Goal: Task Accomplishment & Management: Manage account settings

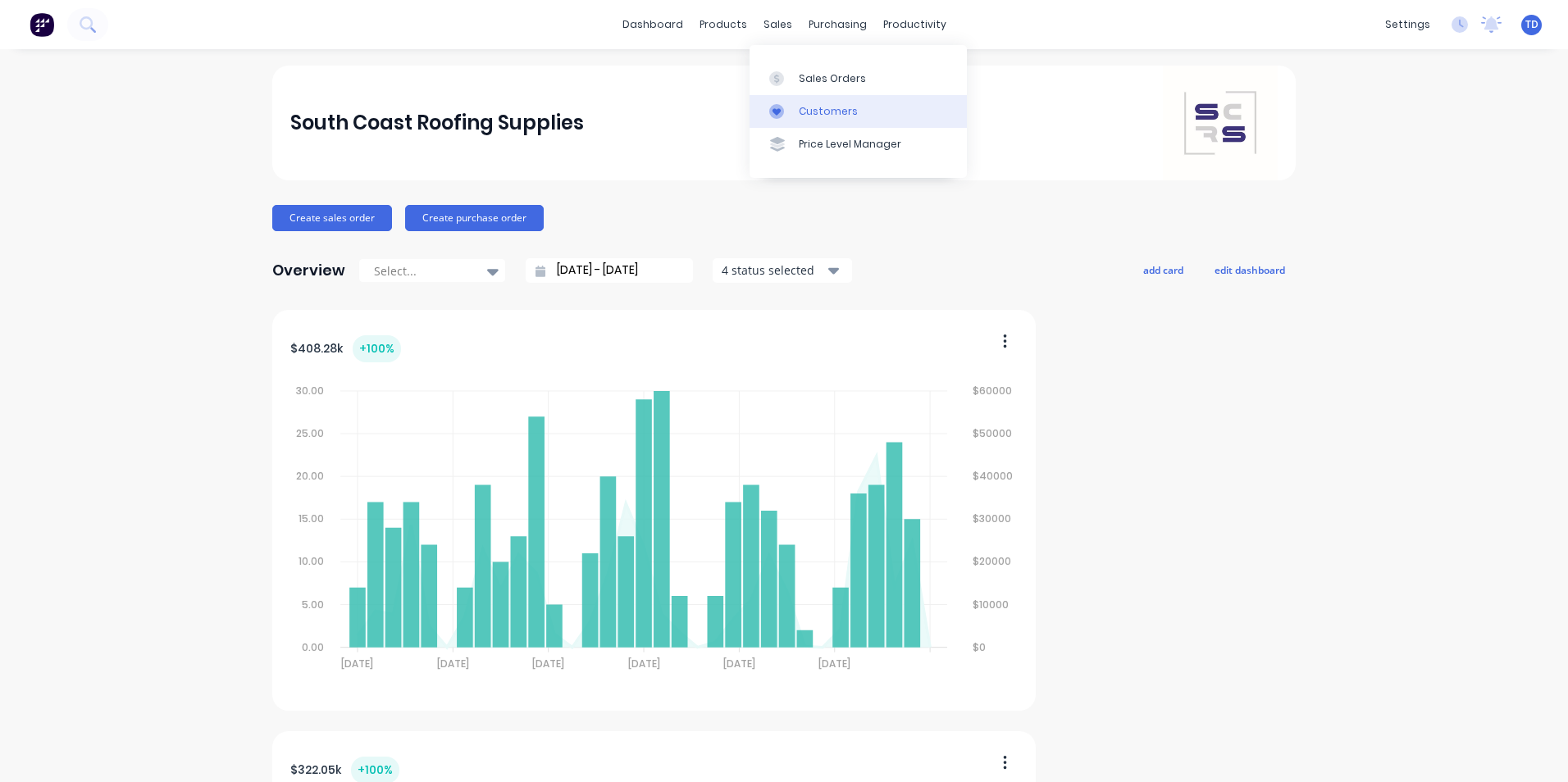
click at [841, 113] on div "Customers" at bounding box center [828, 111] width 59 height 15
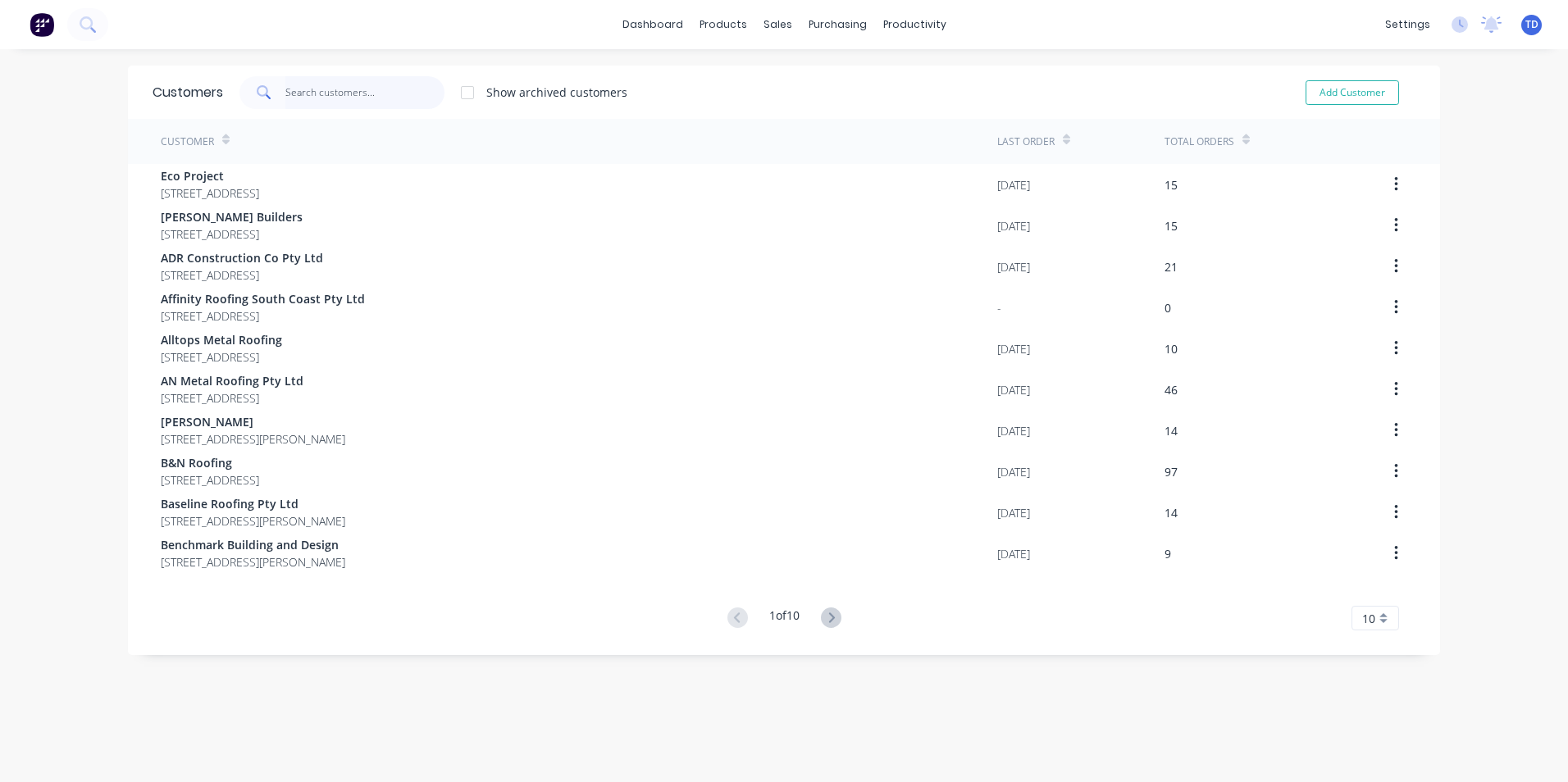
click at [388, 100] on input "text" at bounding box center [365, 92] width 160 height 33
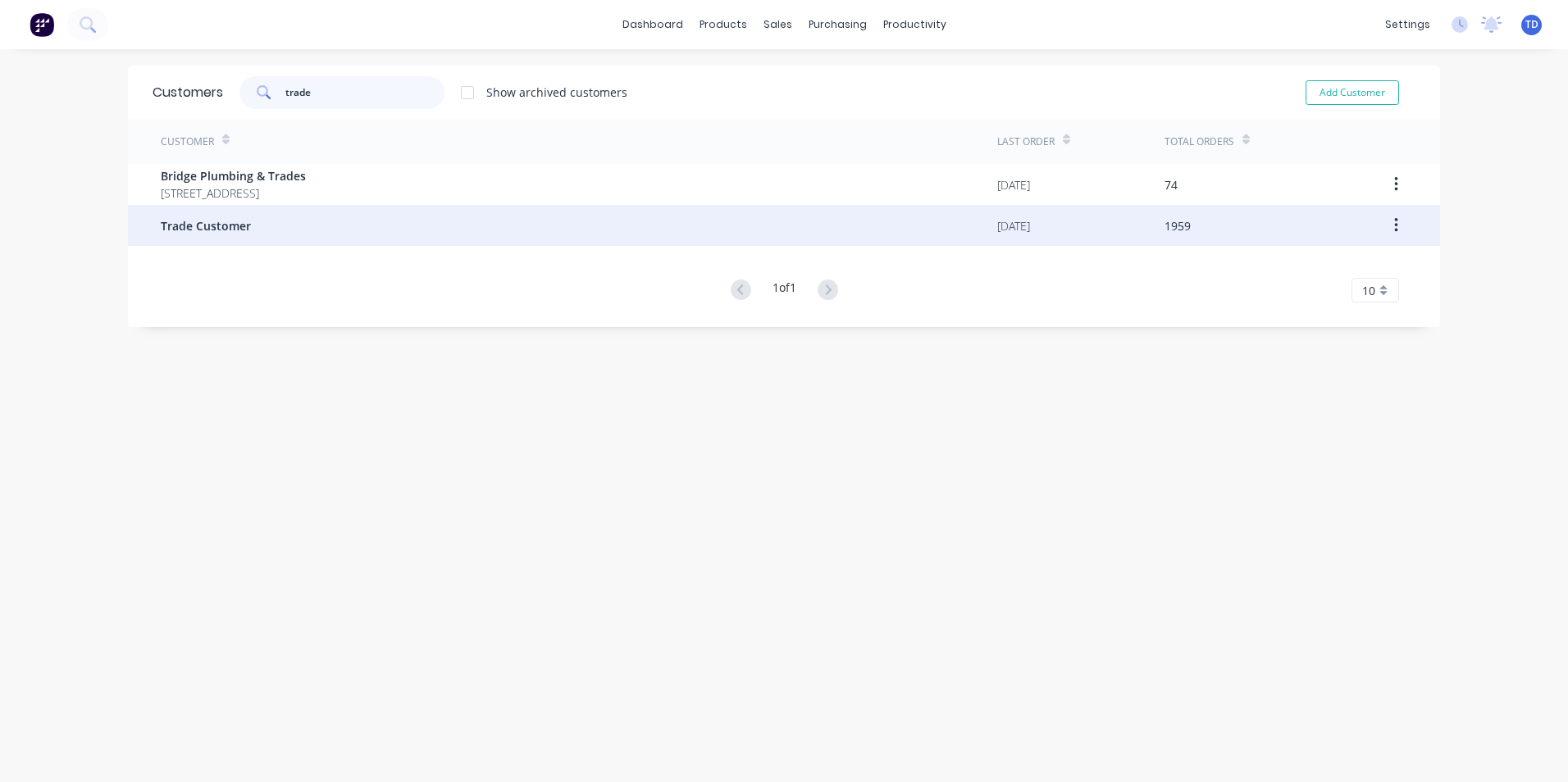
type input "trade"
click at [229, 232] on span "Trade Customer" at bounding box center [206, 226] width 90 height 18
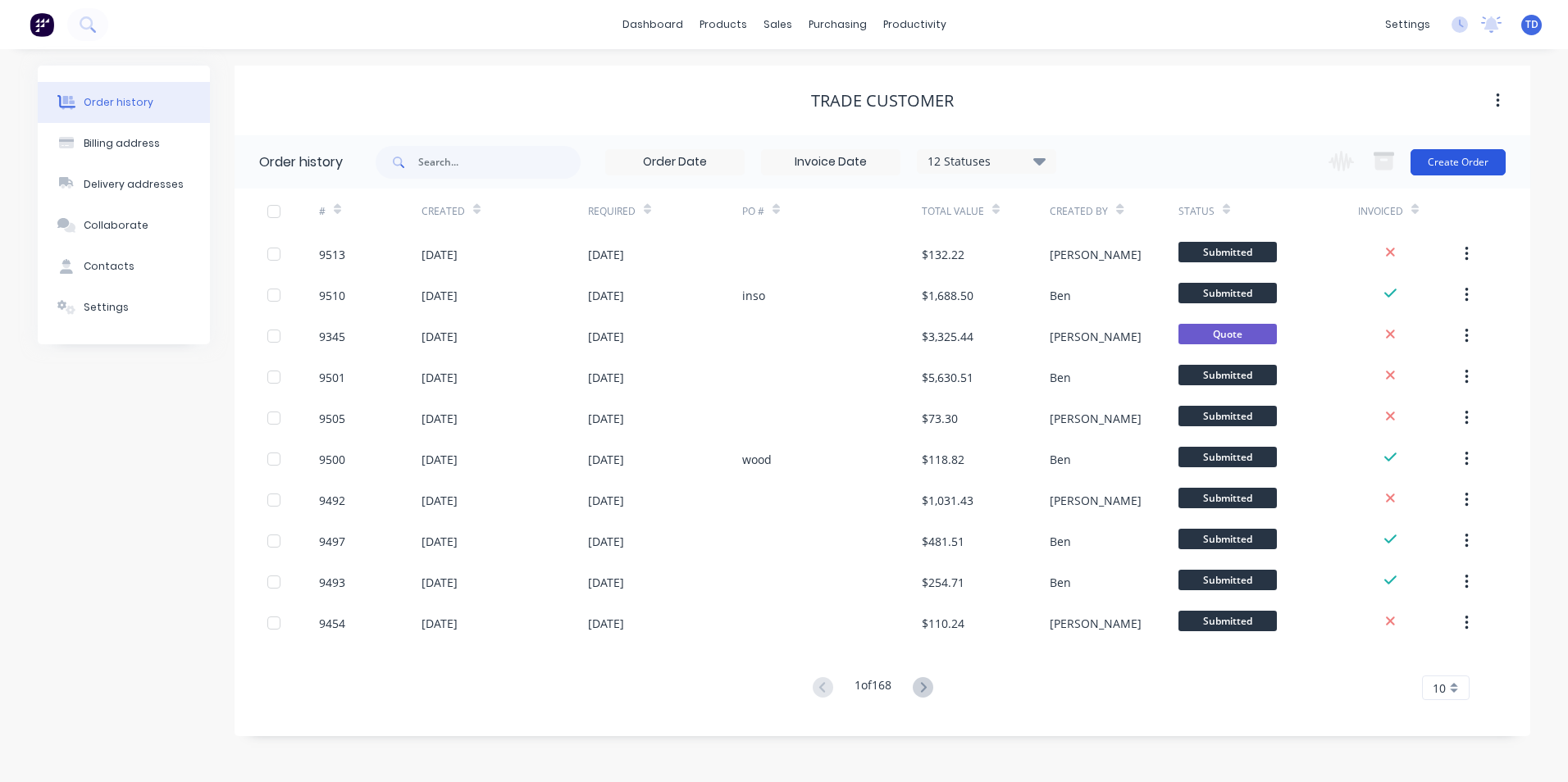
click at [1480, 160] on button "Create Order" at bounding box center [1458, 162] width 95 height 26
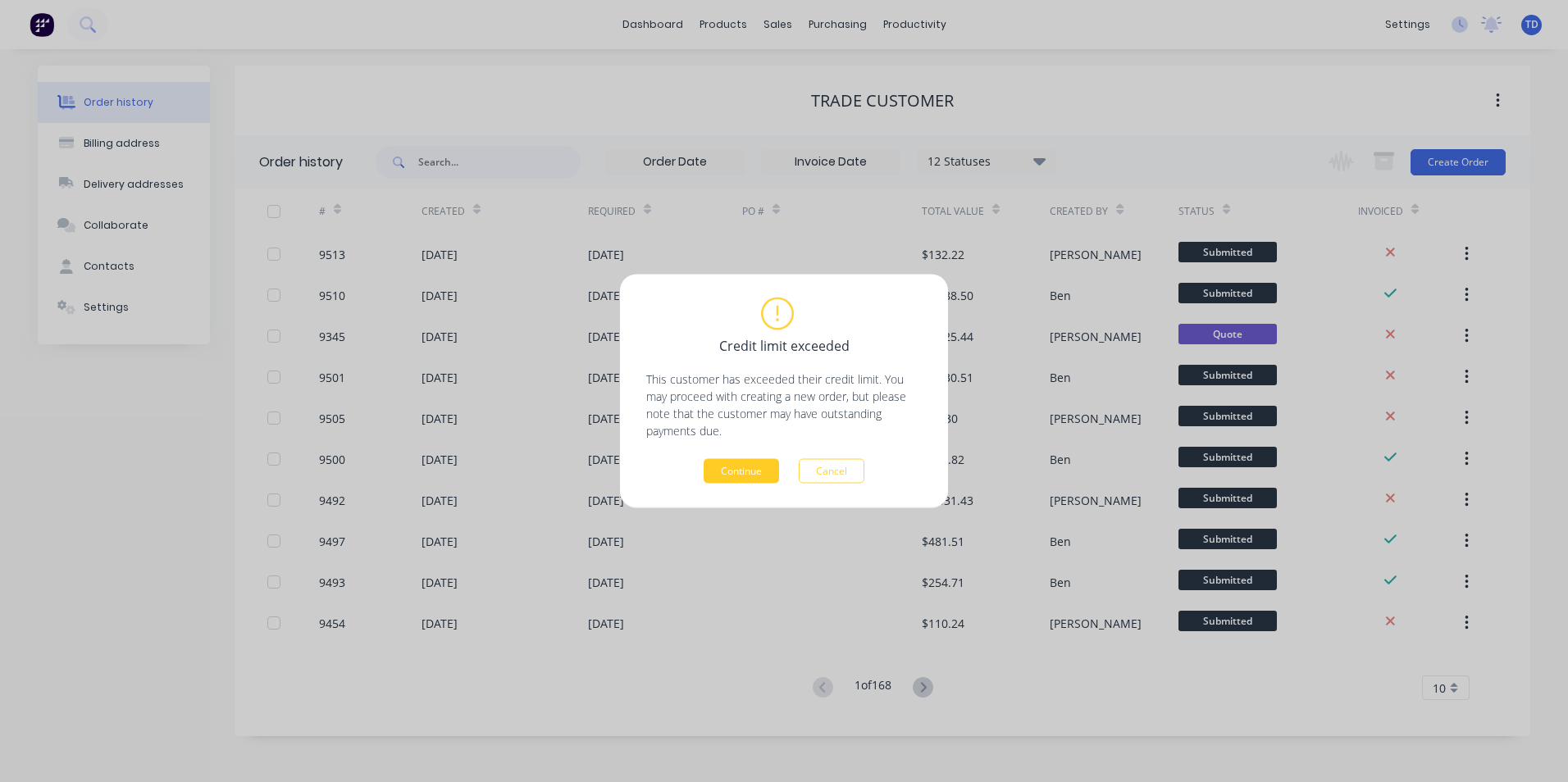
click at [757, 463] on button "Continue" at bounding box center [741, 471] width 75 height 24
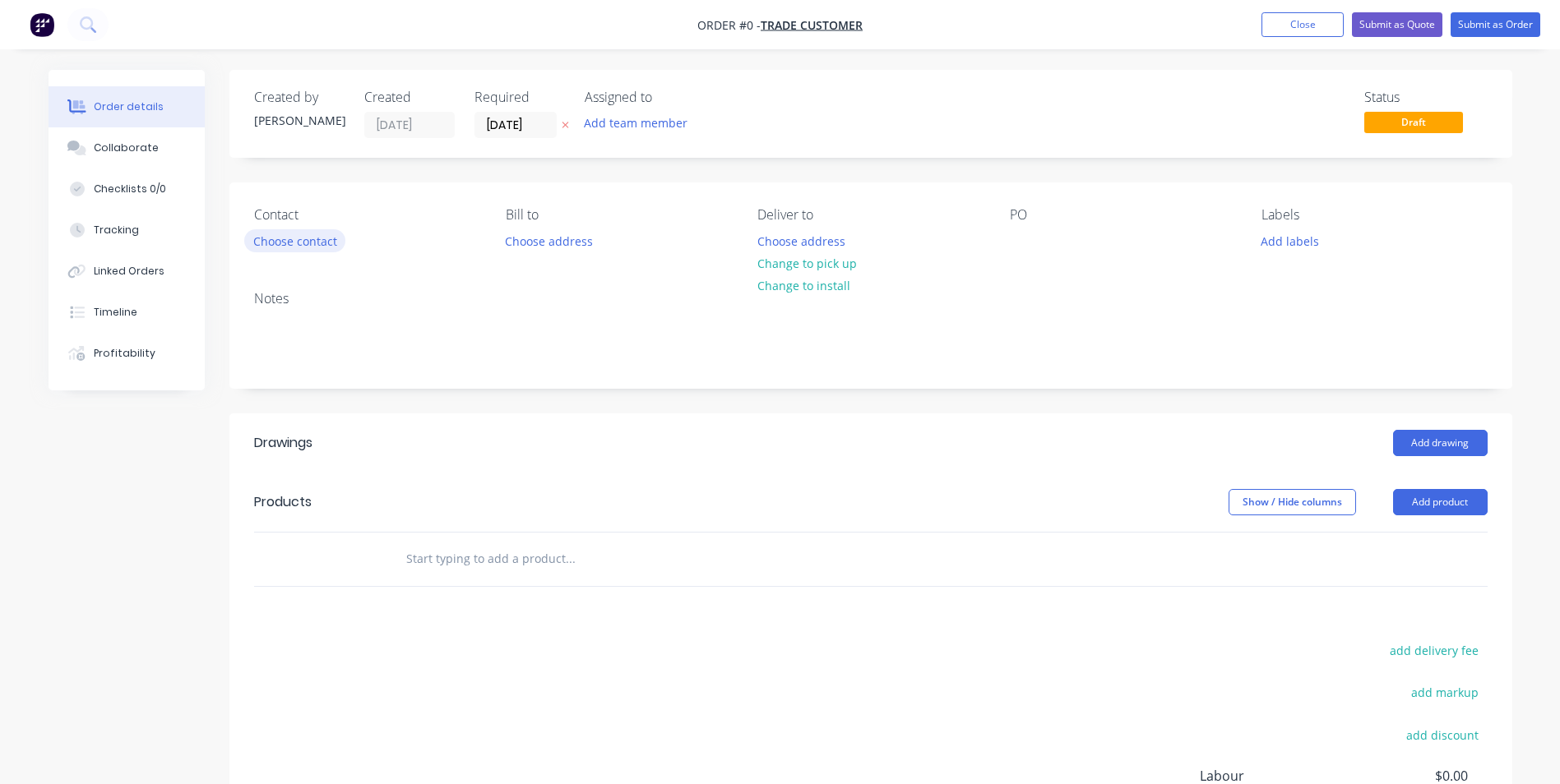
click at [316, 249] on button "Choose contact" at bounding box center [295, 240] width 101 height 22
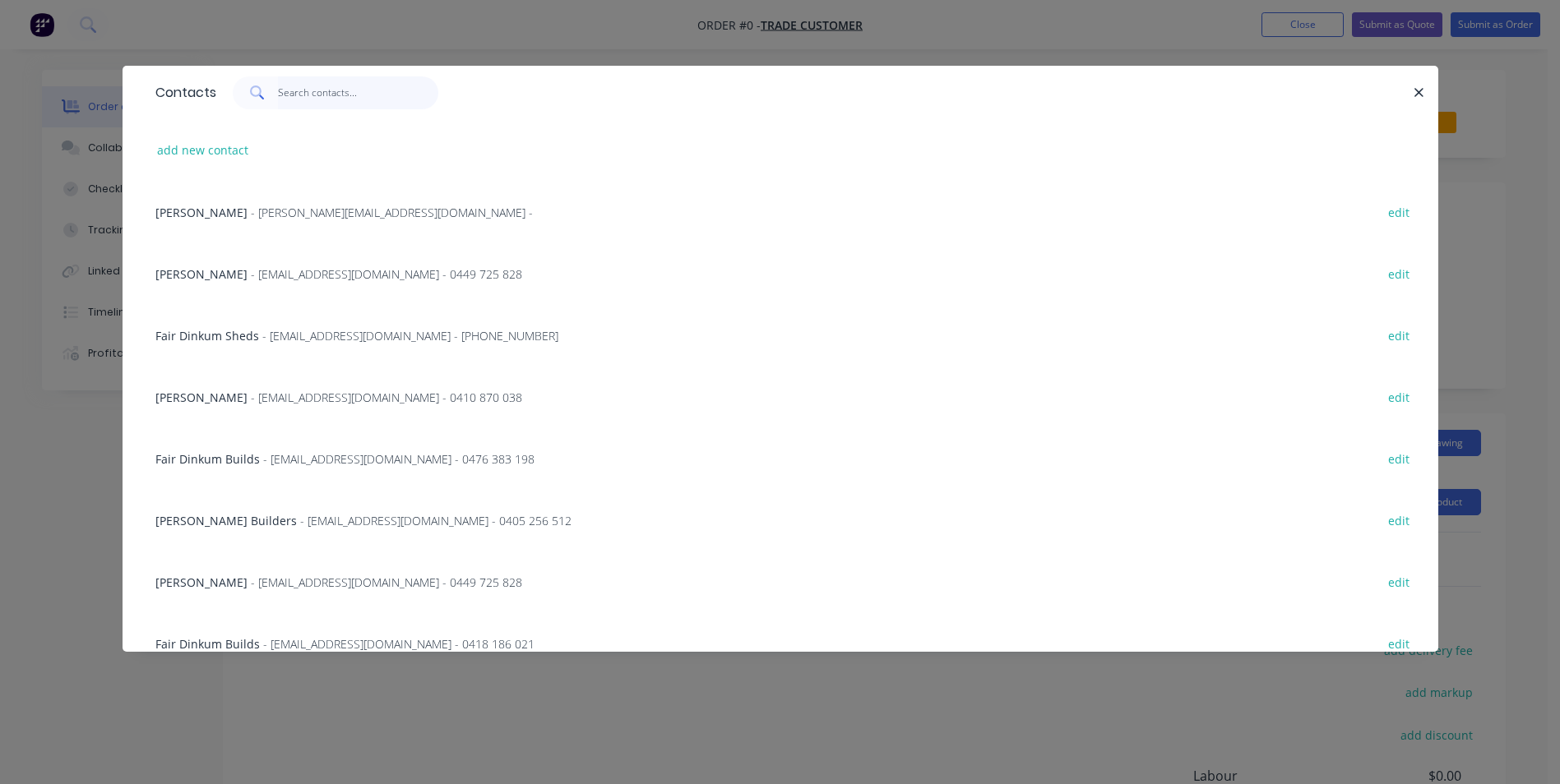
click at [312, 93] on input "text" at bounding box center [358, 92] width 160 height 33
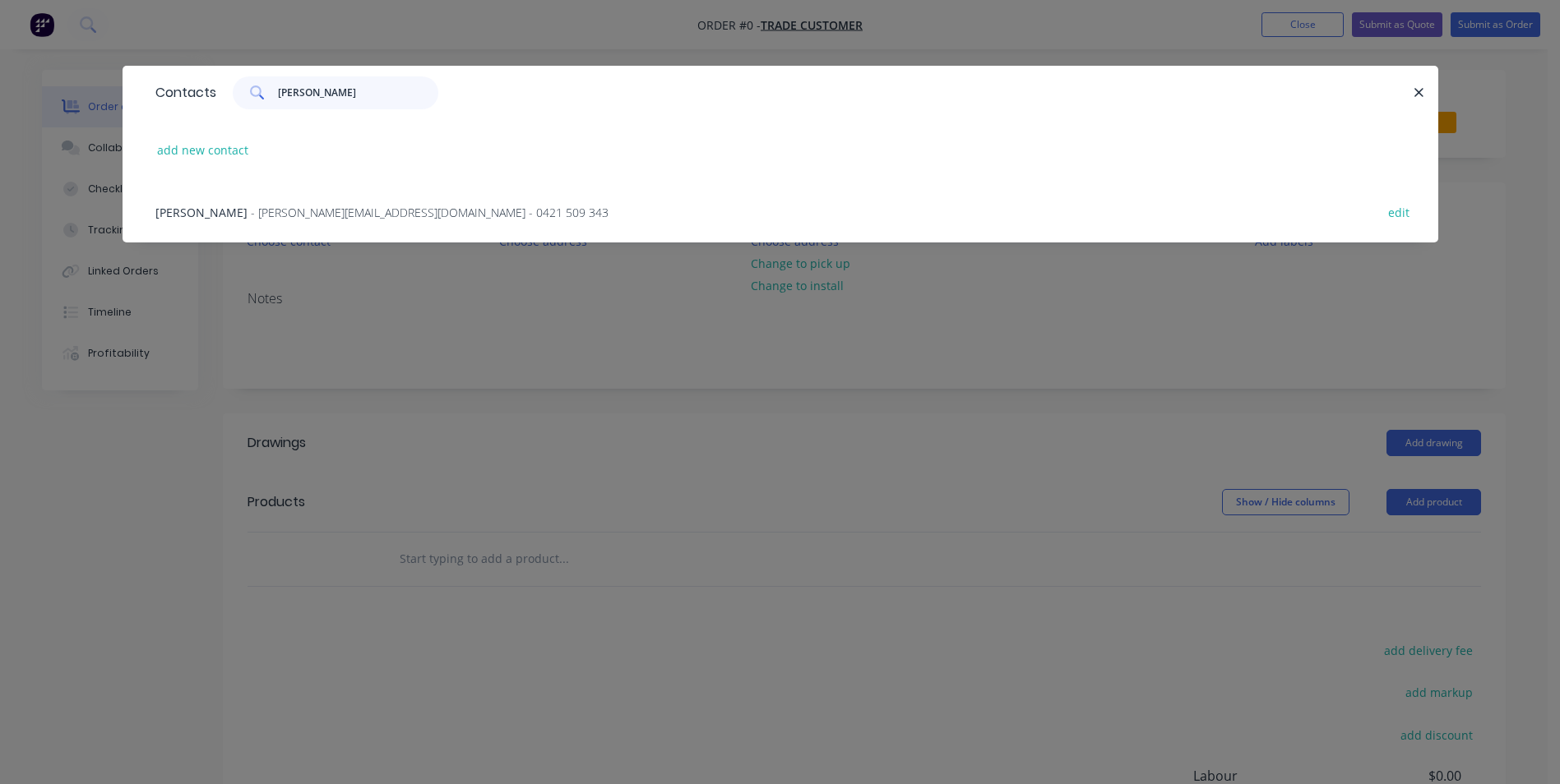
type input "john c"
click at [317, 214] on span "- john@austileroofing.com - 0421 509 343" at bounding box center [430, 212] width 358 height 16
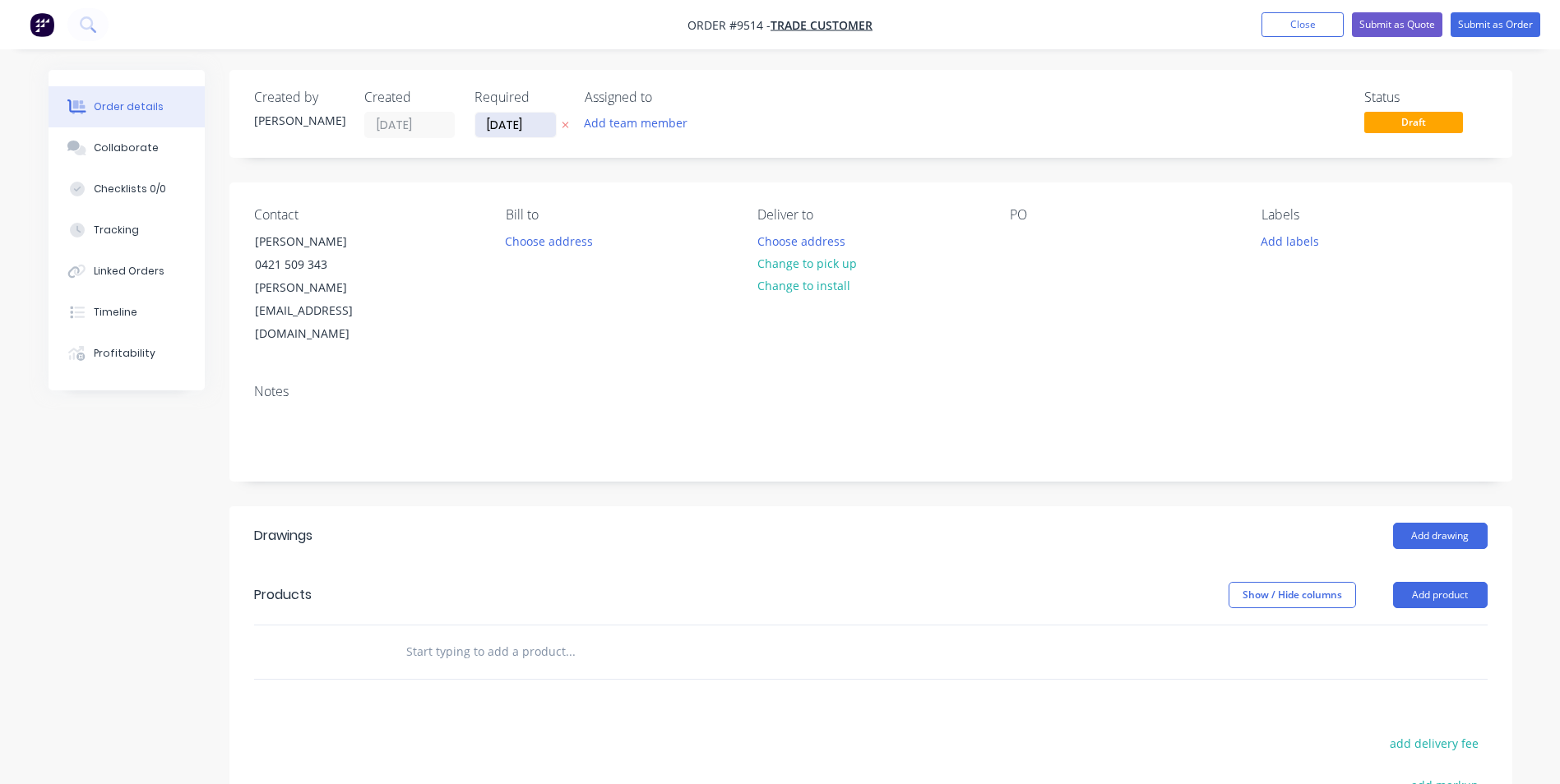
click at [530, 132] on input "29/08/25" at bounding box center [516, 124] width 81 height 24
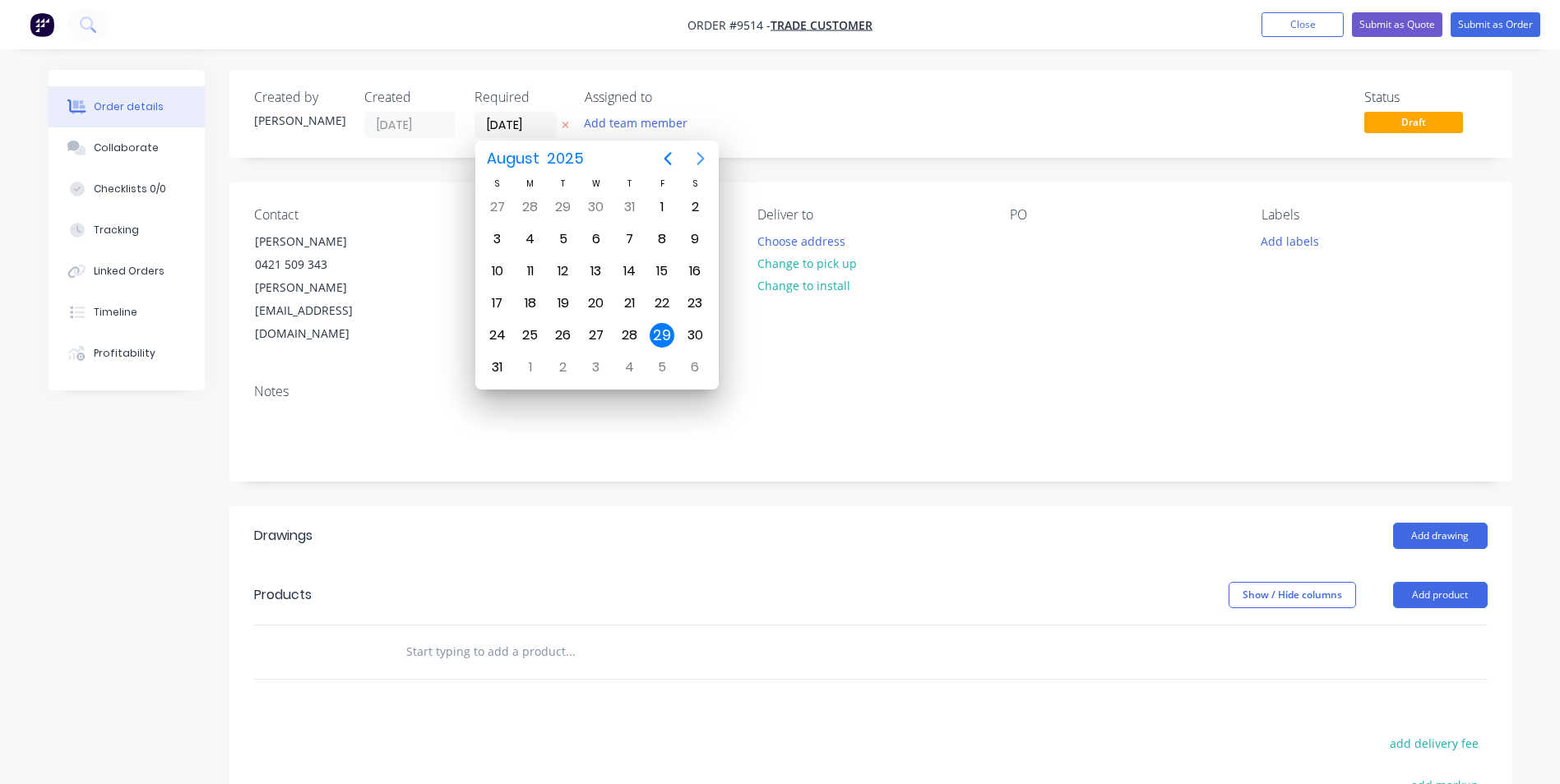
click at [703, 160] on icon "Next page" at bounding box center [700, 159] width 8 height 13
click at [526, 210] on div "1" at bounding box center [530, 206] width 24 height 24
type input "01/09/25"
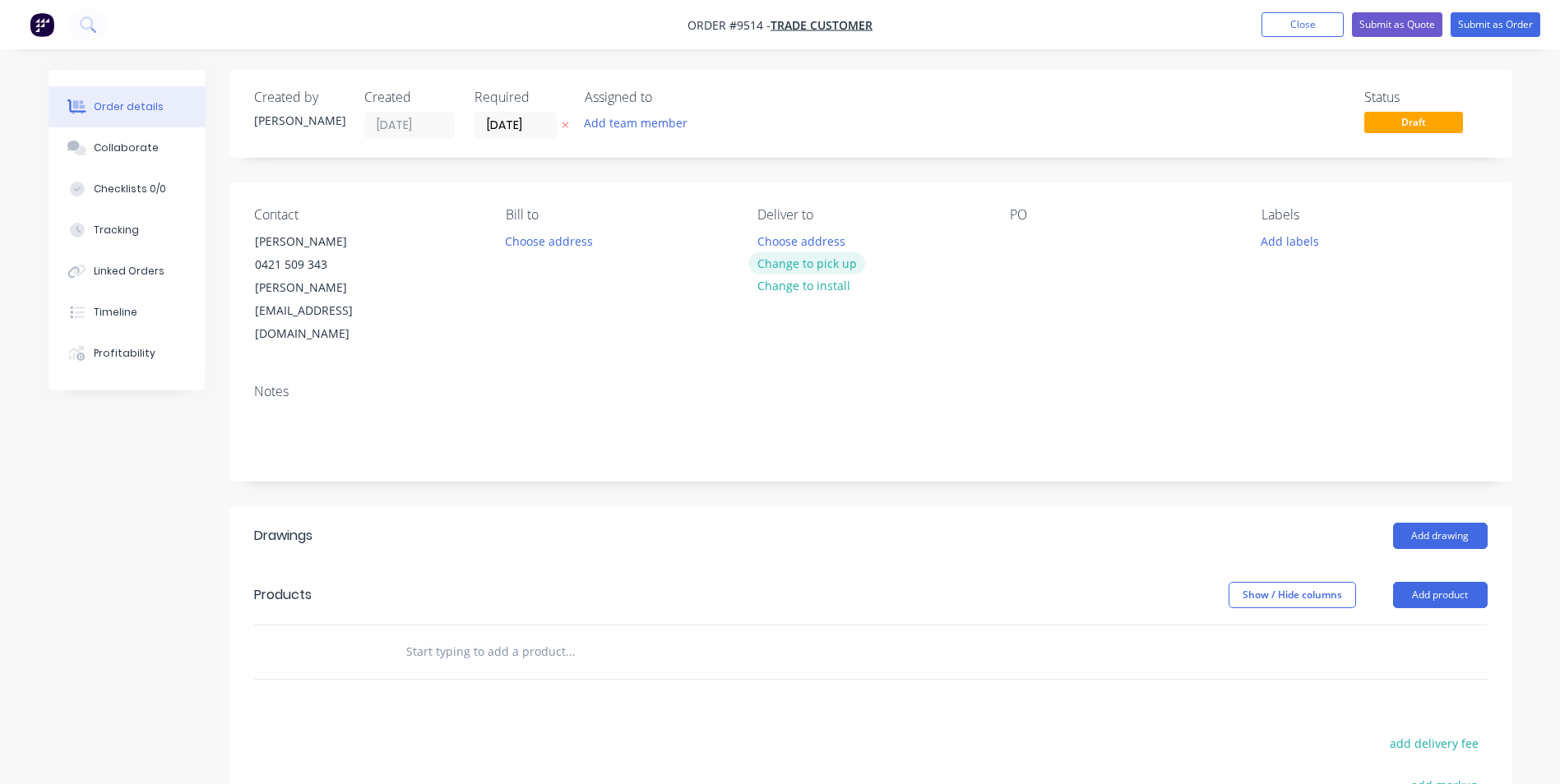
click at [770, 261] on button "Change to pick up" at bounding box center [806, 264] width 117 height 22
click at [763, 247] on div at bounding box center [770, 241] width 26 height 24
click at [1434, 523] on button "Add drawing" at bounding box center [1440, 536] width 95 height 26
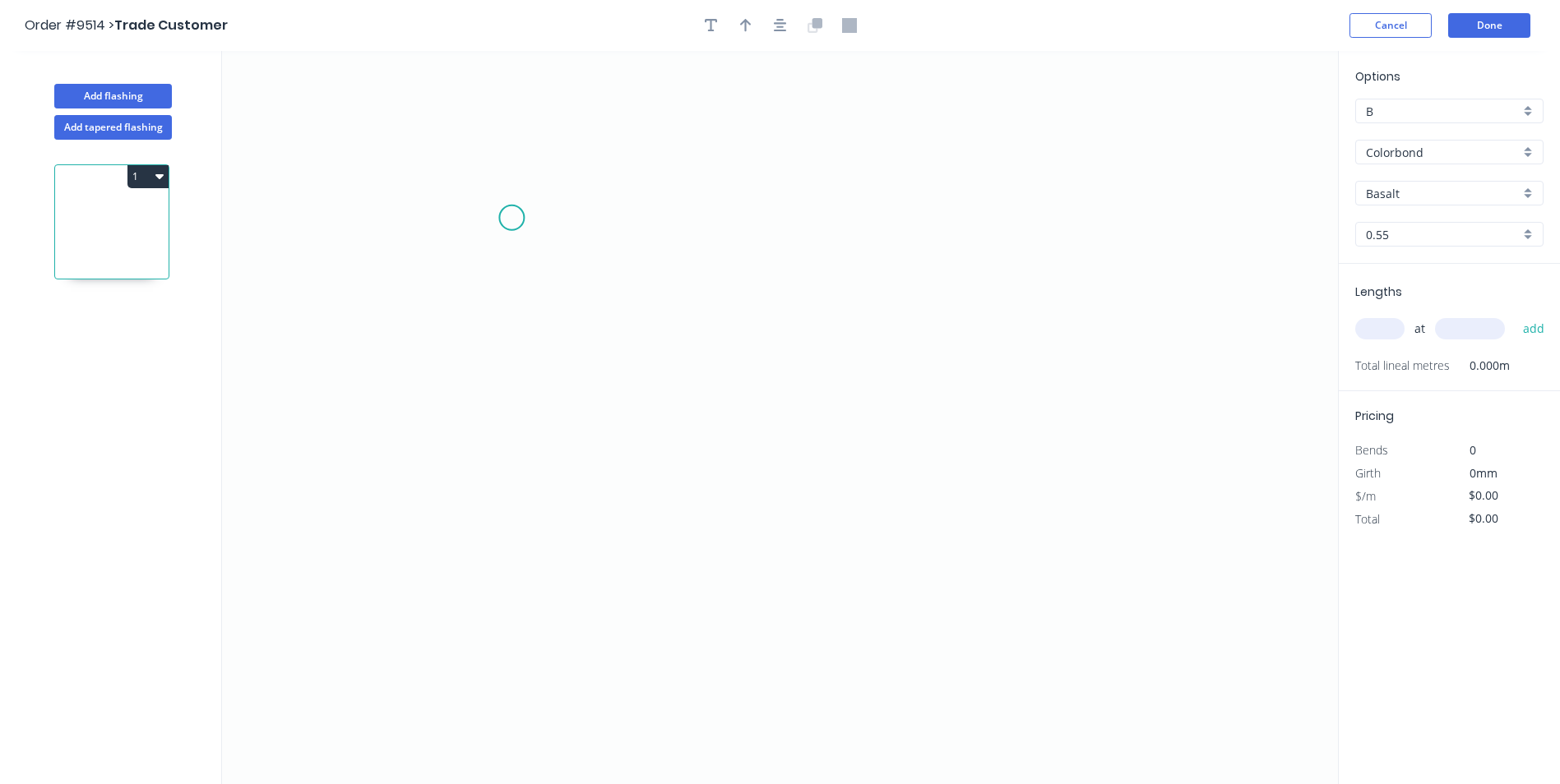
click at [511, 218] on icon "0" at bounding box center [779, 418] width 1116 height 734
click at [513, 462] on icon "0" at bounding box center [779, 418] width 1116 height 734
click at [1086, 463] on icon "0 ?" at bounding box center [779, 418] width 1116 height 734
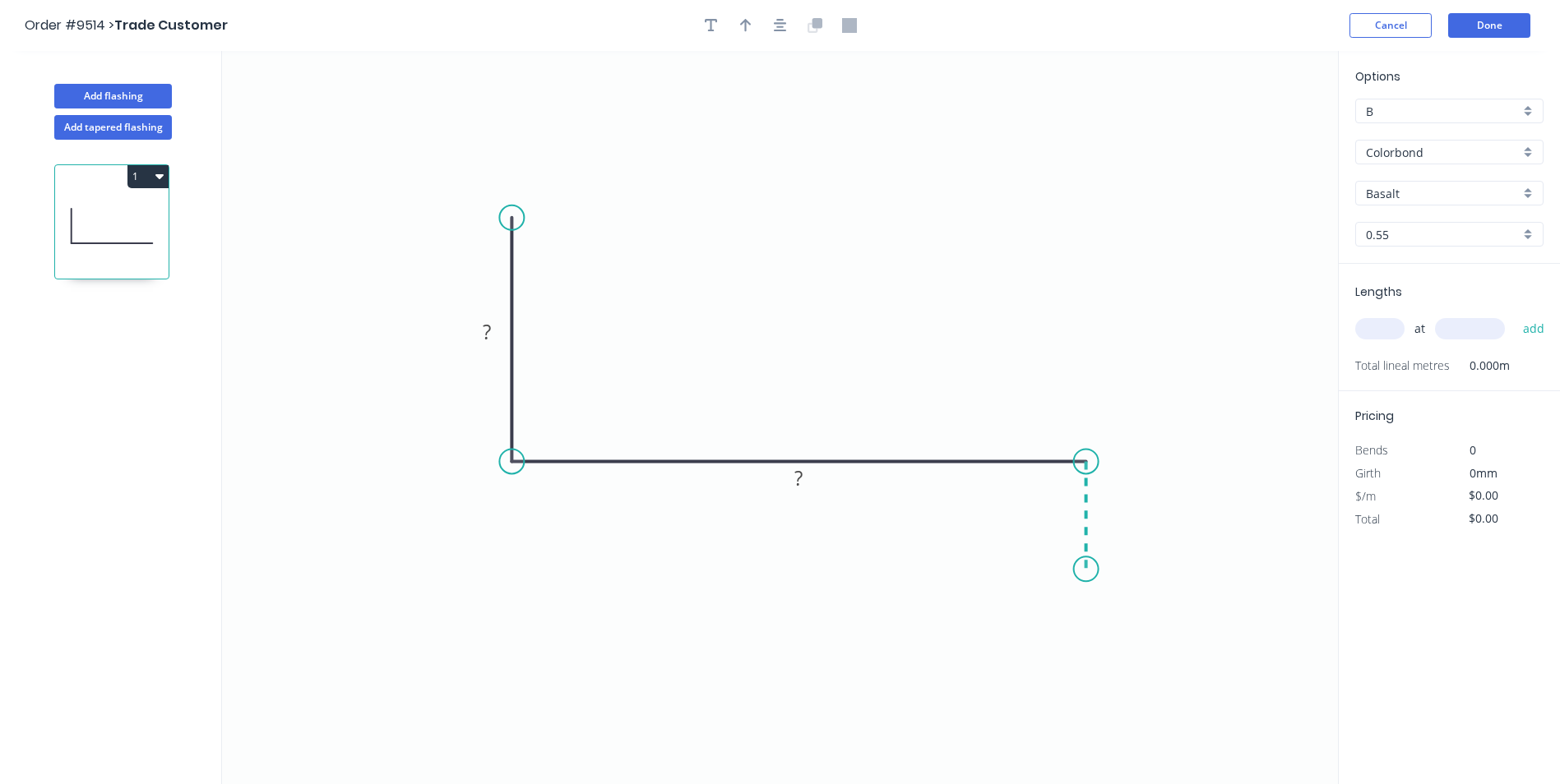
click at [1082, 570] on icon "0 ? ?" at bounding box center [779, 418] width 1116 height 734
click at [1082, 570] on circle at bounding box center [1086, 568] width 24 height 24
drag, startPoint x: 821, startPoint y: 475, endPoint x: 888, endPoint y: 383, distance: 113.8
click at [888, 383] on rect at bounding box center [870, 387] width 54 height 34
drag, startPoint x: 503, startPoint y: 317, endPoint x: 608, endPoint y: 275, distance: 113.1
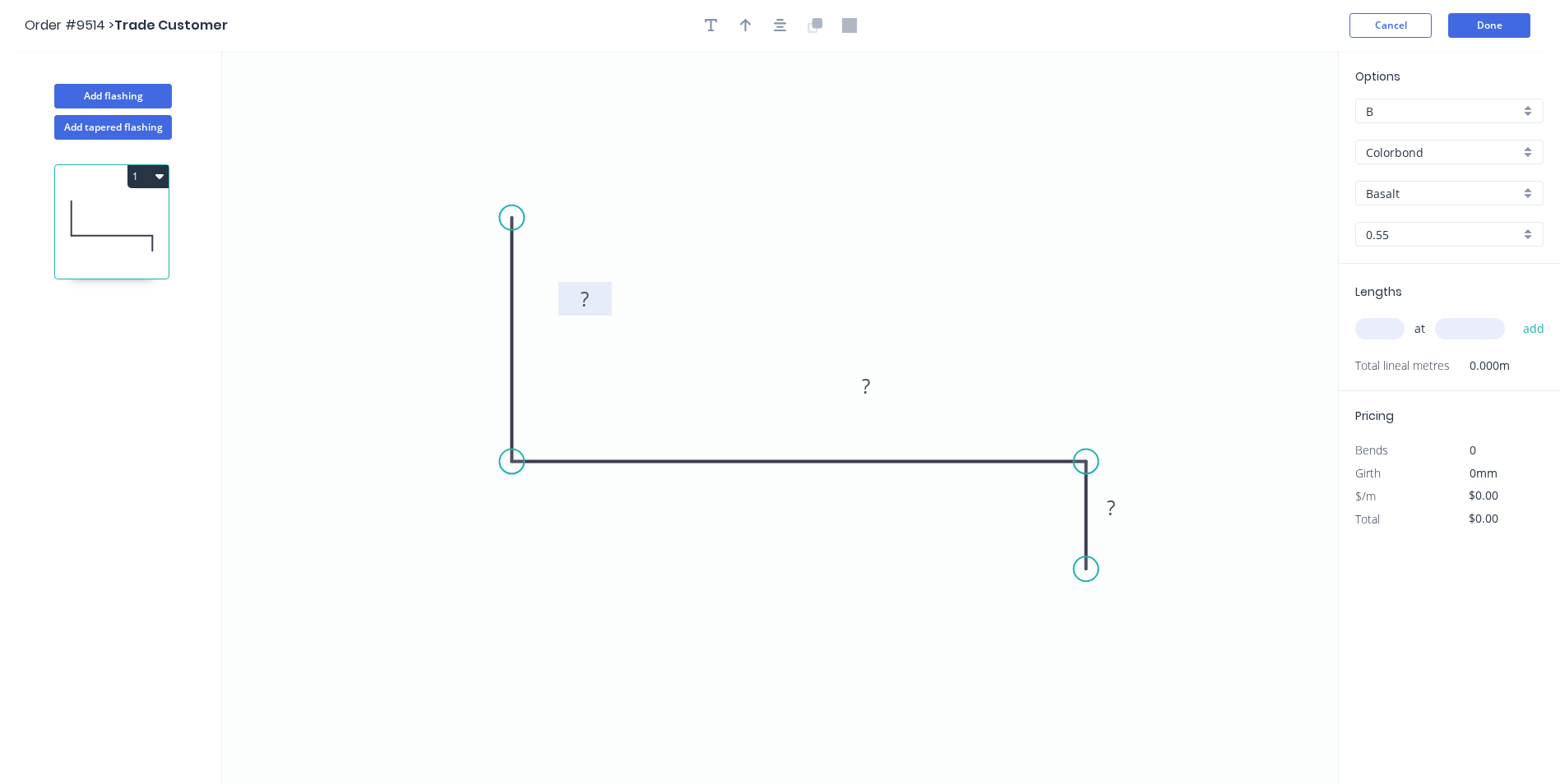
click at [608, 282] on rect at bounding box center [585, 299] width 54 height 34
click at [554, 504] on div "Show angle" at bounding box center [604, 513] width 165 height 34
click at [1165, 521] on div "Show angle" at bounding box center [1175, 515] width 165 height 34
click at [594, 288] on tspan "?" at bounding box center [591, 290] width 8 height 27
type input "$15.34"
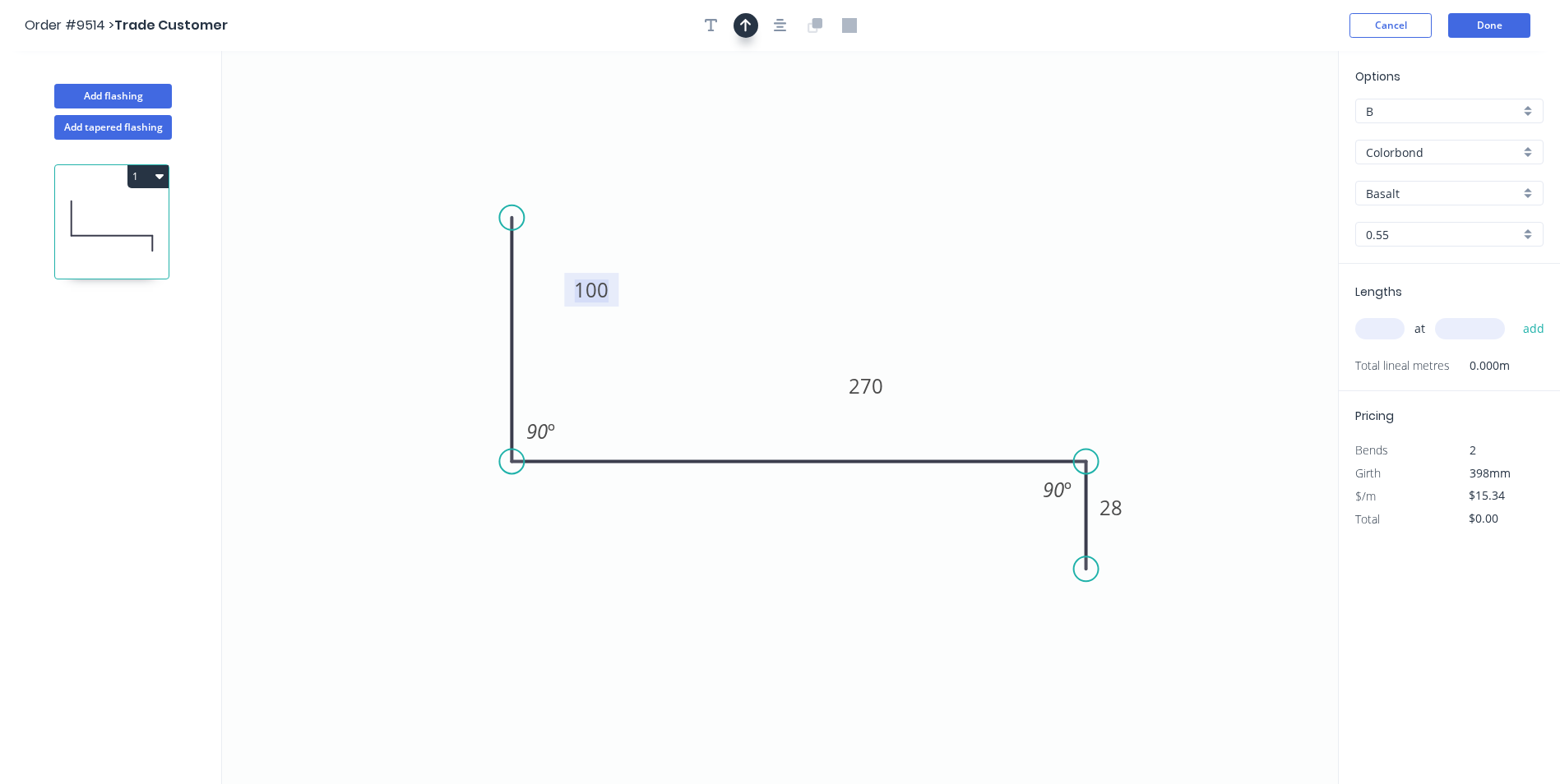
click at [743, 37] on button "button" at bounding box center [746, 25] width 24 height 24
drag, startPoint x: 1258, startPoint y: 136, endPoint x: 932, endPoint y: 205, distance: 333.2
click at [1002, 189] on icon at bounding box center [1010, 163] width 15 height 53
click at [1456, 195] on input "Basalt" at bounding box center [1442, 193] width 154 height 18
click at [1433, 234] on div "Monument" at bounding box center [1449, 225] width 186 height 29
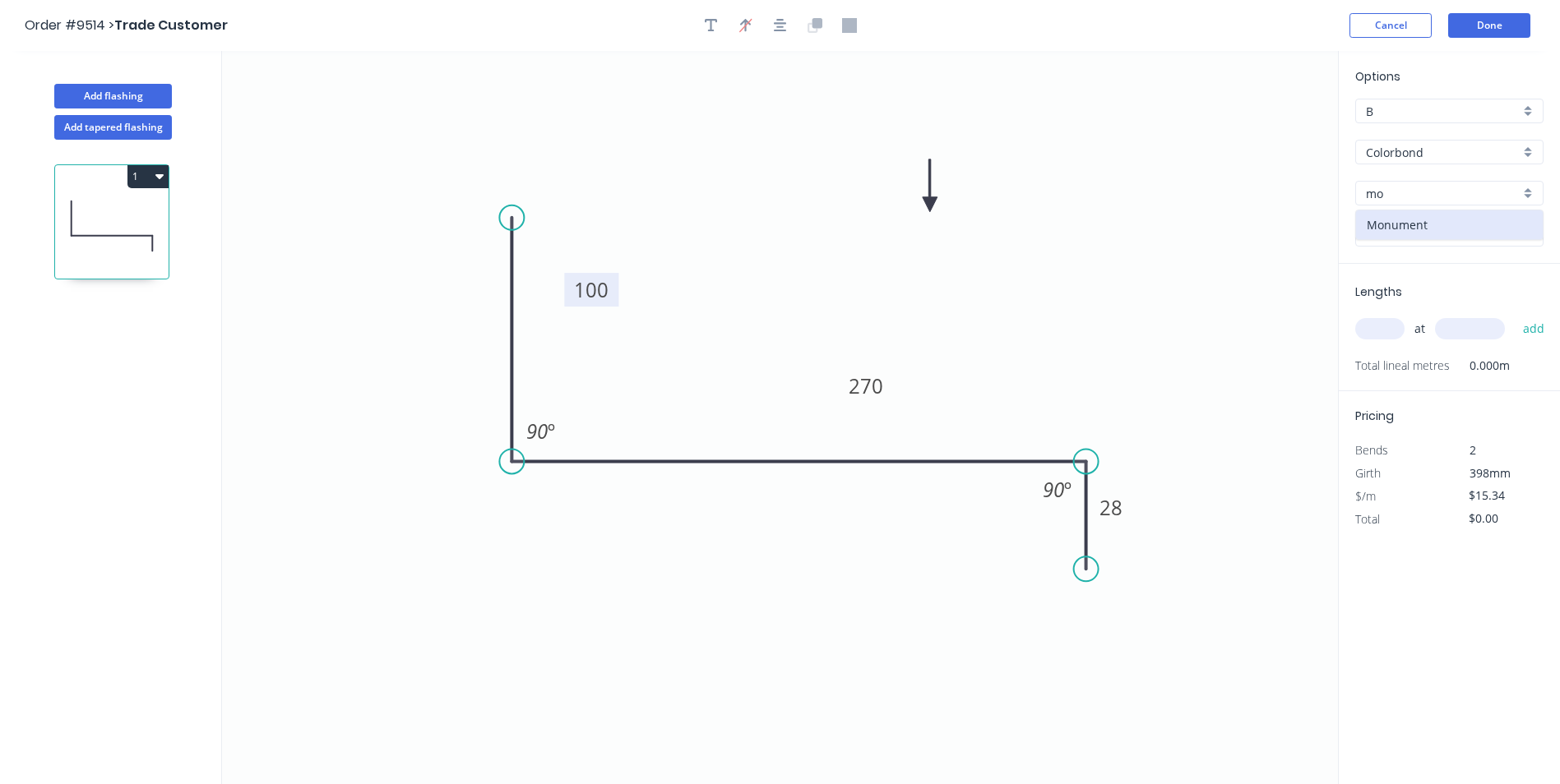
type input "Monument"
click at [1390, 327] on input "text" at bounding box center [1379, 328] width 50 height 21
type input "1"
type input "2400"
click at [1515, 315] on button "add" at bounding box center [1534, 328] width 39 height 28
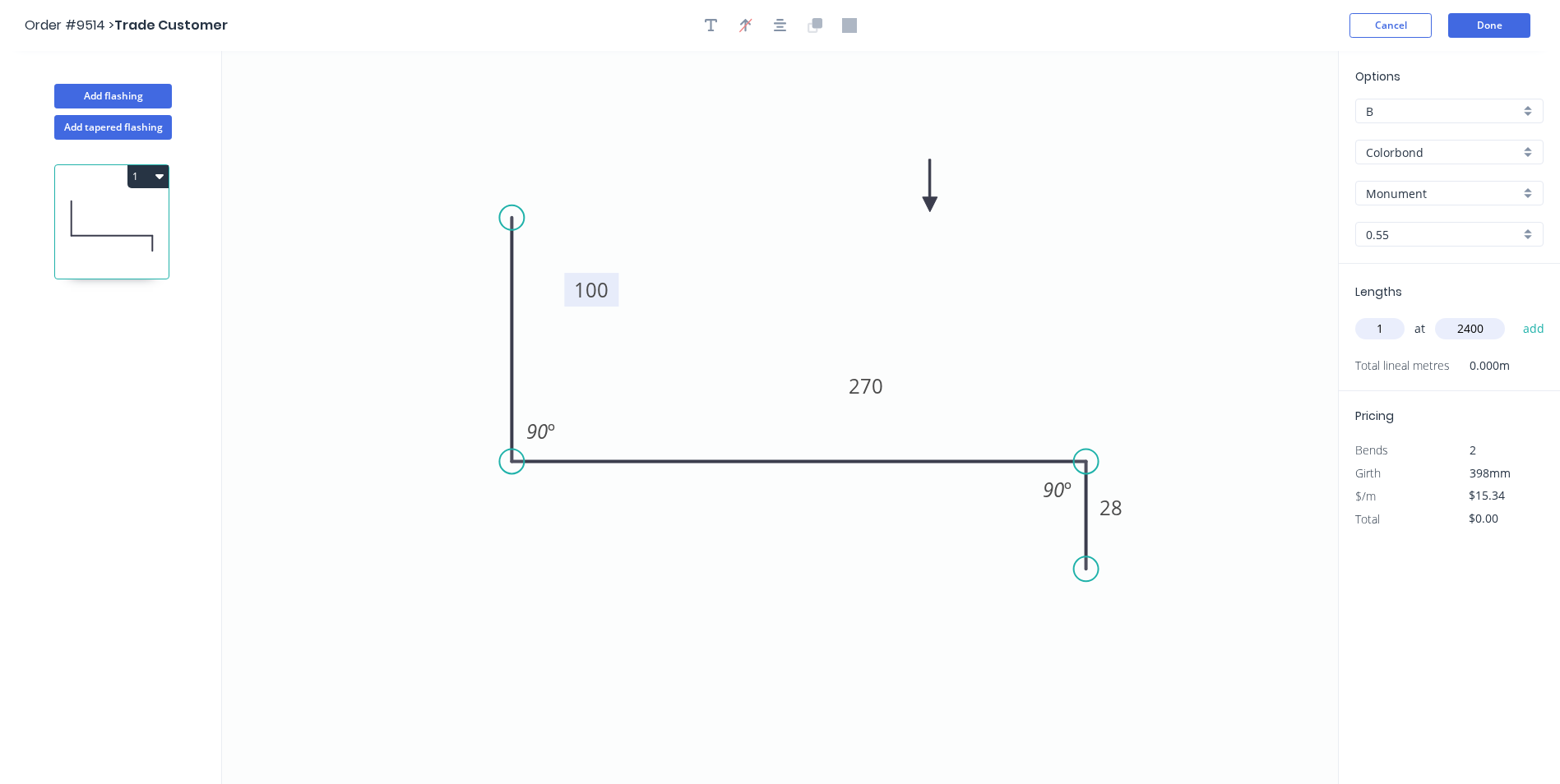
type input "$36.82"
click at [1483, 29] on button "Done" at bounding box center [1489, 25] width 82 height 24
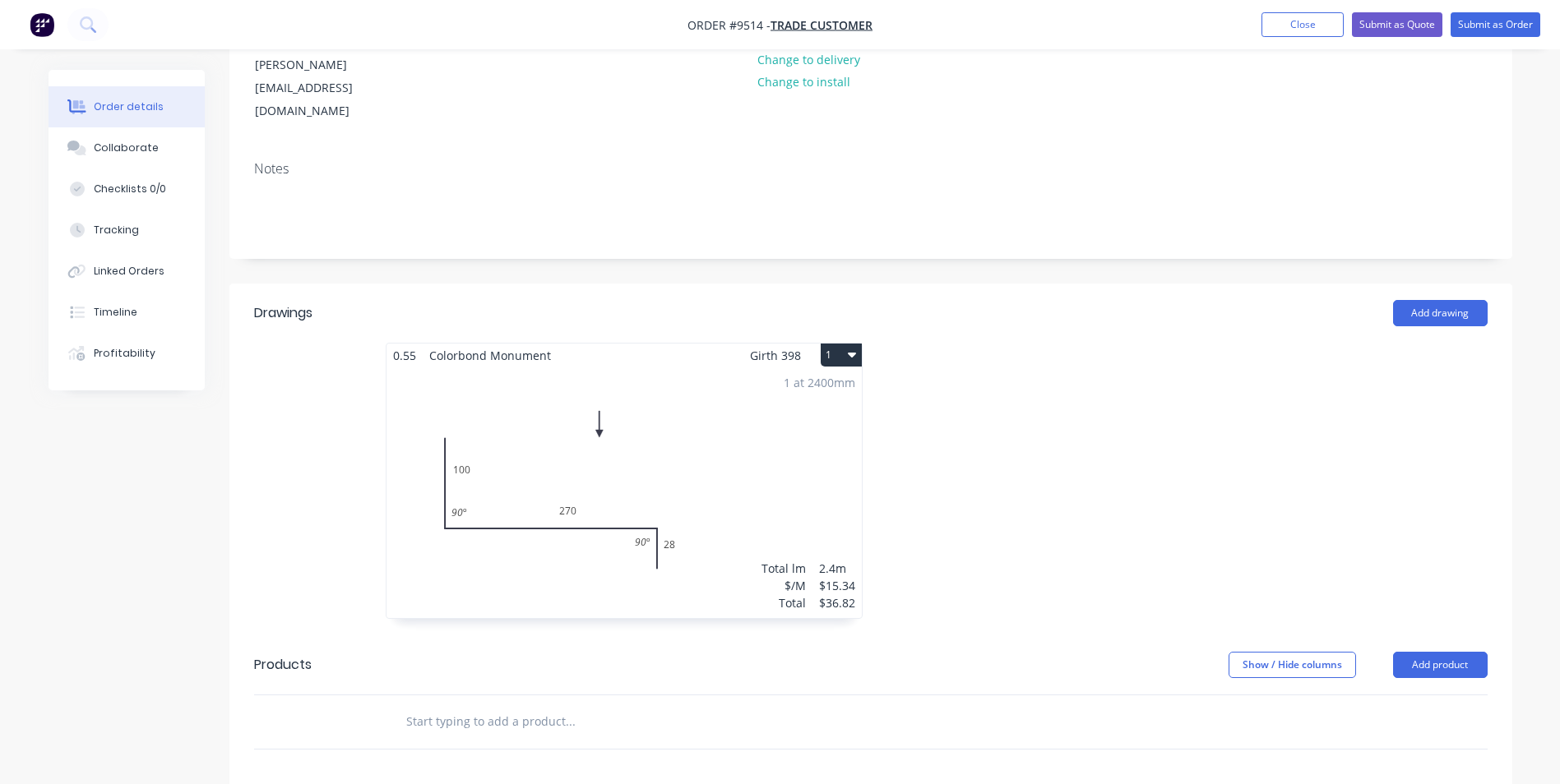
scroll to position [247, 0]
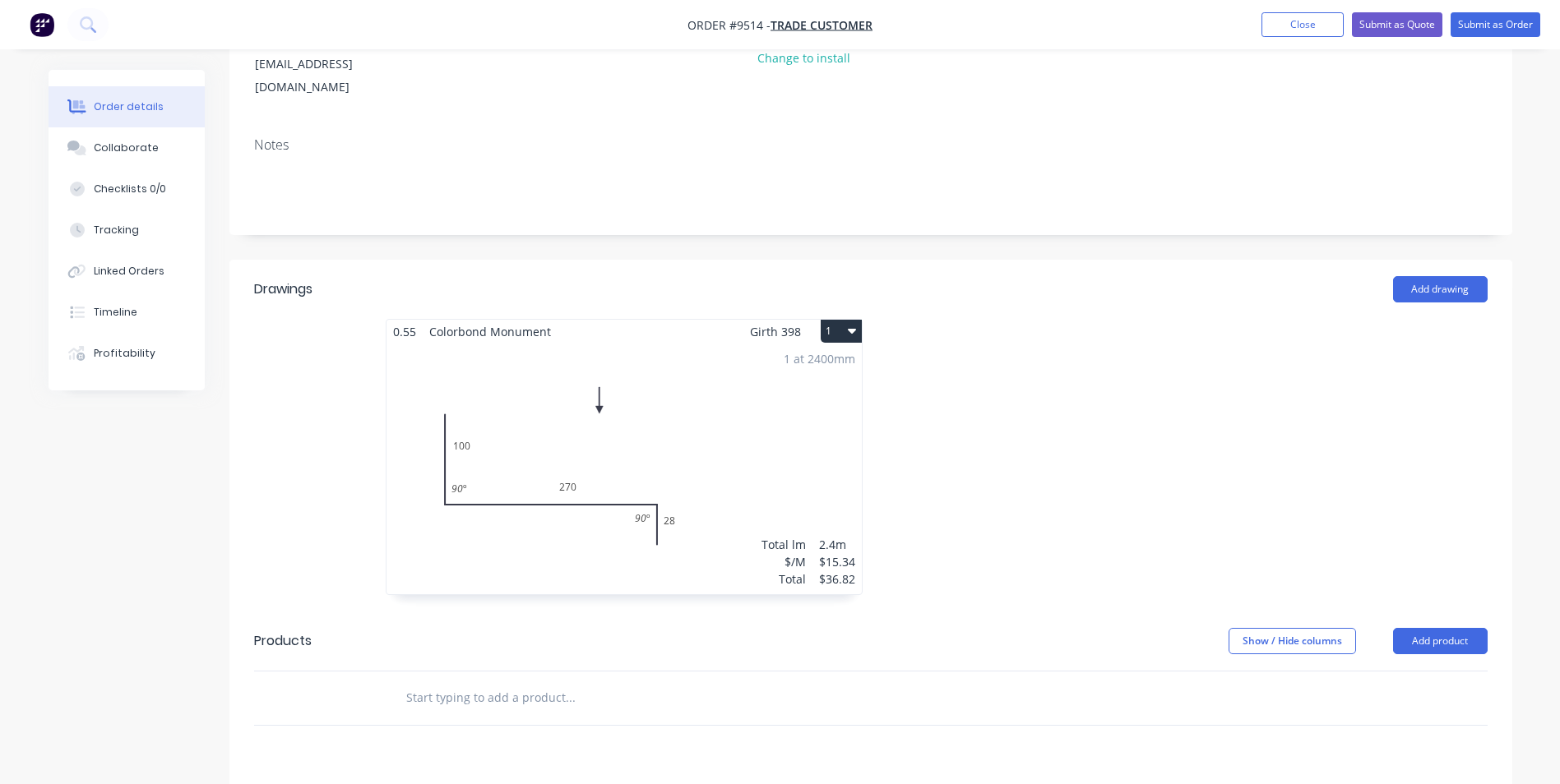
click at [843, 320] on button "1" at bounding box center [841, 331] width 41 height 23
click at [797, 392] on div "Duplicate" at bounding box center [783, 404] width 127 height 24
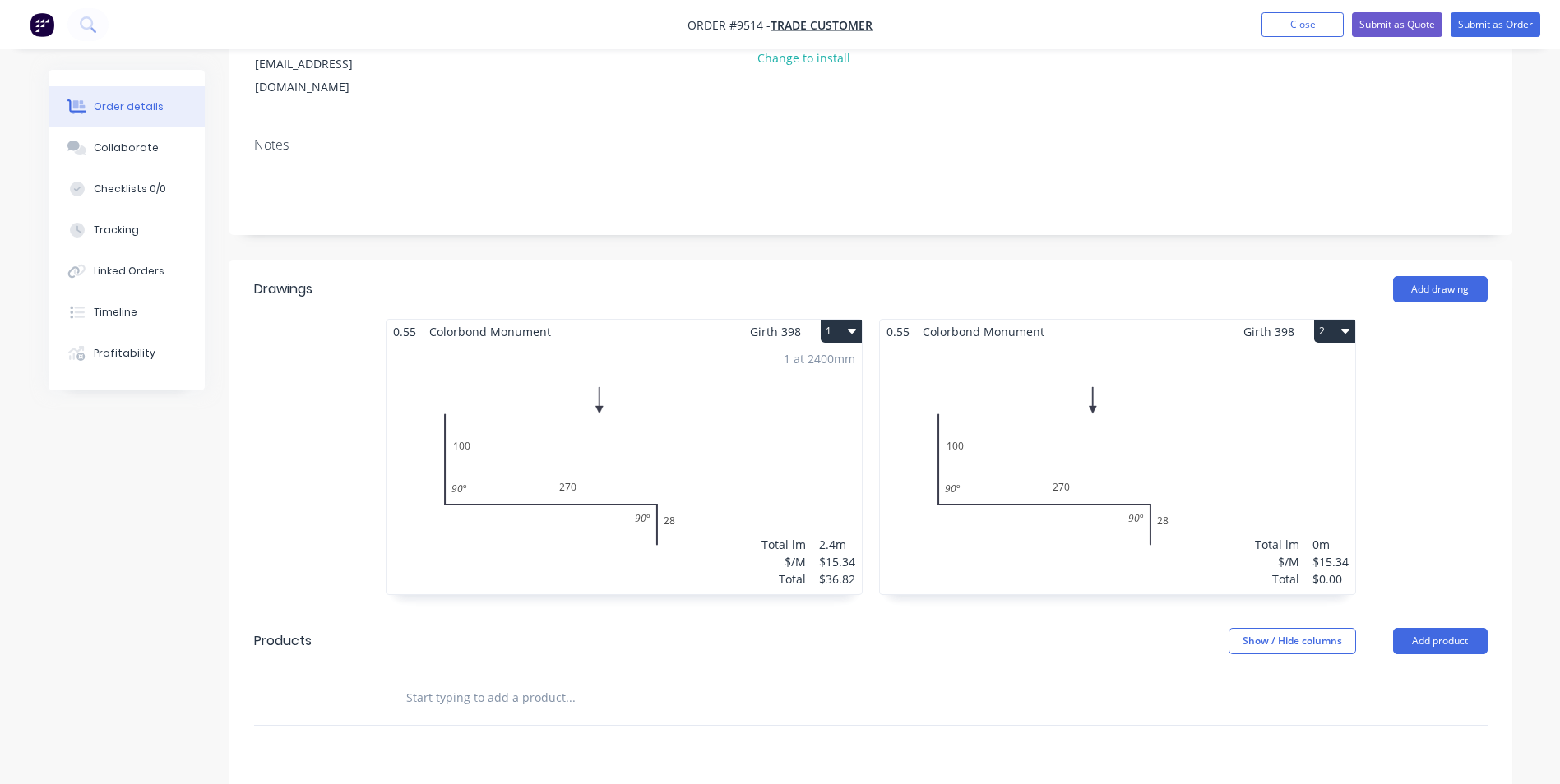
click at [1035, 358] on div "Total lm $/M Total 0m $15.34 $0.00" at bounding box center [1118, 468] width 475 height 251
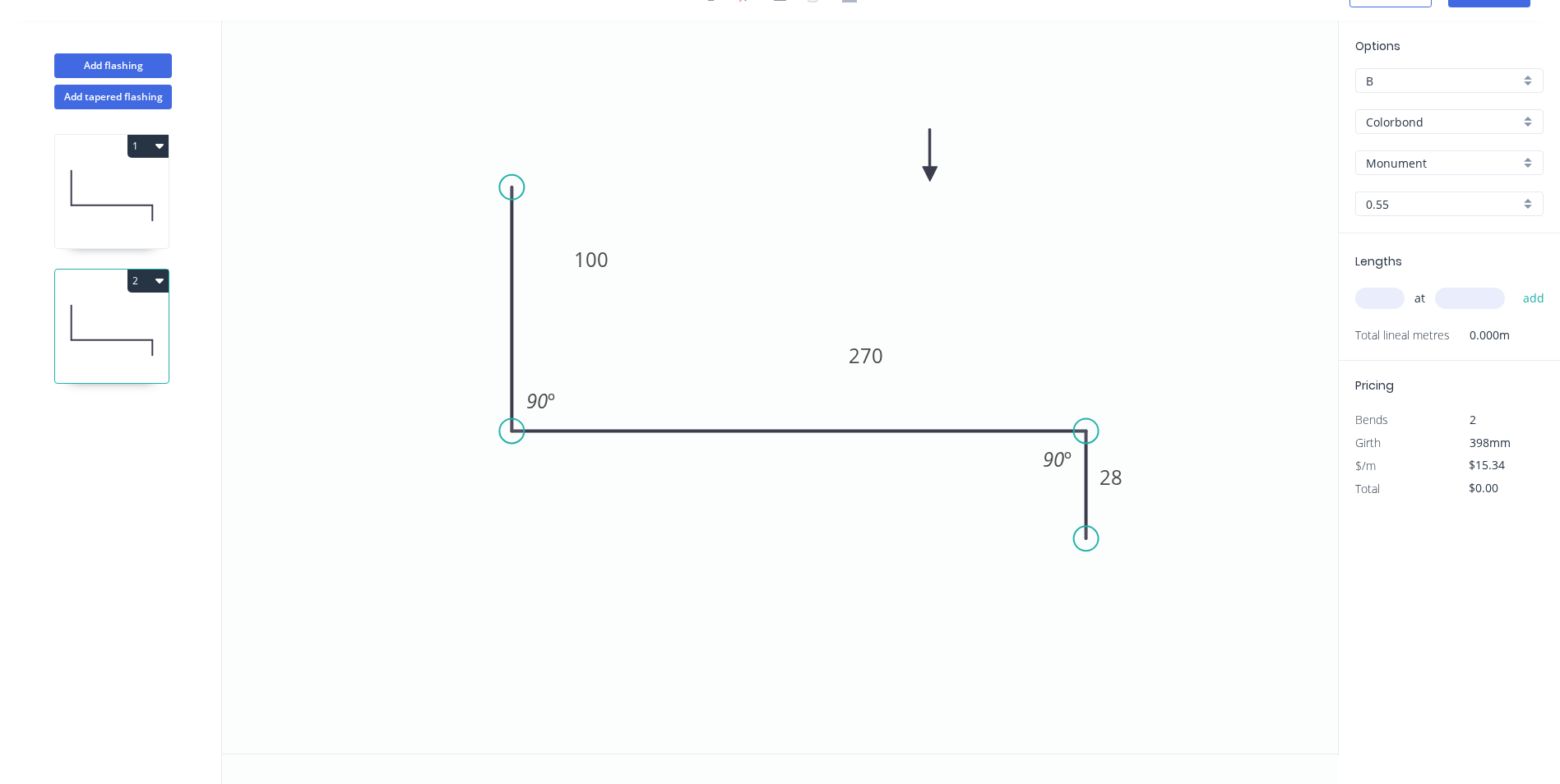
scroll to position [30, 0]
click at [880, 359] on tspan "270" at bounding box center [866, 355] width 34 height 27
click at [991, 312] on icon "0 100 280 28 90 º 90 º" at bounding box center [779, 387] width 1116 height 734
type input "$18.46"
click at [1385, 301] on input "text" at bounding box center [1379, 298] width 50 height 21
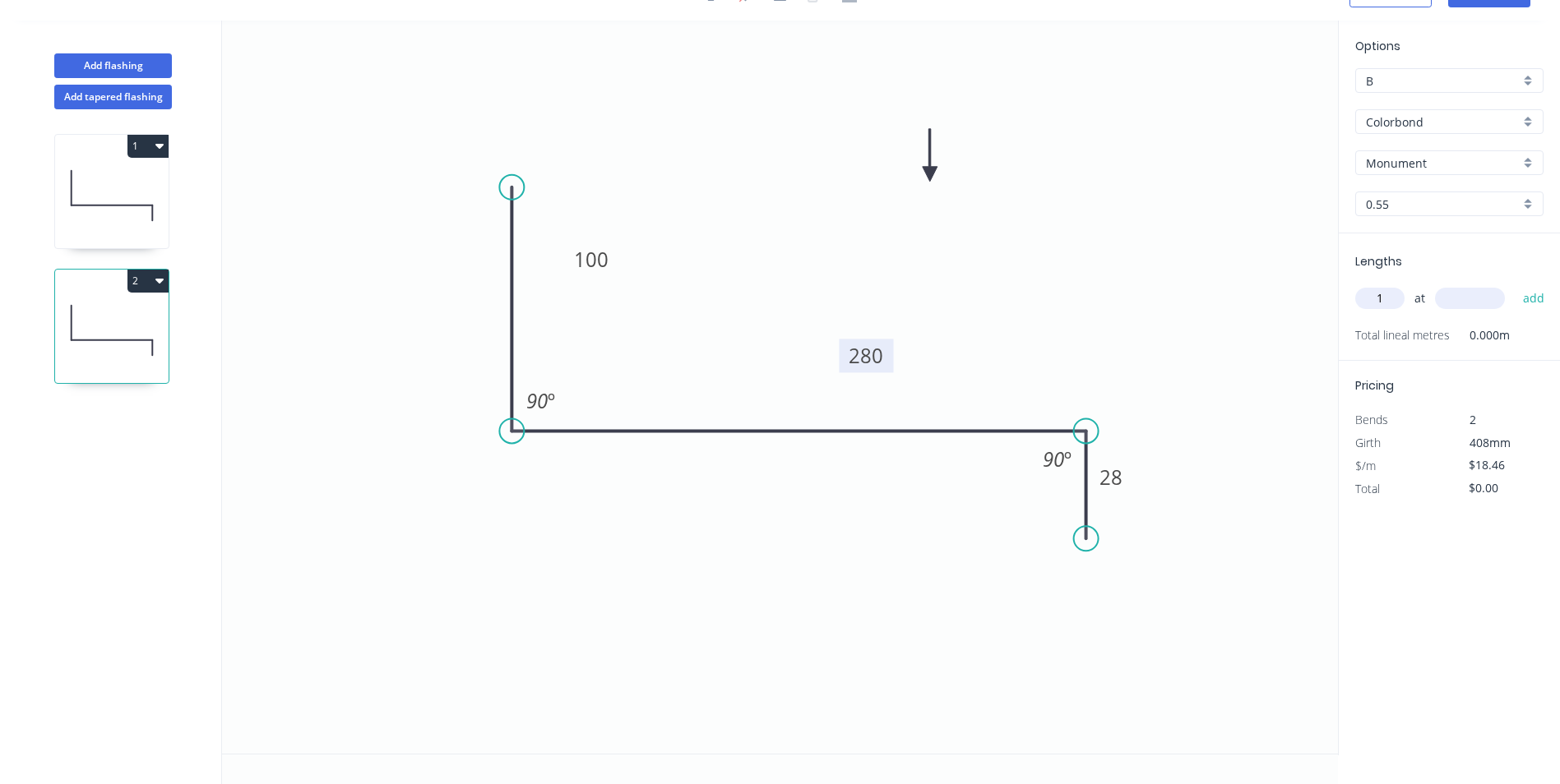
type input "1"
type input "2400"
click at [1515, 285] on button "add" at bounding box center [1534, 298] width 39 height 28
type input "$44.30"
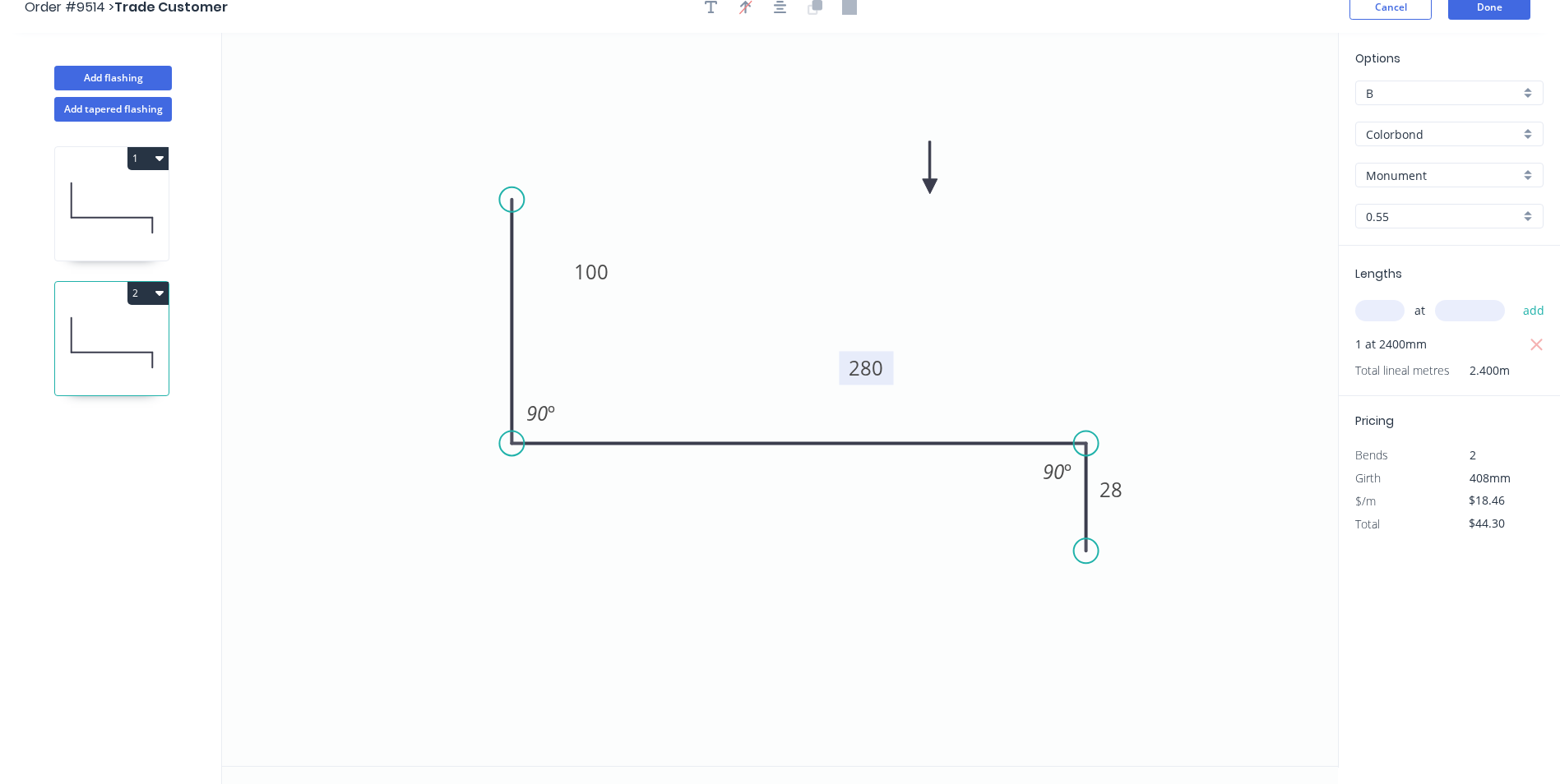
scroll to position [0, 0]
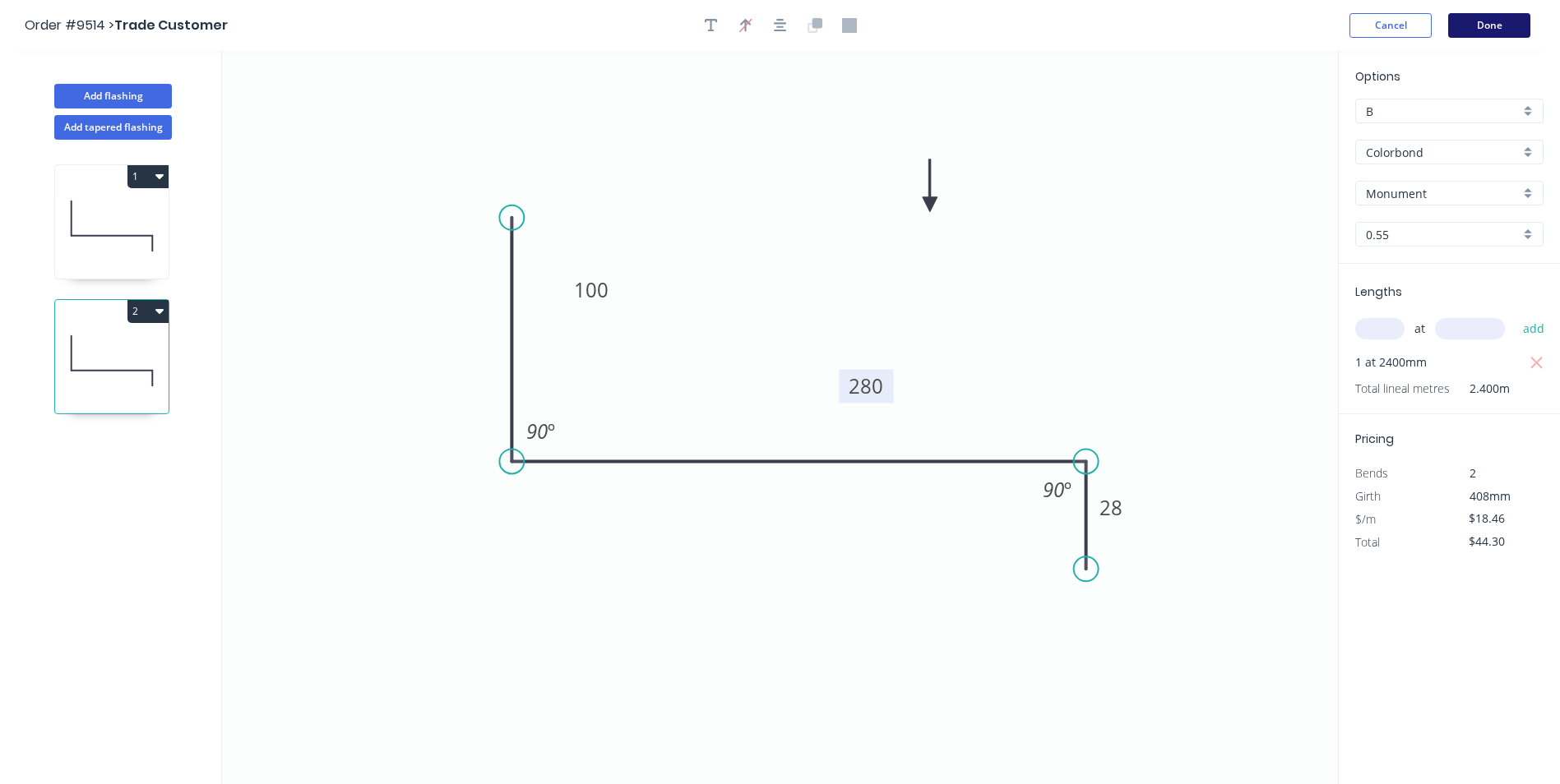
click at [1474, 24] on button "Done" at bounding box center [1489, 25] width 82 height 24
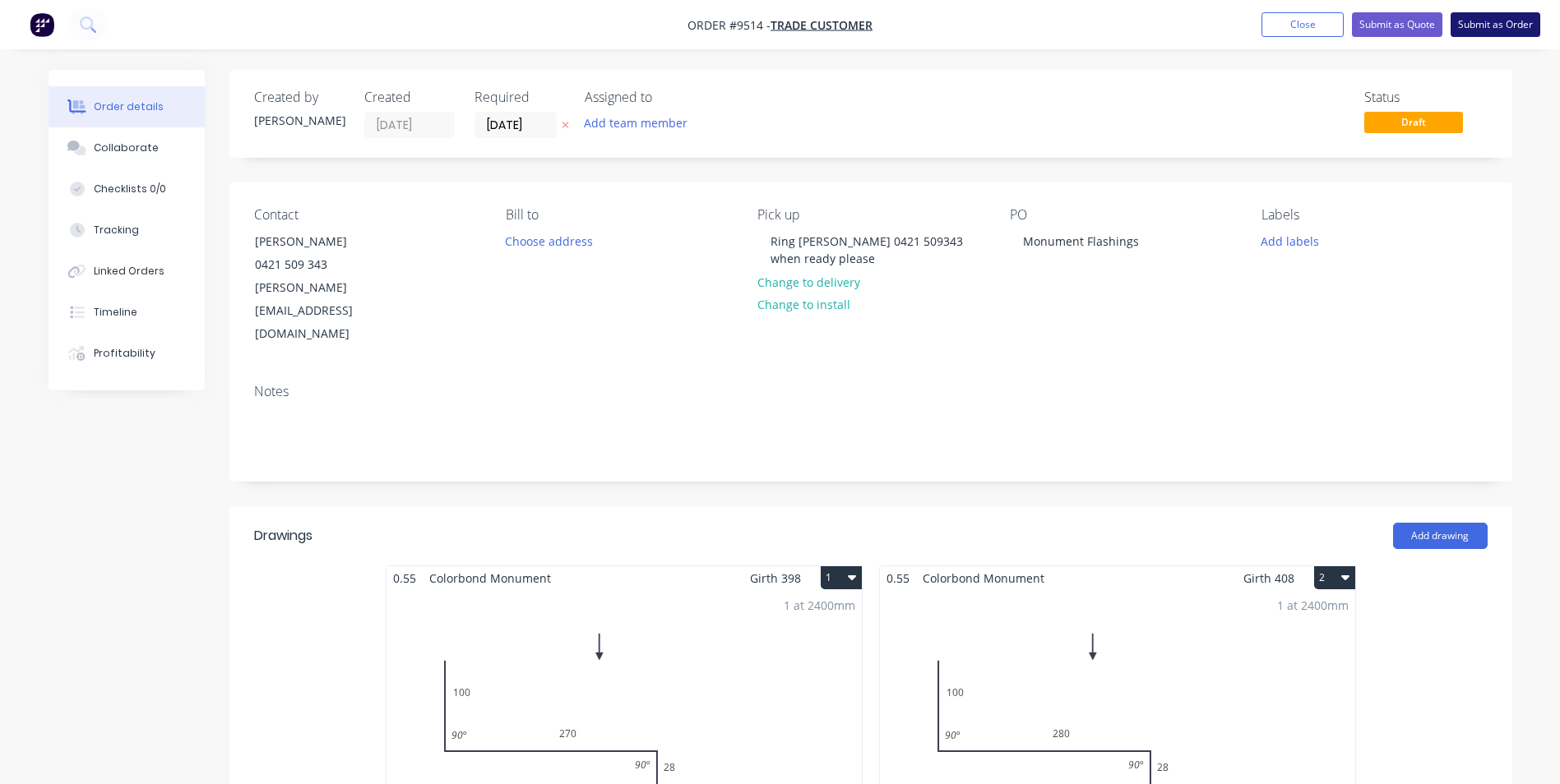
click at [1483, 27] on button "Submit as Order" at bounding box center [1495, 24] width 90 height 24
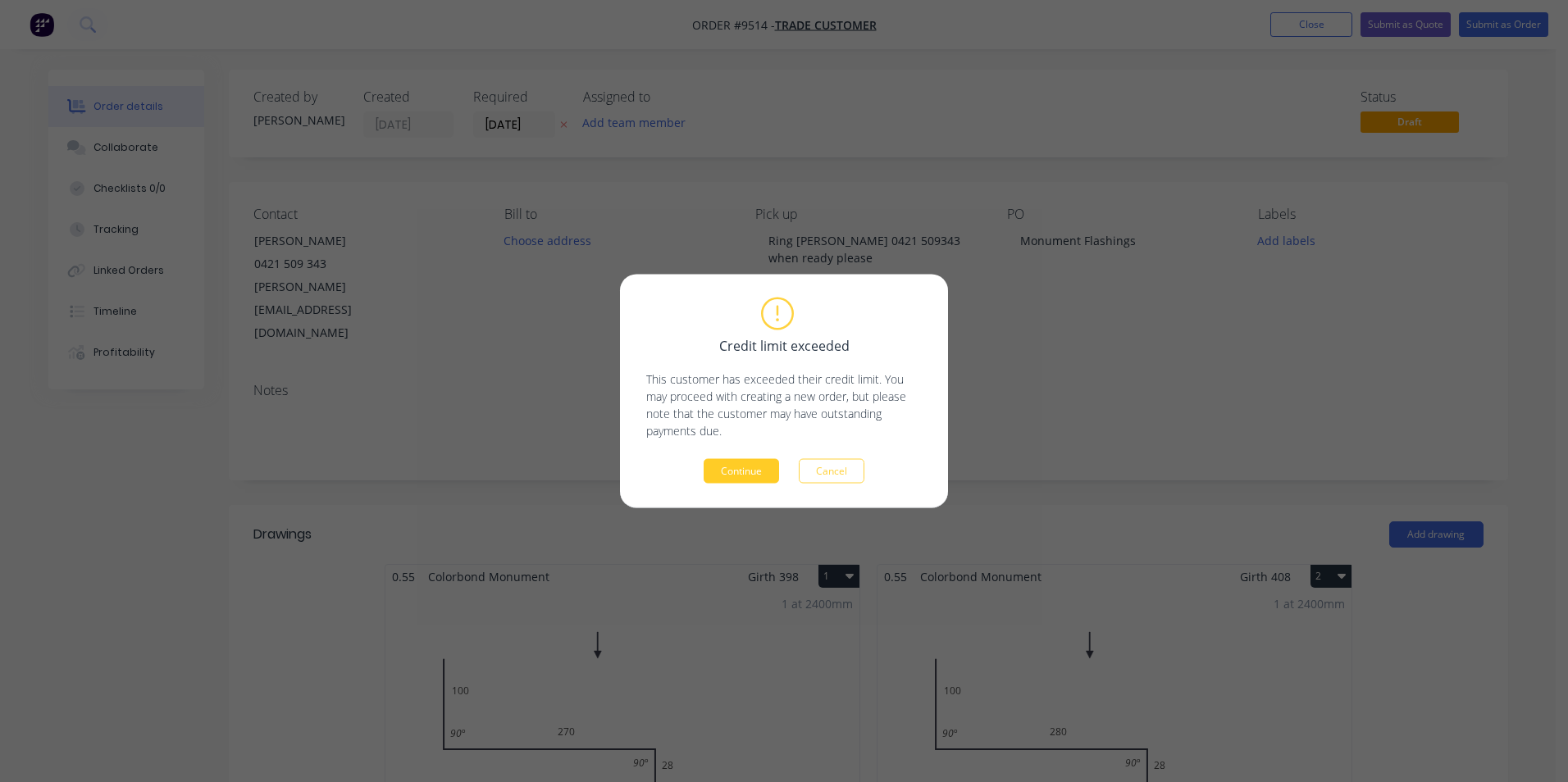
click at [717, 470] on button "Continue" at bounding box center [741, 471] width 75 height 24
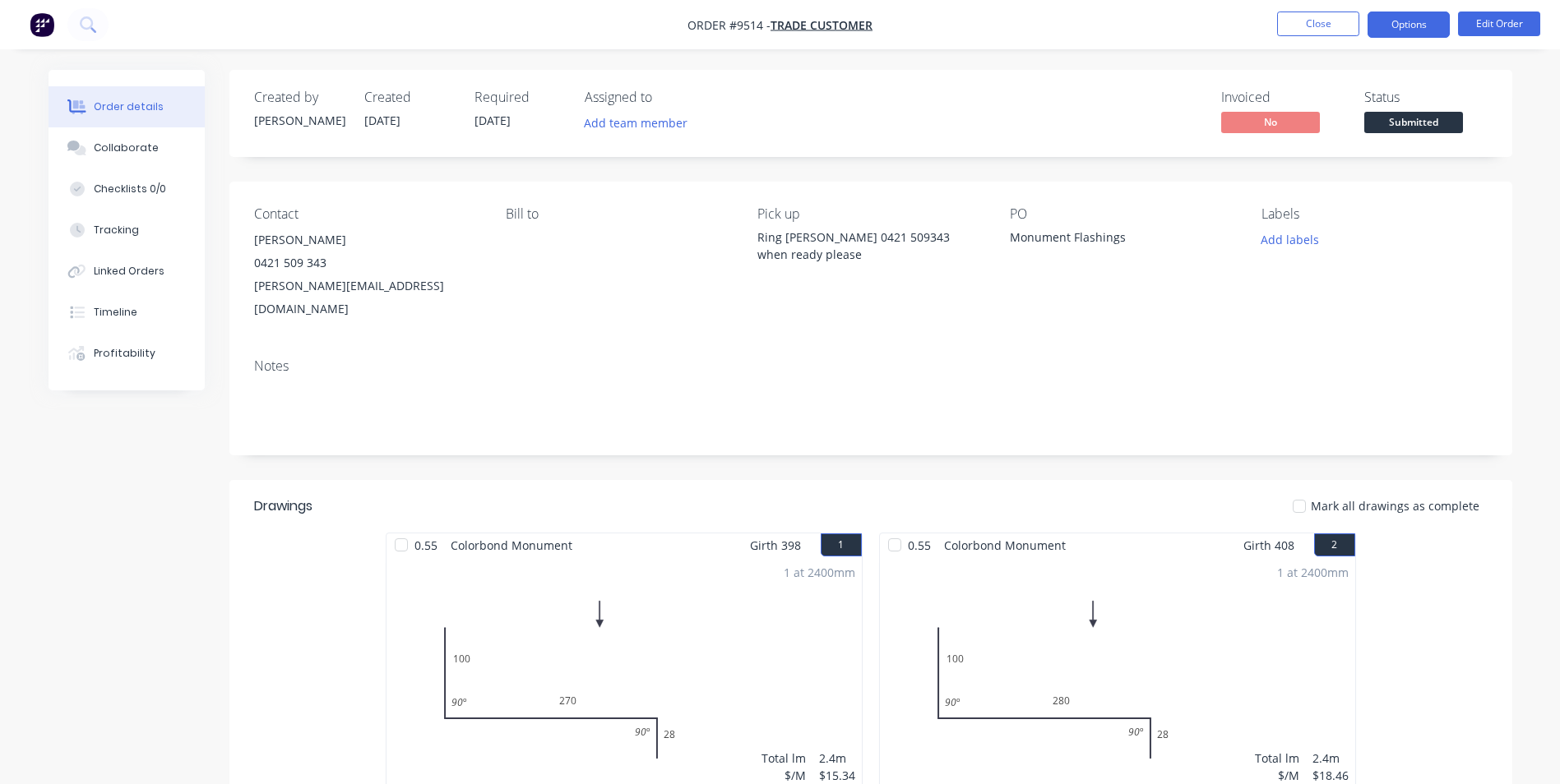
click at [1410, 32] on button "Options" at bounding box center [1409, 24] width 82 height 26
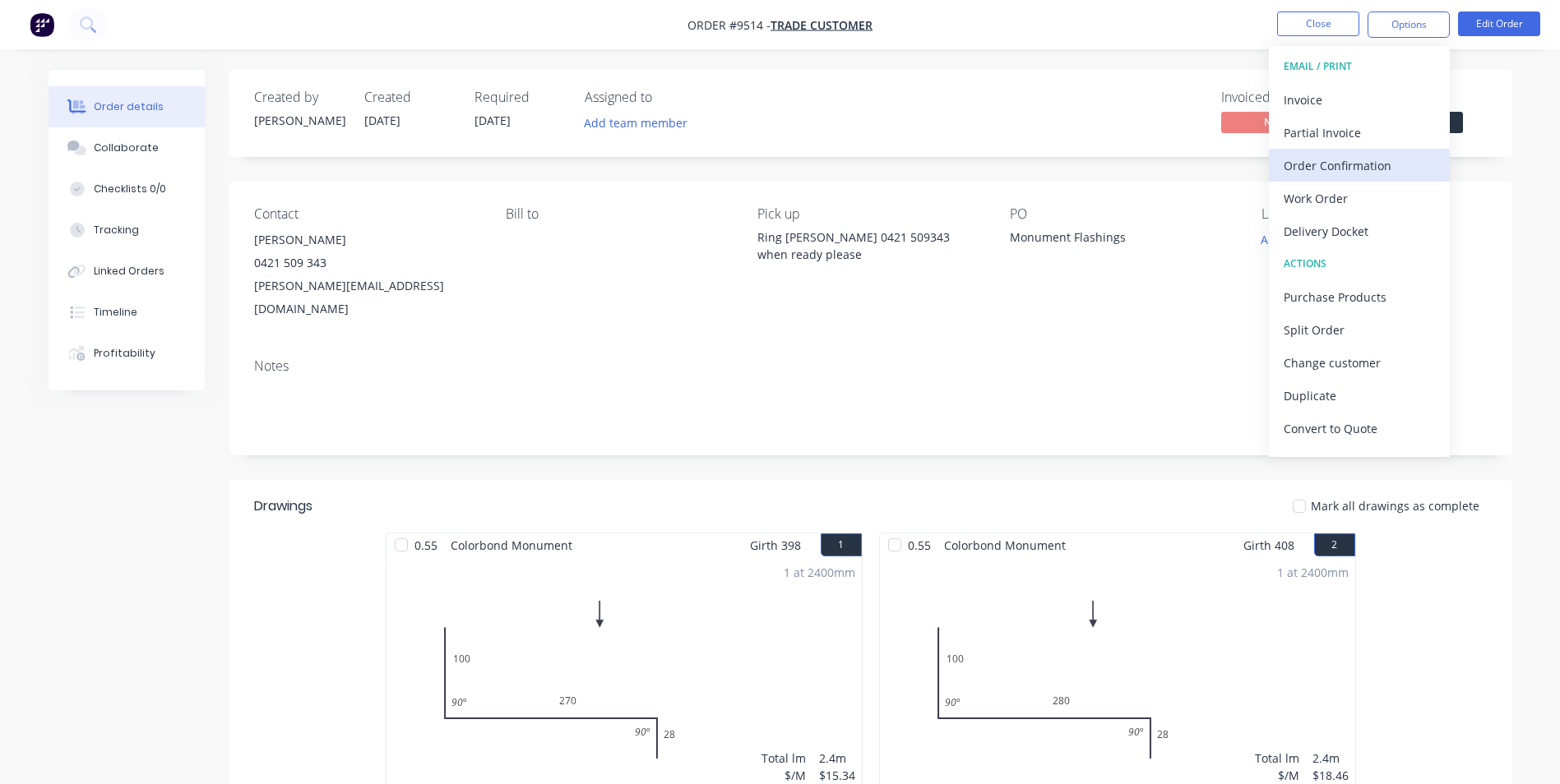
click at [1347, 156] on div "Order Confirmation" at bounding box center [1359, 165] width 151 height 24
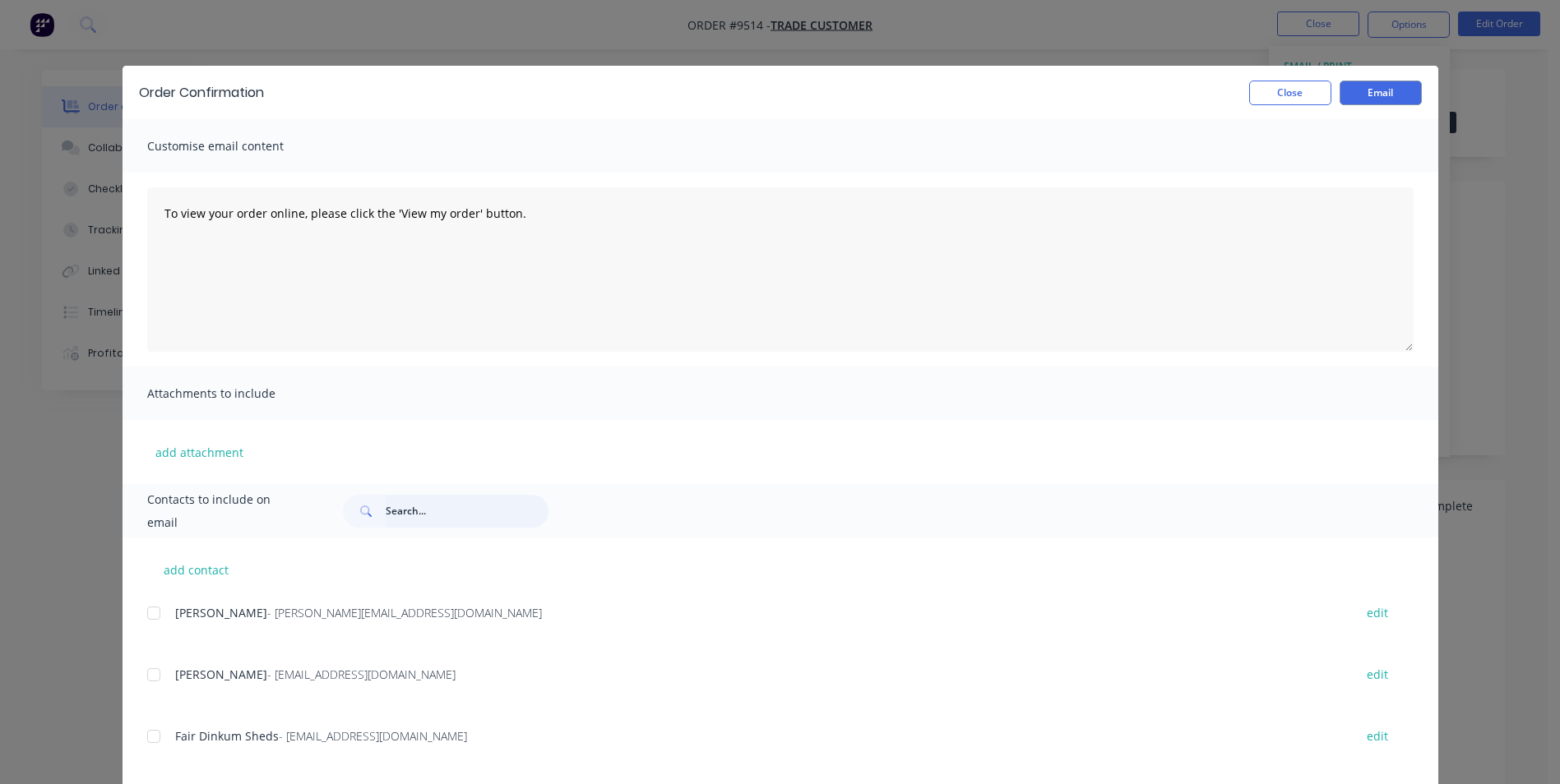
click at [394, 506] on input "text" at bounding box center [467, 511] width 163 height 33
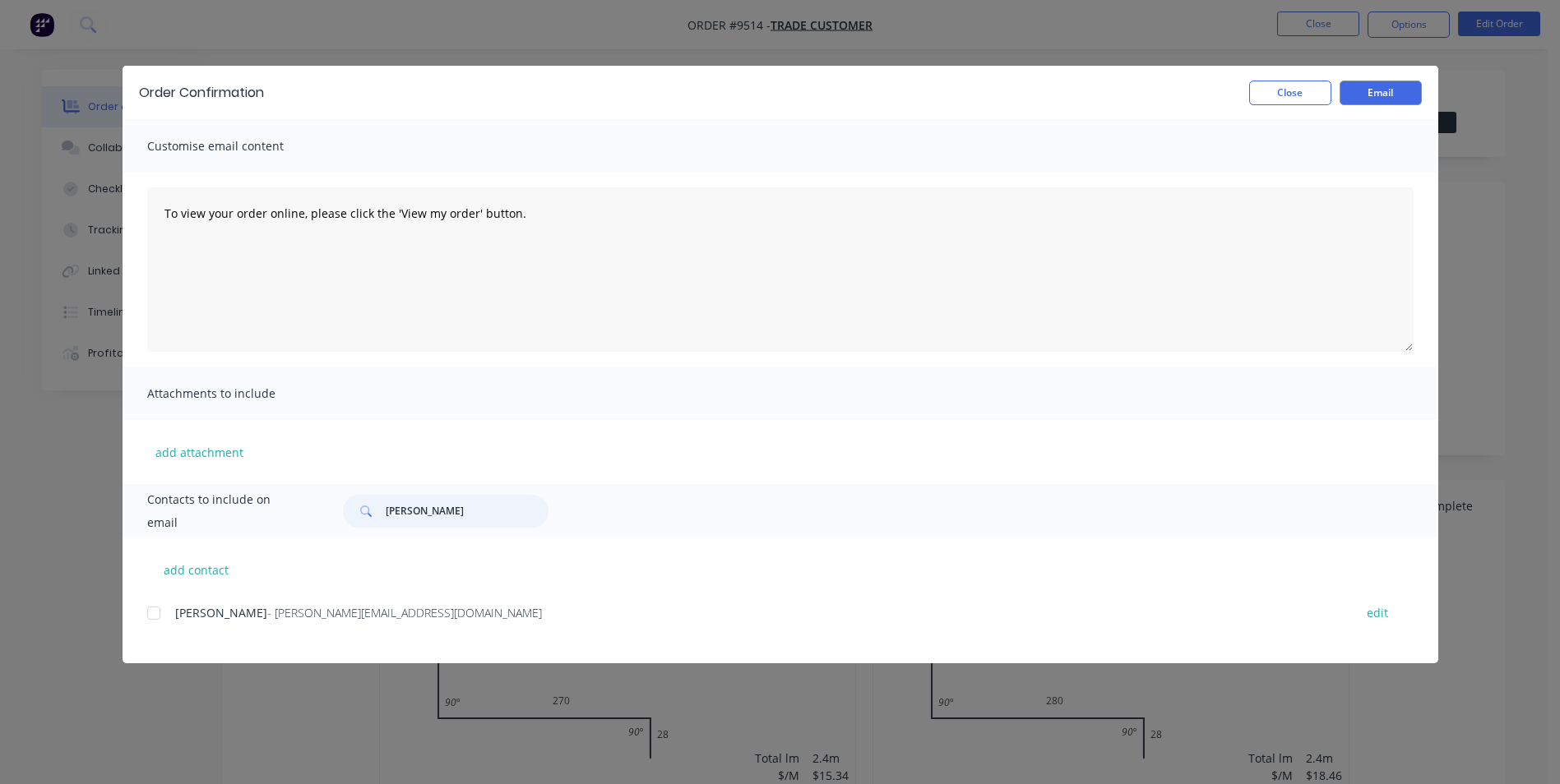
click at [152, 613] on div at bounding box center [154, 613] width 33 height 33
type input "carl"
click at [1375, 87] on button "Email" at bounding box center [1381, 92] width 82 height 24
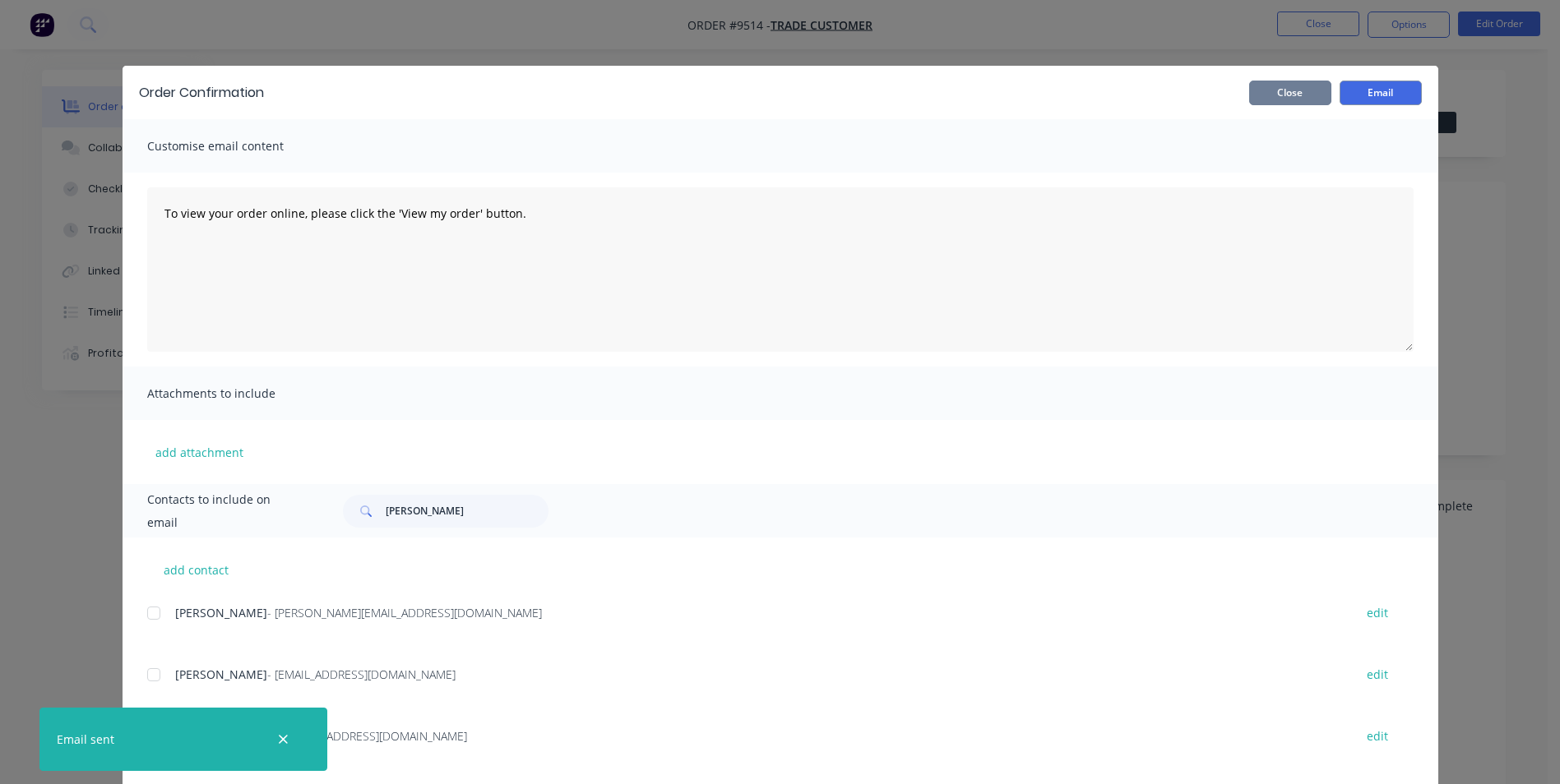
click at [1282, 95] on button "Close" at bounding box center [1290, 92] width 82 height 24
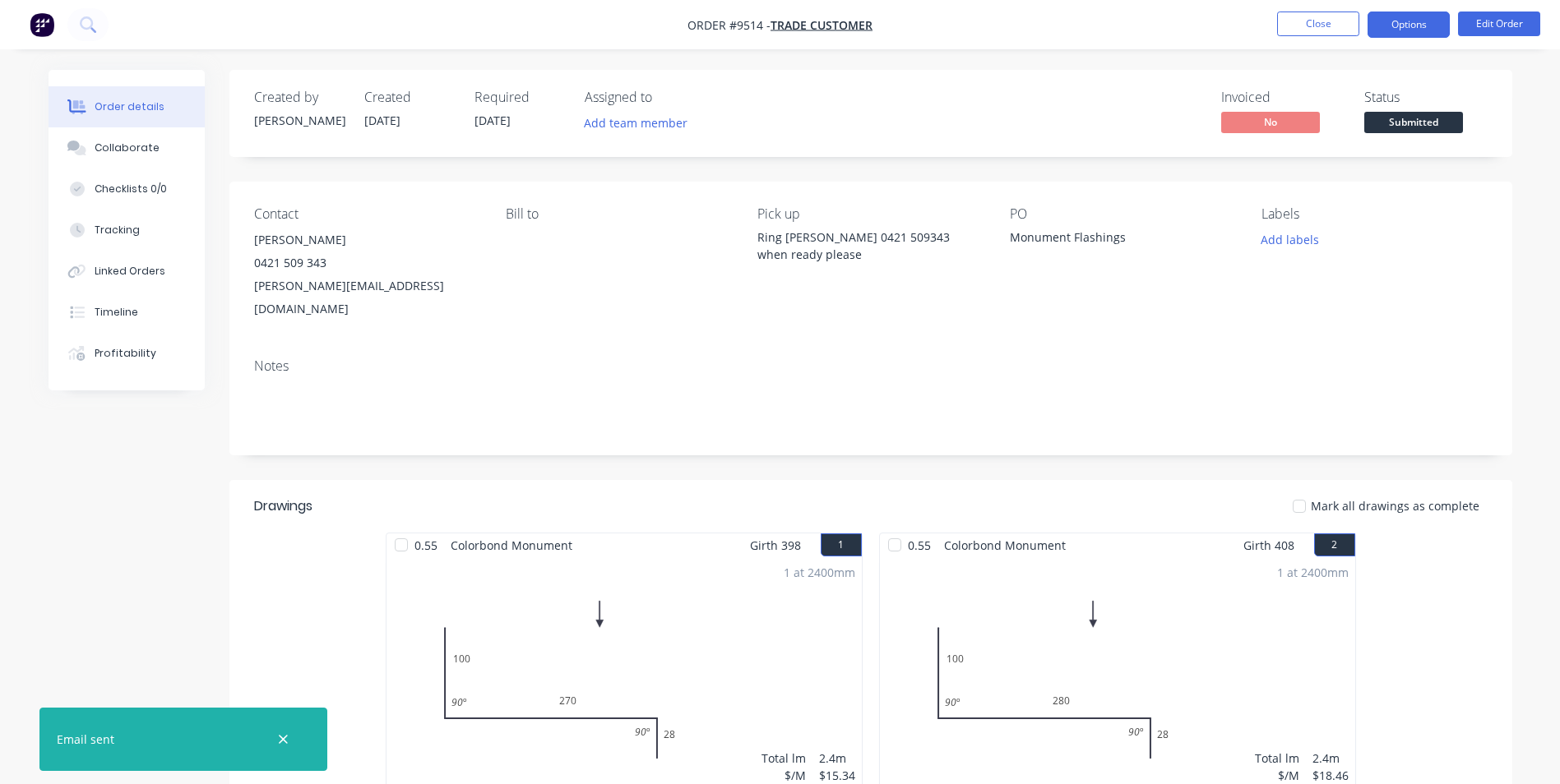
click at [1387, 29] on button "Options" at bounding box center [1409, 24] width 82 height 26
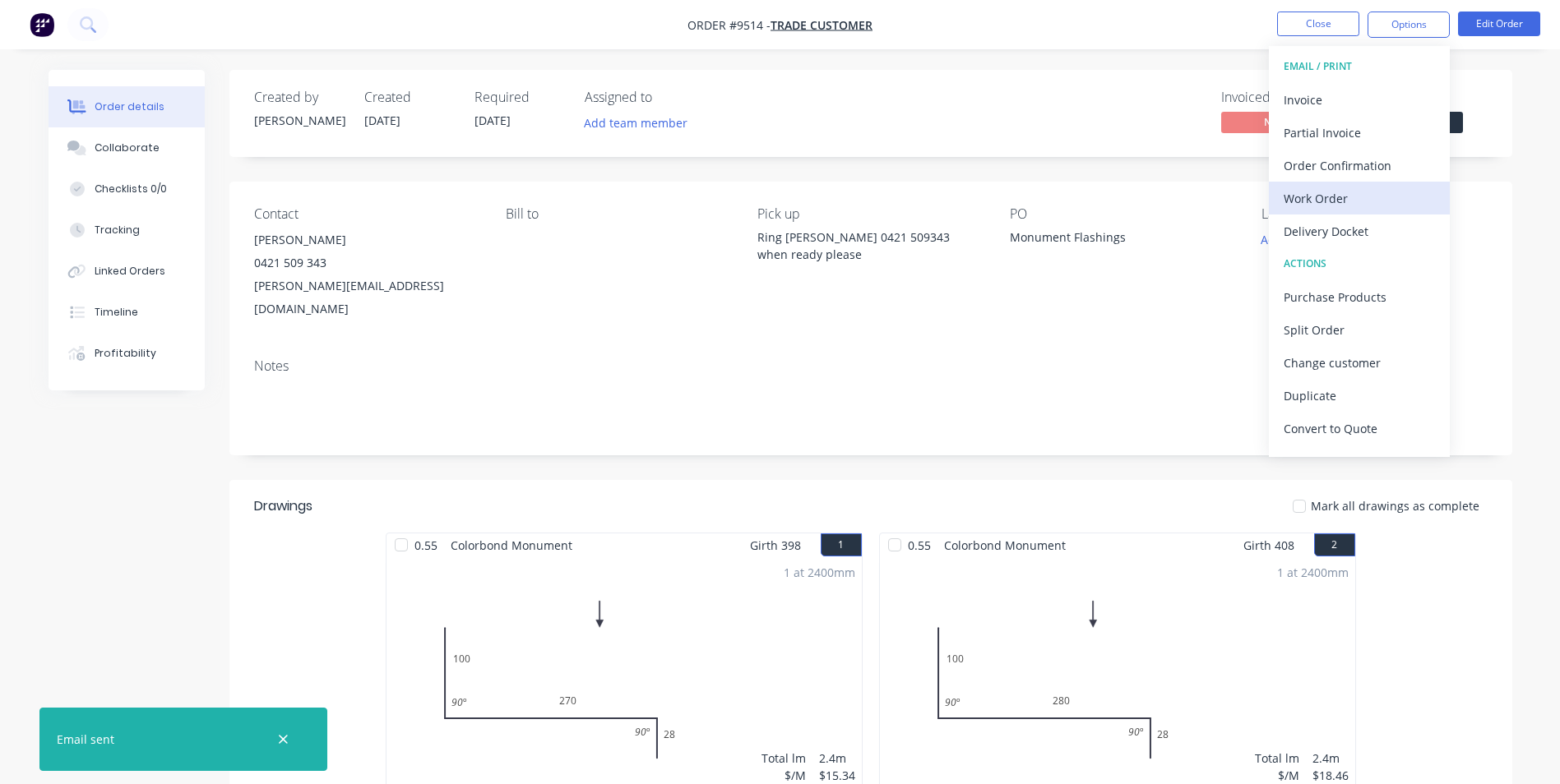
click at [1358, 200] on div "Work Order" at bounding box center [1359, 198] width 151 height 24
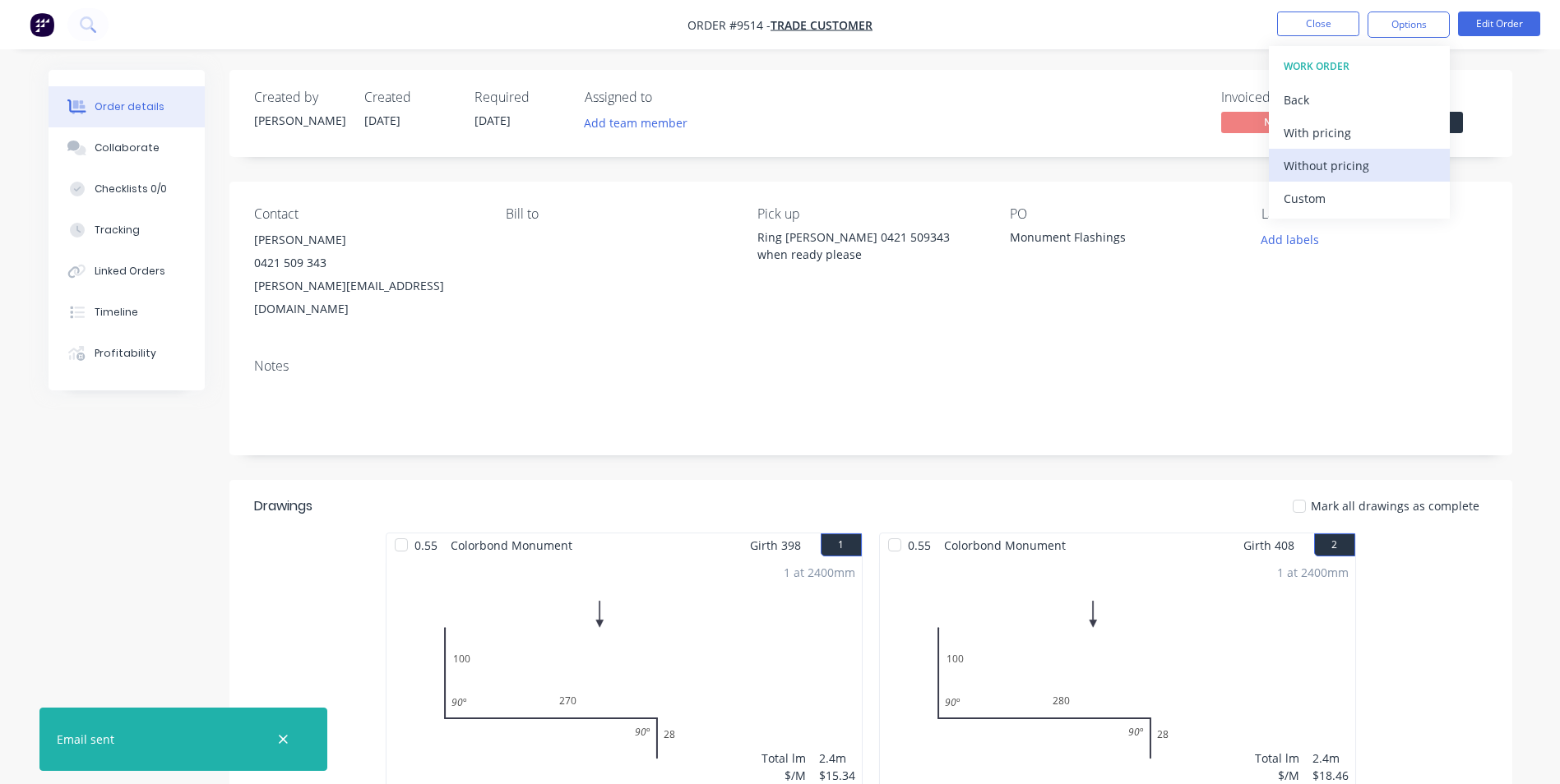
click at [1359, 165] on div "Without pricing" at bounding box center [1359, 165] width 151 height 24
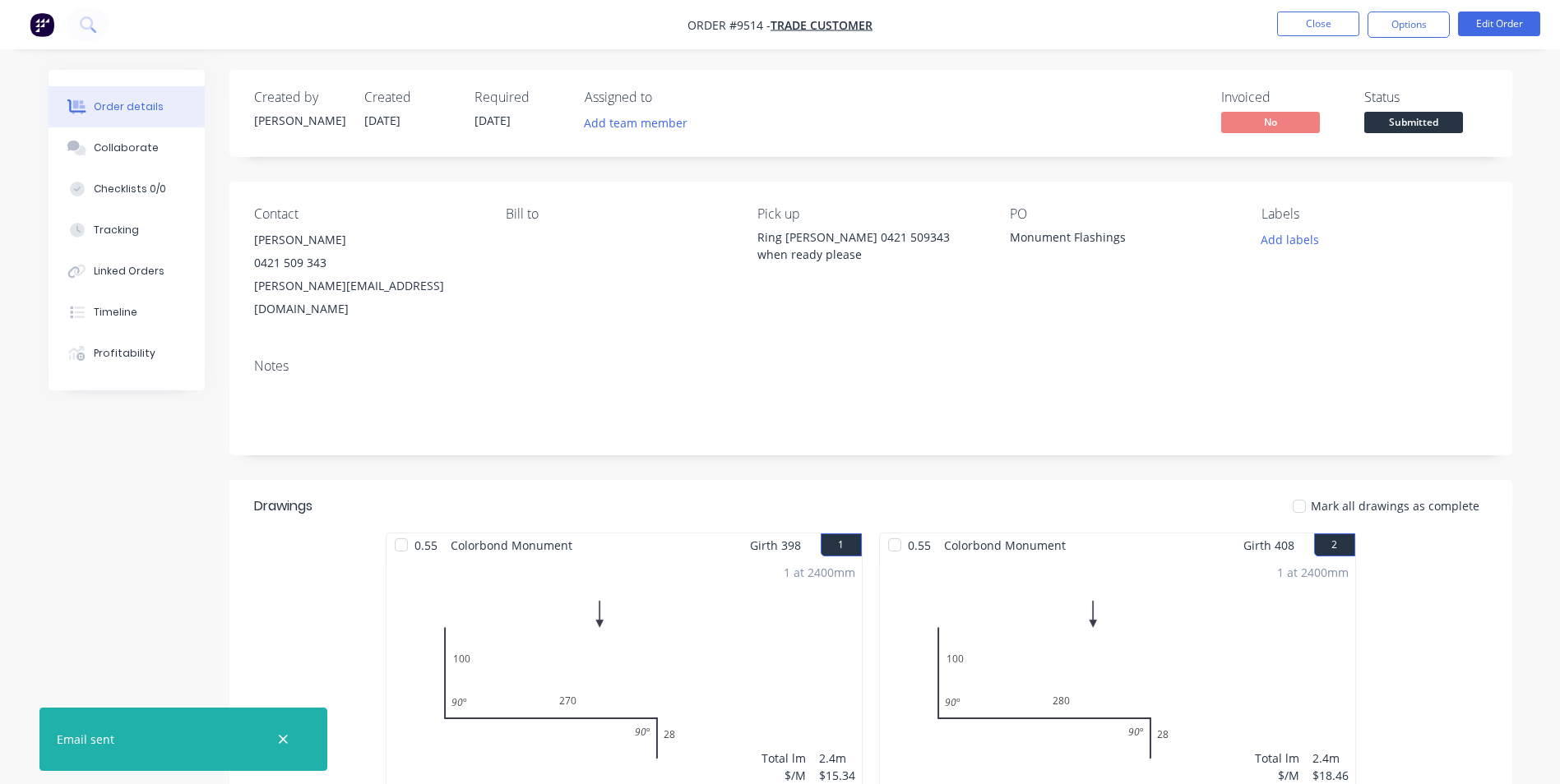
click at [1532, 587] on div "Order details Collaborate Checklists 0/0 Tracking Linked Orders Timeline Profit…" at bounding box center [780, 559] width 1560 height 1118
click at [1322, 27] on button "Close" at bounding box center [1318, 24] width 82 height 24
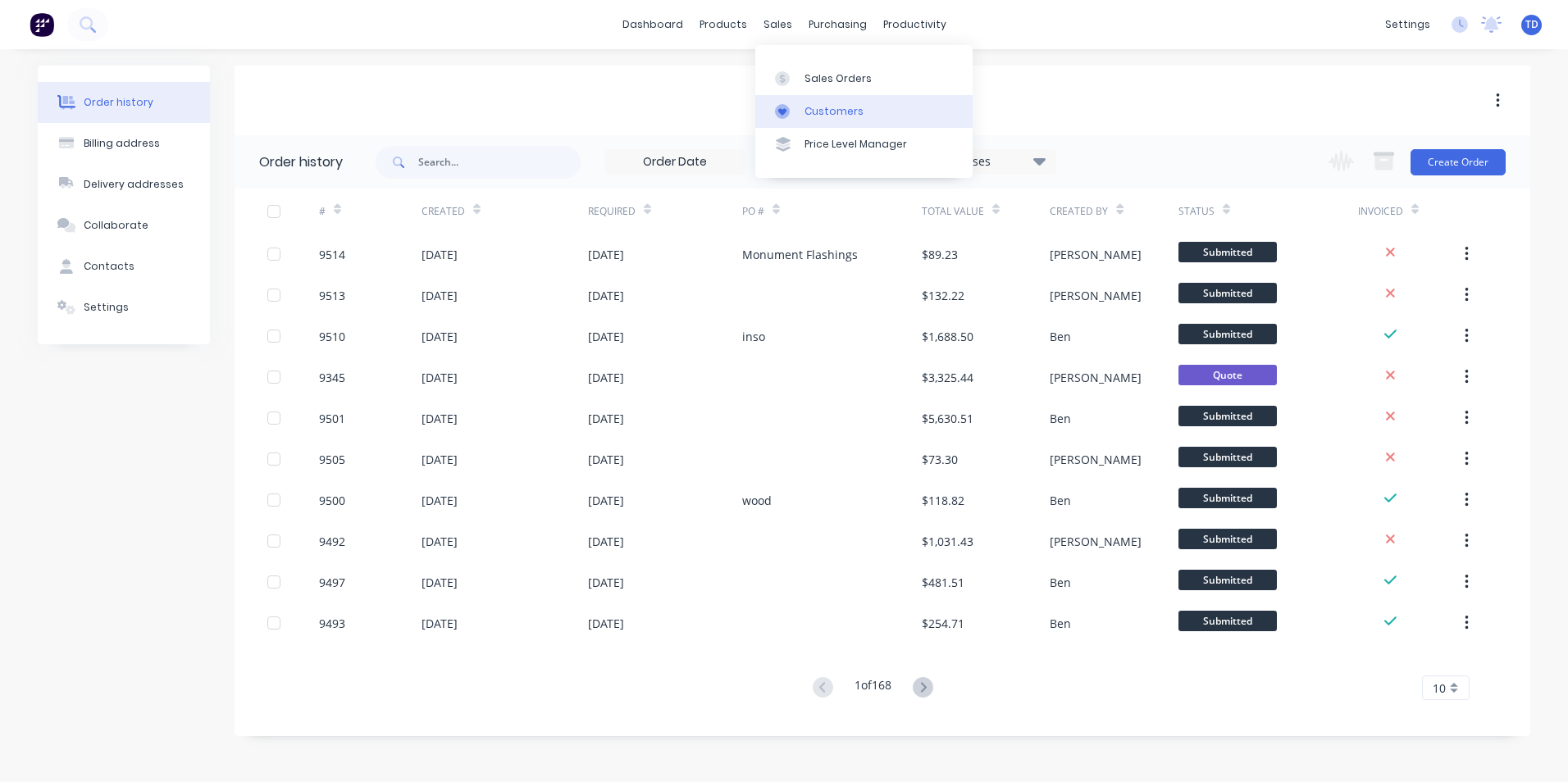
click at [818, 117] on div "Customers" at bounding box center [834, 111] width 59 height 15
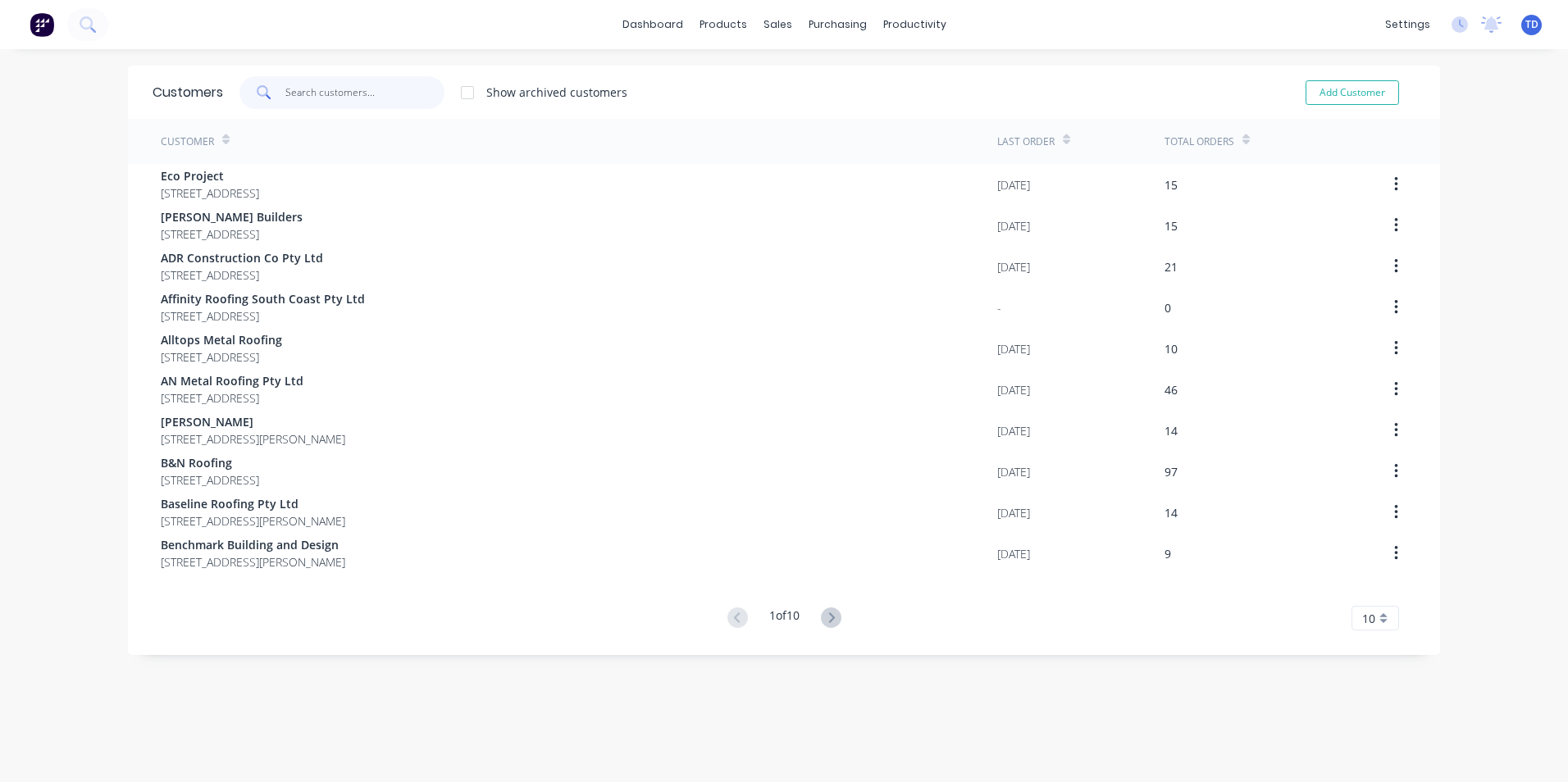
click at [311, 92] on input "text" at bounding box center [365, 92] width 160 height 33
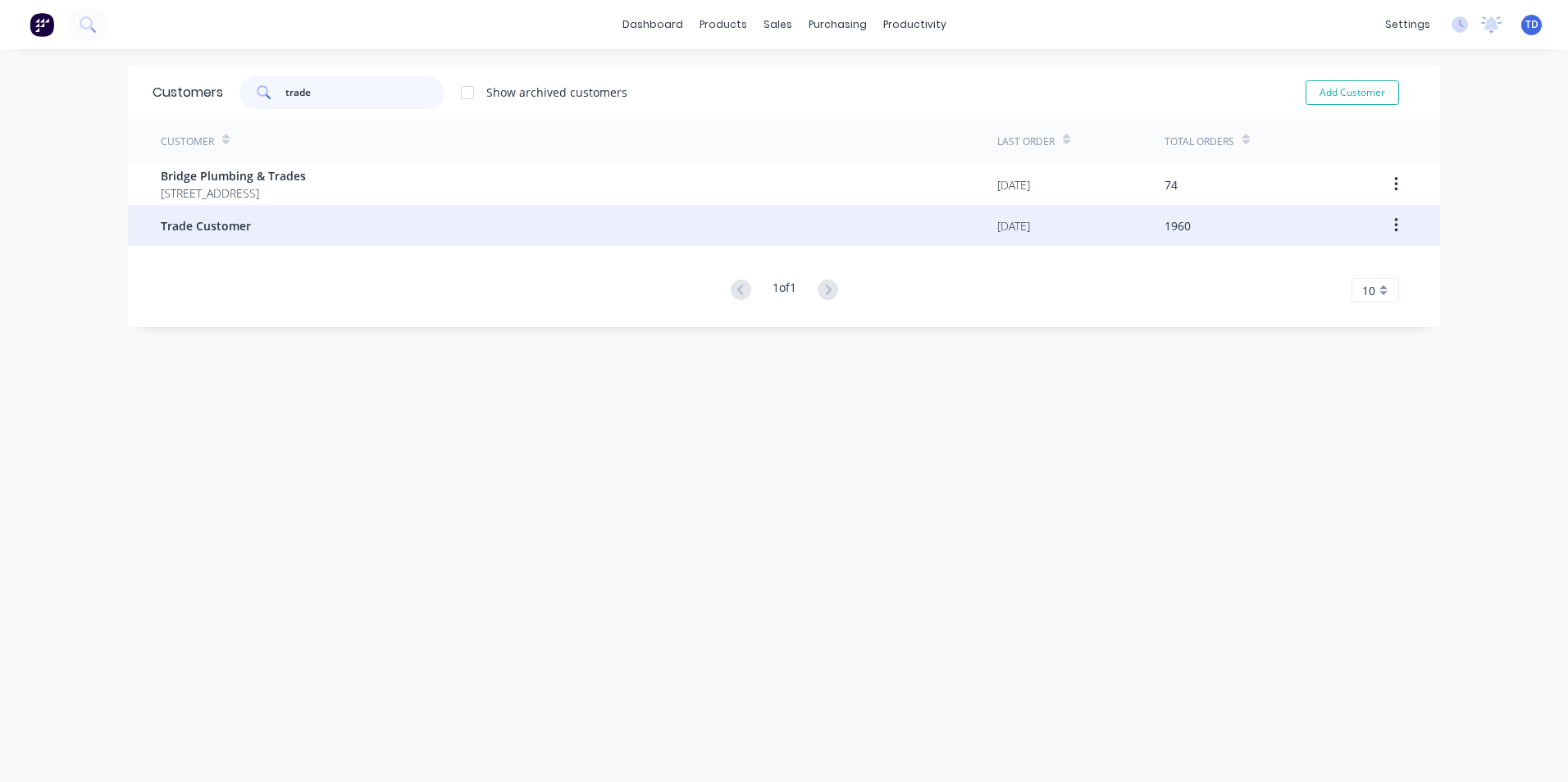
type input "trade"
click at [274, 229] on div "Trade Customer" at bounding box center [578, 225] width 836 height 41
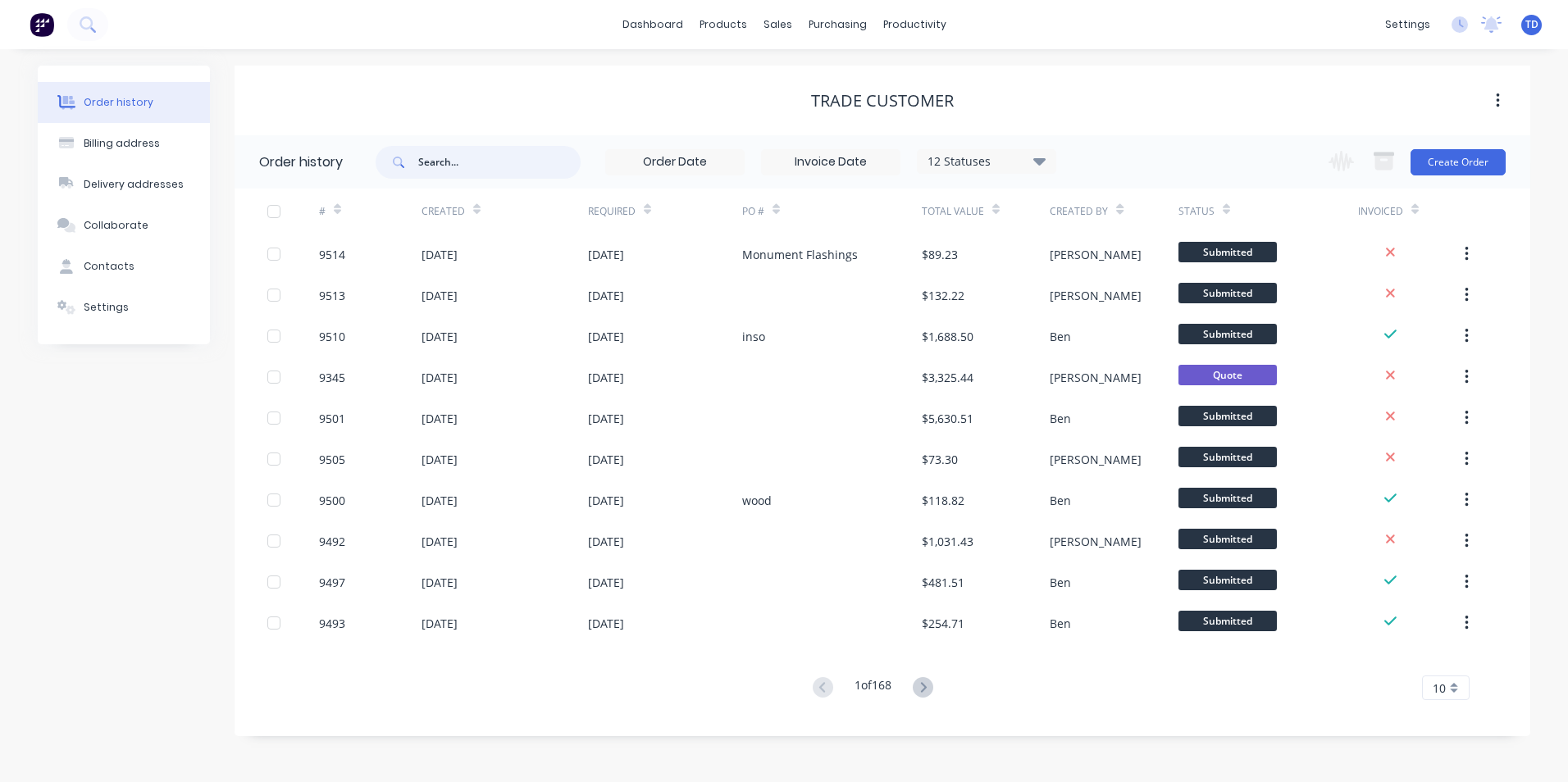
click at [450, 163] on input "text" at bounding box center [500, 162] width 162 height 33
type input "denai"
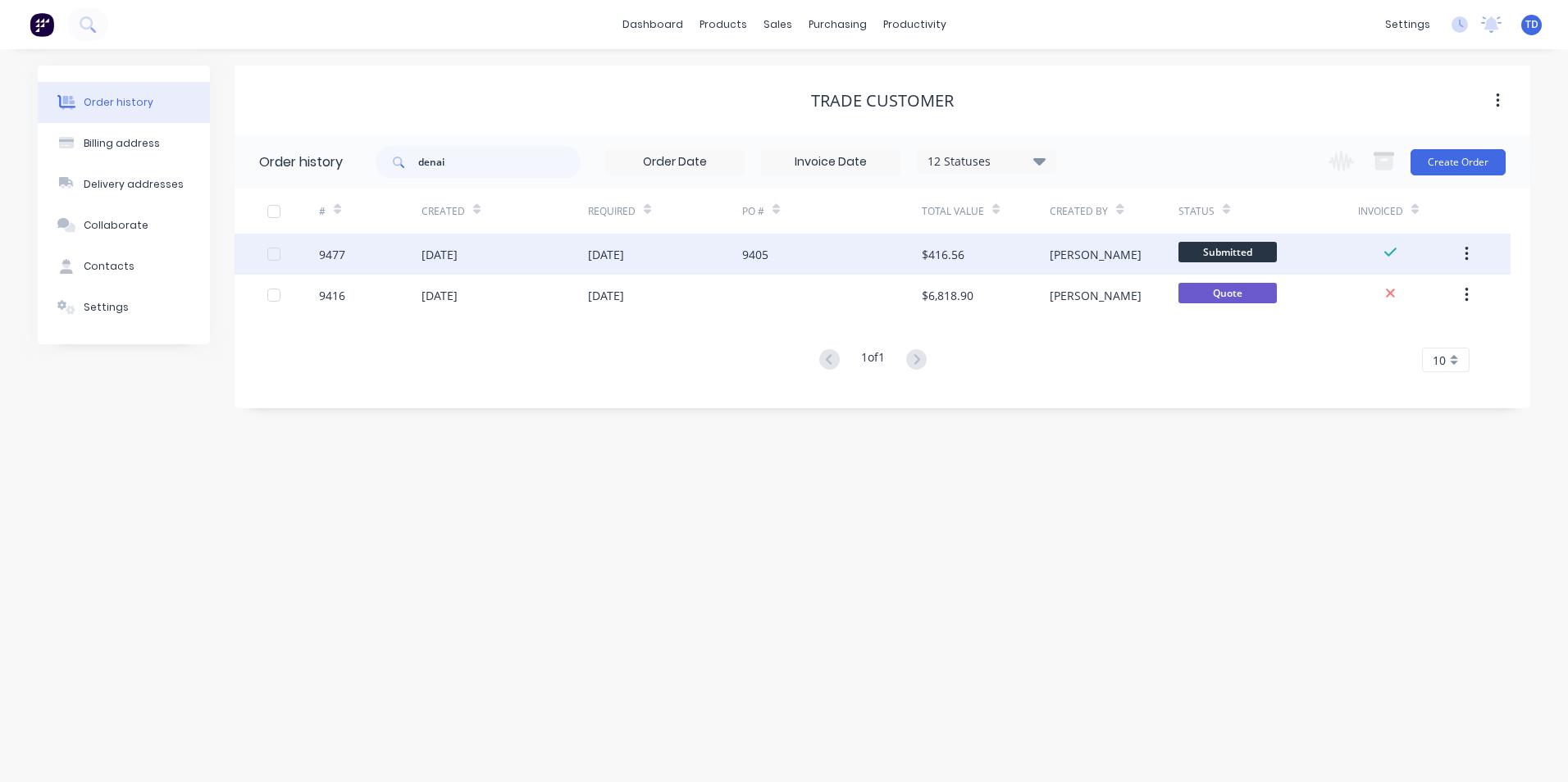
click at [548, 263] on div "27 Aug 2025" at bounding box center [504, 254] width 167 height 41
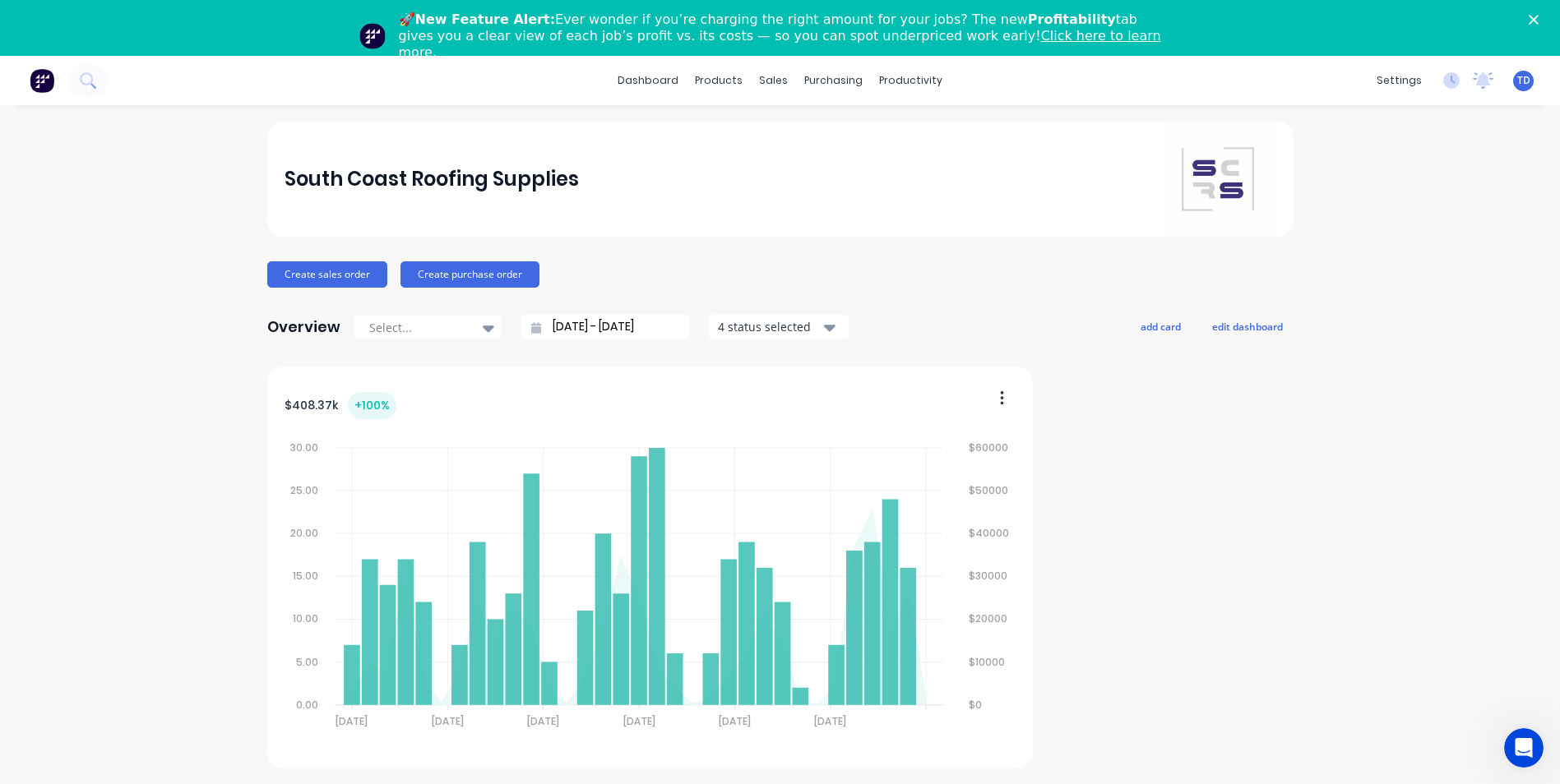
click at [915, 38] on link "Click here to learn more." at bounding box center [780, 44] width 762 height 32
click at [802, 169] on div "Customers" at bounding box center [824, 168] width 60 height 15
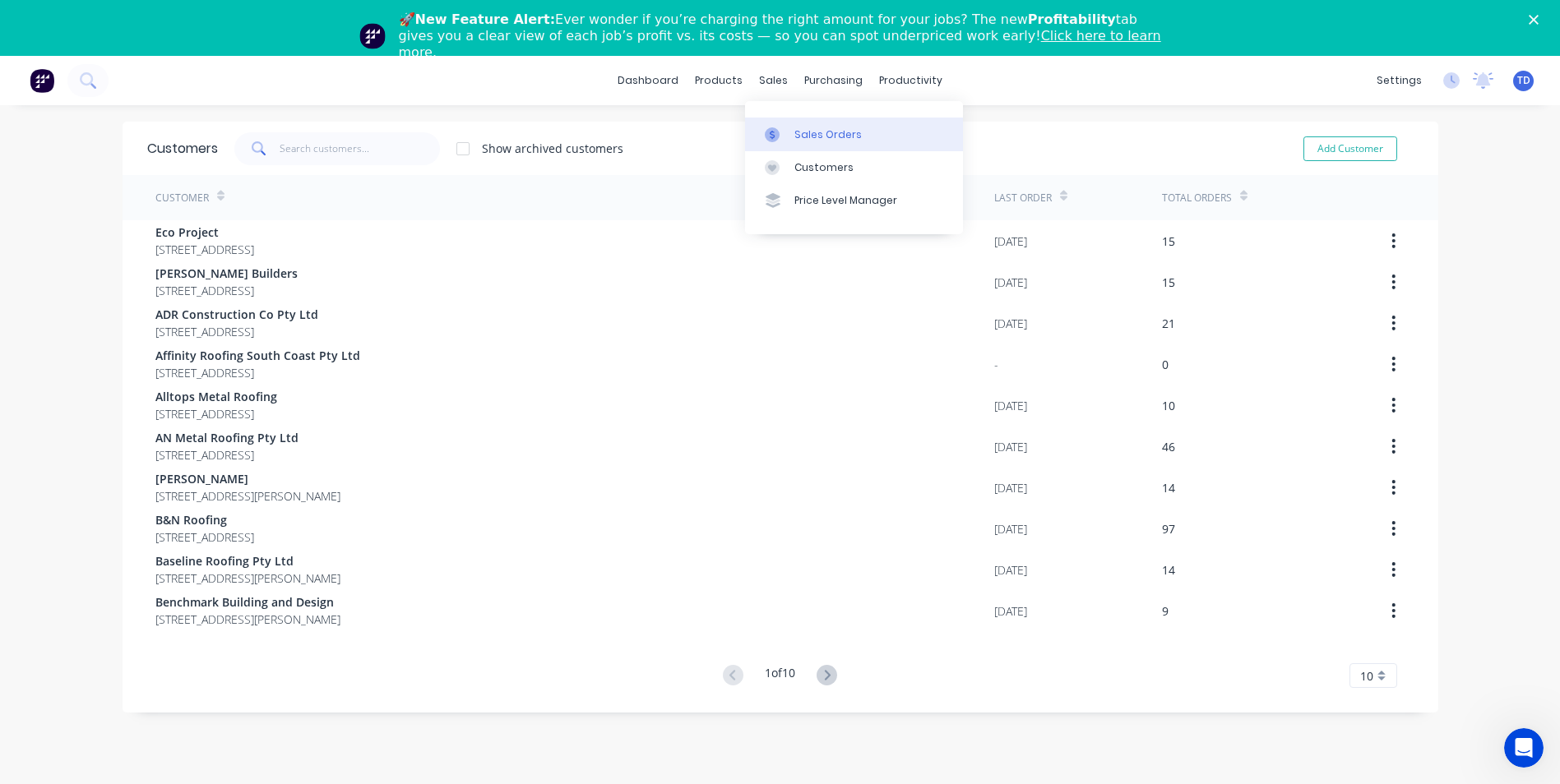
click at [797, 135] on div "Sales Orders" at bounding box center [828, 135] width 67 height 15
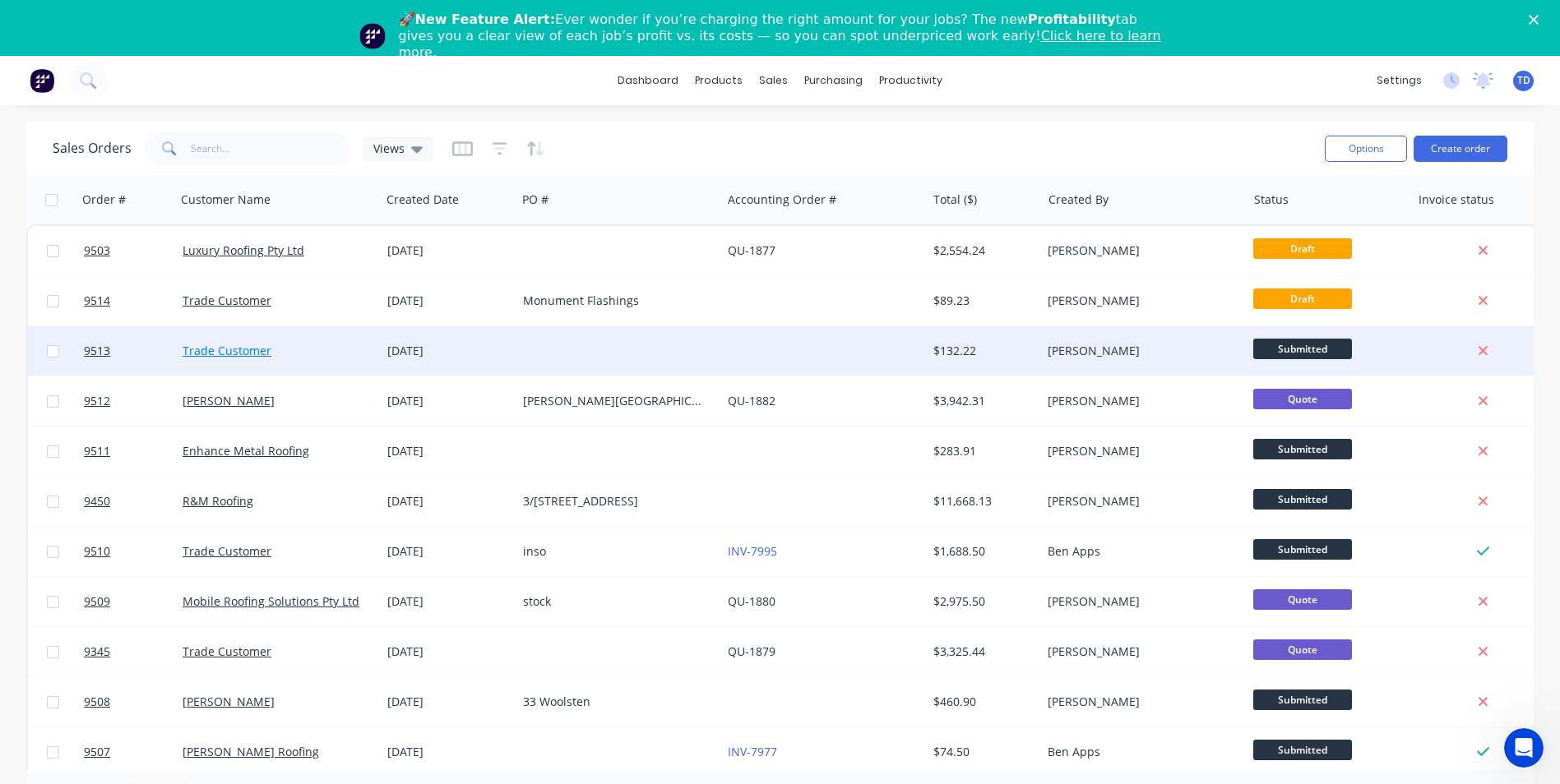
click at [232, 347] on link "Trade Customer" at bounding box center [227, 350] width 89 height 16
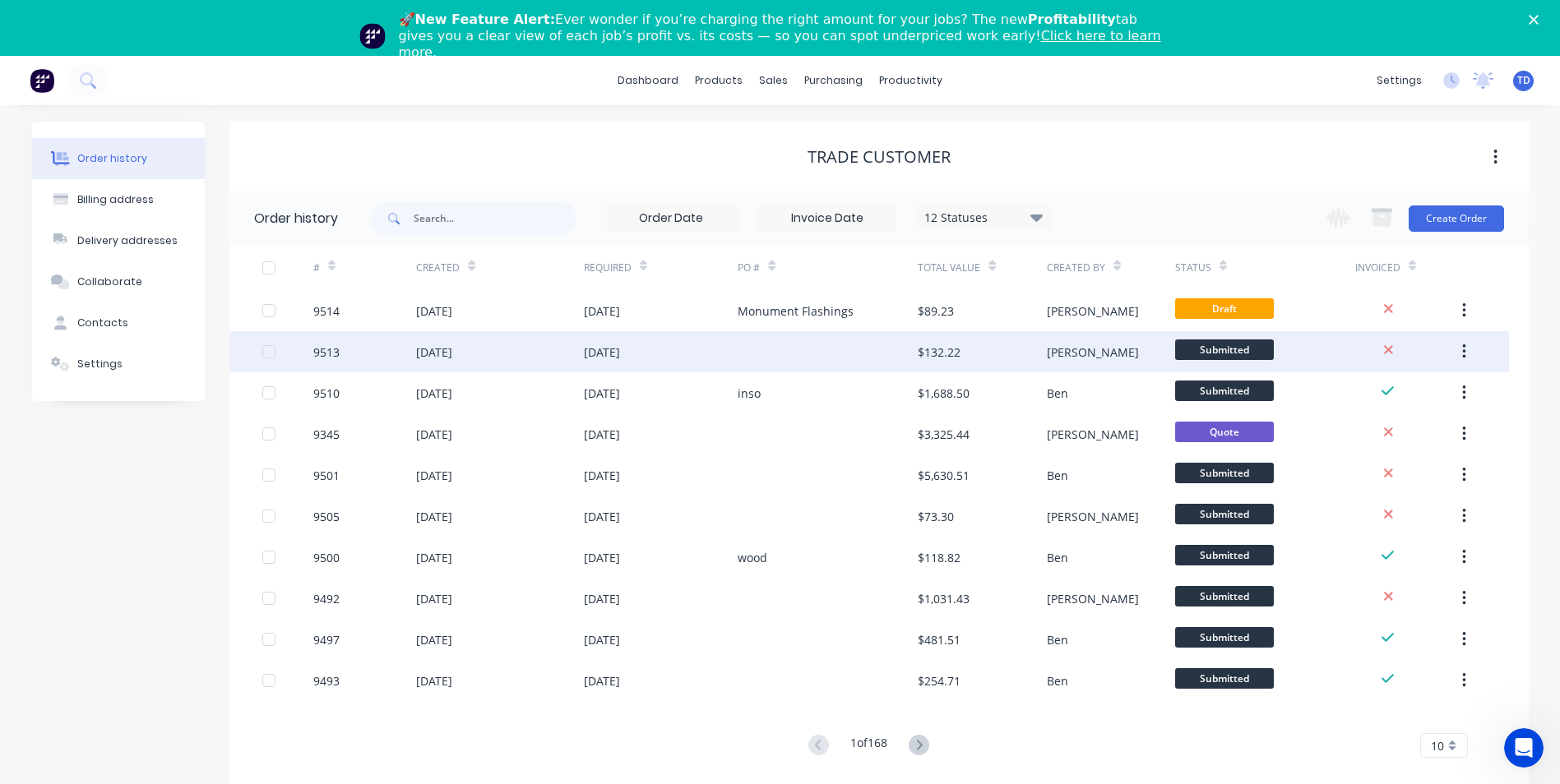
click at [415, 352] on div "9513" at bounding box center [364, 352] width 102 height 41
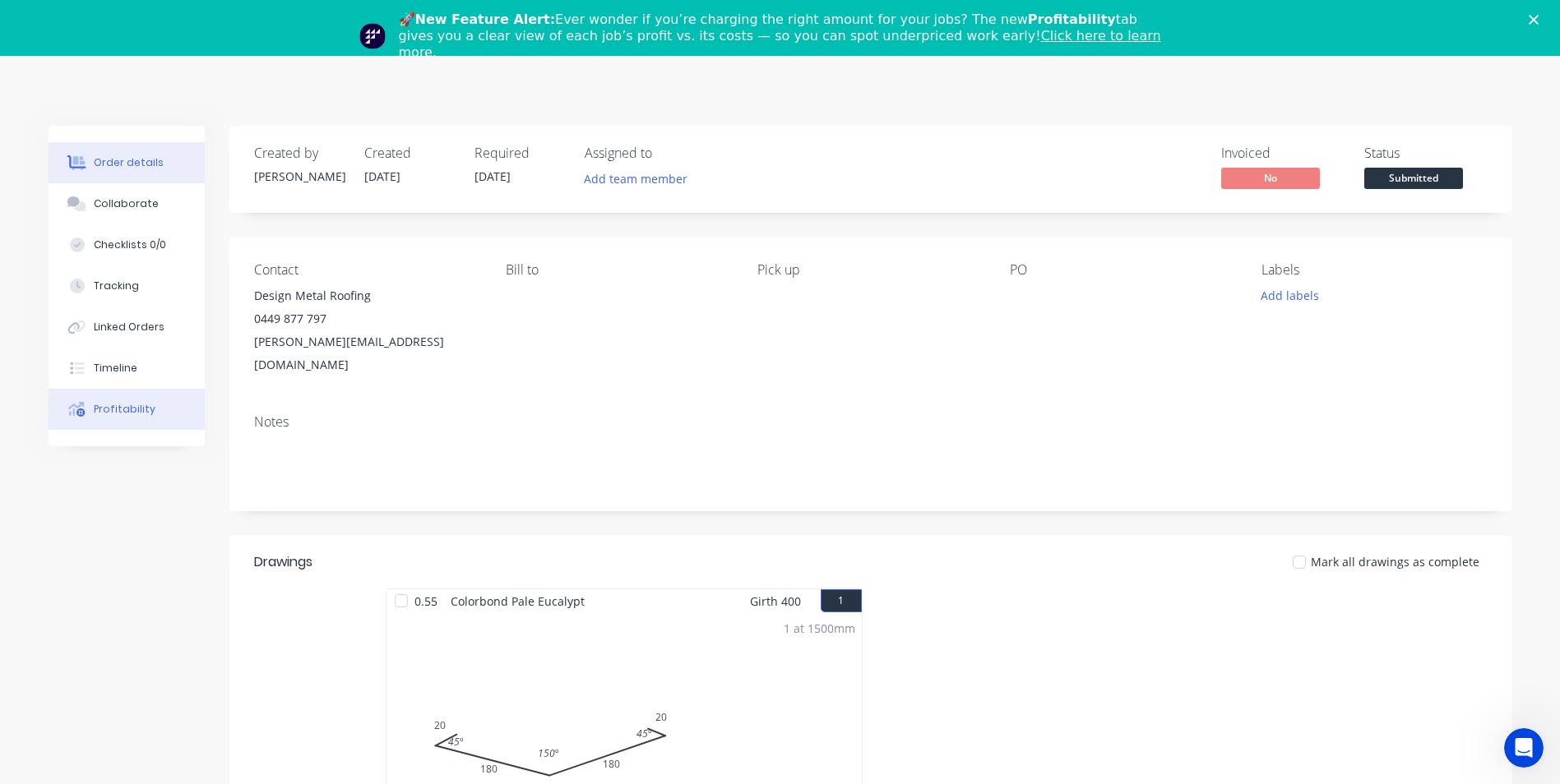
click at [144, 406] on div "Profitability" at bounding box center [124, 410] width 61 height 15
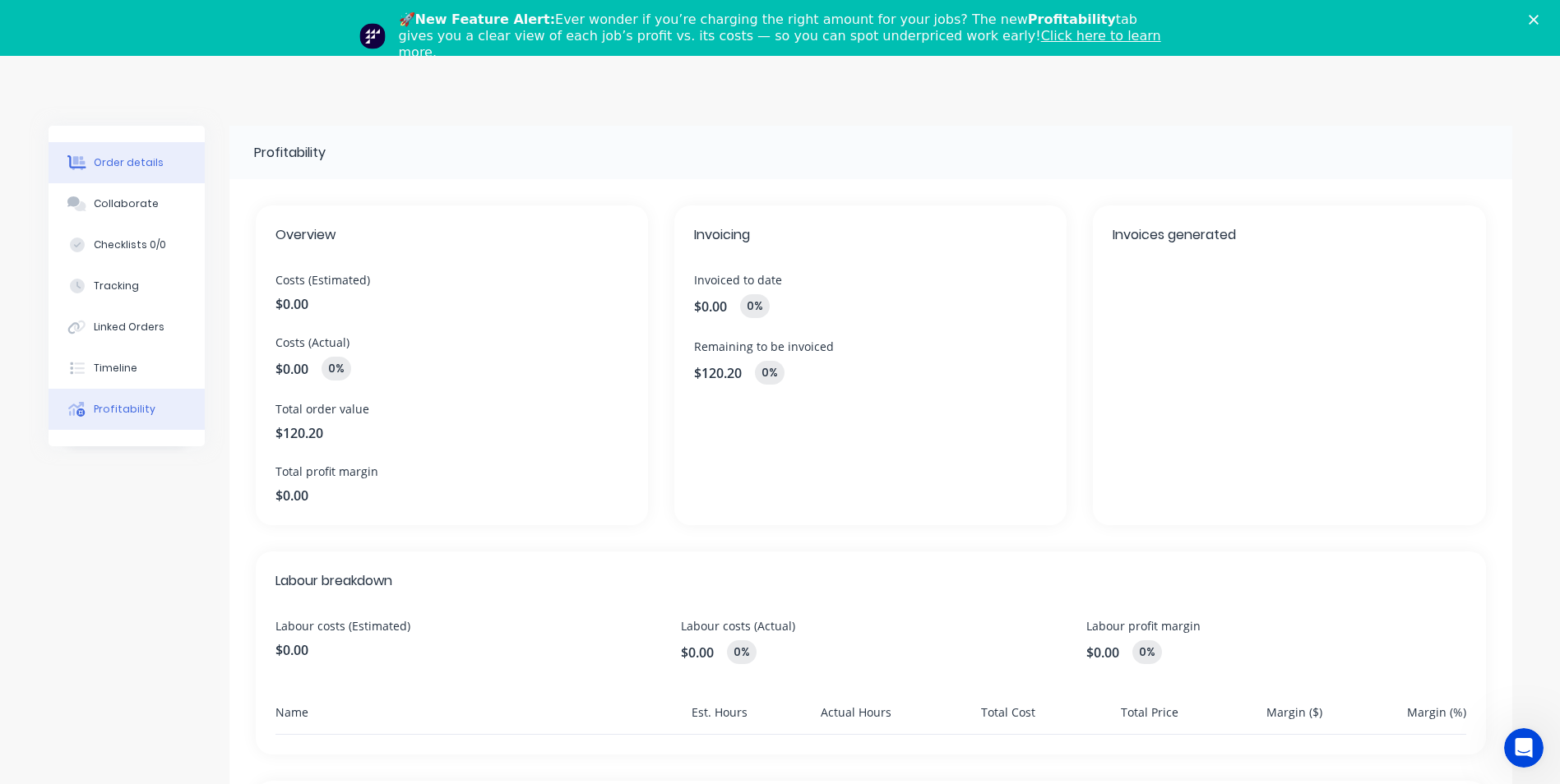
click at [136, 165] on div "Order details" at bounding box center [128, 163] width 70 height 15
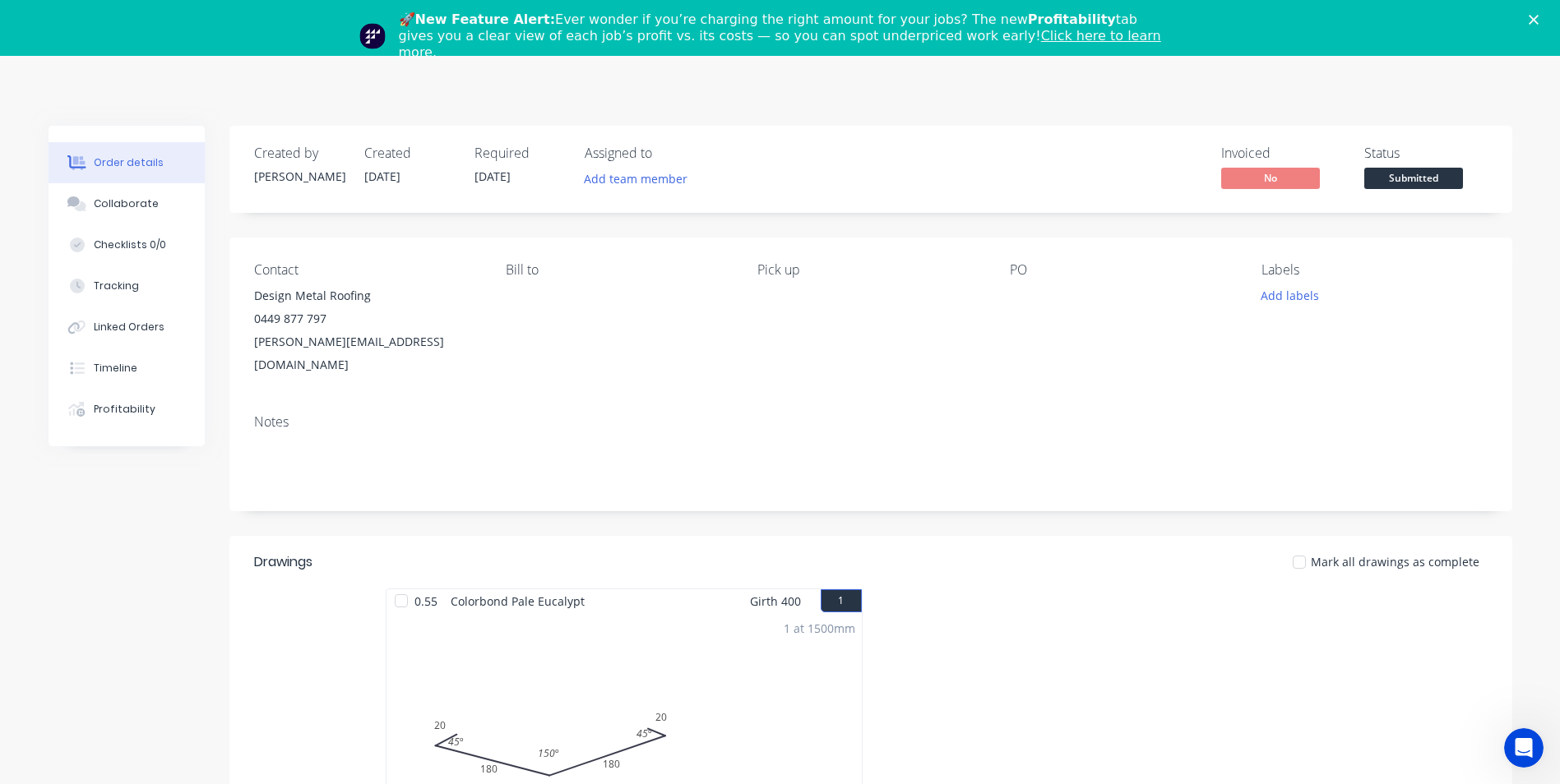
click at [1539, 17] on icon "Close" at bounding box center [1534, 20] width 10 height 10
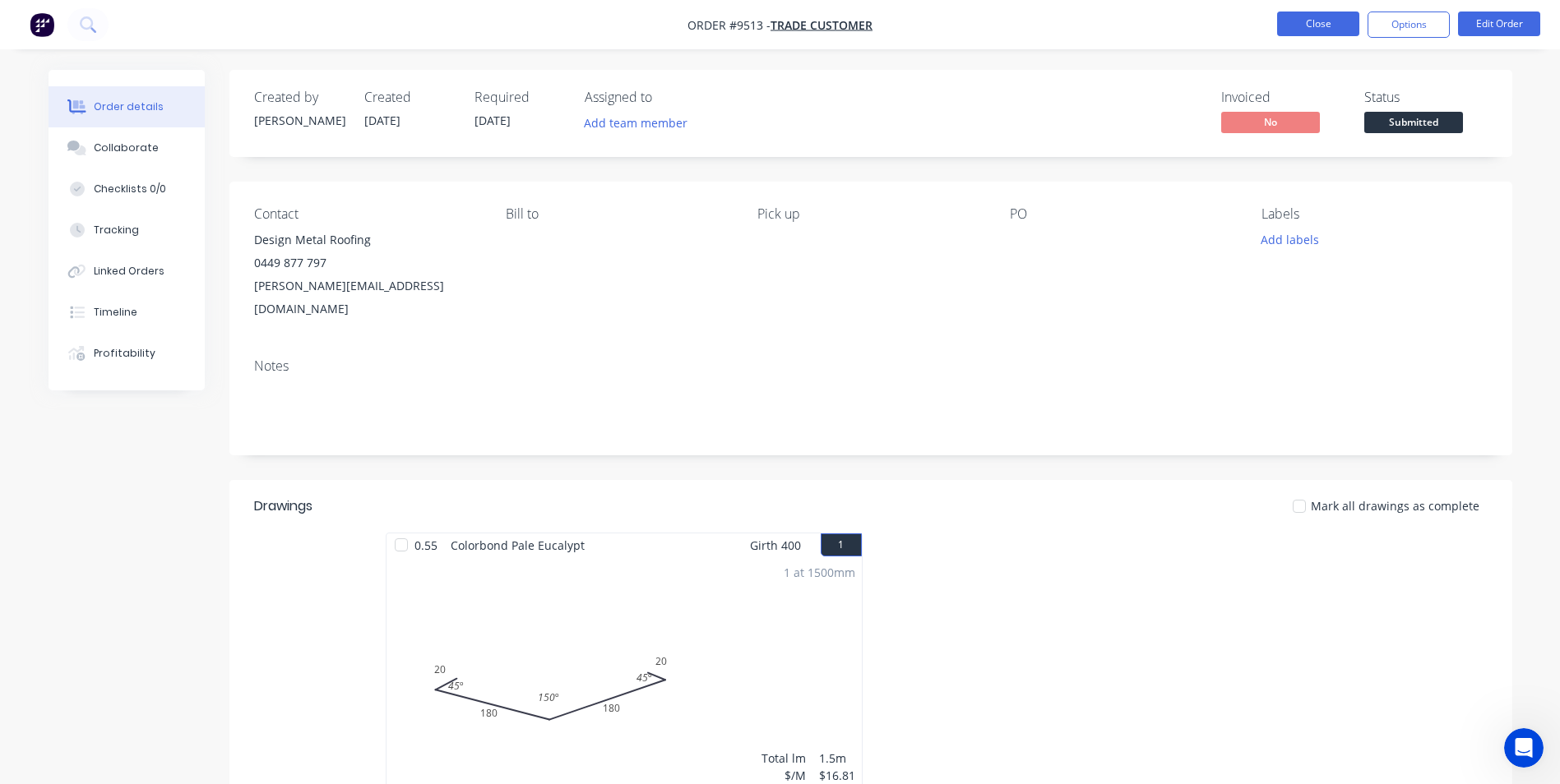
click at [1293, 34] on button "Close" at bounding box center [1318, 24] width 82 height 24
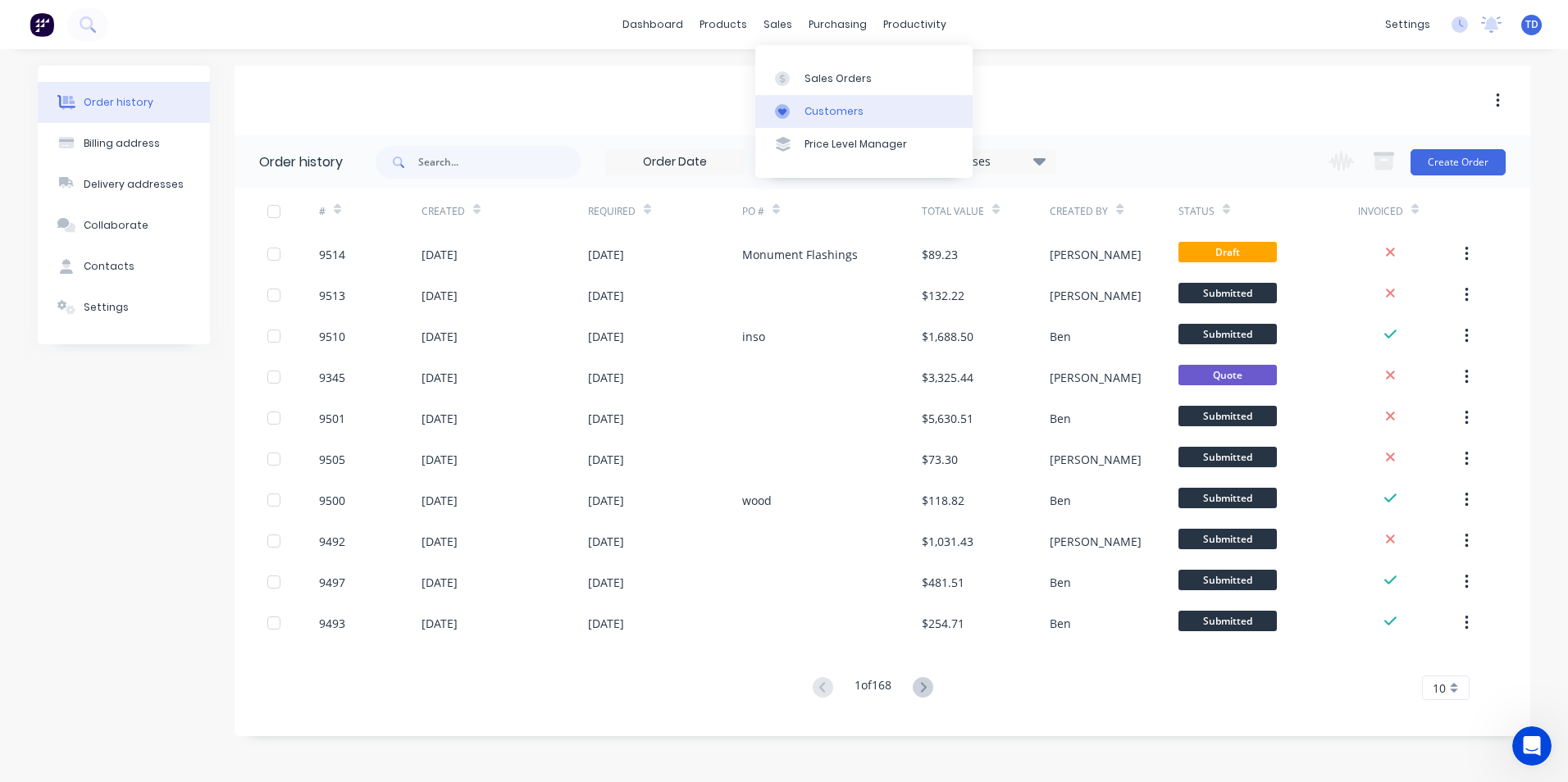
click at [810, 110] on div "Customers" at bounding box center [834, 111] width 59 height 15
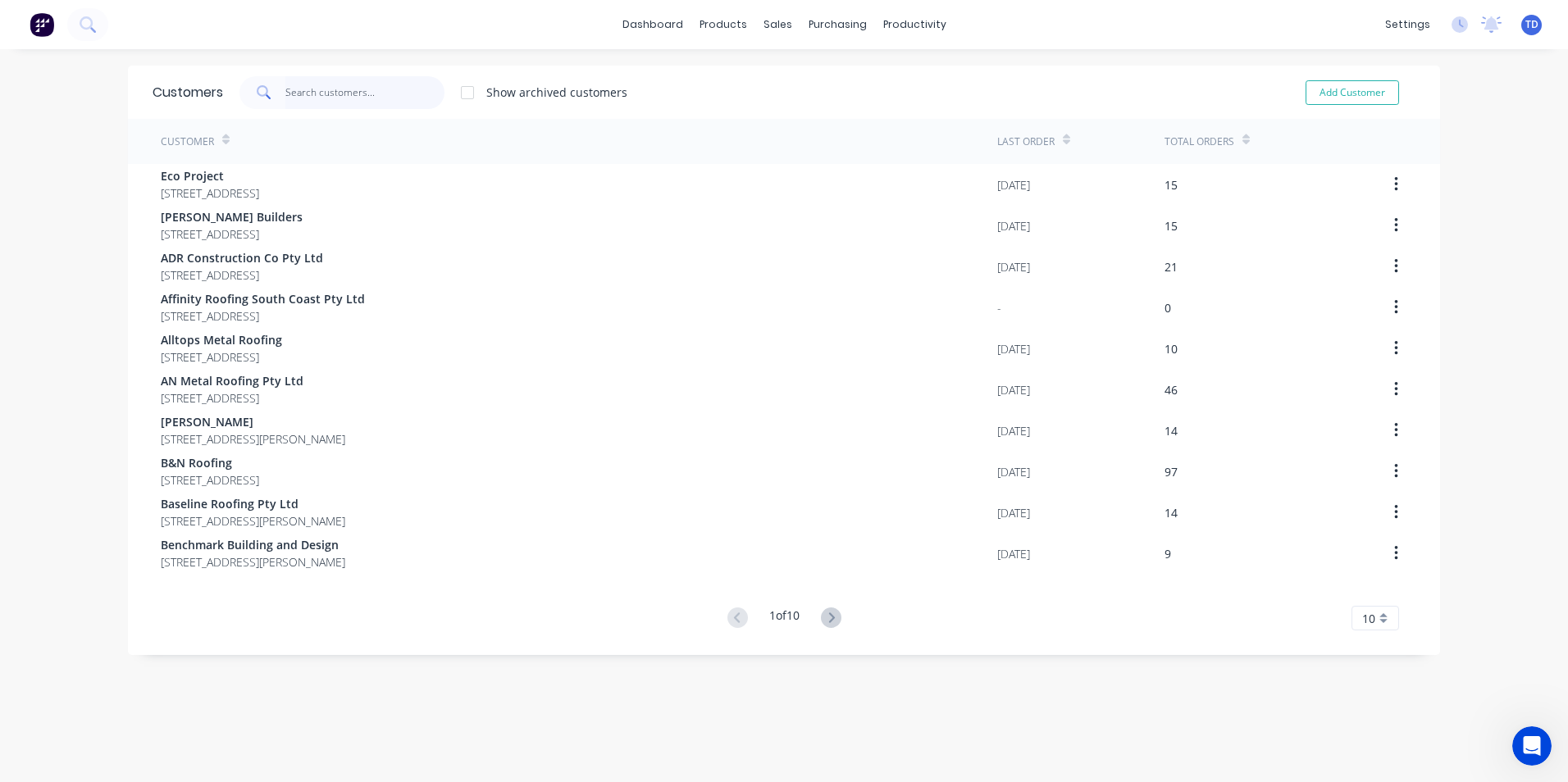
click at [359, 89] on input "text" at bounding box center [365, 92] width 160 height 33
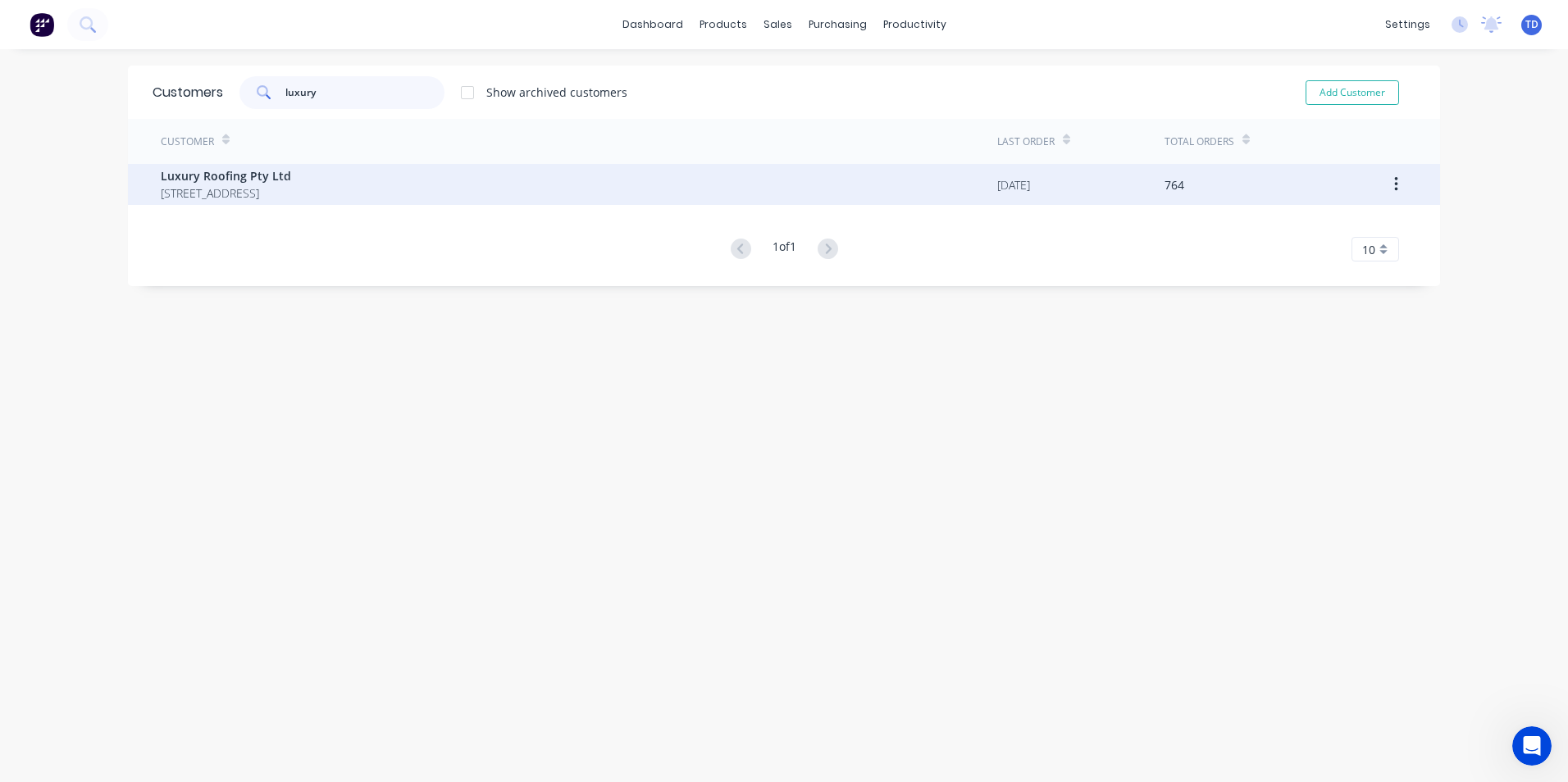
type input "luxury"
click at [284, 199] on span "44 Killara Road Nowra New South Wales 2540" at bounding box center [226, 193] width 131 height 18
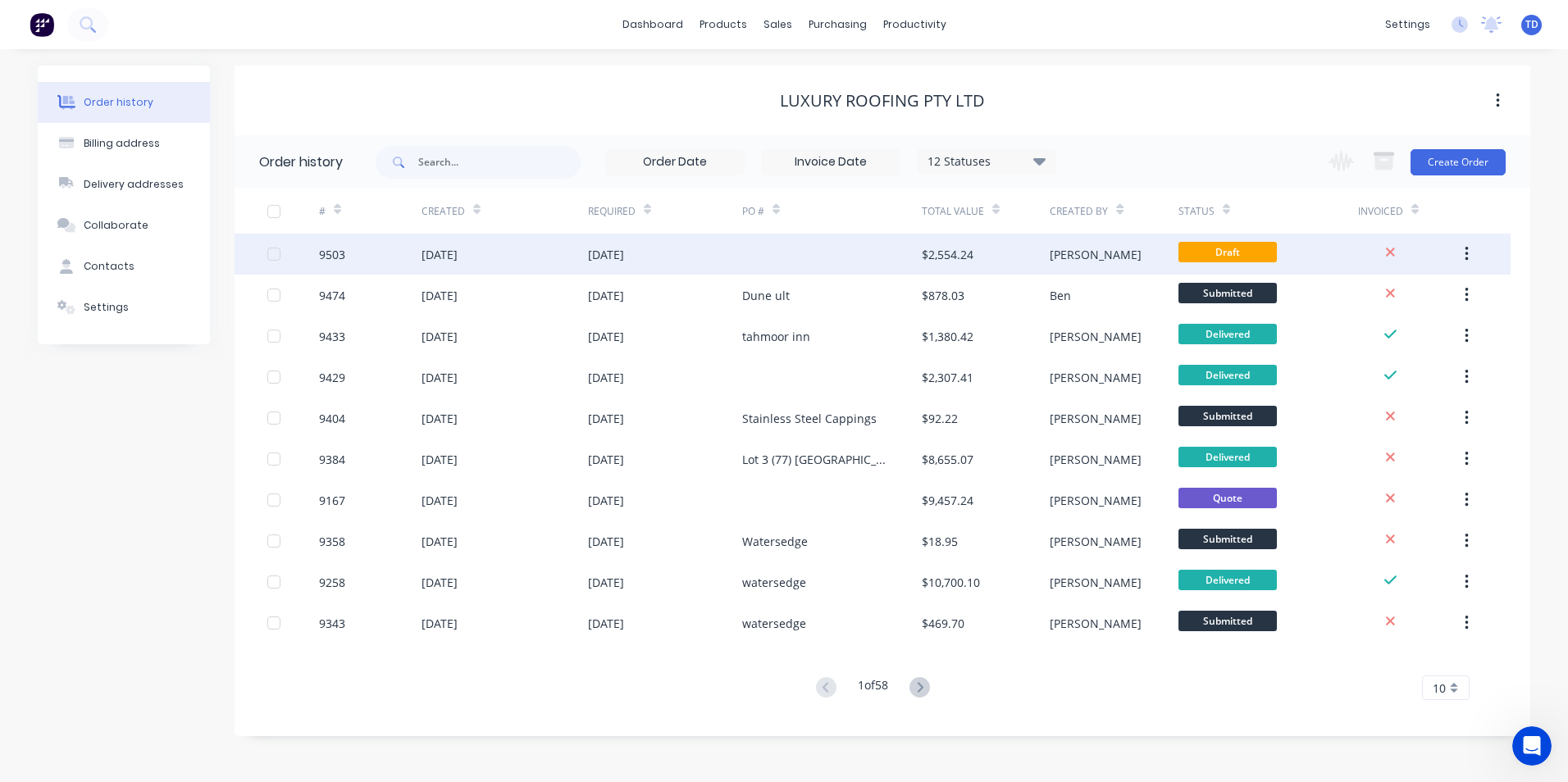
click at [587, 254] on div "28 Aug 2025" at bounding box center [504, 254] width 167 height 41
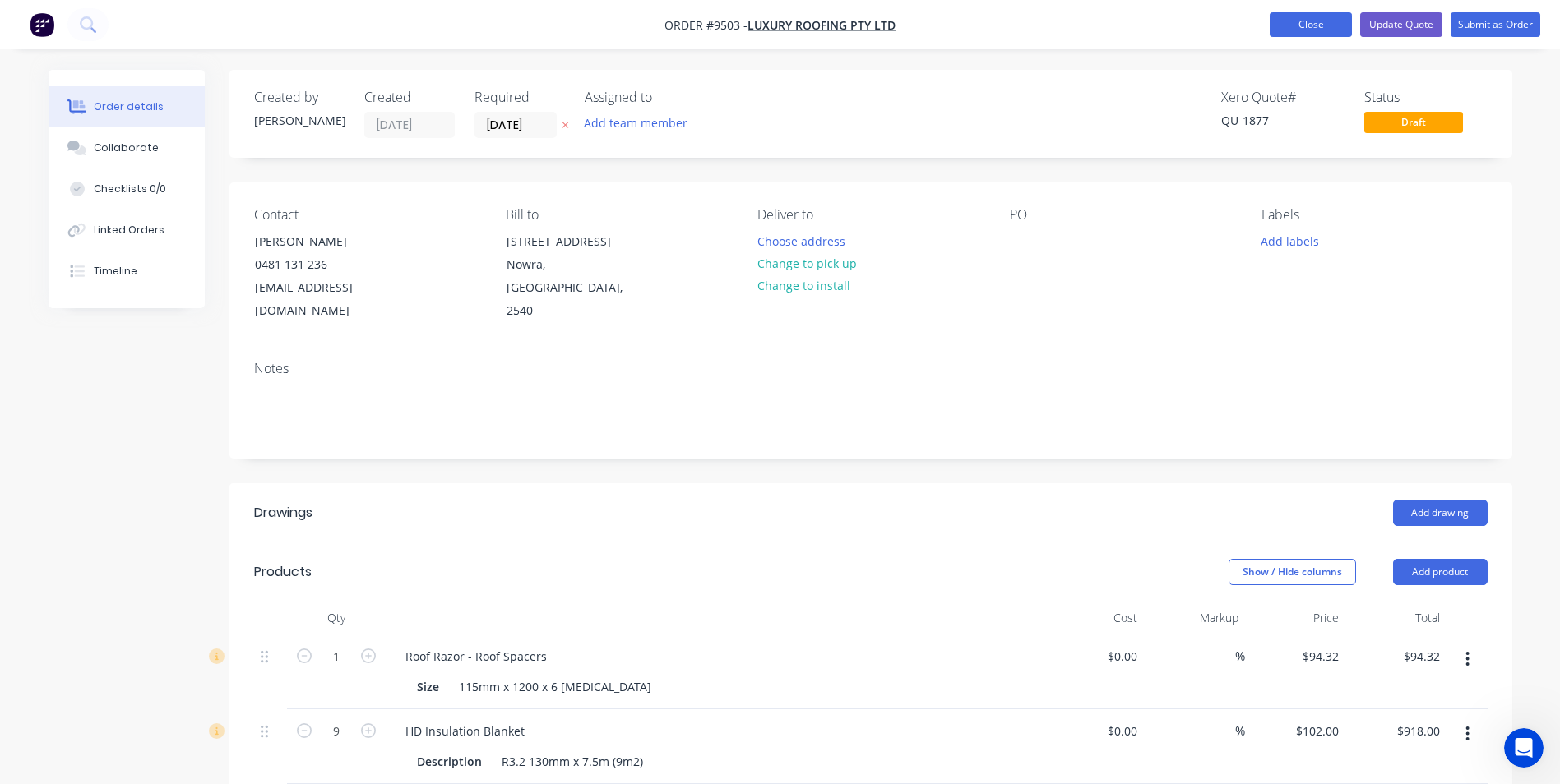
click at [1288, 30] on button "Close" at bounding box center [1311, 24] width 82 height 24
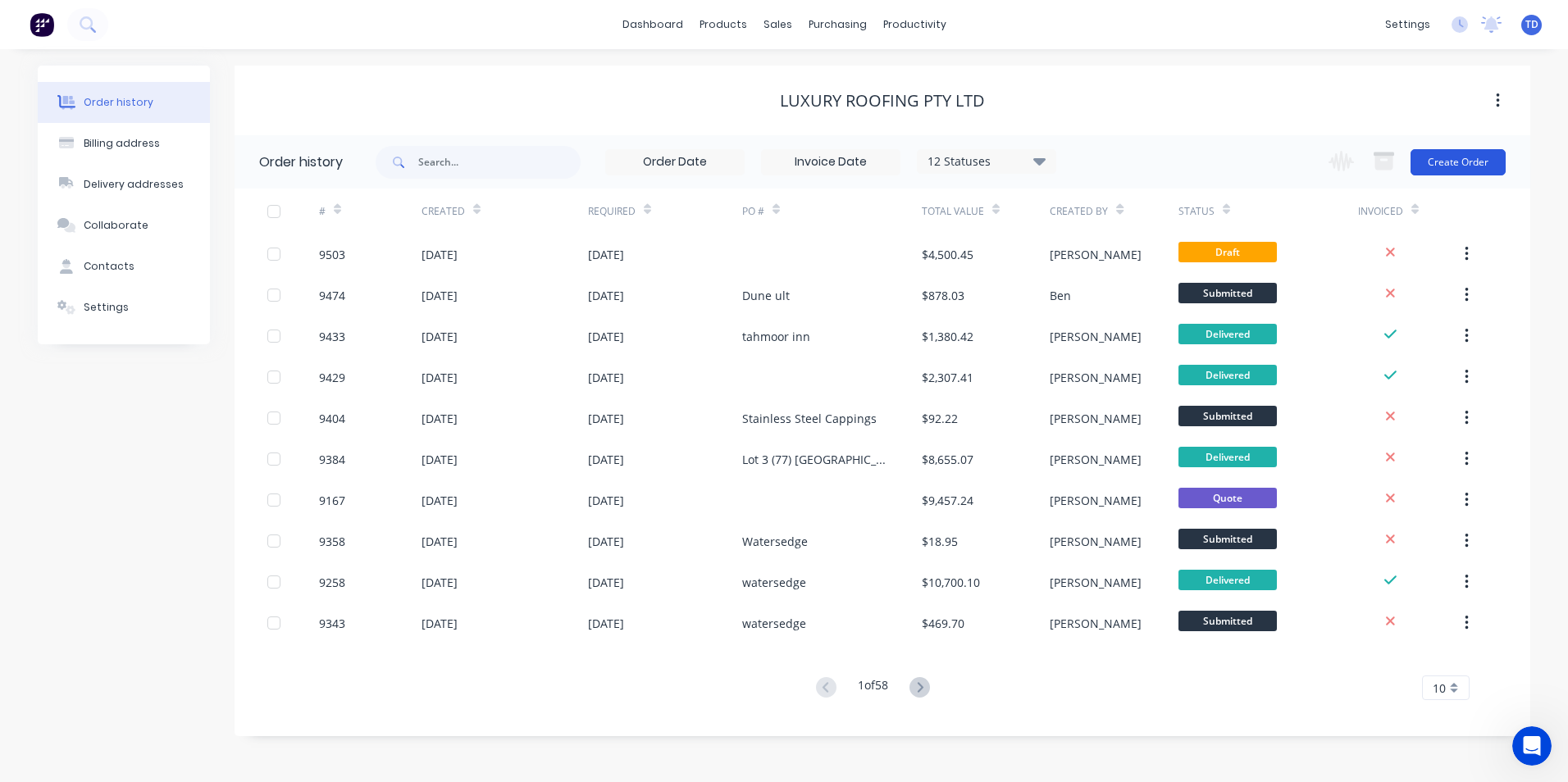
click at [1446, 157] on button "Create Order" at bounding box center [1458, 162] width 95 height 26
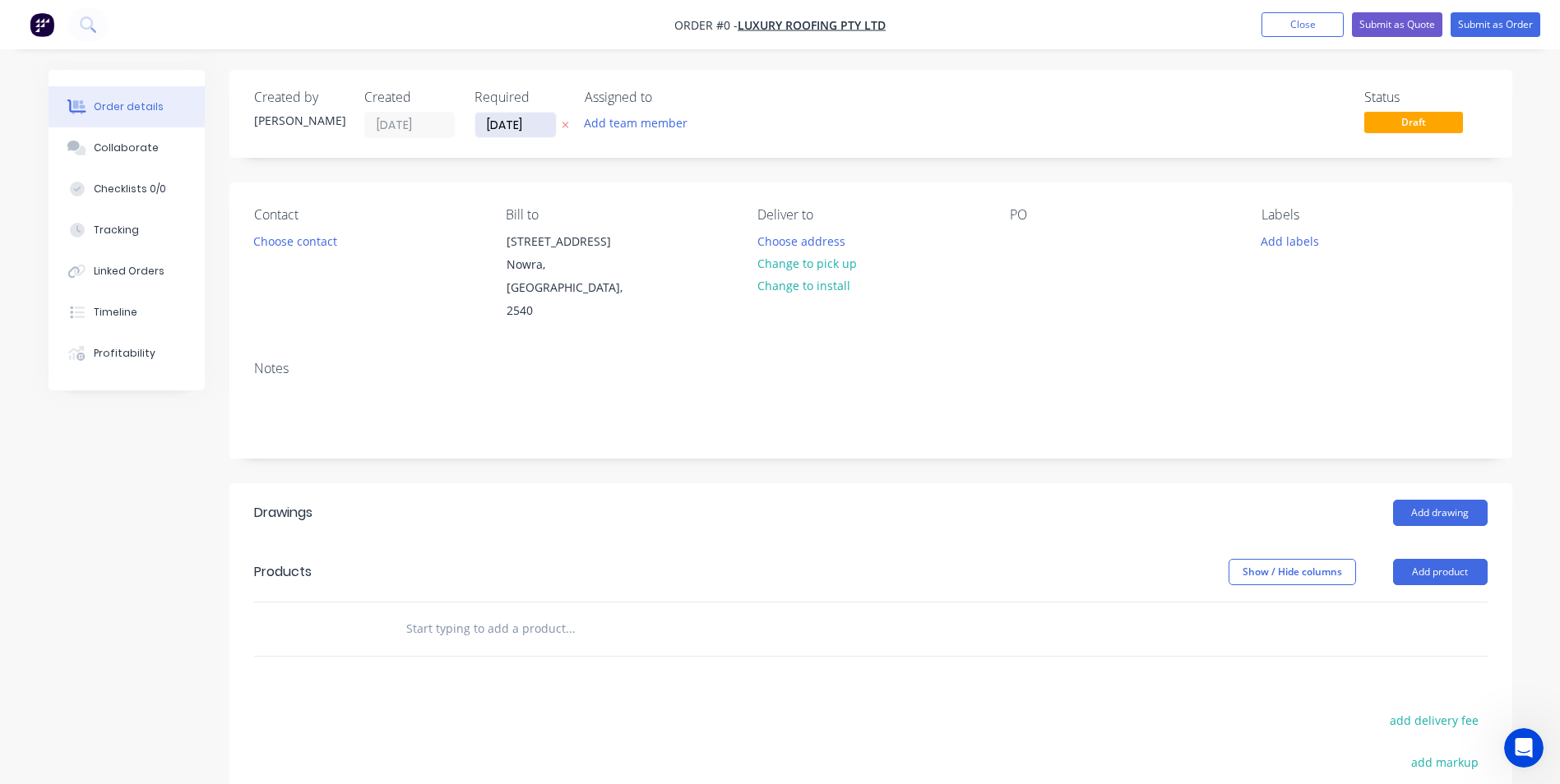
click at [542, 130] on input "29/08/25" at bounding box center [516, 124] width 81 height 24
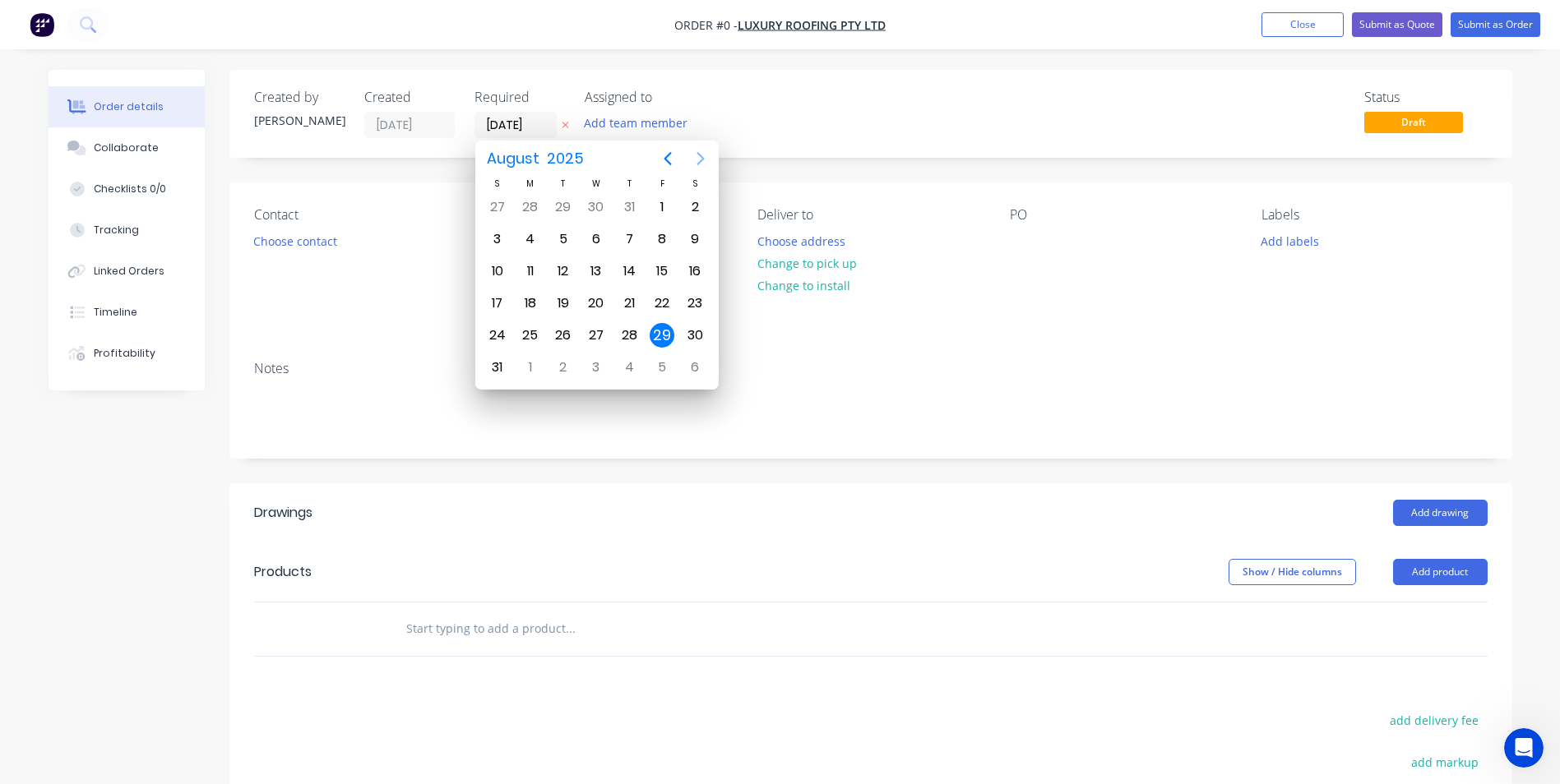
click at [704, 156] on icon "Next page" at bounding box center [701, 159] width 20 height 20
click at [561, 199] on div "2" at bounding box center [563, 206] width 24 height 24
type input "02/09/25"
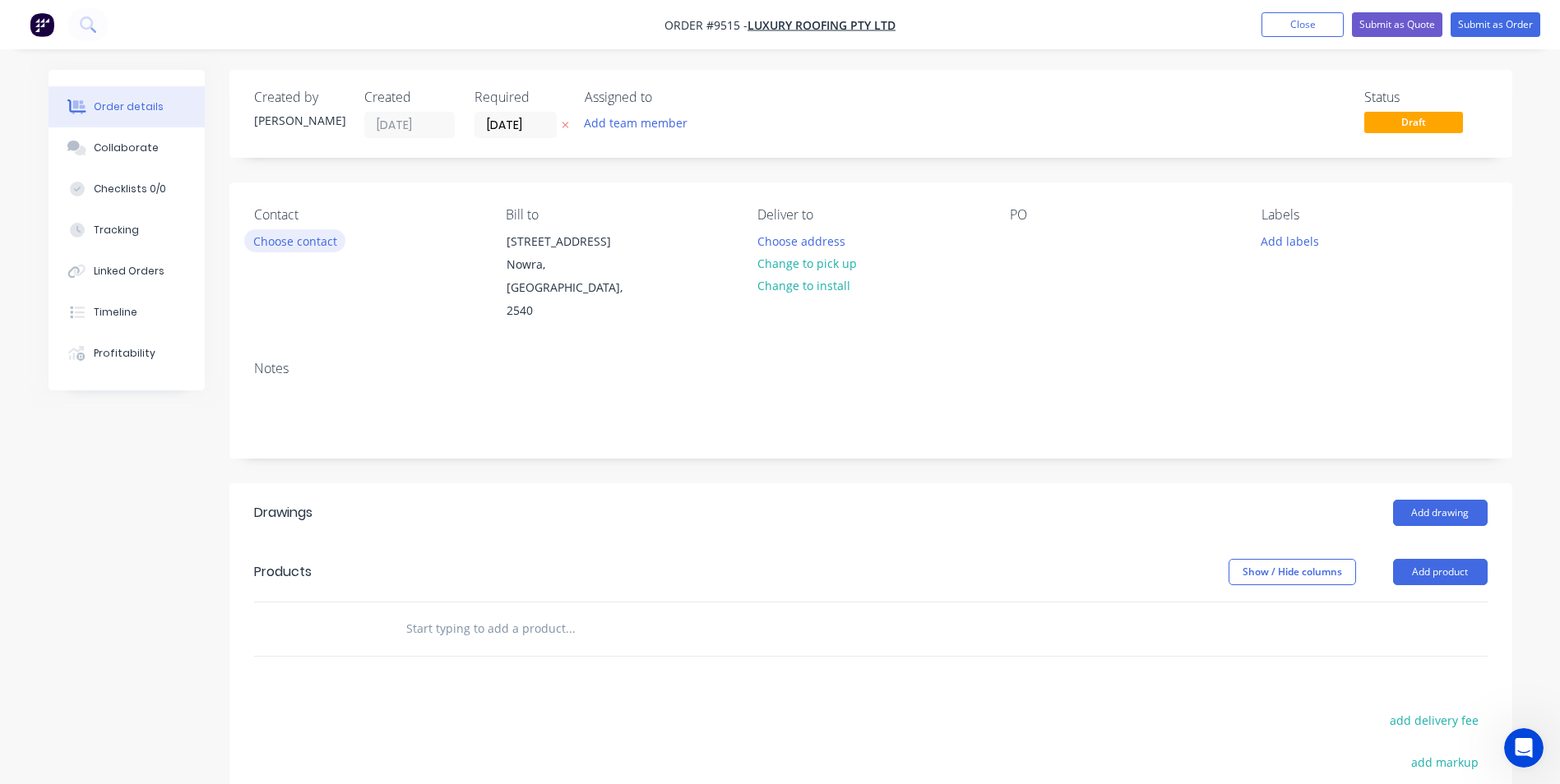
click at [304, 244] on button "Choose contact" at bounding box center [295, 240] width 101 height 22
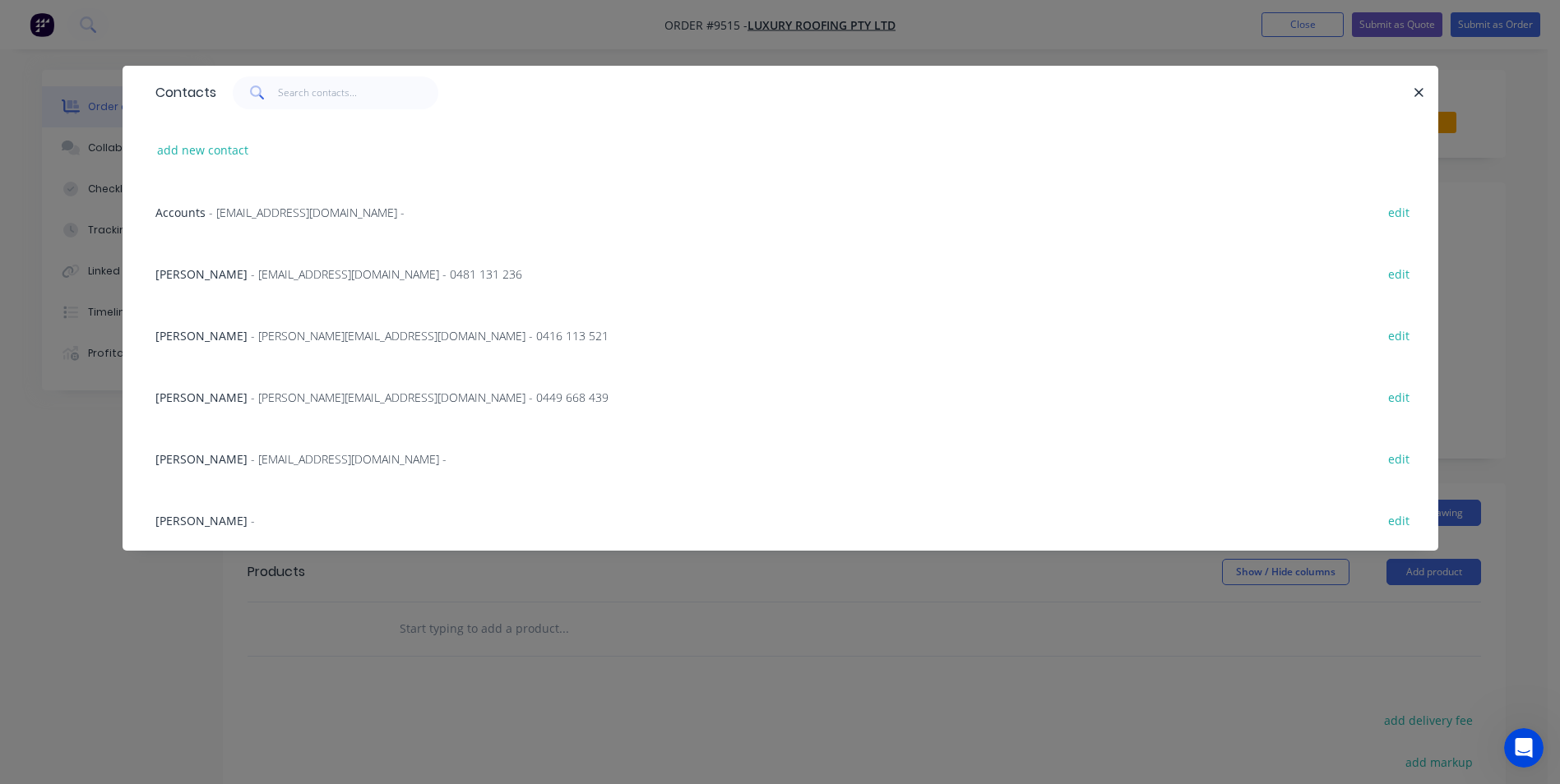
click at [305, 266] on span "- elliottroofingnsw@gmail.com - 0481 131 236" at bounding box center [386, 274] width 271 height 16
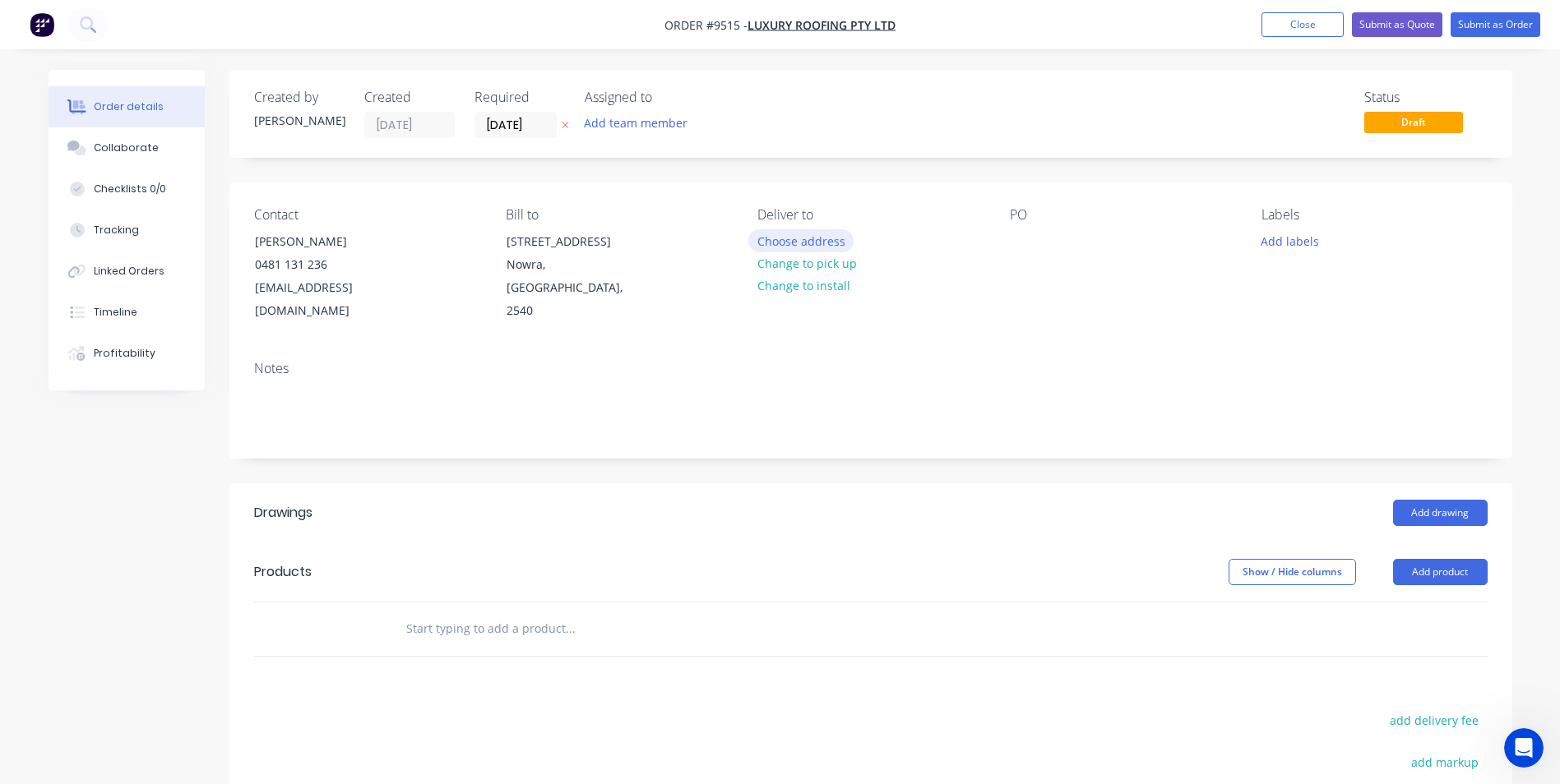
click at [783, 248] on button "Choose address" at bounding box center [800, 240] width 105 height 22
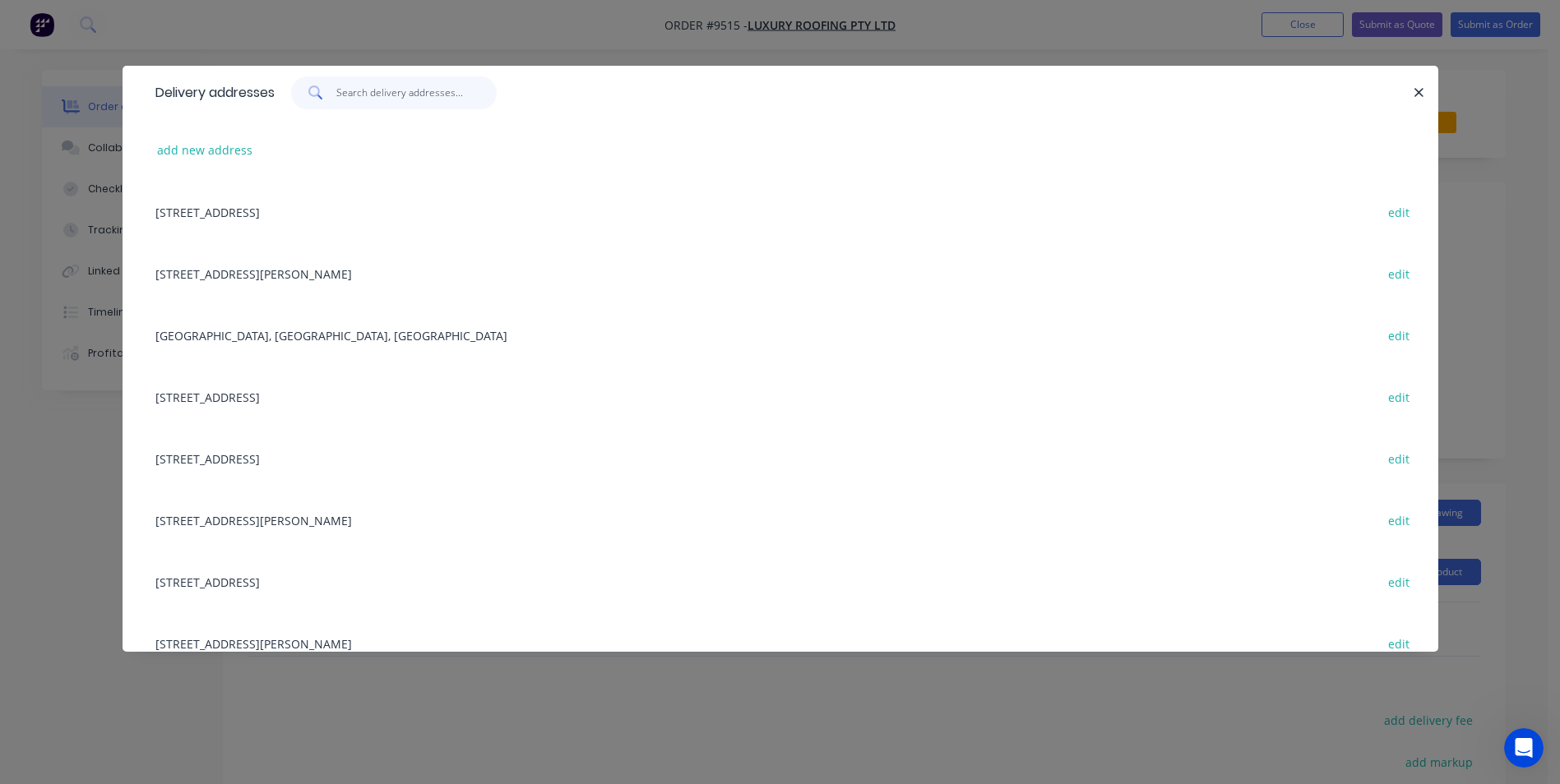
click at [373, 91] on input "text" at bounding box center [416, 92] width 160 height 33
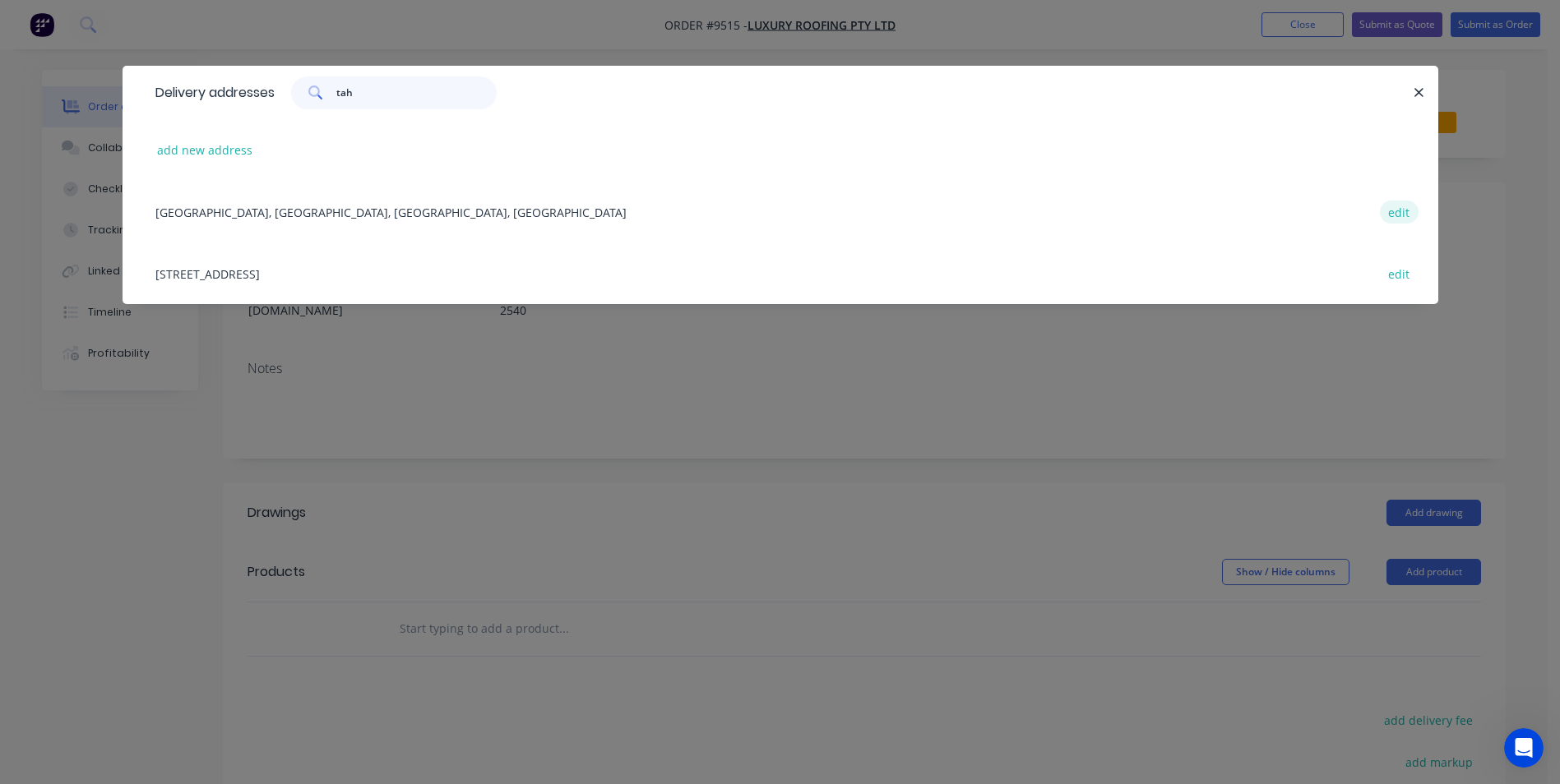
type input "tah"
click at [1411, 212] on button "edit" at bounding box center [1400, 212] width 39 height 22
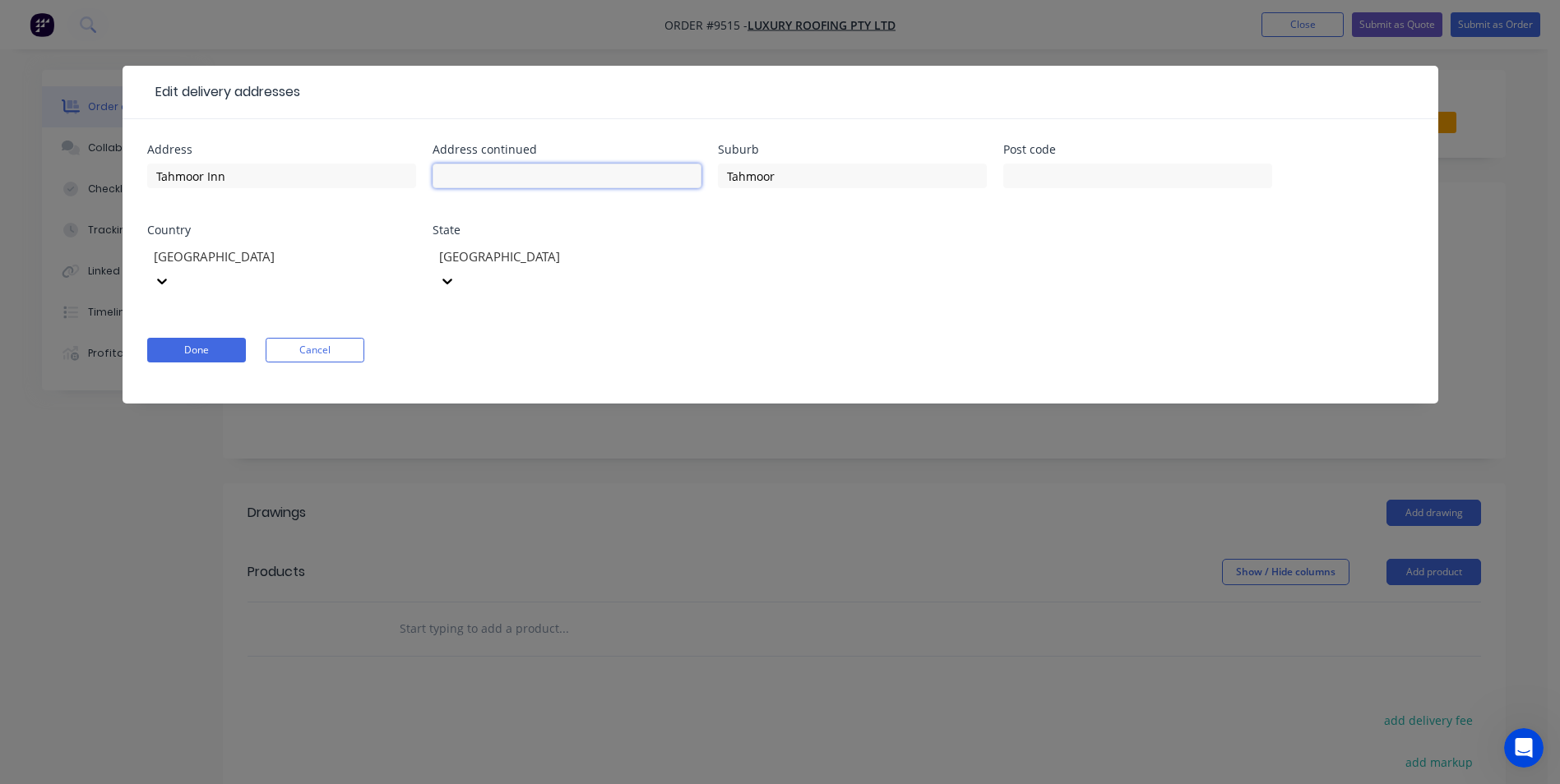
click at [496, 173] on input "text" at bounding box center [567, 175] width 269 height 24
type input "2715 Rememberance Drive"
click at [1039, 175] on input "2571" at bounding box center [1138, 175] width 269 height 24
type input "2573"
click at [913, 261] on div "Address Tahmoor Inn Address continued 2715 Rememberance Drive Suburb Tahmoor Po…" at bounding box center [780, 228] width 1266 height 170
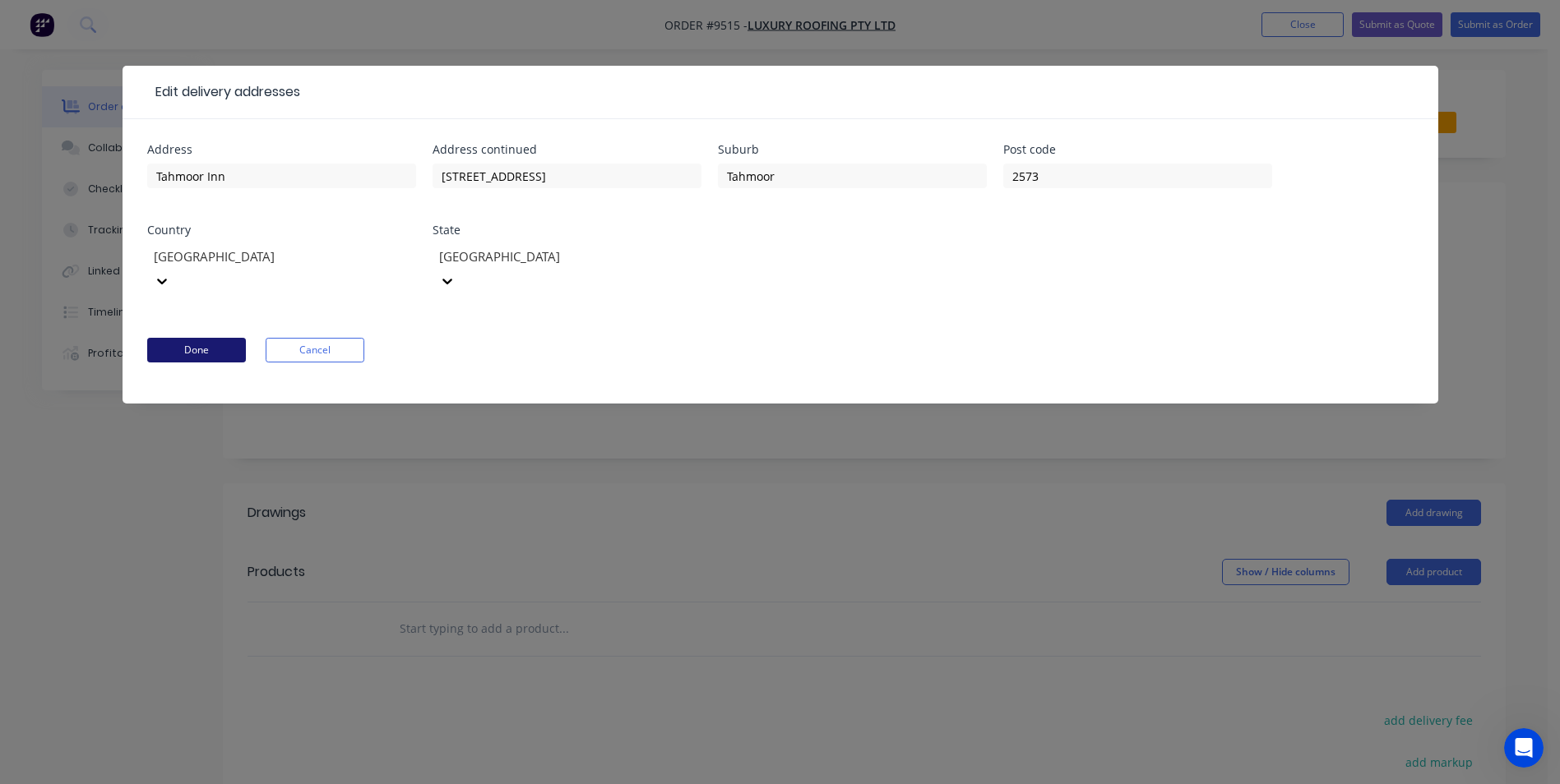
click at [188, 338] on button "Done" at bounding box center [196, 350] width 99 height 24
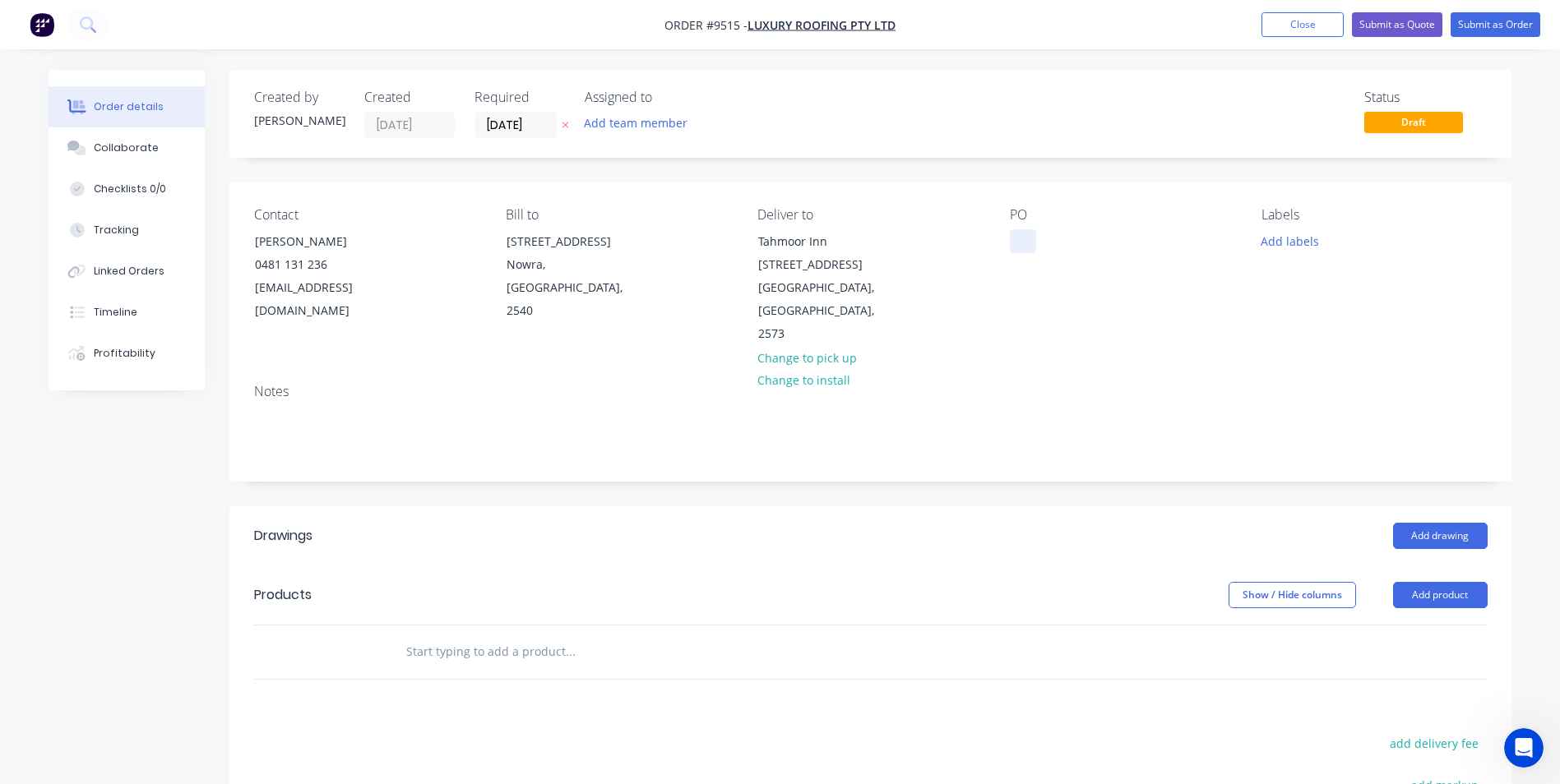
click at [1026, 247] on div at bounding box center [1023, 241] width 26 height 24
click at [789, 566] on header "Products Show / Hide columns Add product" at bounding box center [871, 595] width 1283 height 60
click at [1417, 523] on button "Add drawing" at bounding box center [1440, 536] width 95 height 26
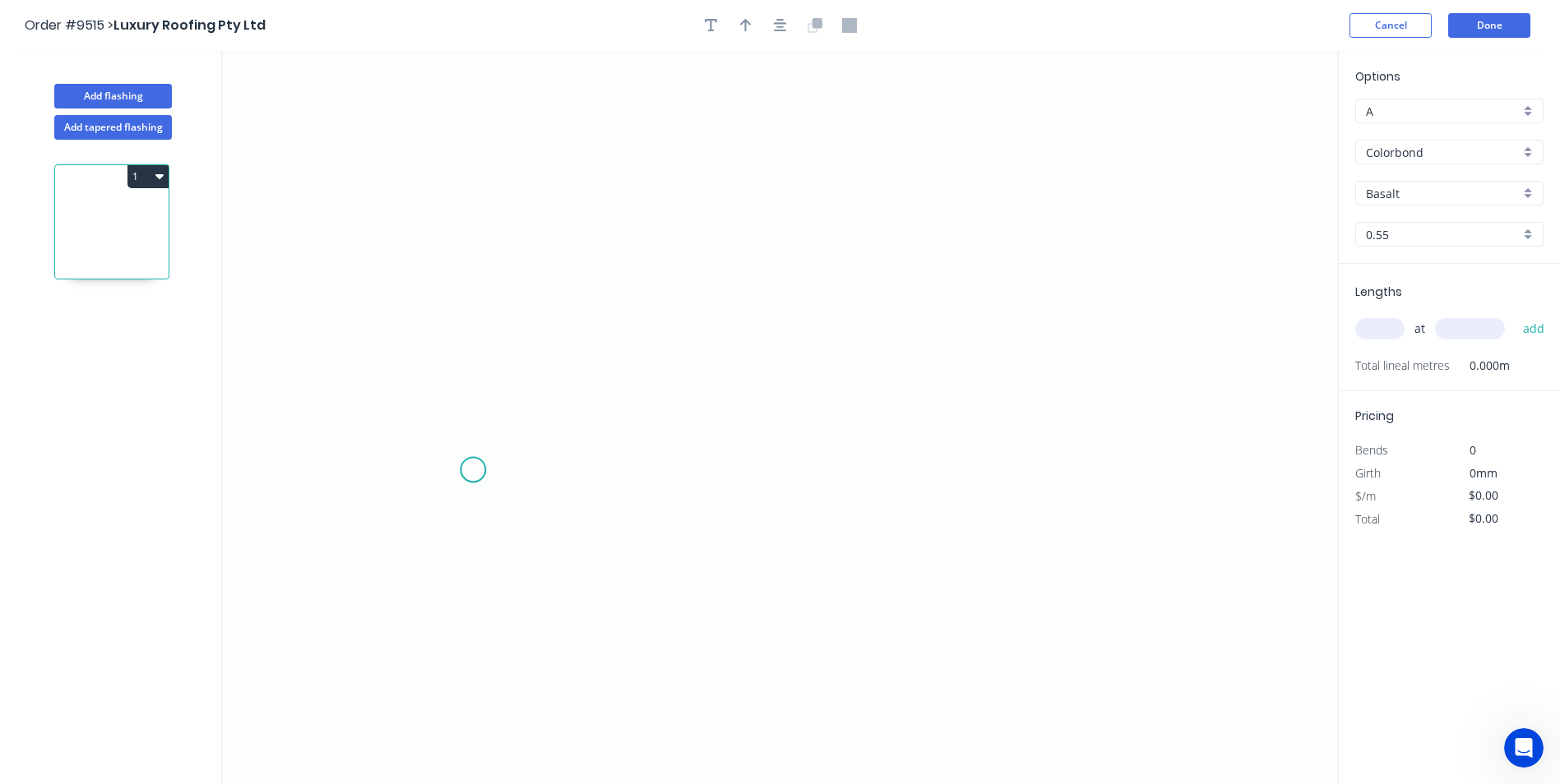
click at [473, 470] on icon "0" at bounding box center [779, 418] width 1116 height 734
click at [478, 348] on icon "0" at bounding box center [779, 418] width 1116 height 734
click at [1085, 380] on icon "0 ?" at bounding box center [779, 418] width 1116 height 734
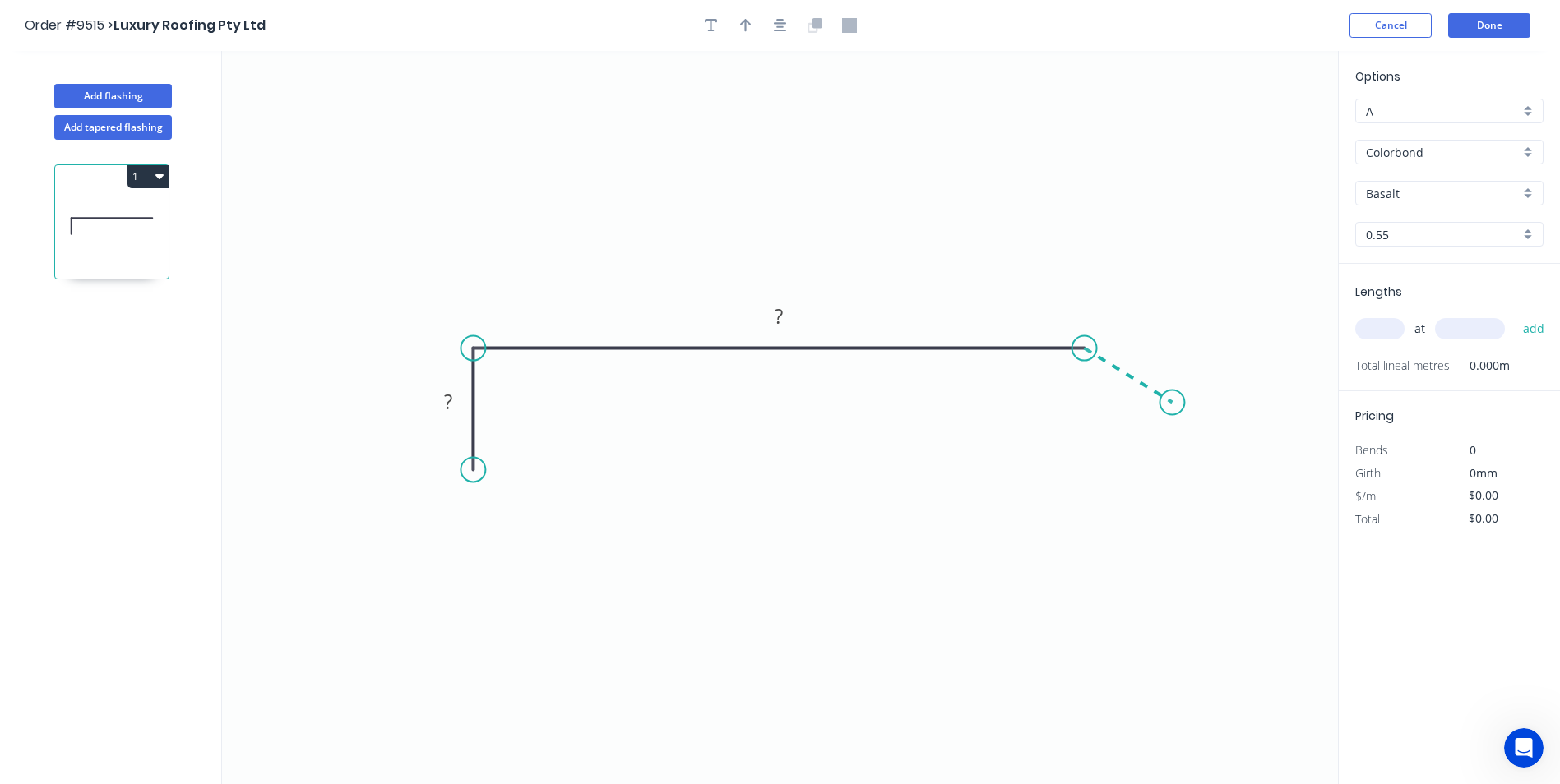
click at [1173, 403] on icon "0 ? ?" at bounding box center [779, 418] width 1116 height 734
click at [1191, 462] on div "Crush & Fold" at bounding box center [1255, 457] width 165 height 34
click at [1180, 456] on div "Flip bend" at bounding box center [1253, 466] width 165 height 34
drag, startPoint x: 1203, startPoint y: 343, endPoint x: 1166, endPoint y: 479, distance: 140.9
click at [1166, 479] on rect at bounding box center [1133, 477] width 65 height 34
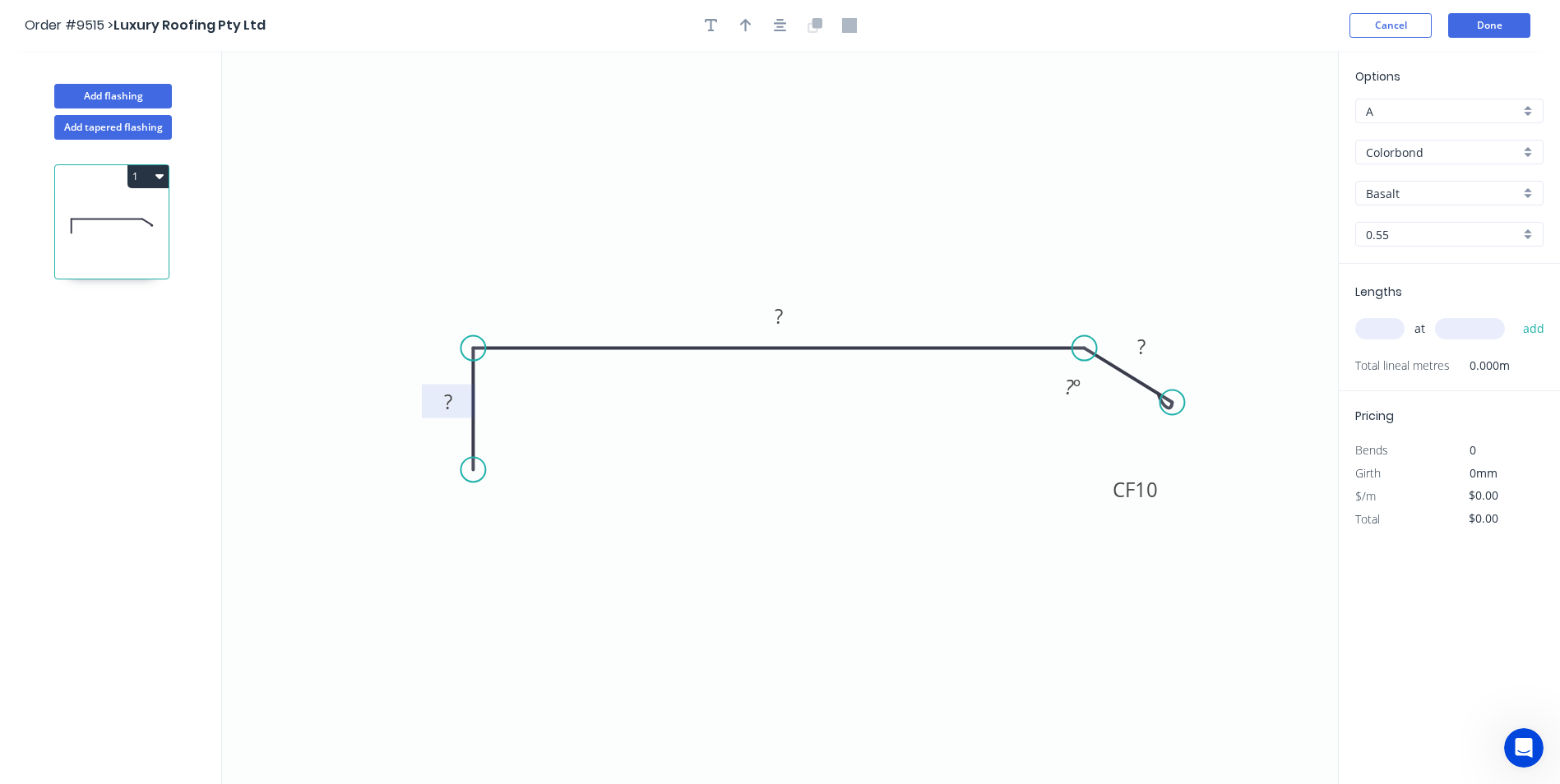
click at [455, 402] on rect at bounding box center [448, 402] width 33 height 23
type input "$13.53"
drag, startPoint x: 736, startPoint y: 24, endPoint x: 879, endPoint y: 59, distance: 147.2
click at [737, 24] on button "button" at bounding box center [746, 25] width 24 height 24
drag, startPoint x: 1252, startPoint y: 133, endPoint x: 960, endPoint y: 178, distance: 295.4
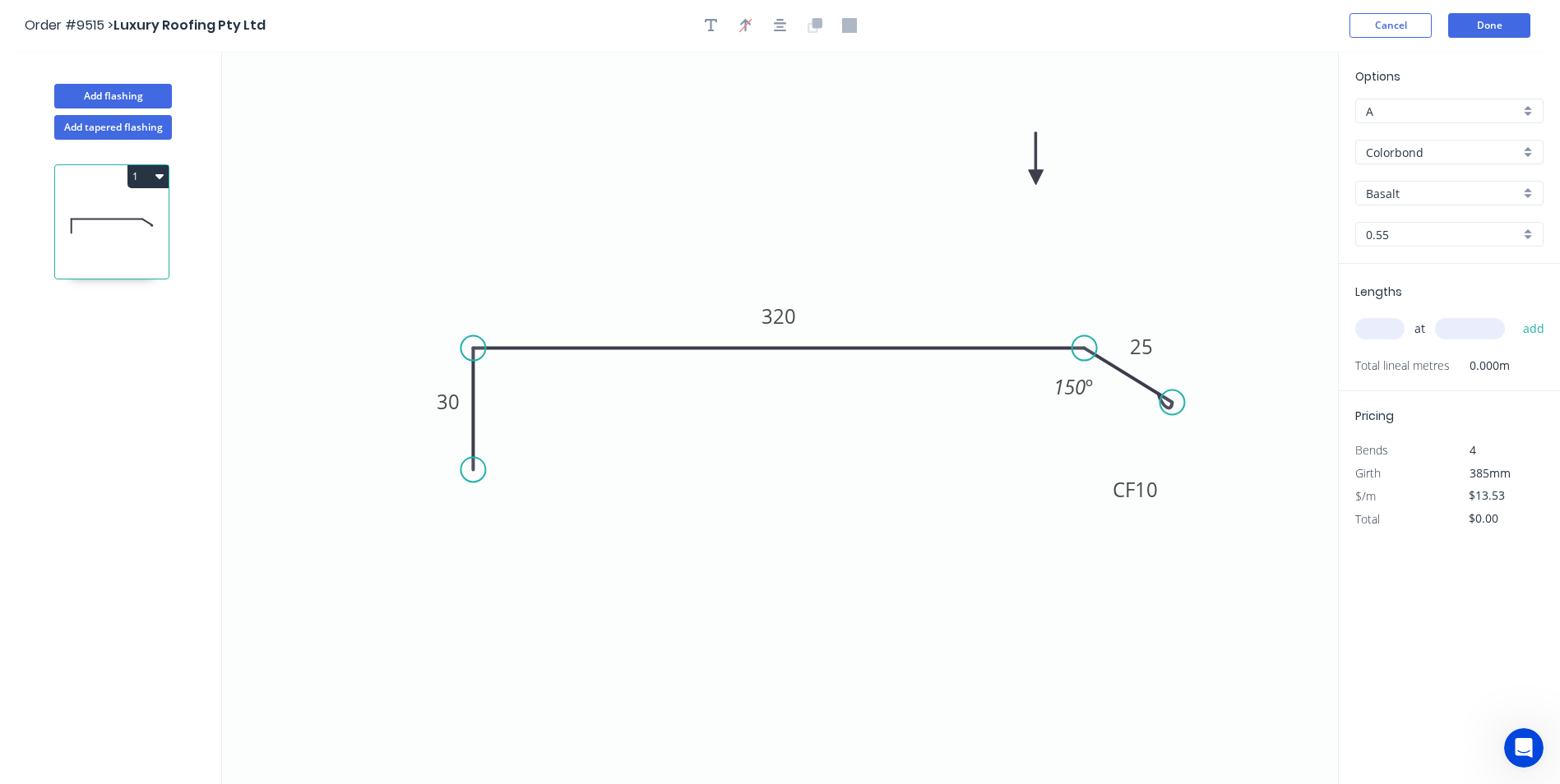
click at [1029, 178] on icon at bounding box center [1036, 159] width 15 height 53
click at [516, 395] on div "Show angle" at bounding box center [551, 399] width 165 height 34
click at [509, 381] on tspan "º" at bounding box center [505, 376] width 8 height 27
click at [1440, 188] on input "Basalt" at bounding box center [1442, 193] width 154 height 18
click at [1431, 223] on div "Surfmist" at bounding box center [1449, 225] width 186 height 29
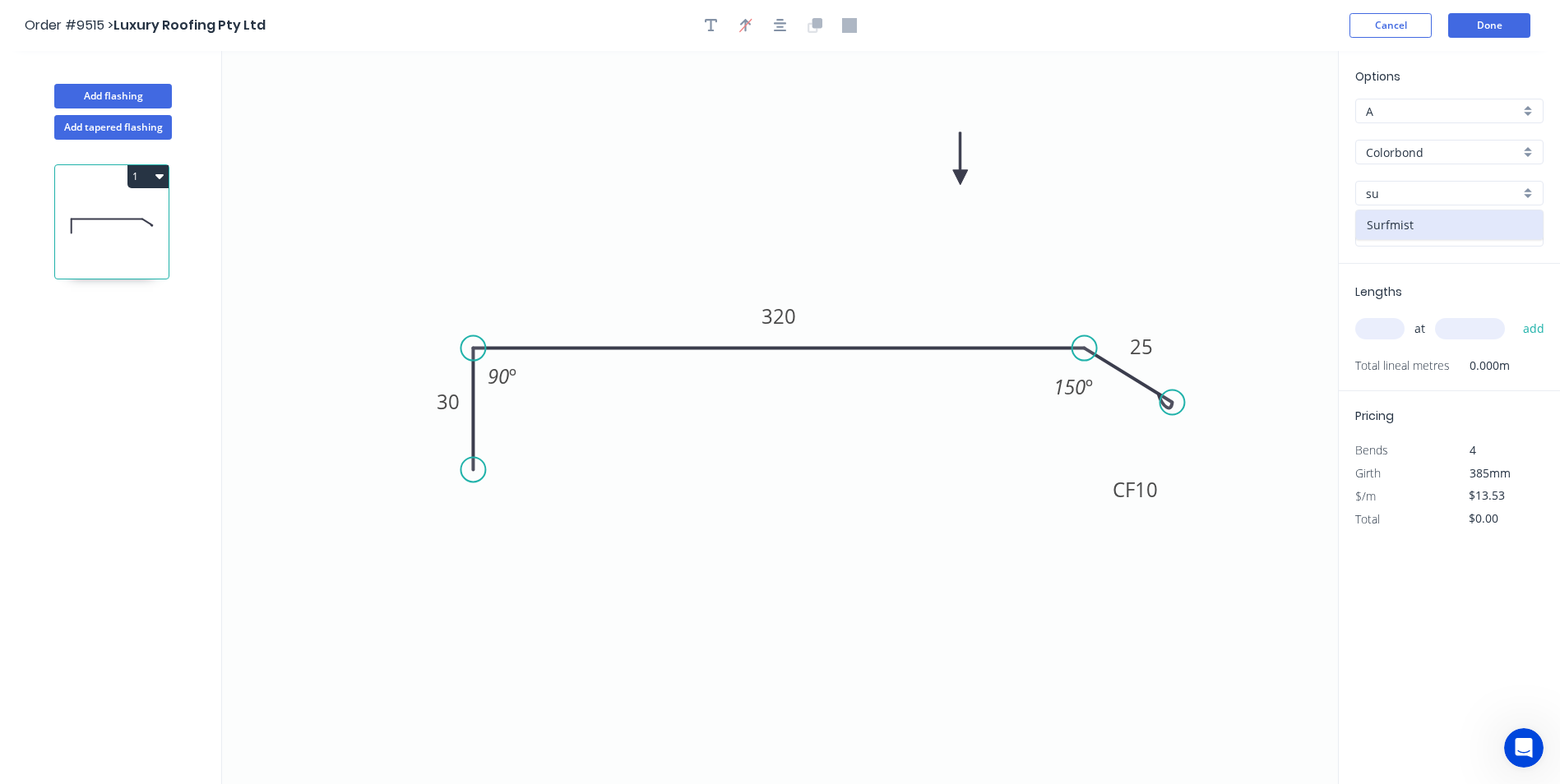
type input "Surfmist"
click at [1381, 322] on input "text" at bounding box center [1379, 328] width 50 height 21
type input "1"
type input "1500"
click at [1515, 315] on button "add" at bounding box center [1534, 328] width 39 height 28
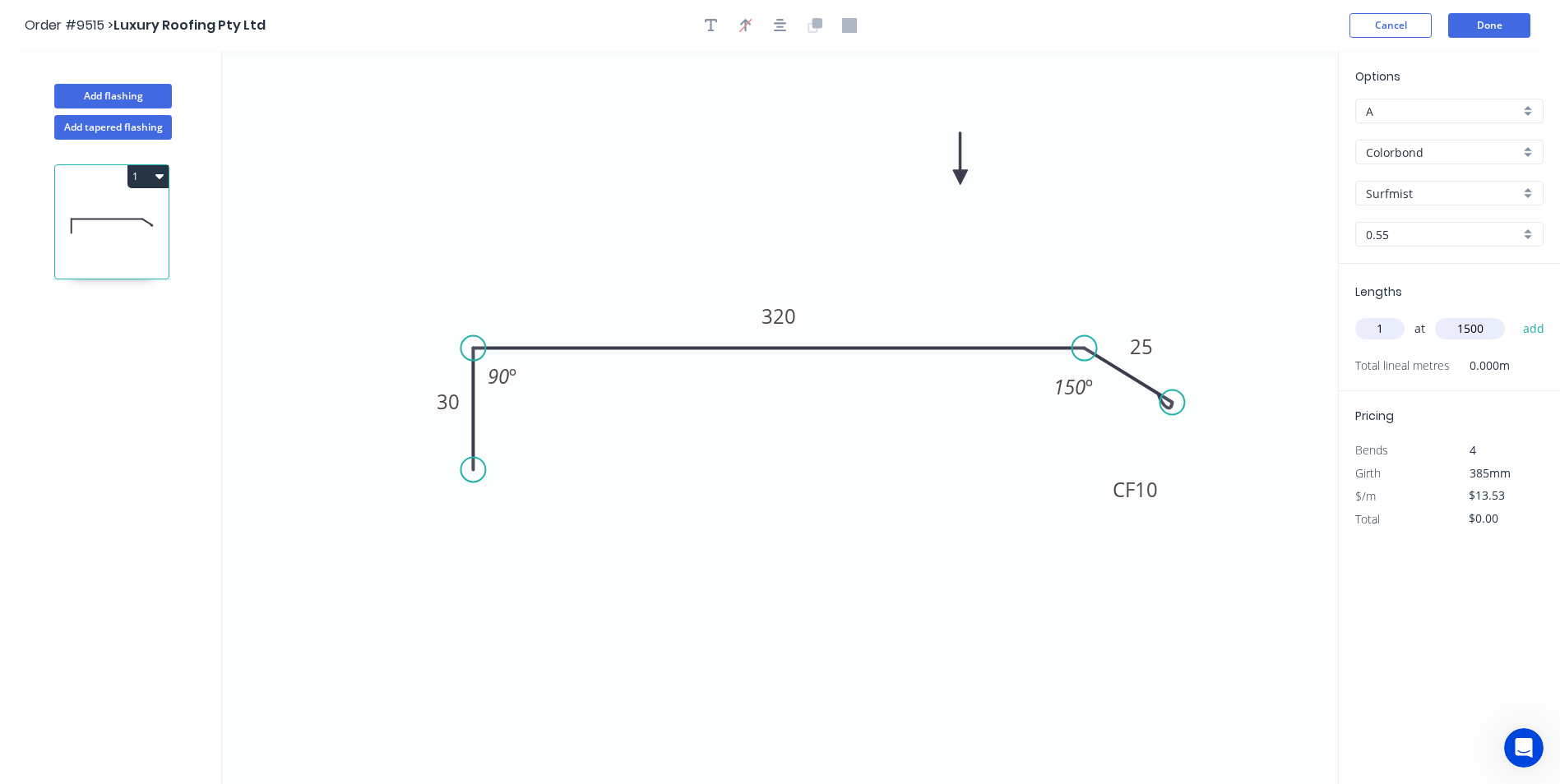
type input "$20.30"
click at [1475, 34] on button "Done" at bounding box center [1489, 25] width 82 height 24
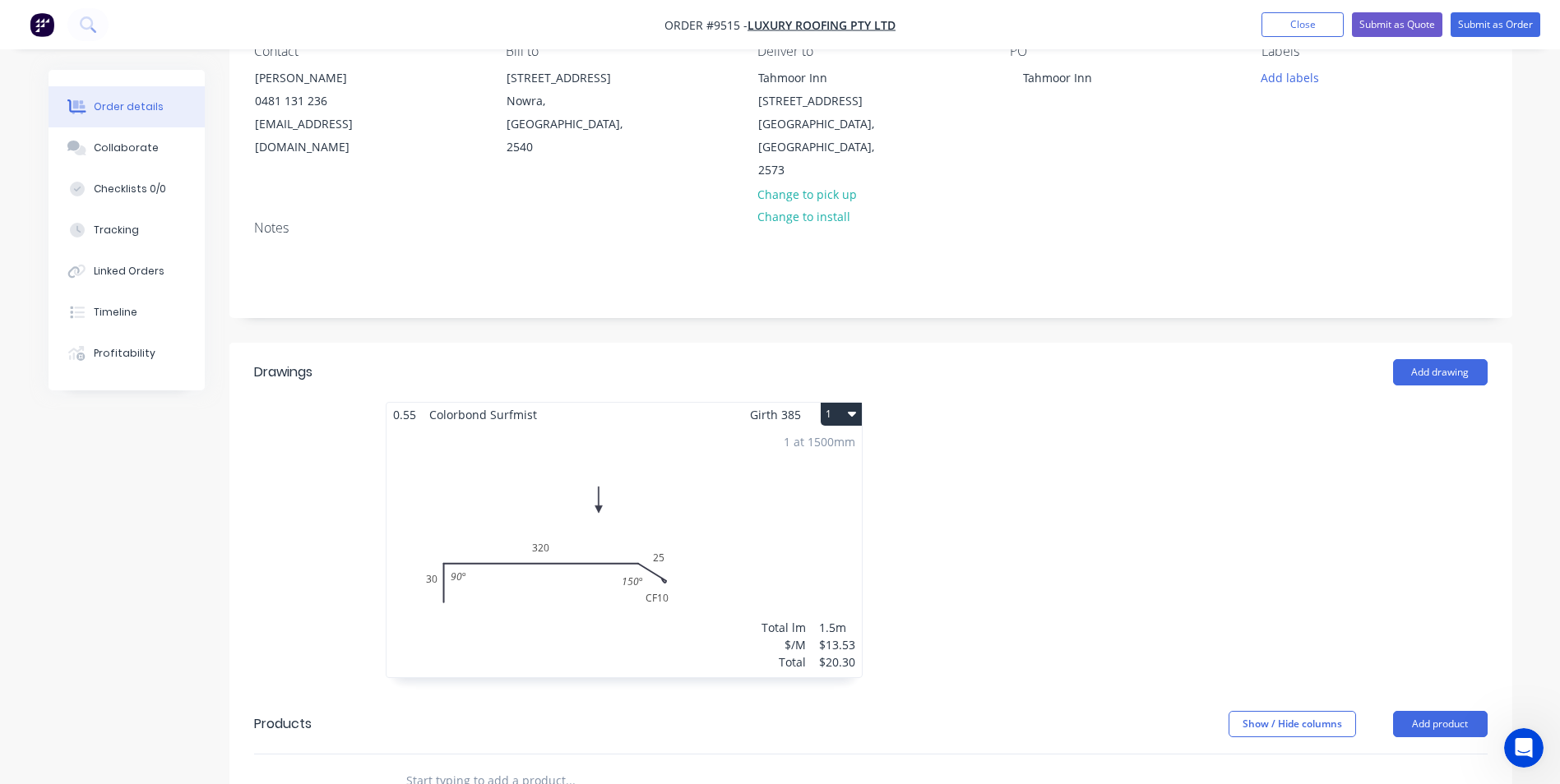
scroll to position [165, 0]
click at [1457, 358] on button "Add drawing" at bounding box center [1440, 371] width 95 height 26
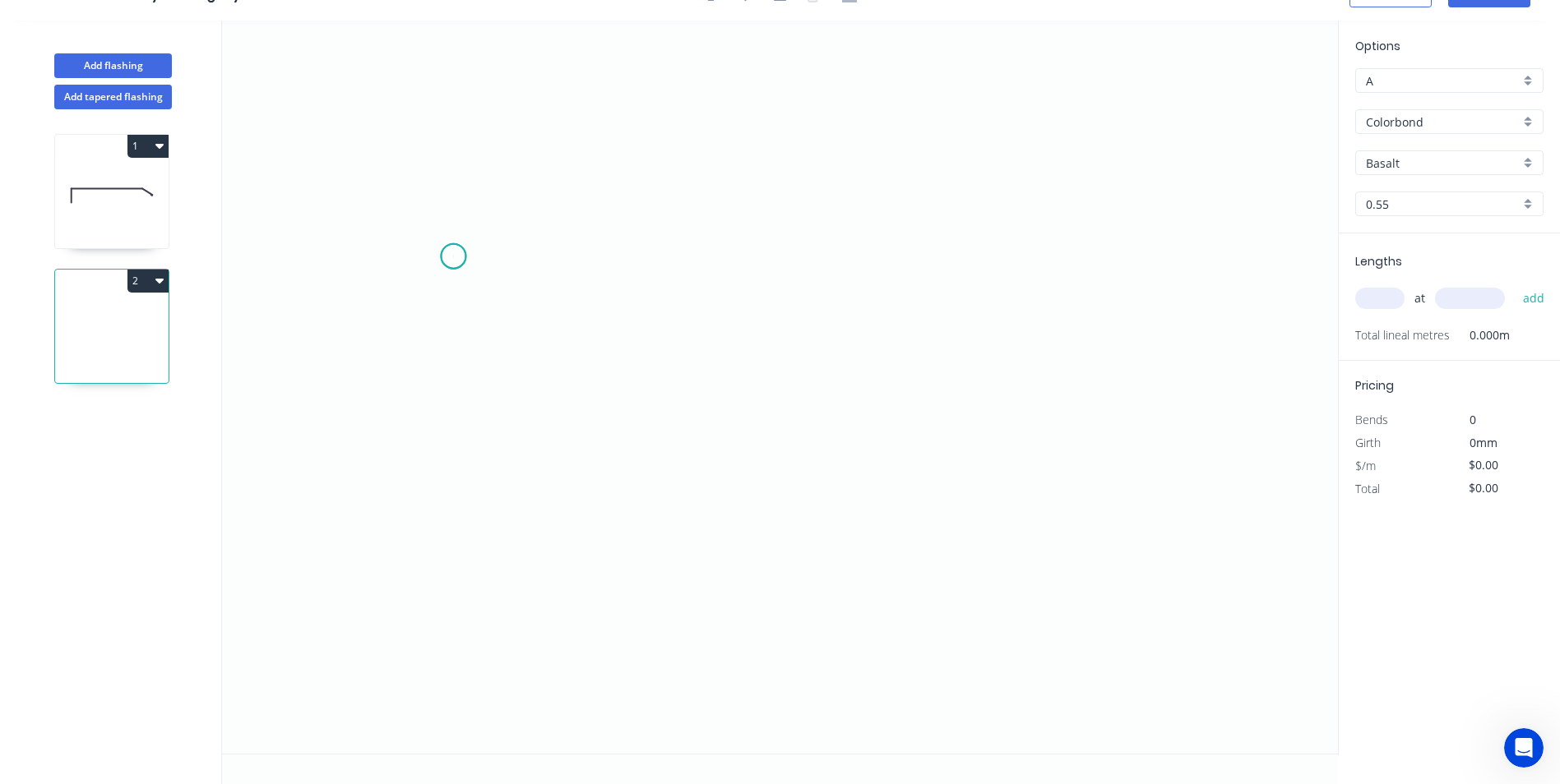
click at [453, 257] on icon "0" at bounding box center [779, 387] width 1116 height 734
click at [449, 515] on icon "0" at bounding box center [779, 387] width 1116 height 734
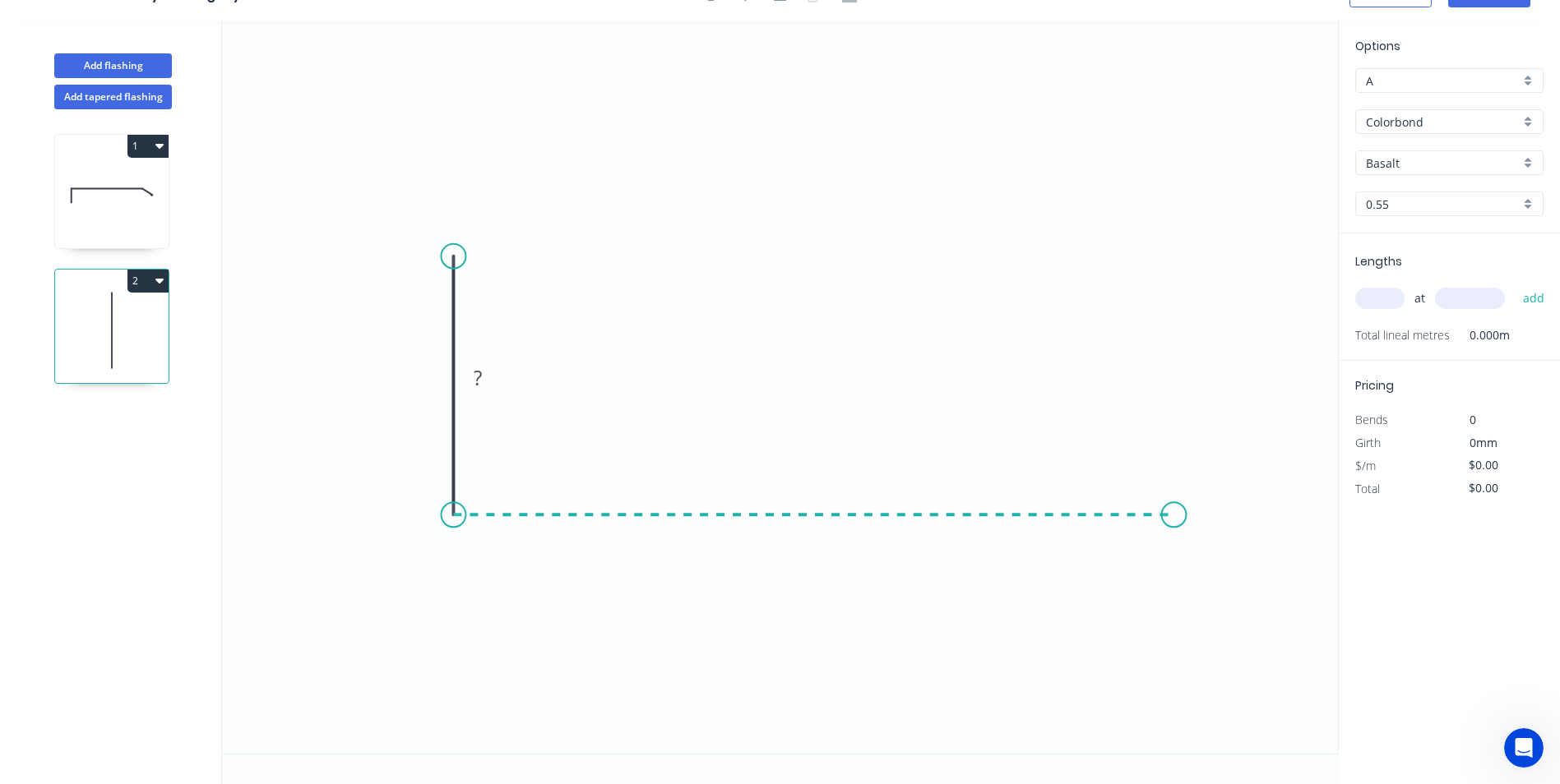
click at [1176, 550] on icon "0 ?" at bounding box center [779, 387] width 1116 height 734
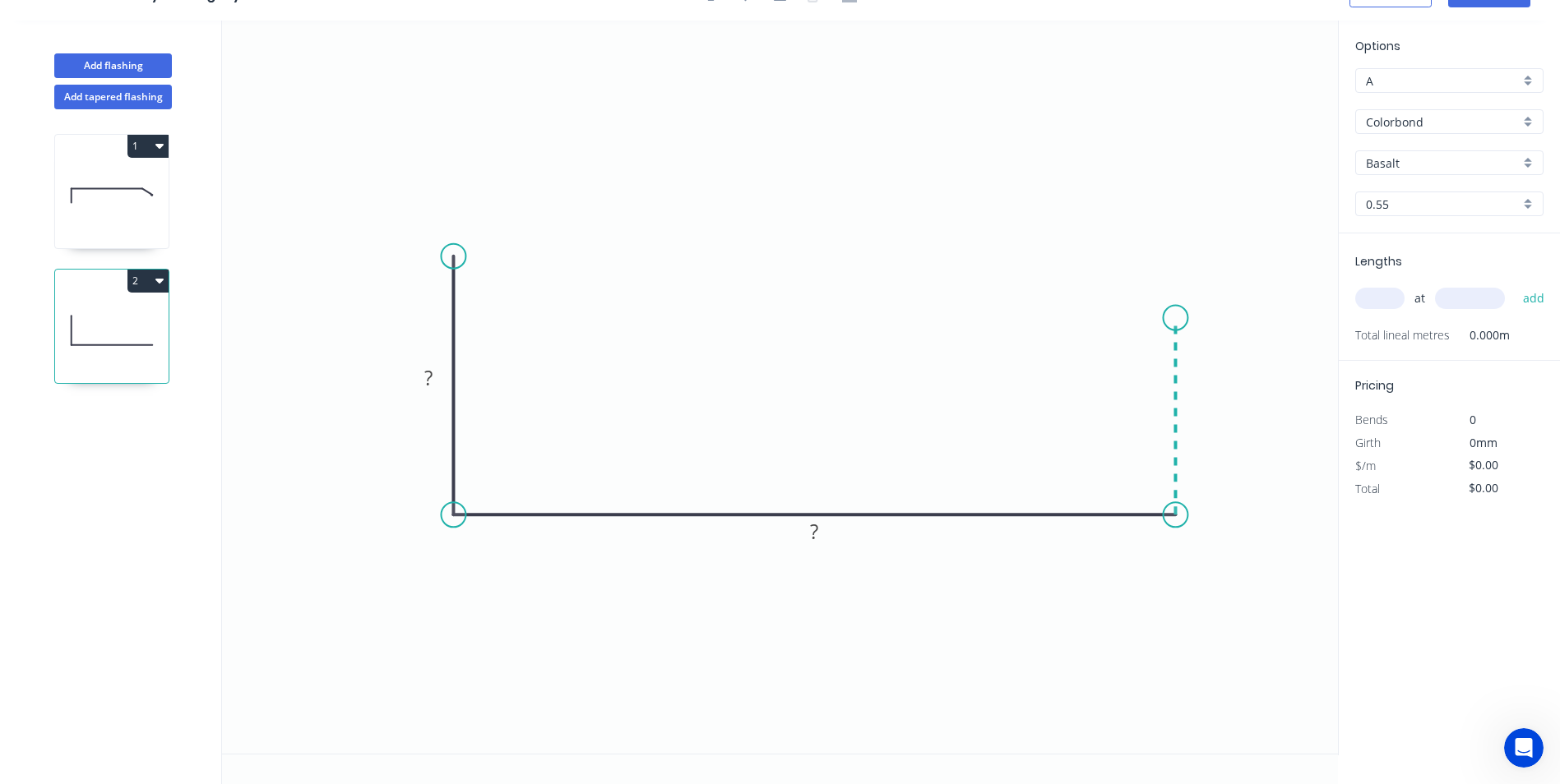
click at [1179, 318] on icon "0 ? ?" at bounding box center [779, 387] width 1116 height 734
click at [1179, 318] on circle at bounding box center [1175, 317] width 24 height 24
drag, startPoint x: 1226, startPoint y: 398, endPoint x: 1194, endPoint y: 387, distance: 33.8
click at [1198, 391] on rect at bounding box center [1201, 408] width 54 height 34
drag, startPoint x: 1189, startPoint y: 387, endPoint x: 1086, endPoint y: 370, distance: 104.4
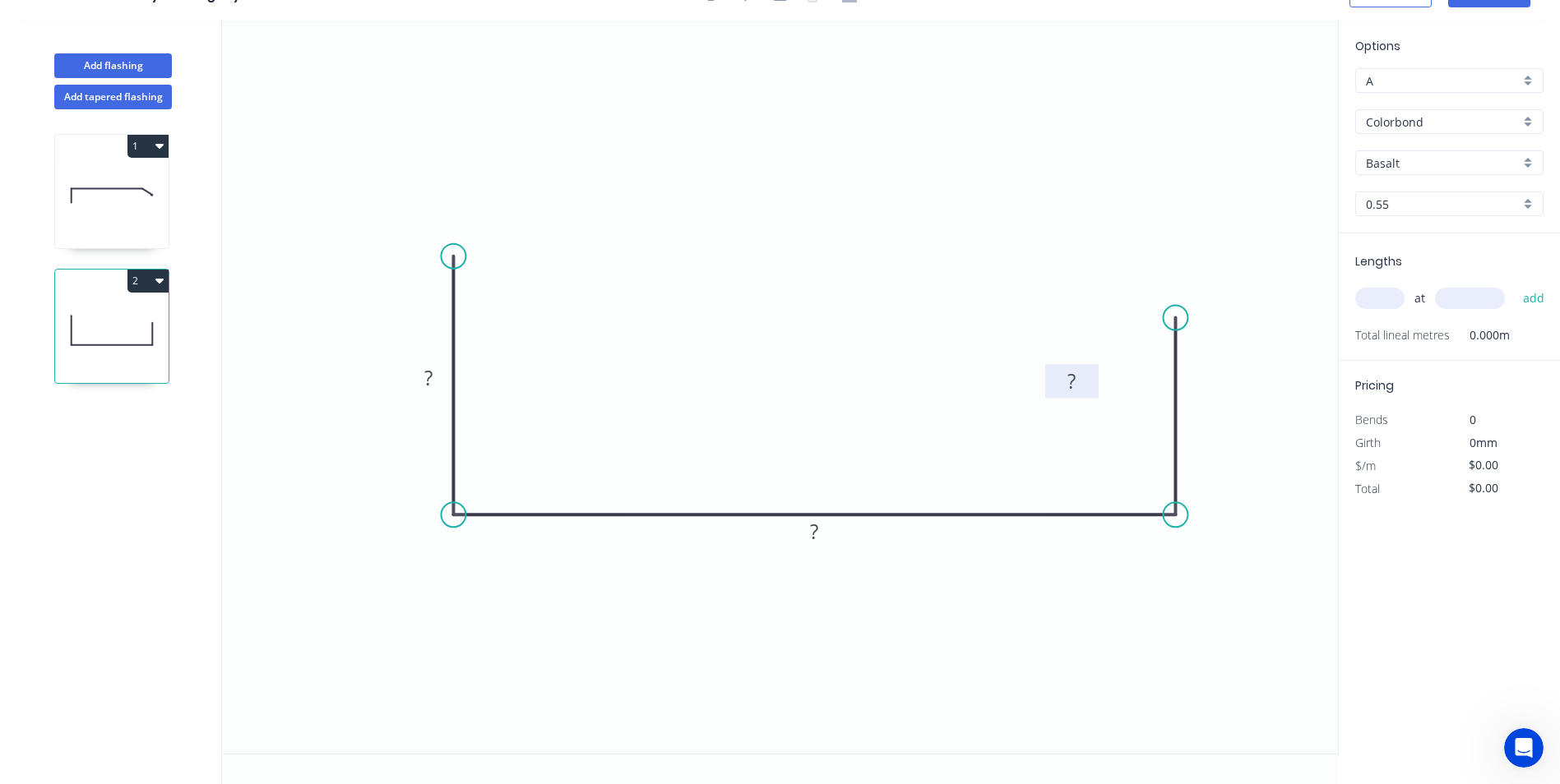
click at [1086, 370] on rect at bounding box center [1072, 381] width 54 height 34
drag, startPoint x: 834, startPoint y: 525, endPoint x: 841, endPoint y: 416, distance: 109.2
click at [841, 416] on rect at bounding box center [823, 423] width 54 height 34
drag, startPoint x: 442, startPoint y: 363, endPoint x: 560, endPoint y: 296, distance: 135.7
click at [560, 296] on rect at bounding box center [545, 312] width 54 height 34
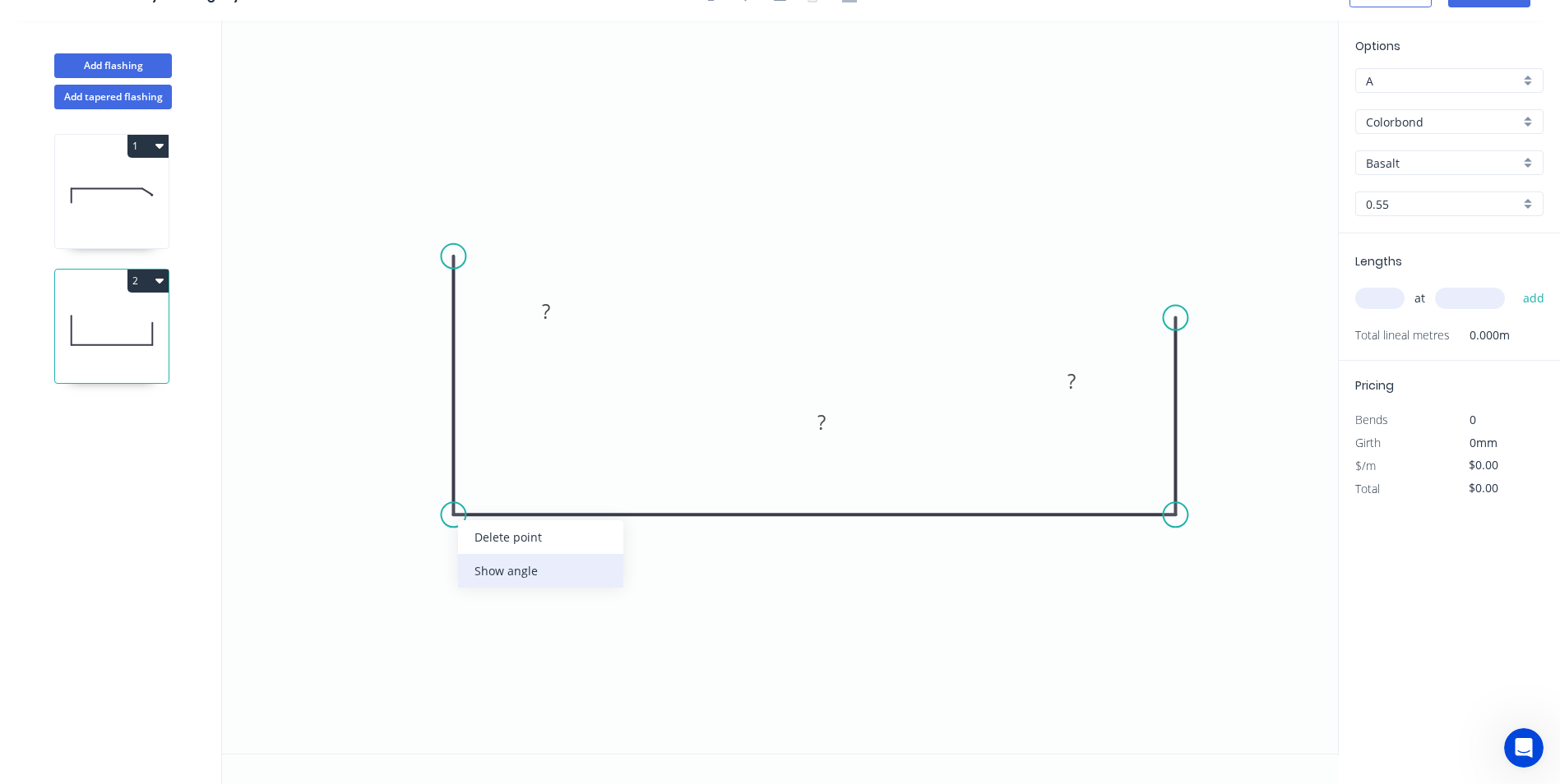
click at [535, 580] on div "Show angle" at bounding box center [541, 571] width 165 height 34
click at [1210, 564] on div "Show angle" at bounding box center [1258, 567] width 165 height 34
click at [576, 306] on rect at bounding box center [555, 311] width 54 height 34
click at [563, 313] on rect at bounding box center [555, 312] width 33 height 23
type input "$28.87"
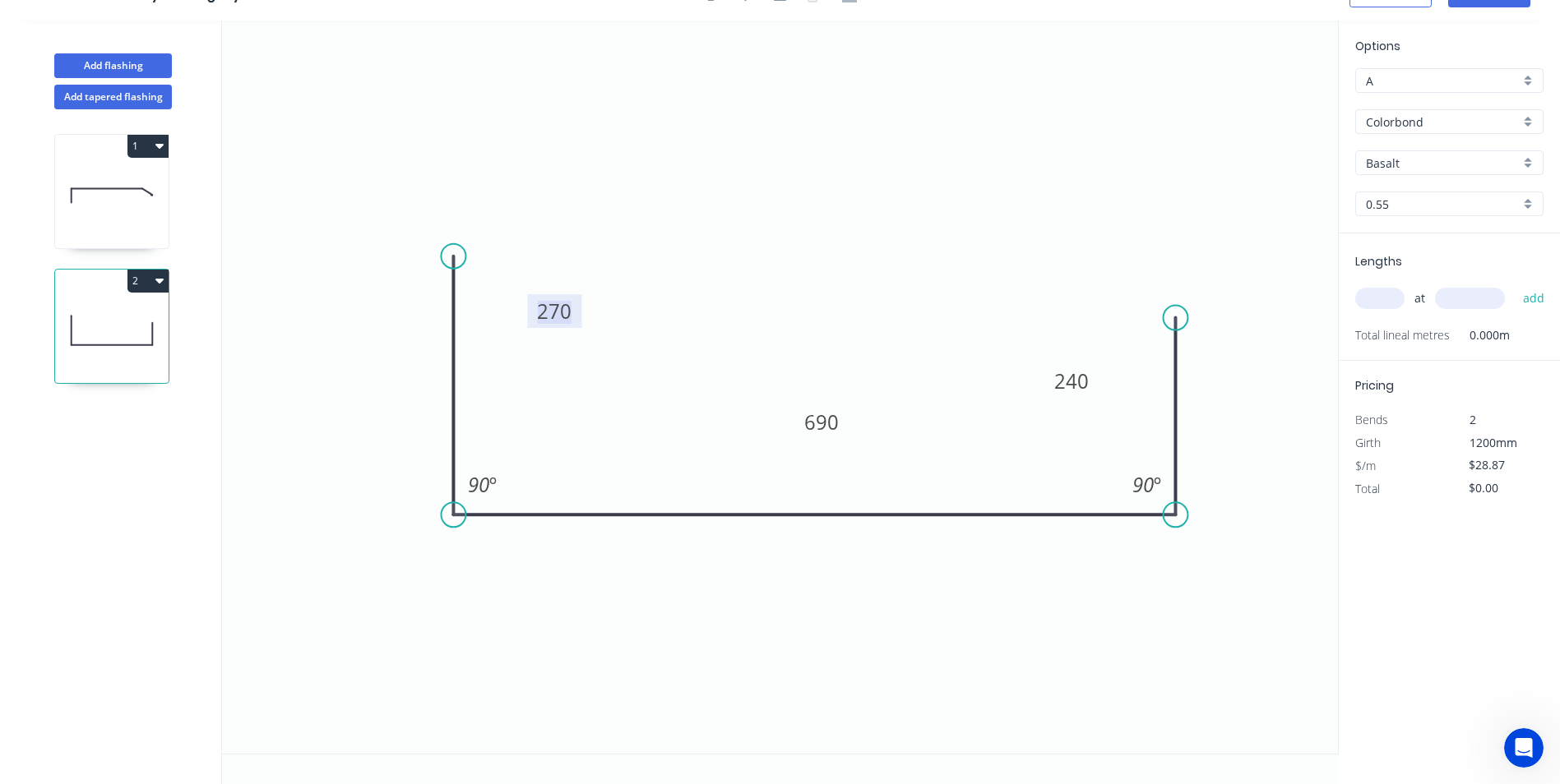
scroll to position [0, 0]
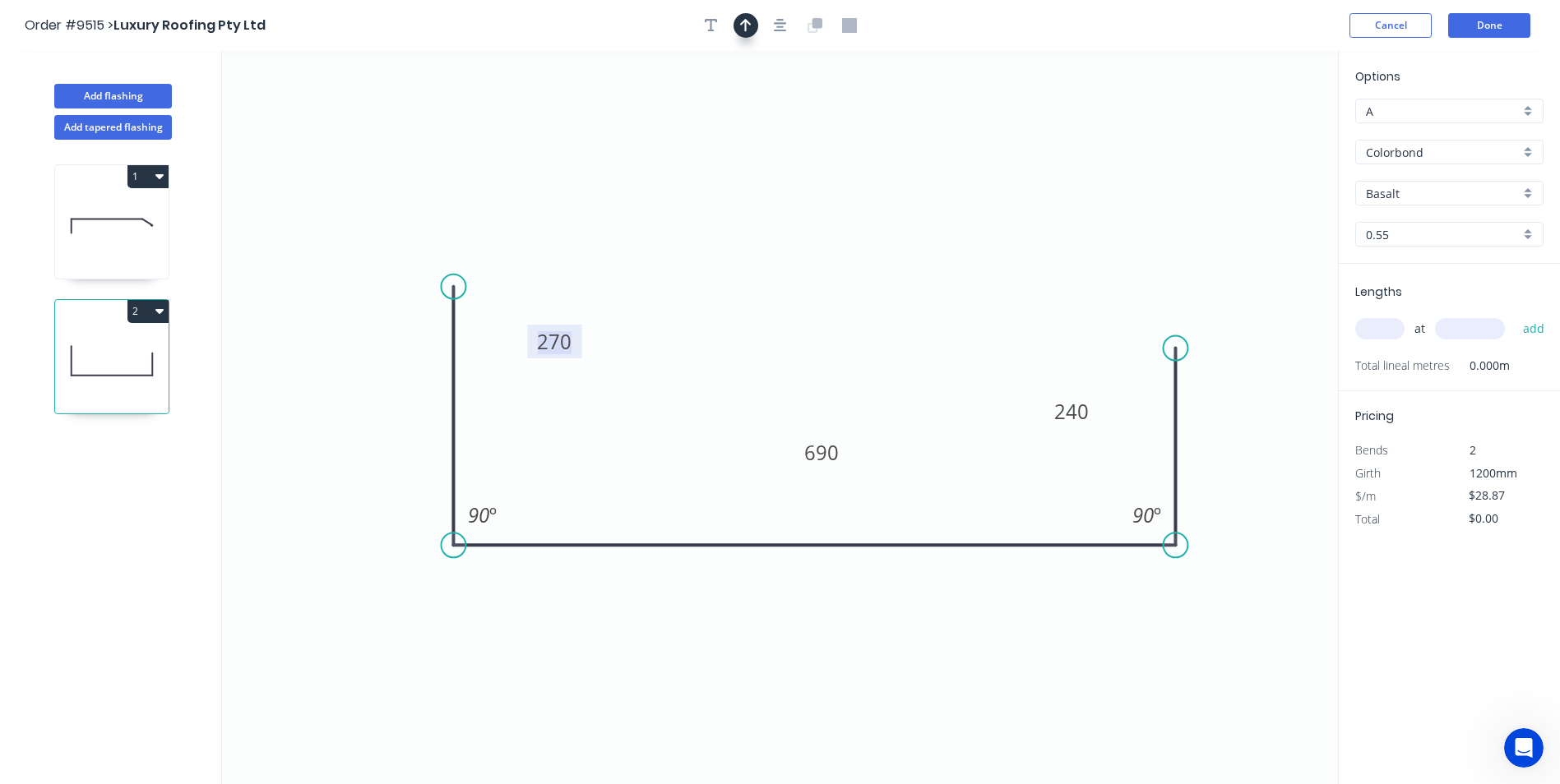
click at [744, 34] on button "button" at bounding box center [746, 25] width 24 height 24
drag, startPoint x: 1254, startPoint y: 133, endPoint x: 874, endPoint y: 175, distance: 382.3
click at [859, 172] on icon at bounding box center [863, 152] width 15 height 53
click at [1439, 182] on div "Basalt" at bounding box center [1449, 192] width 188 height 24
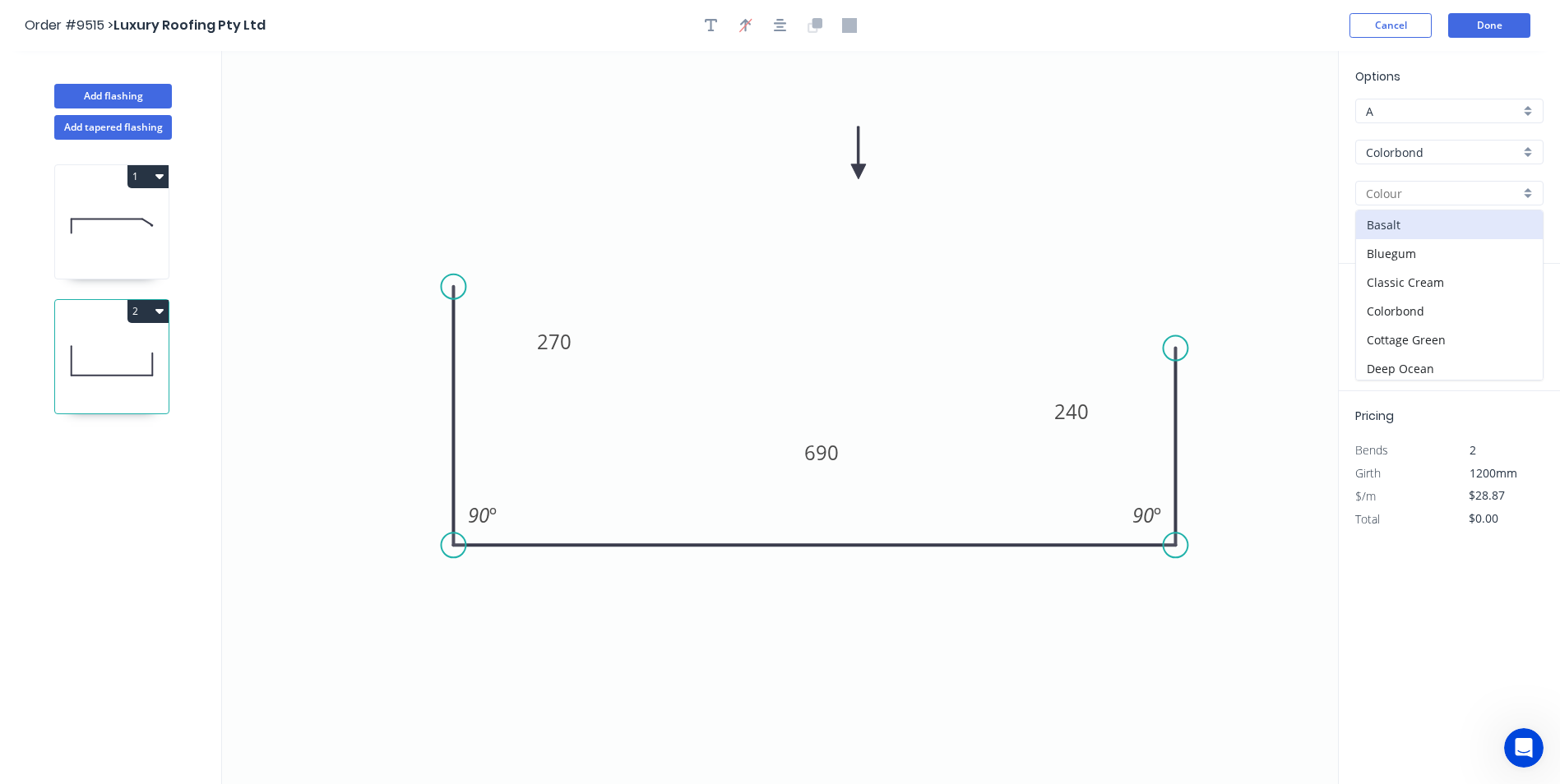
click at [1431, 190] on input "text" at bounding box center [1442, 193] width 154 height 18
click at [1433, 219] on div "Surfmist" at bounding box center [1449, 225] width 186 height 29
type input "Surfmist"
click at [1390, 324] on input "text" at bounding box center [1379, 328] width 50 height 21
type input "4"
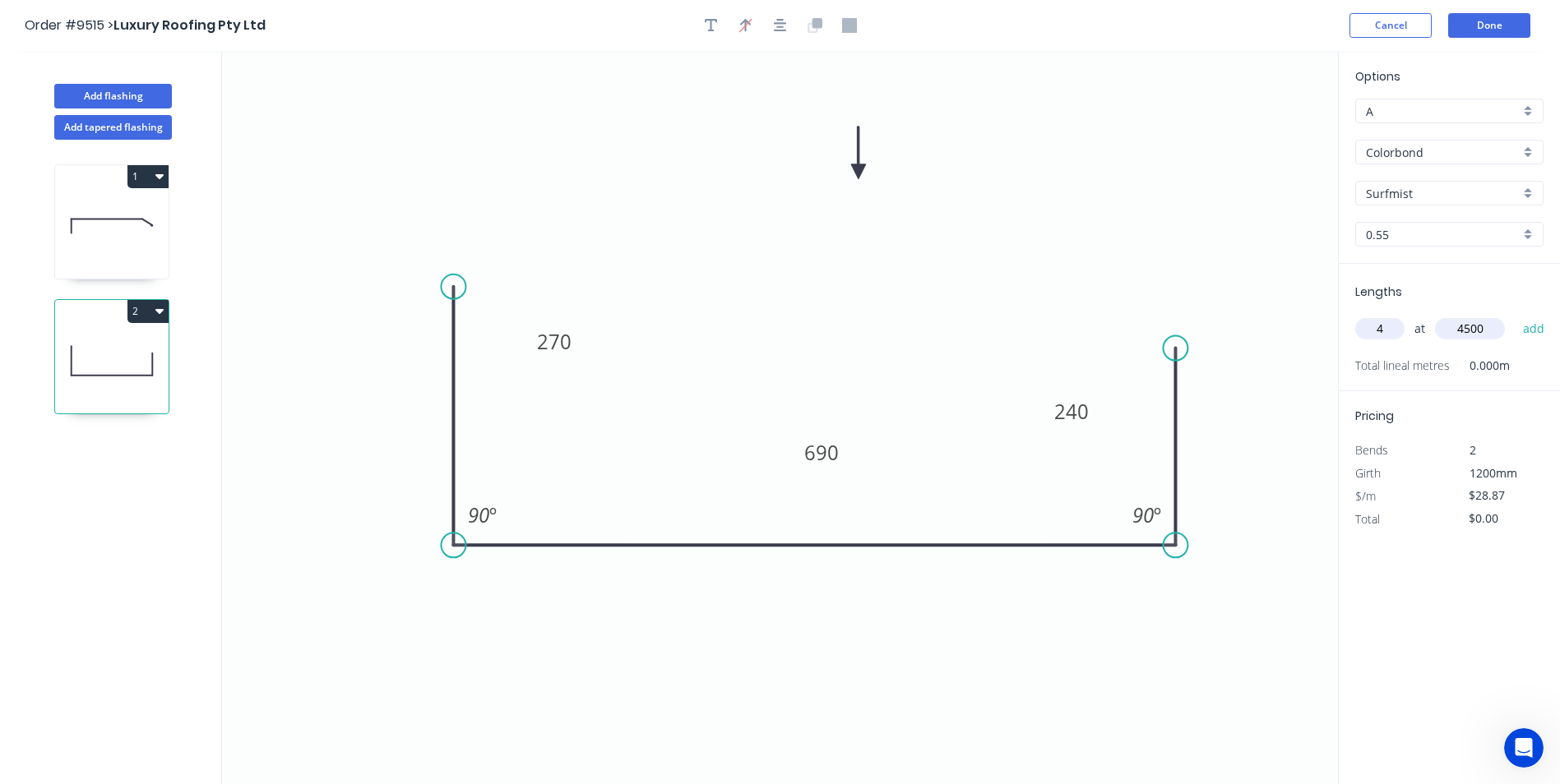
type input "4500"
click at [1515, 315] on button "add" at bounding box center [1534, 328] width 39 height 28
type input "$519.66"
click at [1473, 27] on button "Done" at bounding box center [1489, 25] width 82 height 24
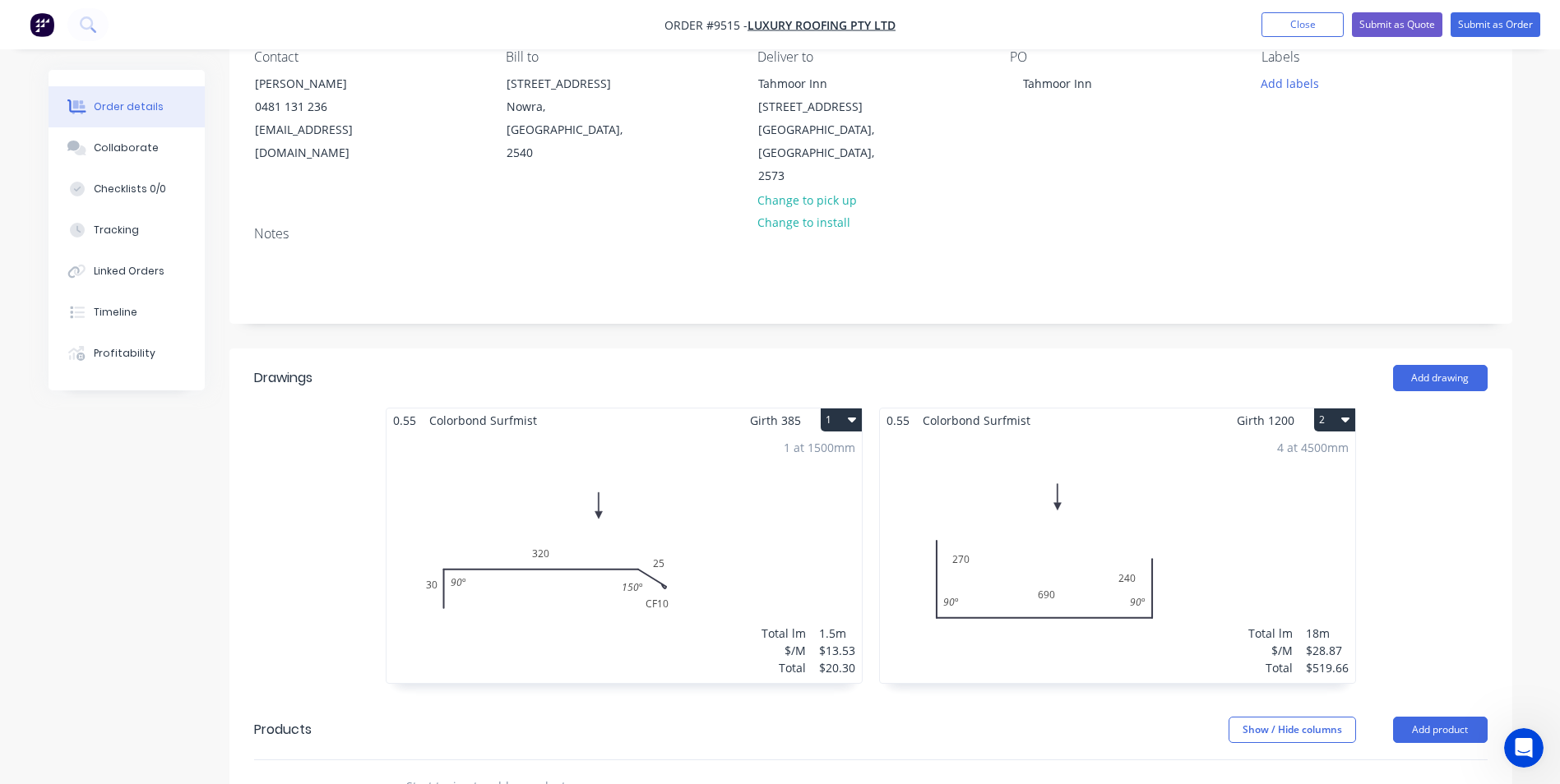
scroll to position [165, 0]
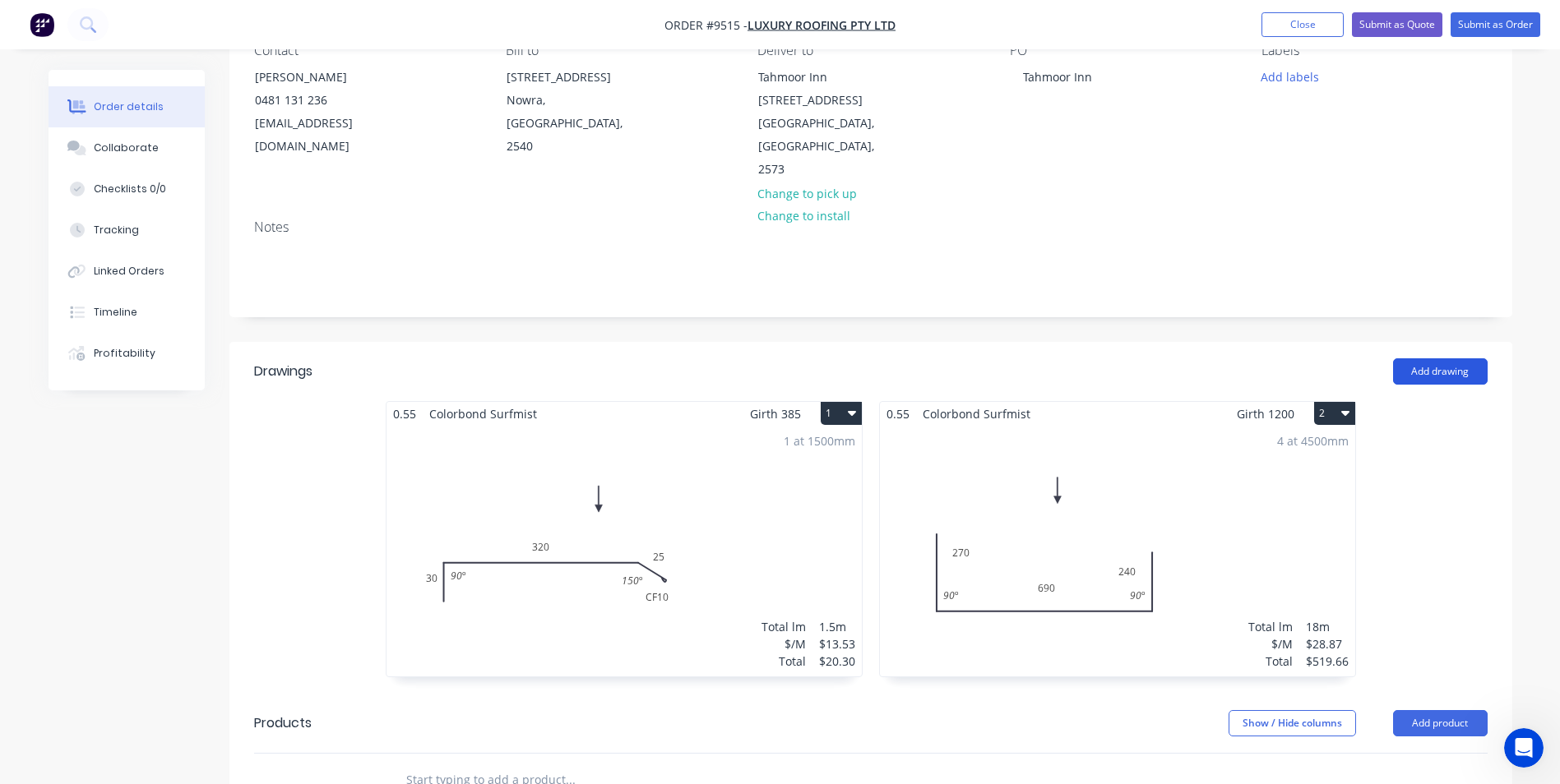
click at [1413, 358] on button "Add drawing" at bounding box center [1440, 371] width 95 height 26
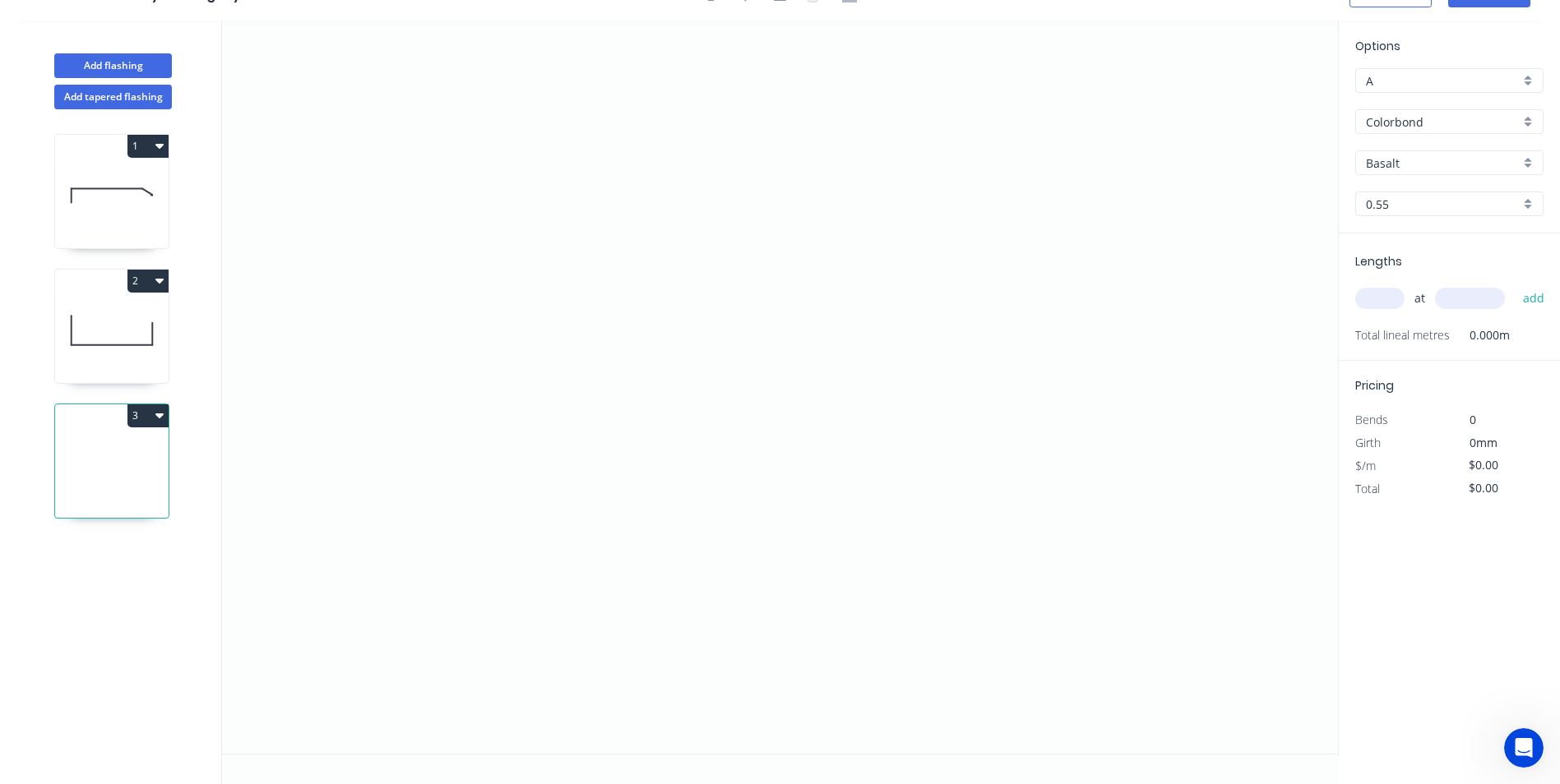
scroll to position [30, 0]
drag, startPoint x: 466, startPoint y: 271, endPoint x: 456, endPoint y: 285, distance: 17.2
click at [467, 271] on icon "0" at bounding box center [779, 387] width 1116 height 734
click at [392, 320] on icon "0" at bounding box center [779, 387] width 1116 height 734
click at [1049, 327] on icon "0 ?" at bounding box center [779, 387] width 1116 height 734
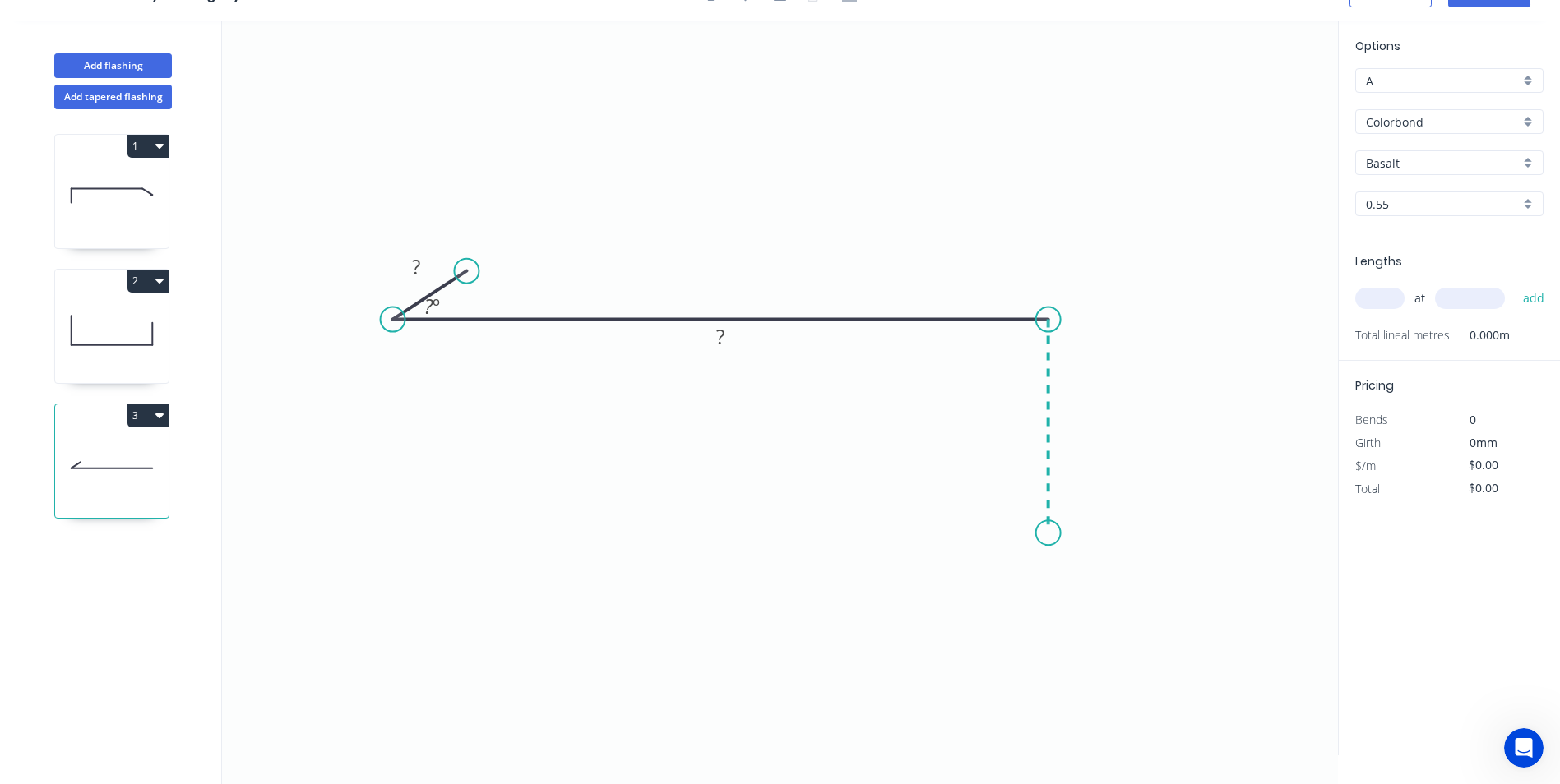
click at [1042, 534] on icon "0 ? ? ? º" at bounding box center [779, 387] width 1116 height 734
click at [1024, 597] on icon "0 ? ? ? ? º" at bounding box center [779, 387] width 1116 height 734
click at [1024, 597] on circle at bounding box center [1024, 595] width 24 height 24
drag, startPoint x: 746, startPoint y: 330, endPoint x: 844, endPoint y: 295, distance: 104.1
click at [774, 238] on rect at bounding box center [747, 247] width 54 height 34
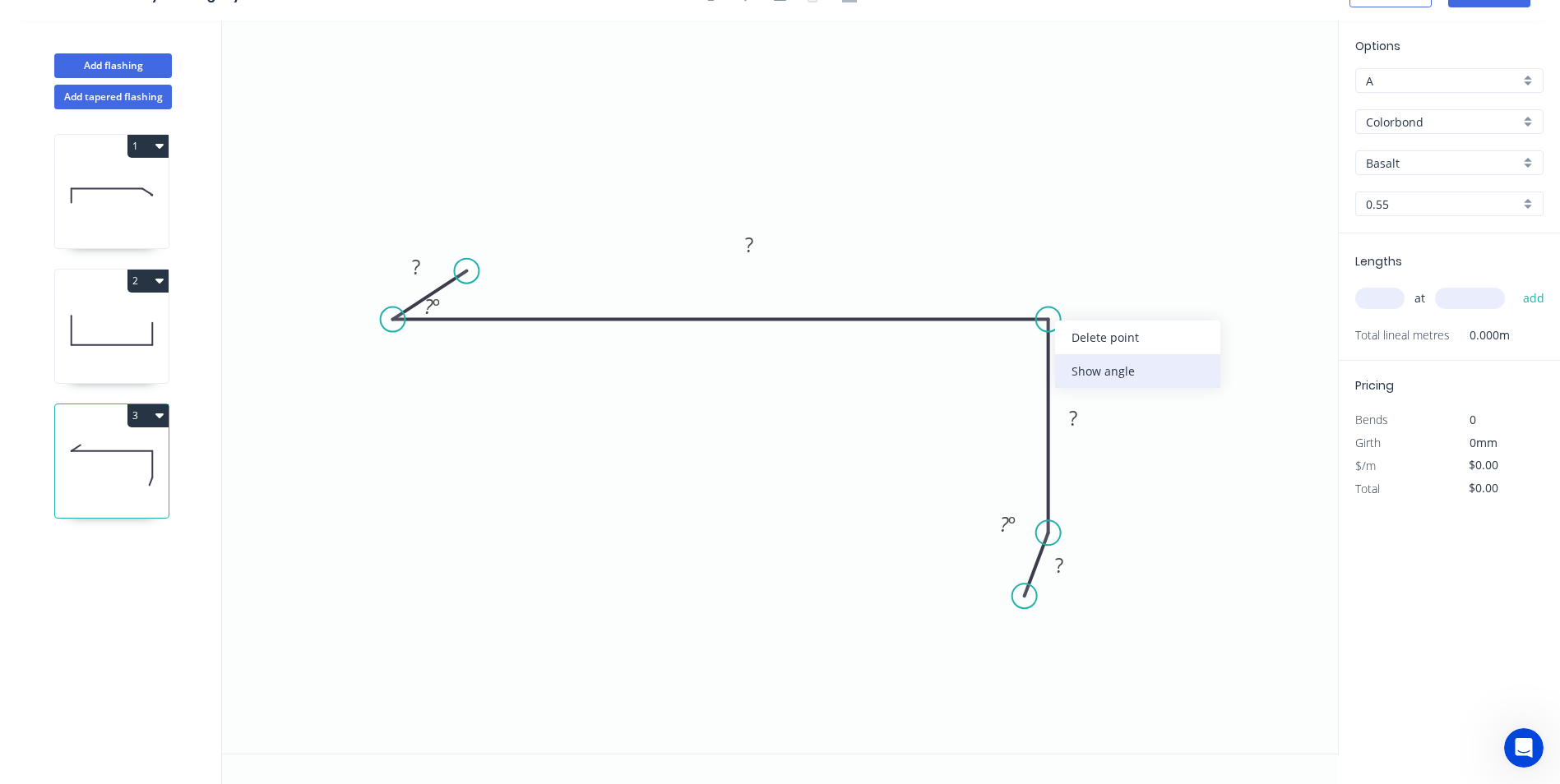
click at [1079, 368] on div "Show angle" at bounding box center [1138, 371] width 165 height 34
drag, startPoint x: 418, startPoint y: 262, endPoint x: 457, endPoint y: 262, distance: 39.0
click at [421, 262] on tspan "?" at bounding box center [416, 267] width 8 height 27
type input "$8.77"
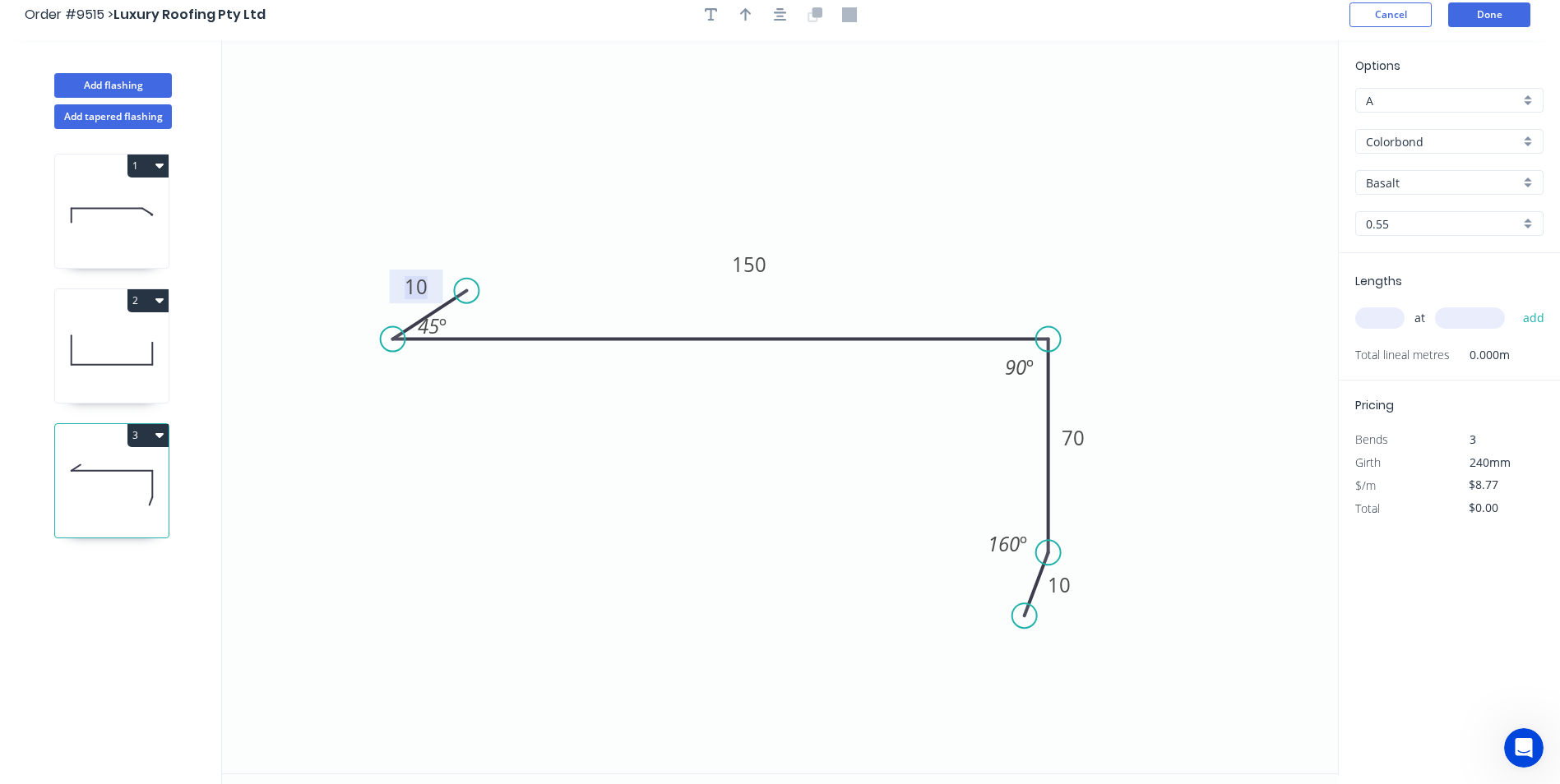
scroll to position [0, 0]
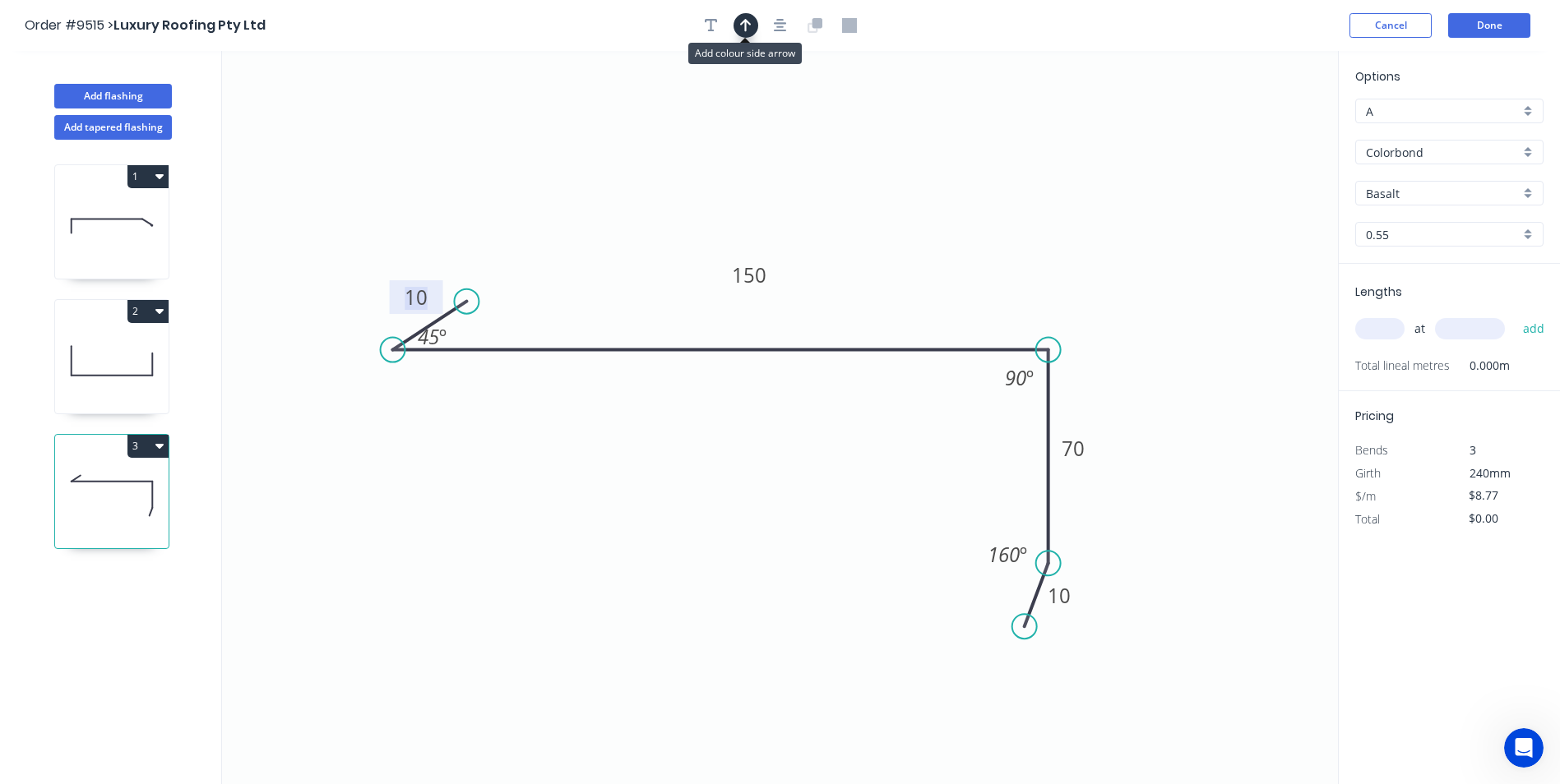
click at [742, 26] on icon "button" at bounding box center [746, 26] width 12 height 15
drag, startPoint x: 1254, startPoint y: 132, endPoint x: 872, endPoint y: 187, distance: 385.9
click at [872, 187] on icon at bounding box center [872, 168] width 15 height 53
click at [1464, 196] on input "Basalt" at bounding box center [1442, 193] width 154 height 18
click at [1453, 230] on div "Surfmist" at bounding box center [1449, 225] width 186 height 29
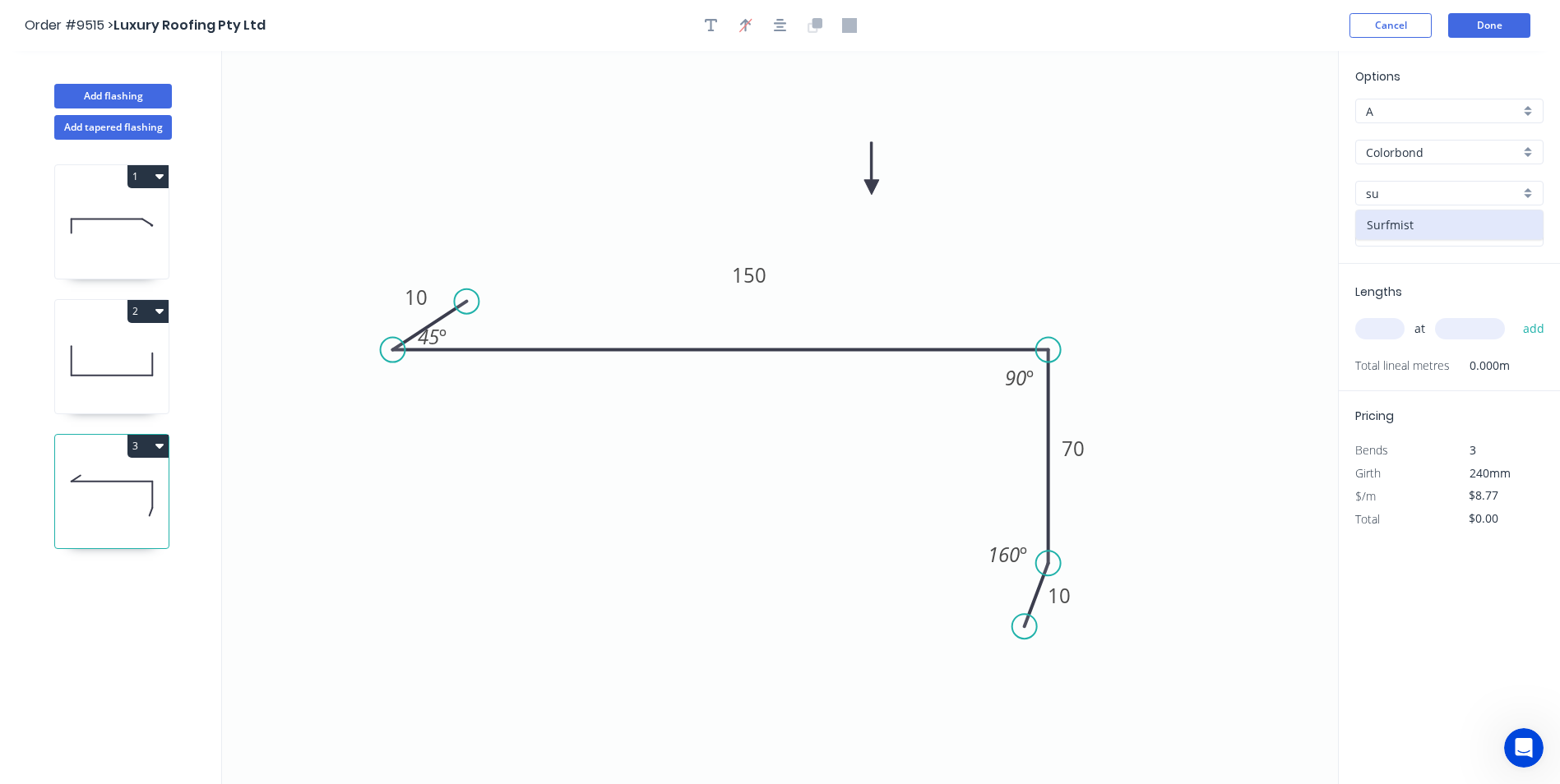
type input "Surfmist"
click at [1400, 332] on input "text" at bounding box center [1379, 328] width 50 height 21
type input "2"
type input "7700"
click at [1515, 315] on button "add" at bounding box center [1534, 328] width 39 height 28
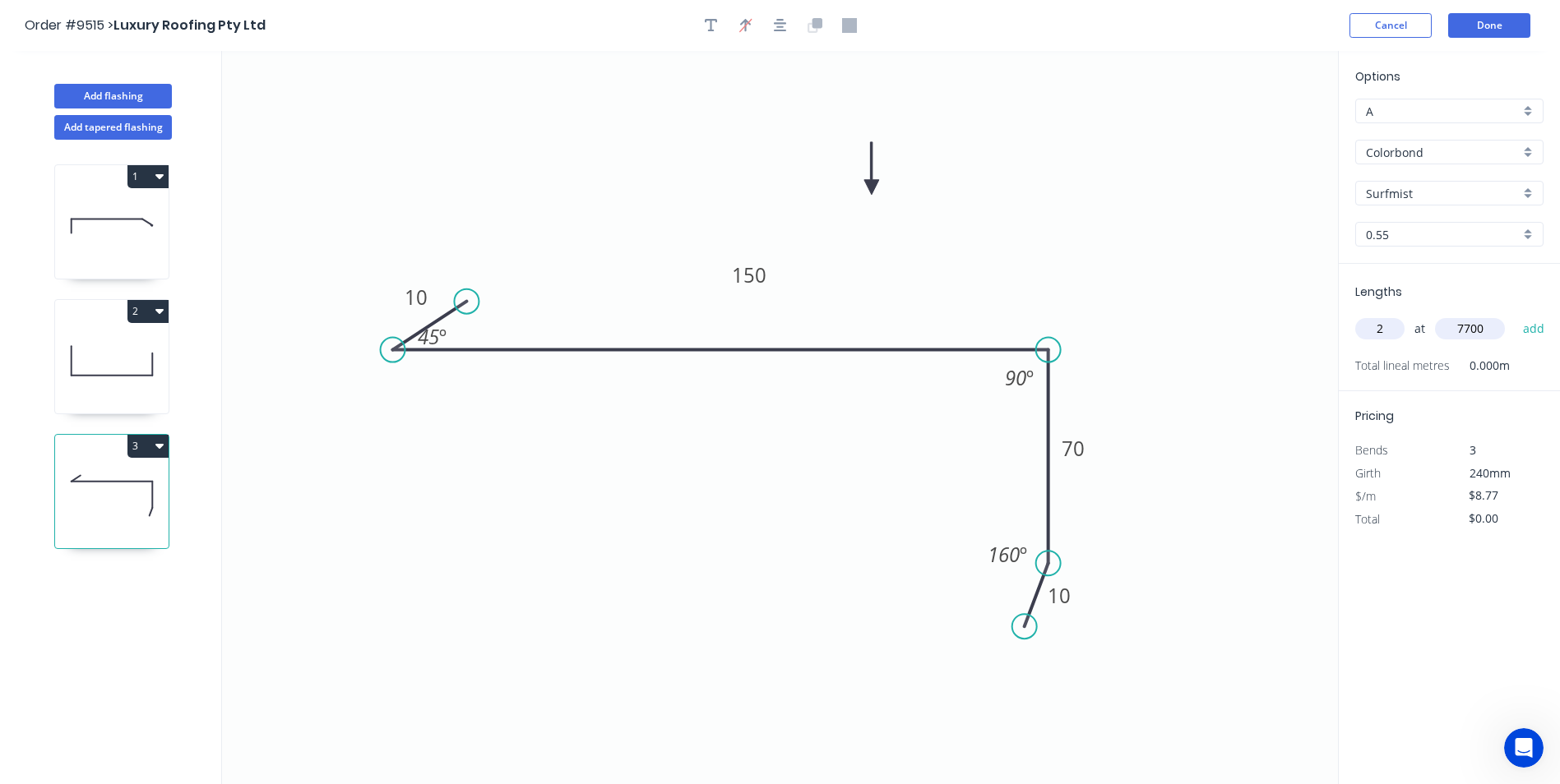
type input "$135.06"
click at [1514, 32] on button "Done" at bounding box center [1489, 25] width 82 height 24
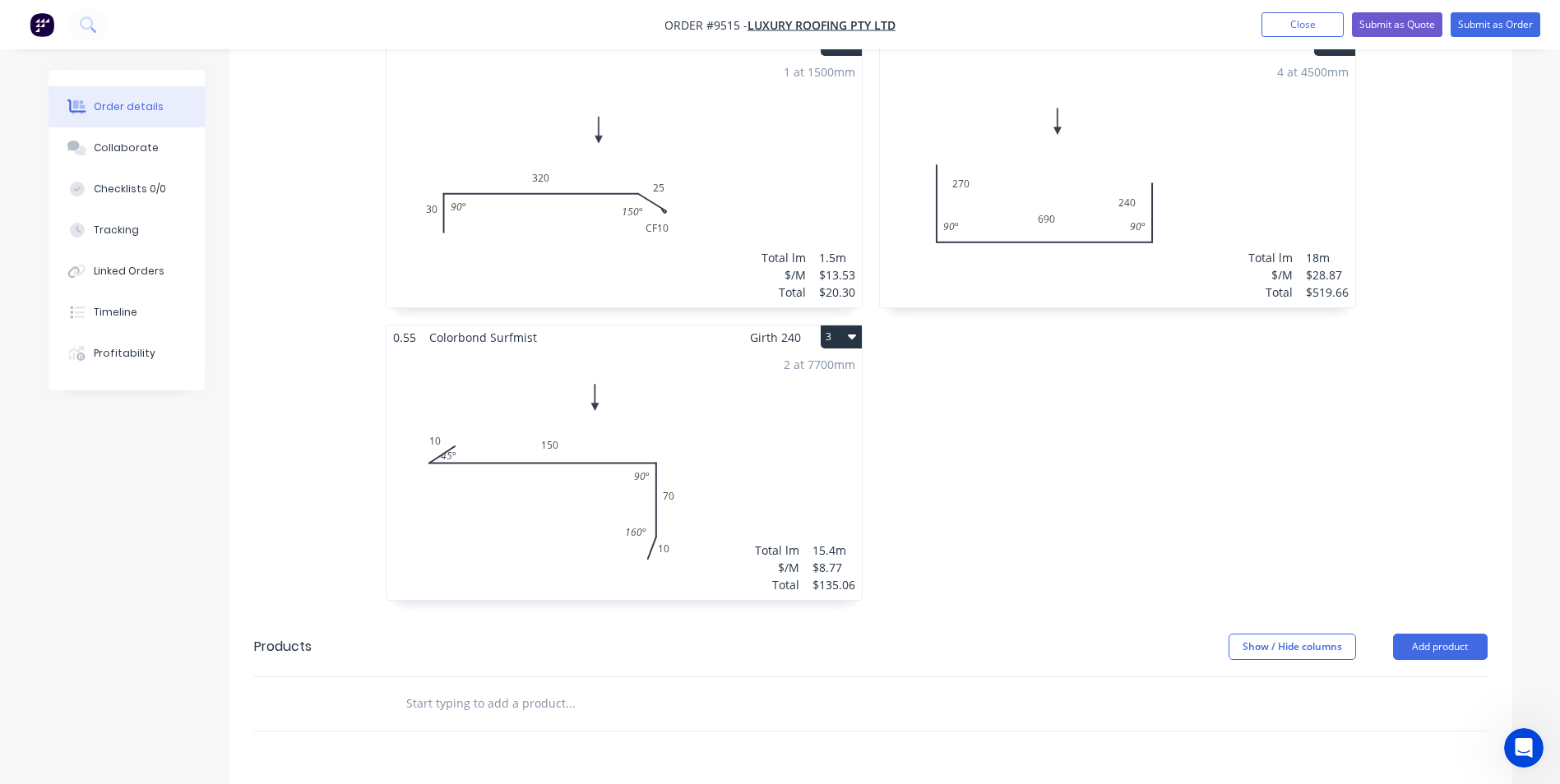
scroll to position [576, 0]
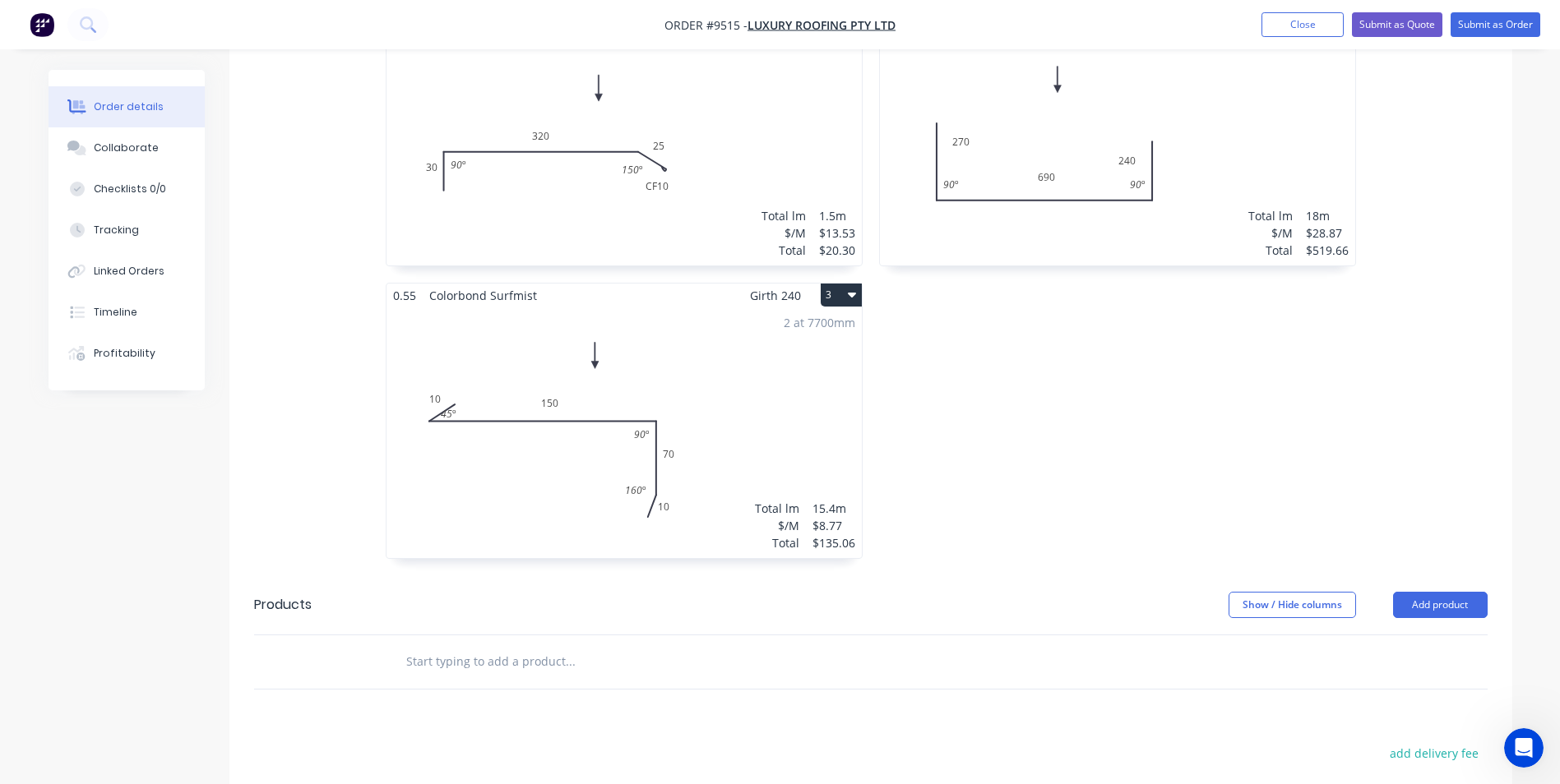
click at [432, 645] on input "text" at bounding box center [570, 661] width 329 height 33
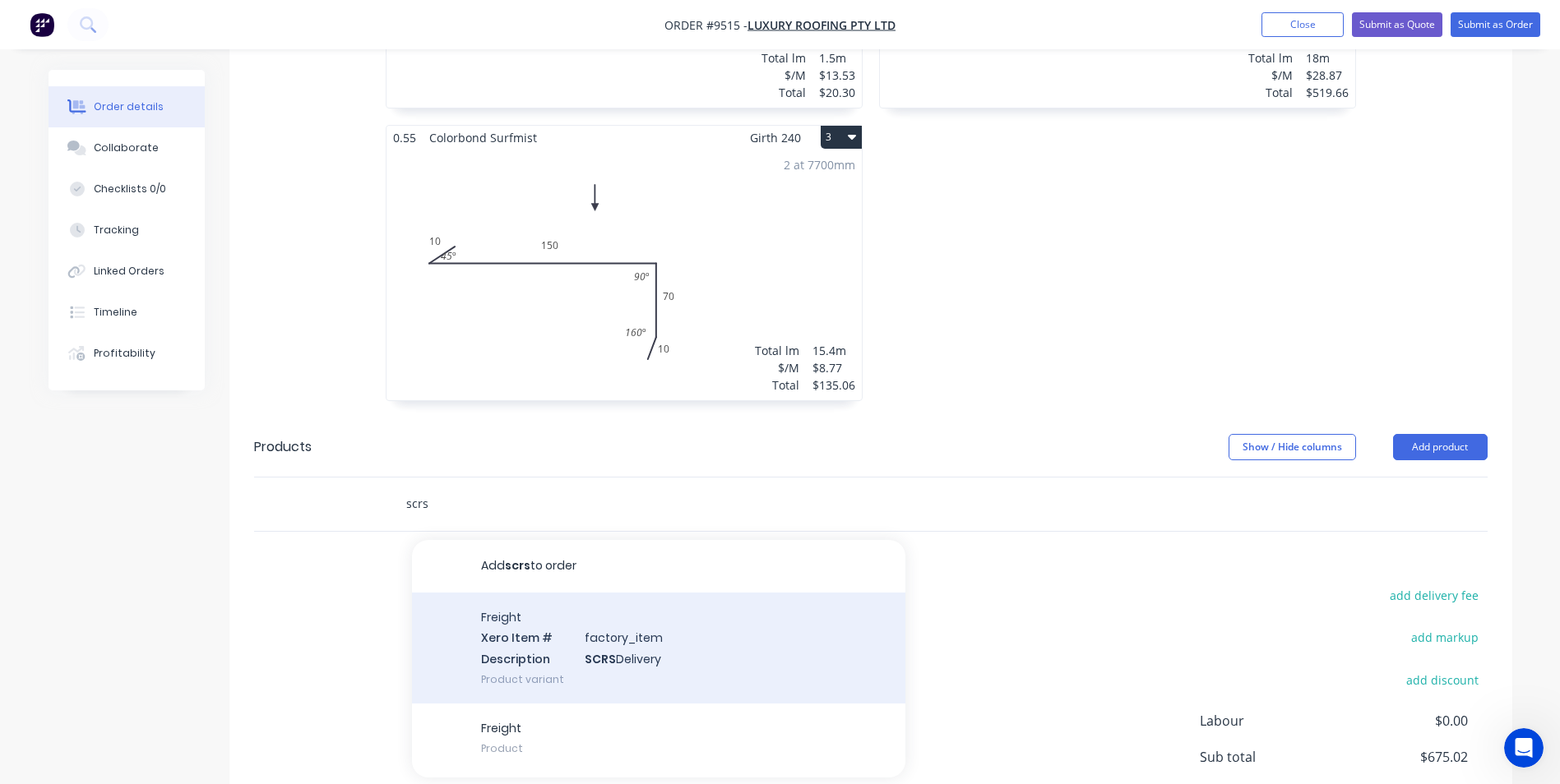
scroll to position [740, 0]
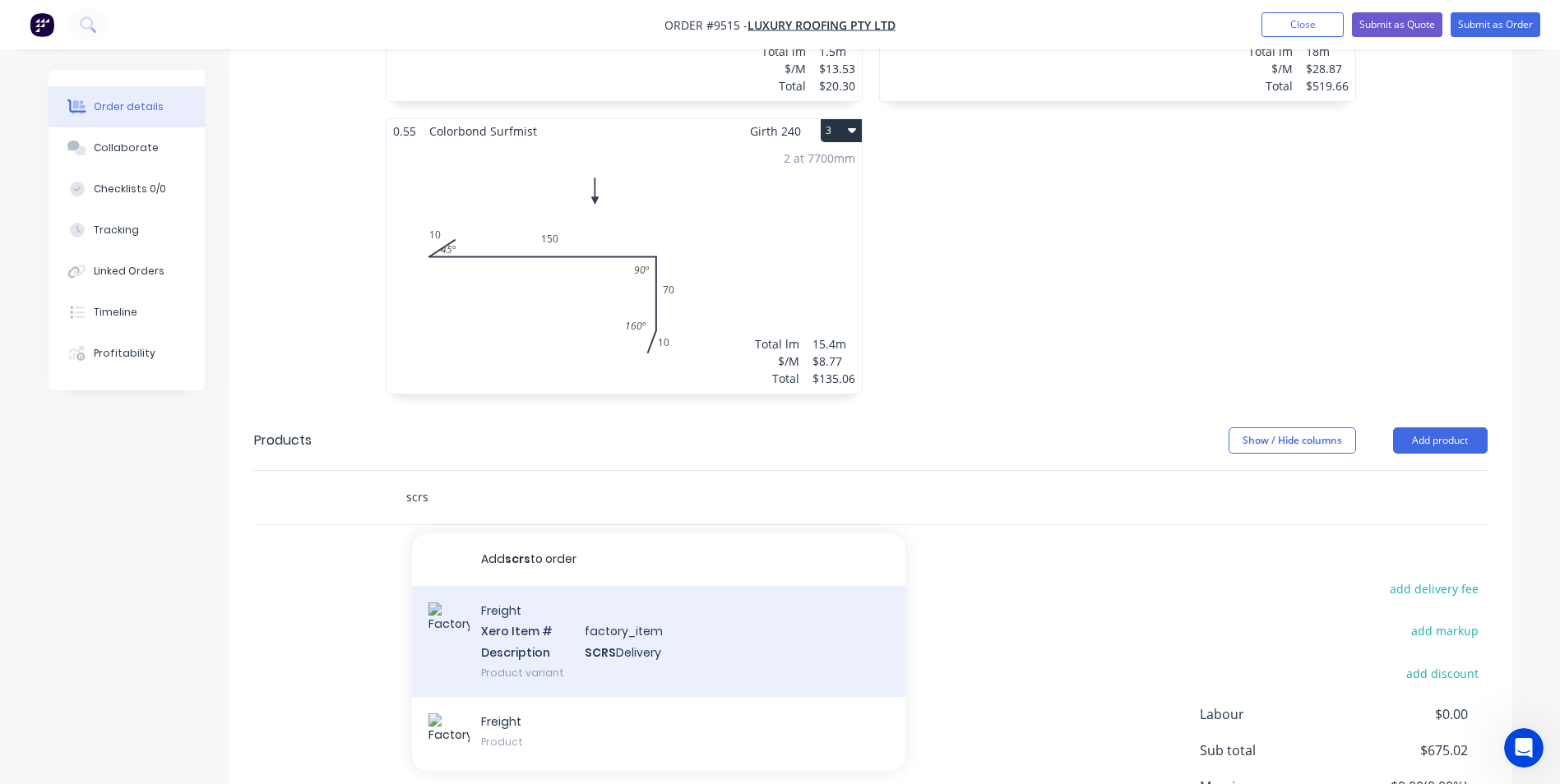
type input "scrs"
click at [540, 623] on div "Freight Xero Item # factory_item Description SCRS Delivery Product variant" at bounding box center [659, 641] width 494 height 111
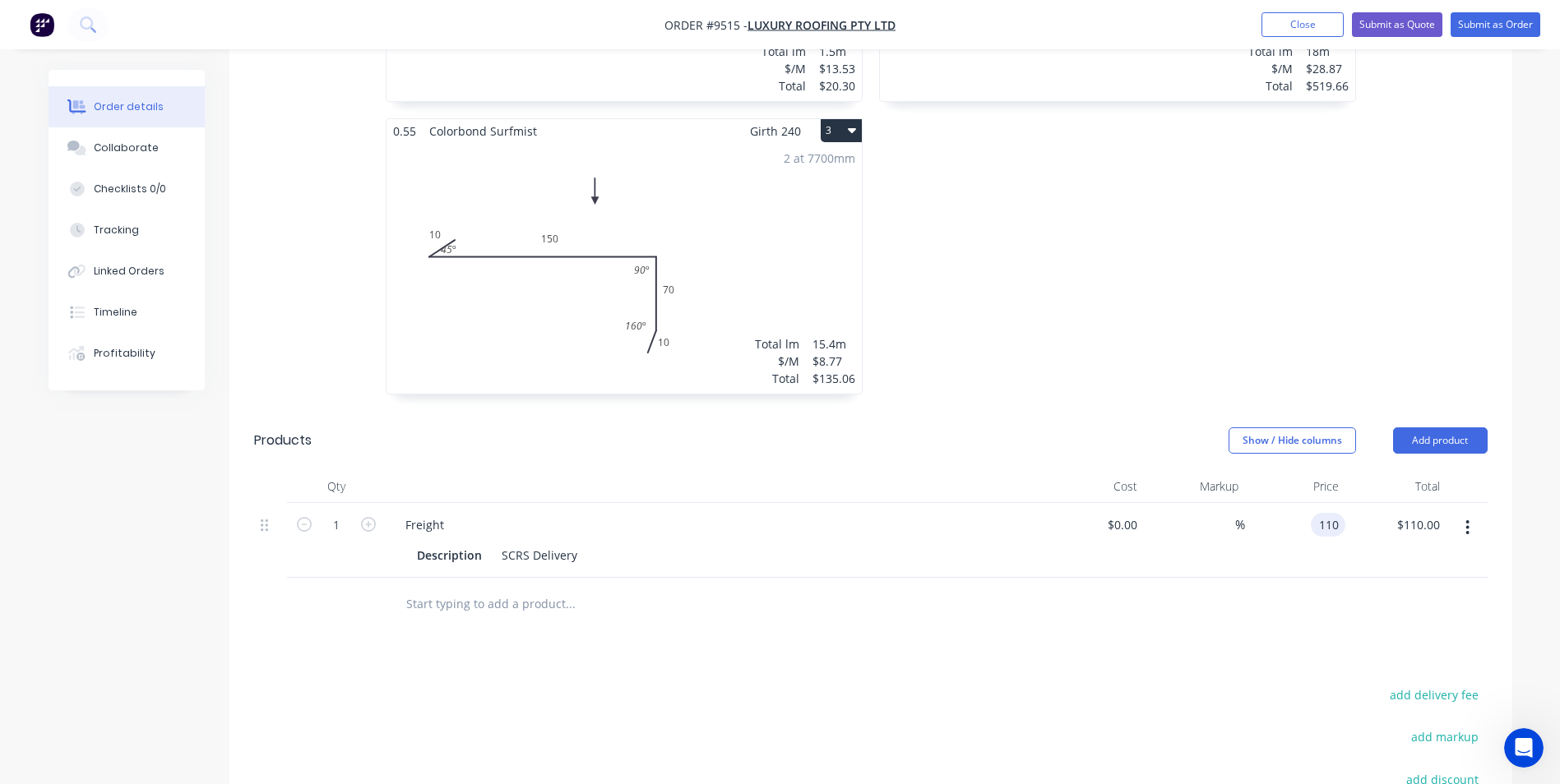
click at [1315, 513] on div "110 110" at bounding box center [1327, 525] width 34 height 24
type input "$50.00"
click at [1306, 581] on div at bounding box center [871, 605] width 1233 height 54
click at [1323, 513] on div "50 $50.00" at bounding box center [1320, 525] width 51 height 24
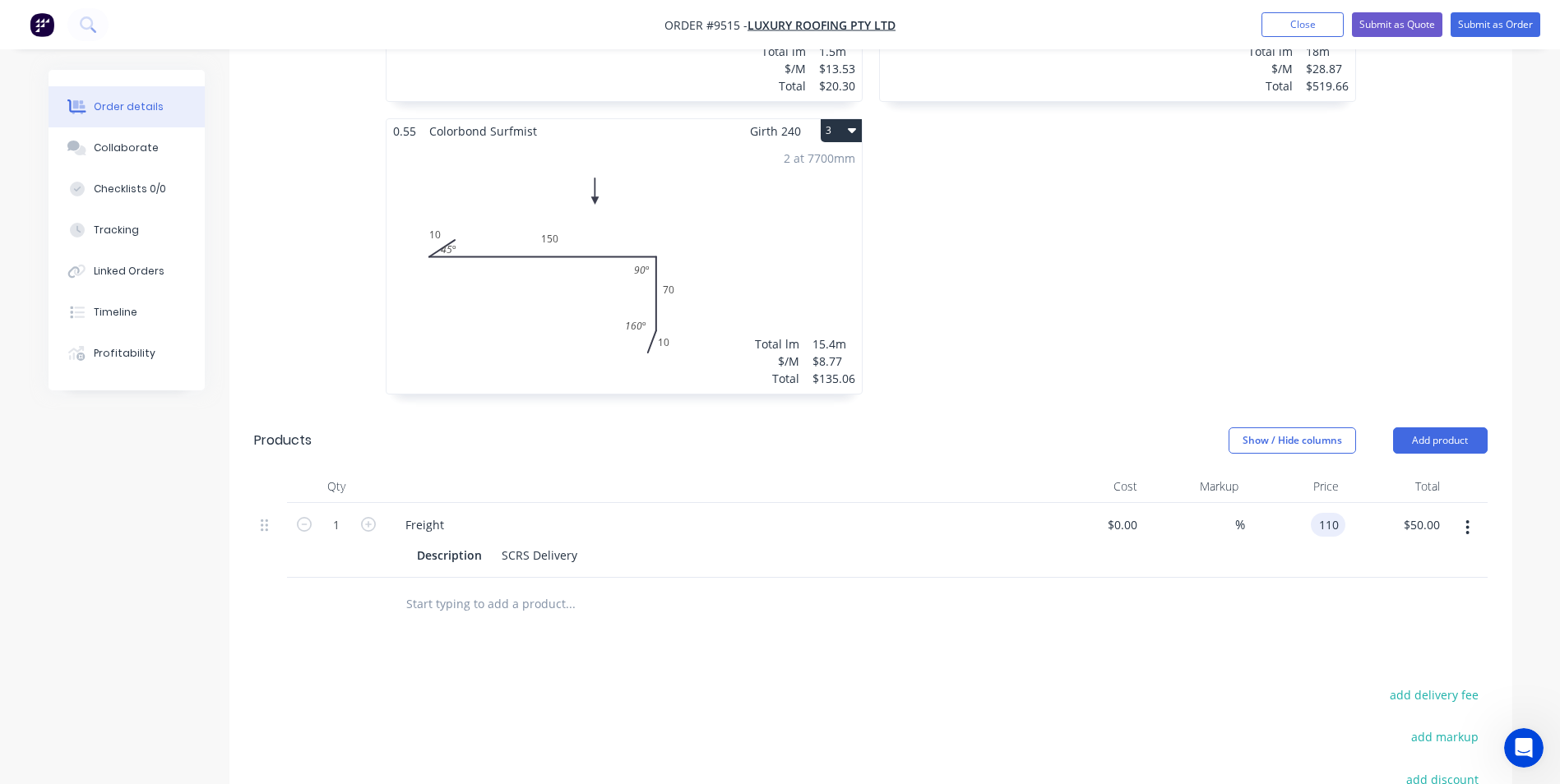
type input "$110.00"
click at [1304, 604] on div at bounding box center [871, 605] width 1233 height 54
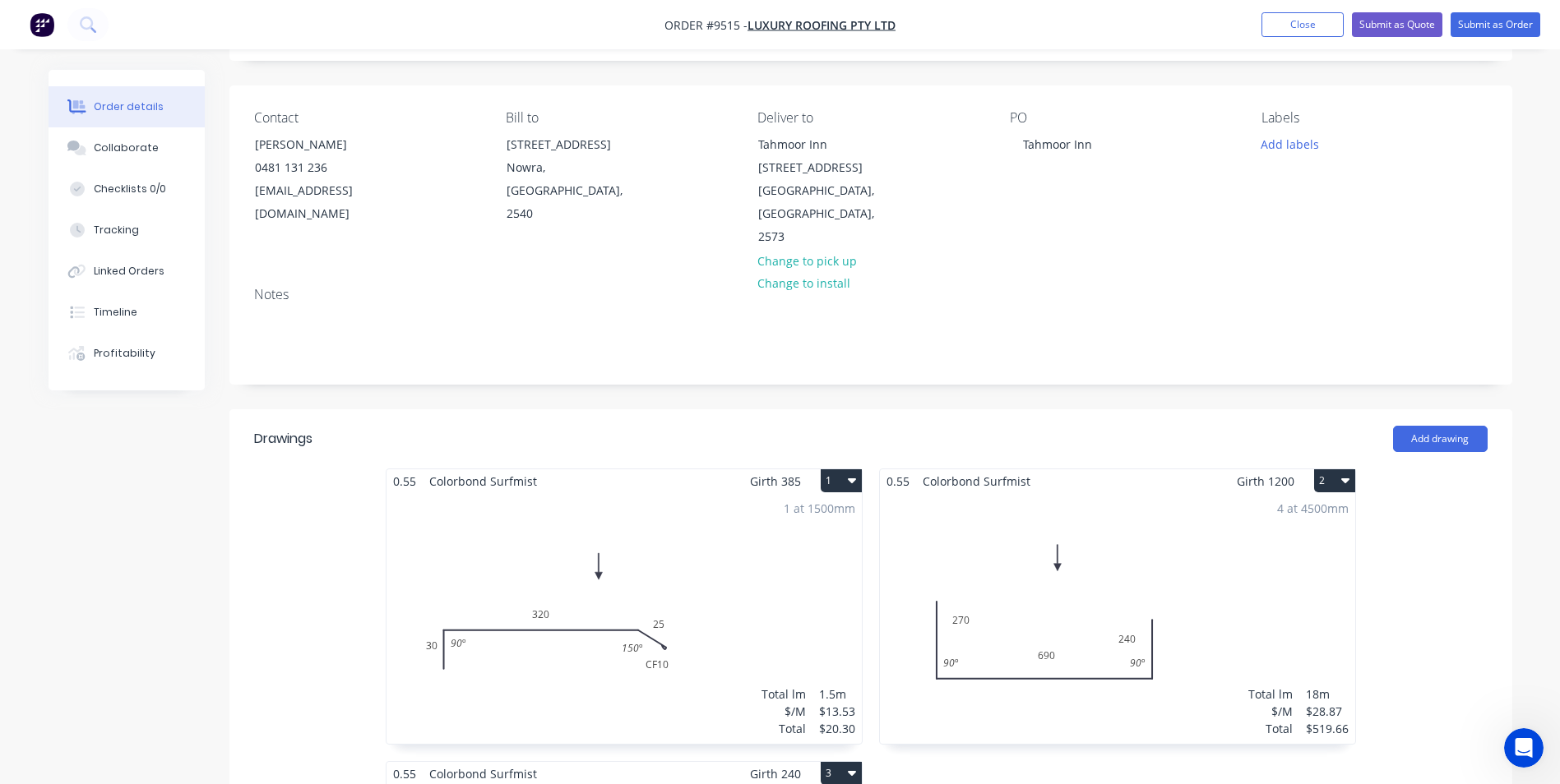
scroll to position [82, 0]
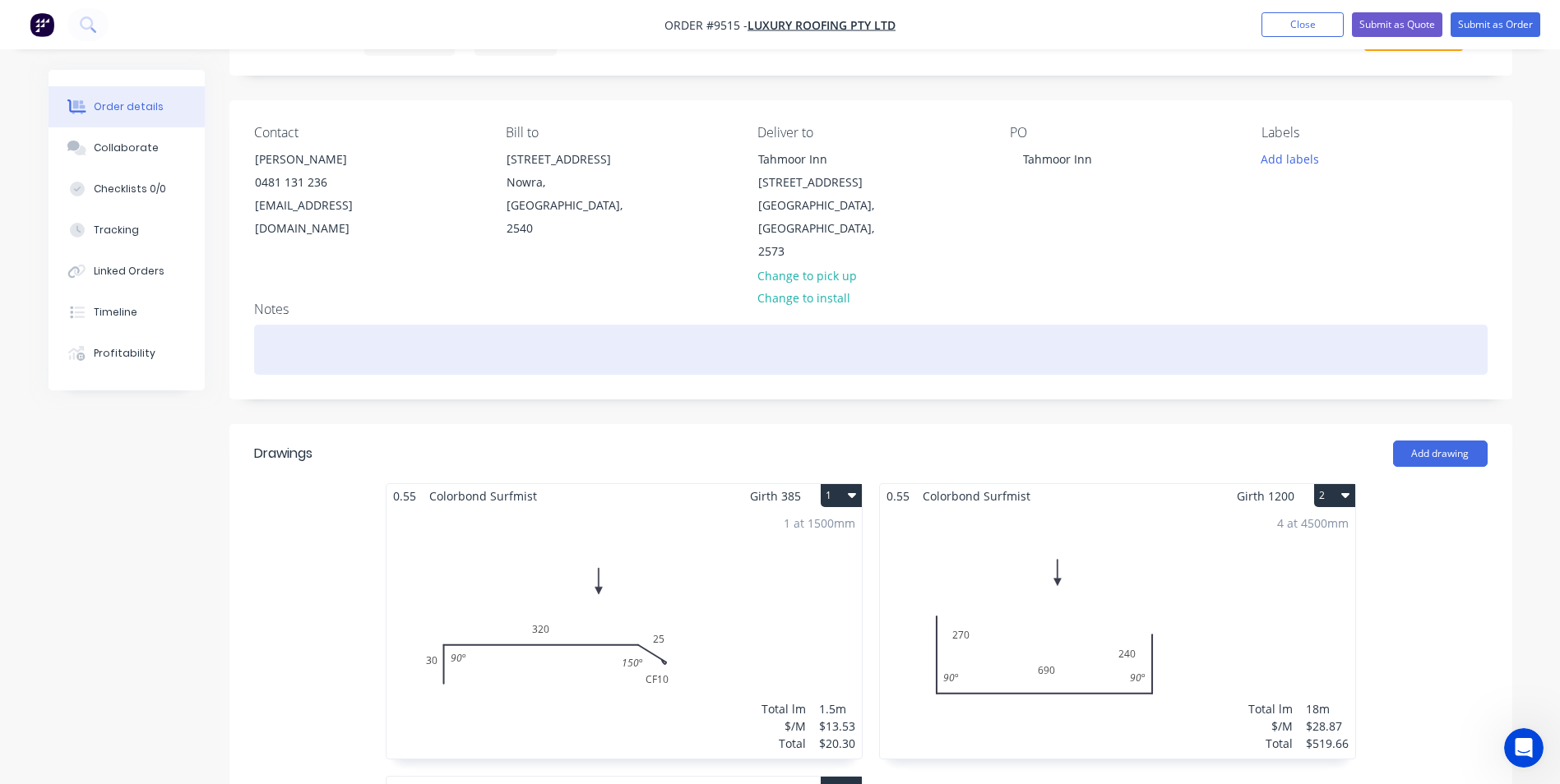
click at [275, 325] on div at bounding box center [871, 350] width 1233 height 50
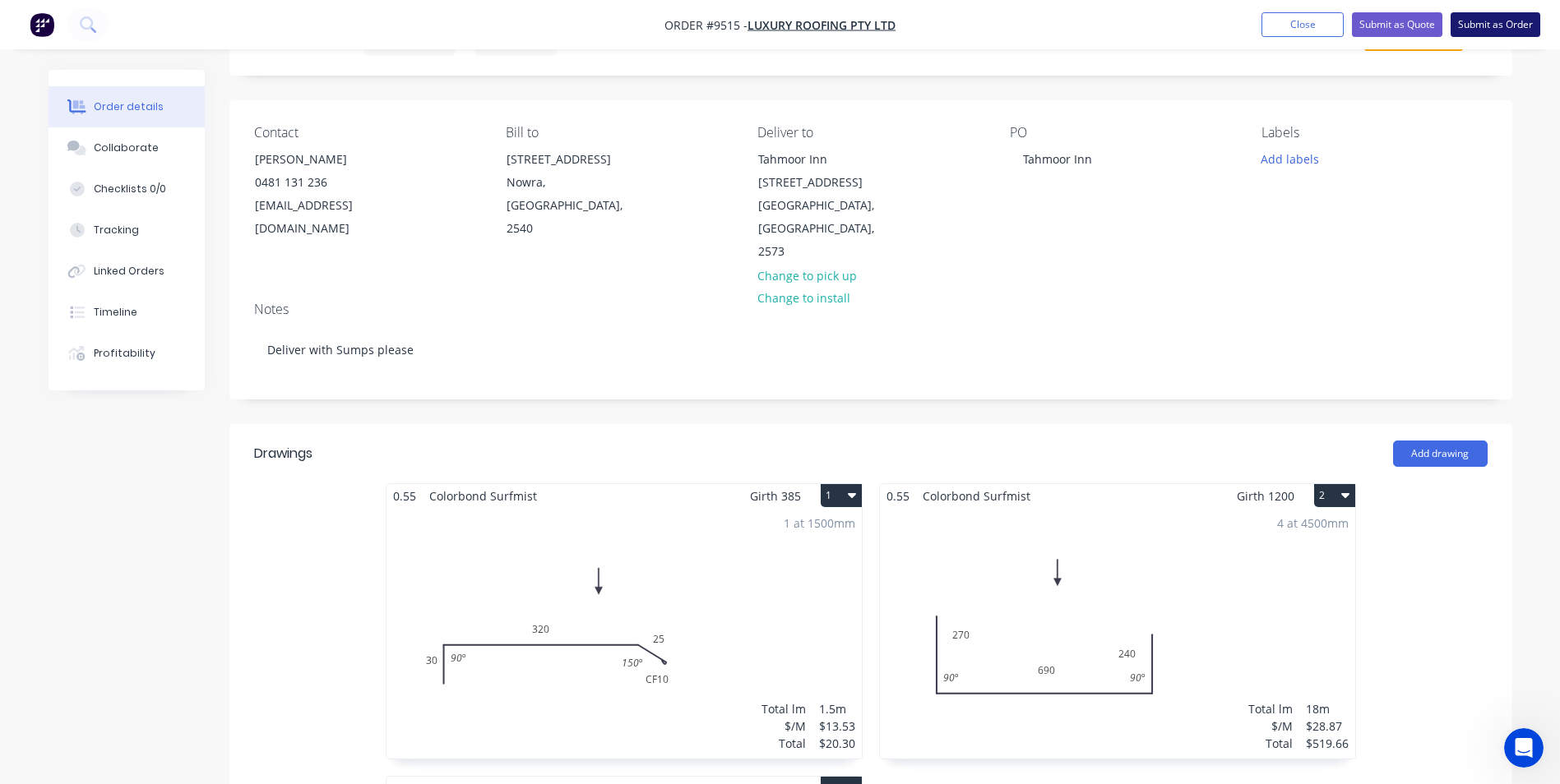
click at [1490, 27] on button "Submit as Order" at bounding box center [1495, 24] width 90 height 24
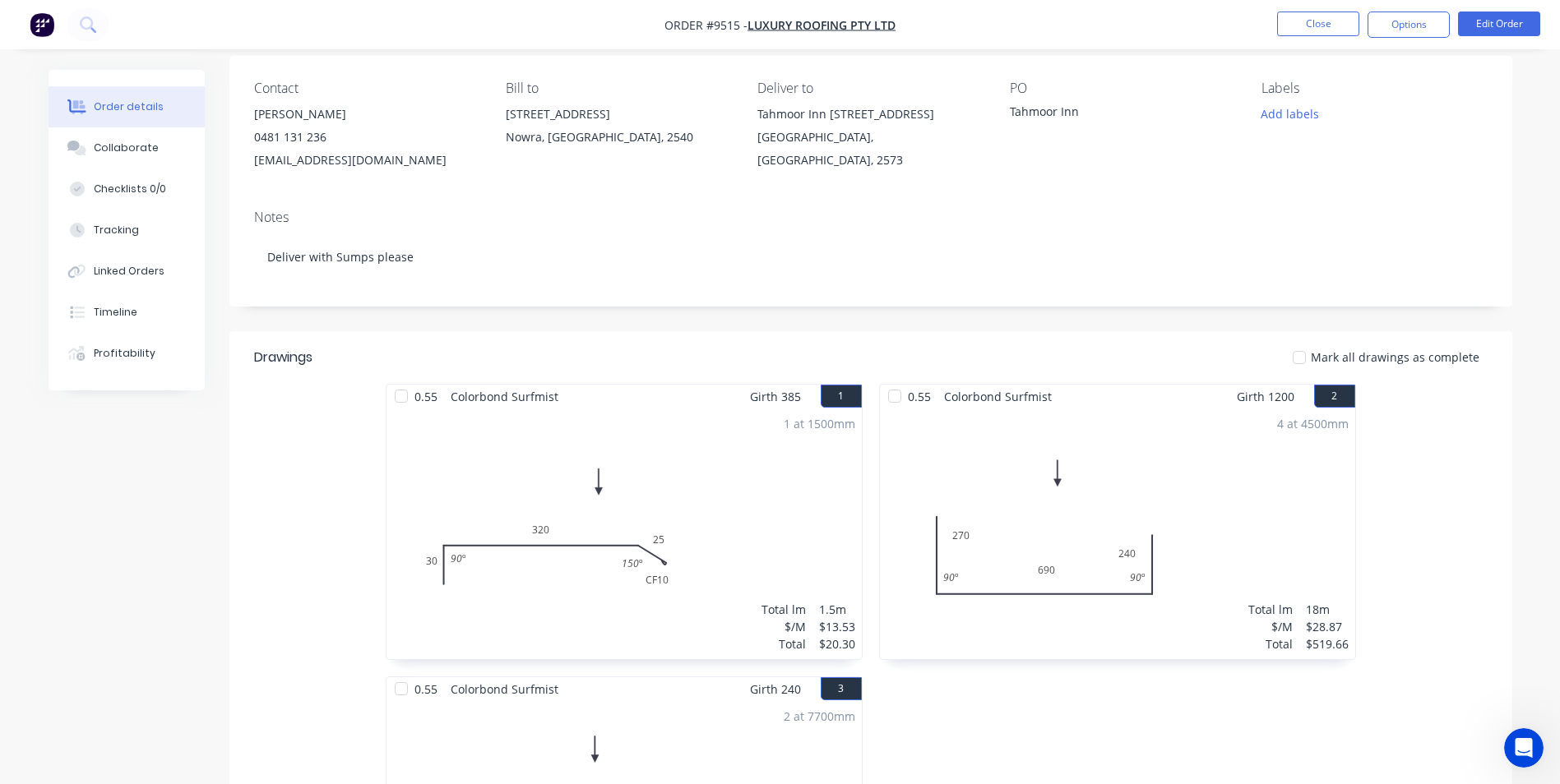
scroll to position [0, 0]
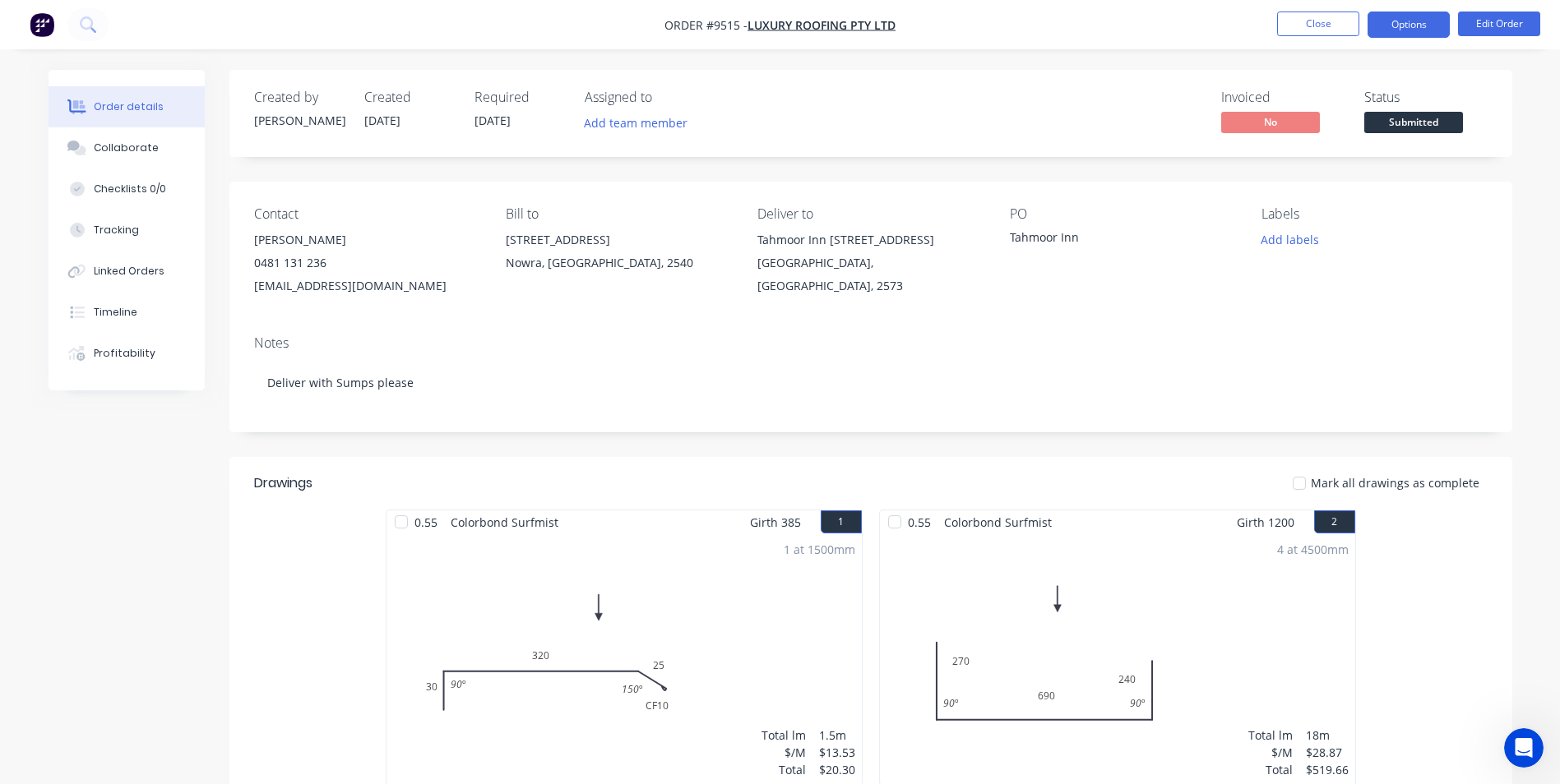
click at [1403, 22] on button "Options" at bounding box center [1409, 24] width 82 height 26
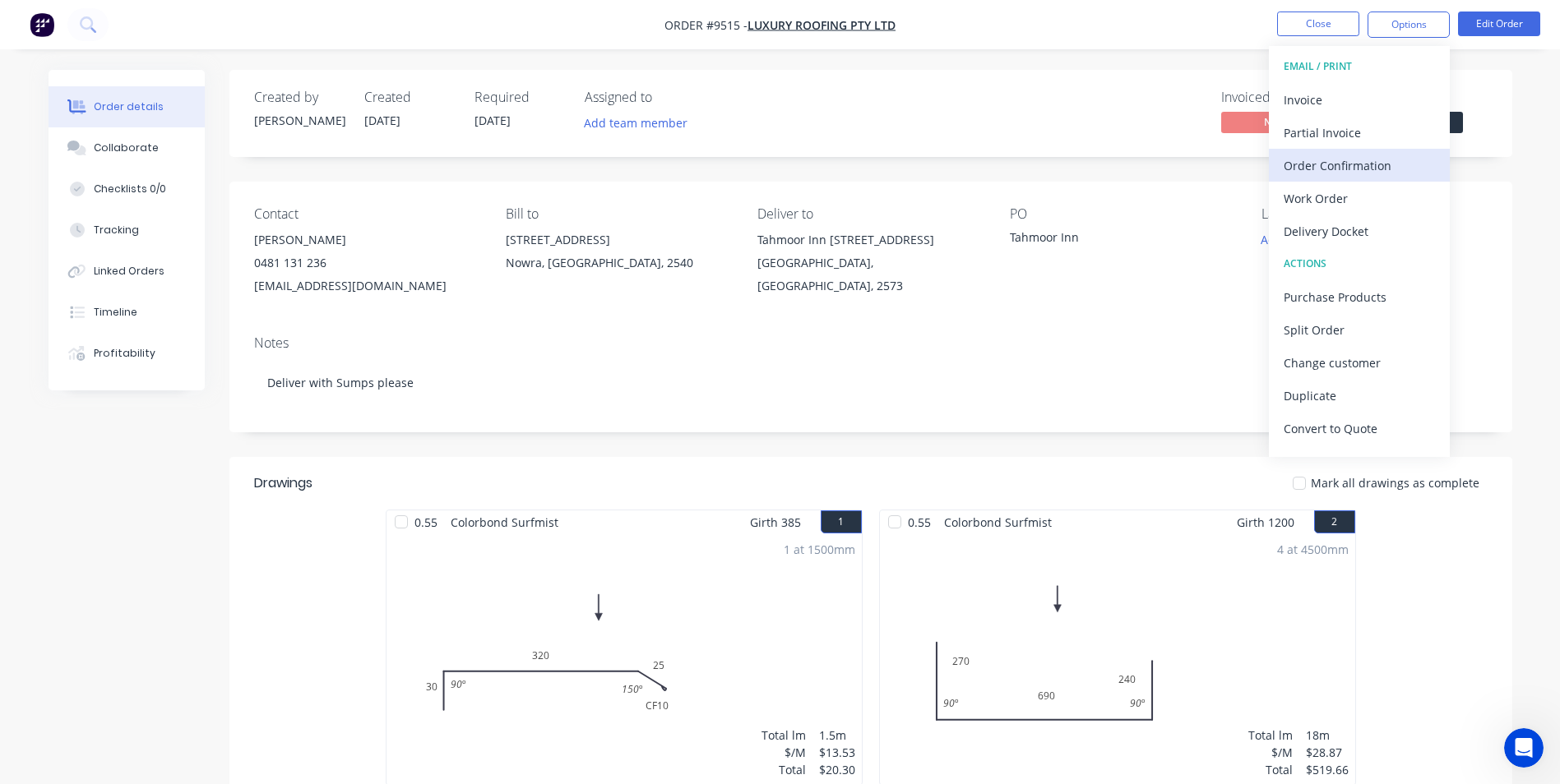
click at [1363, 165] on div "Order Confirmation" at bounding box center [1359, 165] width 151 height 24
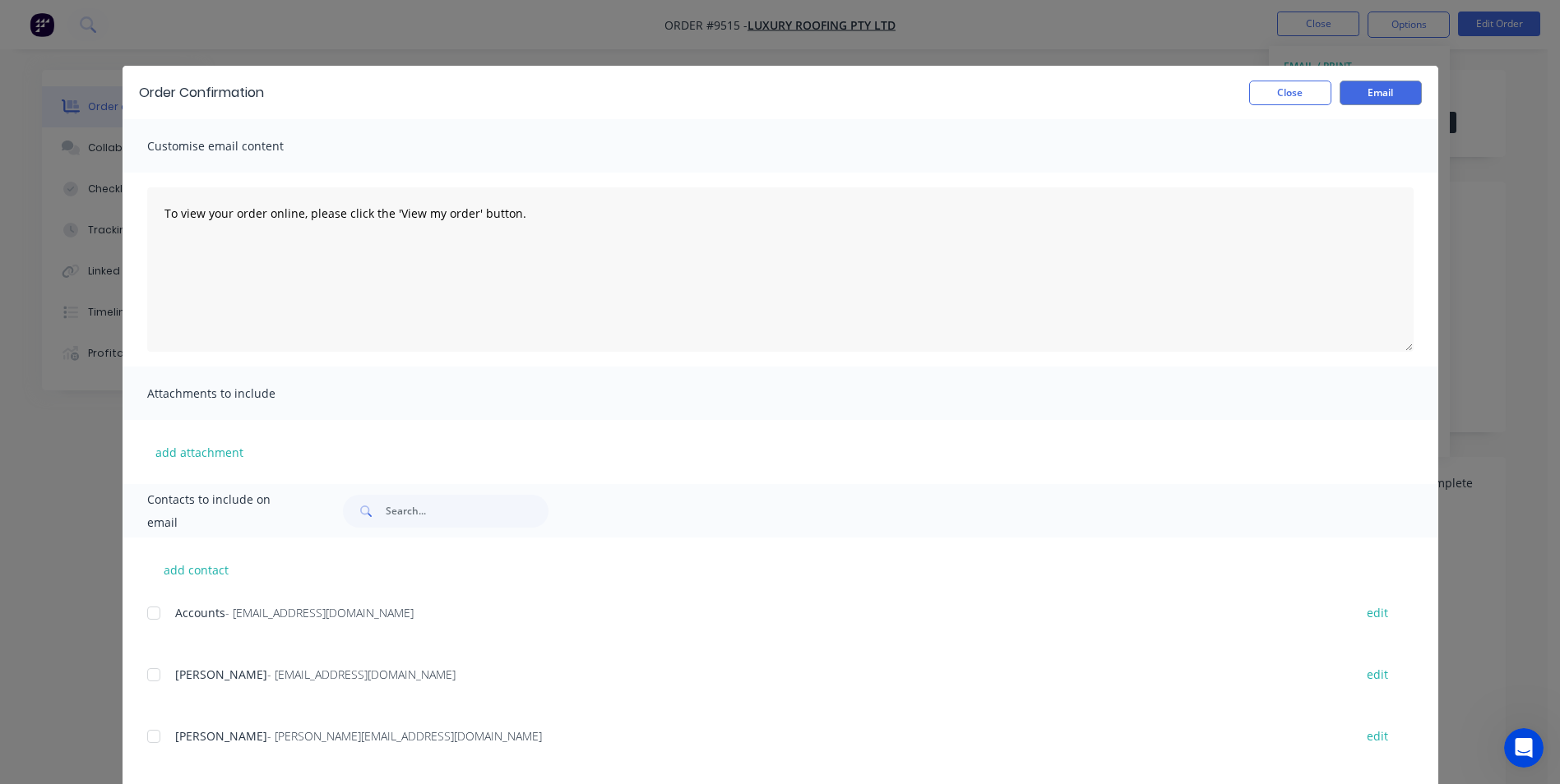
click at [154, 672] on div at bounding box center [154, 675] width 33 height 33
click at [1365, 101] on button "Email" at bounding box center [1381, 92] width 82 height 24
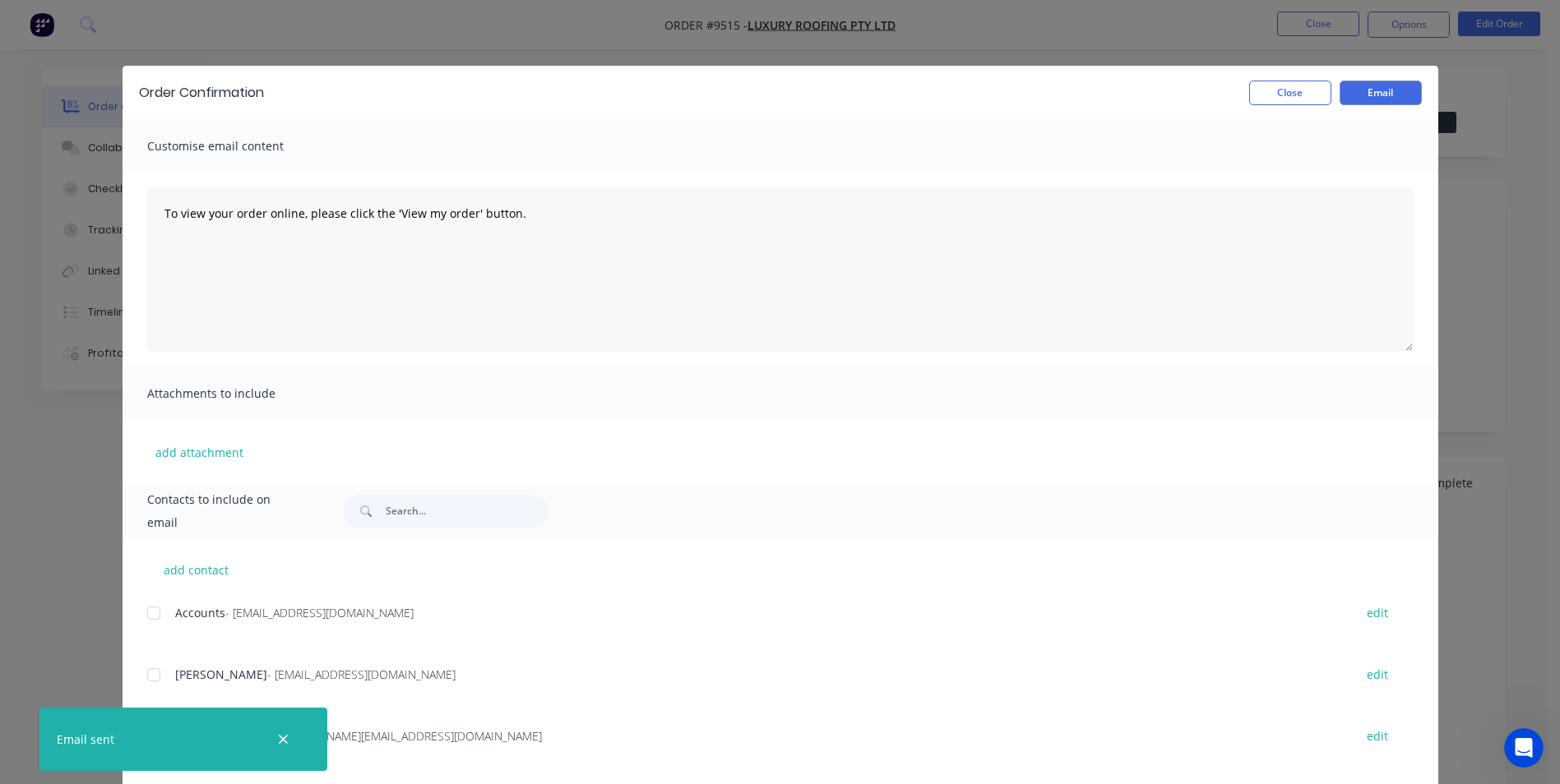
click at [1278, 105] on div "Order Confirmation Close Email" at bounding box center [780, 92] width 1316 height 54
click at [1278, 101] on button "Close" at bounding box center [1290, 92] width 82 height 24
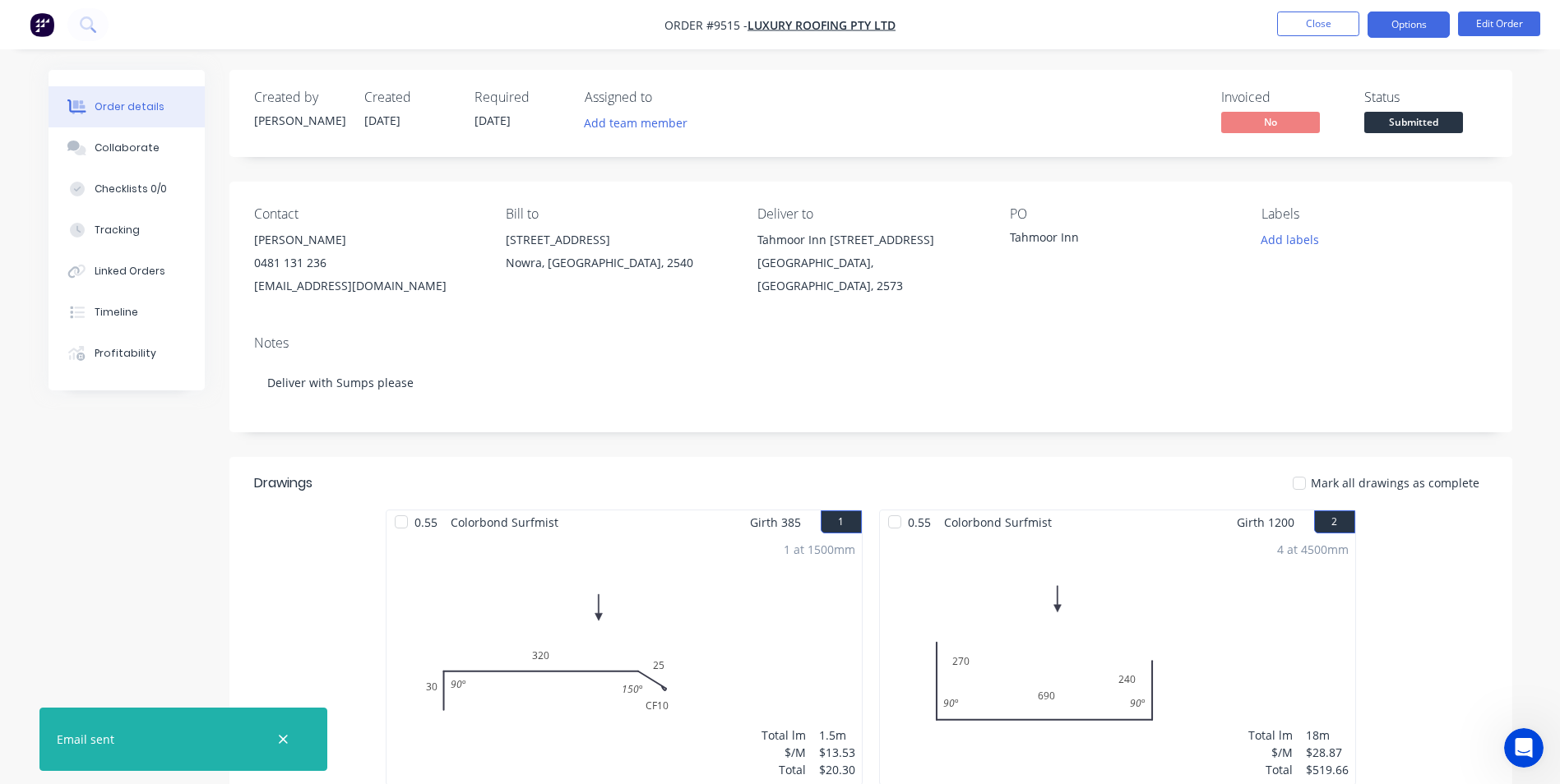
click at [1391, 32] on button "Options" at bounding box center [1409, 24] width 82 height 26
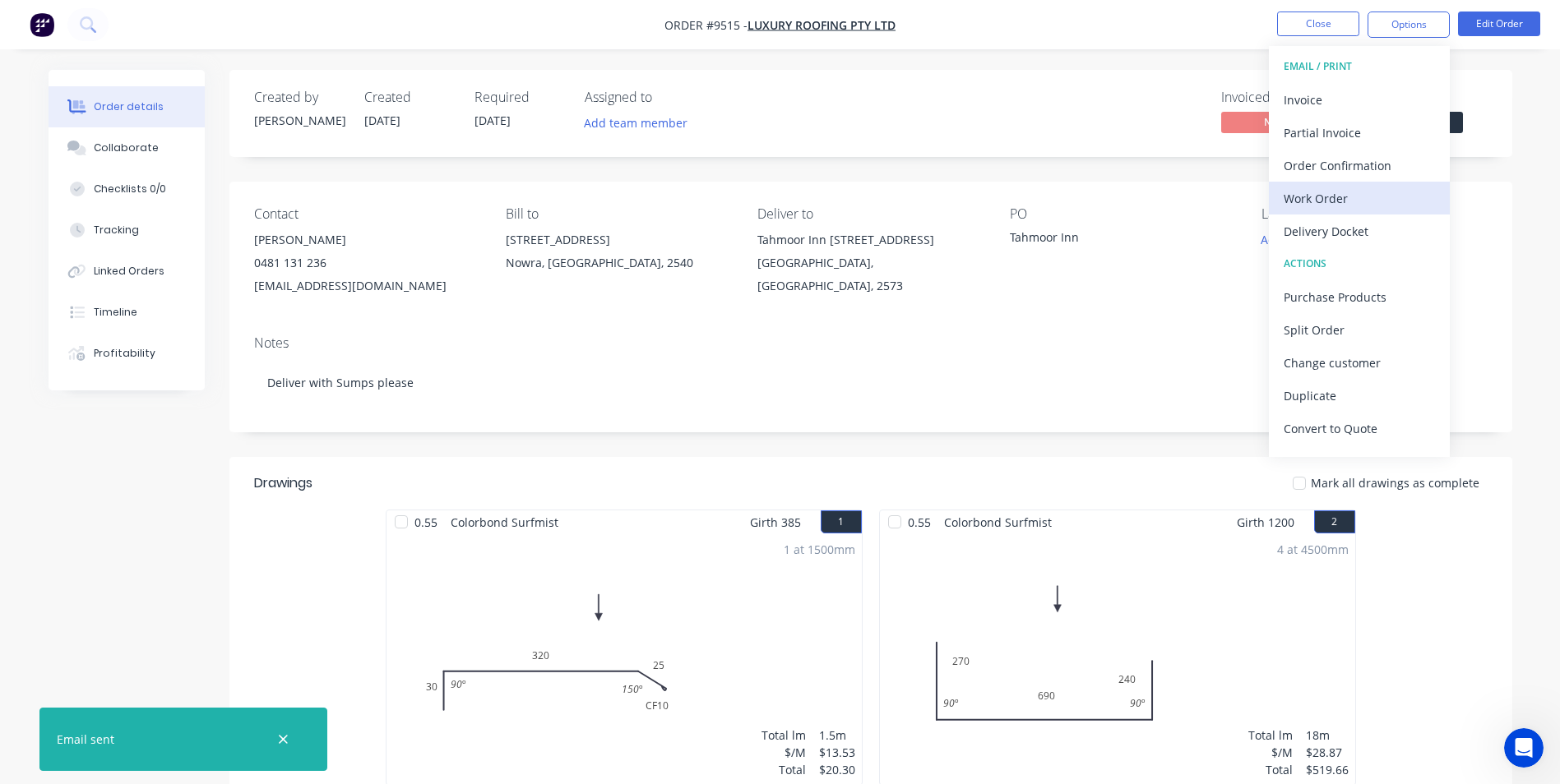
click at [1327, 199] on div "Work Order" at bounding box center [1359, 198] width 151 height 24
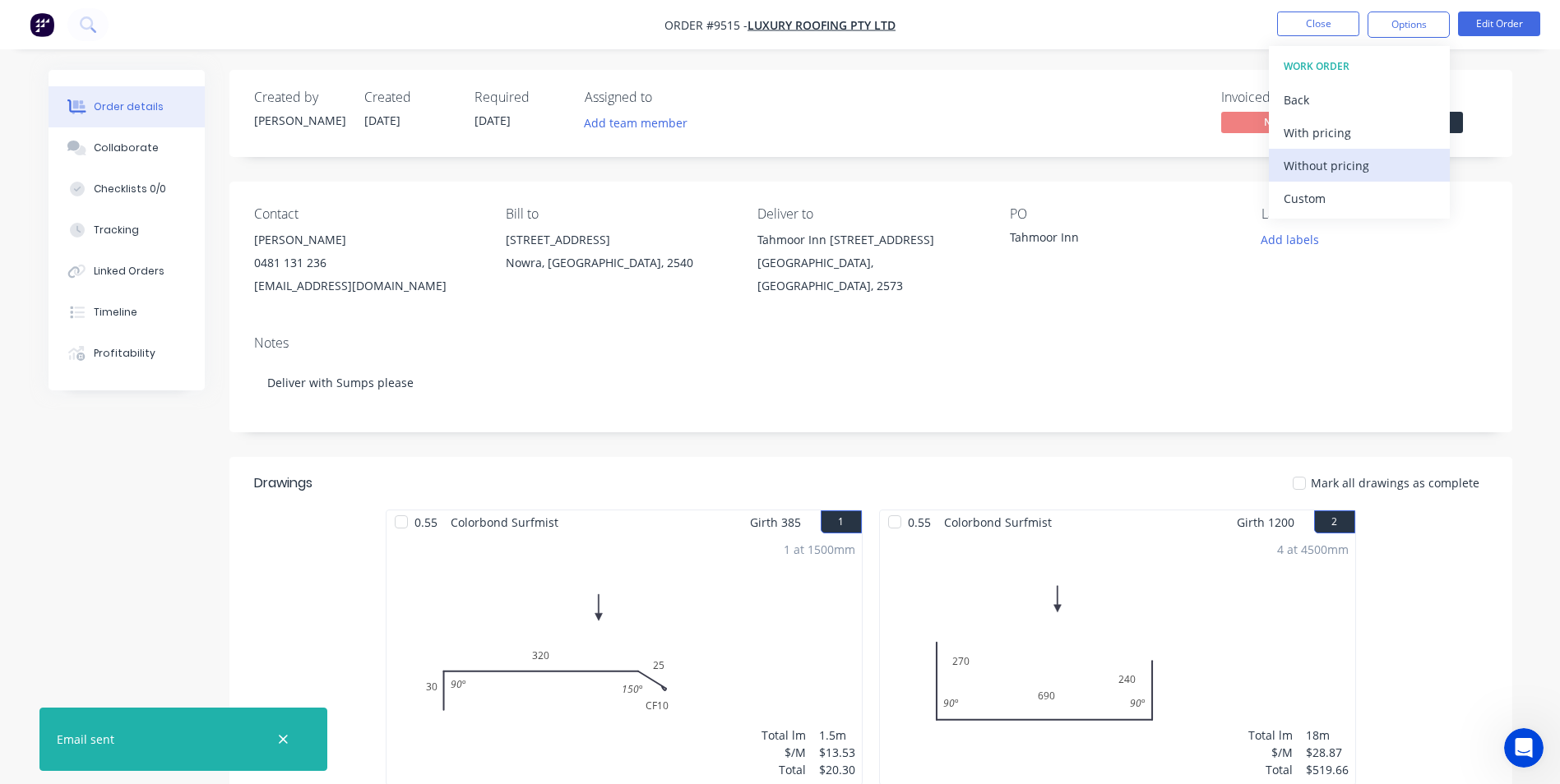
click at [1332, 172] on div "Without pricing" at bounding box center [1359, 165] width 151 height 24
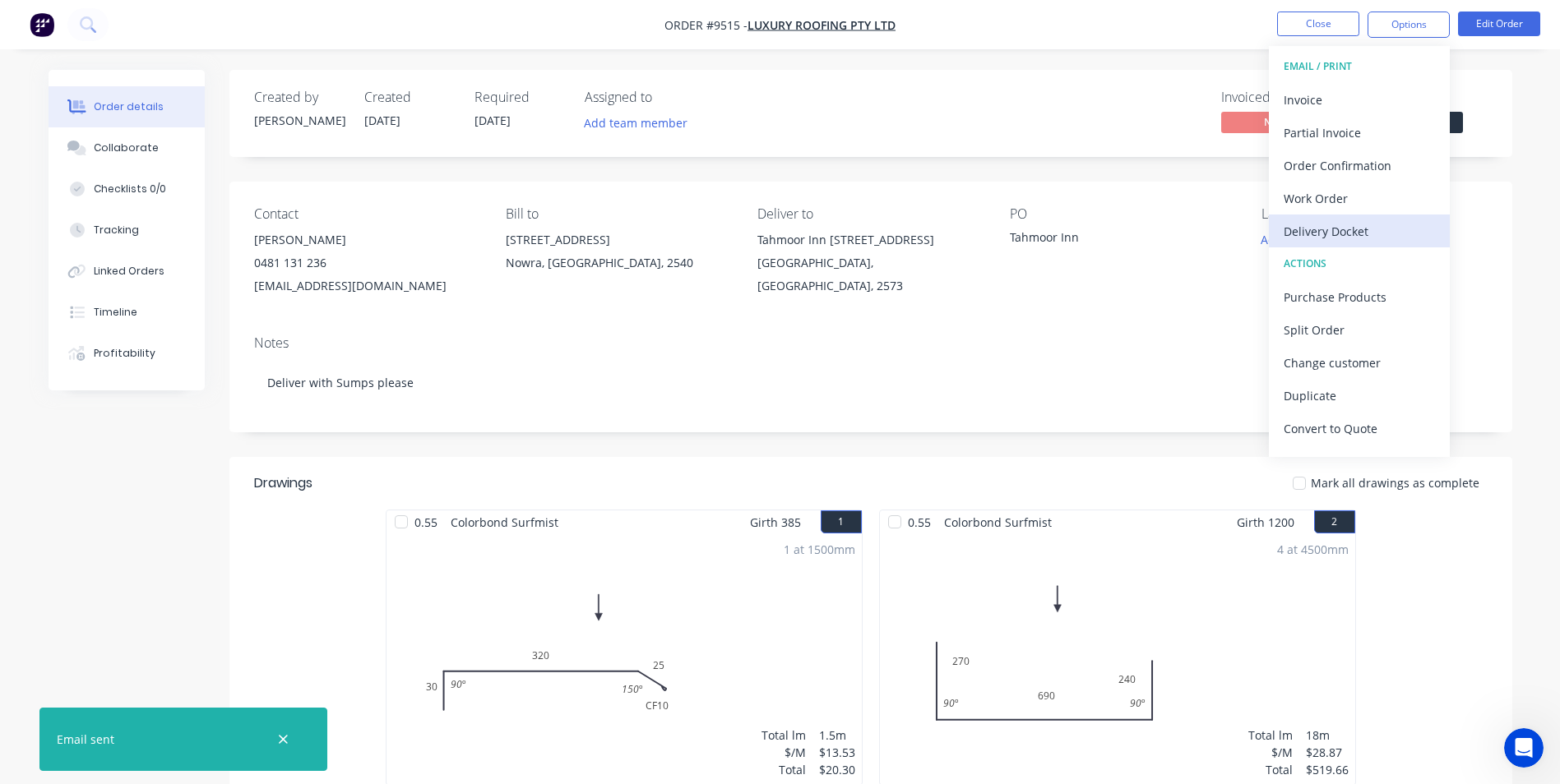
click at [1318, 238] on div "Delivery Docket" at bounding box center [1359, 232] width 151 height 24
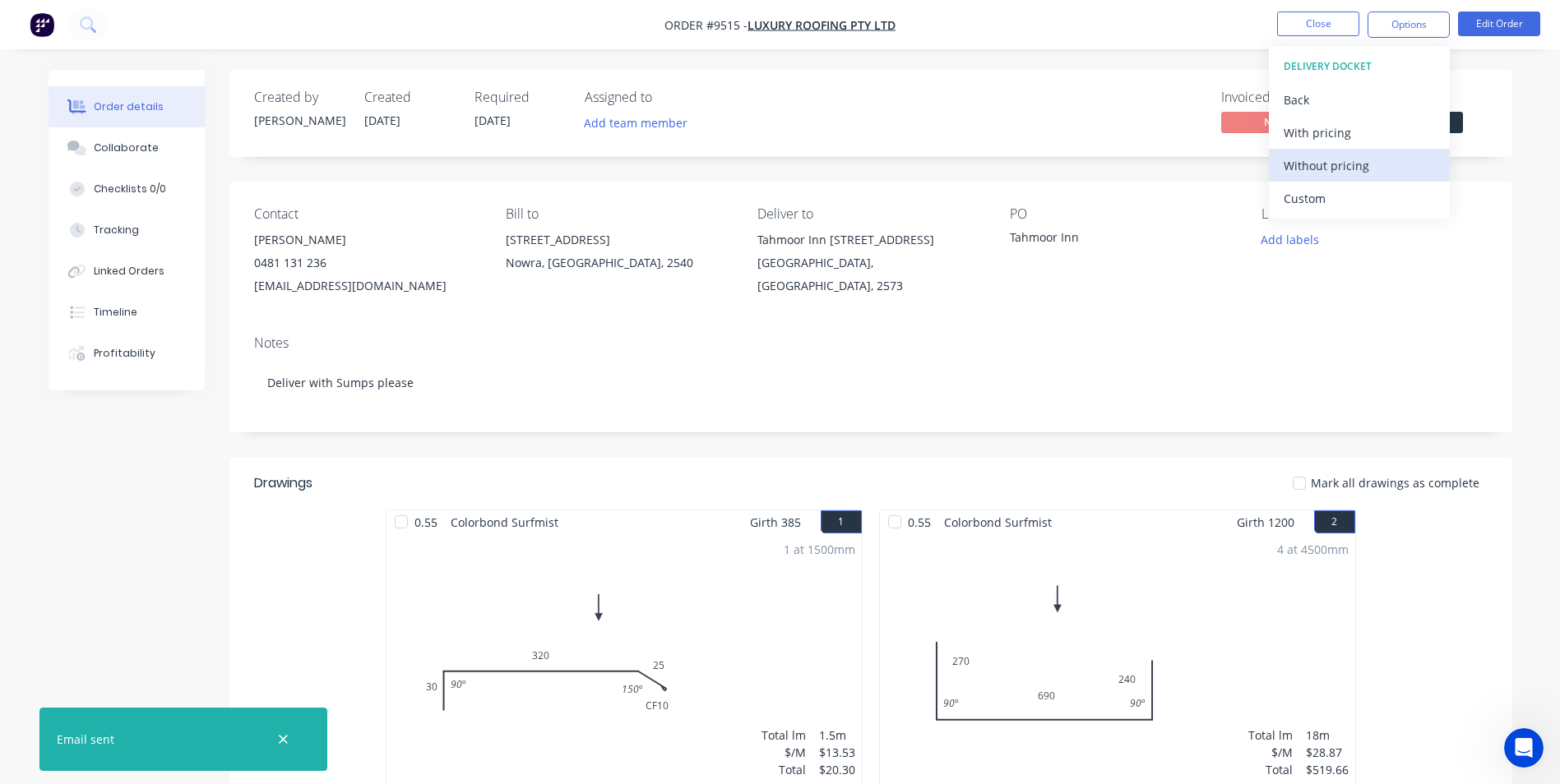
click at [1322, 177] on div "Without pricing" at bounding box center [1359, 165] width 151 height 24
click at [1127, 283] on div "PO Tahmoor Inn" at bounding box center [1123, 252] width 225 height 91
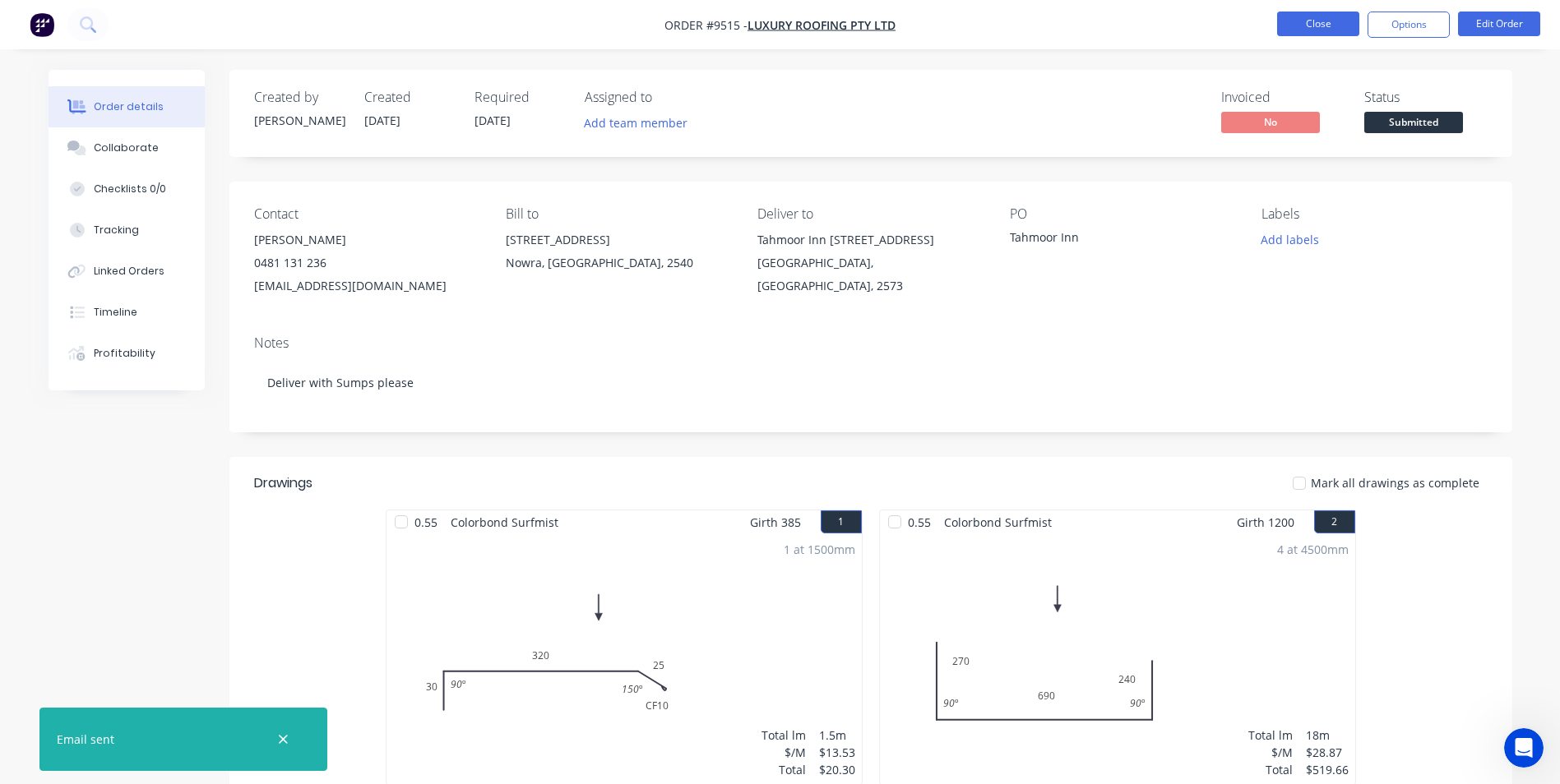
click at [1295, 31] on button "Close" at bounding box center [1318, 24] width 82 height 24
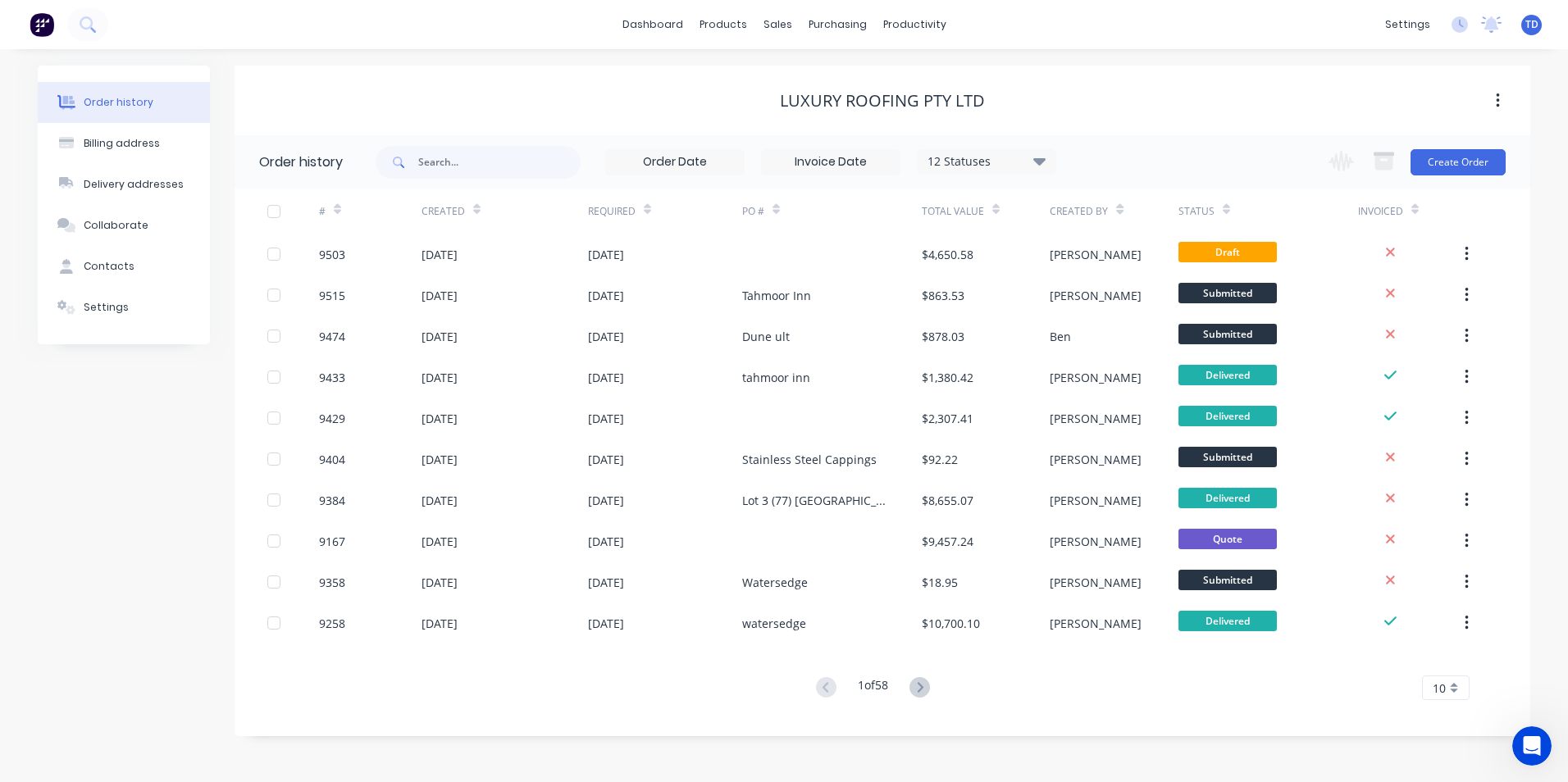
click at [731, 747] on div "Order history Billing address Delivery addresses Collaborate Contacts Settings …" at bounding box center [784, 416] width 1568 height 733
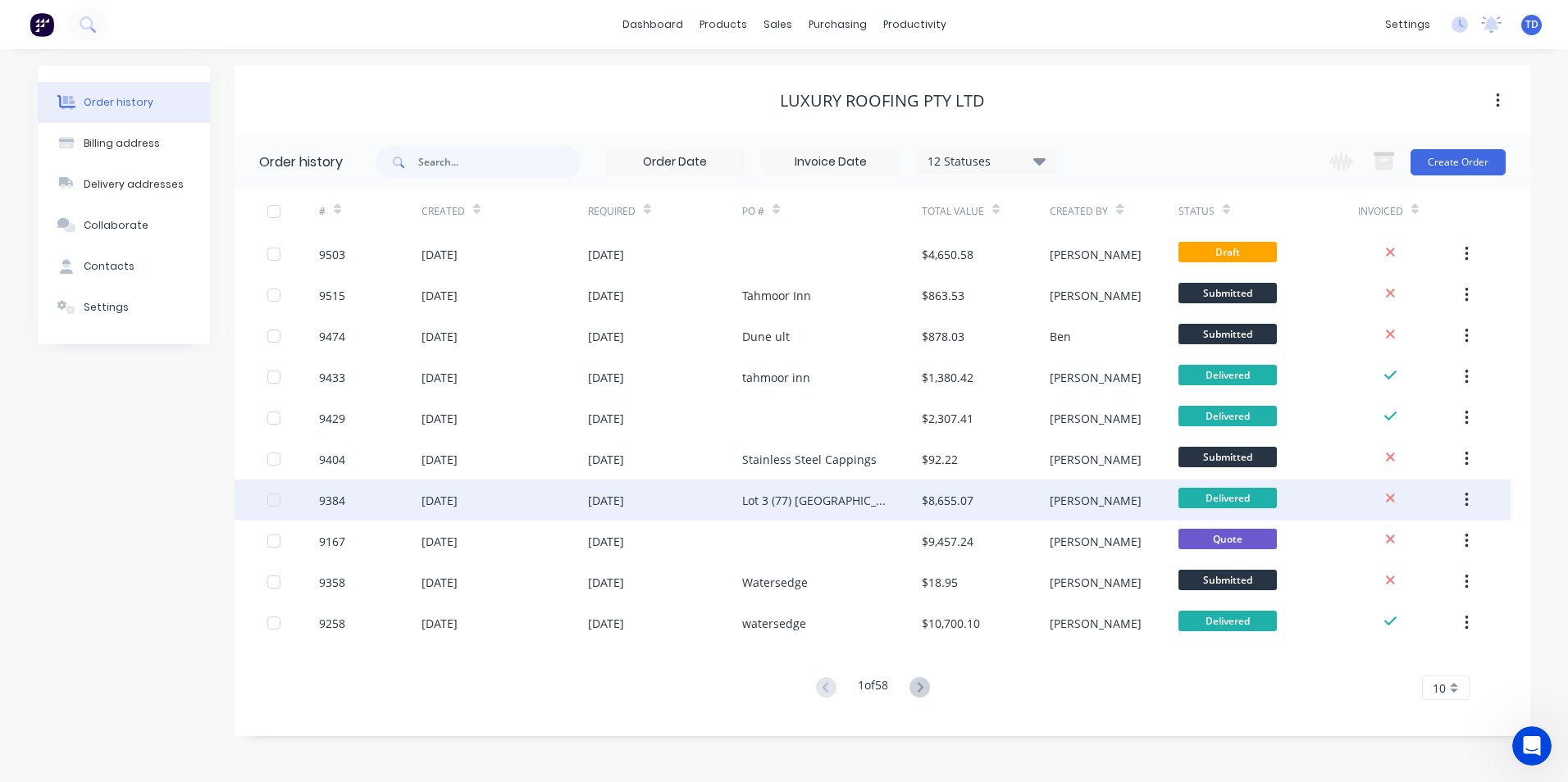
click at [629, 510] on div "22 Aug 2025" at bounding box center [665, 500] width 154 height 41
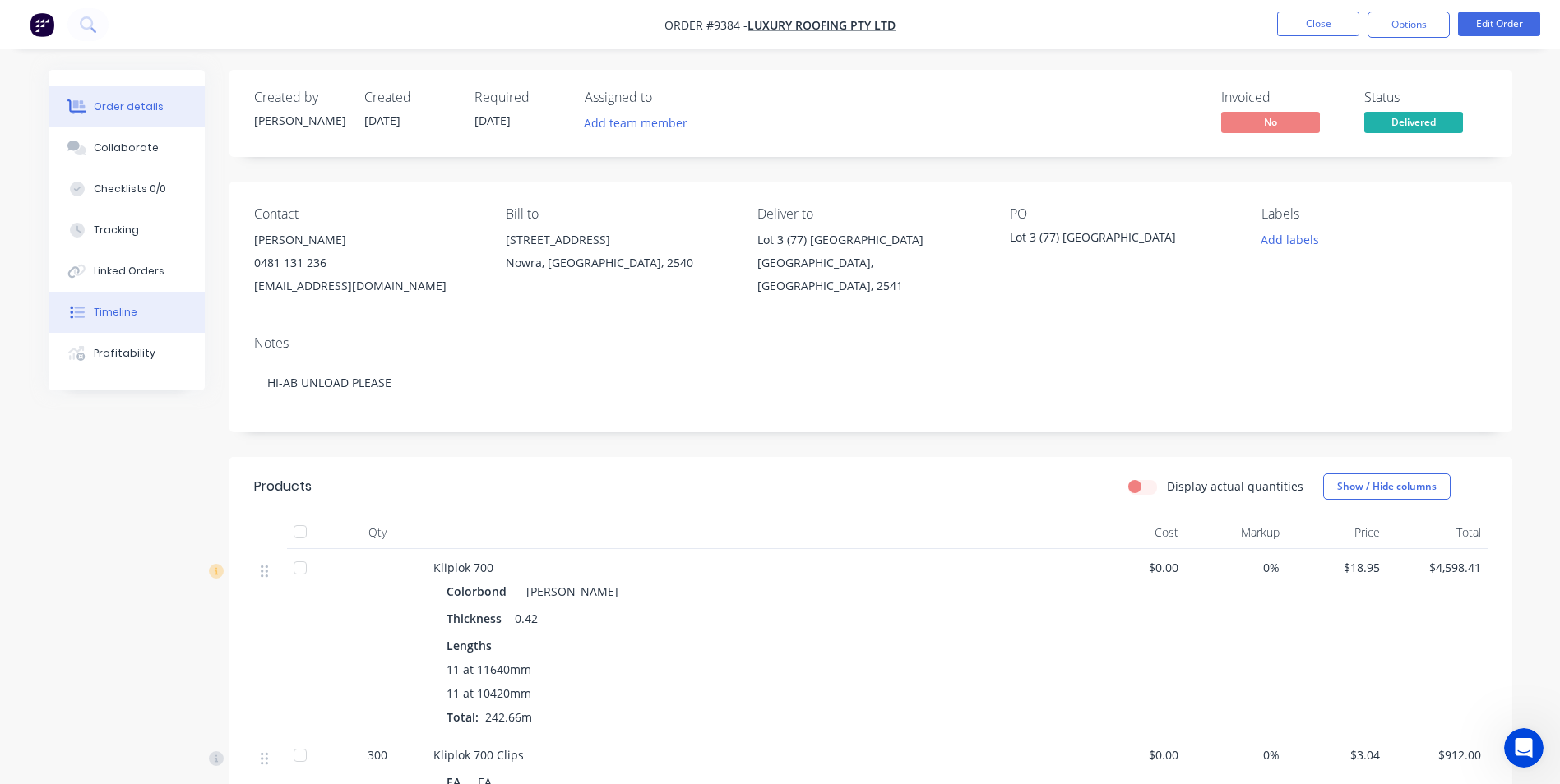
click at [100, 301] on button "Timeline" at bounding box center [127, 312] width 156 height 41
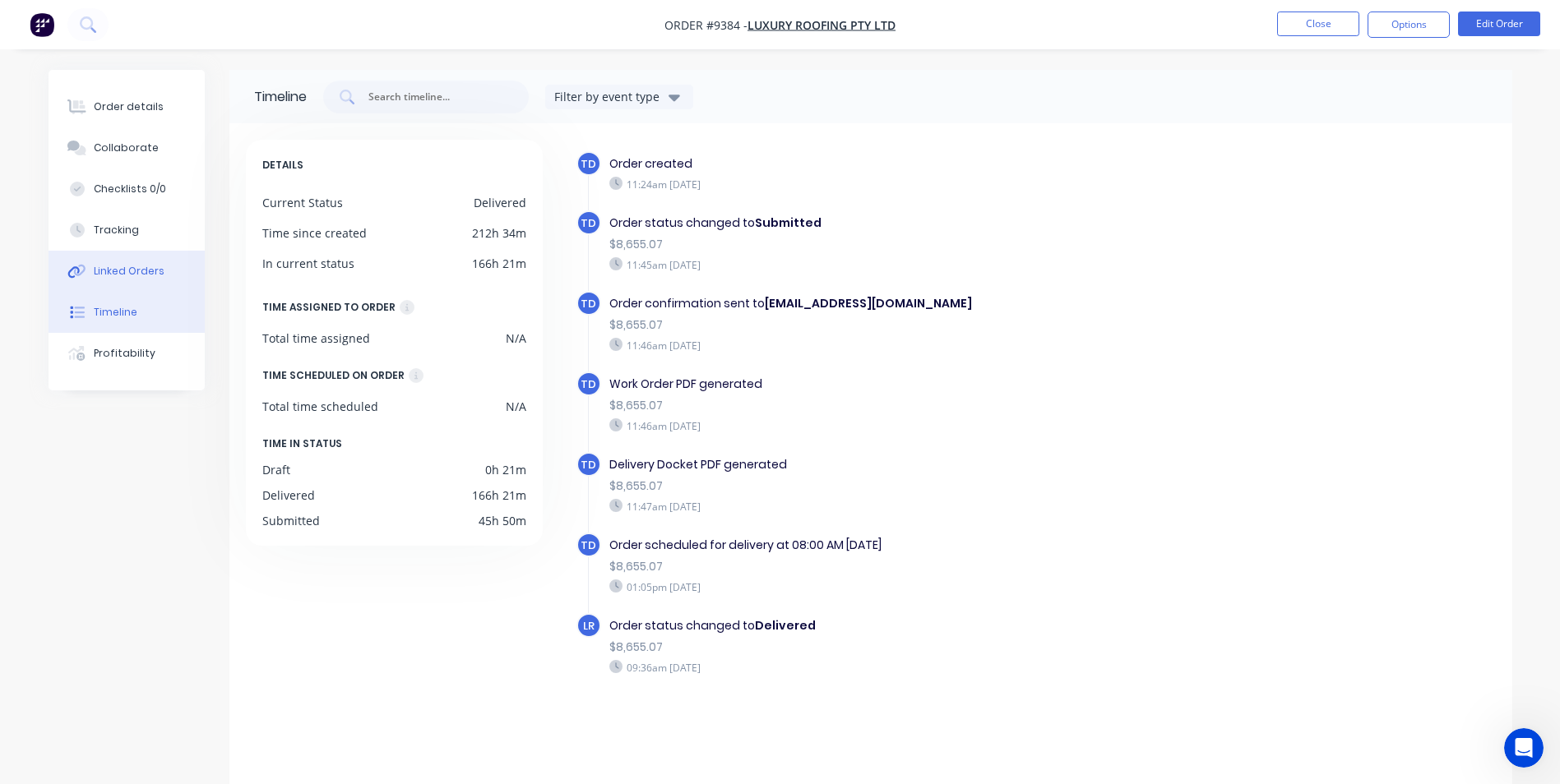
click at [118, 277] on div "Linked Orders" at bounding box center [129, 271] width 71 height 15
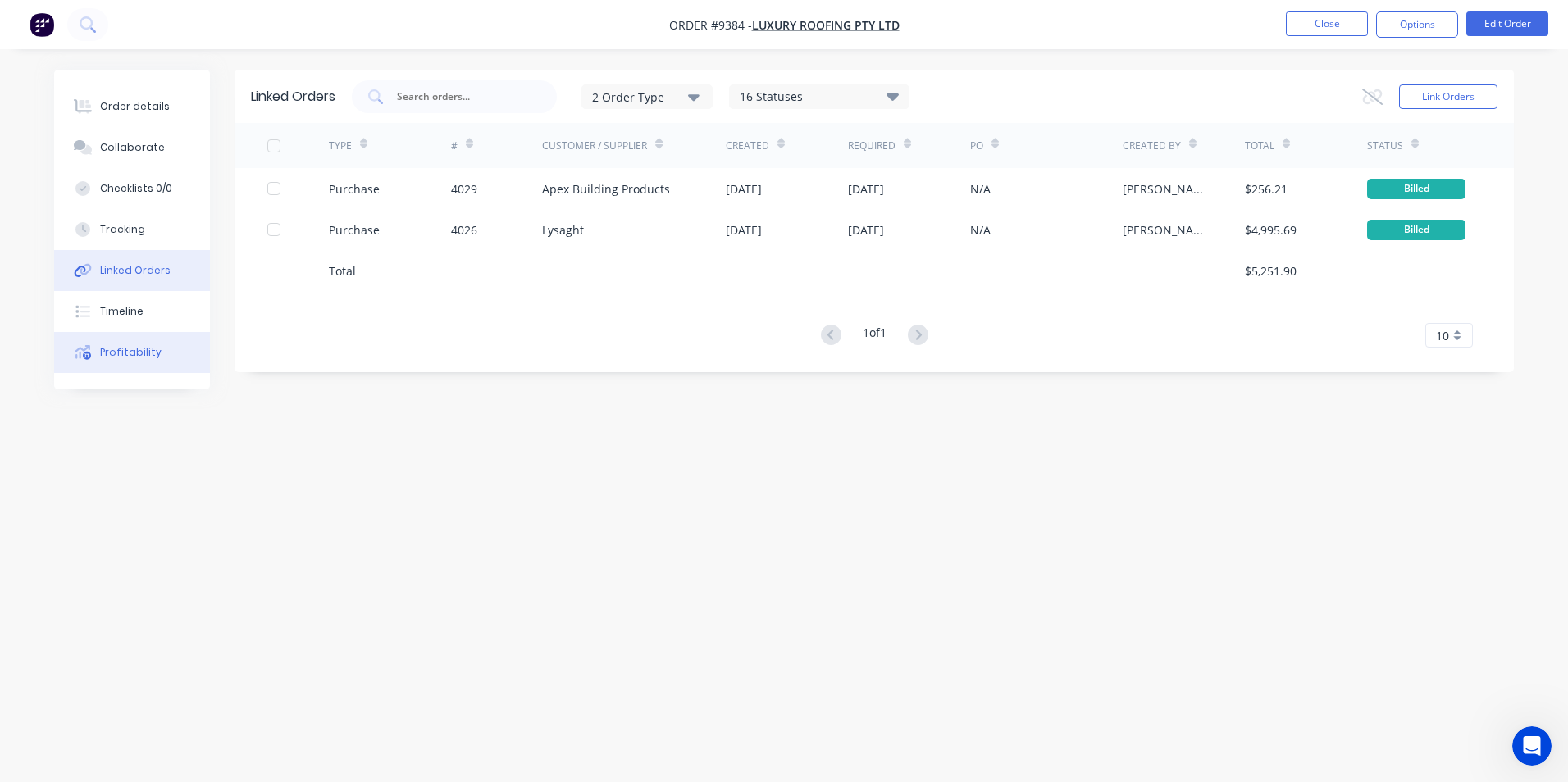
click at [118, 358] on div "Profitability" at bounding box center [131, 352] width 61 height 15
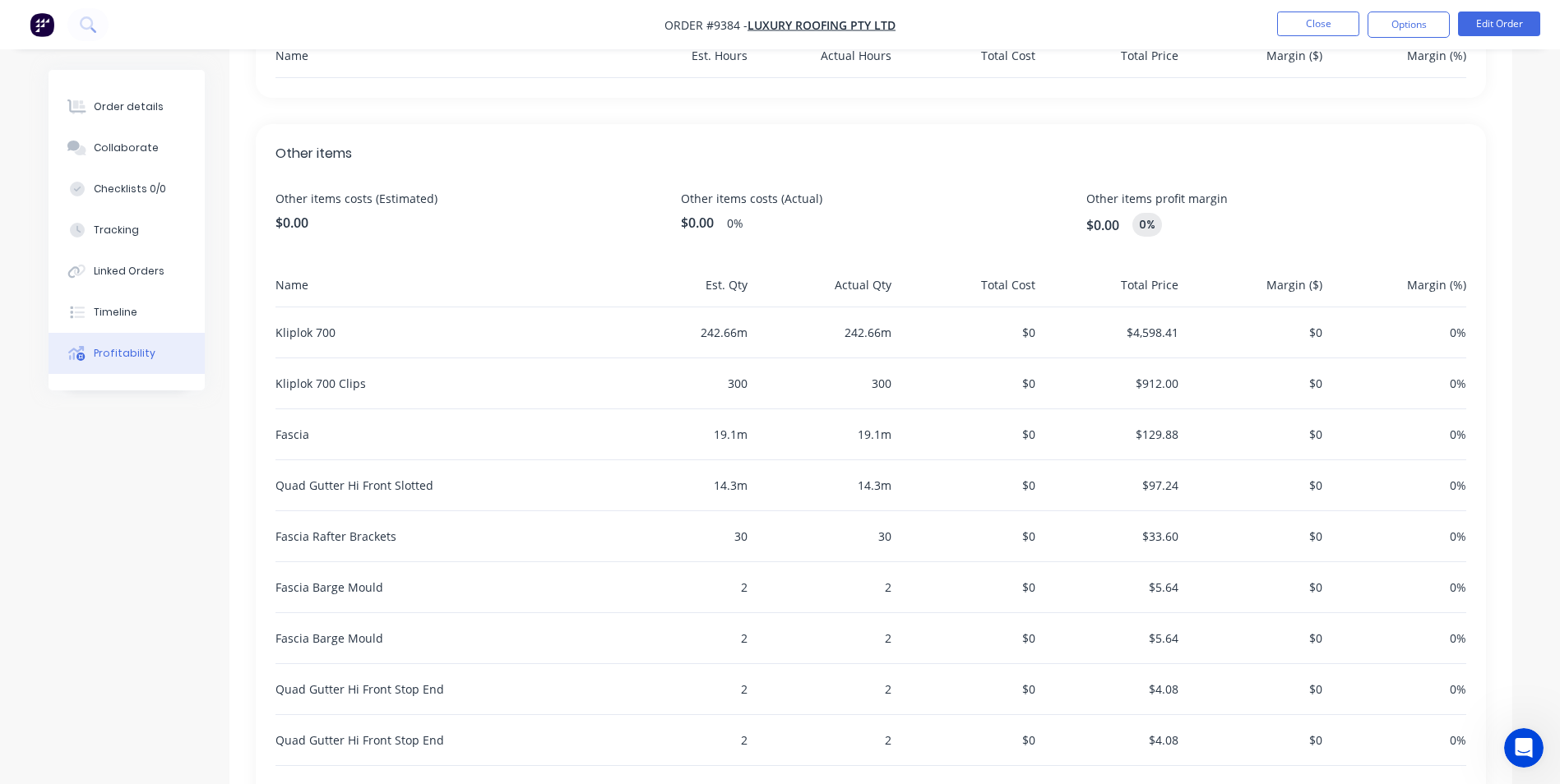
scroll to position [354, 0]
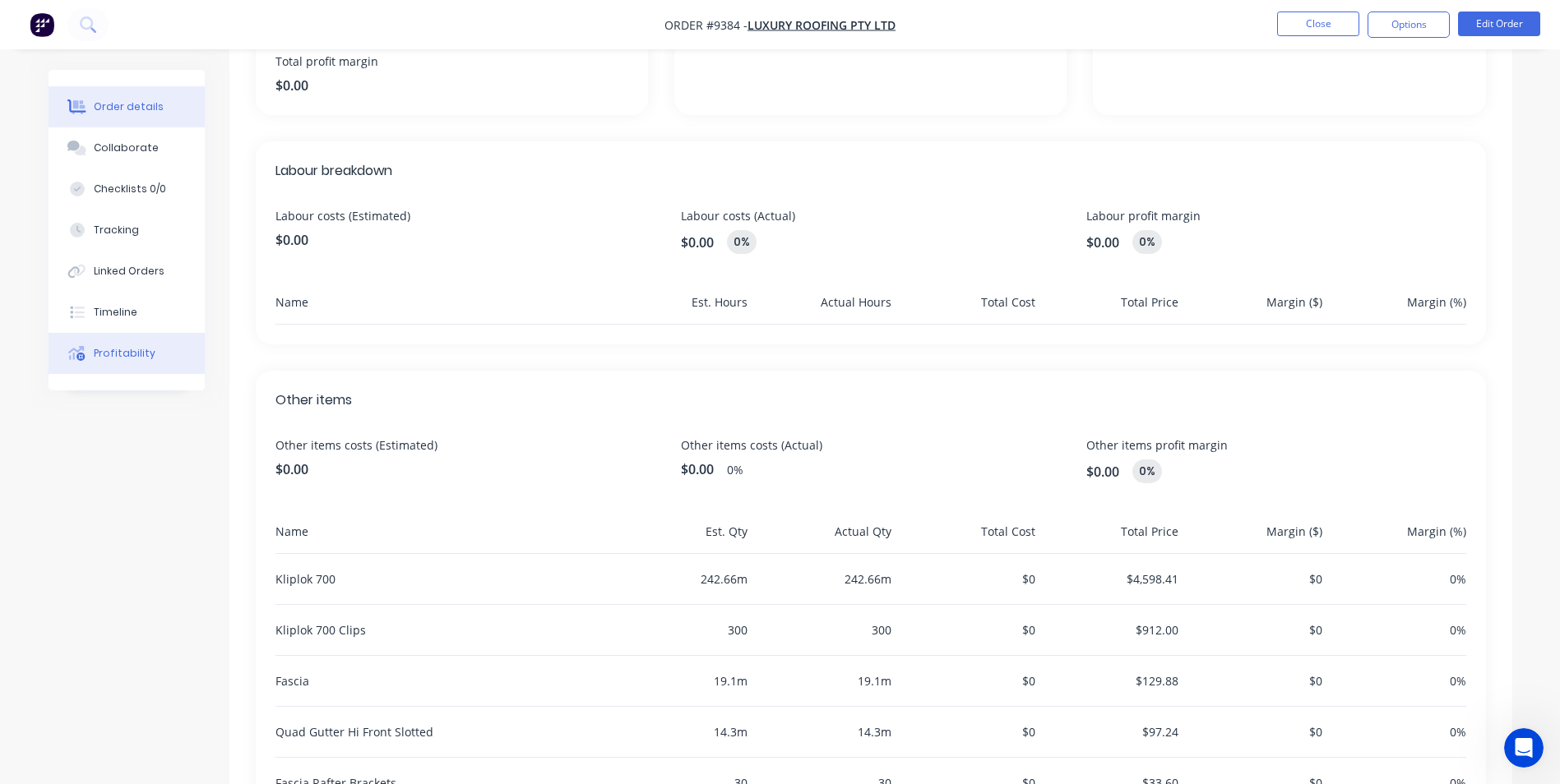
click at [125, 104] on div "Order details" at bounding box center [128, 107] width 70 height 15
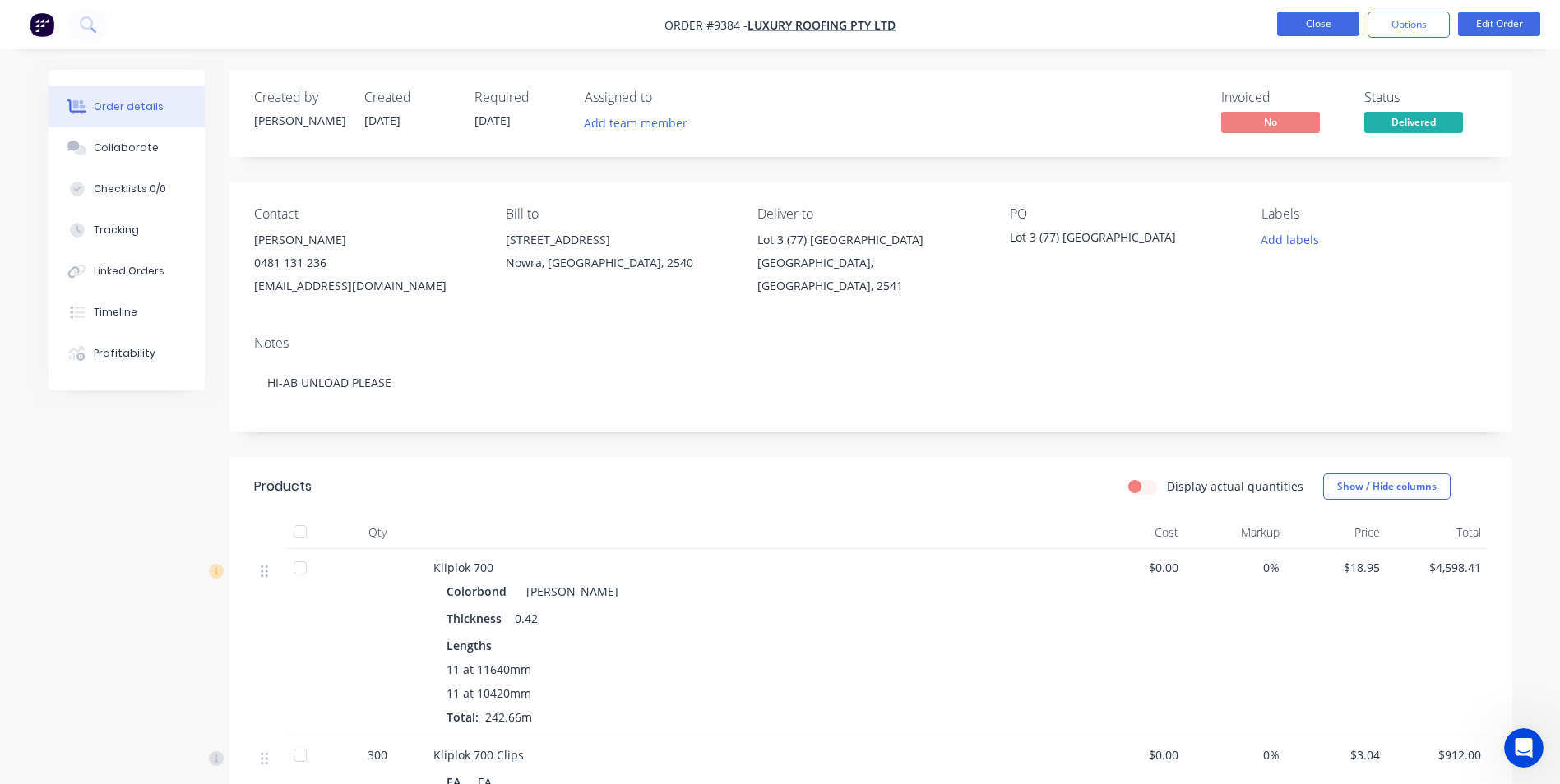
click at [1322, 32] on button "Close" at bounding box center [1318, 24] width 82 height 24
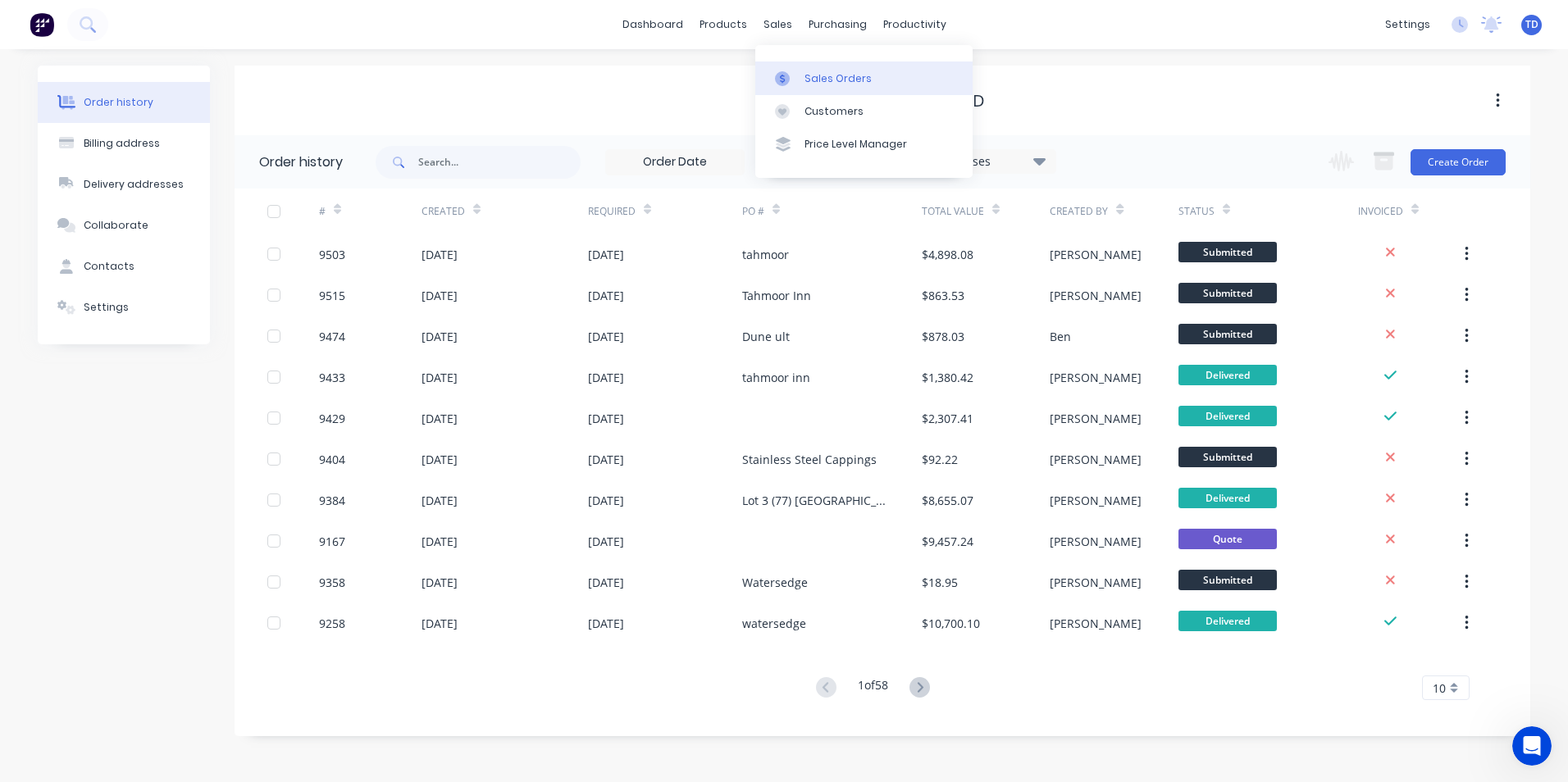
click at [815, 77] on div "Sales Orders" at bounding box center [838, 79] width 67 height 15
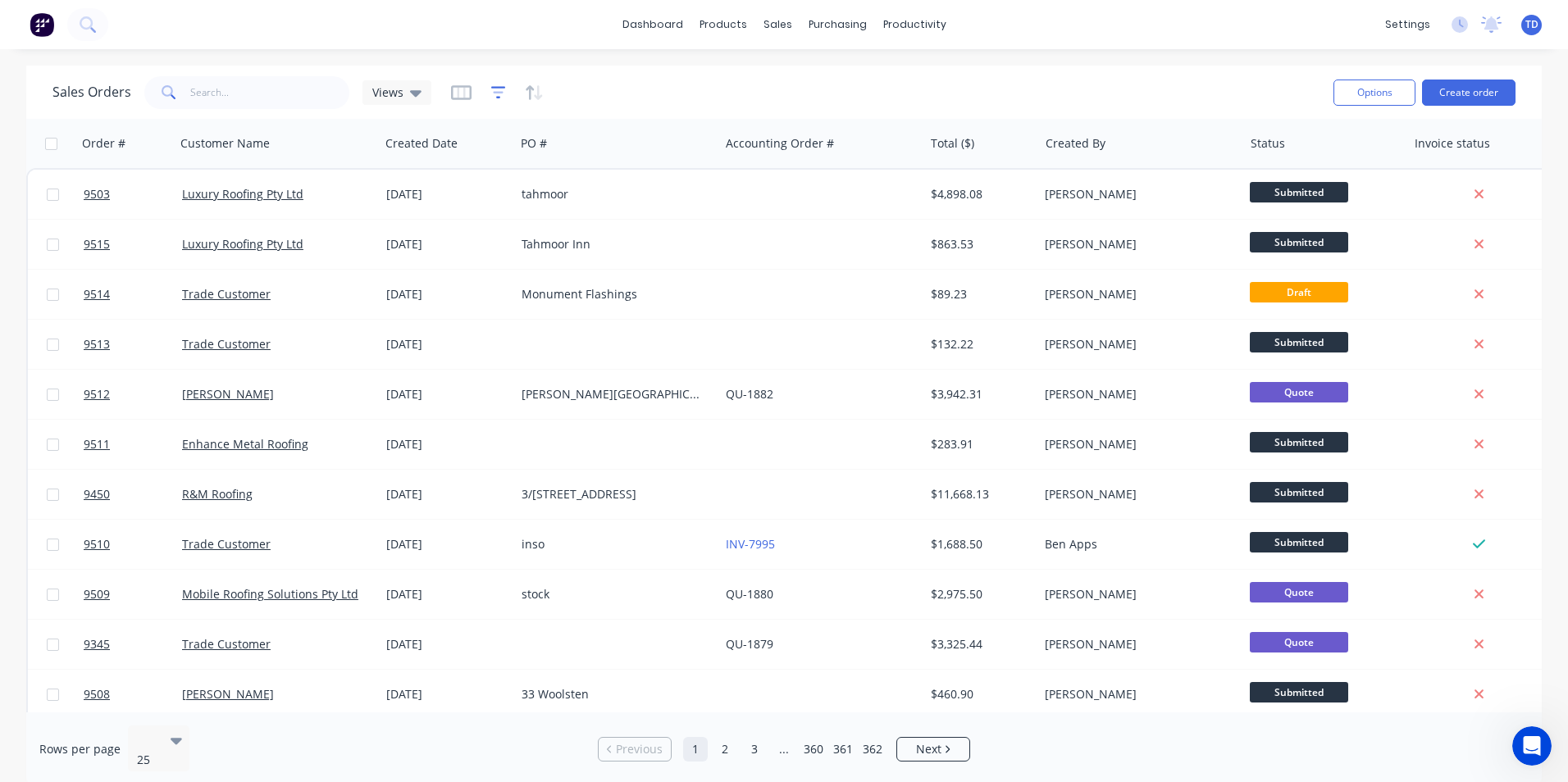
click at [496, 98] on icon "button" at bounding box center [499, 92] width 15 height 13
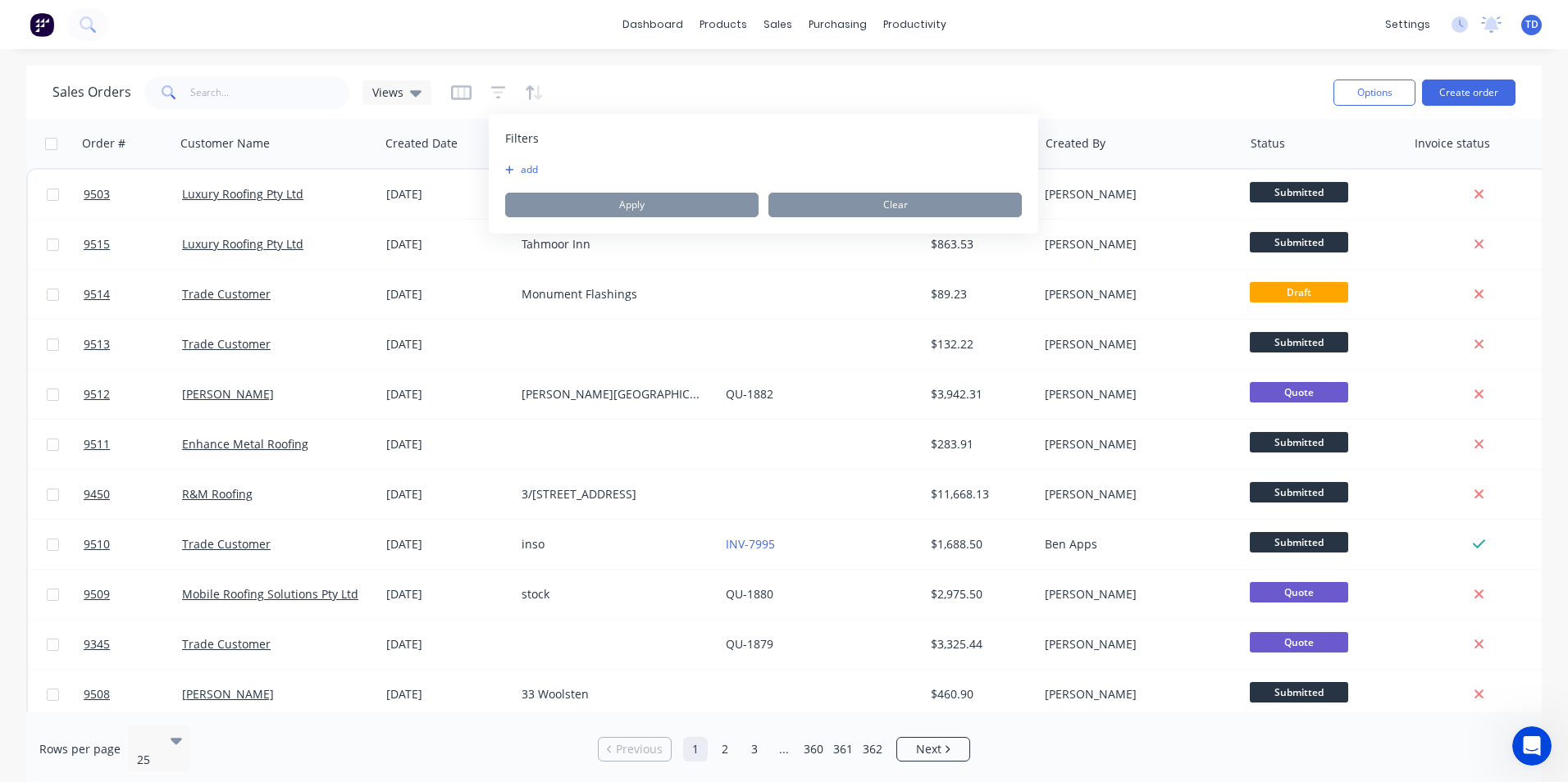
click at [506, 167] on icon "button" at bounding box center [509, 170] width 9 height 10
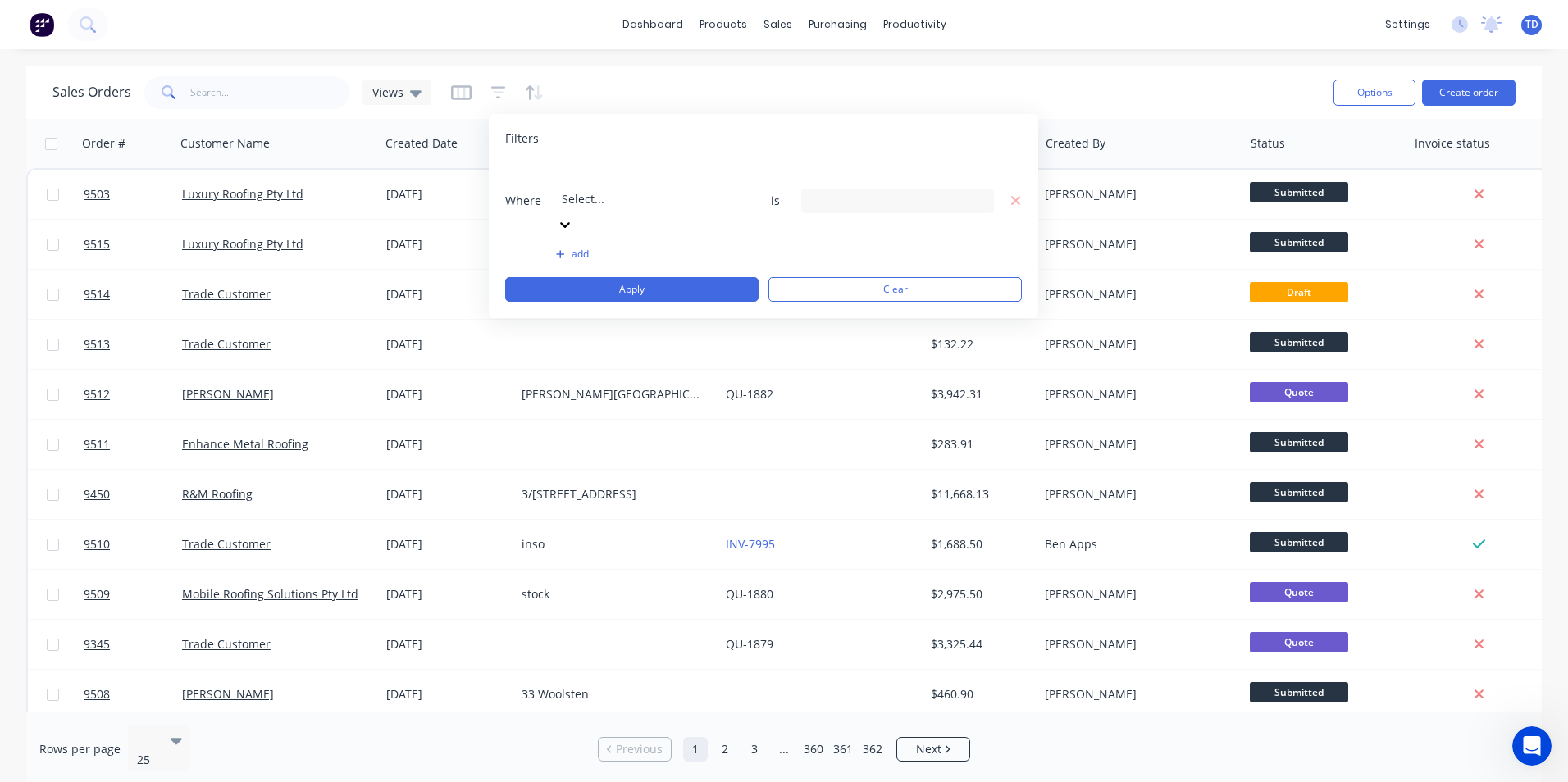
click at [707, 176] on div at bounding box center [680, 177] width 236 height 20
click at [700, 277] on button "Apply" at bounding box center [631, 289] width 254 height 24
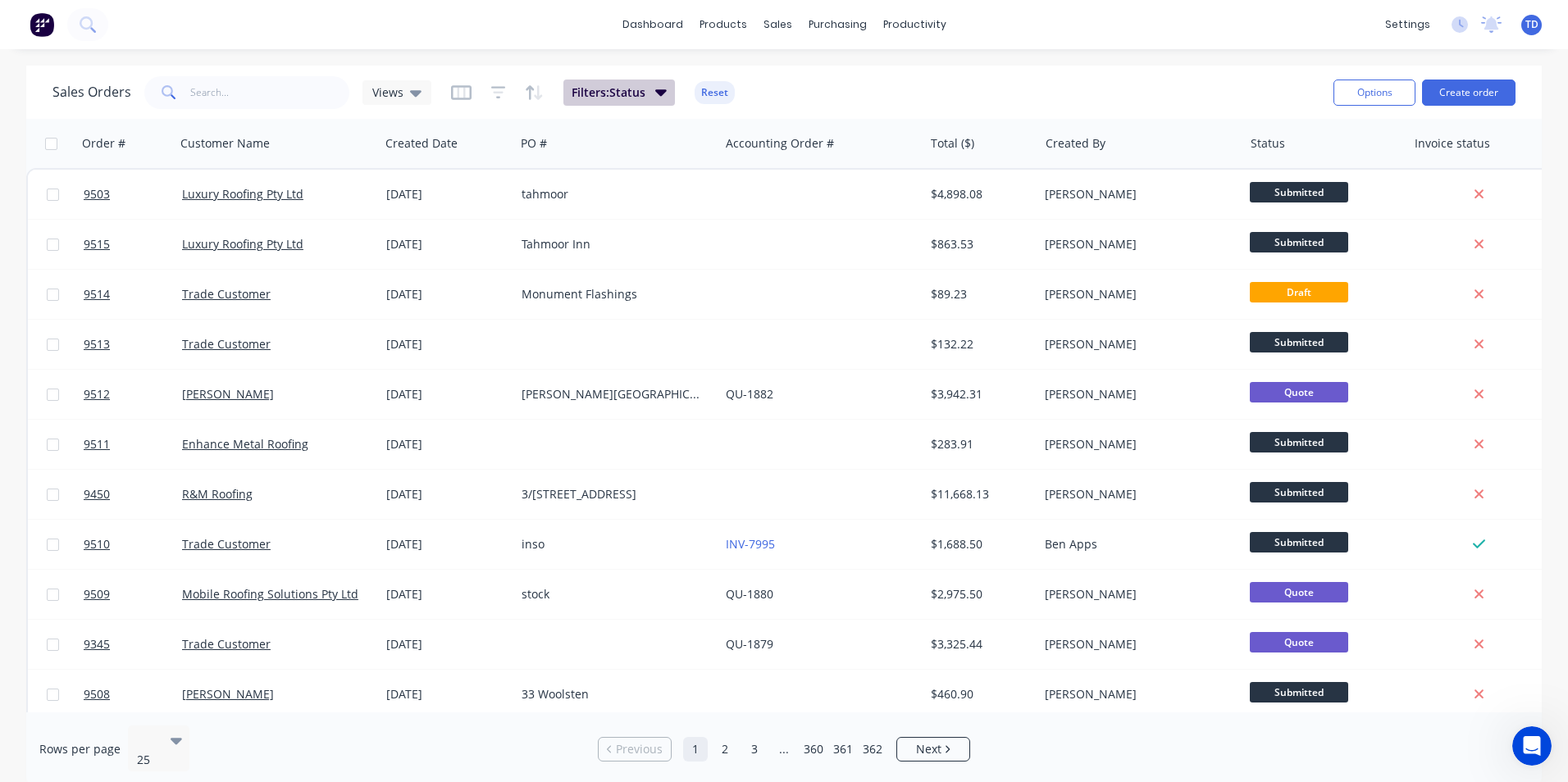
click at [642, 96] on span "Filters: Status" at bounding box center [609, 93] width 74 height 17
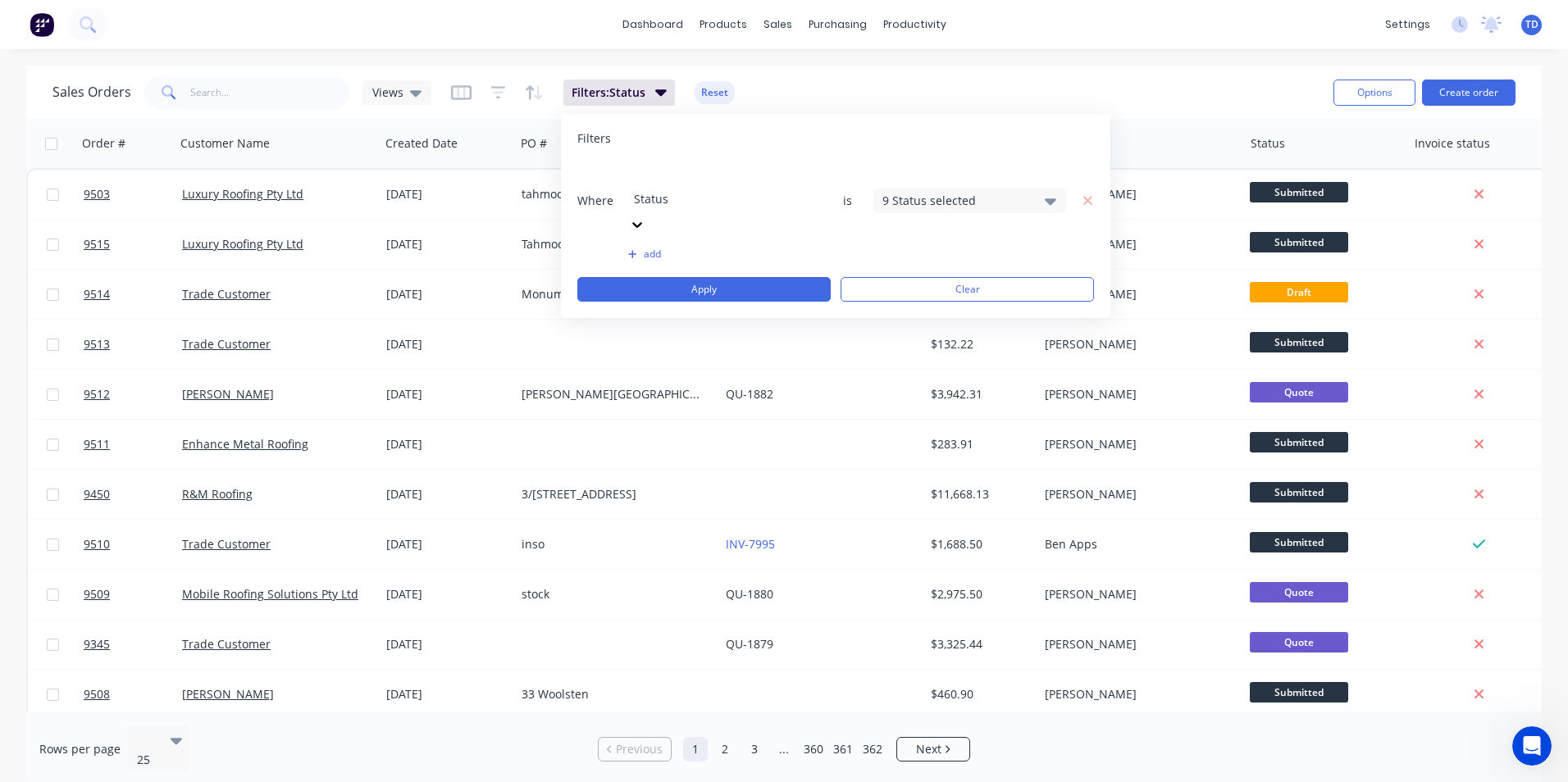
click at [928, 192] on div "9 Status selected" at bounding box center [956, 200] width 148 height 18
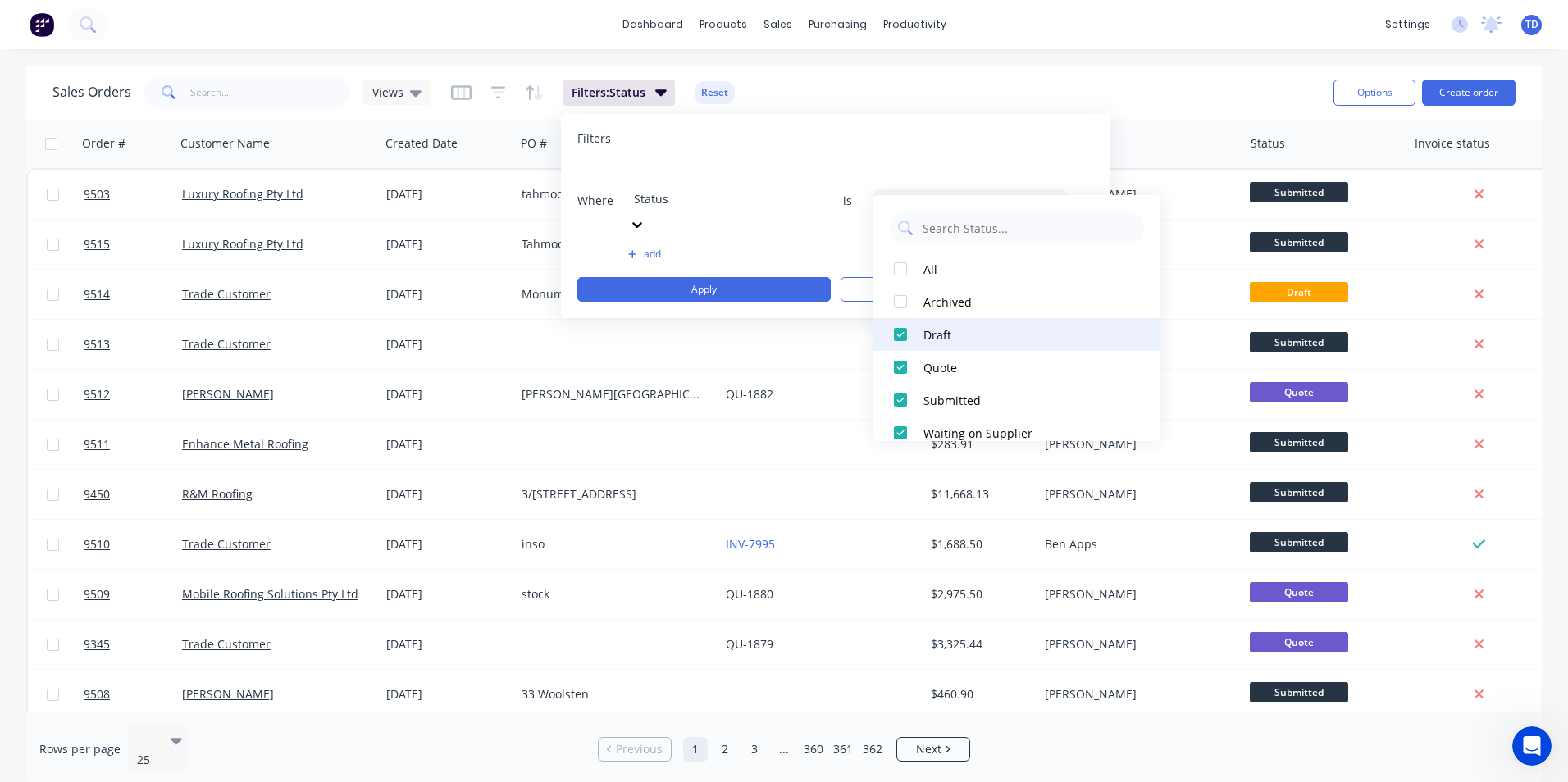
click at [892, 334] on div at bounding box center [900, 334] width 33 height 33
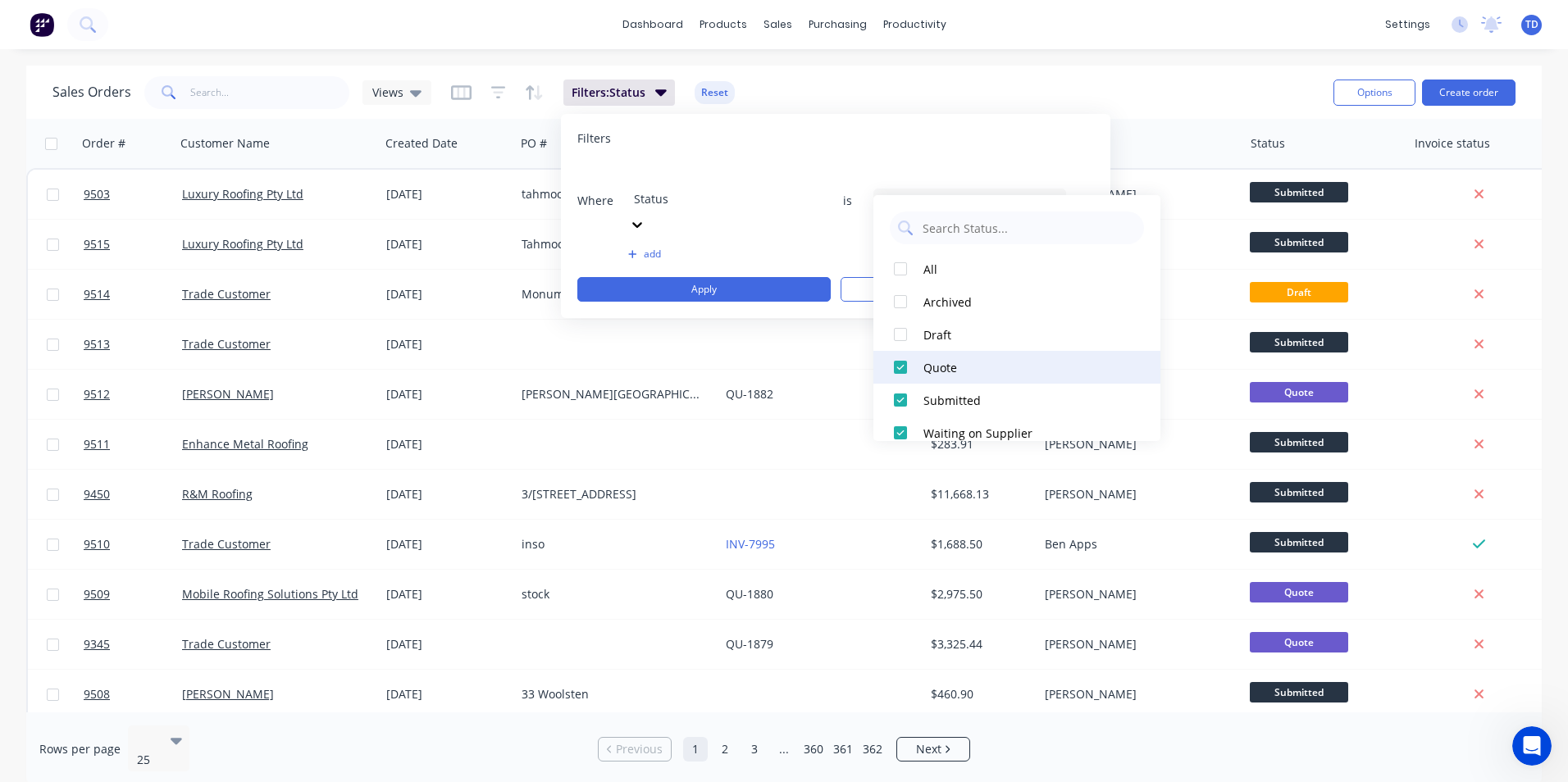
click at [899, 363] on div at bounding box center [900, 367] width 33 height 33
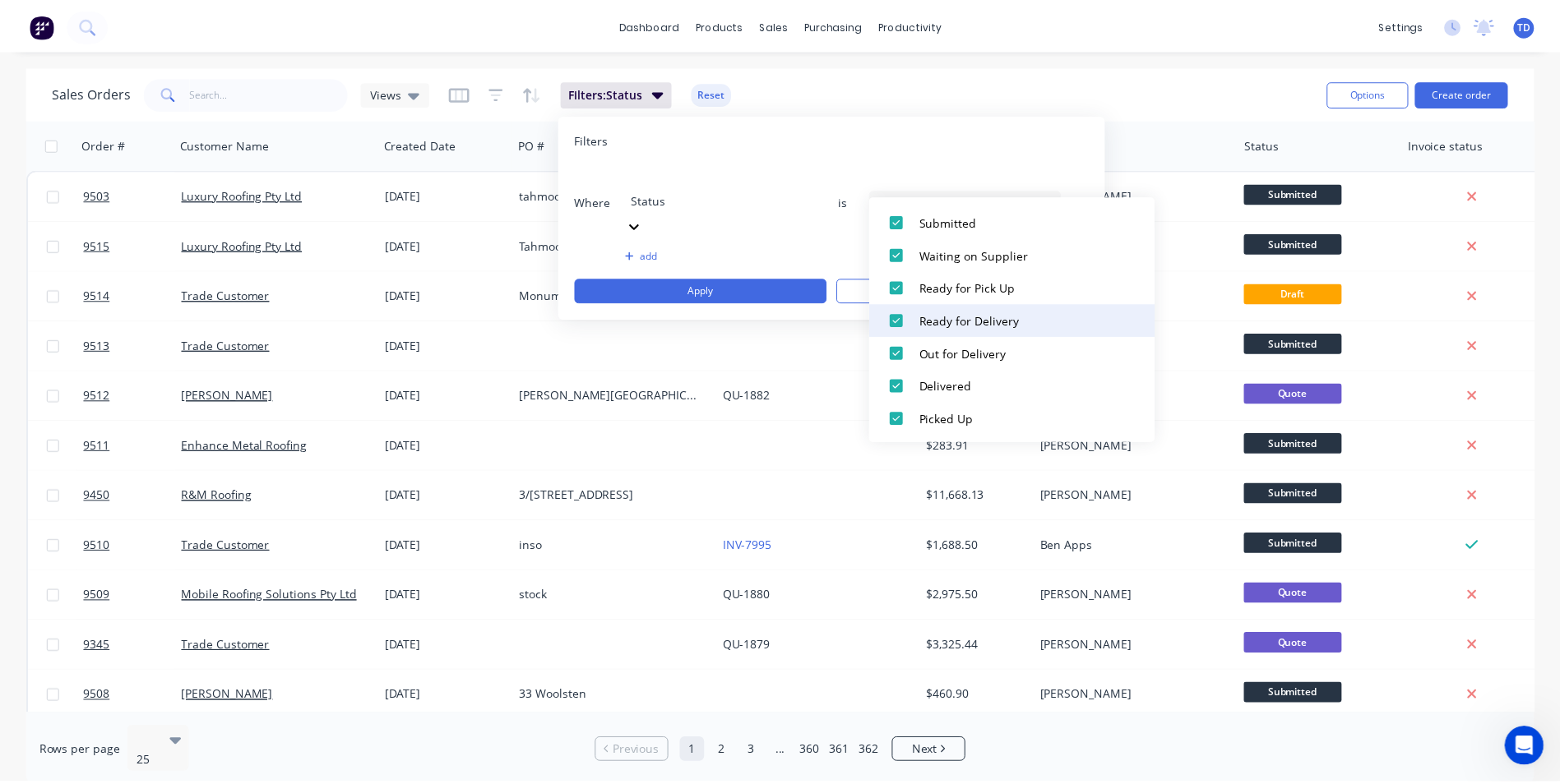
scroll to position [180, 0]
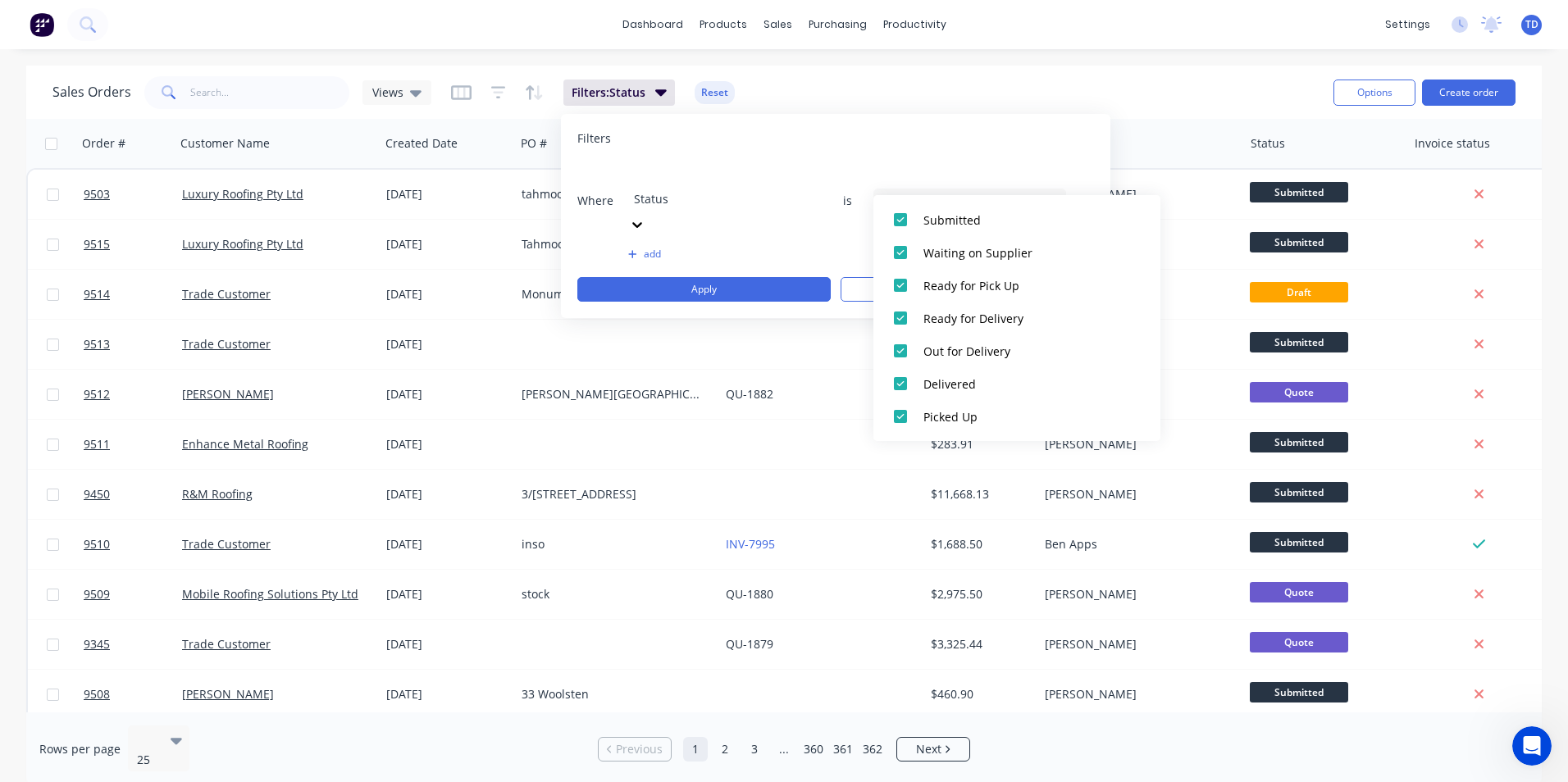
click at [980, 124] on div "Filters Where Status is 7 Status selected add Apply Clear" at bounding box center [835, 216] width 549 height 204
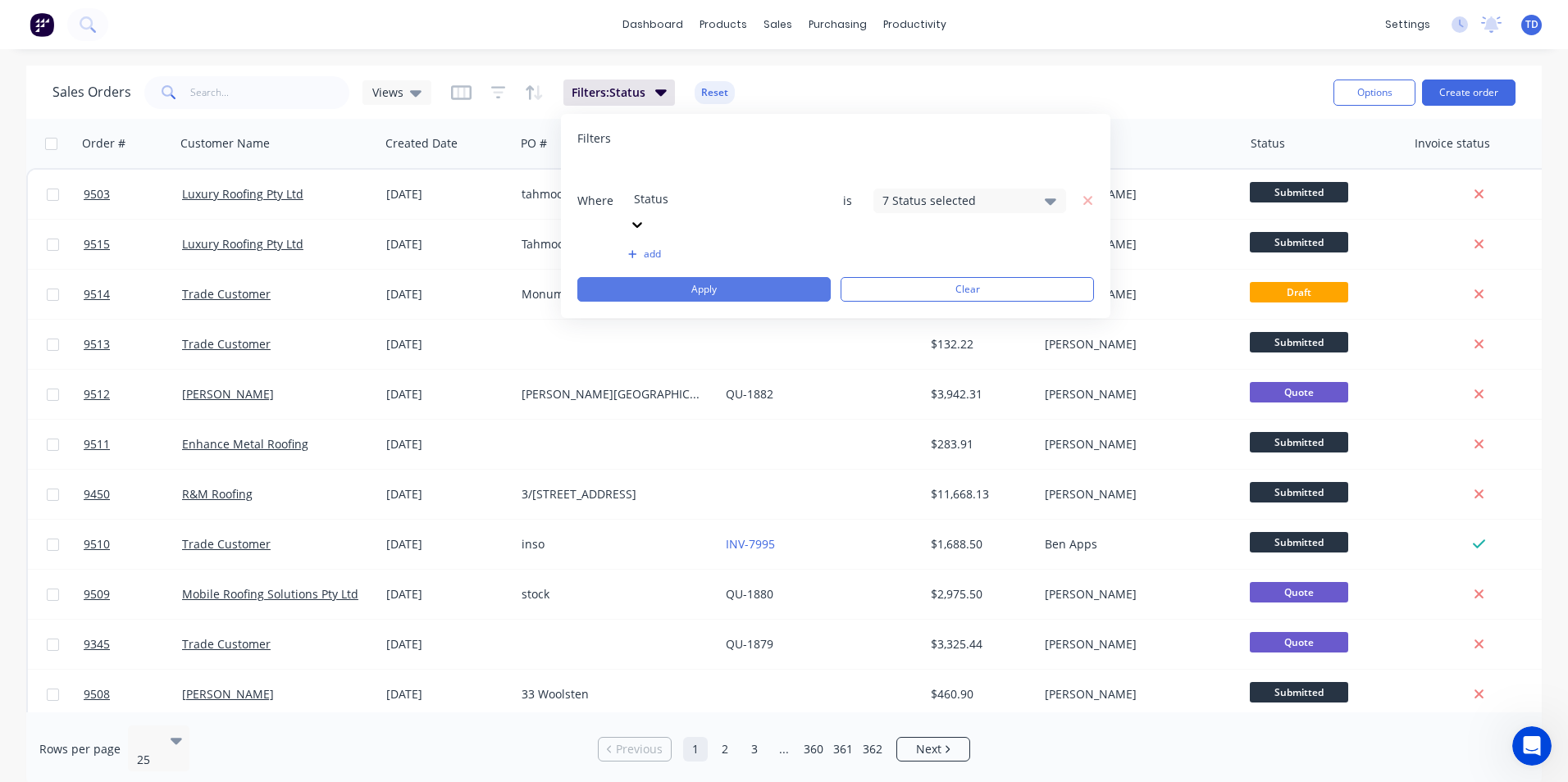
click at [750, 277] on button "Apply" at bounding box center [704, 289] width 254 height 24
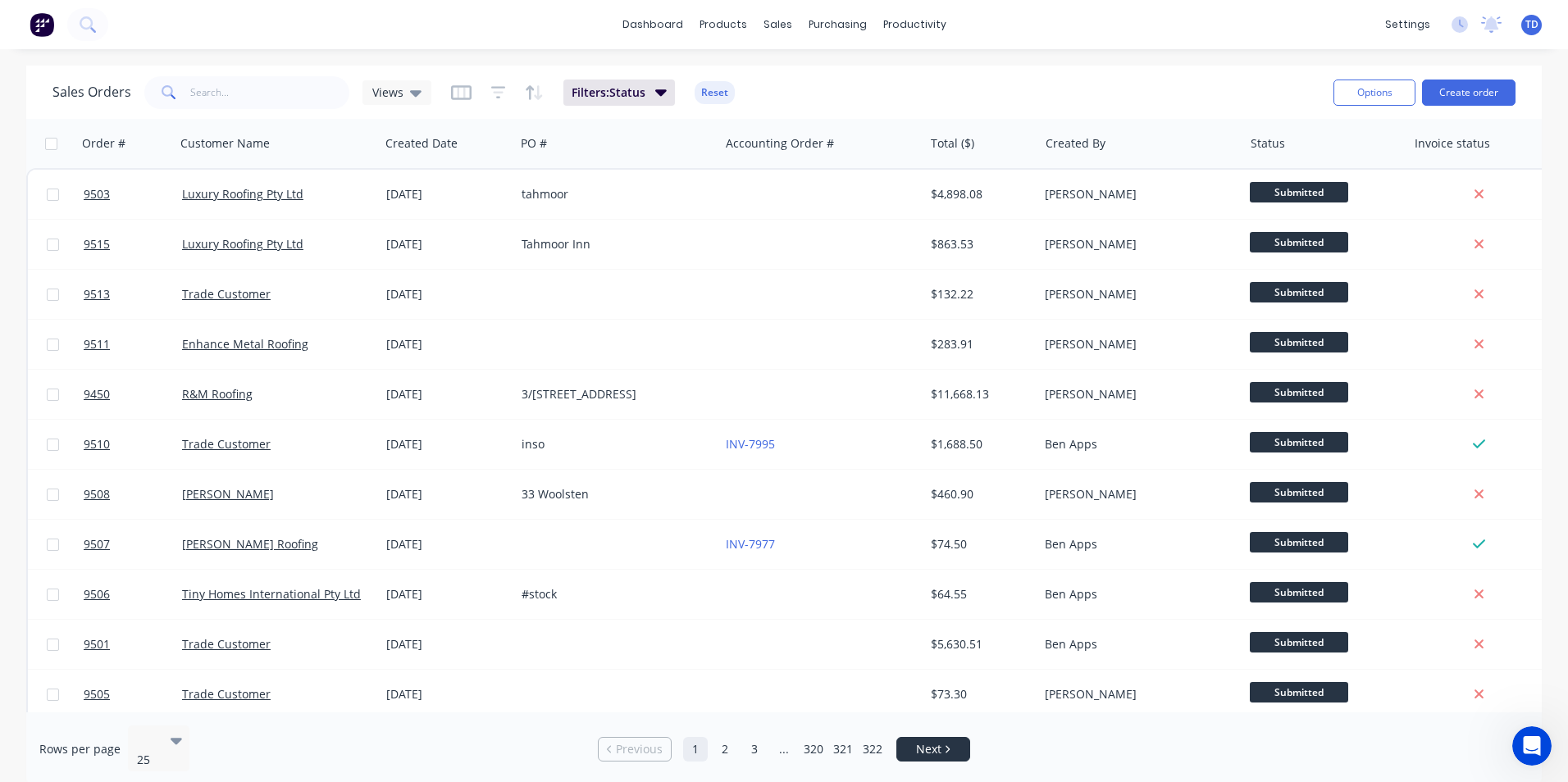
click at [922, 743] on span "Next" at bounding box center [928, 749] width 25 height 17
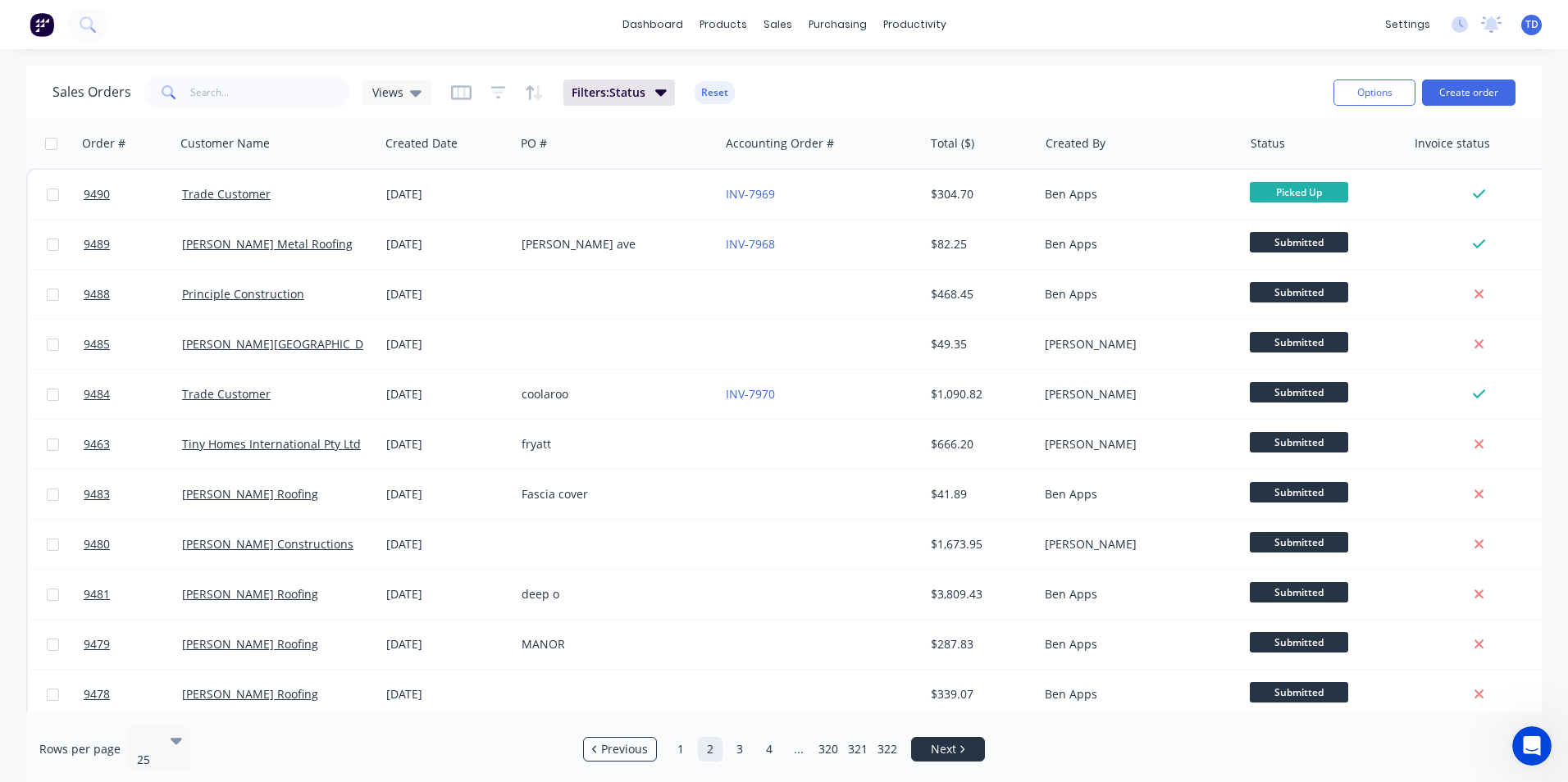
click at [934, 741] on span "Next" at bounding box center [943, 749] width 25 height 17
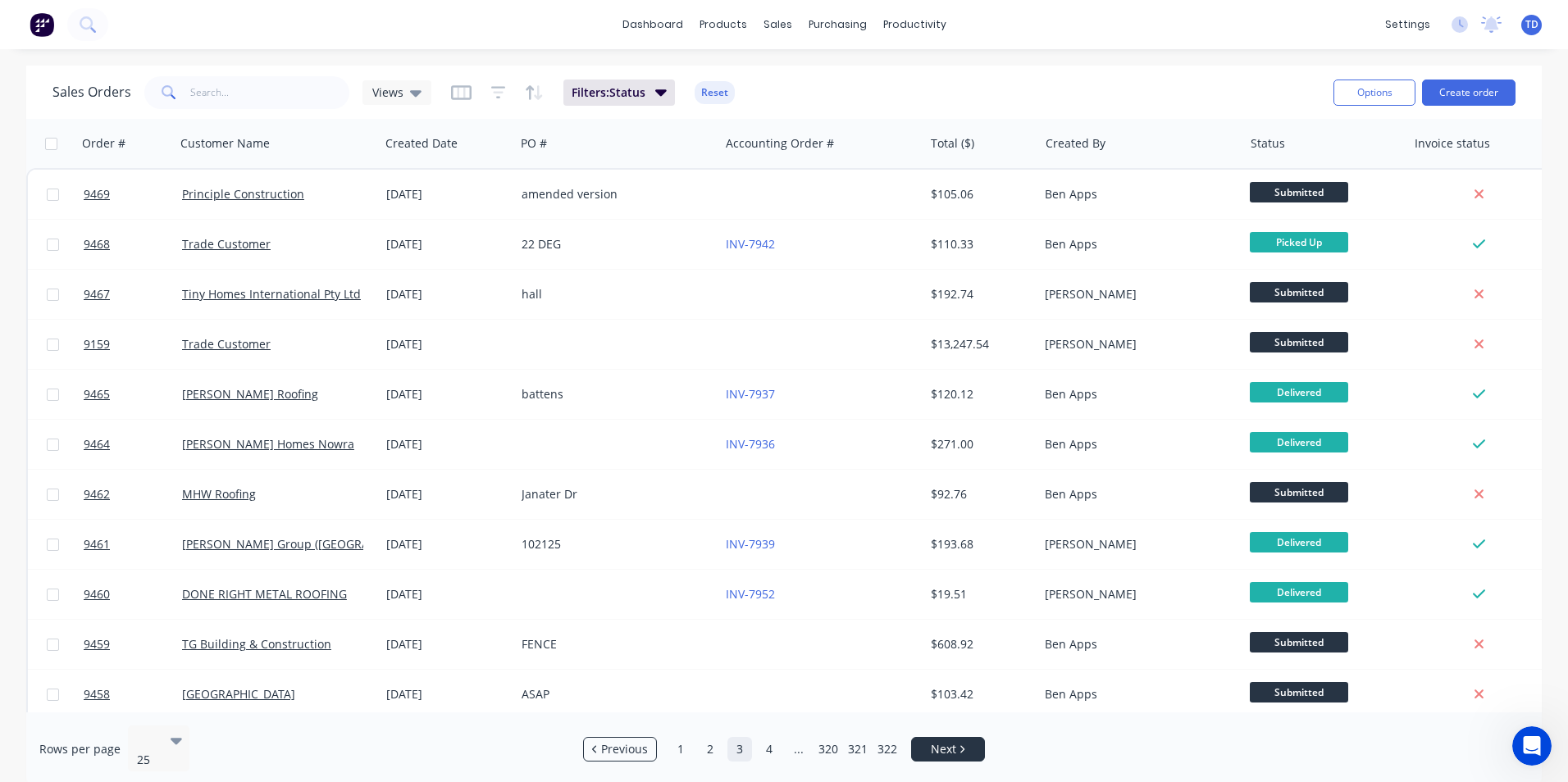
click at [944, 742] on span "Next" at bounding box center [943, 749] width 25 height 17
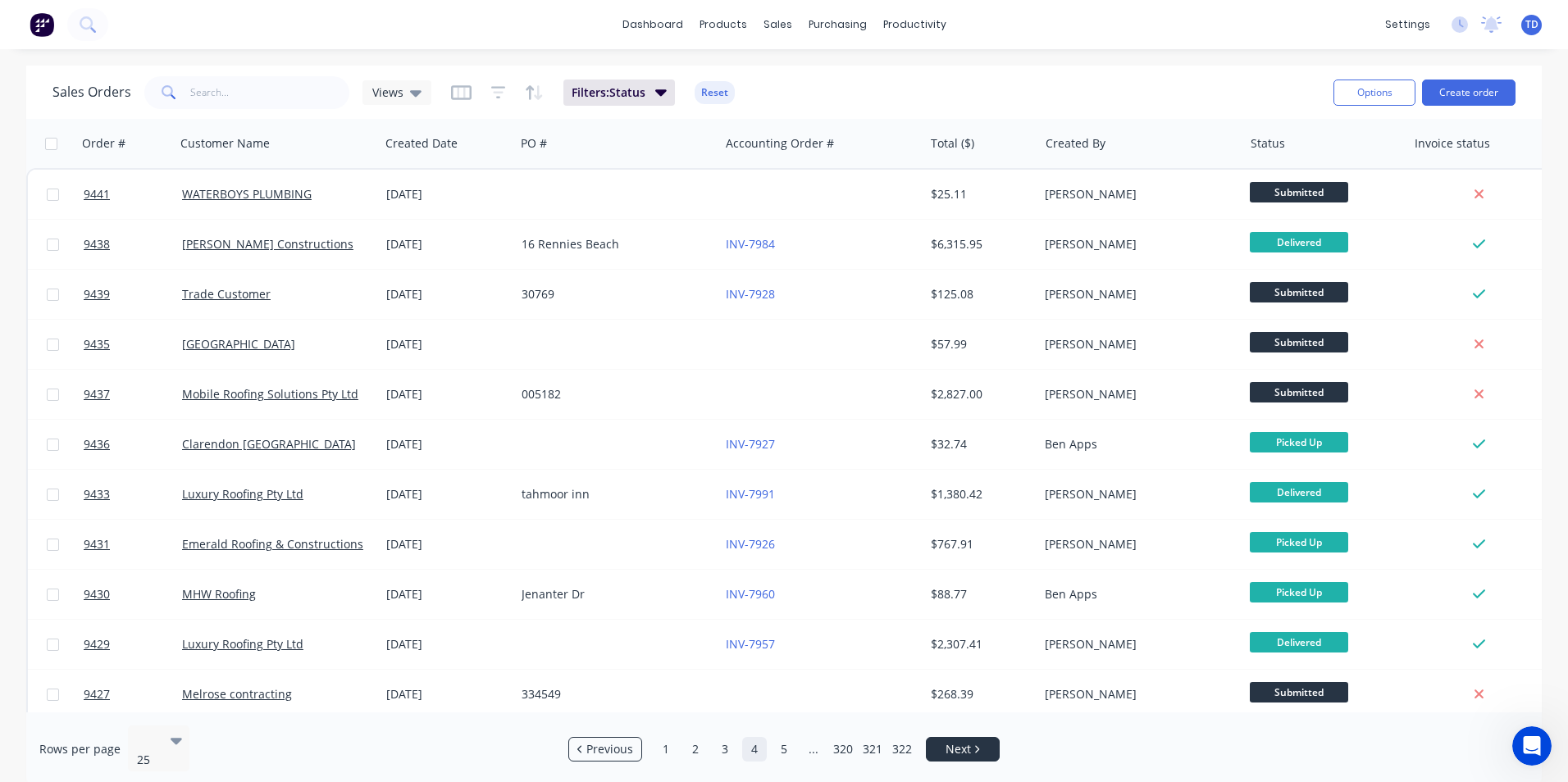
click at [944, 742] on link "Next" at bounding box center [963, 749] width 72 height 17
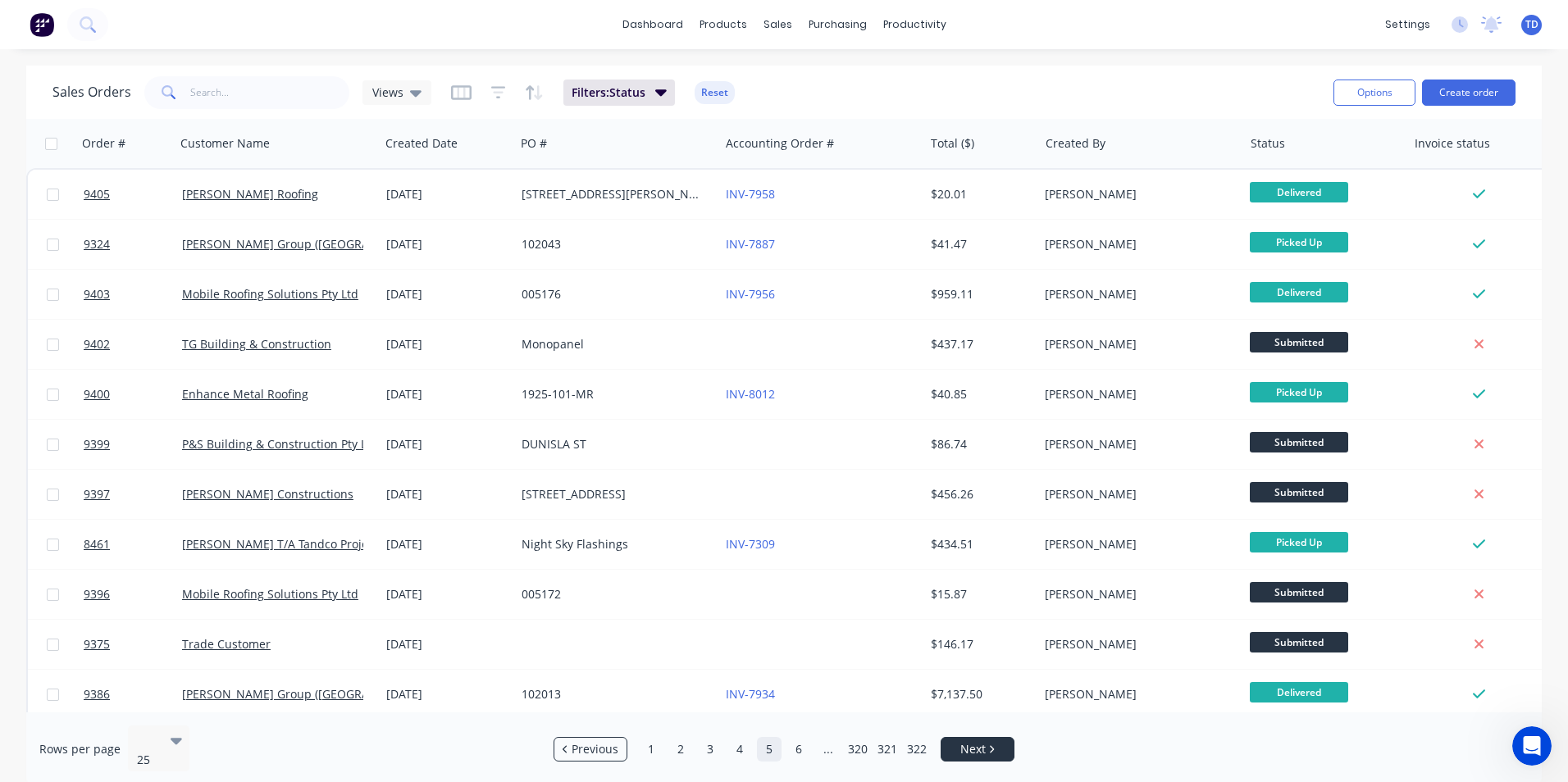
click at [944, 741] on link "Next" at bounding box center [977, 749] width 72 height 17
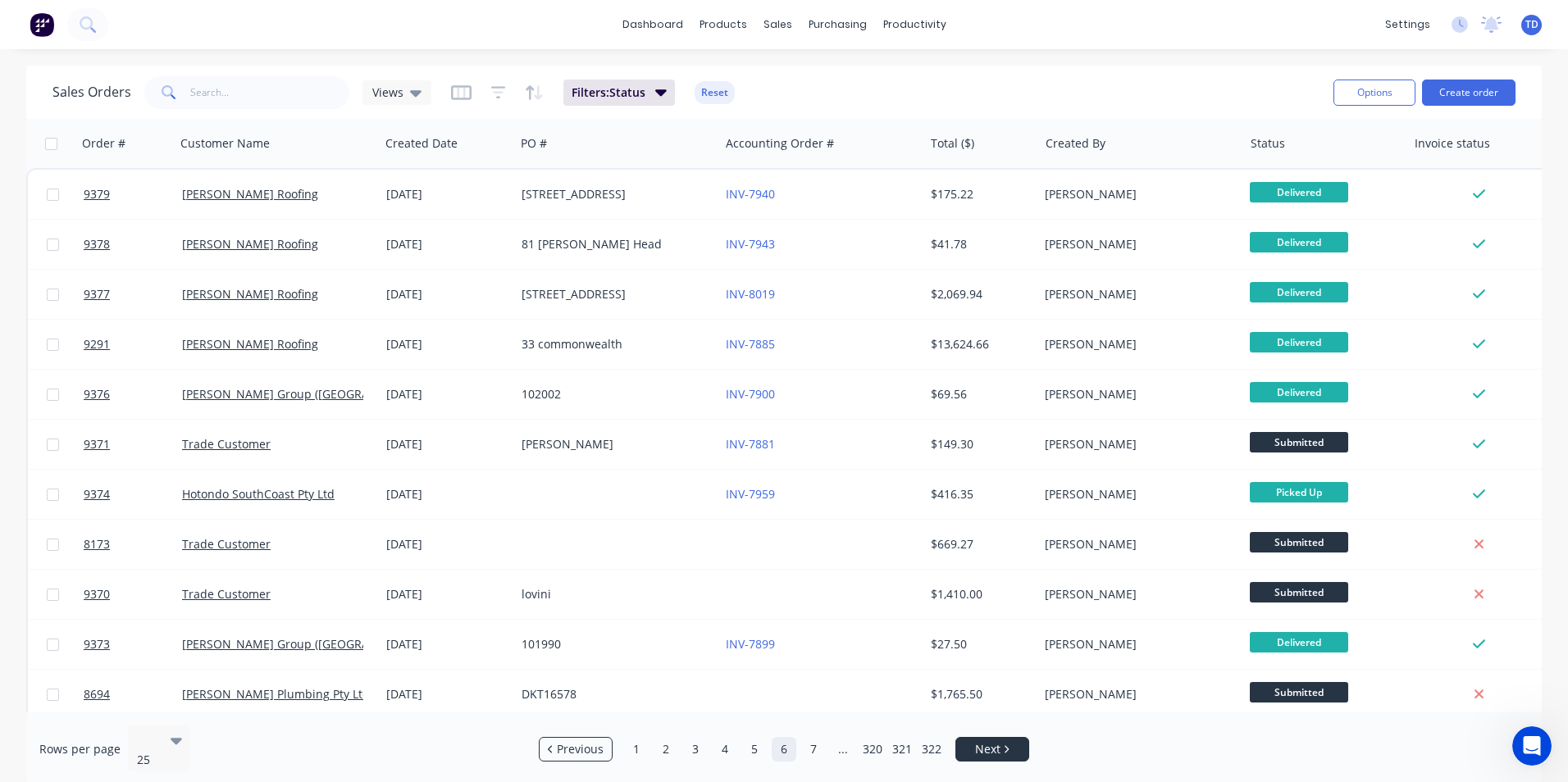
click at [944, 741] on ul "Previous 1 2 3 4 5 6 7 ... 320 321 322 Next" at bounding box center [784, 749] width 503 height 24
click at [995, 741] on span "Next" at bounding box center [988, 749] width 25 height 17
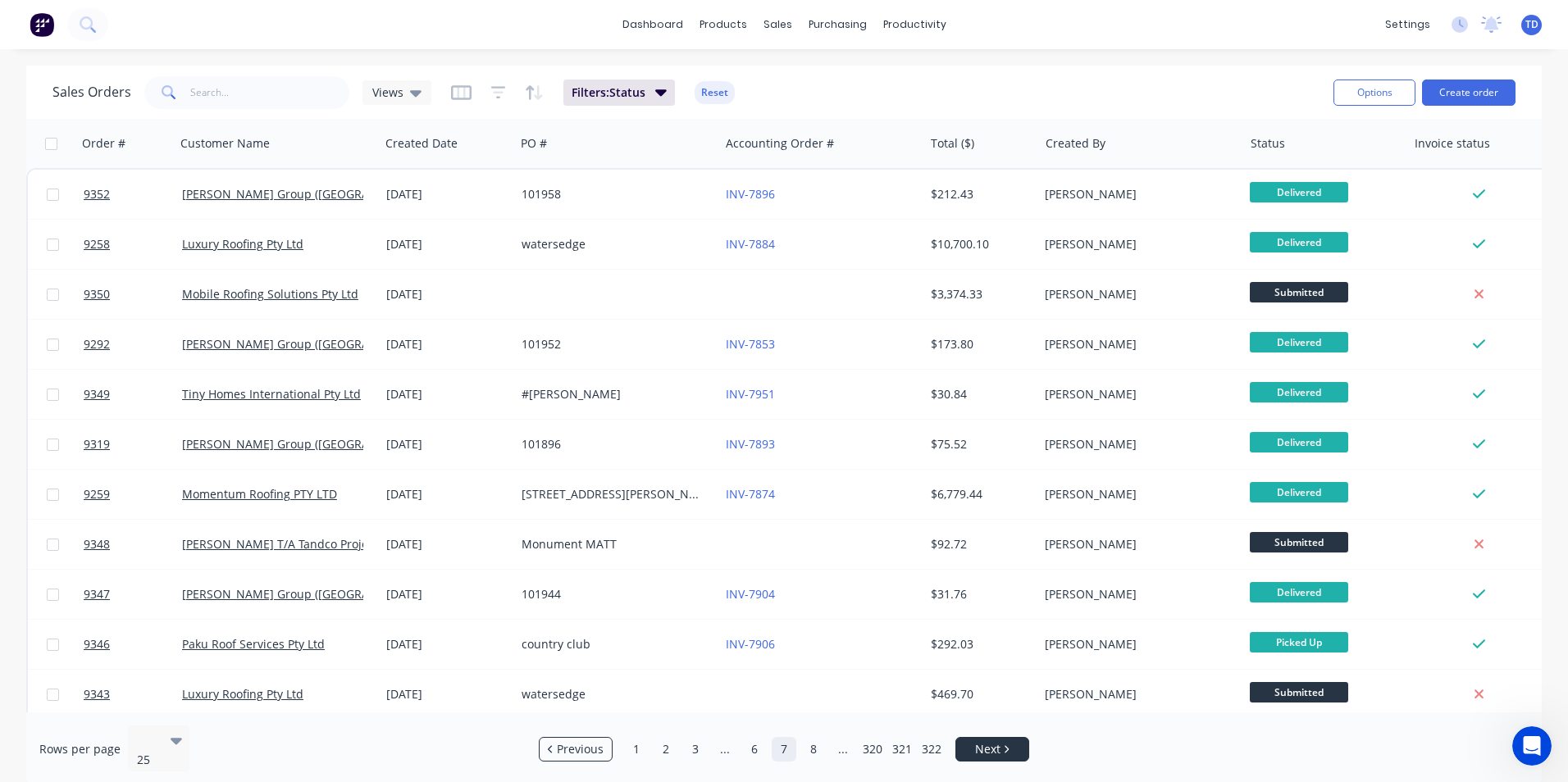
click at [1000, 741] on span "Next" at bounding box center [988, 749] width 25 height 17
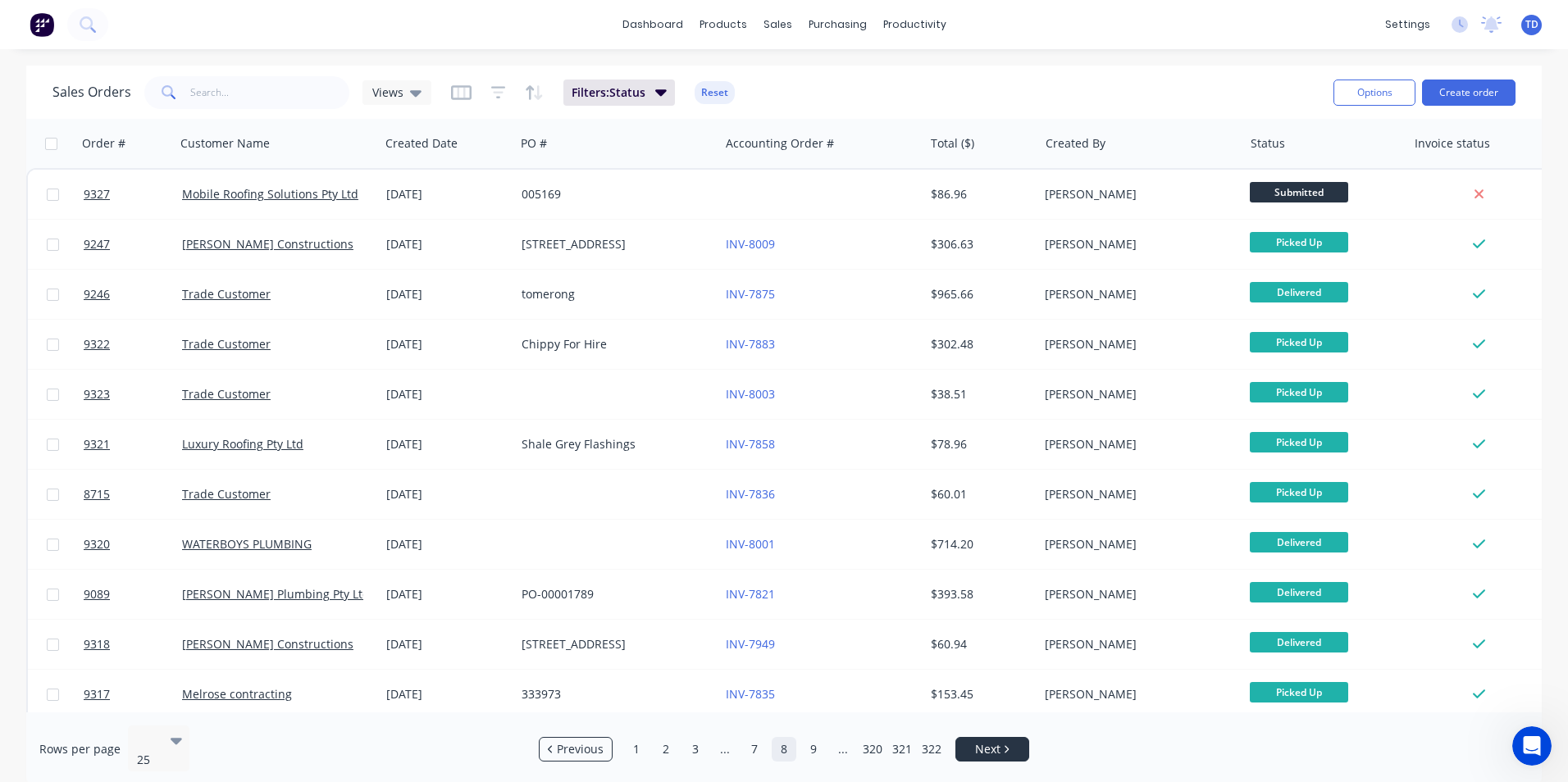
click at [997, 741] on span "Next" at bounding box center [988, 749] width 25 height 17
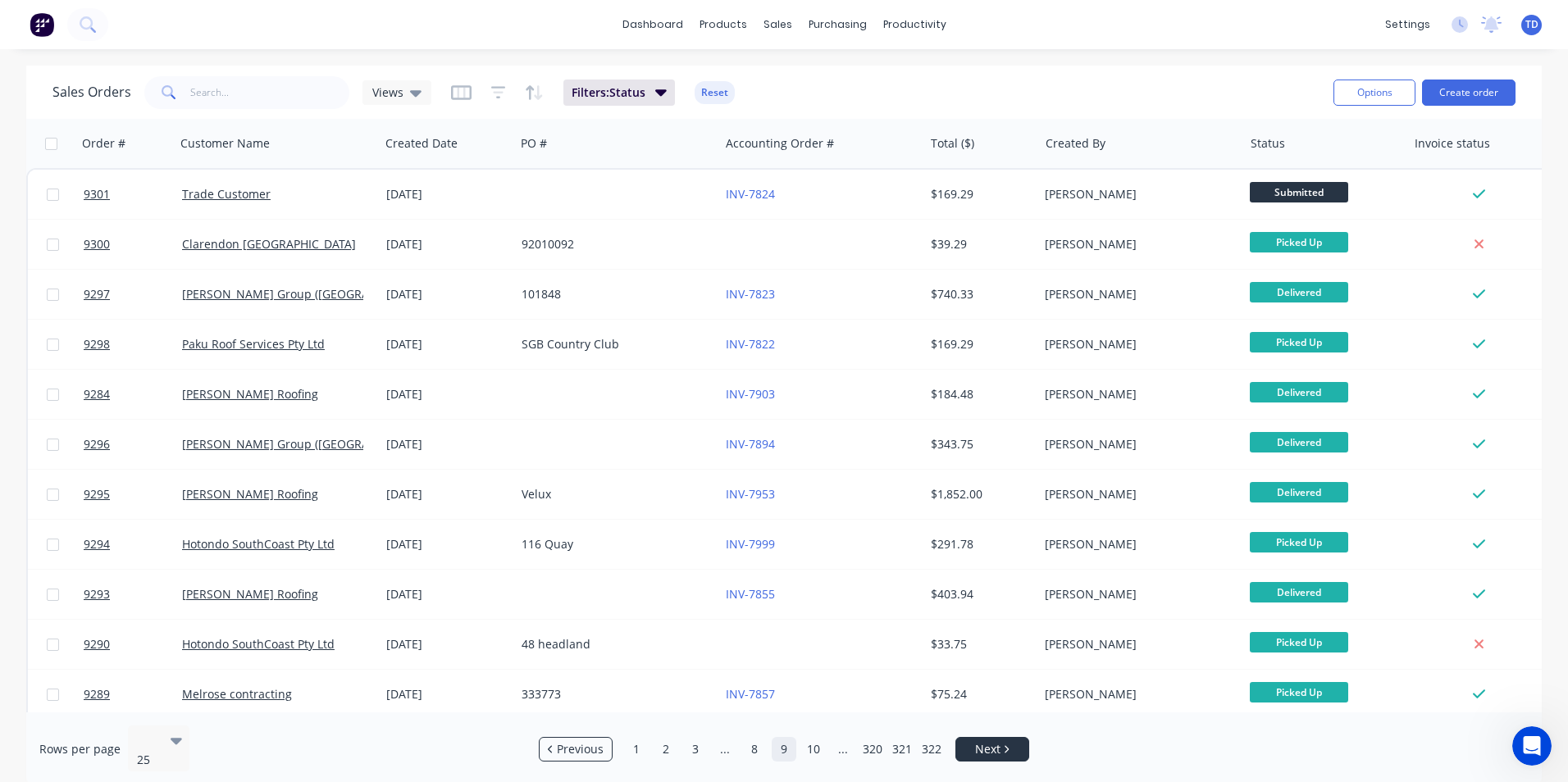
click at [997, 741] on span "Next" at bounding box center [988, 749] width 25 height 17
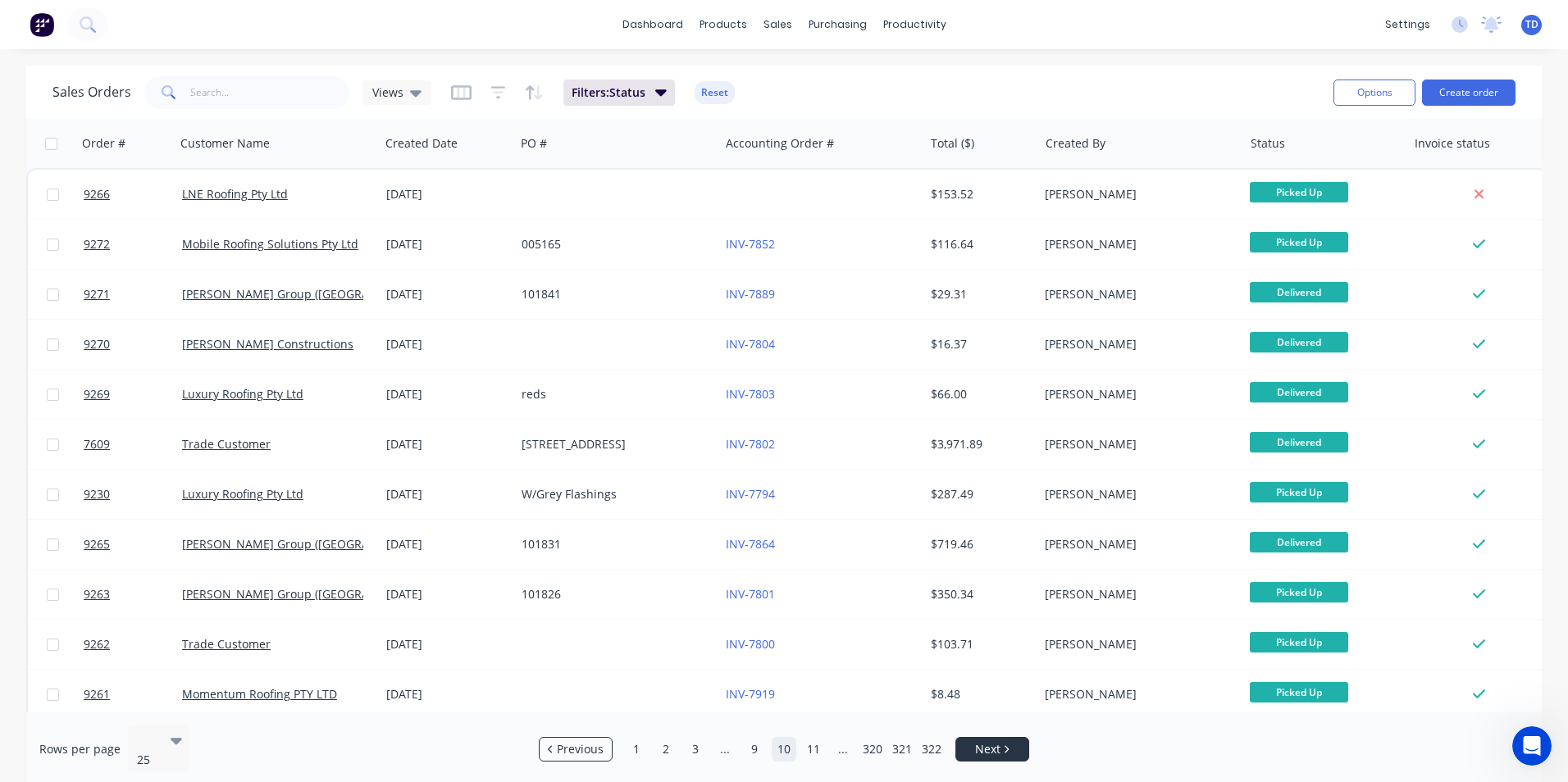
click at [997, 741] on span "Next" at bounding box center [988, 749] width 25 height 17
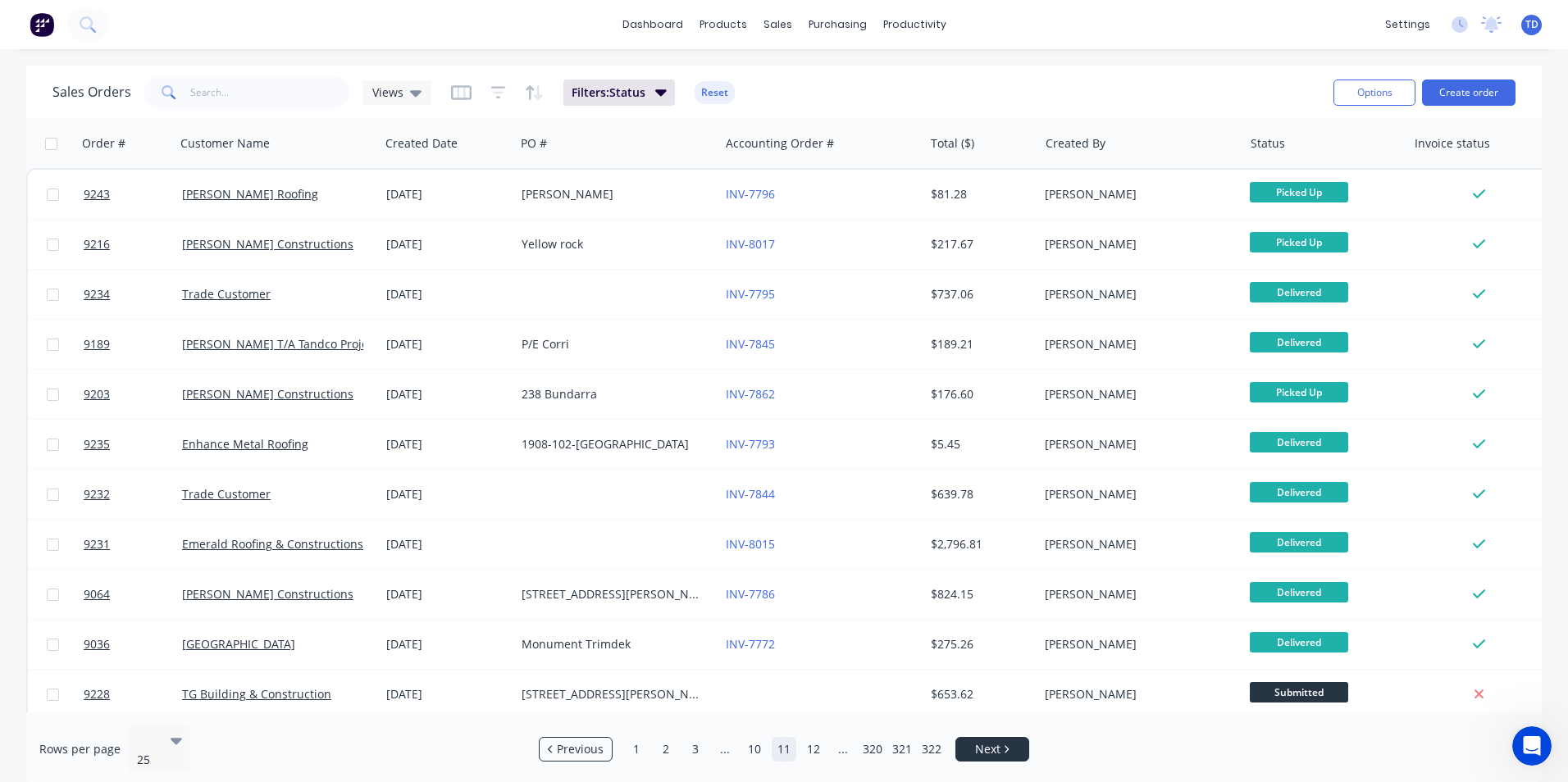
click at [997, 741] on span "Next" at bounding box center [988, 749] width 25 height 17
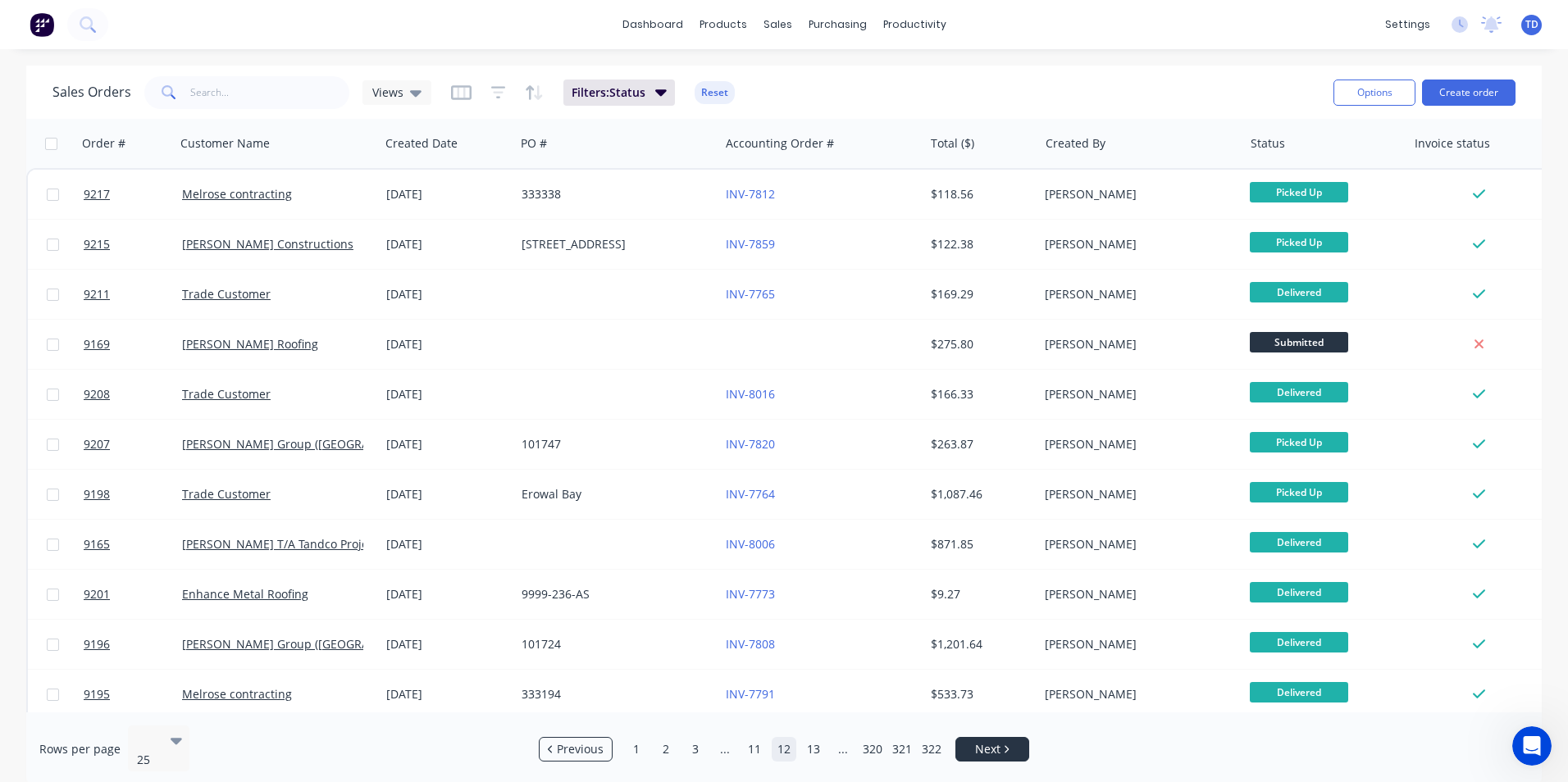
click at [997, 741] on span "Next" at bounding box center [988, 749] width 25 height 17
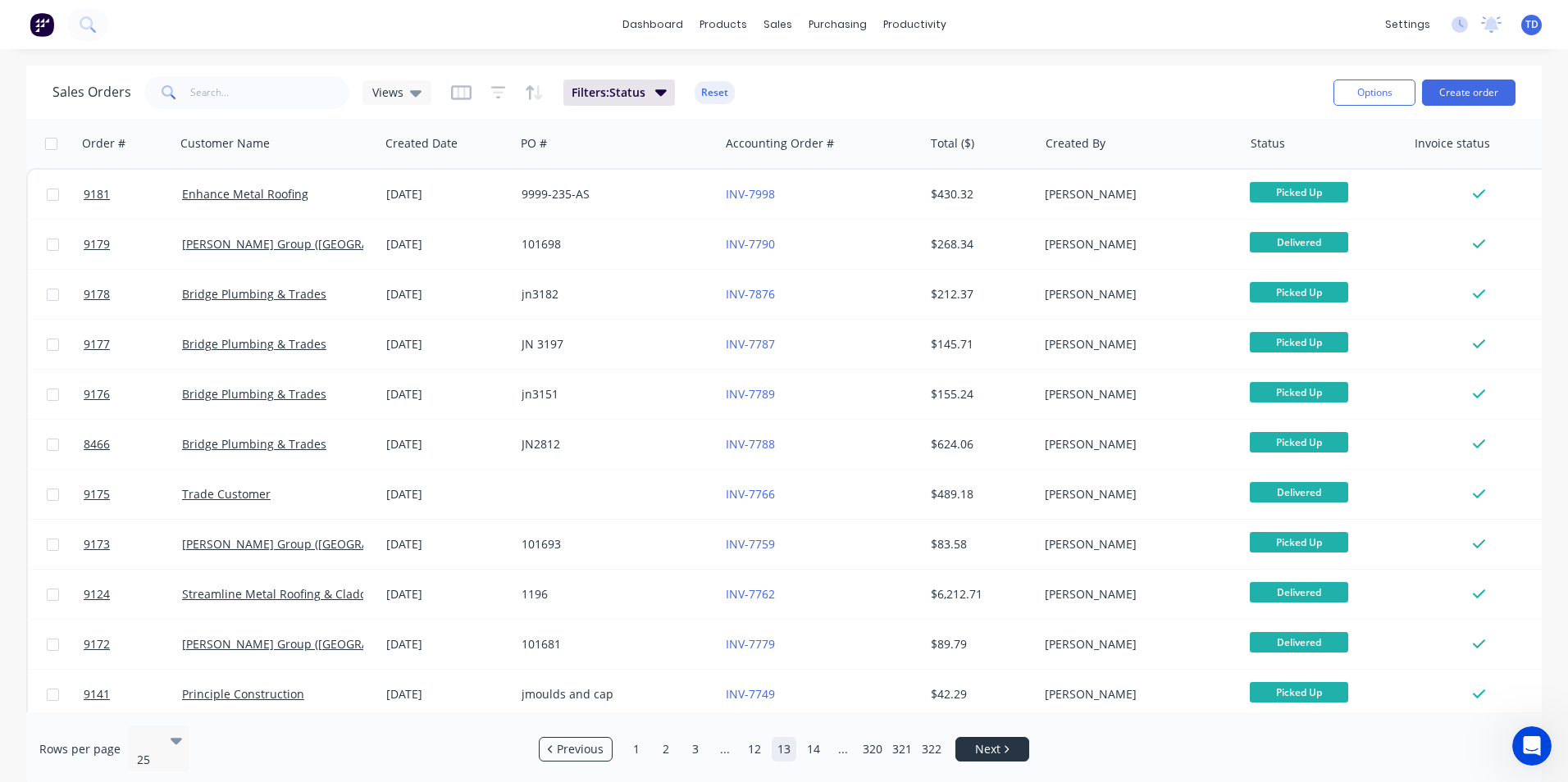
click at [997, 741] on span "Next" at bounding box center [988, 749] width 25 height 17
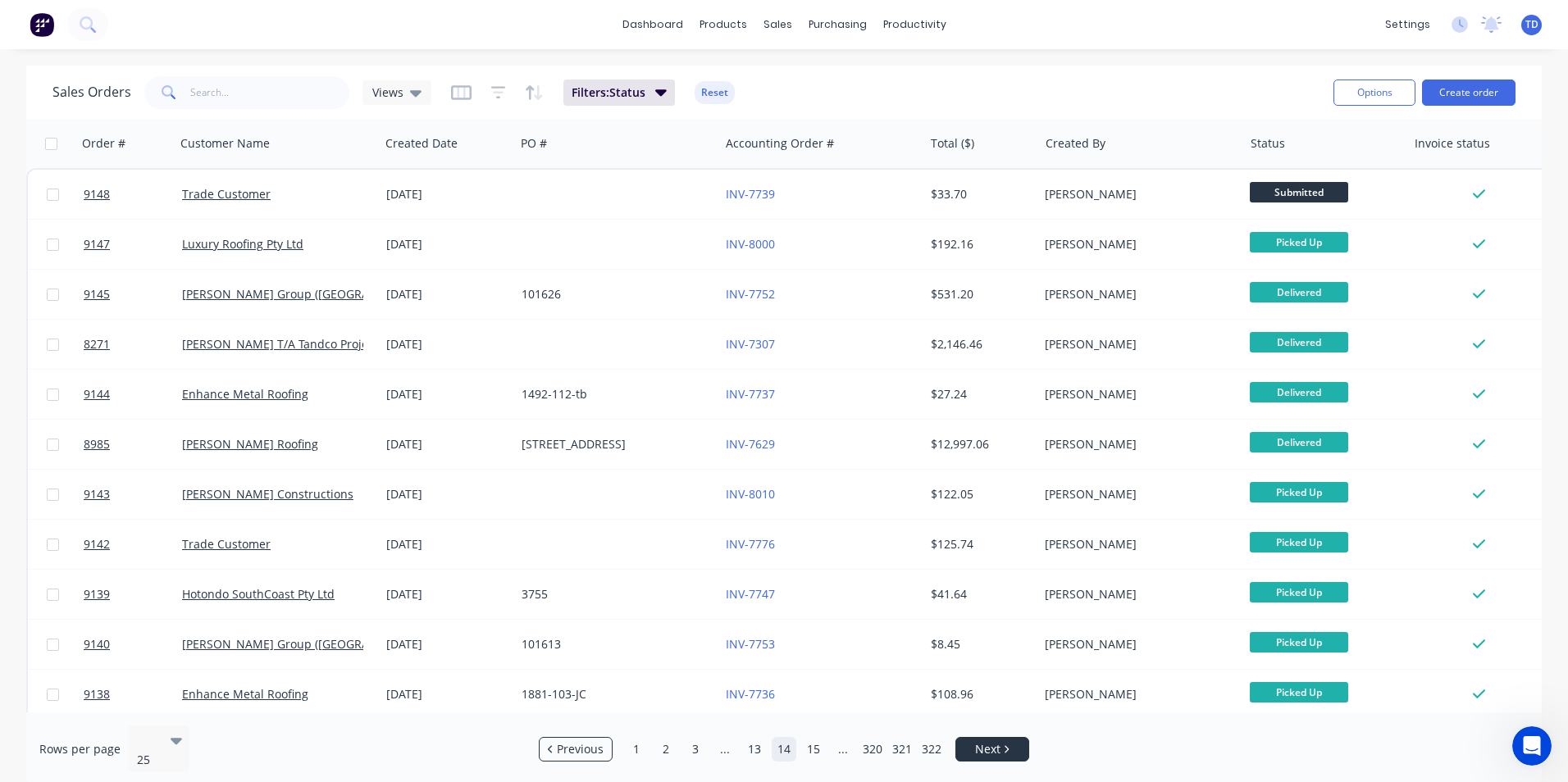
click at [997, 741] on span "Next" at bounding box center [988, 749] width 25 height 17
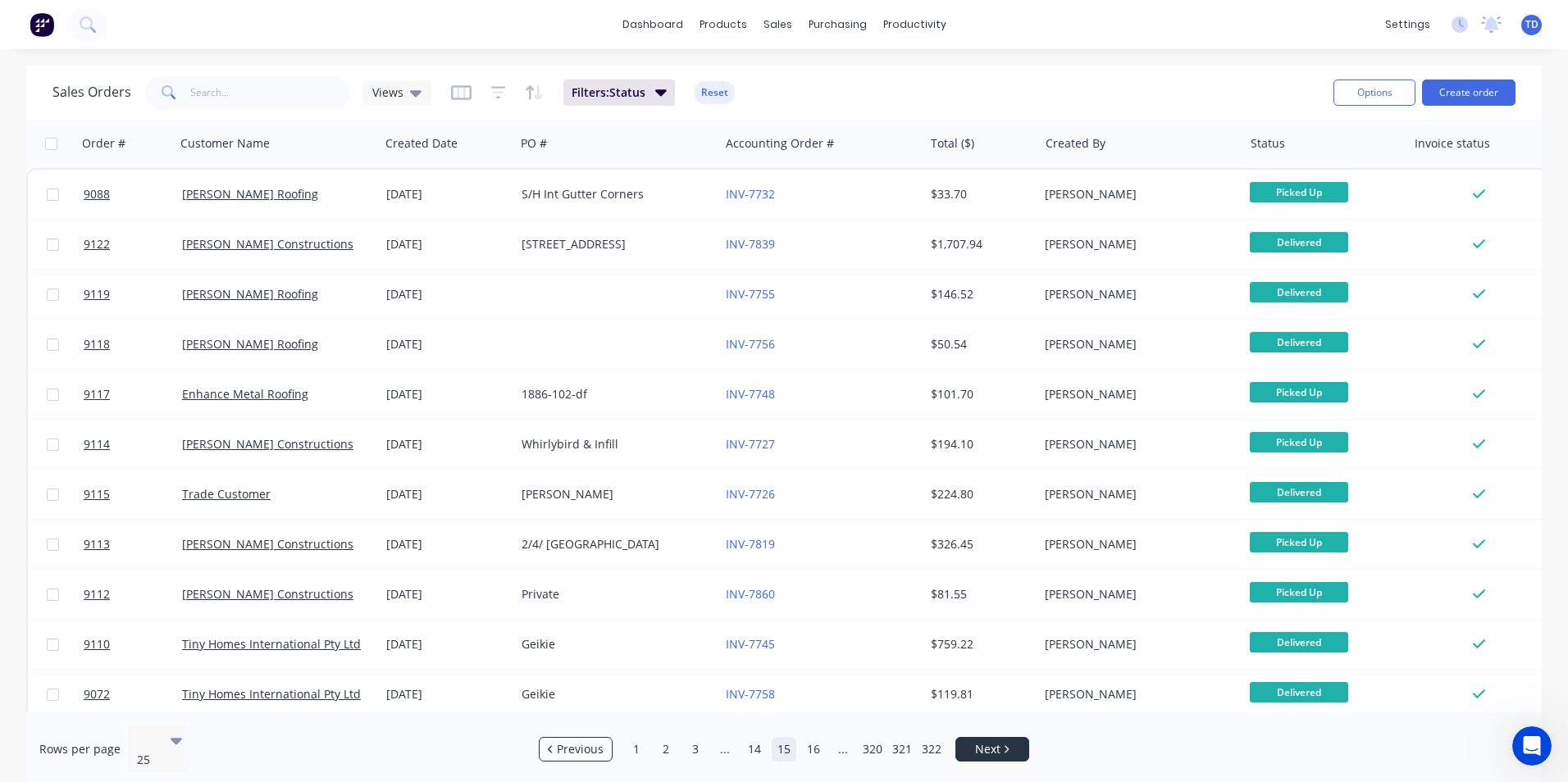
click at [997, 741] on span "Next" at bounding box center [988, 749] width 25 height 17
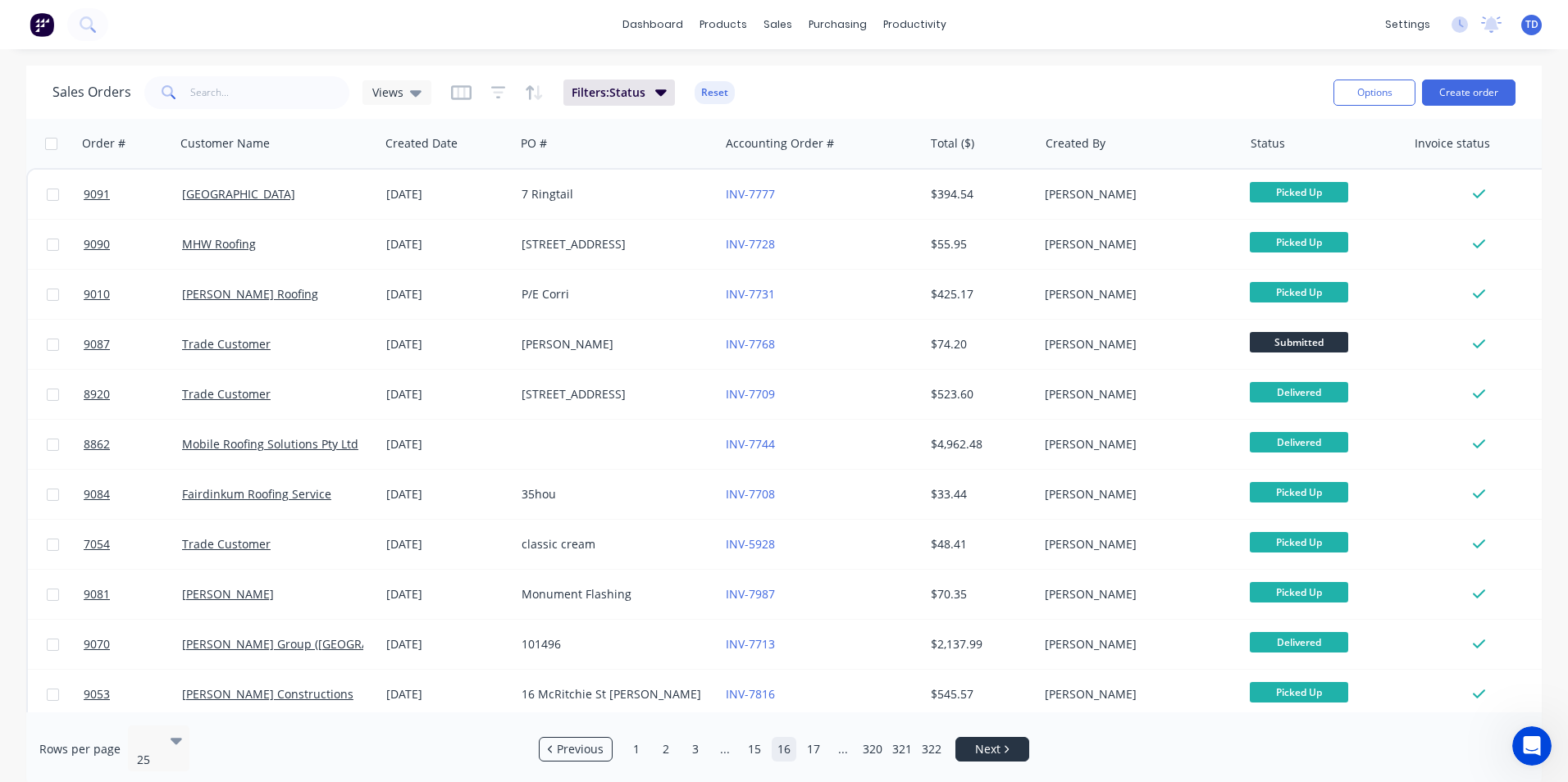
click at [997, 741] on span "Next" at bounding box center [988, 749] width 25 height 17
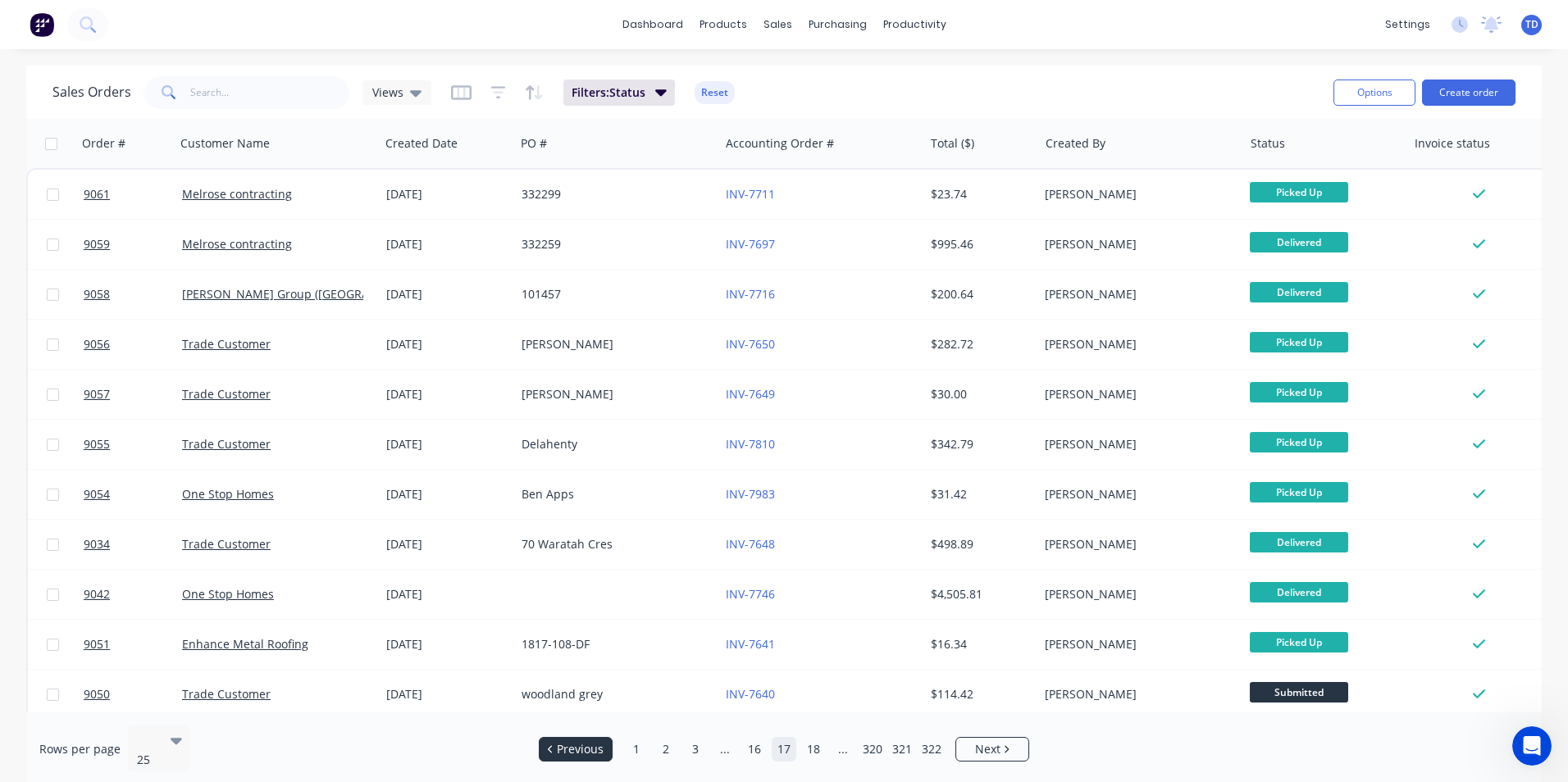
click at [568, 741] on span "Previous" at bounding box center [580, 749] width 47 height 17
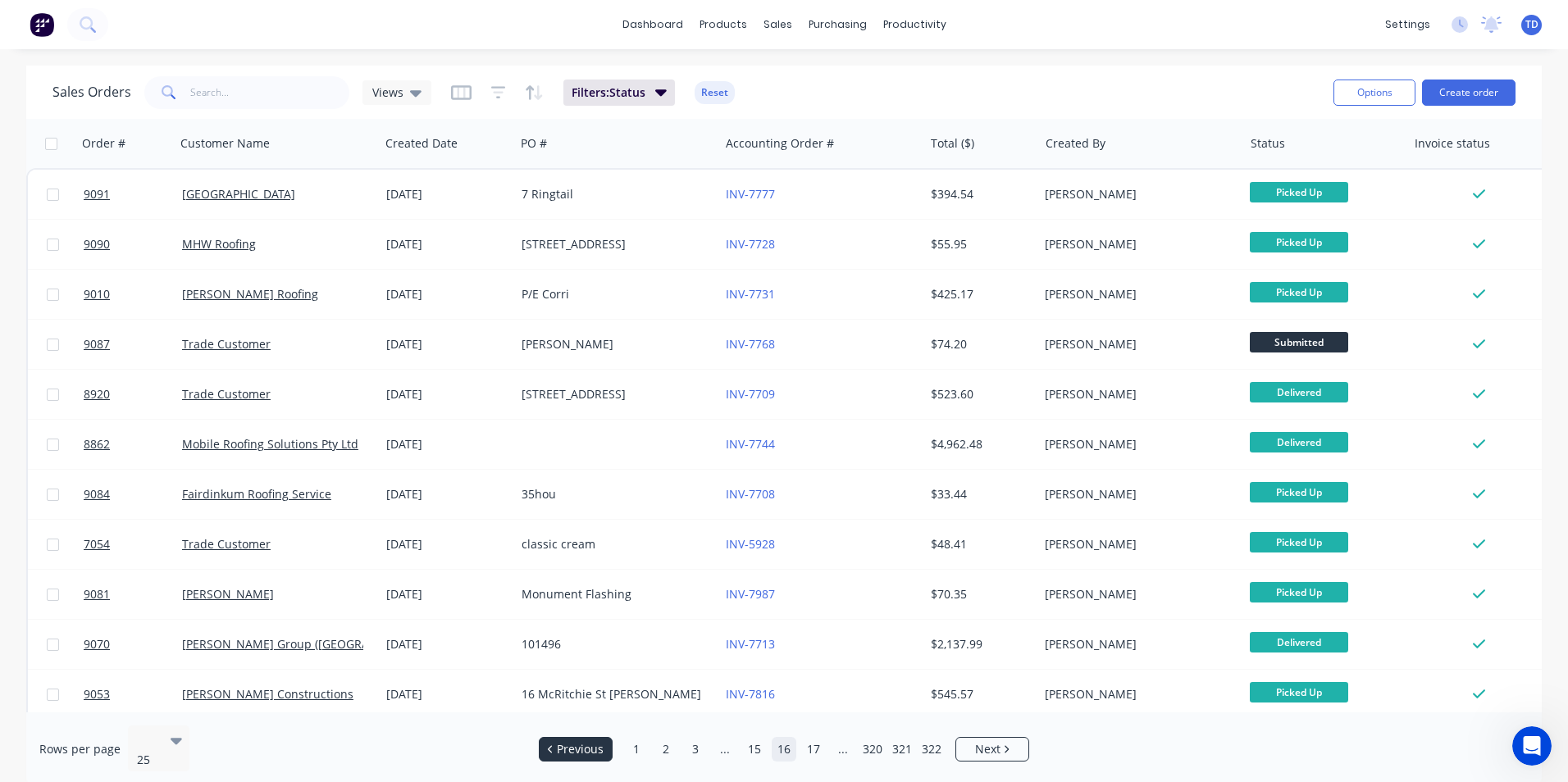
click at [568, 741] on span "Previous" at bounding box center [580, 749] width 47 height 17
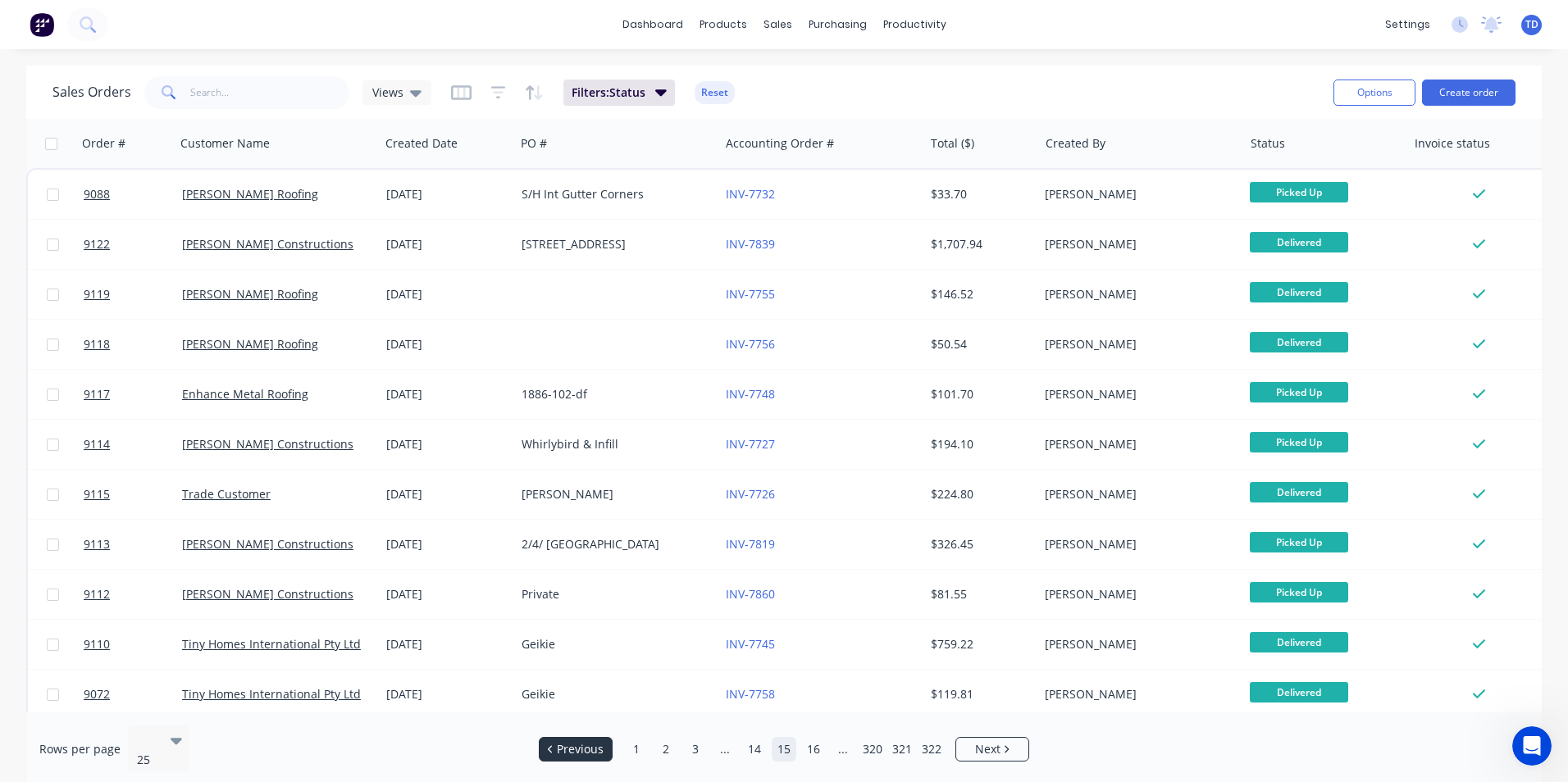
click at [569, 741] on span "Previous" at bounding box center [580, 749] width 47 height 17
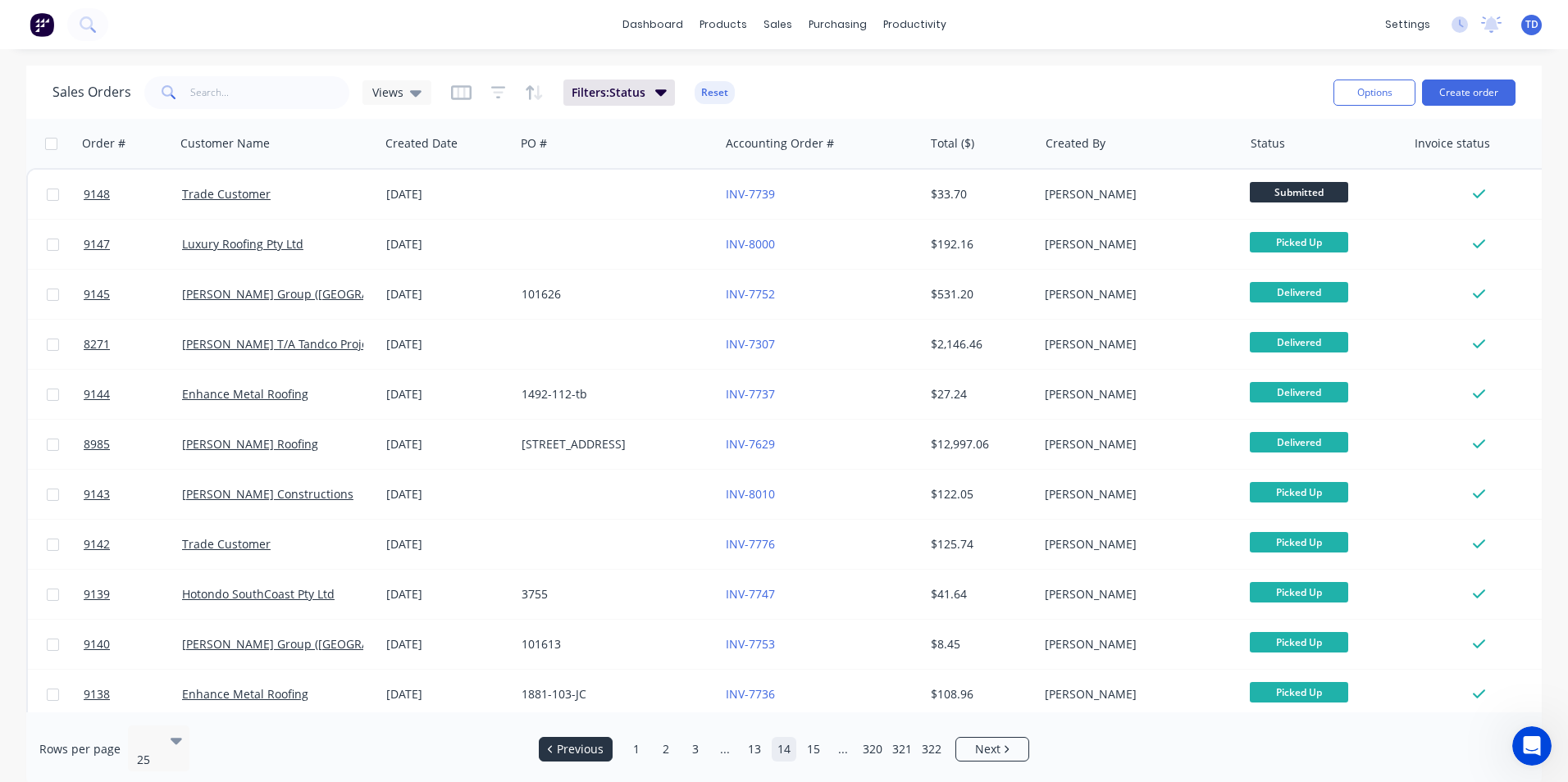
click at [569, 741] on span "Previous" at bounding box center [580, 749] width 47 height 17
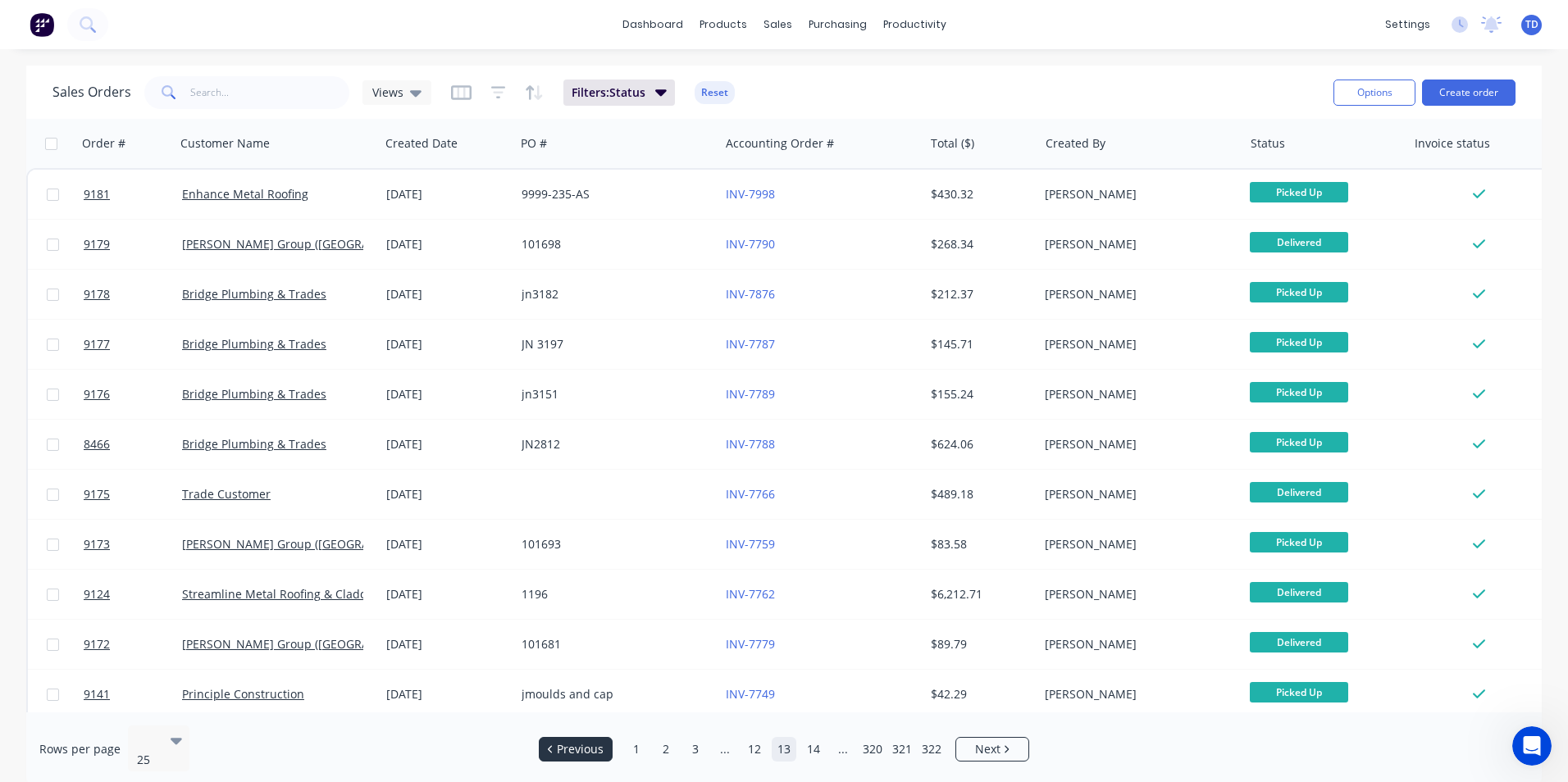
click at [569, 741] on span "Previous" at bounding box center [580, 749] width 47 height 17
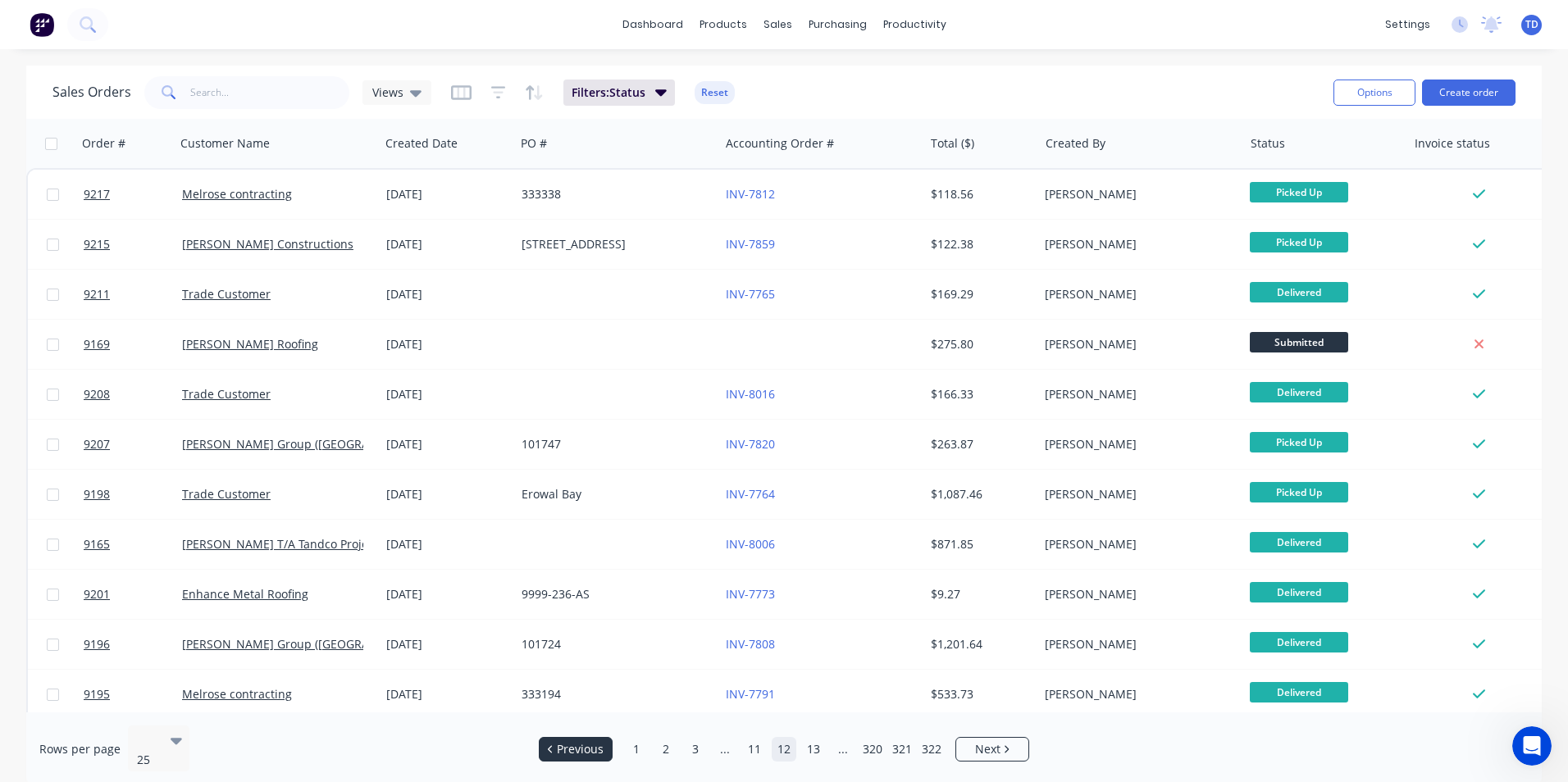
click at [569, 741] on span "Previous" at bounding box center [580, 749] width 47 height 17
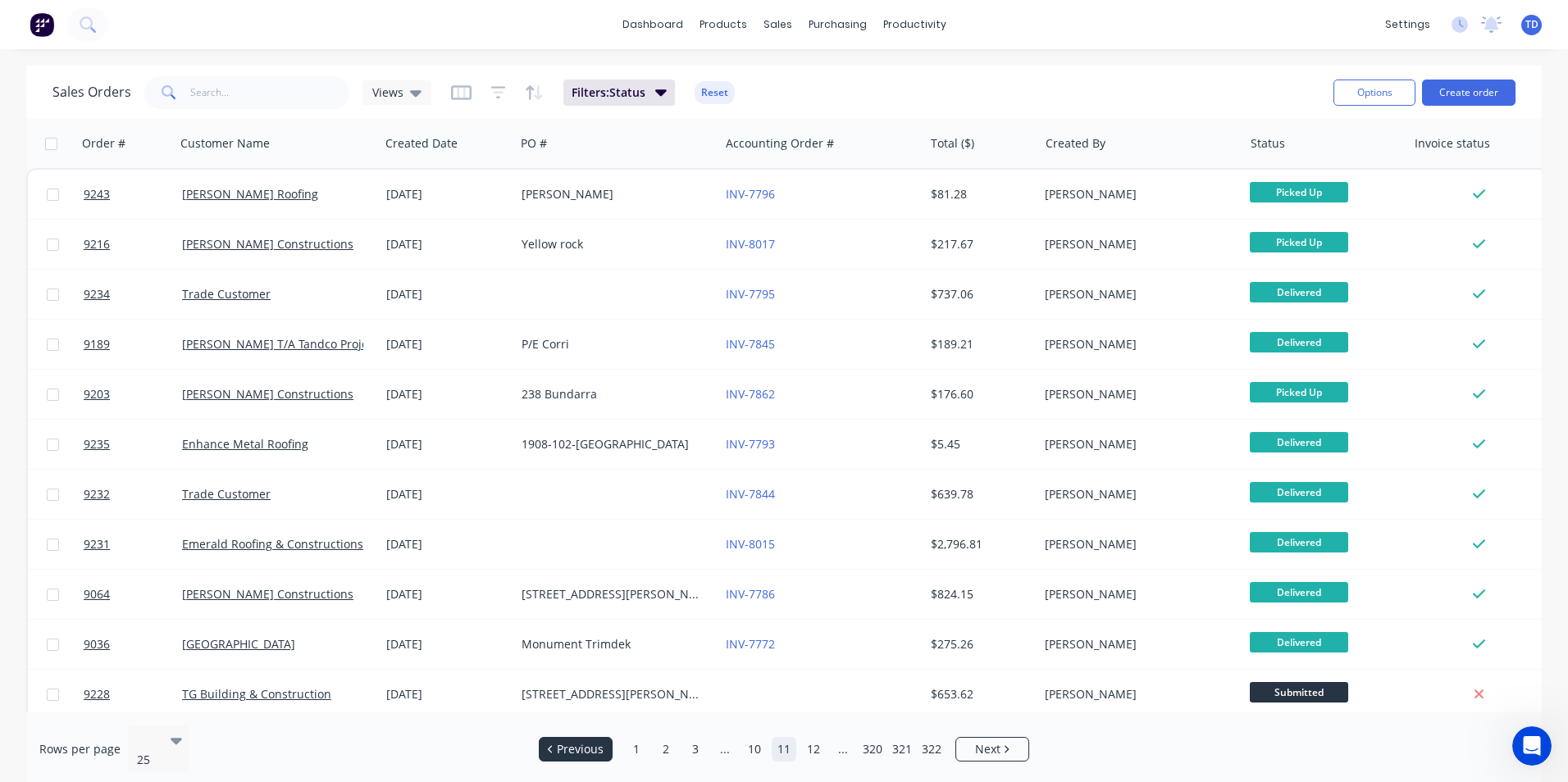
click at [569, 741] on span "Previous" at bounding box center [580, 749] width 47 height 17
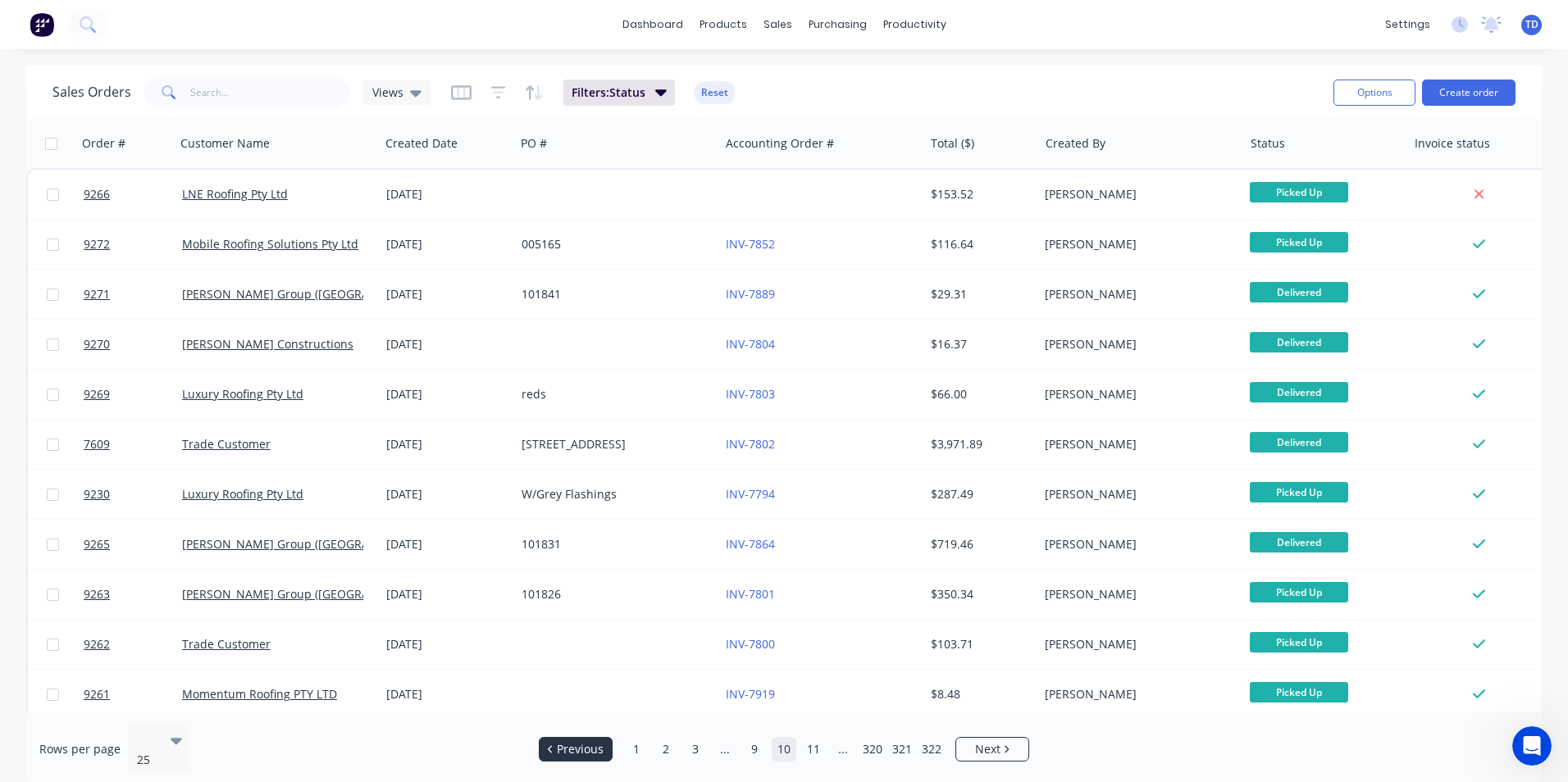
click at [569, 741] on span "Previous" at bounding box center [580, 749] width 47 height 17
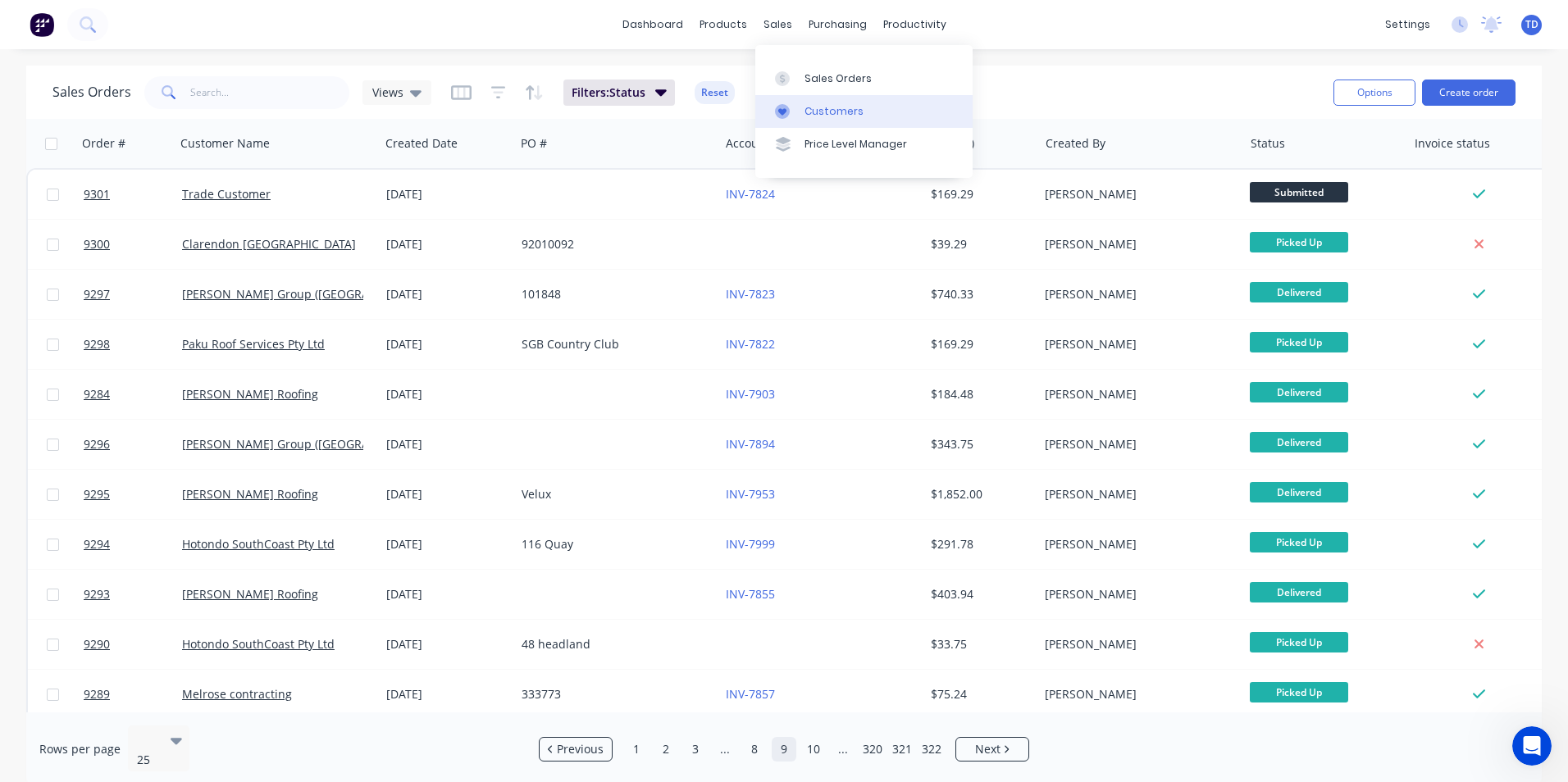
click at [812, 107] on div "Customers" at bounding box center [834, 111] width 59 height 15
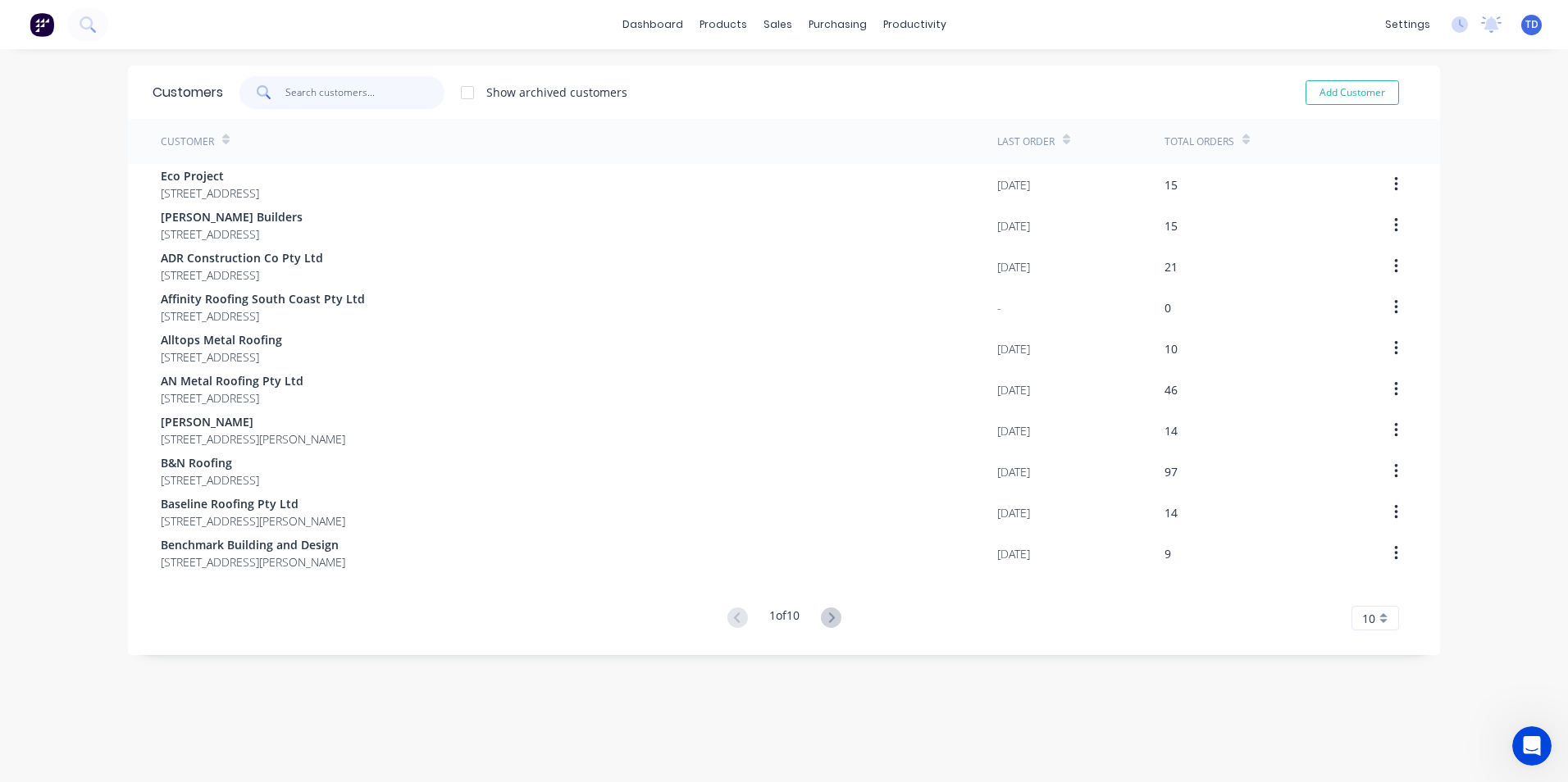
click at [414, 100] on input "text" at bounding box center [365, 92] width 160 height 33
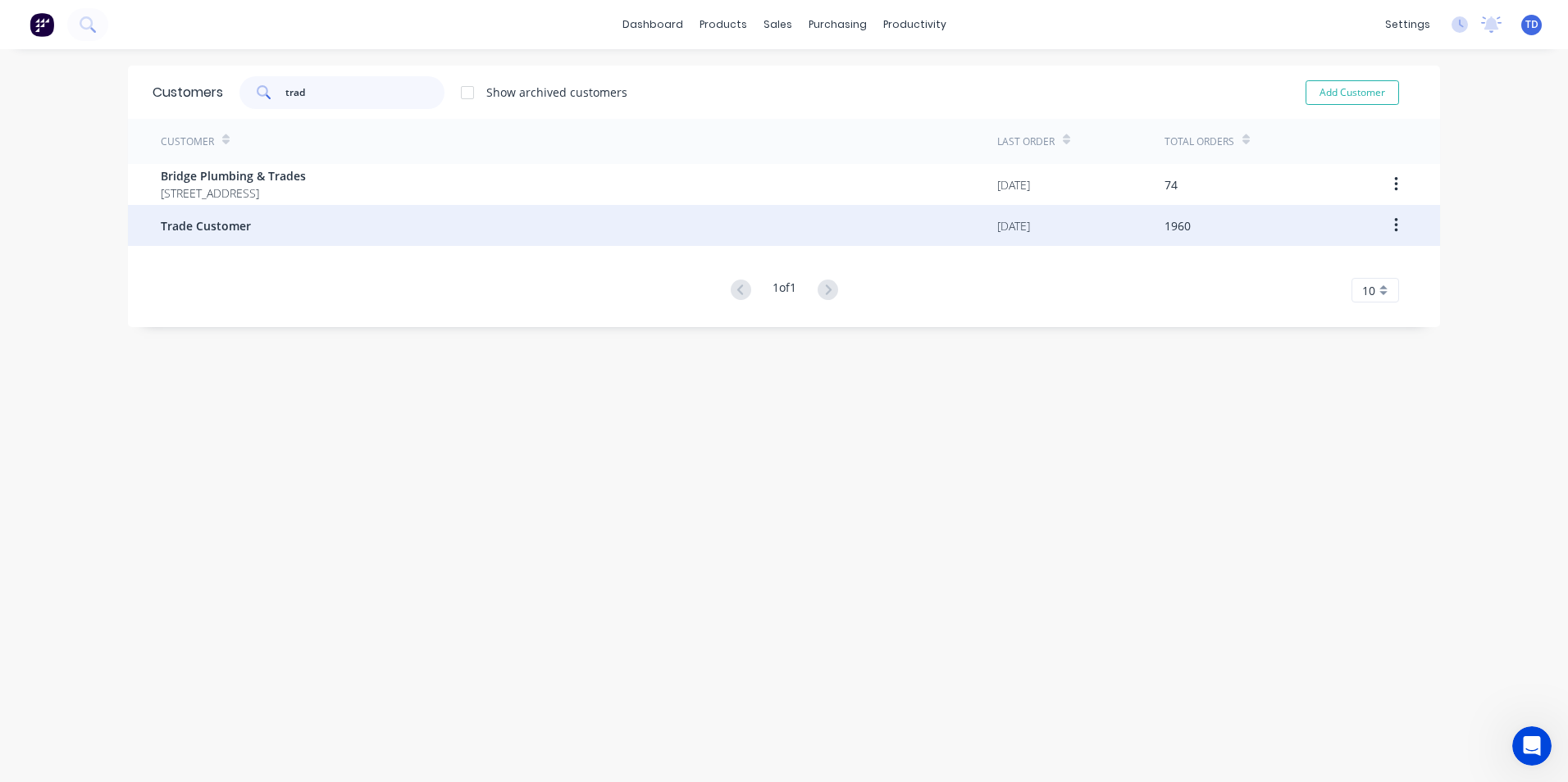
type input "trad"
click at [284, 224] on div "Trade Customer" at bounding box center [578, 225] width 836 height 41
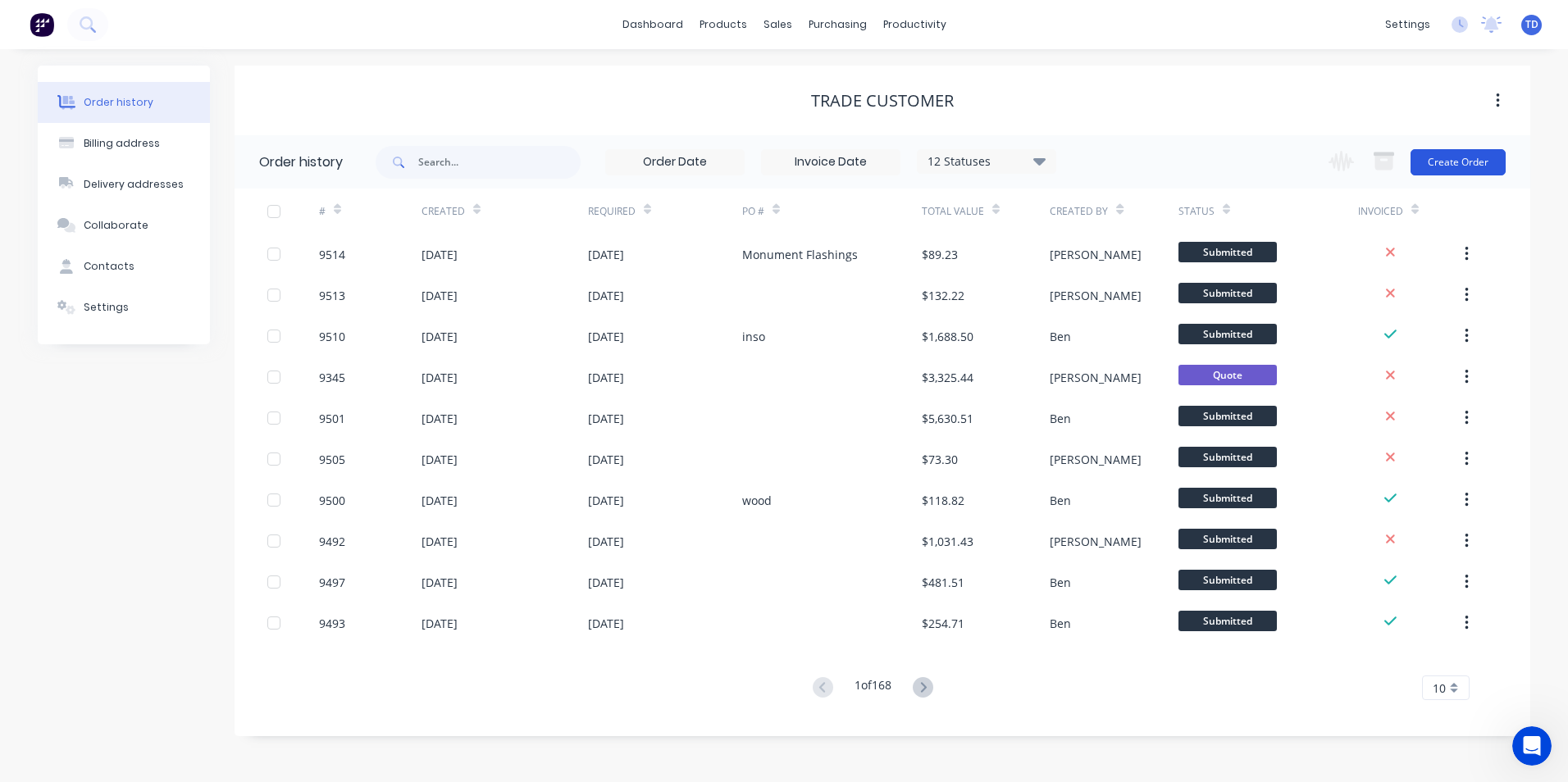
click at [1443, 159] on button "Create Order" at bounding box center [1458, 162] width 95 height 26
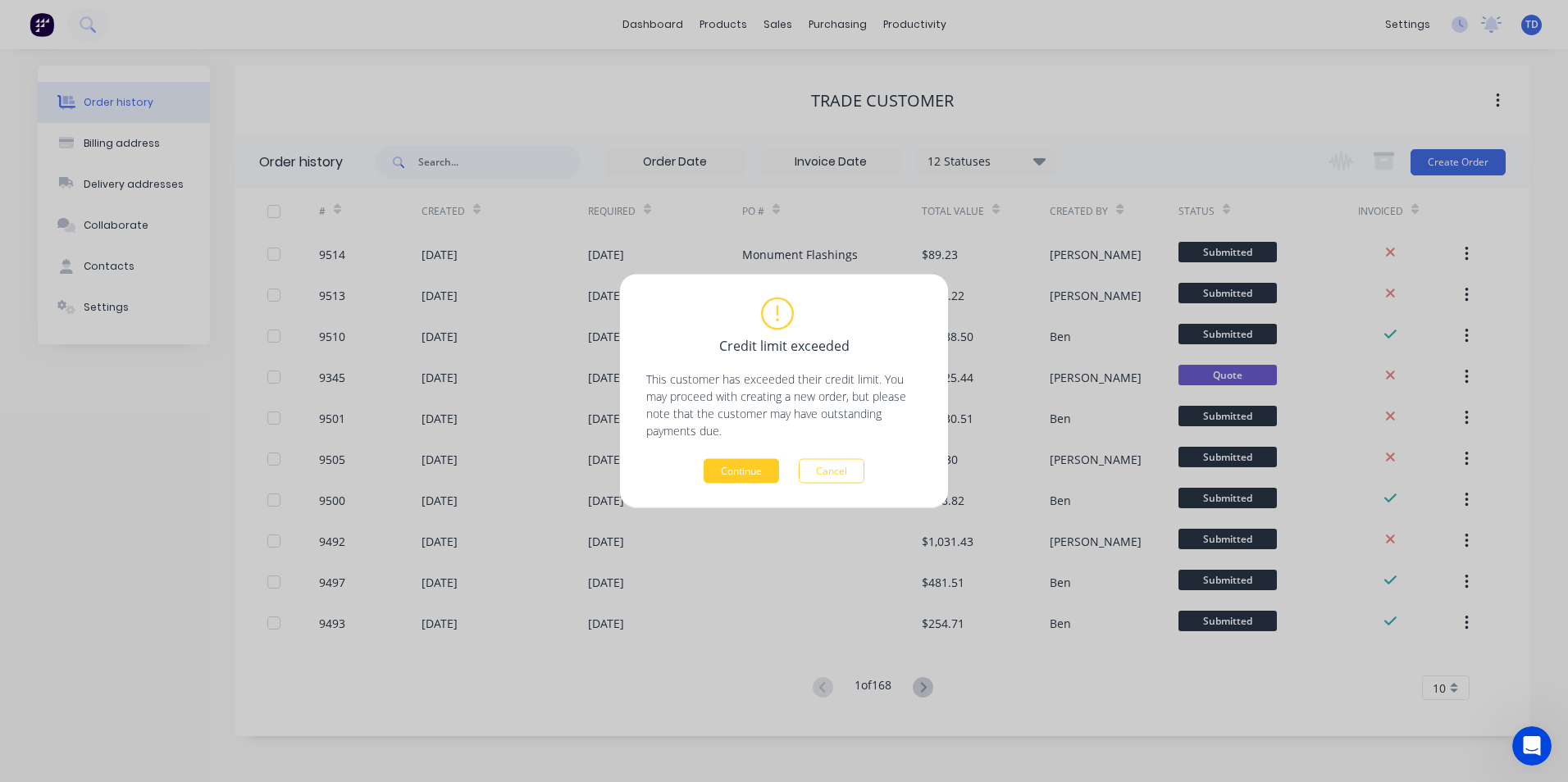
click at [749, 460] on button "Continue" at bounding box center [741, 471] width 75 height 24
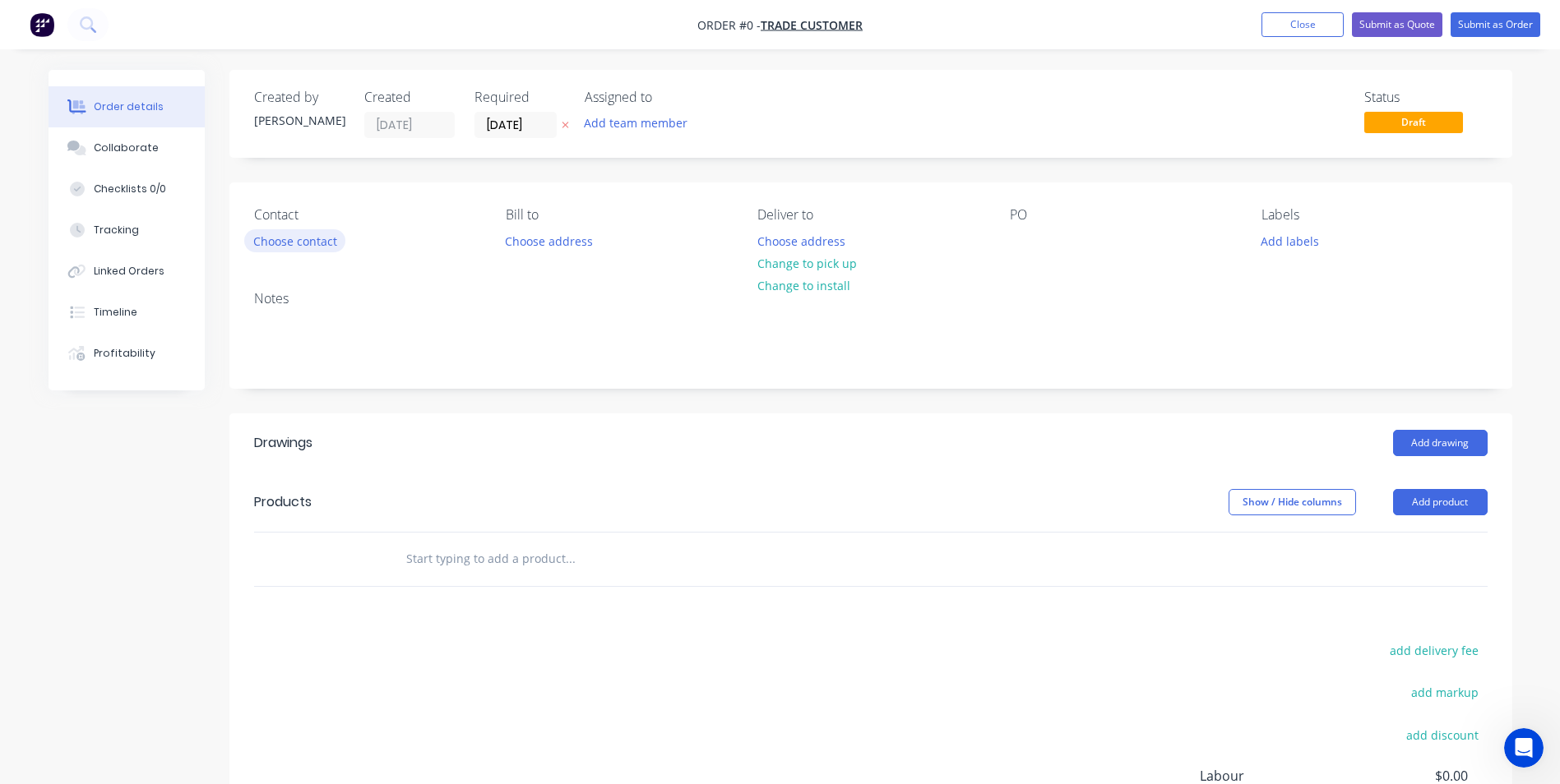
click at [301, 235] on button "Choose contact" at bounding box center [295, 240] width 101 height 22
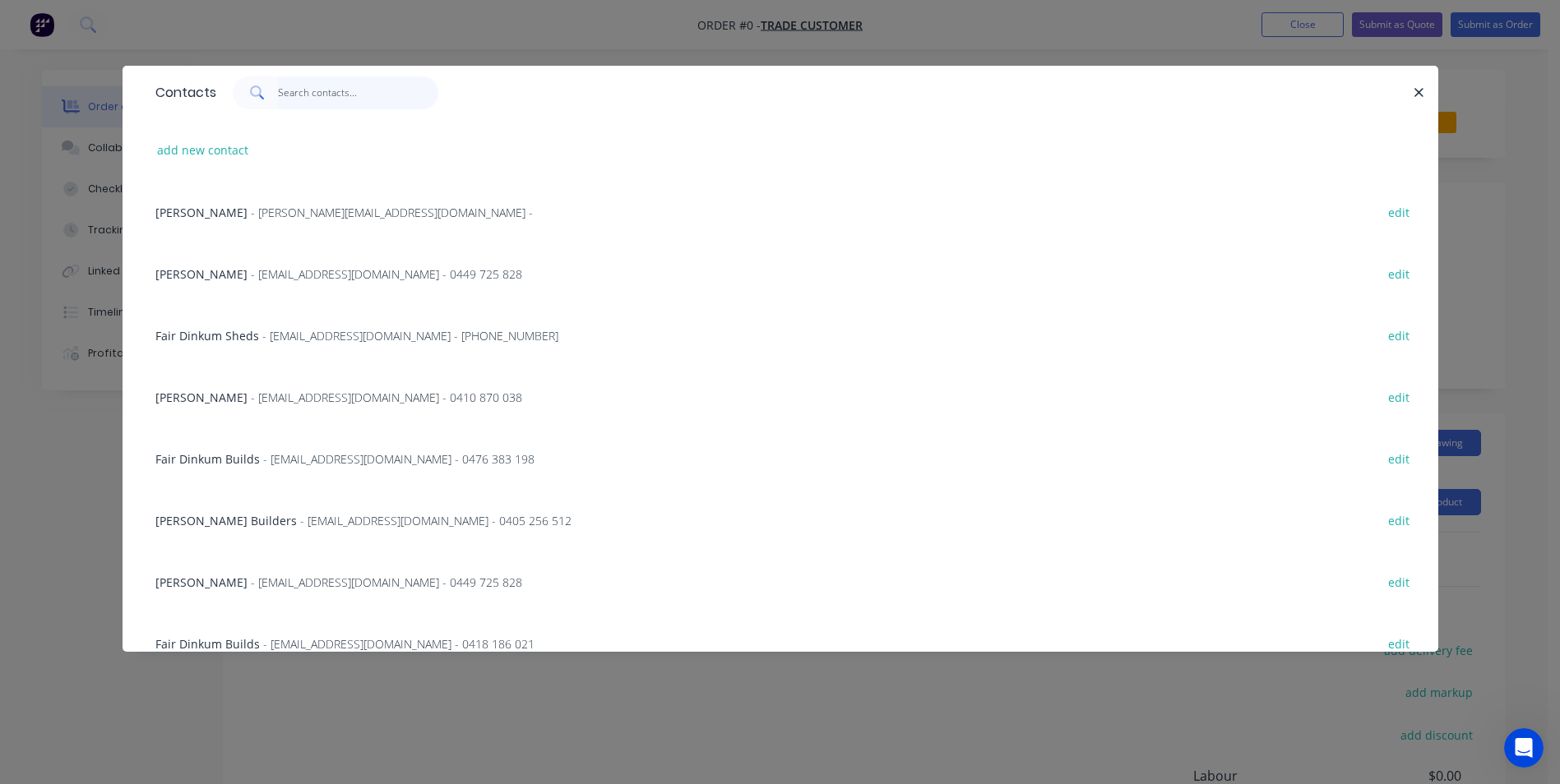
click at [329, 95] on input "text" at bounding box center [358, 92] width 160 height 33
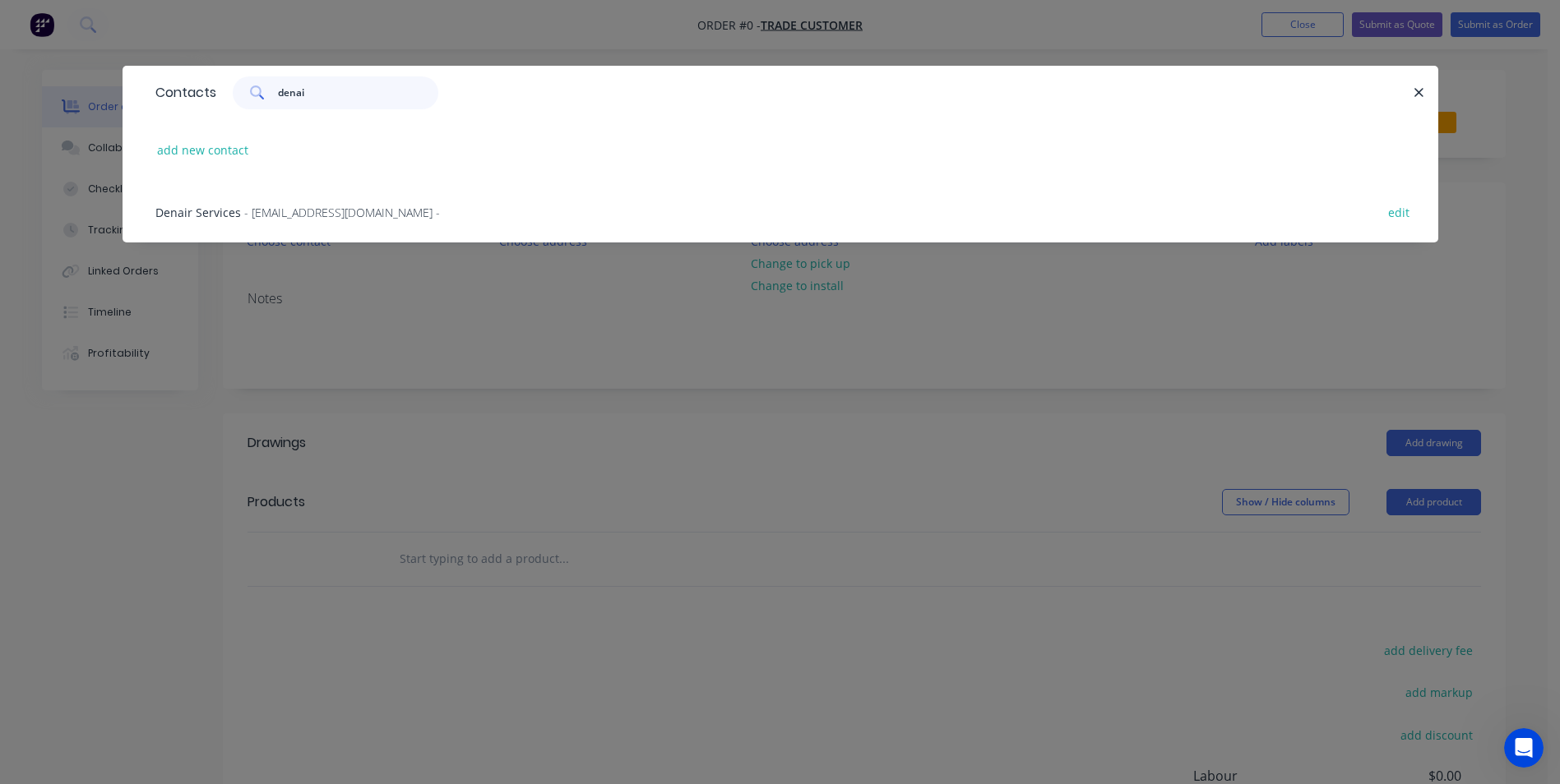
type input "denai"
click at [283, 217] on span "- sales@denair.com.au -" at bounding box center [342, 212] width 196 height 16
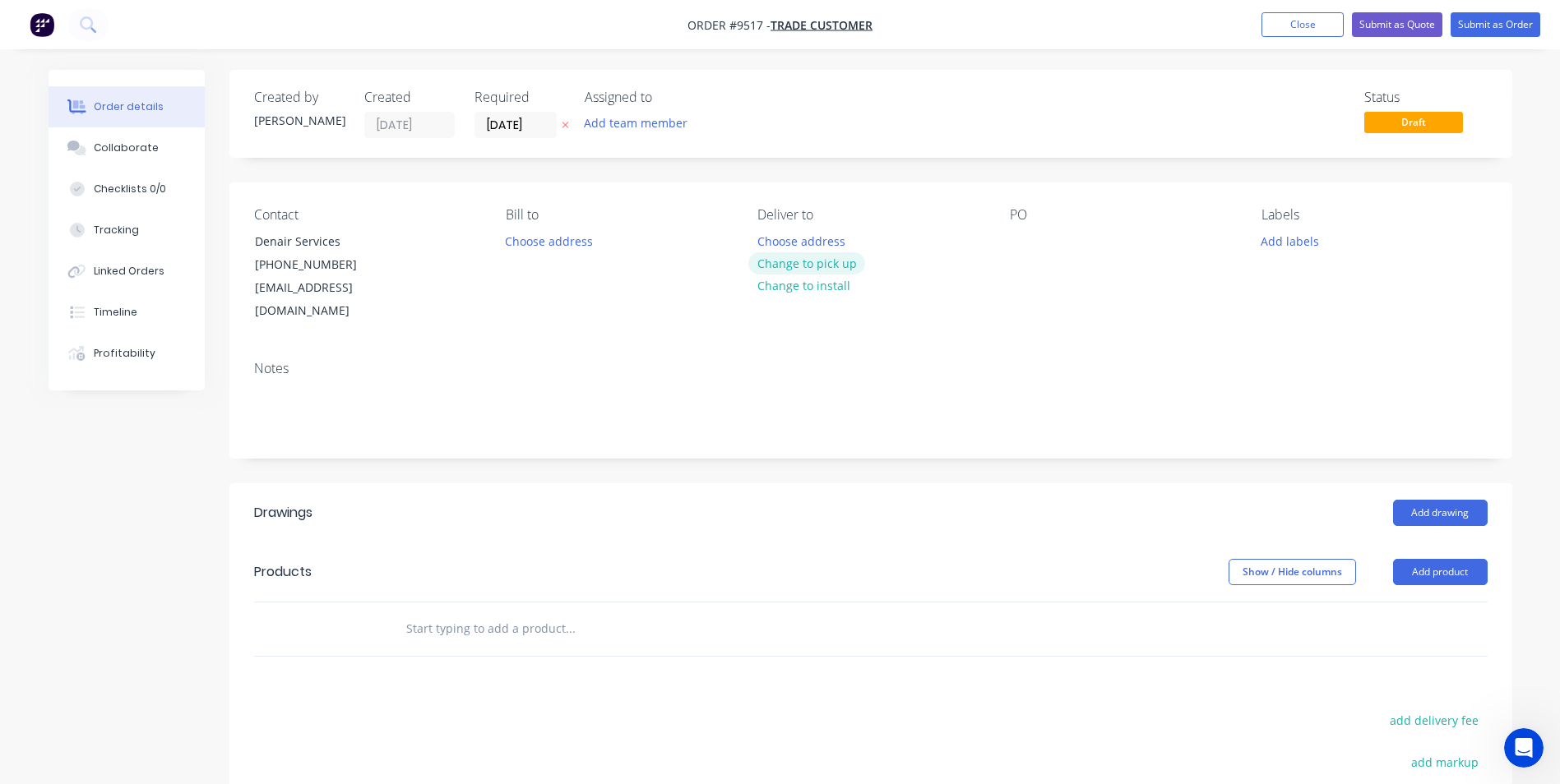
click at [814, 263] on button "Change to pick up" at bounding box center [806, 264] width 117 height 22
click at [770, 237] on div at bounding box center [770, 241] width 26 height 24
click at [837, 232] on div "Ring Holly" at bounding box center [830, 241] width 146 height 24
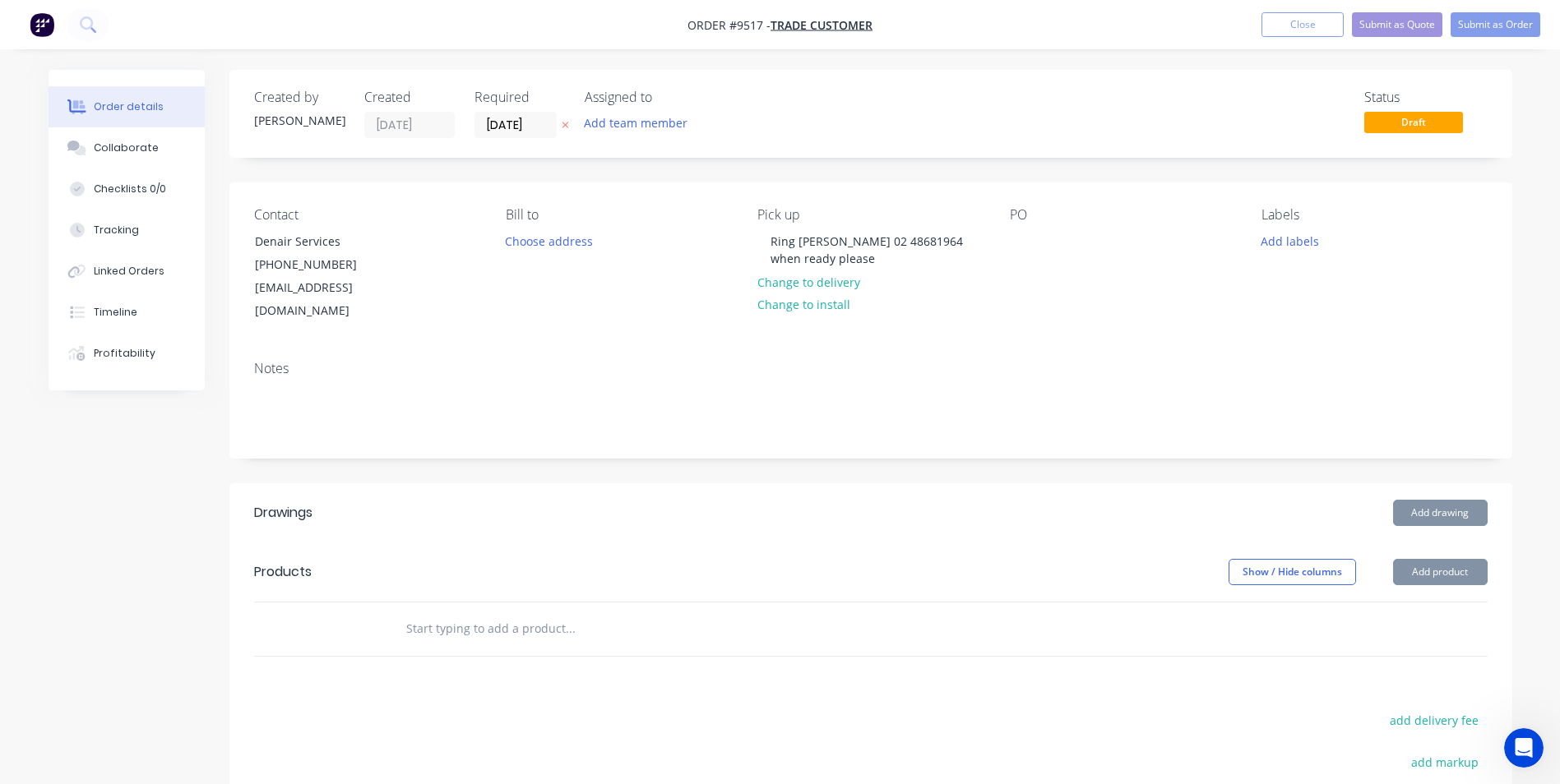
click at [1431, 500] on button "Add drawing" at bounding box center [1440, 513] width 95 height 26
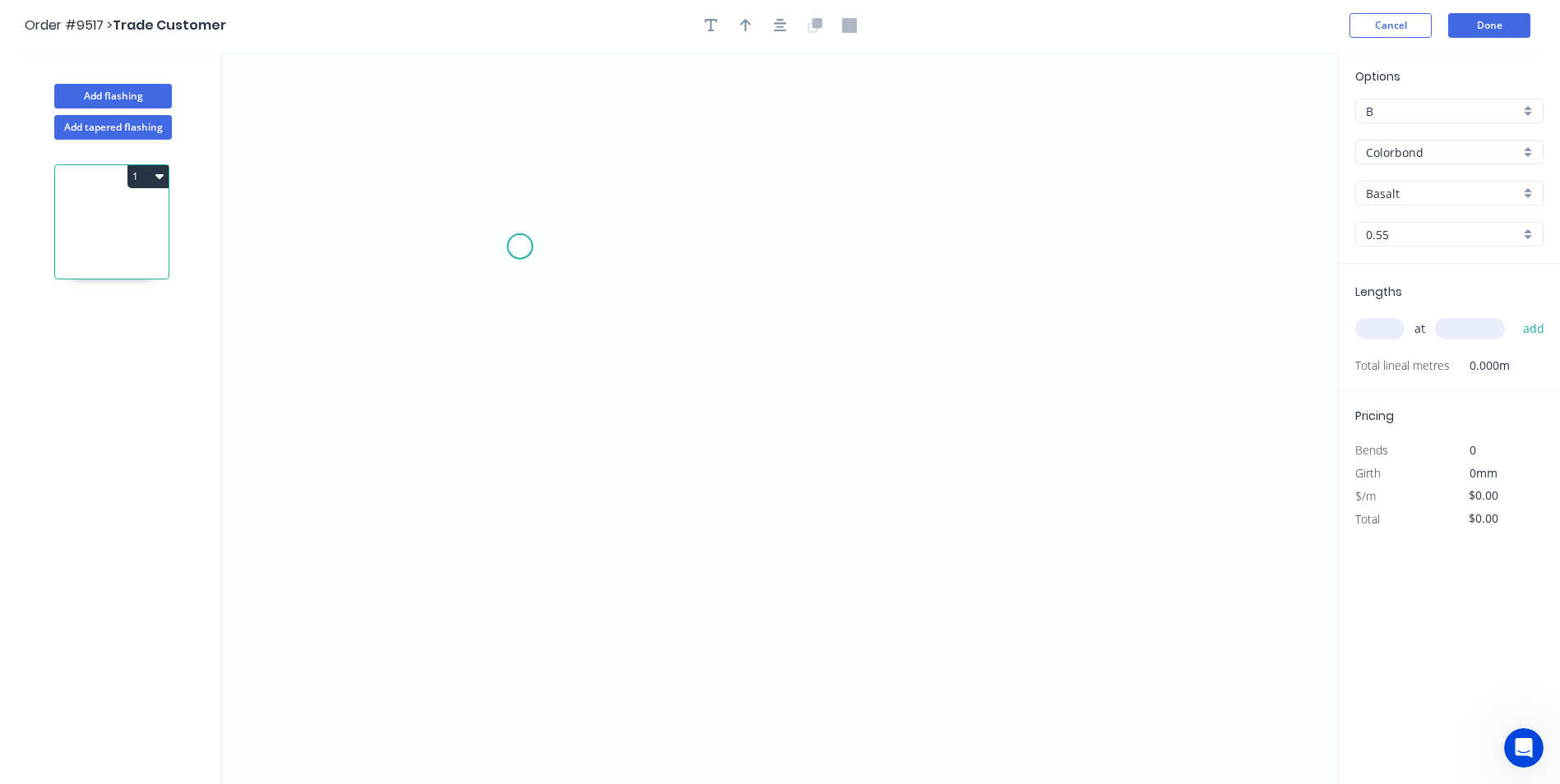
click at [521, 247] on icon "0" at bounding box center [779, 418] width 1116 height 734
click at [895, 365] on icon "0" at bounding box center [779, 418] width 1116 height 734
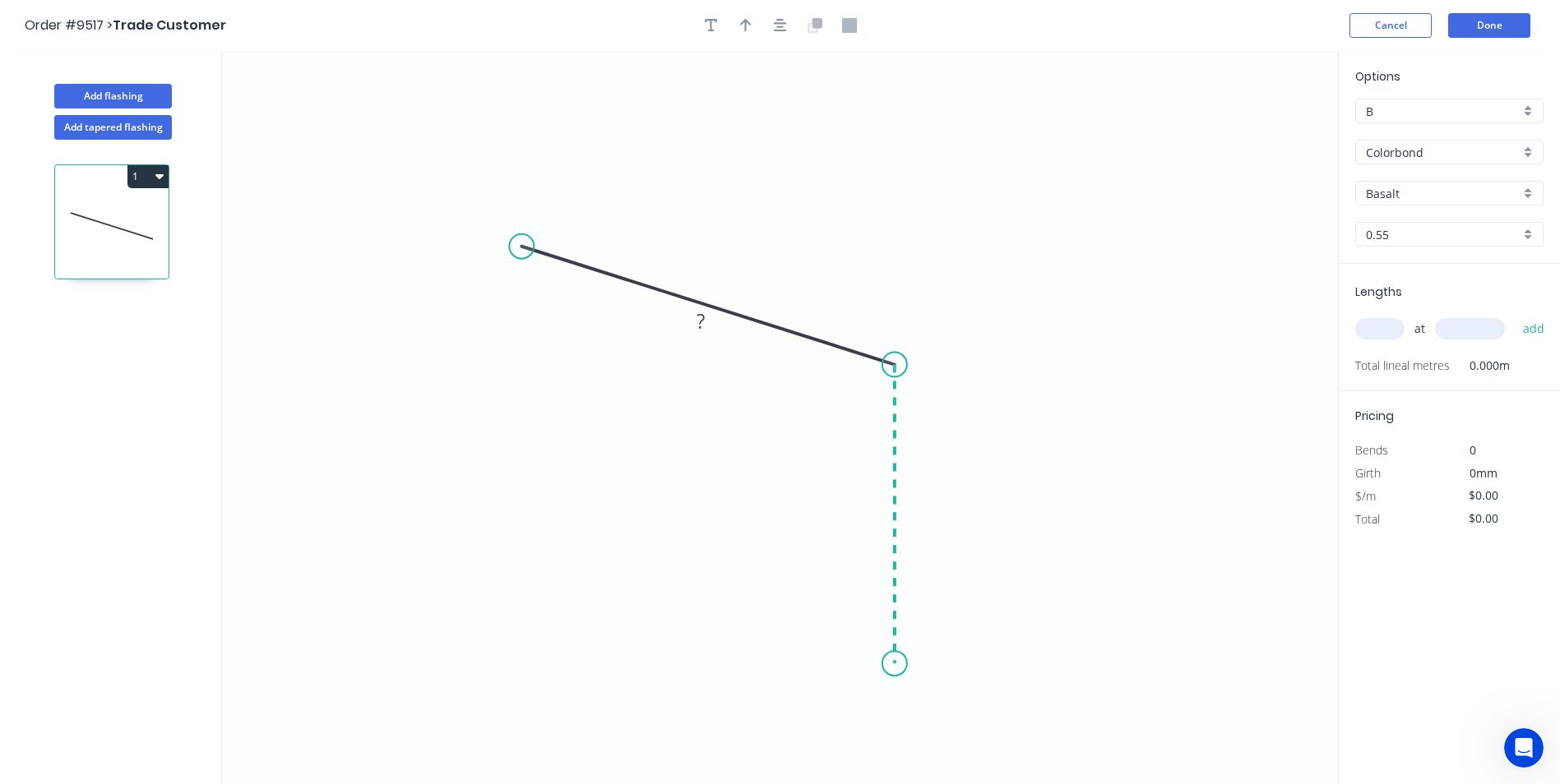
click at [896, 664] on icon "0 ?" at bounding box center [779, 418] width 1116 height 734
click at [896, 664] on circle at bounding box center [894, 663] width 24 height 24
click at [730, 277] on rect at bounding box center [715, 274] width 33 height 23
type input "$7.67"
click at [1376, 111] on input "B" at bounding box center [1442, 111] width 154 height 18
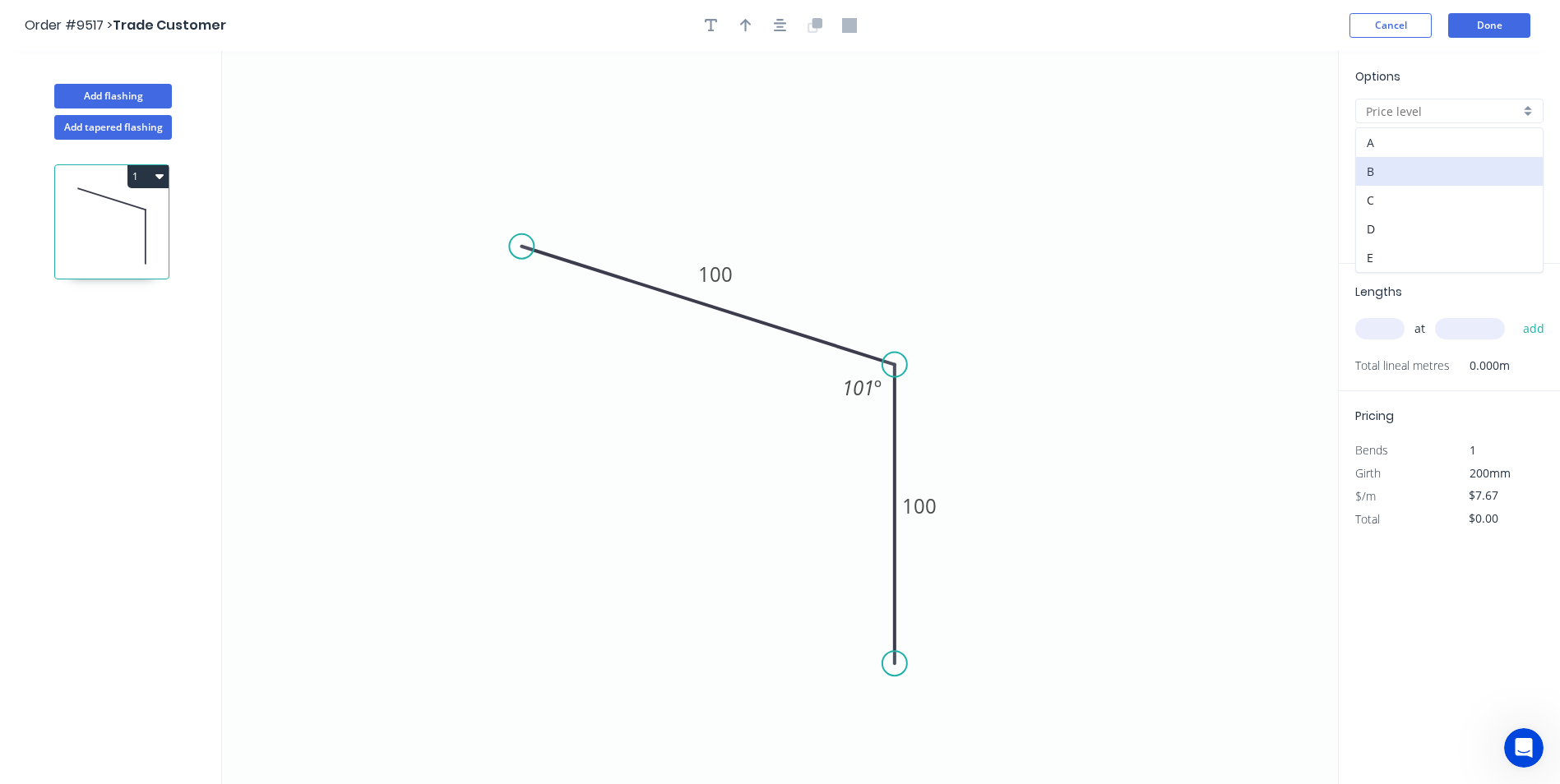
click at [1385, 141] on div "A" at bounding box center [1449, 143] width 186 height 29
type input "A"
type input "$5.68"
click at [1395, 192] on input "Basalt" at bounding box center [1442, 193] width 154 height 18
click at [1405, 223] on div "Surfmist" at bounding box center [1449, 225] width 186 height 29
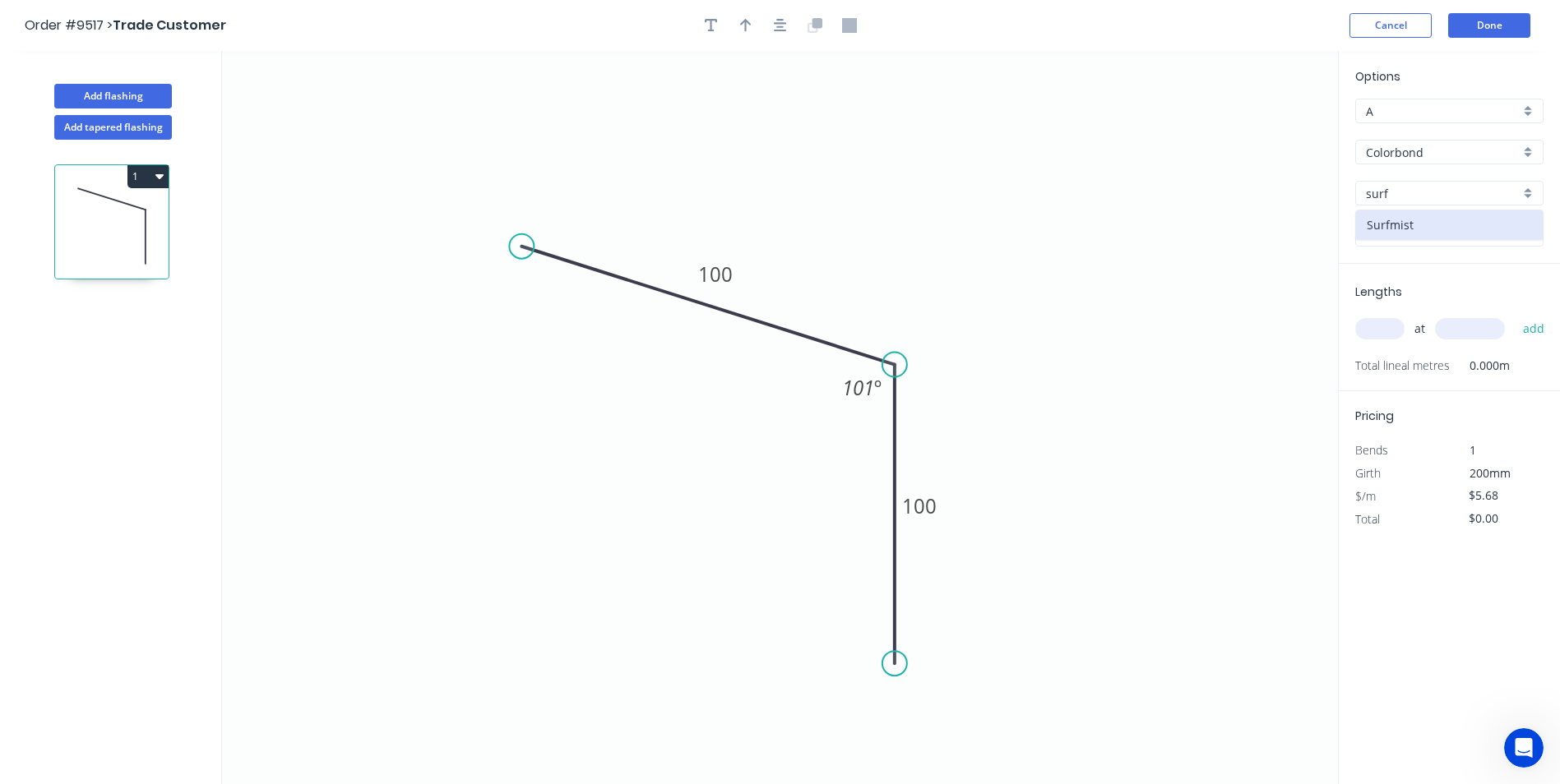
type input "Surfmist"
click at [1384, 326] on input "text" at bounding box center [1379, 328] width 50 height 21
type input "2"
type input "6800"
click at [1515, 315] on button "add" at bounding box center [1534, 328] width 39 height 28
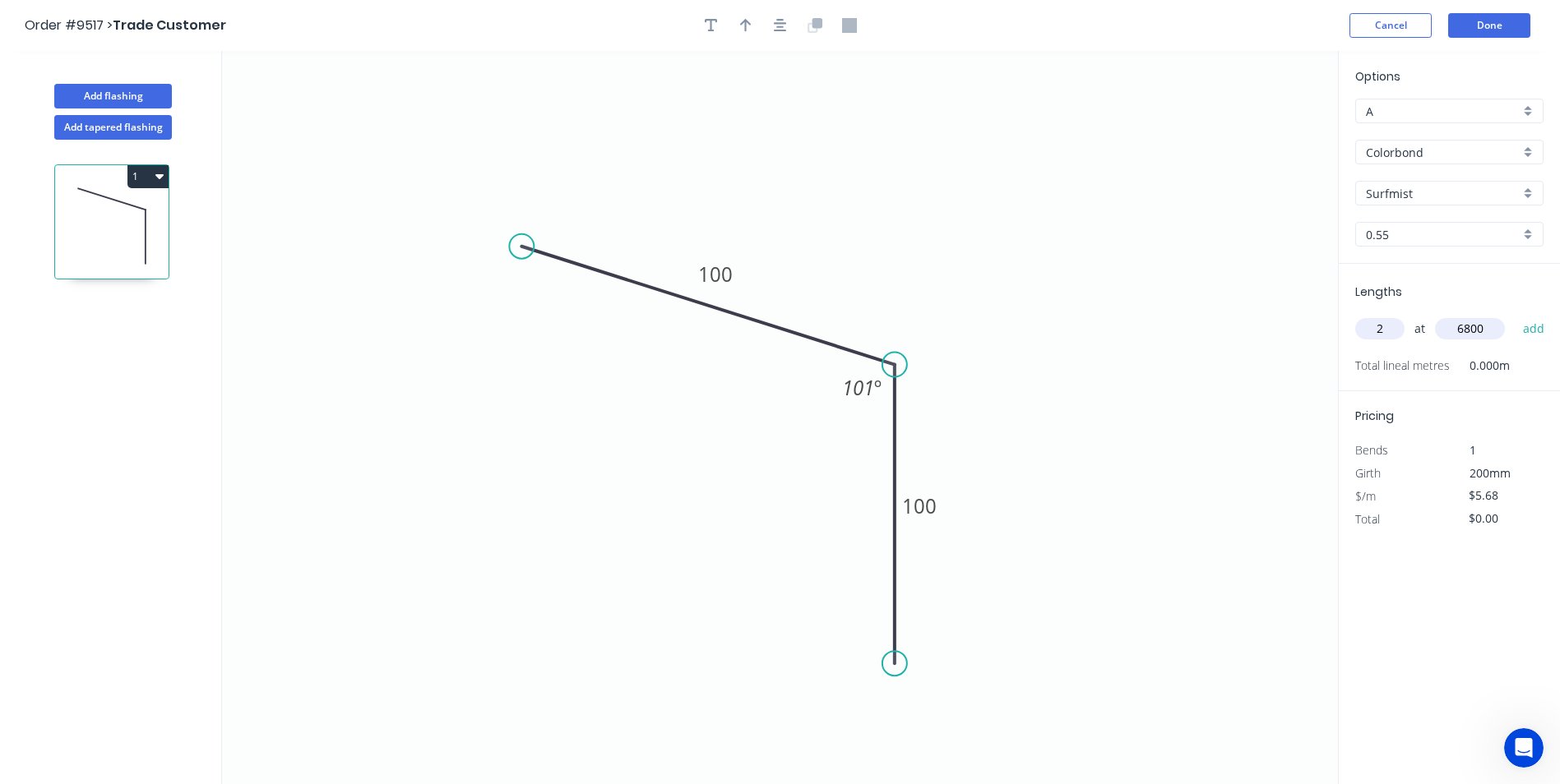
type input "$77.25"
click at [741, 35] on button "button" at bounding box center [746, 25] width 24 height 24
click at [1255, 133] on icon at bounding box center [1255, 114] width 15 height 53
drag, startPoint x: 1255, startPoint y: 133, endPoint x: 984, endPoint y: 221, distance: 284.9
click at [984, 221] on icon at bounding box center [997, 206] width 48 height 48
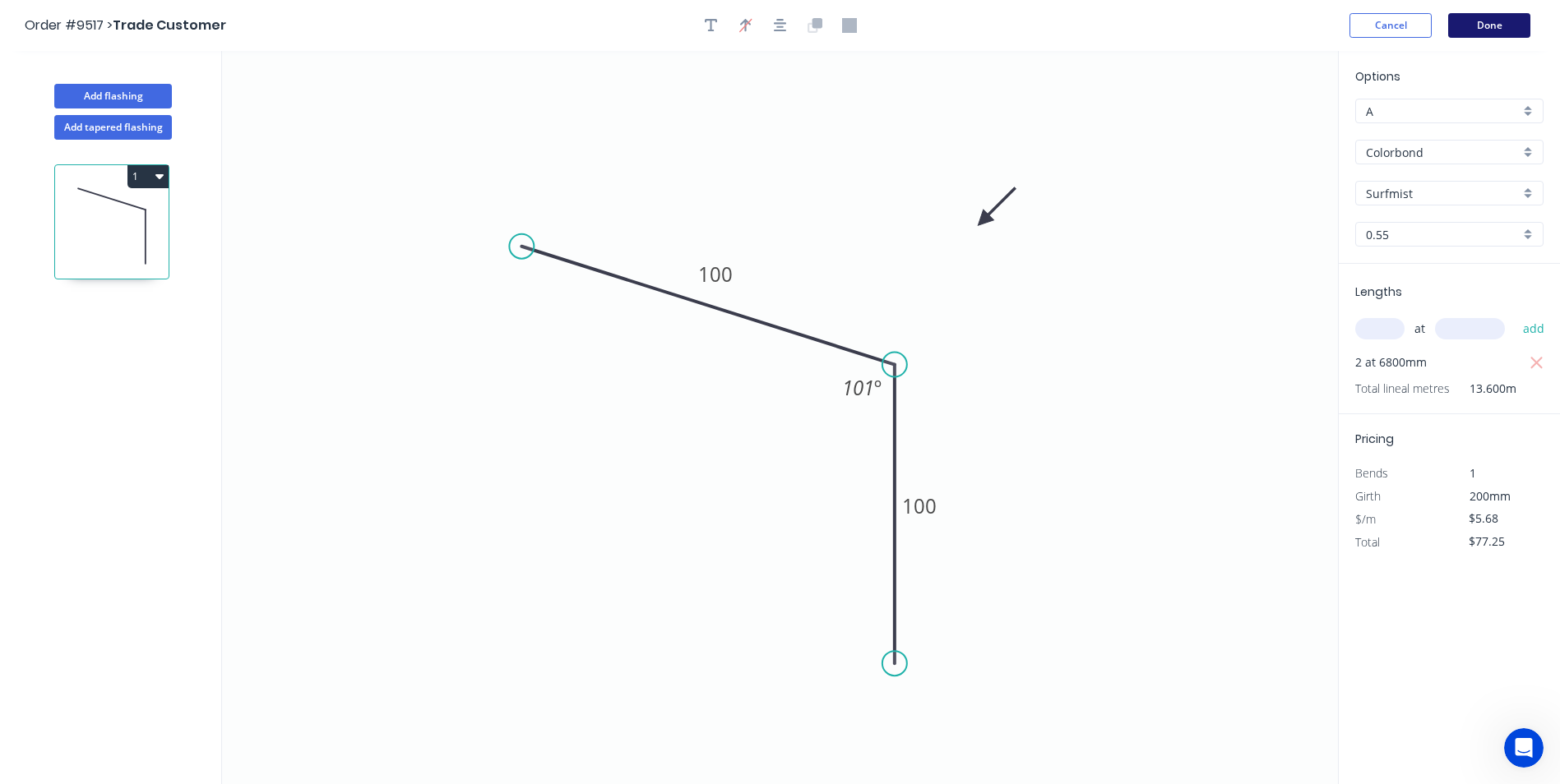
click at [1468, 24] on button "Done" at bounding box center [1489, 25] width 82 height 24
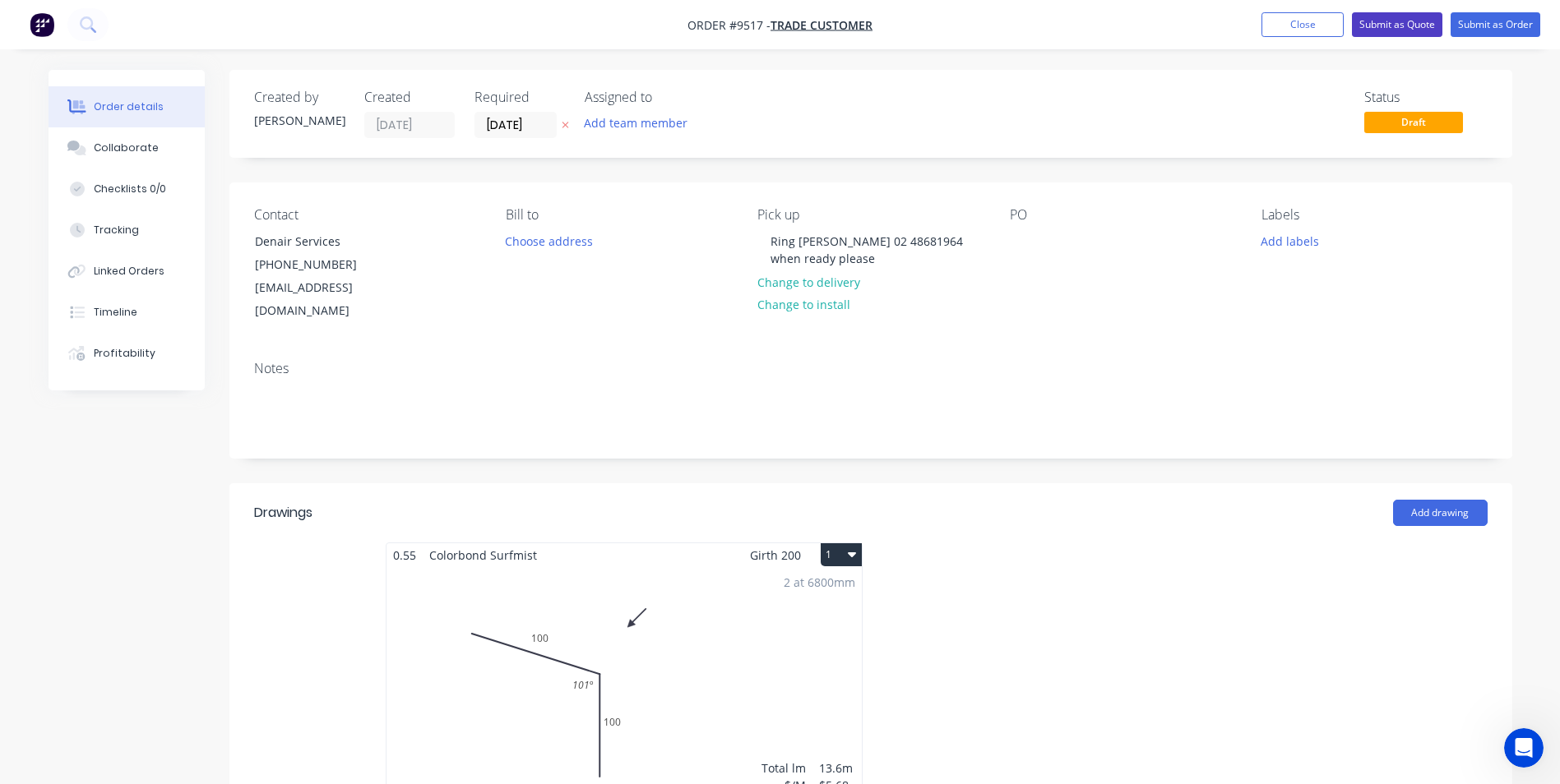
click at [1406, 20] on button "Submit as Quote" at bounding box center [1397, 24] width 91 height 24
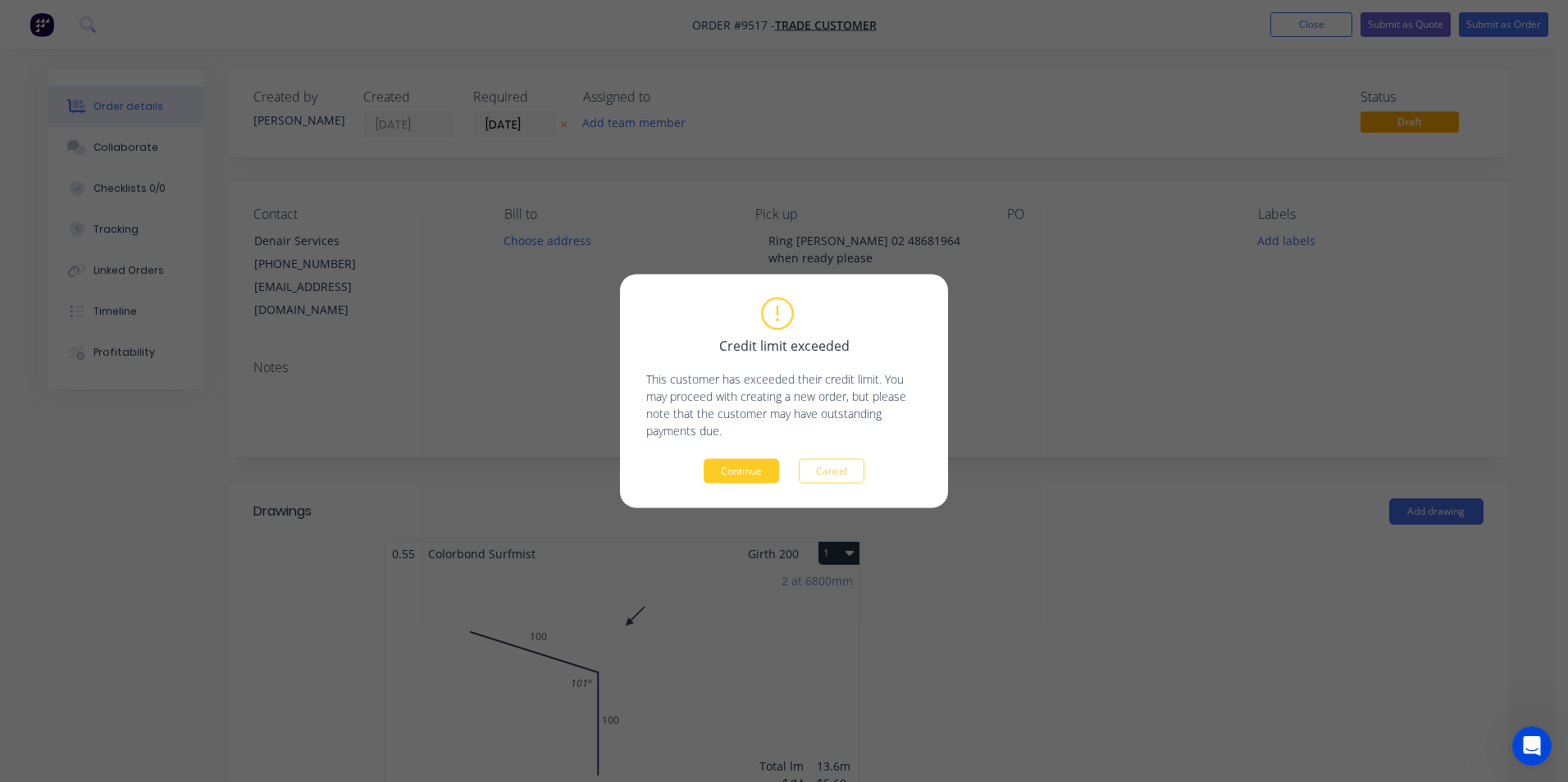
click at [761, 476] on button "Continue" at bounding box center [741, 471] width 75 height 24
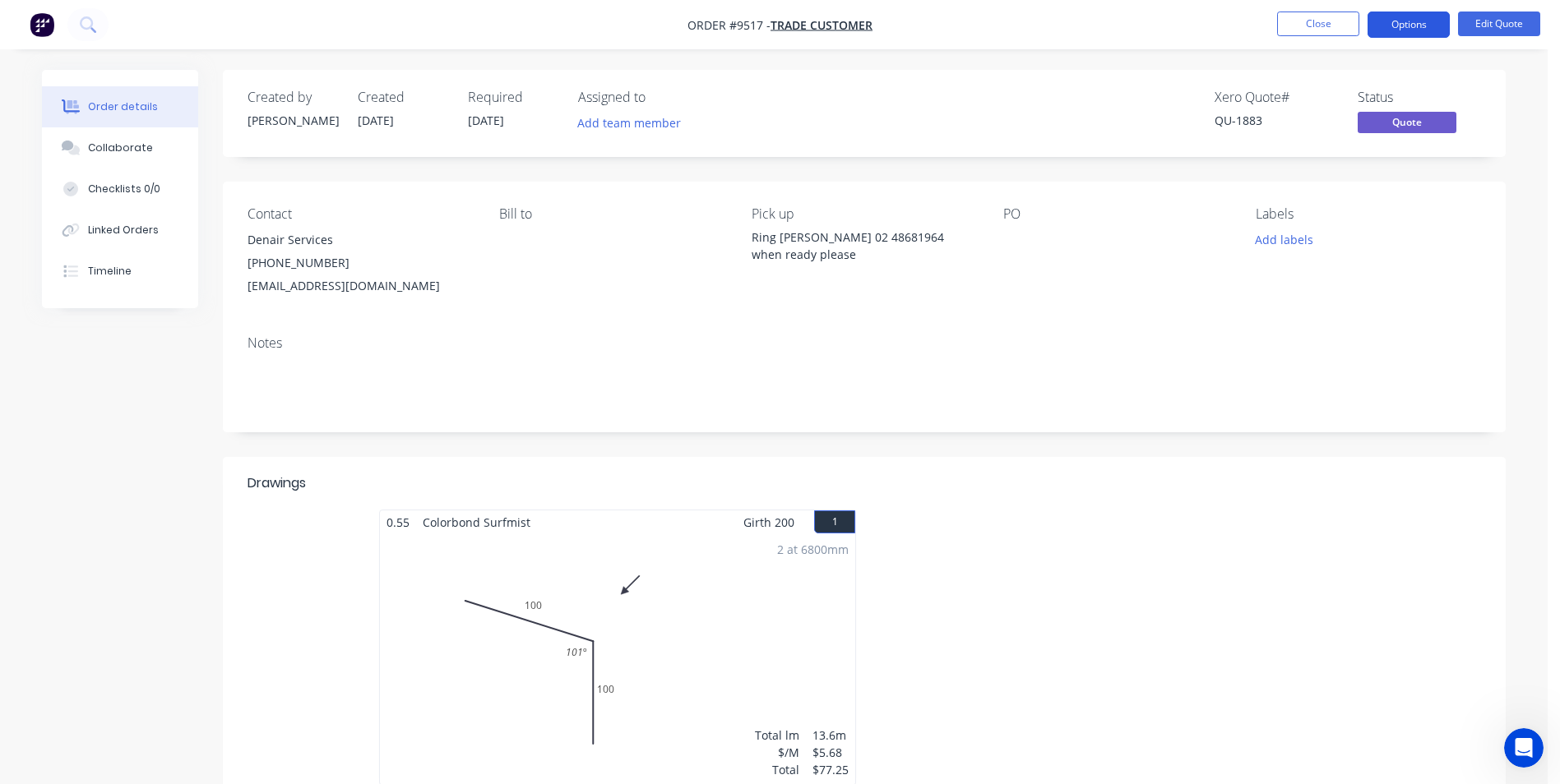
click at [1417, 24] on button "Options" at bounding box center [1409, 24] width 82 height 26
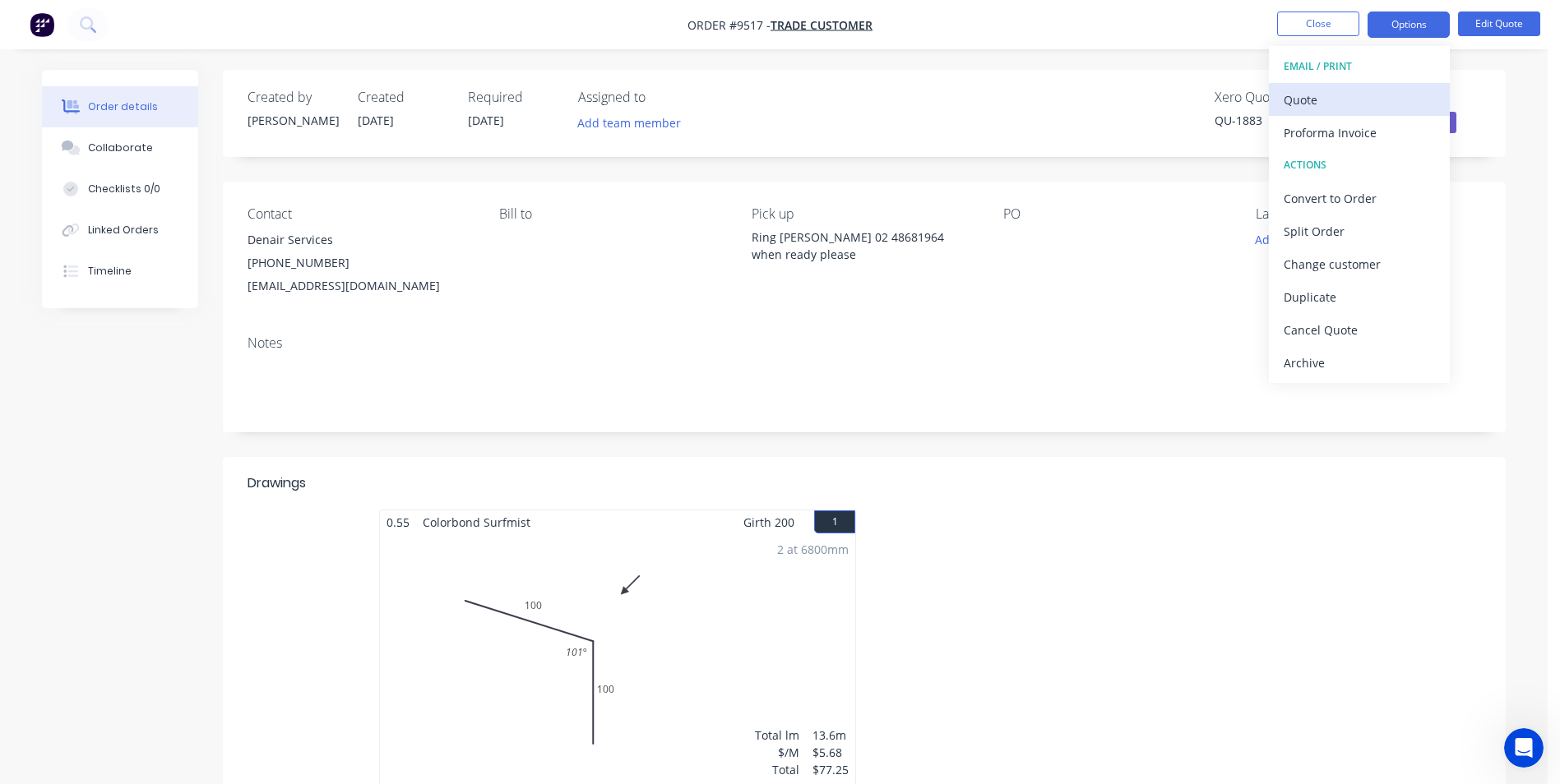
click at [1341, 100] on div "Quote" at bounding box center [1359, 100] width 151 height 24
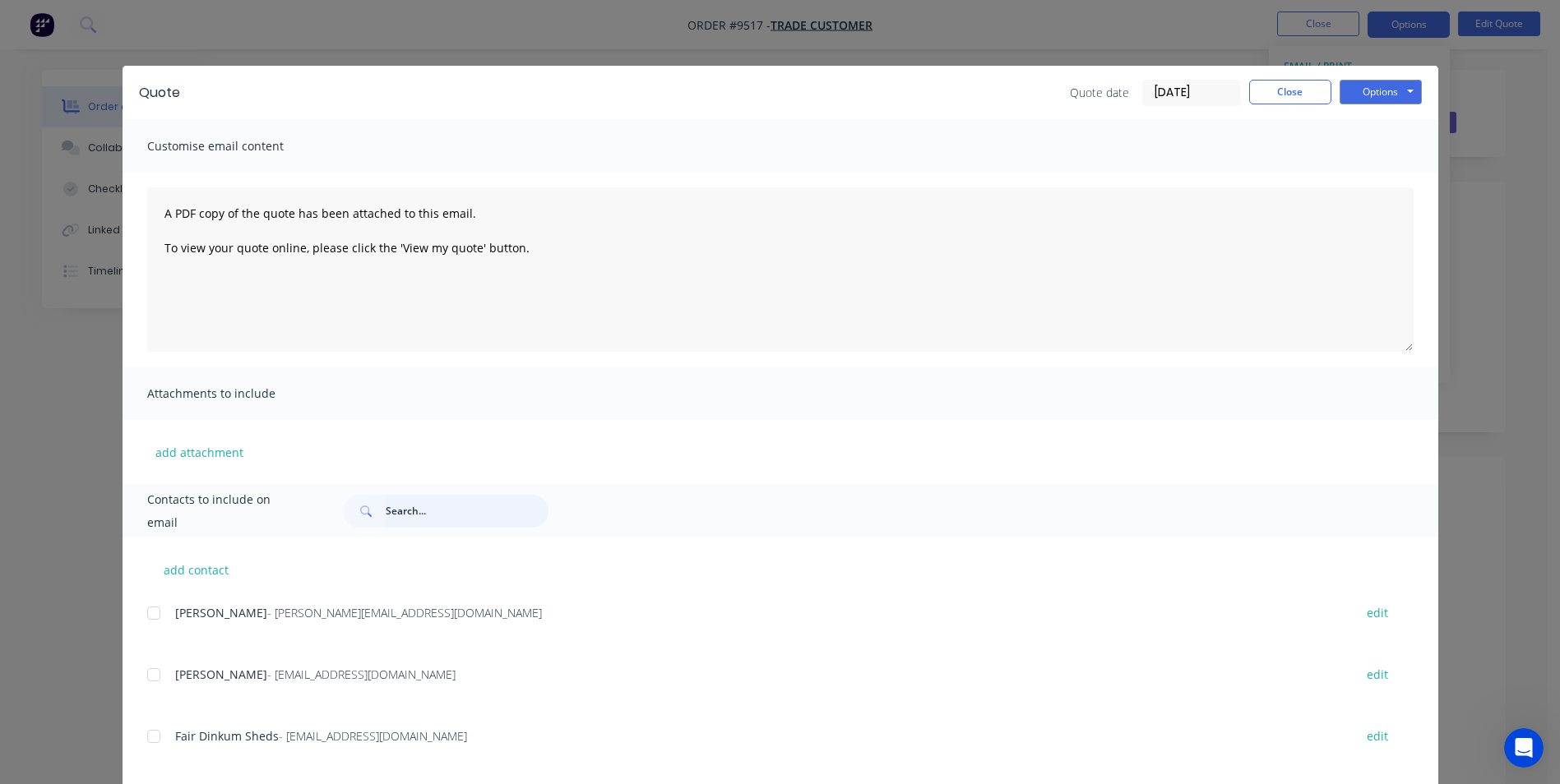
click at [415, 526] on input "text" at bounding box center [467, 511] width 163 height 33
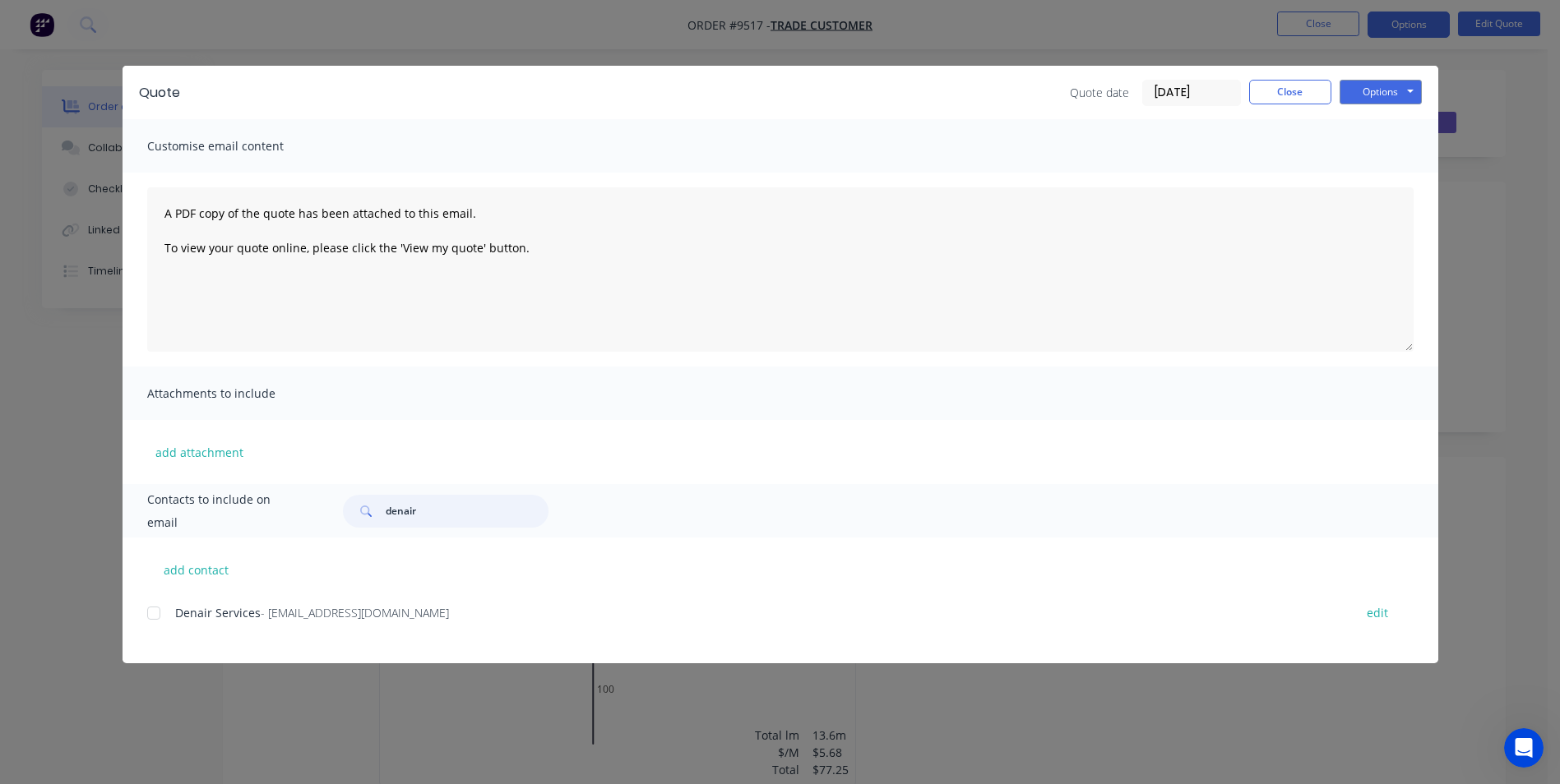
click at [149, 611] on div at bounding box center [154, 613] width 33 height 33
type input "denair"
click at [1369, 93] on button "Options" at bounding box center [1381, 91] width 82 height 24
click at [1387, 179] on button "Email" at bounding box center [1392, 175] width 105 height 27
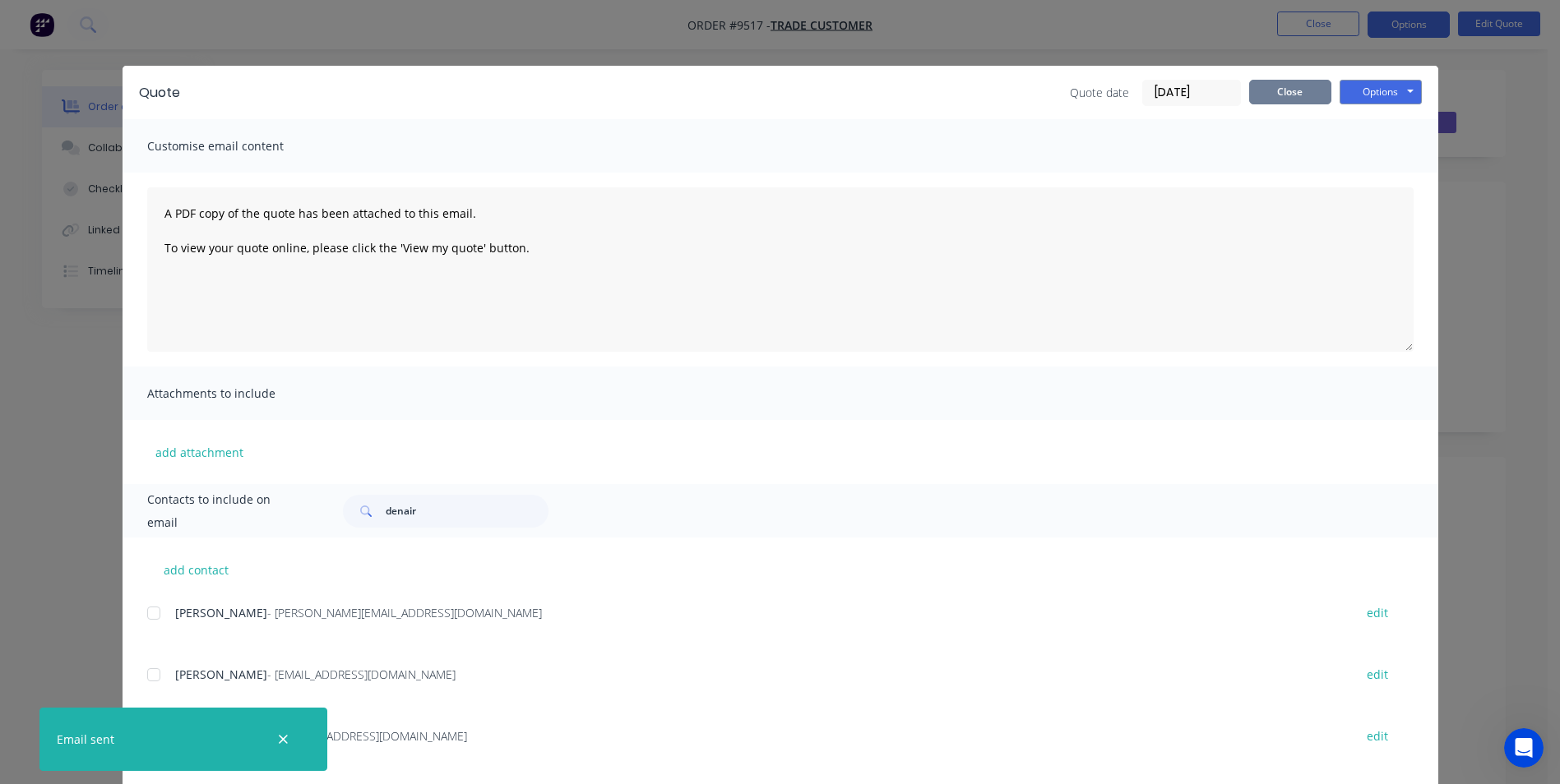
click at [1277, 97] on button "Close" at bounding box center [1290, 91] width 82 height 24
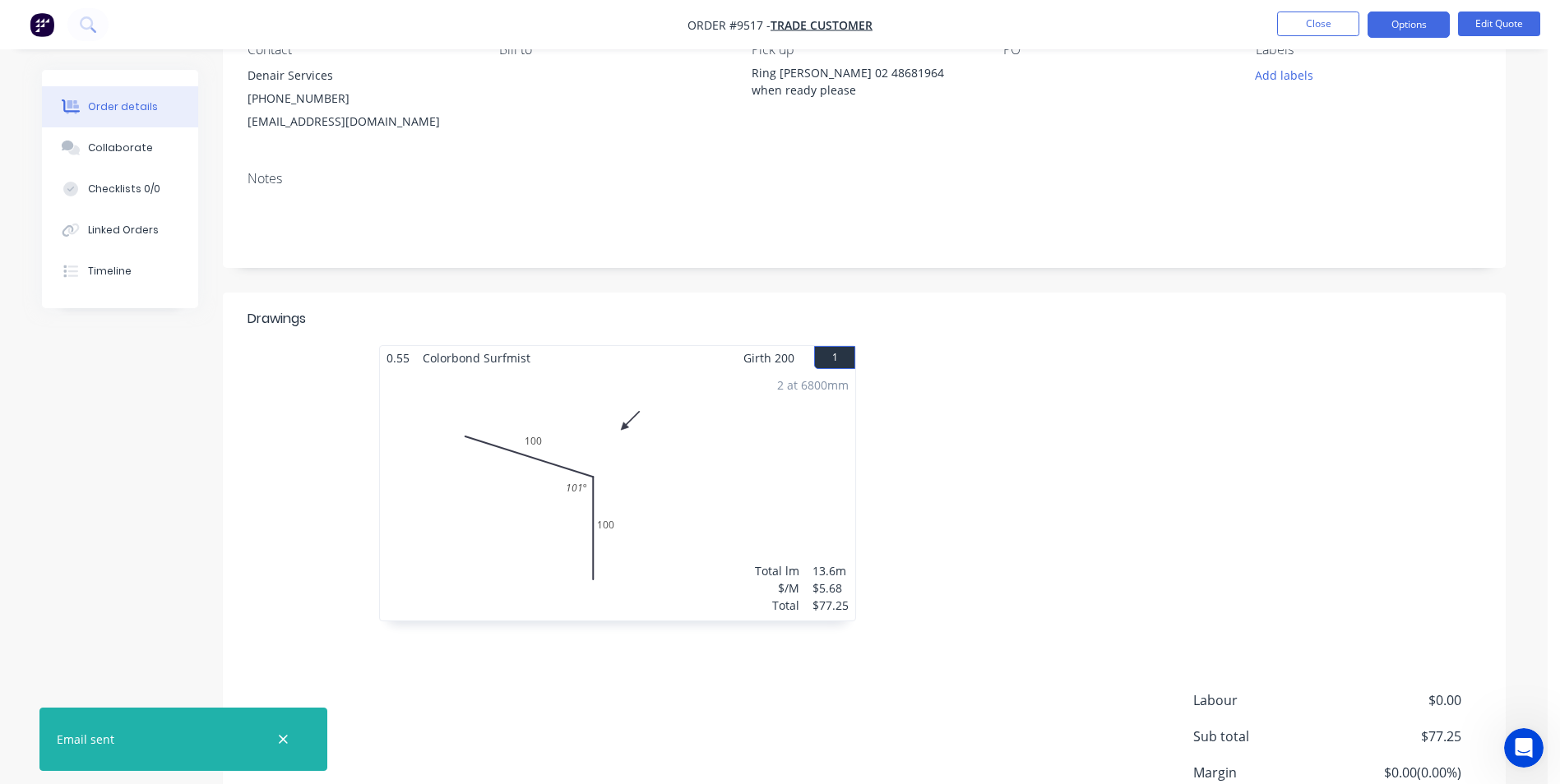
scroll to position [82, 0]
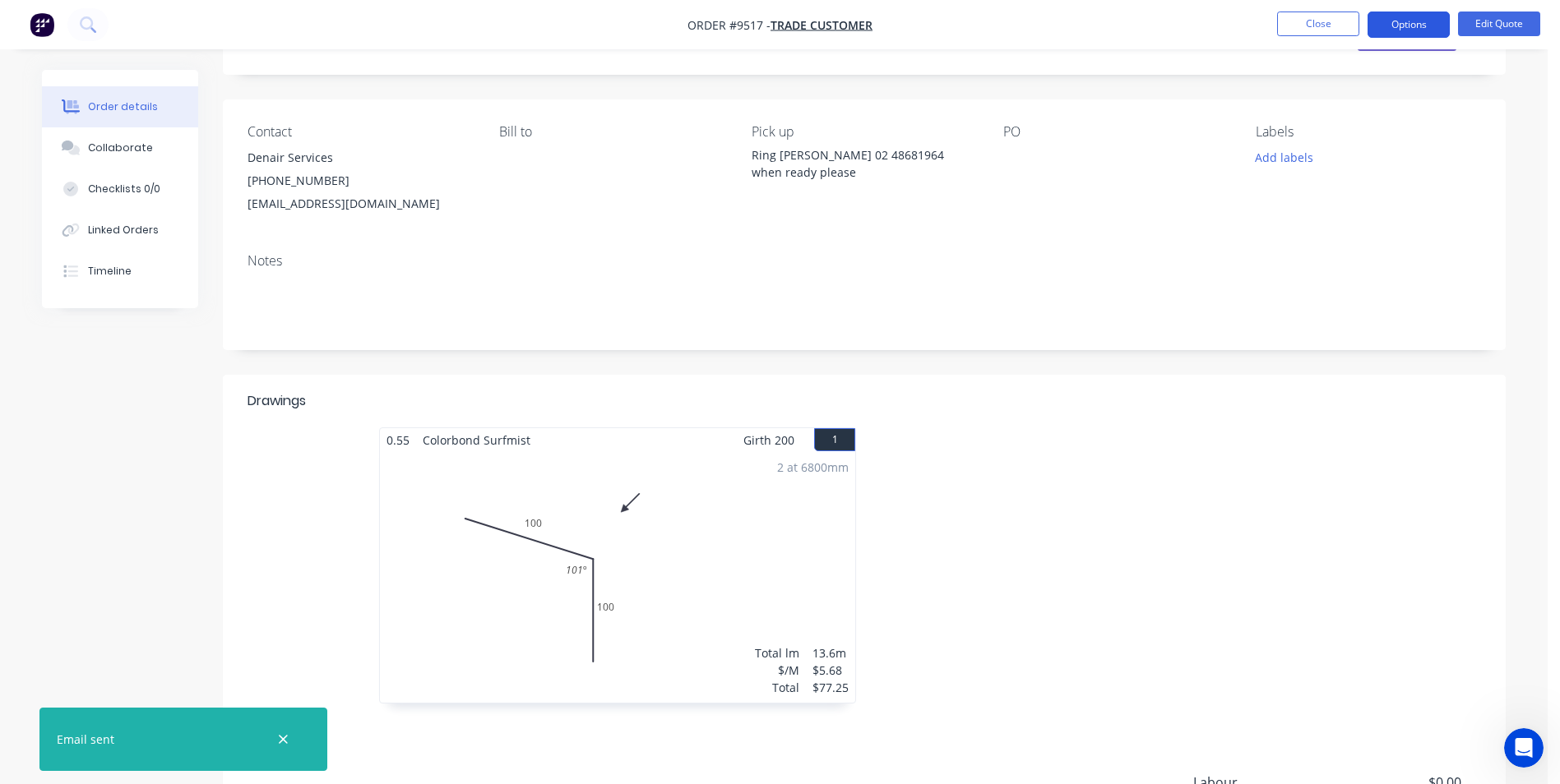
click at [1422, 32] on button "Options" at bounding box center [1409, 24] width 82 height 26
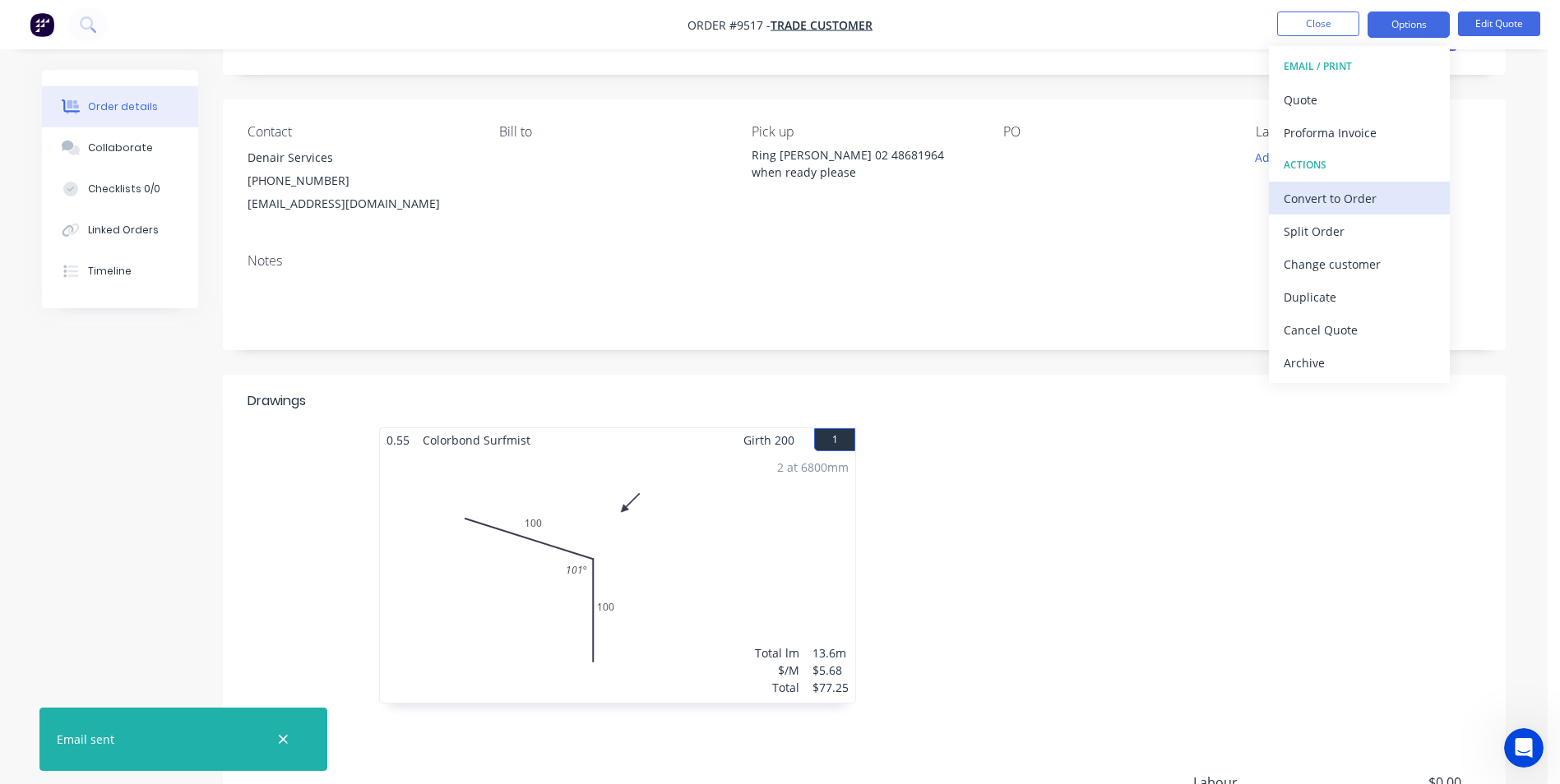
click at [1358, 194] on div "Convert to Order" at bounding box center [1359, 198] width 151 height 24
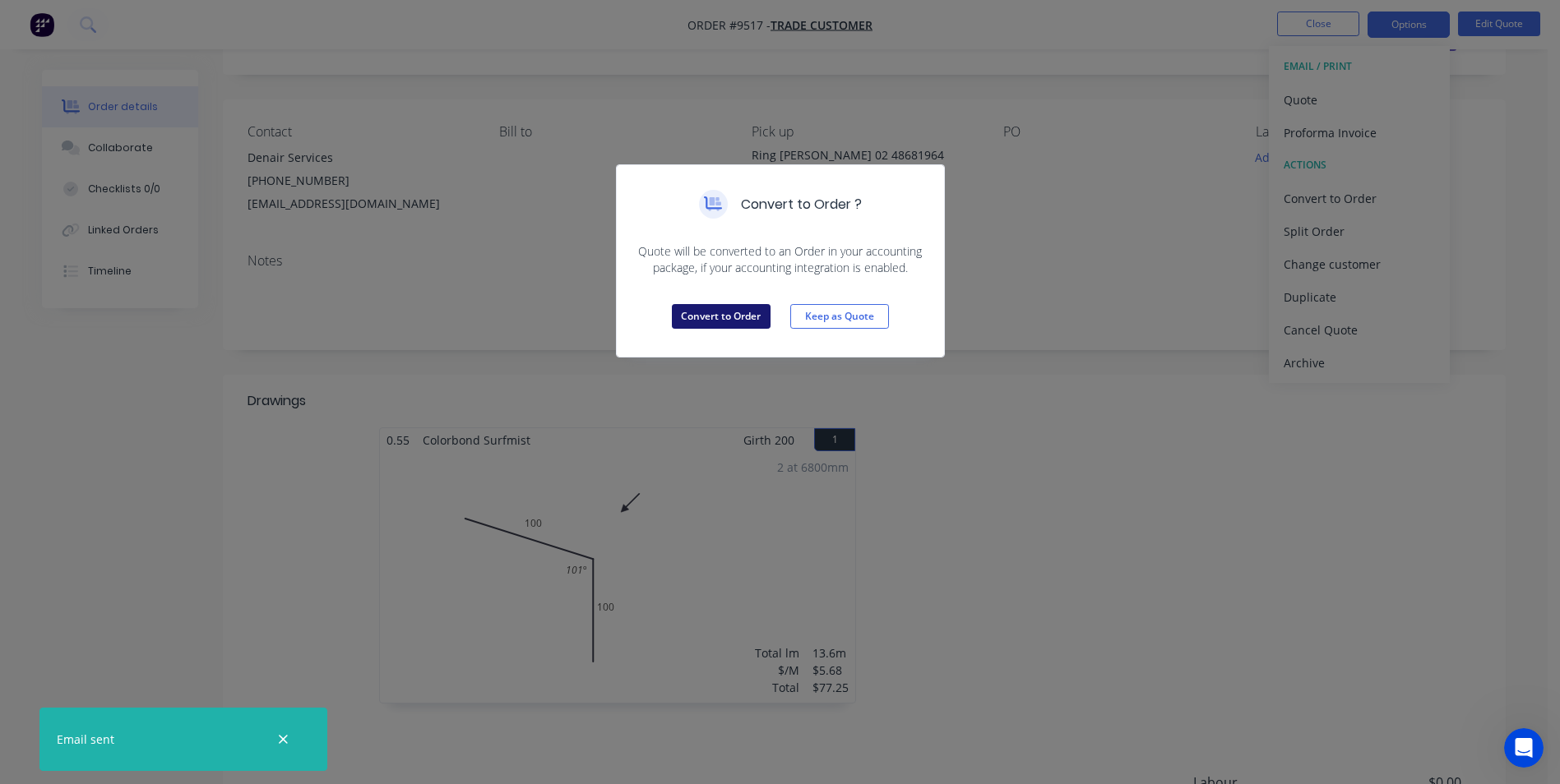
click at [732, 317] on button "Convert to Order" at bounding box center [721, 316] width 99 height 24
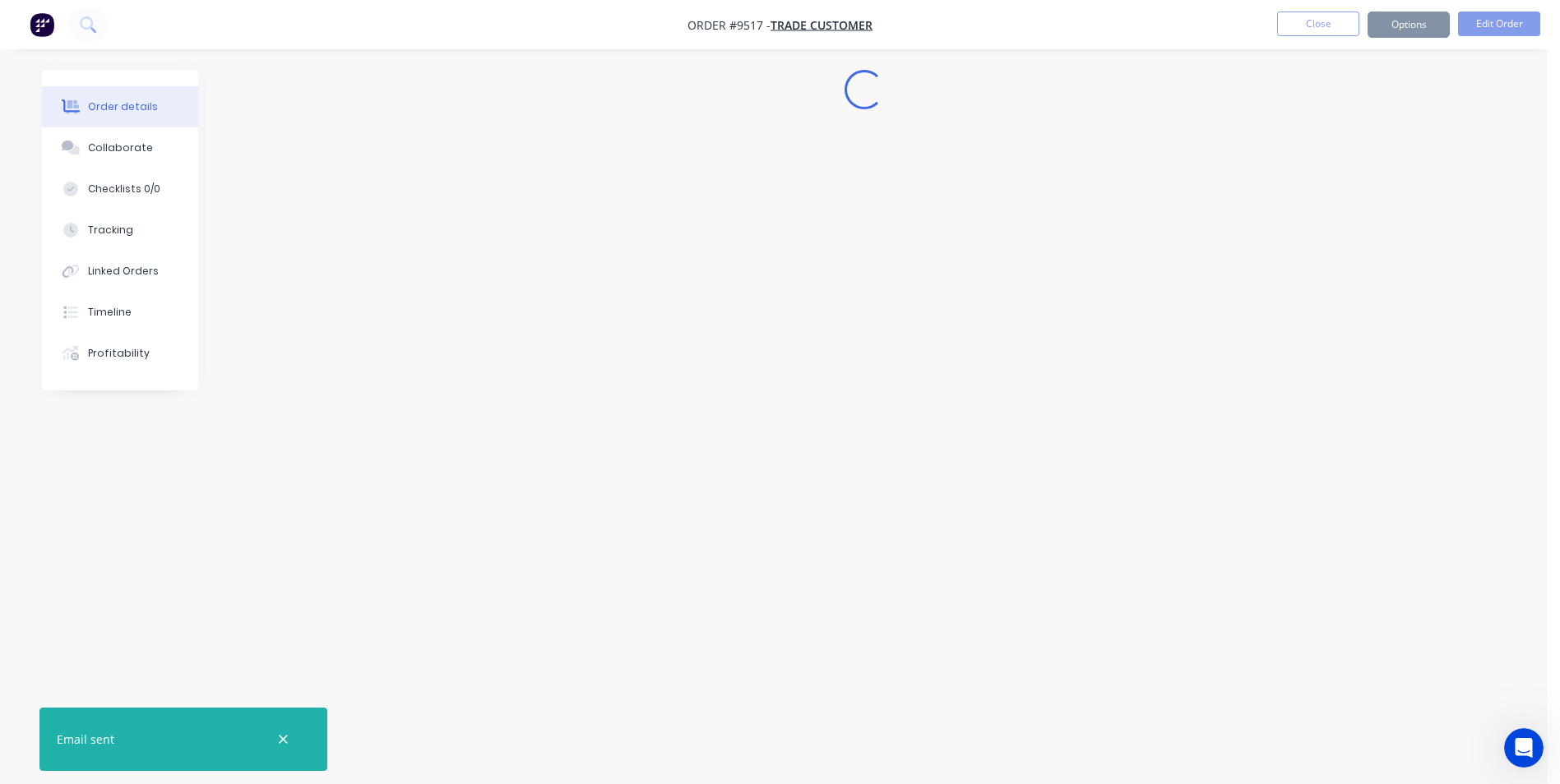
scroll to position [0, 0]
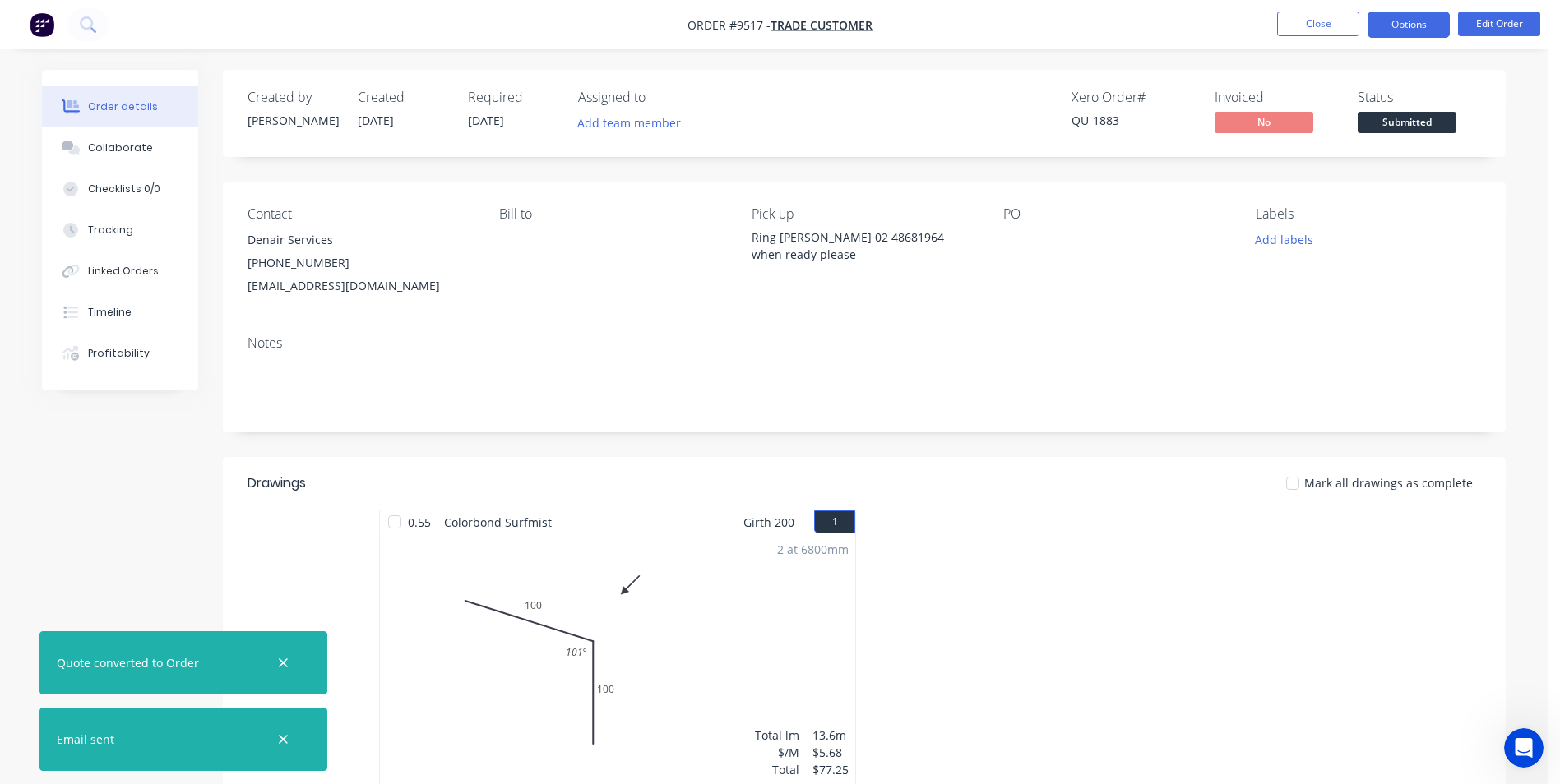
click at [1385, 31] on button "Options" at bounding box center [1409, 24] width 82 height 26
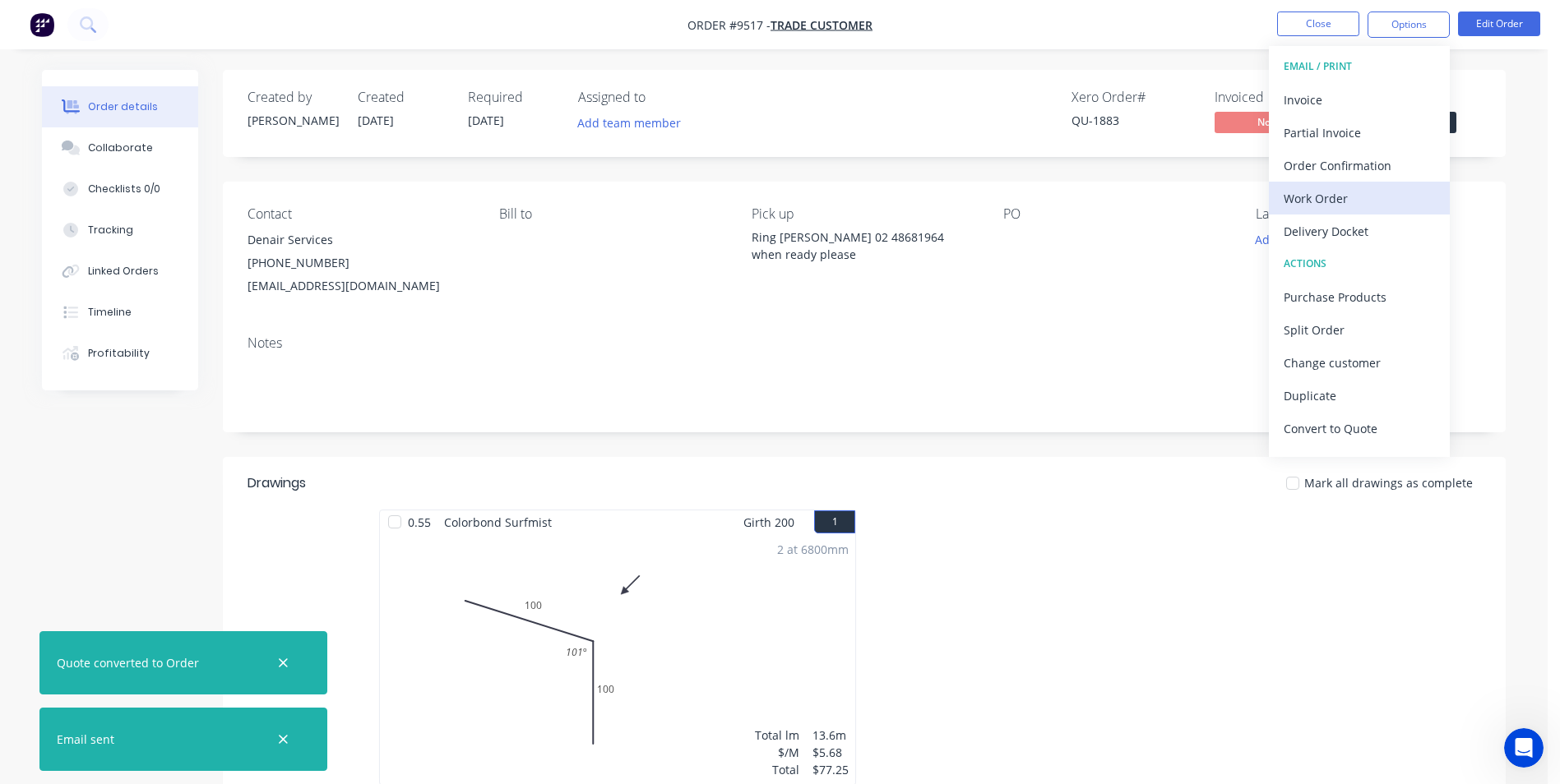
click at [1341, 201] on div "Work Order" at bounding box center [1359, 198] width 151 height 24
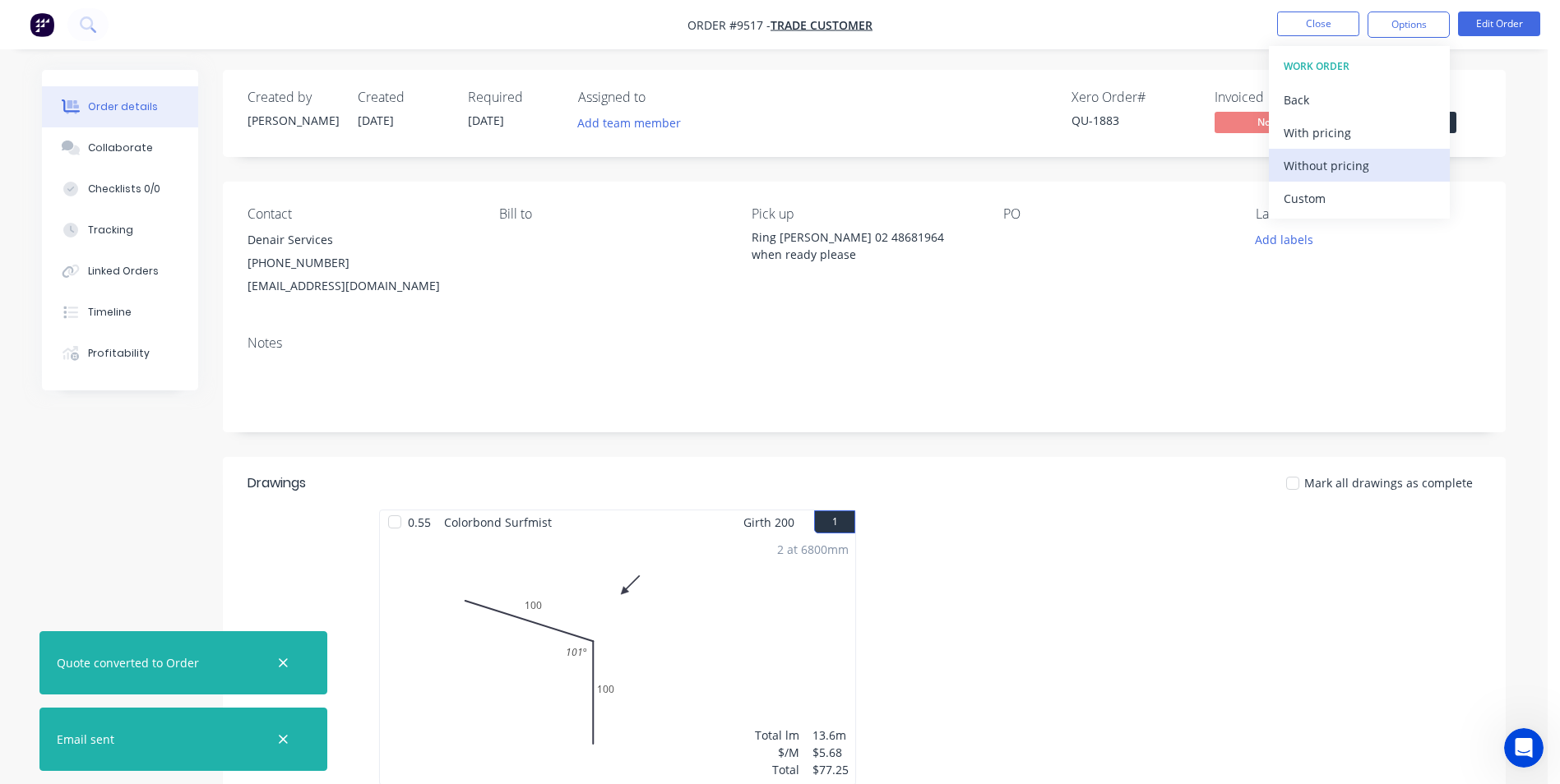
click at [1356, 162] on div "Without pricing" at bounding box center [1359, 165] width 151 height 24
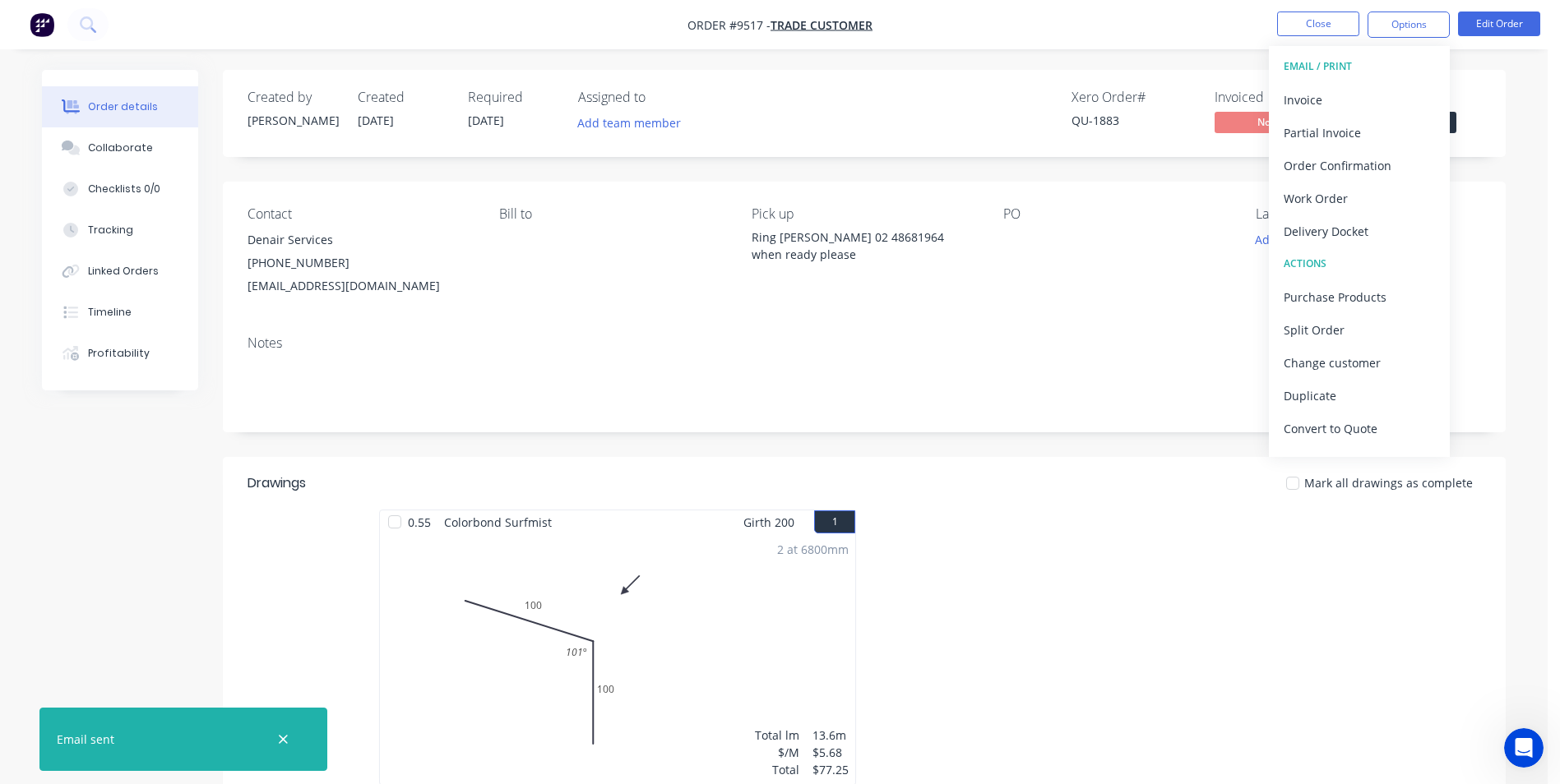
drag, startPoint x: 908, startPoint y: 327, endPoint x: 1069, endPoint y: 274, distance: 169.5
click at [910, 327] on div "Notes" at bounding box center [864, 377] width 1283 height 110
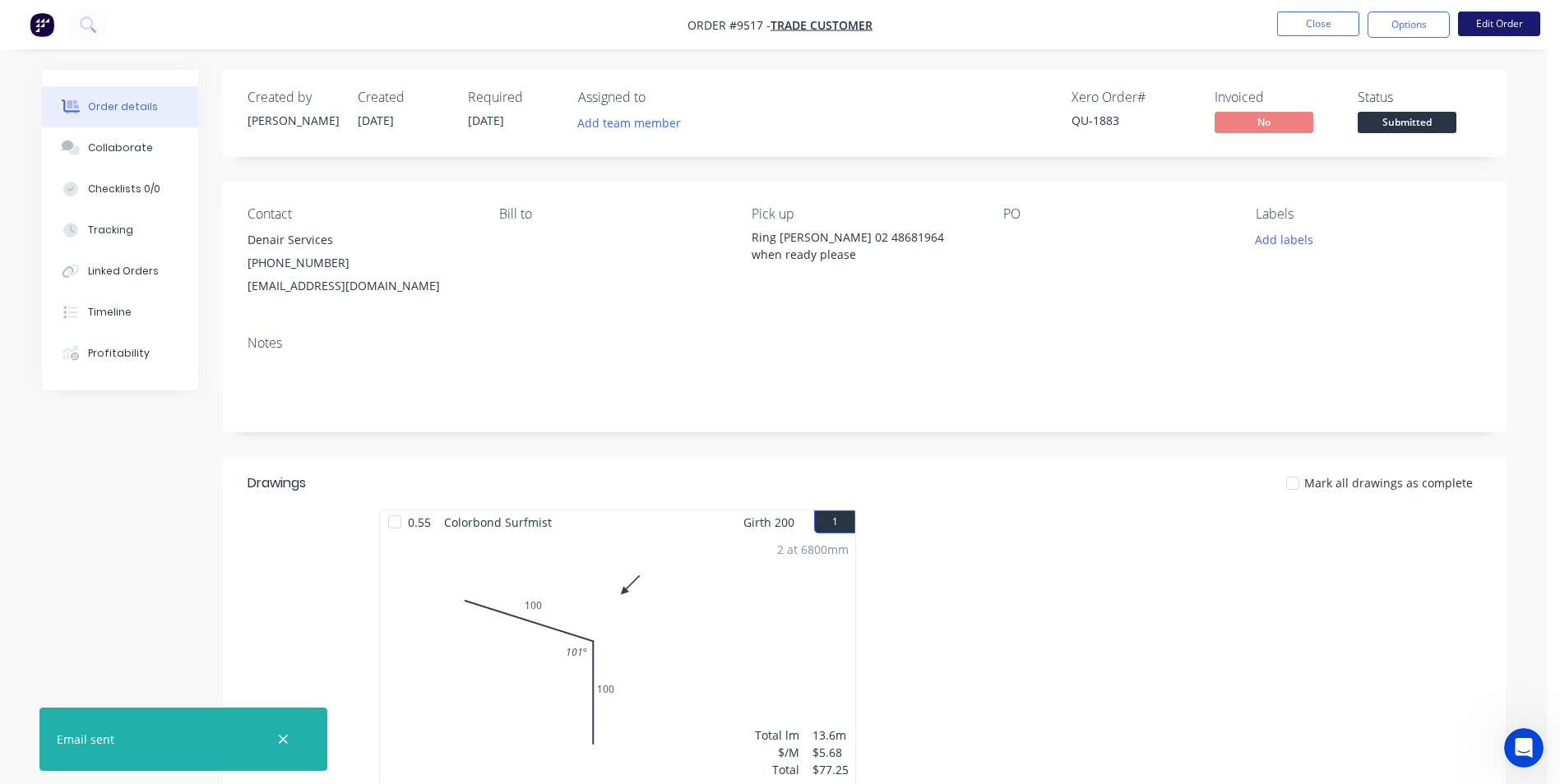
click at [1484, 27] on button "Edit Order" at bounding box center [1500, 24] width 82 height 24
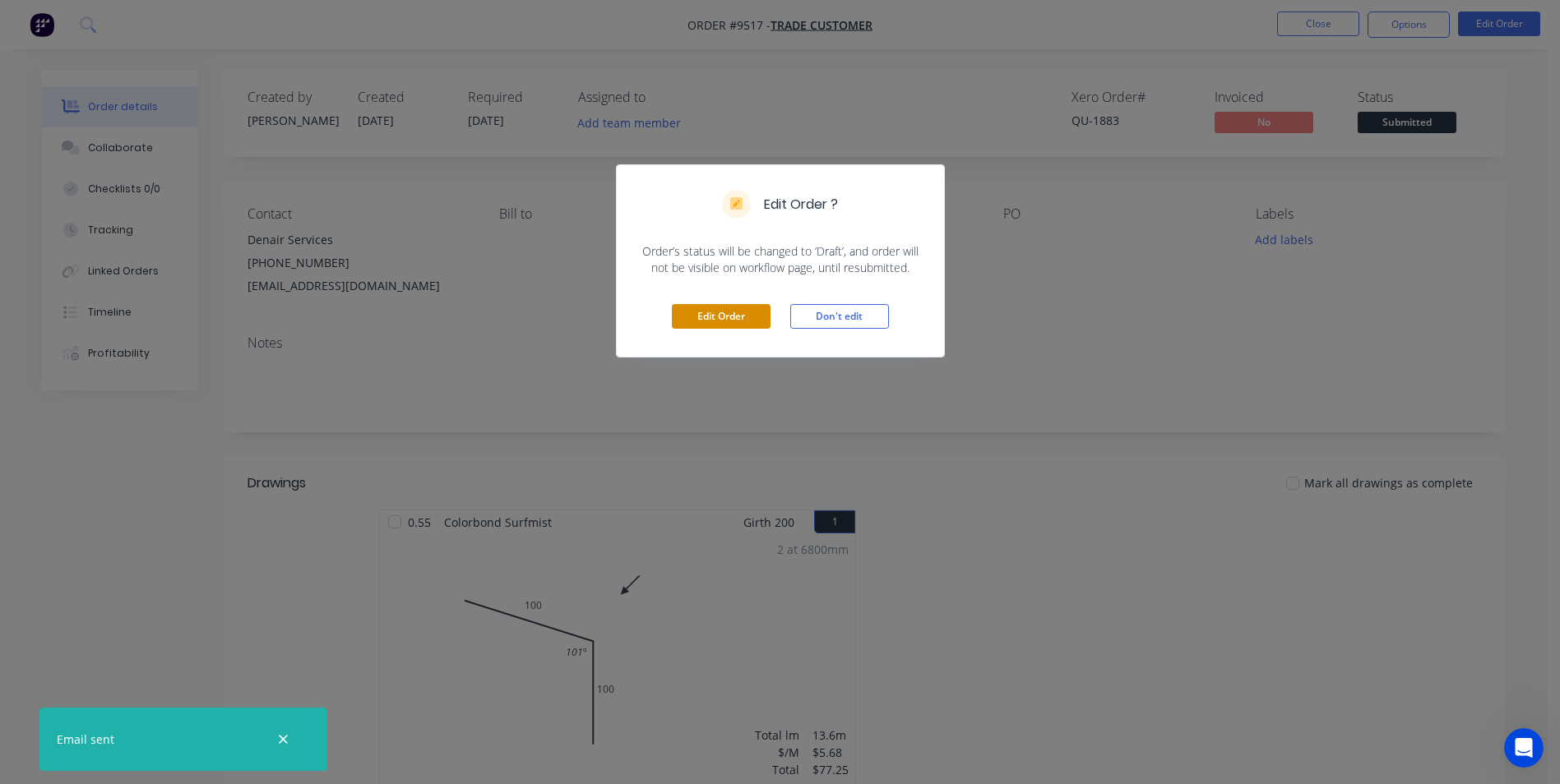
click at [725, 319] on button "Edit Order" at bounding box center [721, 316] width 99 height 24
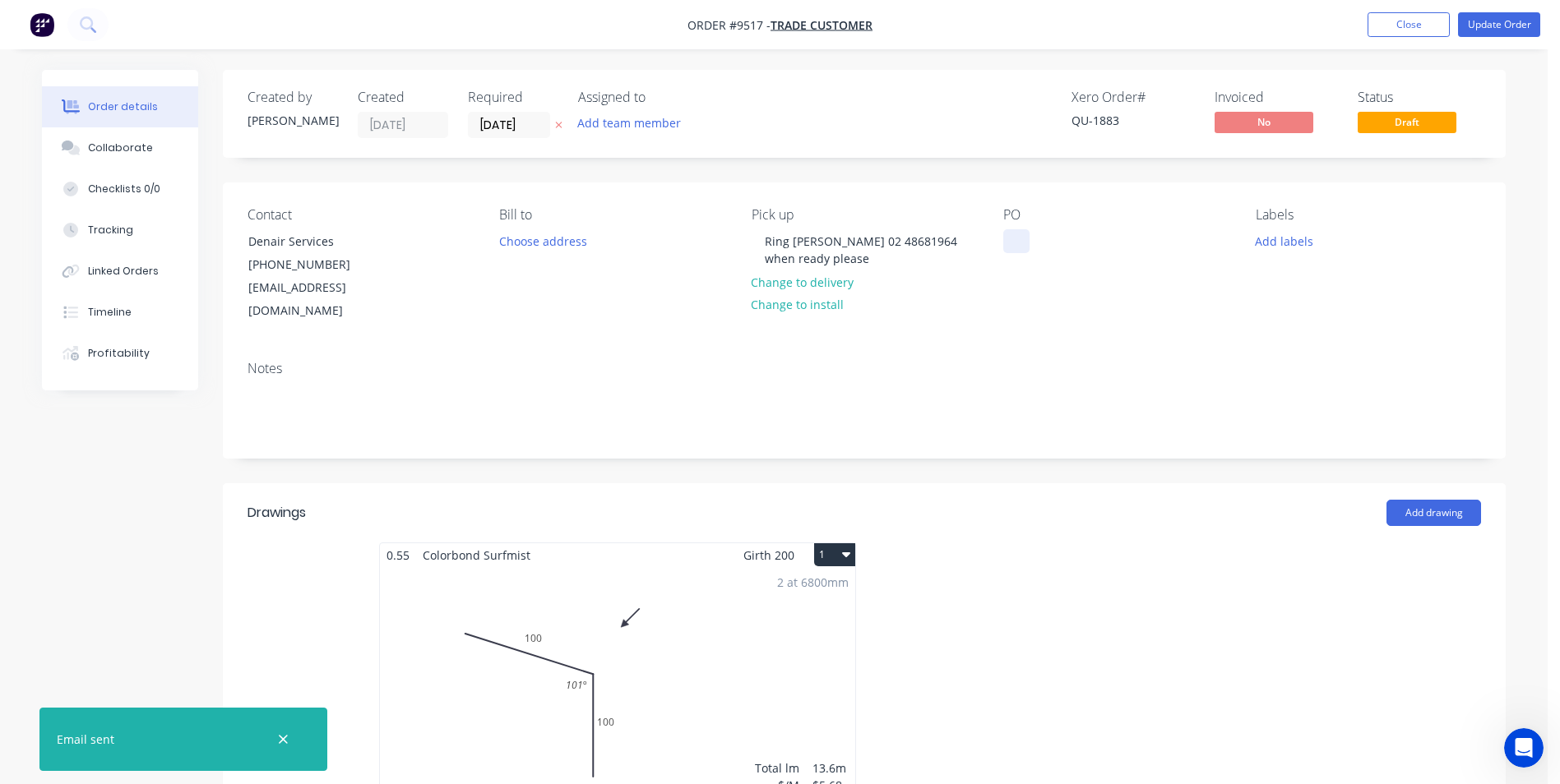
click at [1009, 237] on div at bounding box center [1016, 241] width 26 height 24
click at [1059, 348] on div "Notes" at bounding box center [864, 402] width 1283 height 110
click at [1500, 33] on button "Update Order" at bounding box center [1500, 24] width 82 height 24
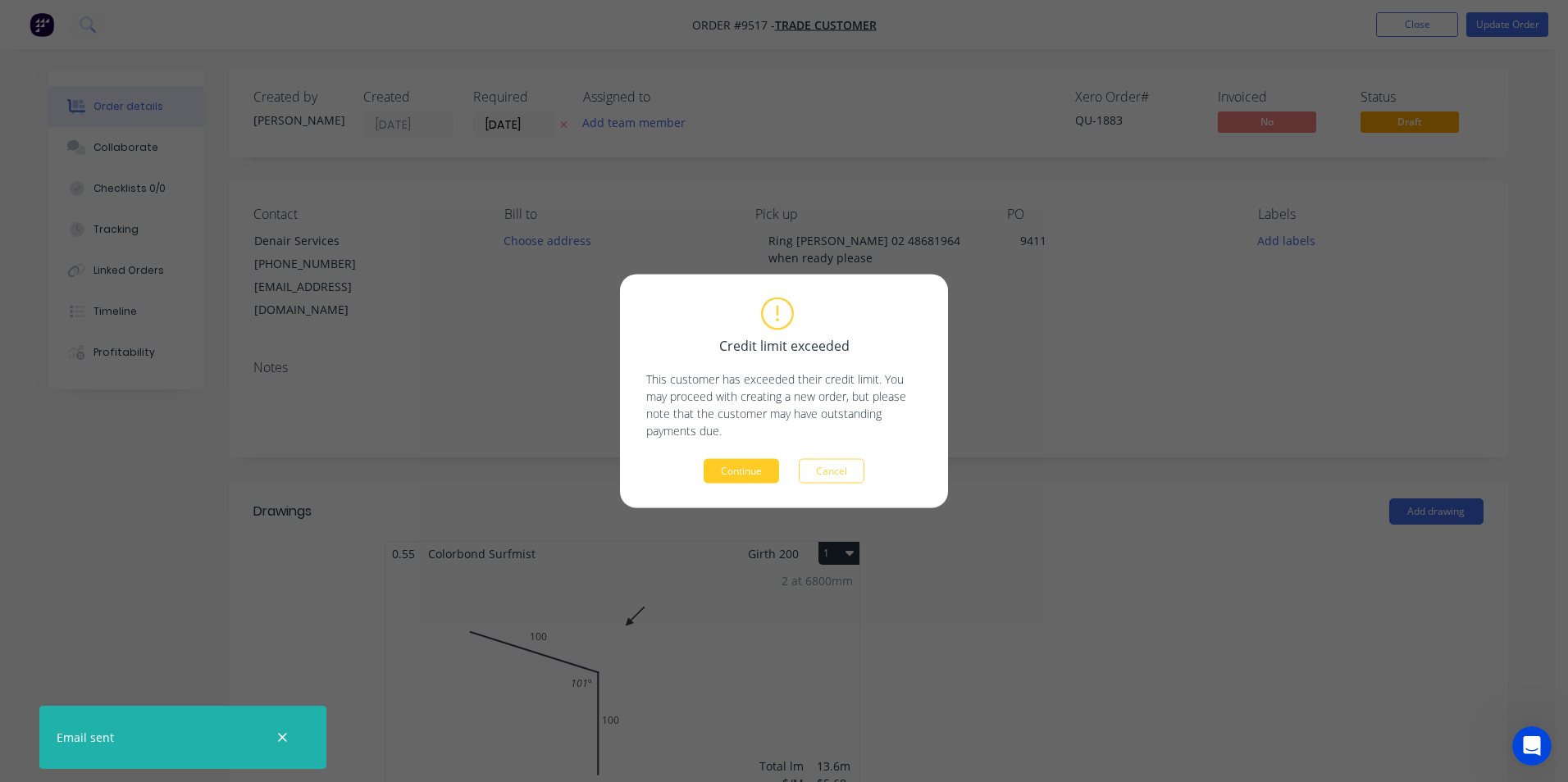
click at [762, 468] on button "Continue" at bounding box center [741, 471] width 75 height 24
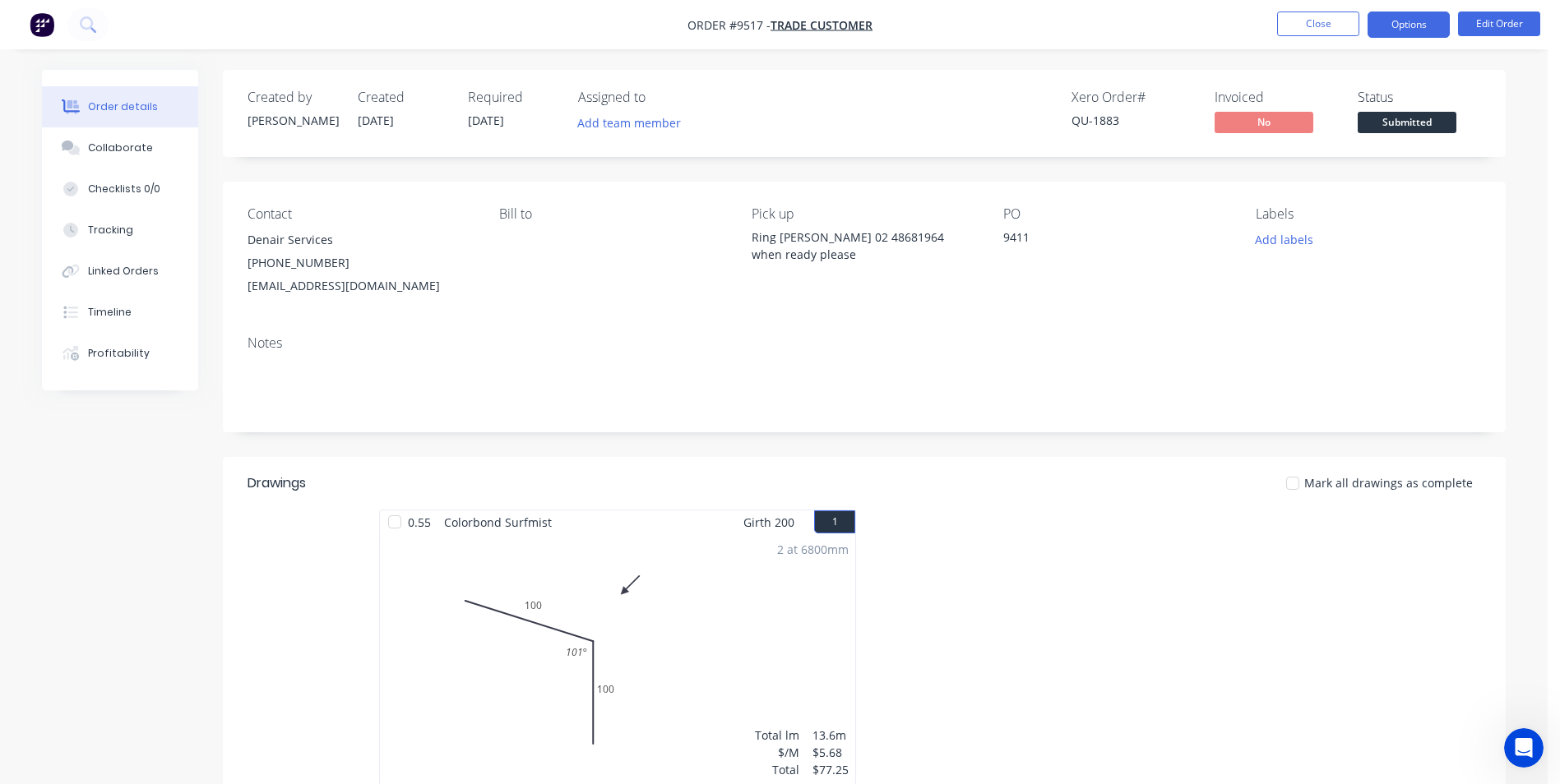
click at [1395, 29] on button "Options" at bounding box center [1409, 24] width 82 height 26
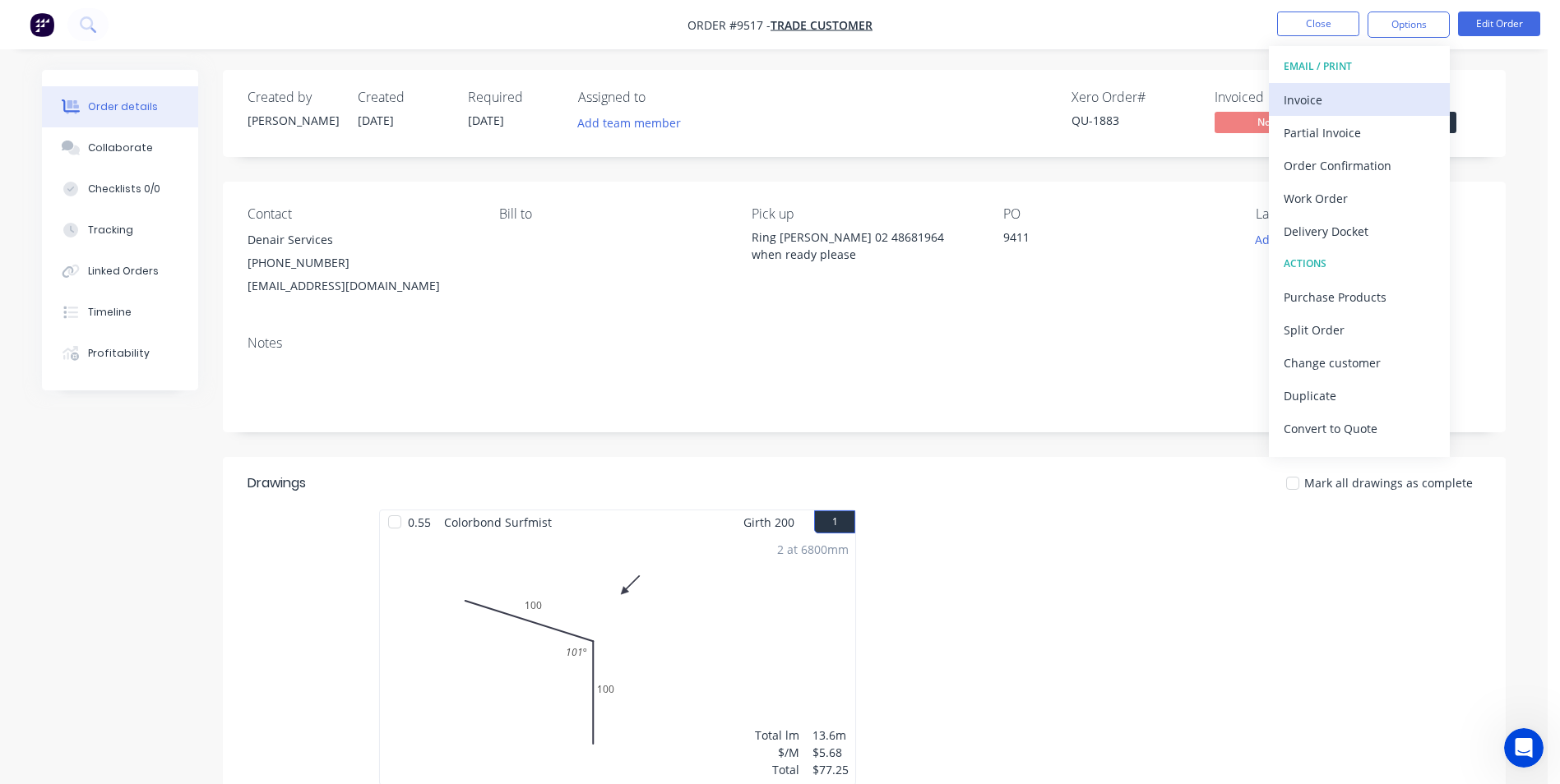
click at [1345, 104] on div "Invoice" at bounding box center [1359, 100] width 151 height 24
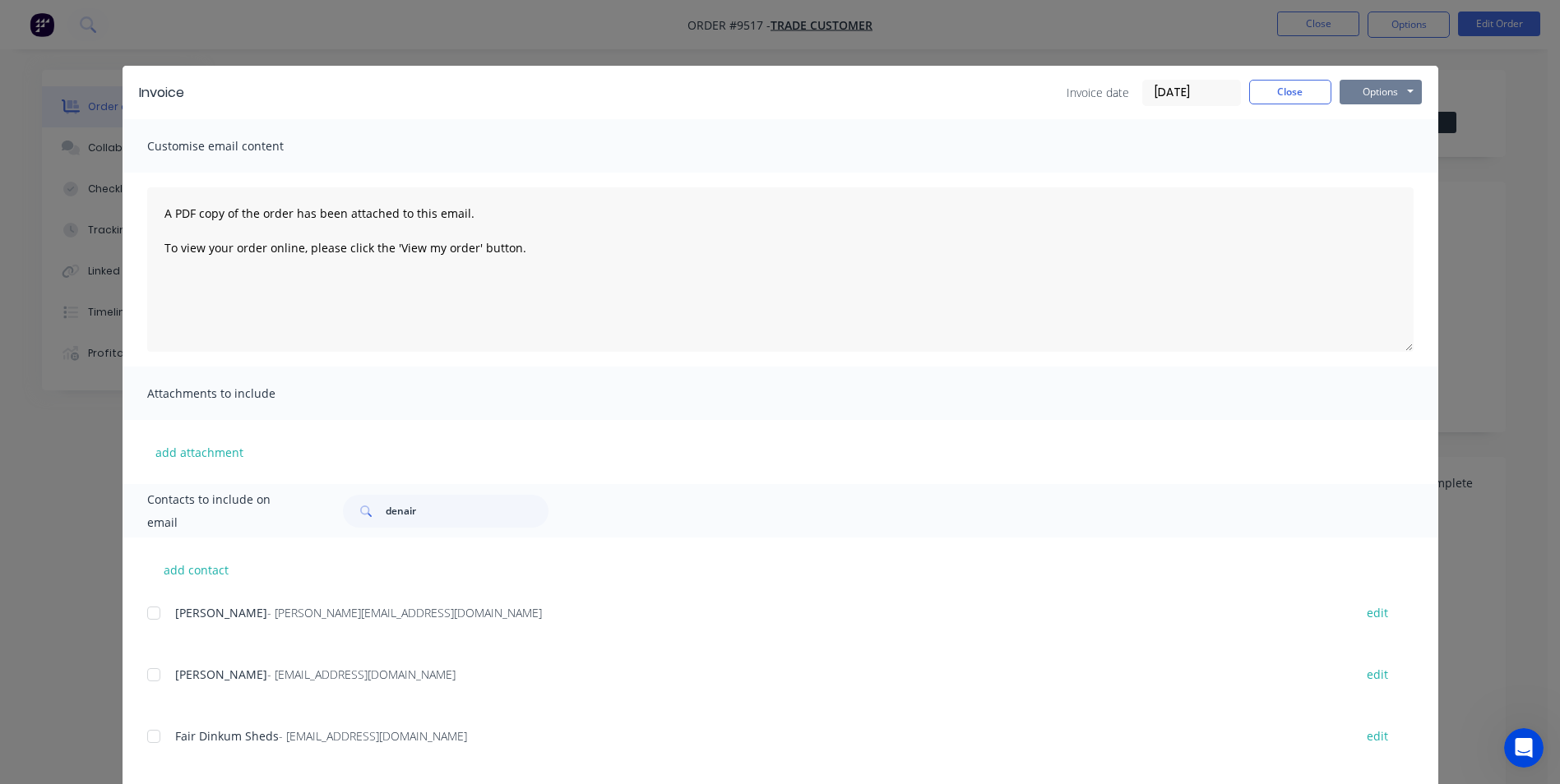
click at [1362, 96] on button "Options" at bounding box center [1381, 91] width 82 height 24
click at [1380, 171] on button "Email" at bounding box center [1392, 175] width 105 height 27
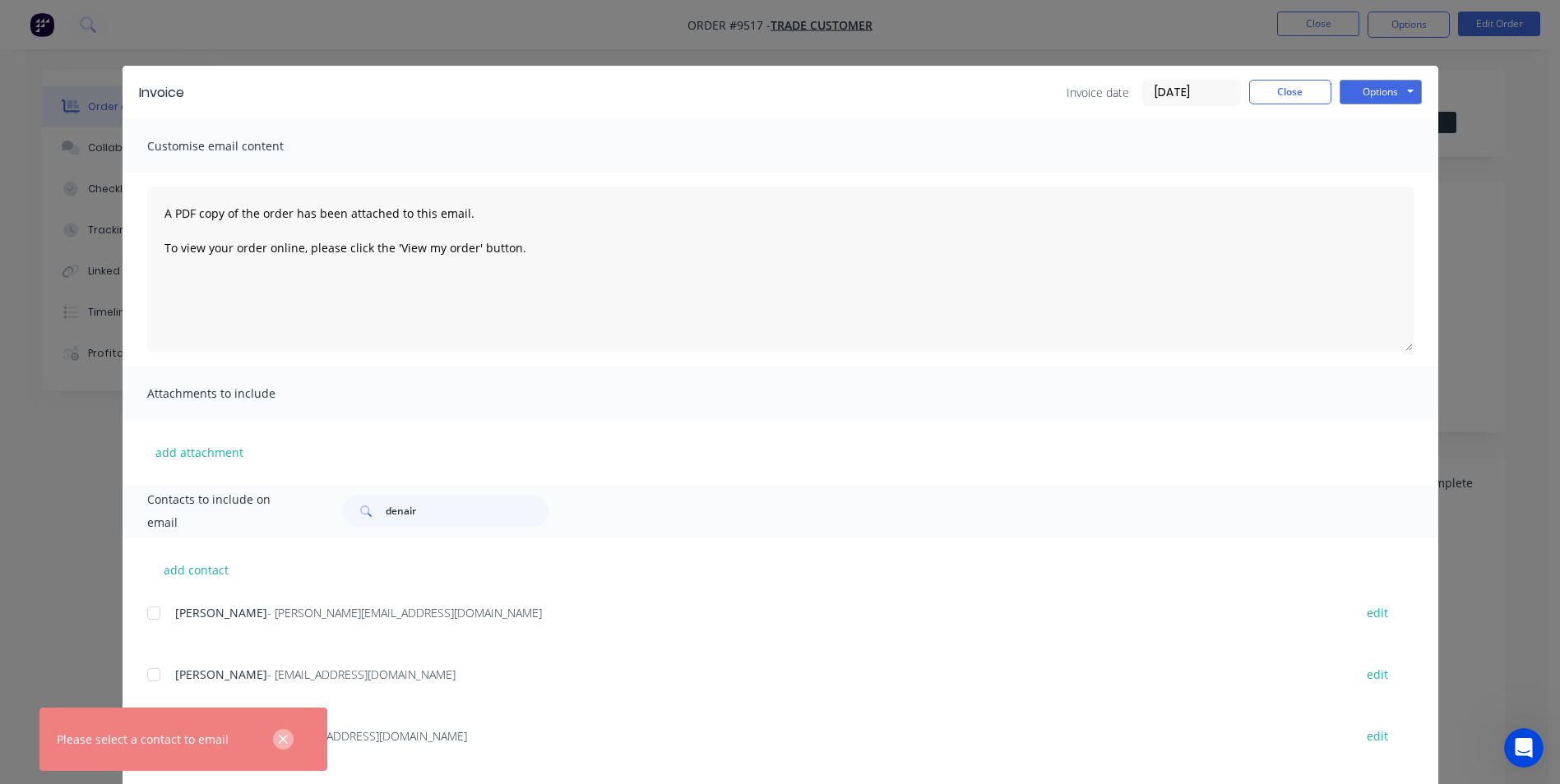
click at [278, 743] on icon "button" at bounding box center [283, 740] width 11 height 15
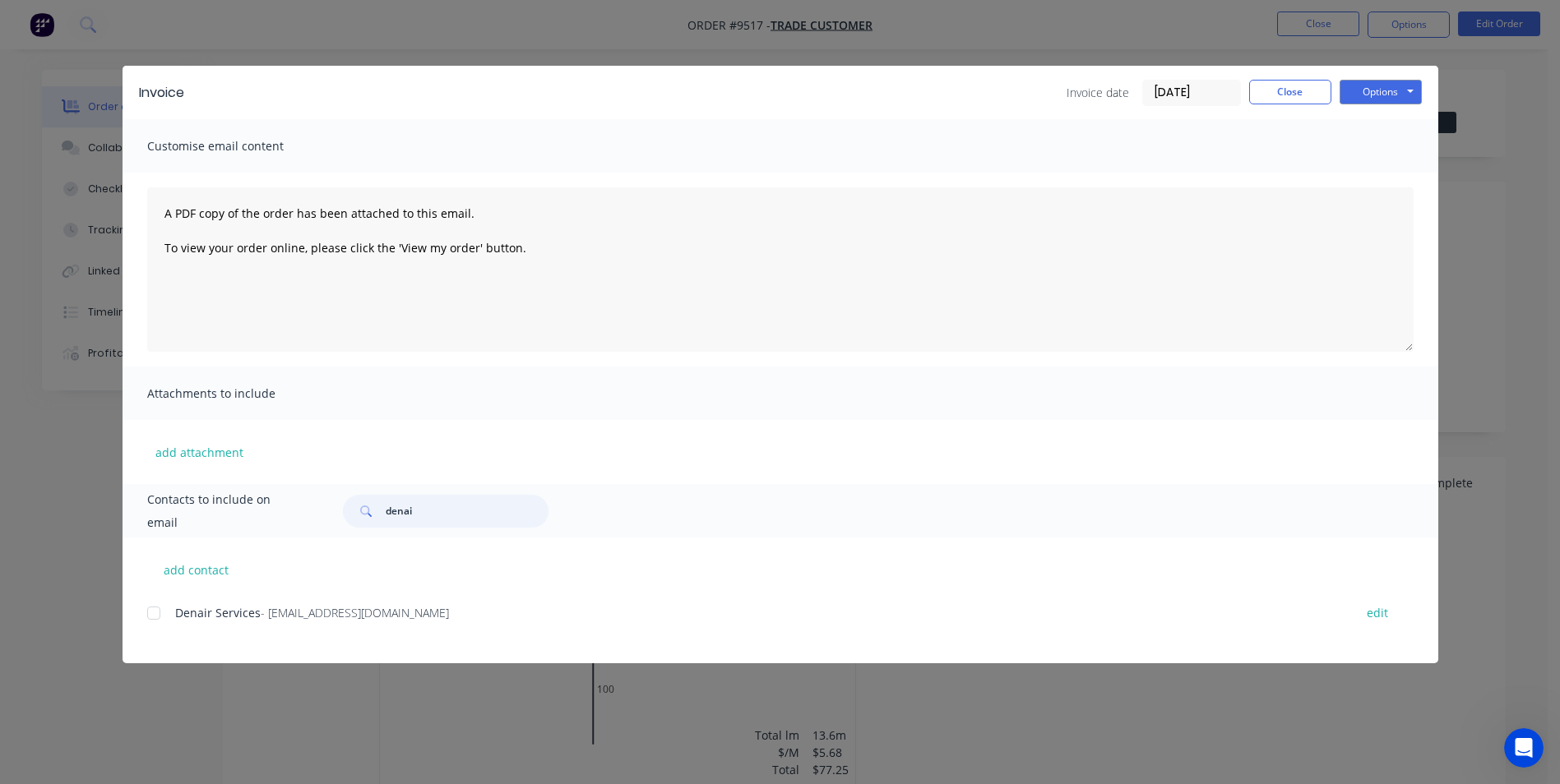
click at [160, 611] on div at bounding box center [154, 613] width 33 height 33
type input "denai"
click at [1374, 97] on button "Options" at bounding box center [1381, 91] width 82 height 24
click at [1384, 179] on button "Email" at bounding box center [1392, 175] width 105 height 27
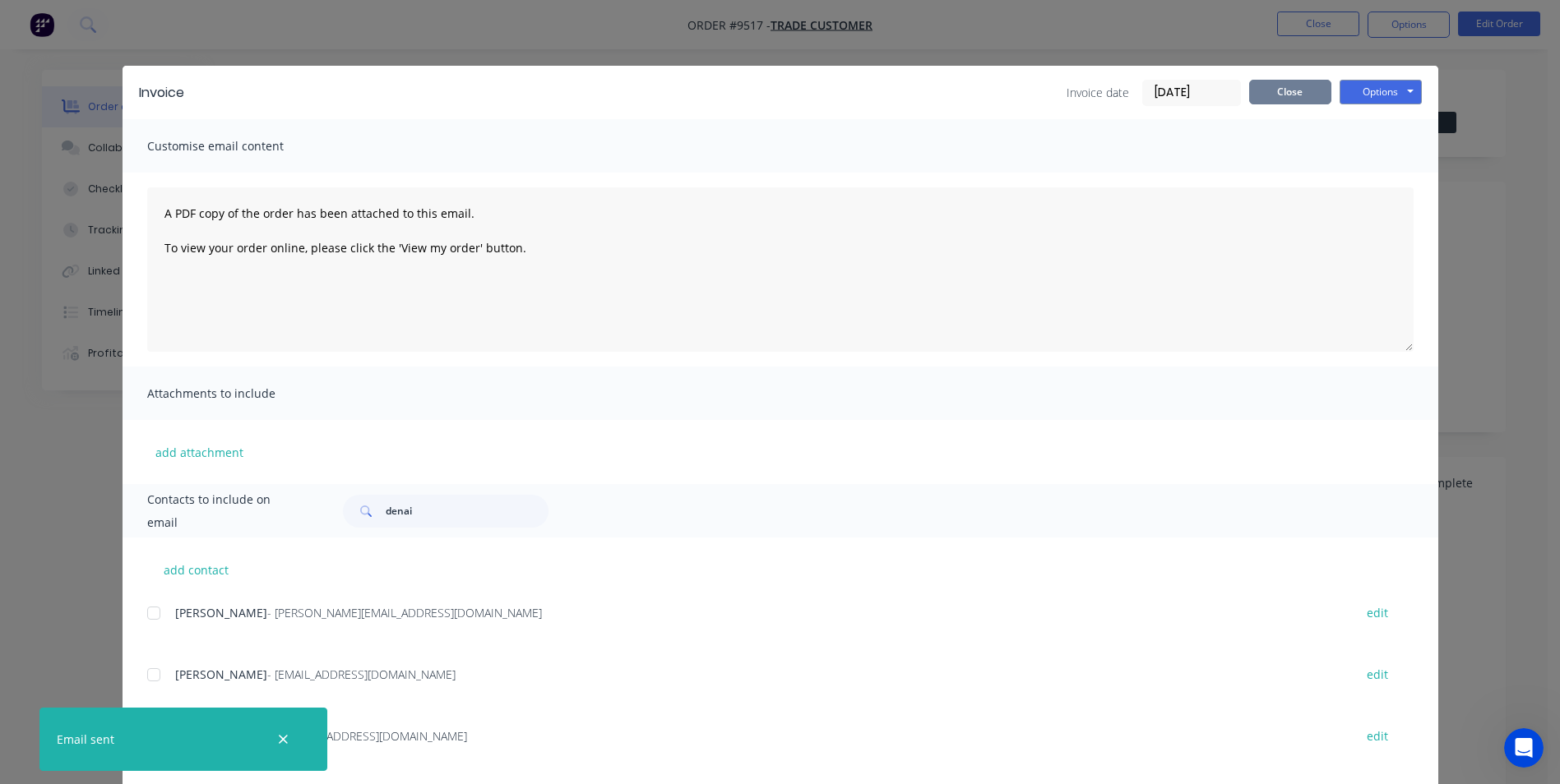
click at [1278, 90] on button "Close" at bounding box center [1290, 91] width 82 height 24
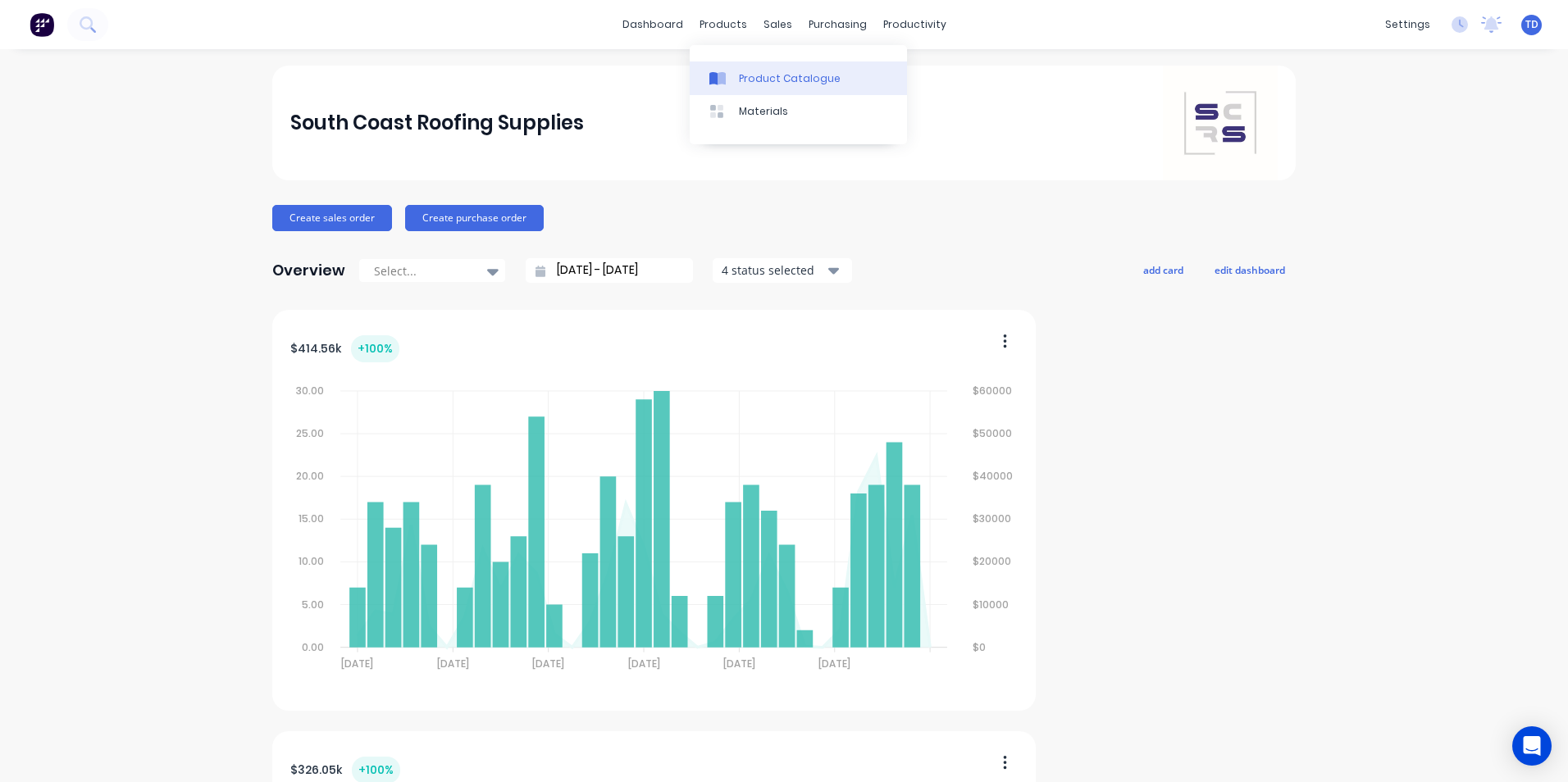
click at [750, 85] on div "Product Catalogue" at bounding box center [789, 79] width 101 height 15
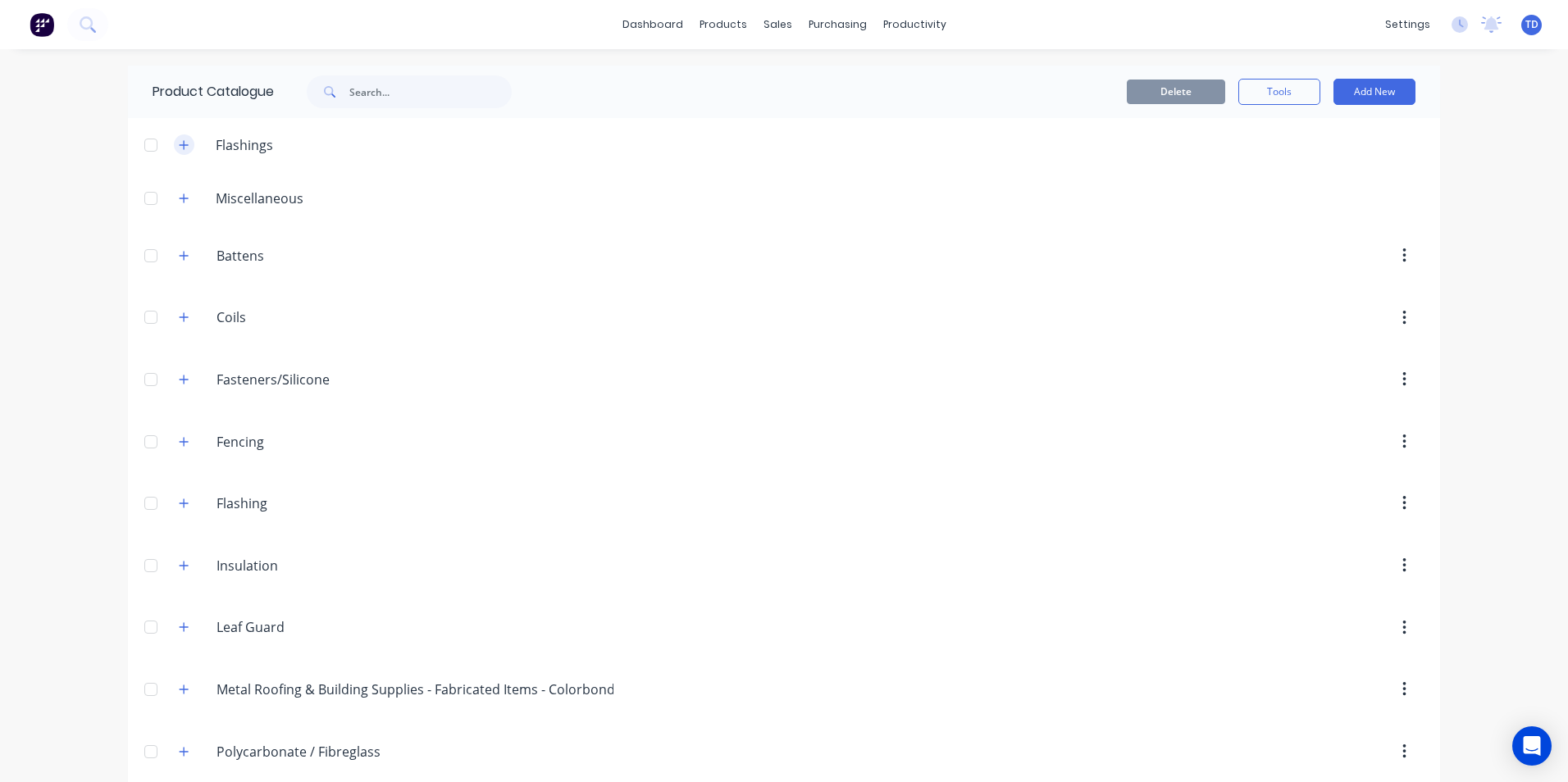
click at [179, 147] on icon "button" at bounding box center [184, 146] width 10 height 12
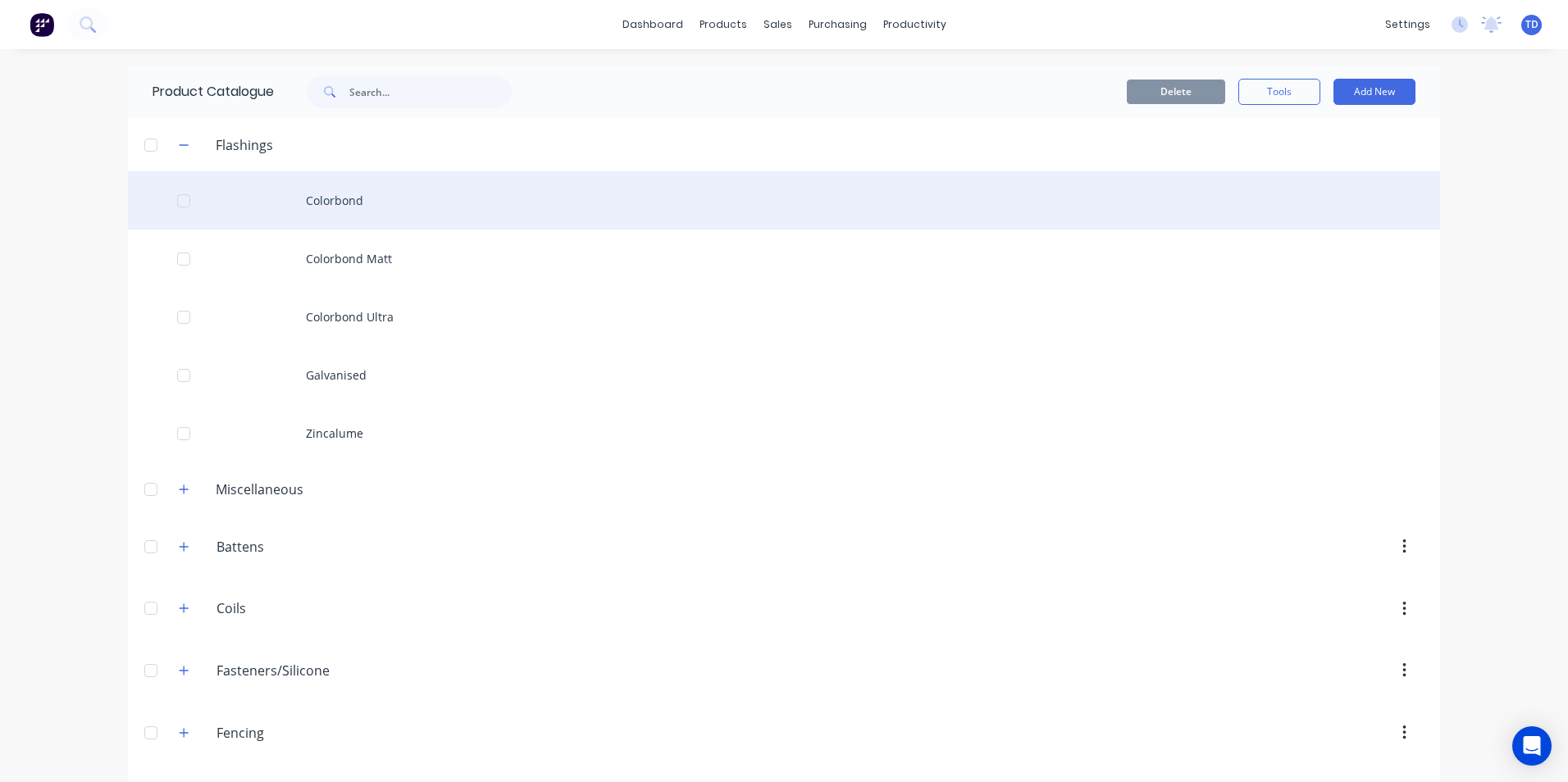
click at [344, 206] on div "Colorbond" at bounding box center [784, 201] width 1312 height 59
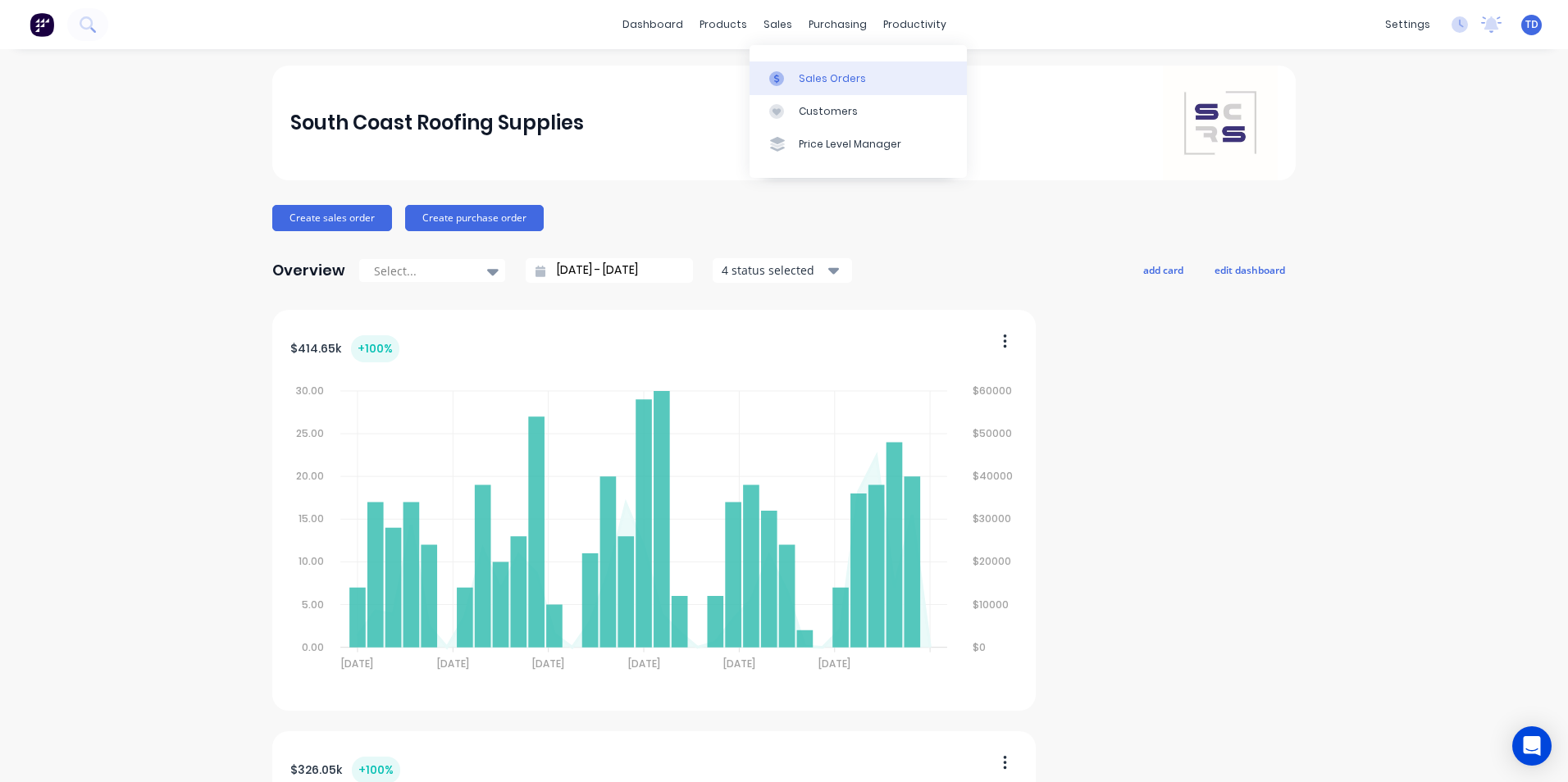
click at [799, 80] on div "Sales Orders" at bounding box center [832, 79] width 67 height 15
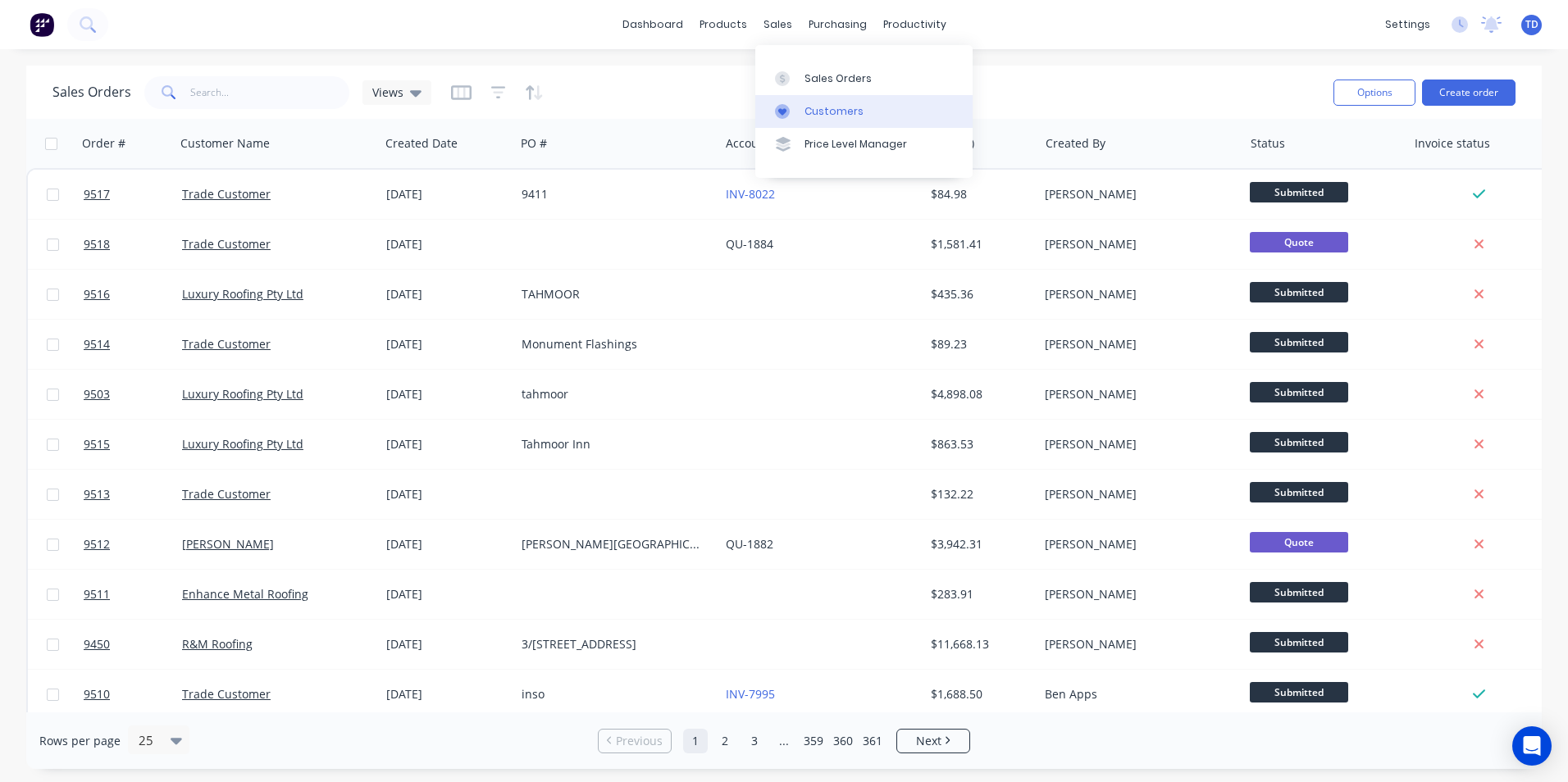
click at [811, 110] on div "Customers" at bounding box center [834, 111] width 59 height 15
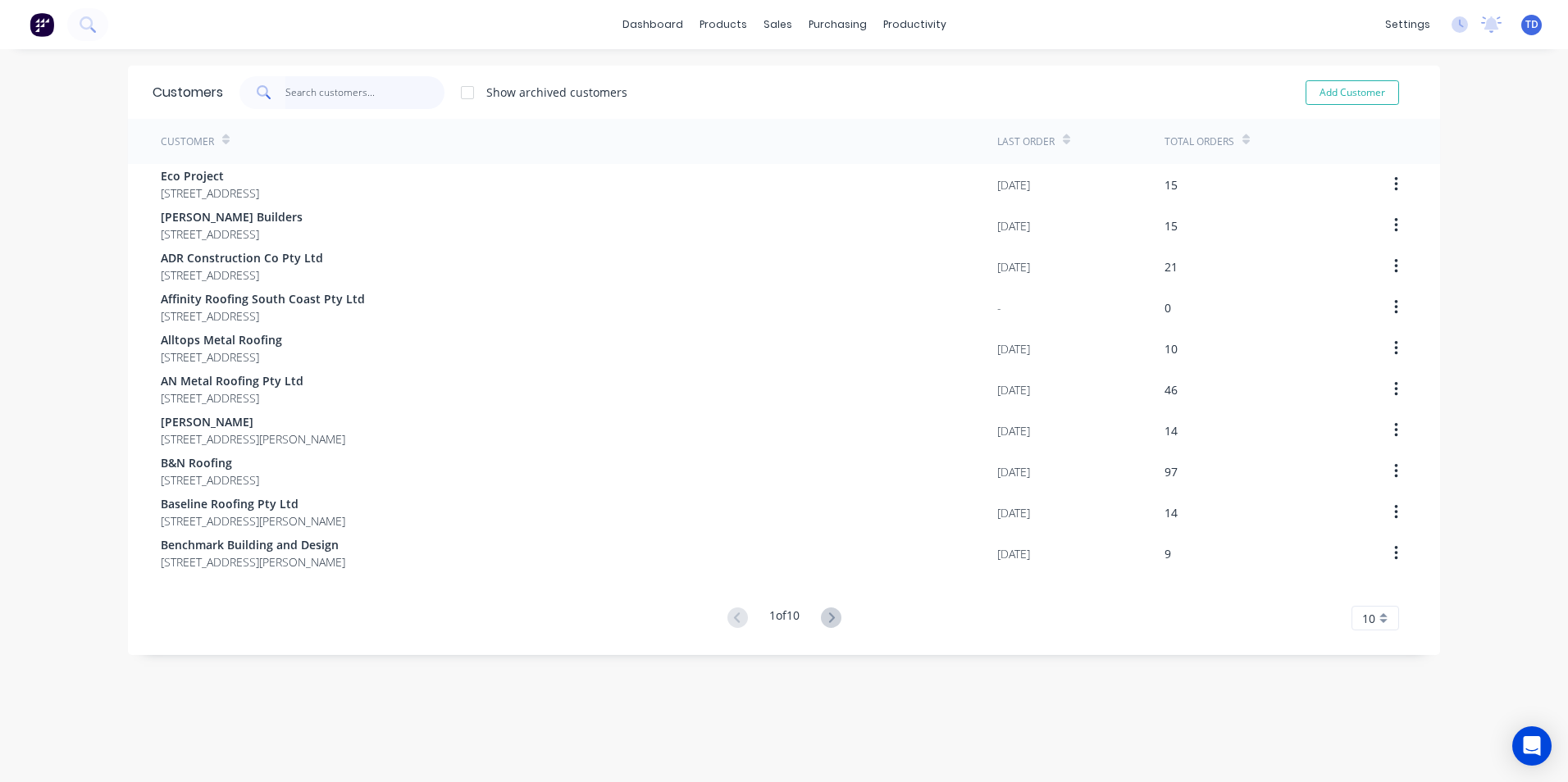
click at [316, 95] on input "text" at bounding box center [365, 92] width 160 height 33
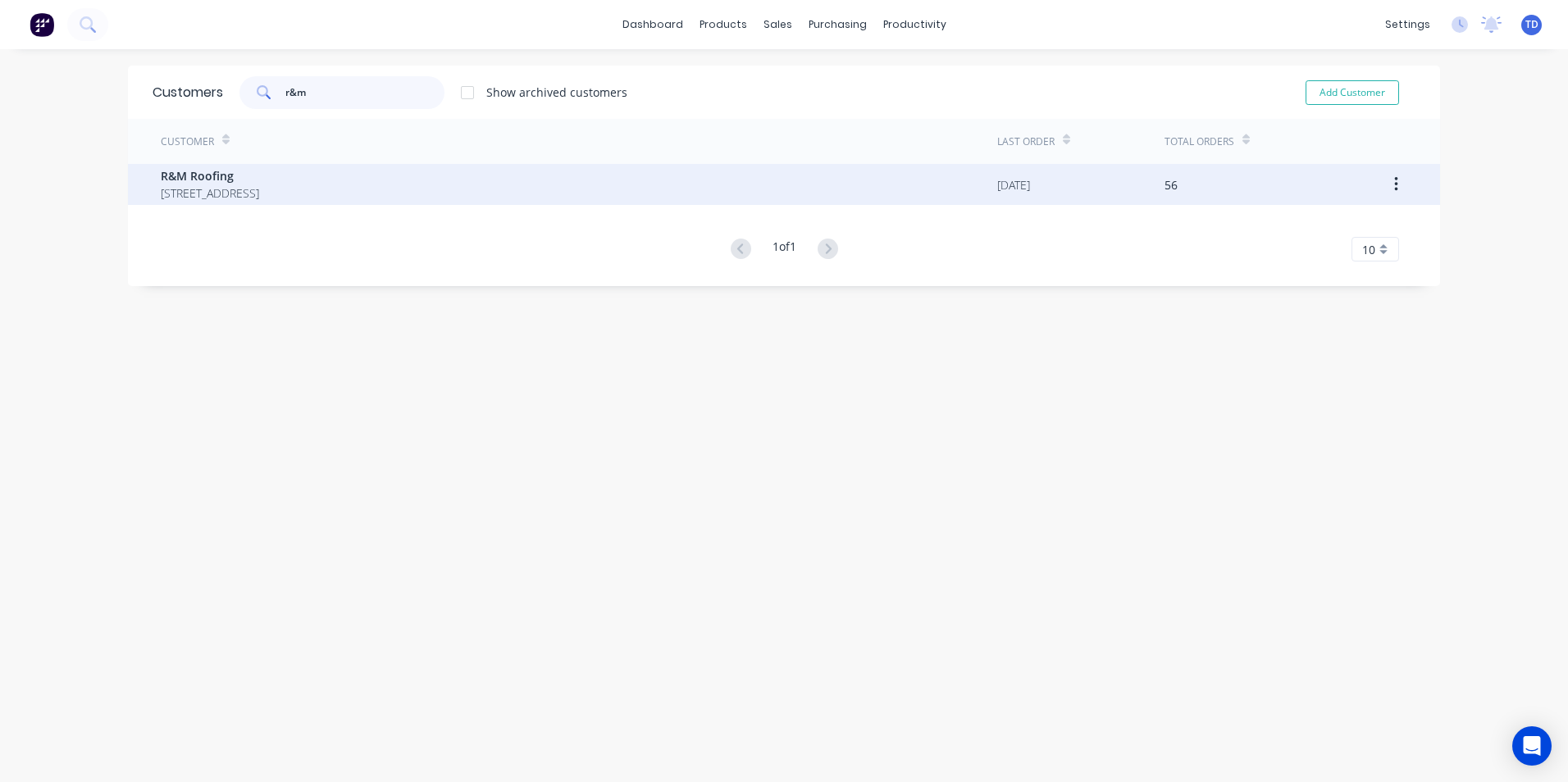
type input "r&m"
click at [234, 176] on span "R&M Roofing" at bounding box center [210, 176] width 99 height 18
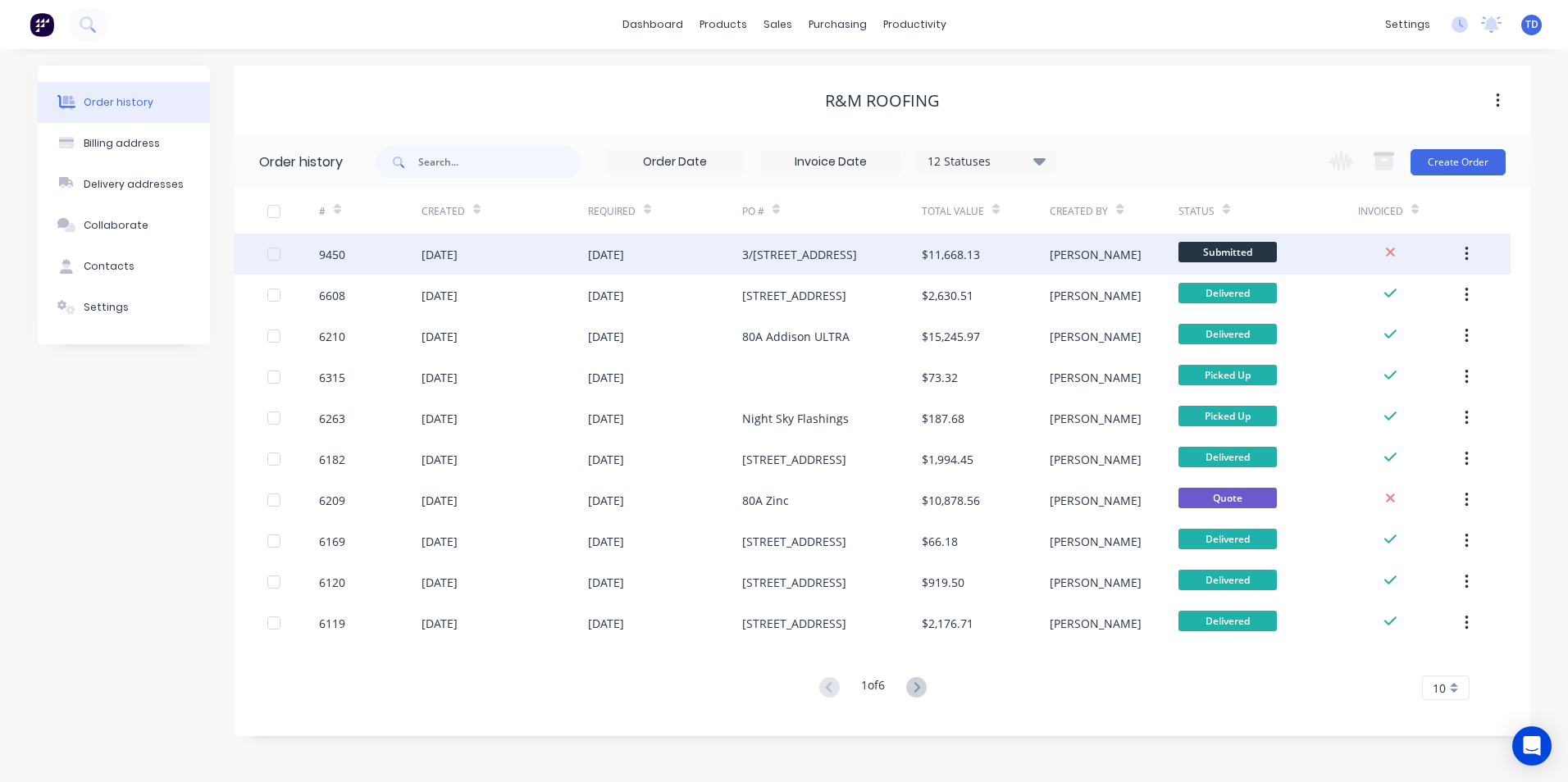
click at [543, 250] on div "28 Aug 2025" at bounding box center [504, 254] width 167 height 41
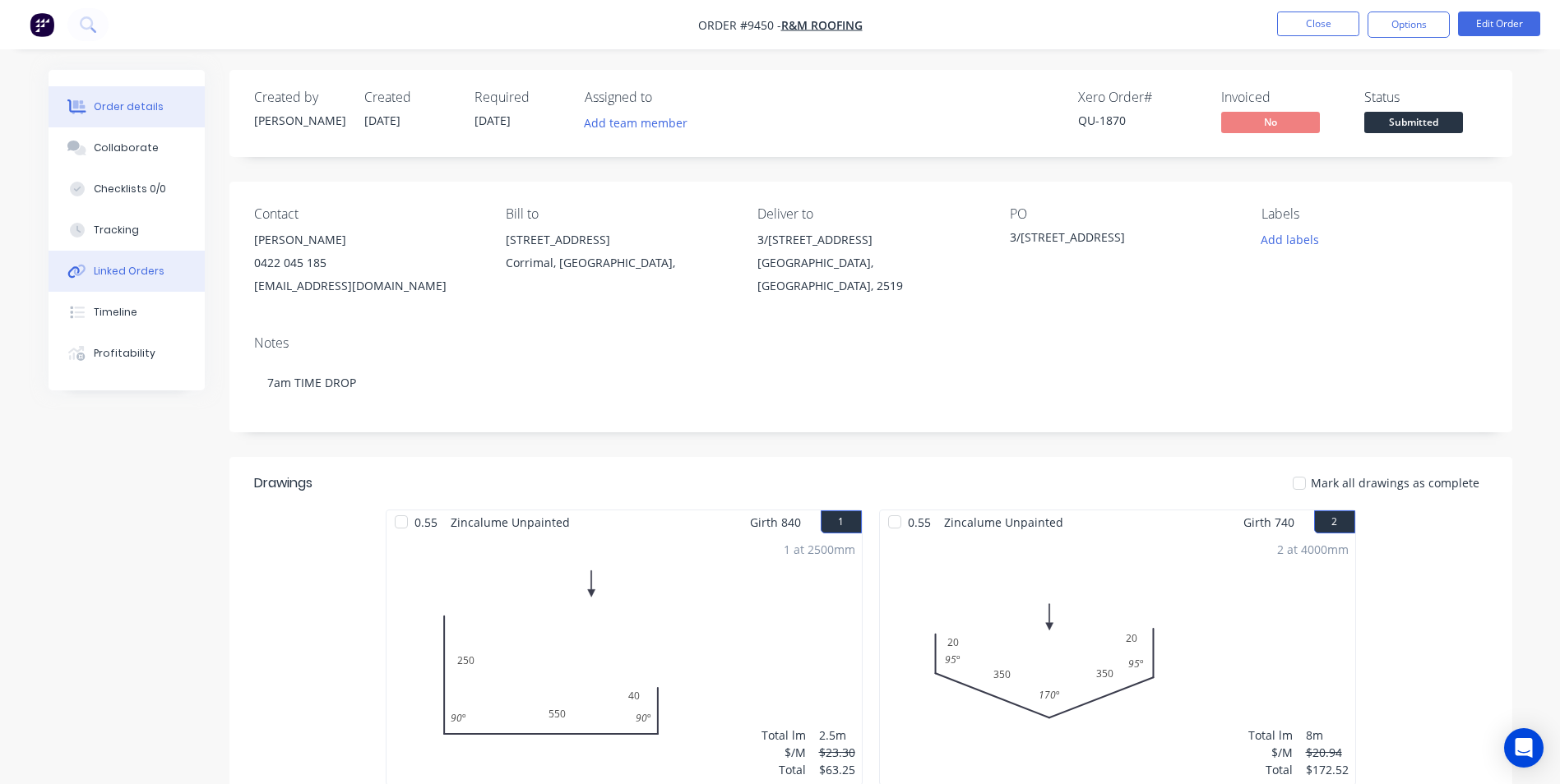
click at [146, 267] on div "Linked Orders" at bounding box center [129, 271] width 71 height 15
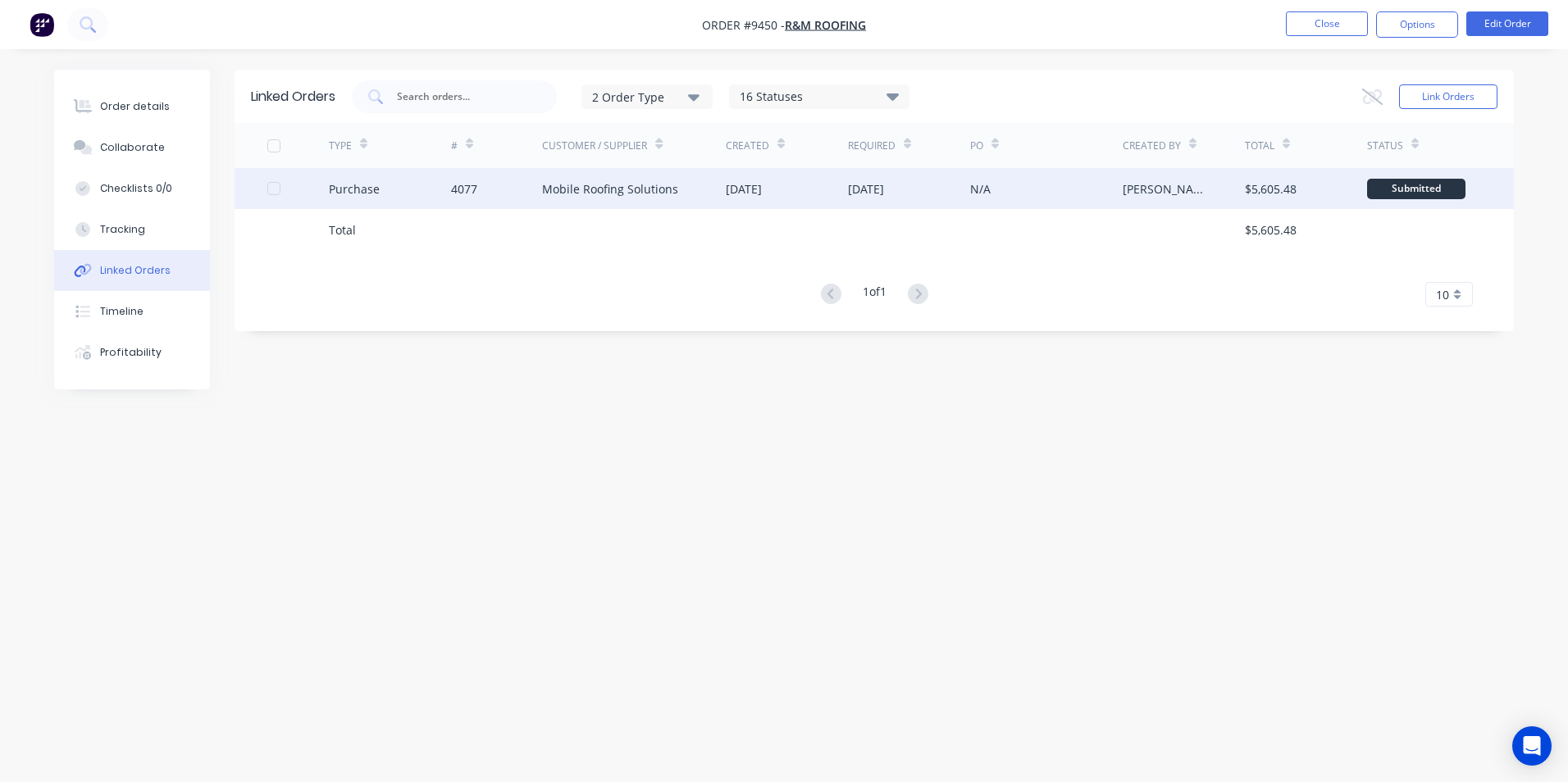
click at [596, 205] on div "Mobile Roofing Solutions" at bounding box center [633, 188] width 183 height 41
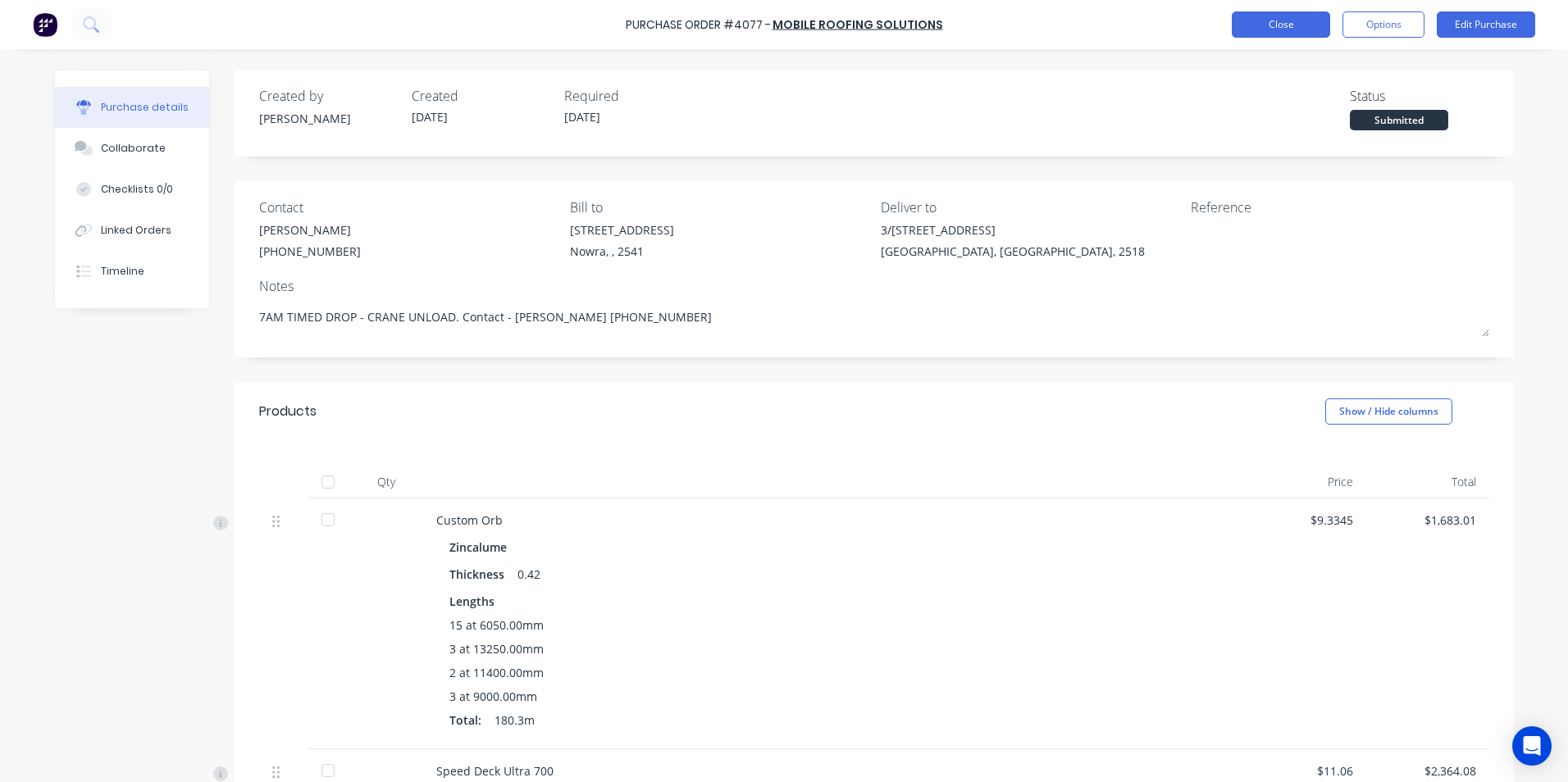
click at [1262, 23] on button "Close" at bounding box center [1281, 24] width 99 height 26
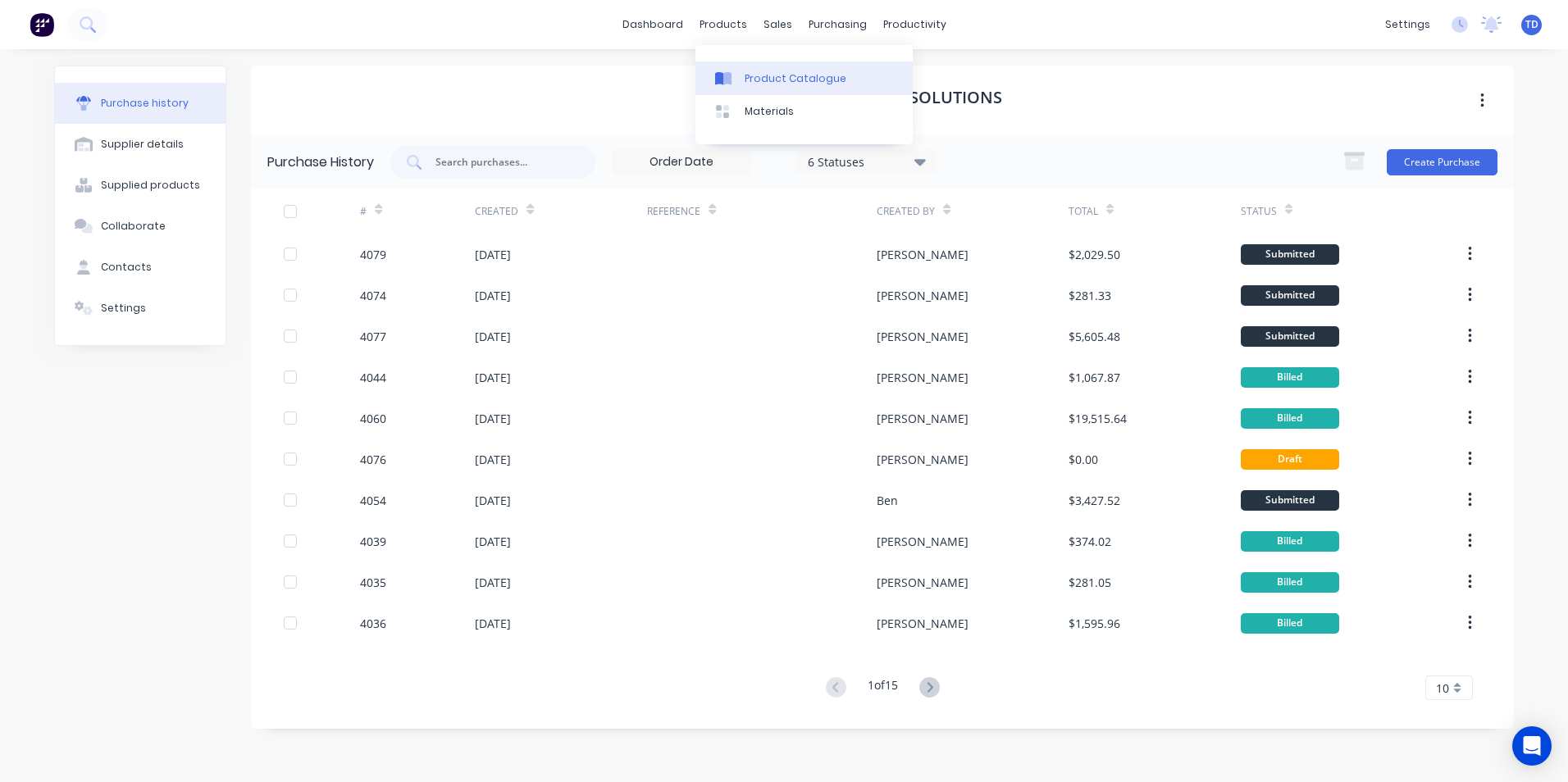
click at [774, 80] on div "Product Catalogue" at bounding box center [794, 79] width 101 height 15
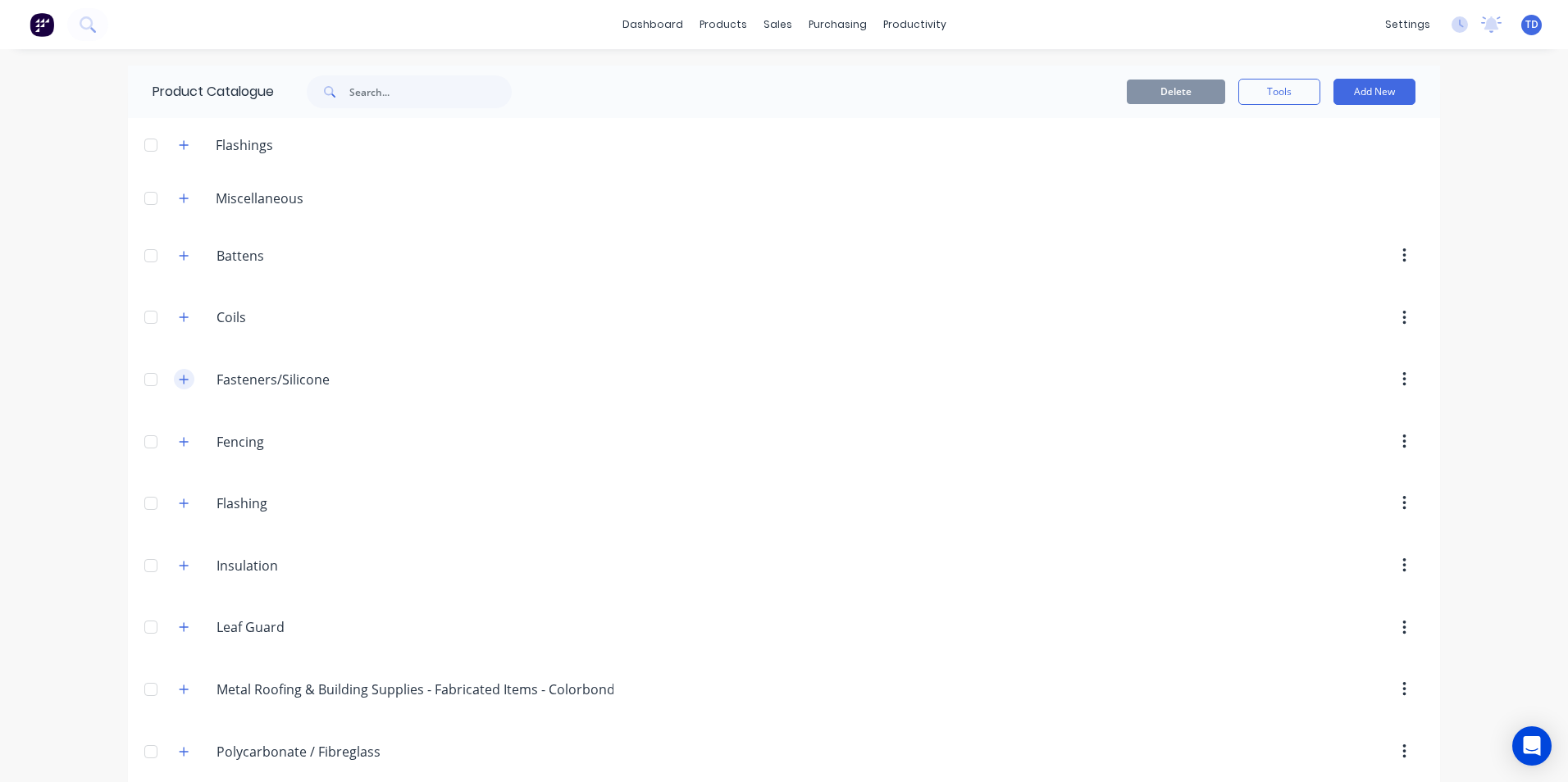
click at [179, 381] on icon "button" at bounding box center [184, 380] width 10 height 12
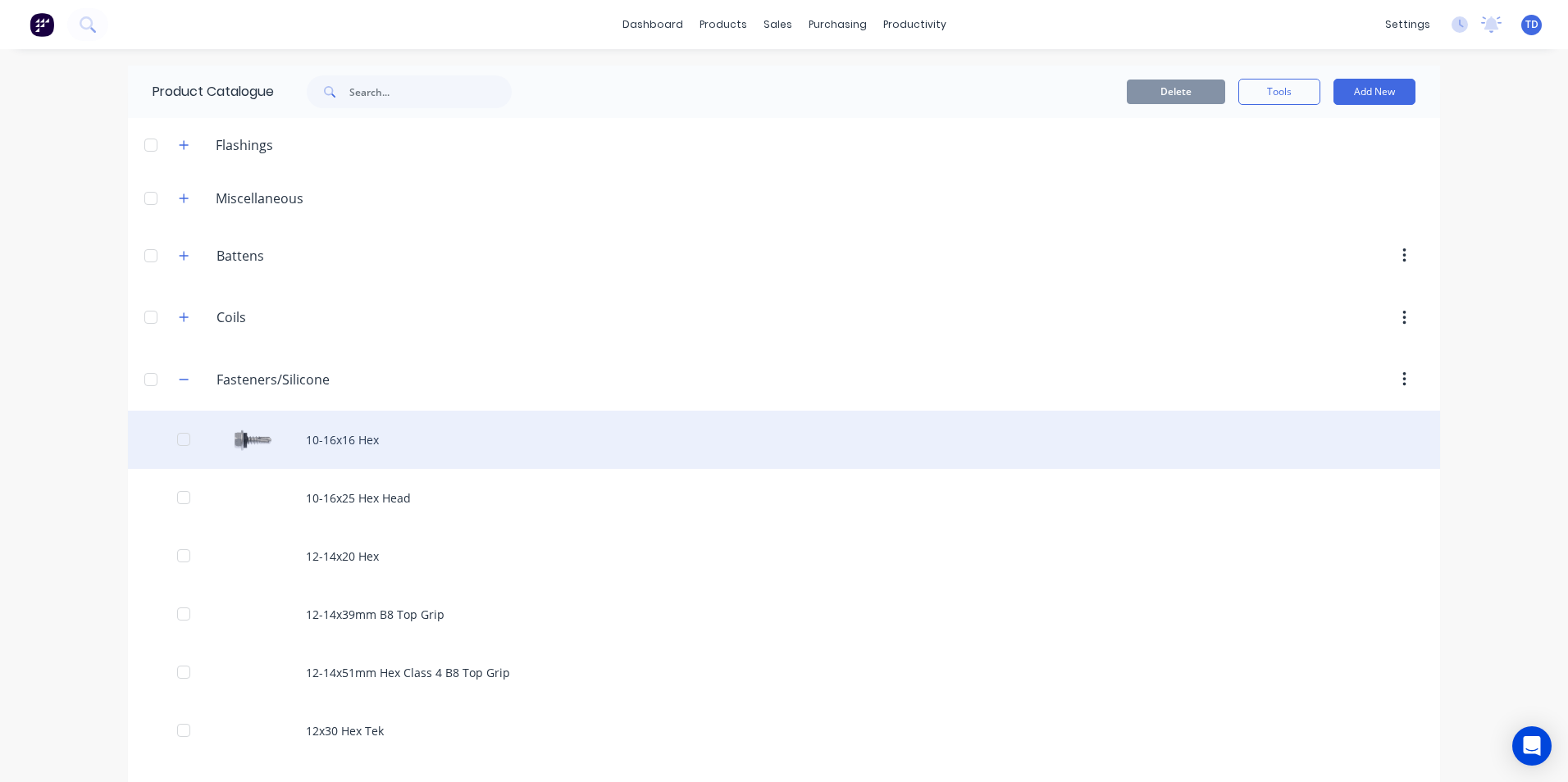
click at [355, 444] on div "10-16x16 Hex" at bounding box center [784, 440] width 1312 height 59
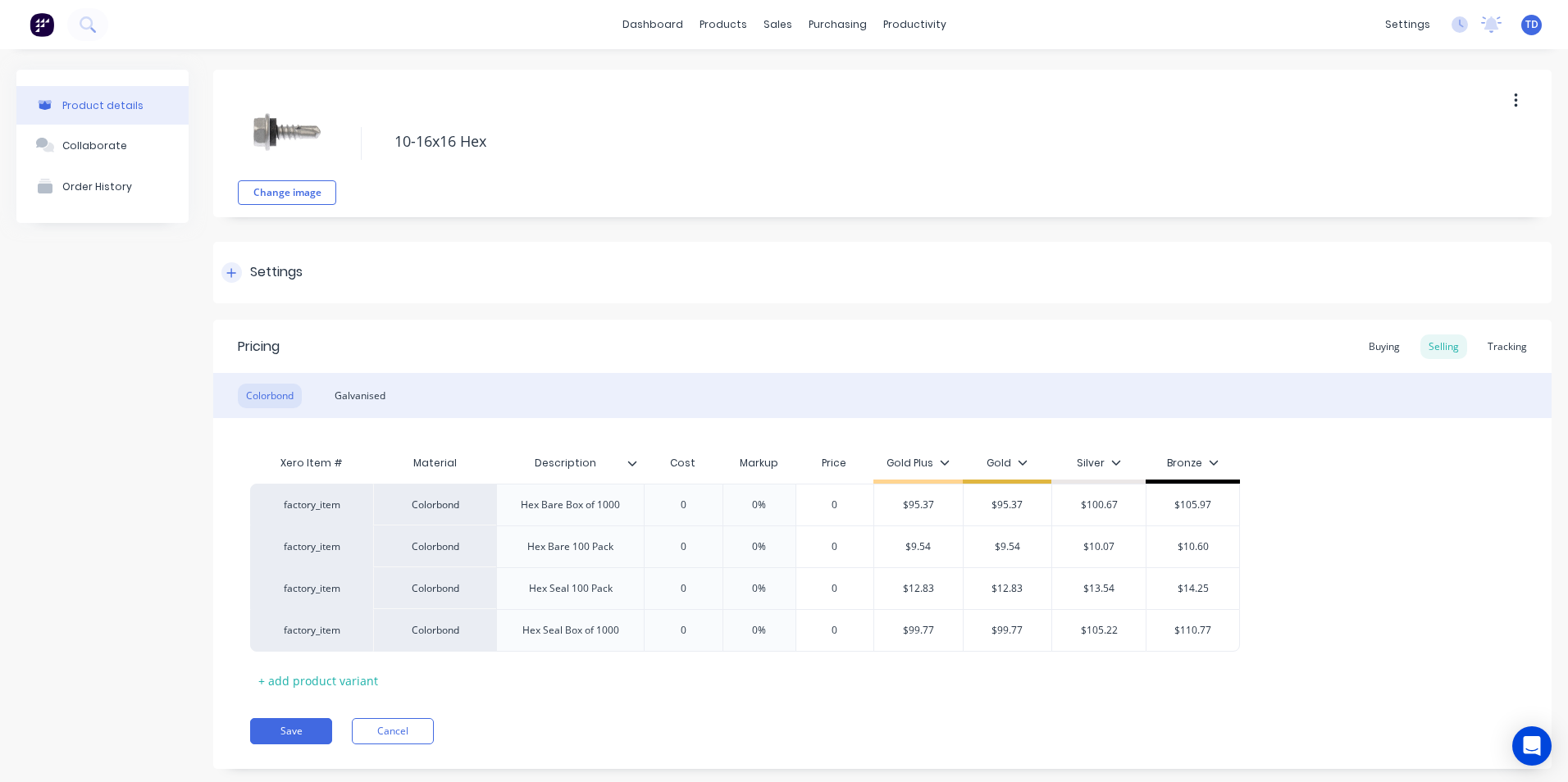
click at [236, 278] on div at bounding box center [231, 272] width 20 height 20
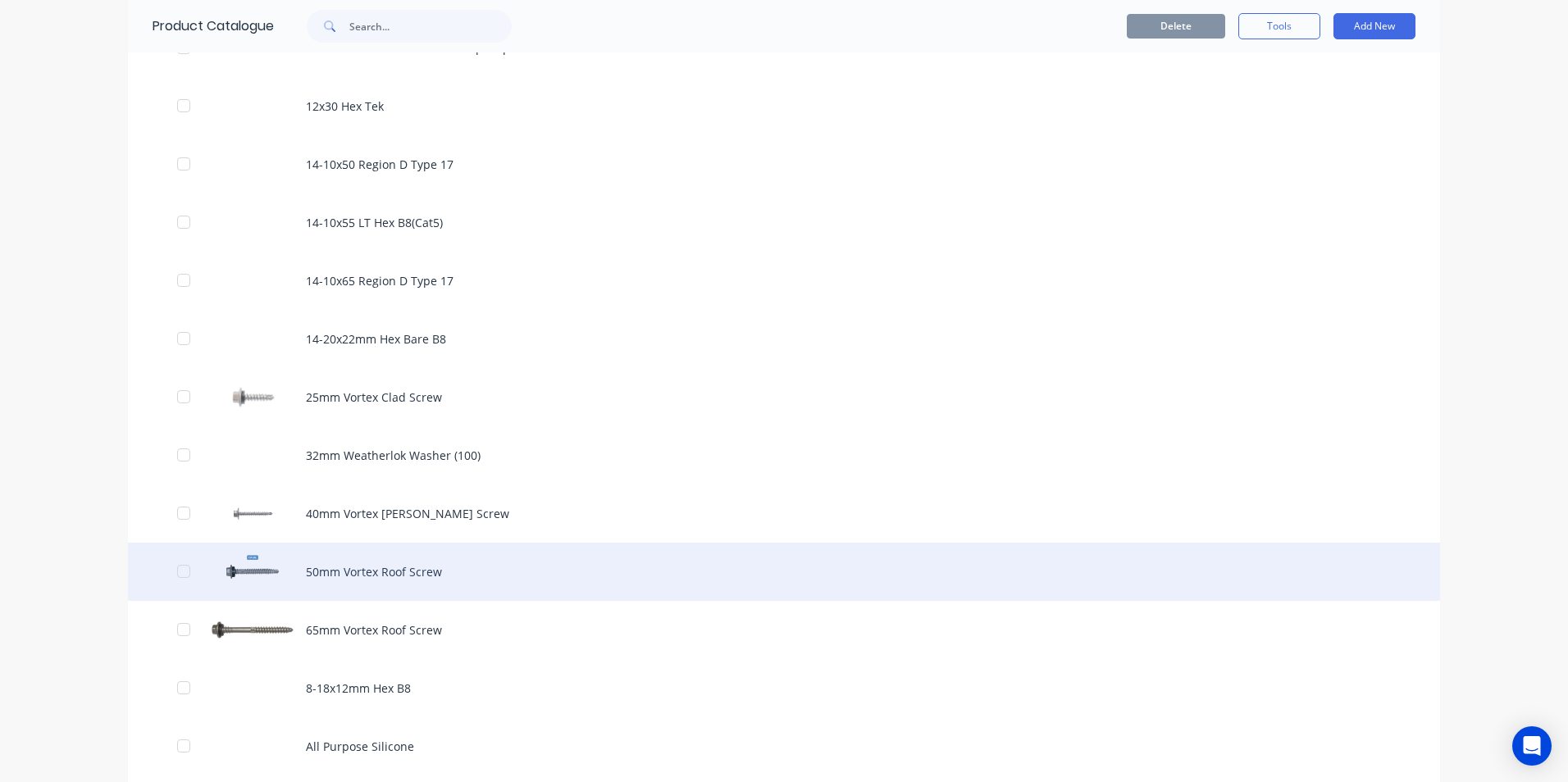
scroll to position [738, 0]
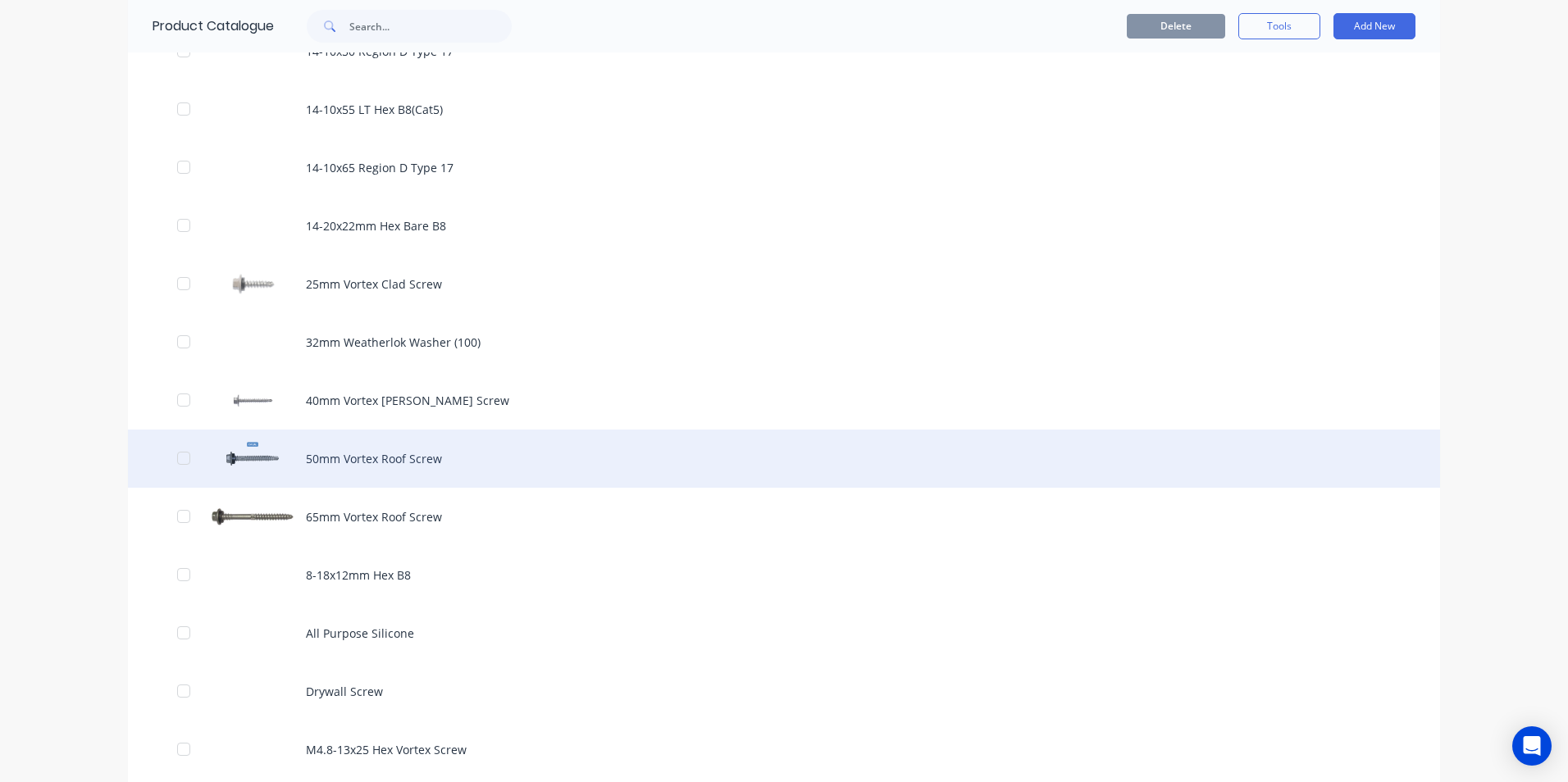
click at [341, 456] on div "50mm Vortex Roof Screw" at bounding box center [784, 459] width 1312 height 59
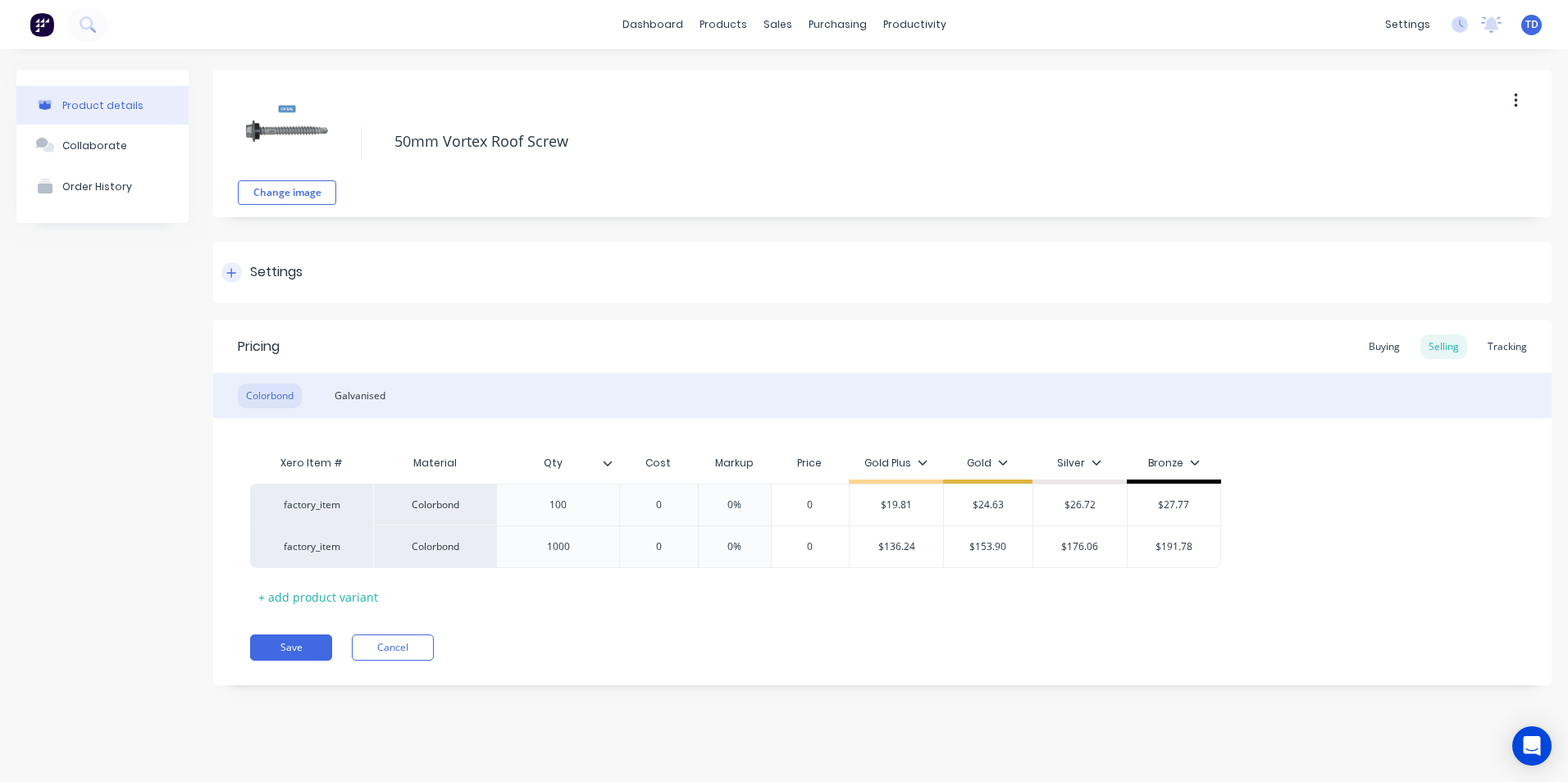
click at [232, 274] on icon at bounding box center [231, 273] width 10 height 12
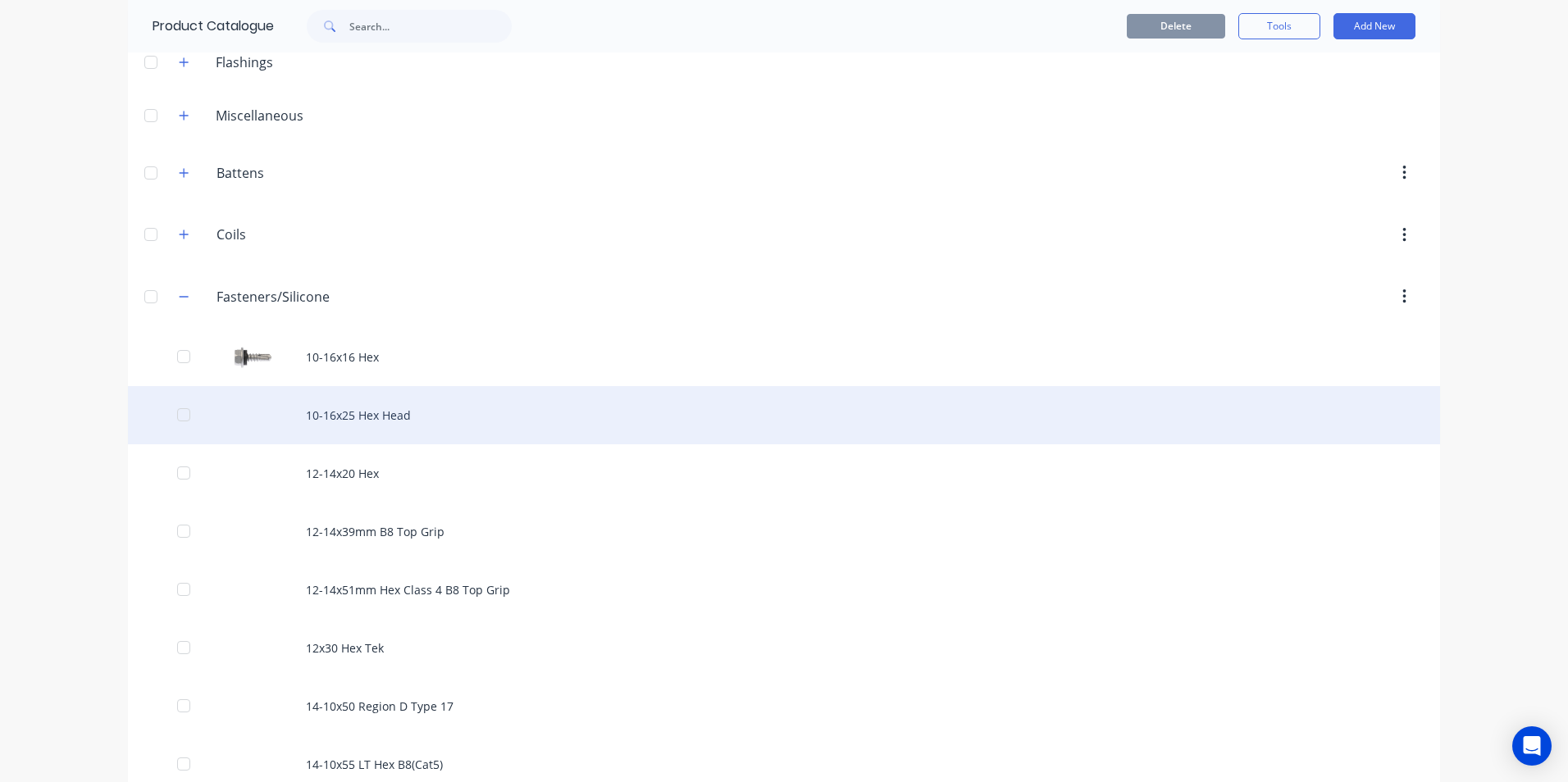
scroll to position [82, 0]
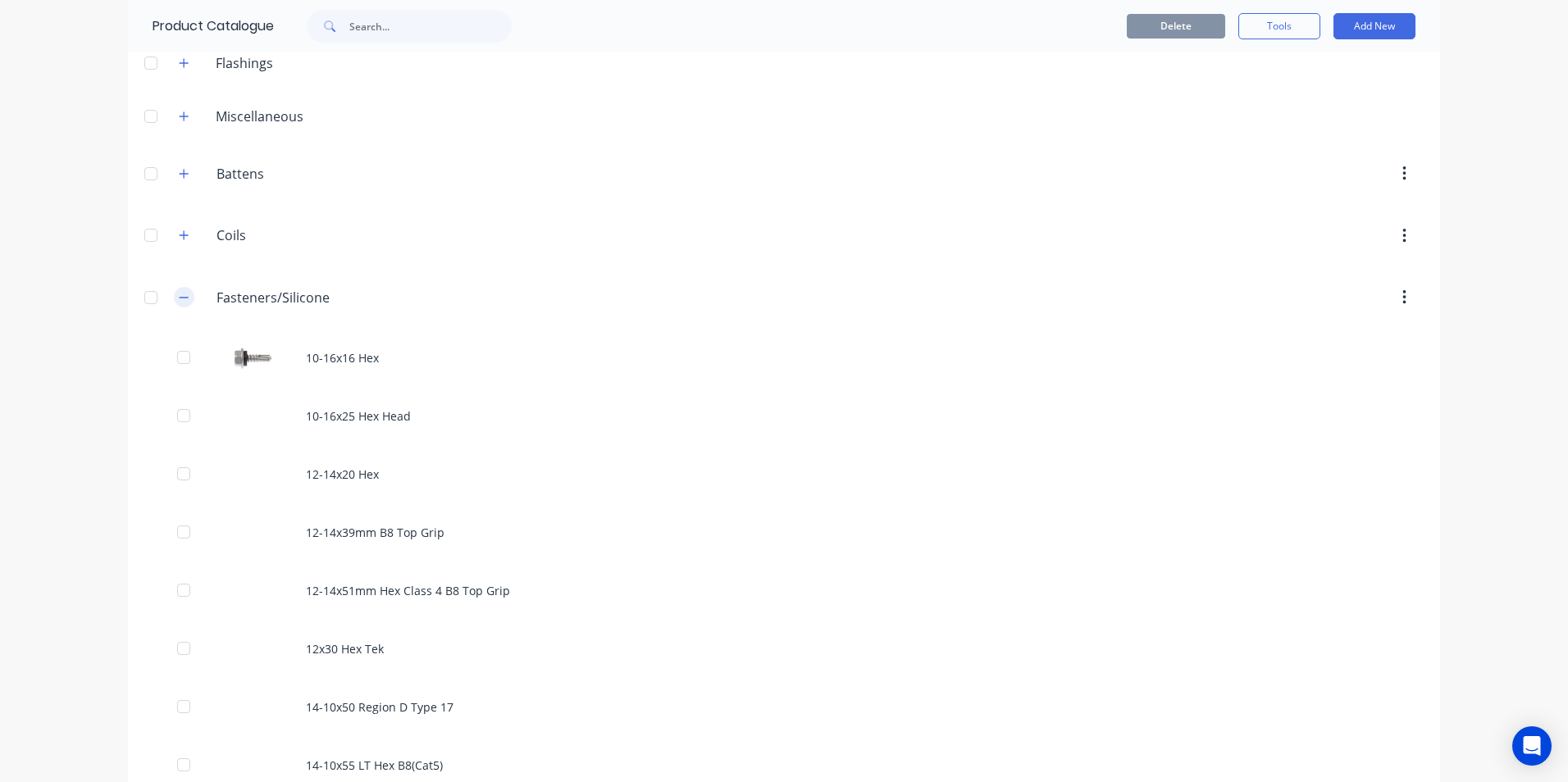
click at [179, 299] on icon "button" at bounding box center [184, 298] width 10 height 12
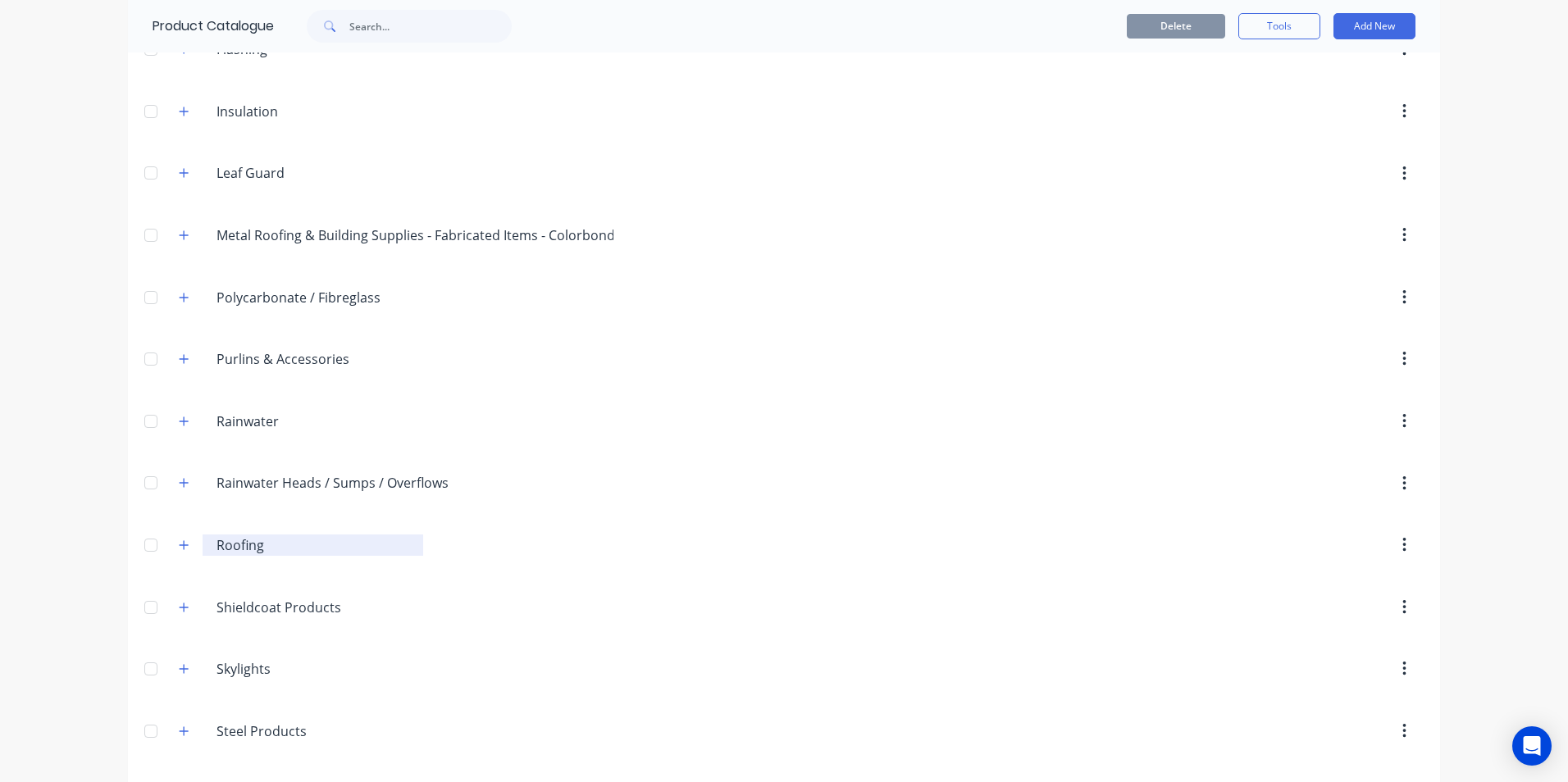
scroll to position [492, 0]
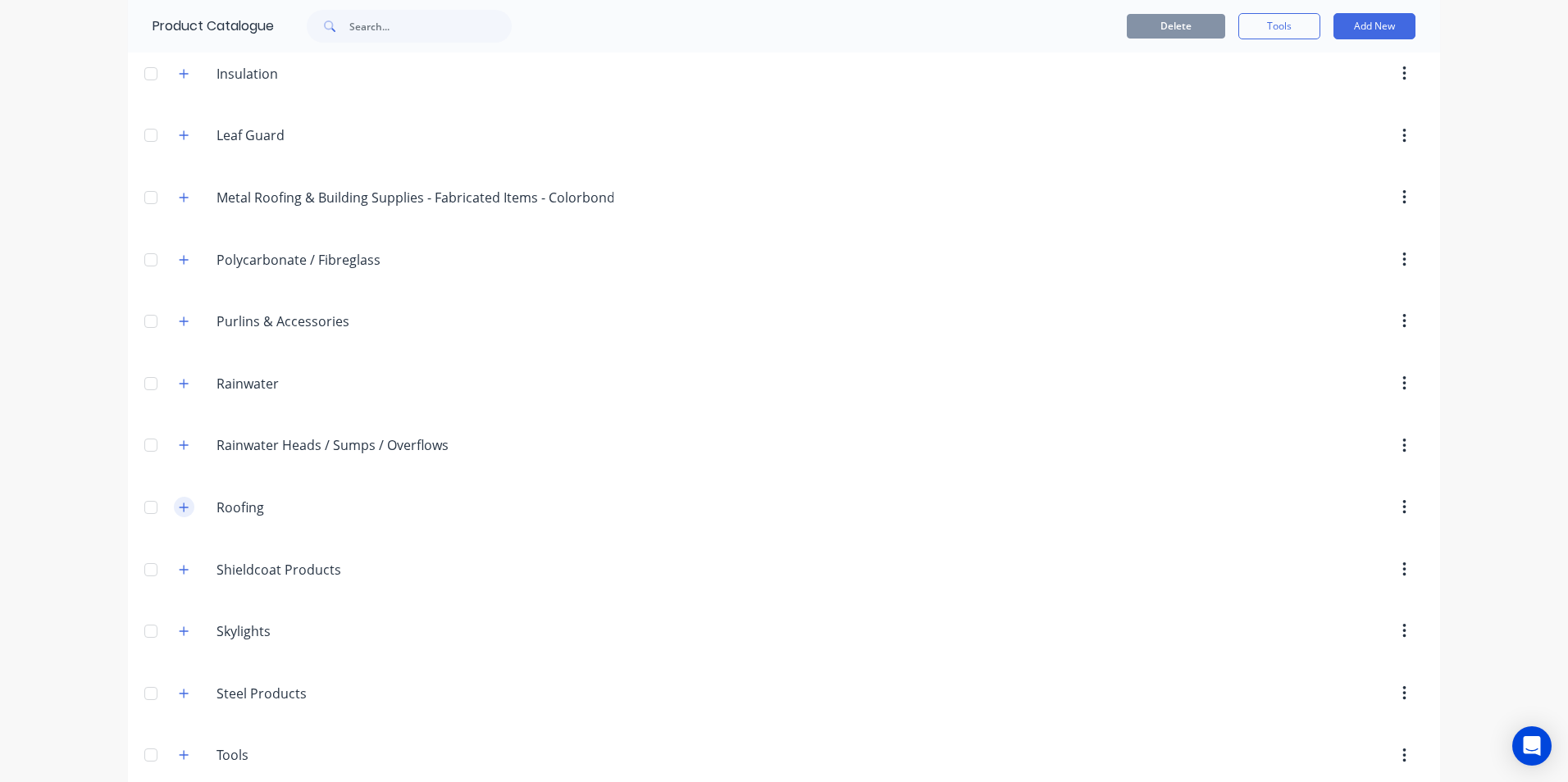
click at [180, 511] on icon "button" at bounding box center [184, 507] width 10 height 12
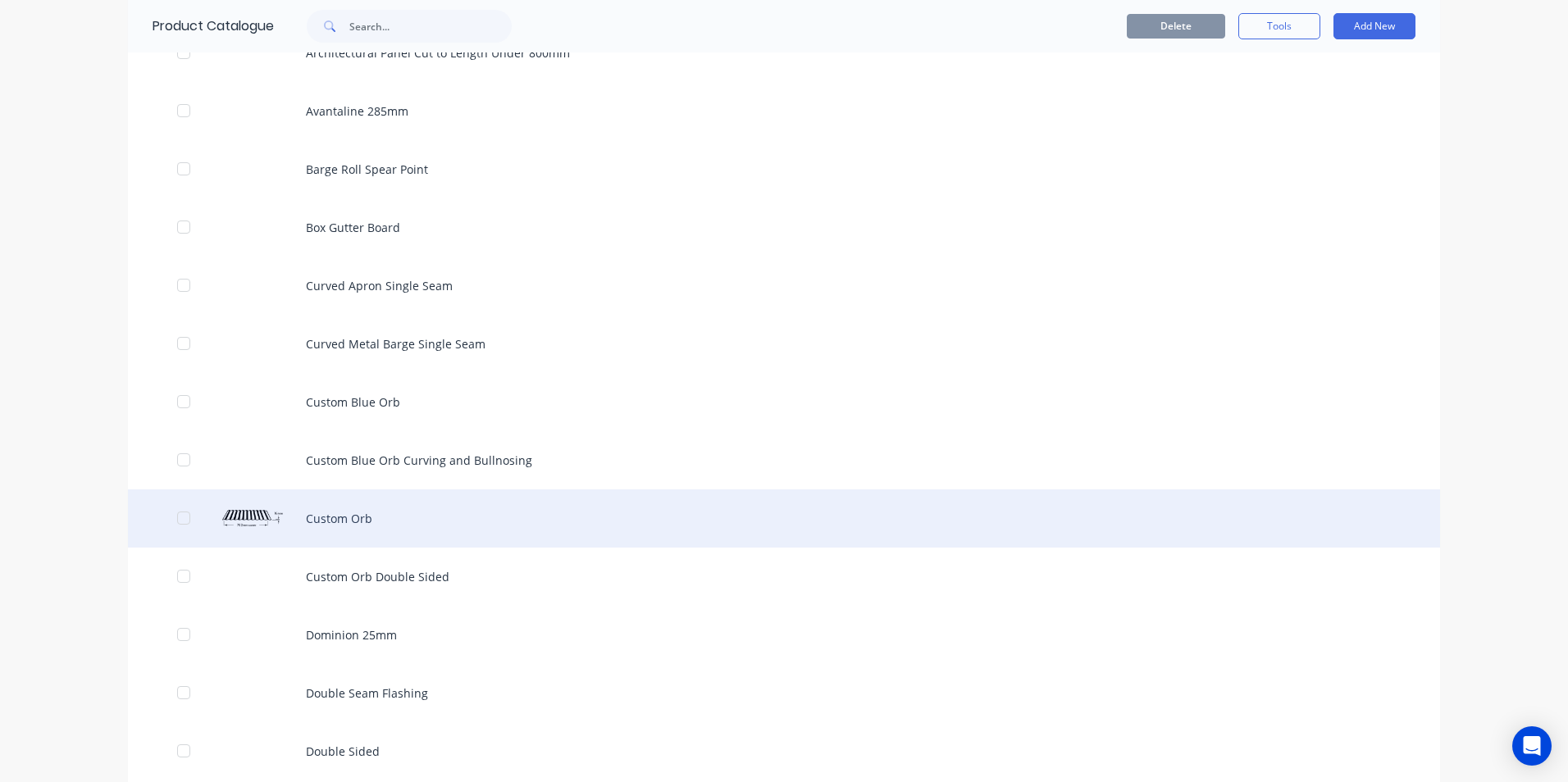
scroll to position [1066, 0]
click at [342, 515] on div "Custom Orb" at bounding box center [784, 518] width 1312 height 59
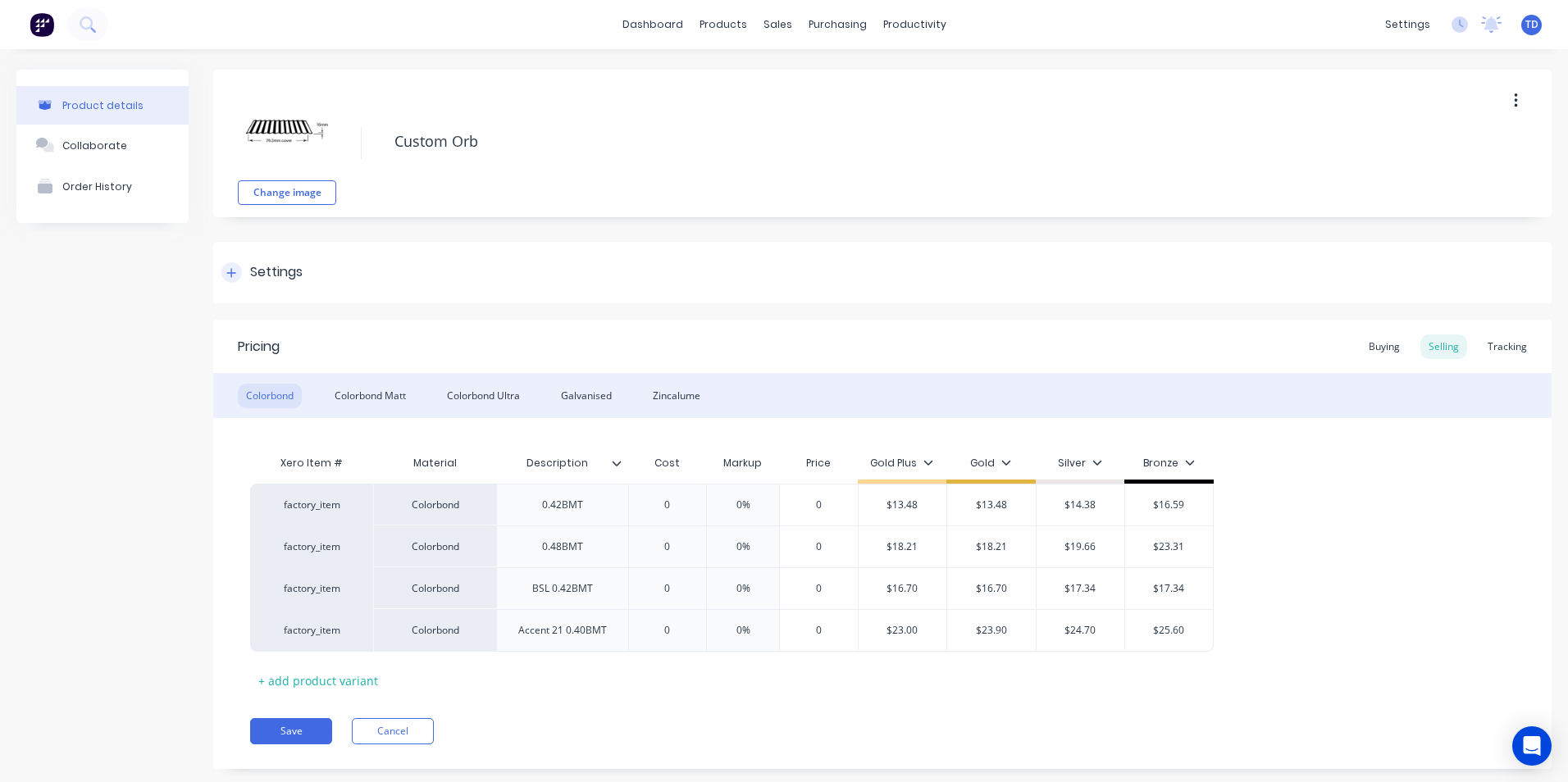
click at [230, 277] on icon at bounding box center [231, 273] width 10 height 12
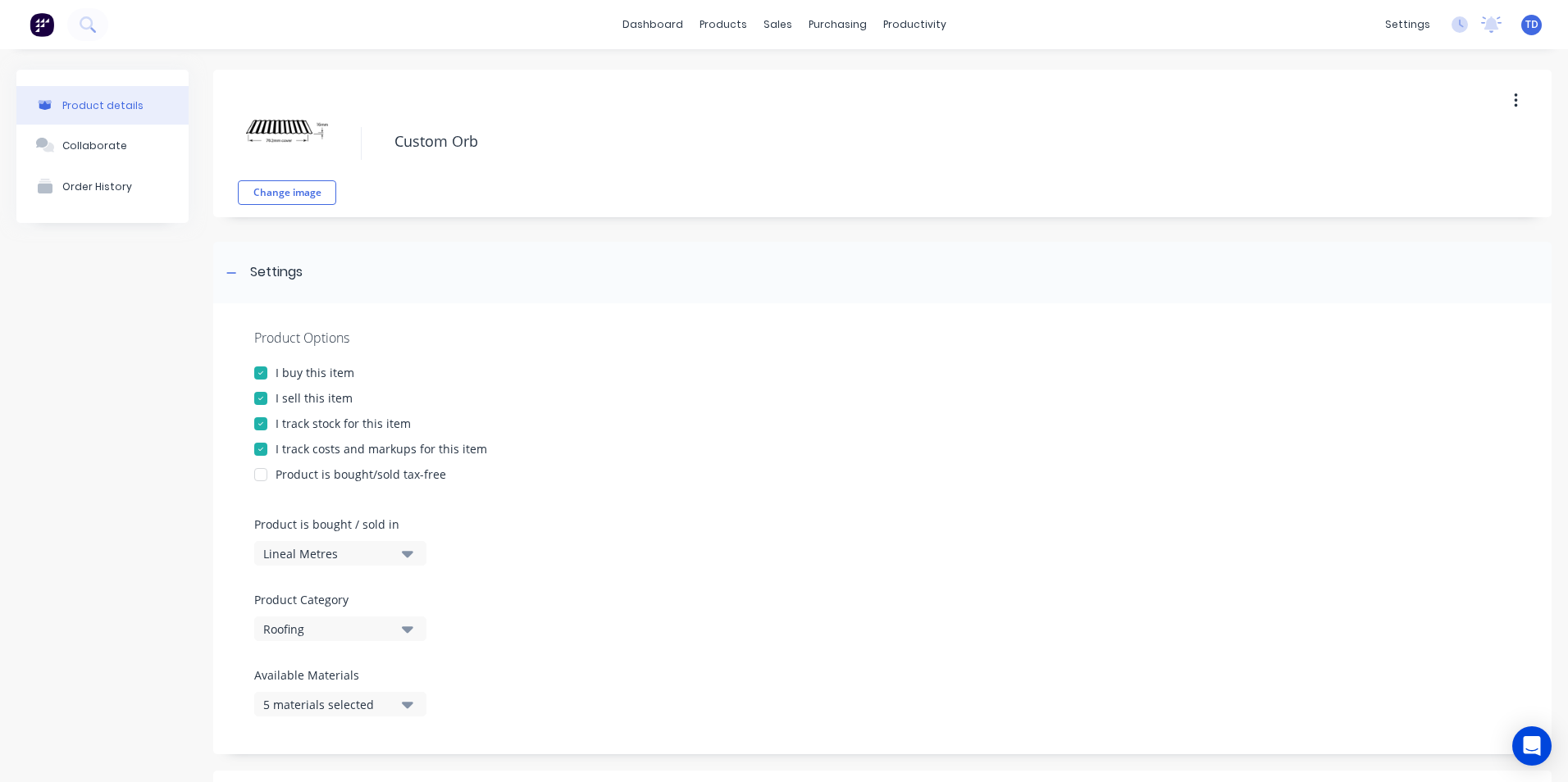
click at [444, 309] on div "Product Options I buy this item I sell this item I track stock for this item I …" at bounding box center [882, 528] width 1339 height 451
click at [233, 280] on div at bounding box center [231, 272] width 20 height 20
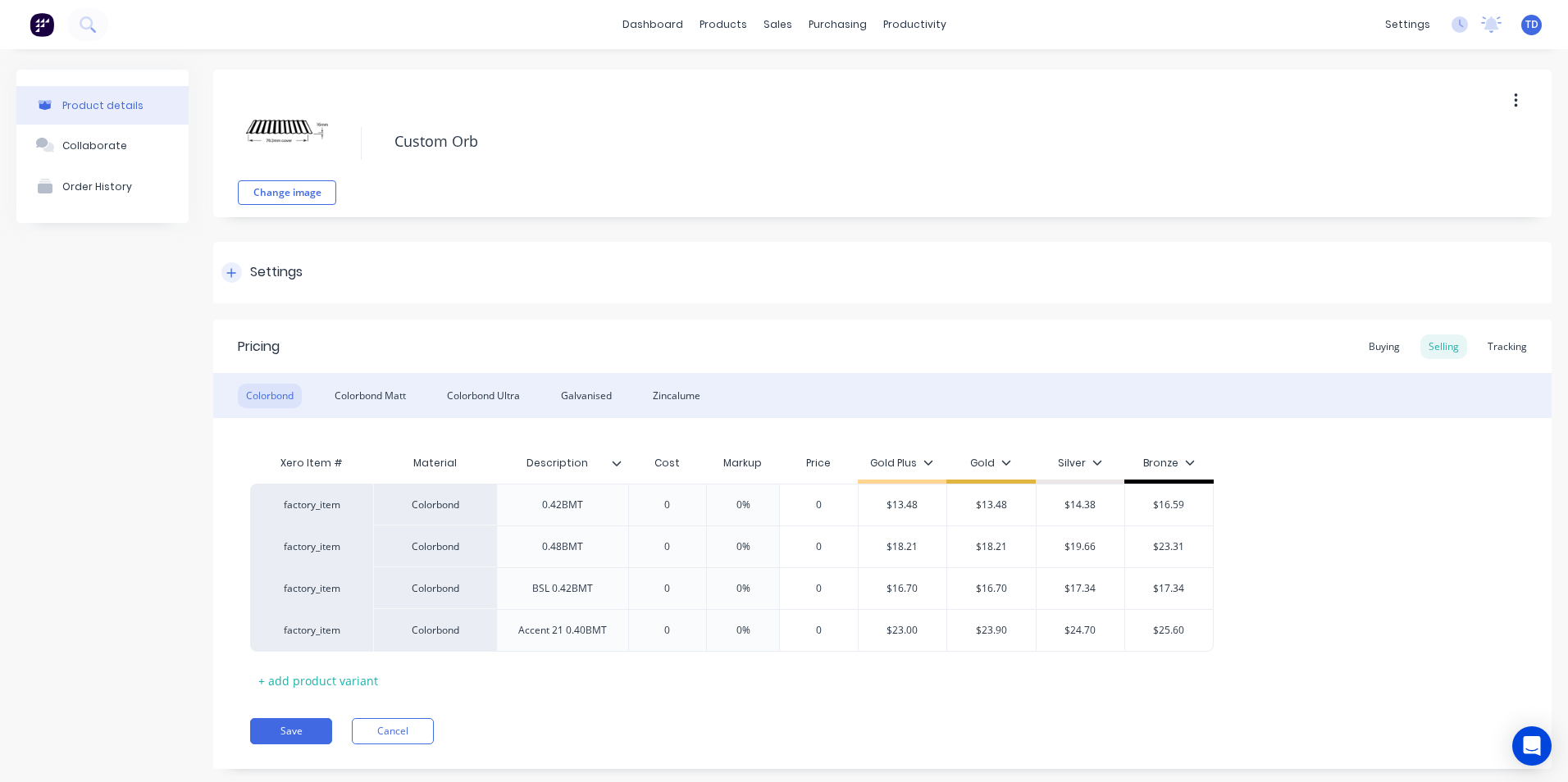
click at [234, 279] on div at bounding box center [231, 272] width 20 height 20
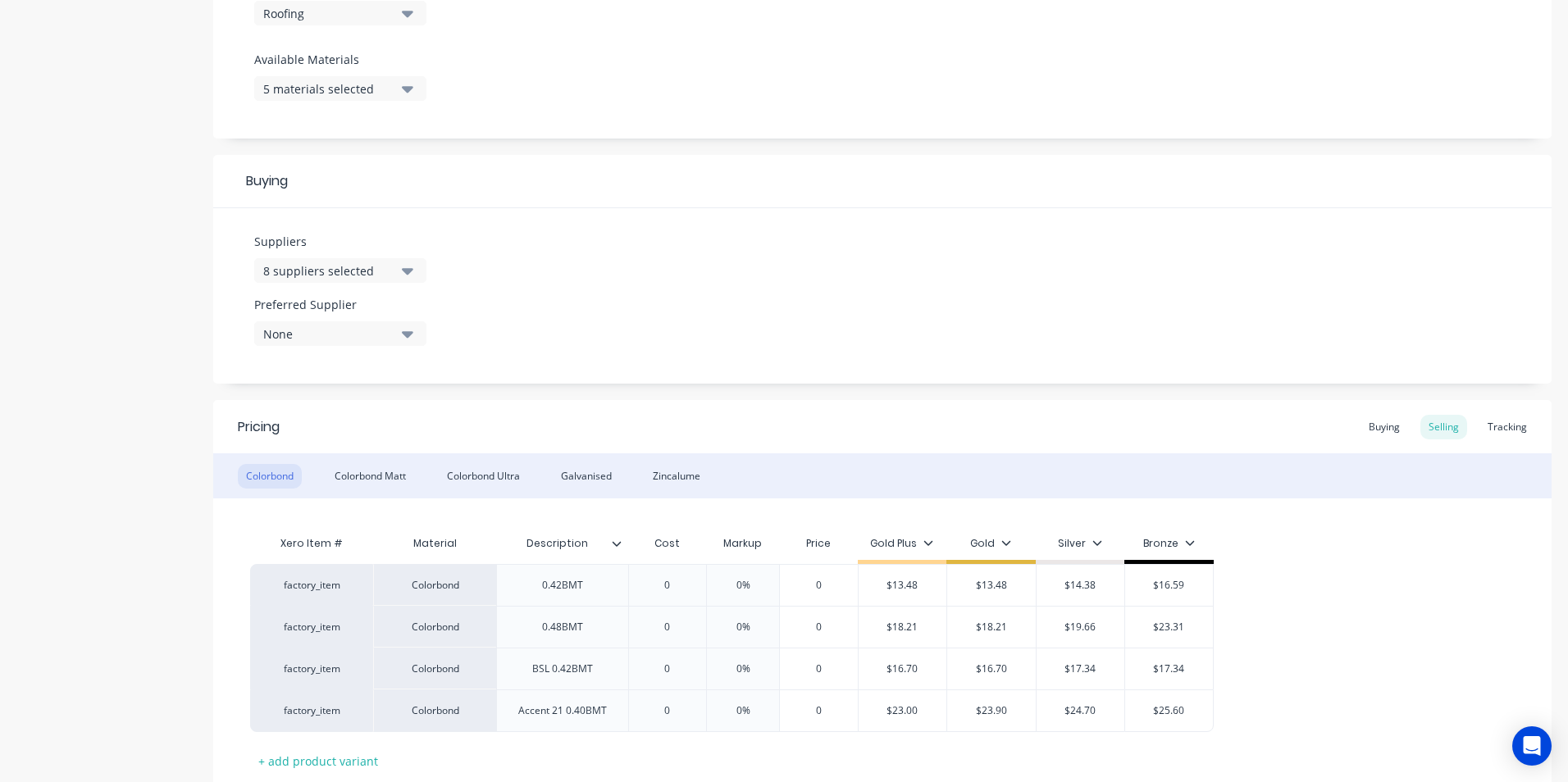
scroll to position [656, 0]
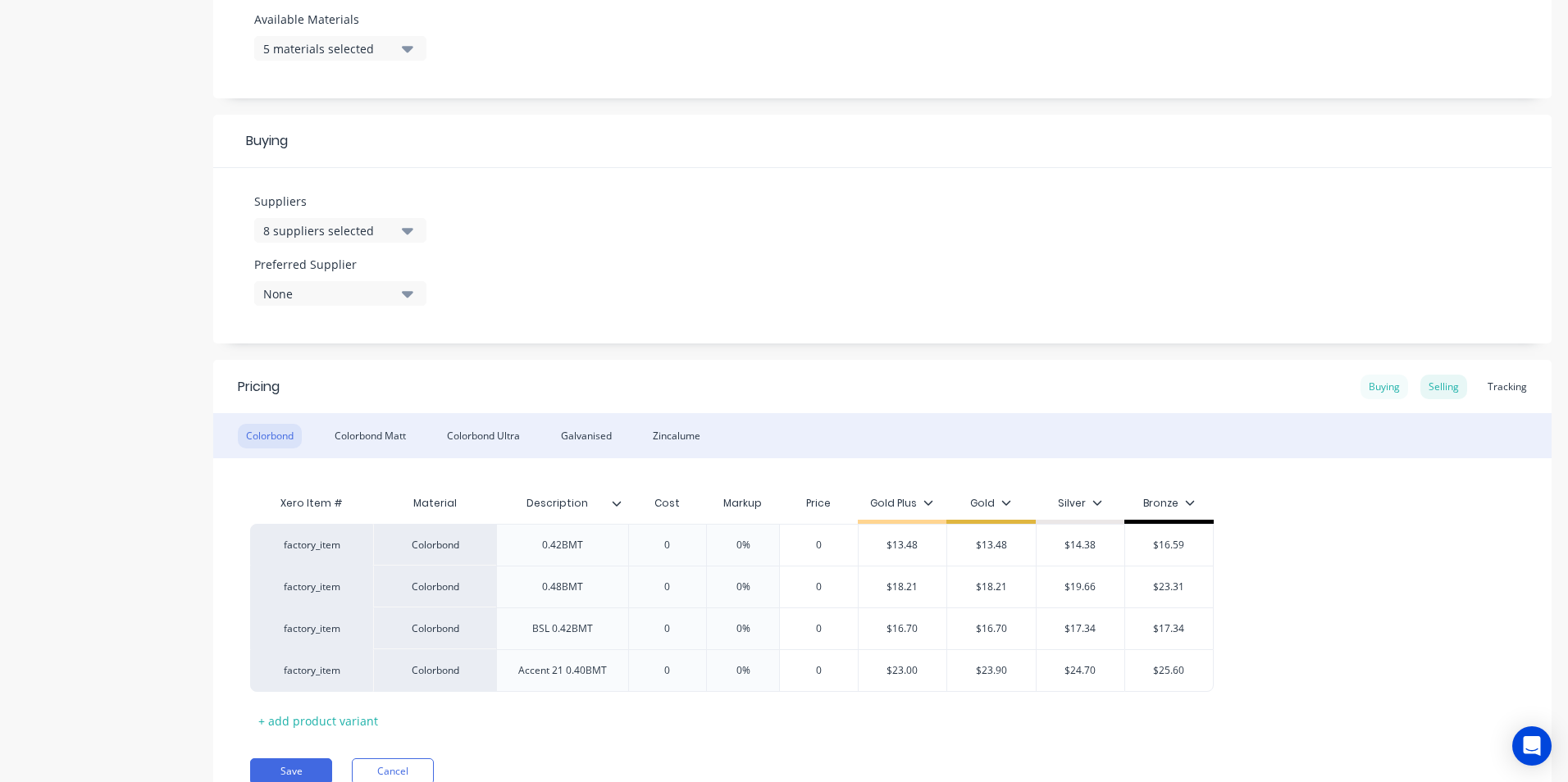
click at [1380, 388] on div "Buying" at bounding box center [1384, 387] width 48 height 24
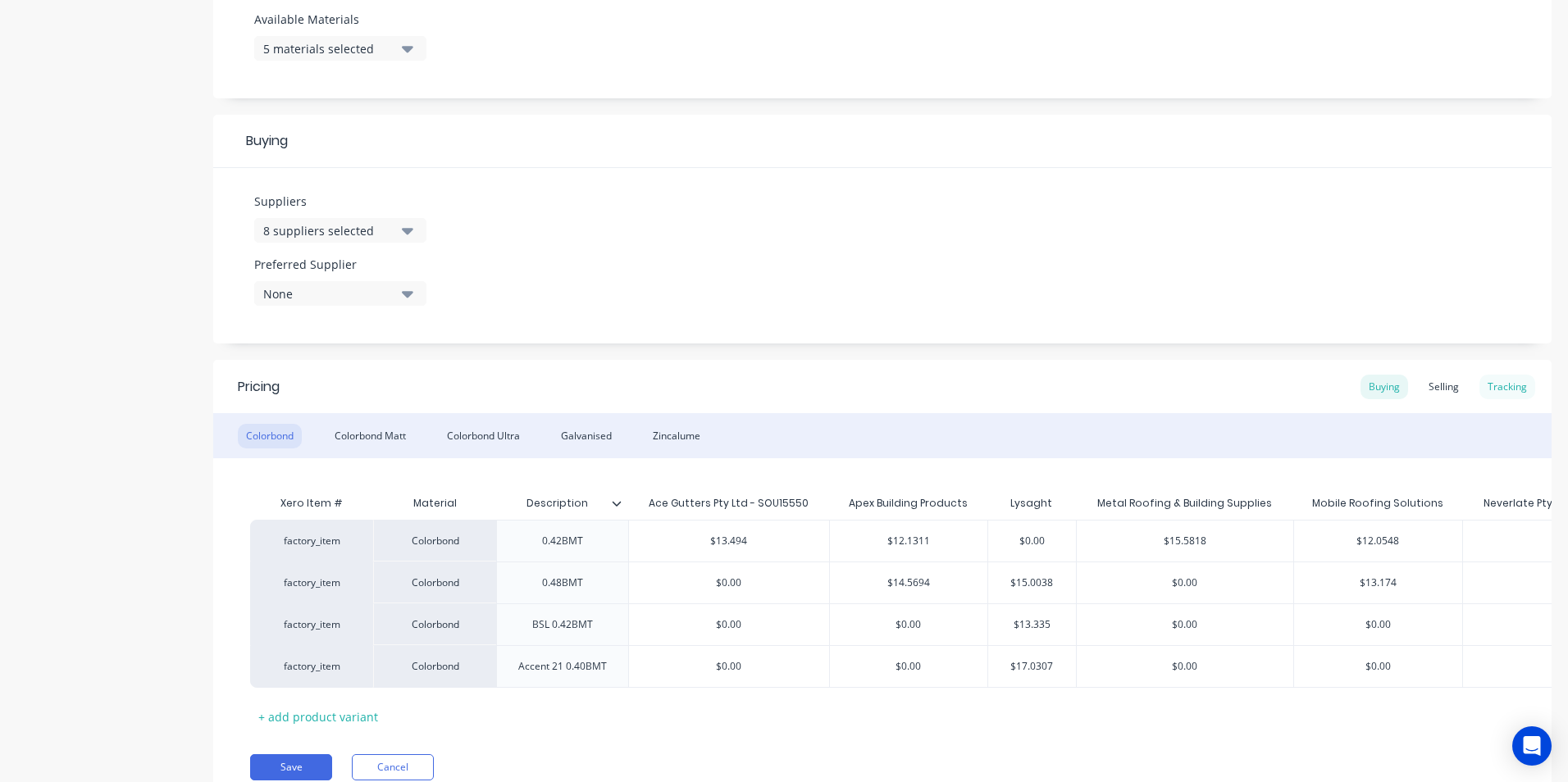
click at [1490, 392] on div "Tracking" at bounding box center [1507, 387] width 56 height 24
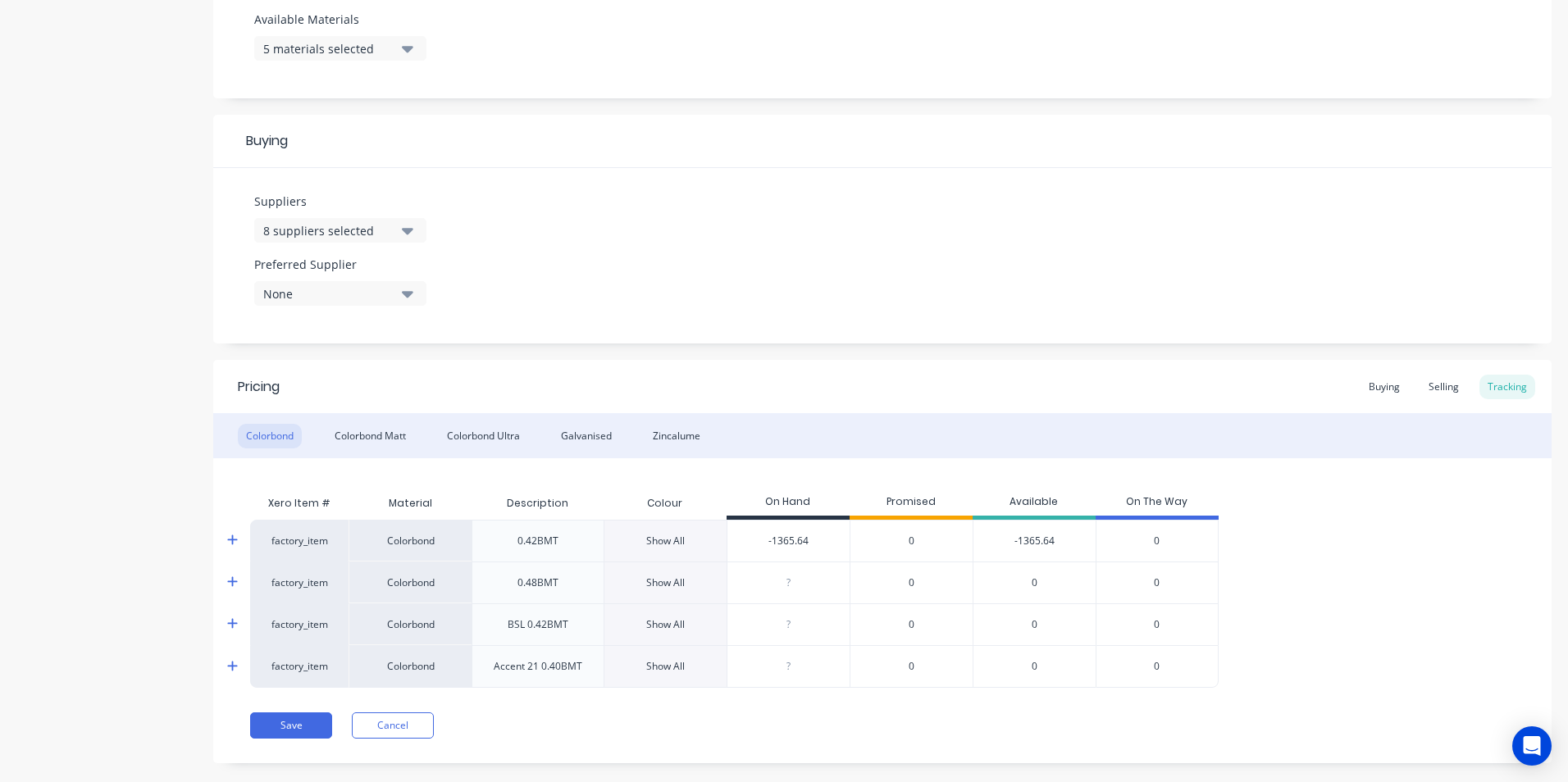
click at [1158, 541] on span "0" at bounding box center [1156, 542] width 6 height 15
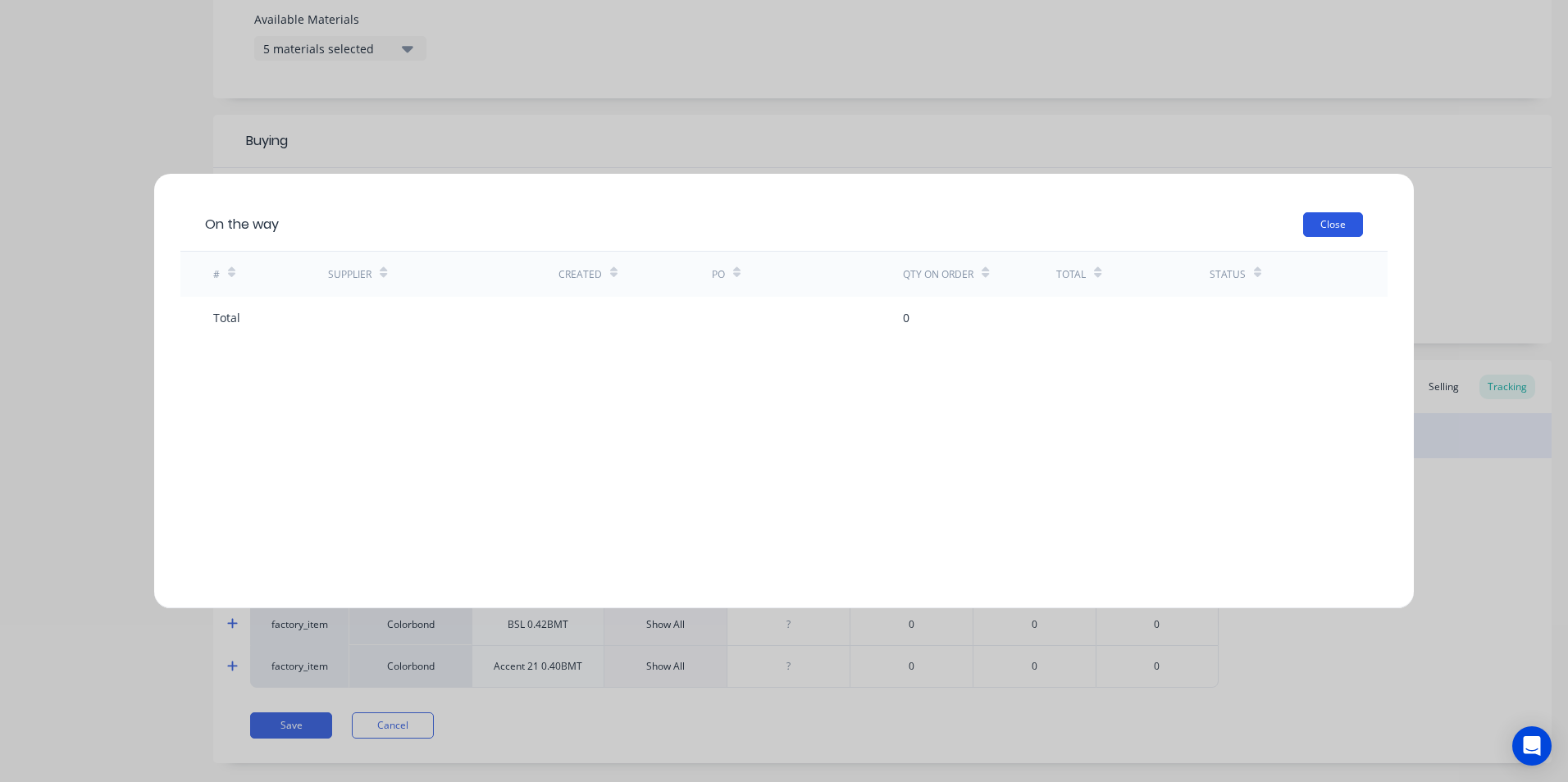
click at [1326, 220] on button "Close" at bounding box center [1333, 224] width 60 height 24
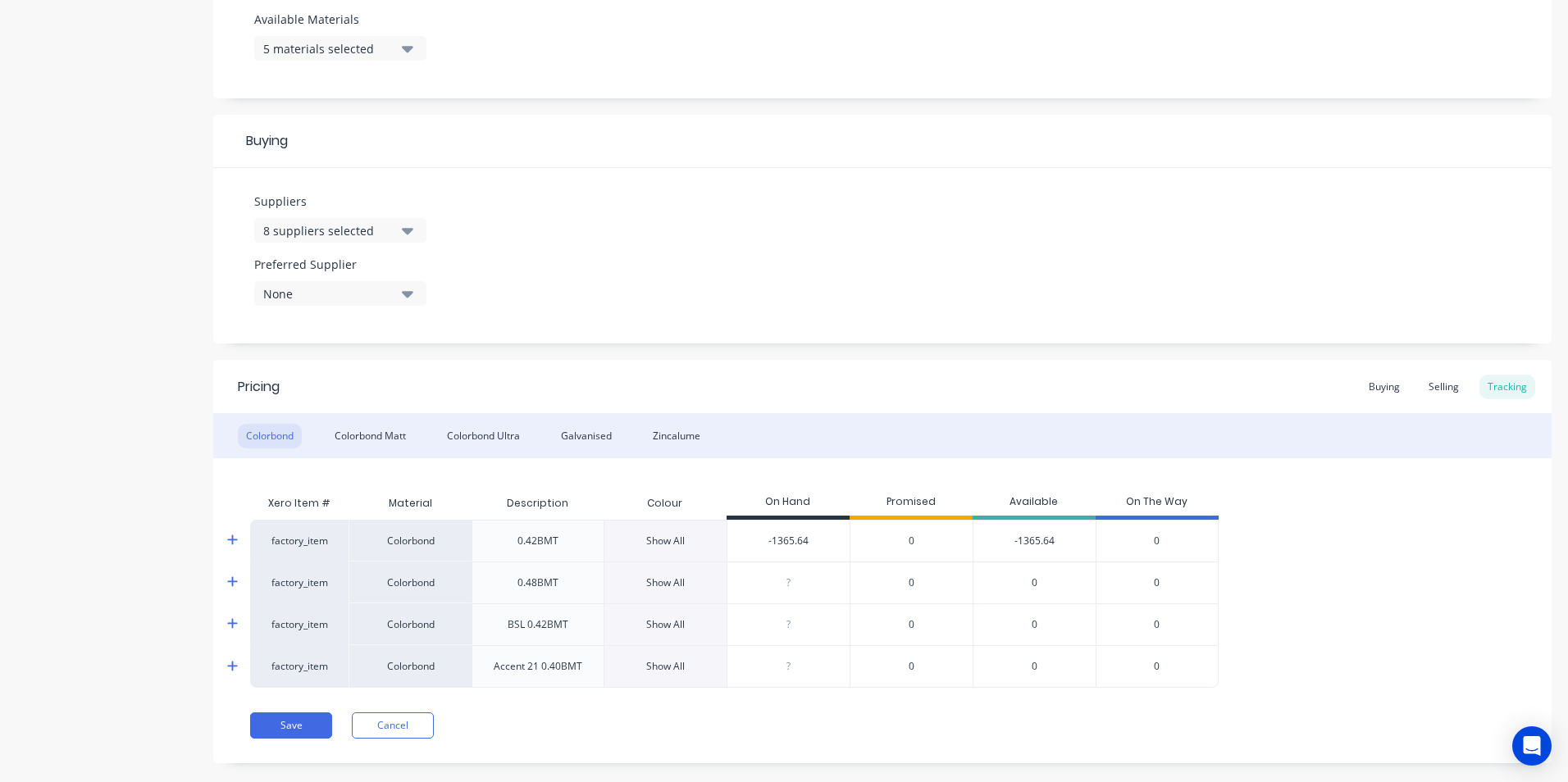
click at [913, 542] on span "0" at bounding box center [911, 542] width 6 height 15
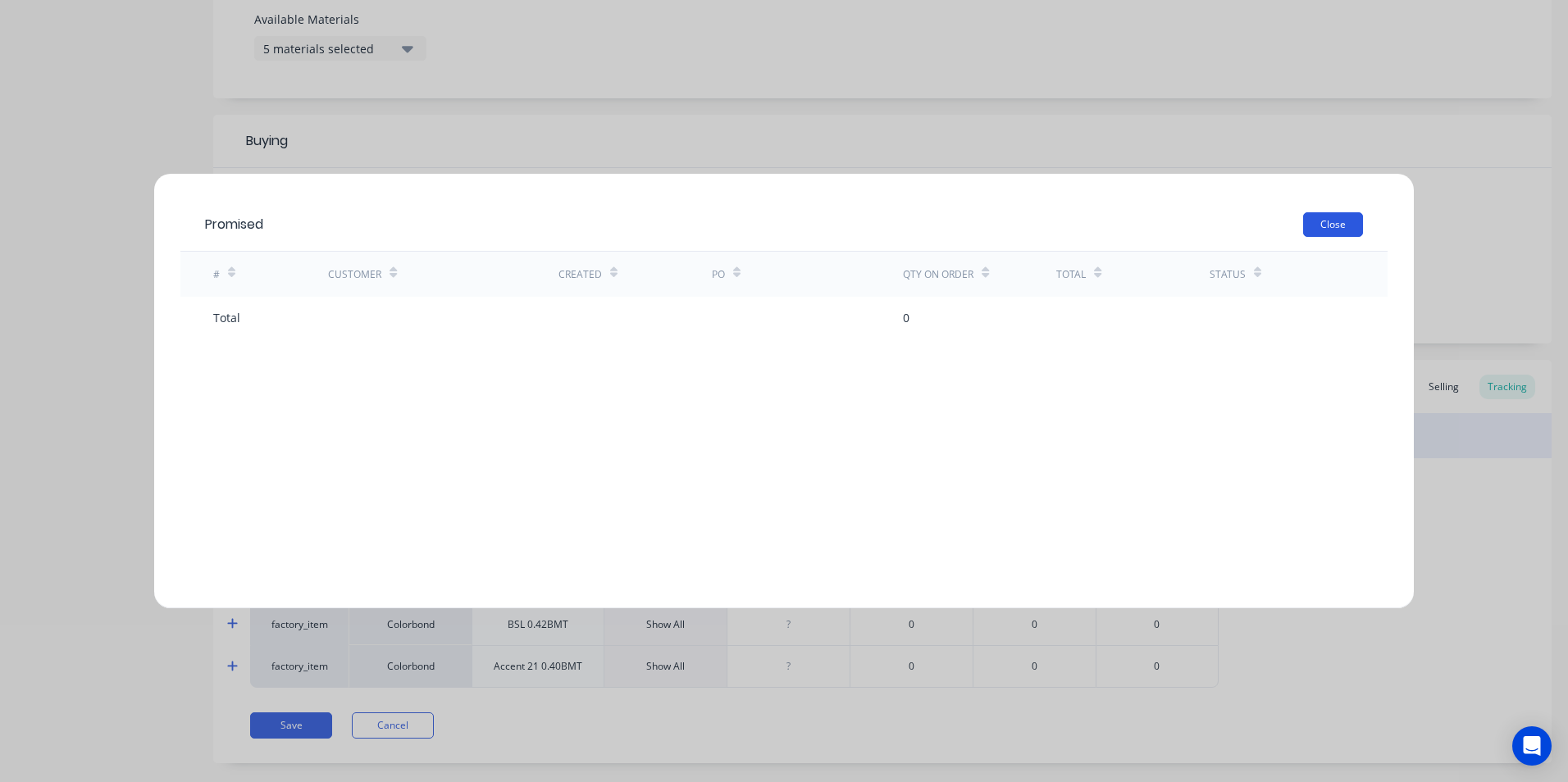
click at [1329, 229] on button "Close" at bounding box center [1333, 224] width 60 height 24
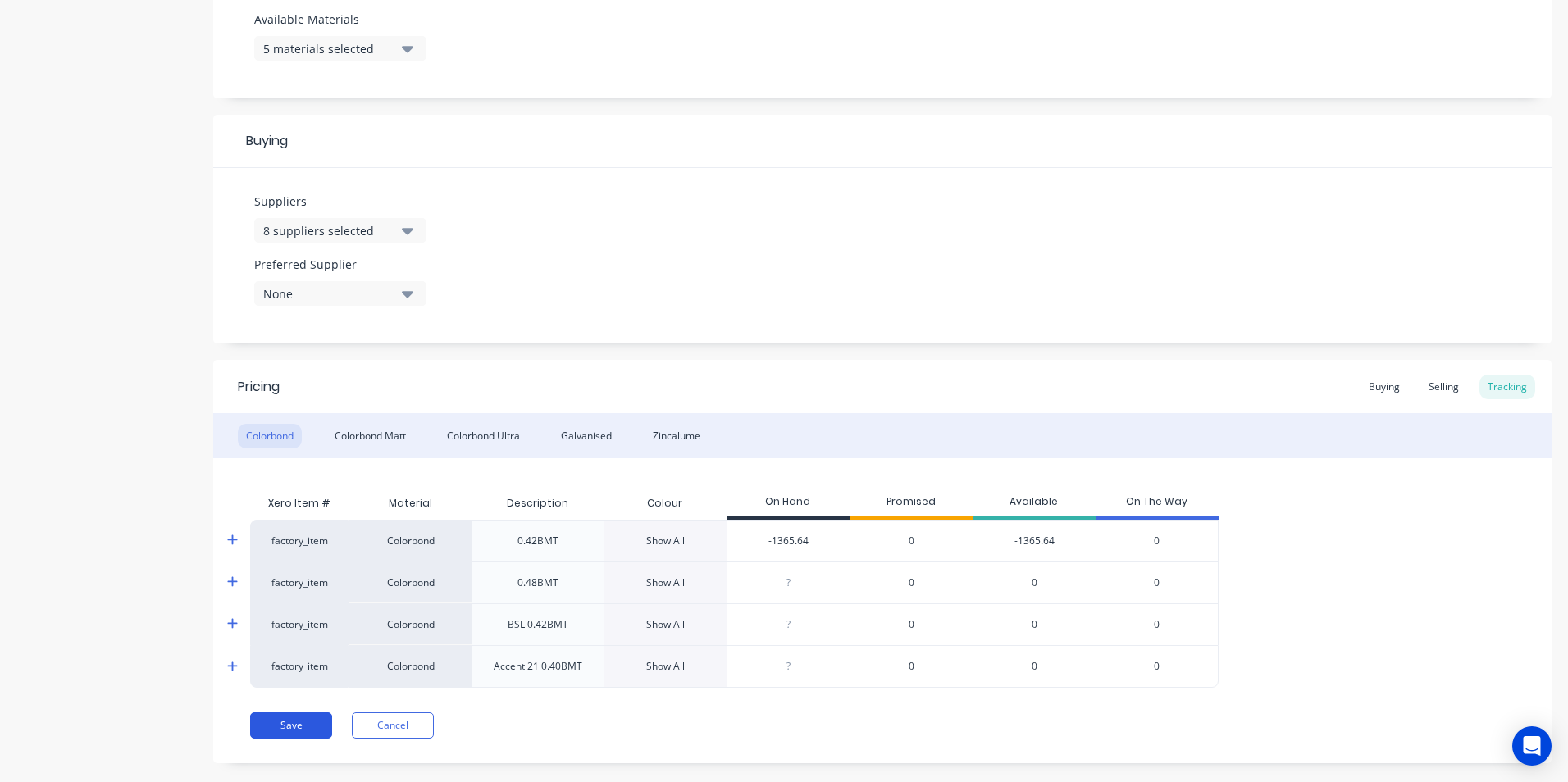
click at [300, 714] on button "Save" at bounding box center [291, 725] width 82 height 26
type textarea "x"
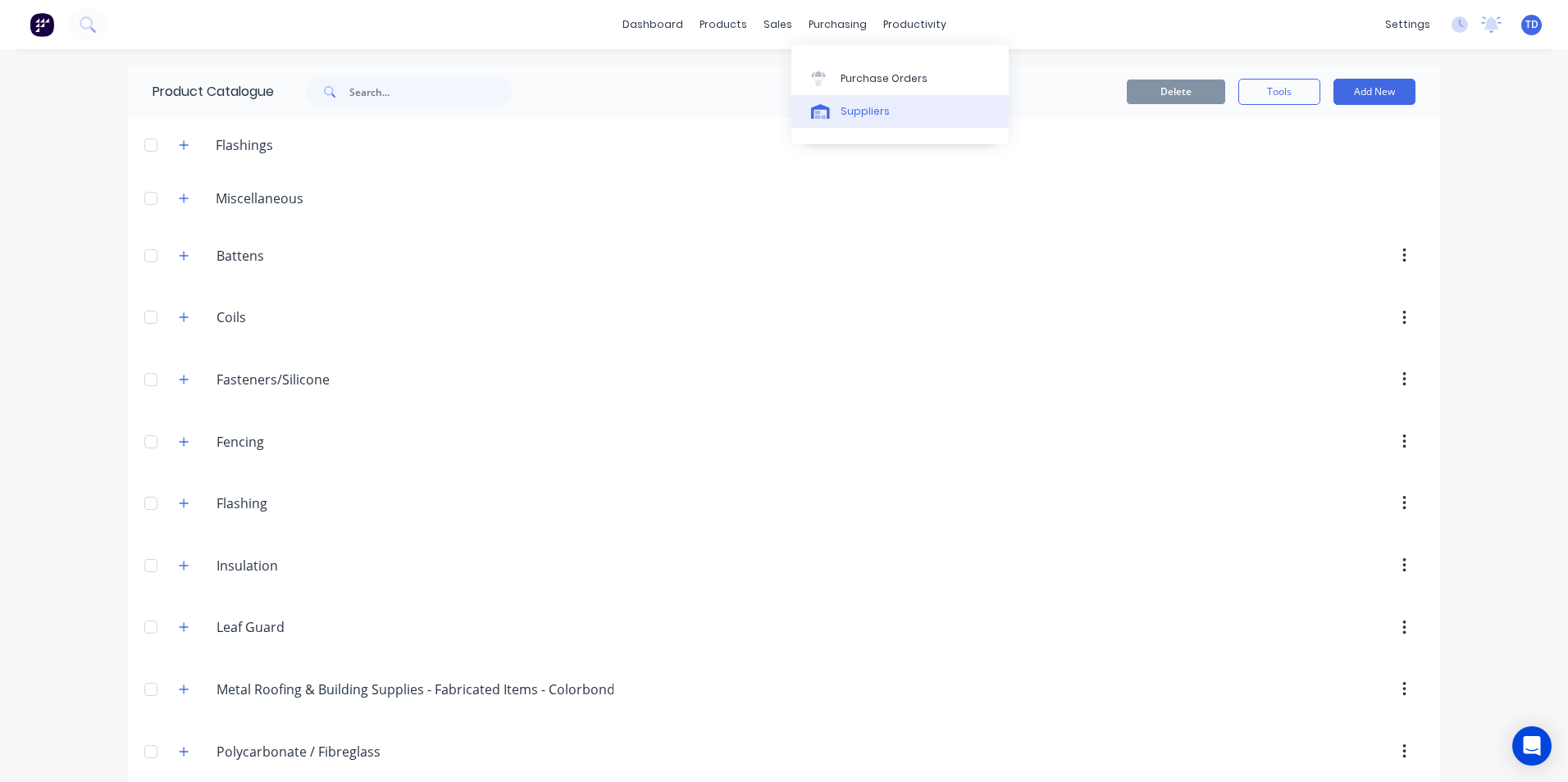
click at [837, 111] on link "Suppliers" at bounding box center [900, 111] width 218 height 33
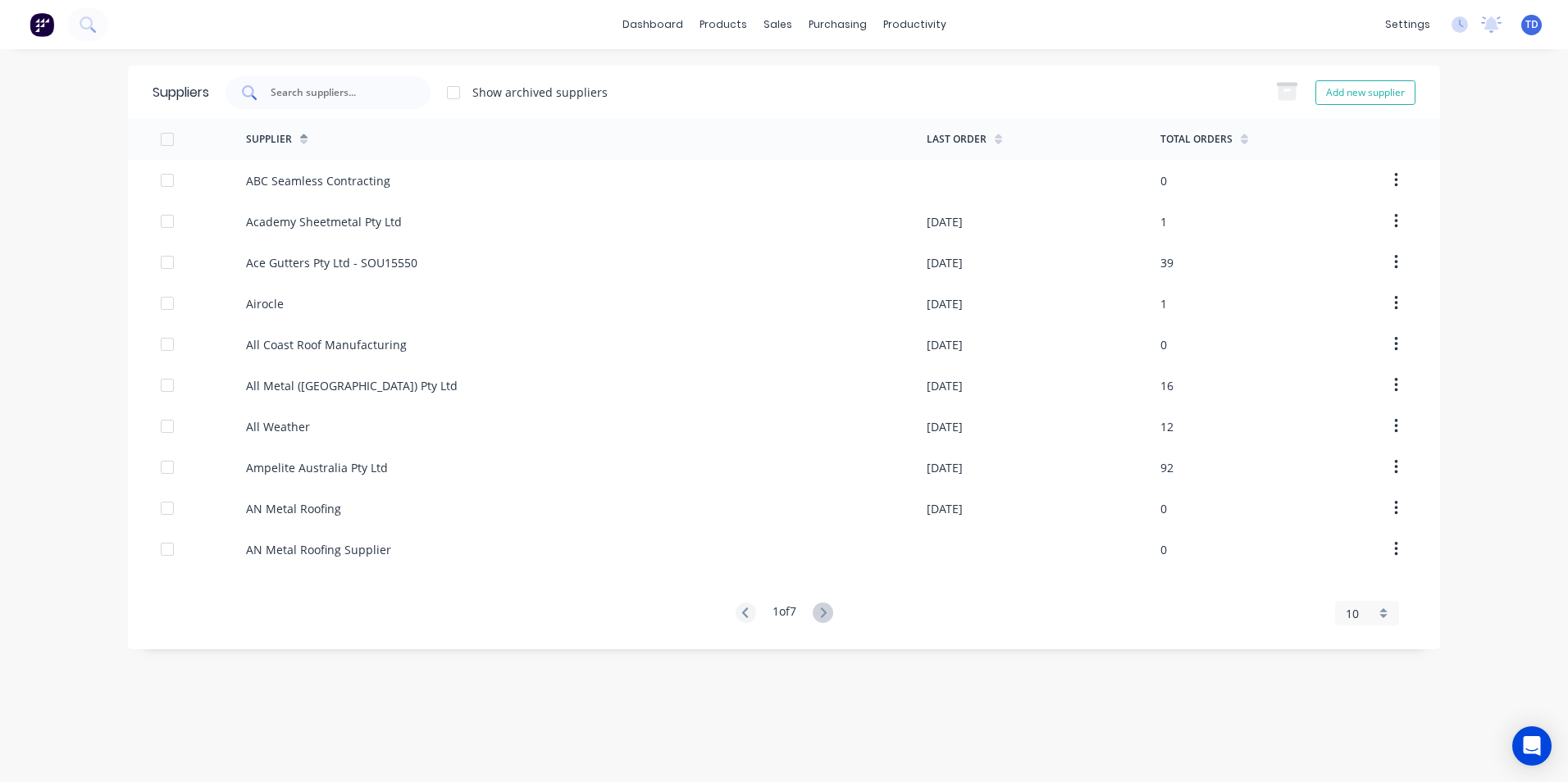
click at [338, 96] on input "text" at bounding box center [337, 93] width 136 height 17
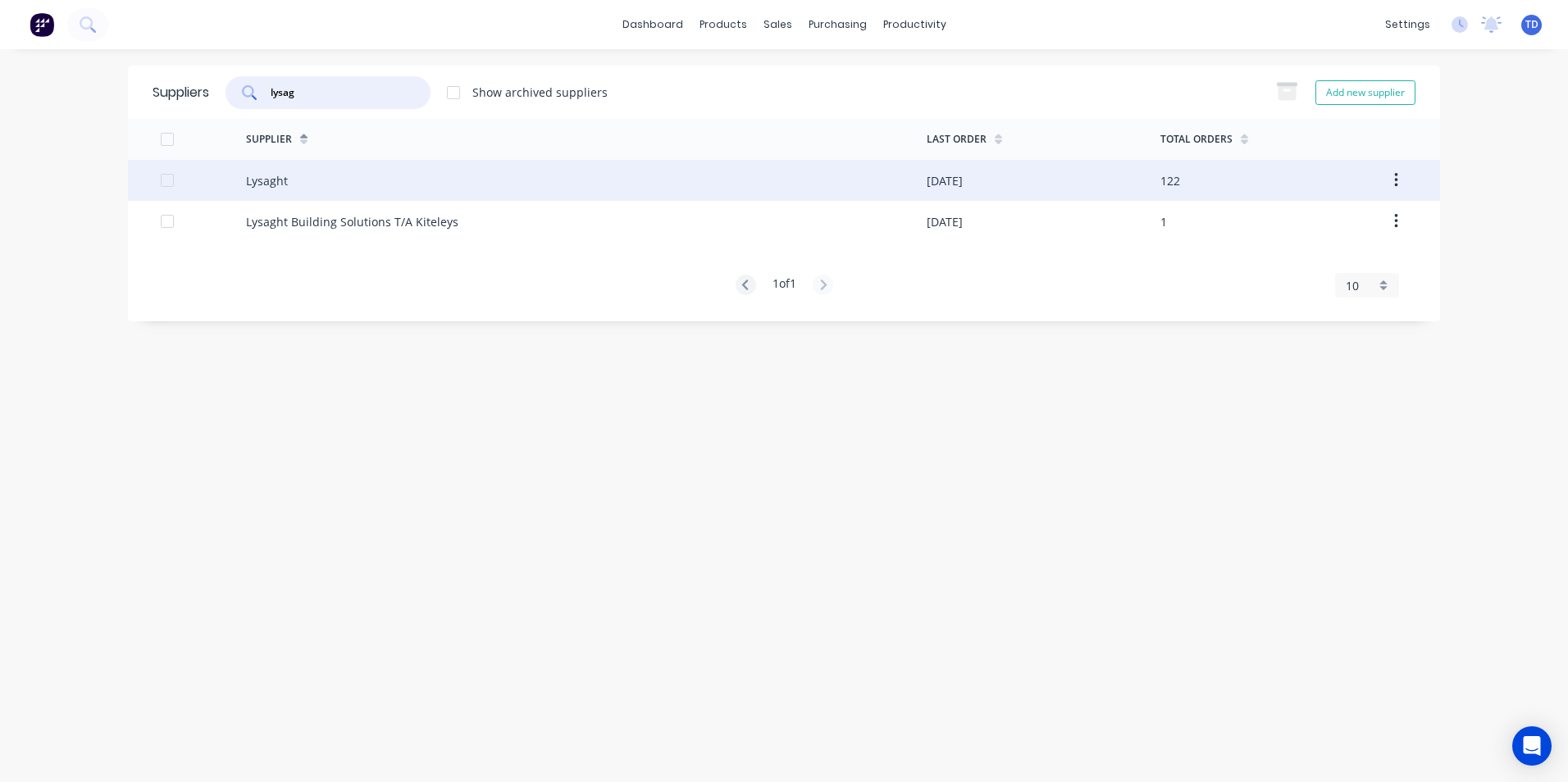
type input "lysag"
click at [331, 174] on div "Lysaght" at bounding box center [586, 180] width 681 height 41
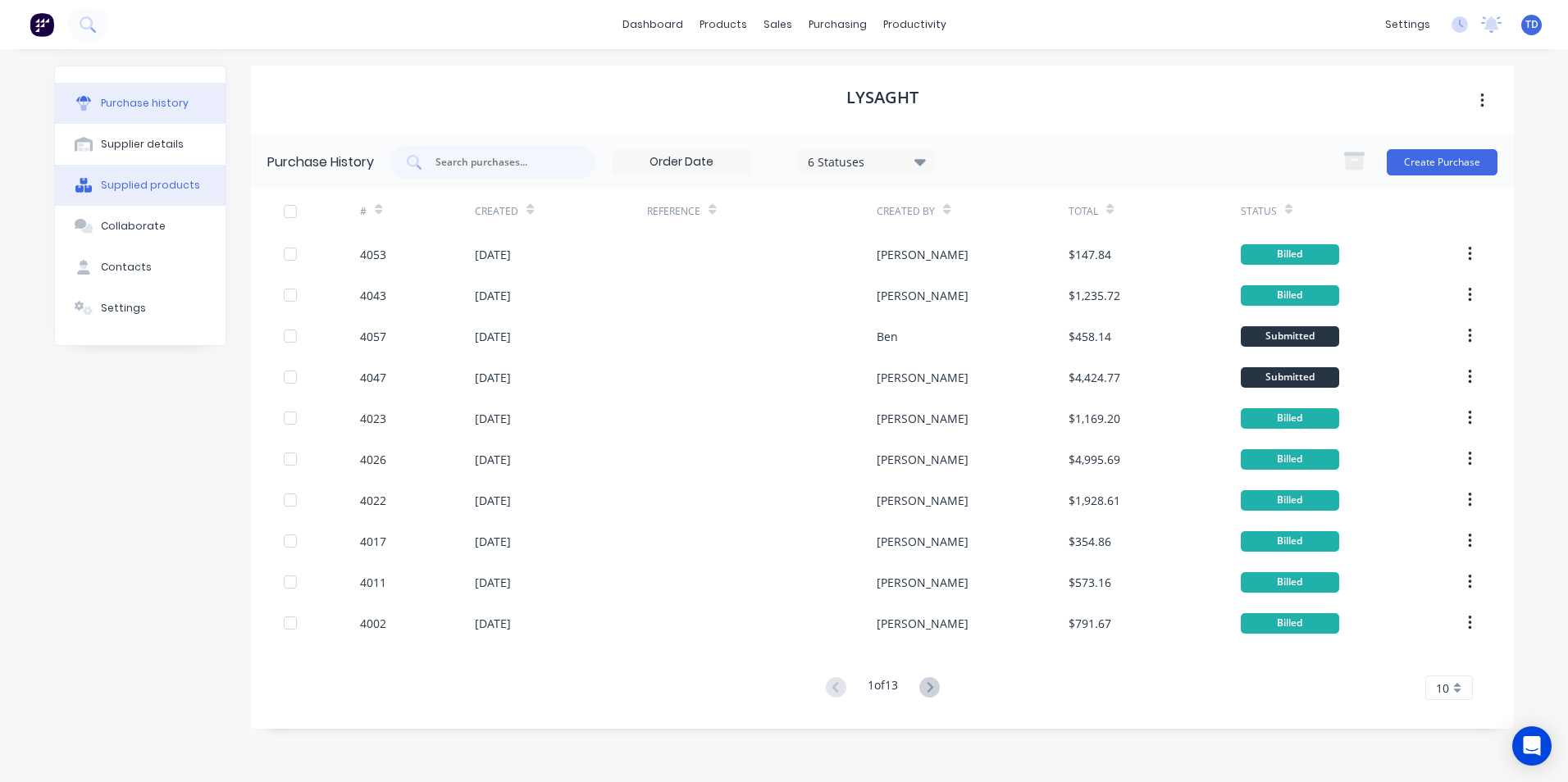
click at [120, 191] on div "Supplied products" at bounding box center [150, 186] width 100 height 15
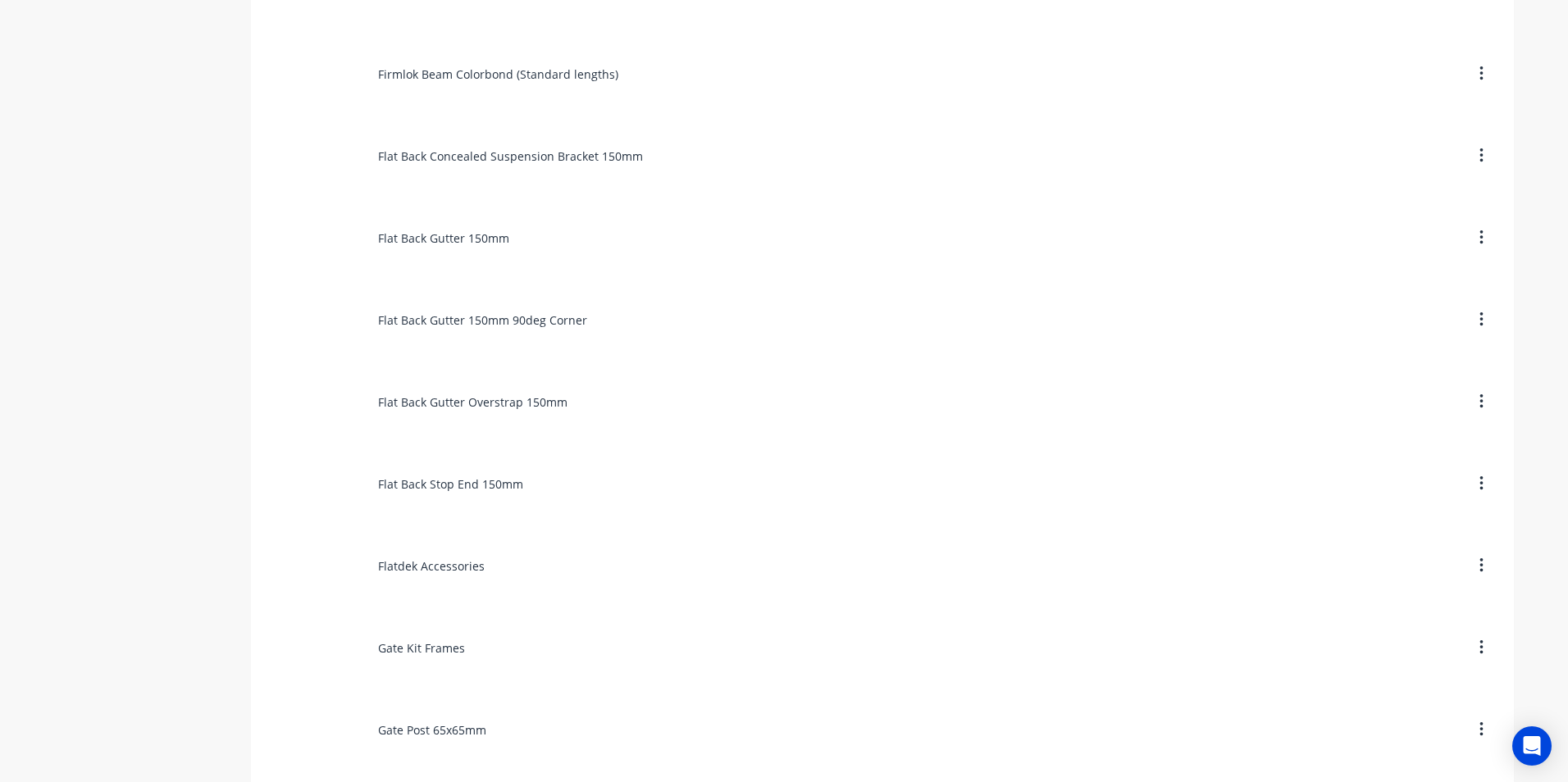
scroll to position [3691, 0]
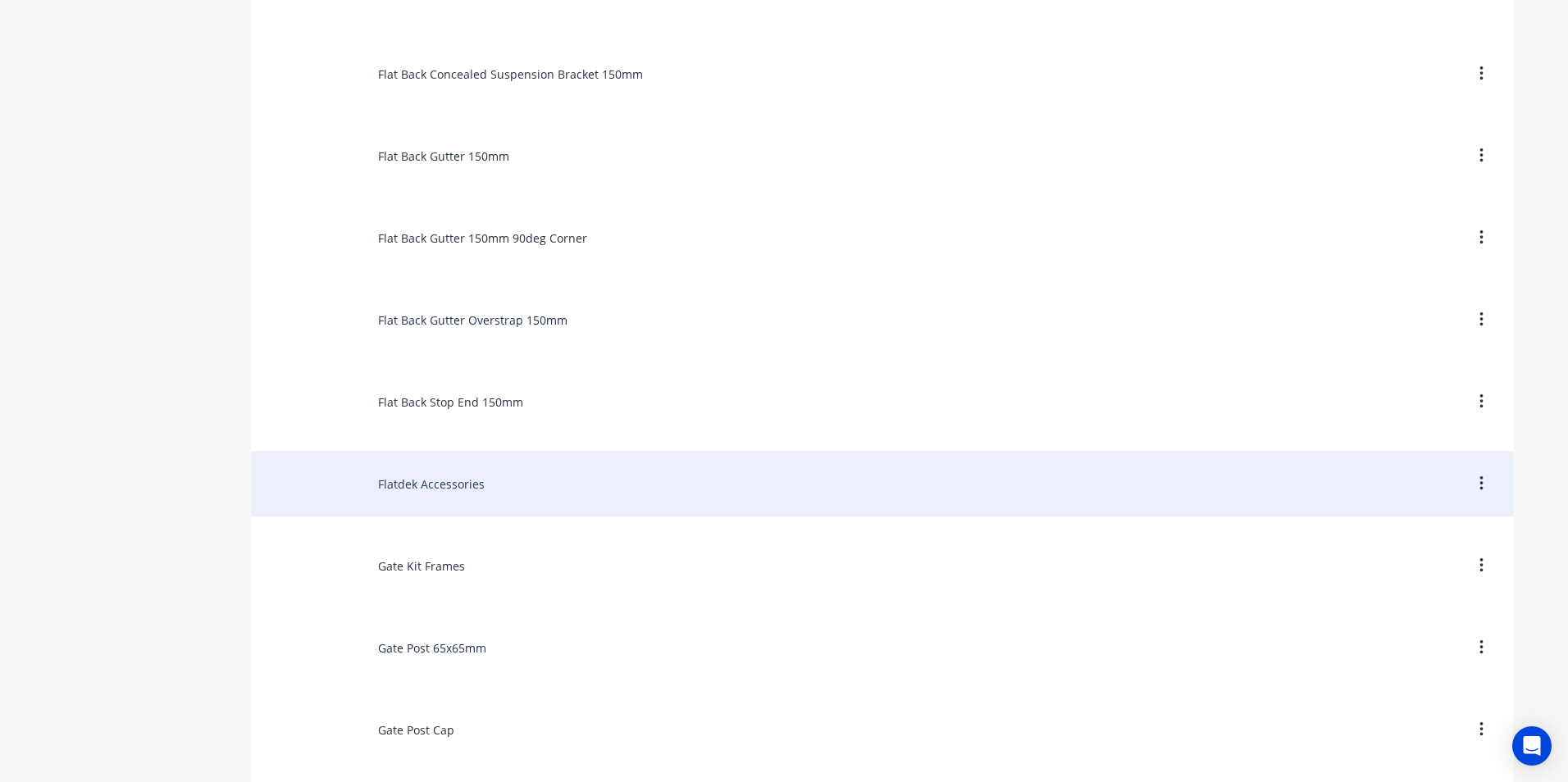
click at [499, 495] on div "Flatdek Accessories" at bounding box center [882, 484] width 1262 height 65
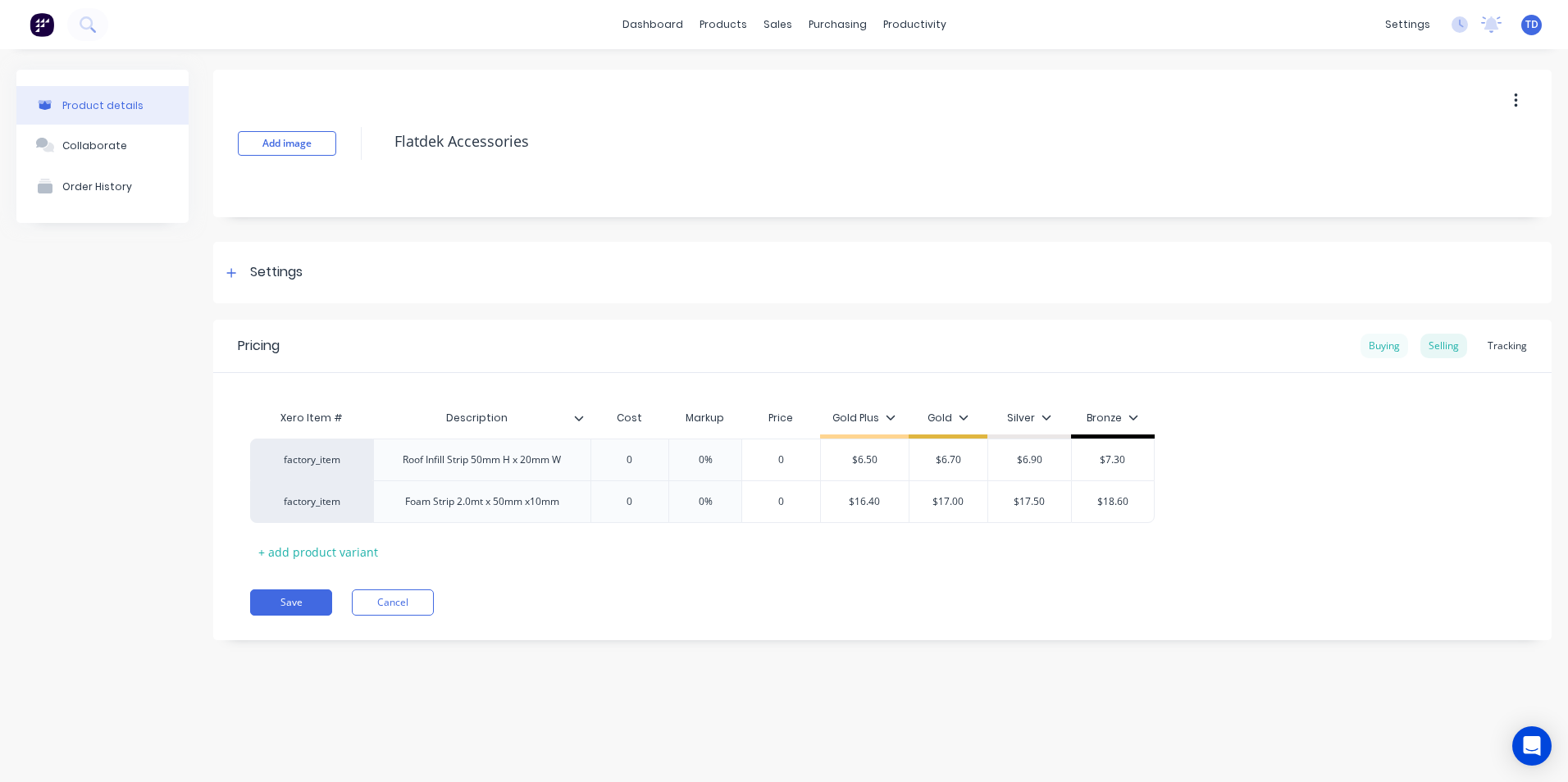
click at [1385, 342] on div "Buying" at bounding box center [1384, 346] width 48 height 24
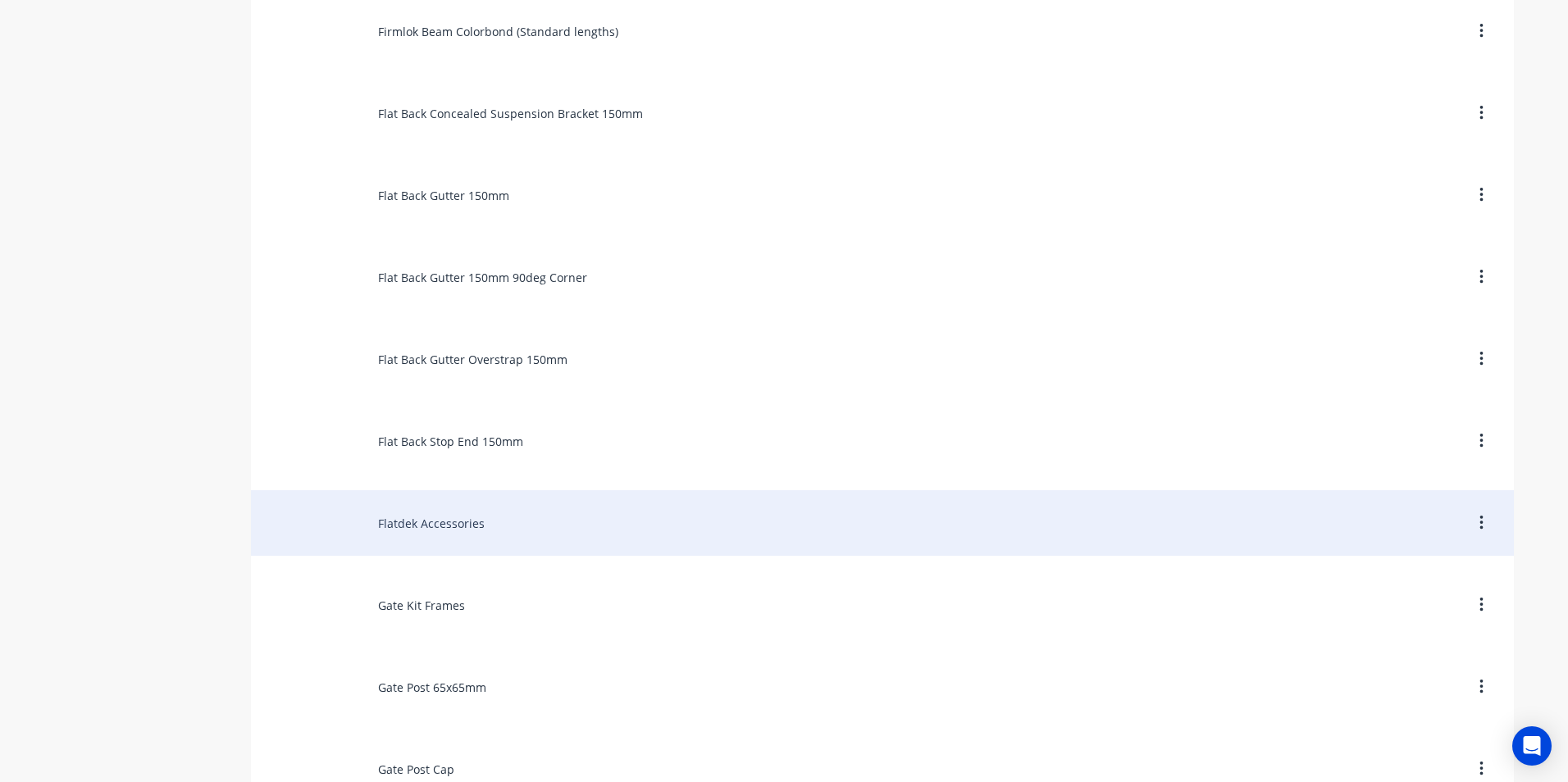
scroll to position [3691, 0]
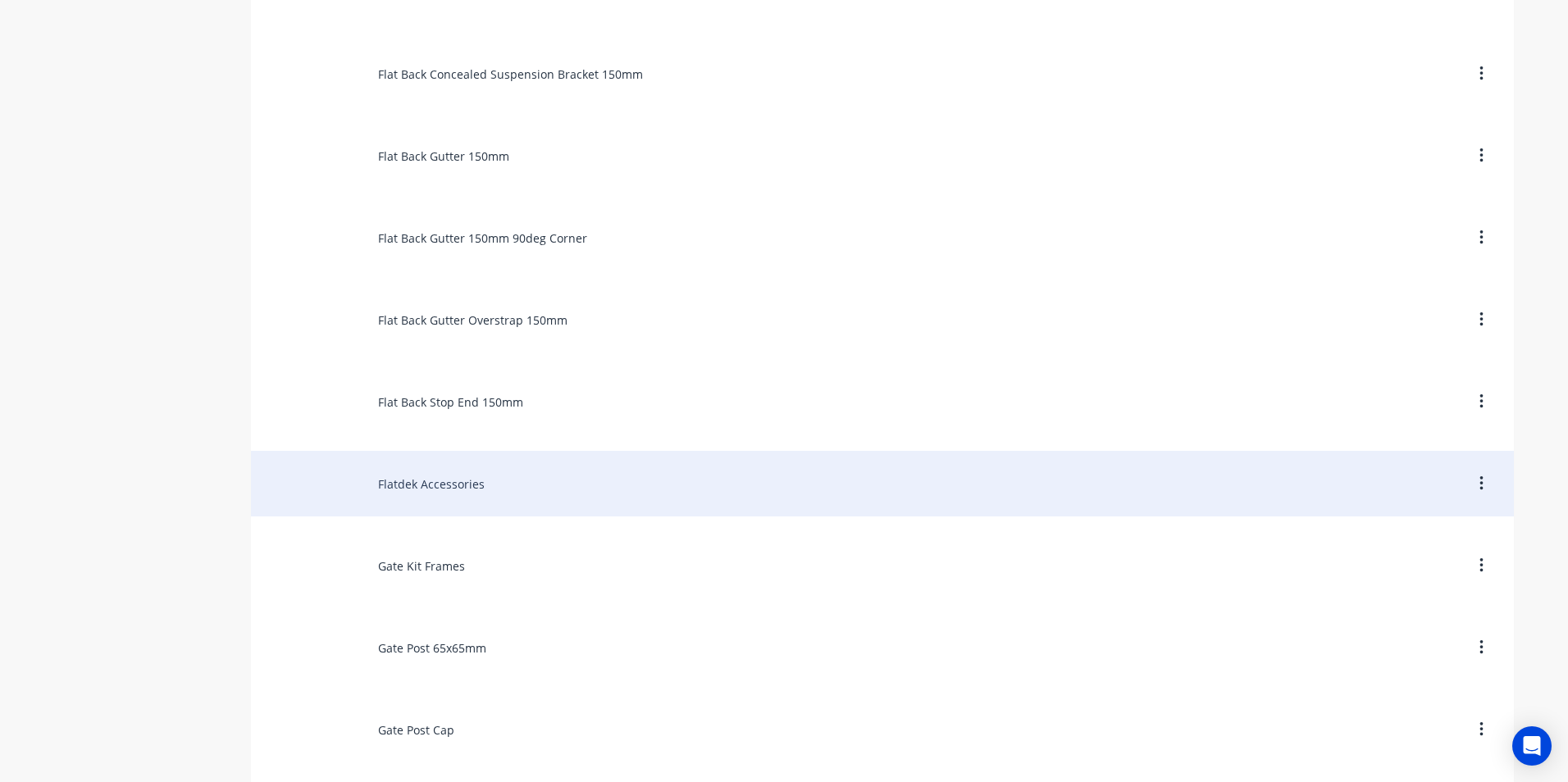
click at [411, 488] on div "Flatdek Accessories" at bounding box center [882, 484] width 1262 height 65
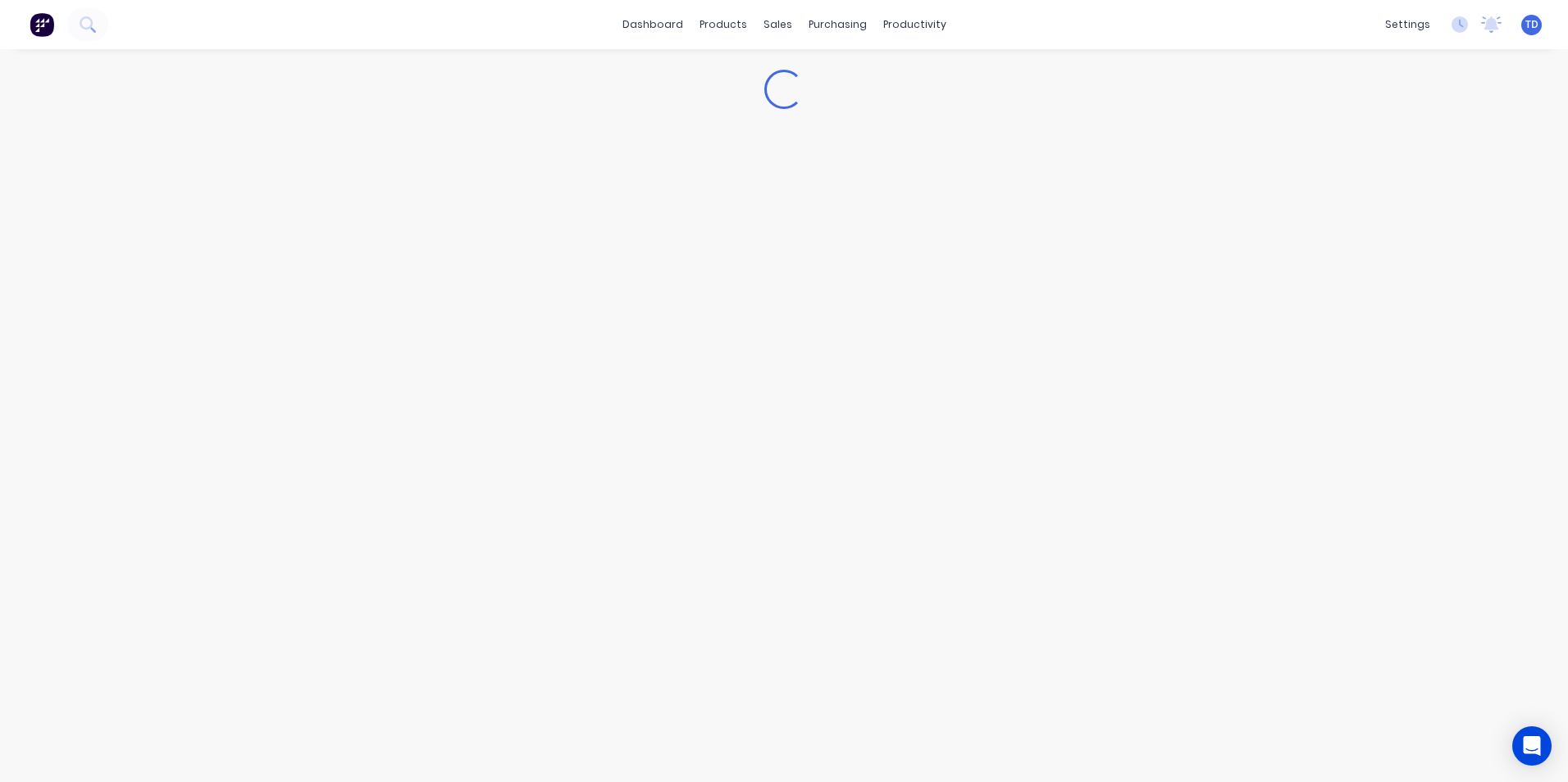
type textarea "x"
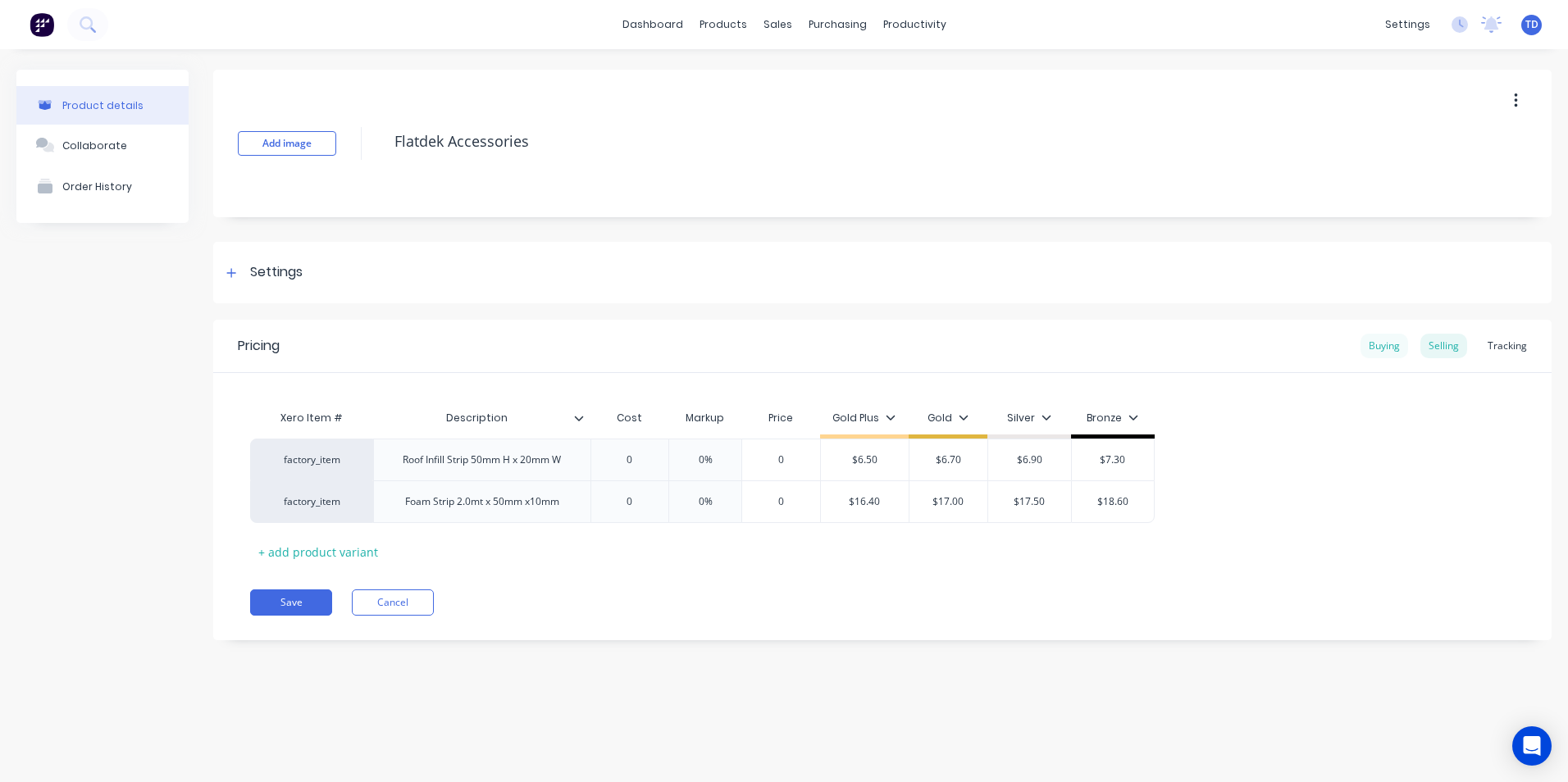
click at [1391, 352] on div "Buying" at bounding box center [1384, 346] width 48 height 24
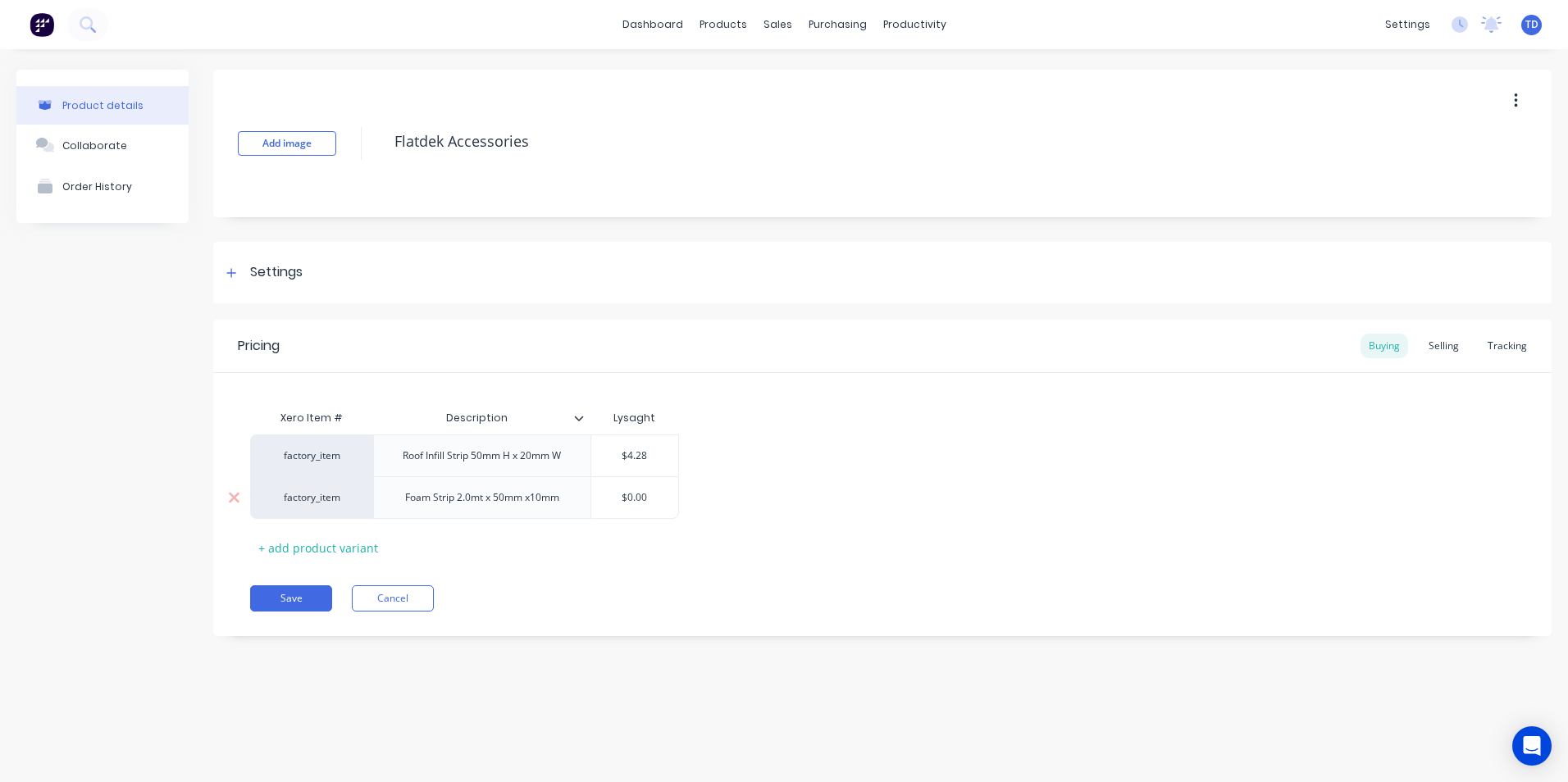
type input "$0.00"
click at [664, 502] on input "$0.00" at bounding box center [635, 498] width 88 height 15
type textarea "x"
type input "$0.0"
type textarea "x"
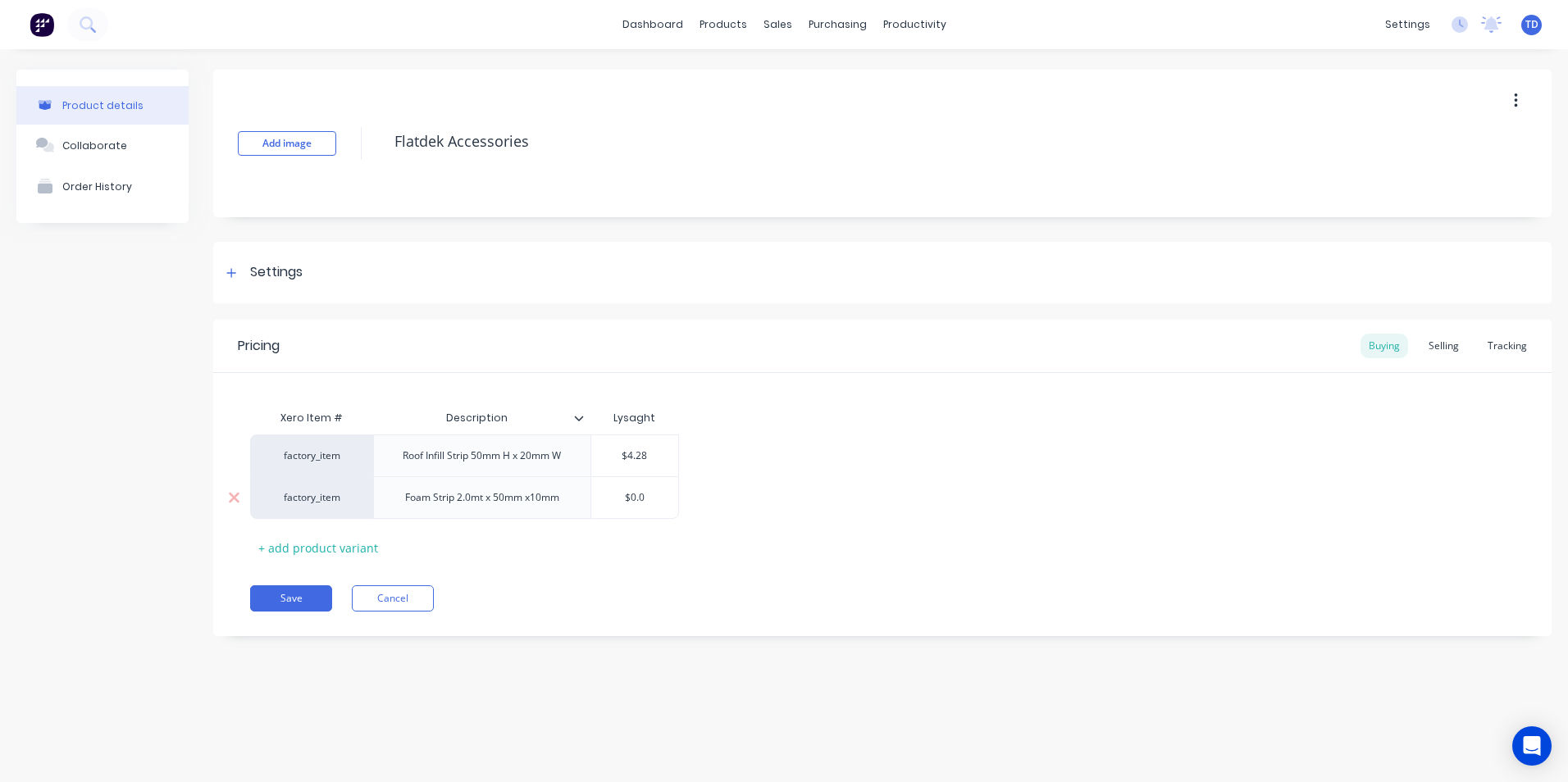
type input "$0."
type textarea "x"
type input "$0"
type textarea "x"
type input "$"
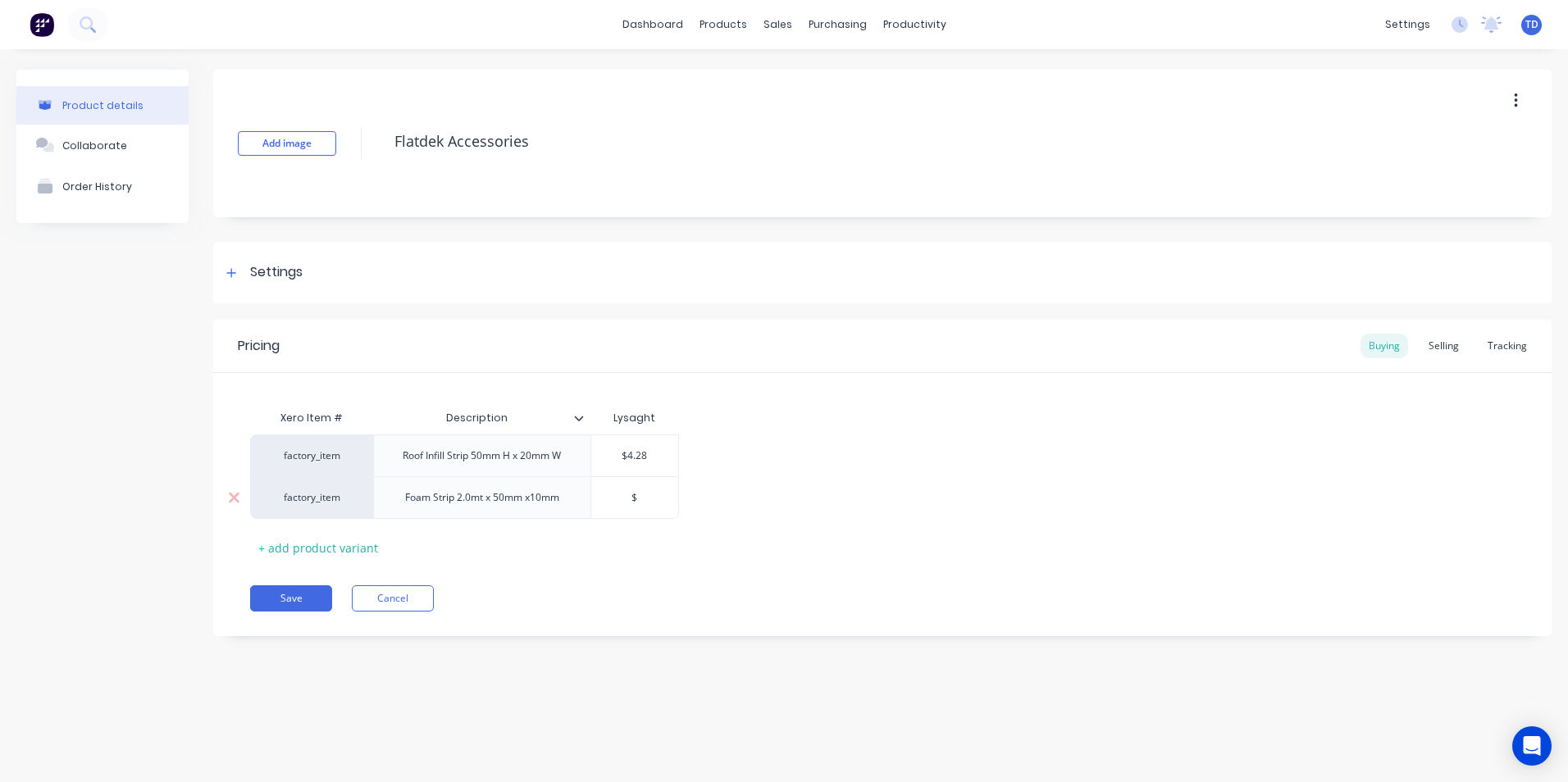
type textarea "x"
type input "$1"
type textarea "x"
type input "$10"
type textarea "x"
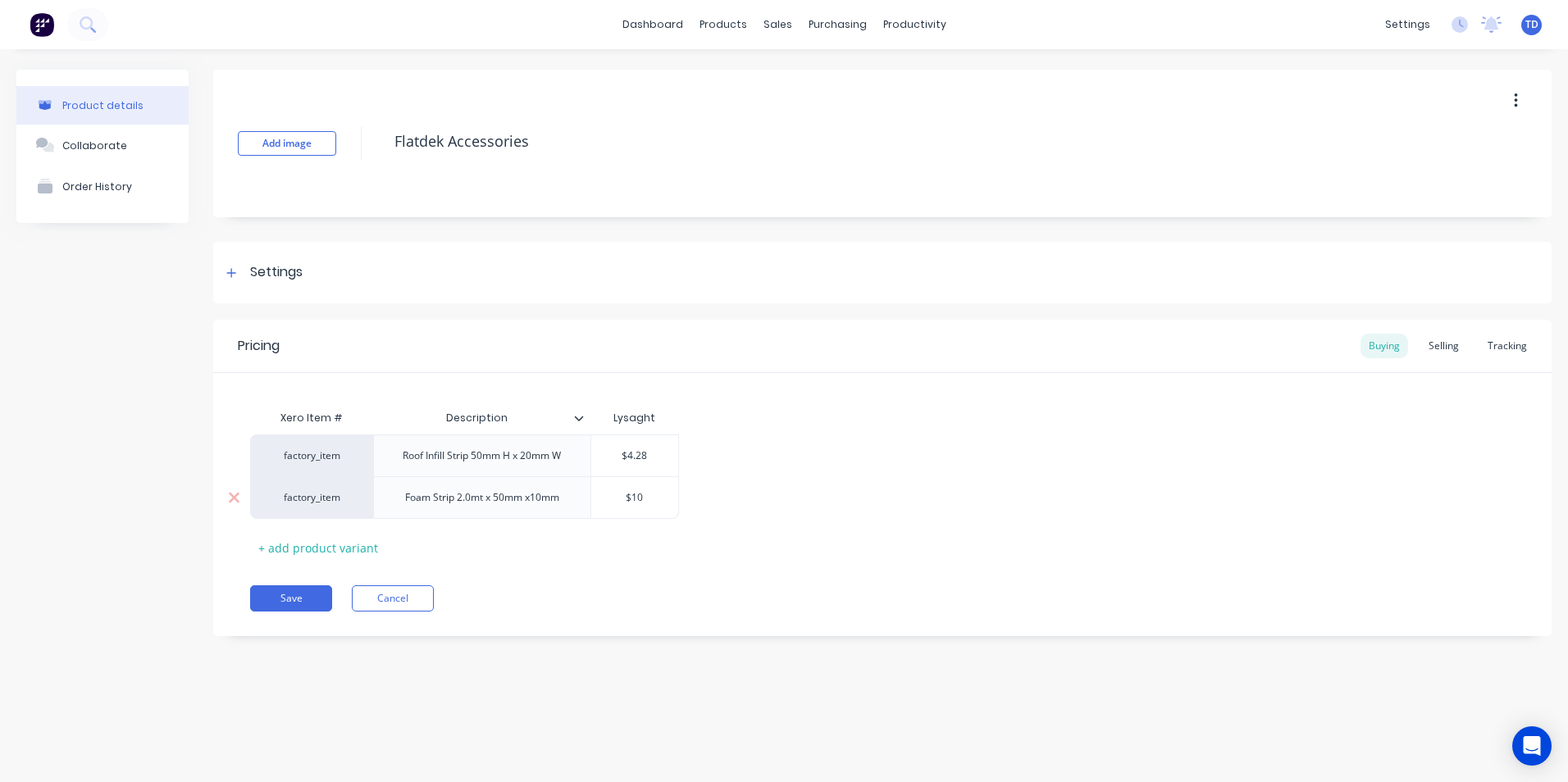
type input "$10."
type textarea "x"
type input "$10.9"
type textarea "x"
type input "$10.93"
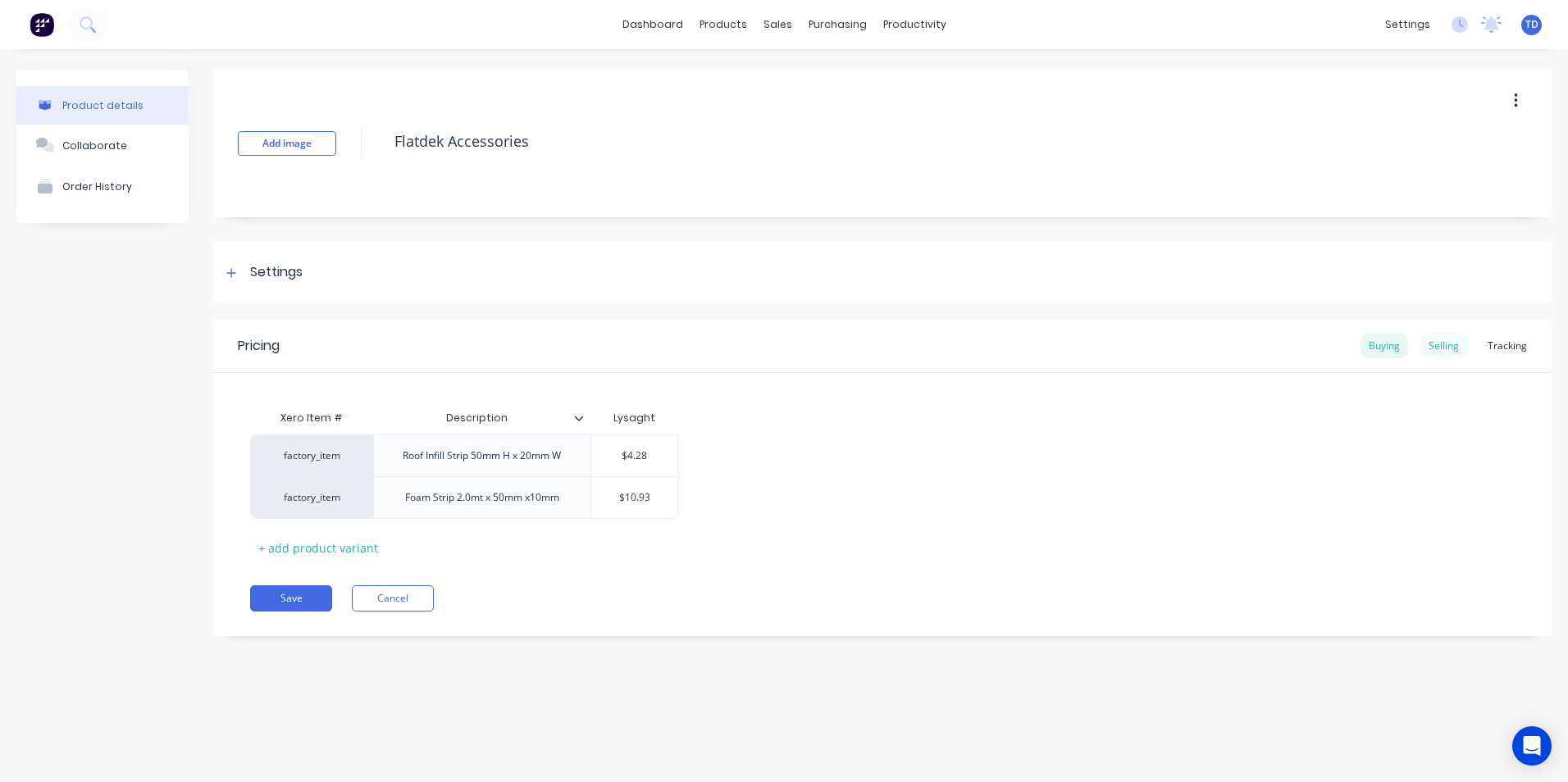
click at [1459, 353] on div "Selling" at bounding box center [1444, 346] width 47 height 24
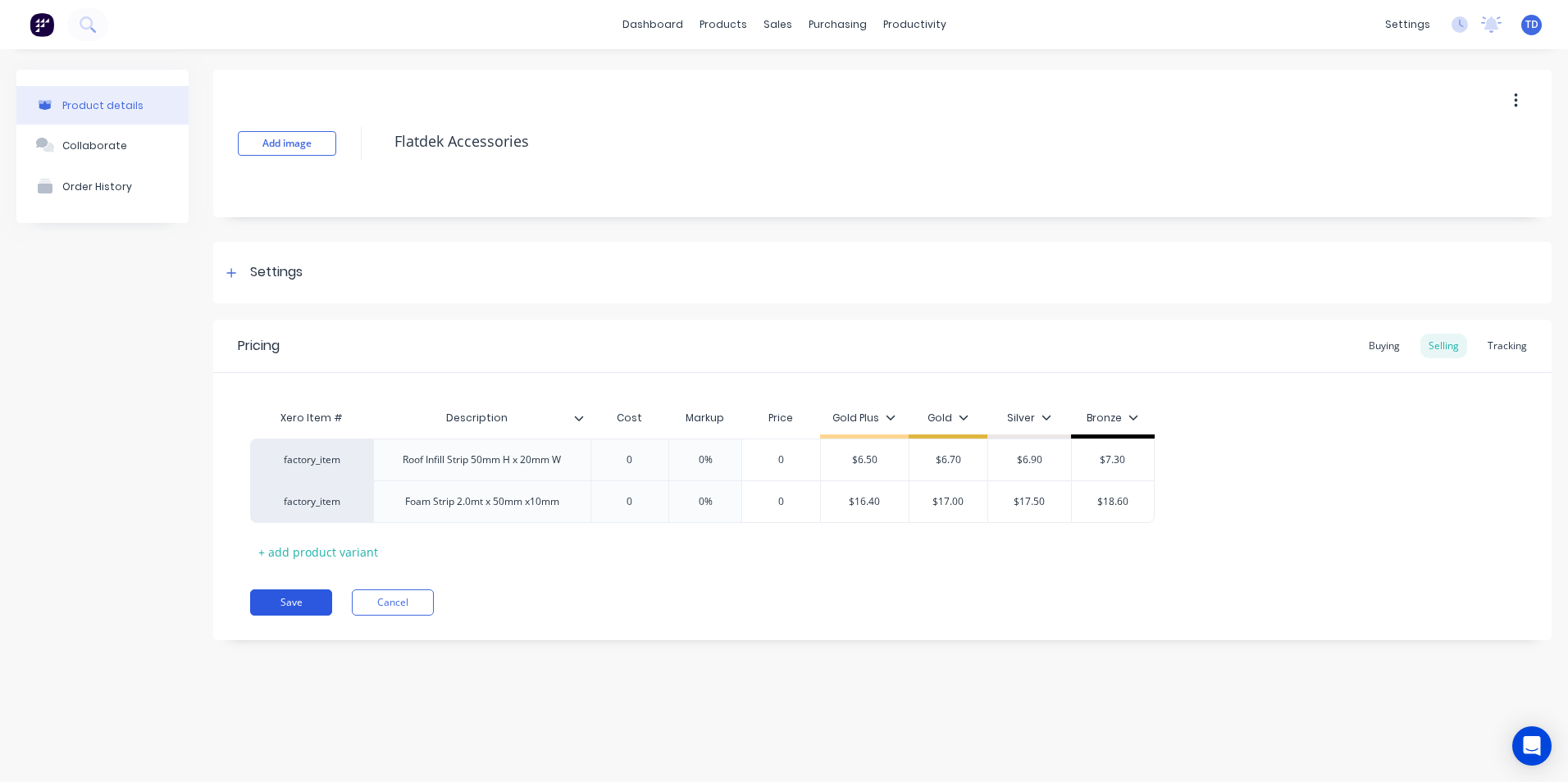
click at [304, 608] on button "Save" at bounding box center [291, 602] width 82 height 26
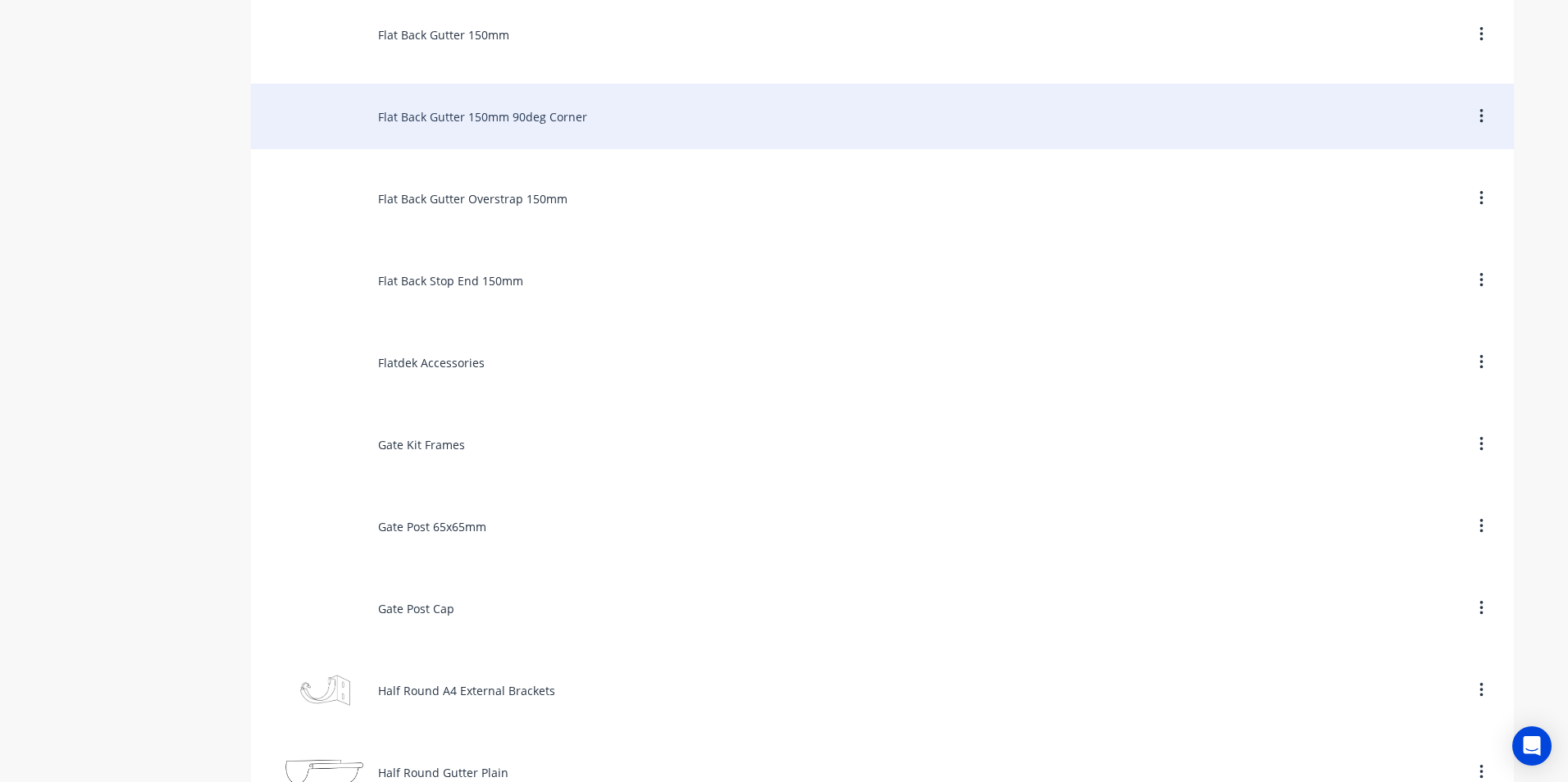
scroll to position [3773, 0]
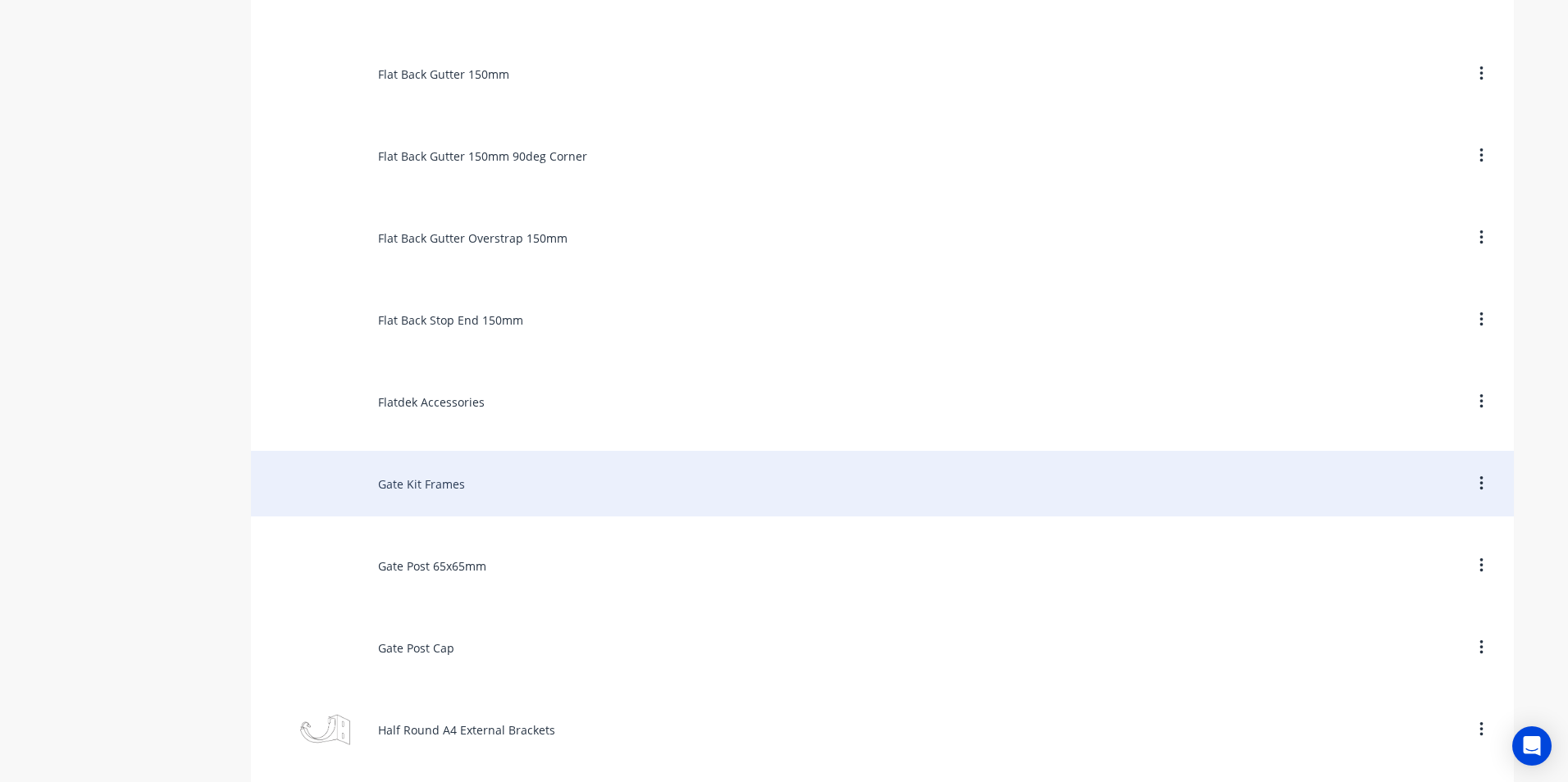
click at [436, 486] on div "Gate Kit Frames" at bounding box center [882, 484] width 1262 height 65
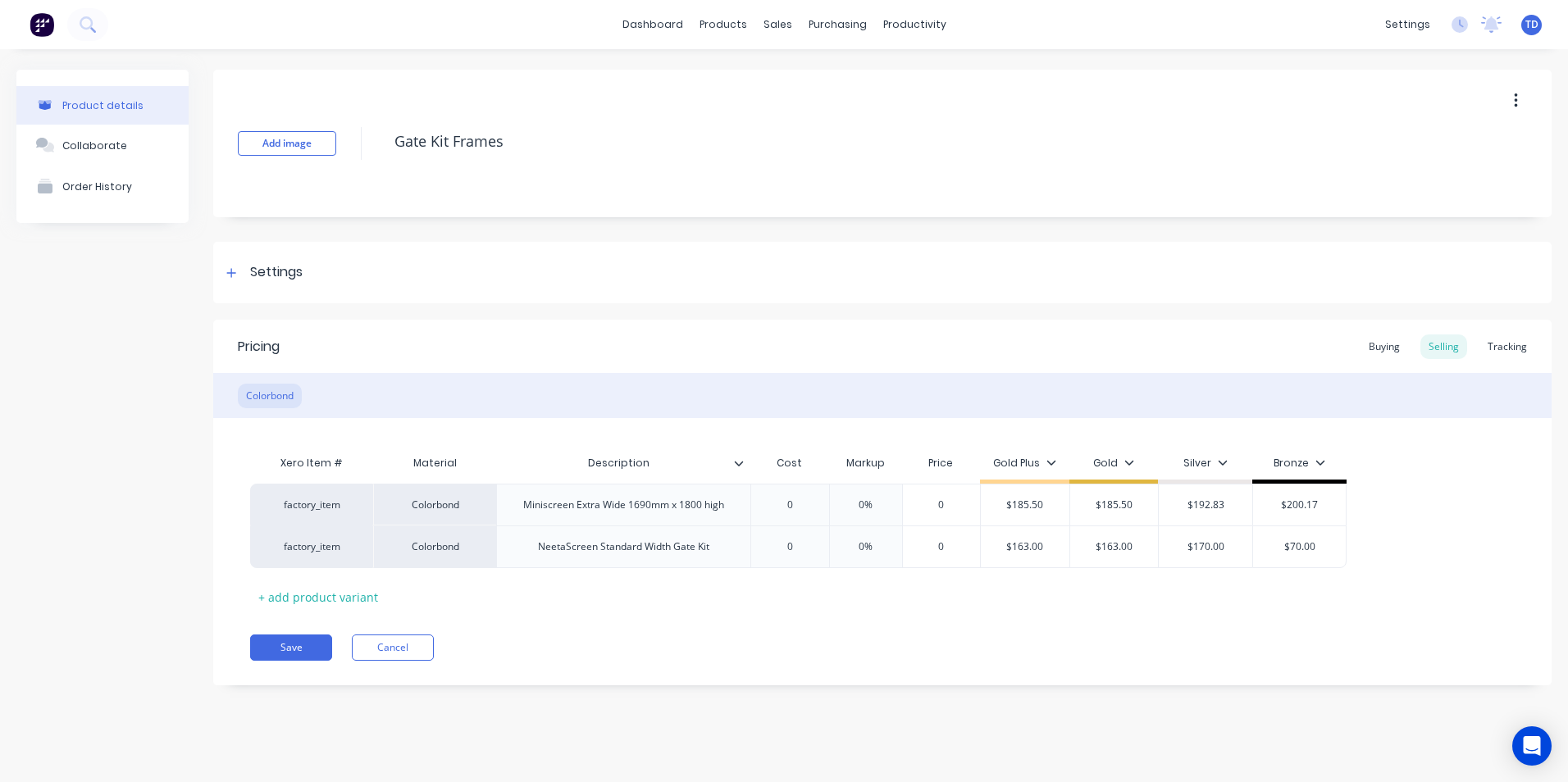
type textarea "x"
click at [231, 270] on icon at bounding box center [231, 272] width 9 height 9
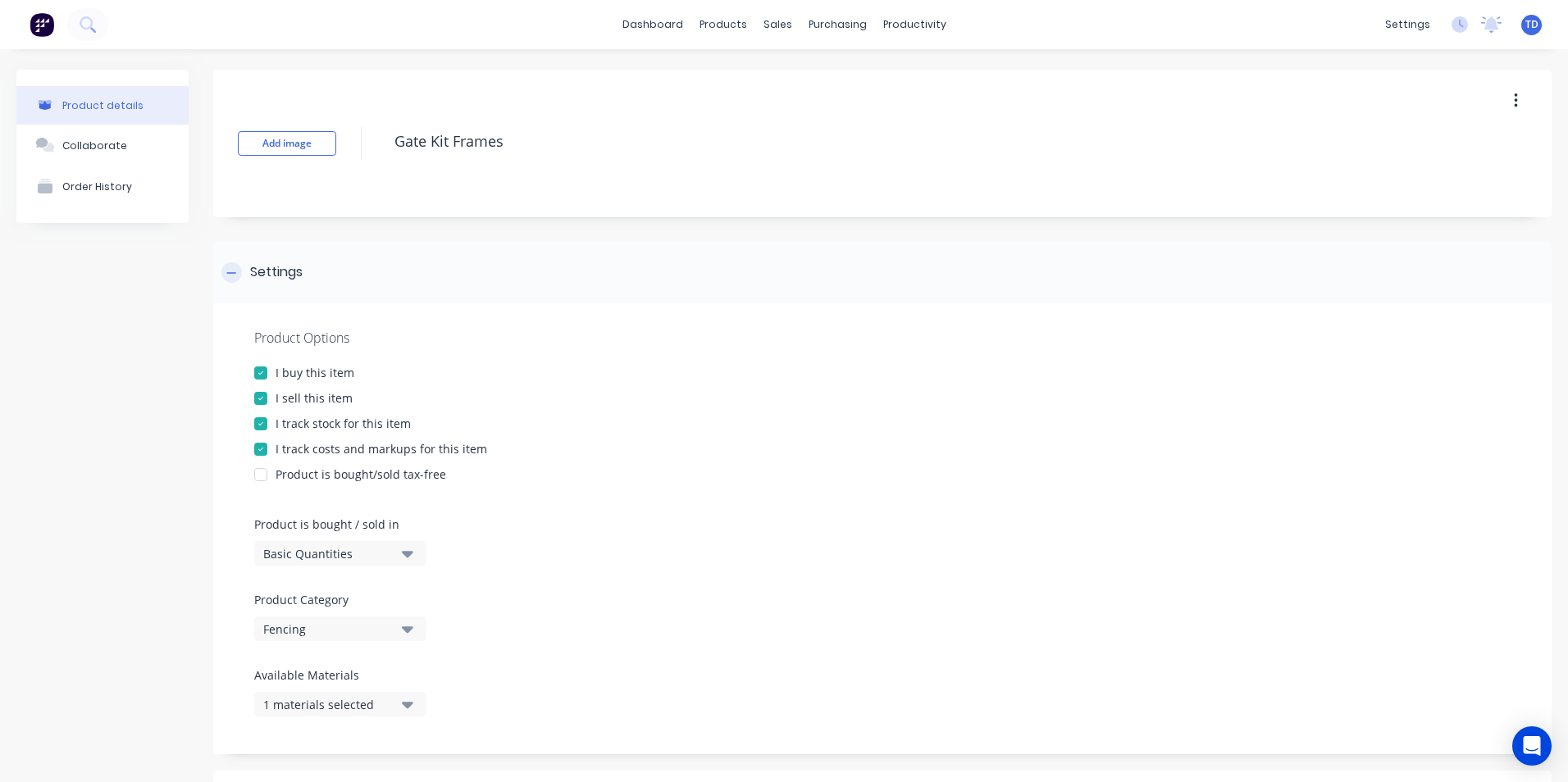
click at [231, 270] on icon at bounding box center [231, 273] width 10 height 12
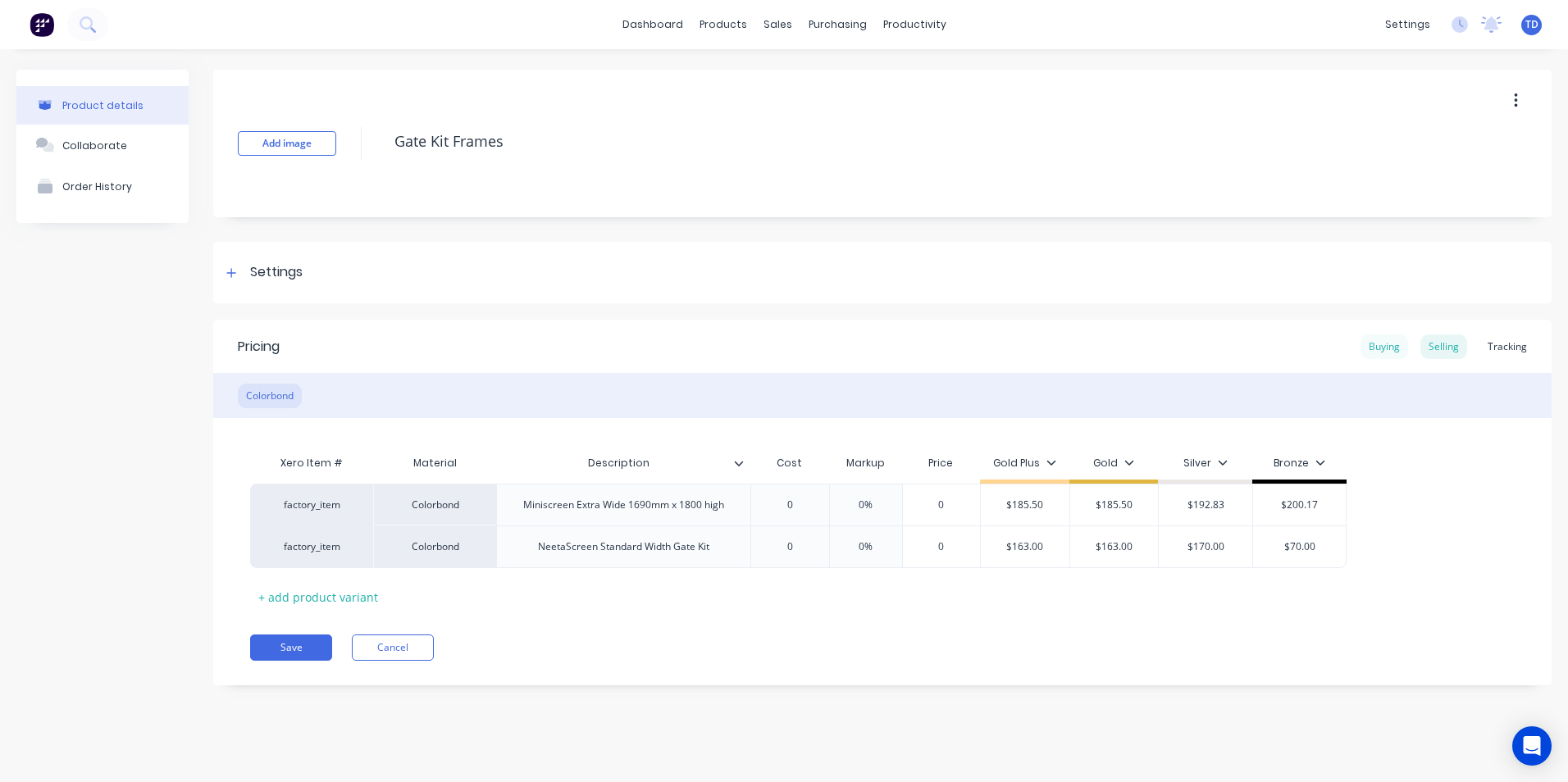
click at [1372, 346] on div "Buying" at bounding box center [1384, 347] width 48 height 24
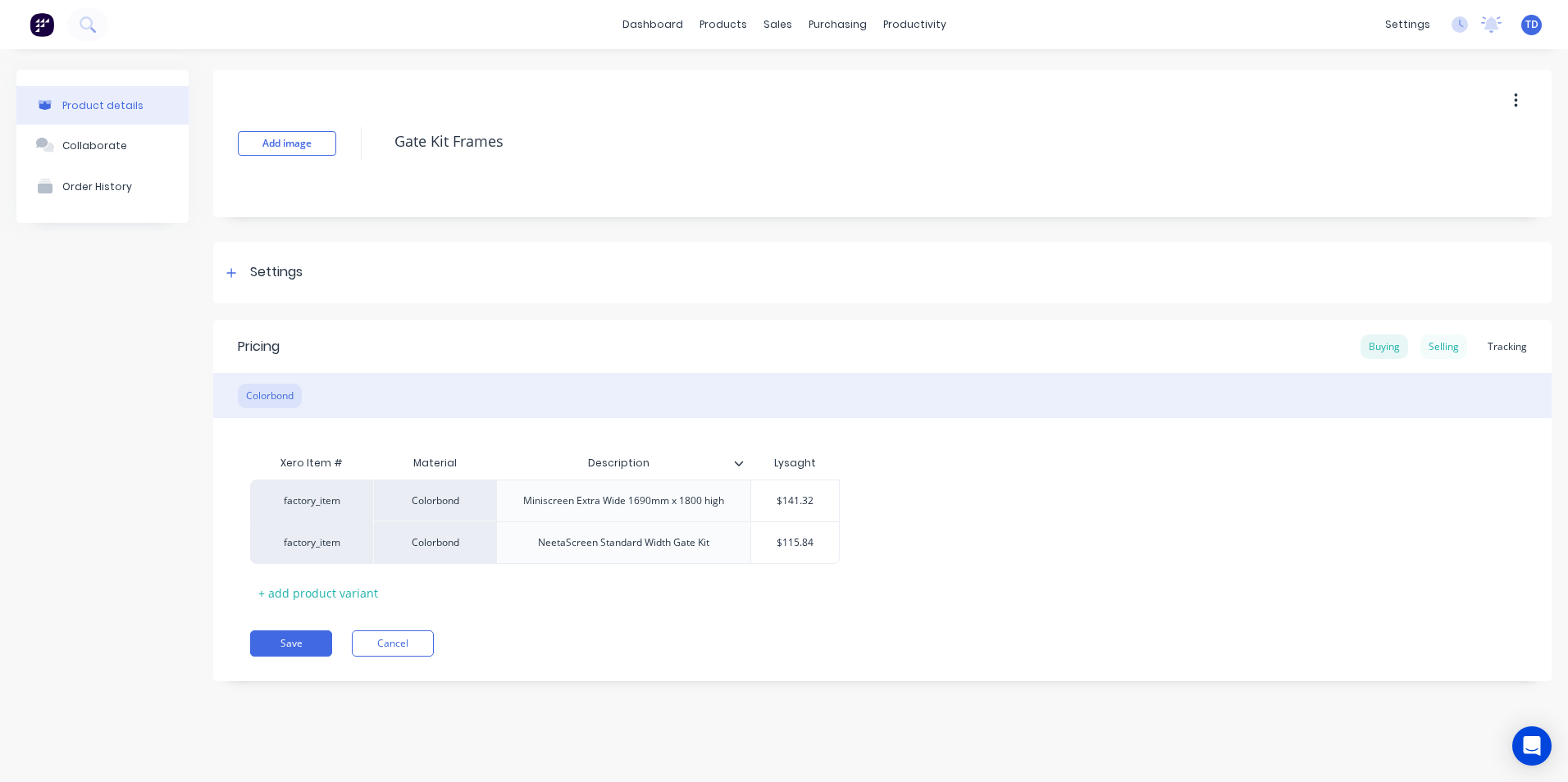
click at [1462, 350] on div "Selling" at bounding box center [1444, 347] width 47 height 24
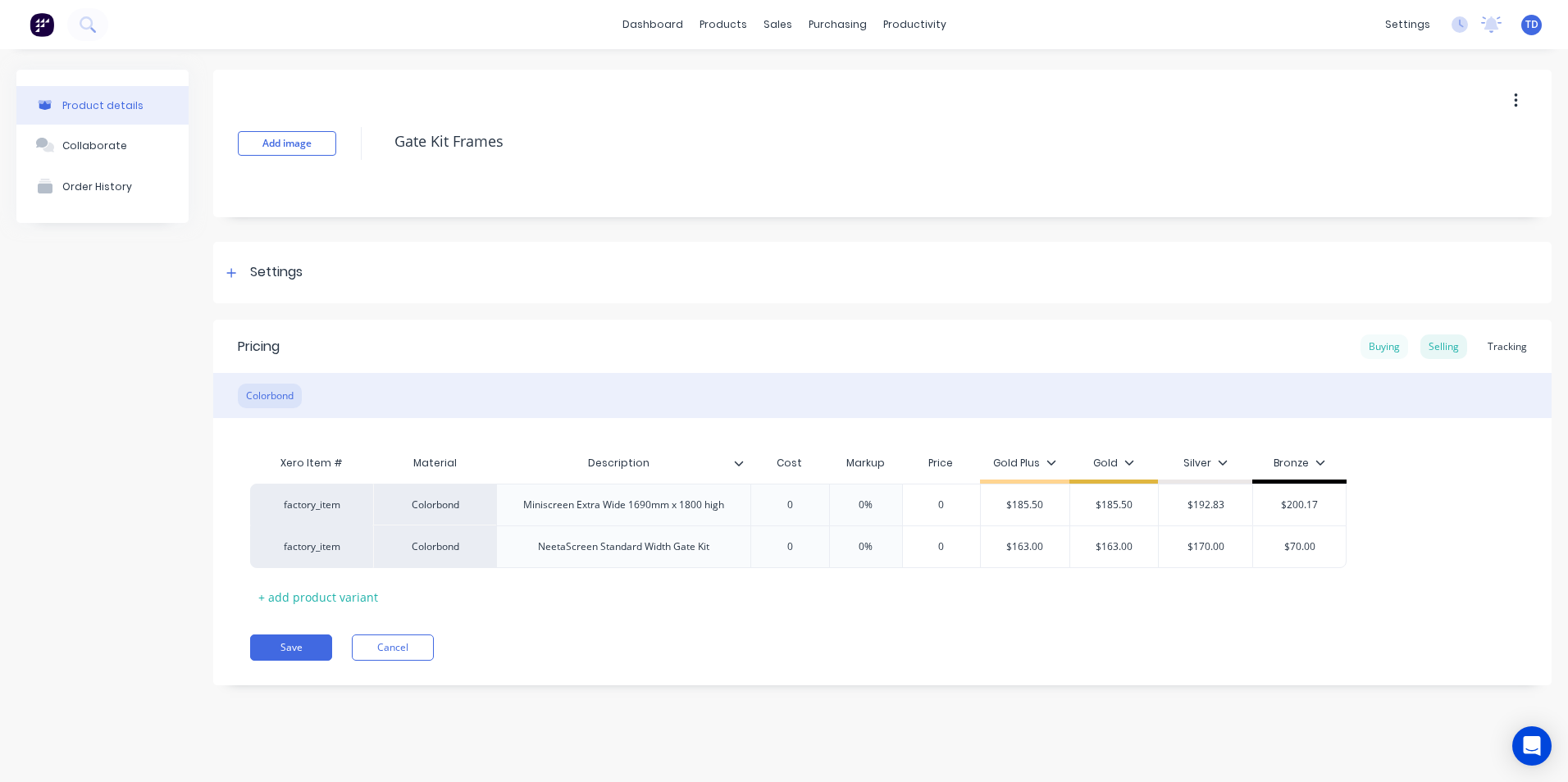
click at [1378, 342] on div "Buying" at bounding box center [1384, 347] width 48 height 24
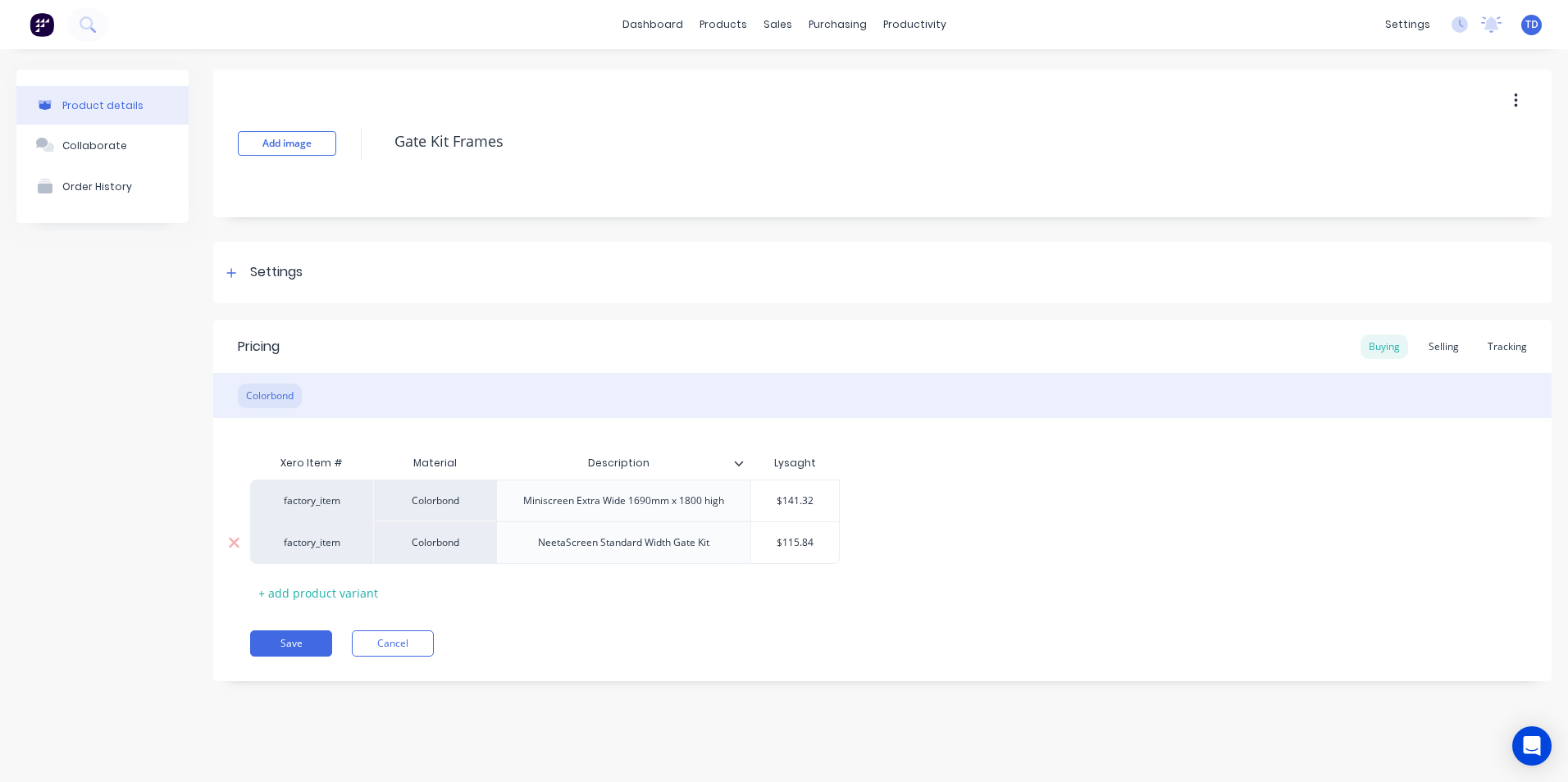
click at [718, 551] on div "NeetaScreen Standard Width Gate Kit" at bounding box center [624, 543] width 198 height 21
type textarea "x"
type input "$115.84"
type textarea "x"
type input "$115.8"
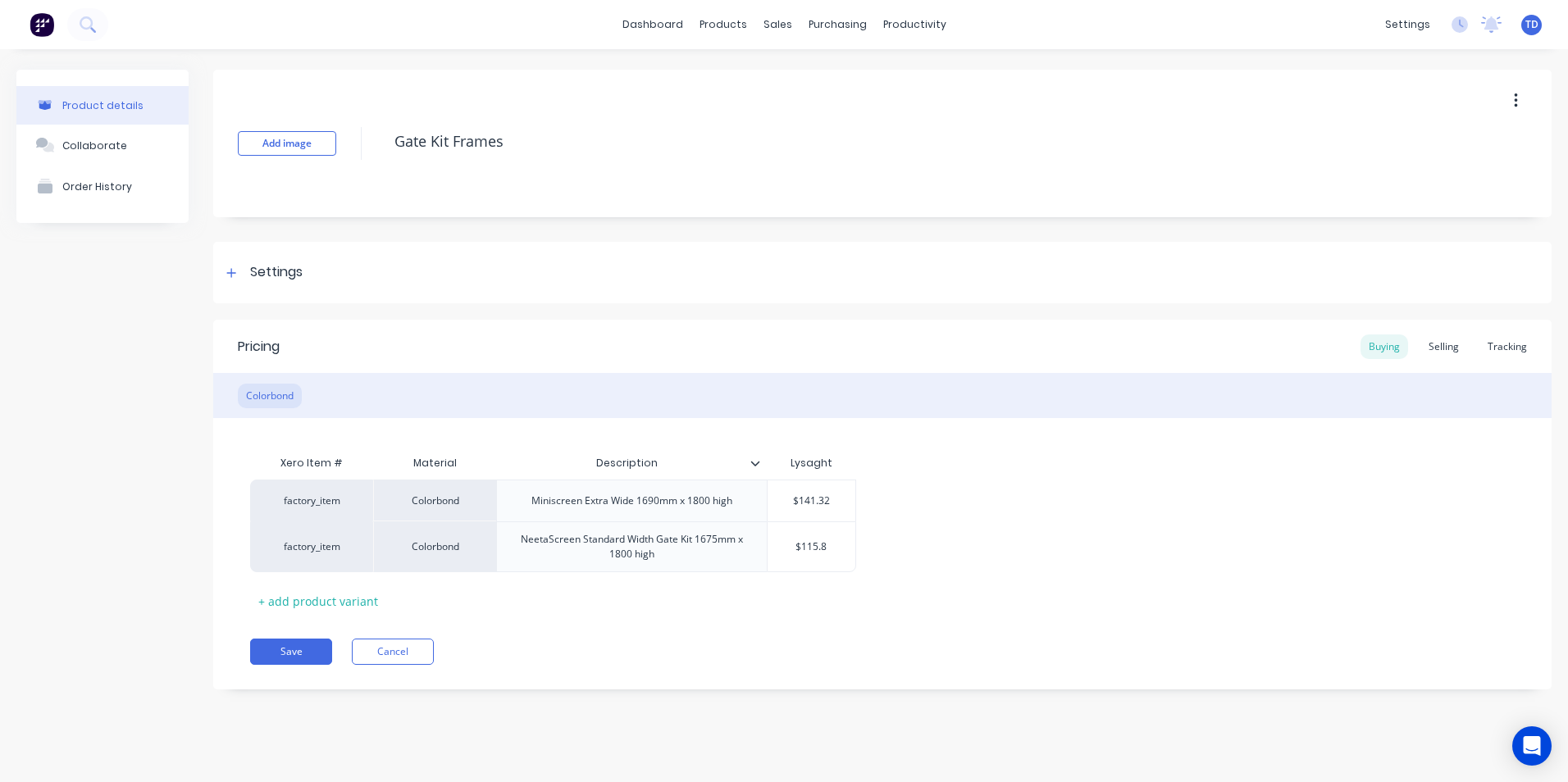
type textarea "x"
type input "$115."
type textarea "x"
type input "$115"
type textarea "x"
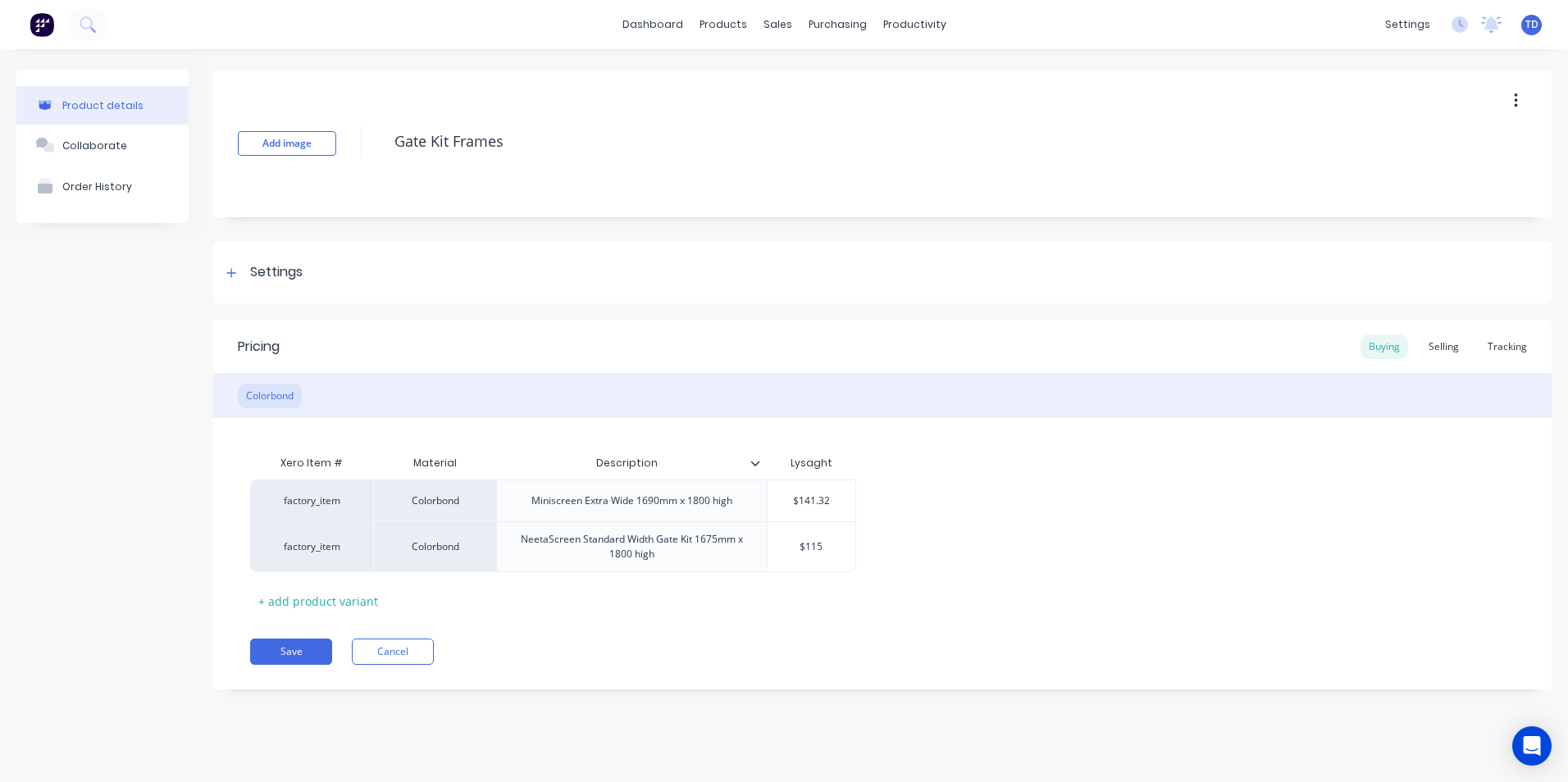
type input "$11"
type textarea "x"
type input "$116"
type textarea "x"
type input "$116."
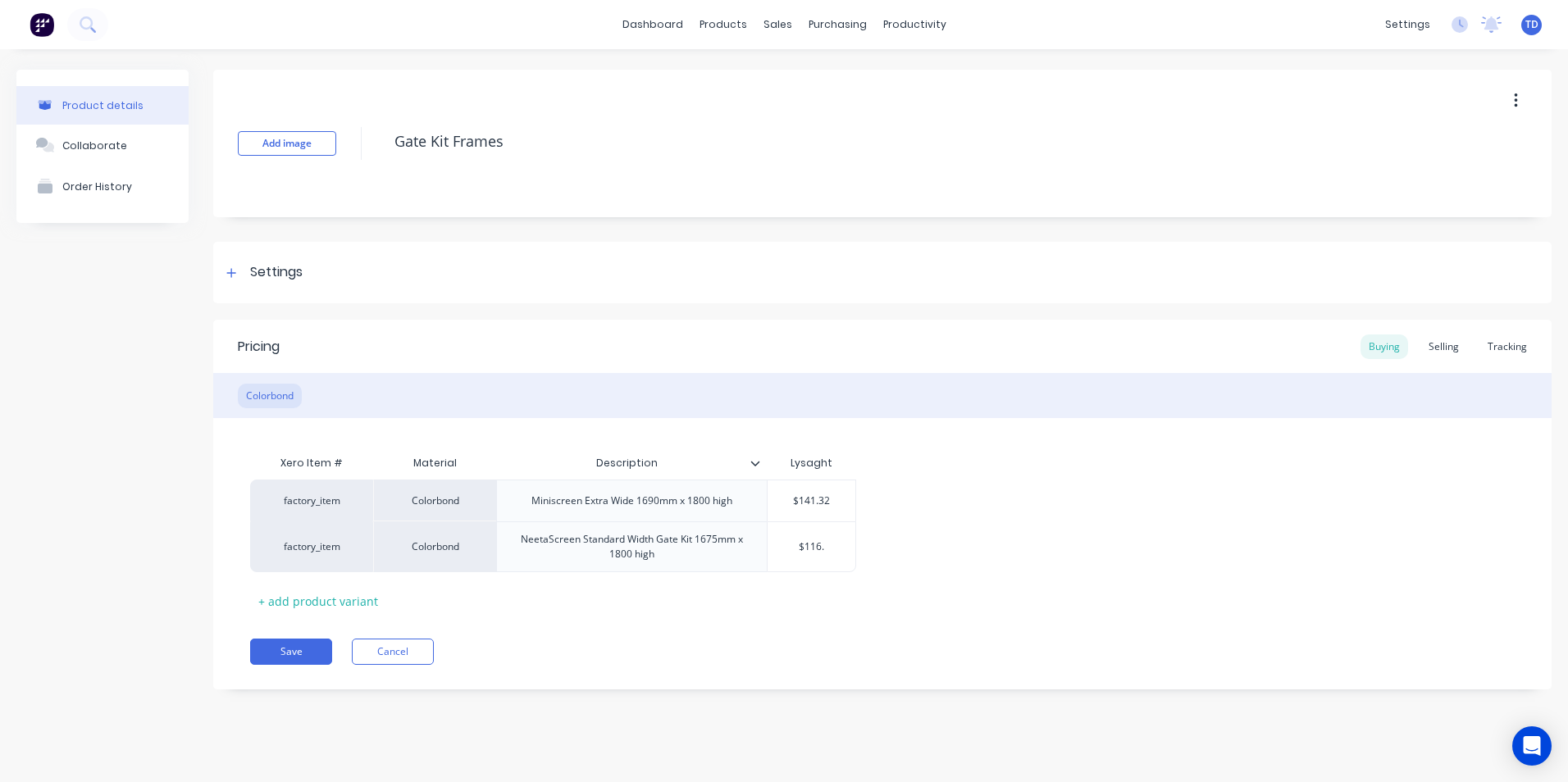
type textarea "x"
type input "$116.9"
type textarea "x"
type input "$116.94"
click at [1449, 350] on div "Selling" at bounding box center [1444, 347] width 47 height 24
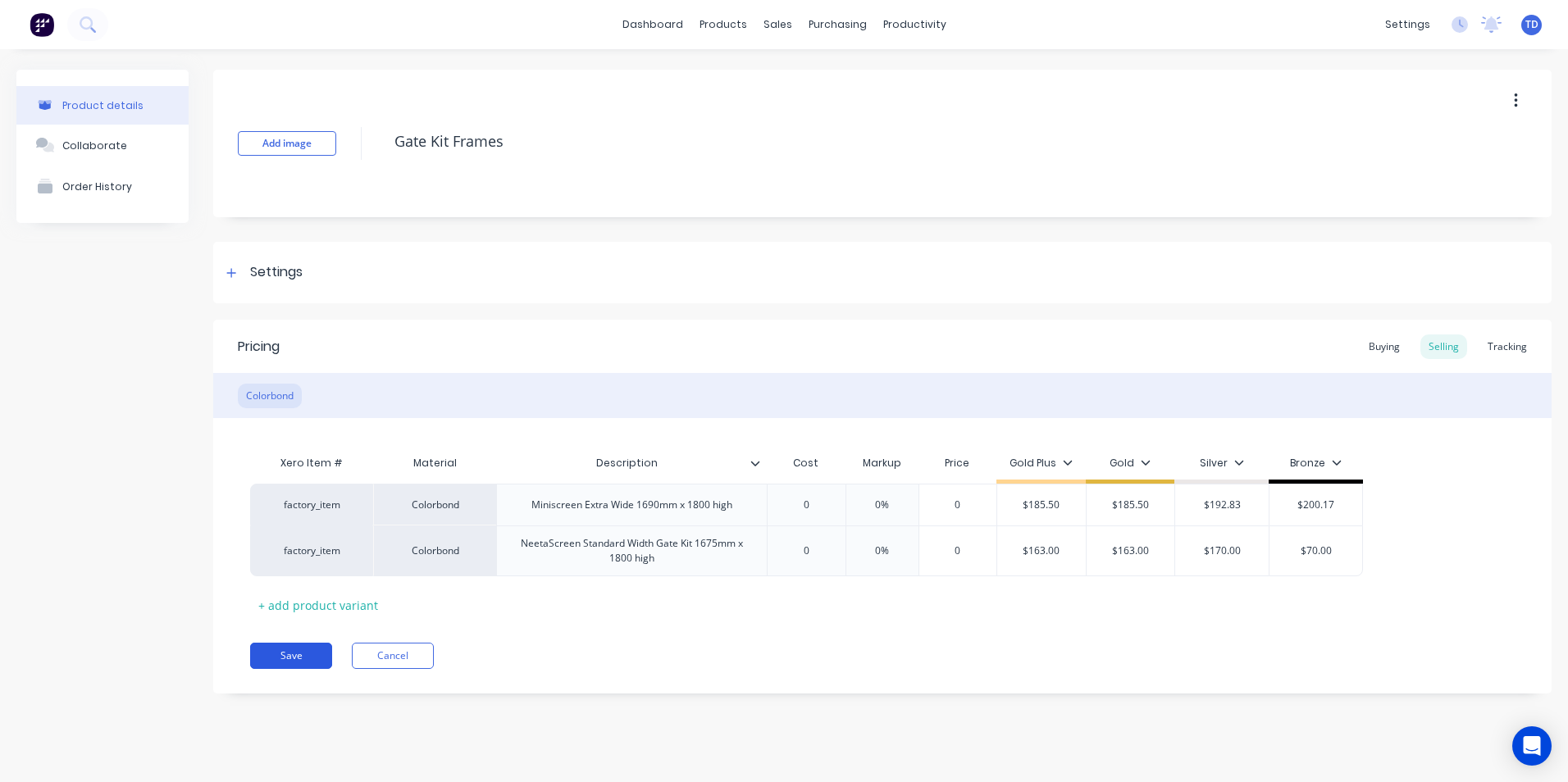
click at [302, 652] on button "Save" at bounding box center [291, 656] width 82 height 26
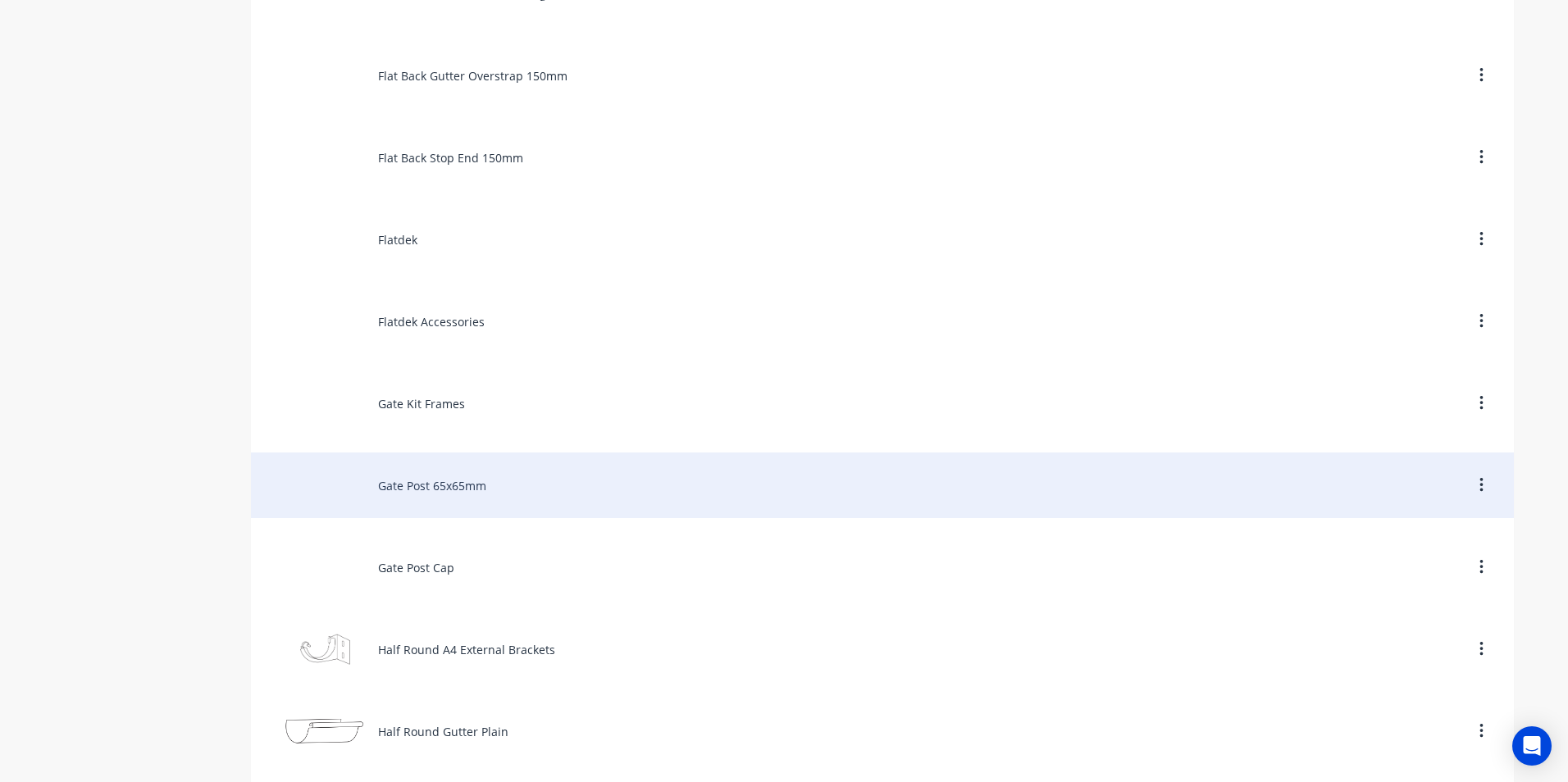
scroll to position [3937, 0]
click at [449, 496] on div "Gate Post 65x65mm" at bounding box center [882, 484] width 1262 height 65
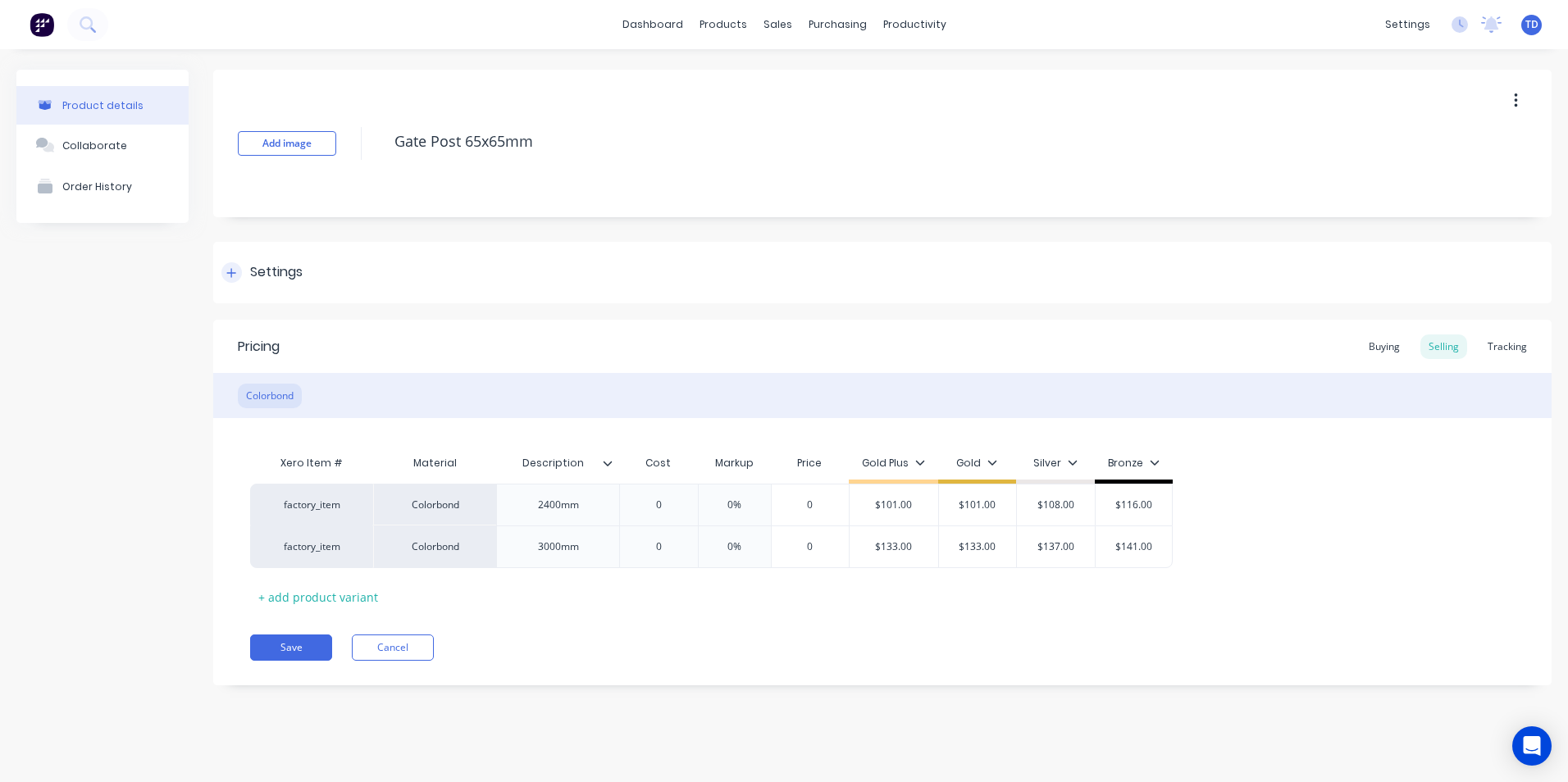
click at [225, 274] on div at bounding box center [231, 272] width 20 height 20
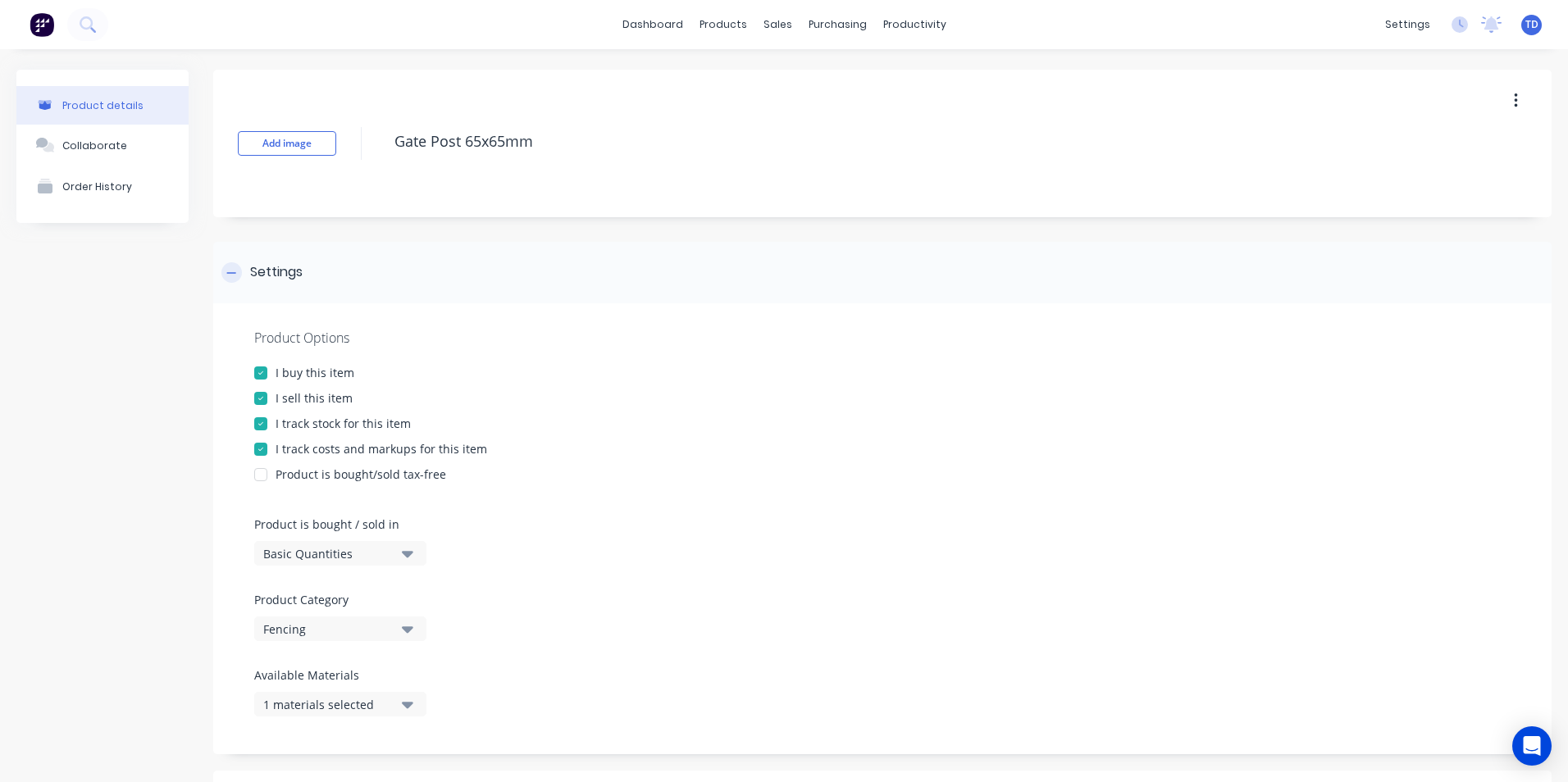
click at [225, 273] on div at bounding box center [231, 272] width 20 height 20
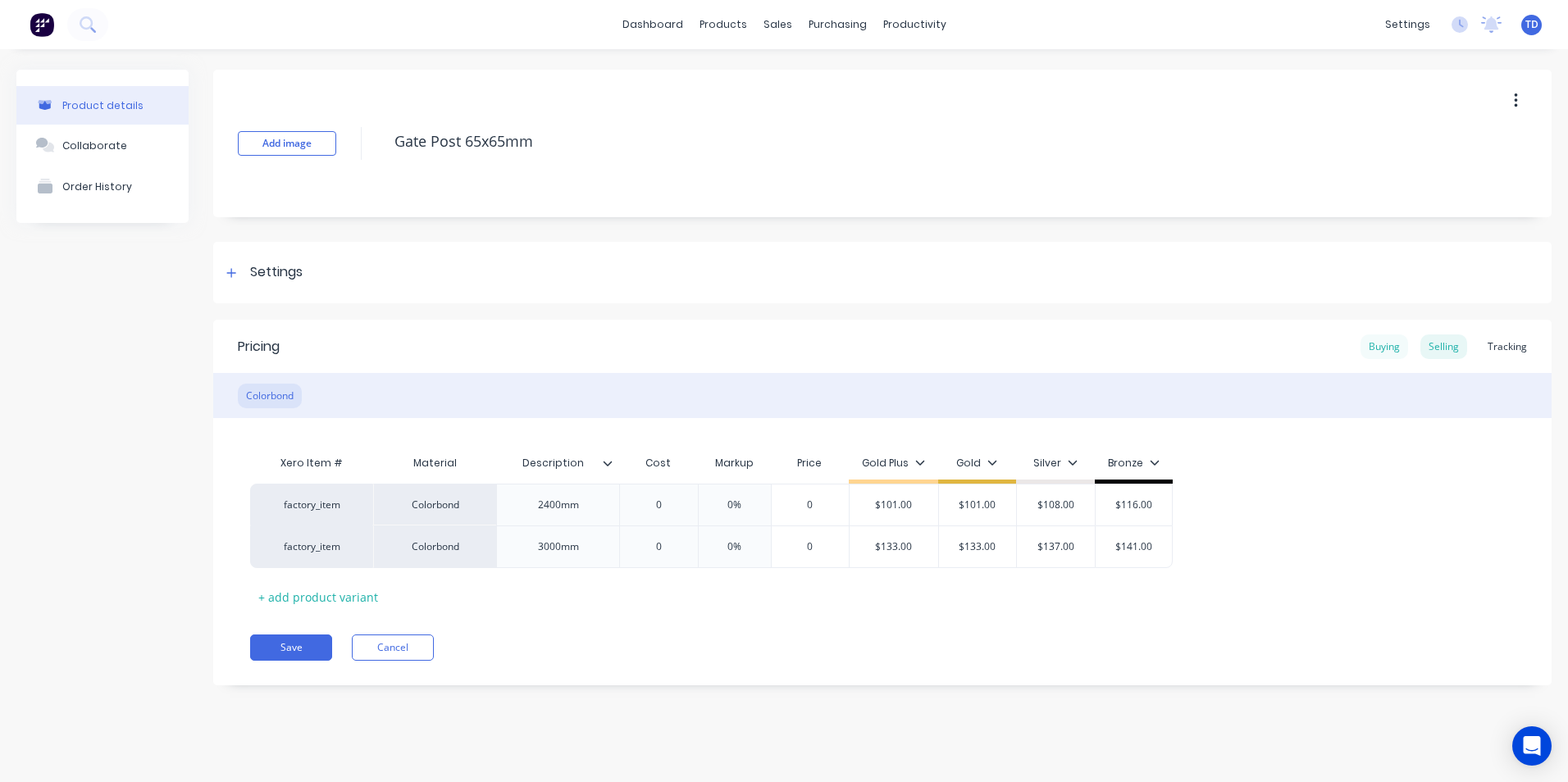
click at [1378, 354] on div "Buying" at bounding box center [1384, 347] width 48 height 24
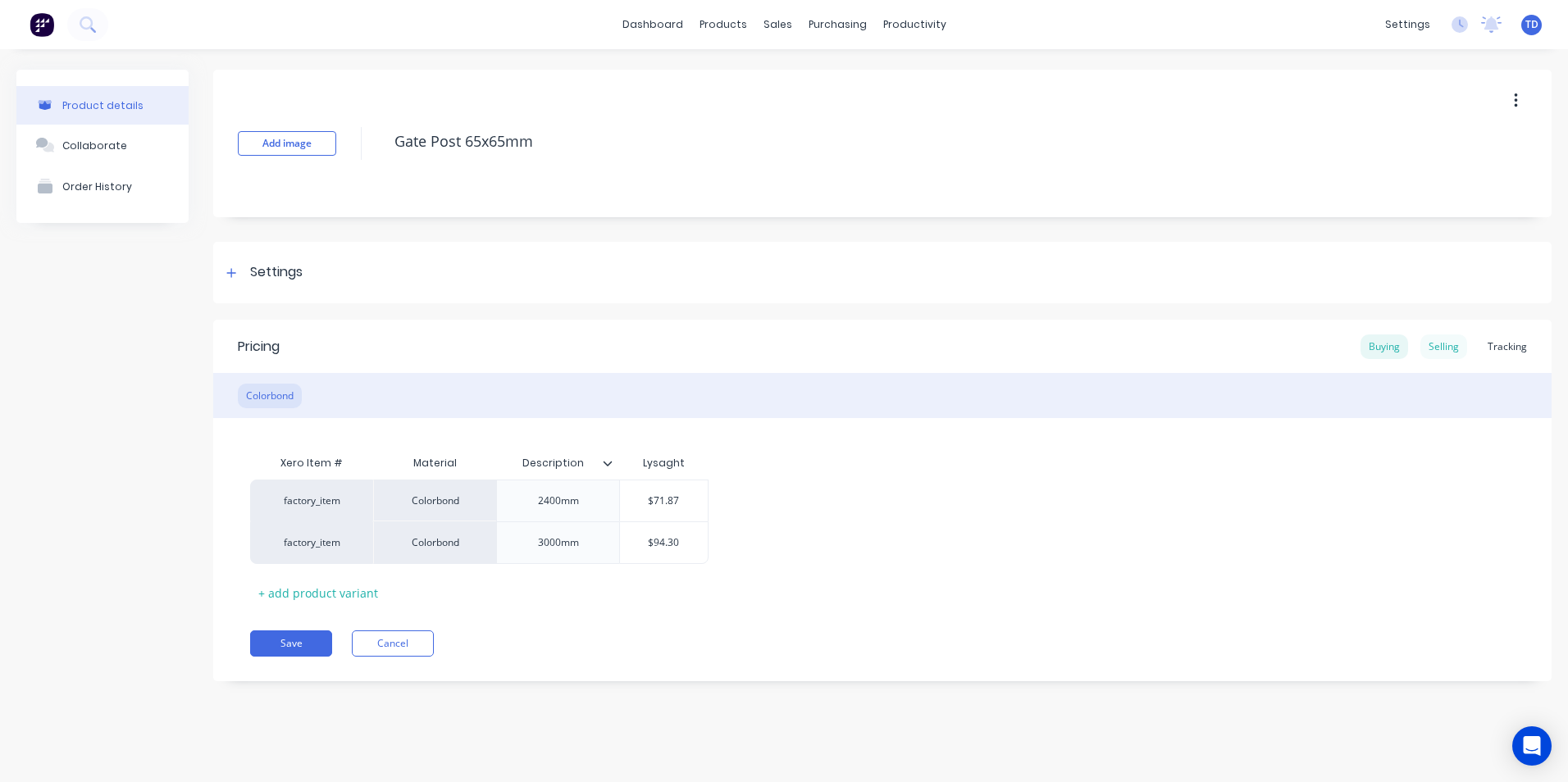
click at [1450, 354] on div "Selling" at bounding box center [1444, 347] width 47 height 24
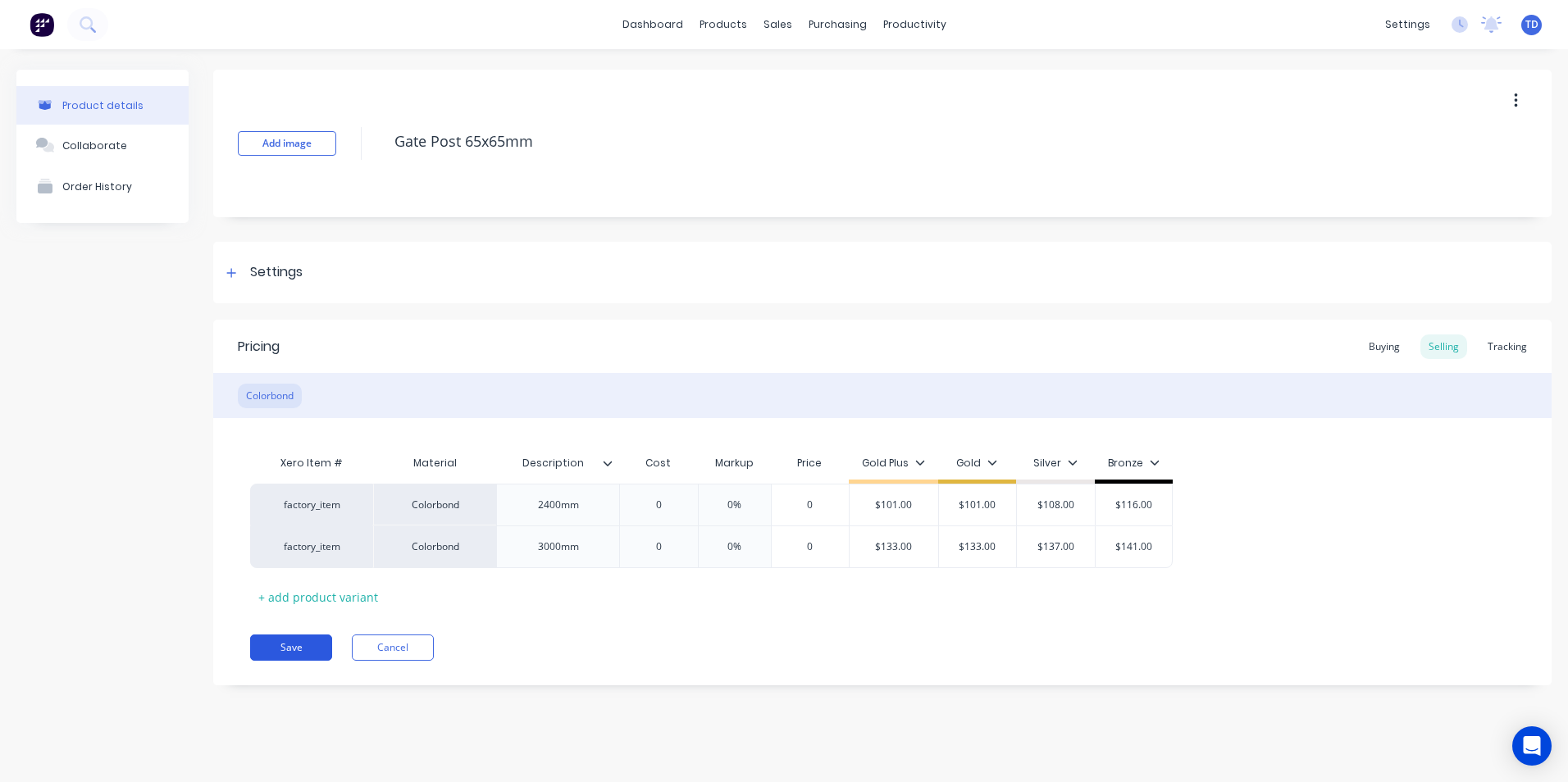
click at [285, 641] on button "Save" at bounding box center [291, 647] width 82 height 26
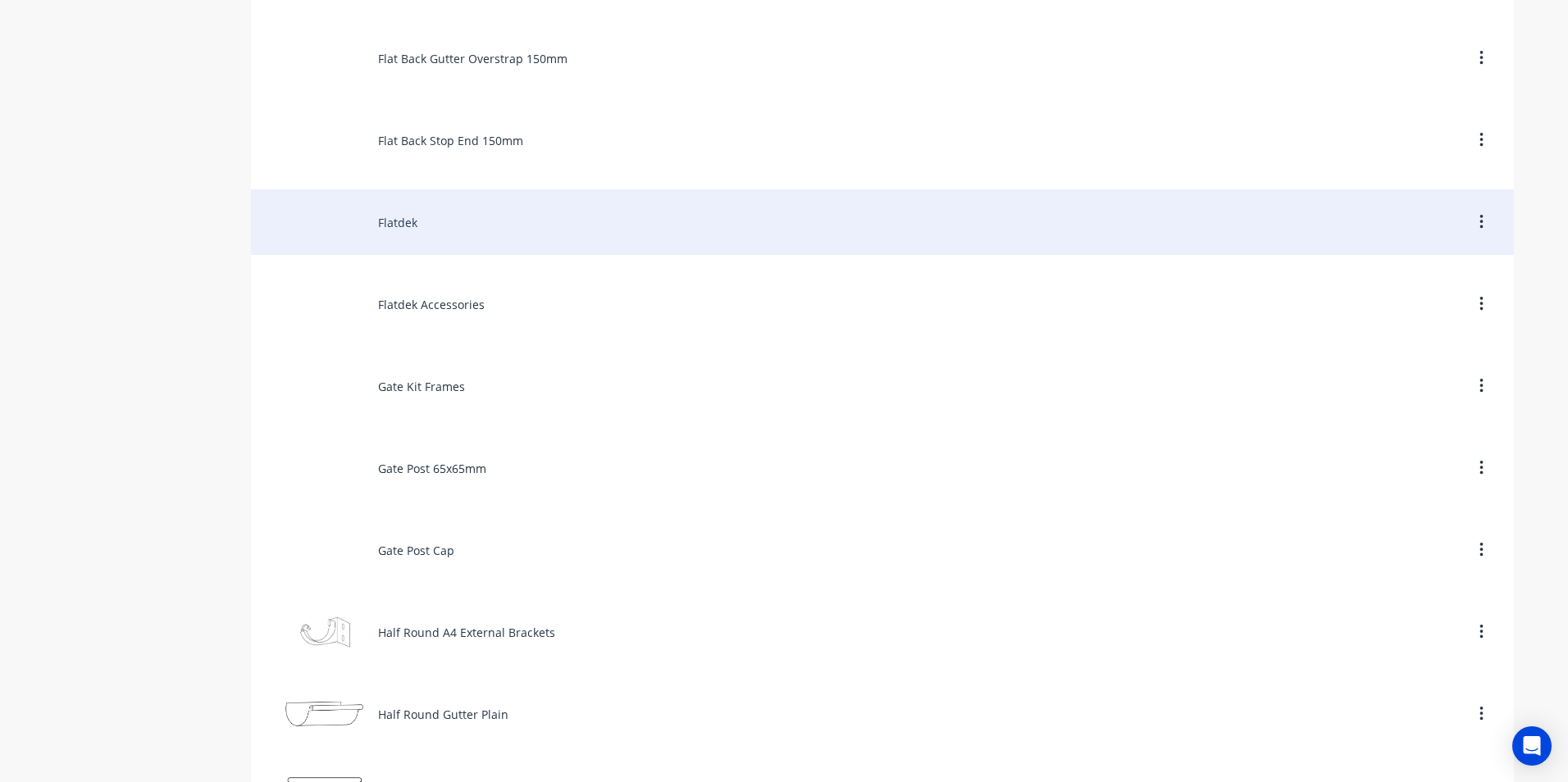
scroll to position [4019, 0]
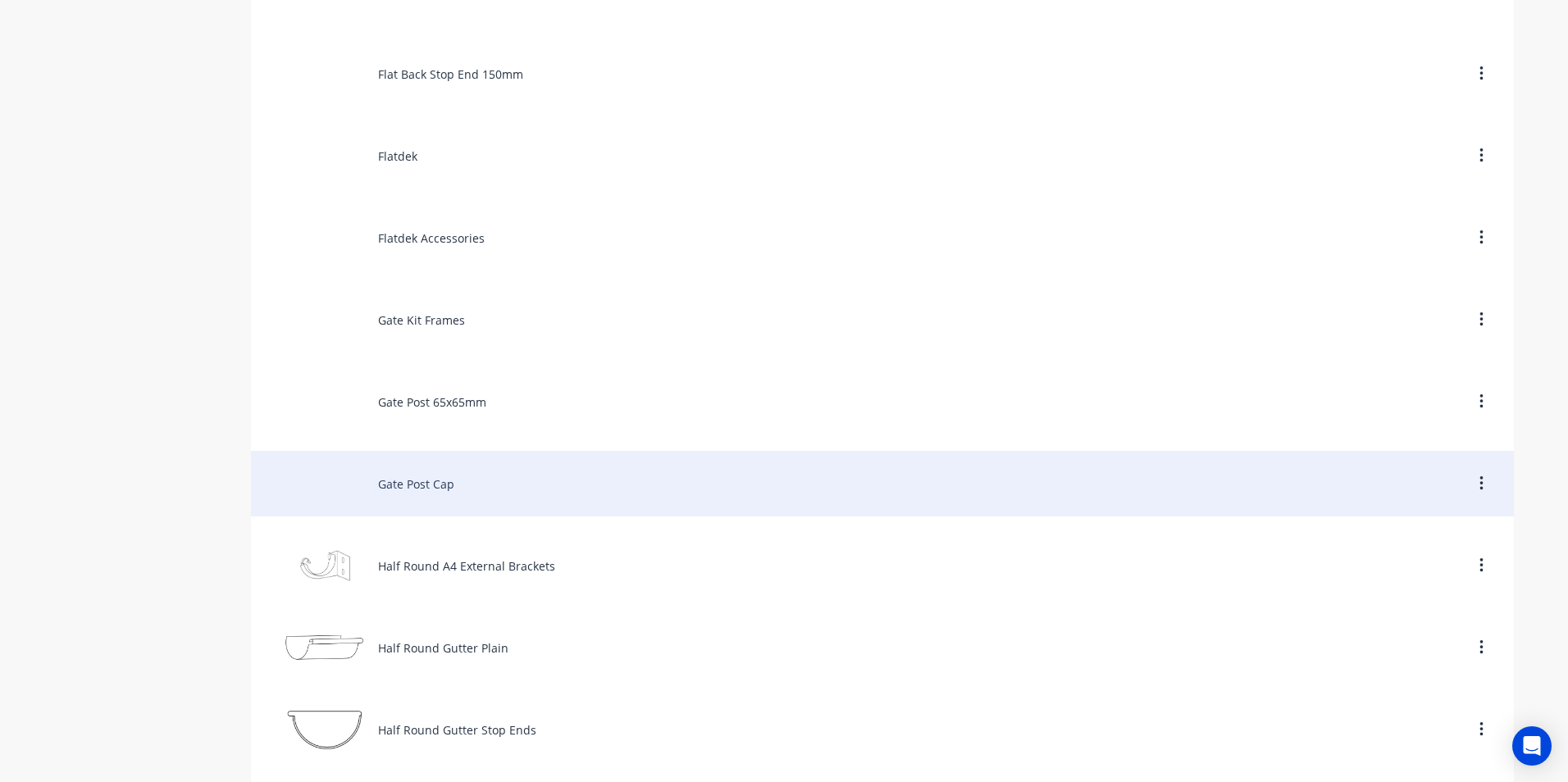
click at [426, 490] on div "Gate Post Cap" at bounding box center [882, 484] width 1262 height 65
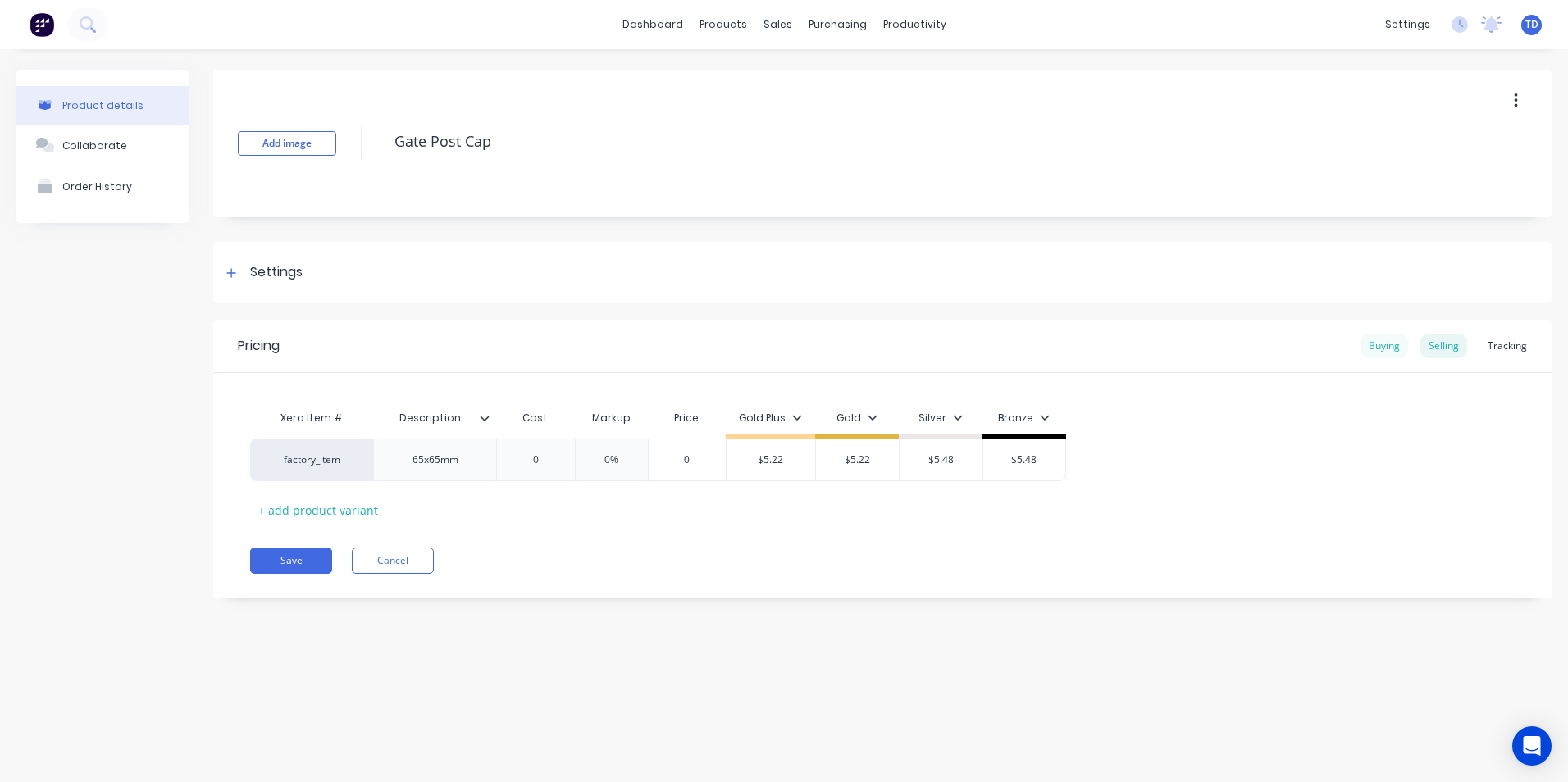
click at [1380, 349] on div "Buying" at bounding box center [1384, 346] width 48 height 24
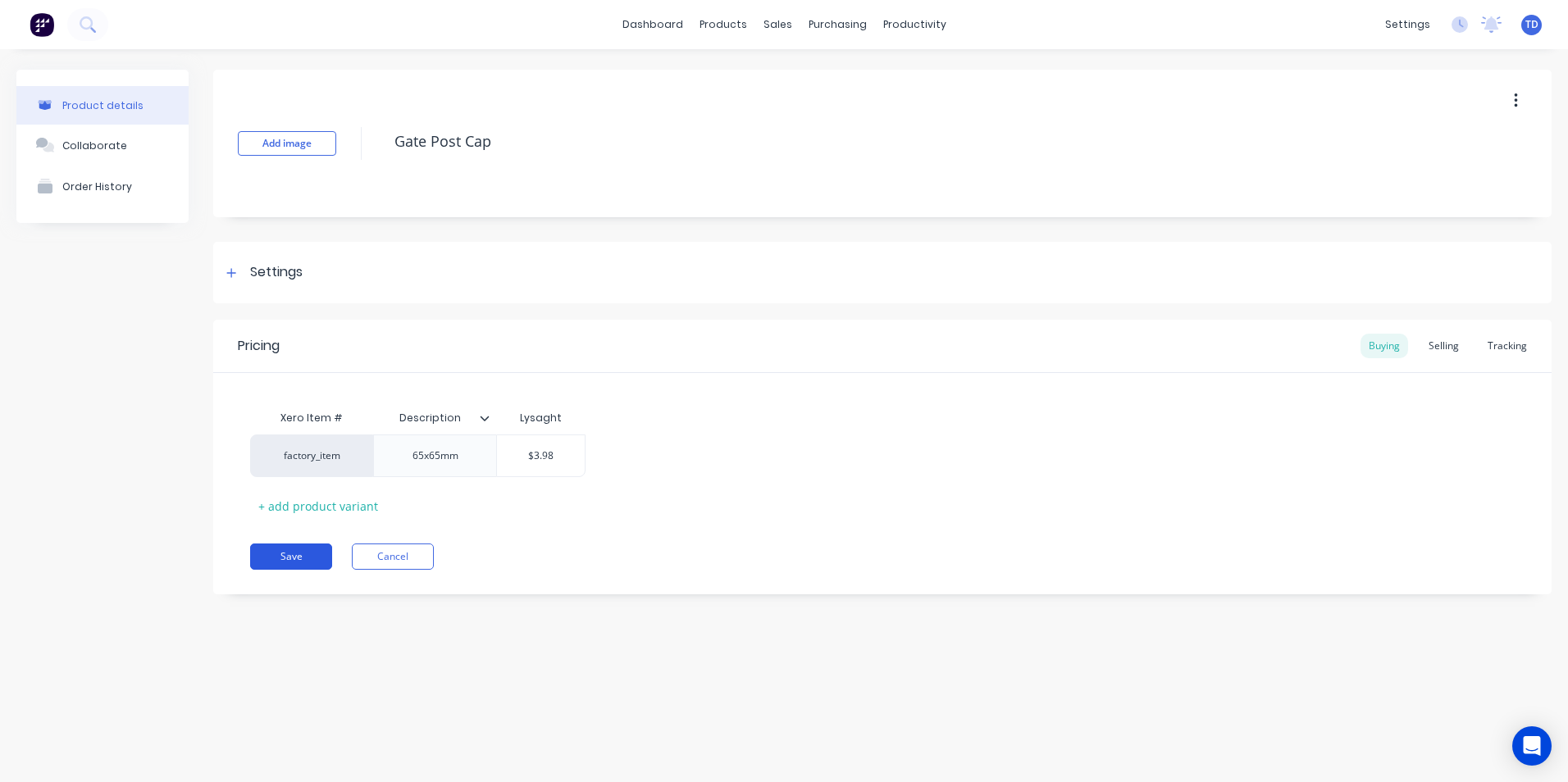
click at [288, 548] on button "Save" at bounding box center [291, 556] width 82 height 26
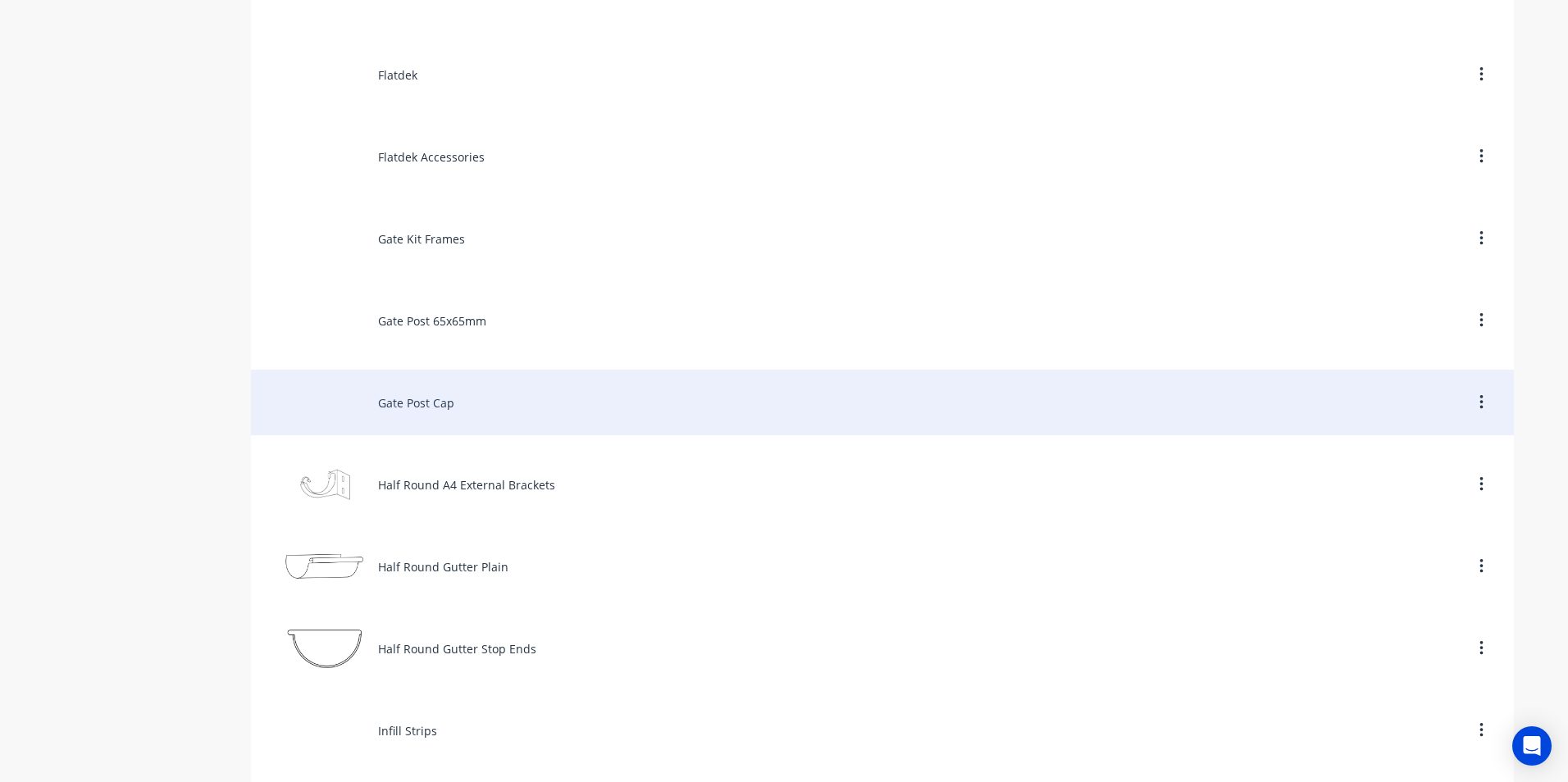
scroll to position [4101, 0]
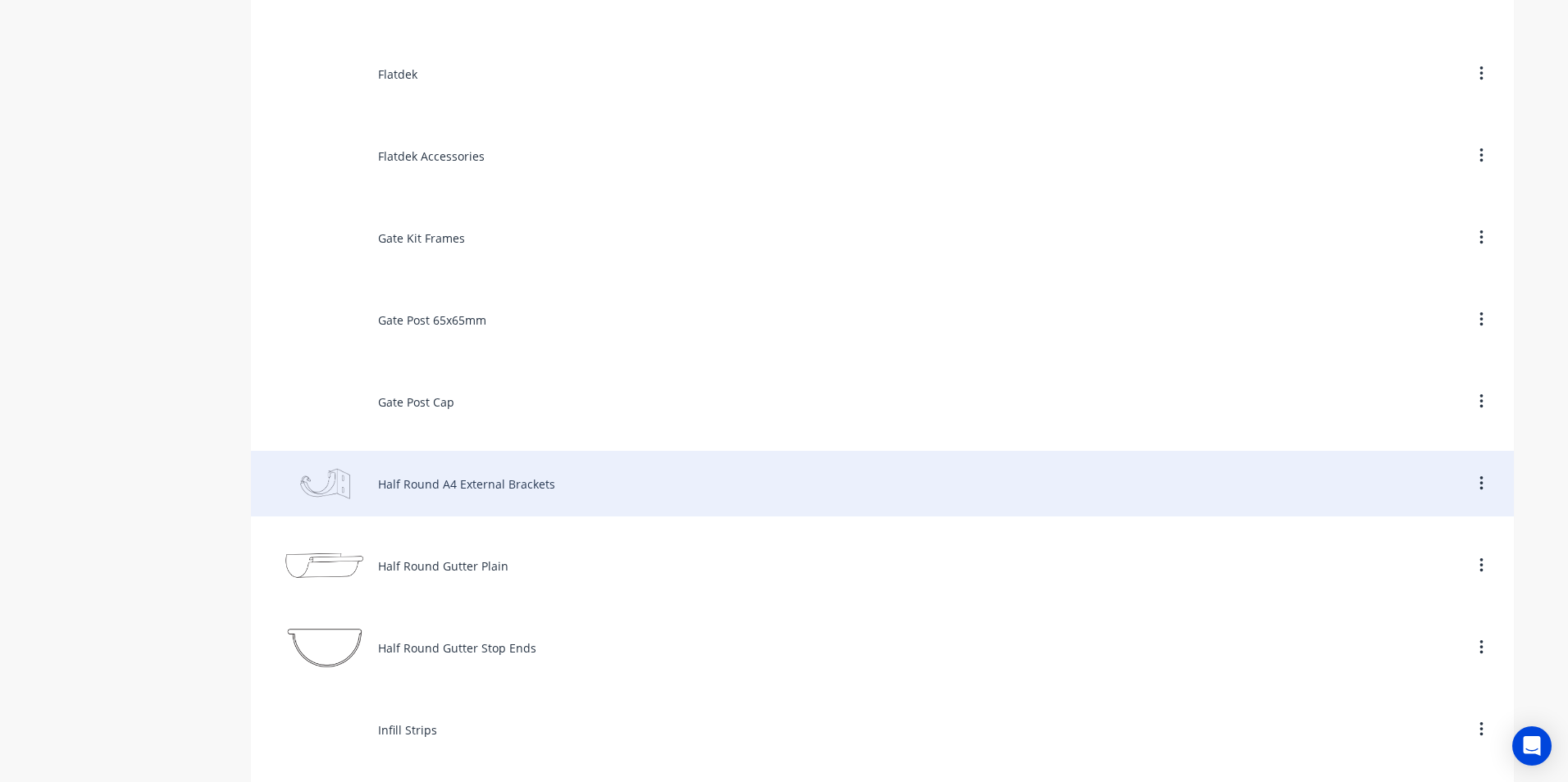
click at [445, 488] on div "Half Round A4 External Brackets" at bounding box center [882, 484] width 1262 height 65
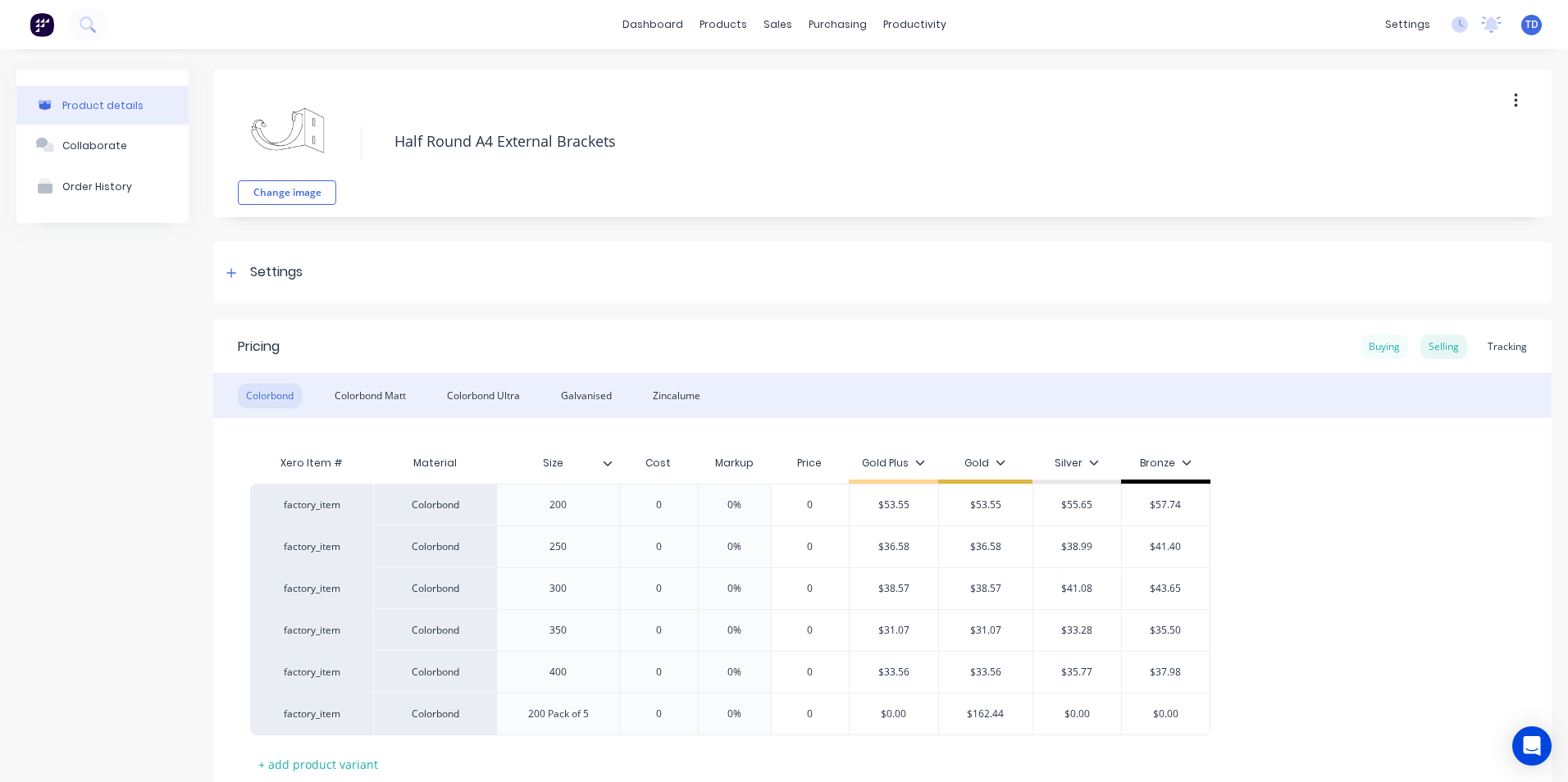
click at [1378, 350] on div "Buying" at bounding box center [1384, 347] width 48 height 24
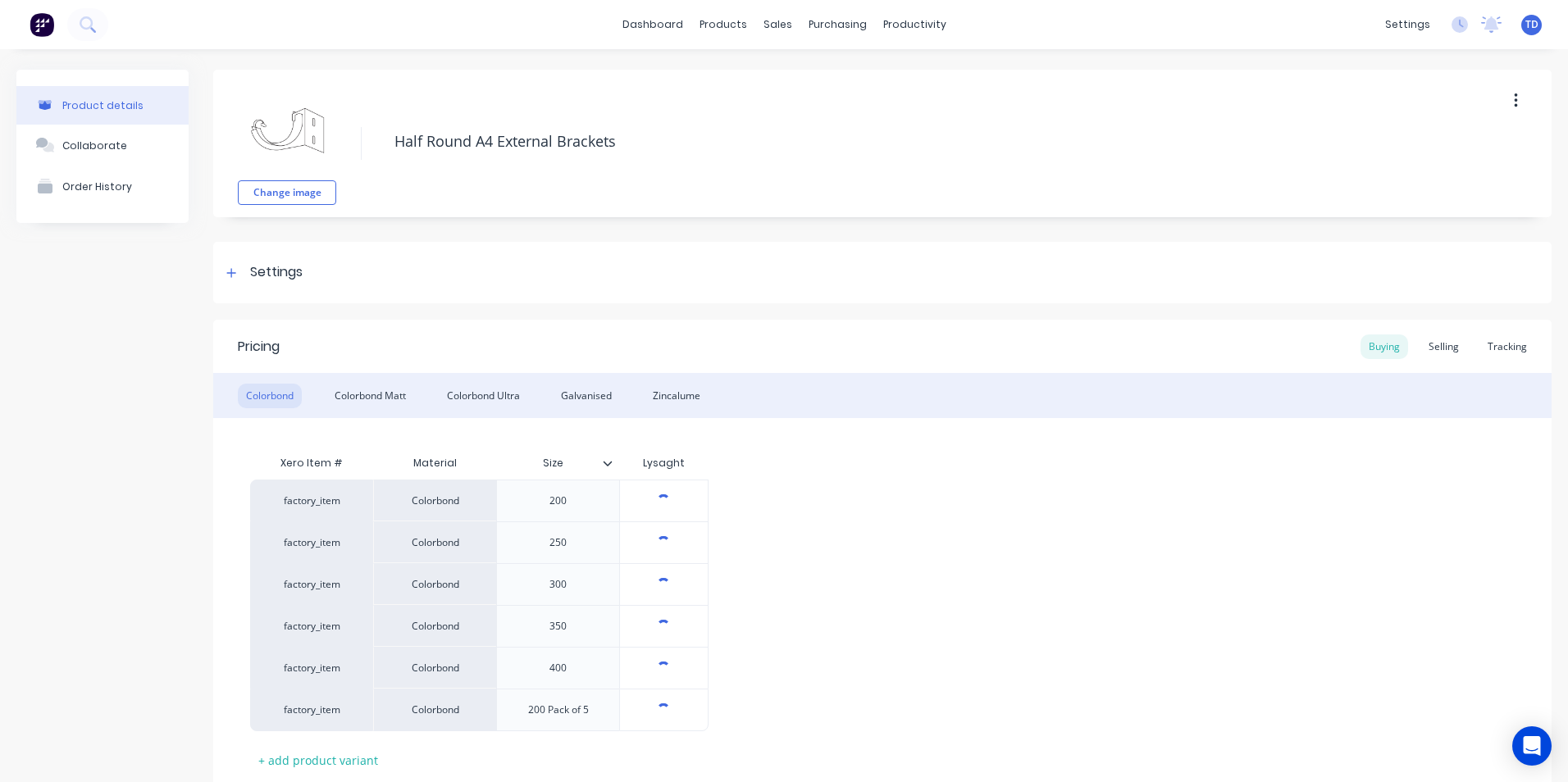
type textarea "x"
click at [1428, 348] on div "Selling" at bounding box center [1444, 347] width 47 height 24
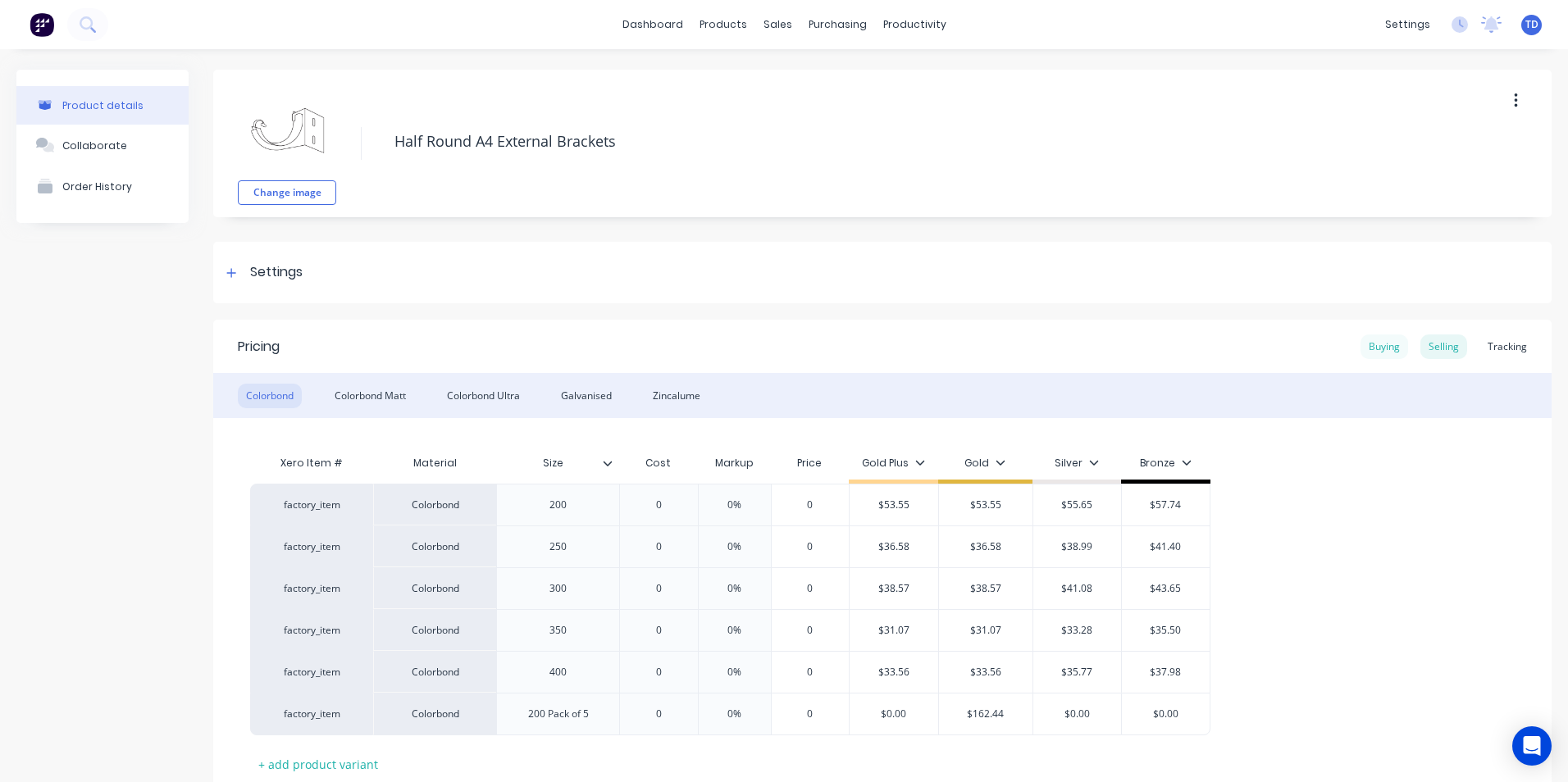
click at [1381, 346] on div "Buying" at bounding box center [1384, 347] width 48 height 24
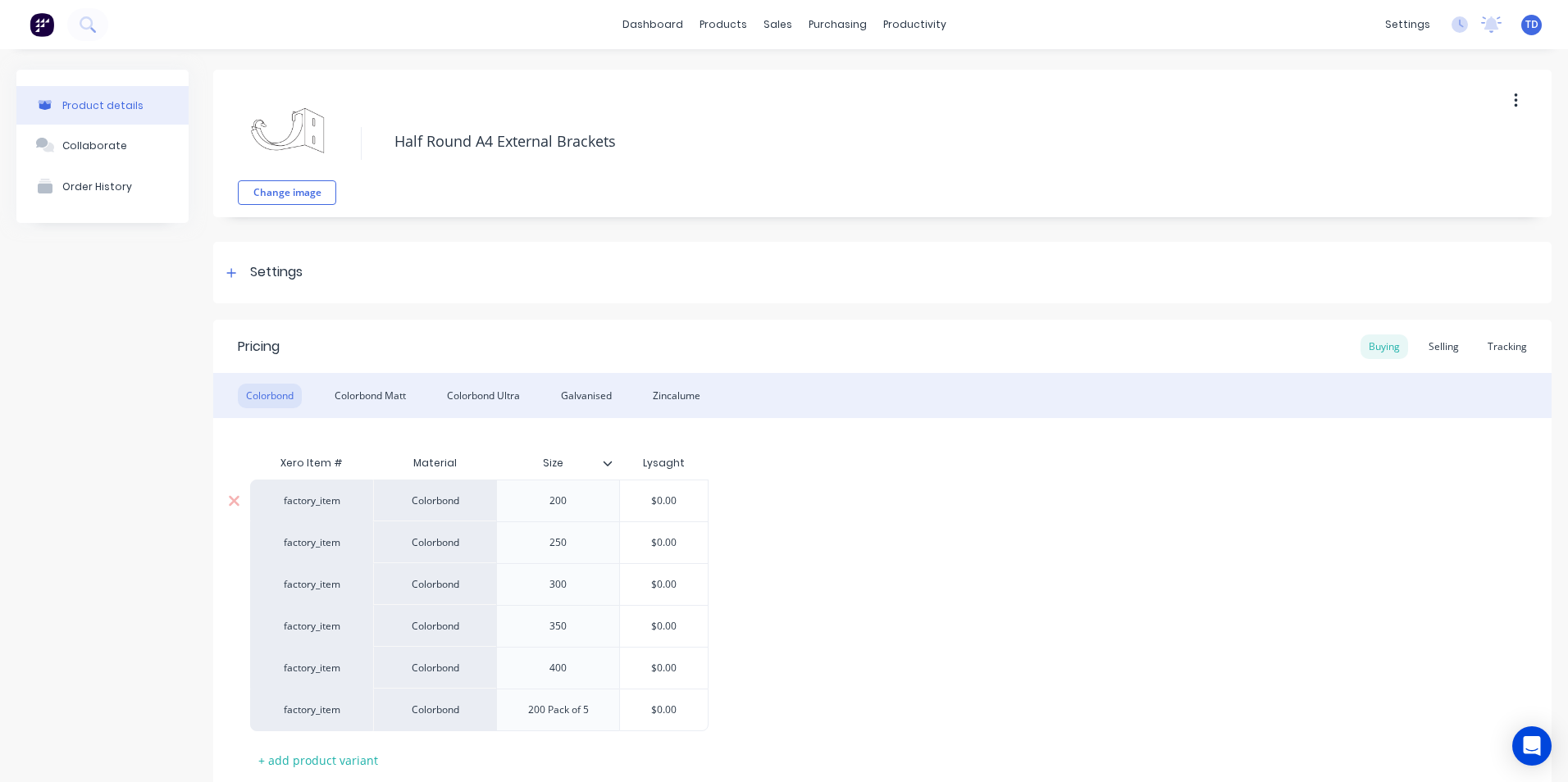
type input "$0.00"
click at [680, 501] on input "$0.00" at bounding box center [664, 502] width 88 height 15
type textarea "x"
type input "$0.0"
type textarea "x"
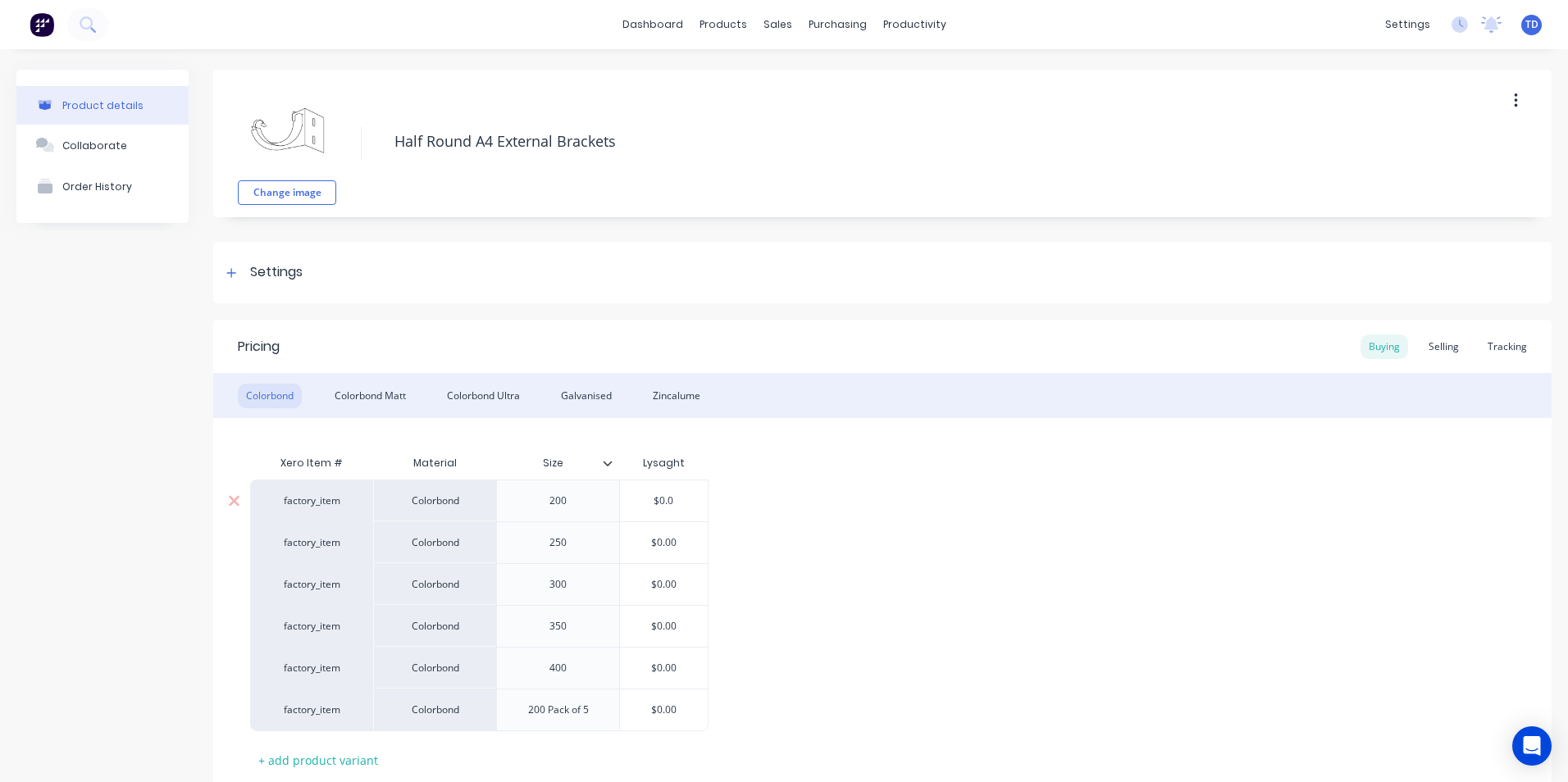
type input "$0."
type textarea "x"
type input "$0"
type textarea "x"
type input "$"
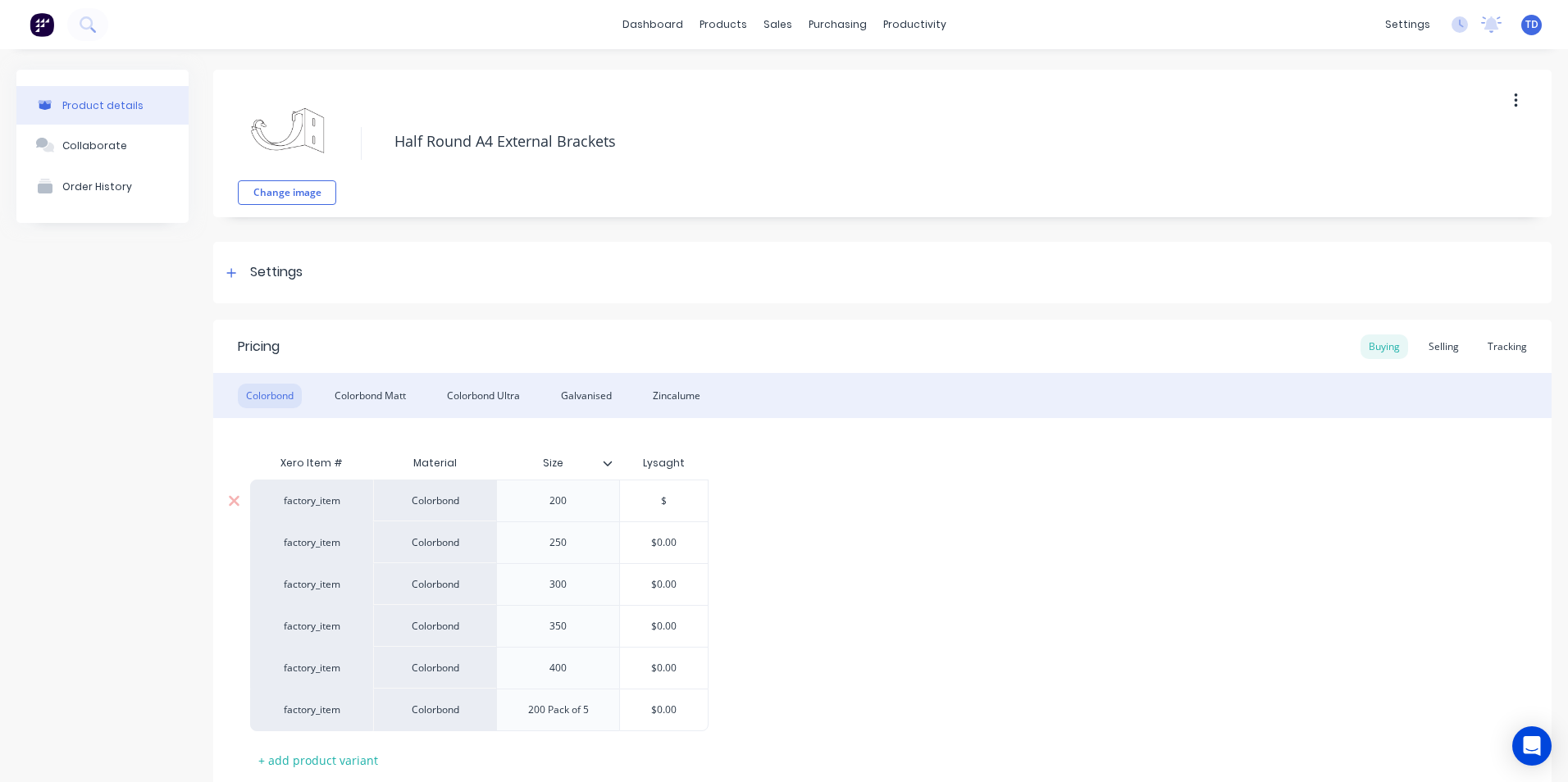
type textarea "x"
type input "$2"
type textarea "x"
type input "$26"
type textarea "x"
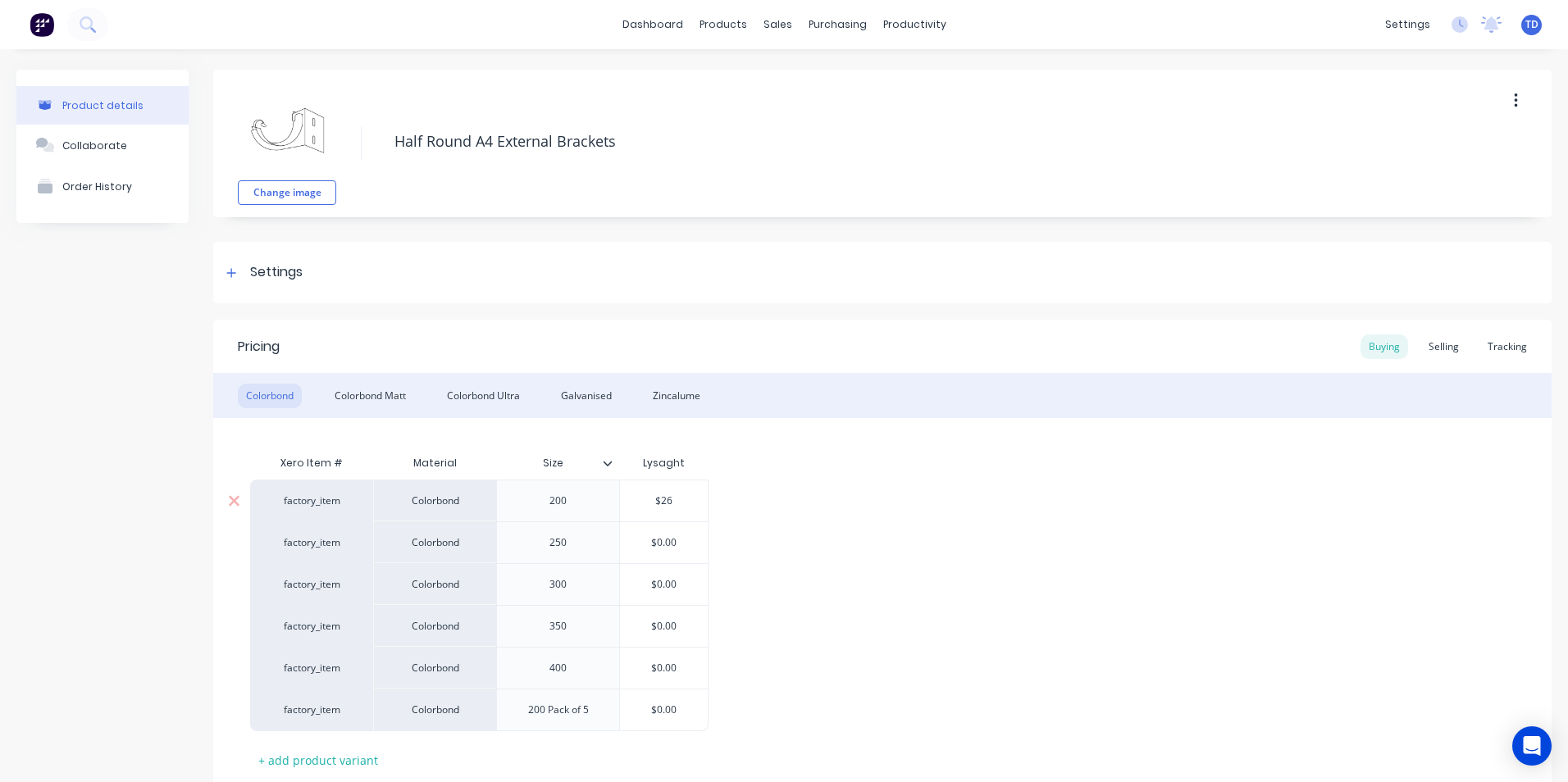
type input "$26."
type textarea "x"
type input "$26.4"
type textarea "x"
click at [678, 535] on div "$0.00" at bounding box center [664, 543] width 88 height 41
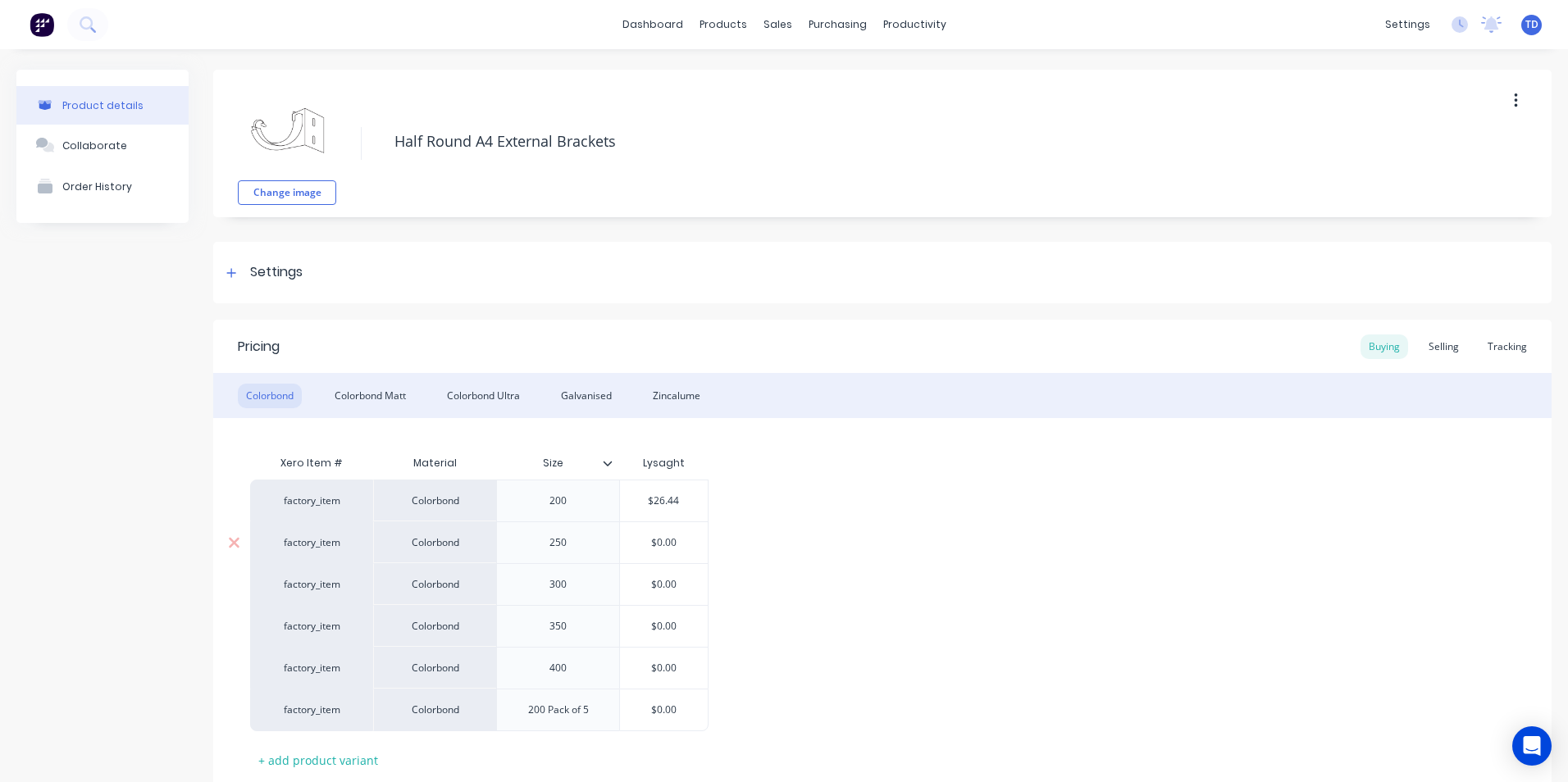
type input "$26.44"
type input "$0.00"
type textarea "x"
type input "$0.0"
type textarea "x"
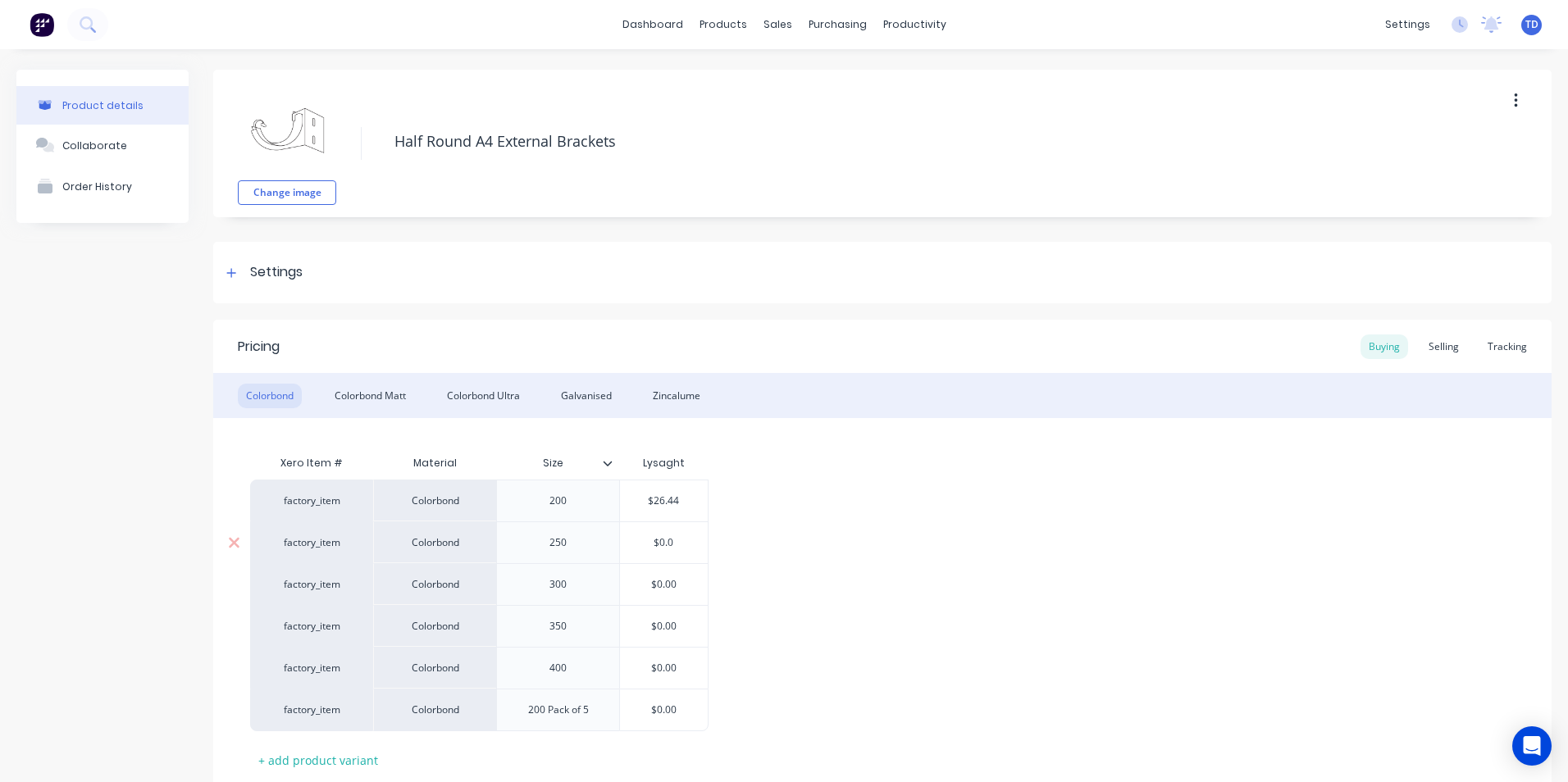
type input "$0."
type textarea "x"
type input "$0"
type textarea "x"
type input "$"
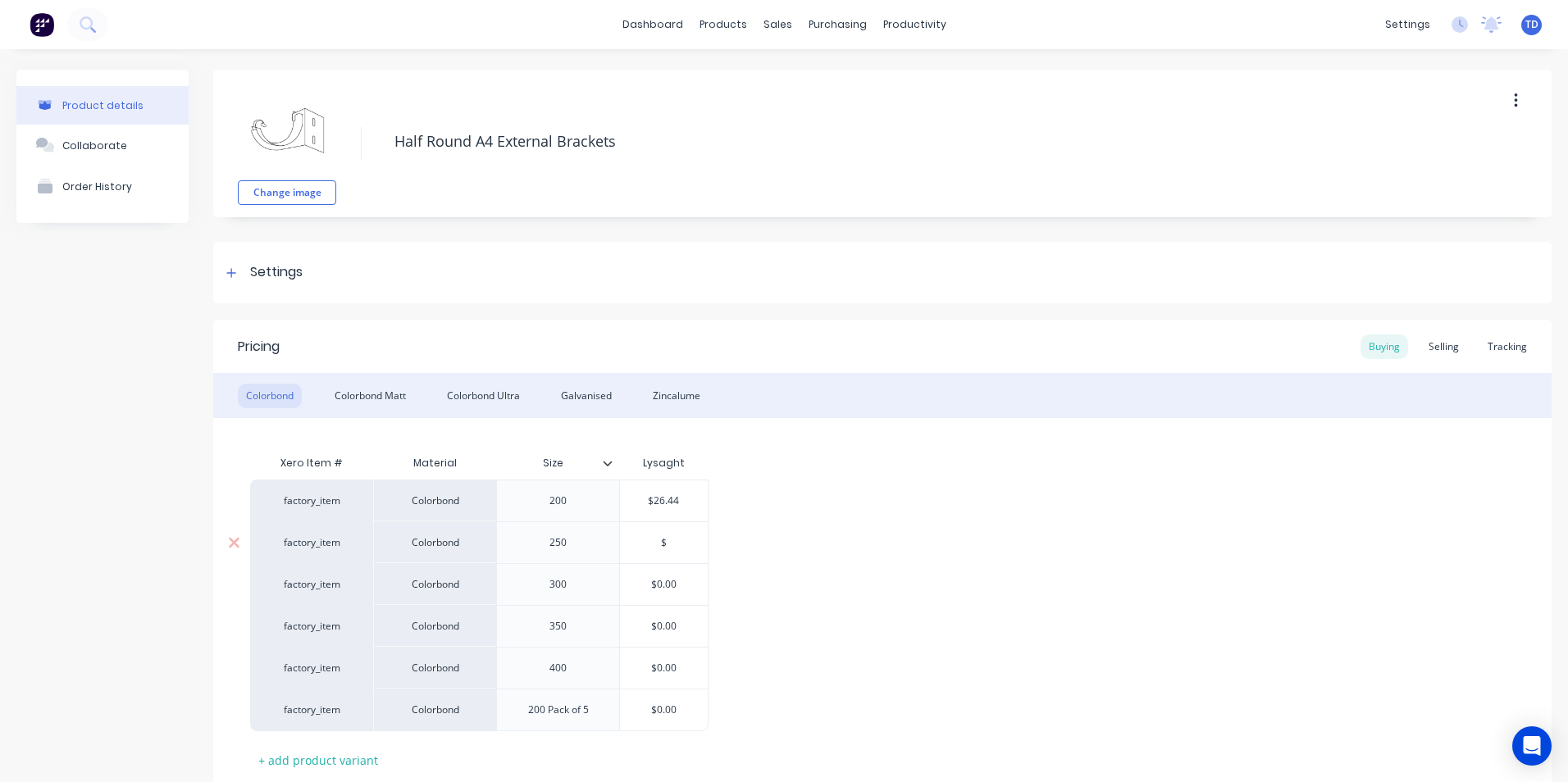
type textarea "x"
type input "$2"
type textarea "x"
type input "$29"
type textarea "x"
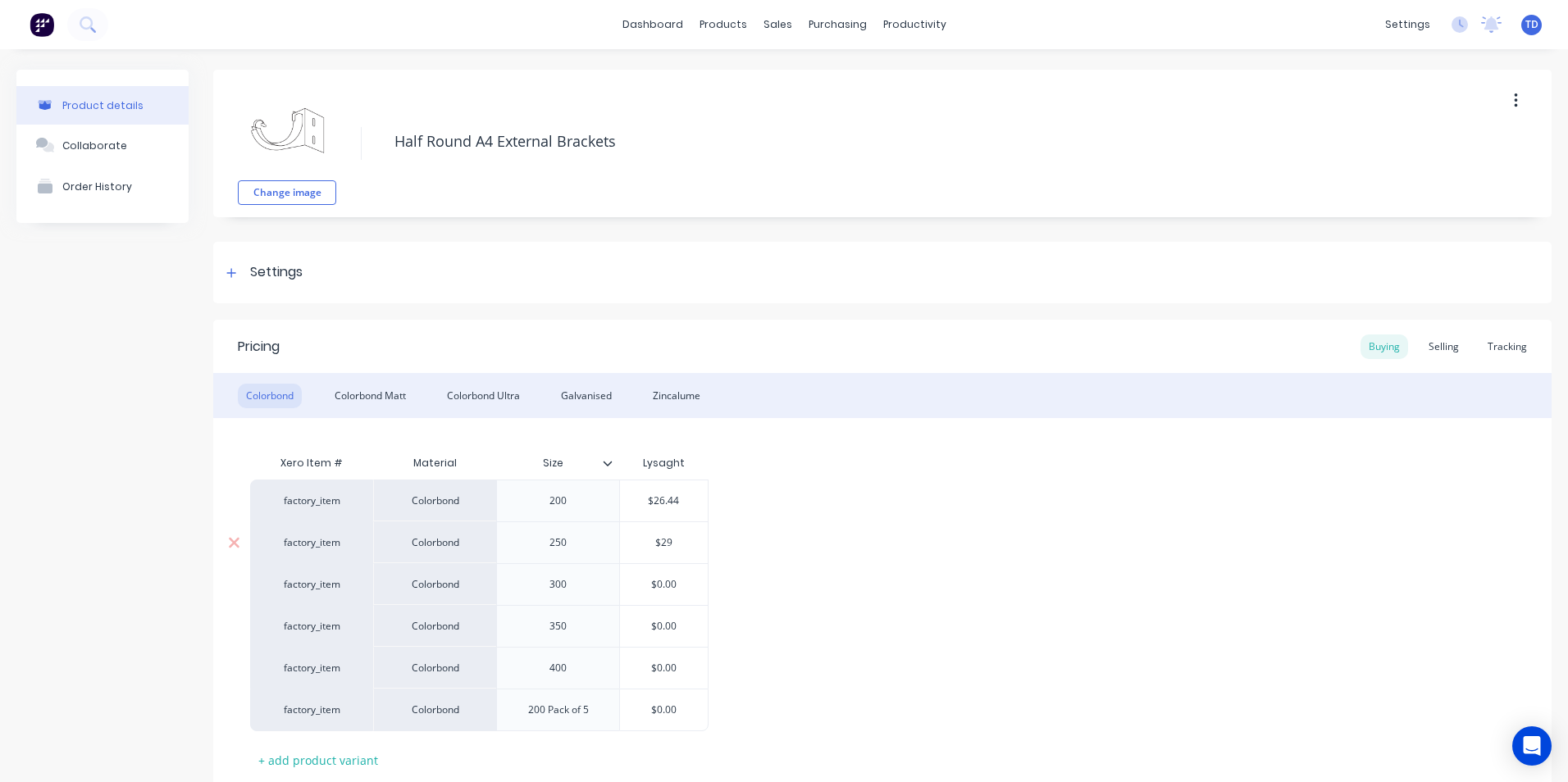
type input "$29."
type textarea "x"
type input "$29.3"
type textarea "x"
type input "$29.31"
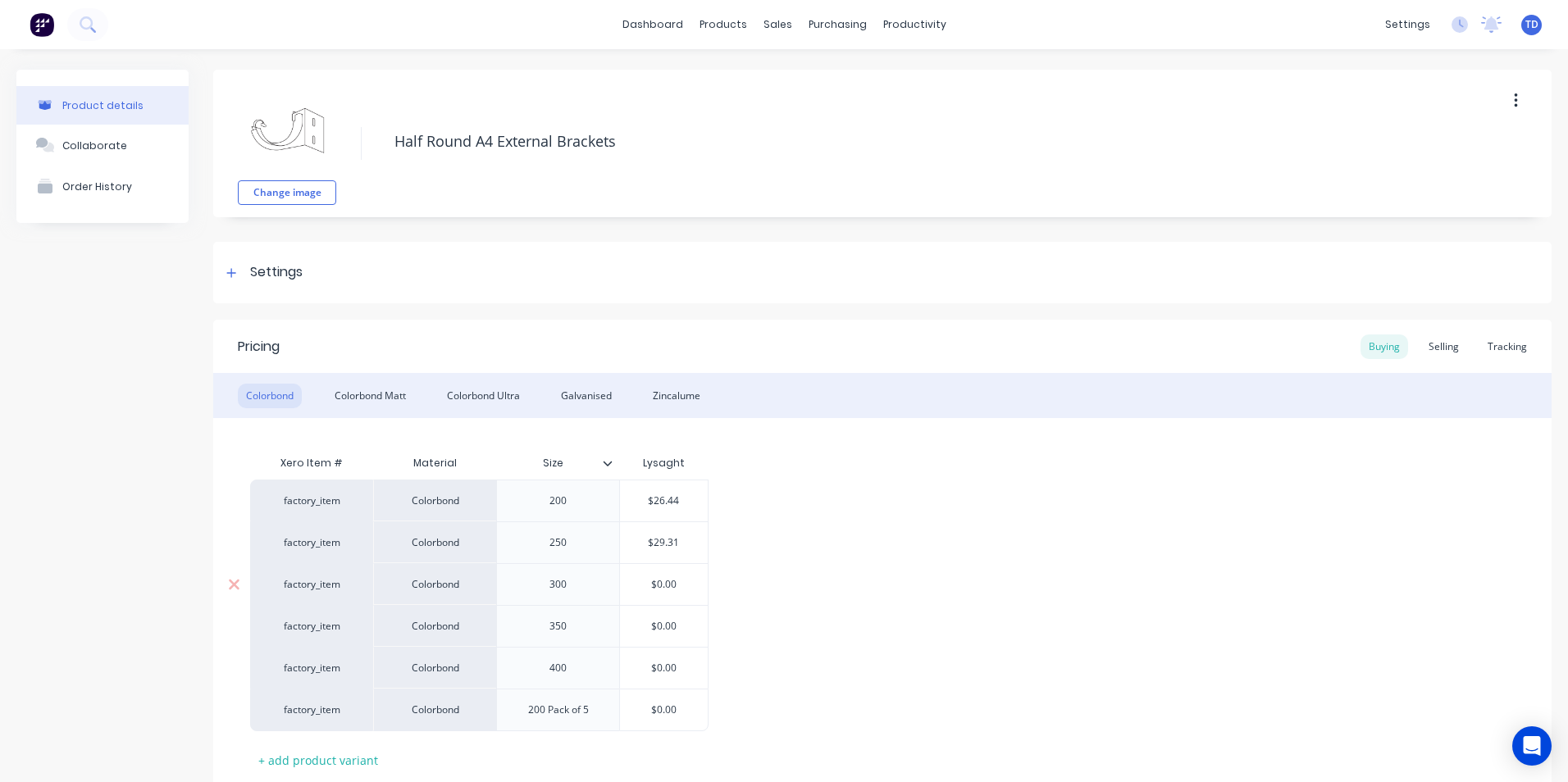
type input "$0.00"
click at [681, 584] on input "$0.00" at bounding box center [664, 585] width 88 height 15
type textarea "x"
type input "$0.0"
type textarea "x"
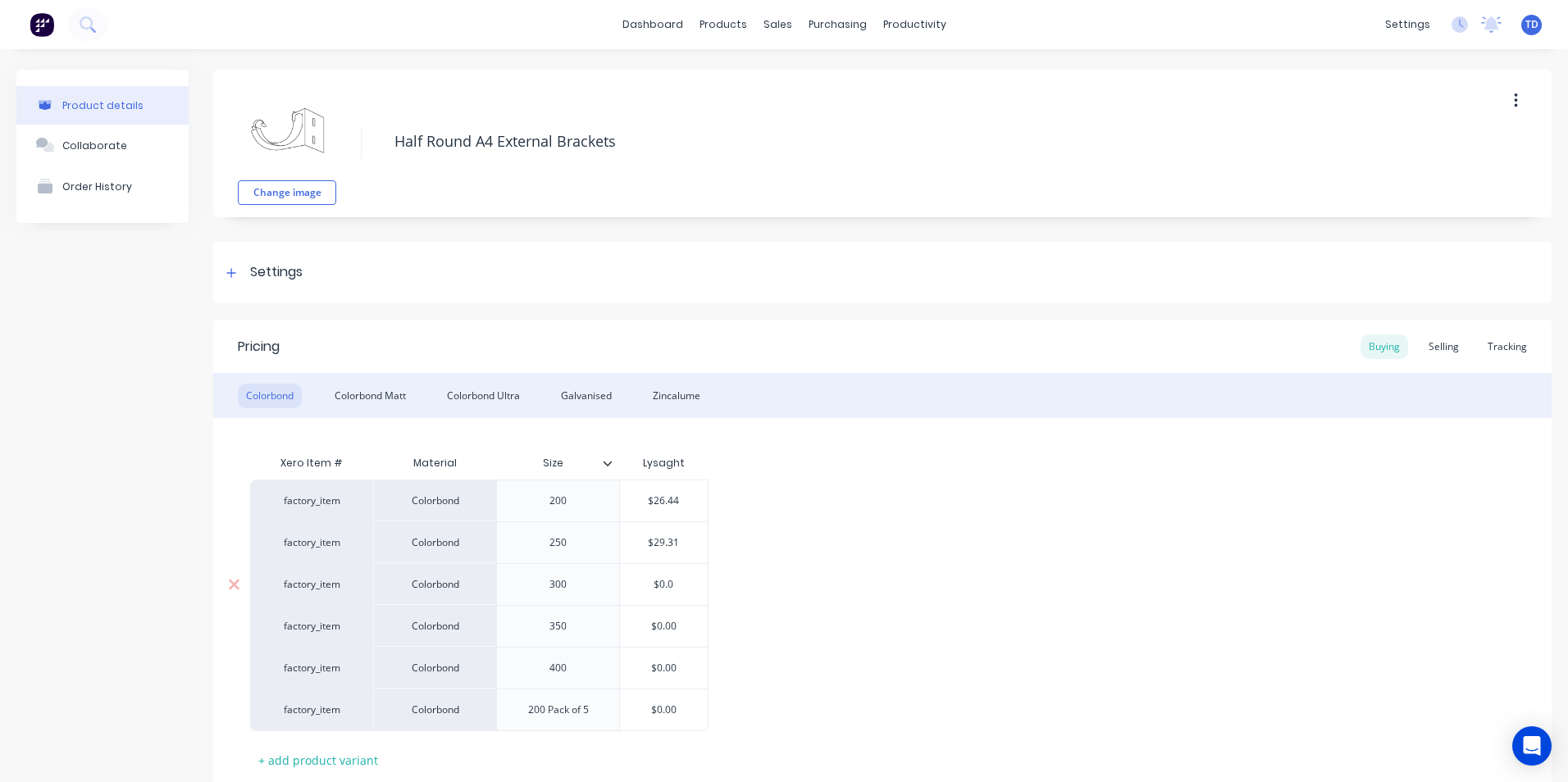
type input "$0."
type textarea "x"
type input "$0"
type textarea "x"
type input "$"
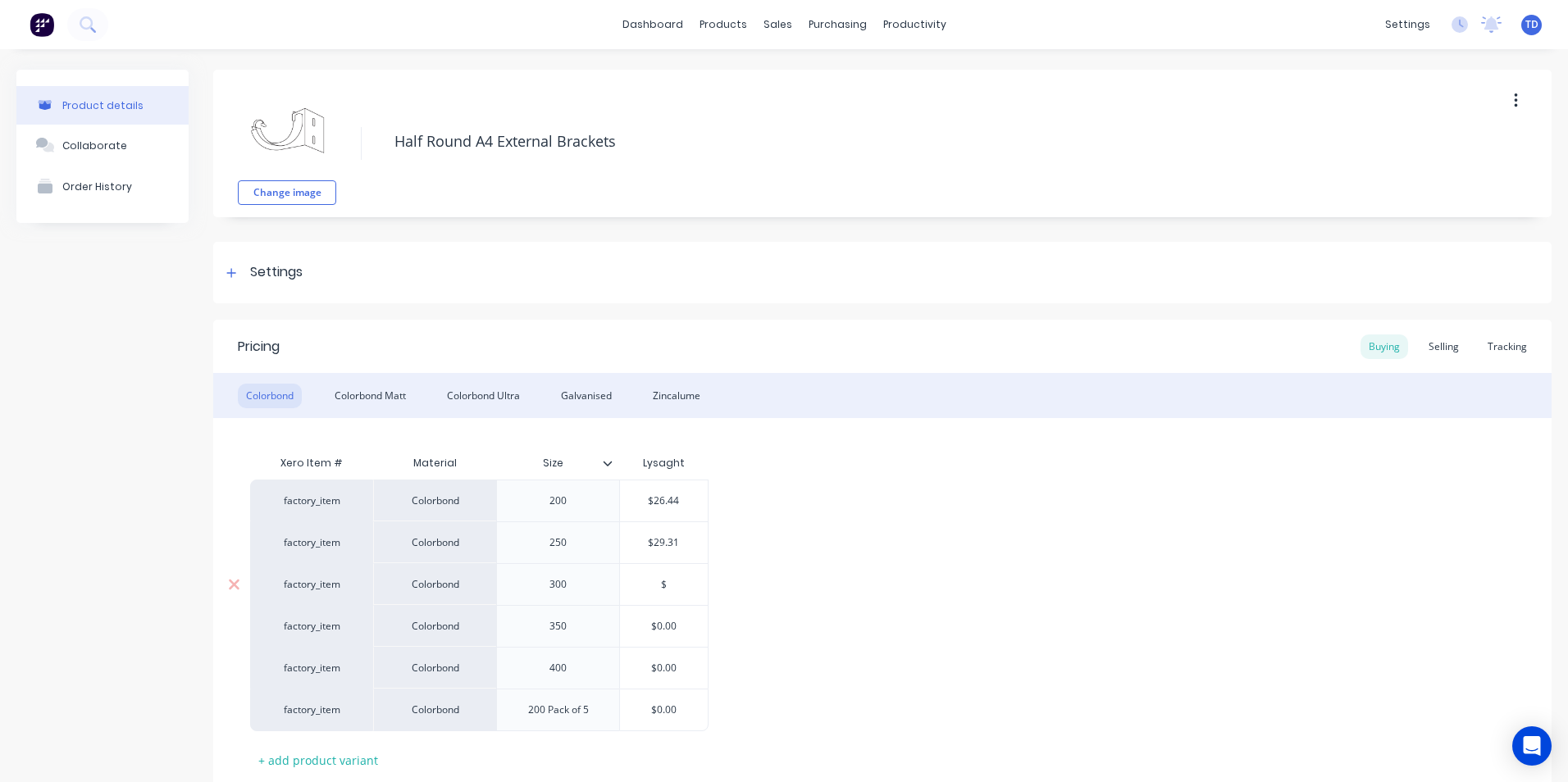
type textarea "x"
type input "$3"
type textarea "x"
type input "$36"
type textarea "x"
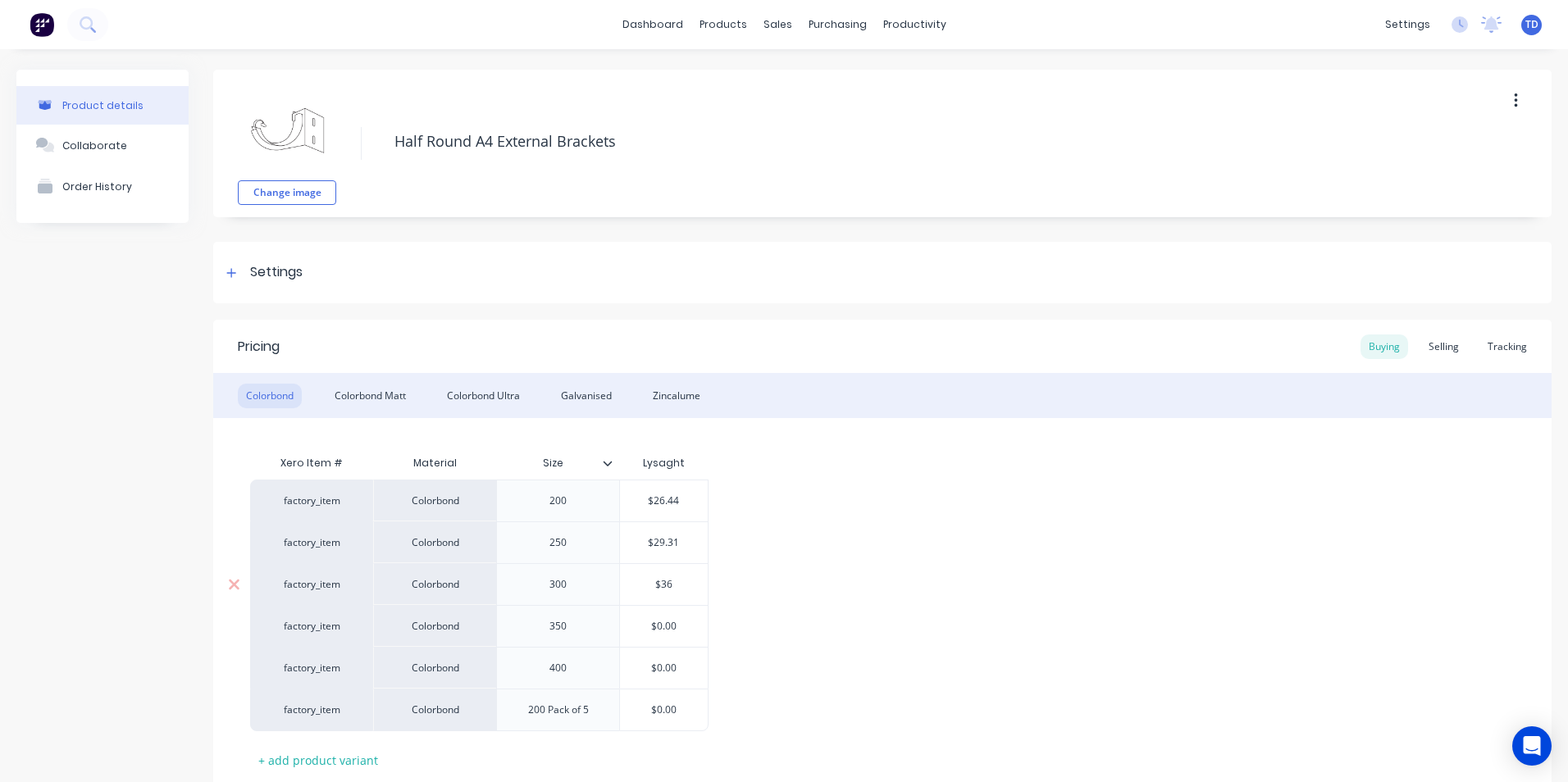
type input "$36."
type textarea "x"
type input "$36.2"
type textarea "x"
type input "$36.25"
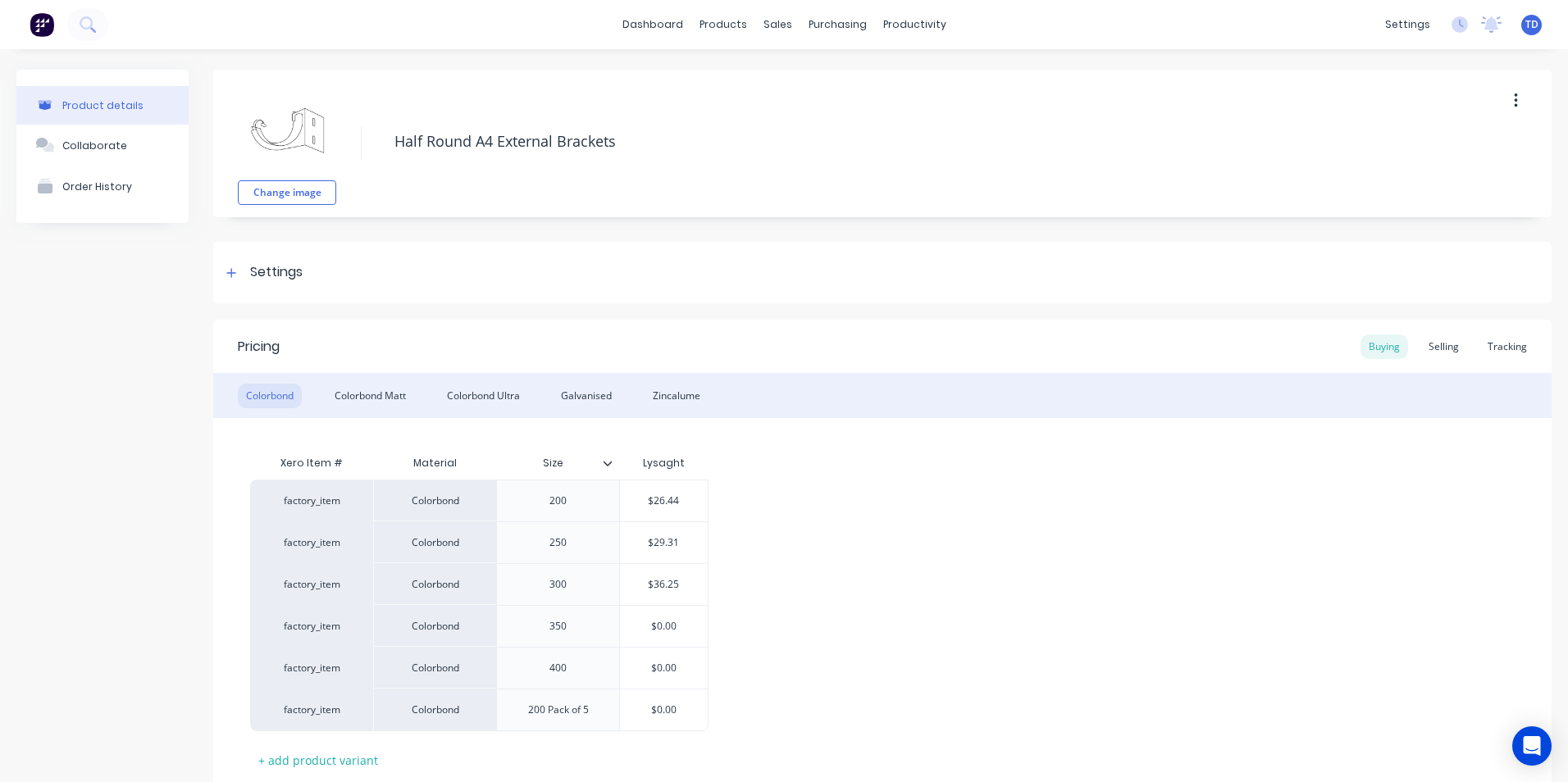
click at [795, 555] on div "factory_item Colorbond 200 $26.44 $26.44 factory_item Colorbond 250 $29.31 $29.…" at bounding box center [882, 605] width 1264 height 252
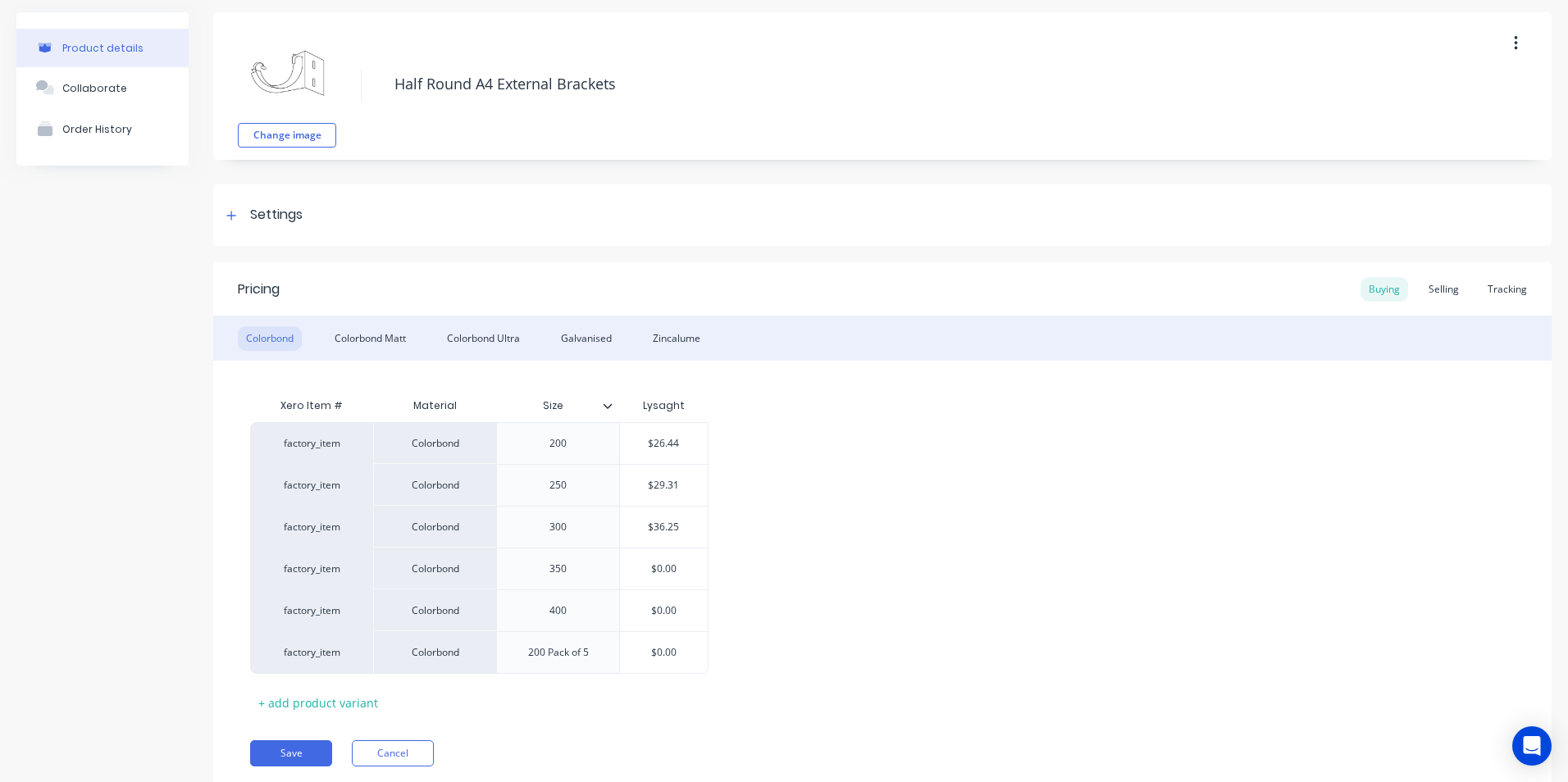
scroll to position [82, 0]
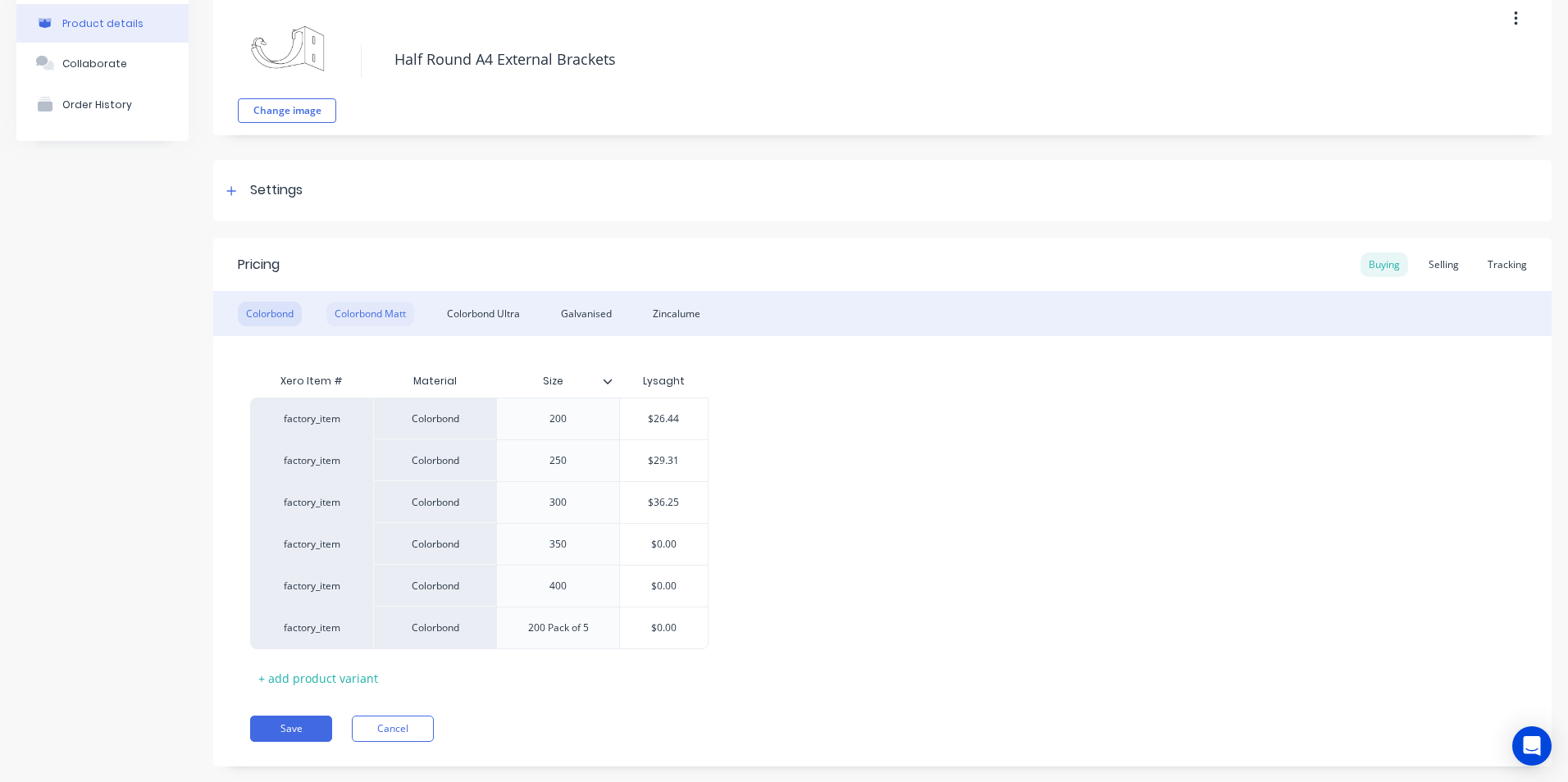
click at [387, 308] on div "Colorbond Matt" at bounding box center [370, 313] width 88 height 24
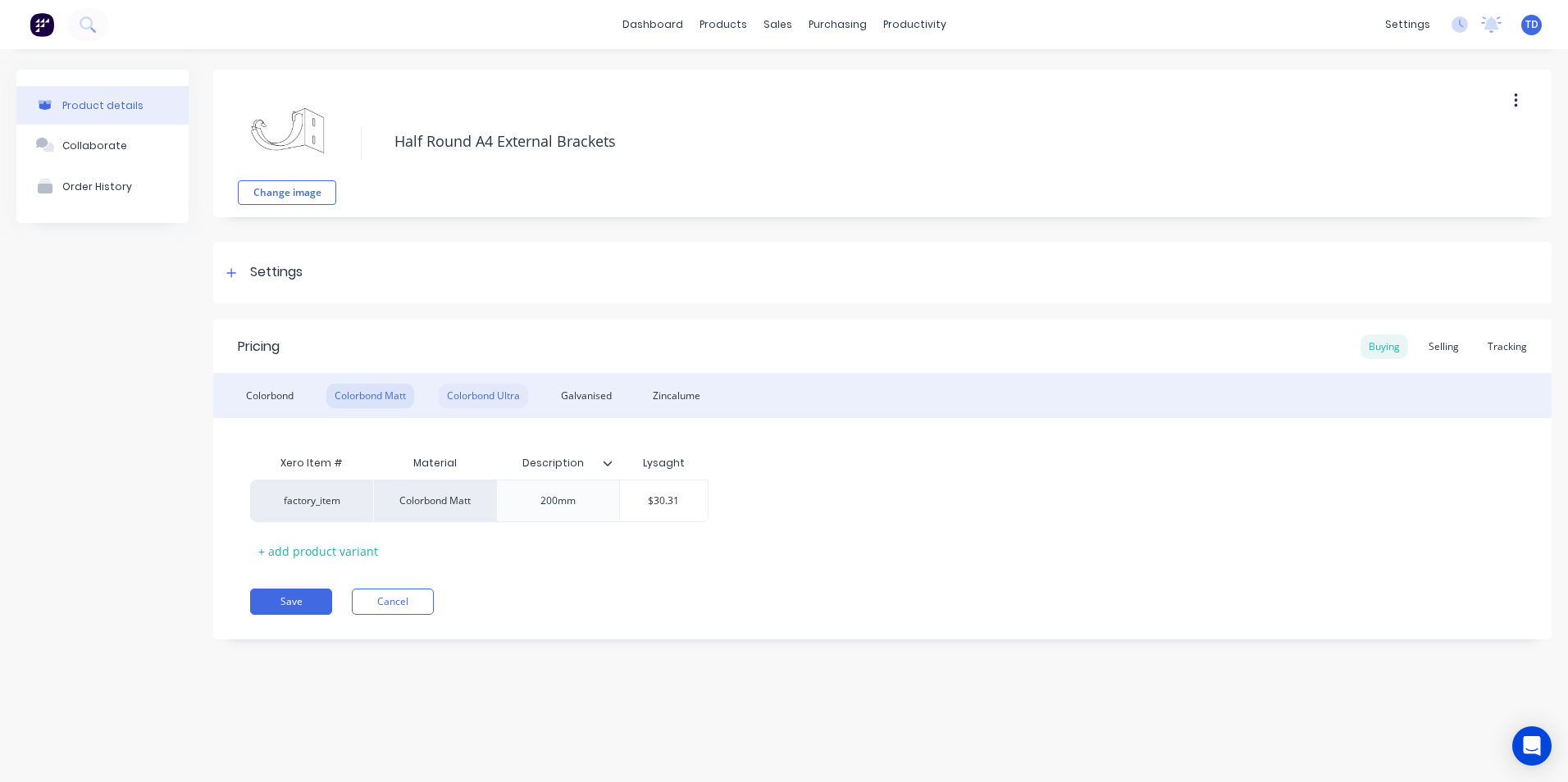
click at [518, 404] on div "Colorbond Ultra" at bounding box center [483, 395] width 90 height 24
type input "$0.00"
click at [676, 496] on input "$0.00" at bounding box center [664, 502] width 88 height 15
type textarea "x"
type input "$0.0"
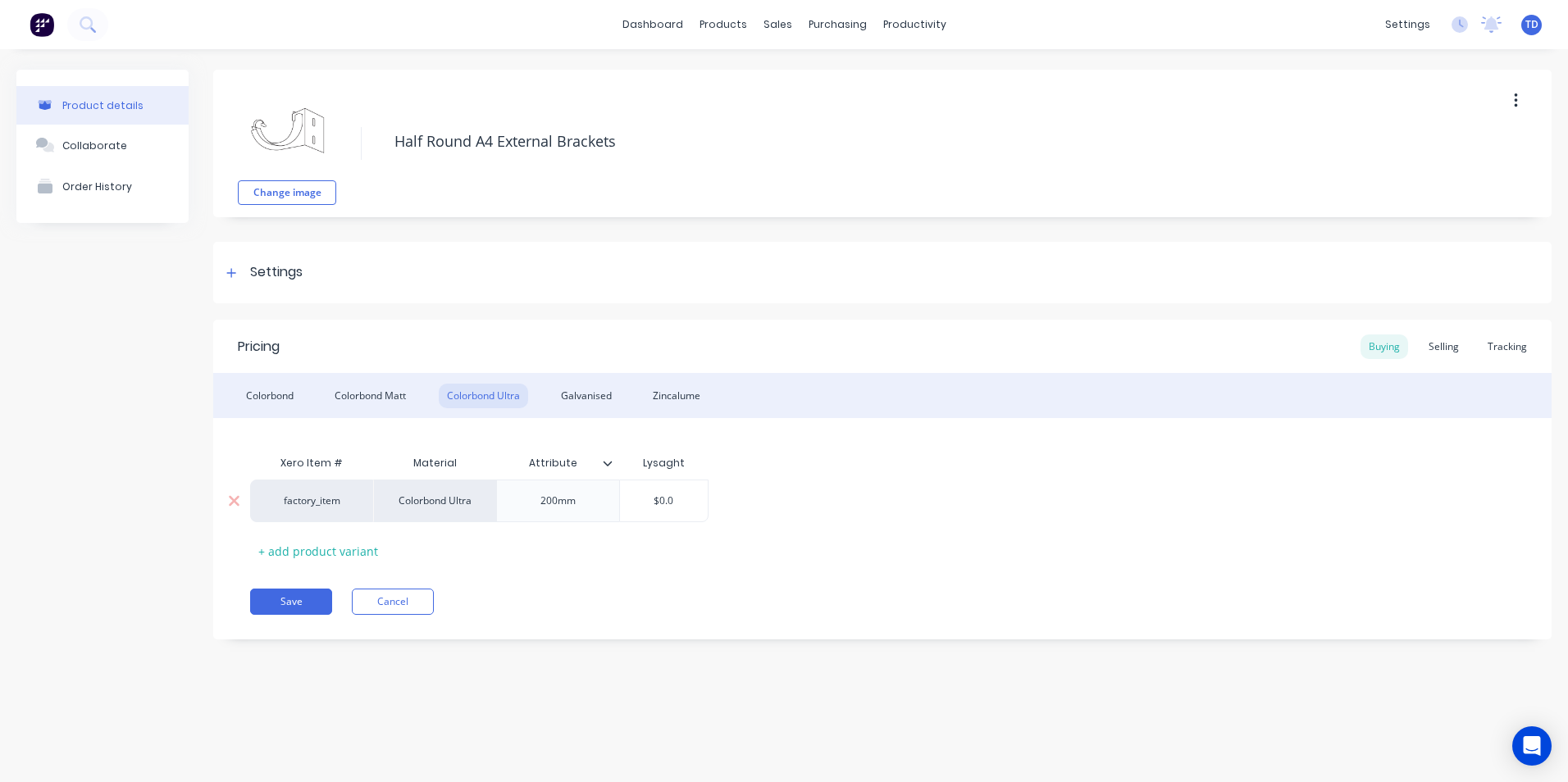
type textarea "x"
type input "$0."
type textarea "x"
type input "$0"
type textarea "x"
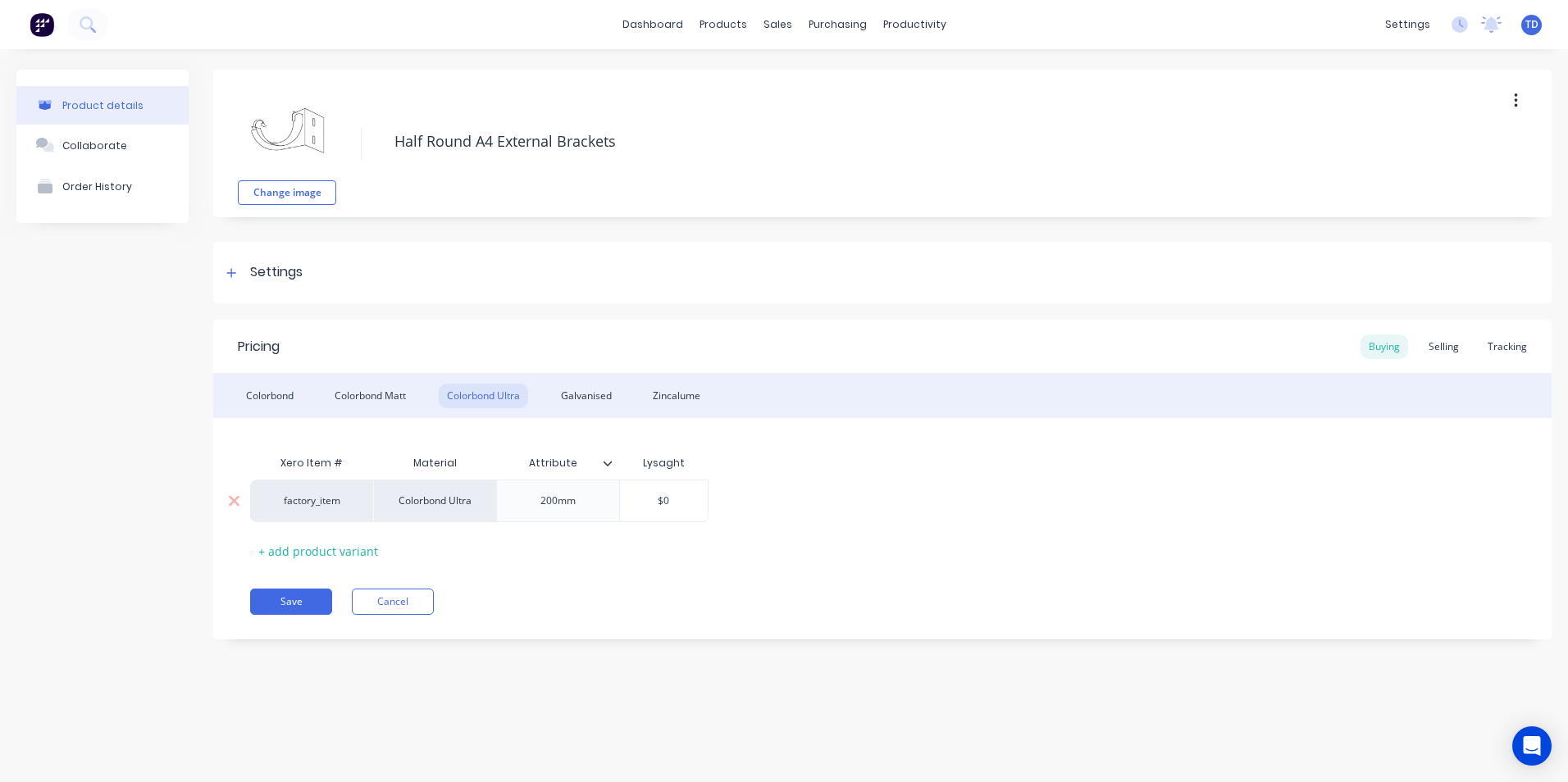
type input "$"
type textarea "x"
type input "$3"
type textarea "x"
type input "$31"
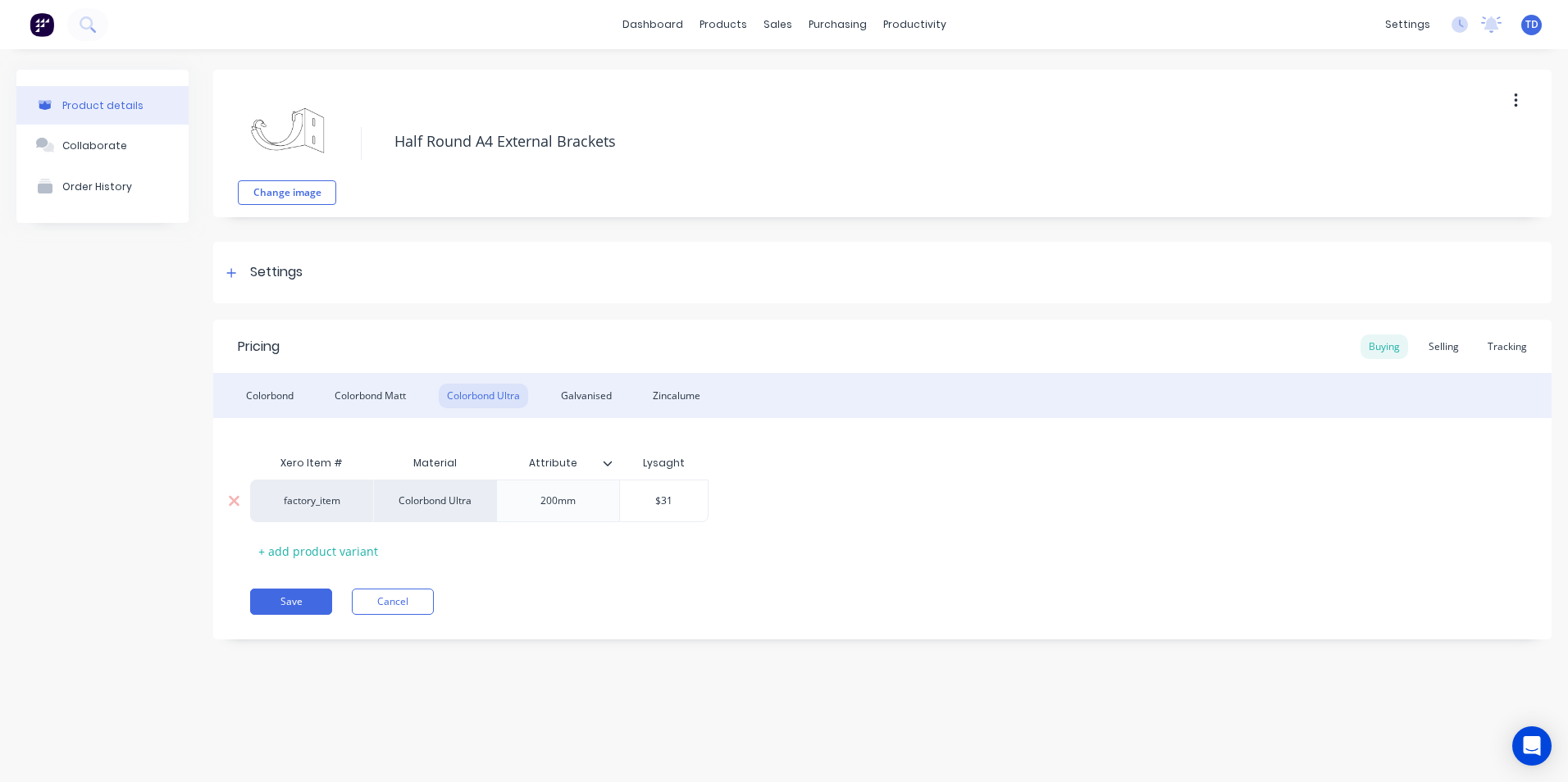
type textarea "x"
type input "$31."
type textarea "x"
type input "$31.4"
type textarea "x"
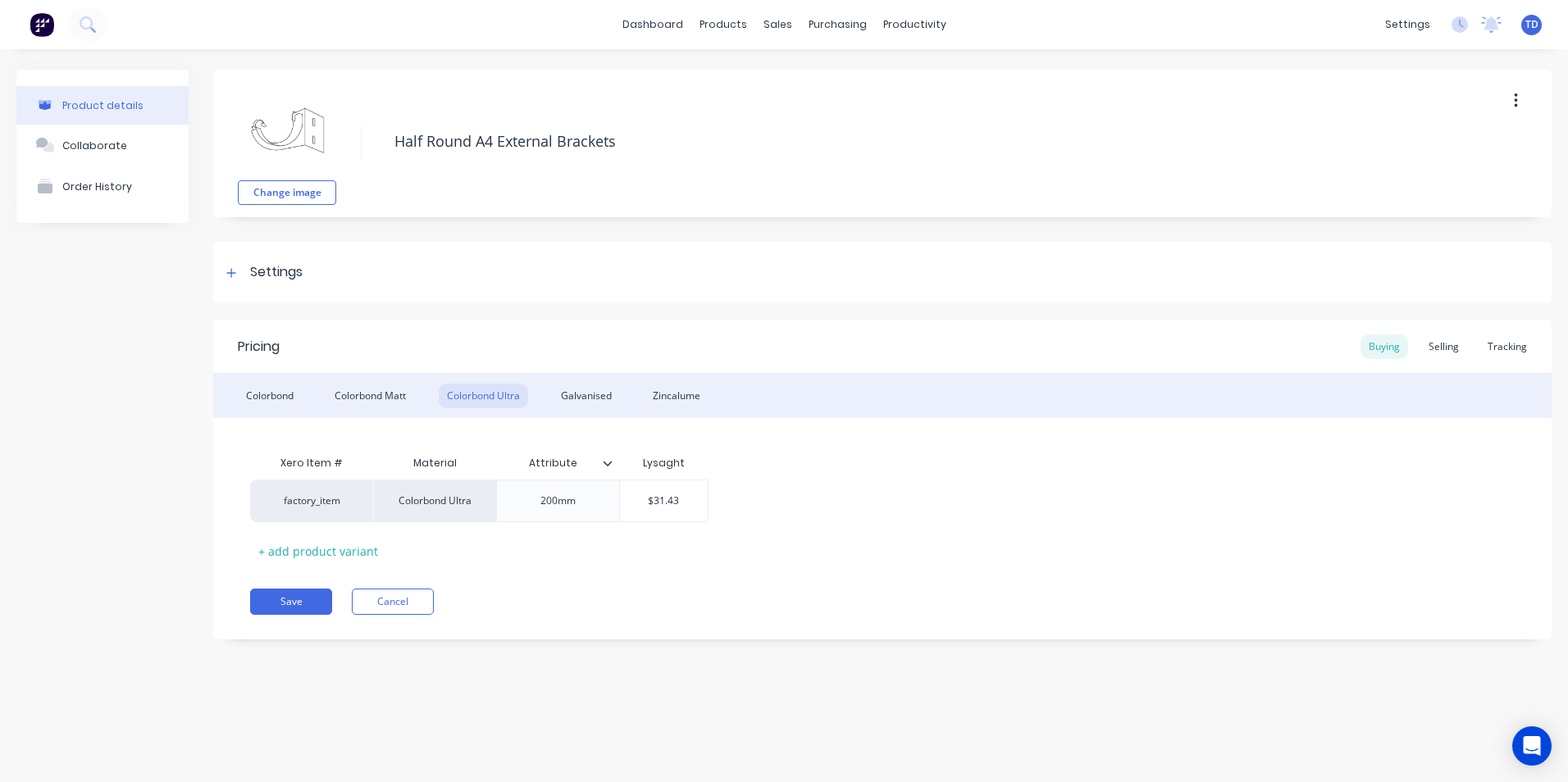
type input "$31.43"
click at [757, 510] on div "factory_item Colorbond Ultra 200mm $31.43 $31.43" at bounding box center [882, 501] width 1264 height 43
click at [1452, 346] on div "Selling" at bounding box center [1444, 347] width 47 height 24
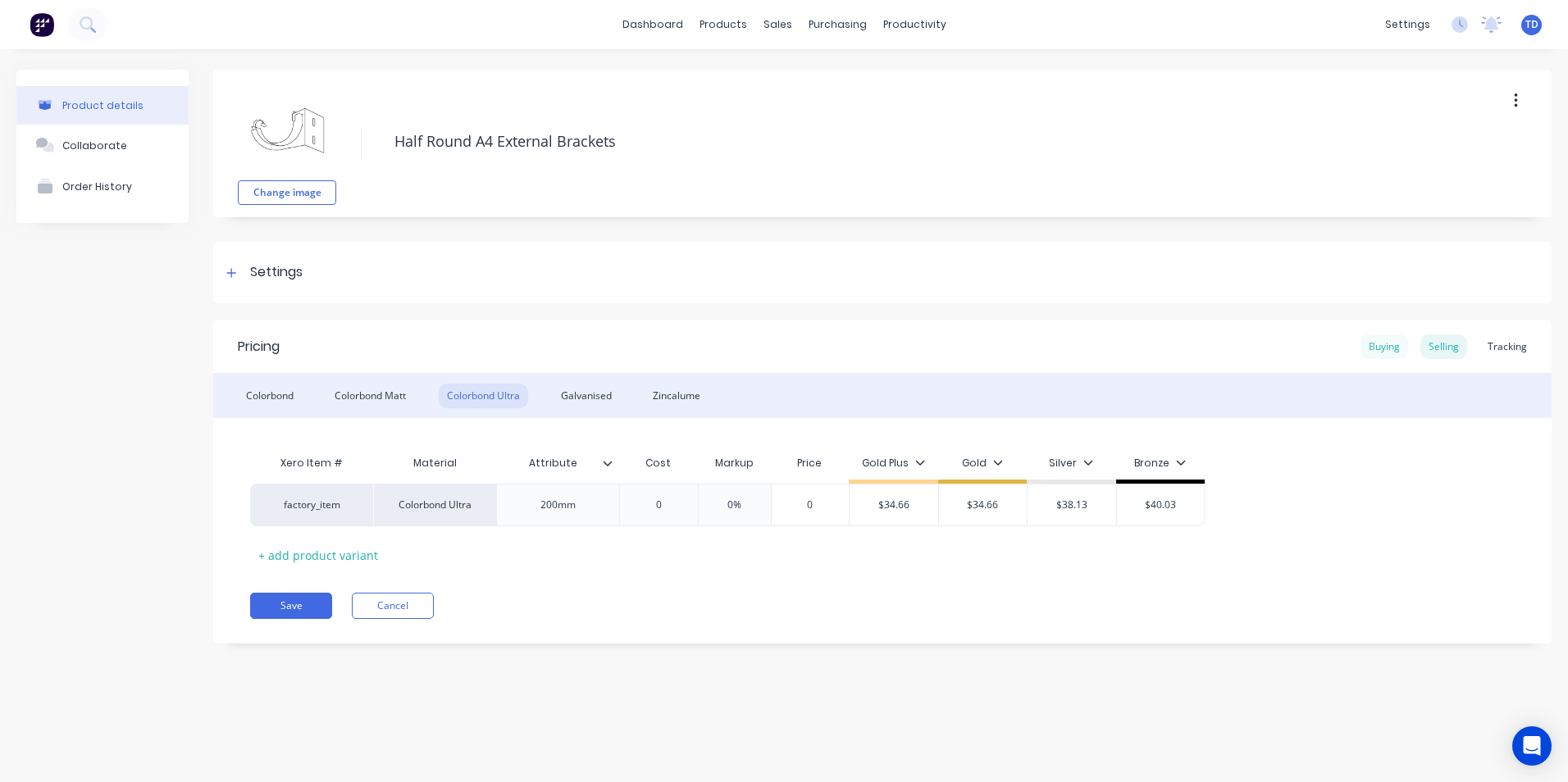
click at [1388, 345] on div "Buying" at bounding box center [1384, 347] width 48 height 24
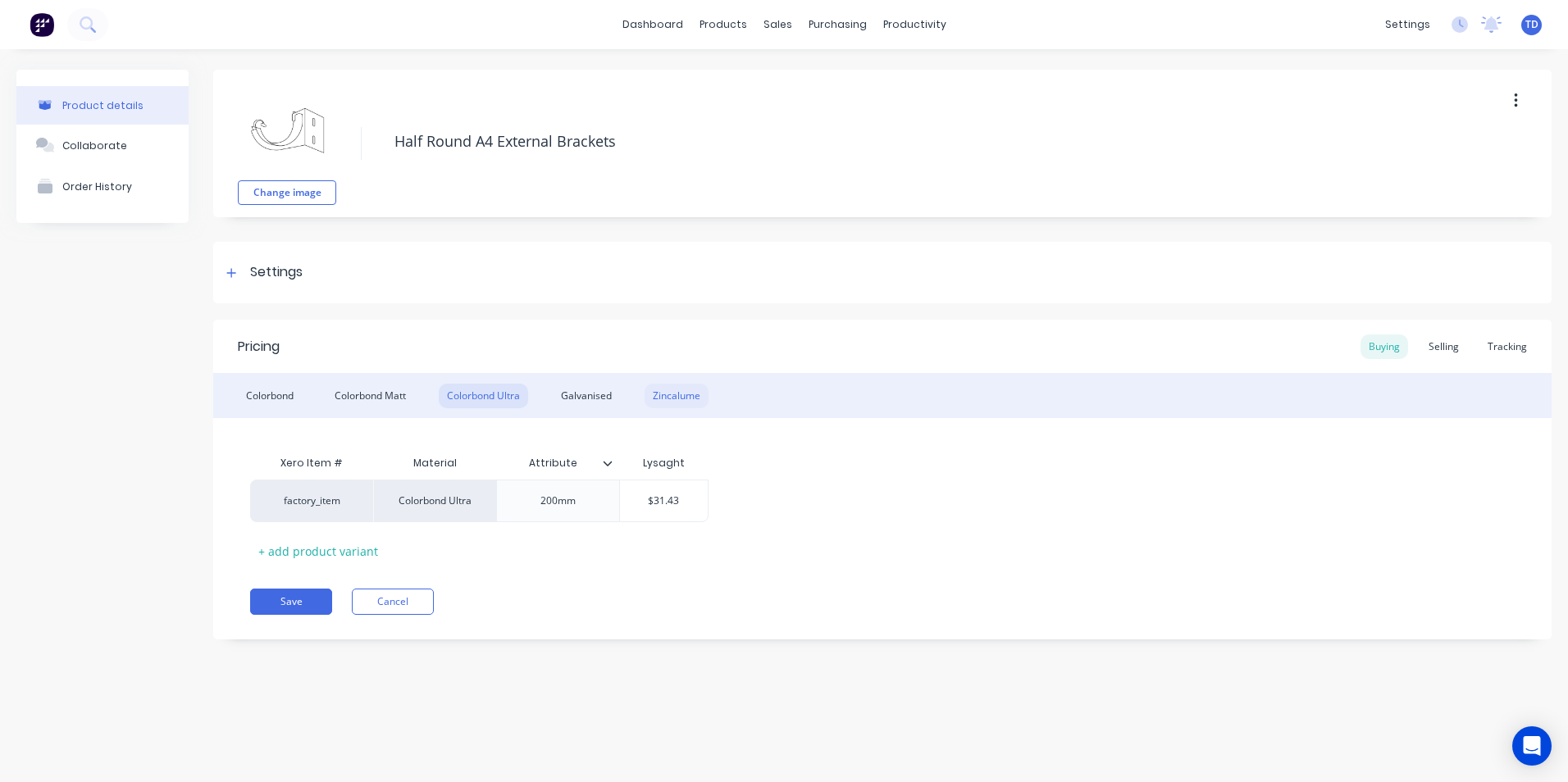
click at [686, 399] on div "Zincalume" at bounding box center [676, 395] width 64 height 24
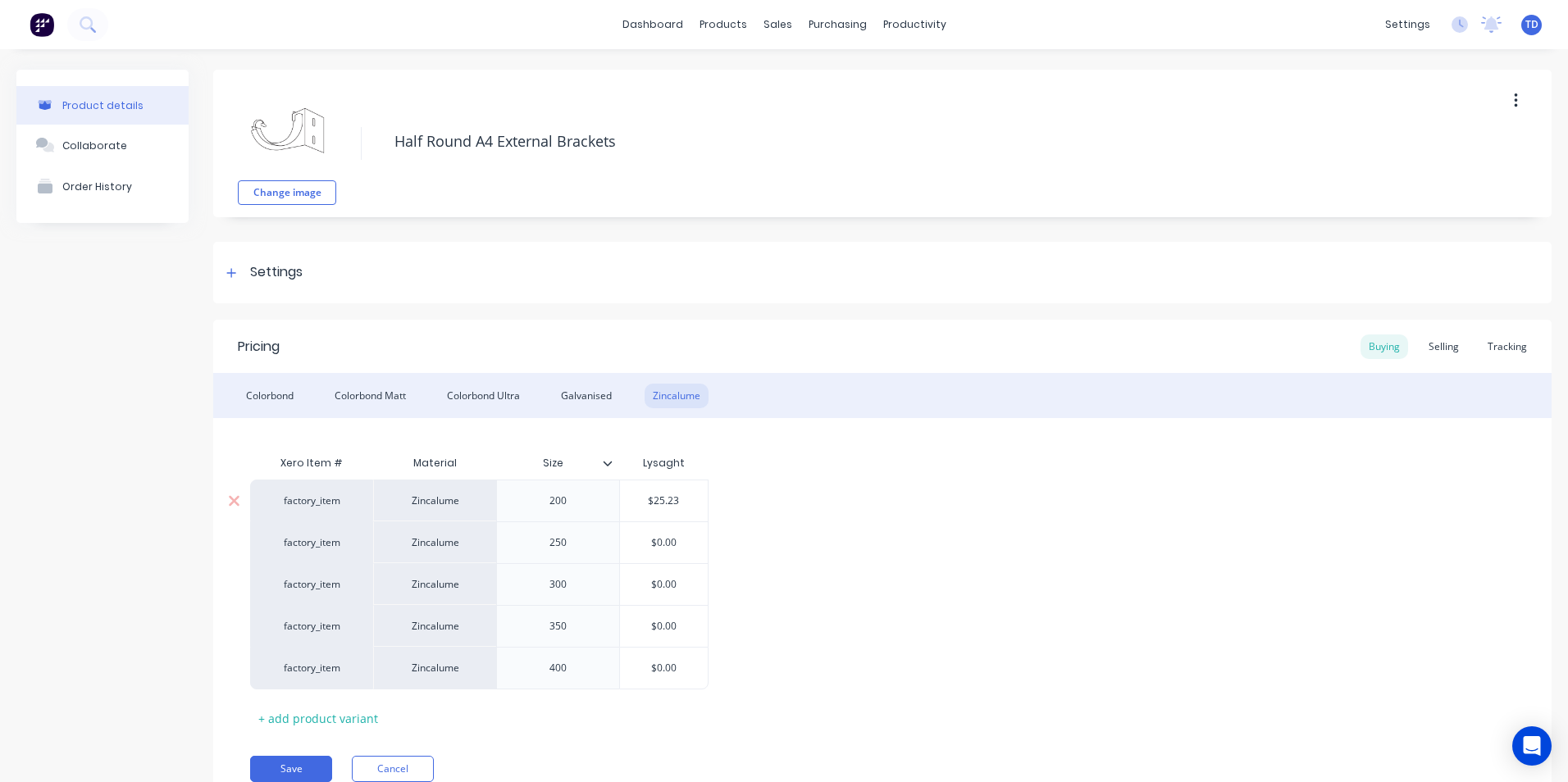
type input "$25.23"
click at [685, 497] on input "$25.23" at bounding box center [664, 502] width 88 height 15
type textarea "x"
type input "$25.2"
type textarea "x"
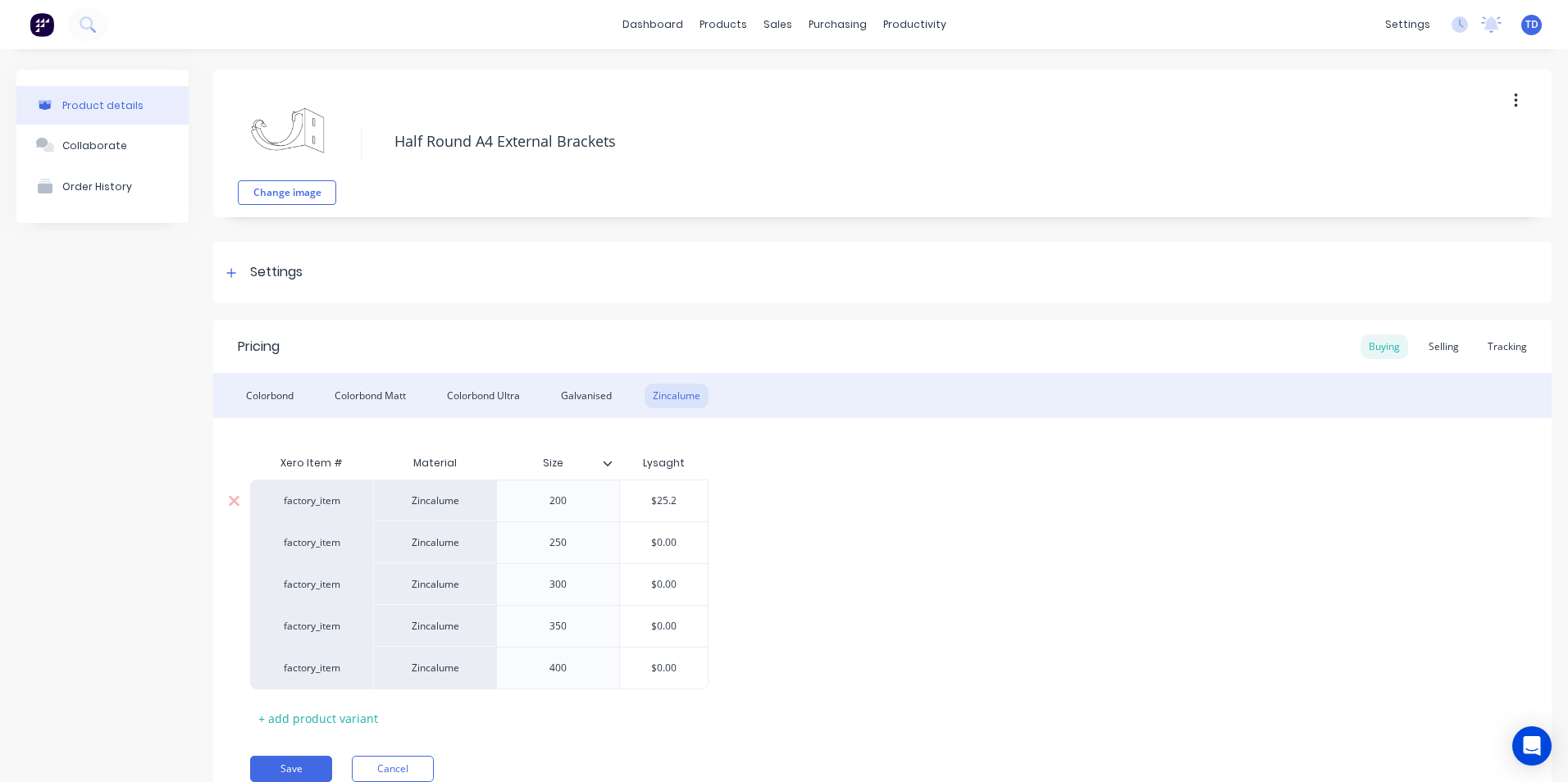
type input "$25."
type textarea "x"
type input "$25"
type textarea "x"
type input "$2"
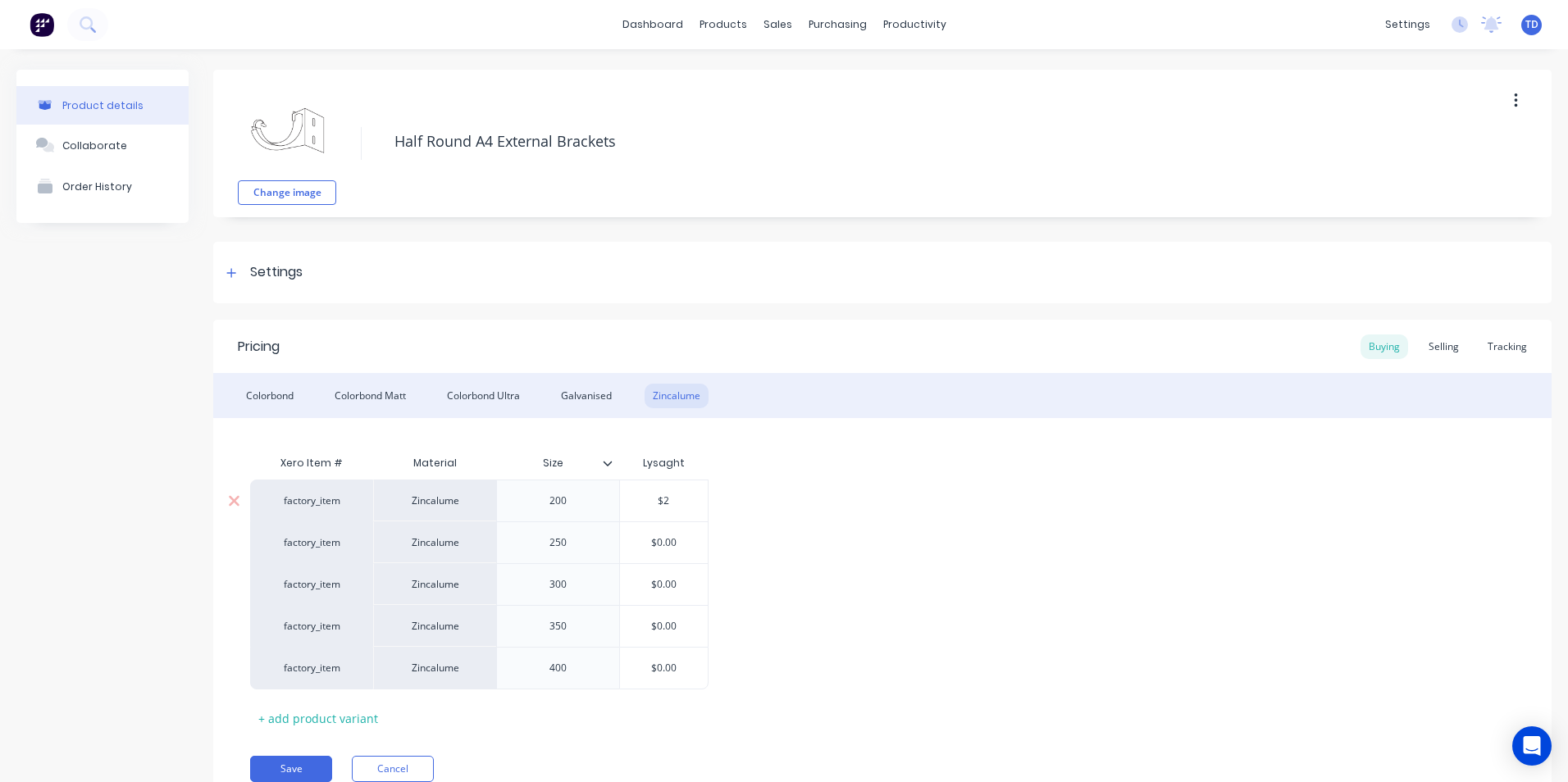
type textarea "x"
type input "$24"
type textarea "x"
type input "$24."
type textarea "x"
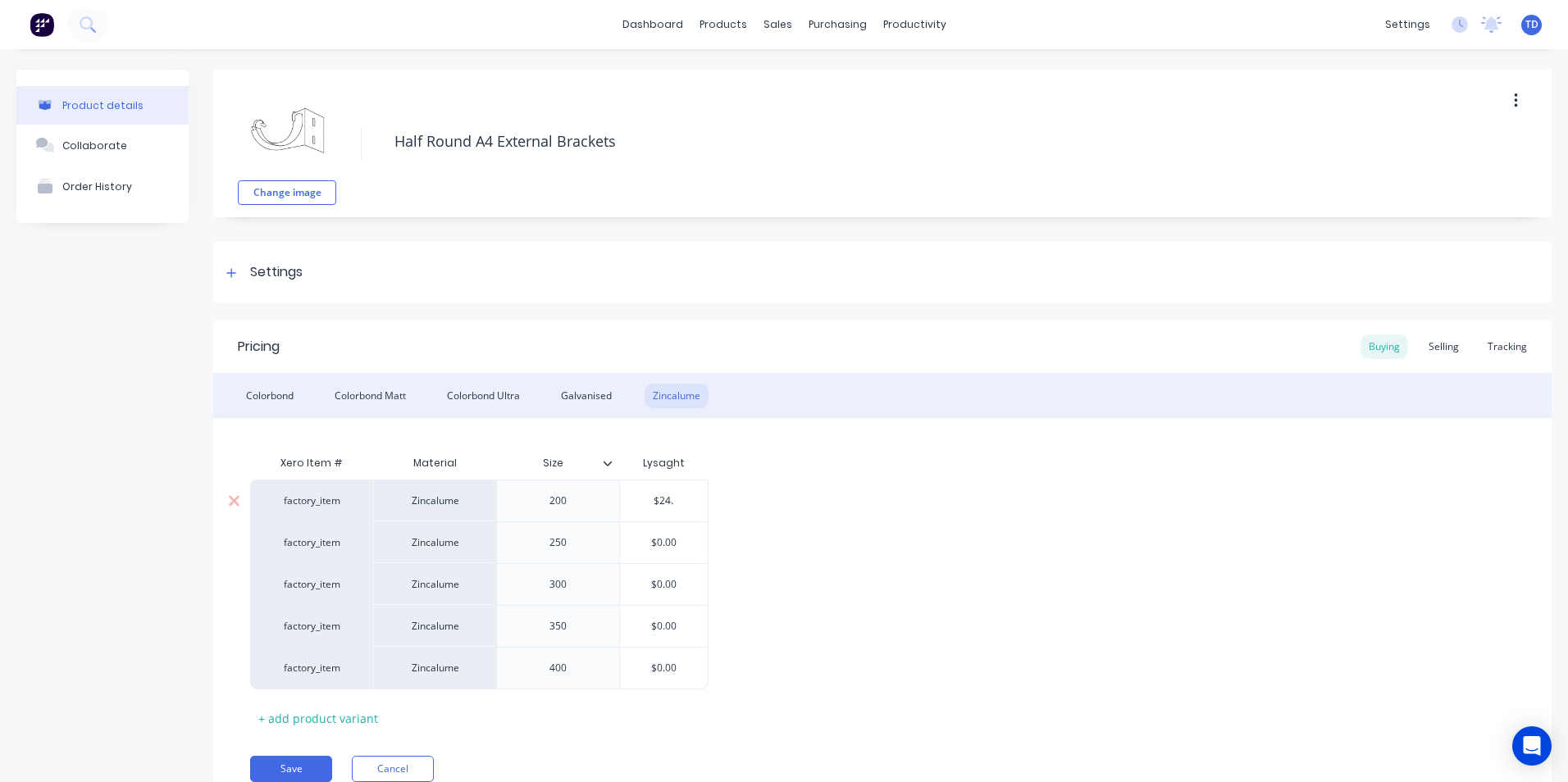
type input "$24.7"
type textarea "x"
type input "$24.74"
type input "$0.00"
click at [680, 541] on input "$0.00" at bounding box center [664, 543] width 88 height 15
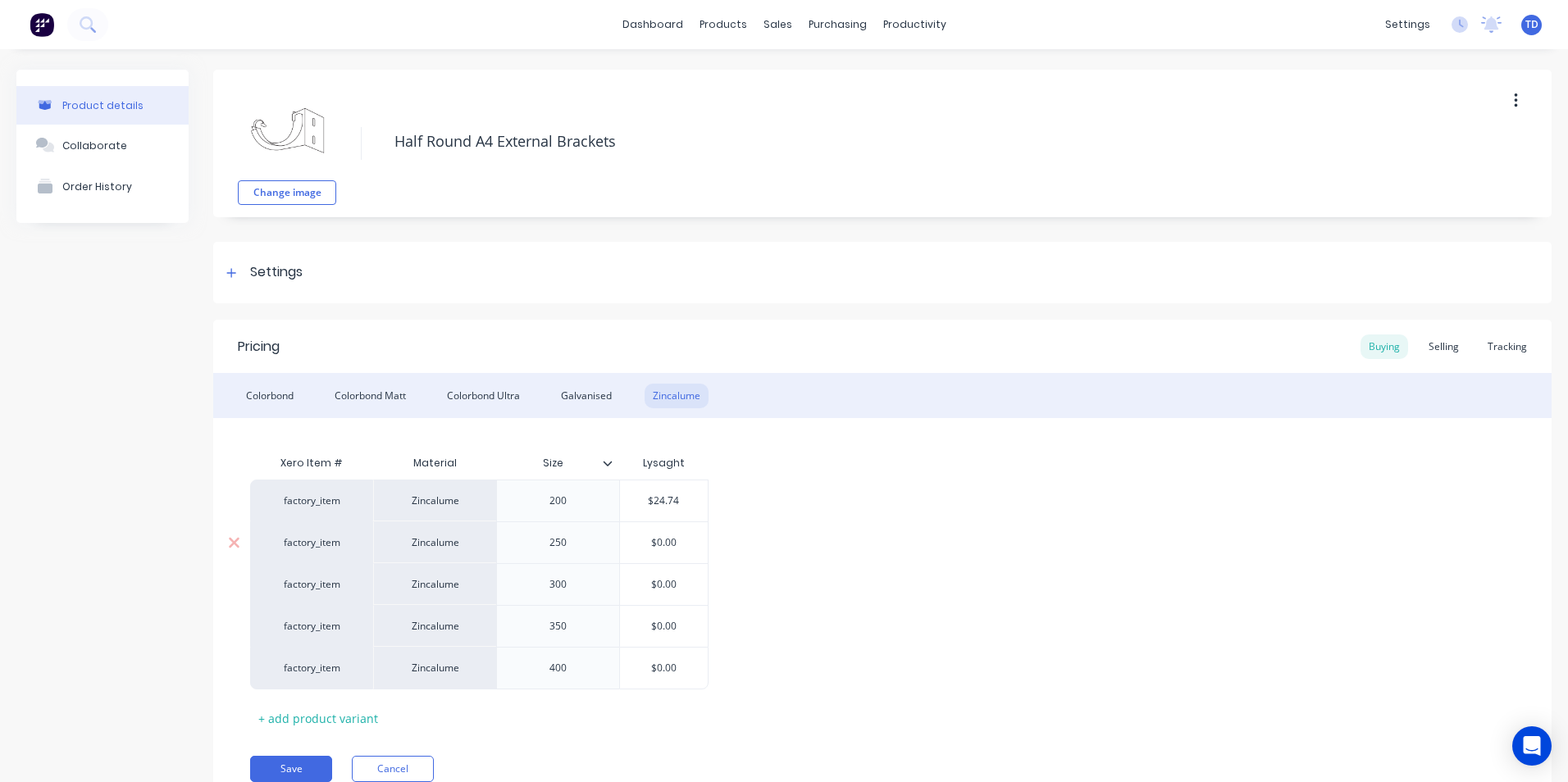
type textarea "x"
type input "$0.0"
type textarea "x"
type input "$0."
type textarea "x"
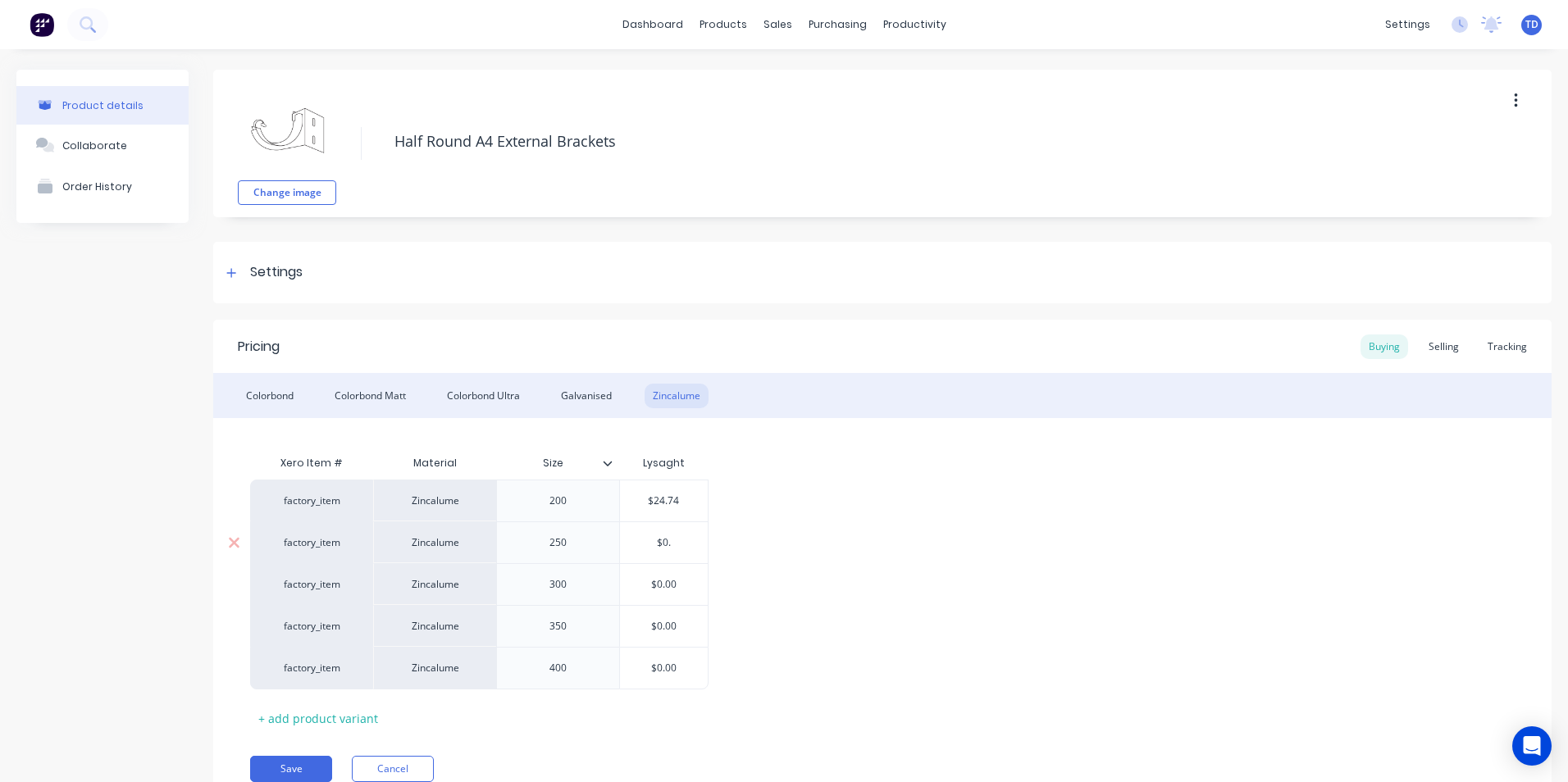
type input "$0"
type textarea "x"
type input "$"
type textarea "x"
type input "$2"
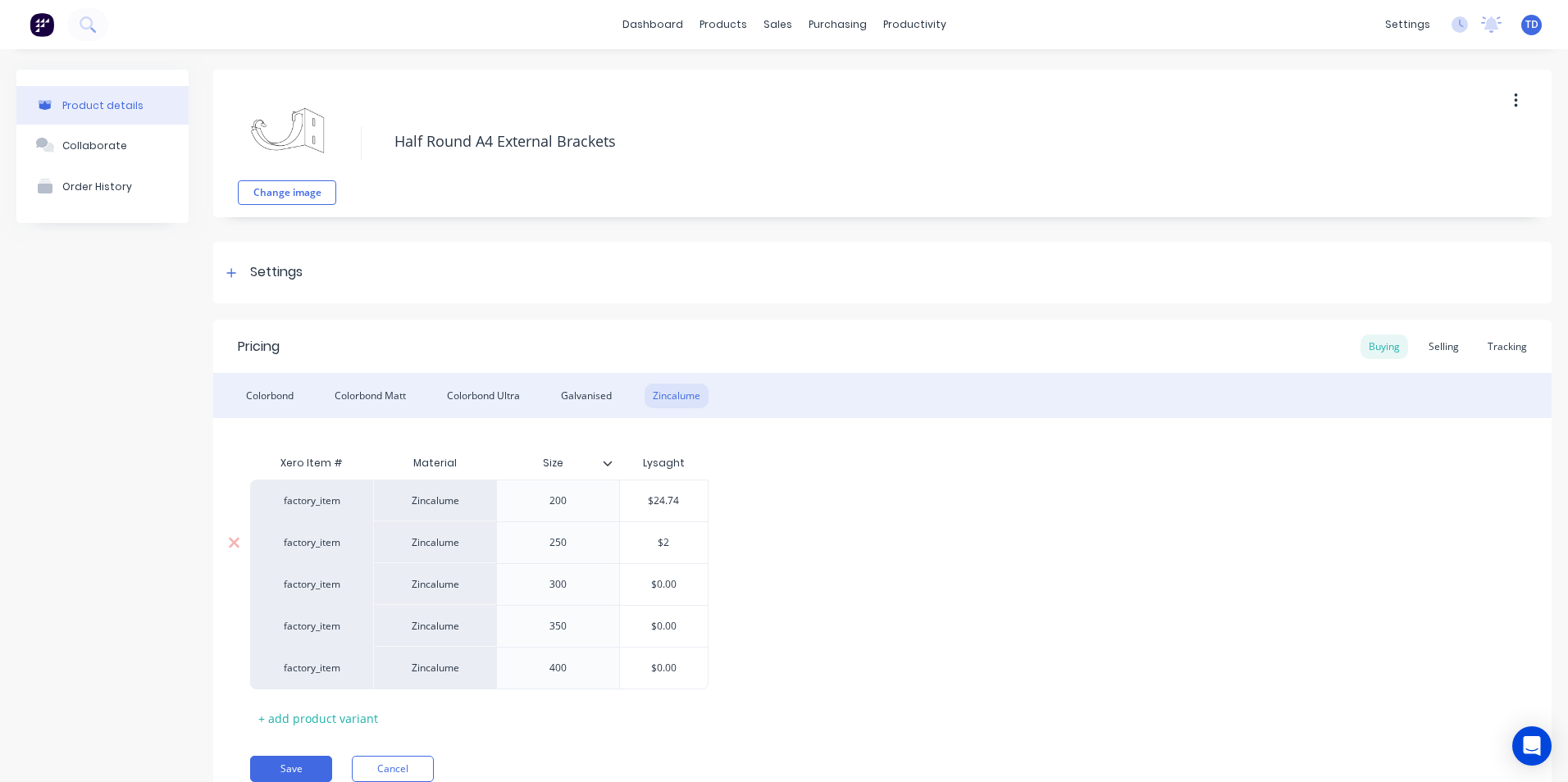
type textarea "x"
type input "$26"
type textarea "x"
type input "$26."
type textarea "x"
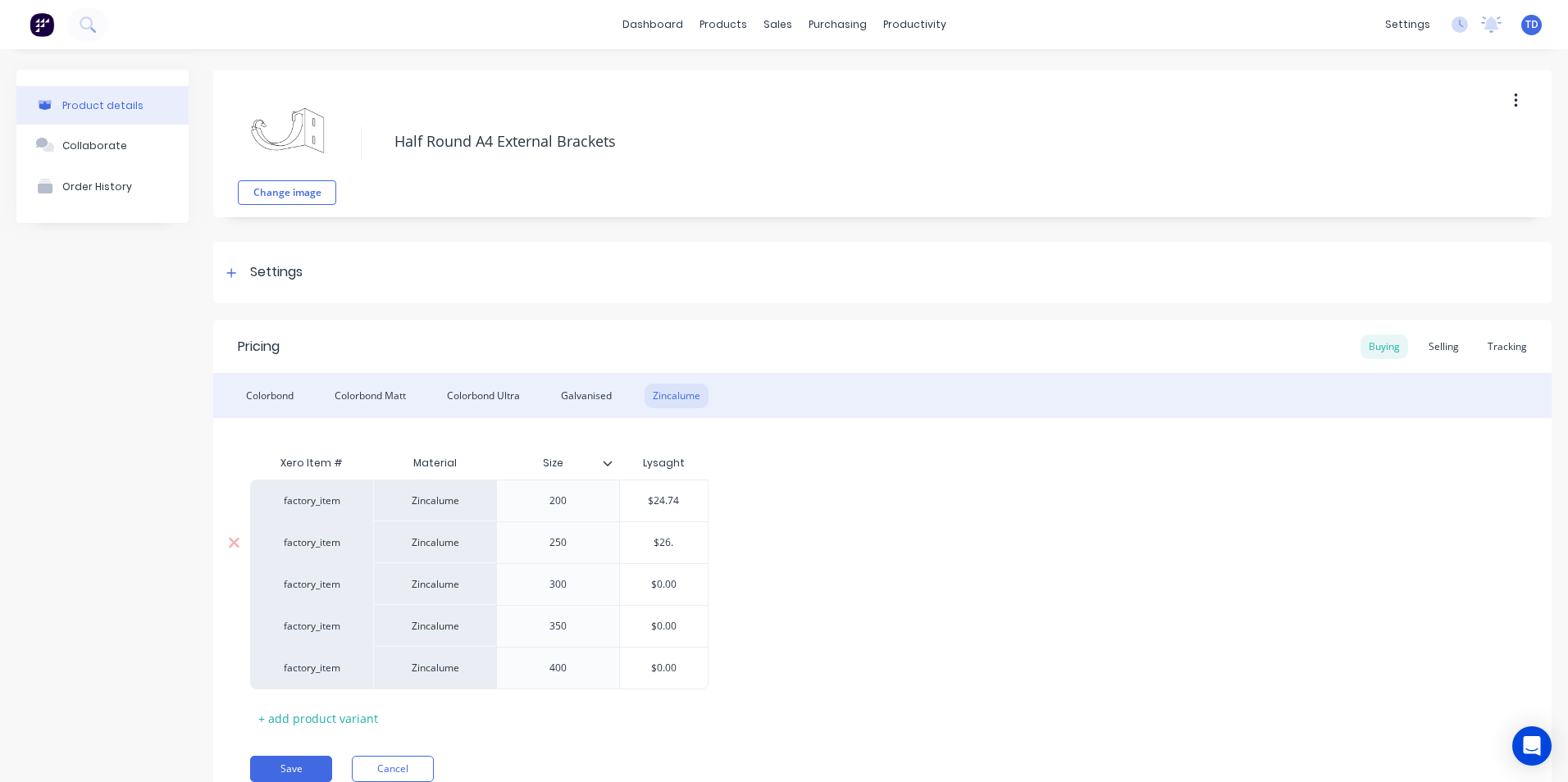
type input "$26.7"
type textarea "x"
type input "$26.78"
type input "$0.00"
click at [679, 583] on input "$0.00" at bounding box center [664, 585] width 88 height 15
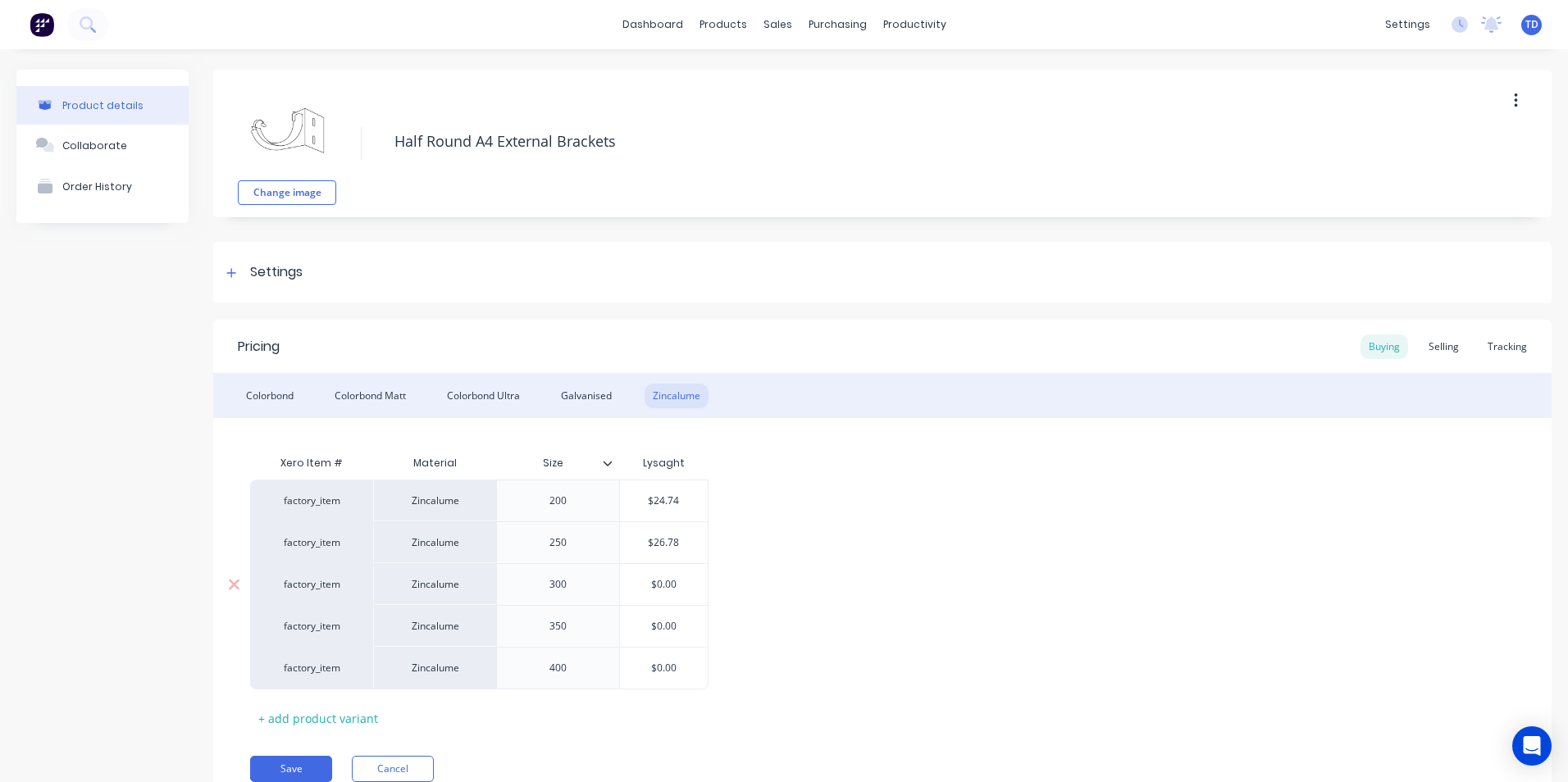
type textarea "x"
type input "$0.0"
type textarea "x"
type input "$0."
type textarea "x"
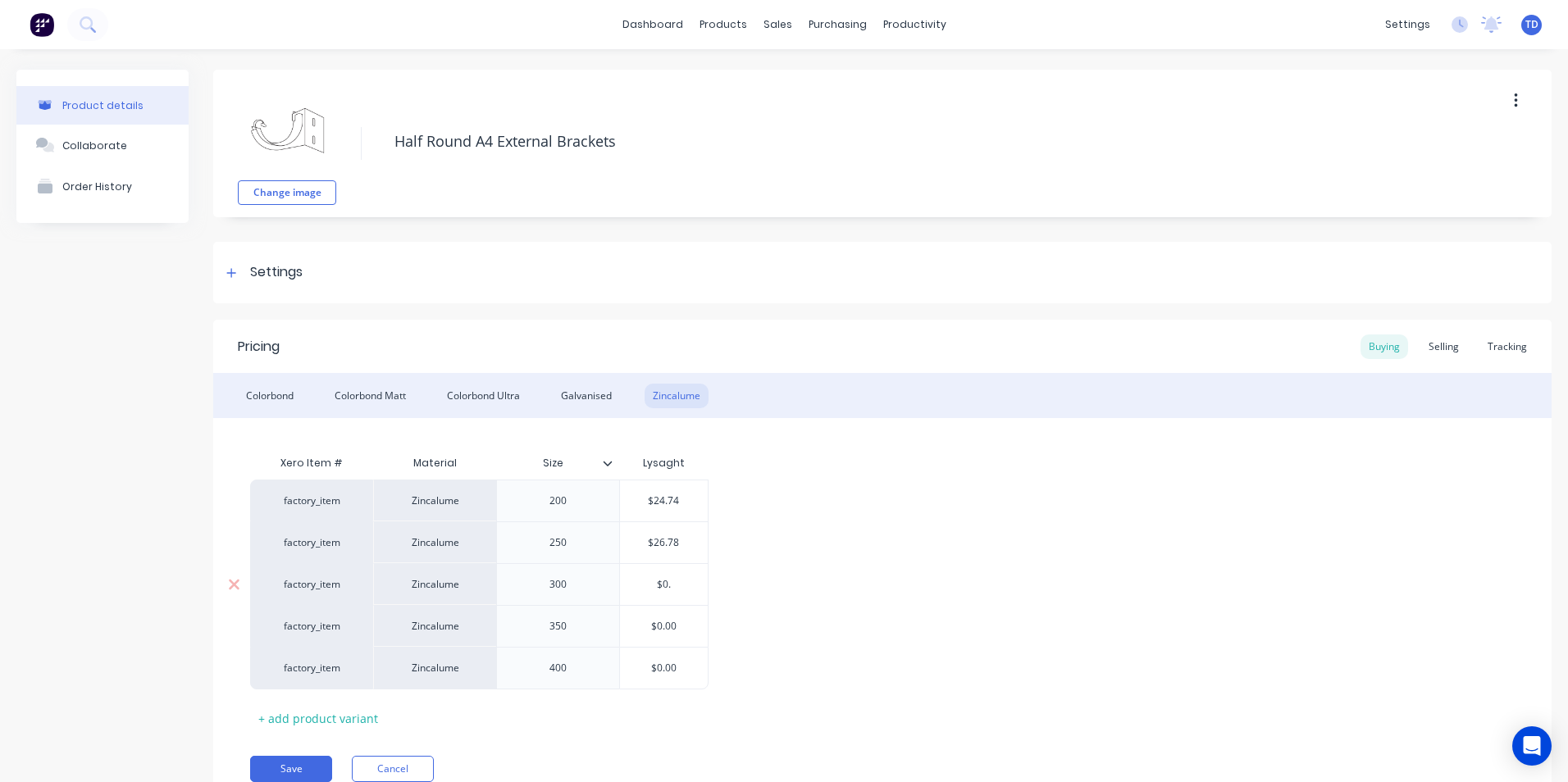
type input "$0"
type textarea "x"
type input "$"
type textarea "x"
type input "$3"
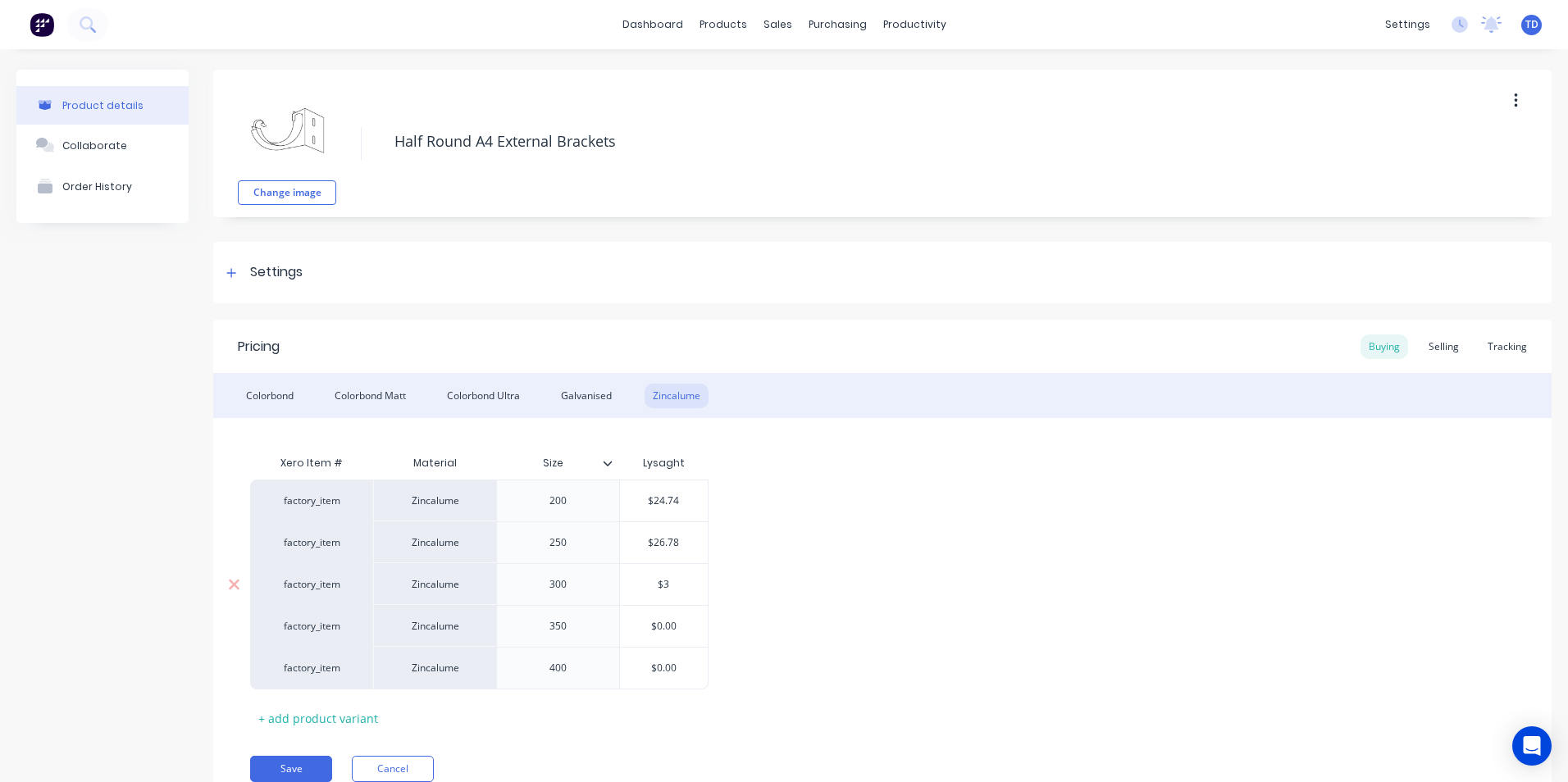
type textarea "x"
type input "$30"
type textarea "x"
type input "$30."
type textarea "x"
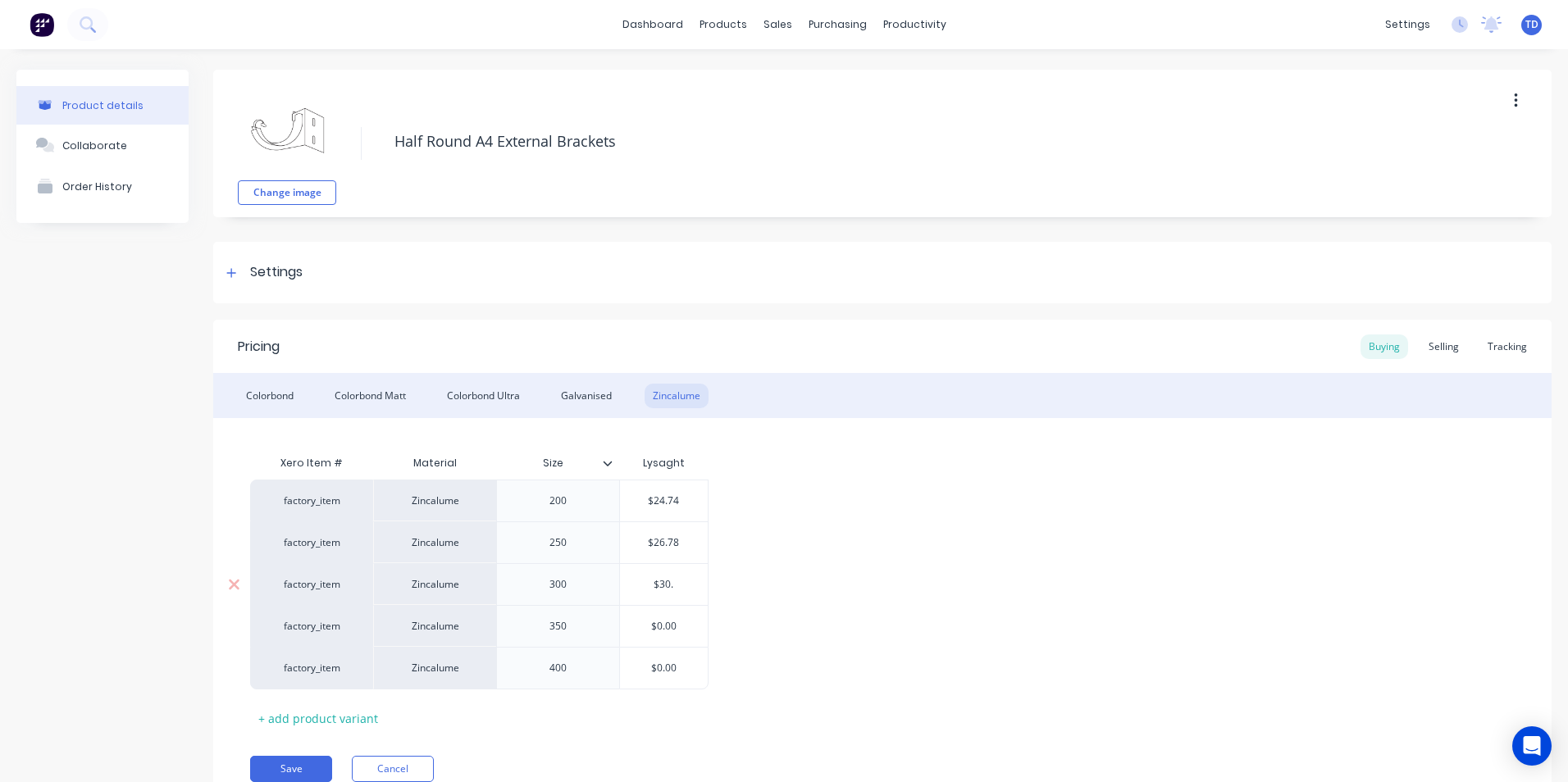
type input "$30.1"
type textarea "x"
type input "$30.17"
click at [874, 505] on div "factory_item Zincalume 200 $24.74 $24.74 factory_item Zincalume 250 $26.78 $26.…" at bounding box center [882, 584] width 1264 height 210
click at [1443, 347] on div "Selling" at bounding box center [1444, 347] width 47 height 24
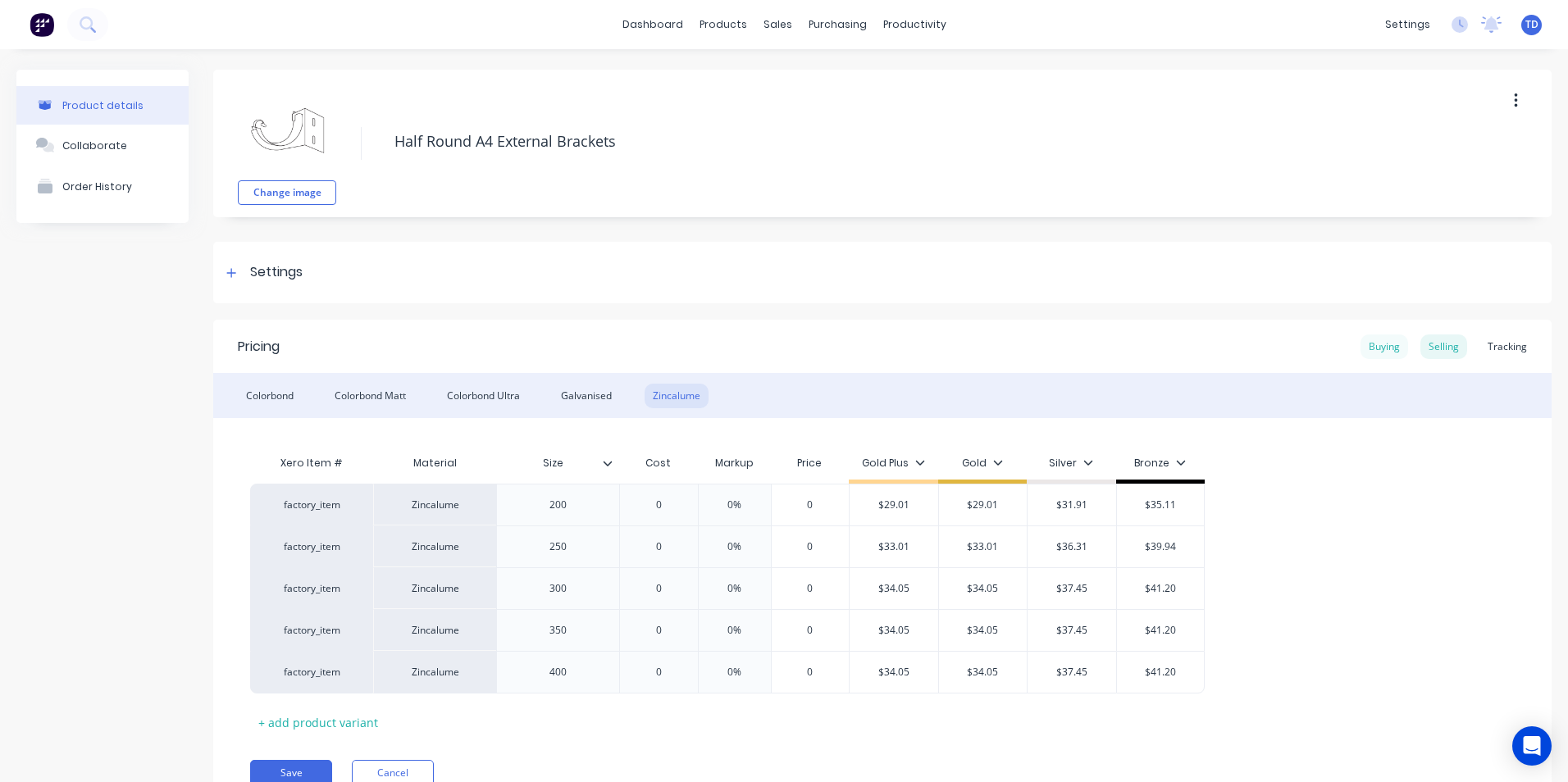
click at [1379, 353] on div "Buying" at bounding box center [1384, 347] width 48 height 24
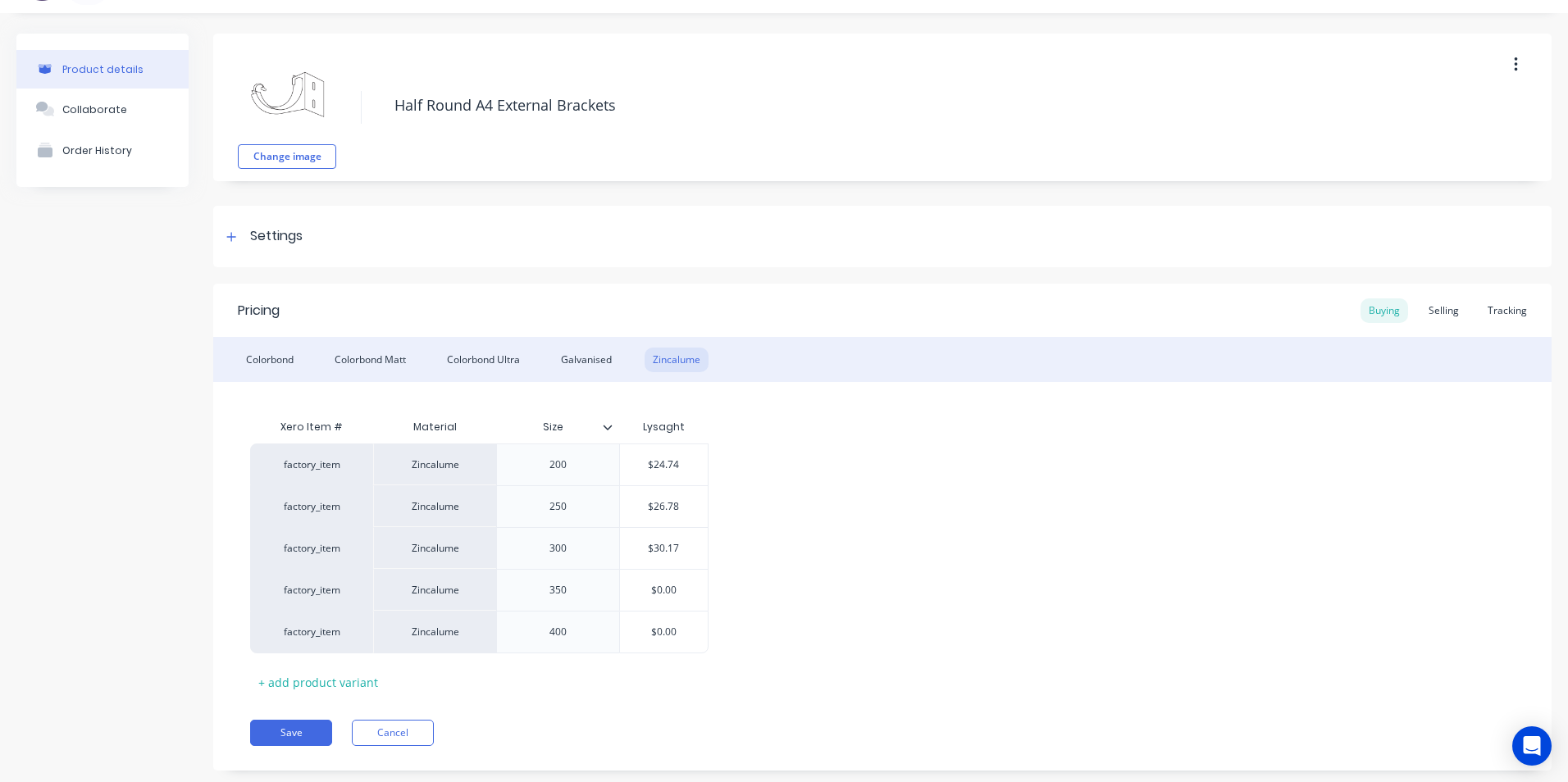
scroll to position [69, 0]
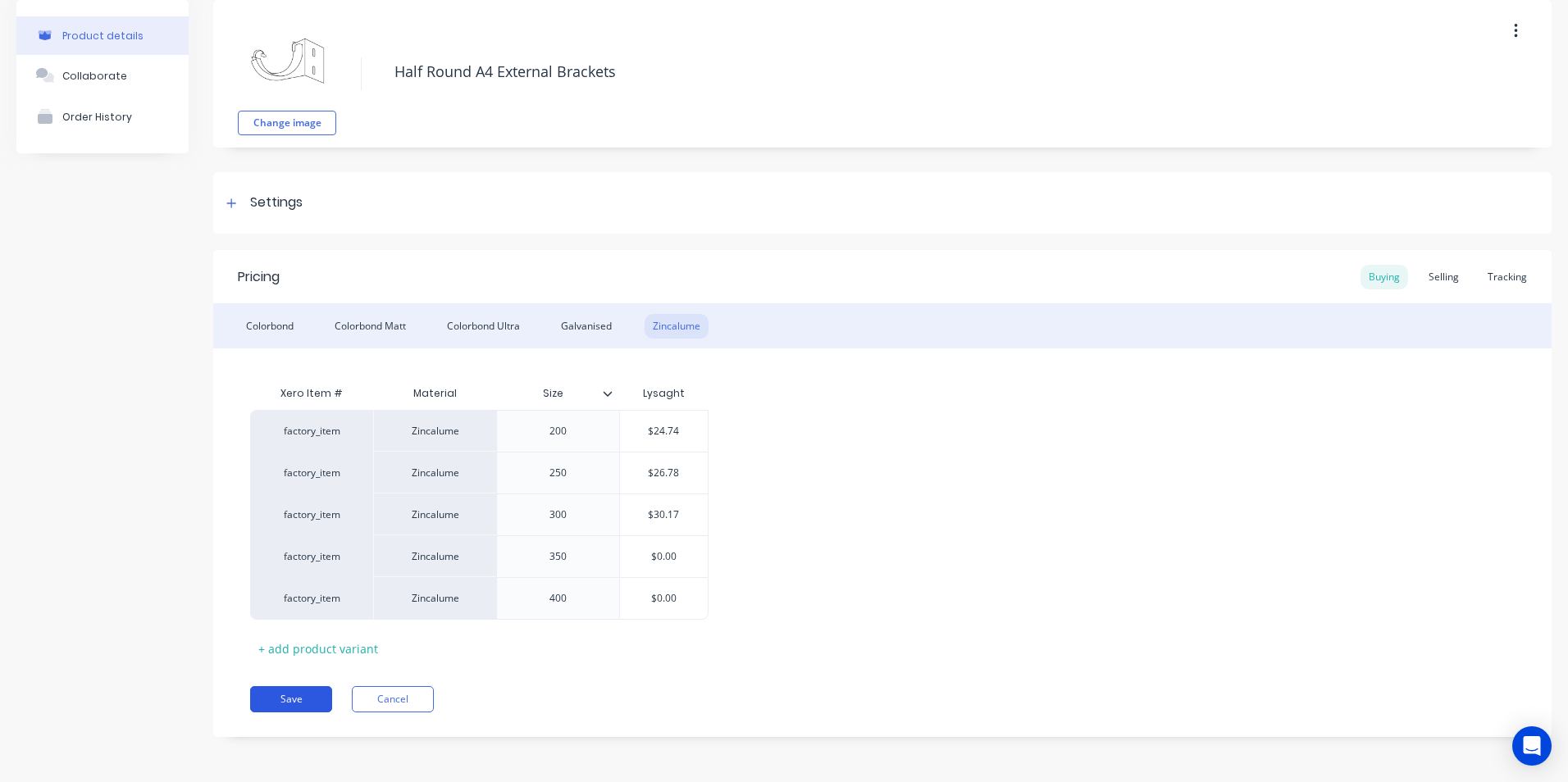
click at [296, 688] on button "Save" at bounding box center [291, 699] width 82 height 26
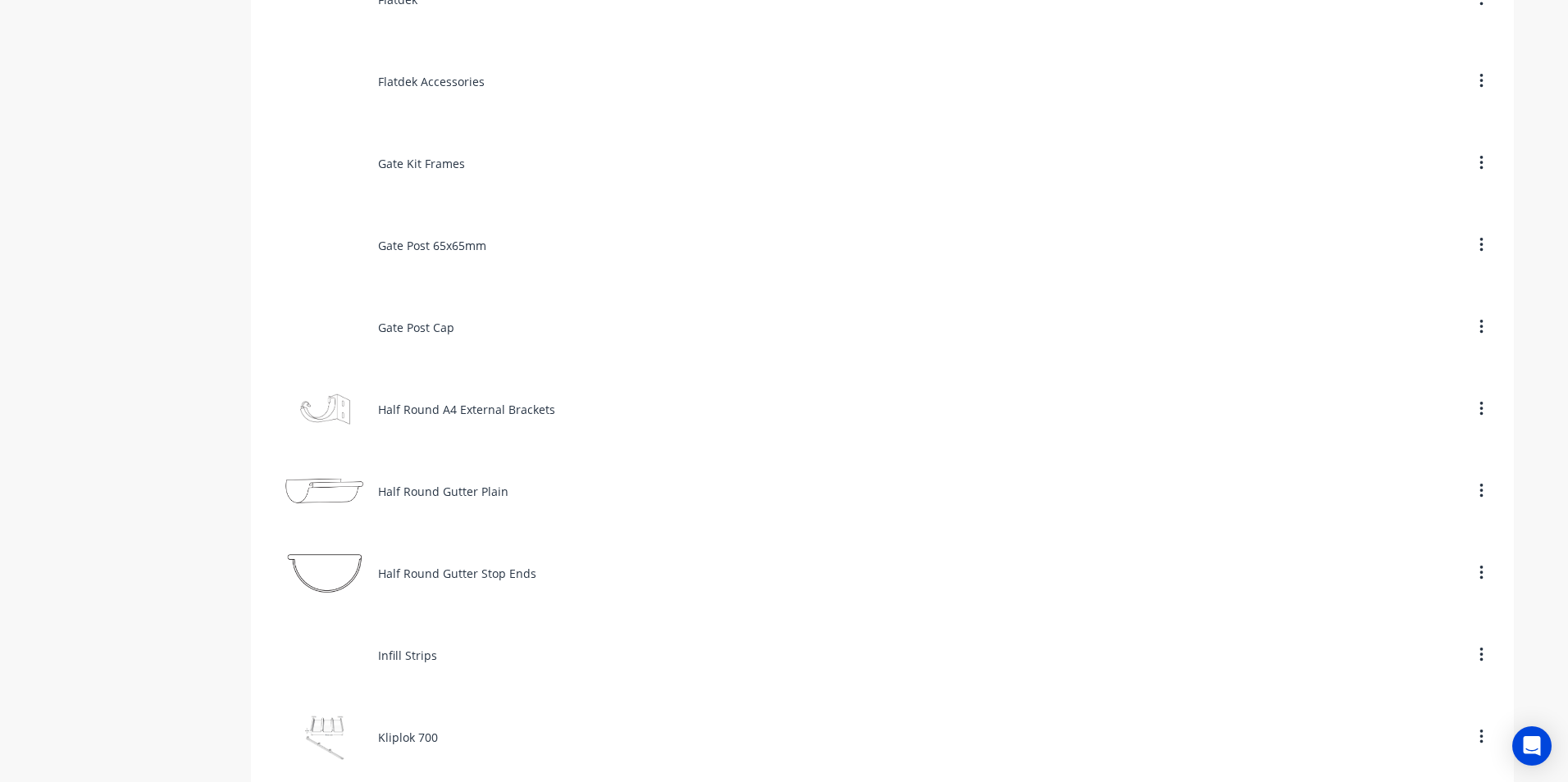
scroll to position [4183, 0]
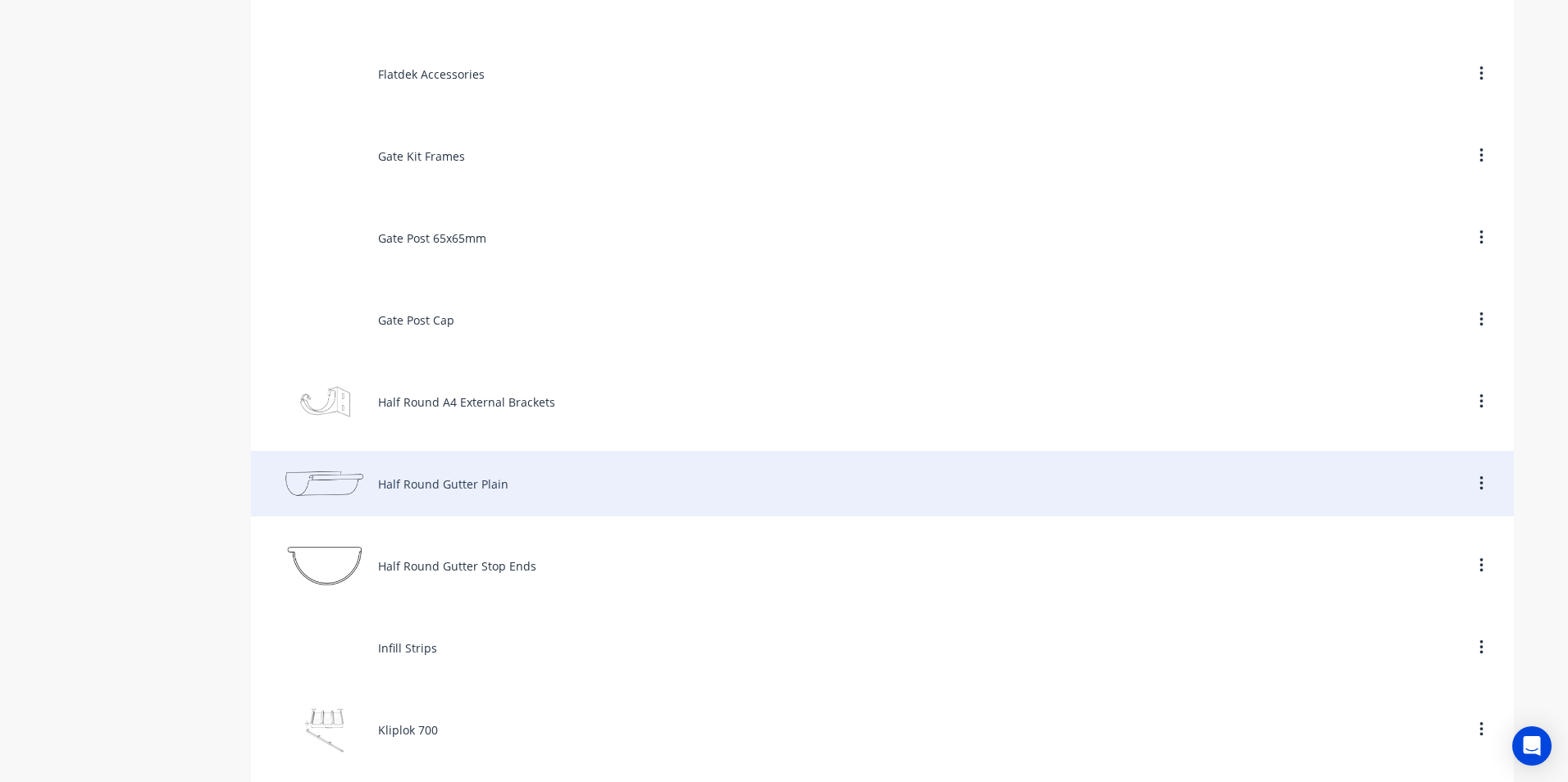
click at [404, 479] on div "Half Round Gutter Plain" at bounding box center [882, 484] width 1262 height 65
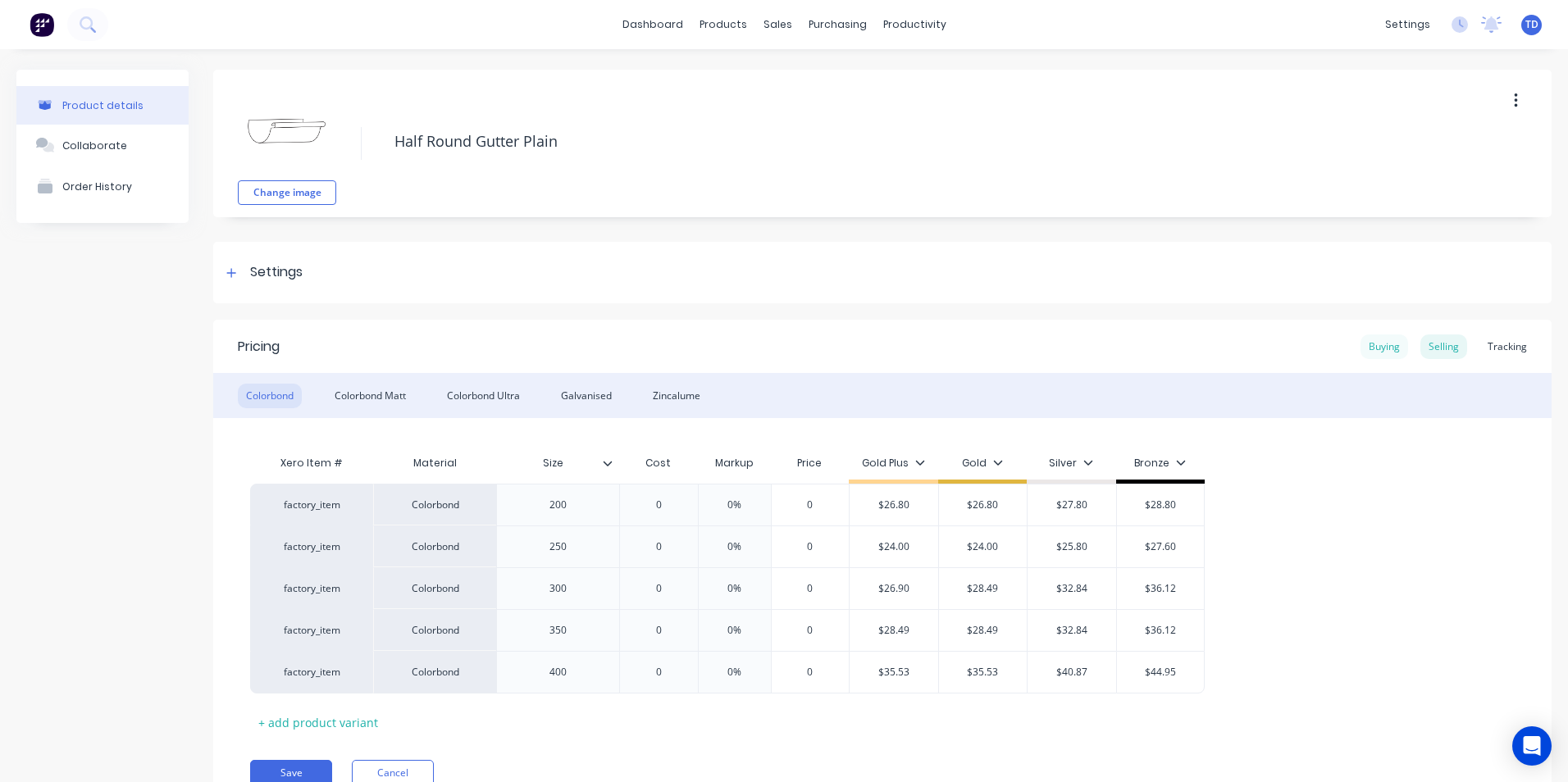
click at [1361, 347] on div "Buying" at bounding box center [1384, 347] width 48 height 24
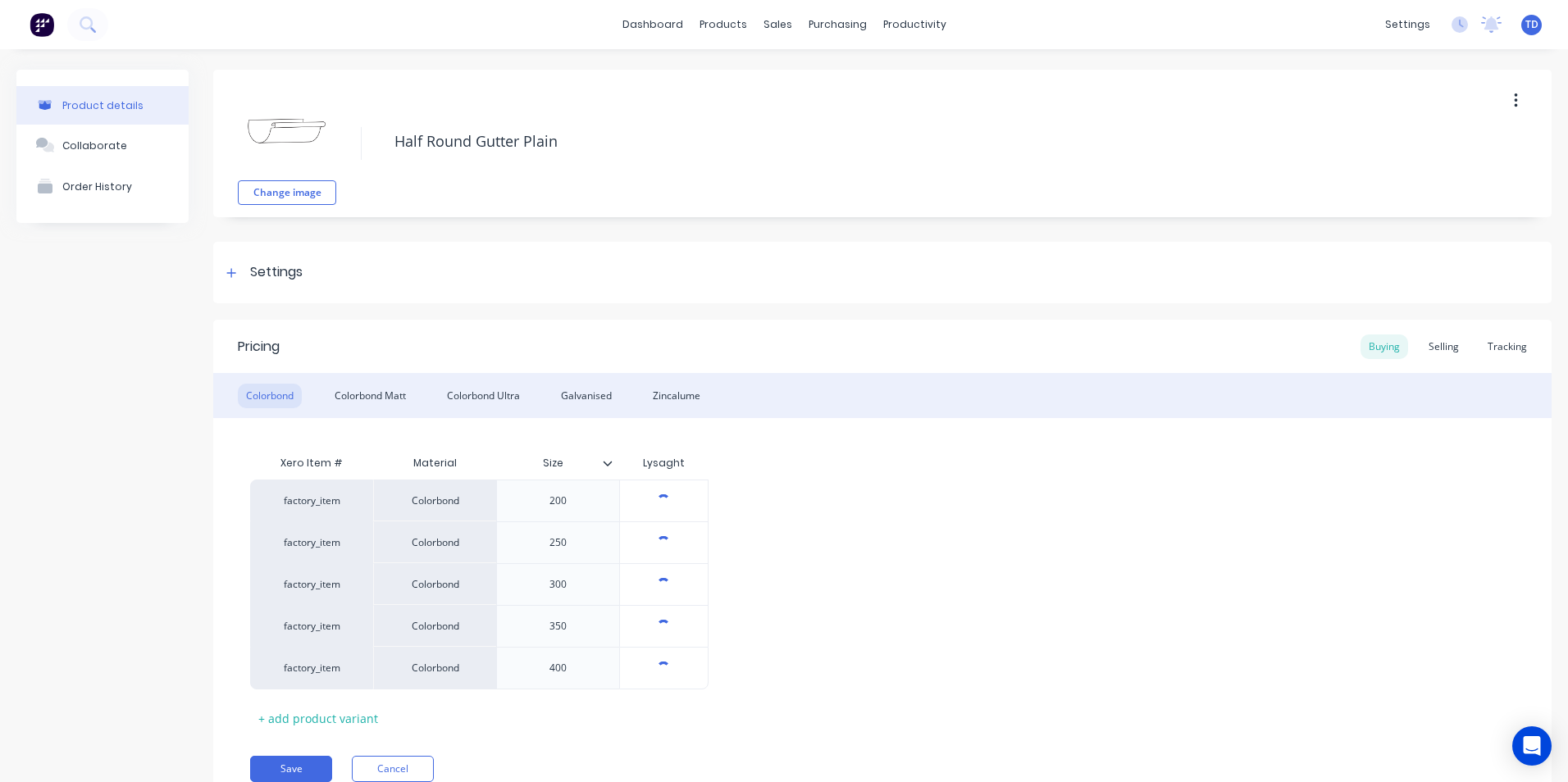
type textarea "x"
type input "$0.00"
click at [684, 498] on input "$0.00" at bounding box center [664, 502] width 88 height 15
type textarea "x"
type input "$0.0"
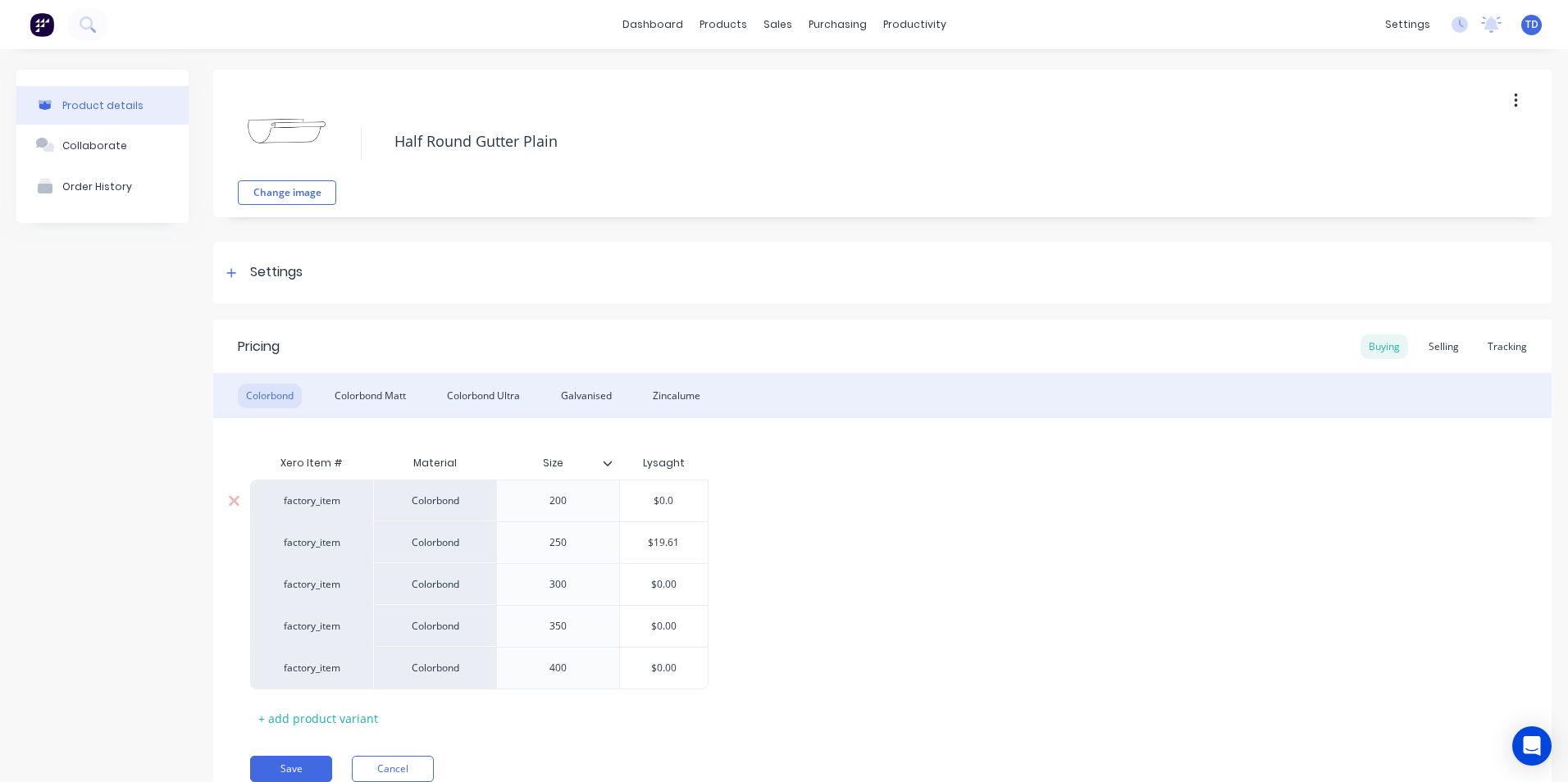
type textarea "x"
type input "$0."
type textarea "x"
type input "$0"
type textarea "x"
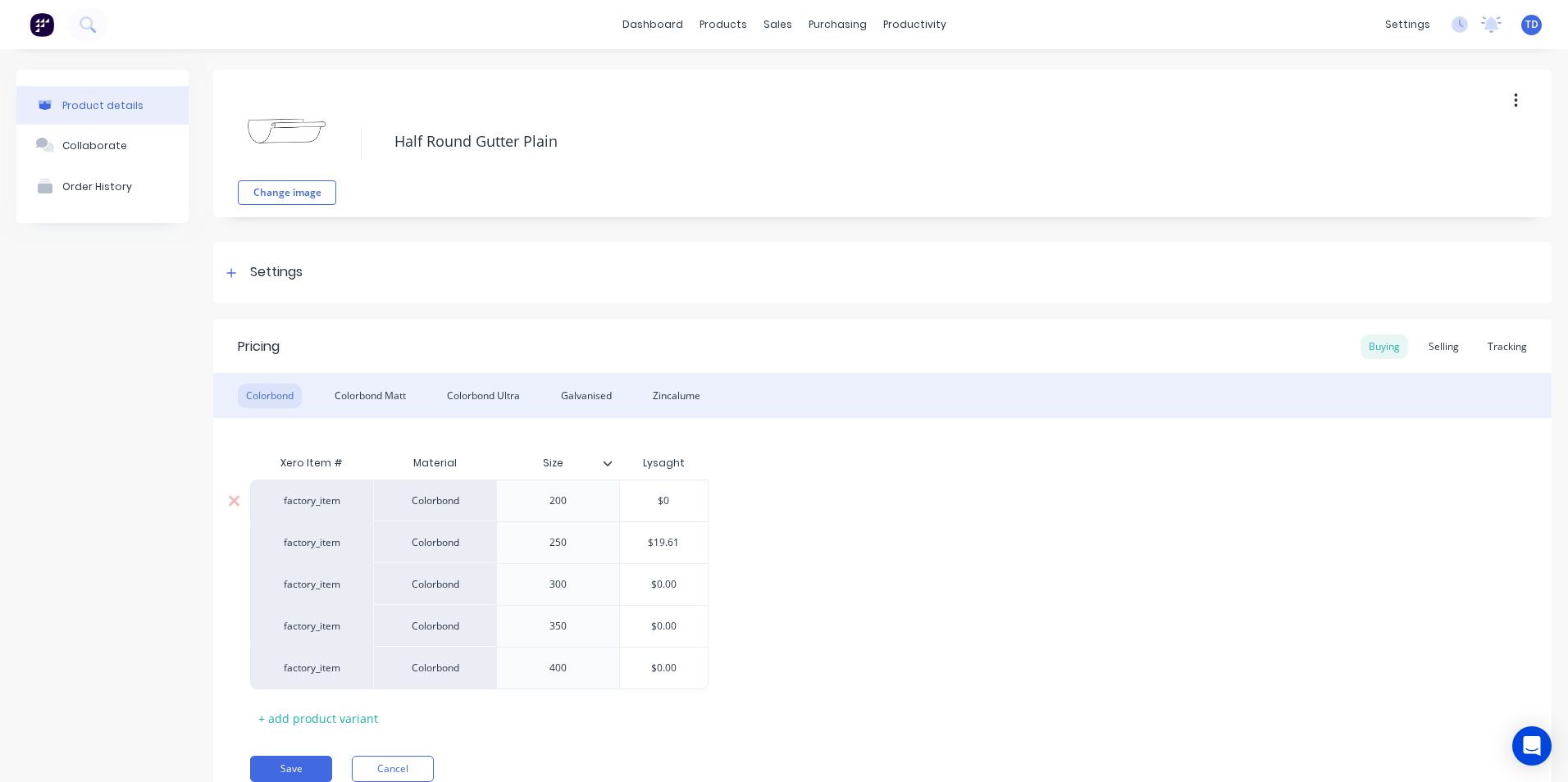
type input "$"
type textarea "x"
type input "$1"
type textarea "x"
type input "$18"
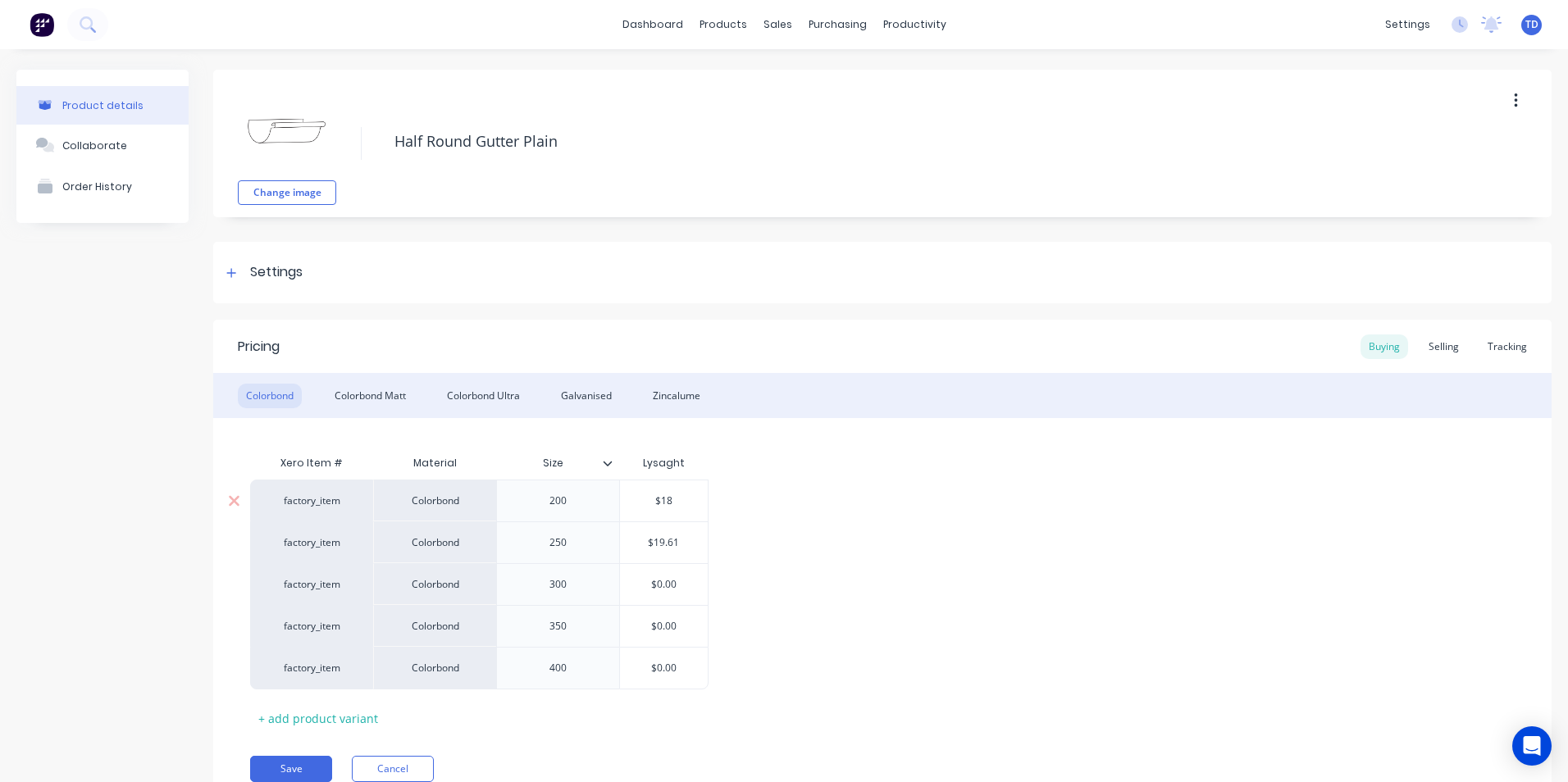
type textarea "x"
type input "$18."
type textarea "x"
type input "$18.1"
type textarea "x"
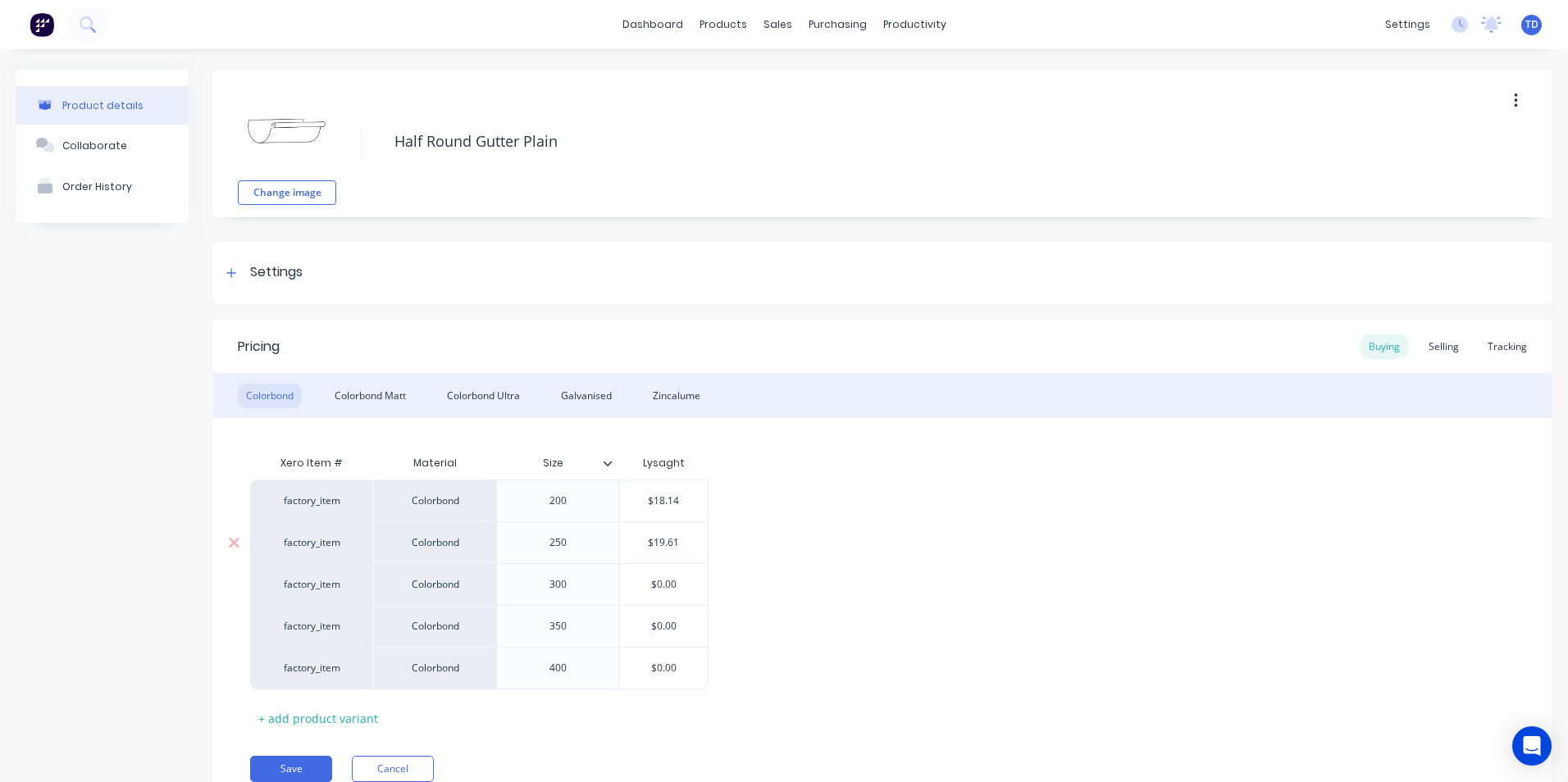
type input "$18.14"
type input "$19.61"
click at [684, 538] on input "$19.61" at bounding box center [664, 543] width 88 height 15
type textarea "x"
type input "$19.6"
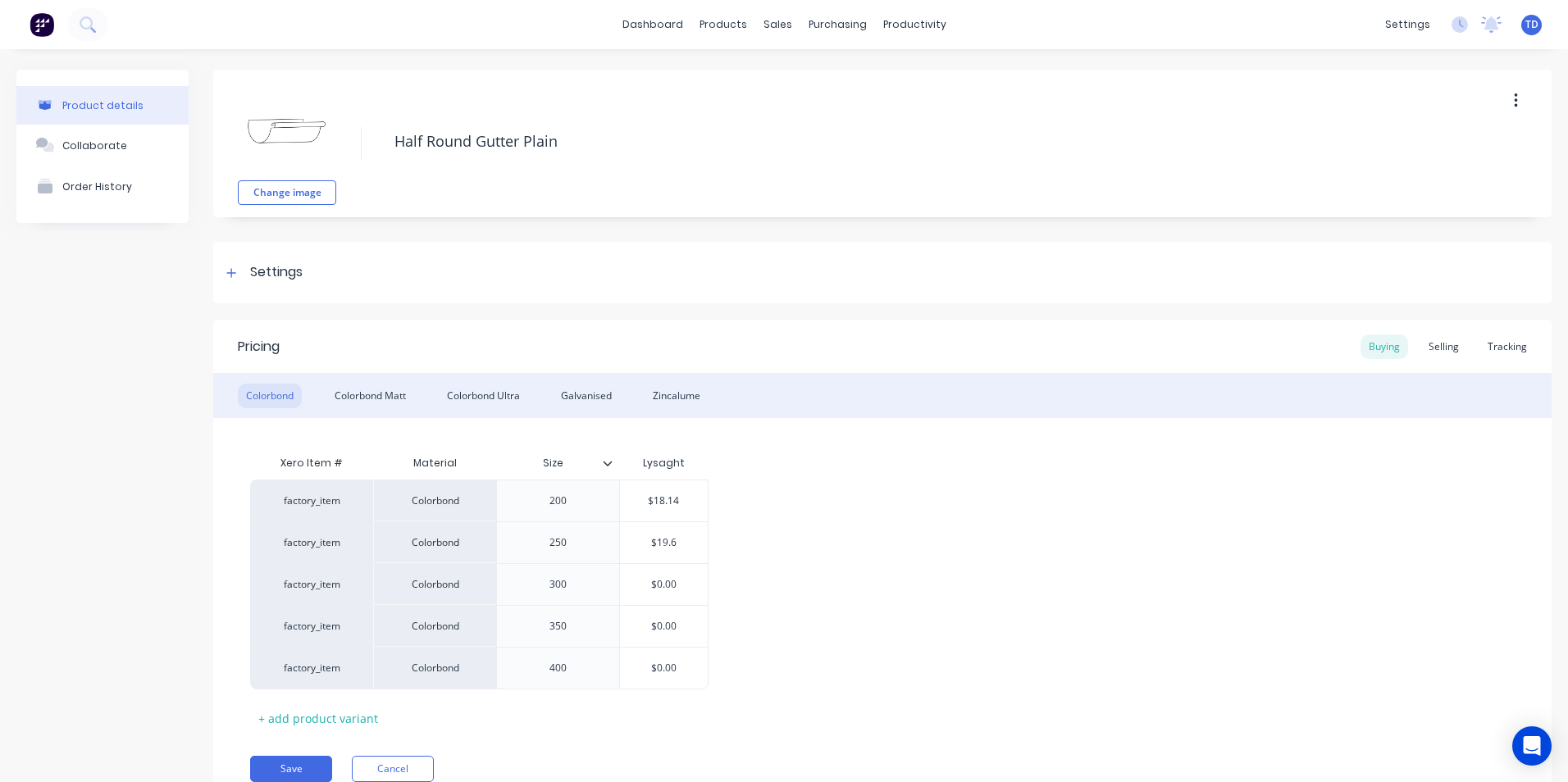
type textarea "x"
click at [691, 584] on input "$0.00" at bounding box center [664, 585] width 88 height 15
drag, startPoint x: 771, startPoint y: 551, endPoint x: 708, endPoint y: 522, distance: 69.4
click at [772, 551] on div "factory_item Colorbond 200 $18.14 $18.14 factory_item Colorbond 250 $20.56 $20.…" at bounding box center [882, 584] width 1264 height 210
click at [376, 385] on div "Colorbond Matt" at bounding box center [370, 395] width 88 height 24
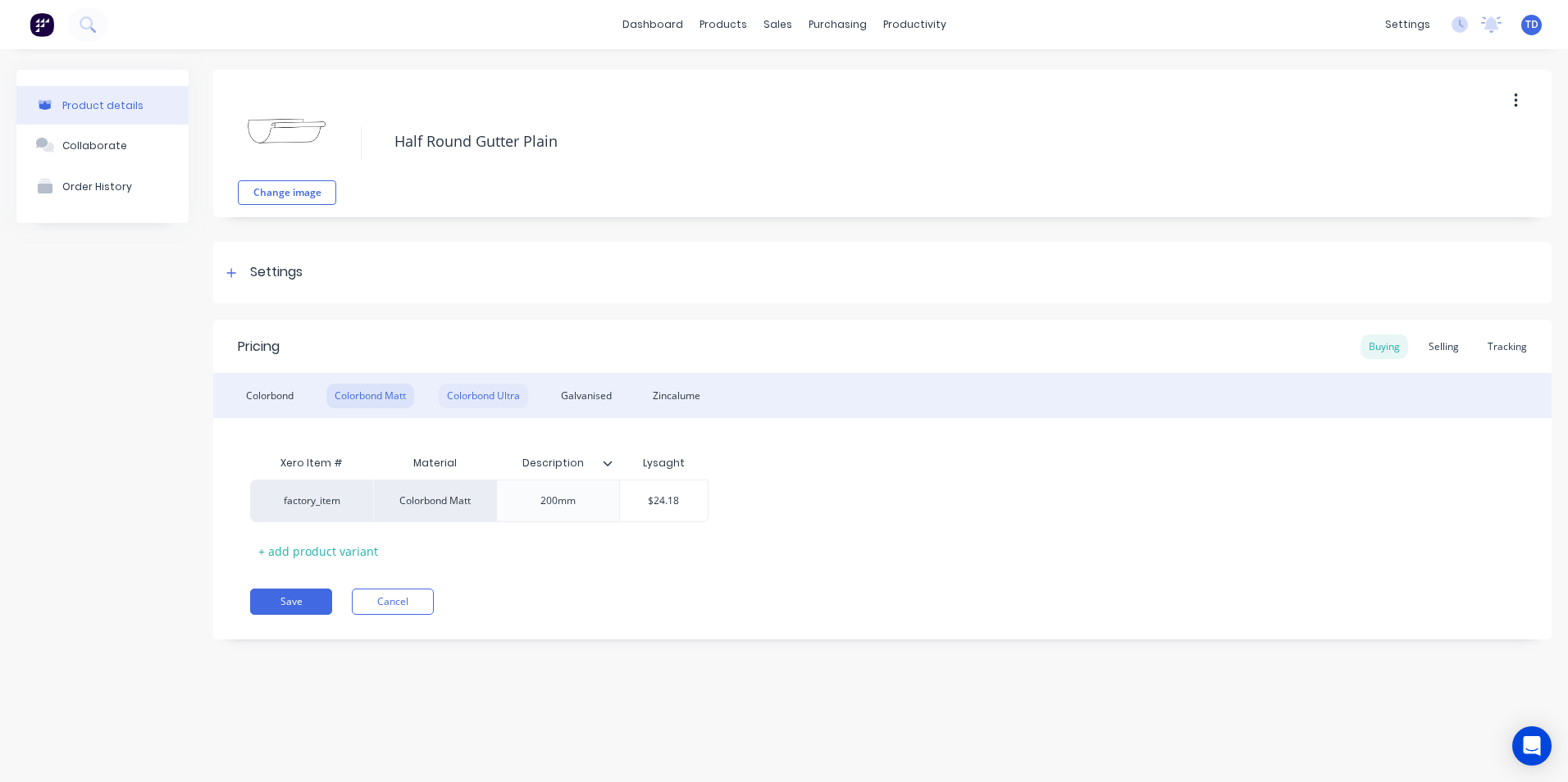
click at [506, 400] on div "Colorbond Ultra" at bounding box center [483, 395] width 90 height 24
click at [676, 498] on input "$0.00" at bounding box center [664, 502] width 88 height 15
click at [764, 481] on div "factory_item Colorbond Ultra 200mm $22.58 $22.58" at bounding box center [882, 501] width 1264 height 43
click at [688, 406] on div "Zincalume" at bounding box center [676, 395] width 64 height 24
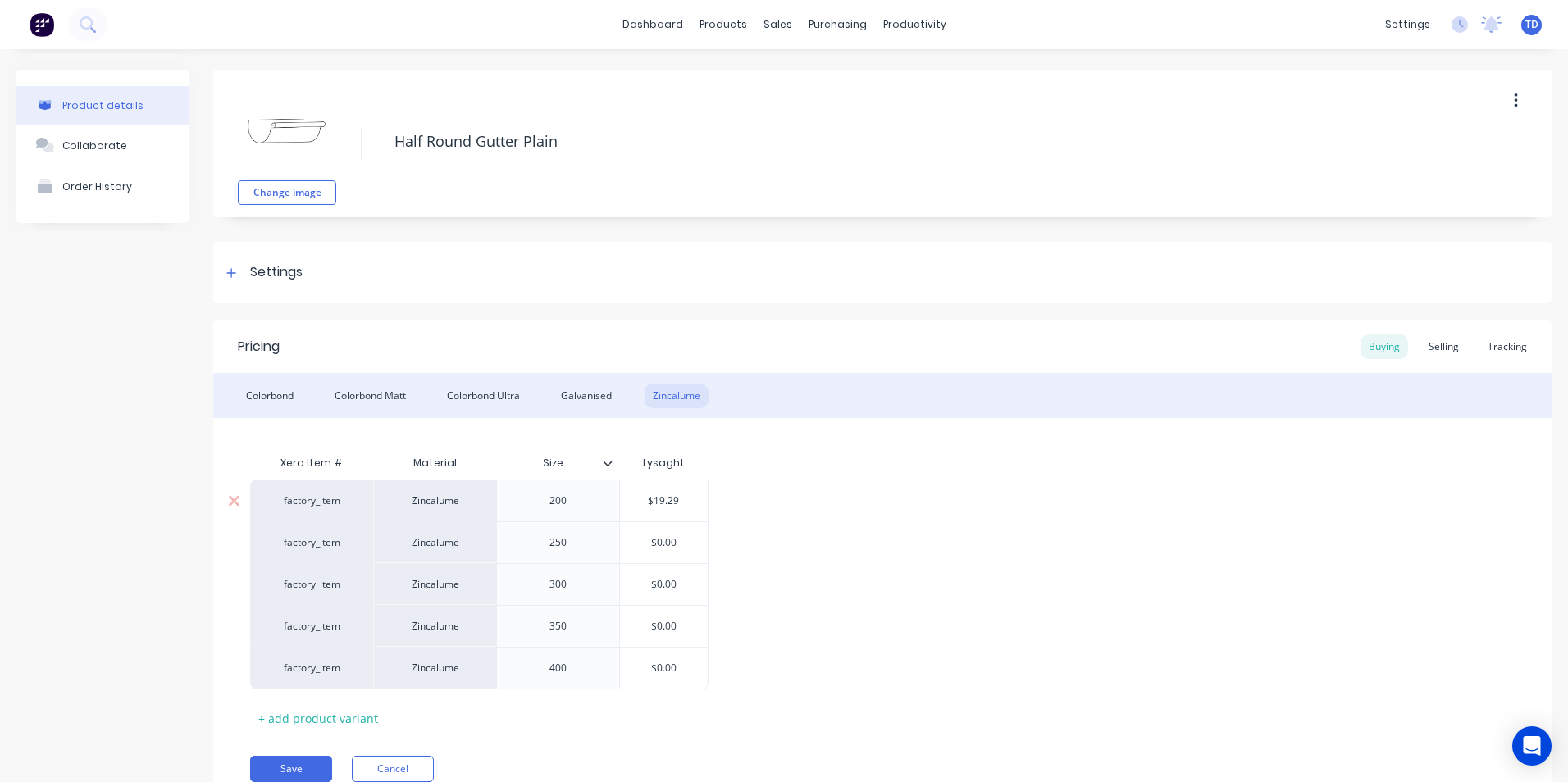
click at [683, 495] on input "$19.29" at bounding box center [664, 502] width 88 height 15
click at [674, 543] on input "$0.00" at bounding box center [664, 543] width 88 height 15
click at [683, 575] on div "$0.00" at bounding box center [664, 584] width 88 height 41
click at [846, 613] on div "factory_item Zincalume 200 $26.16 $26.16 factory_item Zincalume 250 $20.55 $20.…" at bounding box center [882, 584] width 1264 height 210
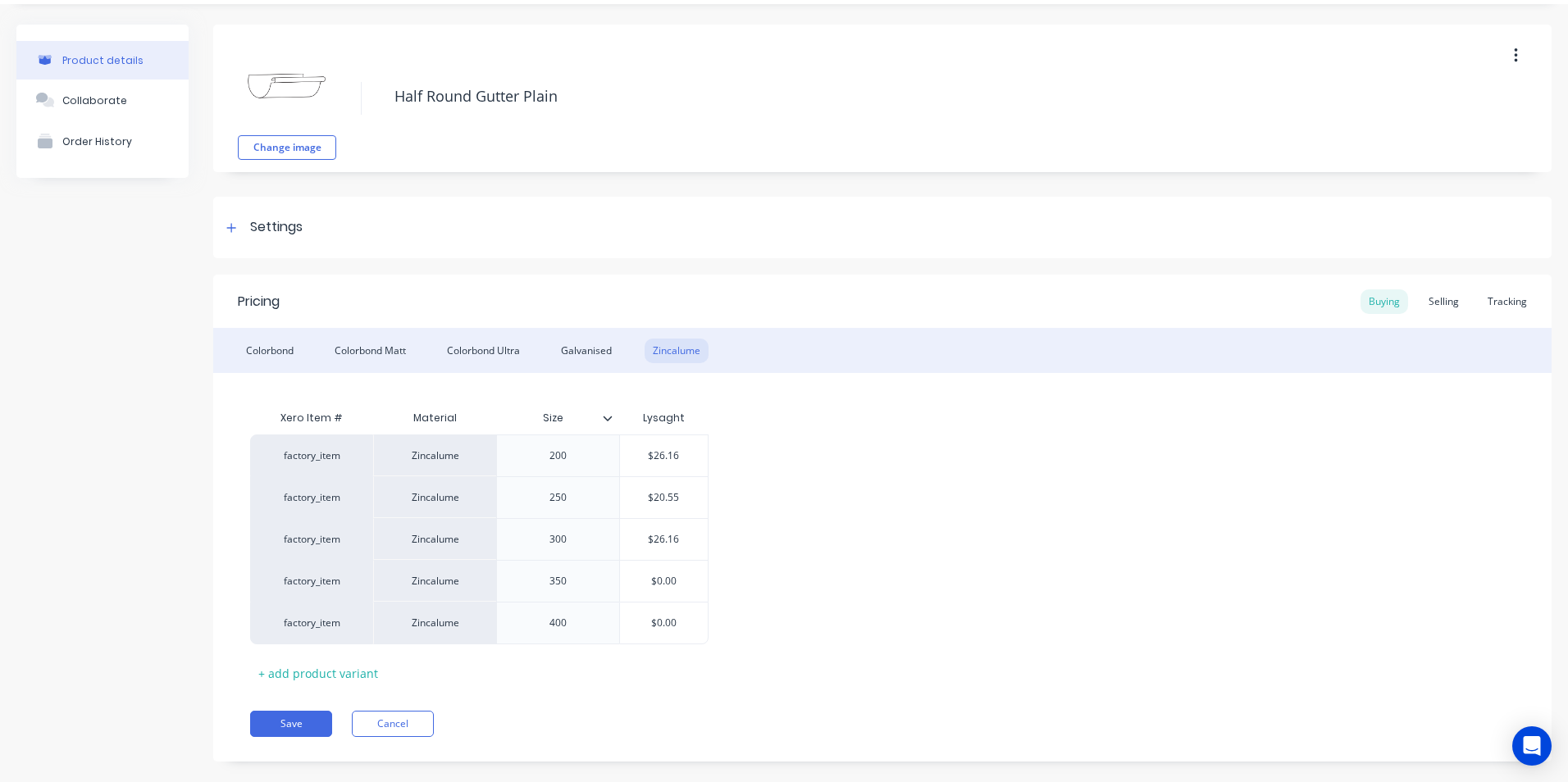
scroll to position [69, 0]
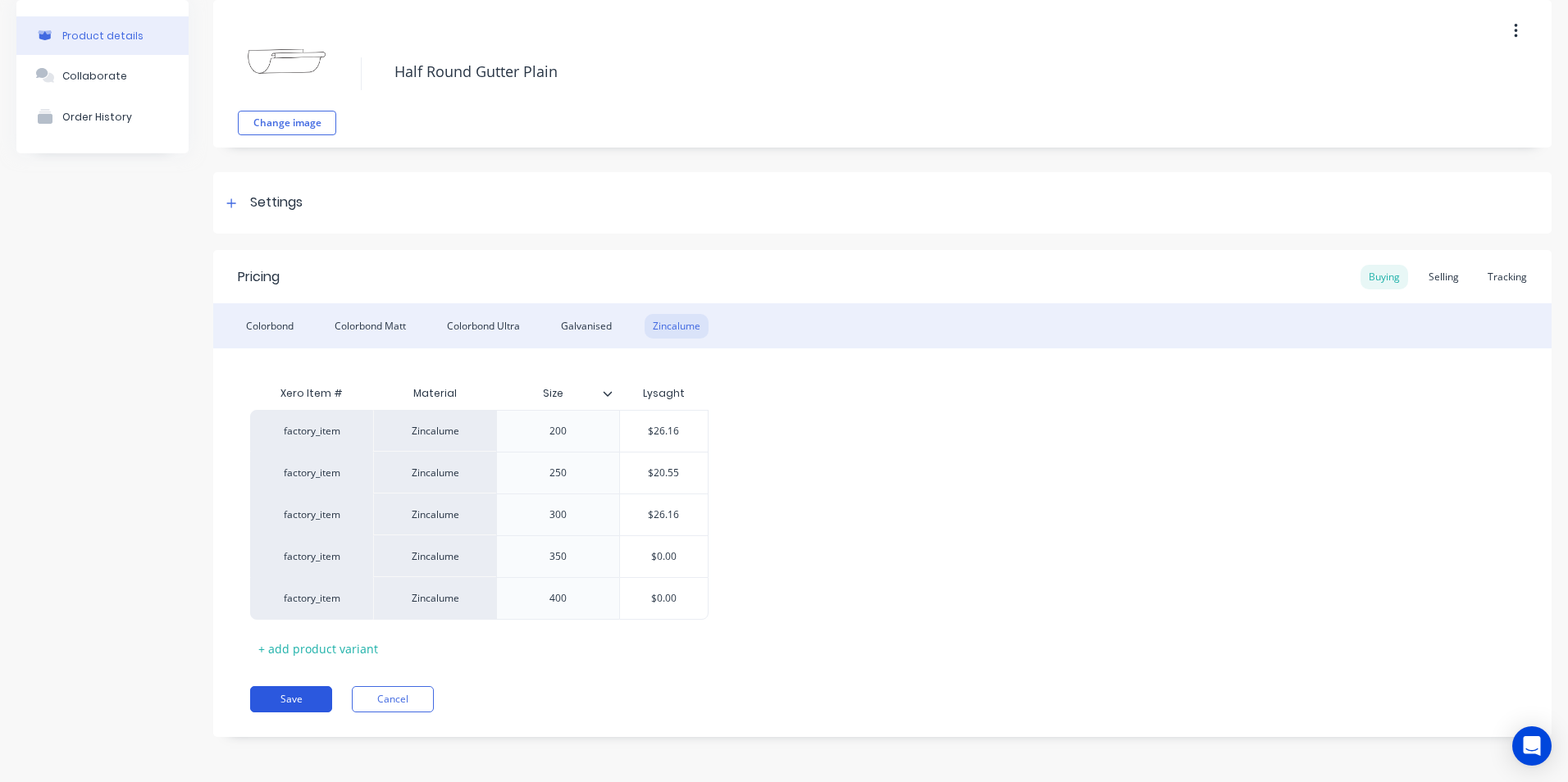
click at [282, 696] on button "Save" at bounding box center [291, 699] width 82 height 26
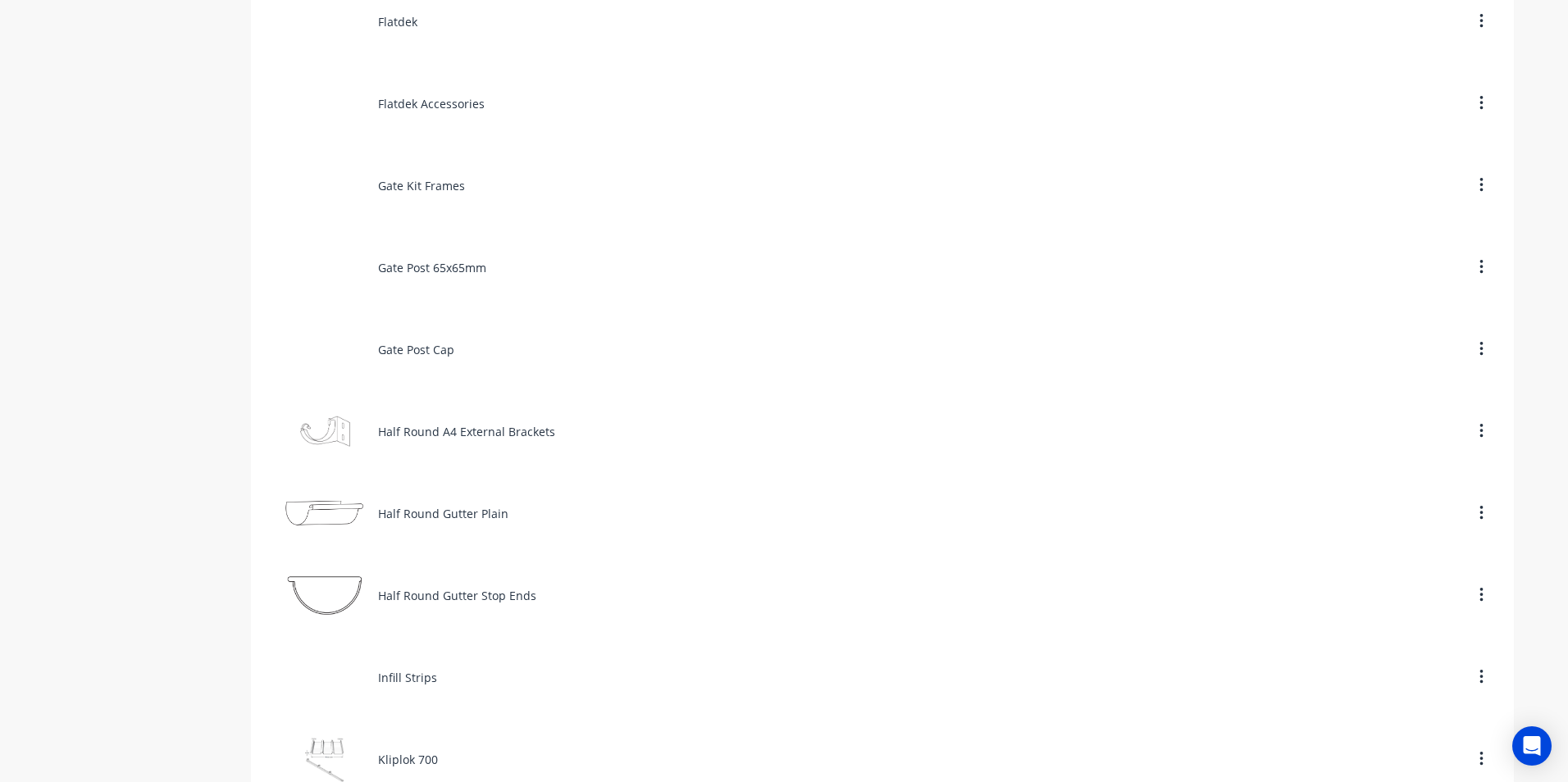
scroll to position [4183, 0]
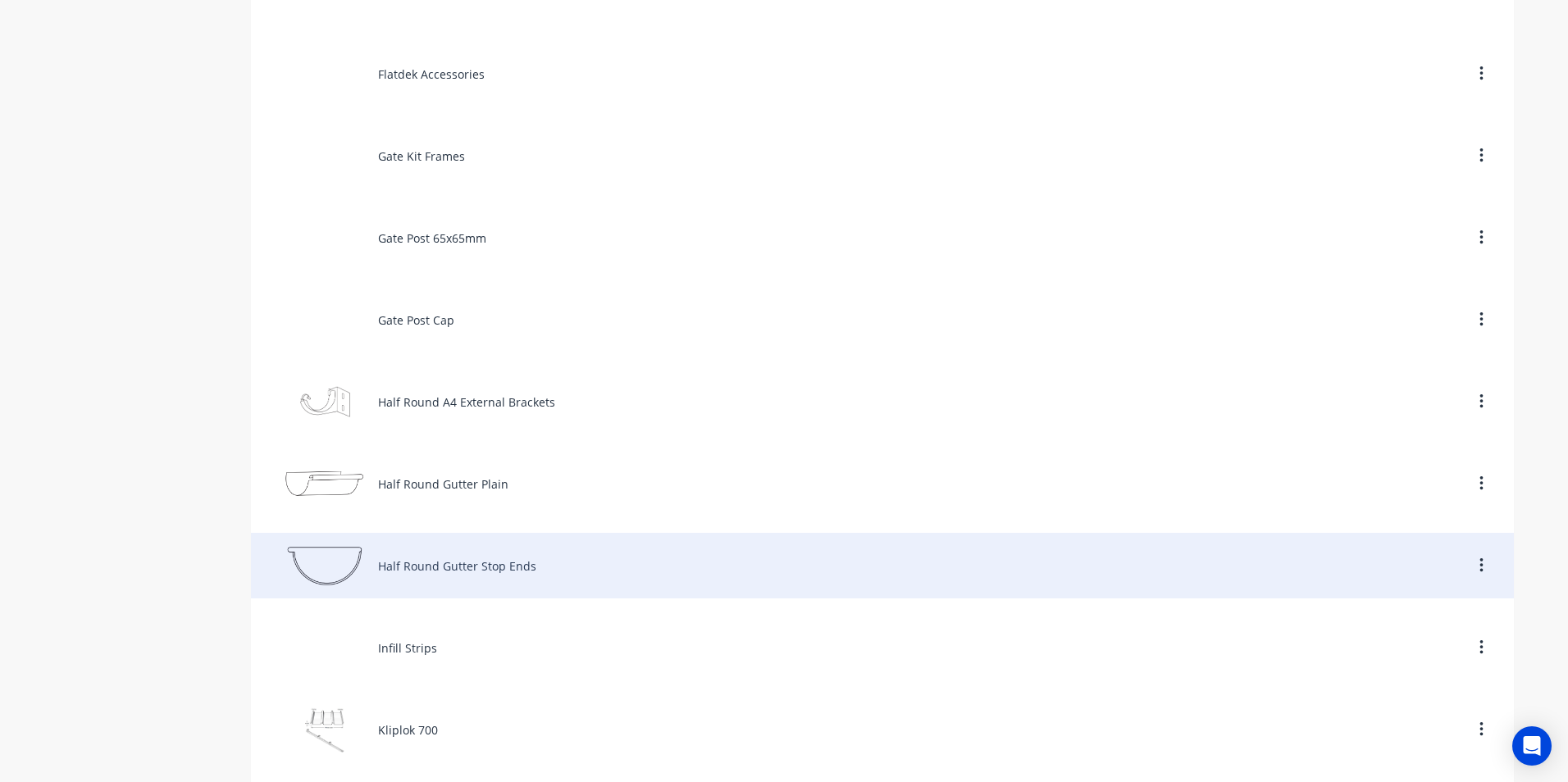
click at [451, 557] on div "Half Round Gutter Stop Ends" at bounding box center [882, 566] width 1262 height 65
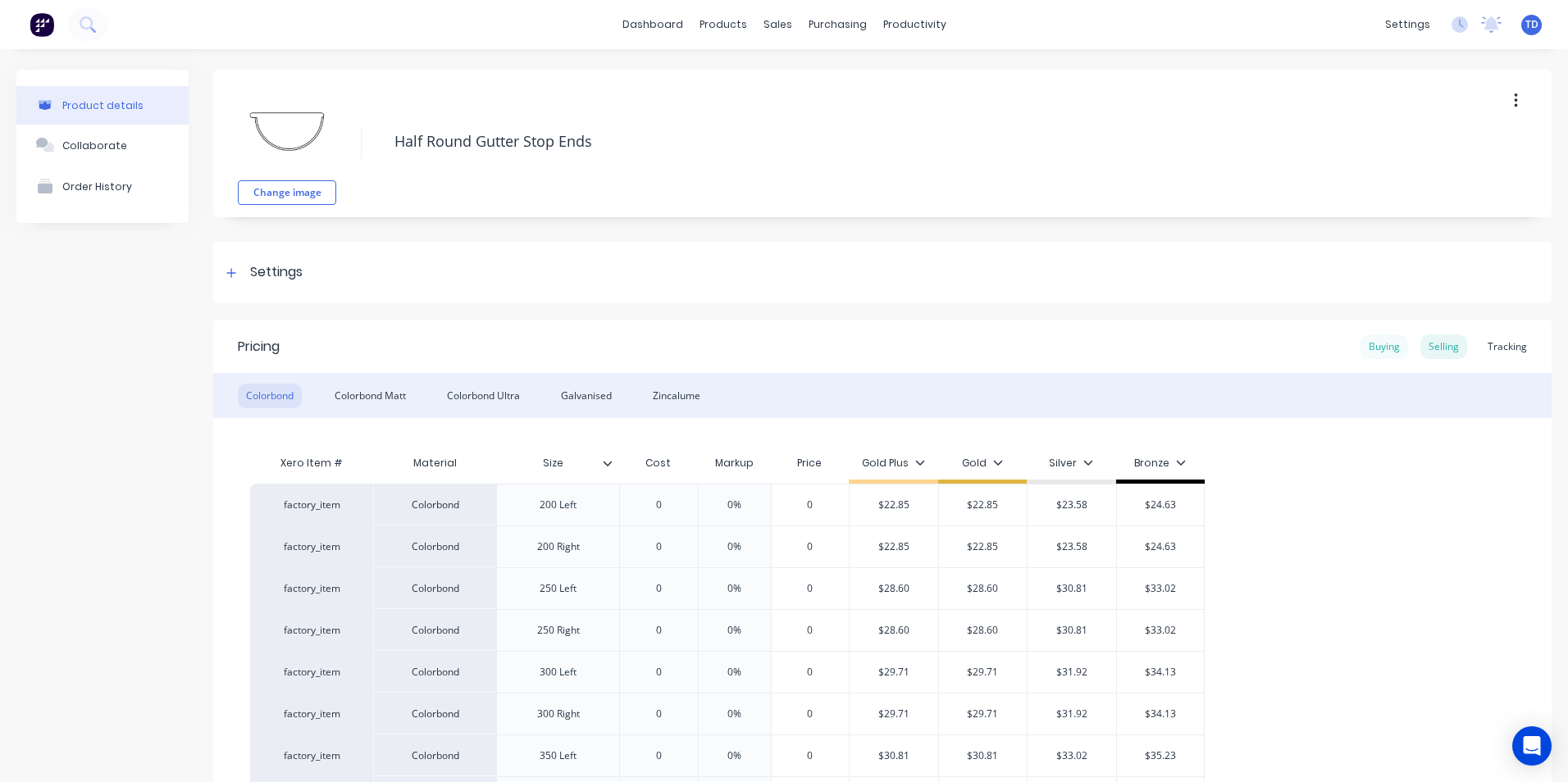
click at [1380, 356] on div "Buying" at bounding box center [1384, 347] width 48 height 24
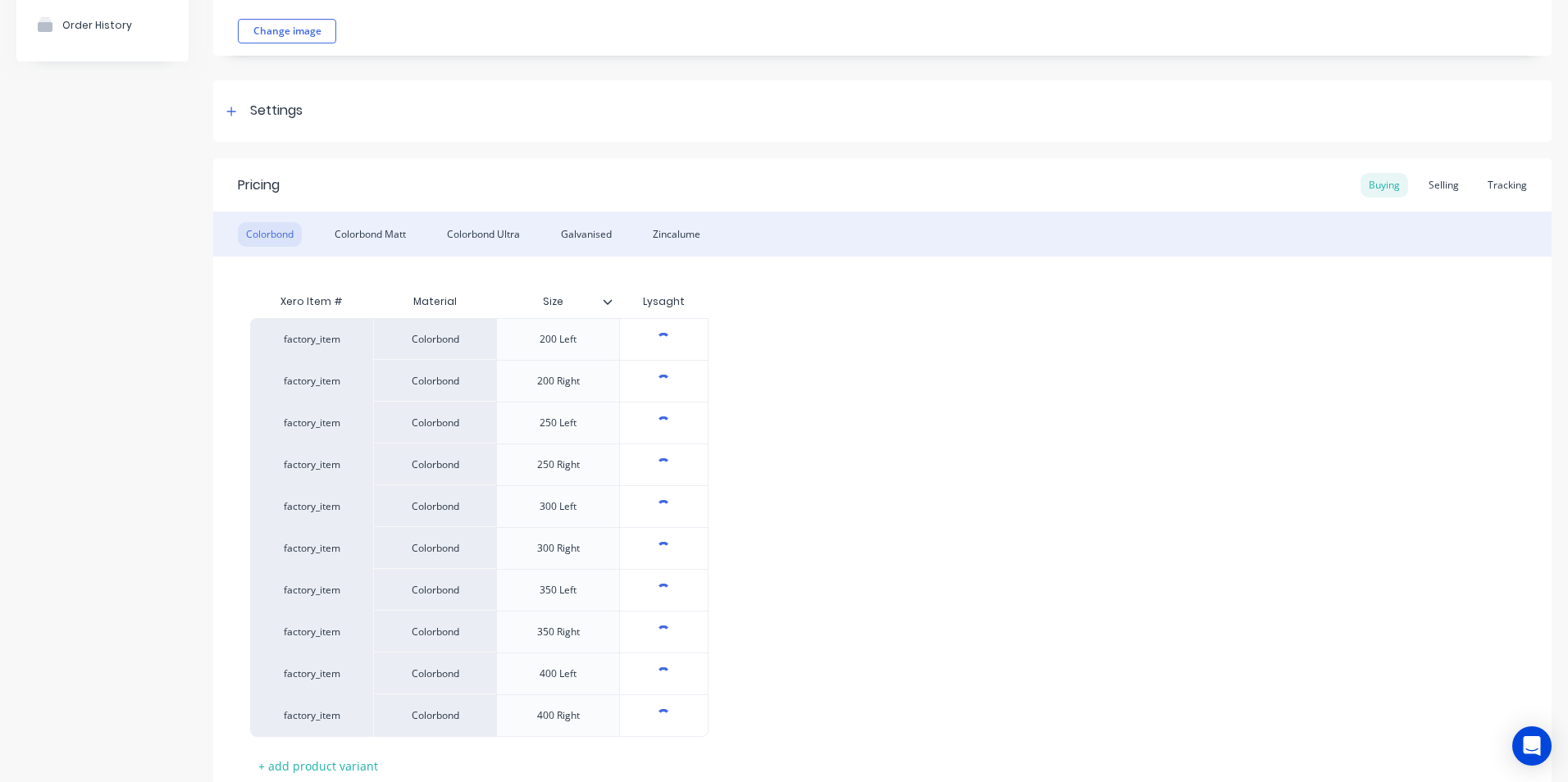
scroll to position [164, 0]
click at [697, 335] on input "$0.00" at bounding box center [664, 337] width 88 height 15
click at [686, 378] on input "$0.00" at bounding box center [664, 379] width 88 height 15
click at [1428, 184] on div "Selling" at bounding box center [1444, 183] width 47 height 24
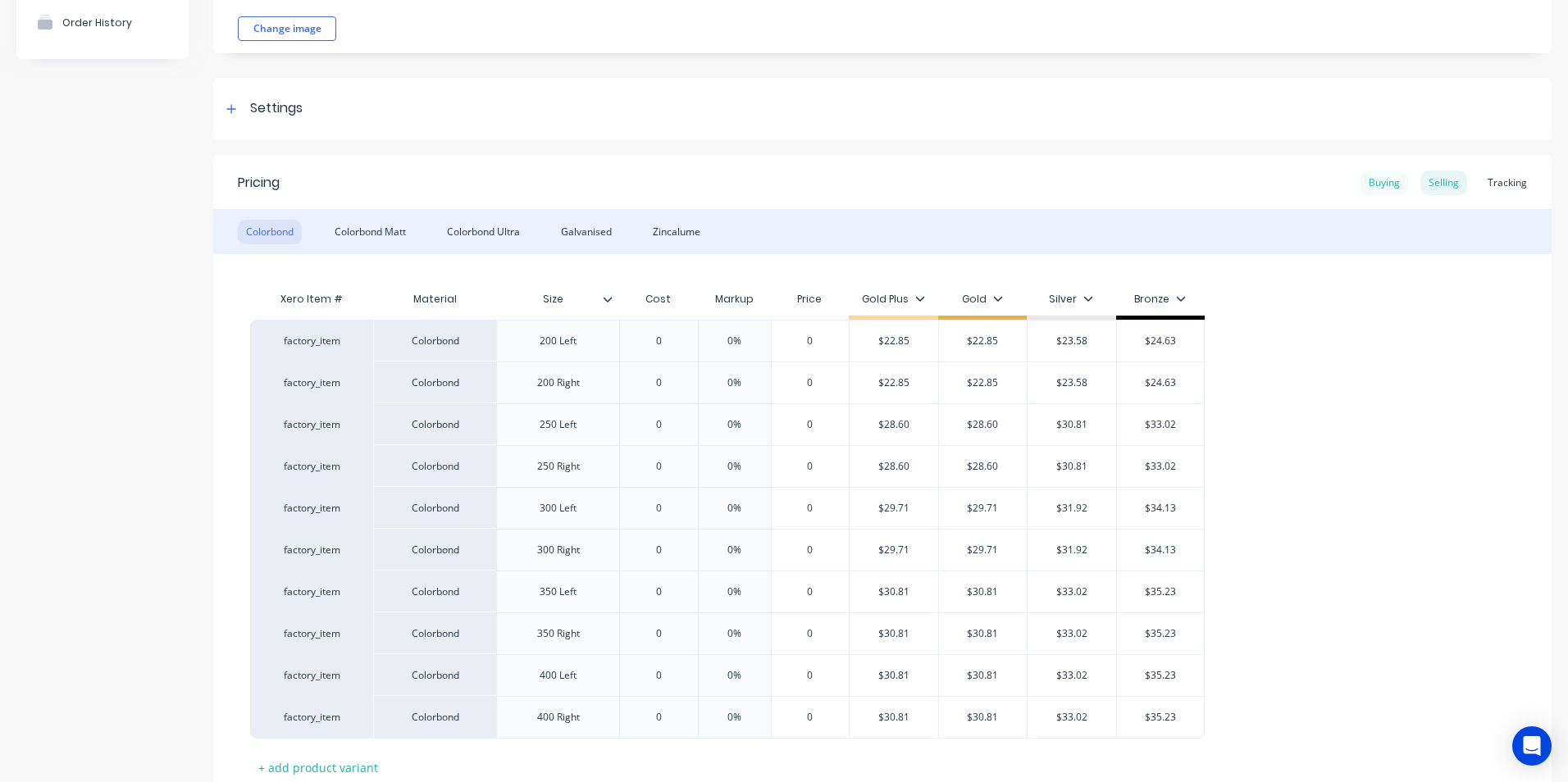
click at [1361, 183] on div "Buying" at bounding box center [1384, 183] width 48 height 24
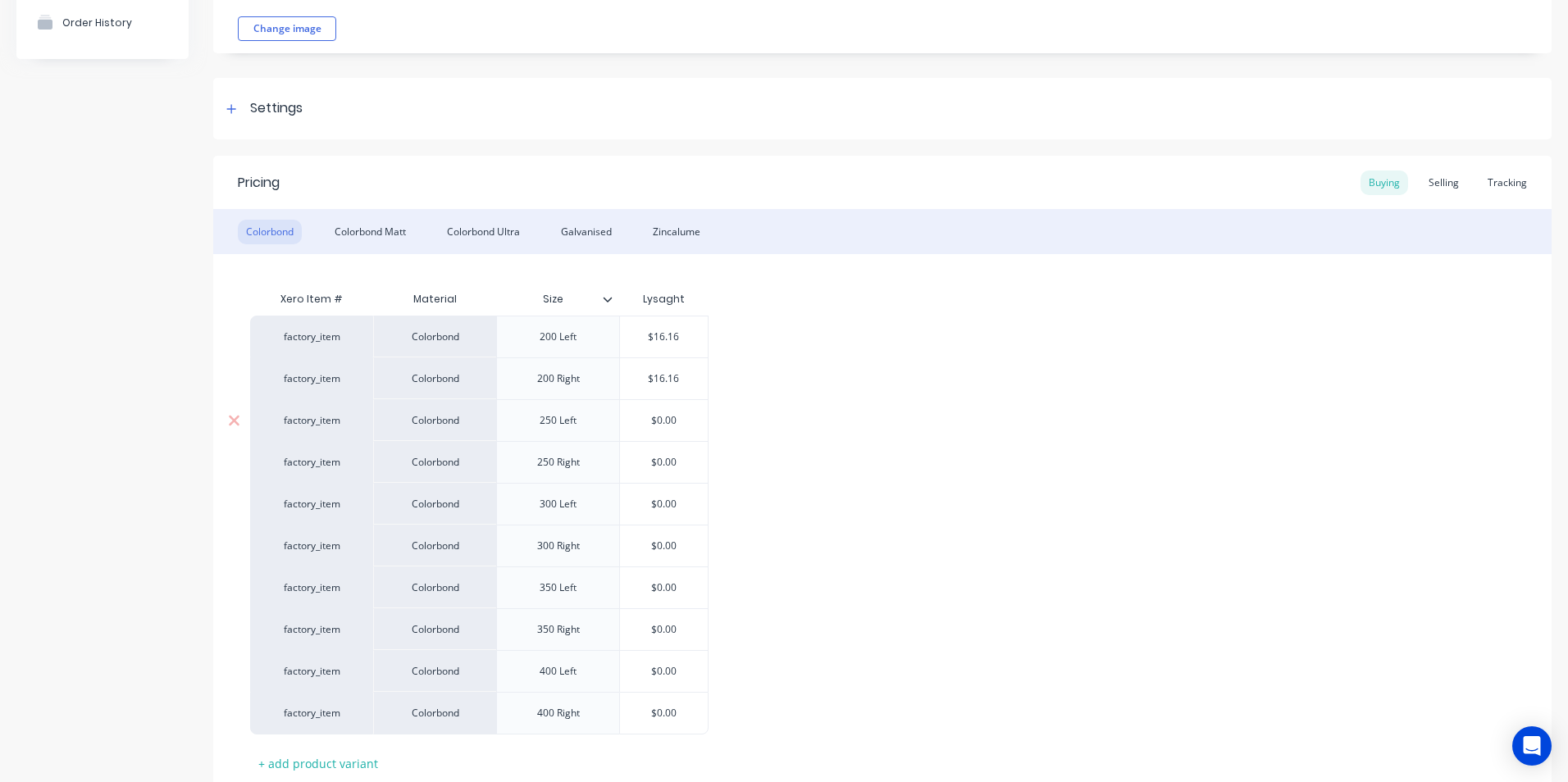
click at [683, 422] on input "$0.00" at bounding box center [664, 421] width 88 height 15
click at [1425, 188] on div "Selling" at bounding box center [1444, 183] width 47 height 24
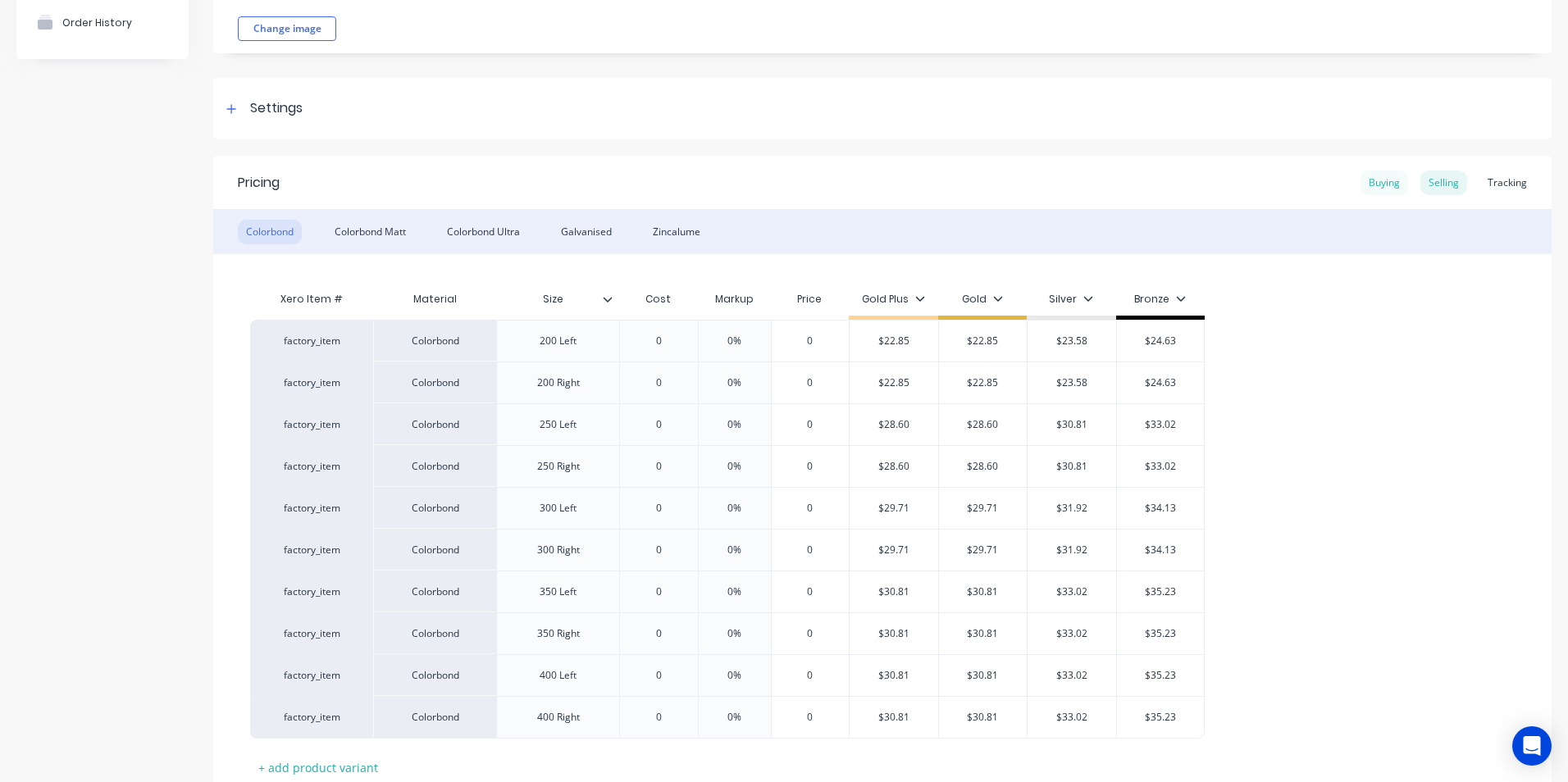
click at [1375, 192] on div "Buying" at bounding box center [1384, 183] width 48 height 24
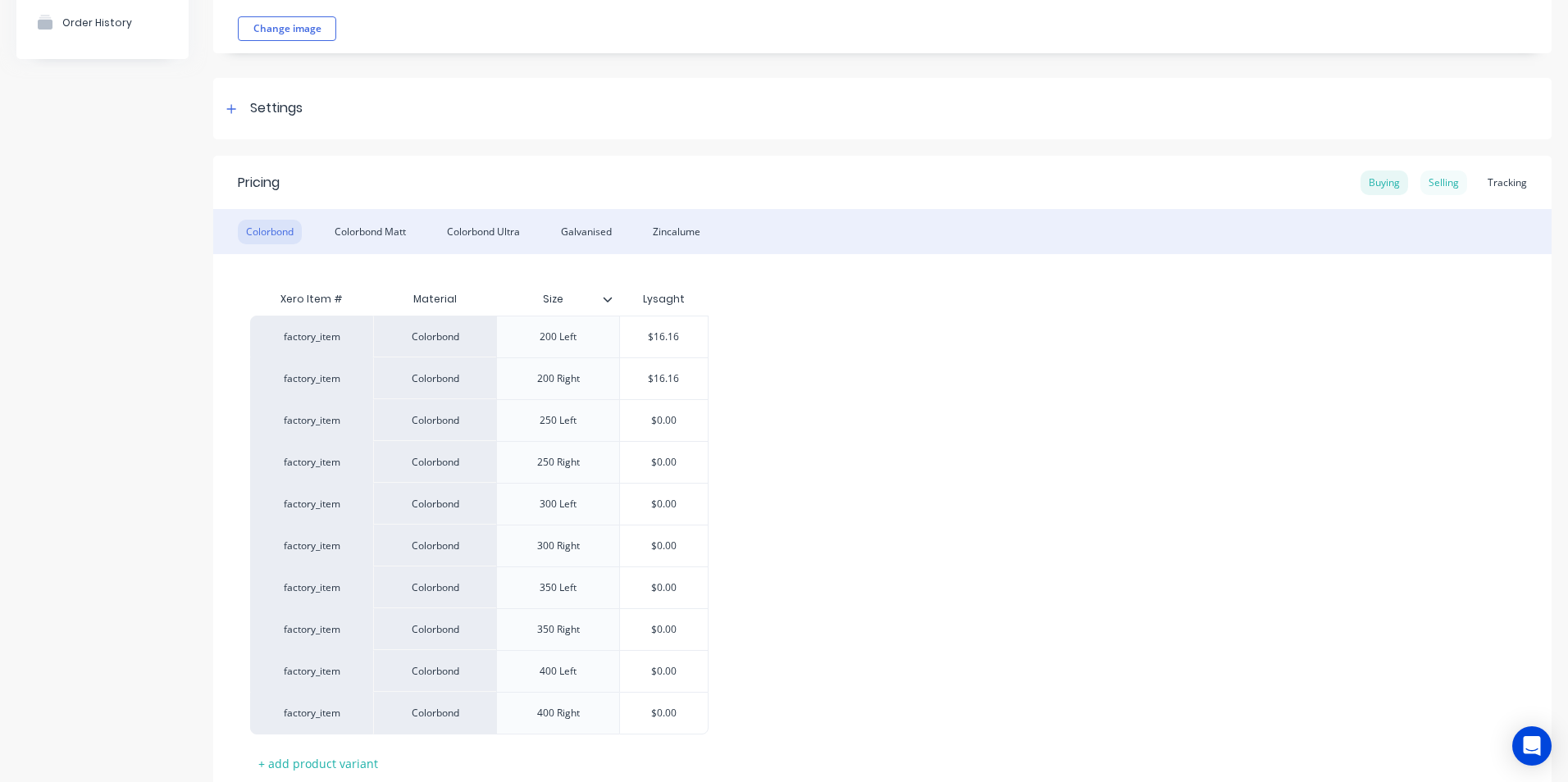
click at [1426, 189] on div "Selling" at bounding box center [1444, 183] width 47 height 24
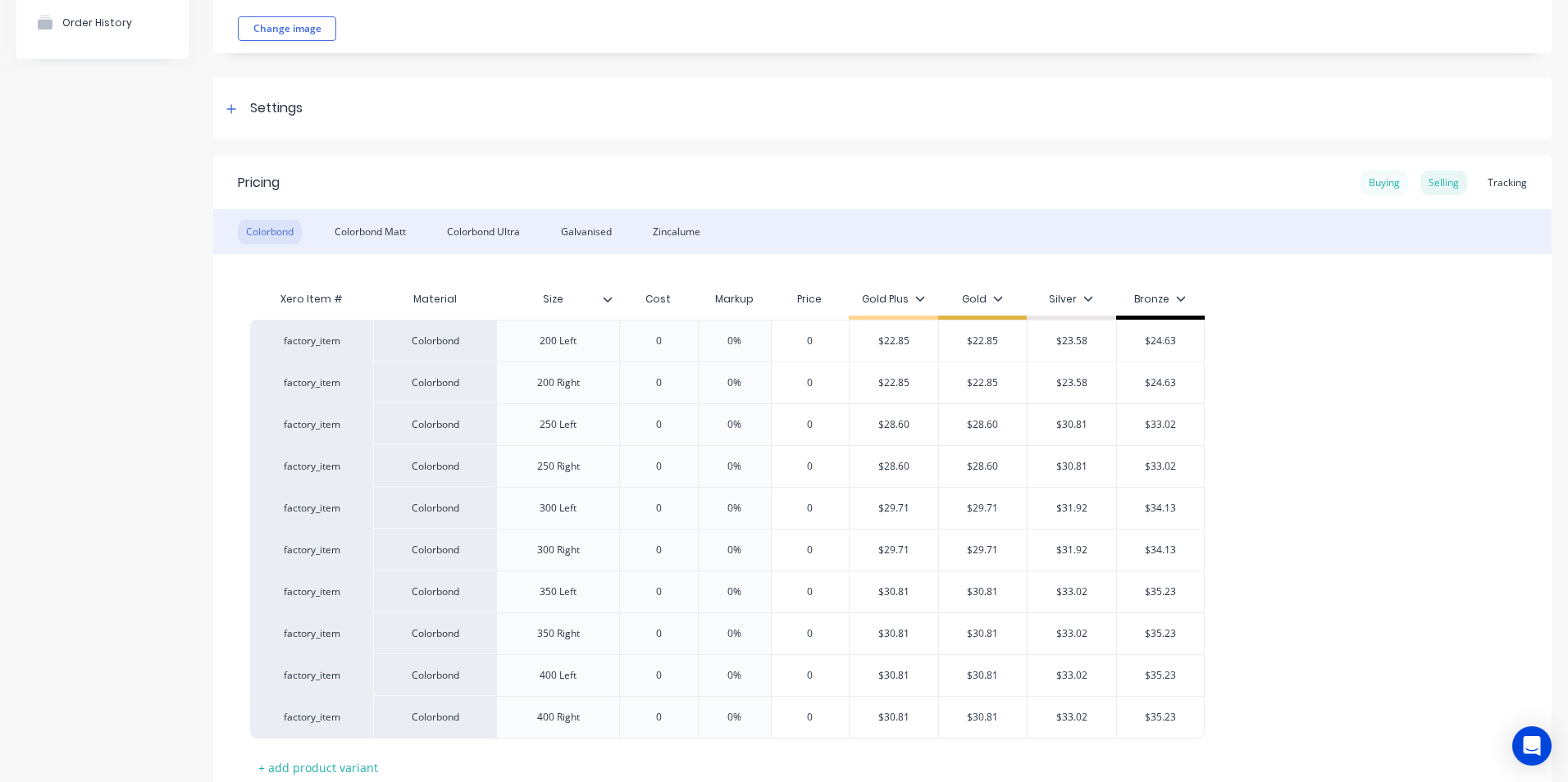
click at [1377, 181] on div "Buying" at bounding box center [1384, 183] width 48 height 24
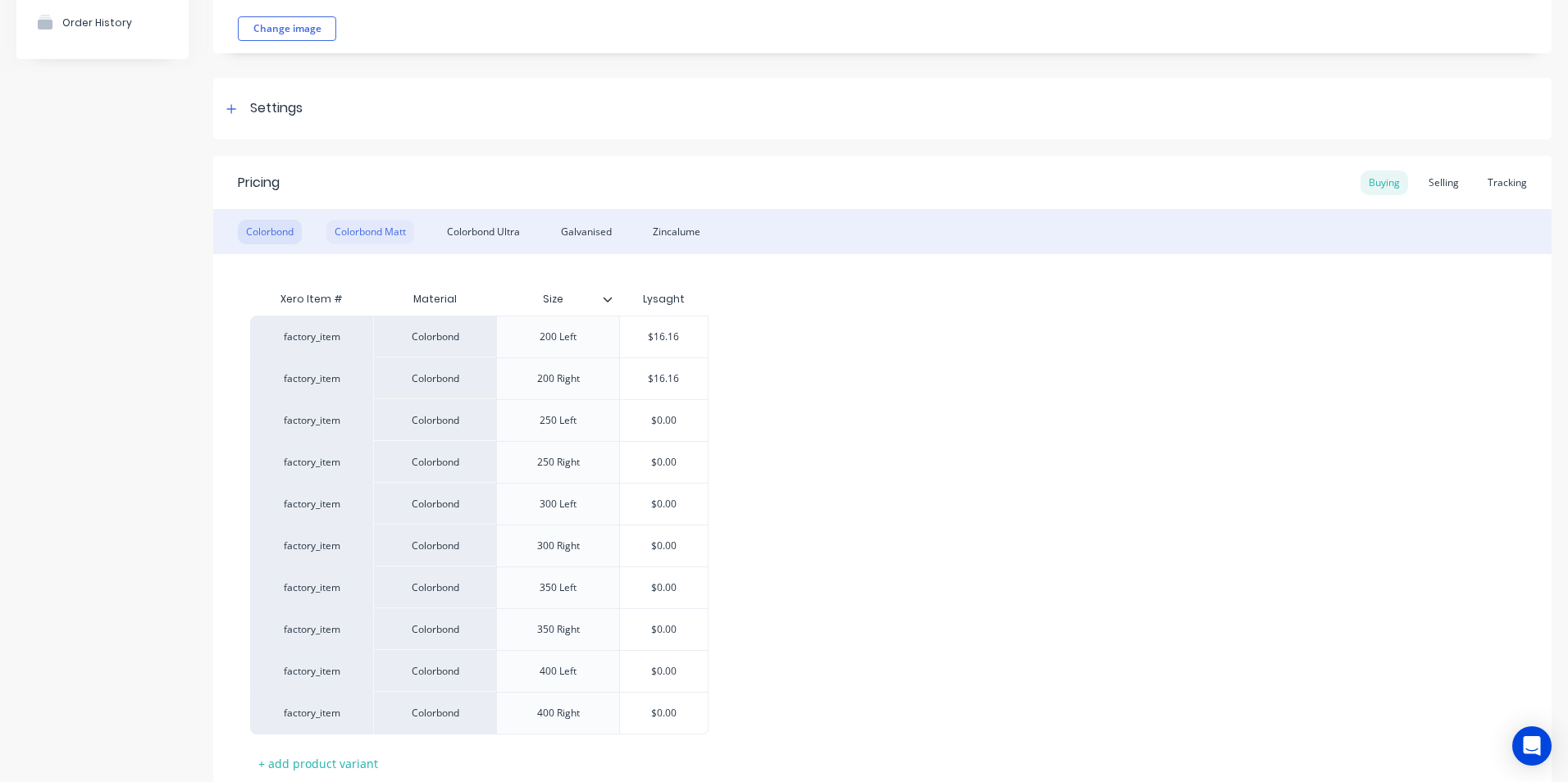
click at [362, 229] on div "Colorbond Matt" at bounding box center [370, 232] width 88 height 24
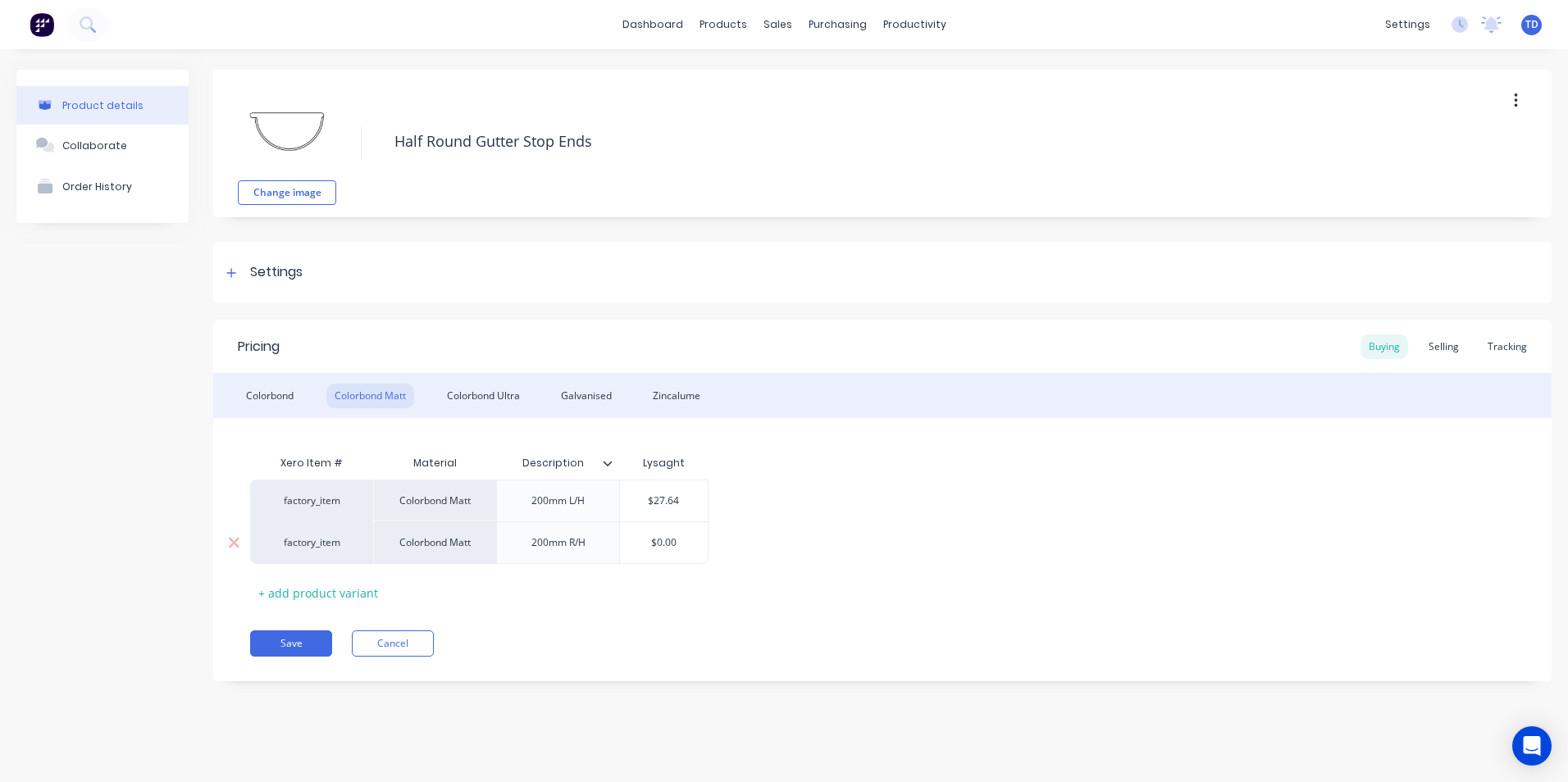
click at [685, 543] on input "$0.00" at bounding box center [664, 543] width 88 height 15
click at [742, 536] on div "factory_item Colorbond Matt 200mm L/H $27.64 factory_item Colorbond Matt 200mm …" at bounding box center [882, 522] width 1264 height 85
click at [484, 395] on div "Colorbond Ultra" at bounding box center [483, 395] width 90 height 24
click at [680, 501] on input "$0.00" at bounding box center [664, 502] width 88 height 15
click at [694, 543] on input "$0.00" at bounding box center [664, 543] width 88 height 15
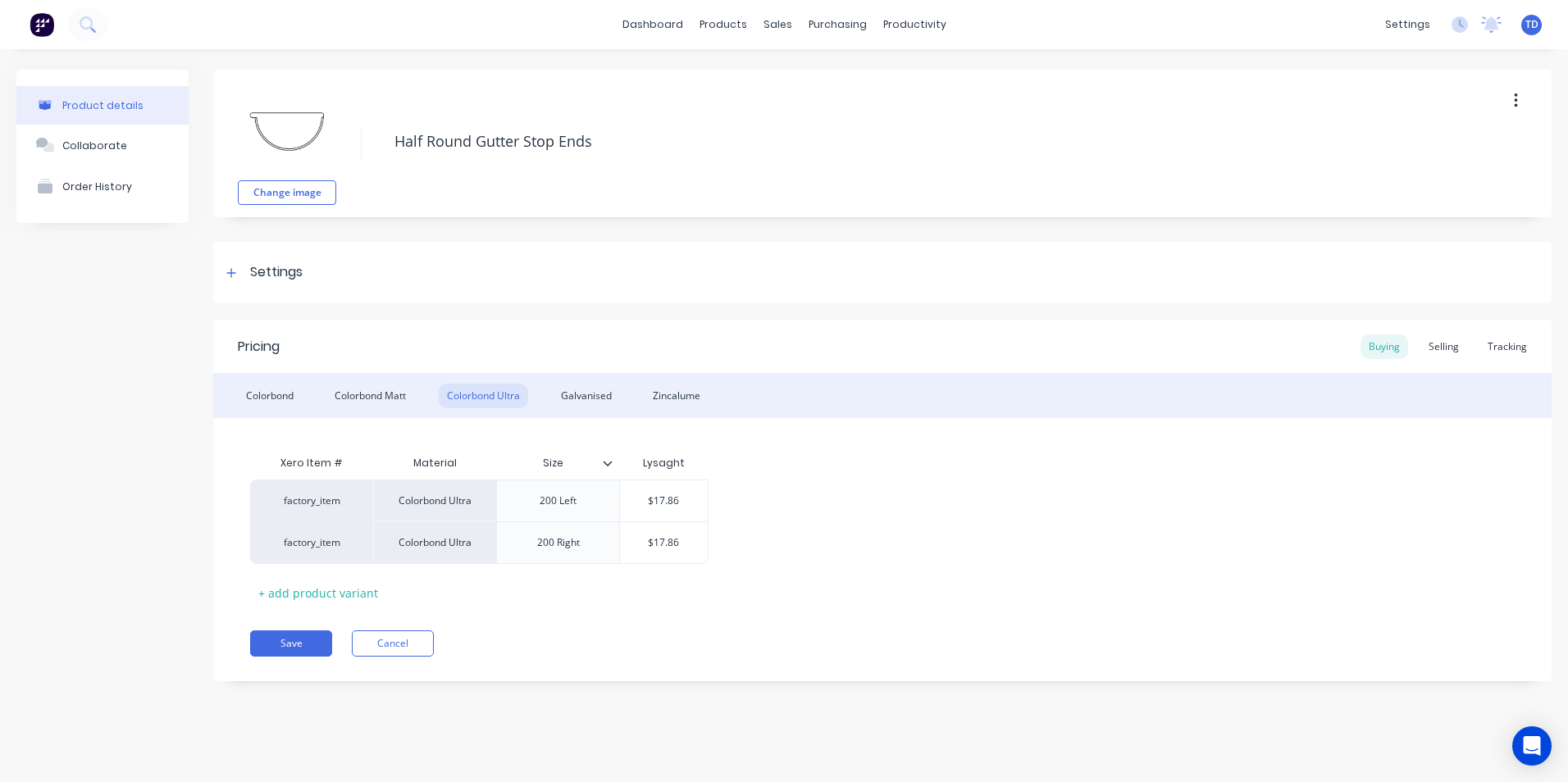
click at [789, 547] on div "factory_item Colorbond Ultra 200 Left $17.86 $17.86 factory_item Colorbond Ultr…" at bounding box center [882, 522] width 1264 height 85
click at [684, 402] on div "Zincalume" at bounding box center [676, 395] width 64 height 24
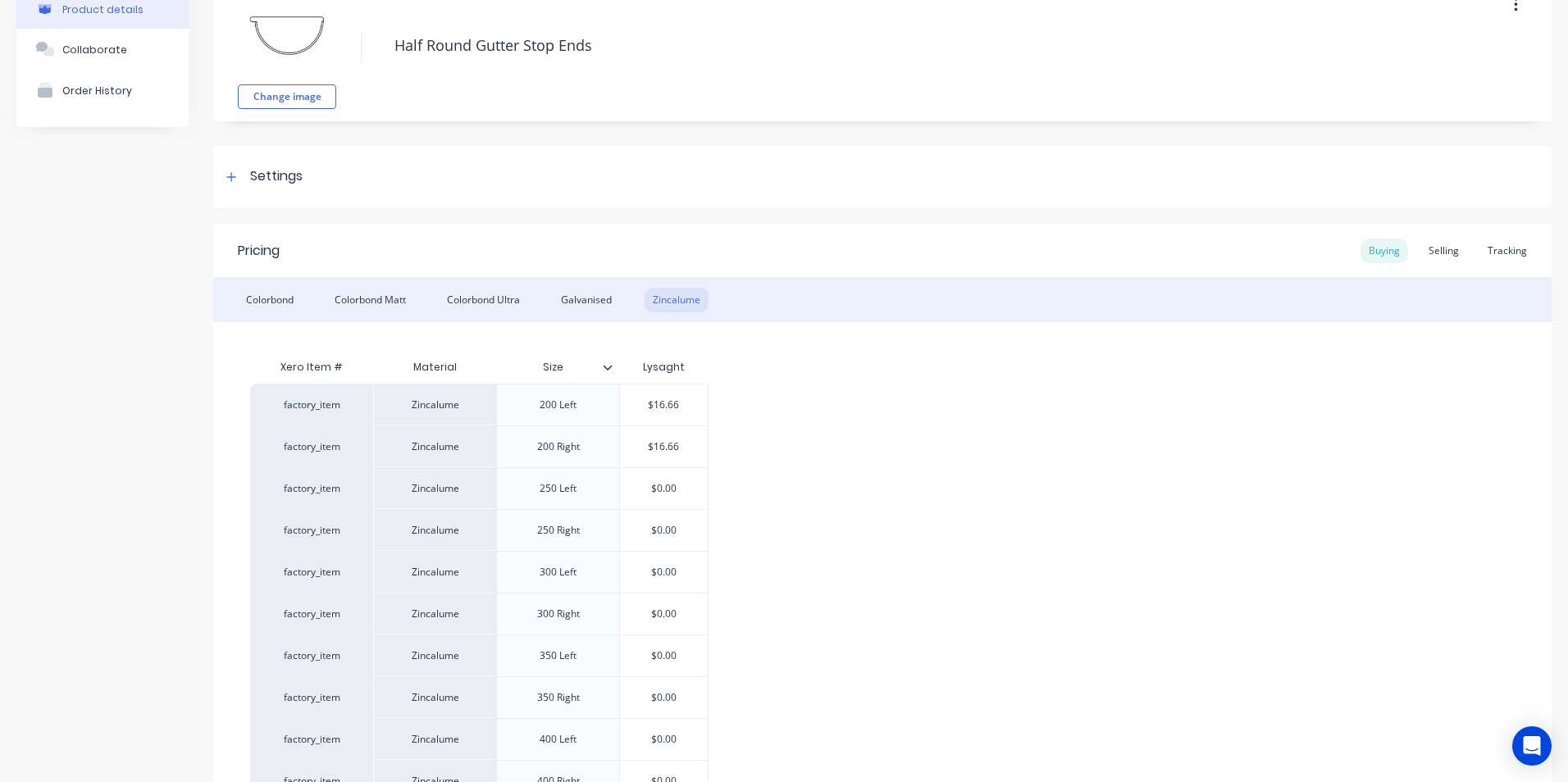
scroll to position [246, 0]
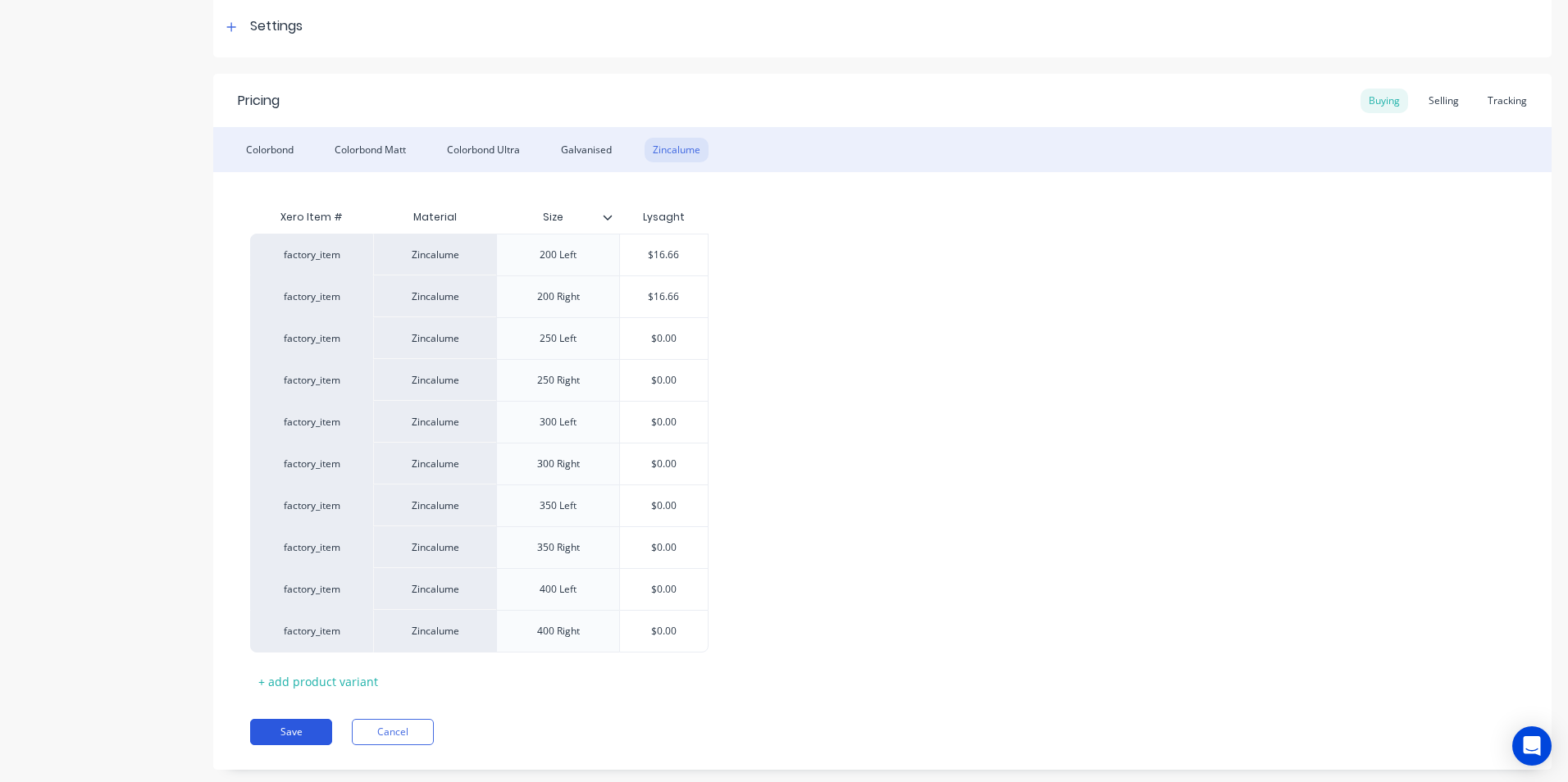
click at [274, 727] on button "Save" at bounding box center [291, 732] width 82 height 26
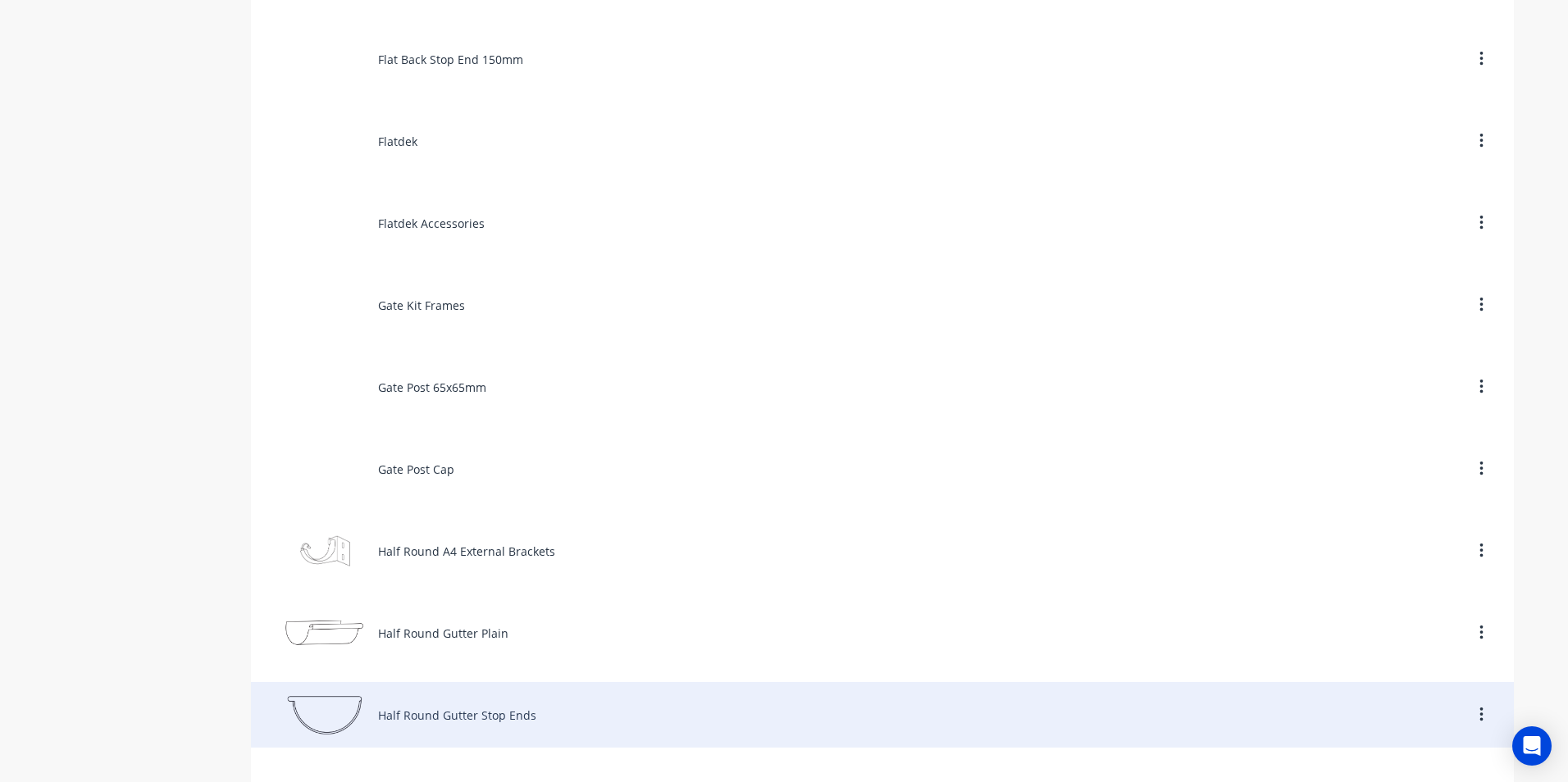
scroll to position [4346, 0]
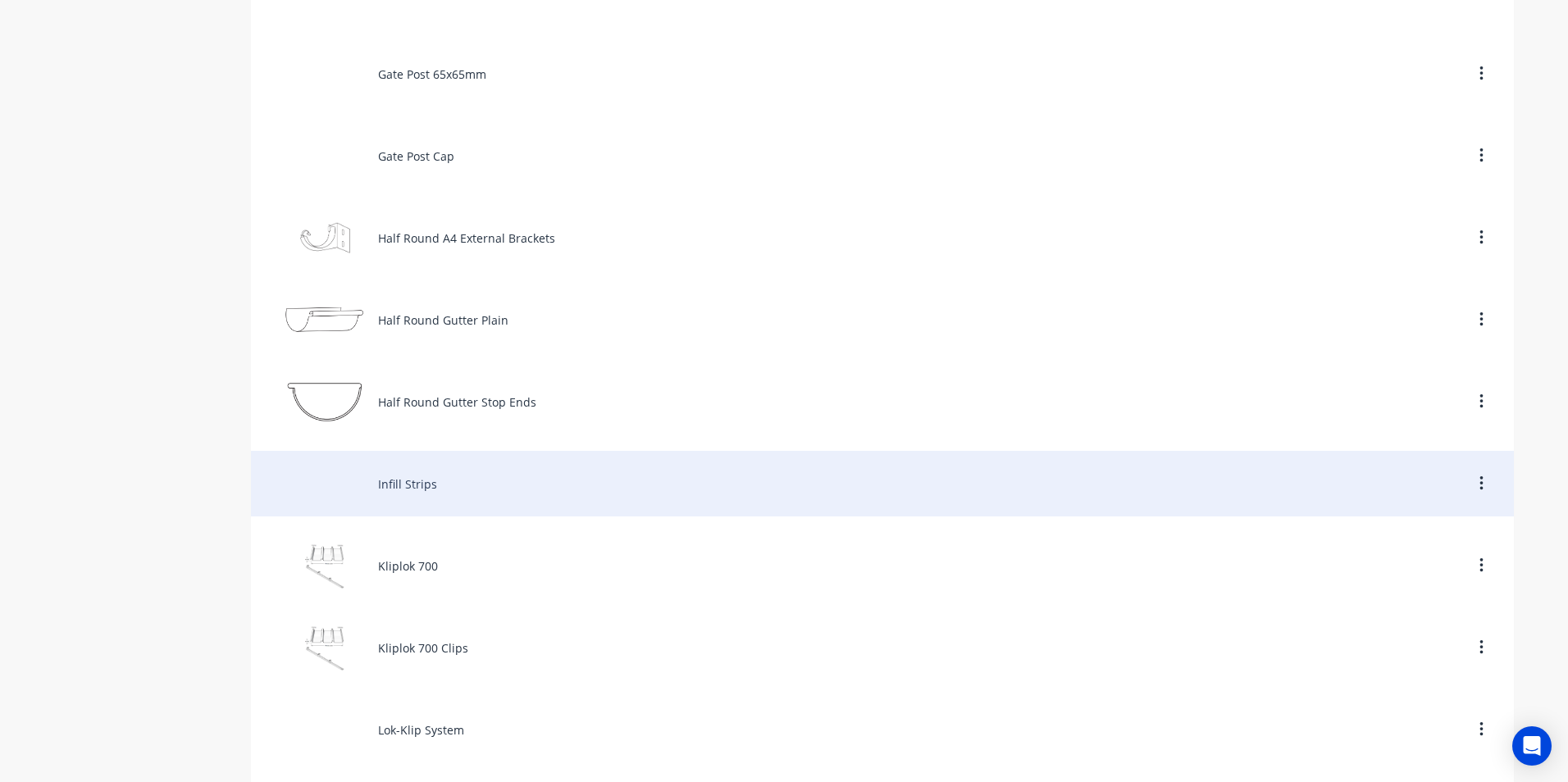
click at [388, 483] on div "Infill Strips" at bounding box center [882, 484] width 1262 height 65
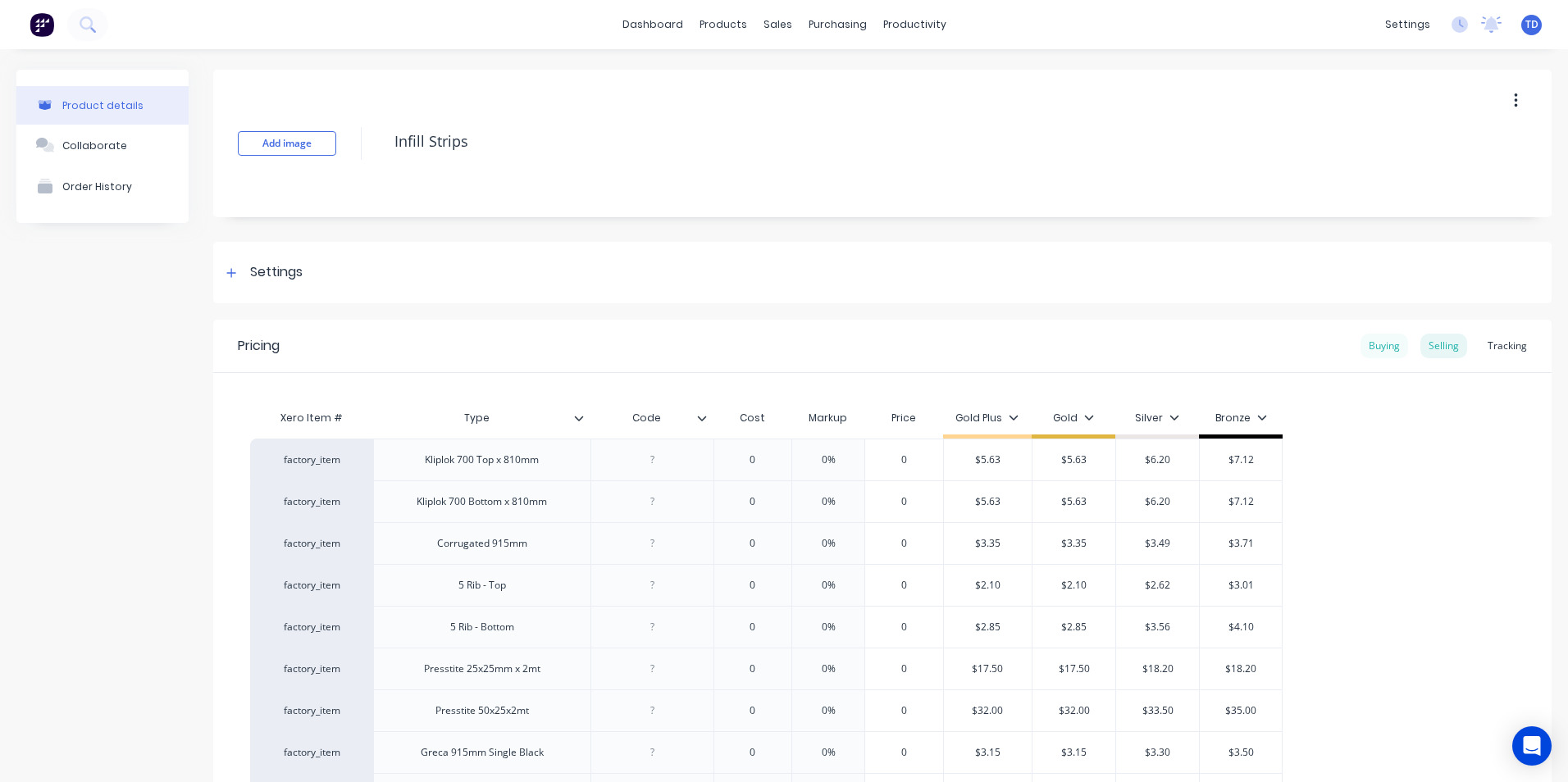
click at [1379, 347] on div "Buying" at bounding box center [1384, 346] width 48 height 24
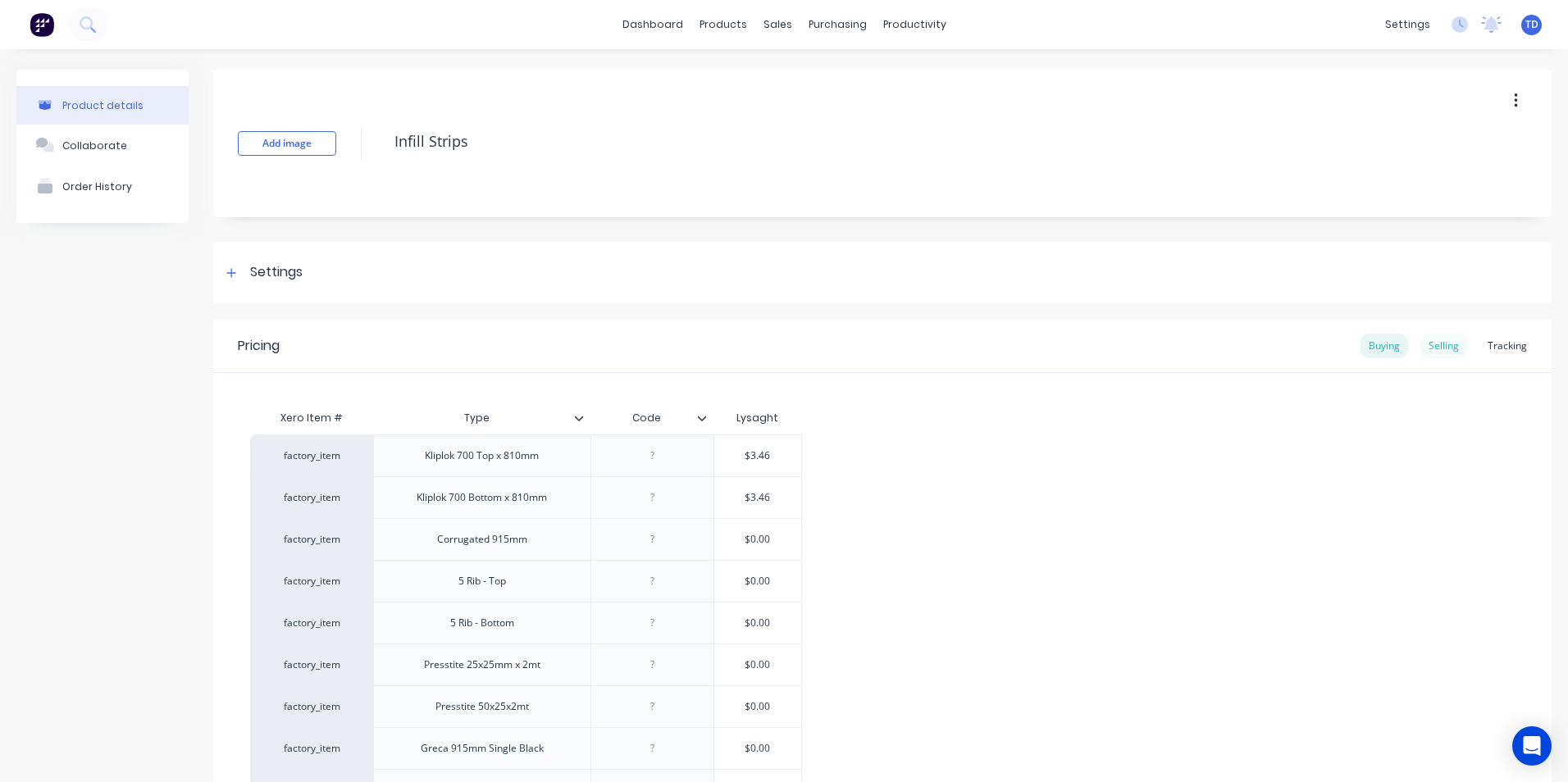
click at [1434, 347] on div "Selling" at bounding box center [1444, 346] width 47 height 24
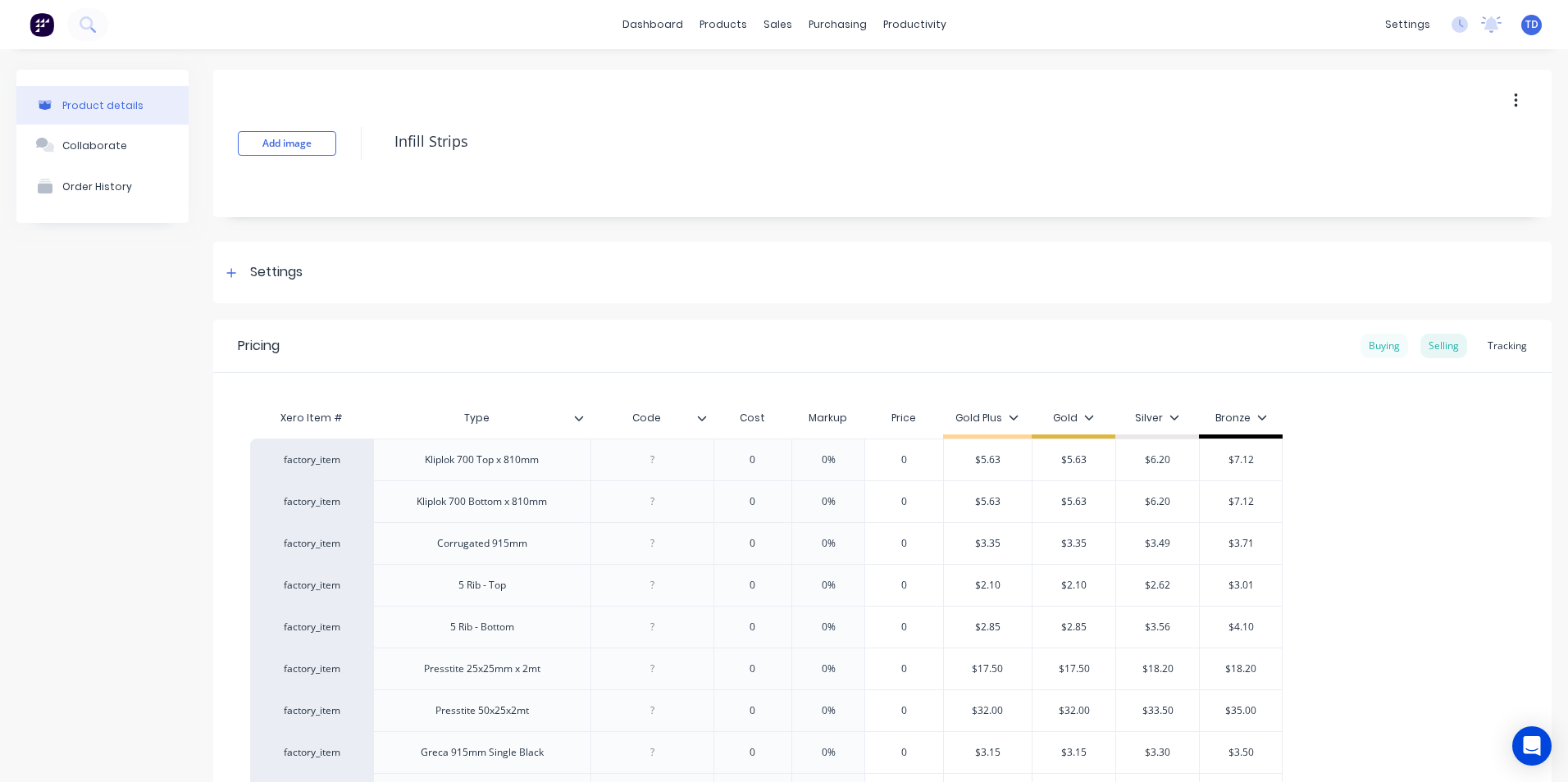
click at [1364, 339] on div "Buying" at bounding box center [1384, 346] width 48 height 24
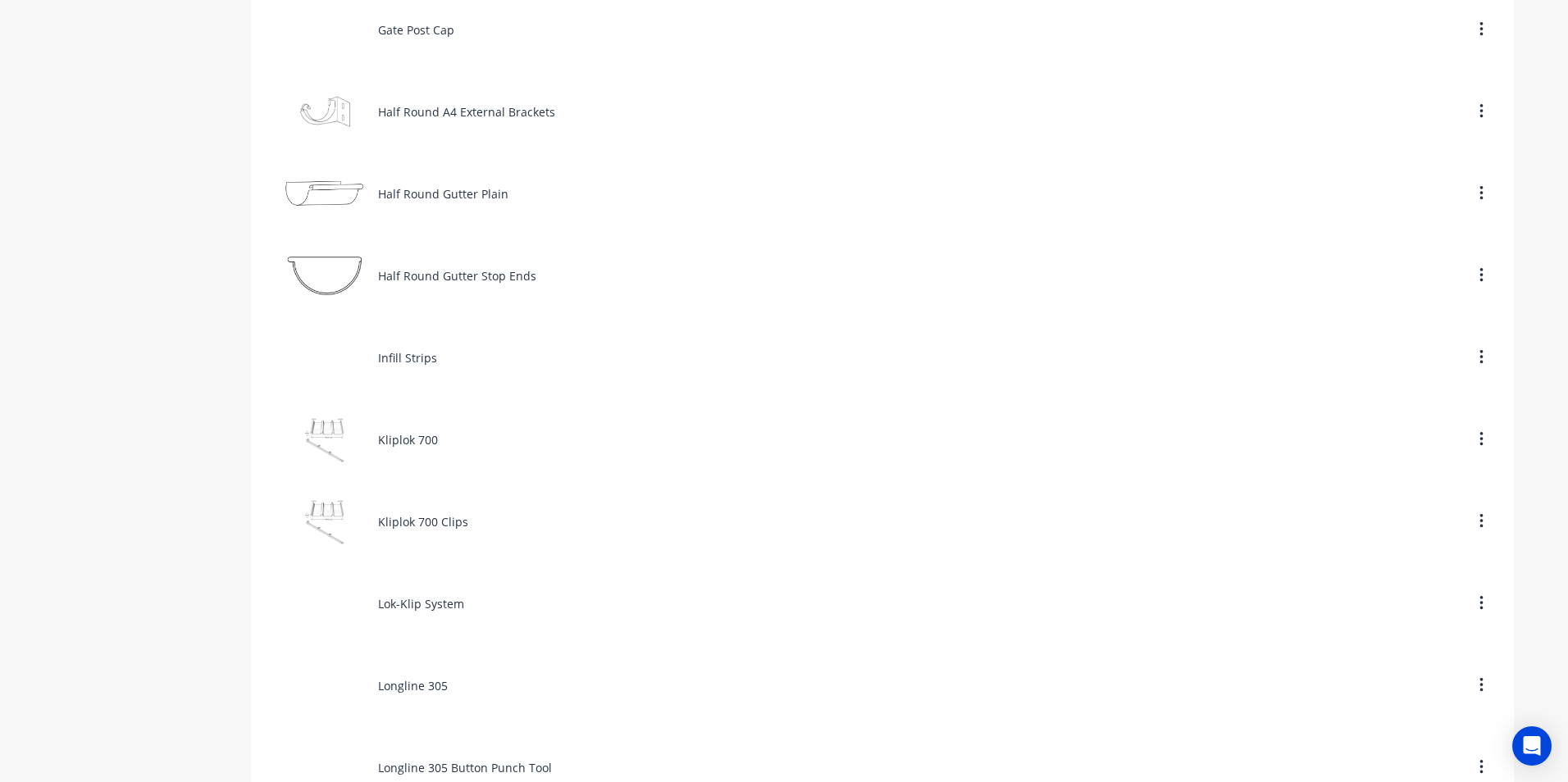
scroll to position [4510, 0]
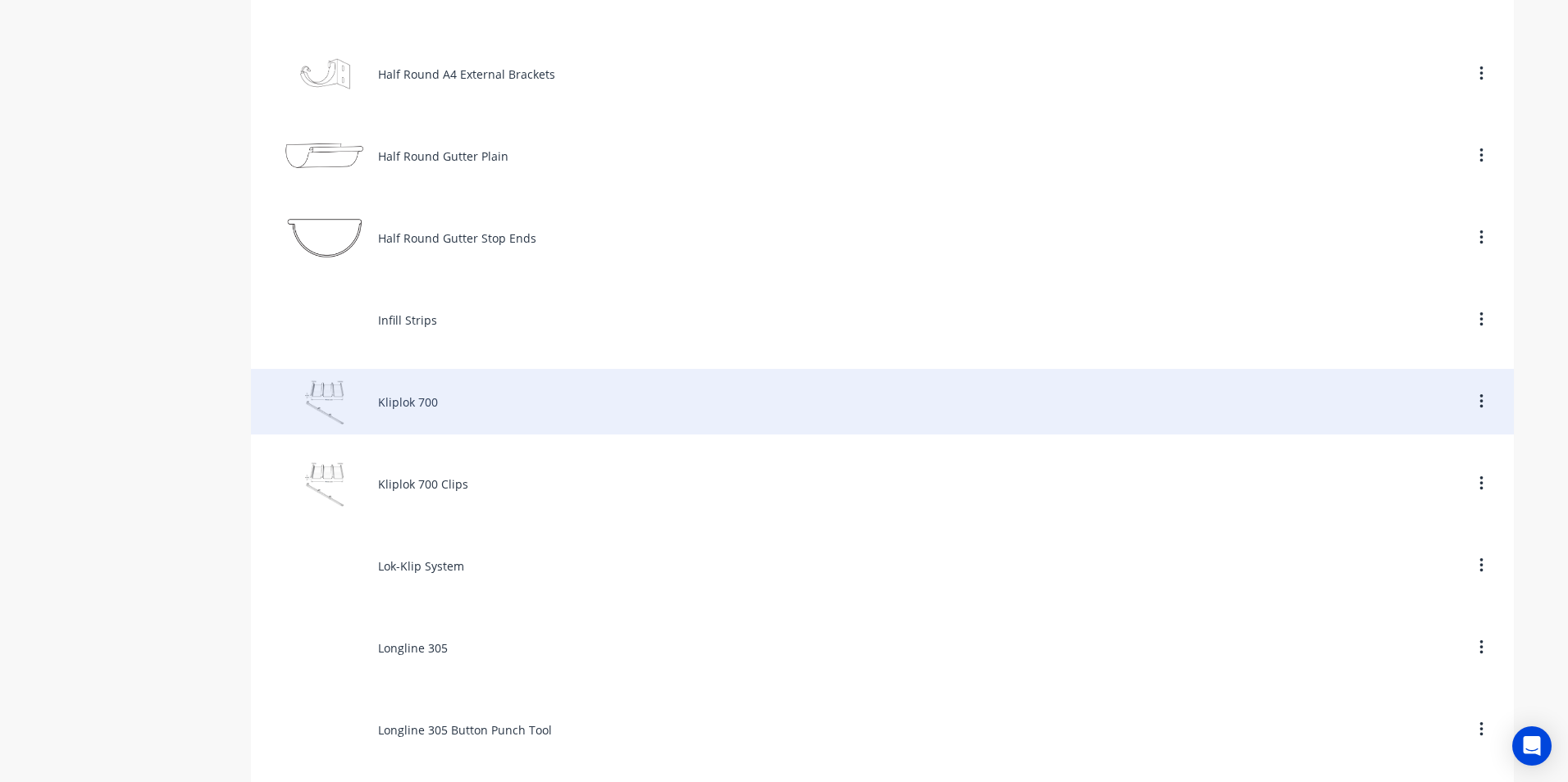
click at [402, 403] on div "Kliplok 700" at bounding box center [882, 402] width 1262 height 65
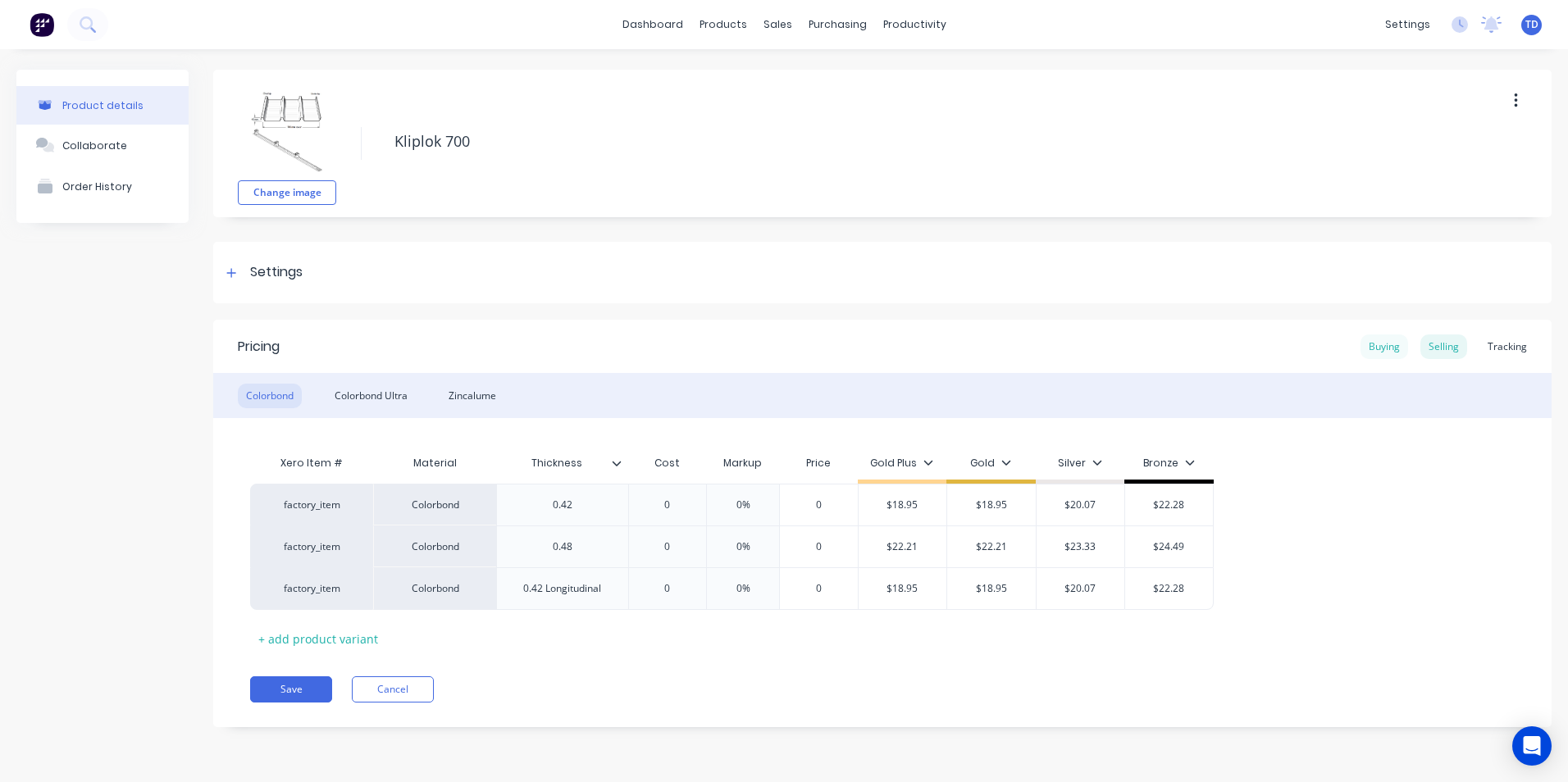
click at [1374, 352] on div "Buying" at bounding box center [1384, 347] width 48 height 24
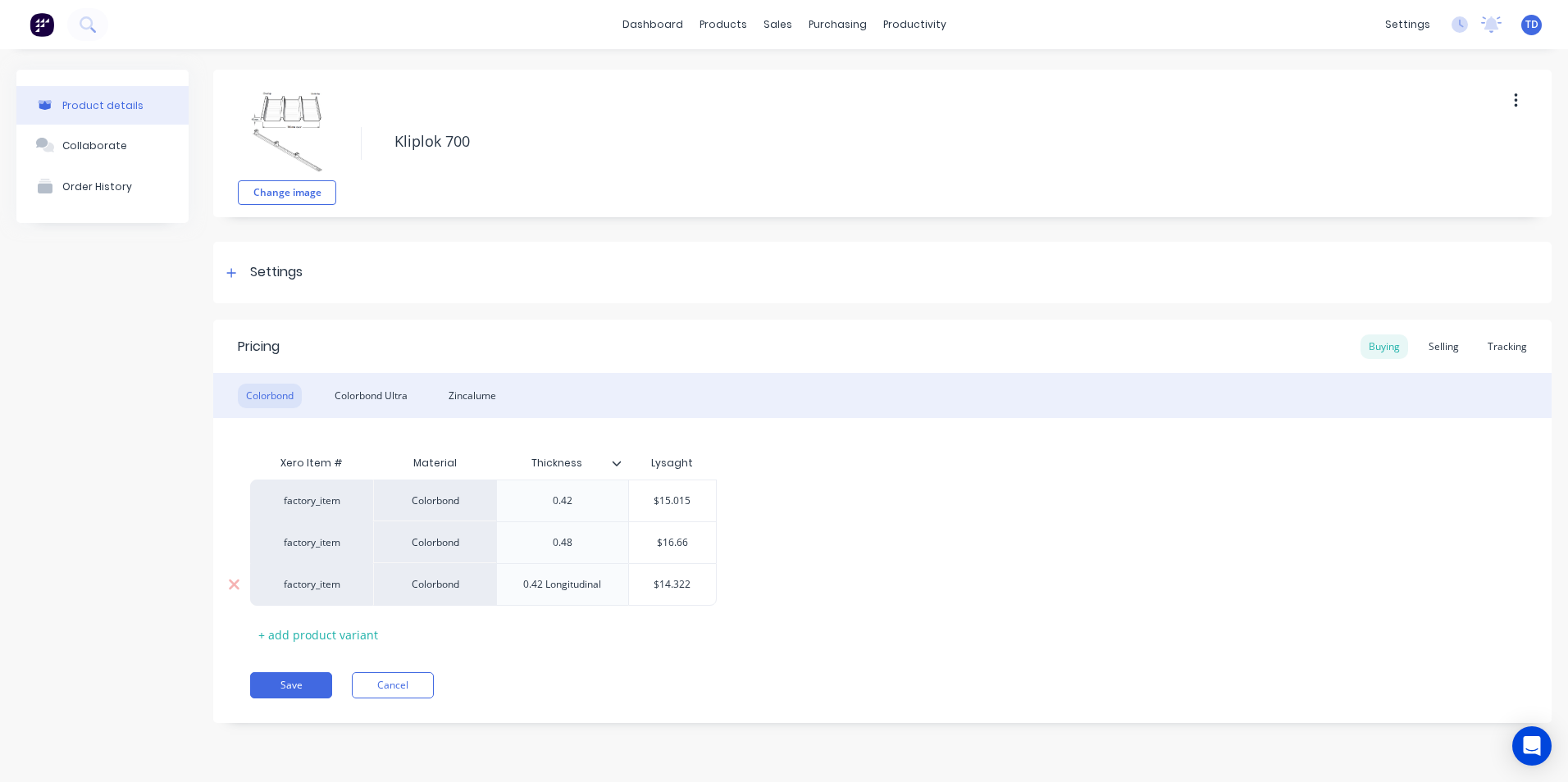
click at [697, 587] on input "$14.322" at bounding box center [672, 585] width 88 height 15
click at [786, 575] on div "factory_item Colorbond 0.42 $15.015 factory_item Colorbond 0.48 $16.66 factory_…" at bounding box center [882, 543] width 1264 height 126
click at [1437, 346] on div "Selling" at bounding box center [1444, 347] width 47 height 24
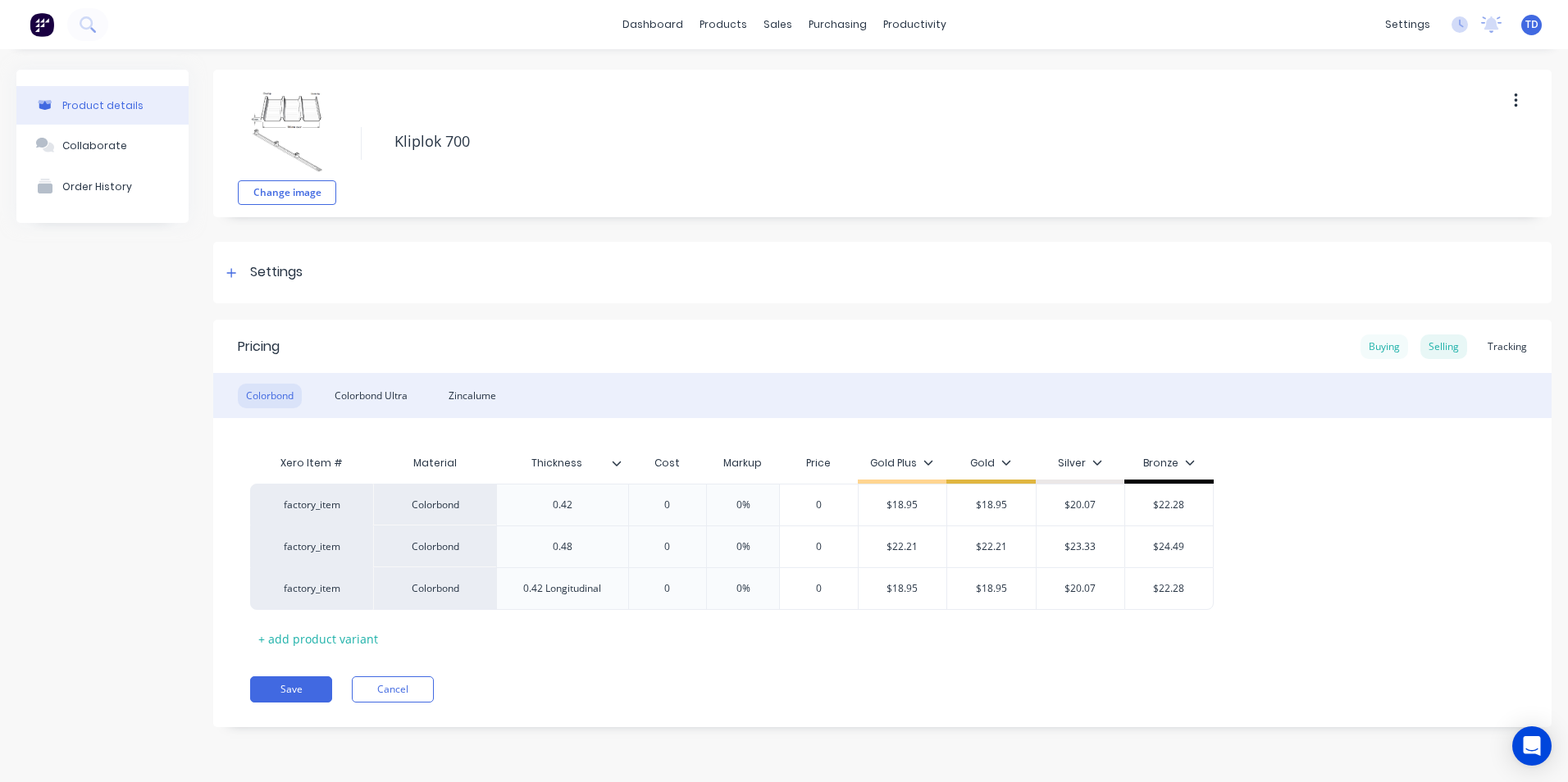
click at [1403, 346] on div "Buying" at bounding box center [1384, 347] width 48 height 24
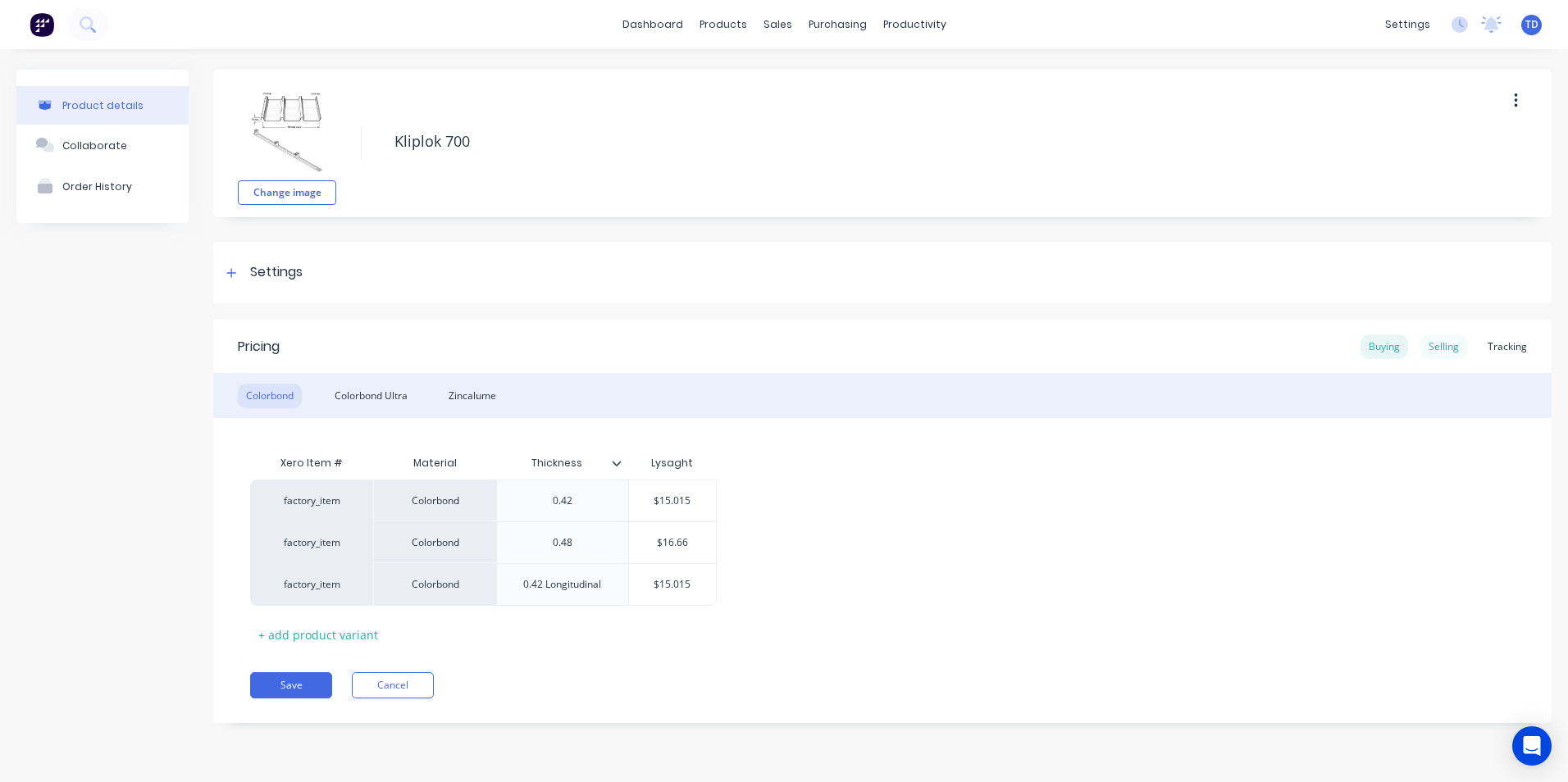
click at [1452, 345] on div "Selling" at bounding box center [1444, 347] width 47 height 24
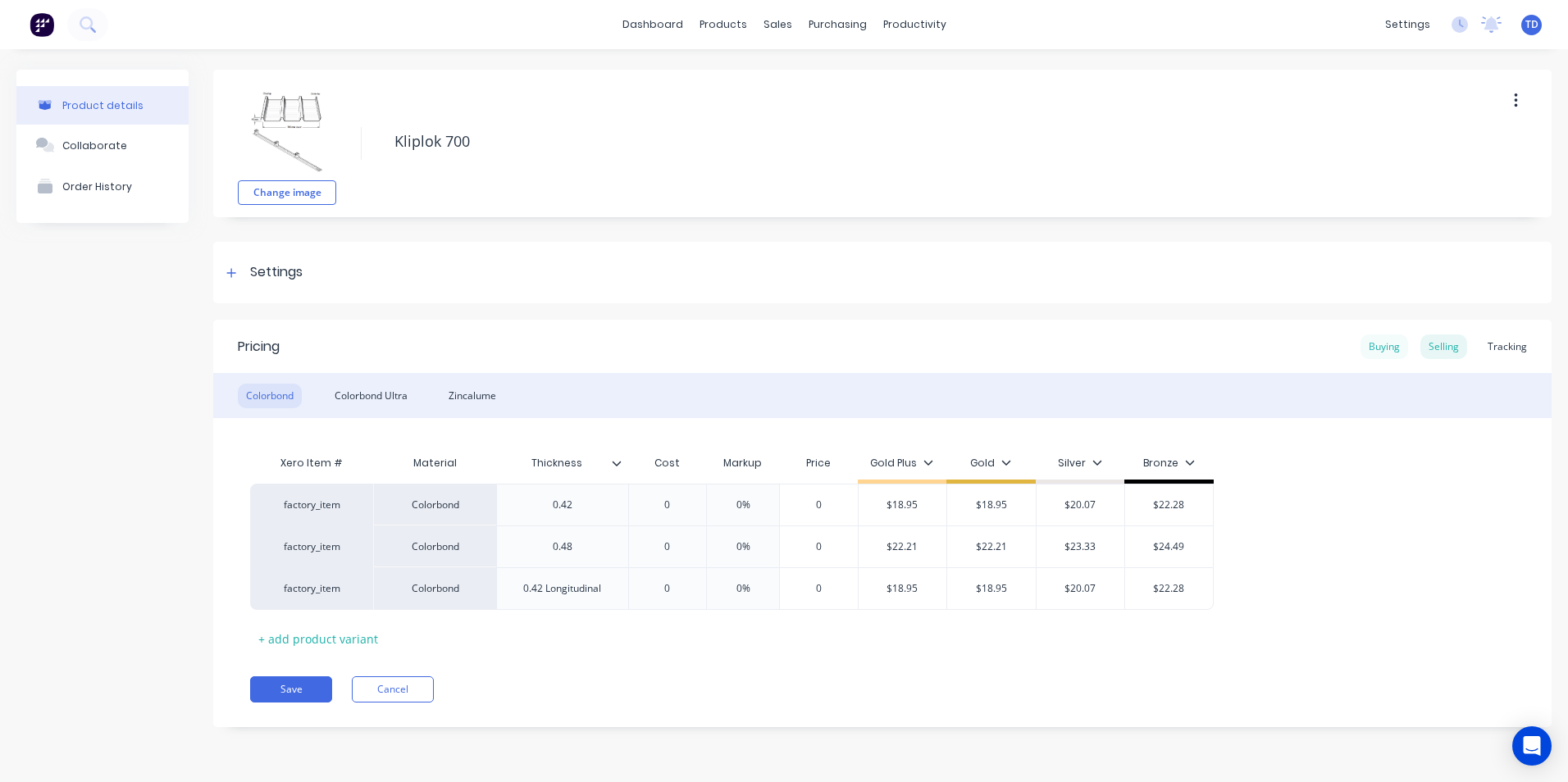
click at [1370, 355] on div "Buying" at bounding box center [1384, 347] width 48 height 24
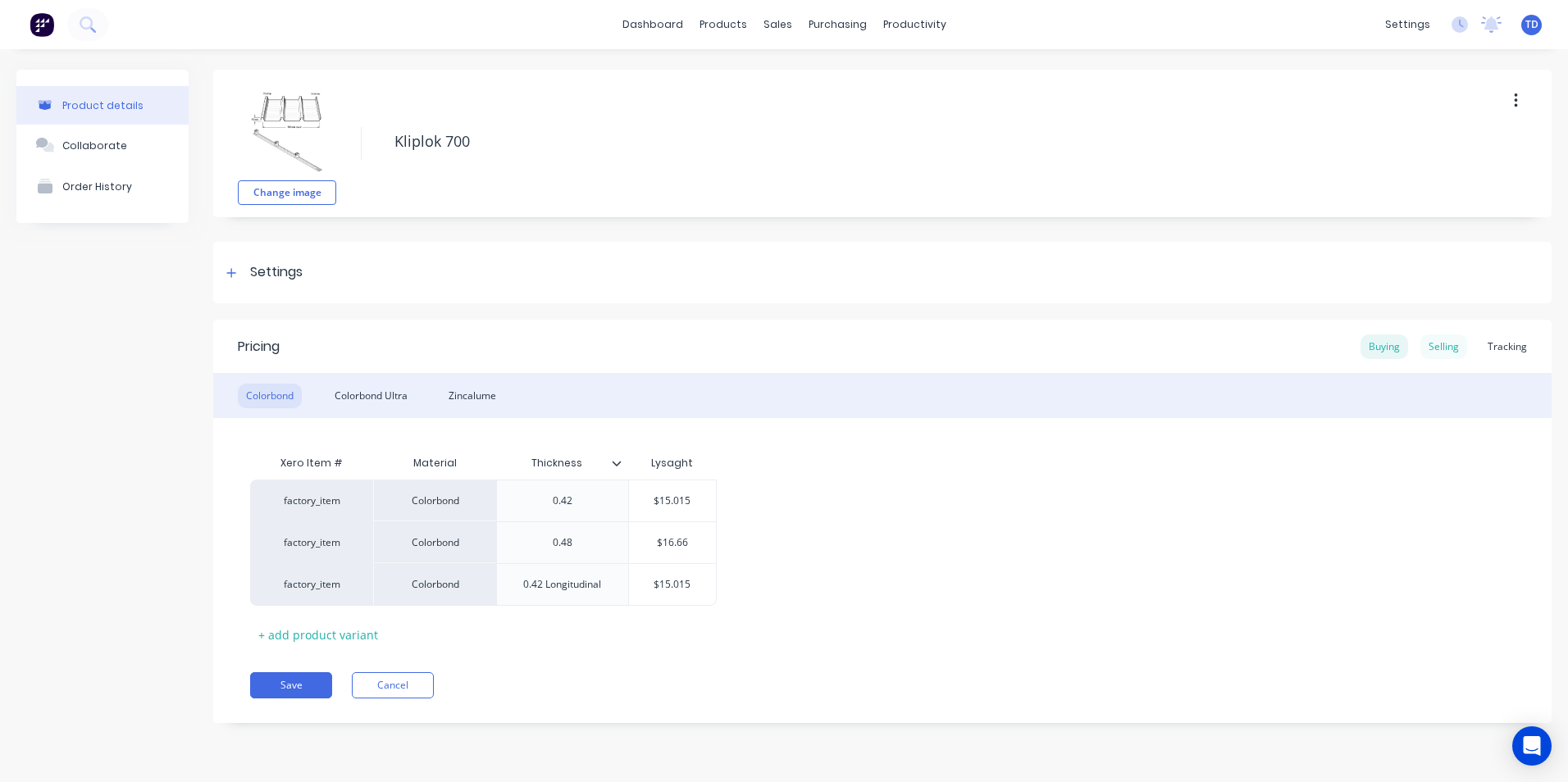
click at [1442, 351] on div "Selling" at bounding box center [1444, 347] width 47 height 24
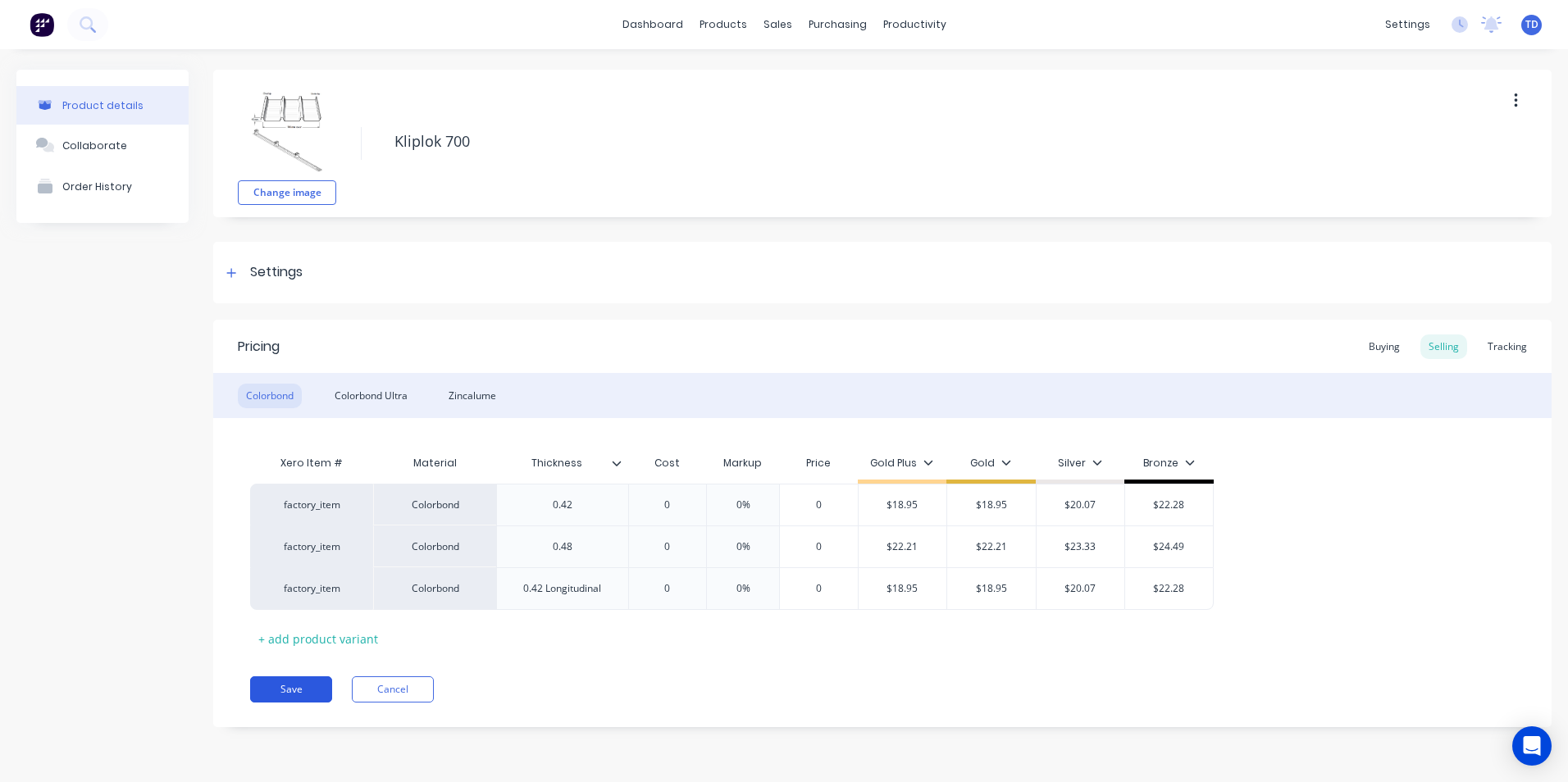
click at [310, 687] on button "Save" at bounding box center [291, 689] width 82 height 26
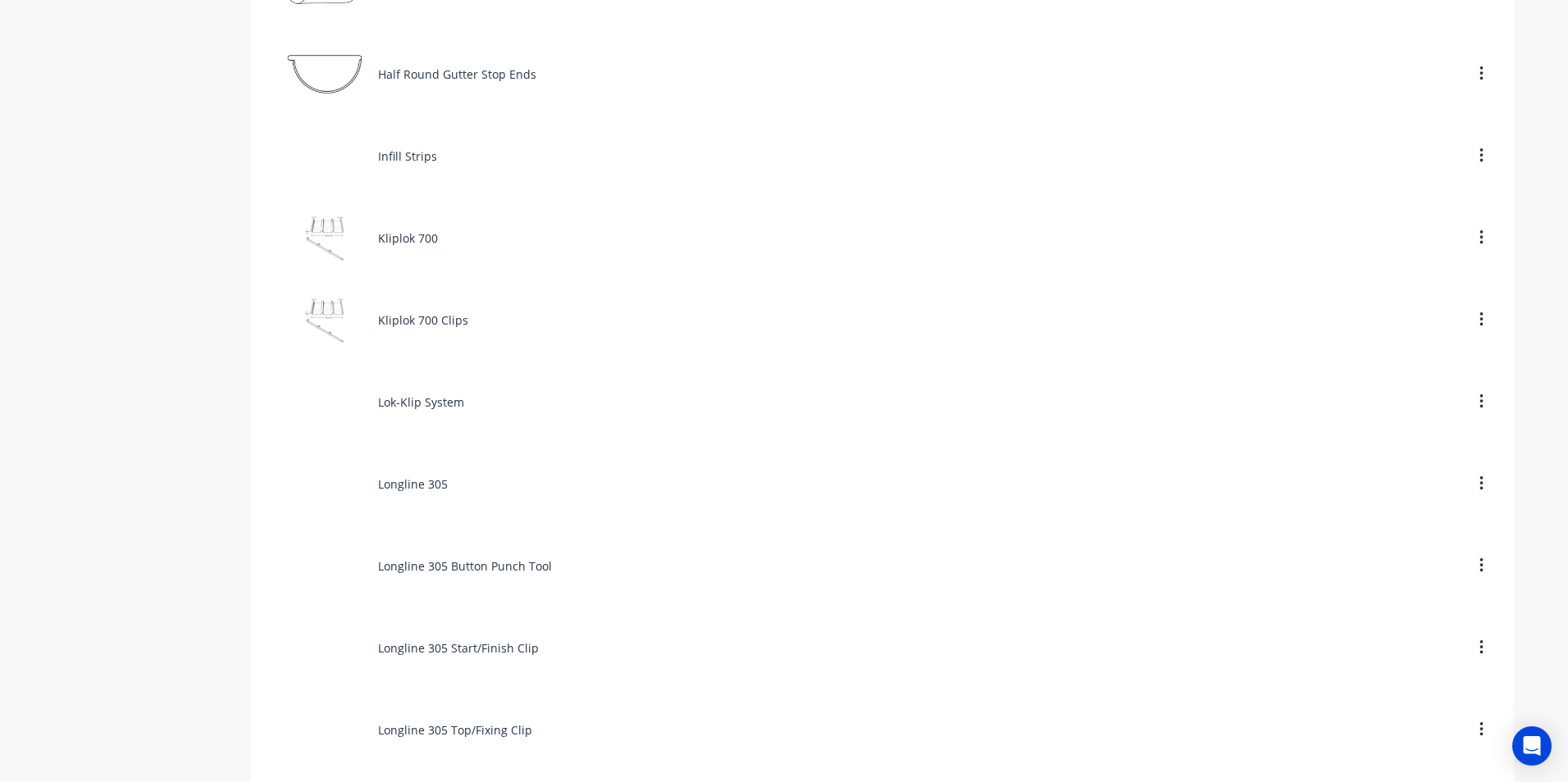
scroll to position [4592, 0]
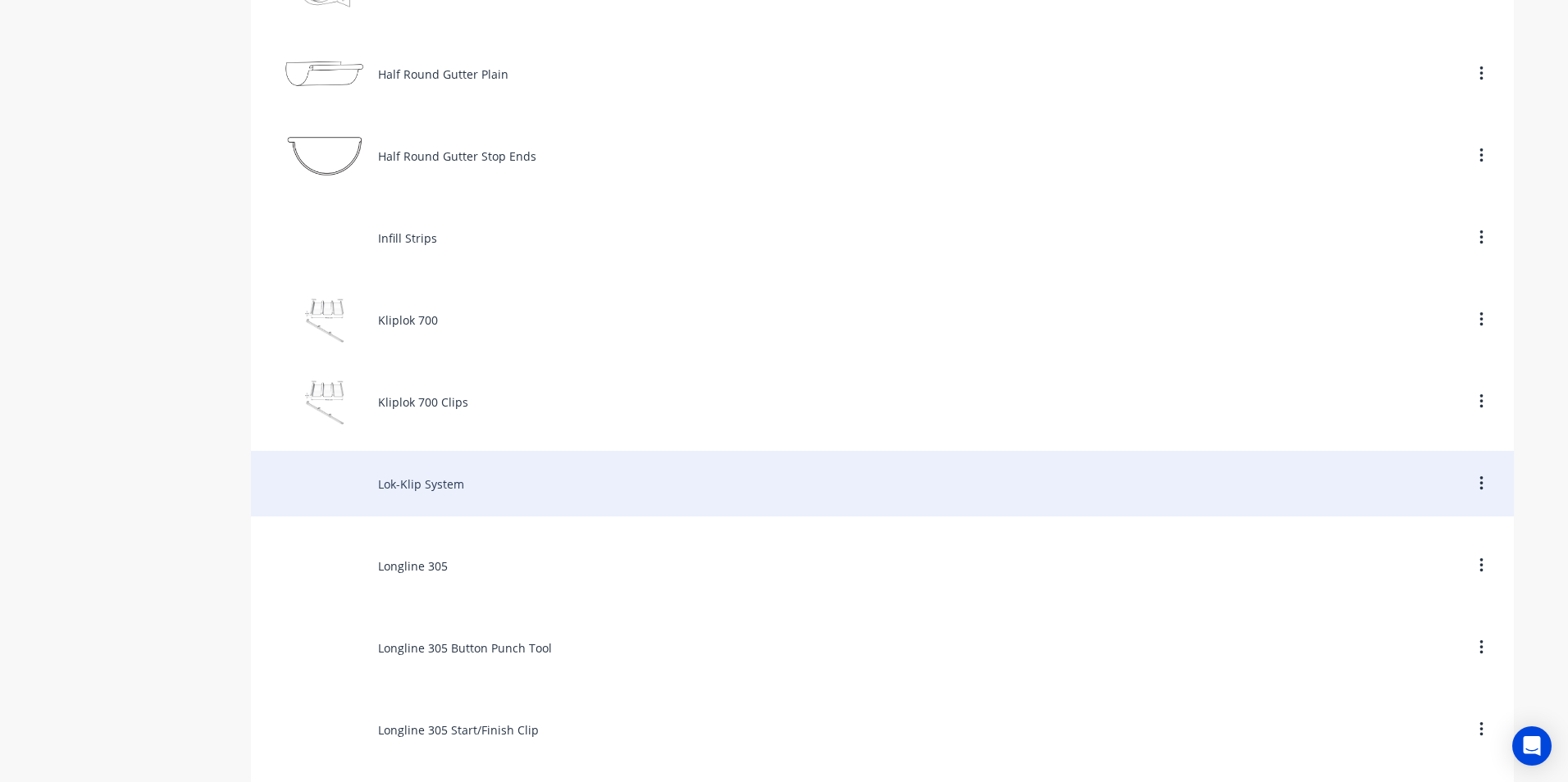
click at [401, 481] on div "Lok-Klip System" at bounding box center [882, 484] width 1262 height 65
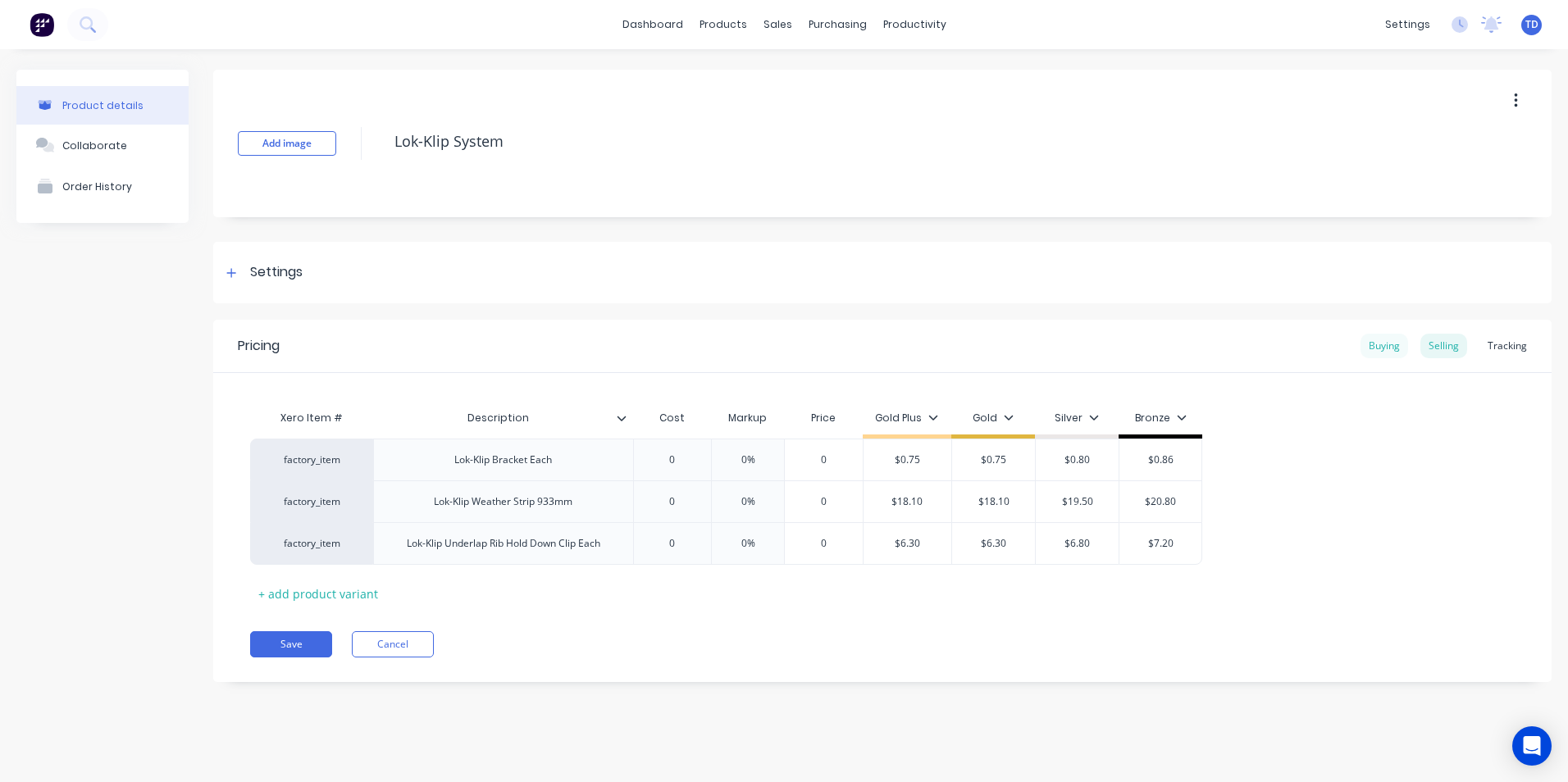
click at [1373, 347] on div "Buying" at bounding box center [1384, 346] width 48 height 24
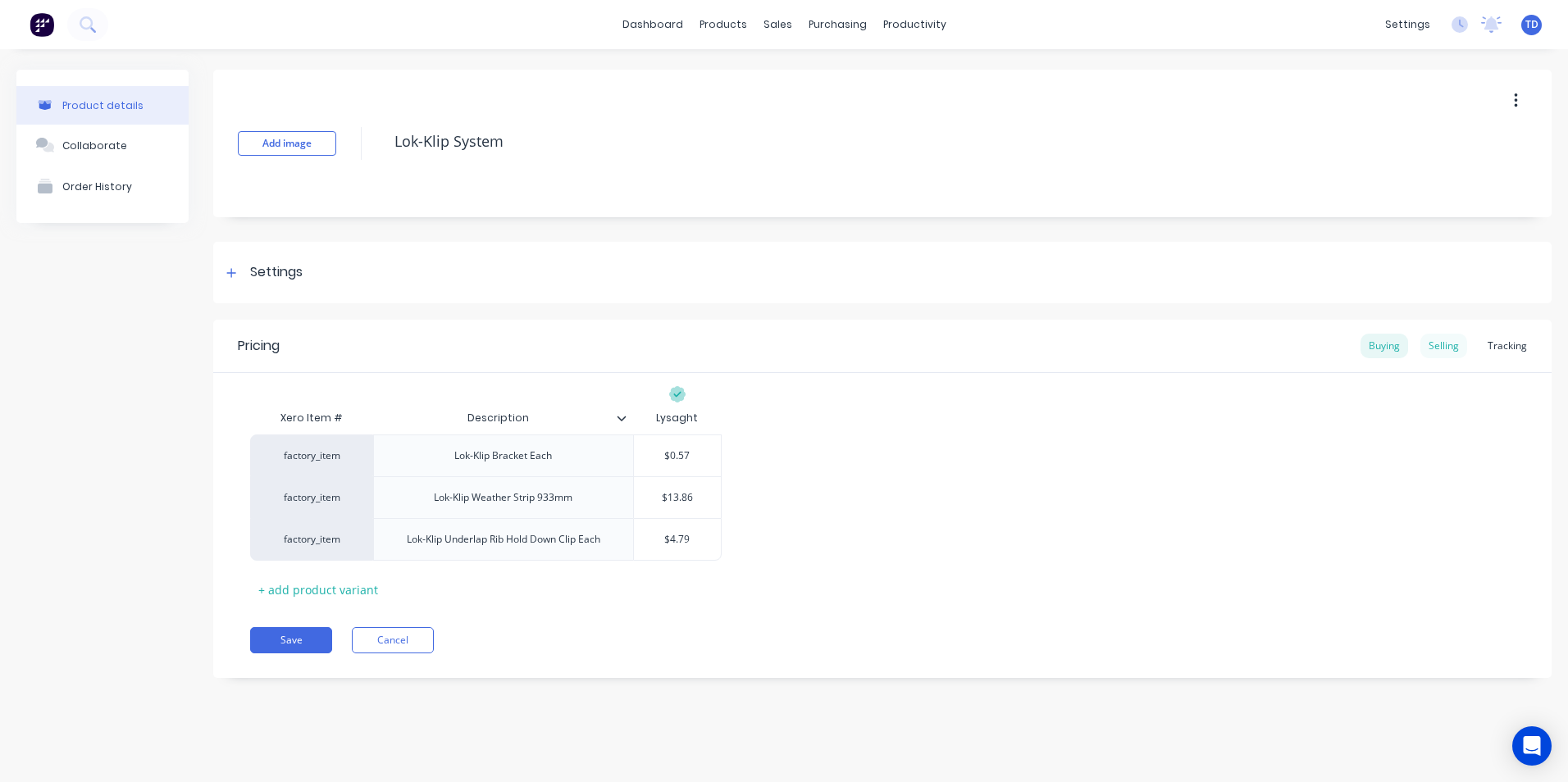
click at [1456, 348] on div "Selling" at bounding box center [1444, 346] width 47 height 24
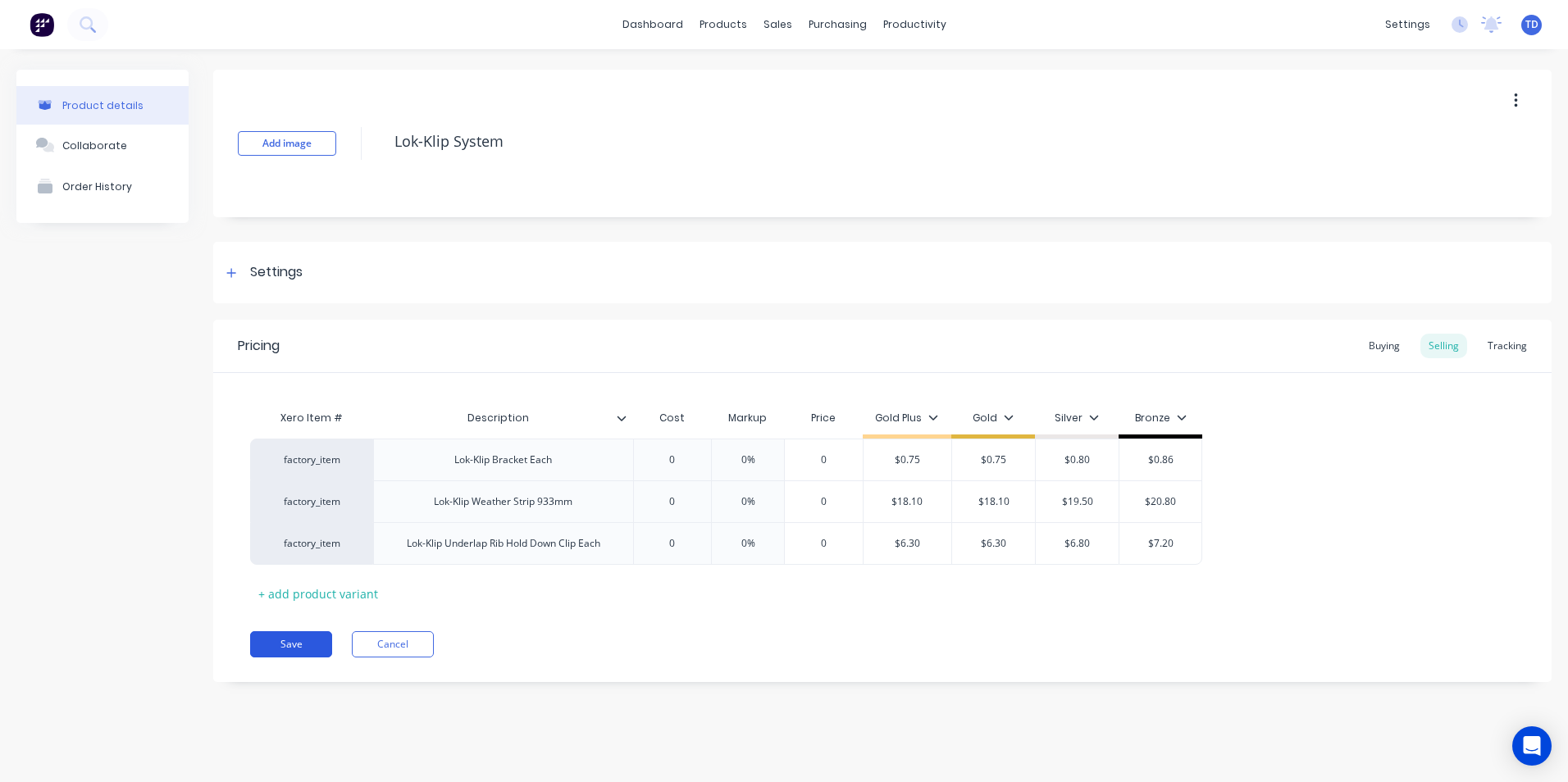
click at [301, 647] on button "Save" at bounding box center [291, 644] width 82 height 26
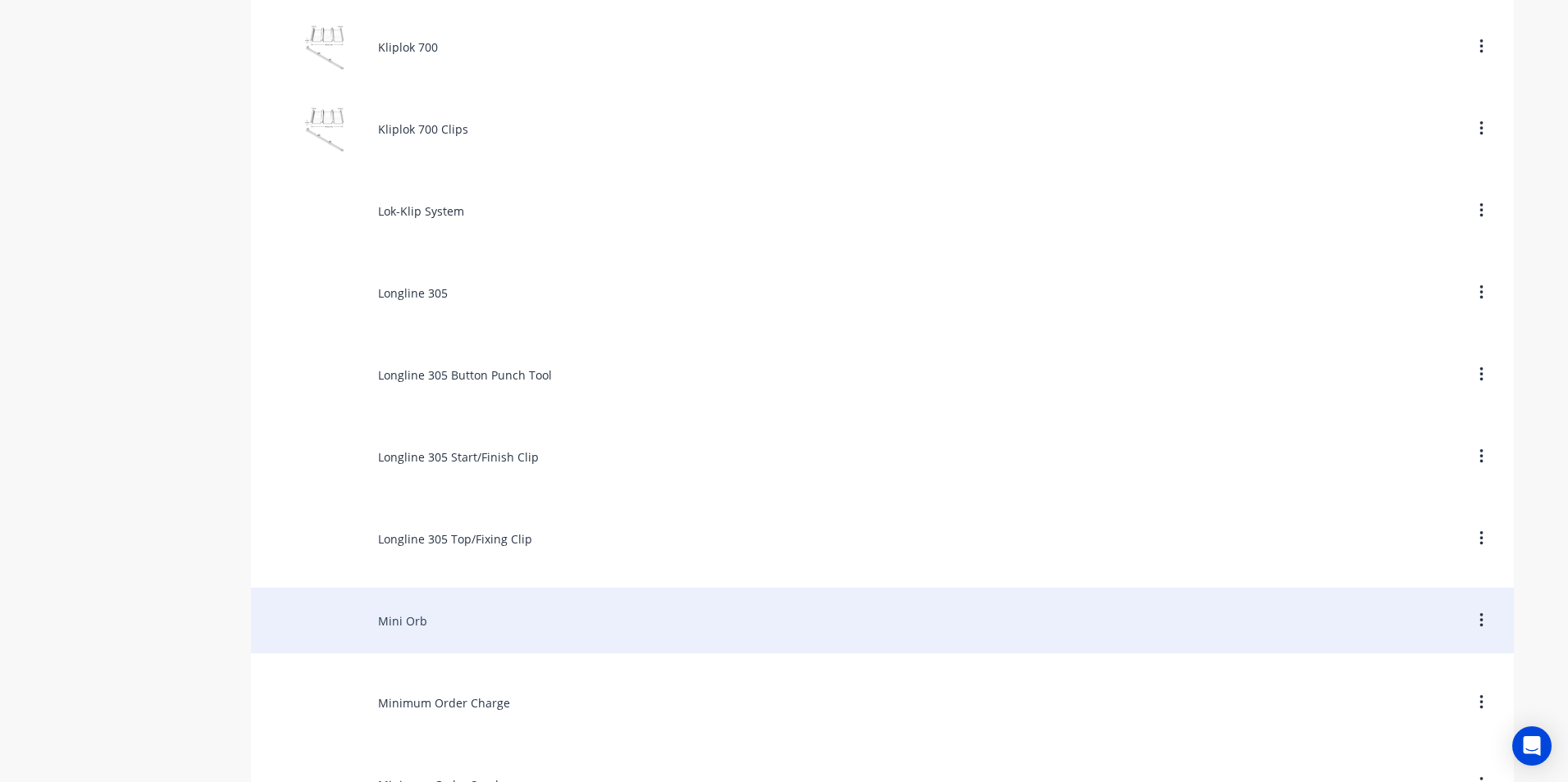
scroll to position [4839, 0]
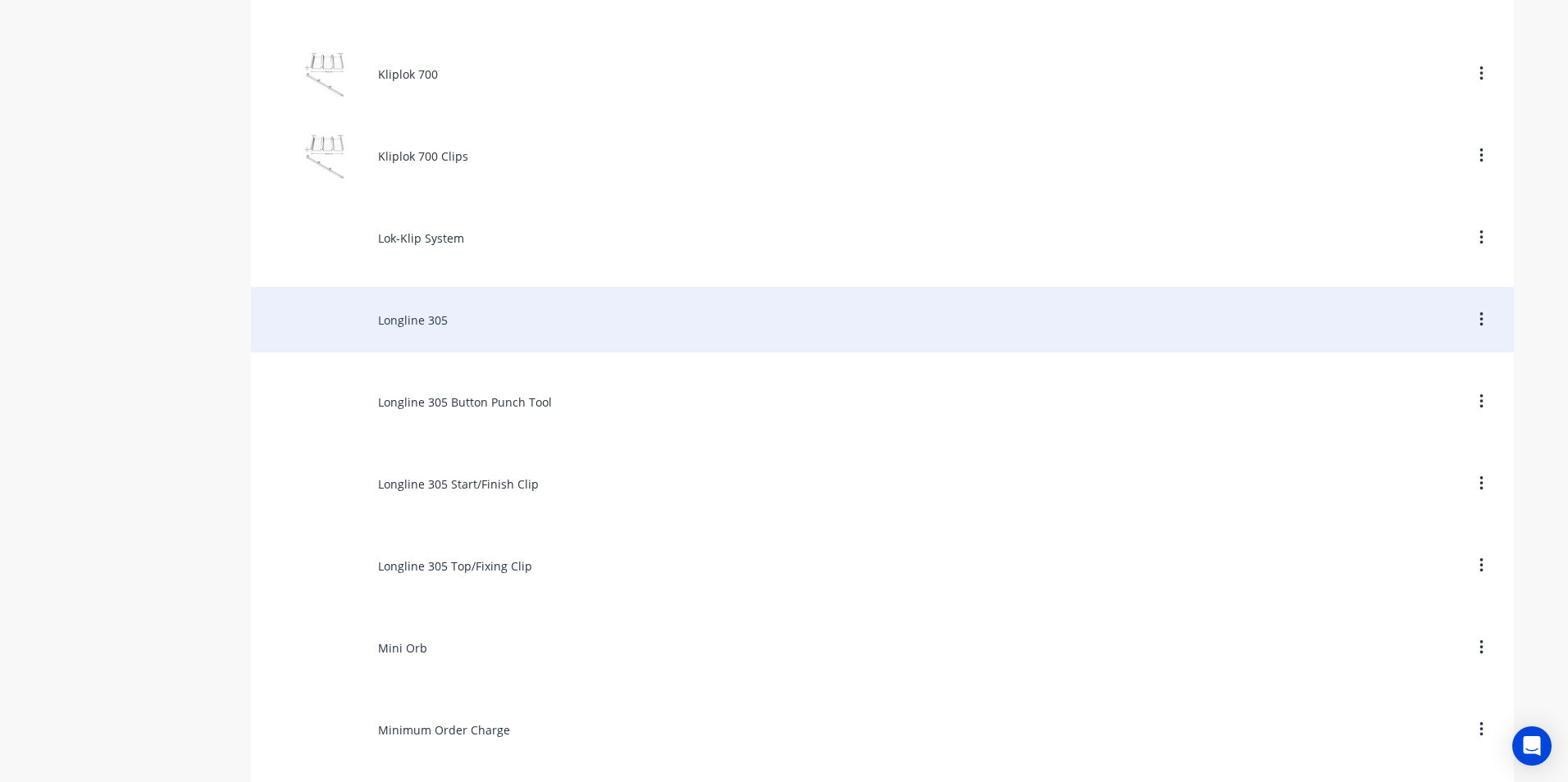
click at [414, 332] on div "Longline 305" at bounding box center [882, 320] width 1262 height 65
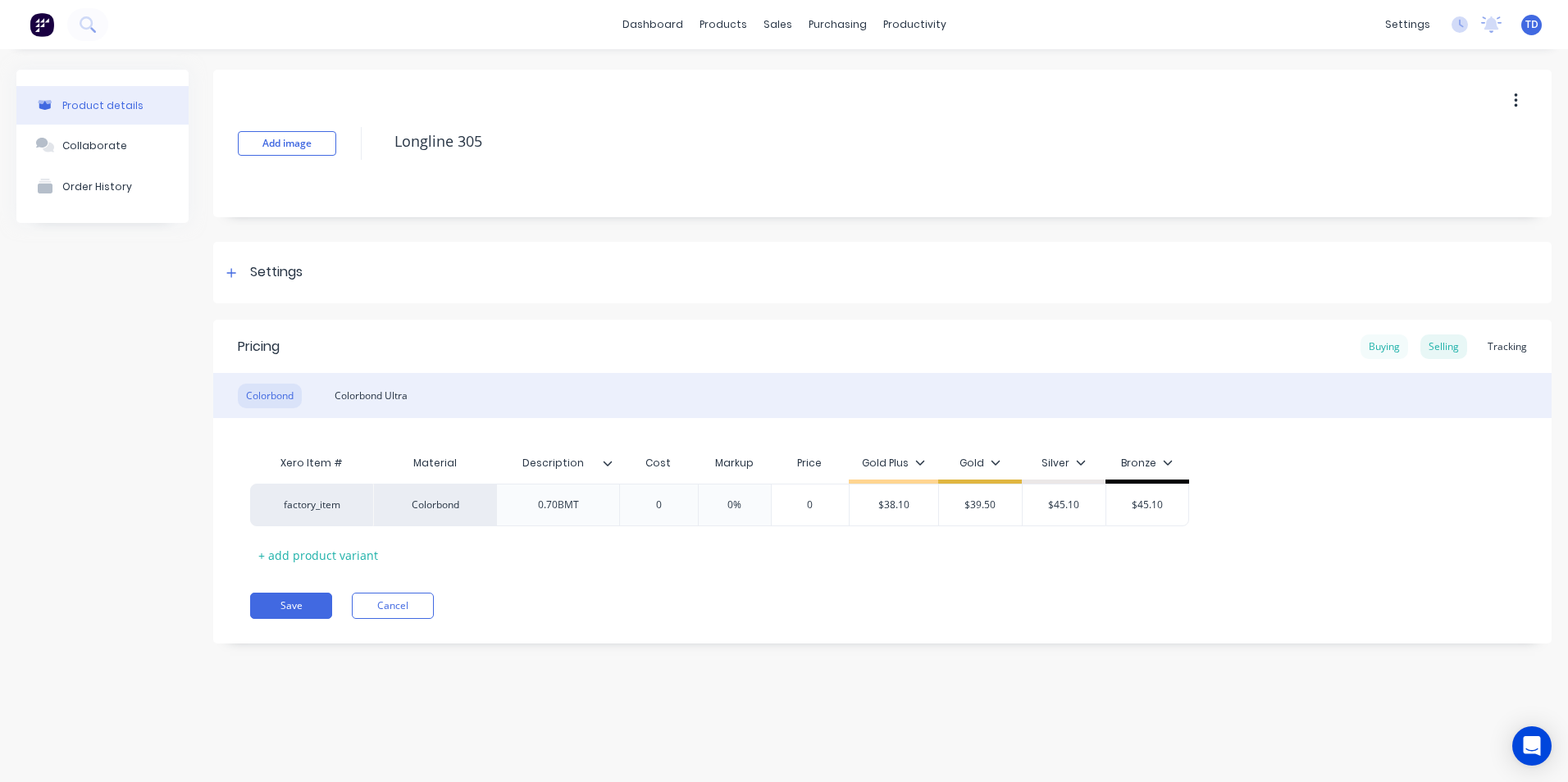
click at [1378, 345] on div "Buying" at bounding box center [1384, 347] width 48 height 24
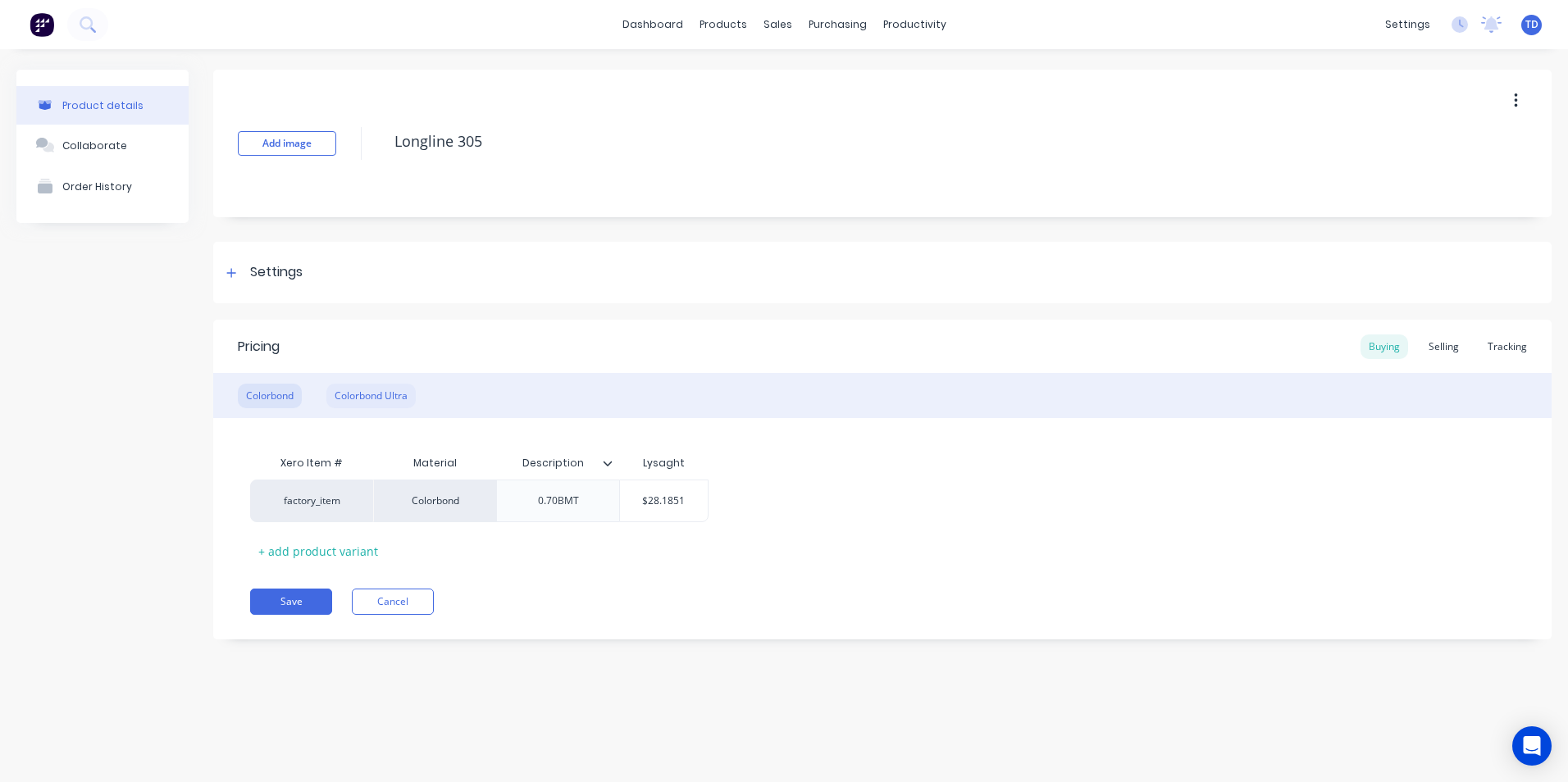
click at [350, 395] on div "Colorbond Ultra" at bounding box center [371, 395] width 90 height 24
click at [693, 501] on input "$28.67" at bounding box center [664, 502] width 88 height 15
click at [1453, 347] on div "Selling" at bounding box center [1444, 347] width 47 height 24
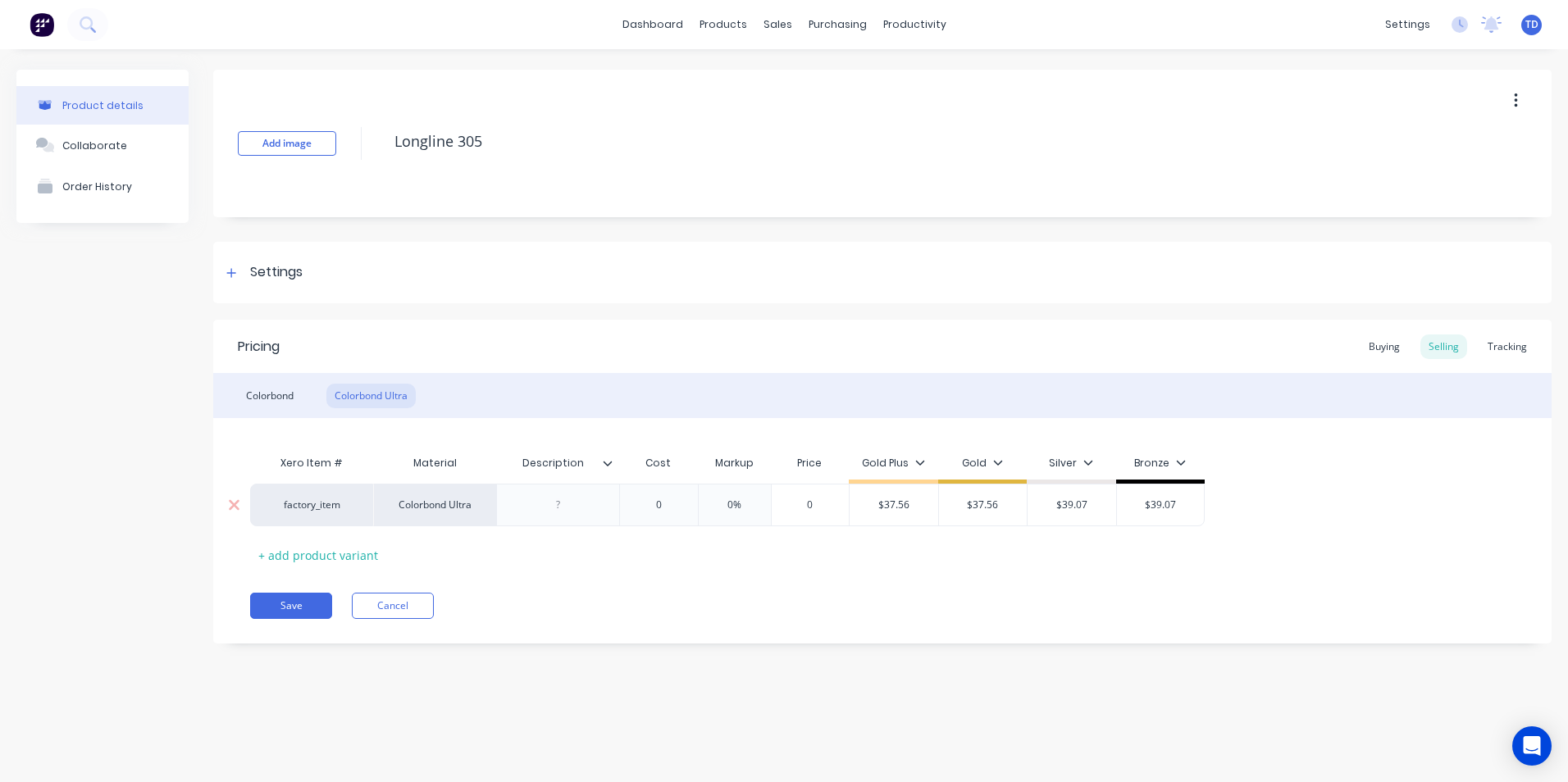
click at [928, 499] on input "$37.56" at bounding box center [894, 506] width 89 height 15
click at [310, 607] on button "Save" at bounding box center [291, 605] width 82 height 26
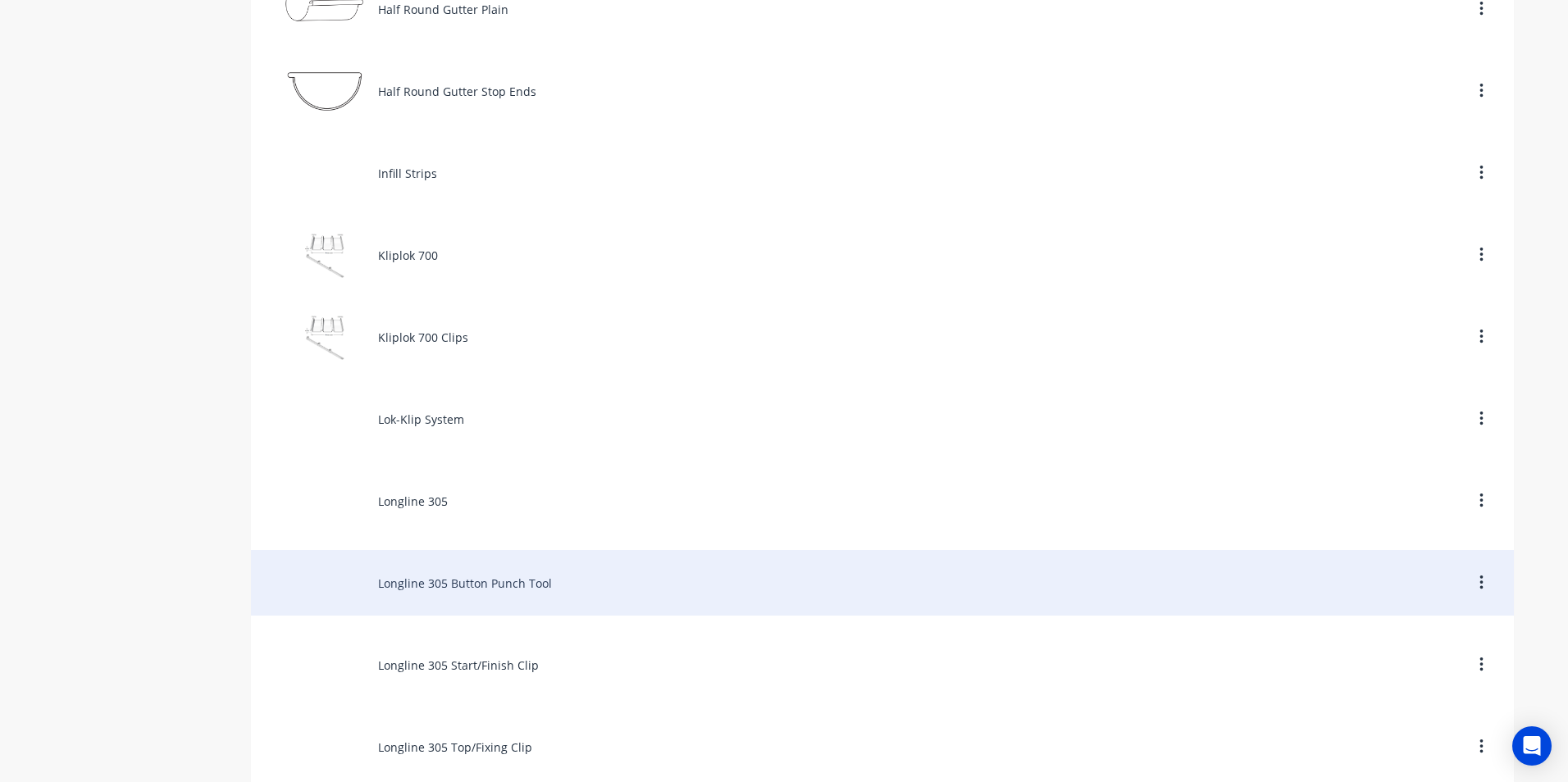
scroll to position [4756, 0]
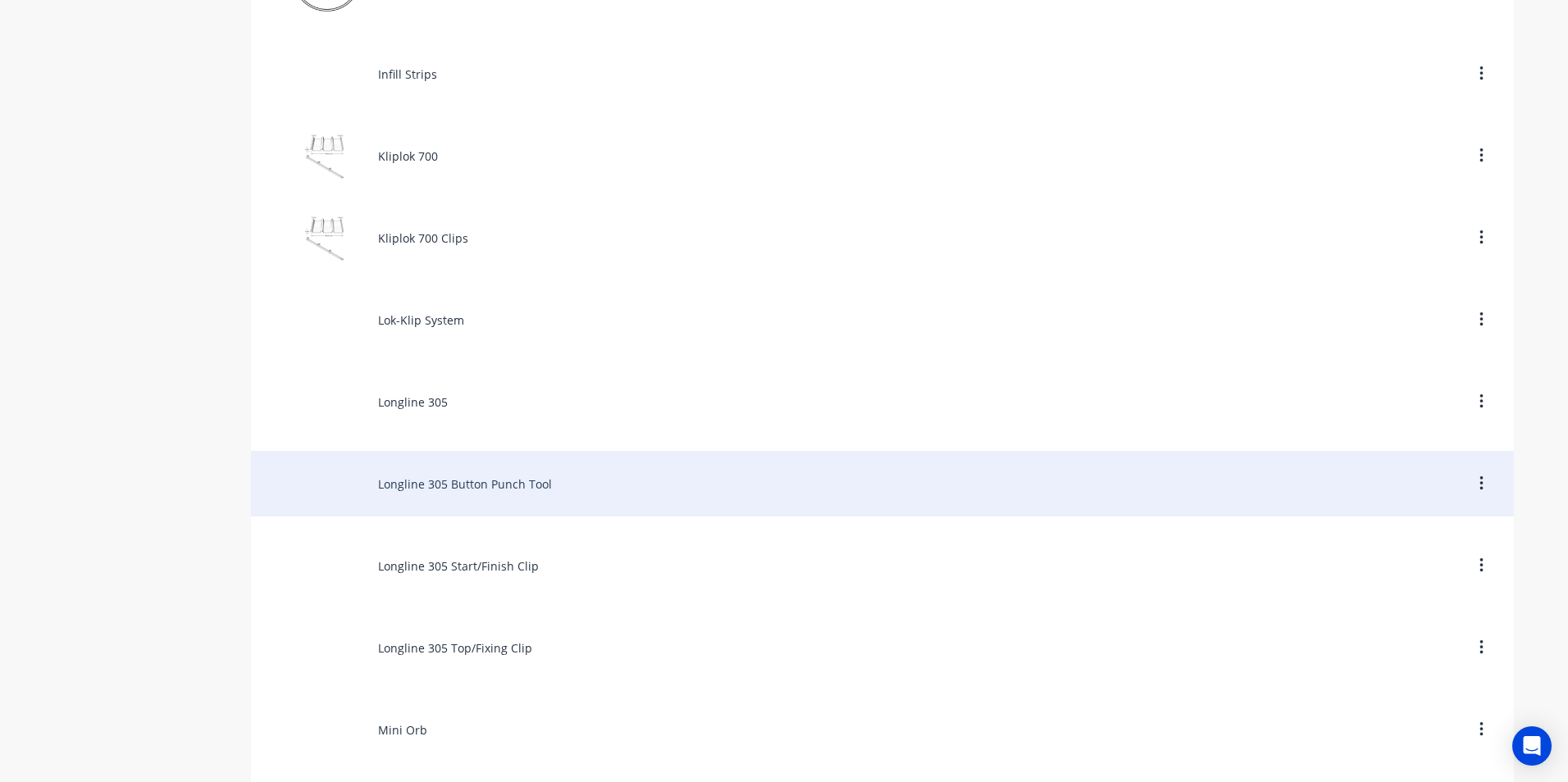
click at [499, 484] on div "Longline 305 Button Punch Tool" at bounding box center [882, 484] width 1262 height 65
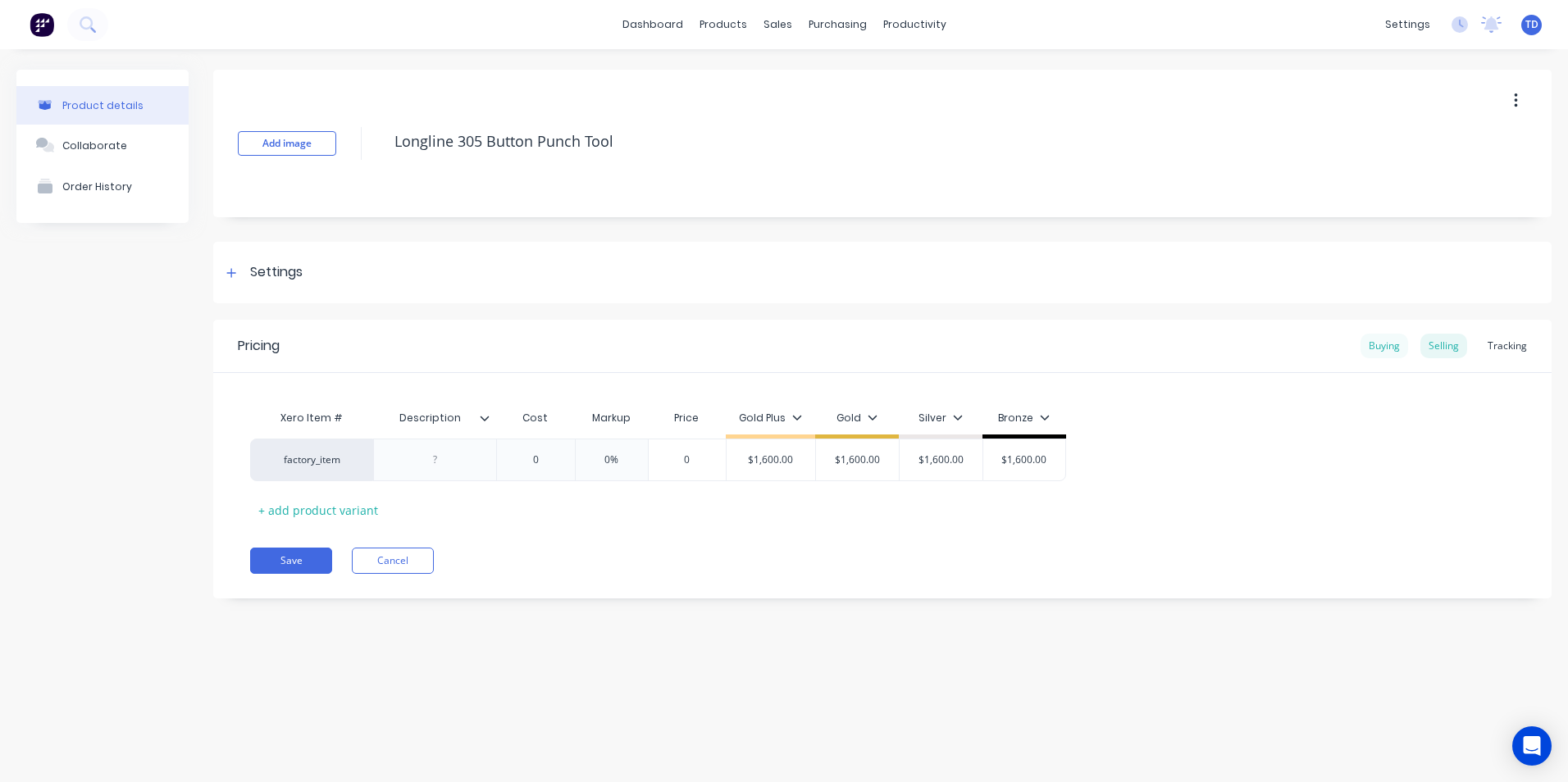
click at [1380, 356] on div "Buying" at bounding box center [1384, 346] width 48 height 24
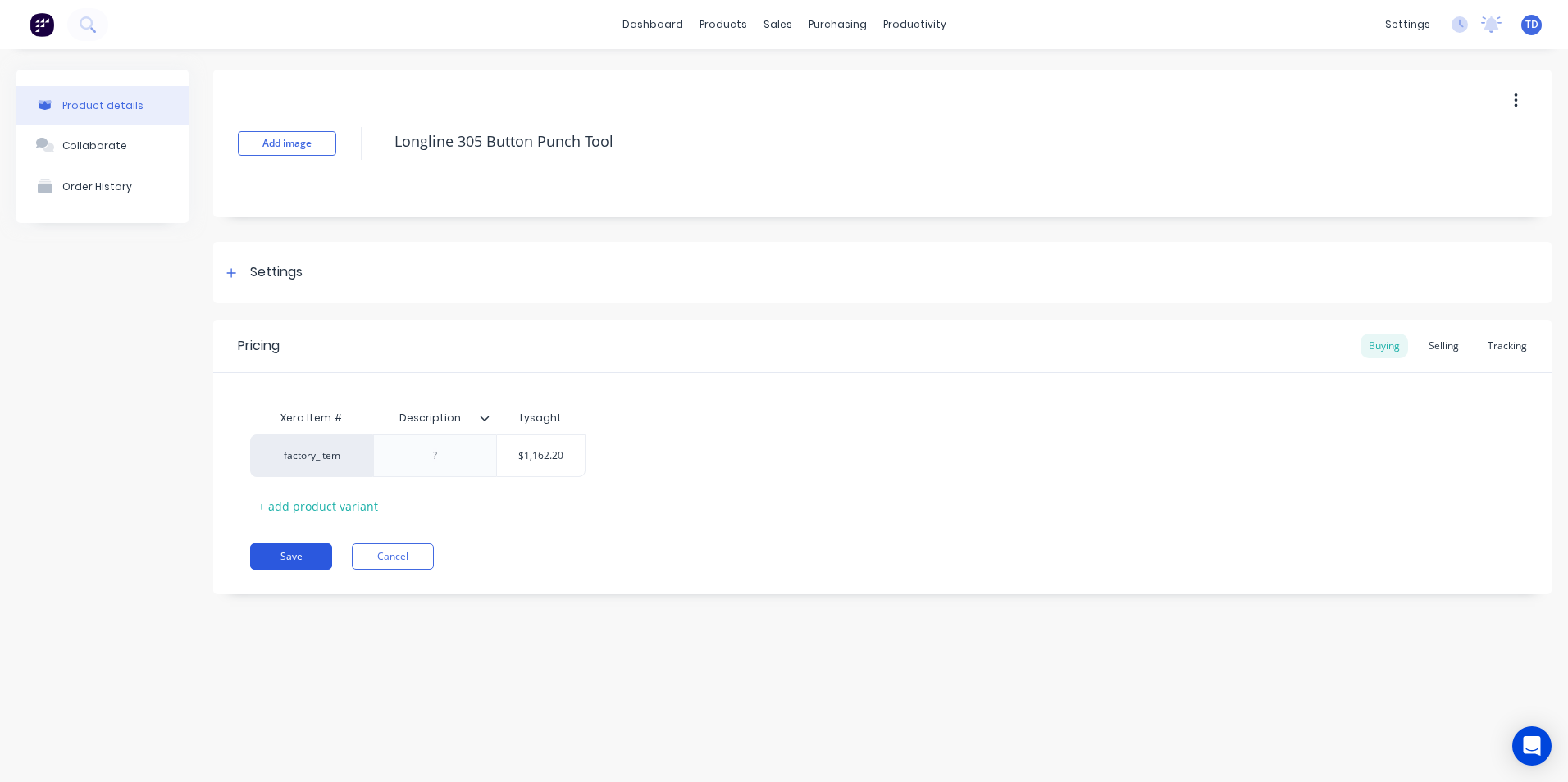
click at [304, 555] on button "Save" at bounding box center [291, 556] width 82 height 26
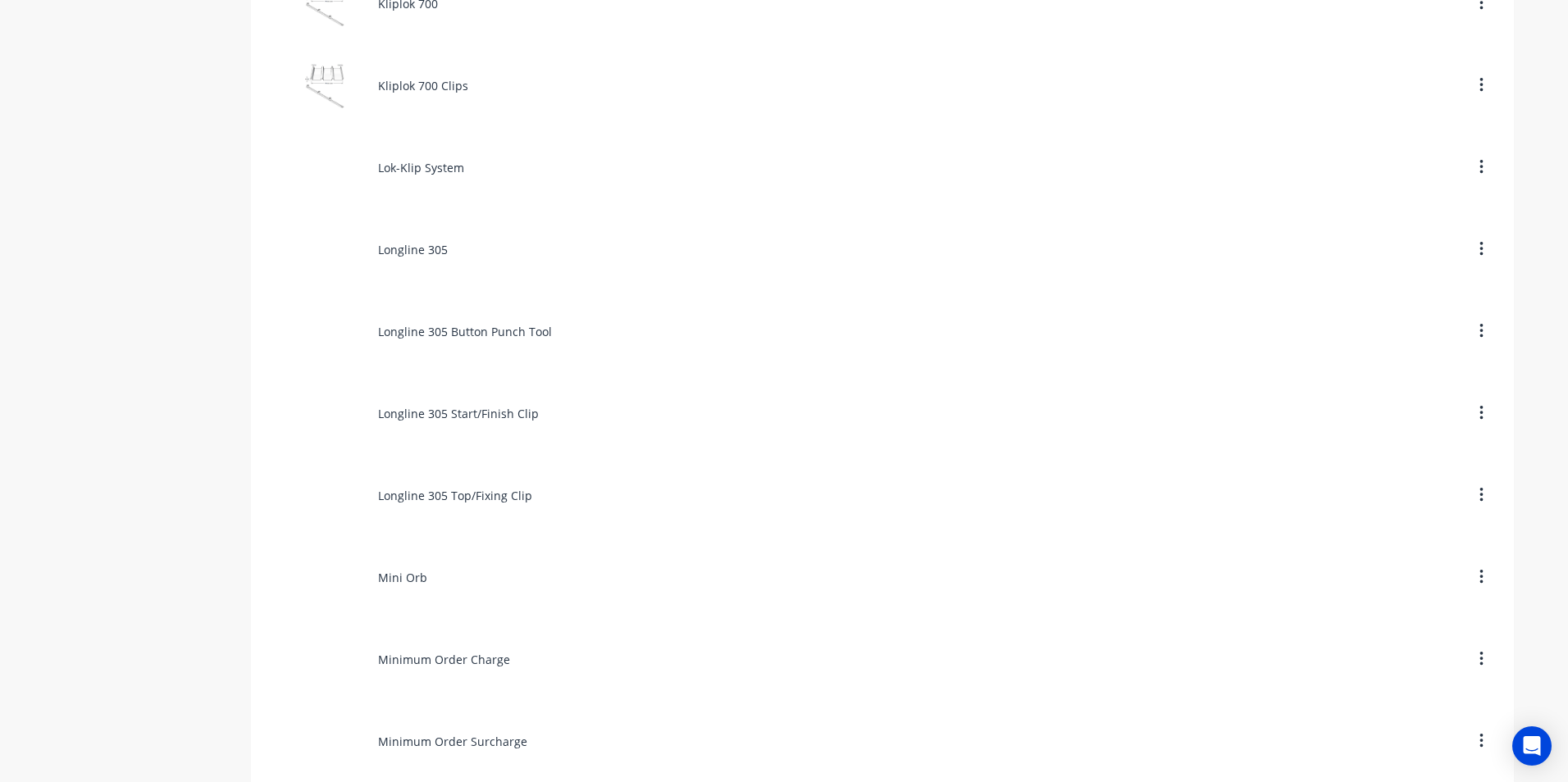
scroll to position [4921, 0]
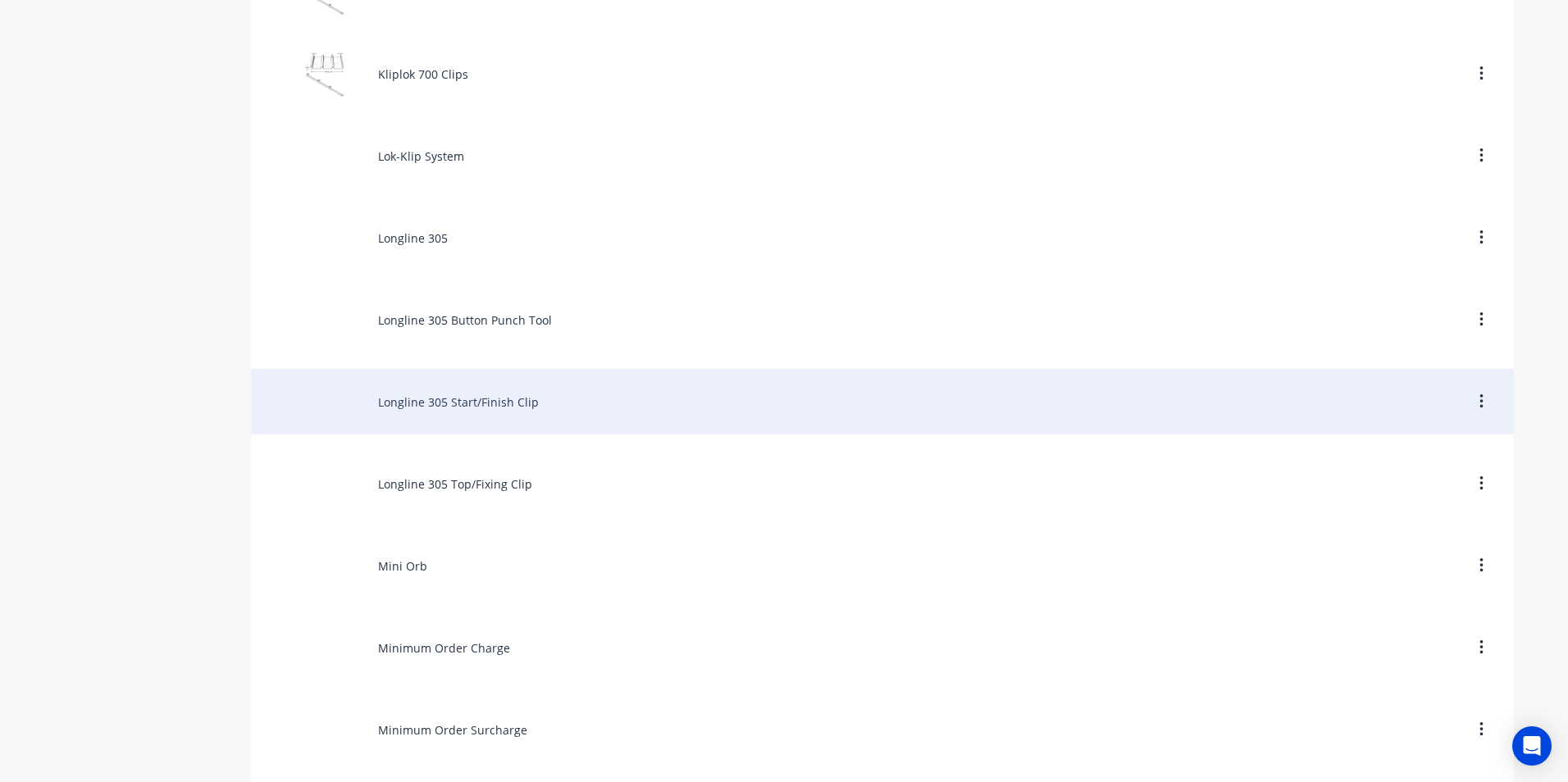
click at [454, 405] on div "Longline 305 Start/Finish Clip" at bounding box center [882, 402] width 1262 height 65
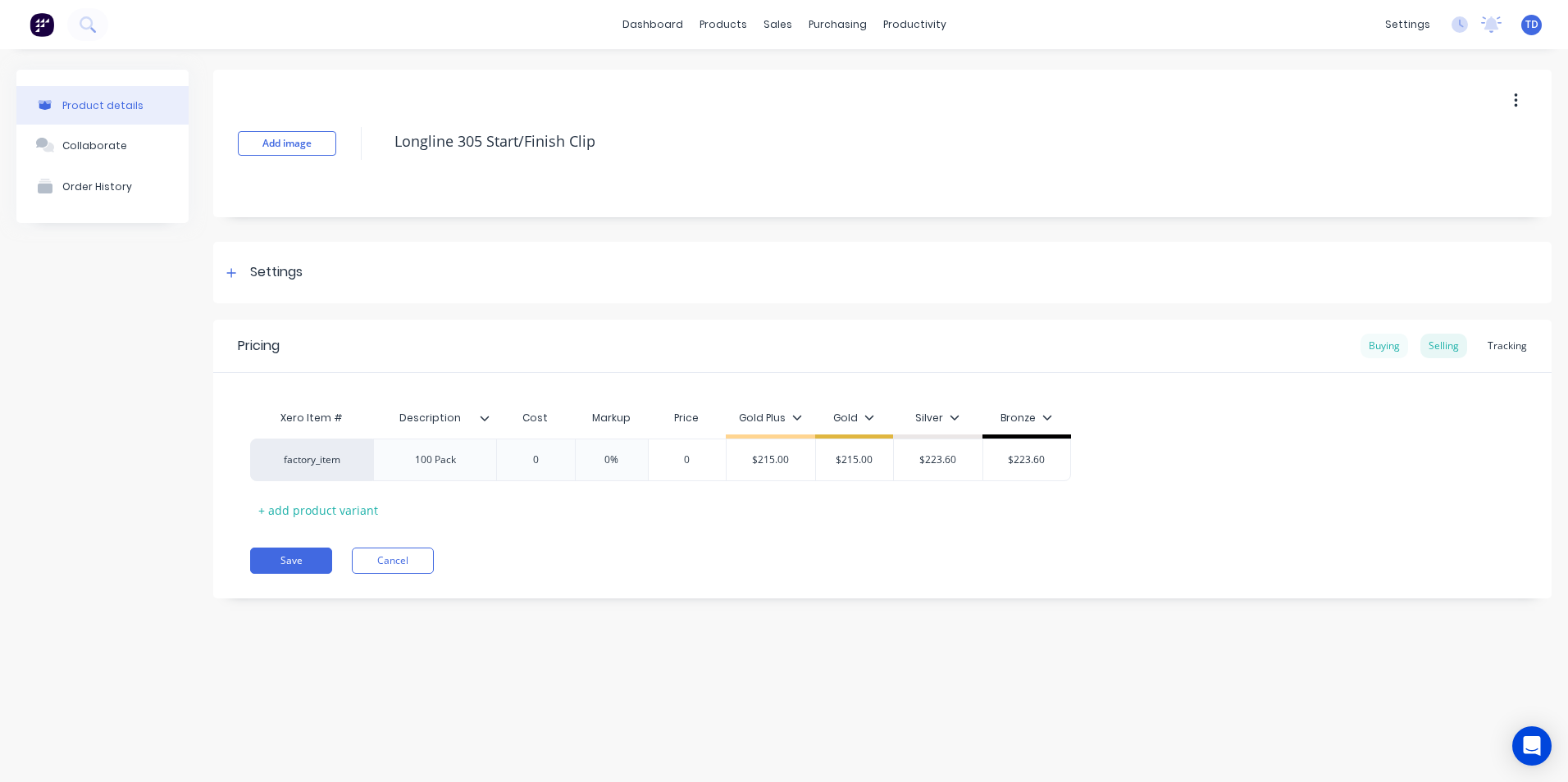
click at [1384, 346] on div "Buying" at bounding box center [1384, 346] width 48 height 24
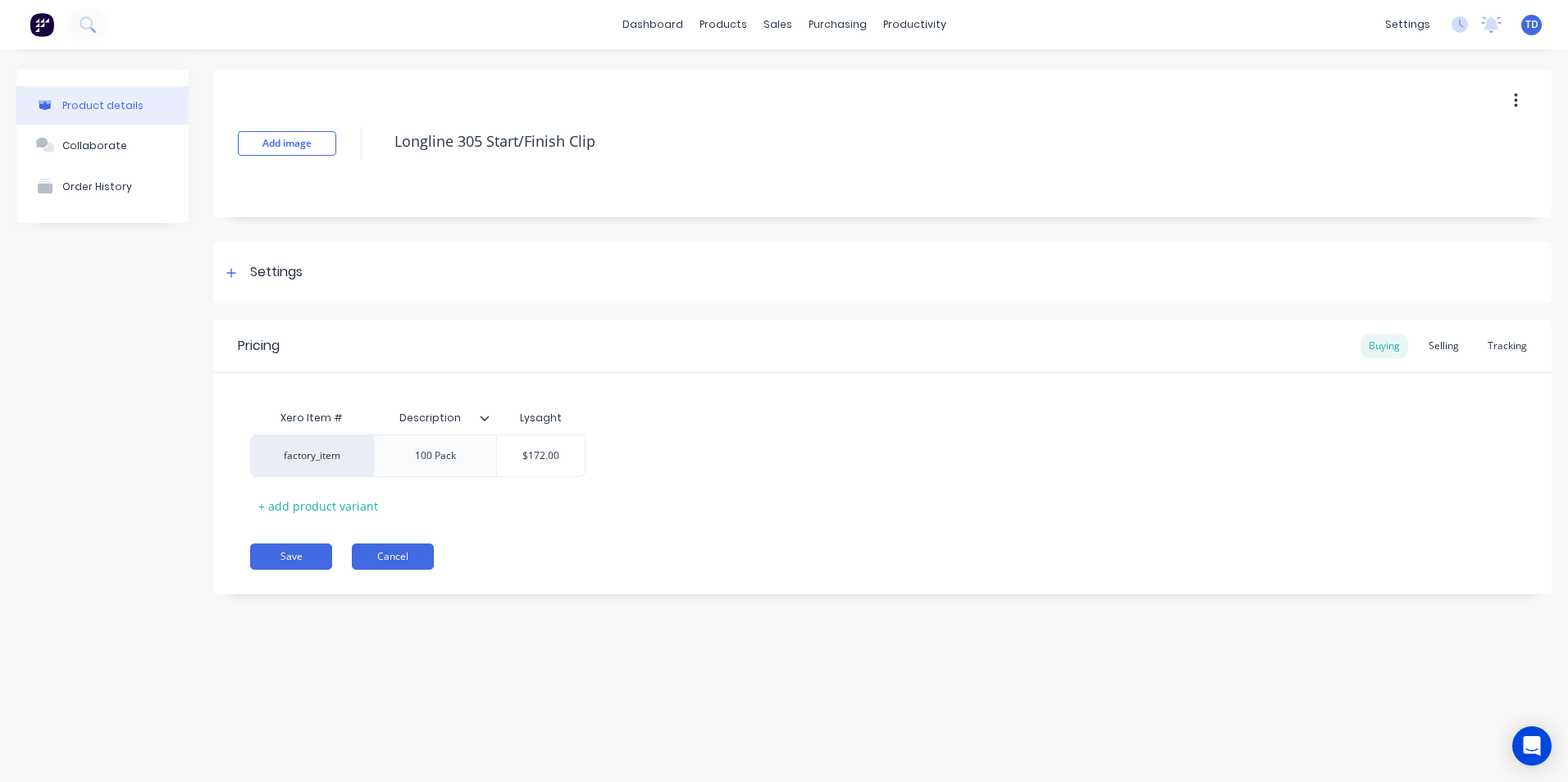
click at [427, 561] on button "Cancel" at bounding box center [393, 556] width 82 height 26
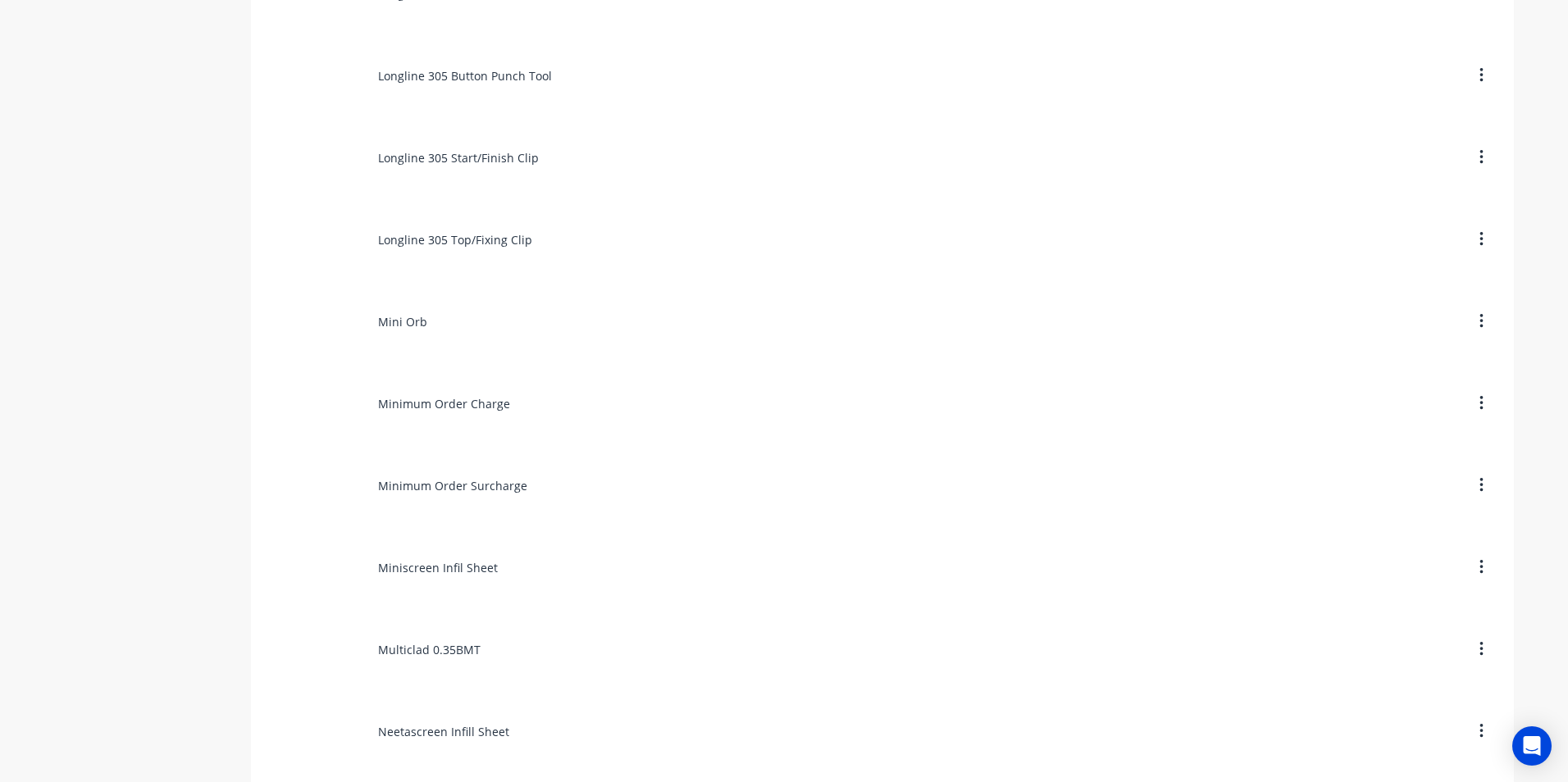
scroll to position [5167, 0]
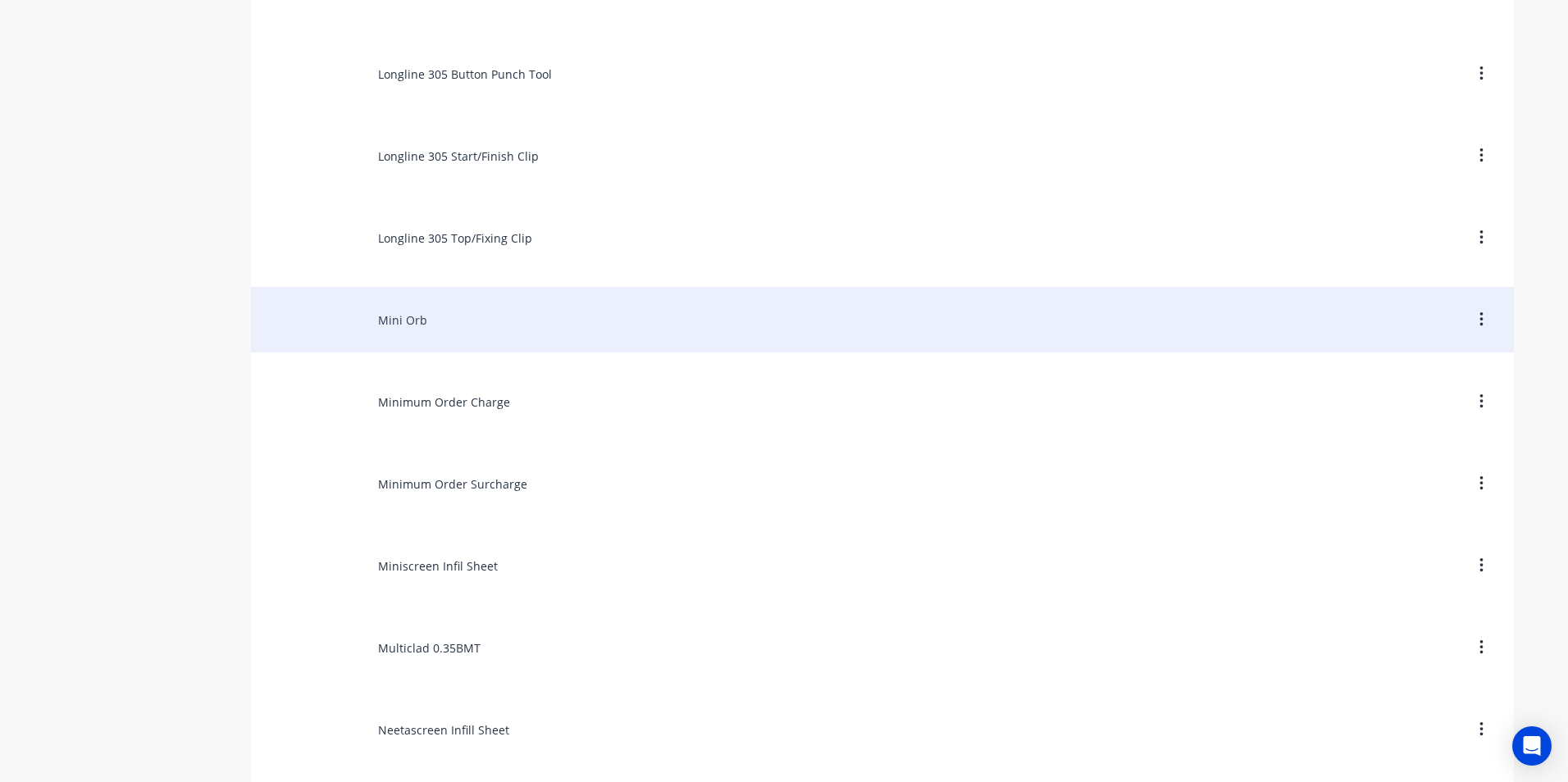
click at [404, 325] on div "Mini Orb" at bounding box center [882, 320] width 1262 height 65
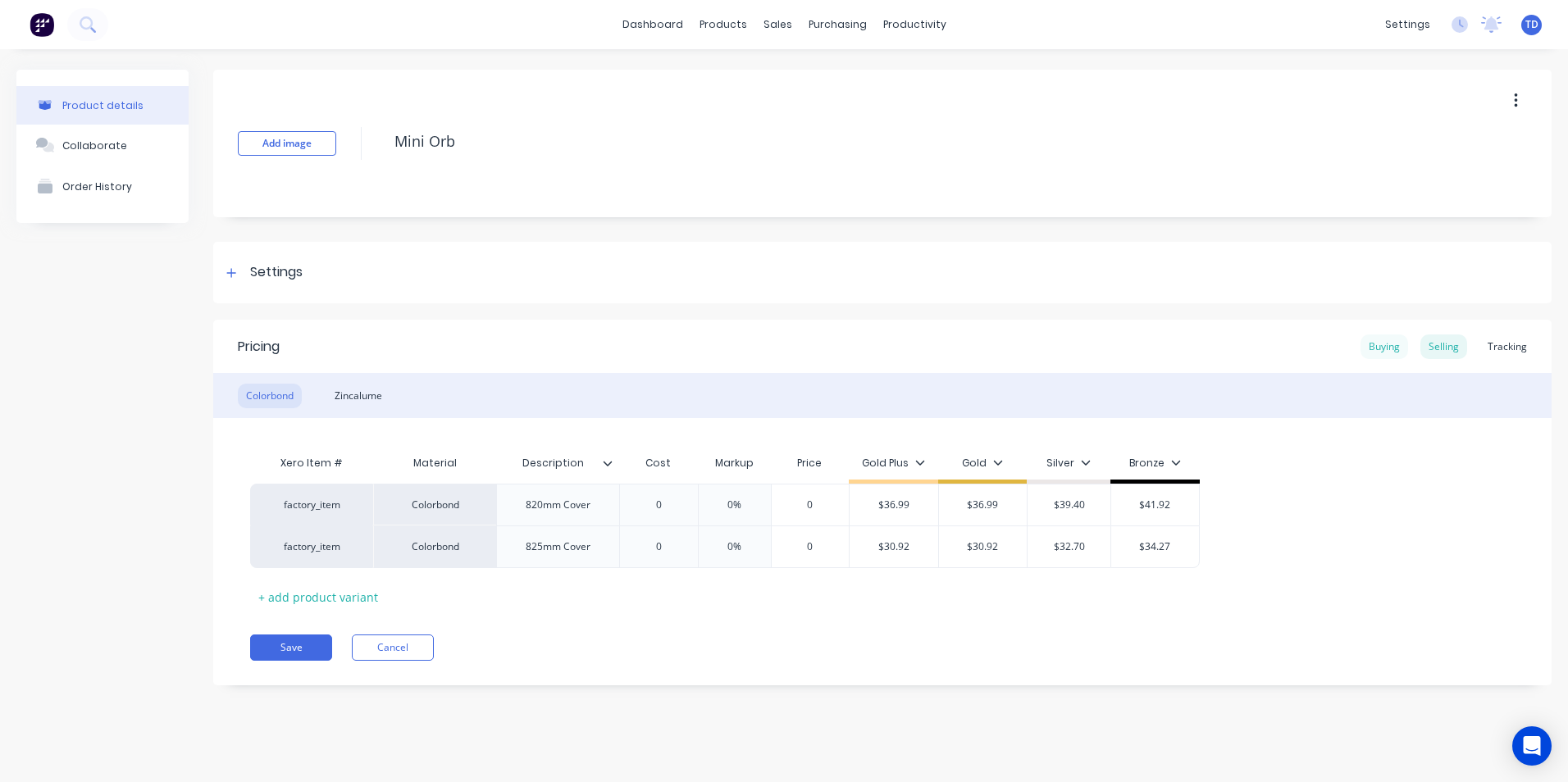
click at [1371, 352] on div "Buying" at bounding box center [1384, 347] width 48 height 24
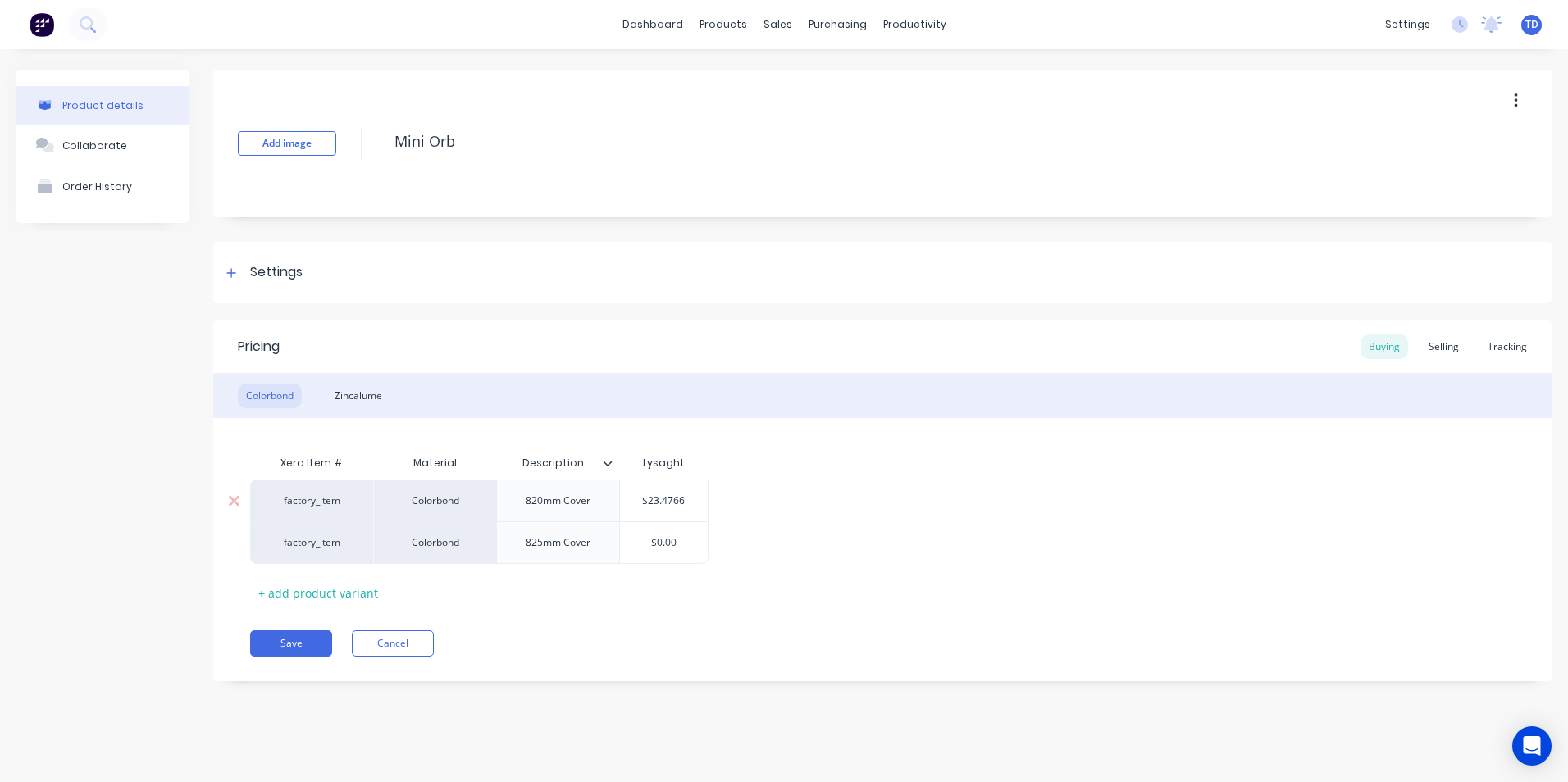
click at [692, 503] on input "$23.4766" at bounding box center [664, 502] width 88 height 15
click at [1439, 348] on div "Selling" at bounding box center [1444, 347] width 47 height 24
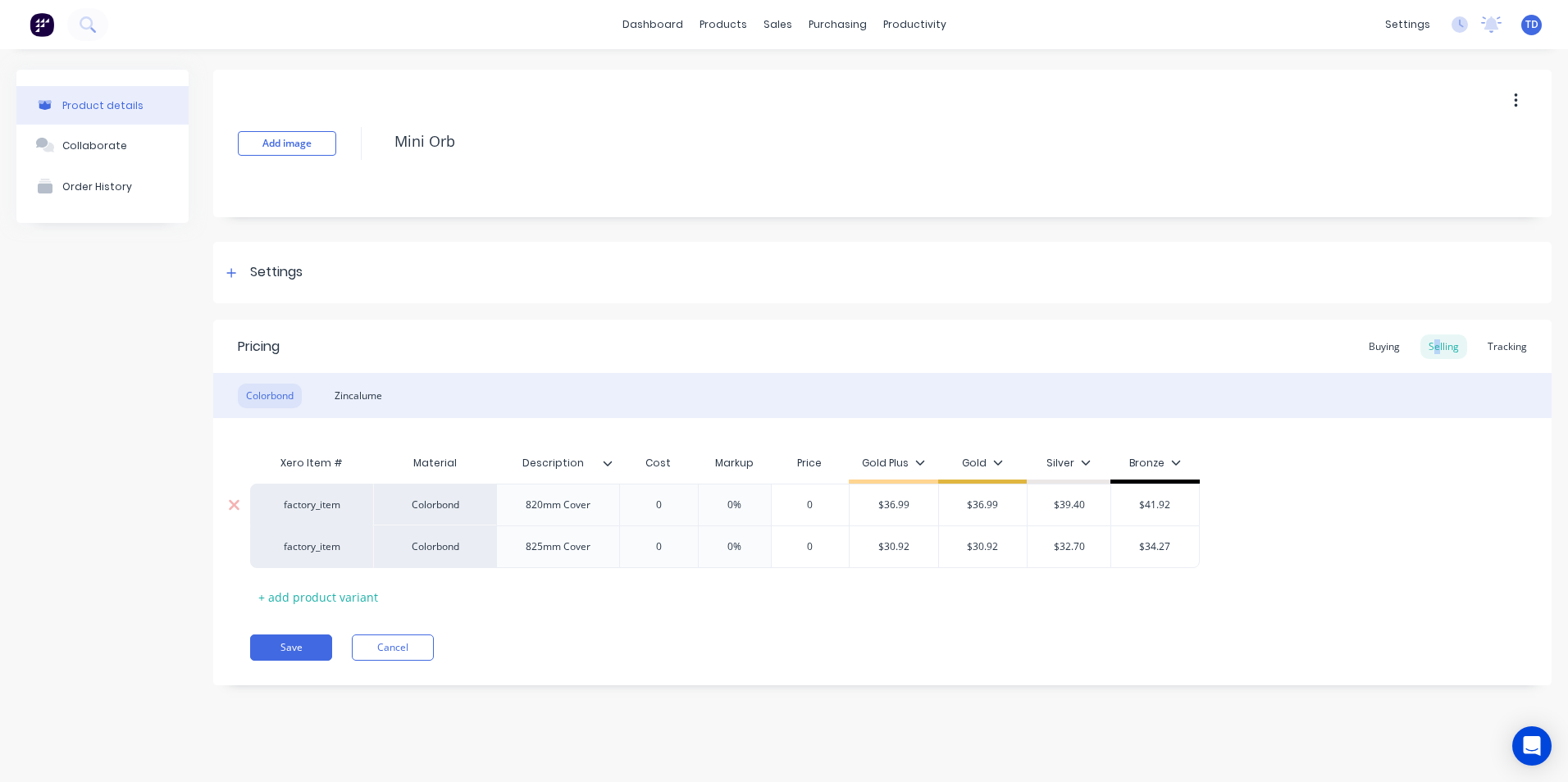
click at [914, 506] on input "$36.99" at bounding box center [894, 506] width 89 height 15
click at [362, 388] on div "Zincalume" at bounding box center [358, 395] width 64 height 24
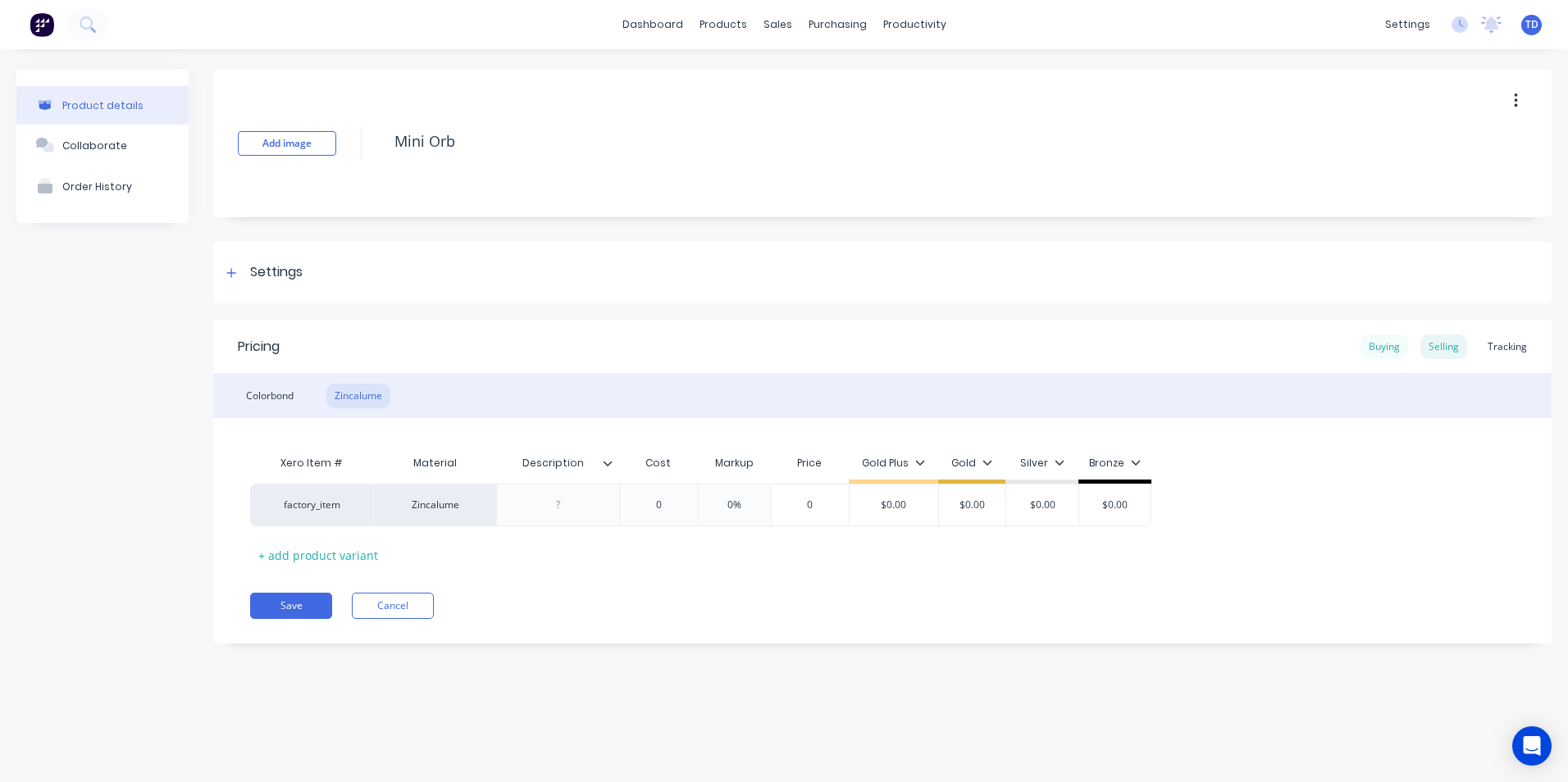
click at [1371, 346] on div "Buying" at bounding box center [1384, 347] width 48 height 24
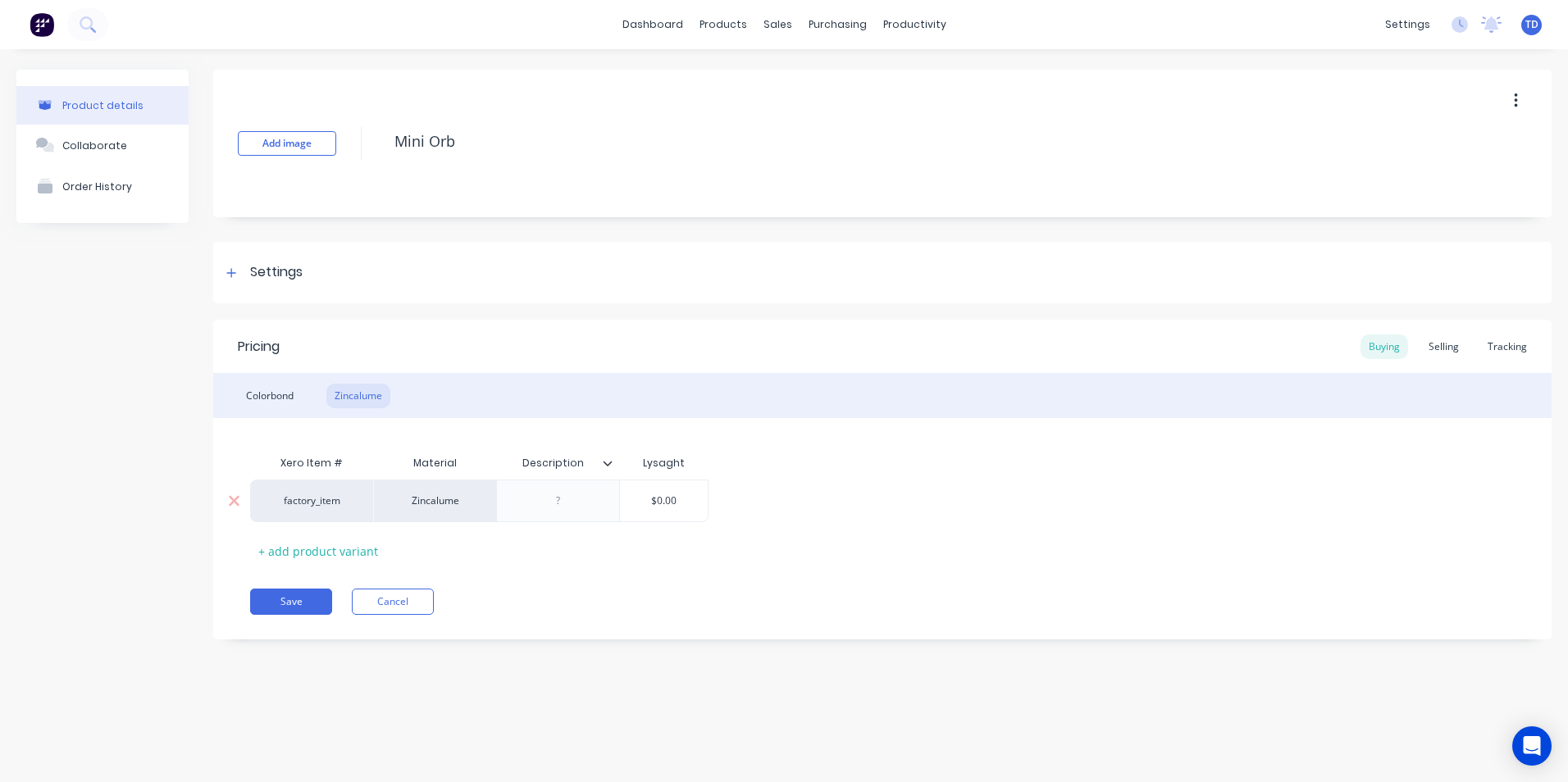
click at [690, 502] on input "$0.00" at bounding box center [664, 502] width 88 height 15
click at [1448, 354] on div "Selling" at bounding box center [1444, 347] width 47 height 24
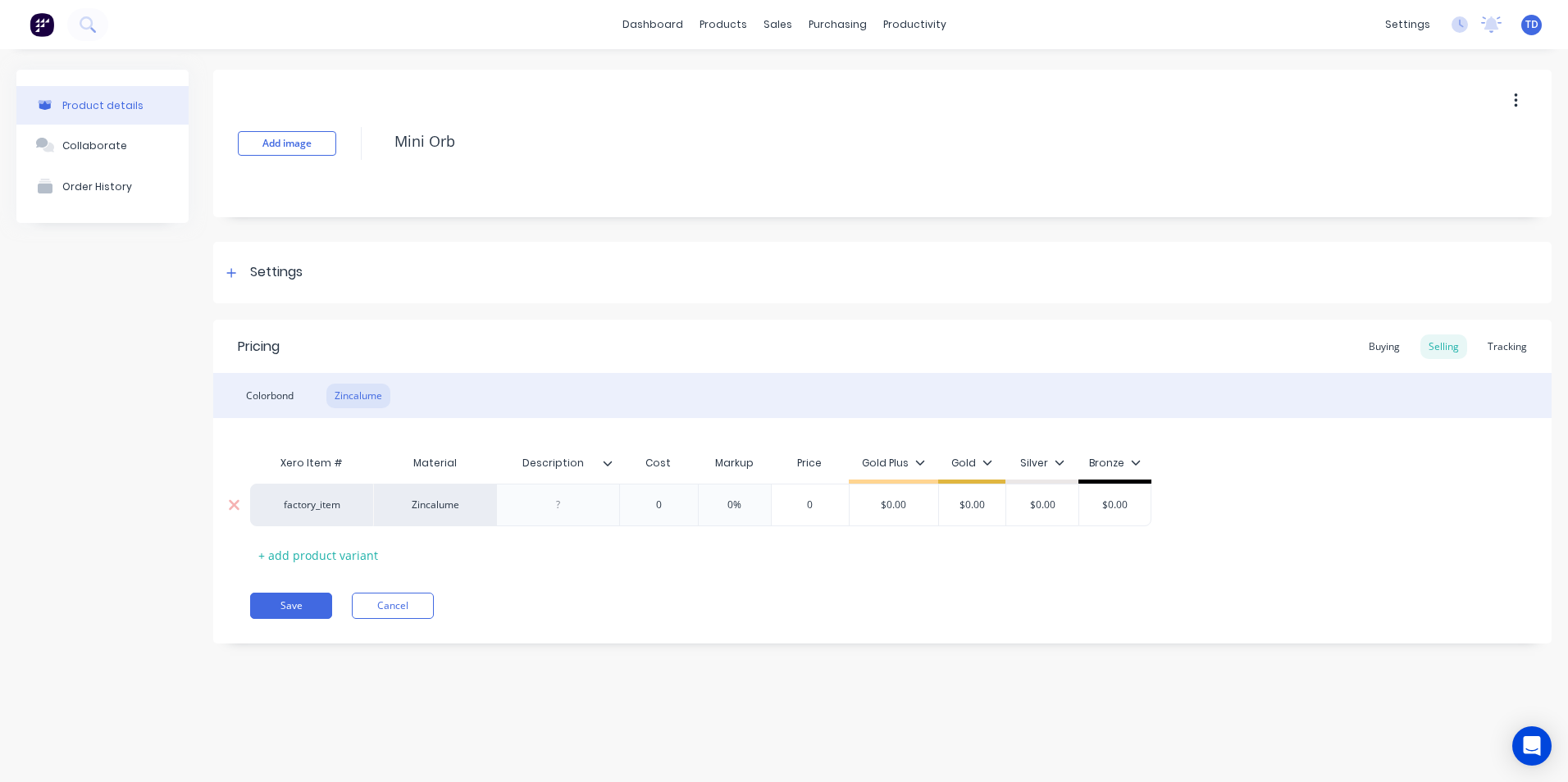
click at [930, 509] on input "$0.00" at bounding box center [894, 506] width 89 height 15
click at [280, 608] on button "Save" at bounding box center [291, 605] width 82 height 26
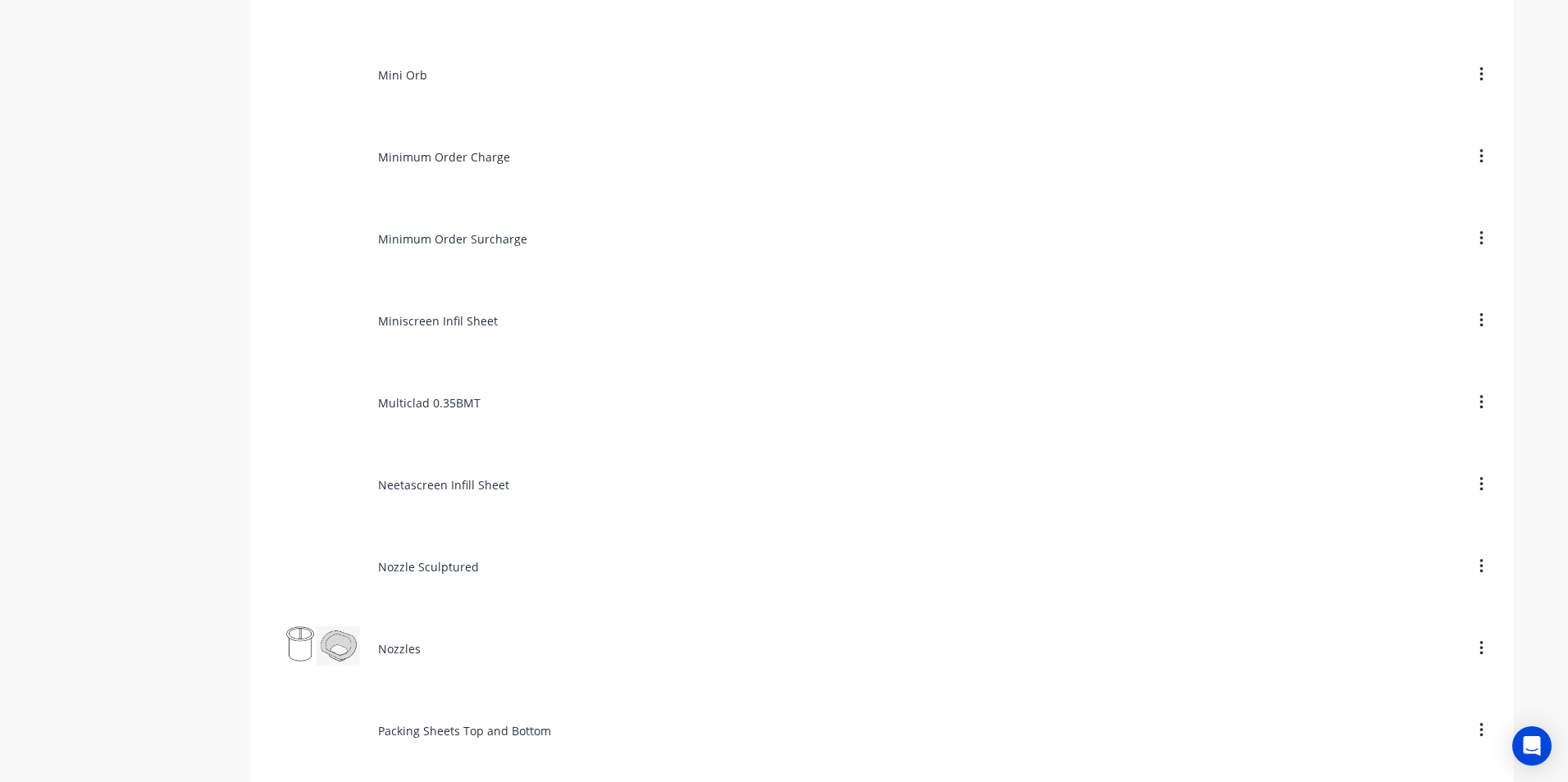
scroll to position [5413, 0]
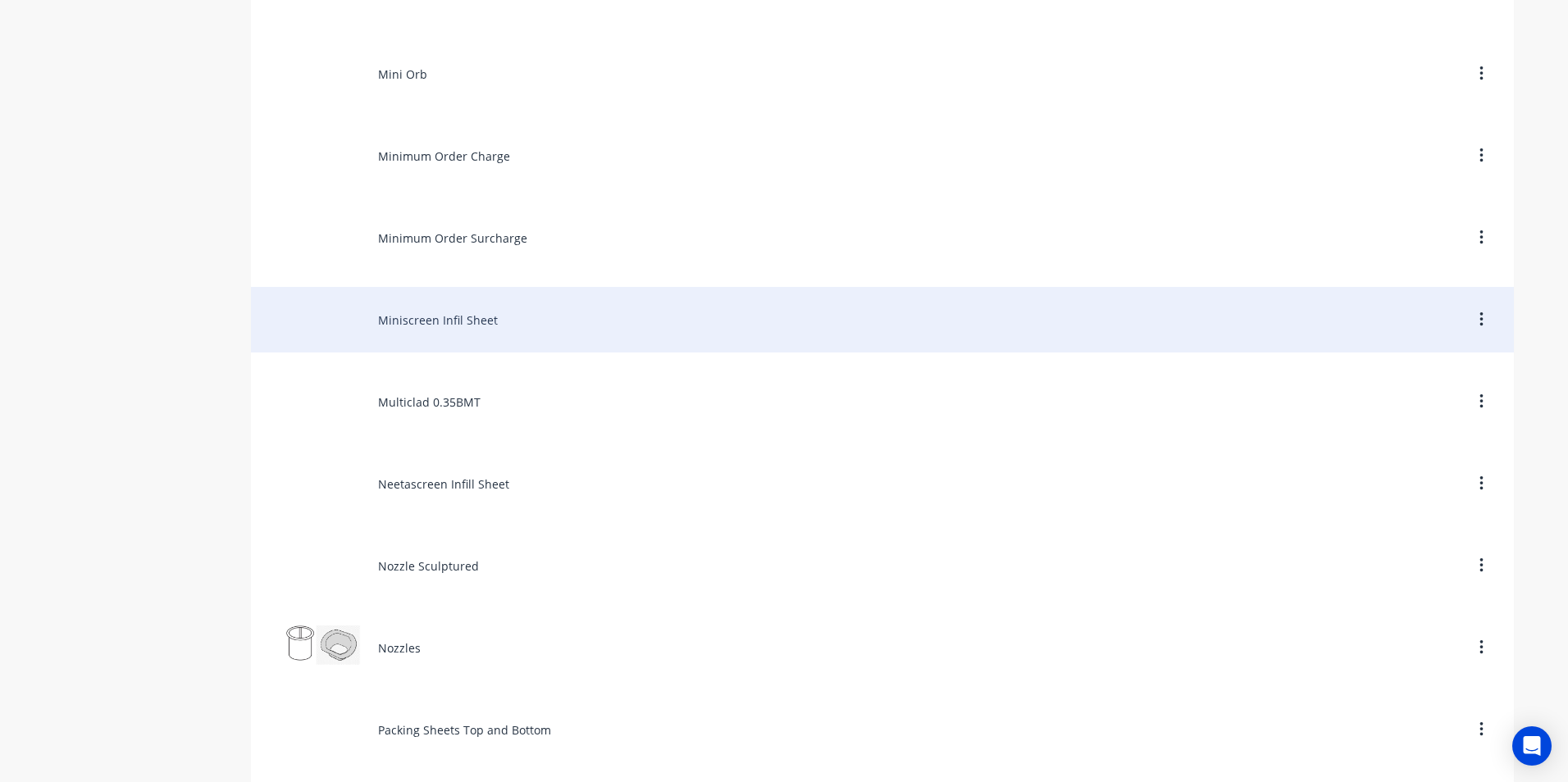
click at [428, 328] on div "Miniscreen Infil Sheet" at bounding box center [882, 320] width 1262 height 65
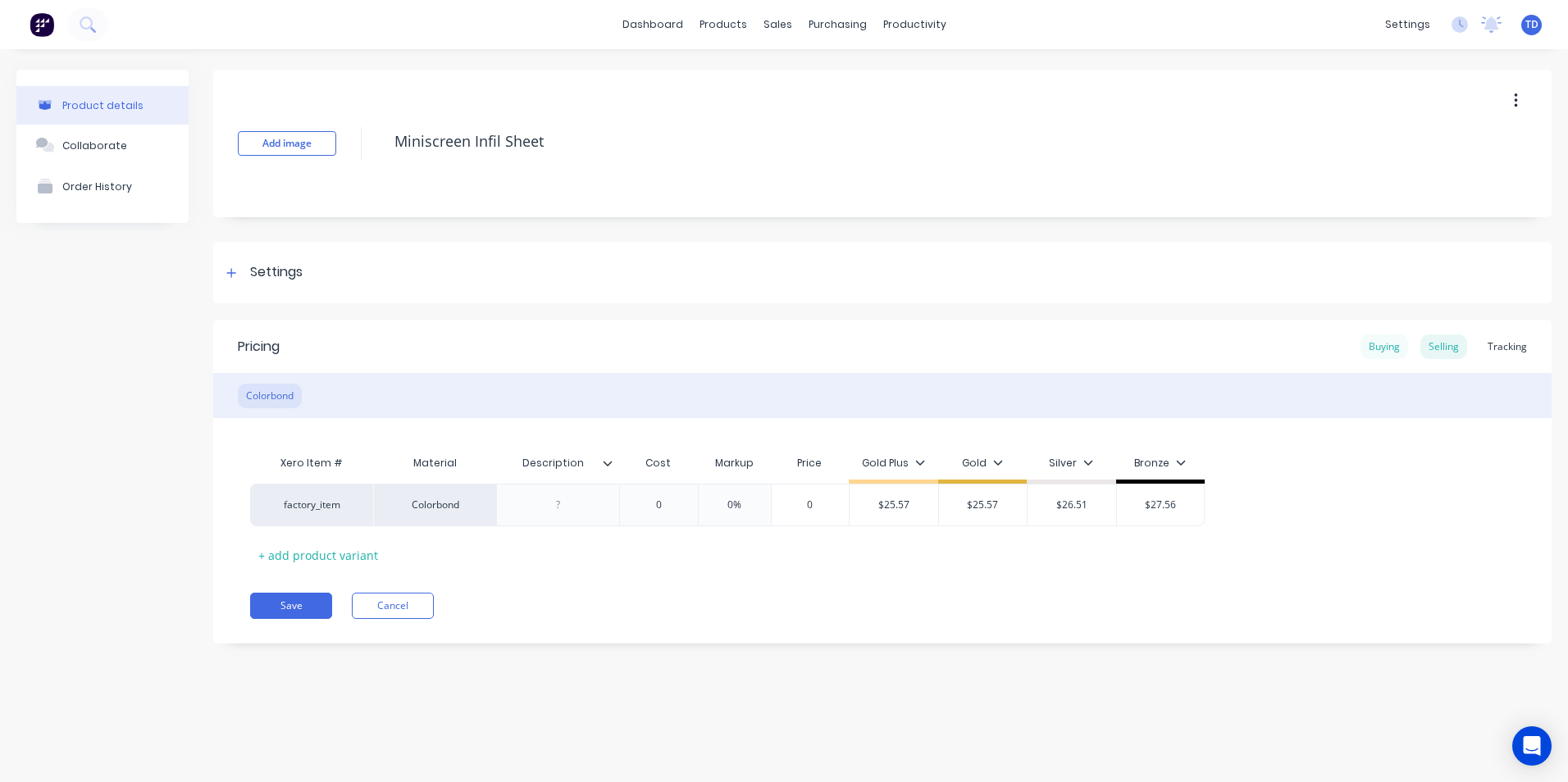
click at [1390, 346] on div "Buying" at bounding box center [1384, 347] width 48 height 24
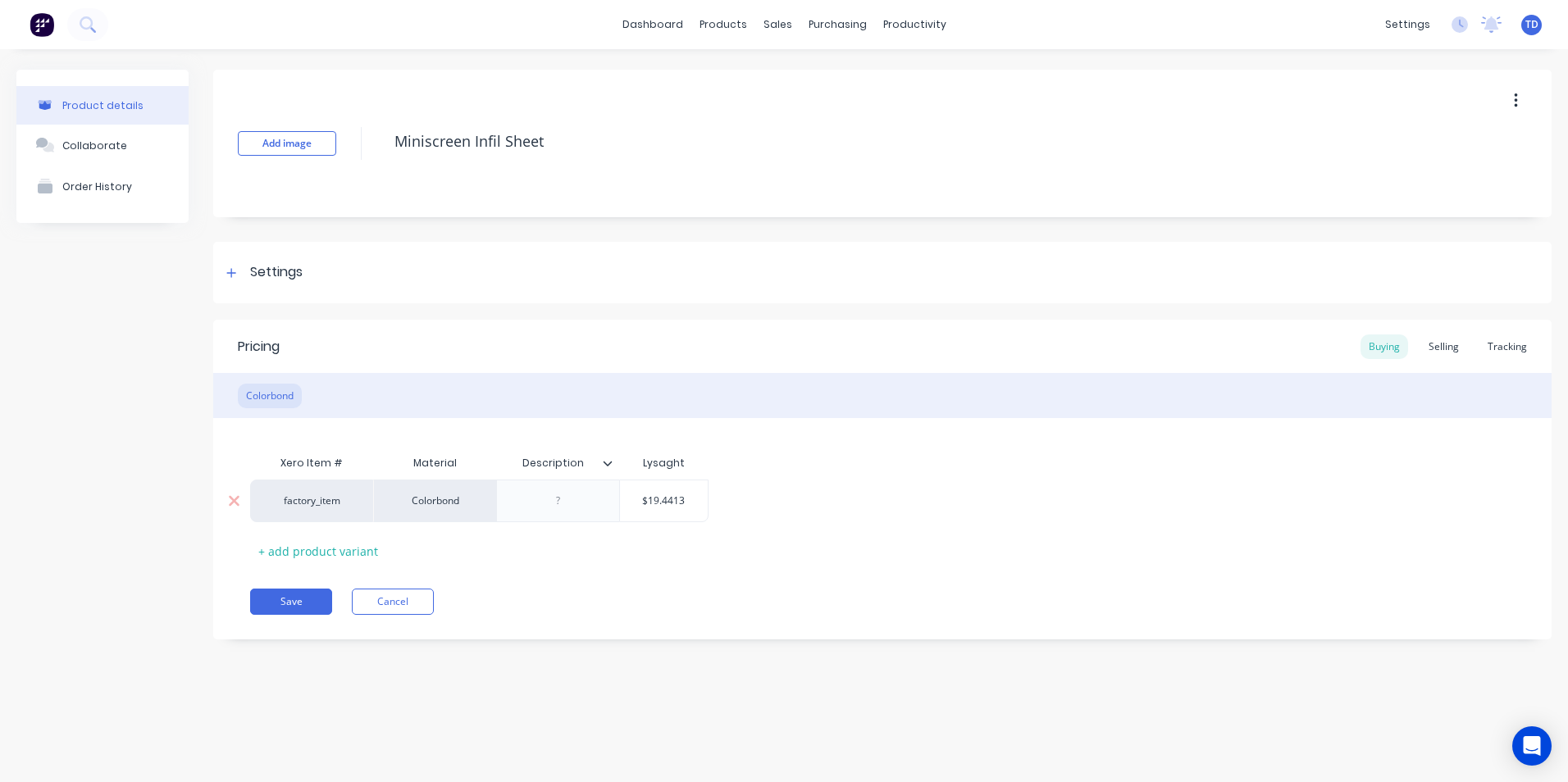
click at [693, 501] on input "$19.4413" at bounding box center [664, 502] width 88 height 15
click at [1186, 460] on div "Xero Item # Material Description Lysaght factory_item Colorbond $19.43 $19.43.5…" at bounding box center [882, 506] width 1264 height 117
click at [1429, 349] on div "Selling" at bounding box center [1444, 347] width 47 height 24
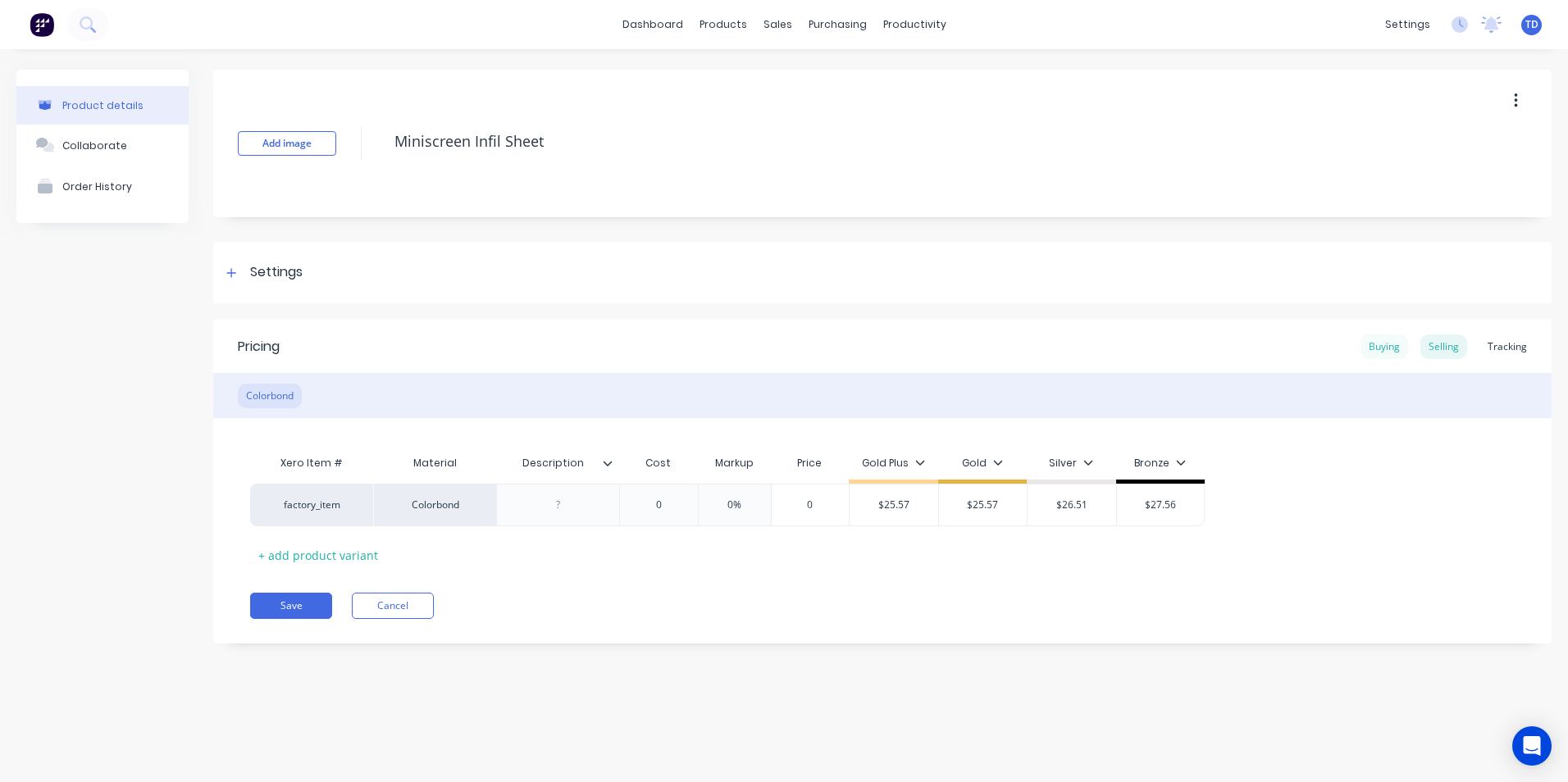
click at [1392, 349] on div "Buying" at bounding box center [1384, 347] width 48 height 24
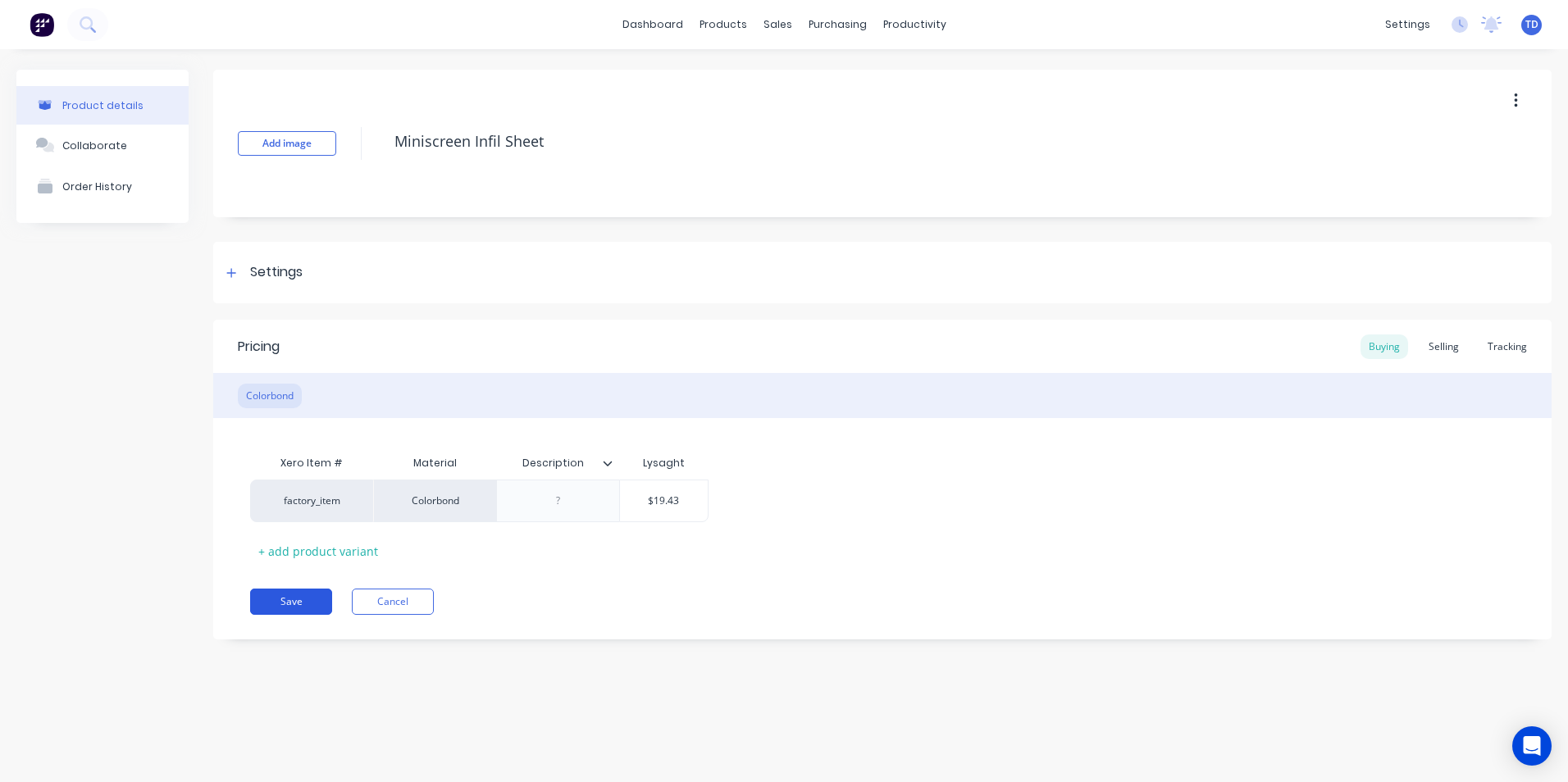
click at [294, 594] on button "Save" at bounding box center [291, 601] width 82 height 26
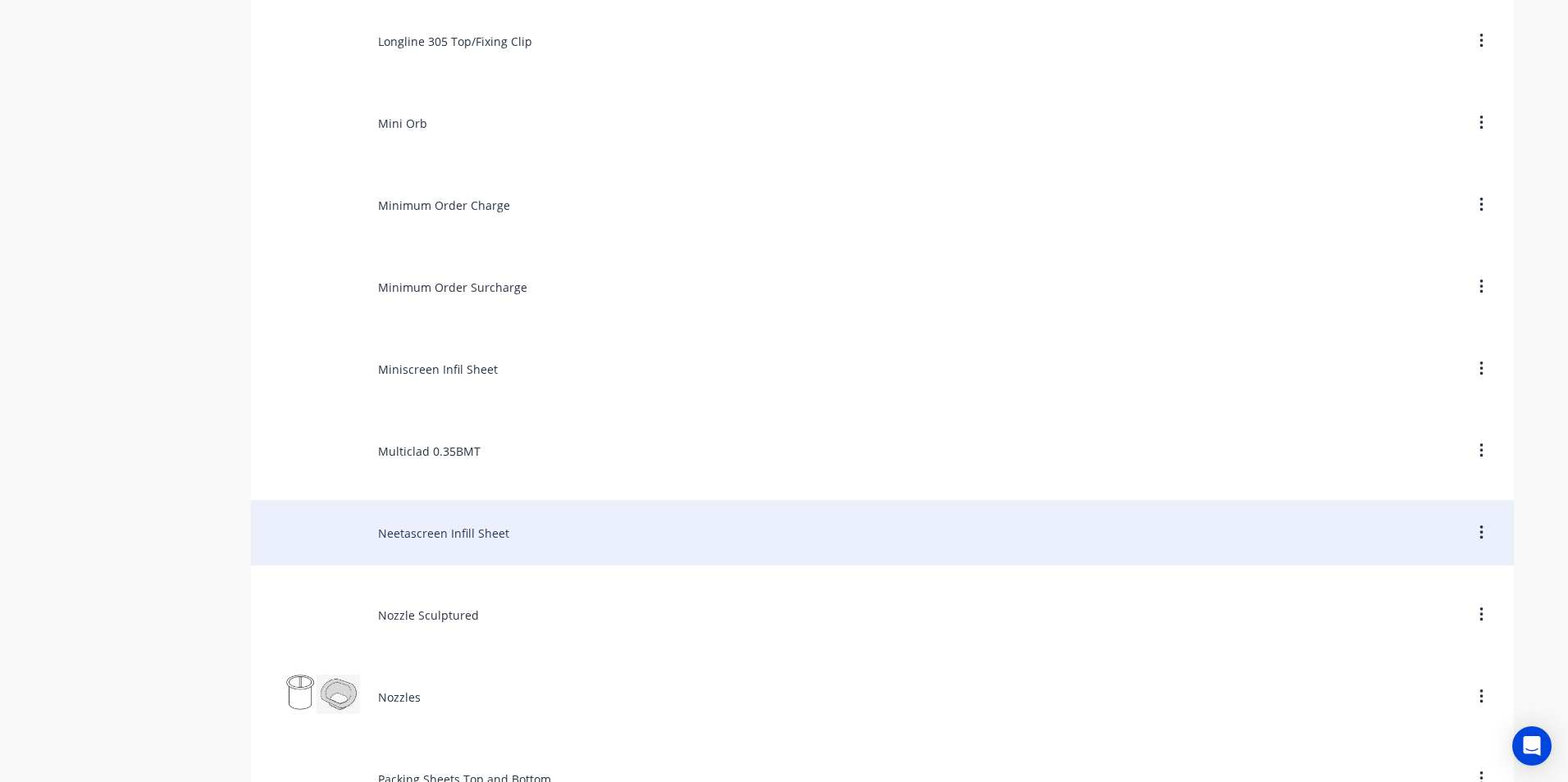
scroll to position [5413, 0]
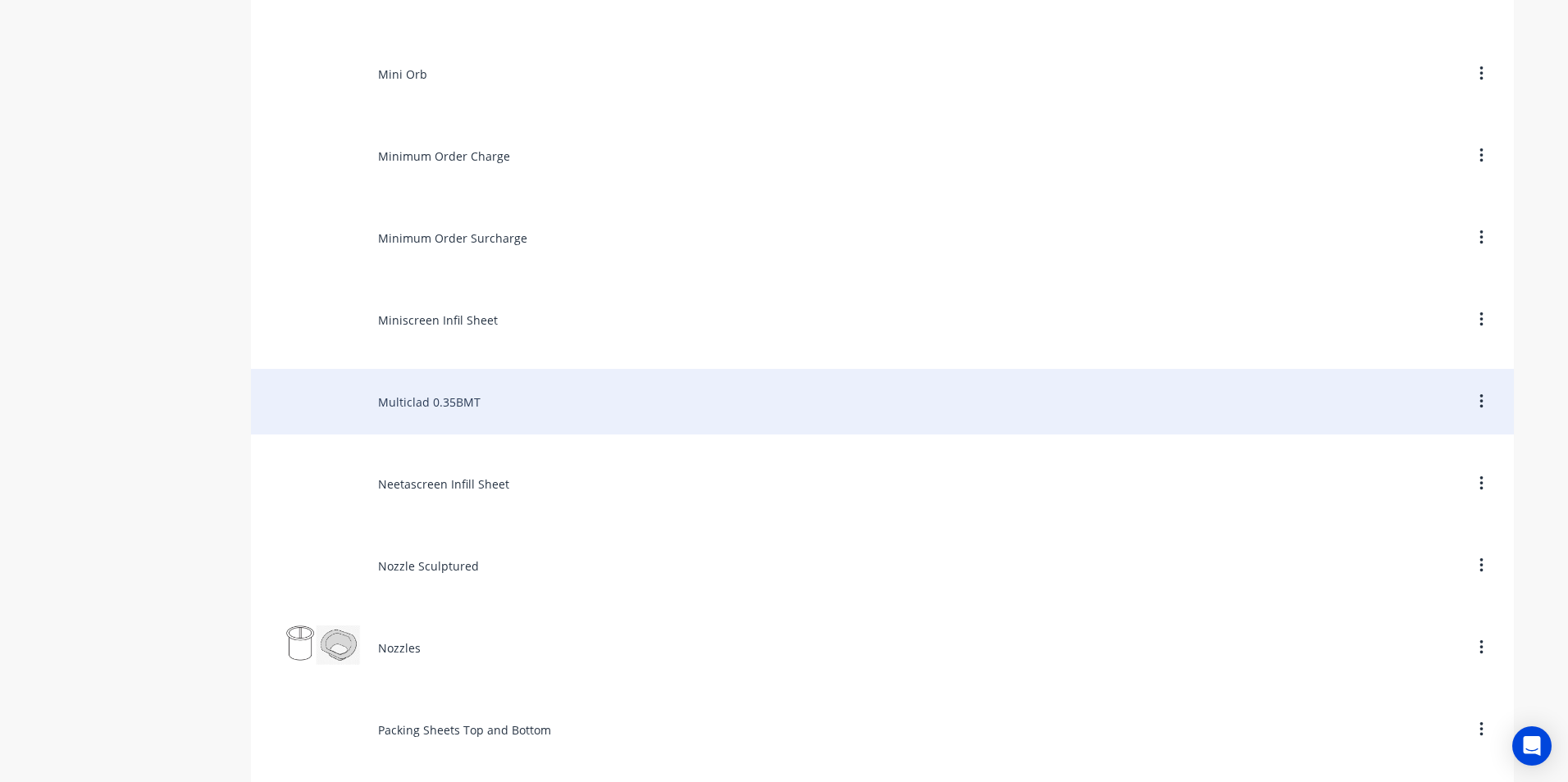
click at [430, 414] on div "Multiclad 0.35BMT" at bounding box center [882, 402] width 1262 height 65
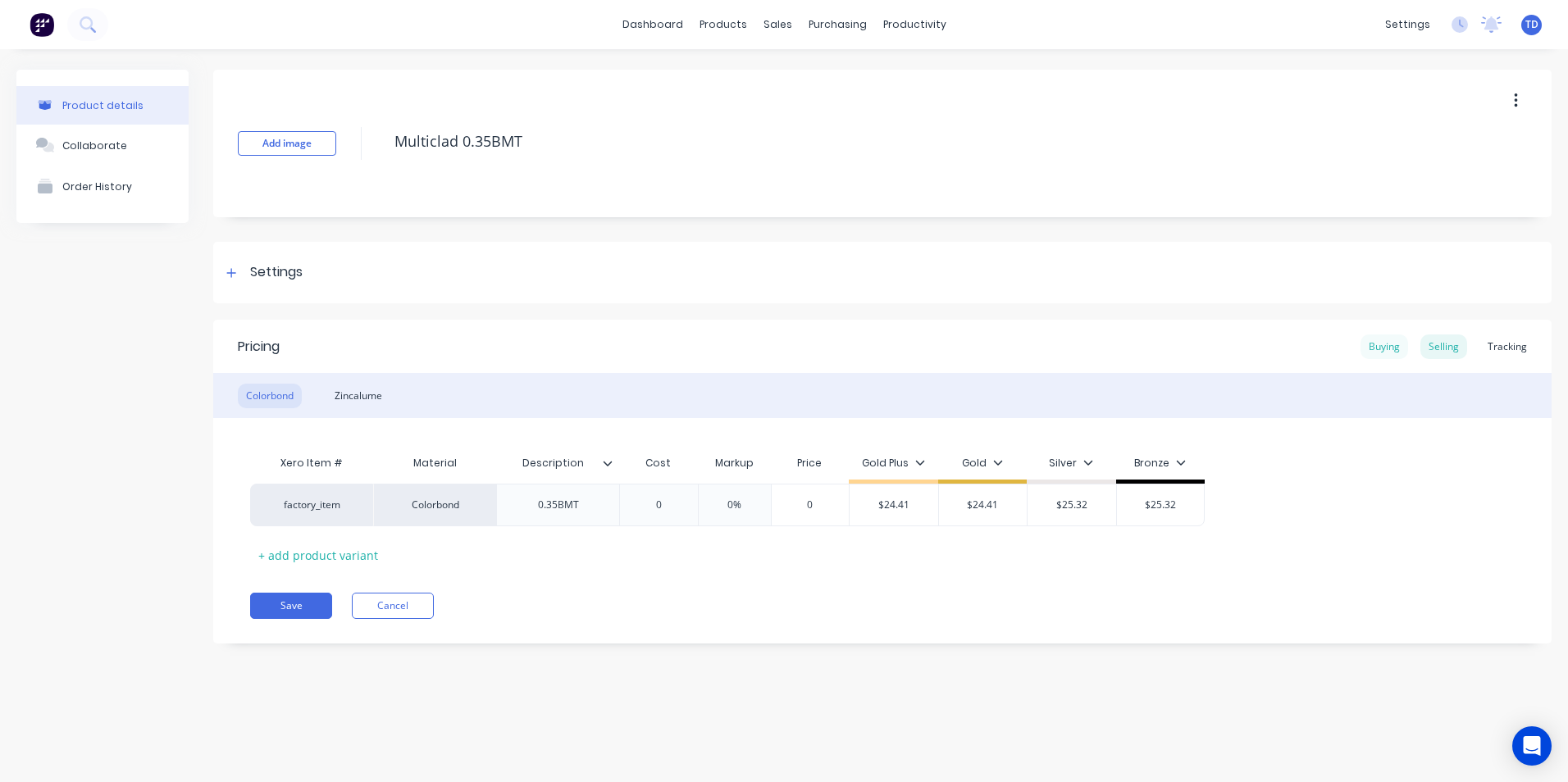
click at [1375, 352] on div "Buying" at bounding box center [1384, 347] width 48 height 24
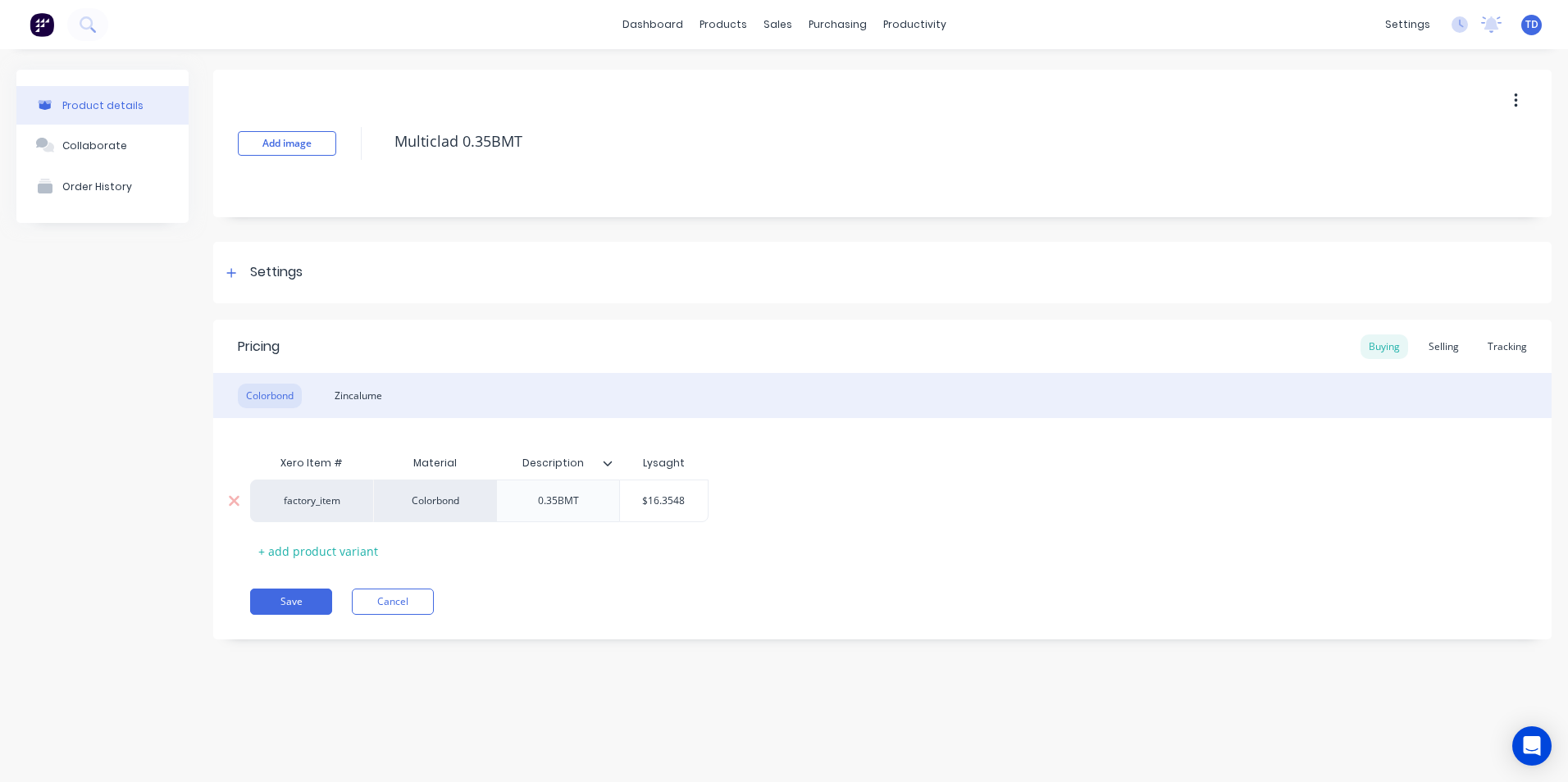
click at [693, 505] on input "$16.3548" at bounding box center [664, 502] width 88 height 15
click at [1438, 348] on div "Selling" at bounding box center [1444, 347] width 47 height 24
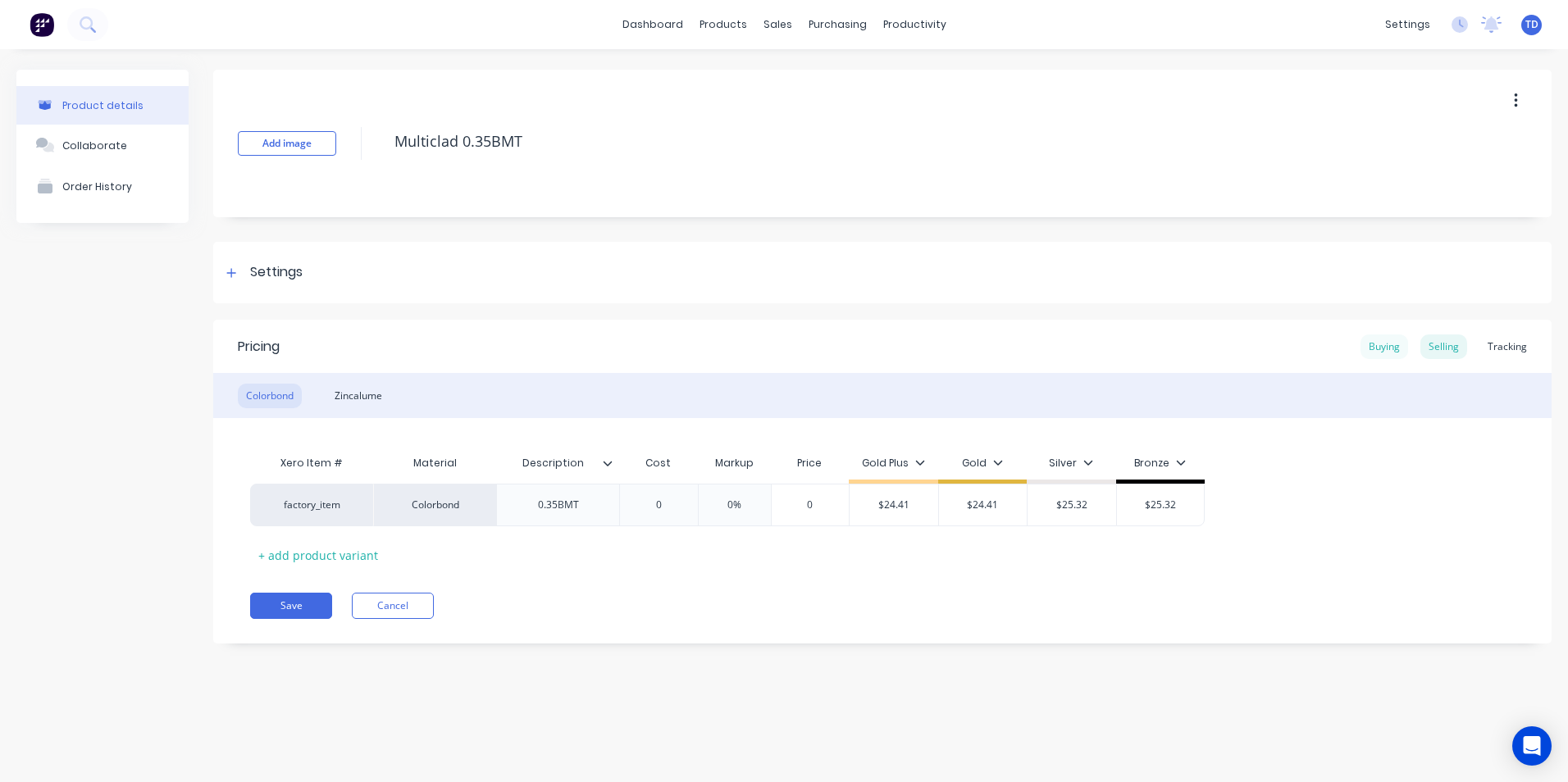
click at [1395, 350] on div "Buying" at bounding box center [1384, 347] width 48 height 24
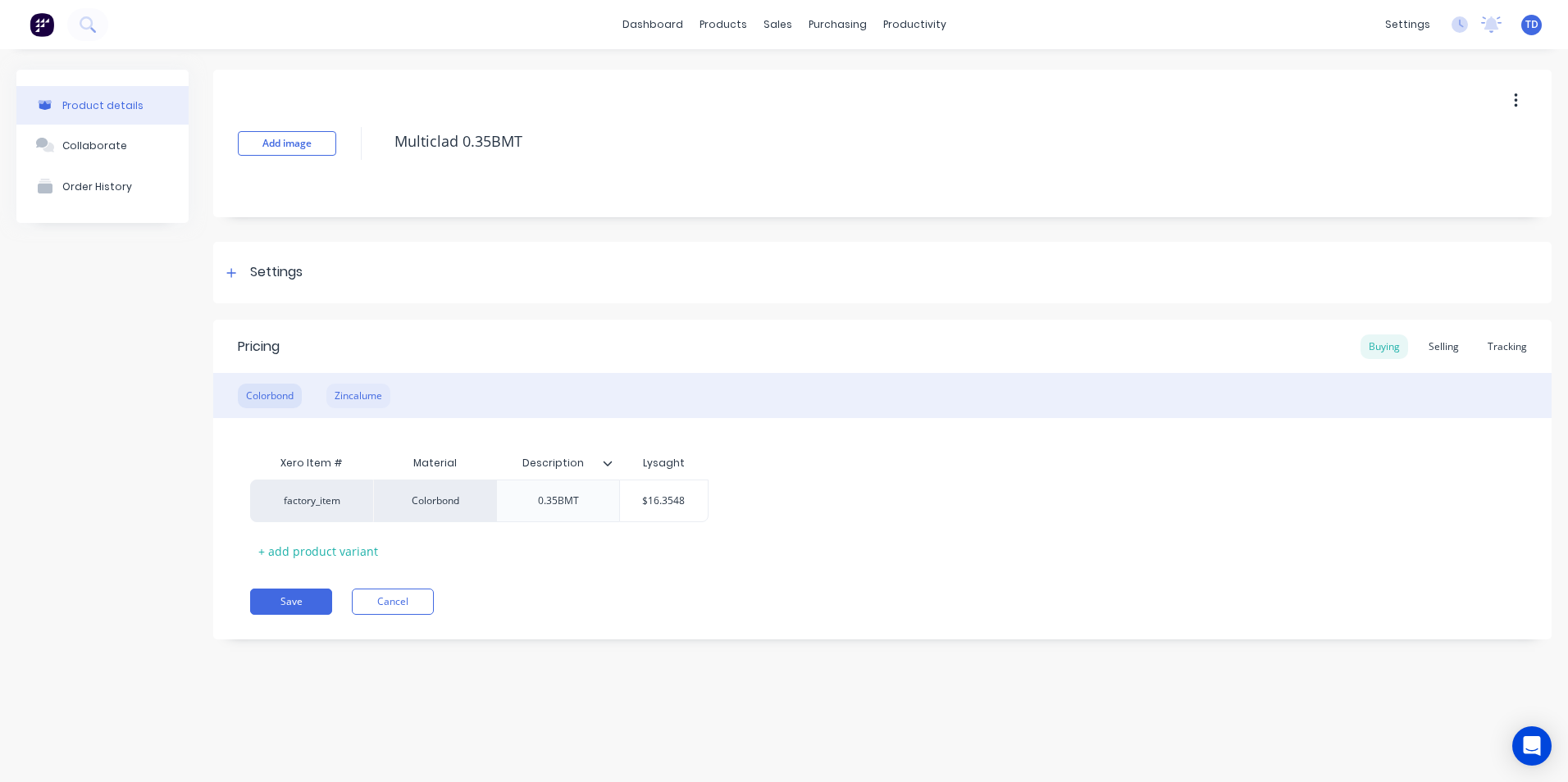
click at [348, 394] on div "Zincalume" at bounding box center [358, 395] width 64 height 24
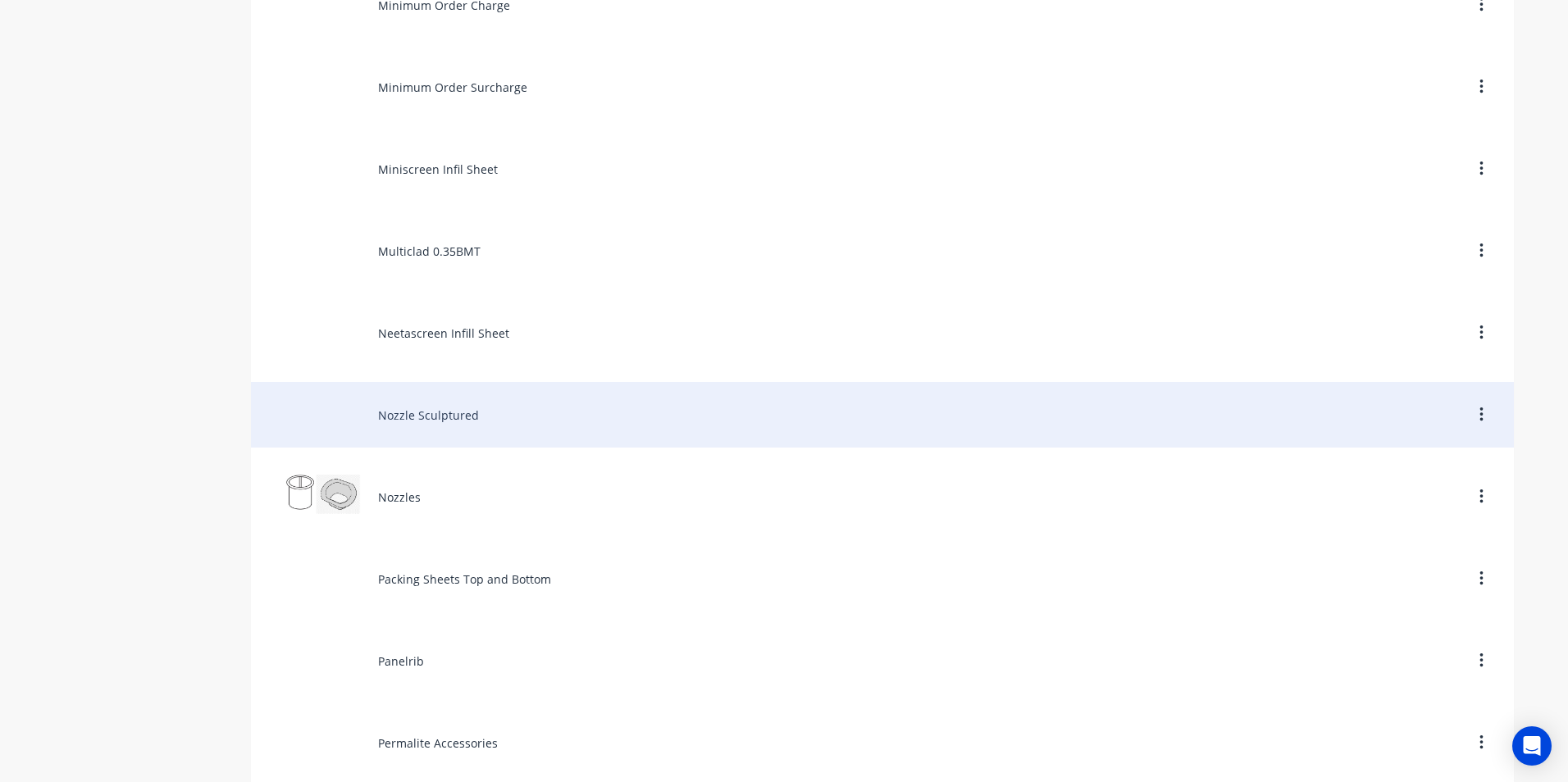
scroll to position [5577, 0]
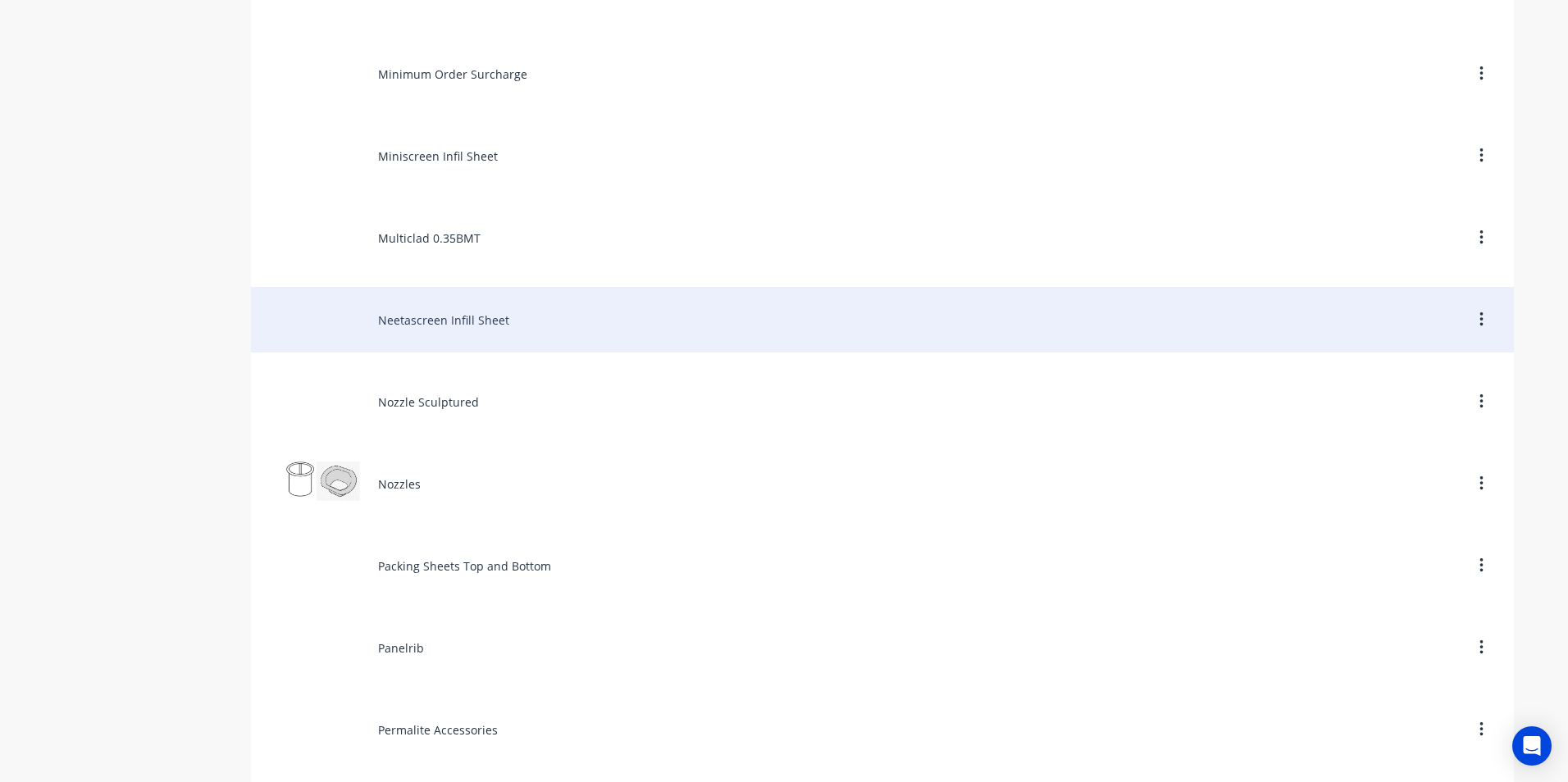
click at [464, 334] on div "Neetascreen Infill Sheet" at bounding box center [882, 320] width 1262 height 65
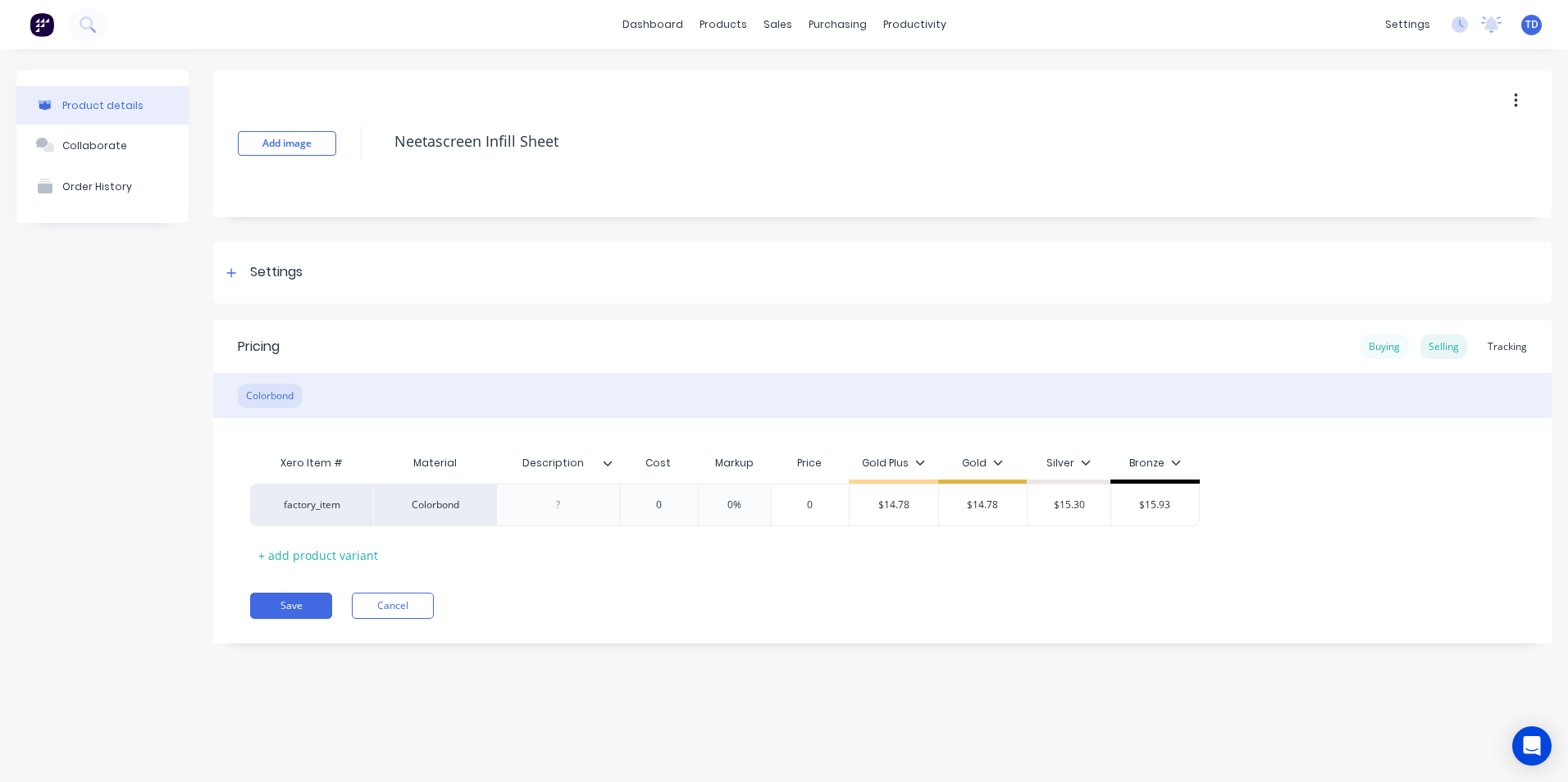
click at [1370, 344] on div "Buying" at bounding box center [1384, 347] width 48 height 24
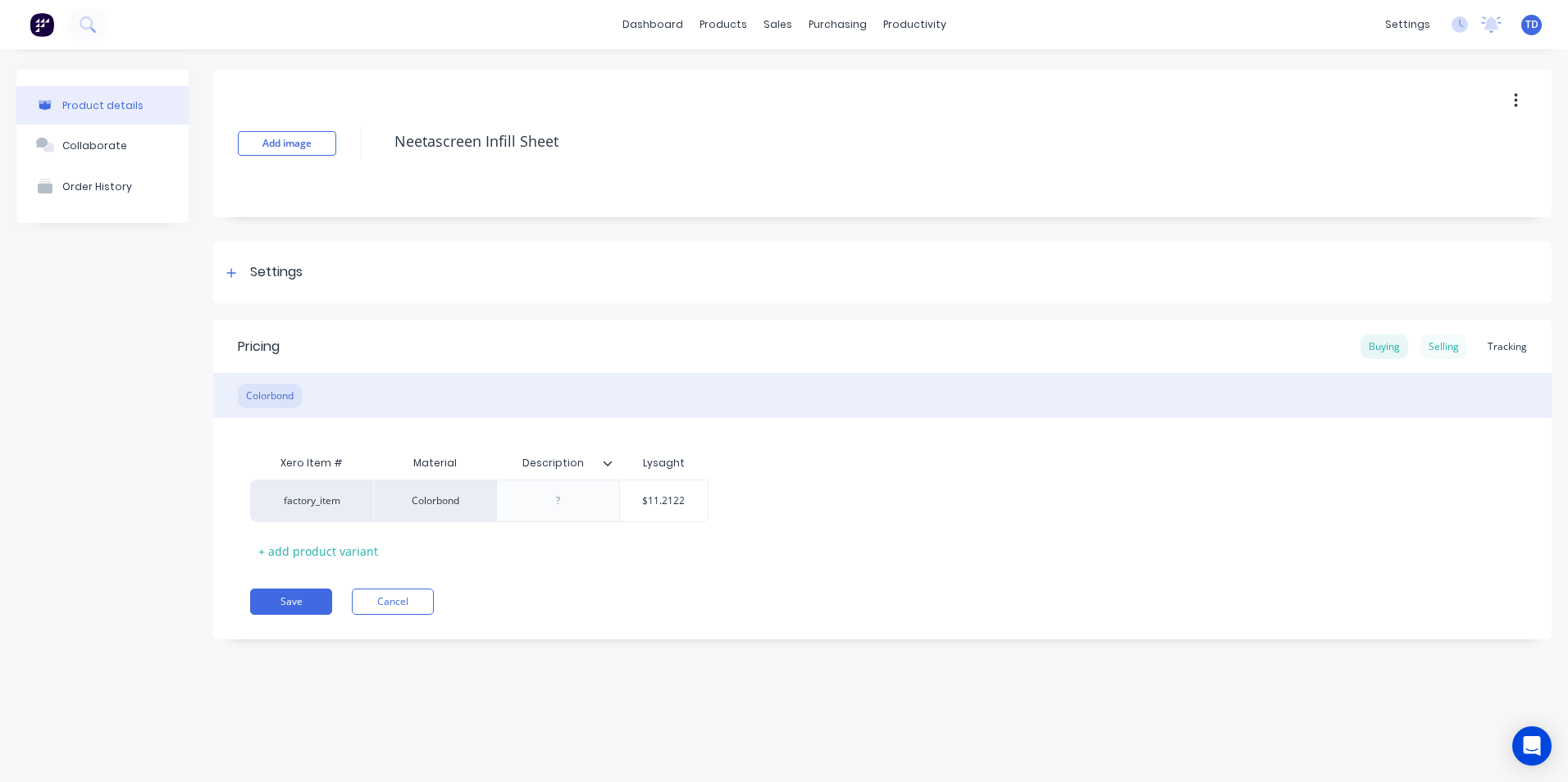
click at [1456, 345] on div "Selling" at bounding box center [1444, 347] width 47 height 24
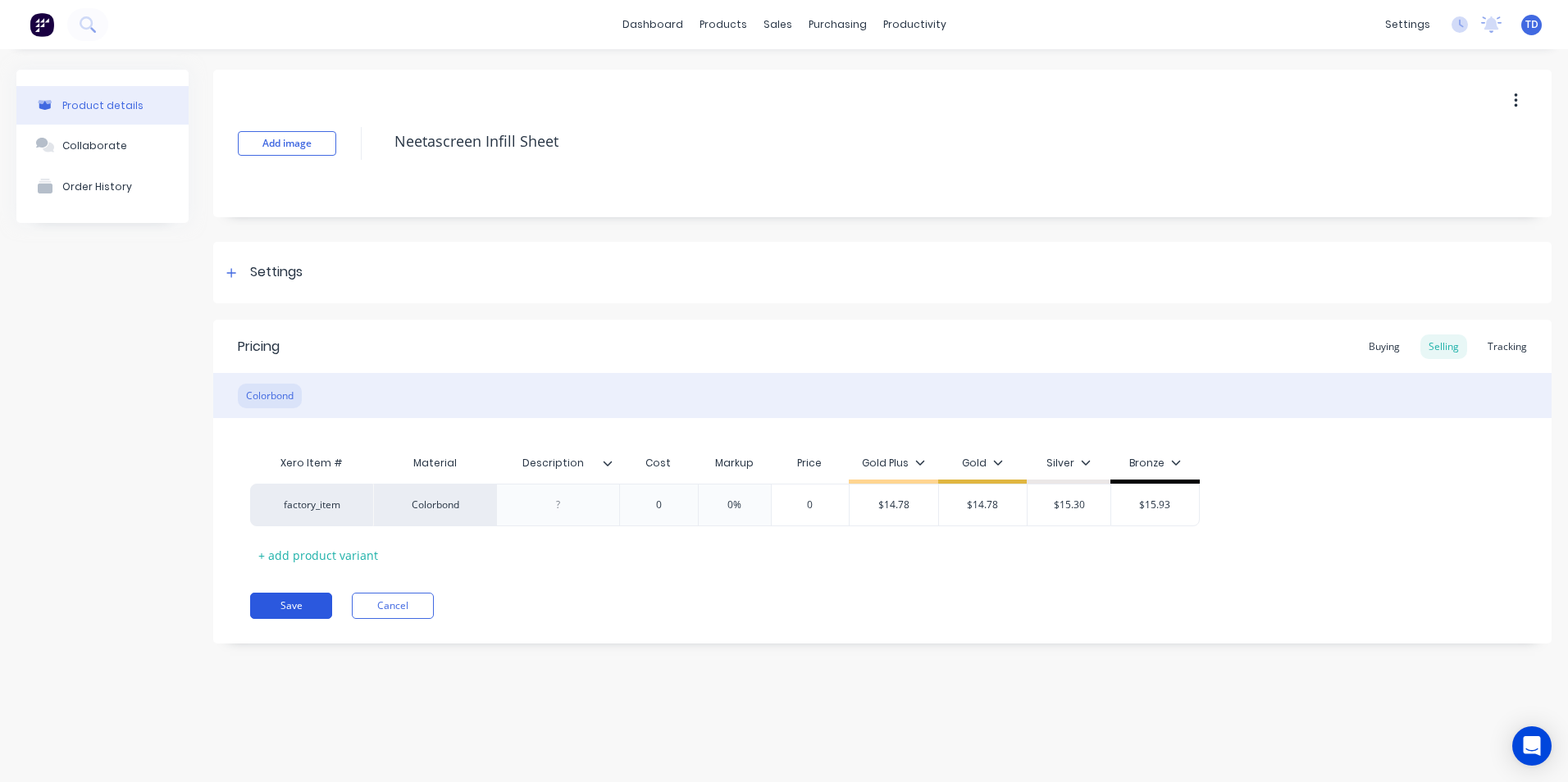
click at [301, 605] on button "Save" at bounding box center [291, 605] width 82 height 26
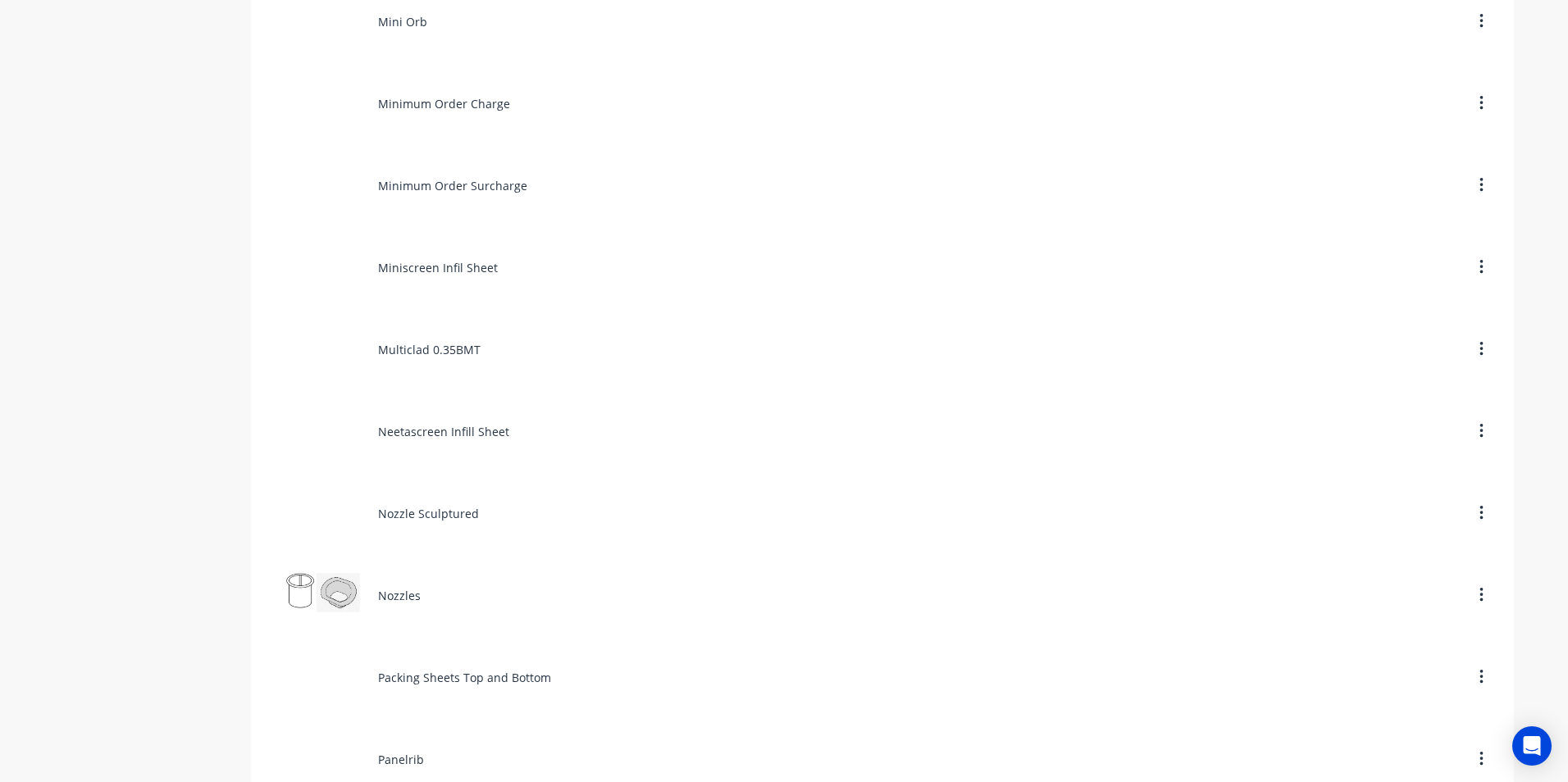
scroll to position [5495, 0]
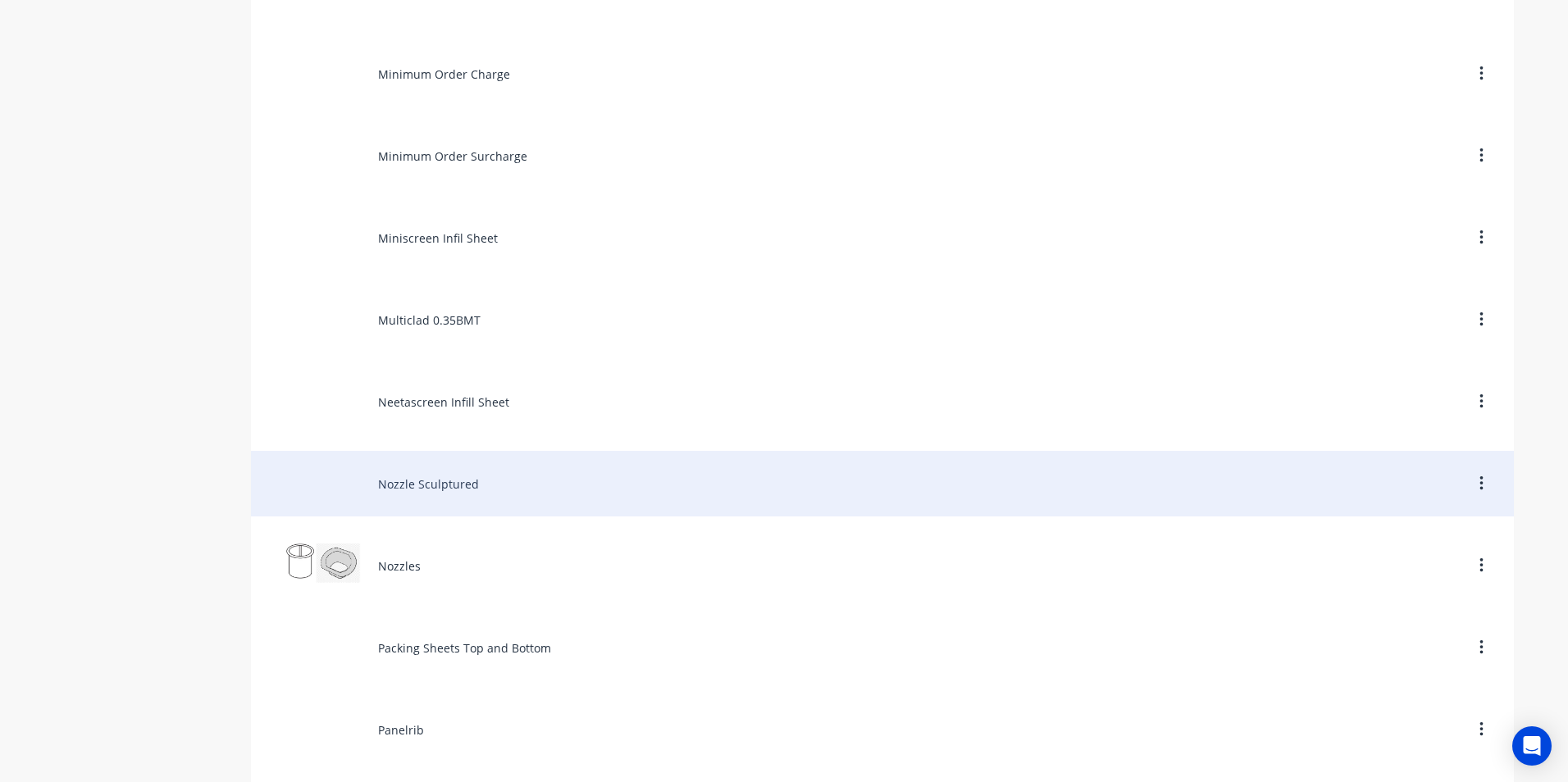
click at [448, 483] on div "Nozzle Sculptured" at bounding box center [882, 484] width 1262 height 65
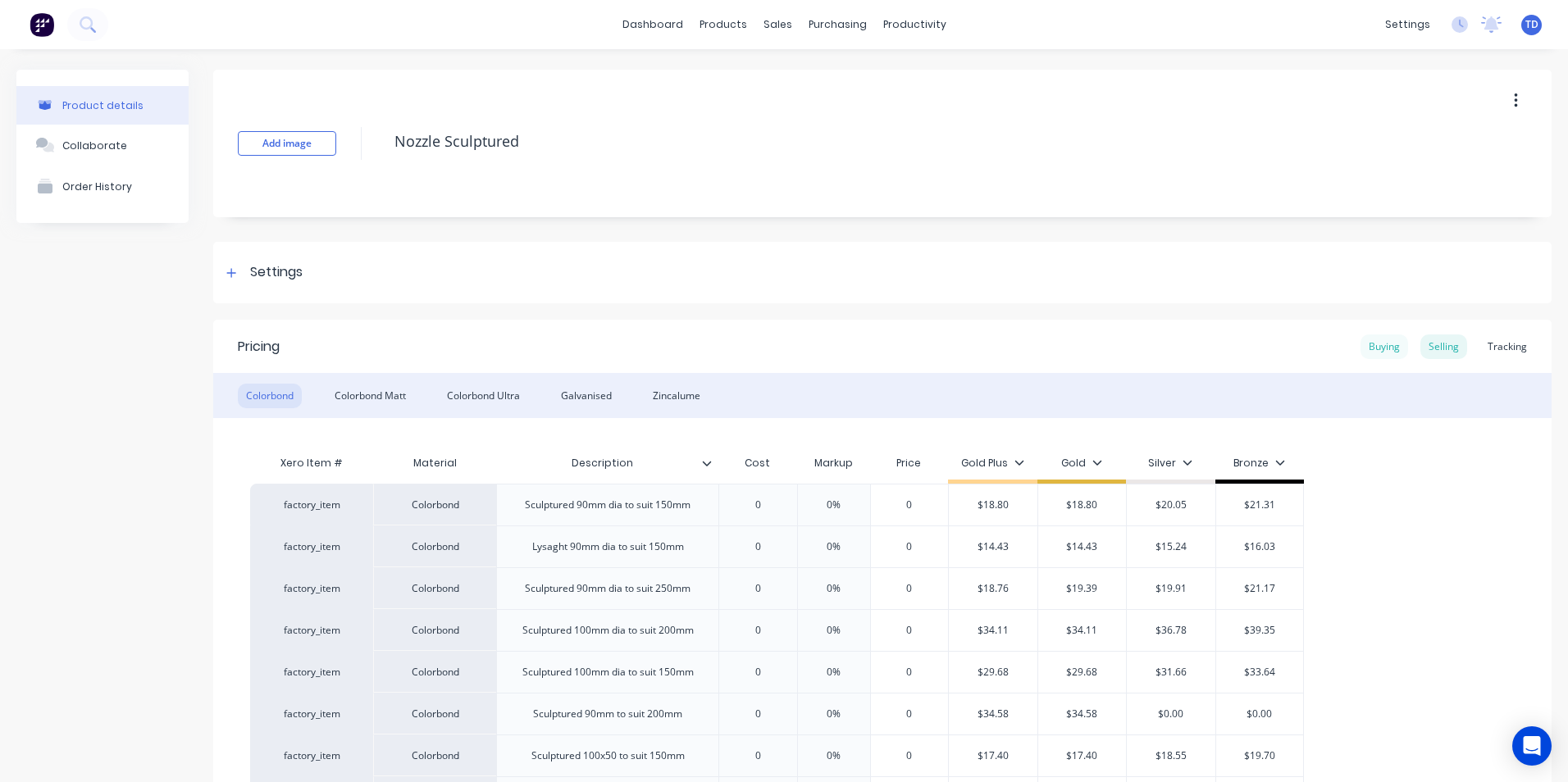
click at [1364, 349] on div "Buying" at bounding box center [1384, 347] width 48 height 24
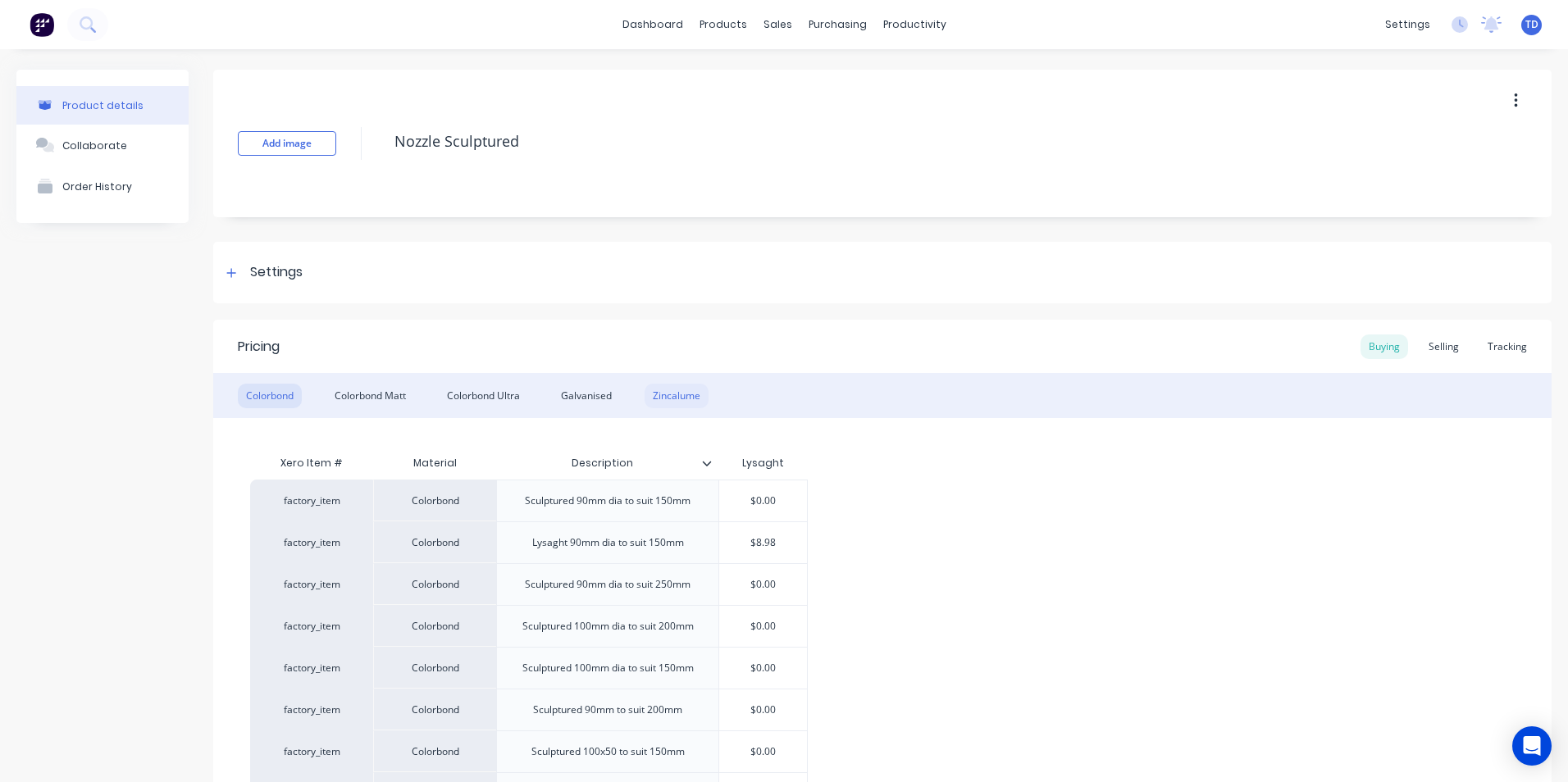
click at [683, 400] on div "Zincalume" at bounding box center [676, 395] width 64 height 24
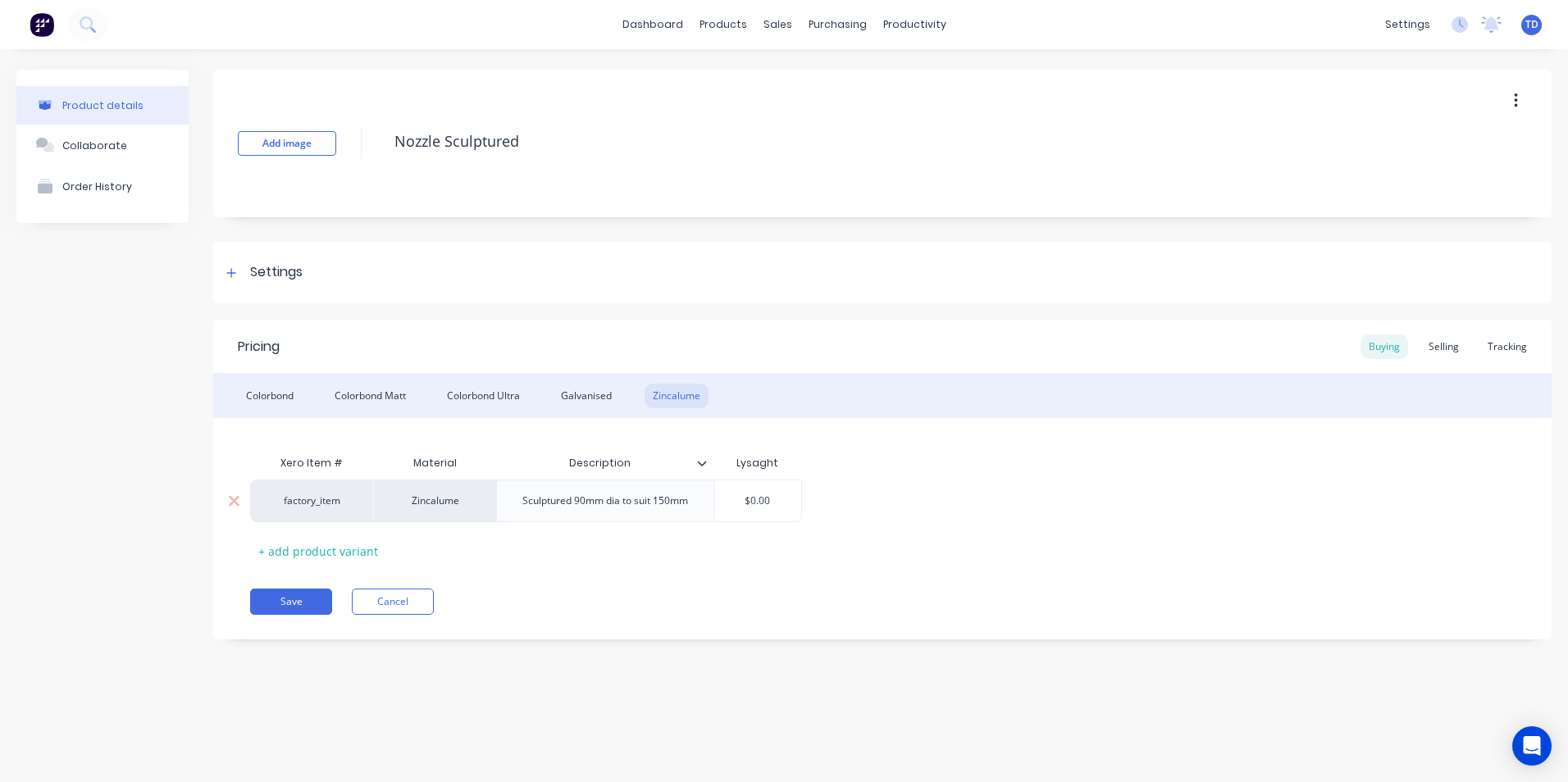
click at [779, 496] on input "$0.00" at bounding box center [758, 502] width 88 height 15
click at [902, 506] on div "factory_item Zincalume Sculptured 90mm dia to suit 150mm $9.20 $9.20" at bounding box center [882, 501] width 1264 height 43
click at [375, 394] on div "Colorbond Matt" at bounding box center [370, 395] width 88 height 24
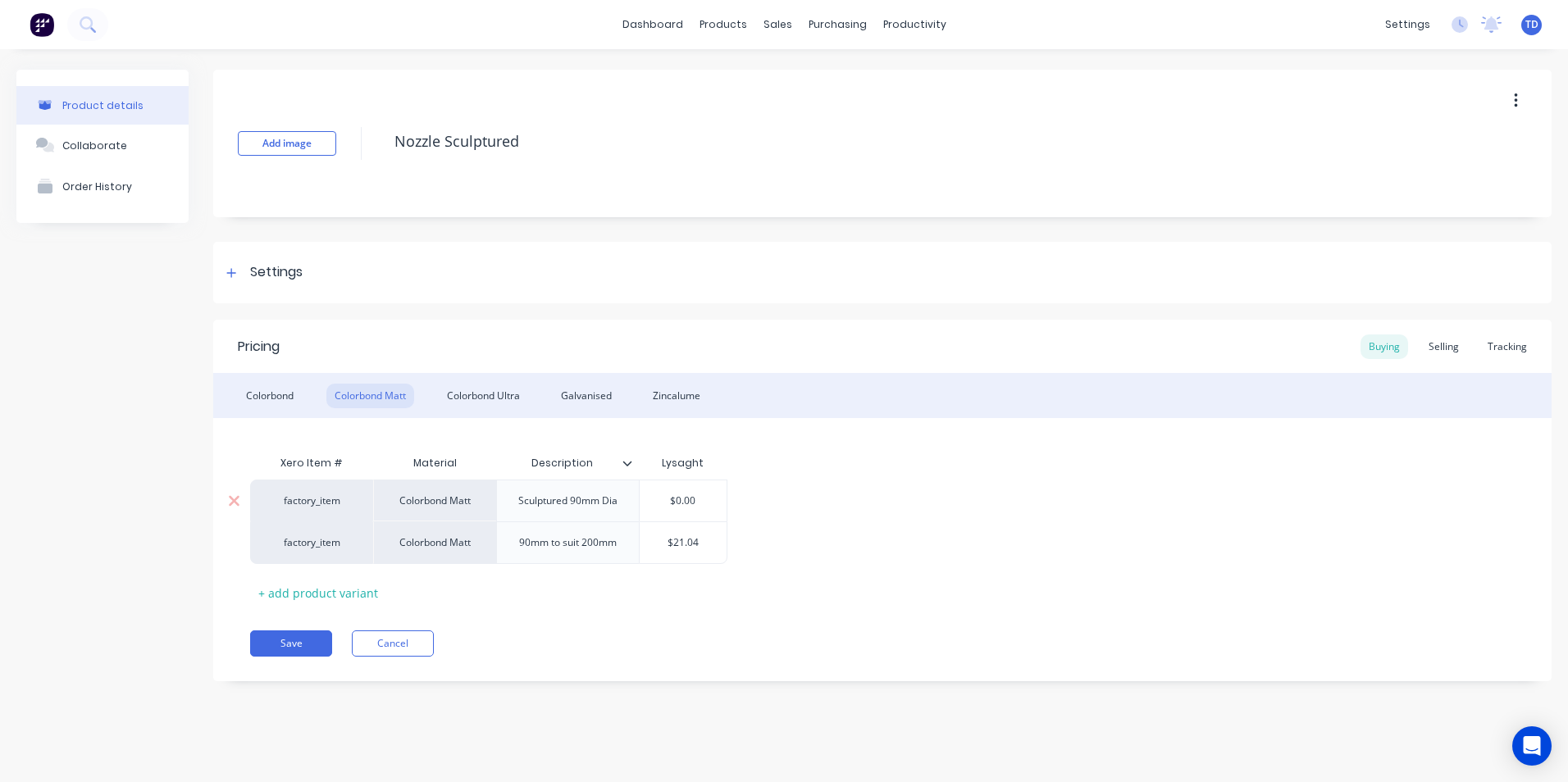
click at [697, 500] on input "$0.00" at bounding box center [683, 502] width 88 height 15
click at [737, 500] on div "factory_item Colorbond Matt Sculptured 90mm Dia $10.77 $10.77 factory_item Colo…" at bounding box center [882, 522] width 1264 height 85
click at [1445, 357] on div "Selling" at bounding box center [1444, 347] width 47 height 24
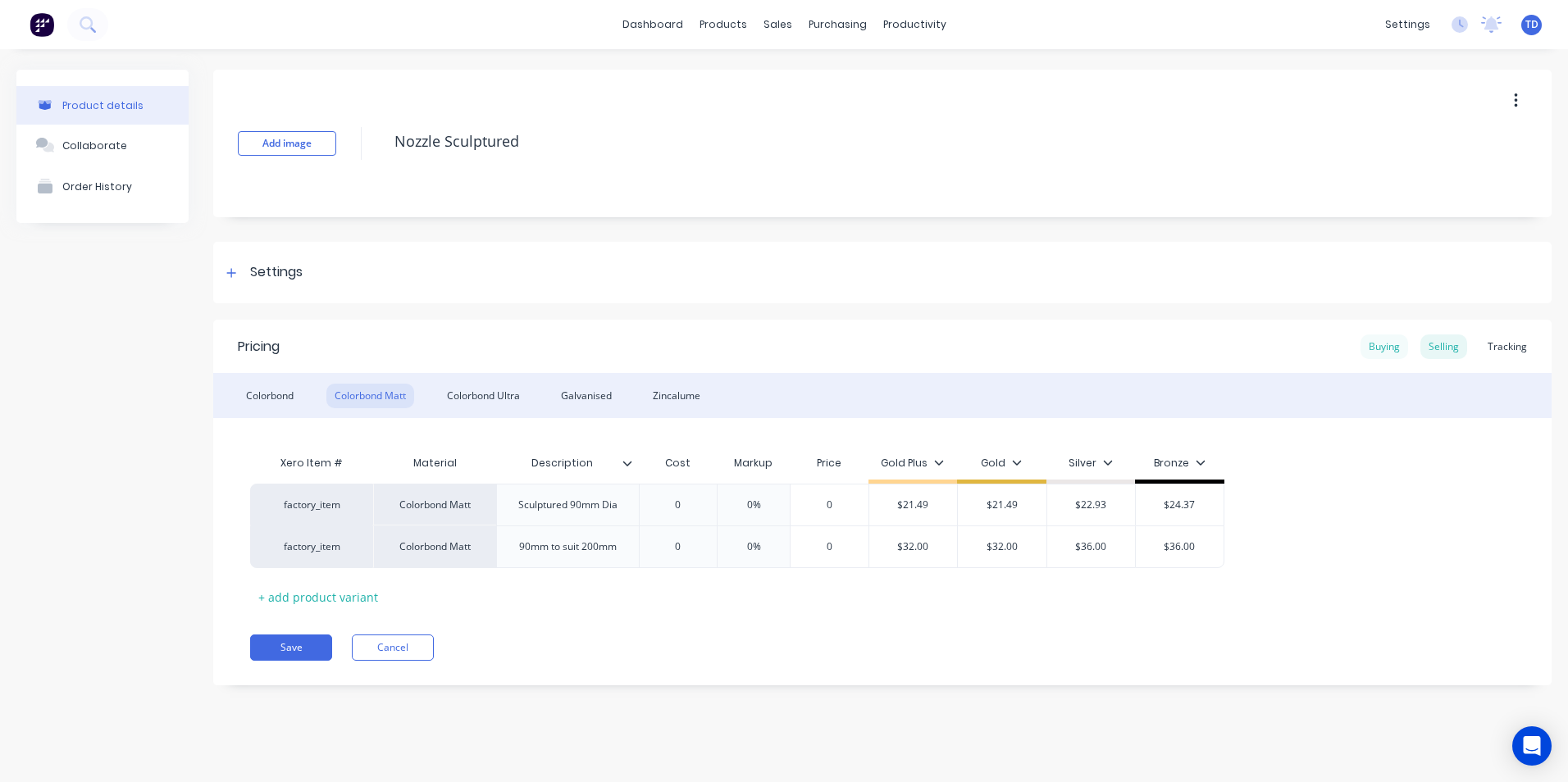
click at [1375, 353] on div "Buying" at bounding box center [1384, 347] width 48 height 24
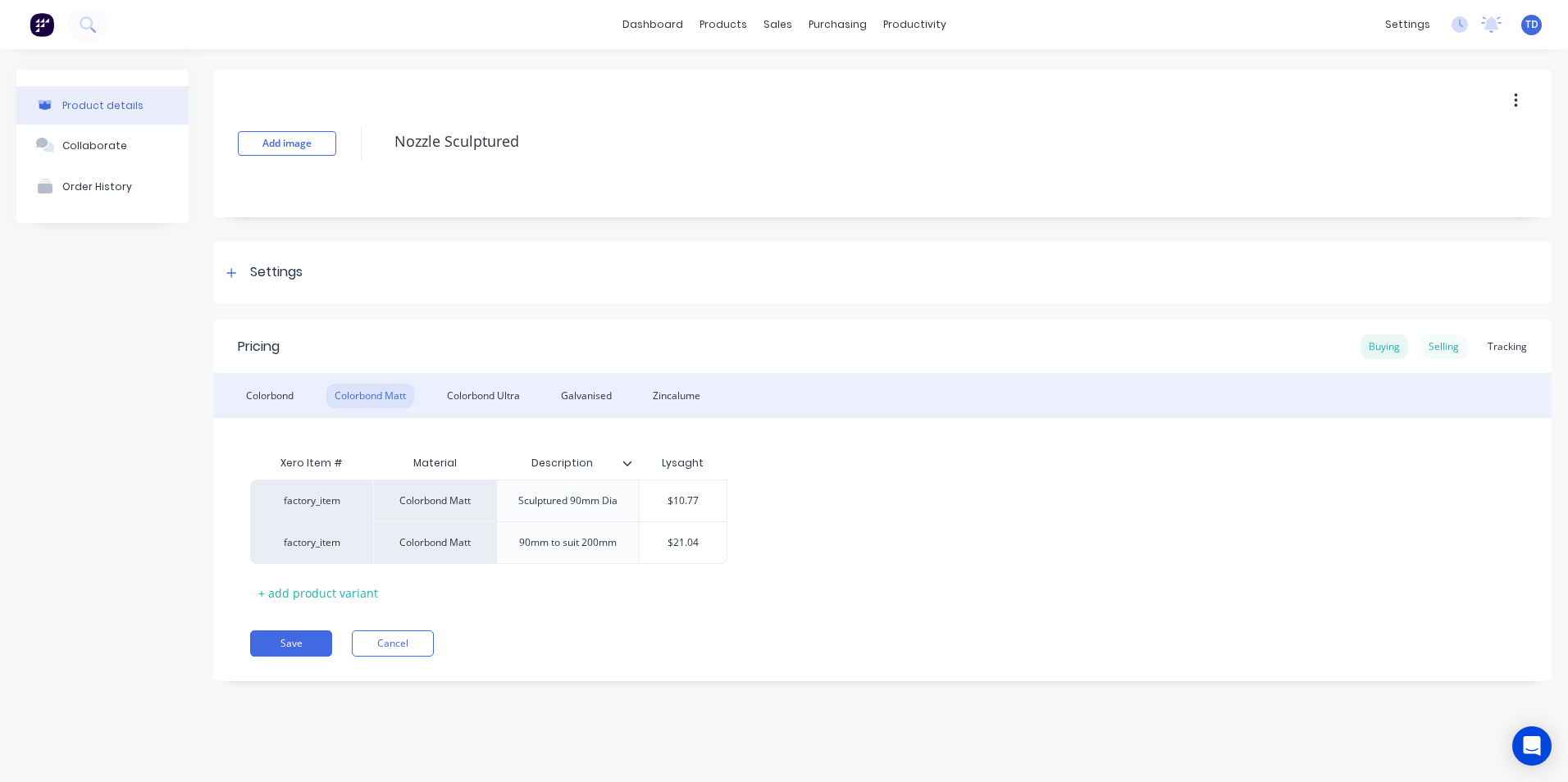
click at [1440, 354] on div "Selling" at bounding box center [1444, 347] width 47 height 24
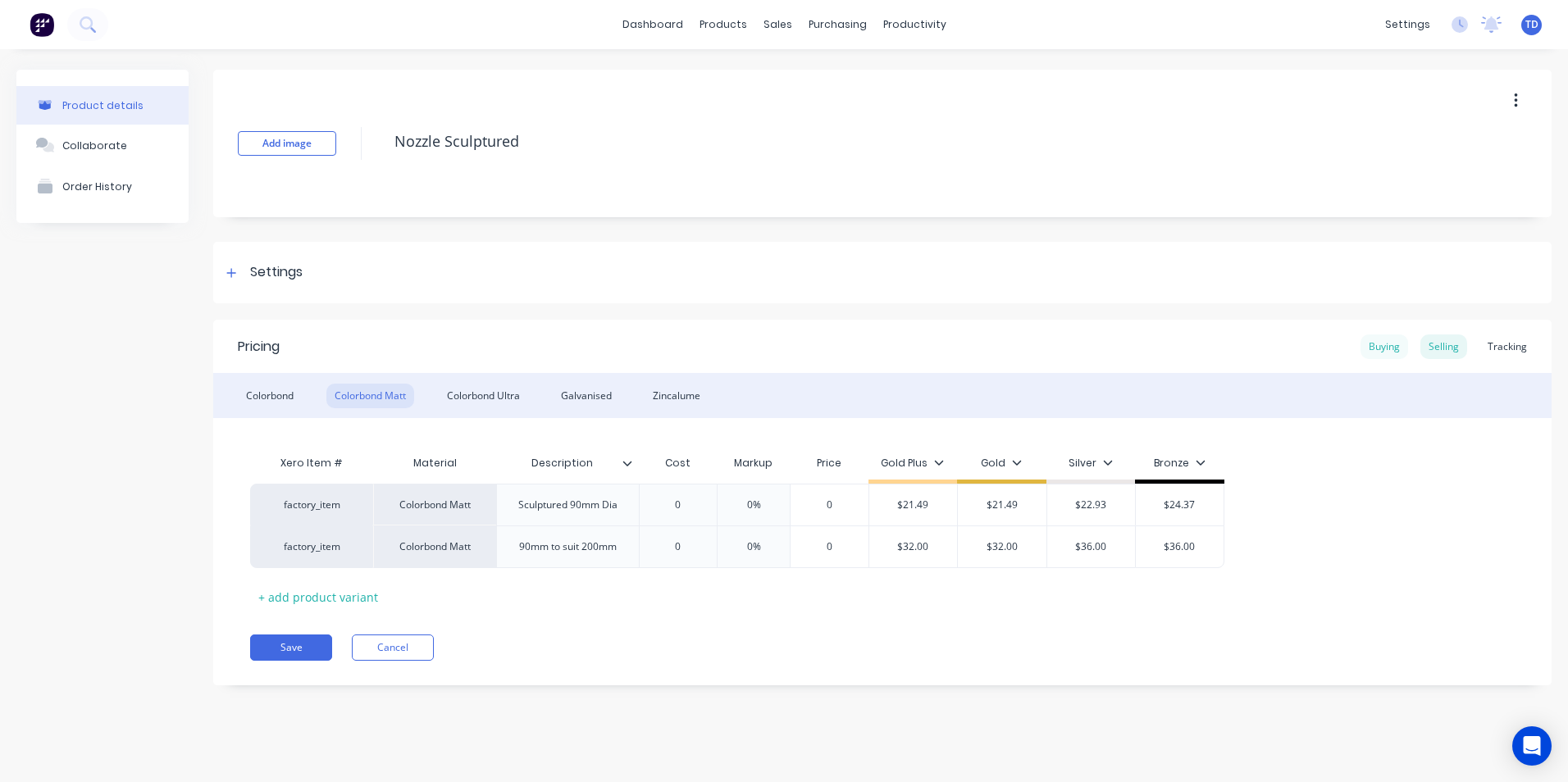
click at [1384, 348] on div "Buying" at bounding box center [1384, 347] width 48 height 24
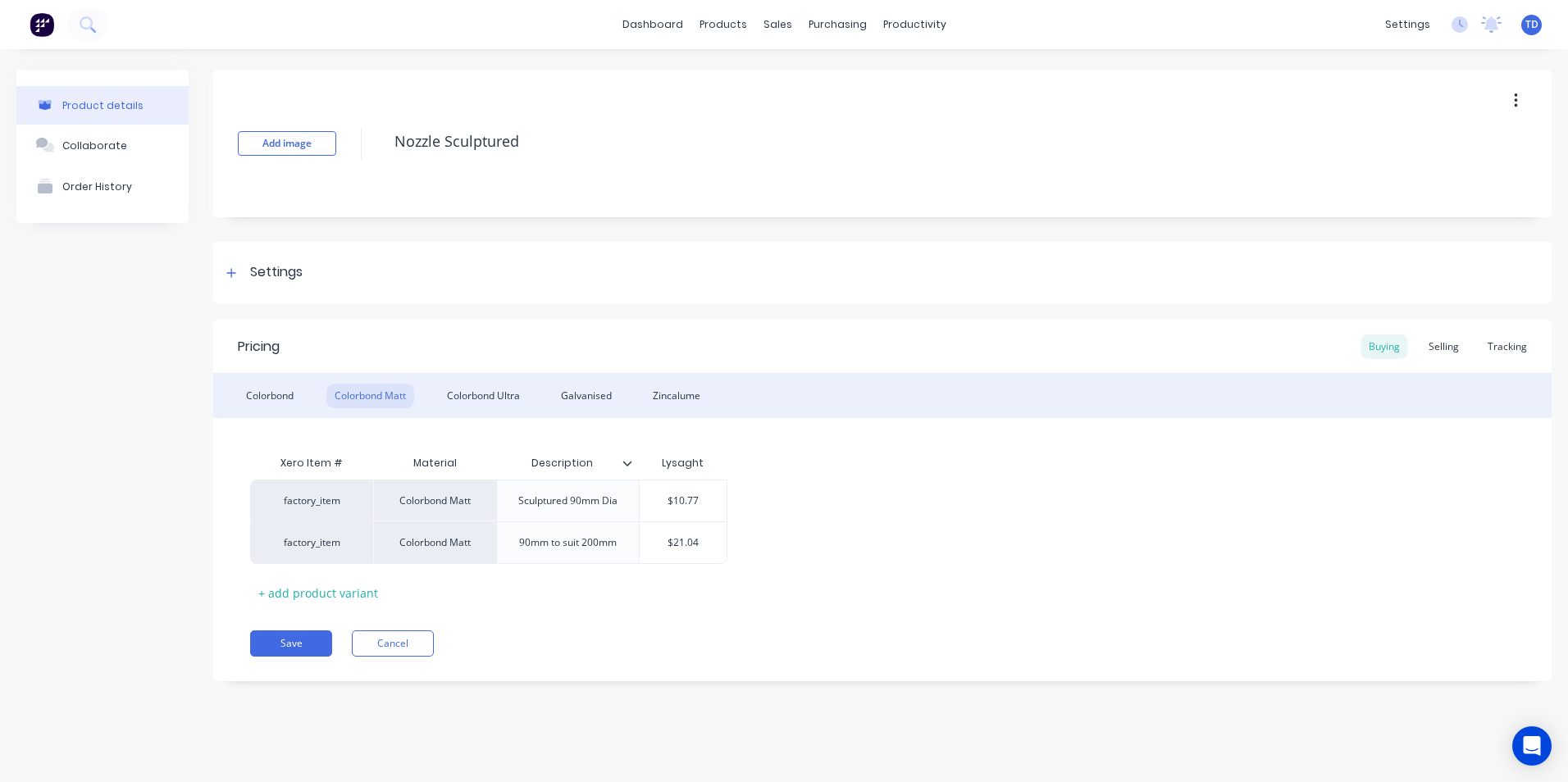
click at [923, 495] on div "factory_item Colorbond Matt Sculptured 90mm Dia $10.77 factory_item Colorbond M…" at bounding box center [882, 522] width 1264 height 85
click at [681, 396] on div "Zincalume" at bounding box center [676, 395] width 64 height 24
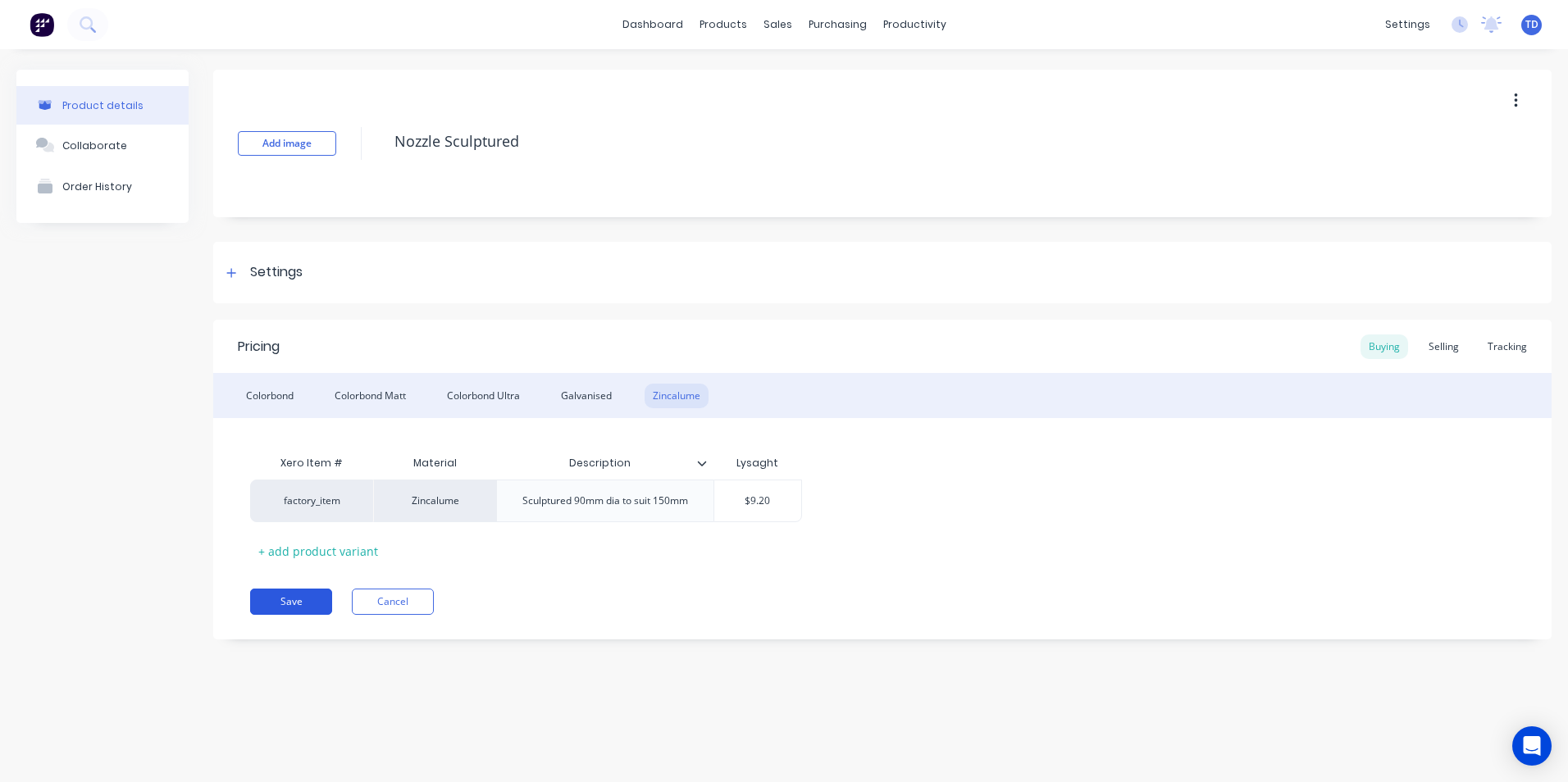
click at [290, 598] on button "Save" at bounding box center [291, 601] width 82 height 26
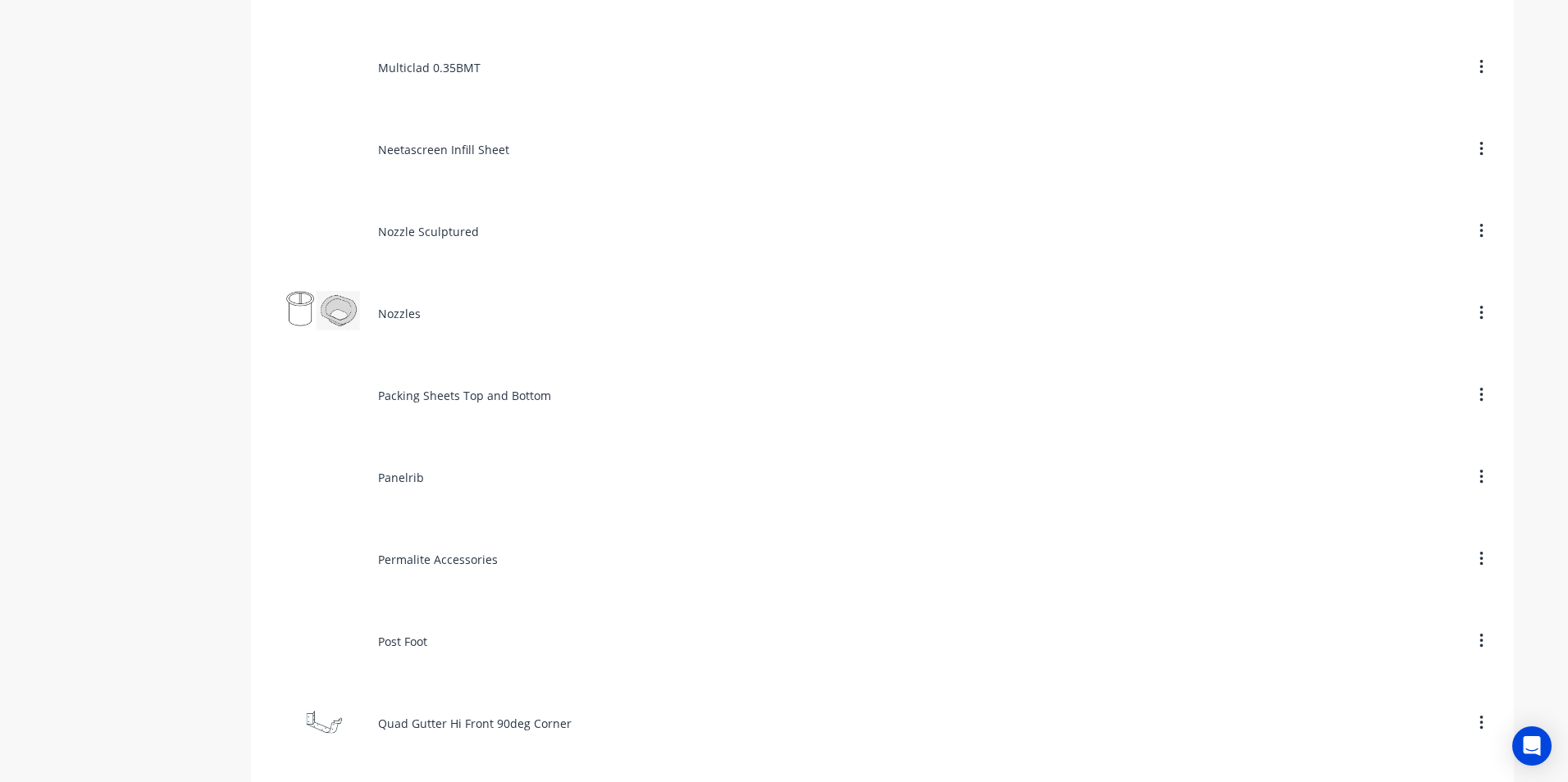
scroll to position [5741, 0]
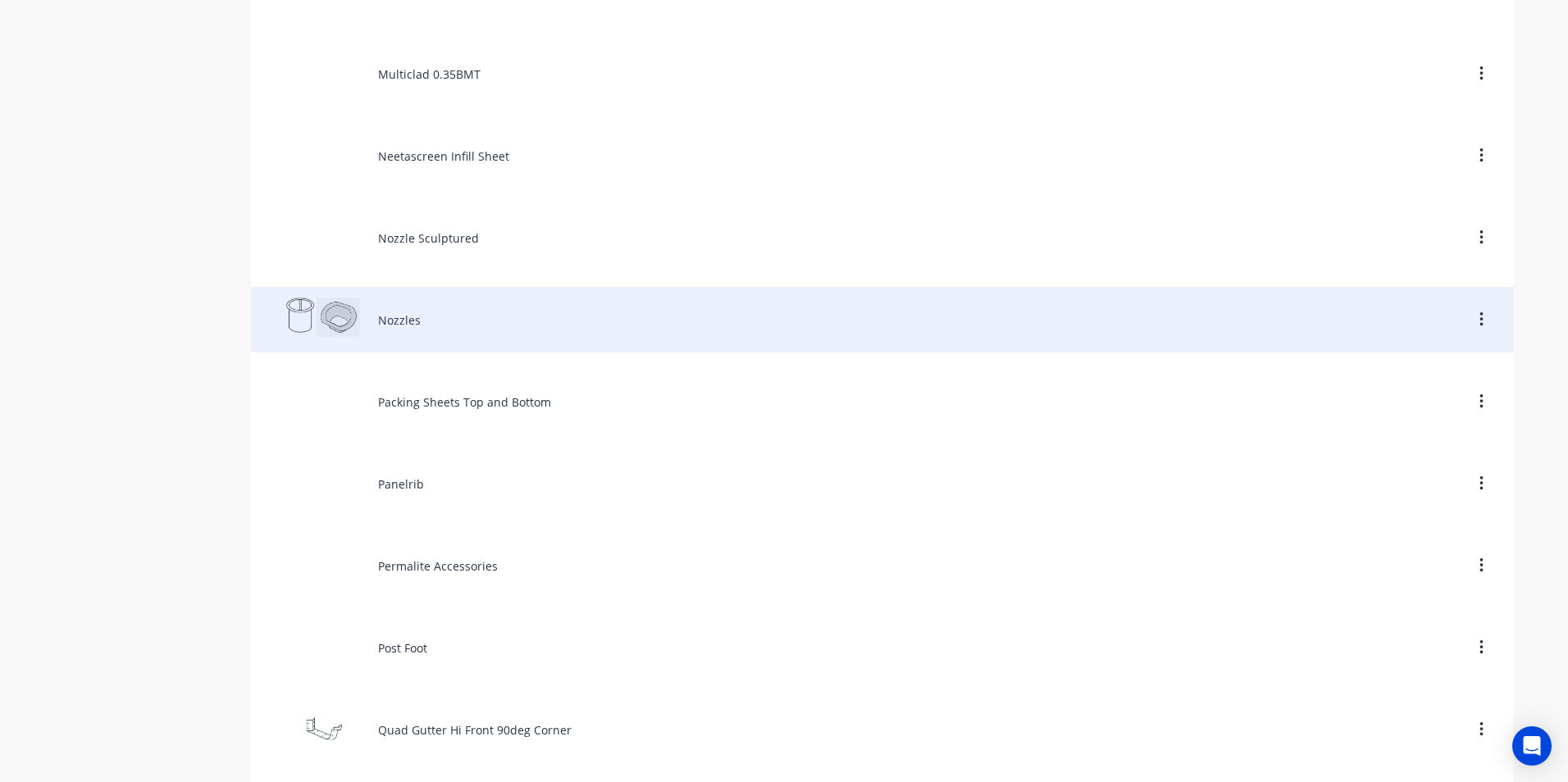
click at [415, 330] on div "Nozzles" at bounding box center [882, 320] width 1262 height 65
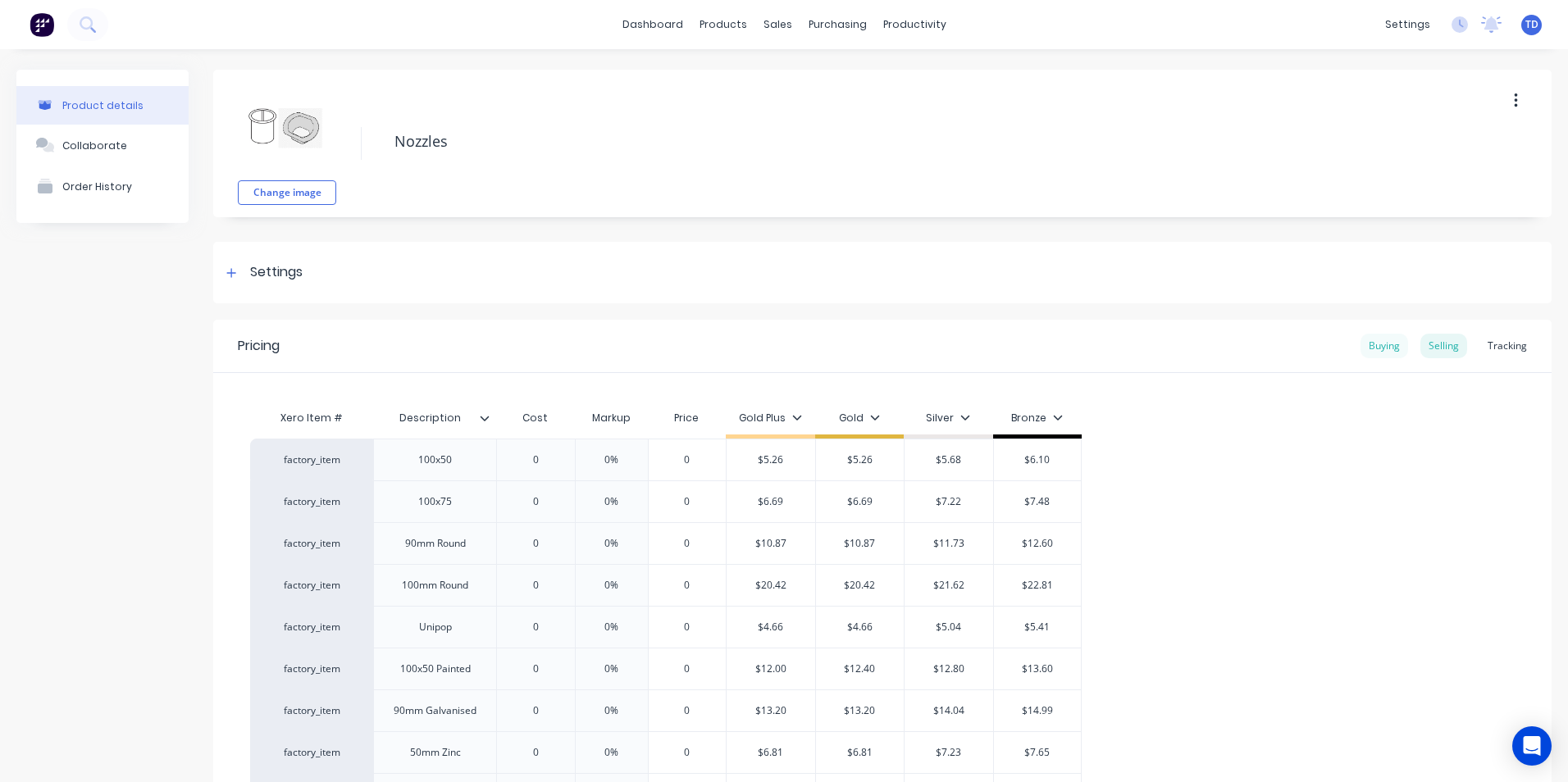
click at [1365, 342] on div "Buying" at bounding box center [1384, 346] width 48 height 24
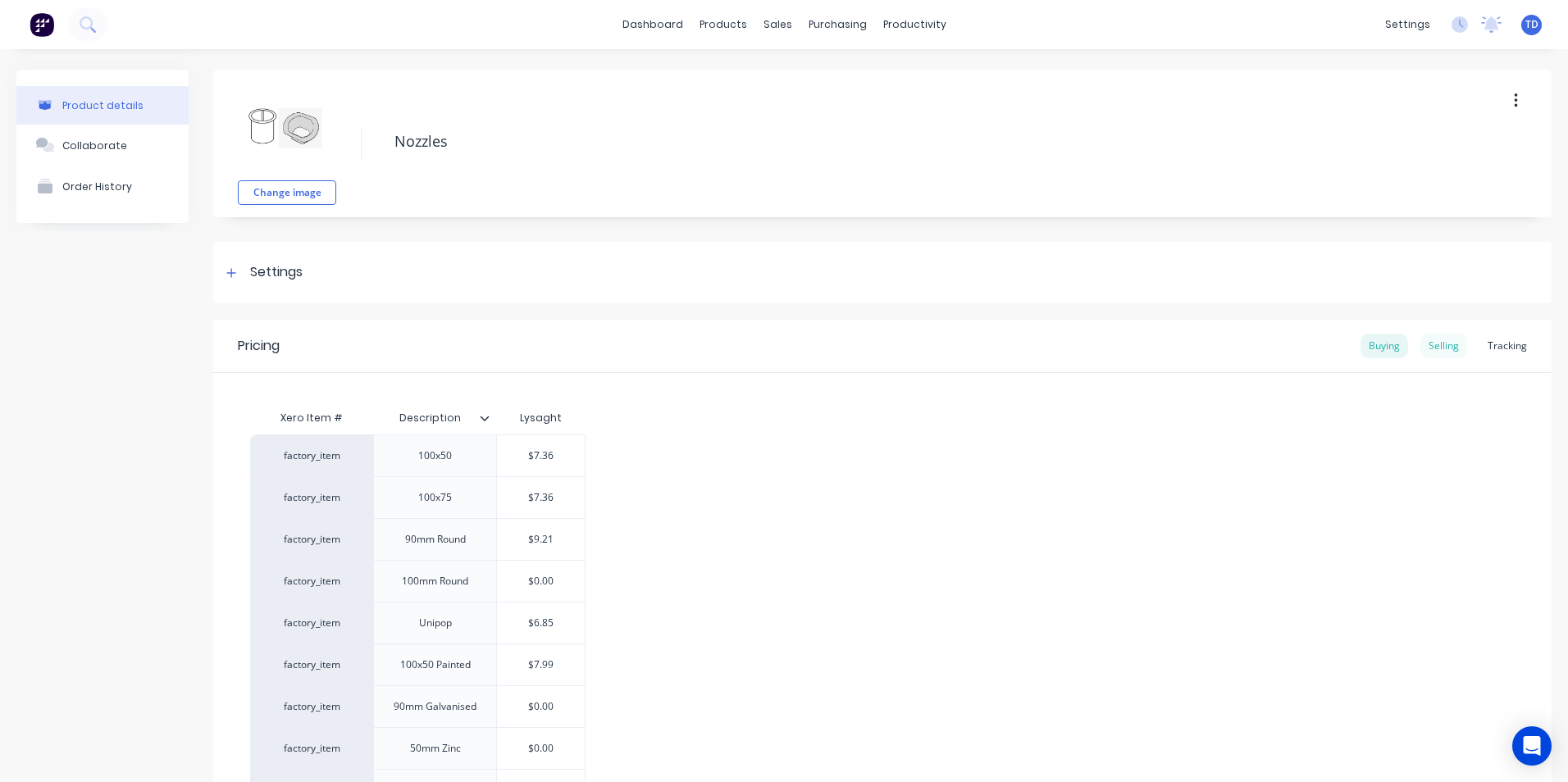
click at [1428, 347] on div "Selling" at bounding box center [1444, 346] width 47 height 24
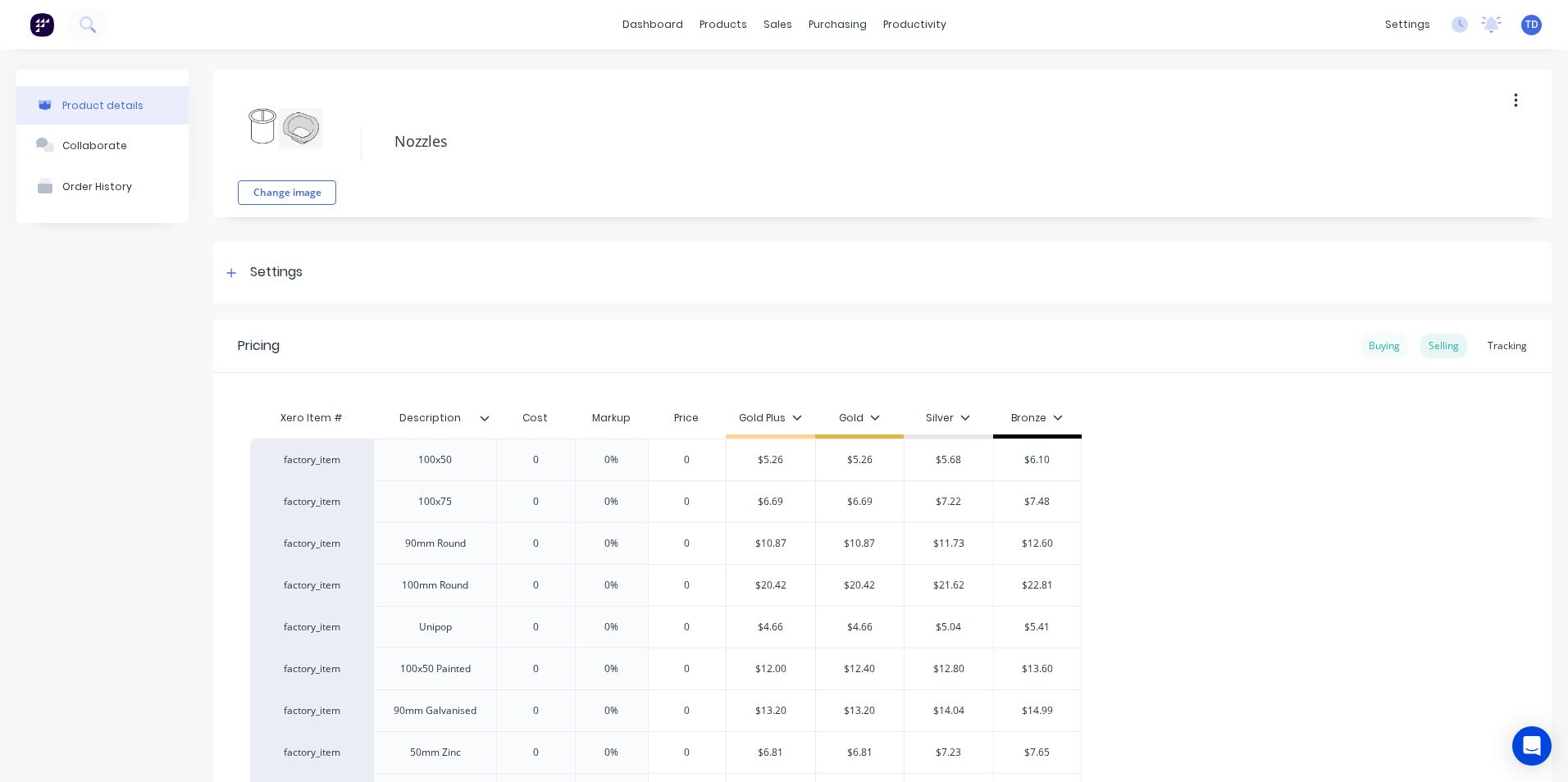
click at [1374, 347] on div "Buying" at bounding box center [1384, 346] width 48 height 24
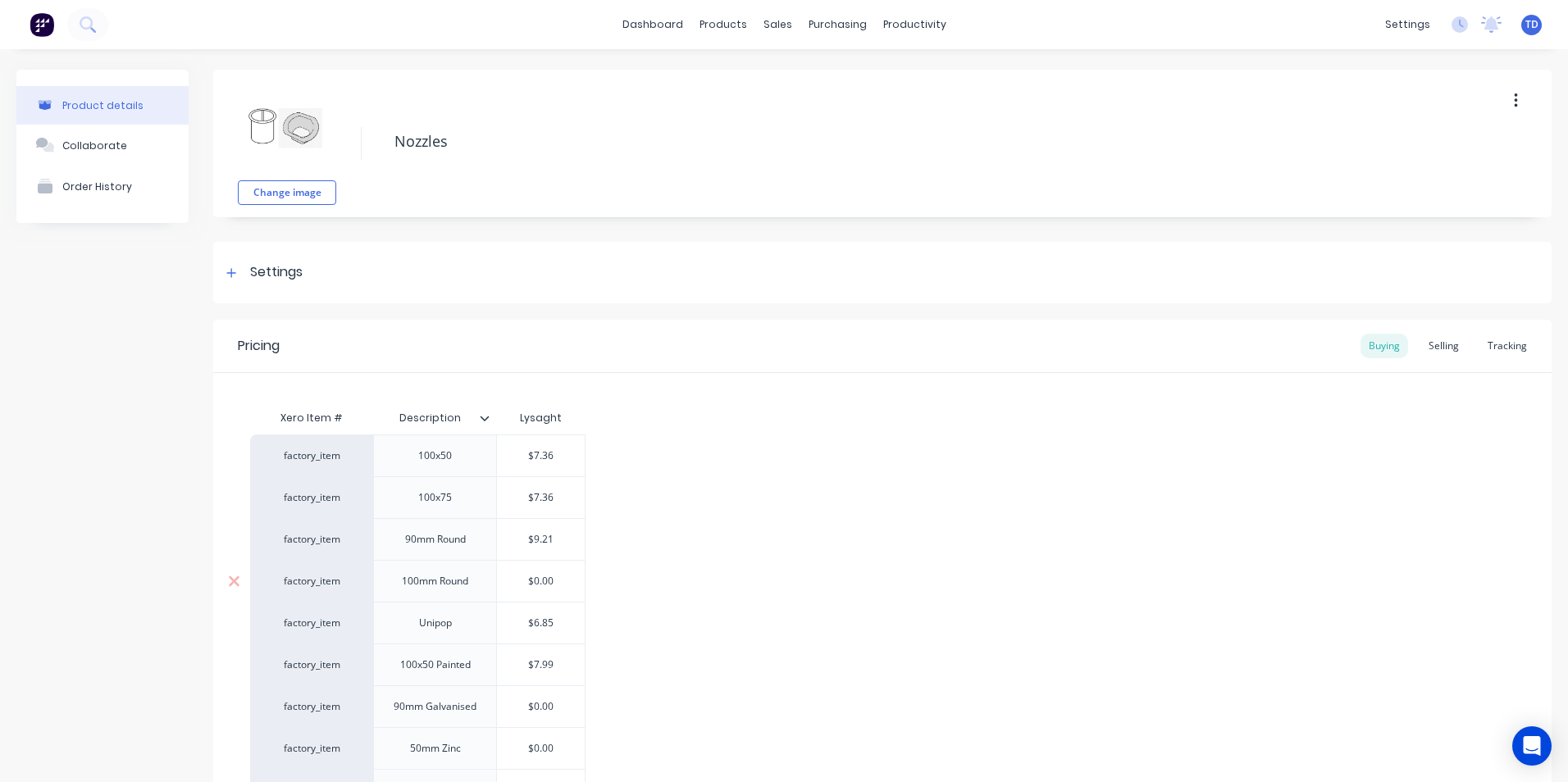
click at [548, 581] on input "$0.00" at bounding box center [541, 582] width 88 height 15
click at [553, 579] on input "$0.00" at bounding box center [541, 582] width 88 height 15
click at [612, 574] on div "factory_item 100x50 $7.36 factory_item 100x75 $7.36 factory_item 90mm Round $9.…" at bounding box center [882, 686] width 1264 height 502
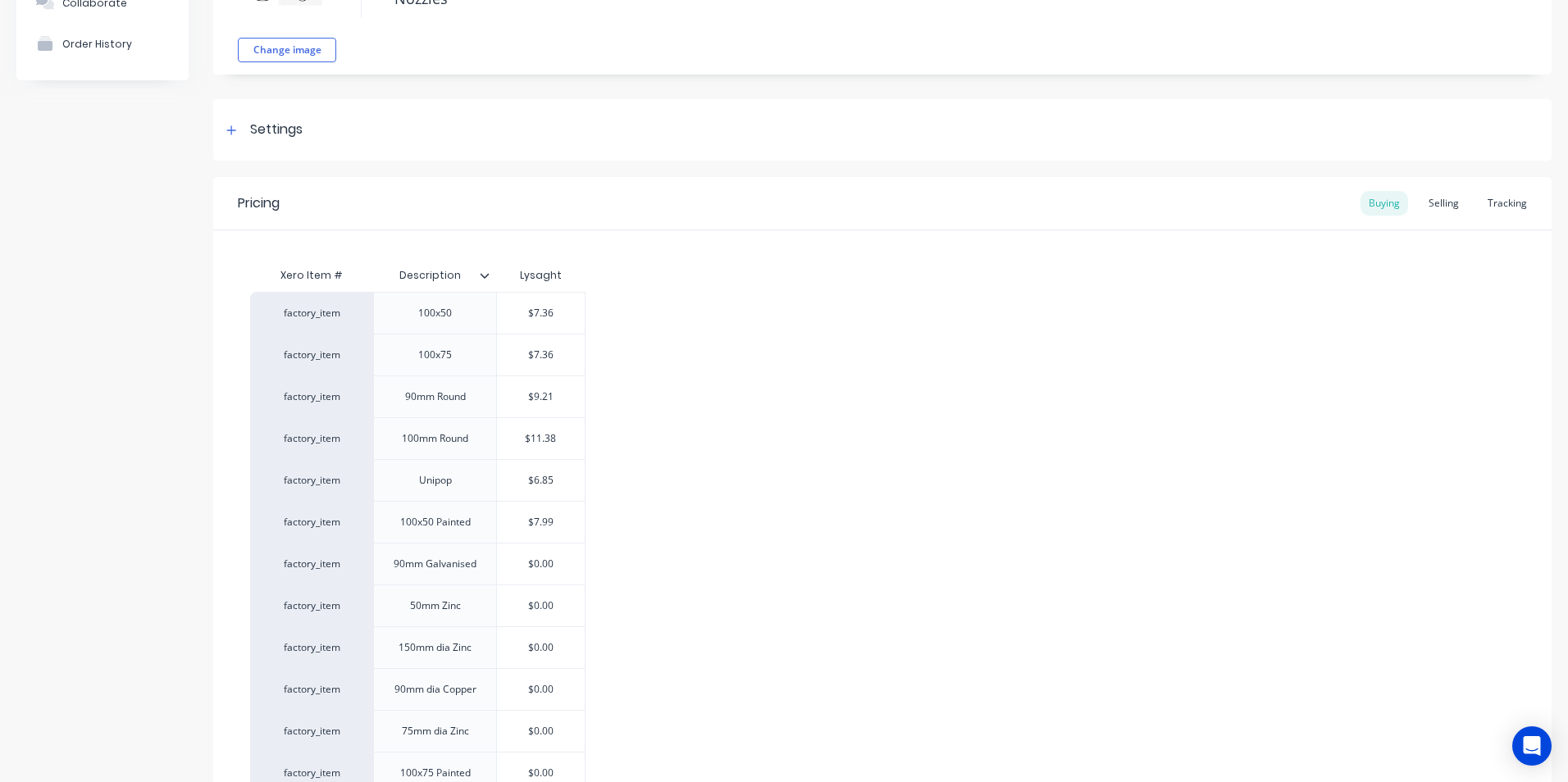
scroll to position [317, 0]
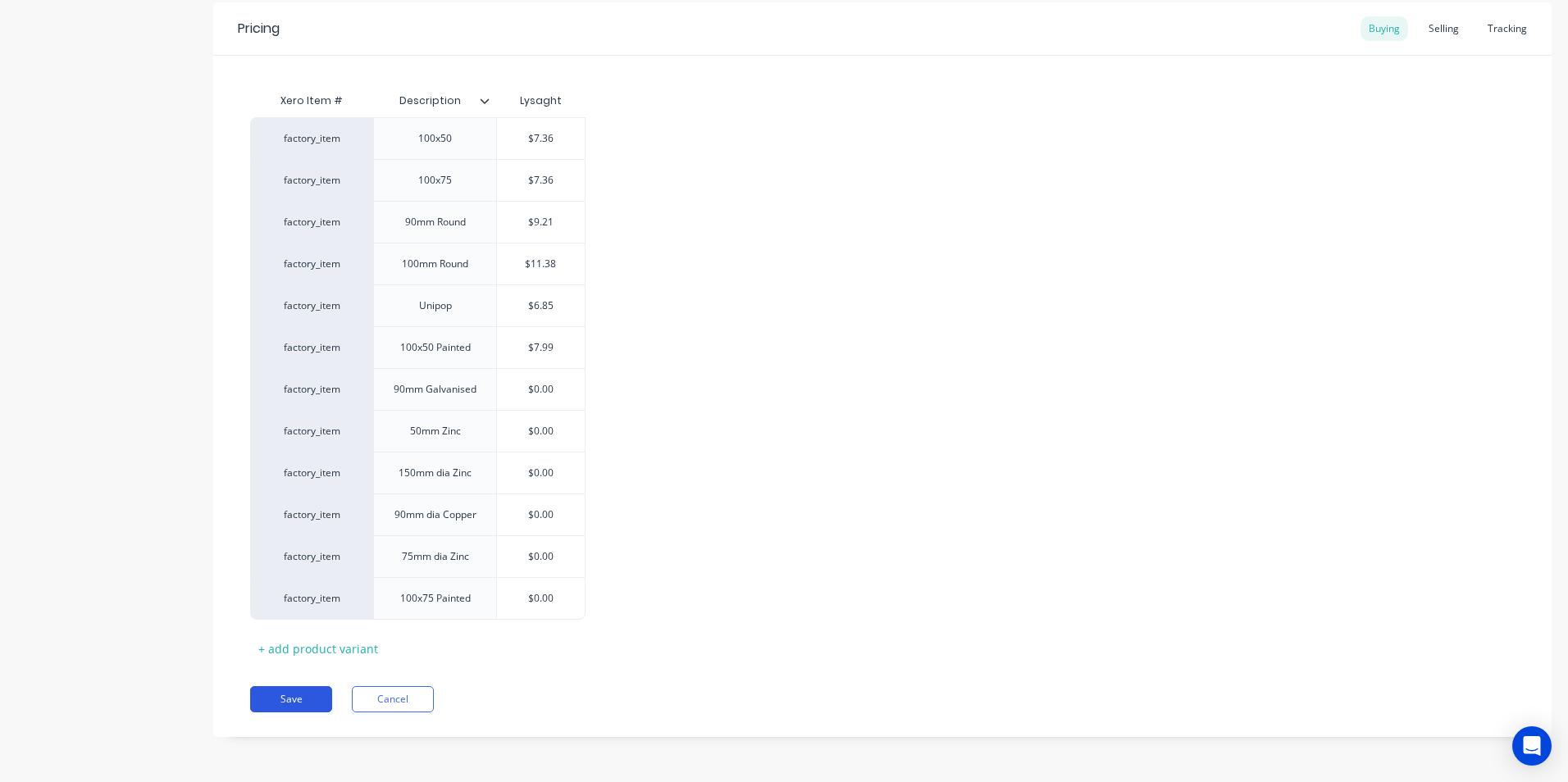
click at [315, 697] on button "Save" at bounding box center [291, 699] width 82 height 26
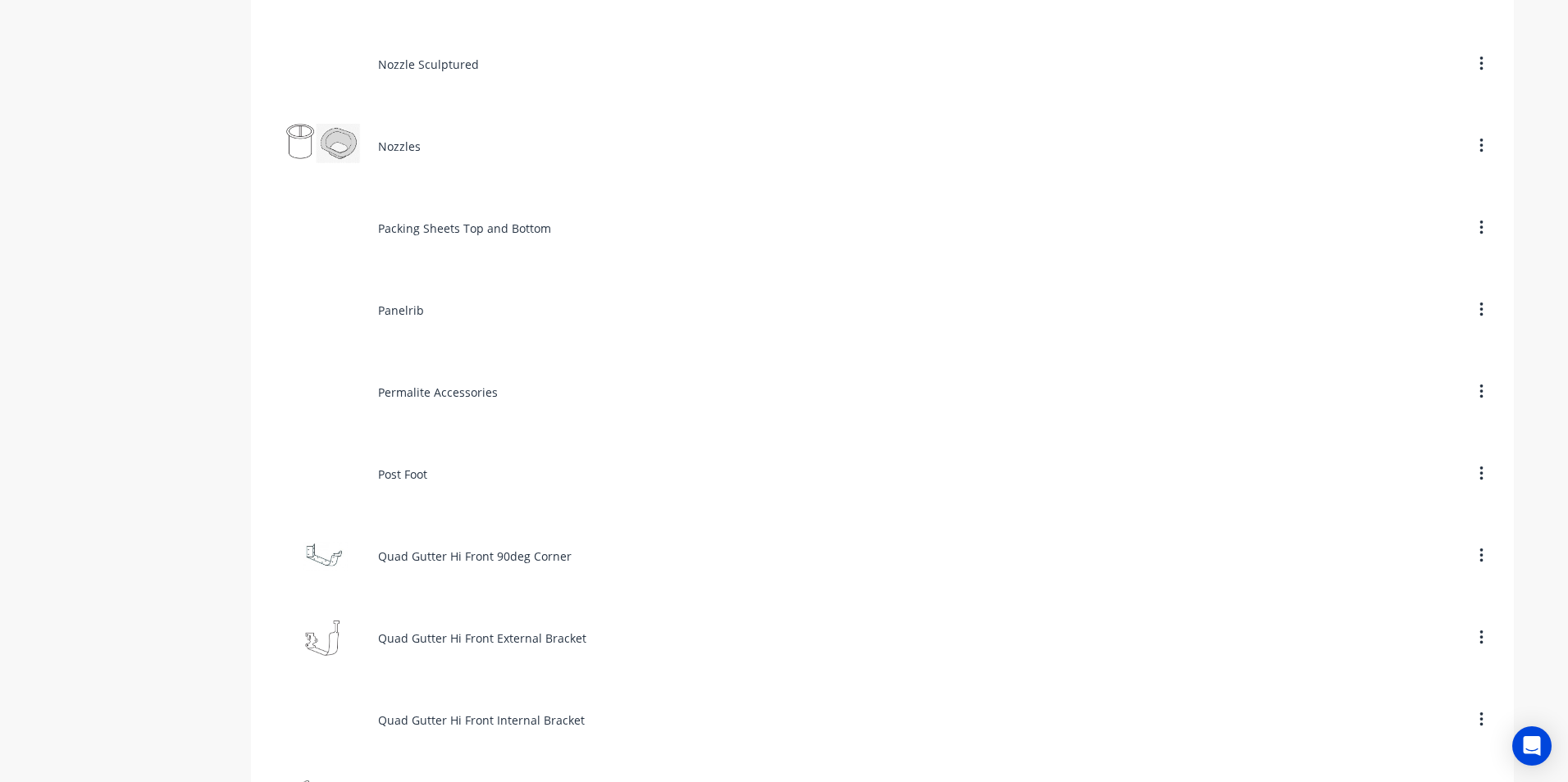
scroll to position [5905, 0]
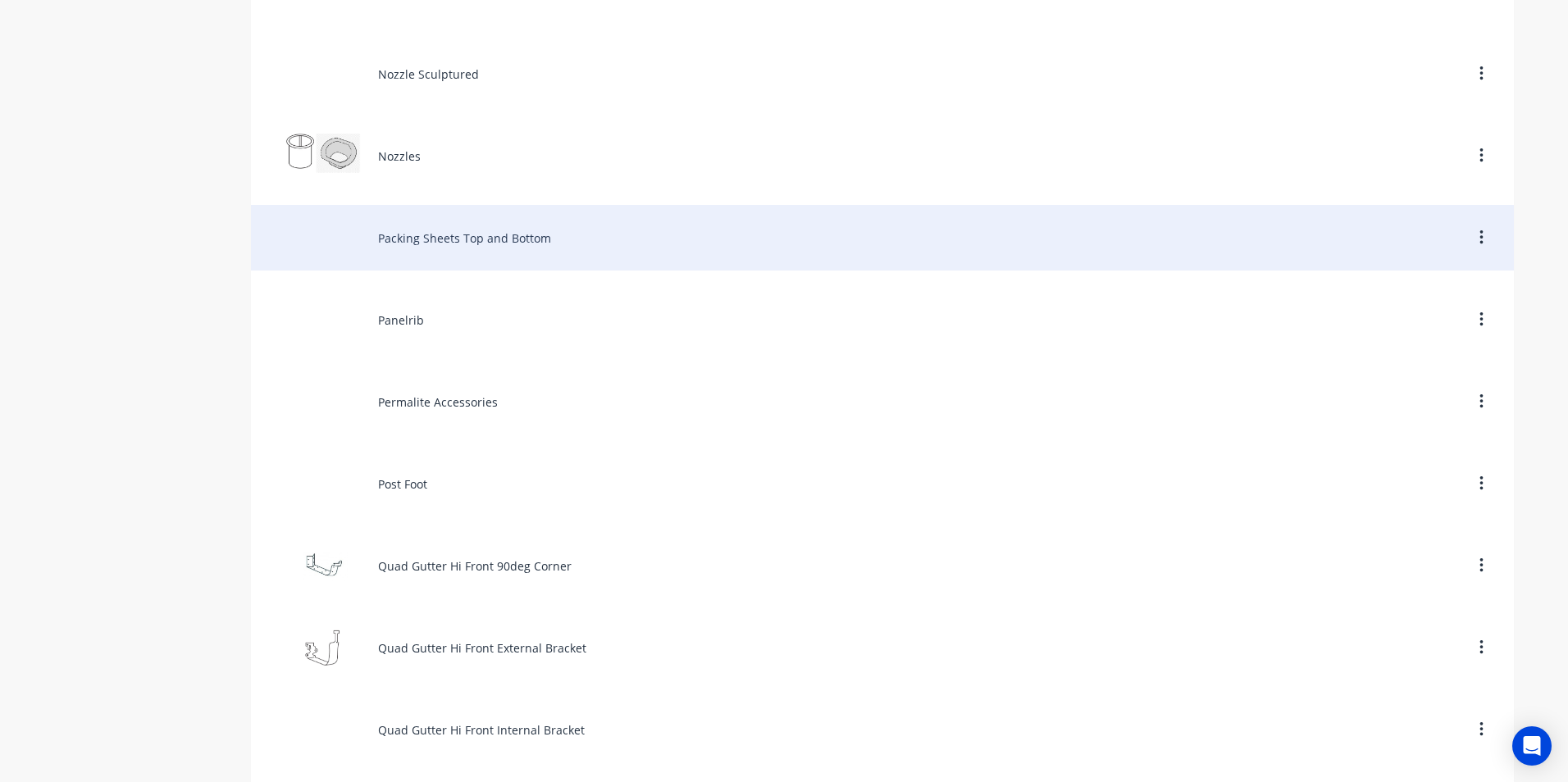
click at [487, 241] on div "Packing Sheets Top and Bottom" at bounding box center [882, 238] width 1262 height 65
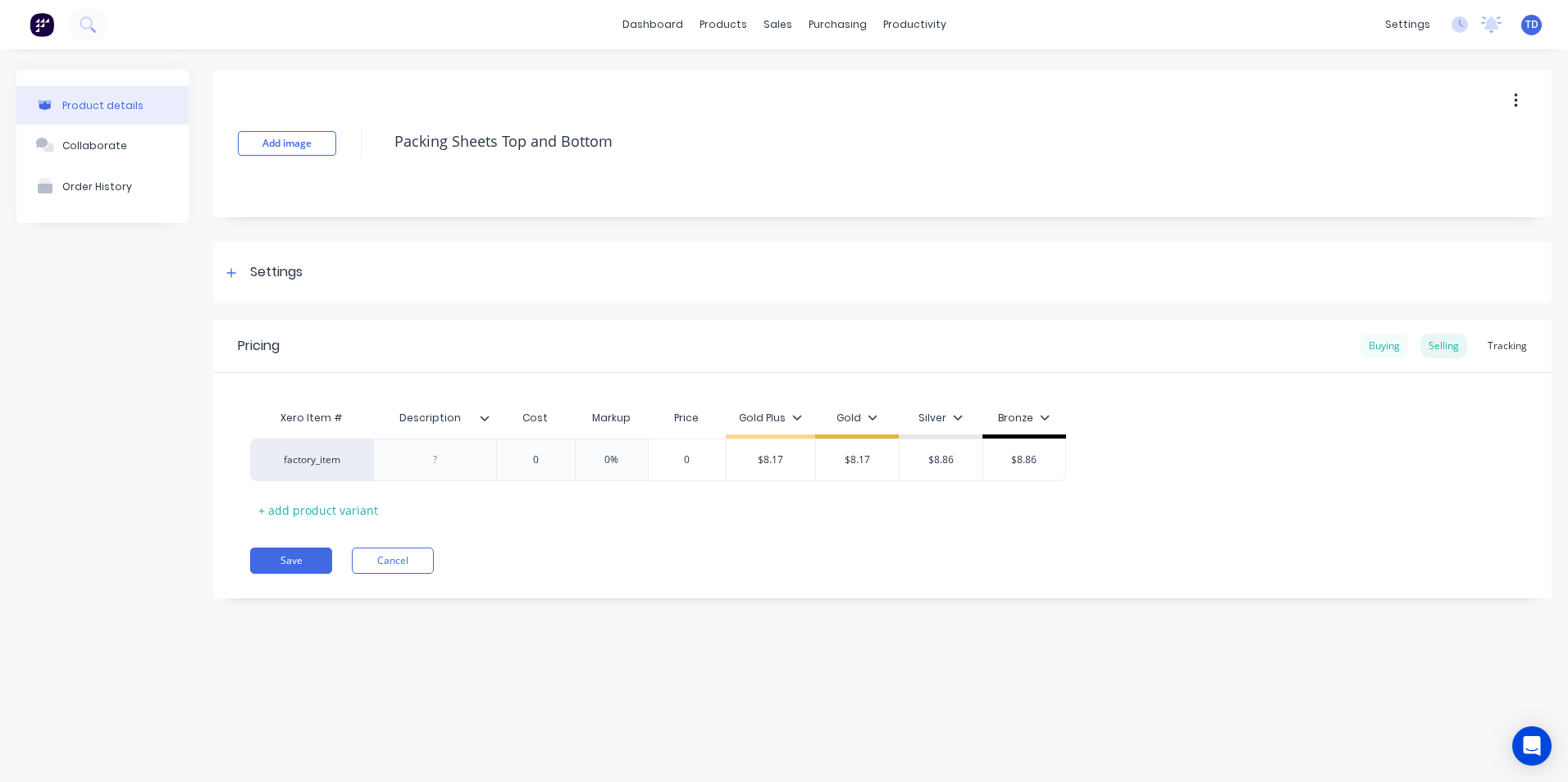
click at [1375, 345] on div "Buying" at bounding box center [1384, 346] width 48 height 24
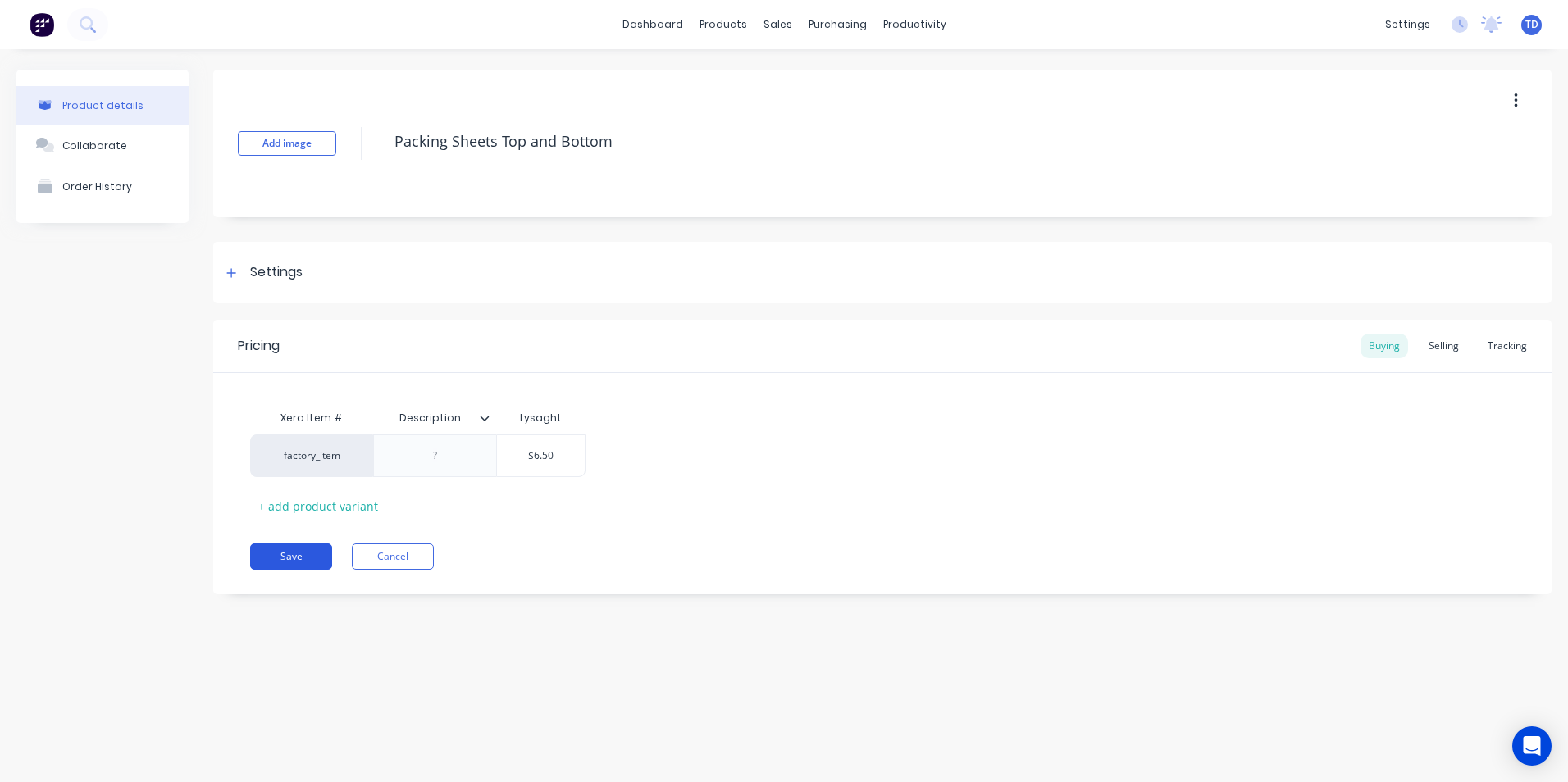
click at [284, 549] on button "Save" at bounding box center [291, 556] width 82 height 26
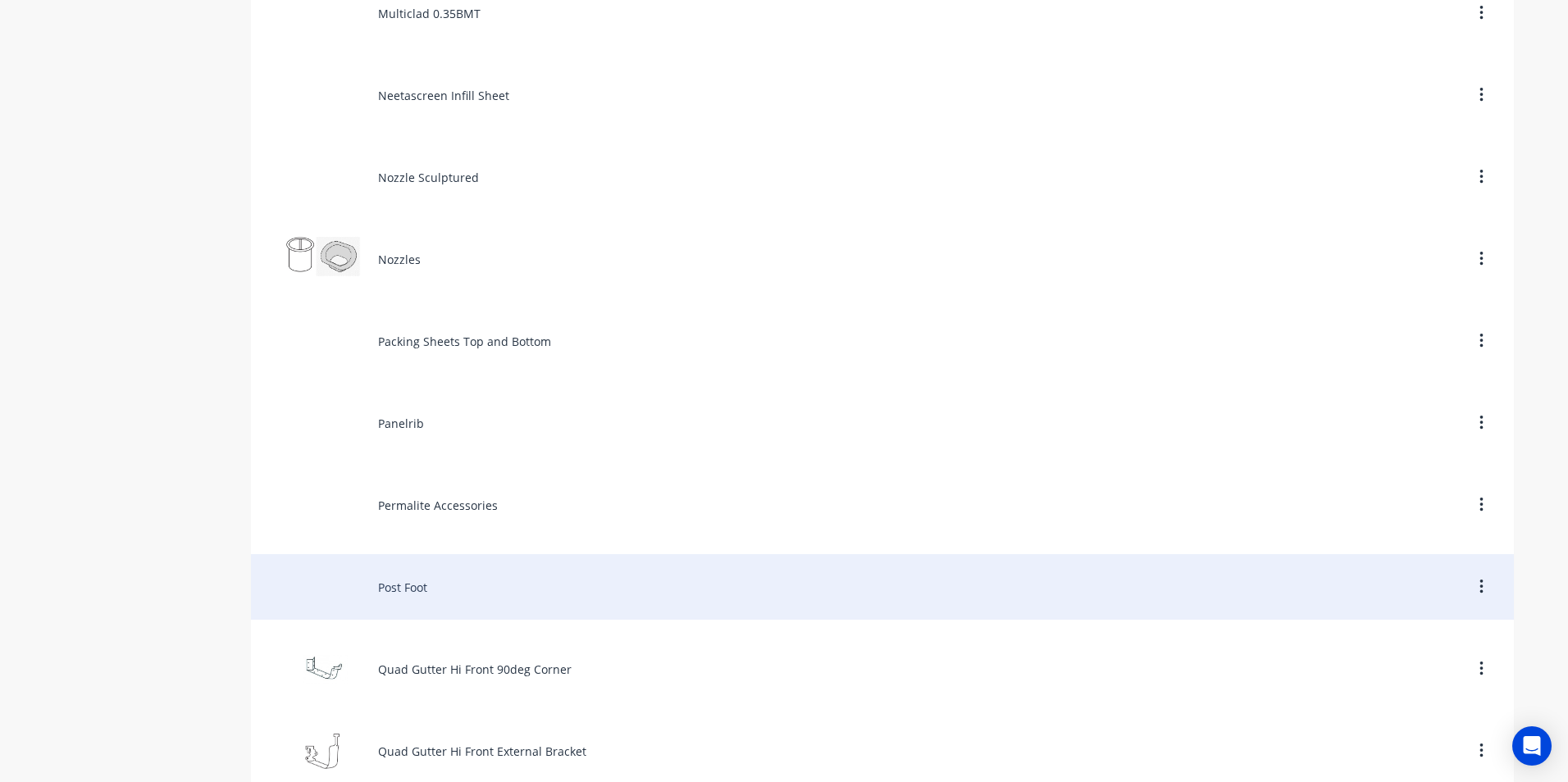
scroll to position [5905, 0]
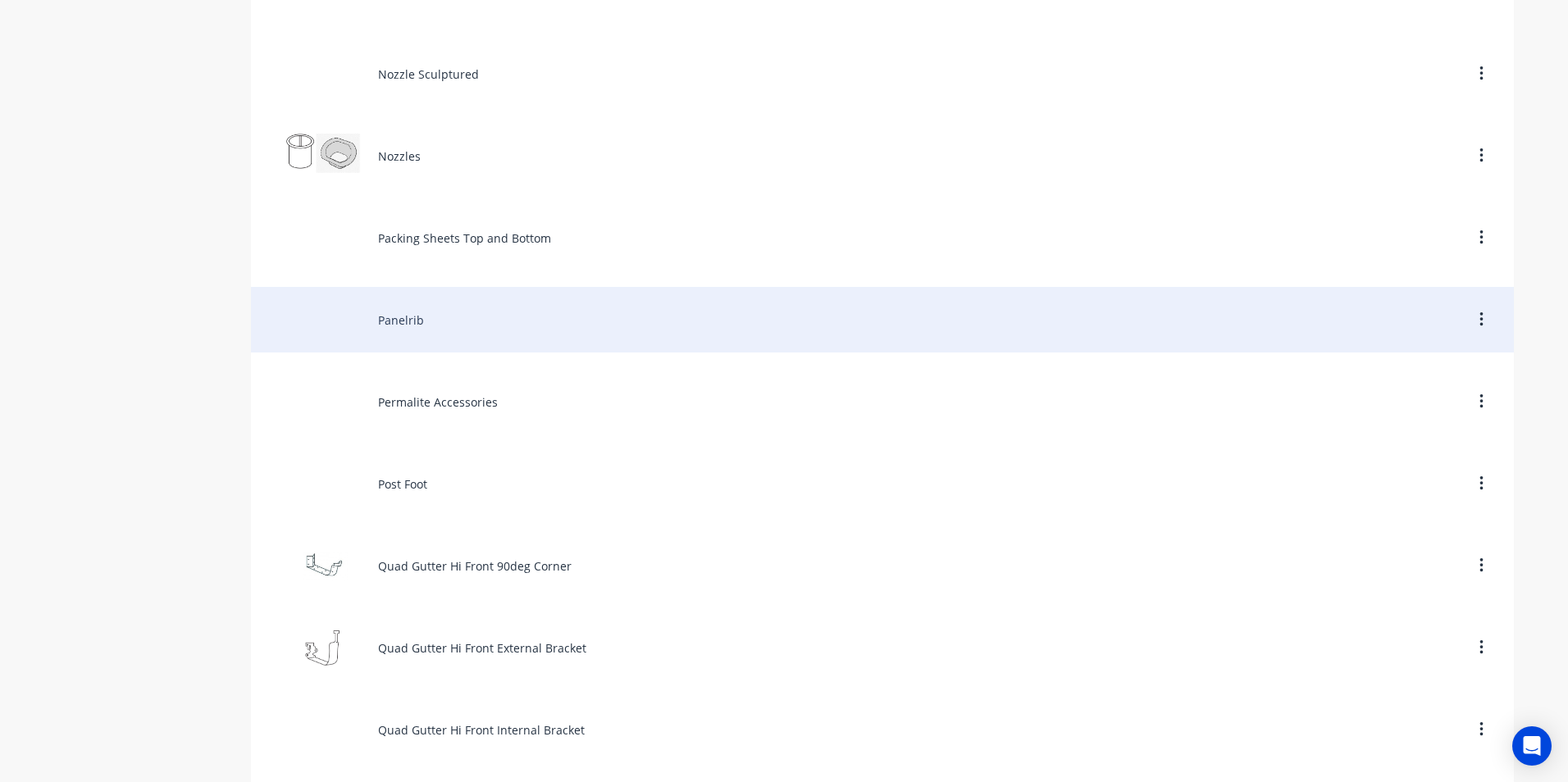
click at [444, 332] on div "Panelrib" at bounding box center [882, 320] width 1262 height 65
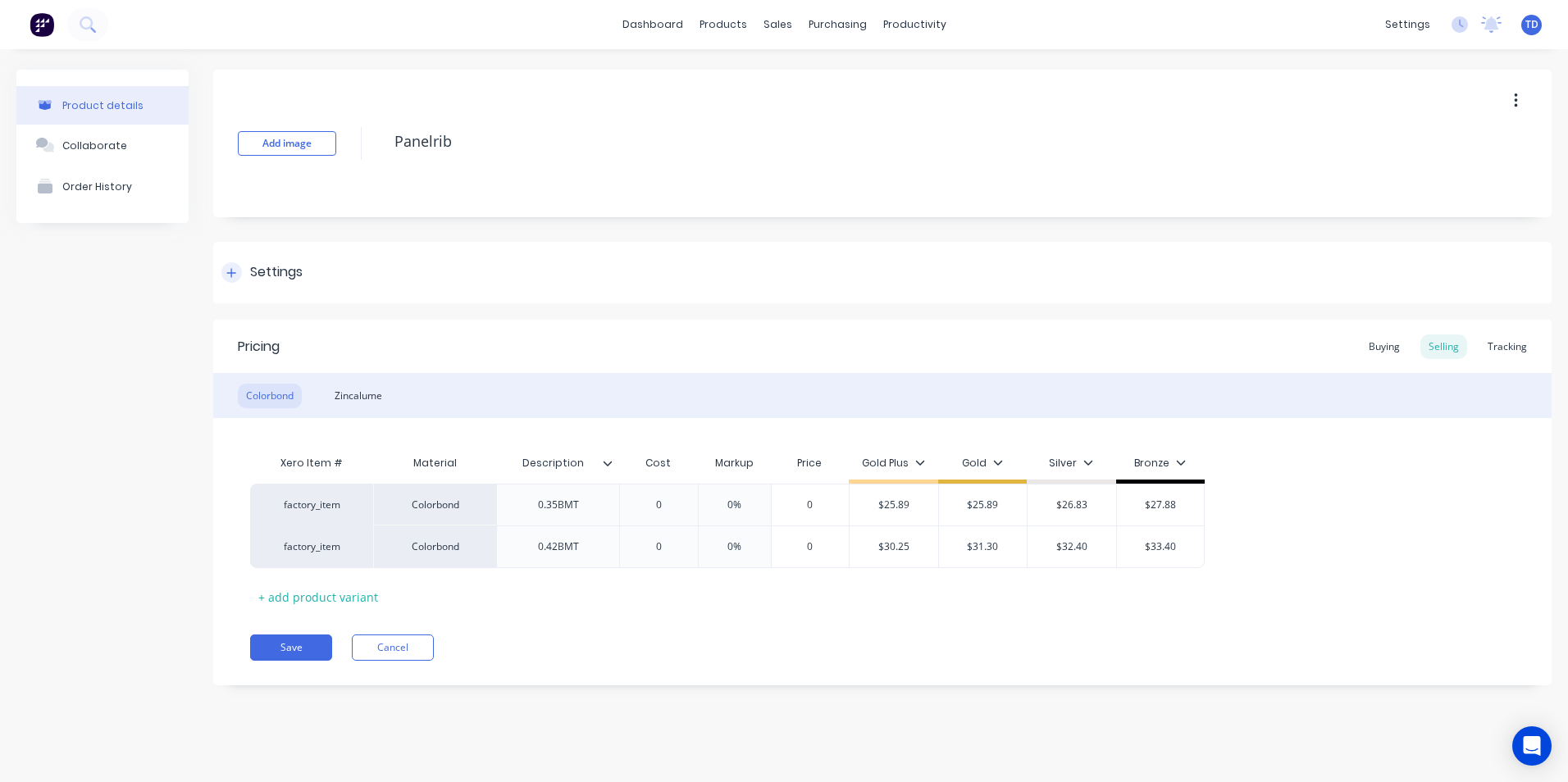
click at [229, 270] on icon at bounding box center [231, 273] width 10 height 12
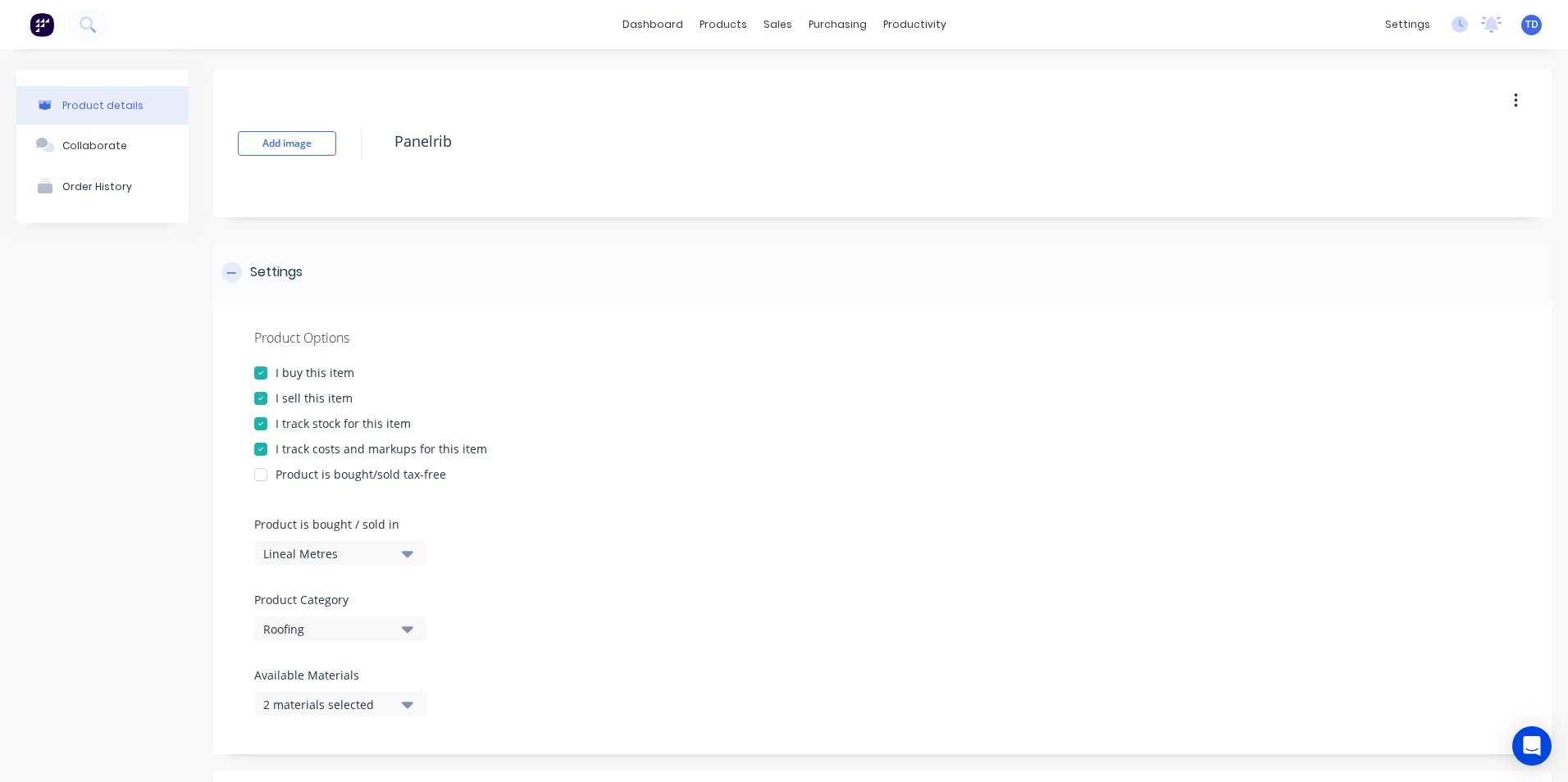
click at [229, 270] on icon at bounding box center [231, 273] width 10 height 12
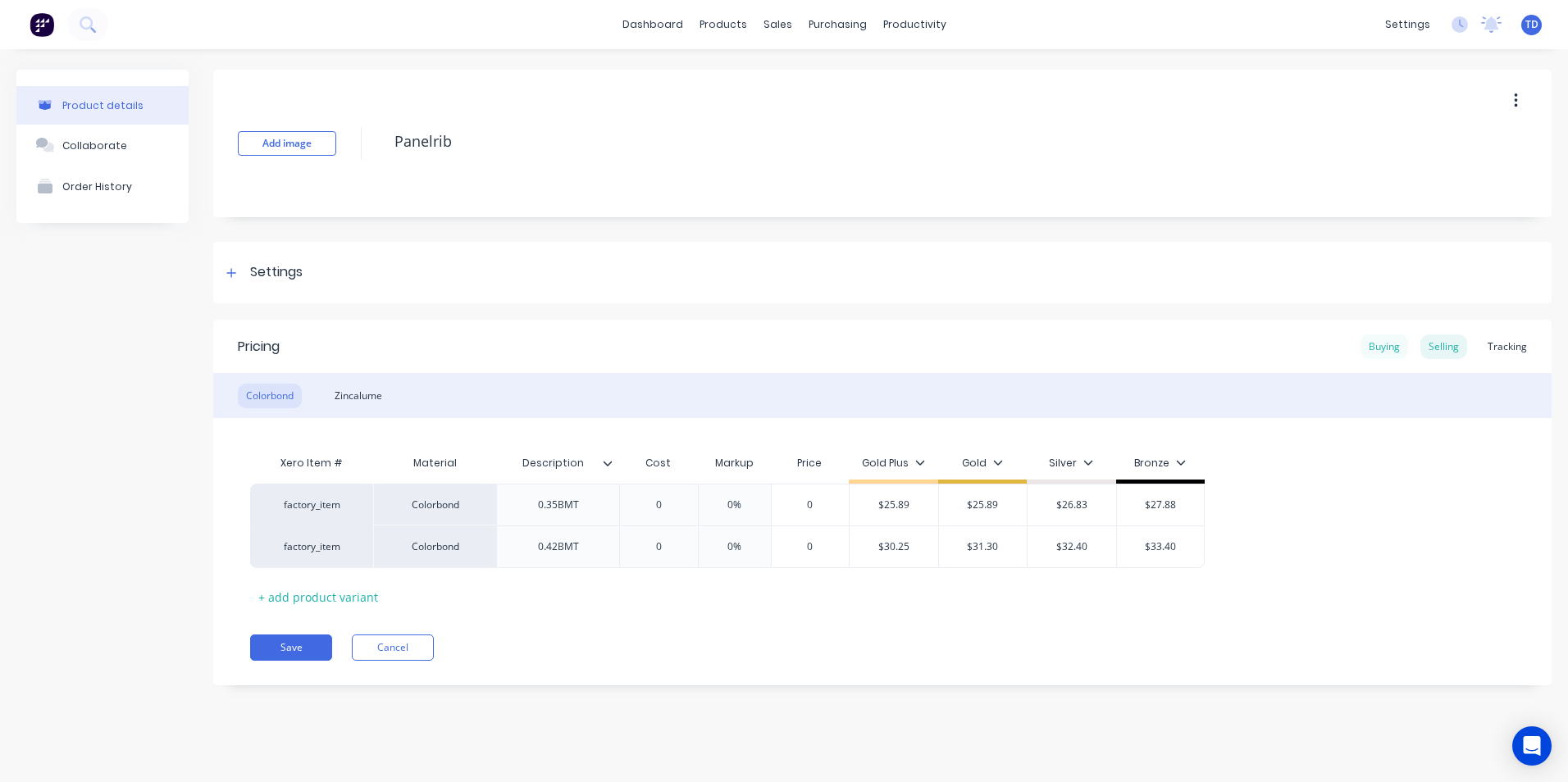
click at [1393, 353] on div "Buying" at bounding box center [1384, 347] width 48 height 24
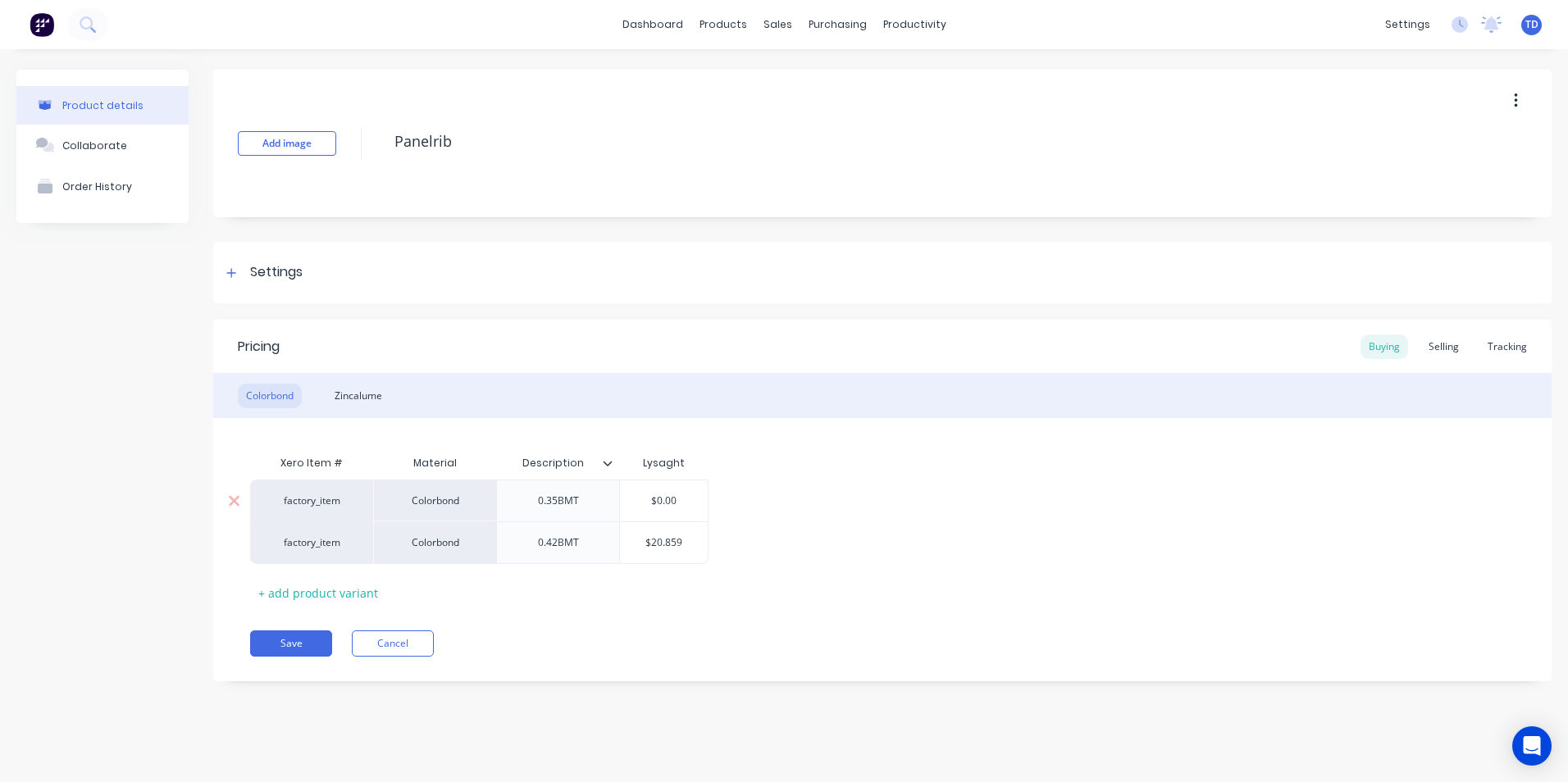
click at [698, 499] on input "$0.00" at bounding box center [664, 502] width 88 height 15
click at [1445, 349] on div "Selling" at bounding box center [1444, 347] width 47 height 24
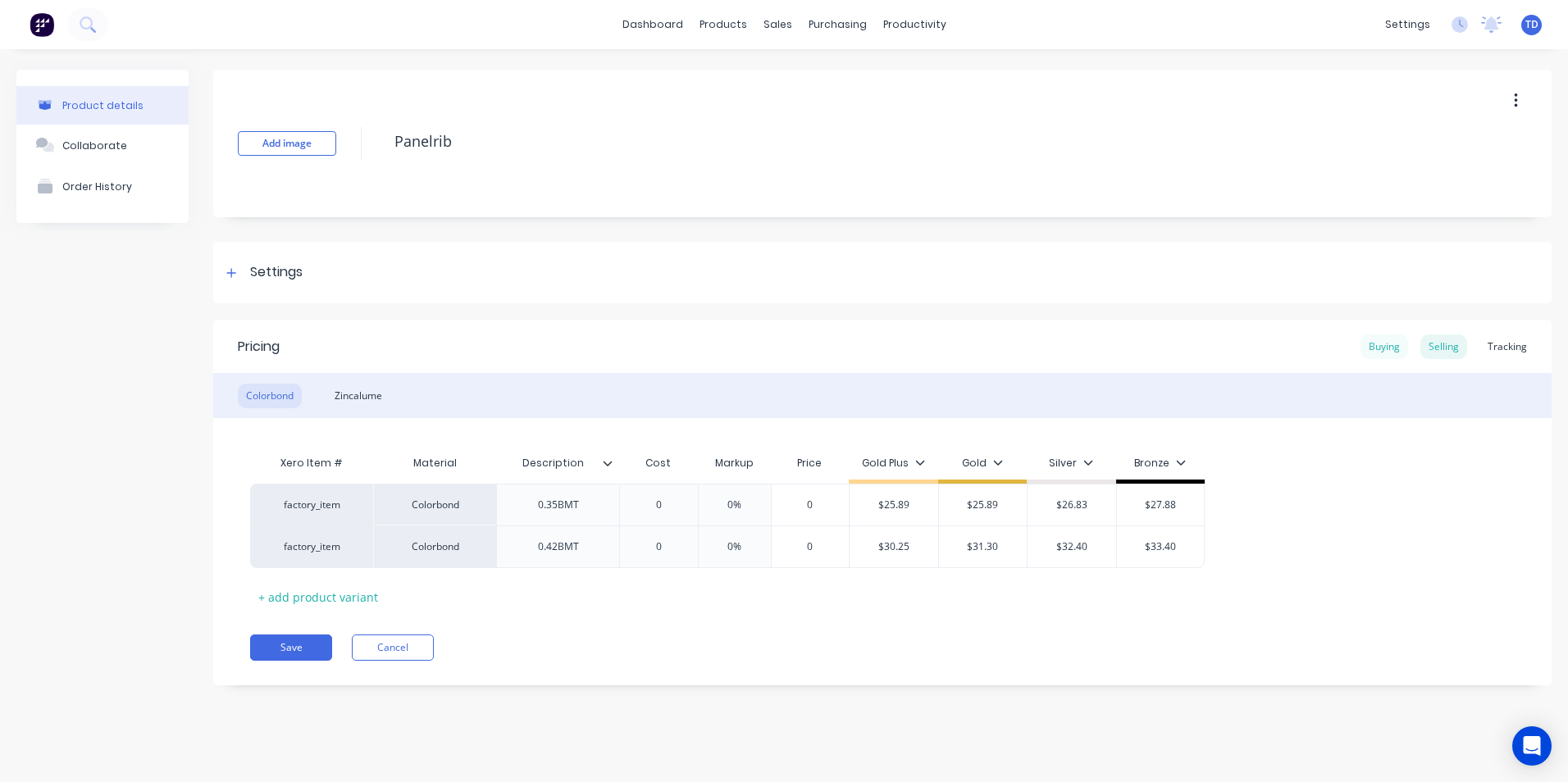
click at [1391, 354] on div "Buying" at bounding box center [1384, 347] width 48 height 24
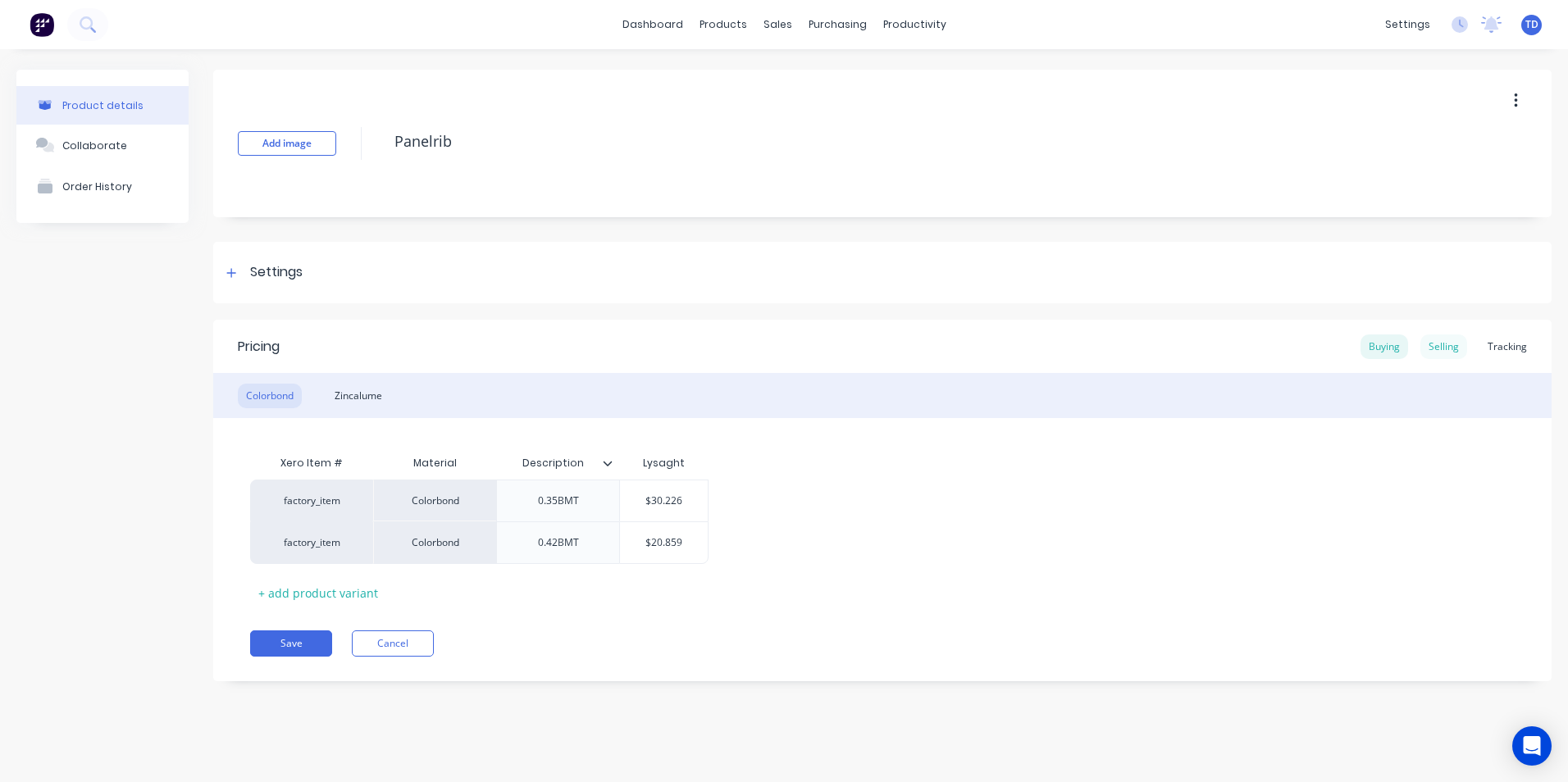
click at [1446, 344] on div "Selling" at bounding box center [1444, 347] width 47 height 24
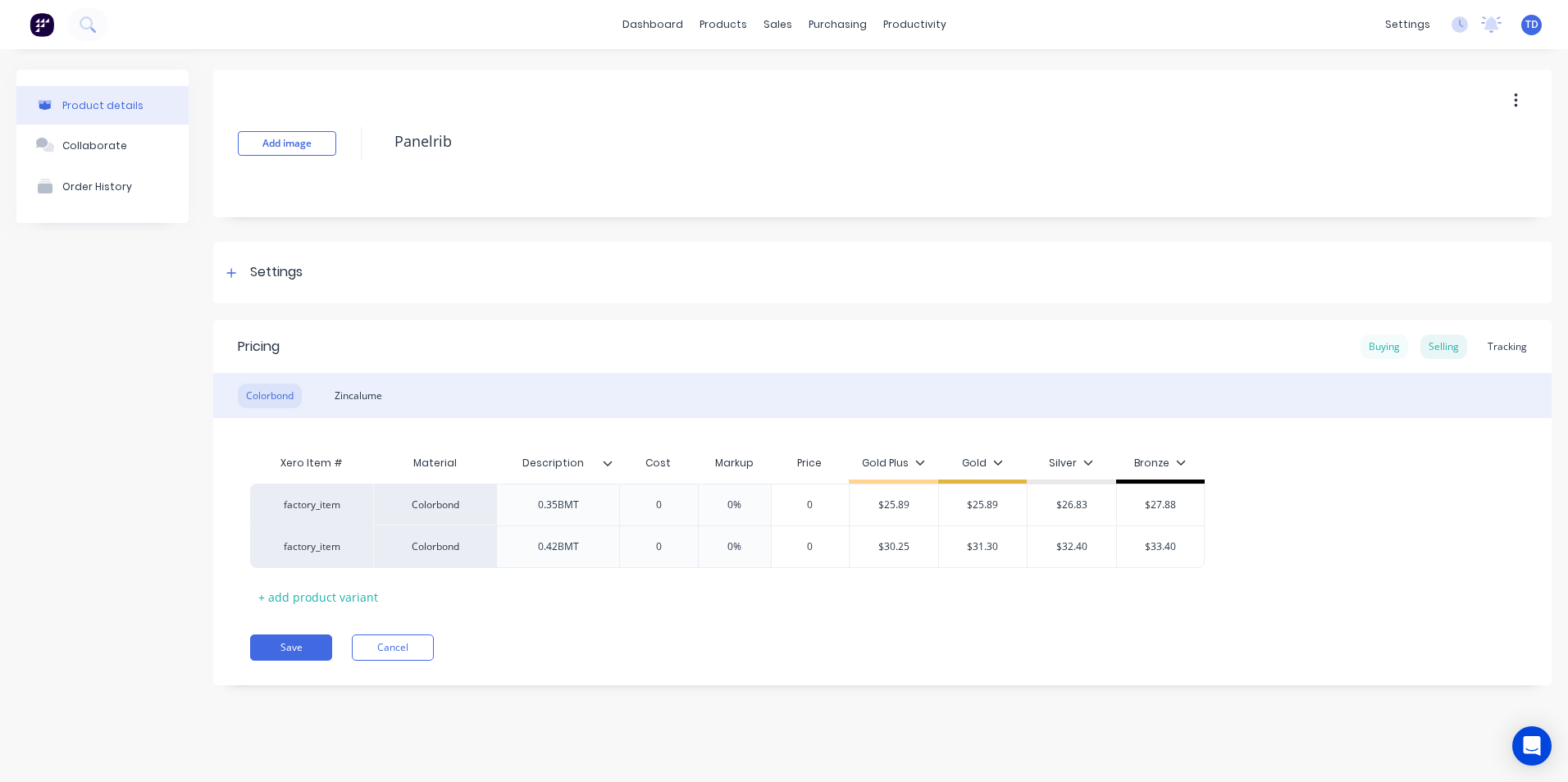
click at [1388, 352] on div "Buying" at bounding box center [1384, 347] width 48 height 24
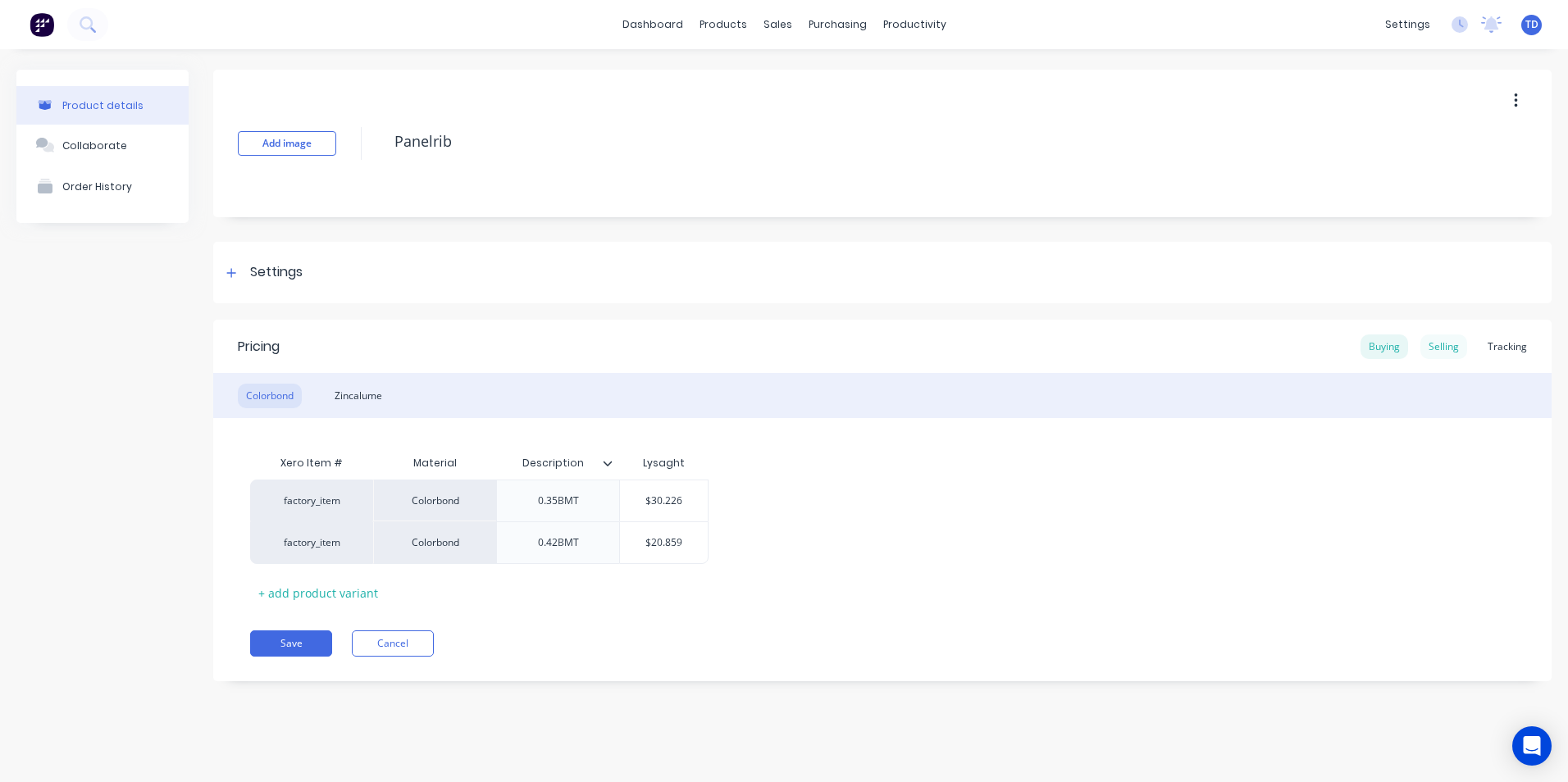
click at [1438, 353] on div "Selling" at bounding box center [1444, 347] width 47 height 24
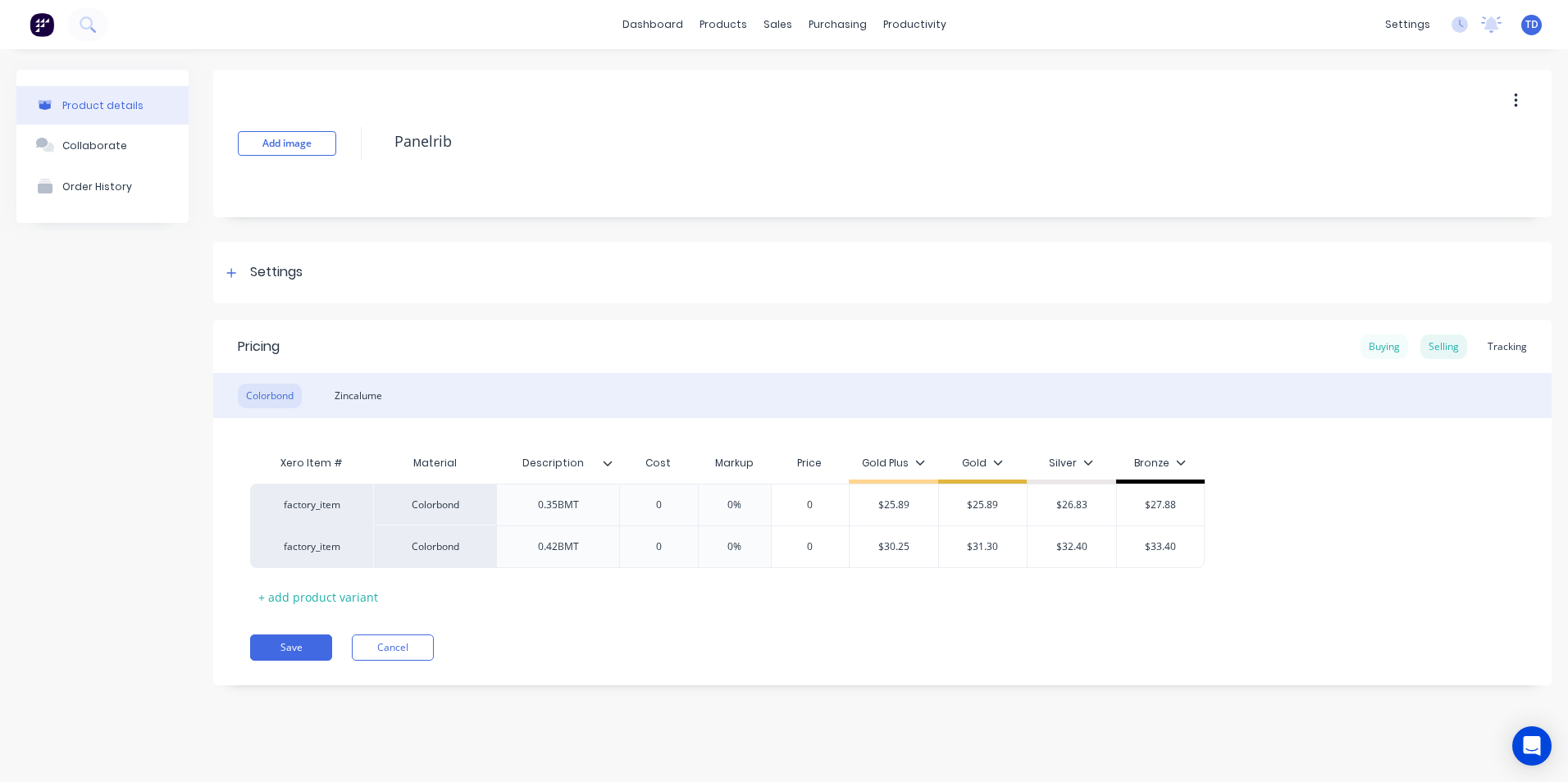
click at [1386, 350] on div "Buying" at bounding box center [1384, 347] width 48 height 24
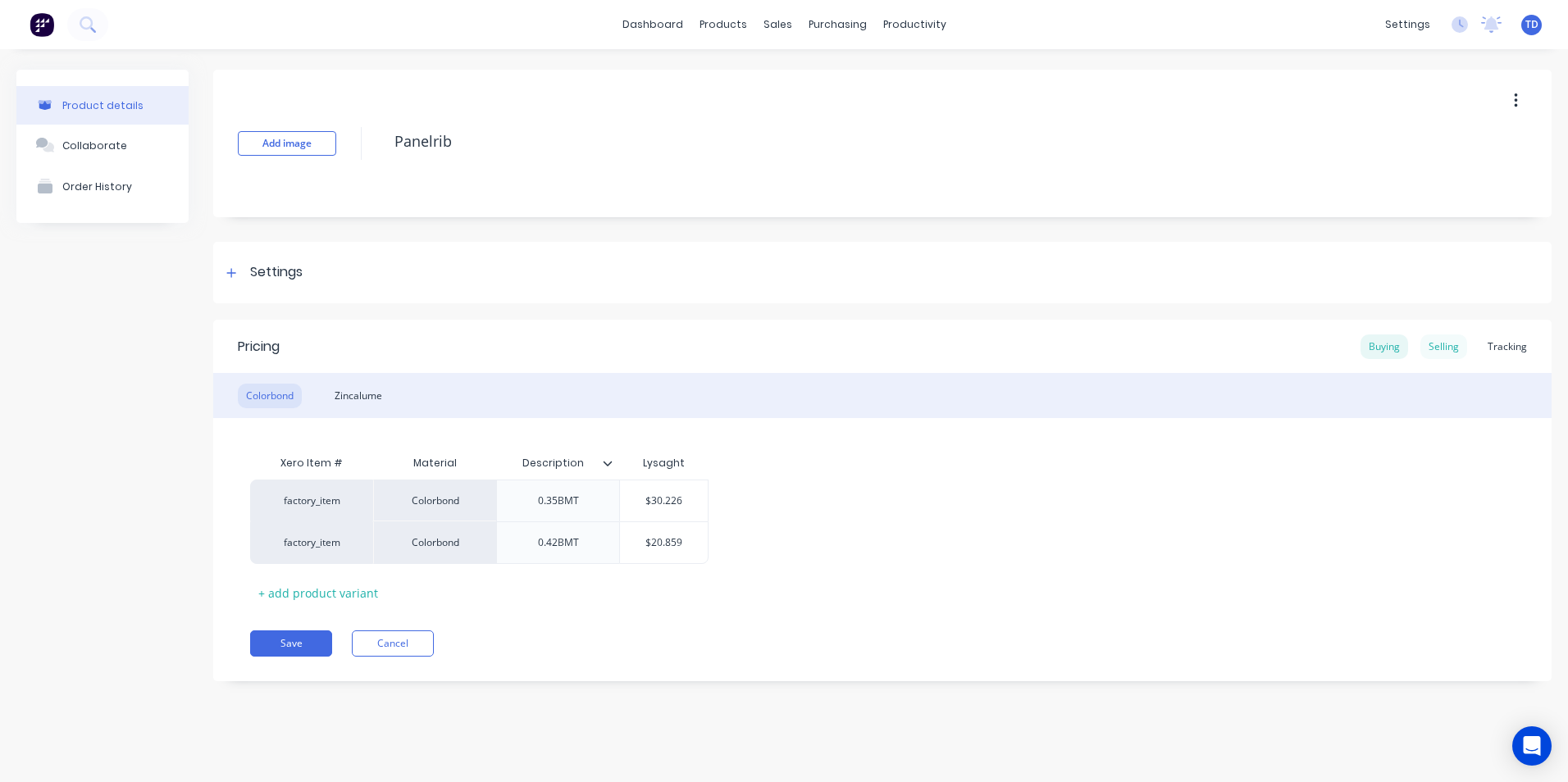
click at [1439, 349] on div "Selling" at bounding box center [1444, 347] width 47 height 24
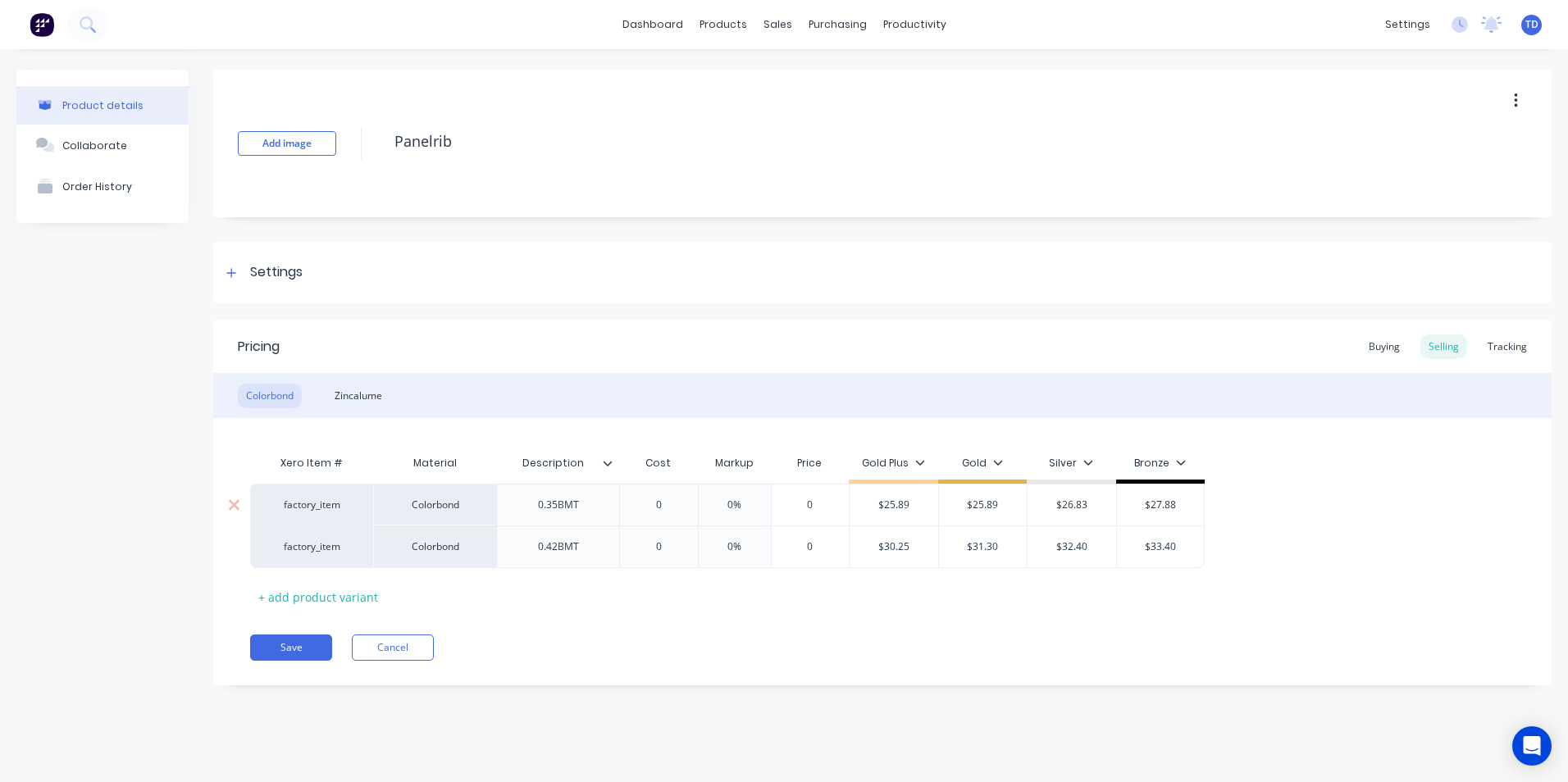
click at [928, 511] on input "$25.89" at bounding box center [894, 506] width 89 height 15
click at [270, 649] on button "Save" at bounding box center [291, 647] width 82 height 26
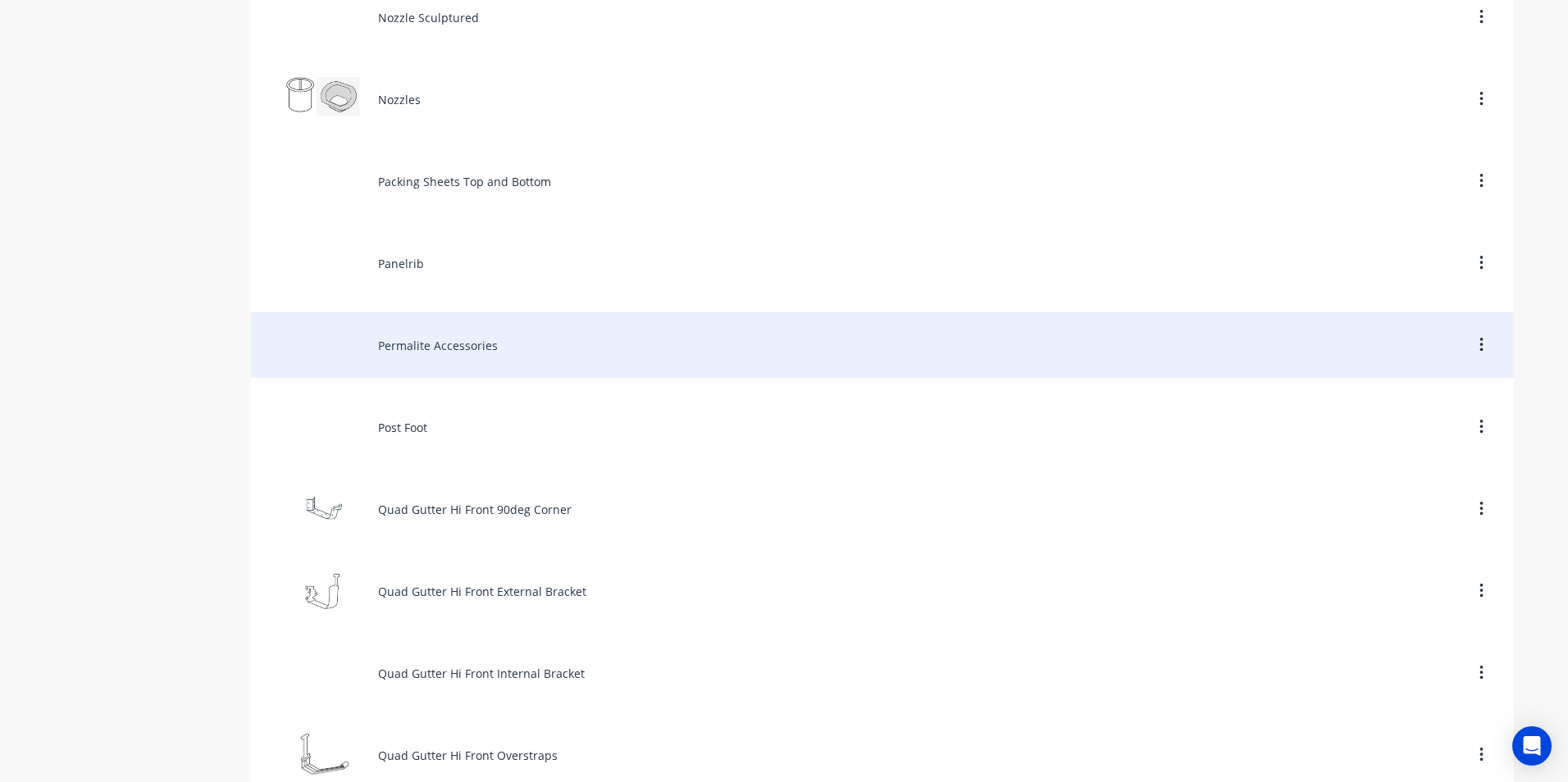
scroll to position [5987, 0]
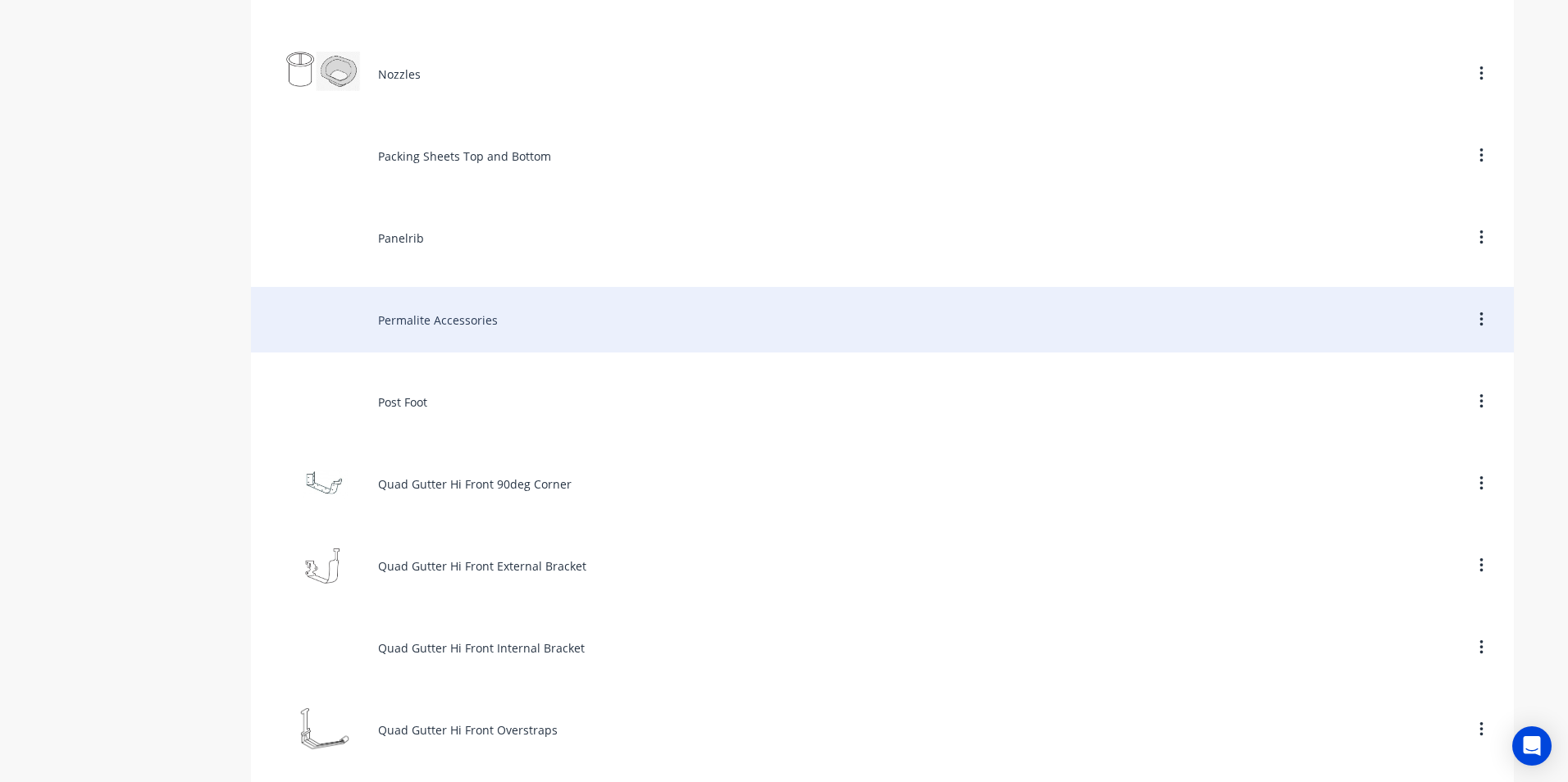
click at [448, 336] on div "Permalite Accessories" at bounding box center [882, 320] width 1262 height 65
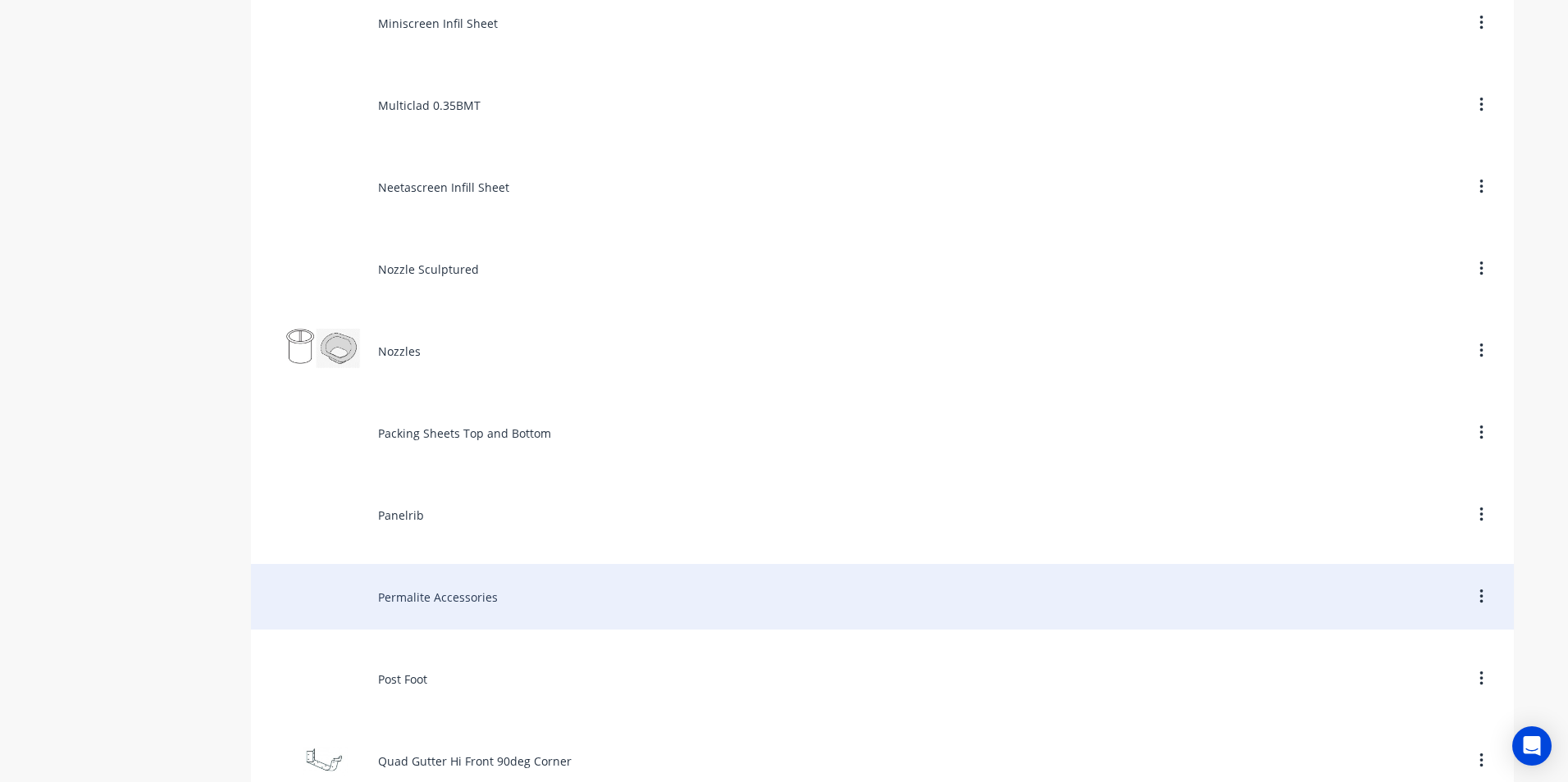
scroll to position [5741, 0]
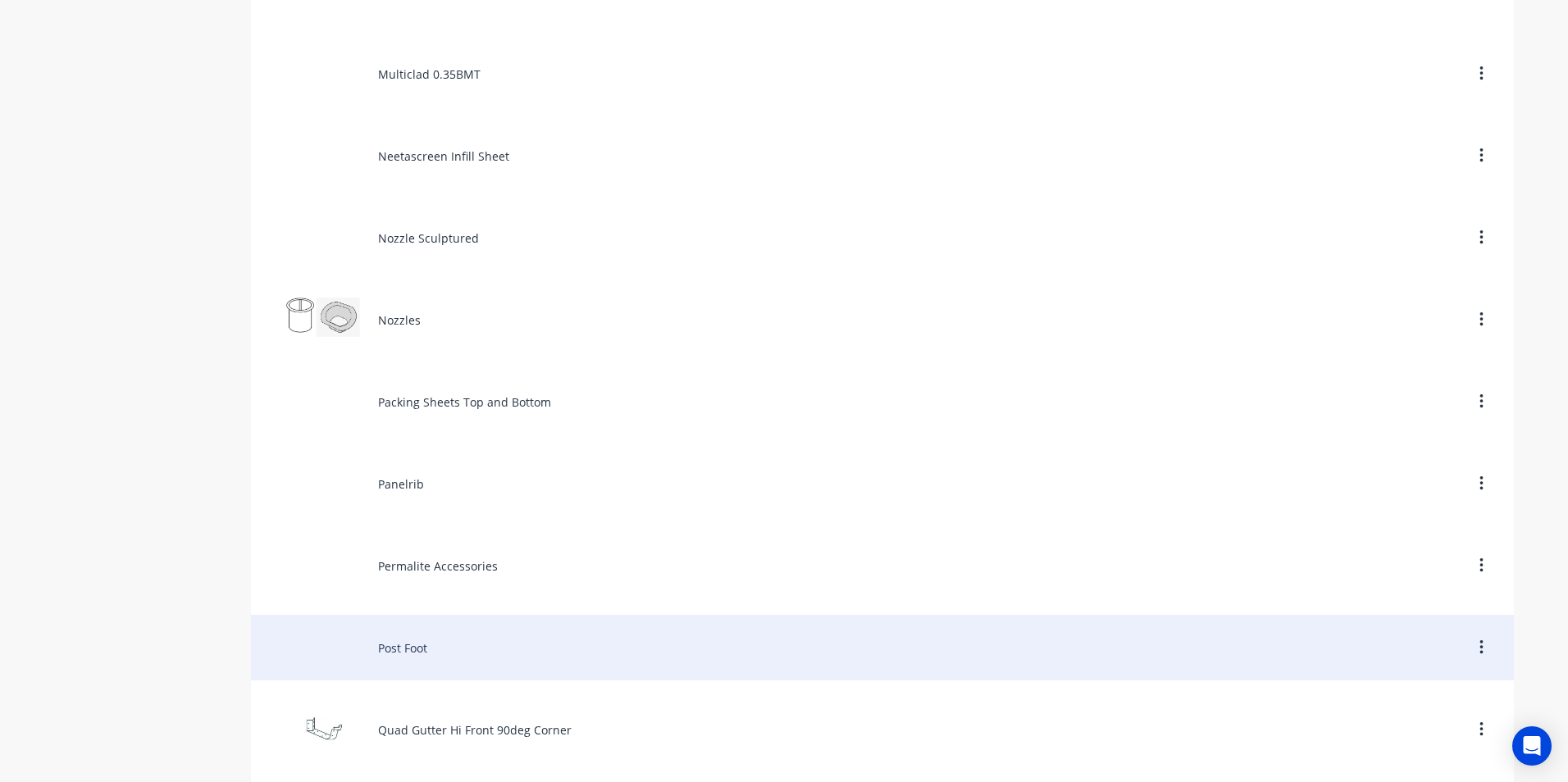
click at [445, 638] on div "Post Foot" at bounding box center [882, 648] width 1262 height 65
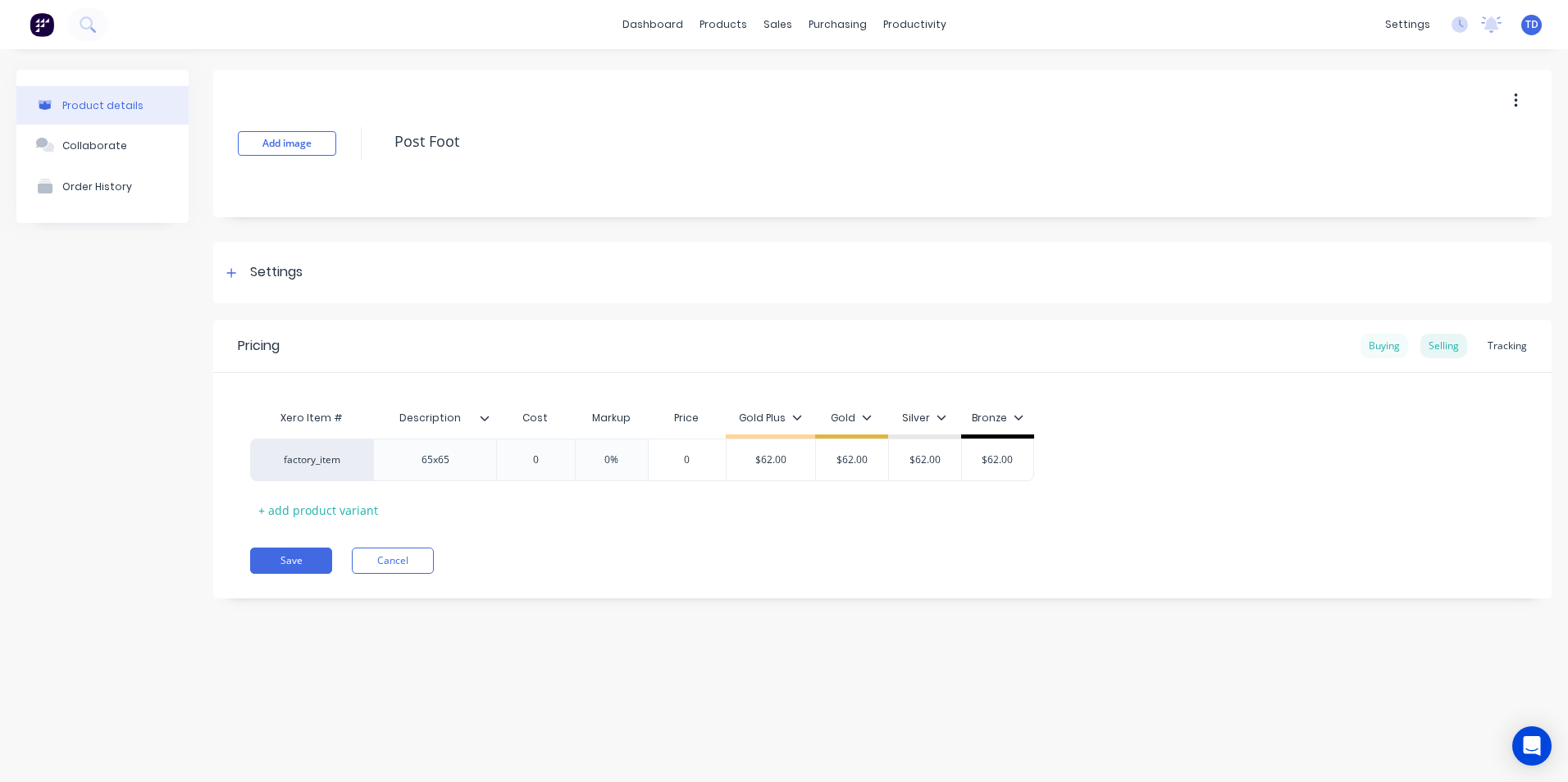
click at [1371, 350] on div "Buying" at bounding box center [1384, 346] width 48 height 24
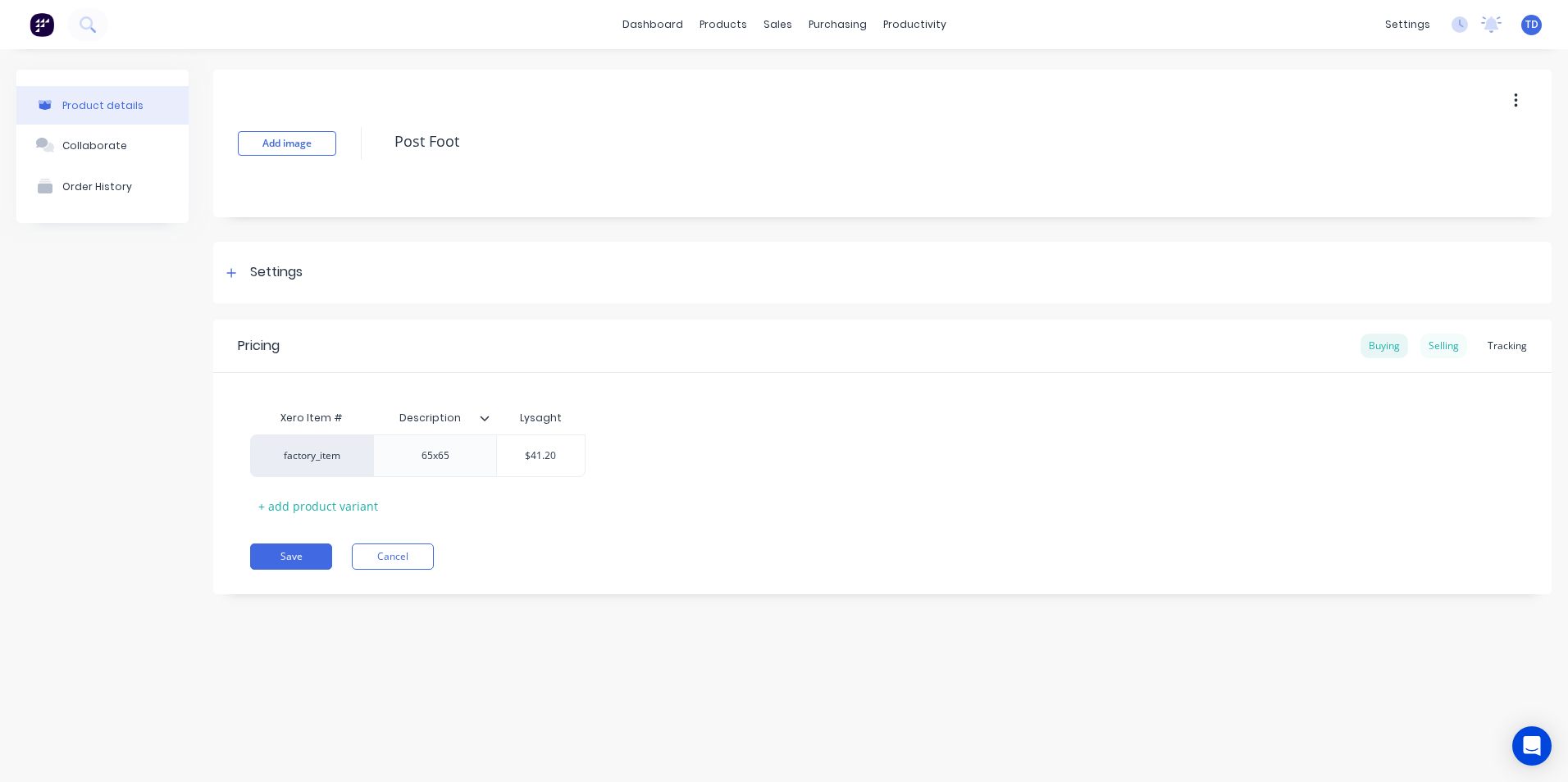
click at [1458, 357] on div "Selling" at bounding box center [1444, 346] width 47 height 24
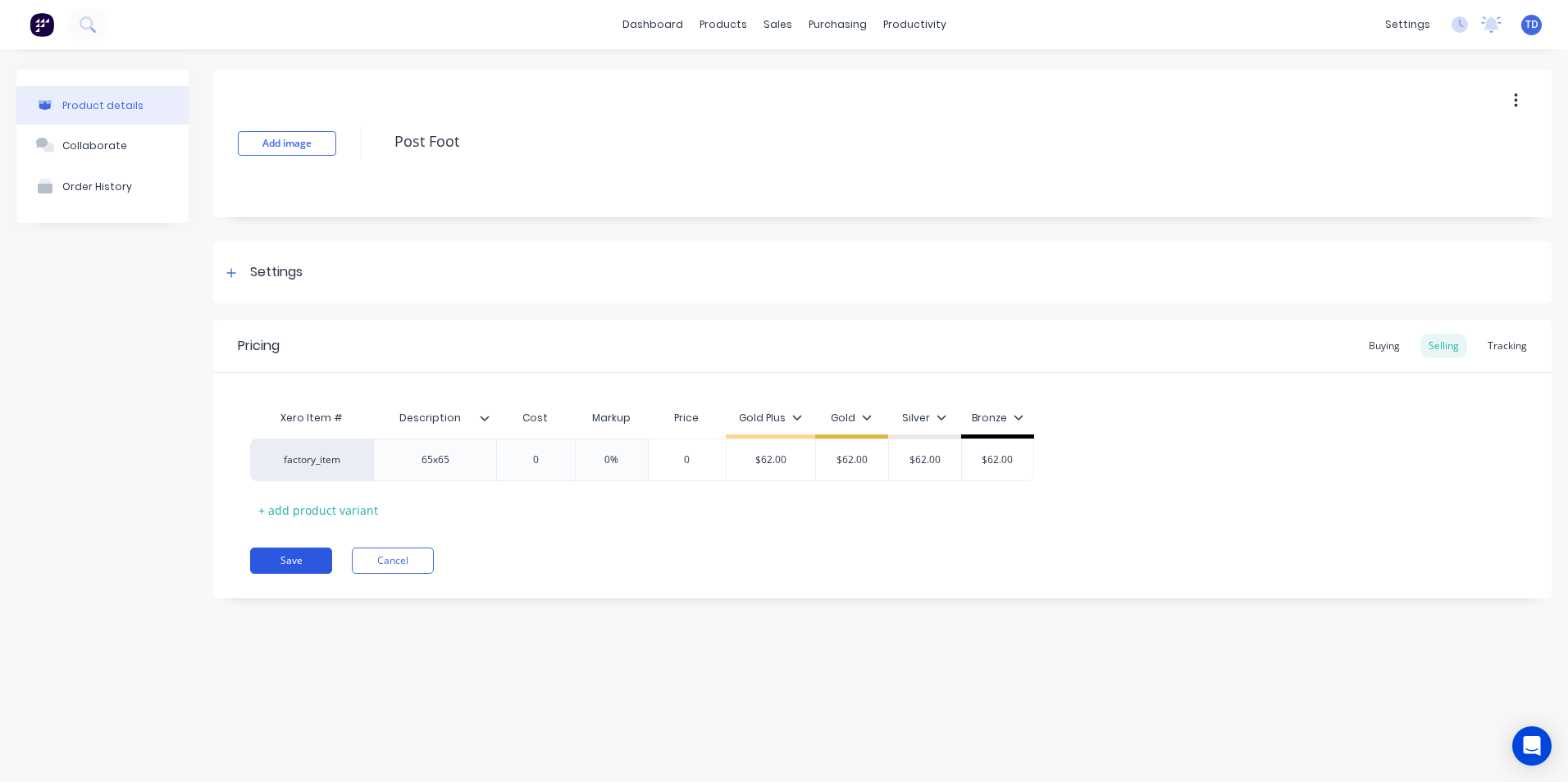
click at [287, 556] on button "Save" at bounding box center [291, 560] width 82 height 26
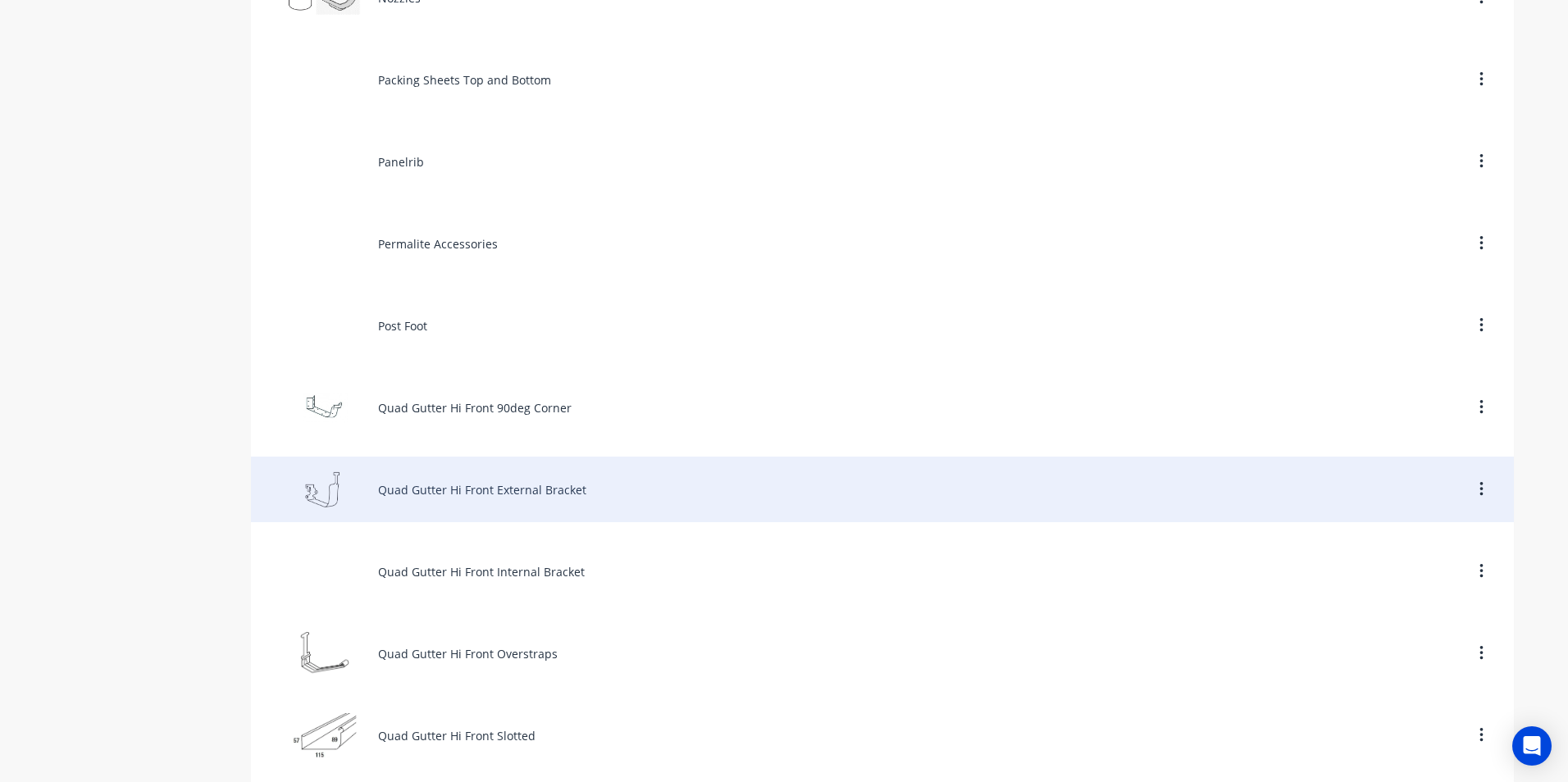
scroll to position [5987, 0]
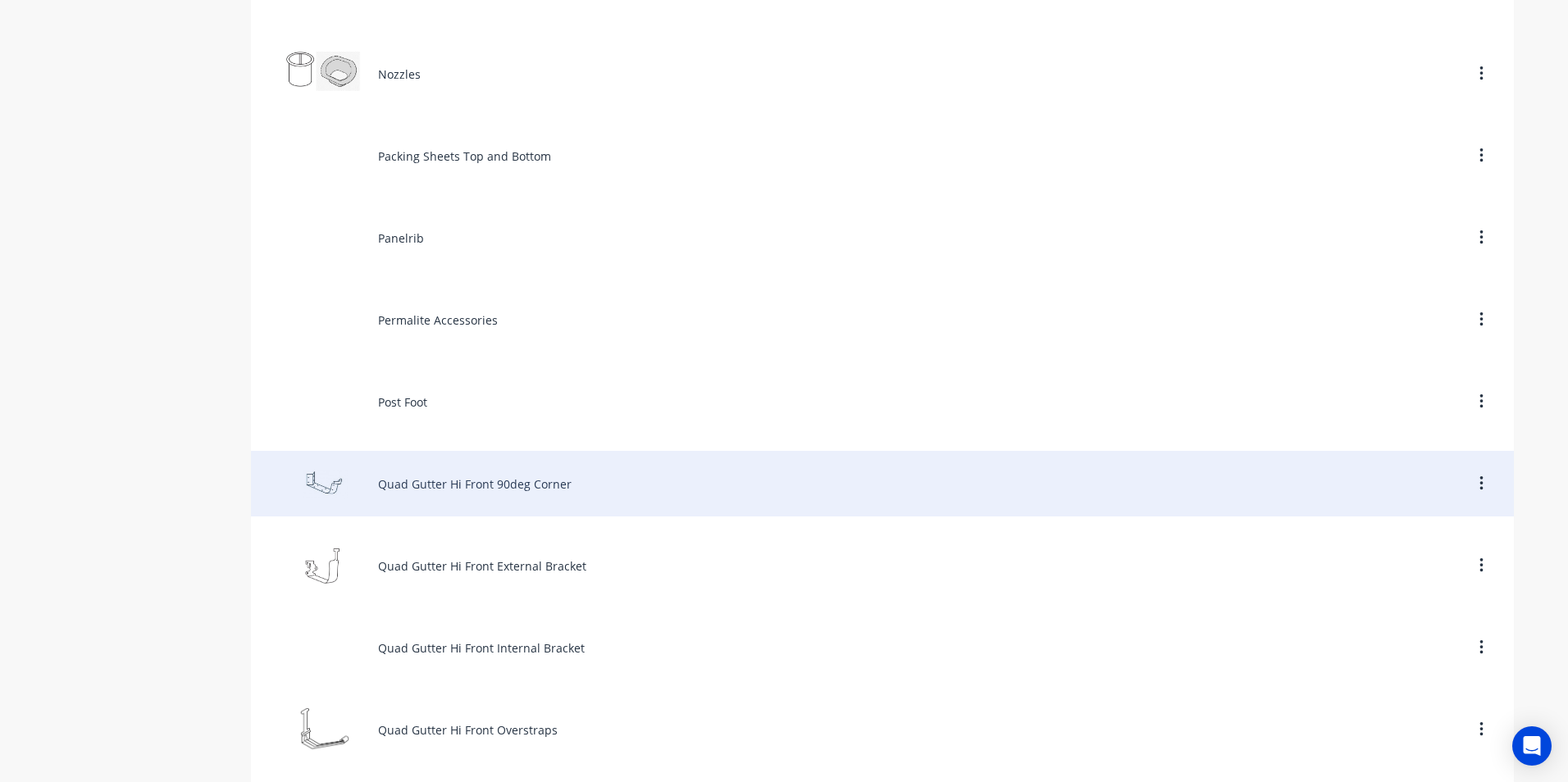
click at [467, 494] on div "Quad Gutter Hi Front 90deg Corner" at bounding box center [882, 484] width 1262 height 65
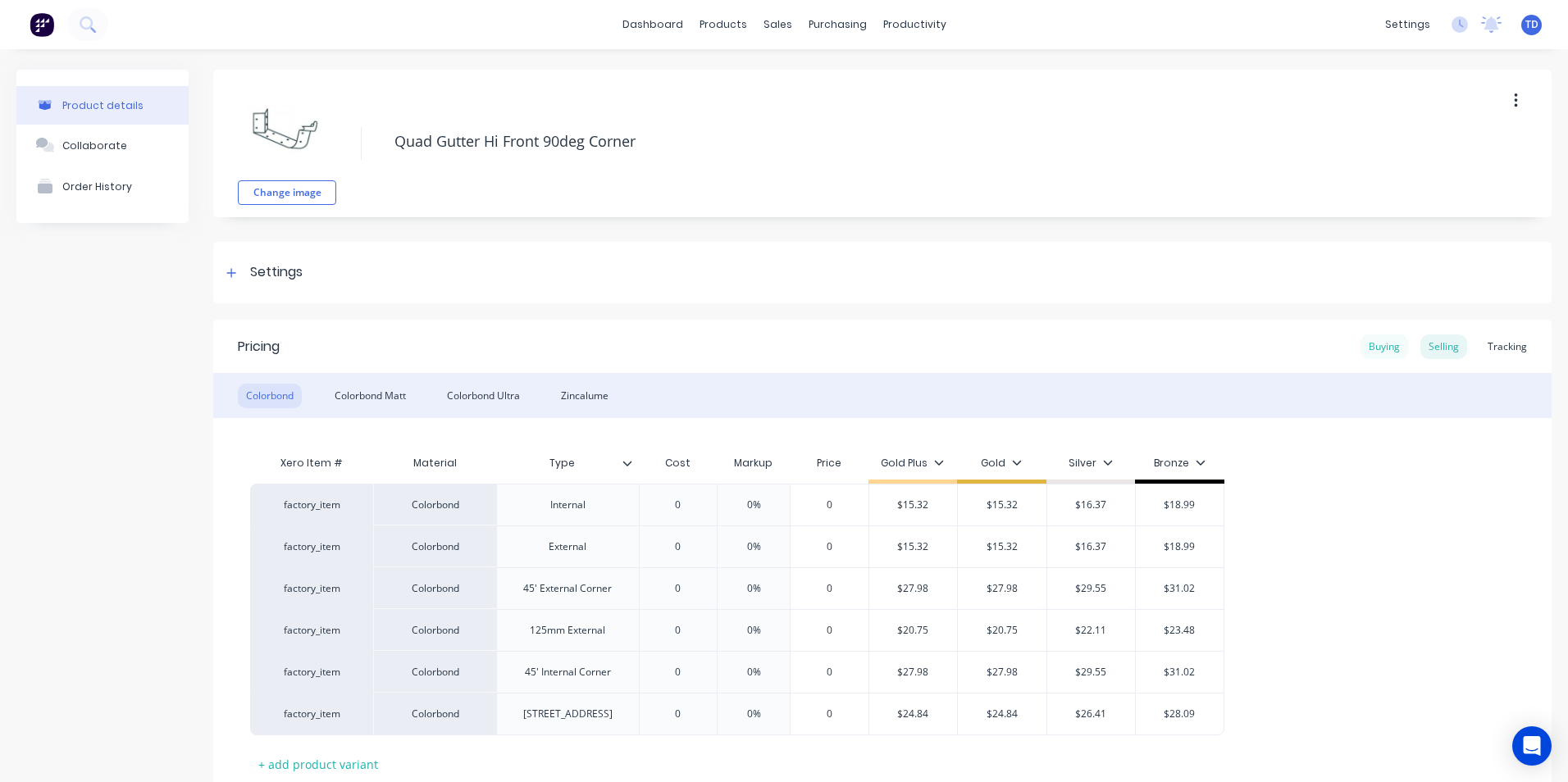
click at [1375, 352] on div "Buying" at bounding box center [1384, 347] width 48 height 24
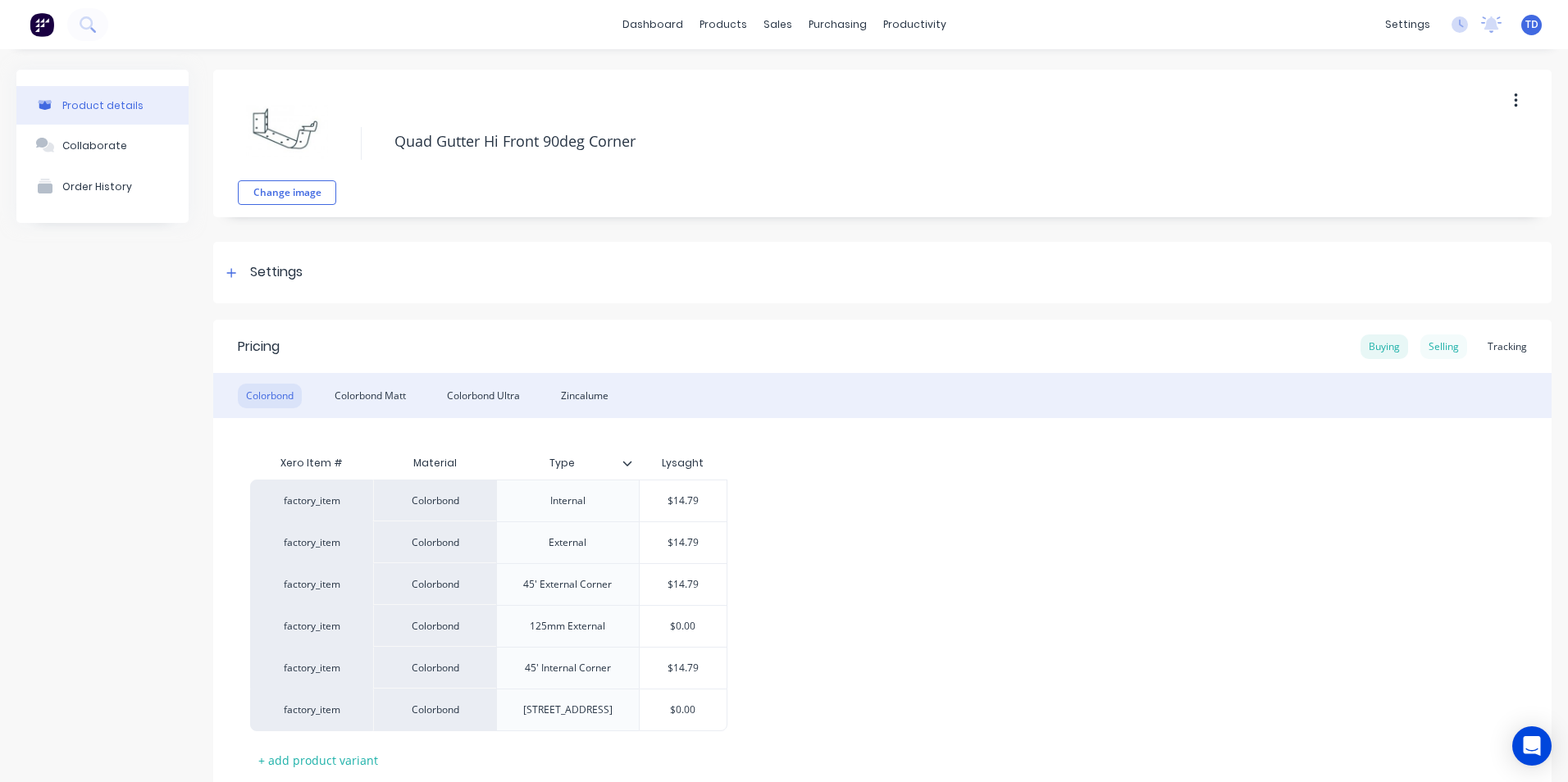
click at [1426, 346] on div "Selling" at bounding box center [1444, 347] width 47 height 24
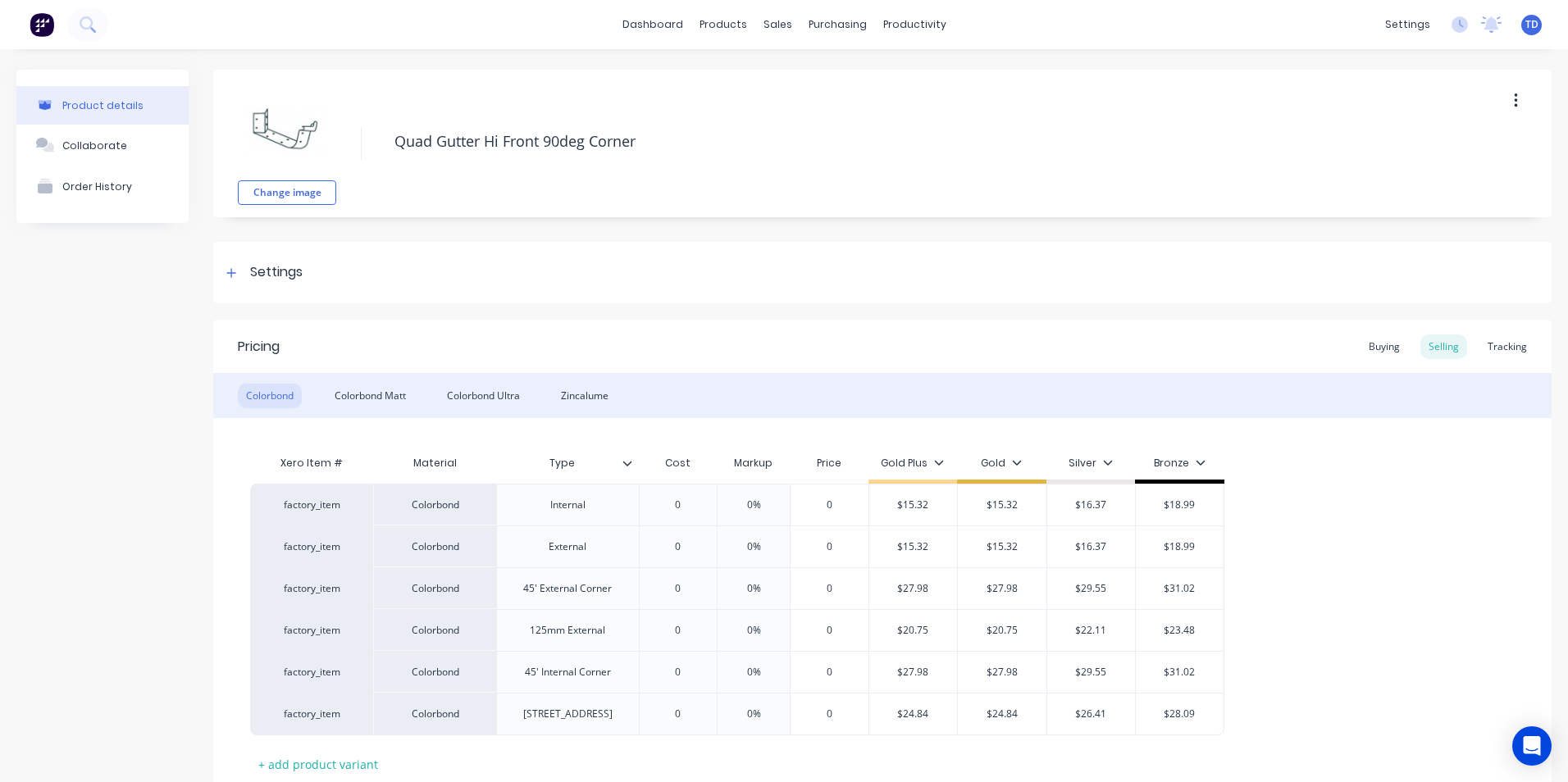
click at [1383, 362] on div "Pricing Buying Selling Tracking" at bounding box center [882, 347] width 1339 height 54
click at [1381, 358] on div "Buying" at bounding box center [1384, 347] width 48 height 24
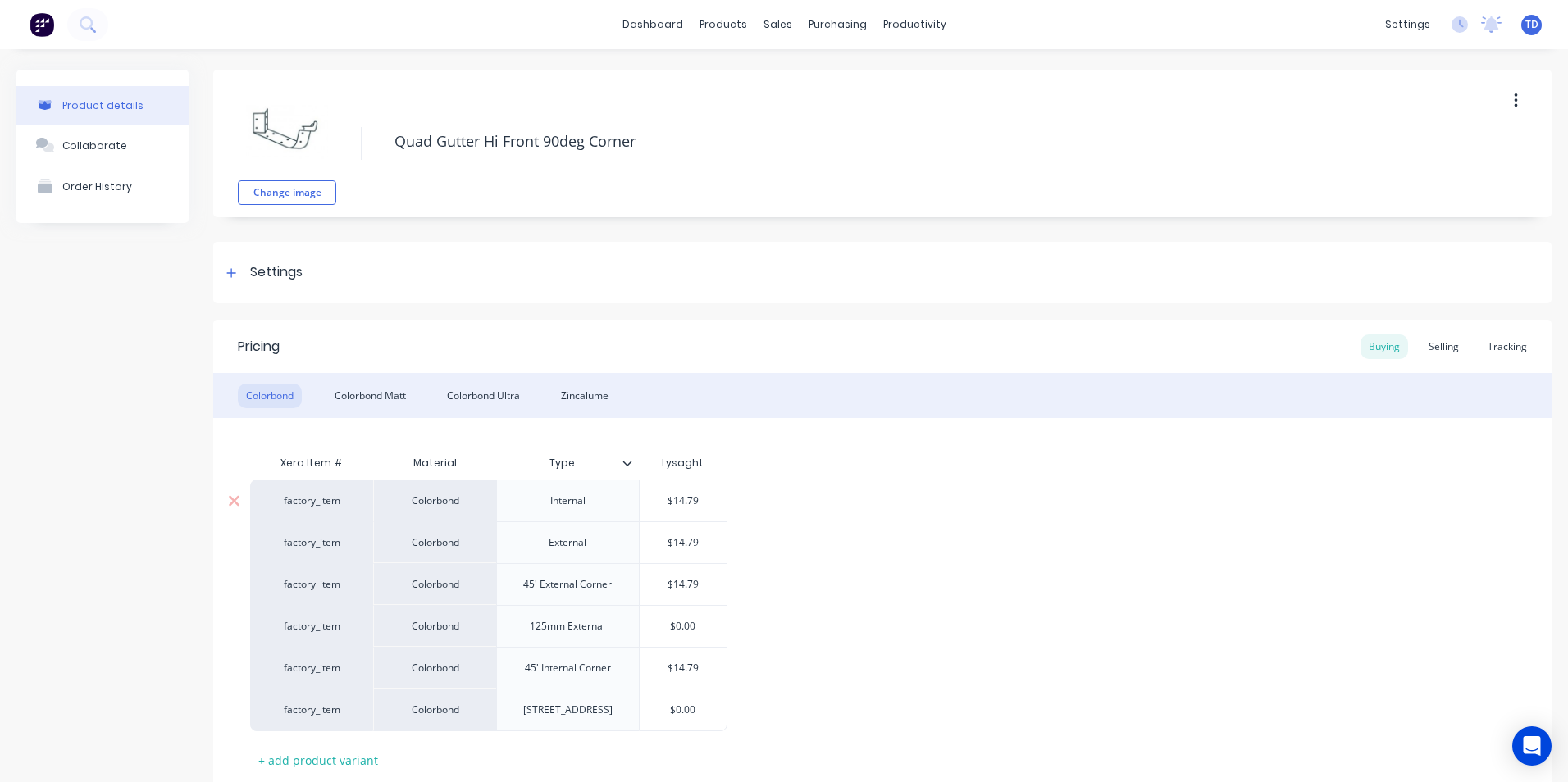
click at [702, 501] on input "$14.79" at bounding box center [683, 502] width 88 height 15
click at [710, 675] on input "$14.79" at bounding box center [683, 668] width 88 height 15
click at [383, 407] on div "Colorbond Matt" at bounding box center [370, 395] width 88 height 24
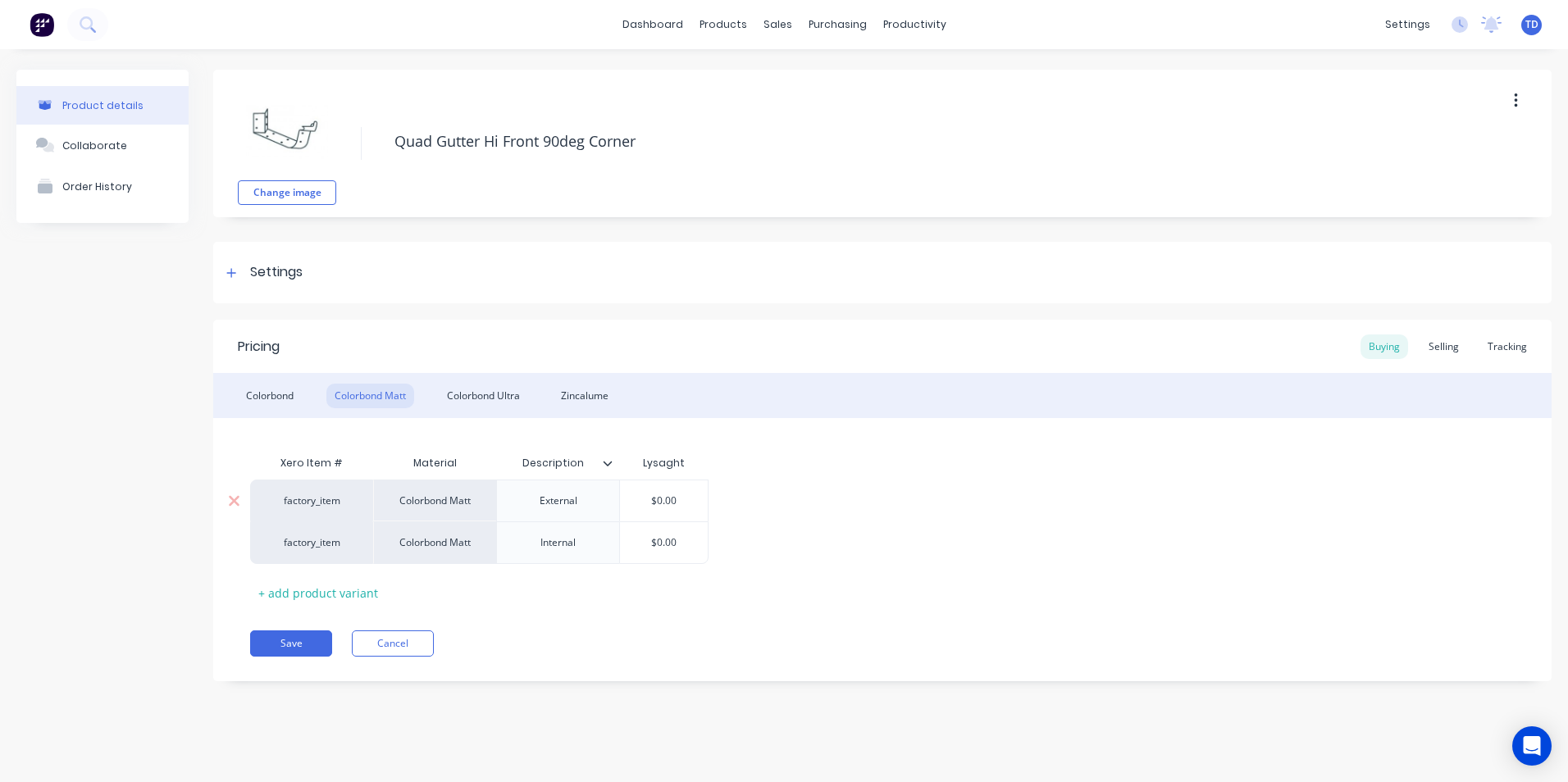
click at [683, 501] on input "$0.00" at bounding box center [664, 502] width 88 height 15
click at [1449, 351] on div "Selling" at bounding box center [1444, 347] width 47 height 24
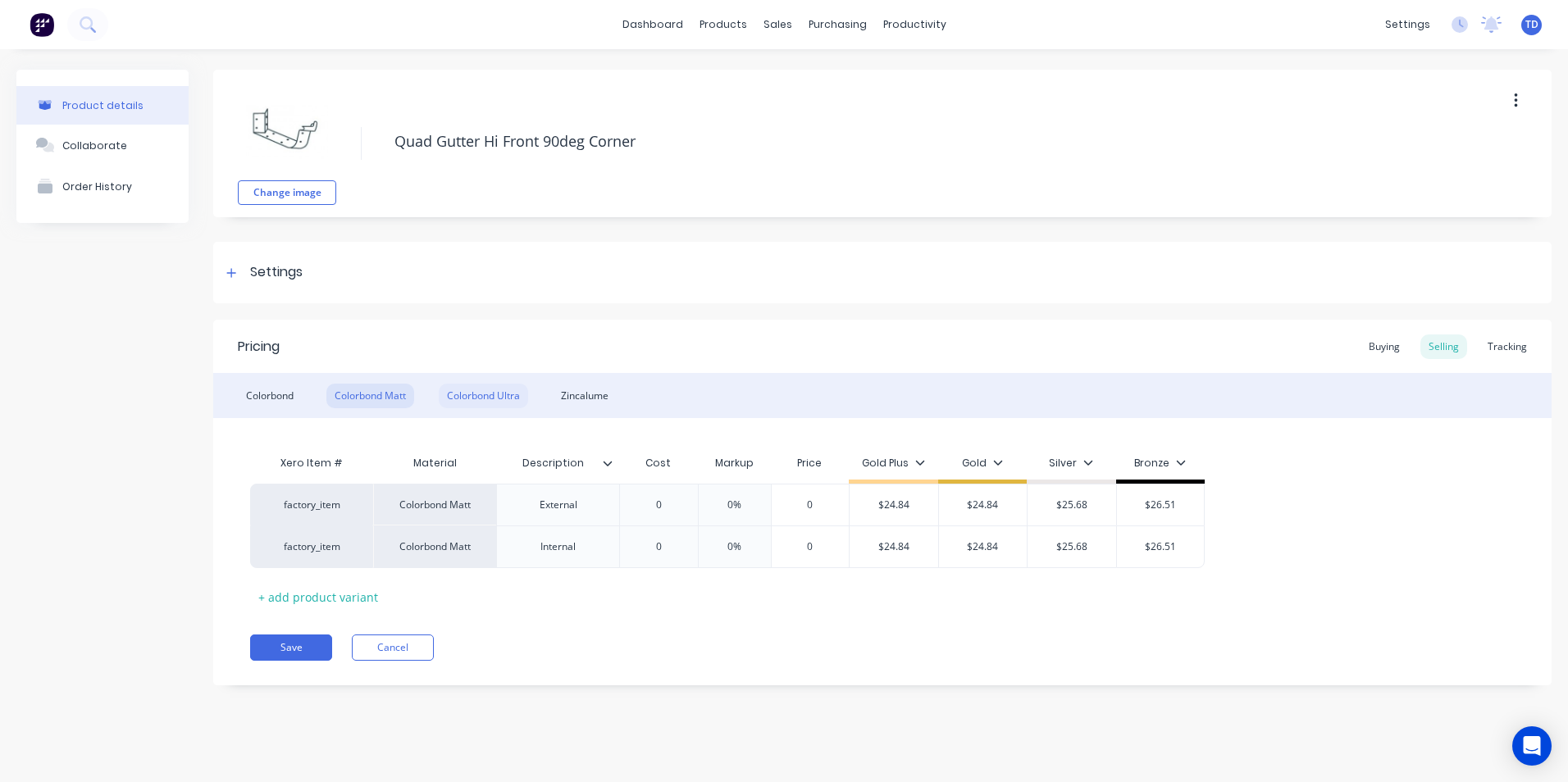
click at [483, 390] on div "Colorbond Ultra" at bounding box center [483, 395] width 90 height 24
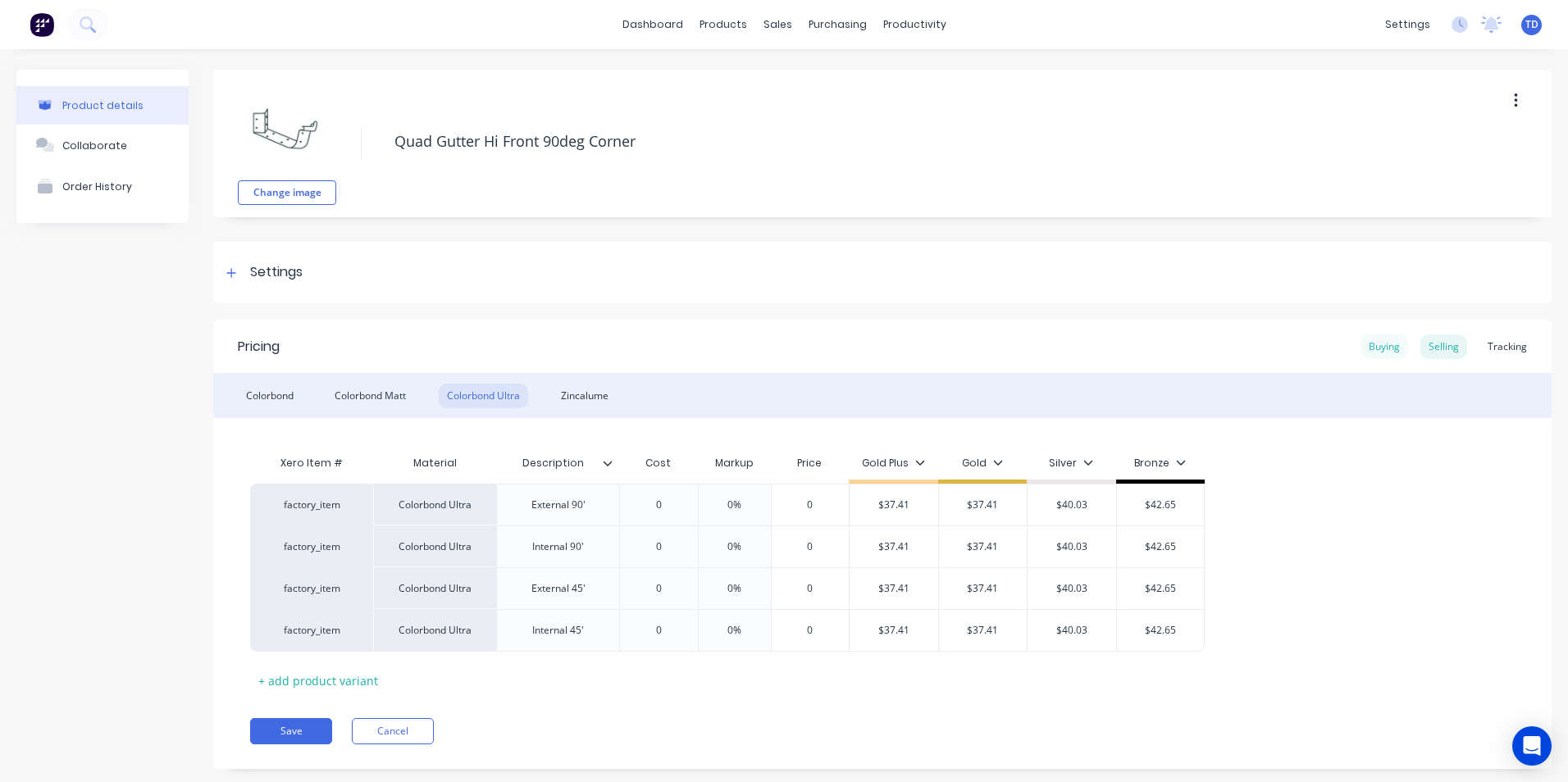
click at [1366, 339] on div "Buying" at bounding box center [1384, 347] width 48 height 24
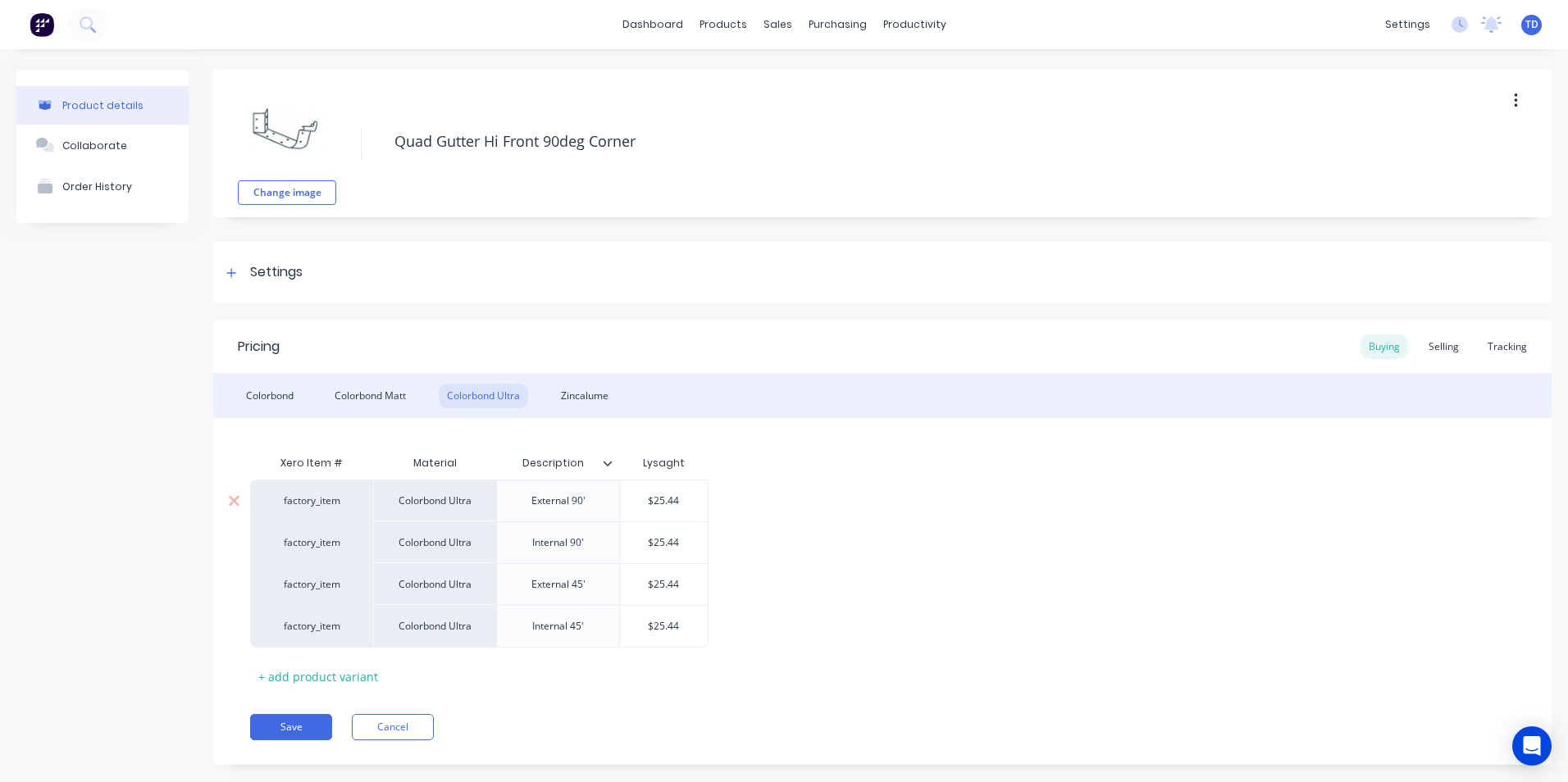
click at [688, 510] on div "$25.44" at bounding box center [664, 501] width 88 height 41
click at [1427, 354] on div "Selling" at bounding box center [1444, 347] width 47 height 24
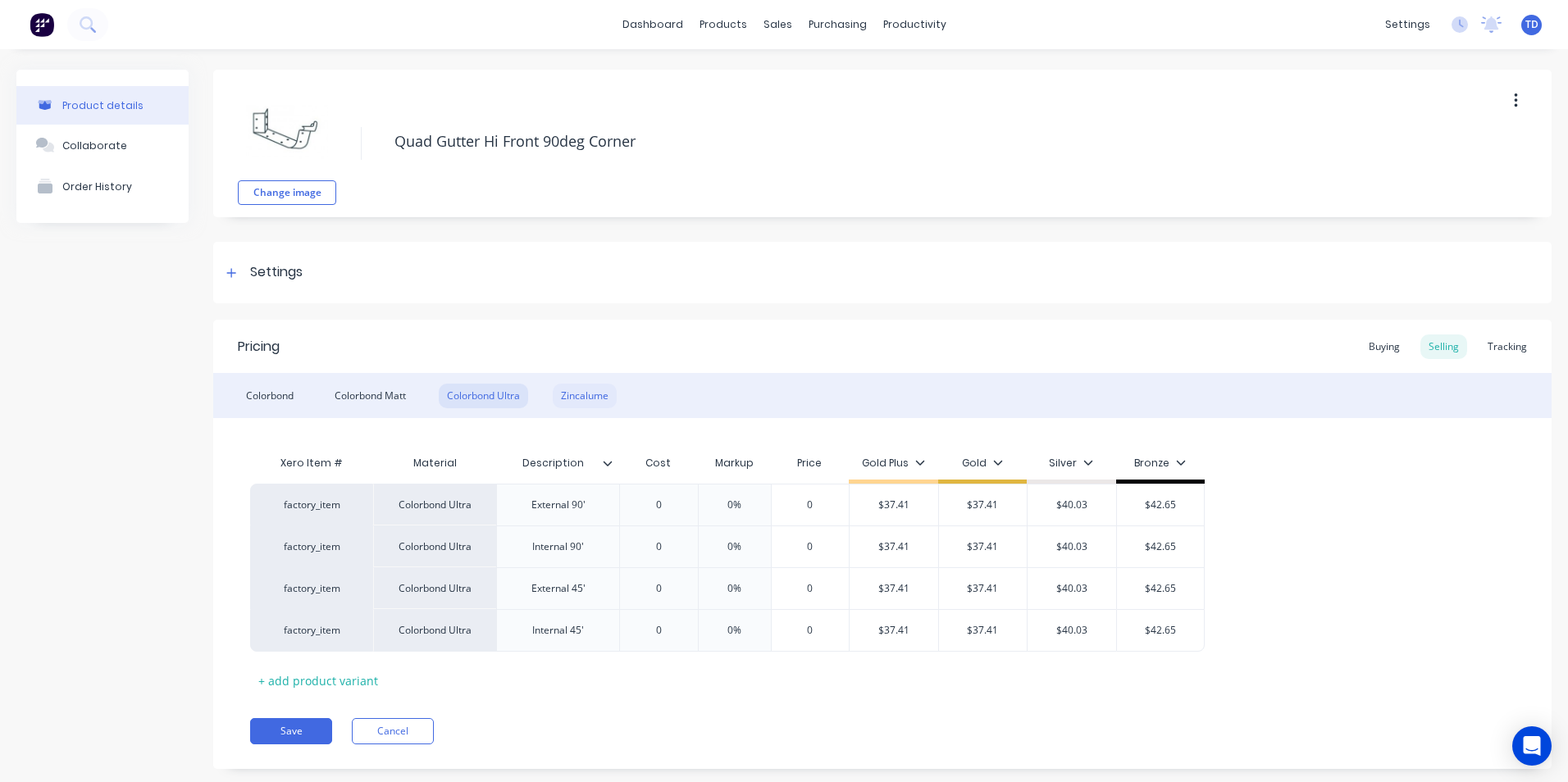
click at [611, 403] on div "Zincalume" at bounding box center [584, 395] width 64 height 24
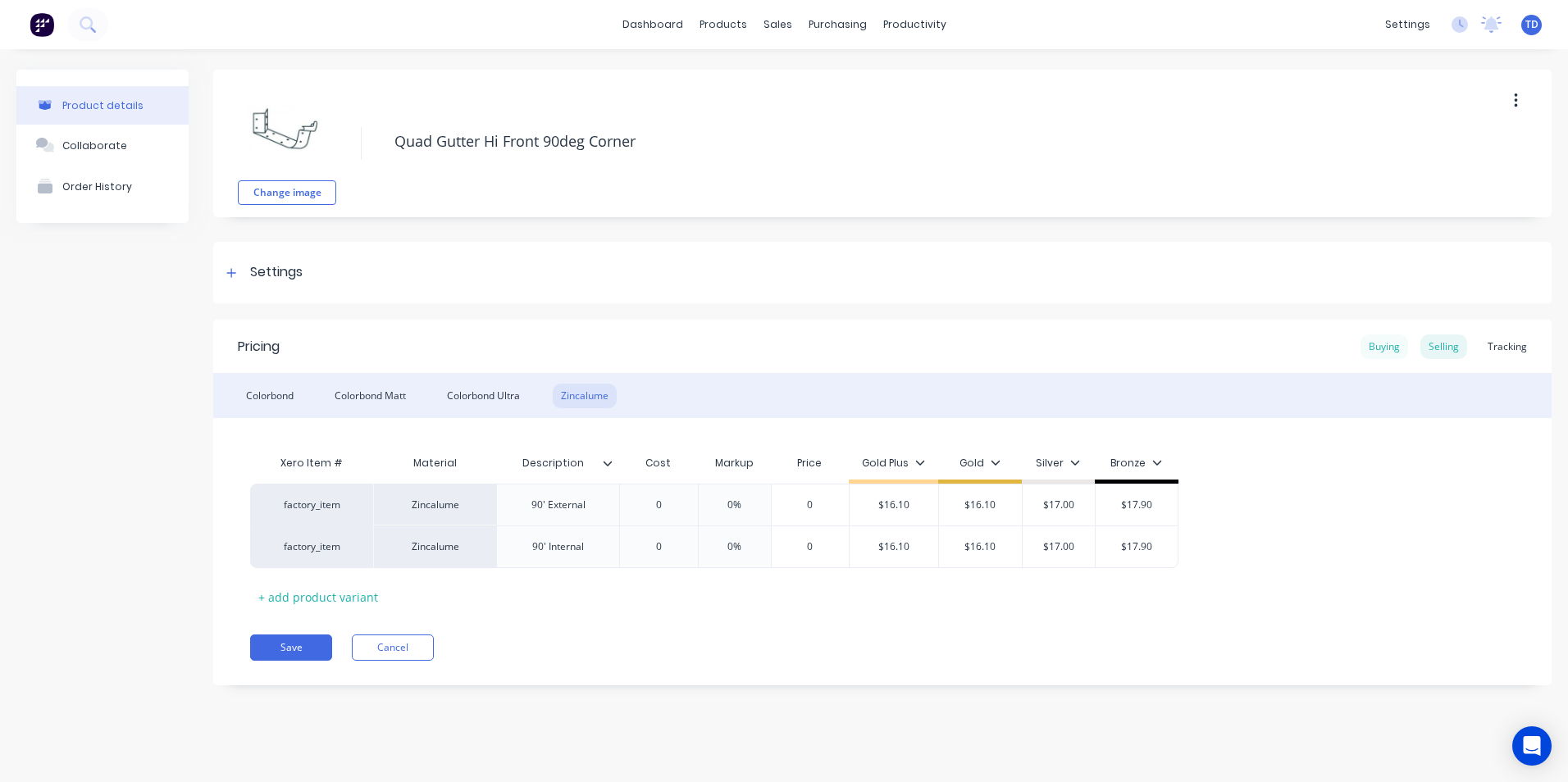
click at [1379, 341] on div "Buying" at bounding box center [1384, 347] width 48 height 24
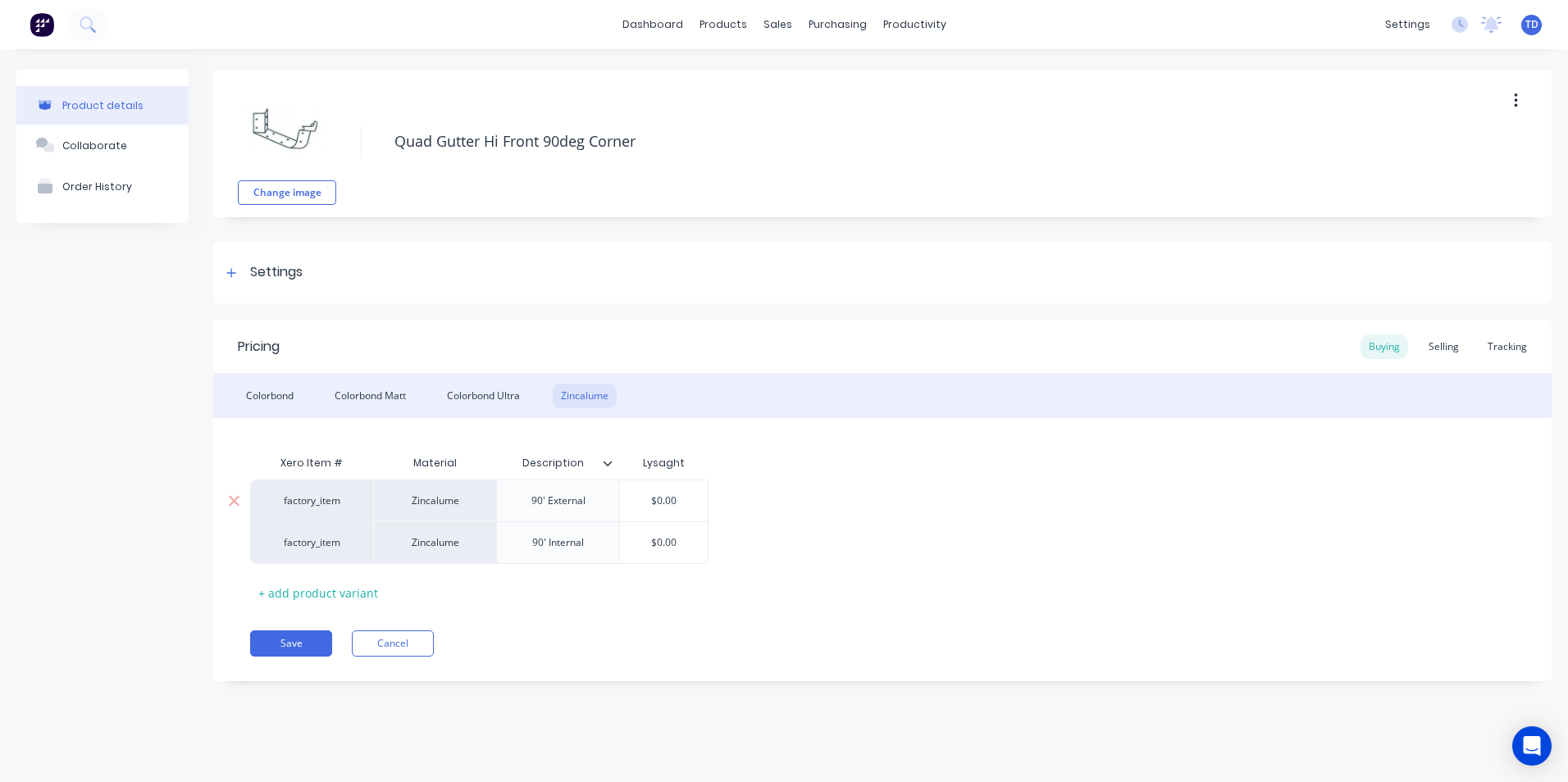
click at [698, 502] on input "$0.00" at bounding box center [664, 502] width 88 height 15
click at [1447, 347] on div "Selling" at bounding box center [1444, 347] width 47 height 24
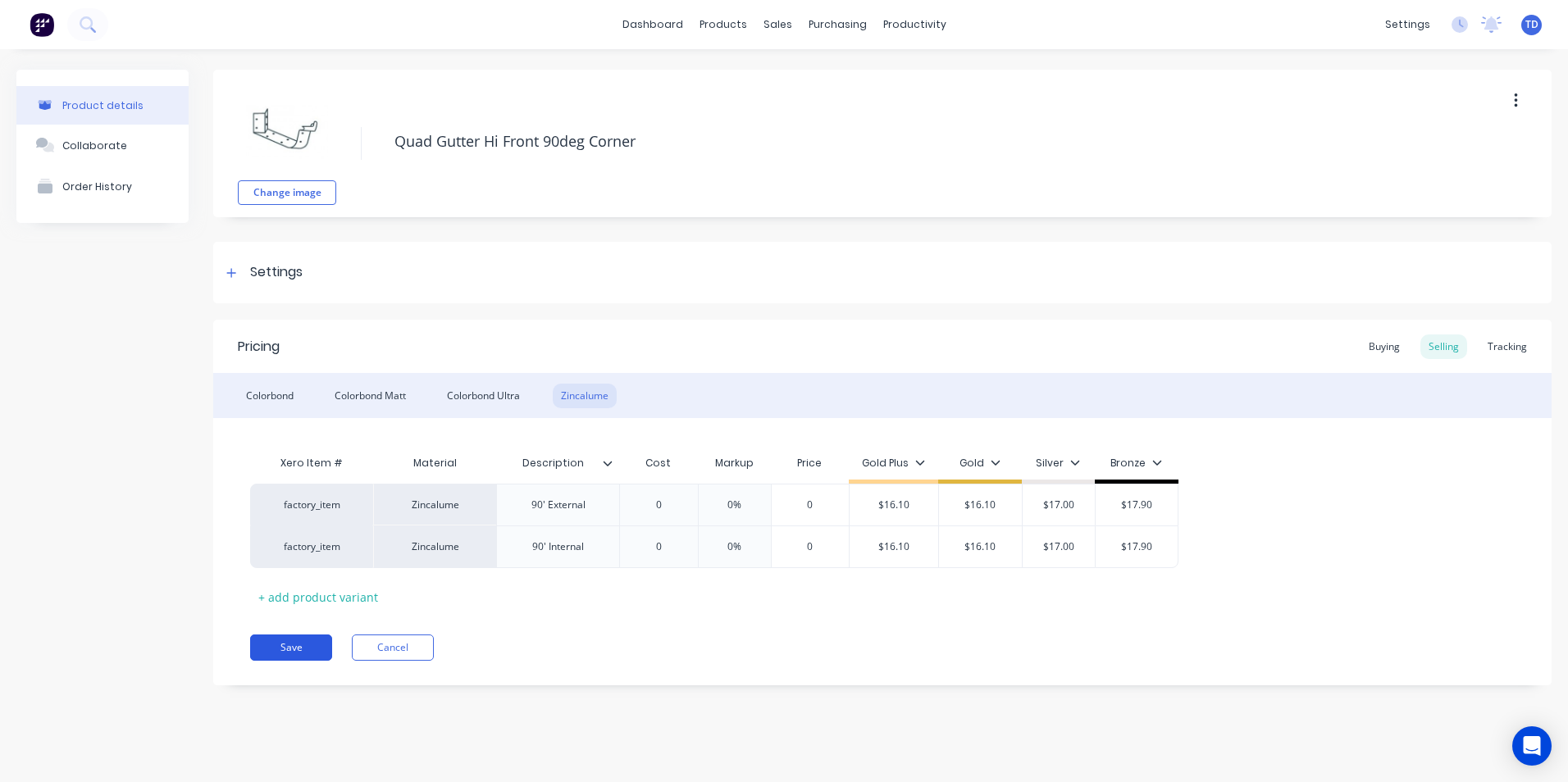
click at [288, 651] on button "Save" at bounding box center [291, 647] width 82 height 26
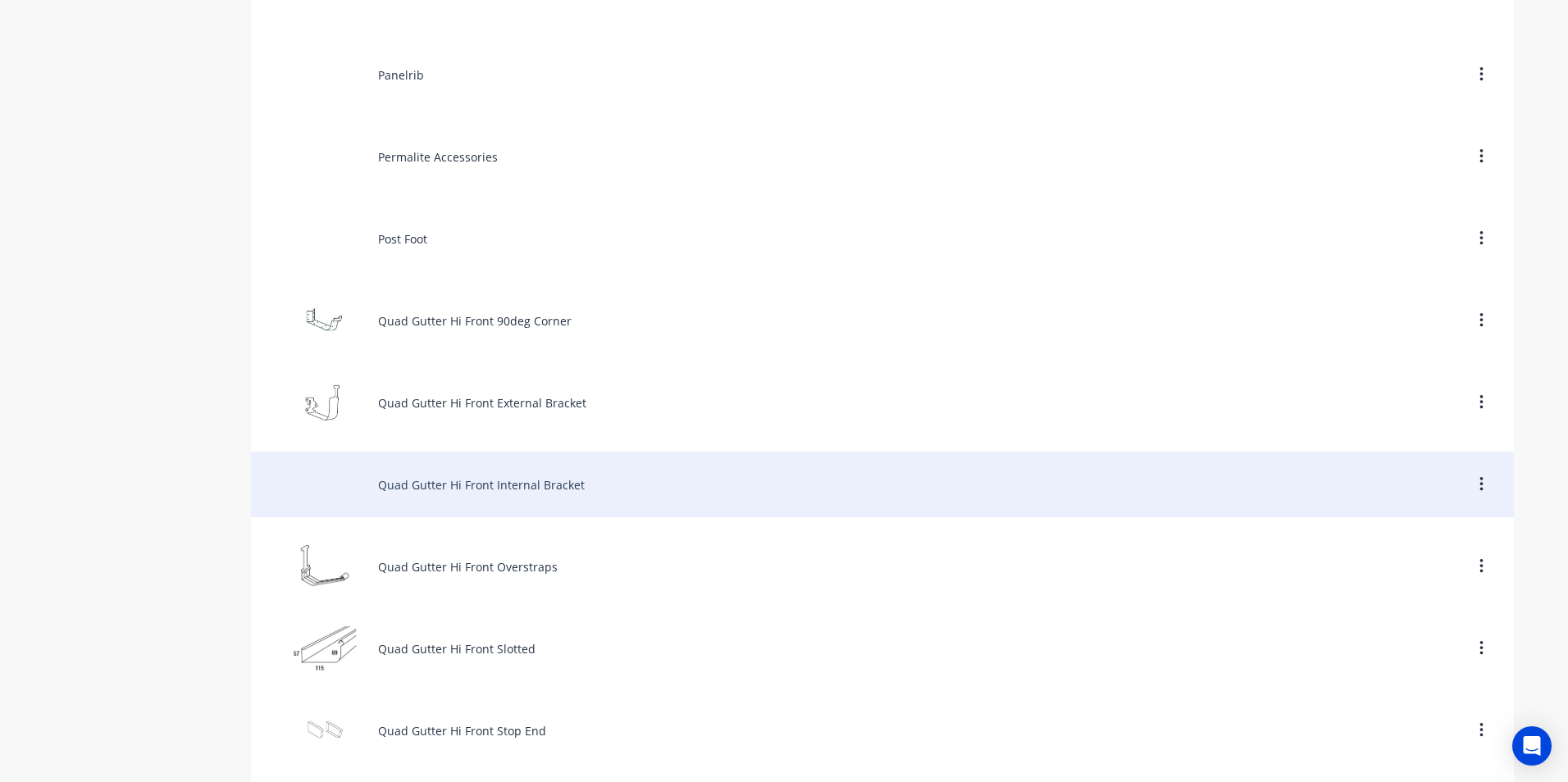
scroll to position [6151, 0]
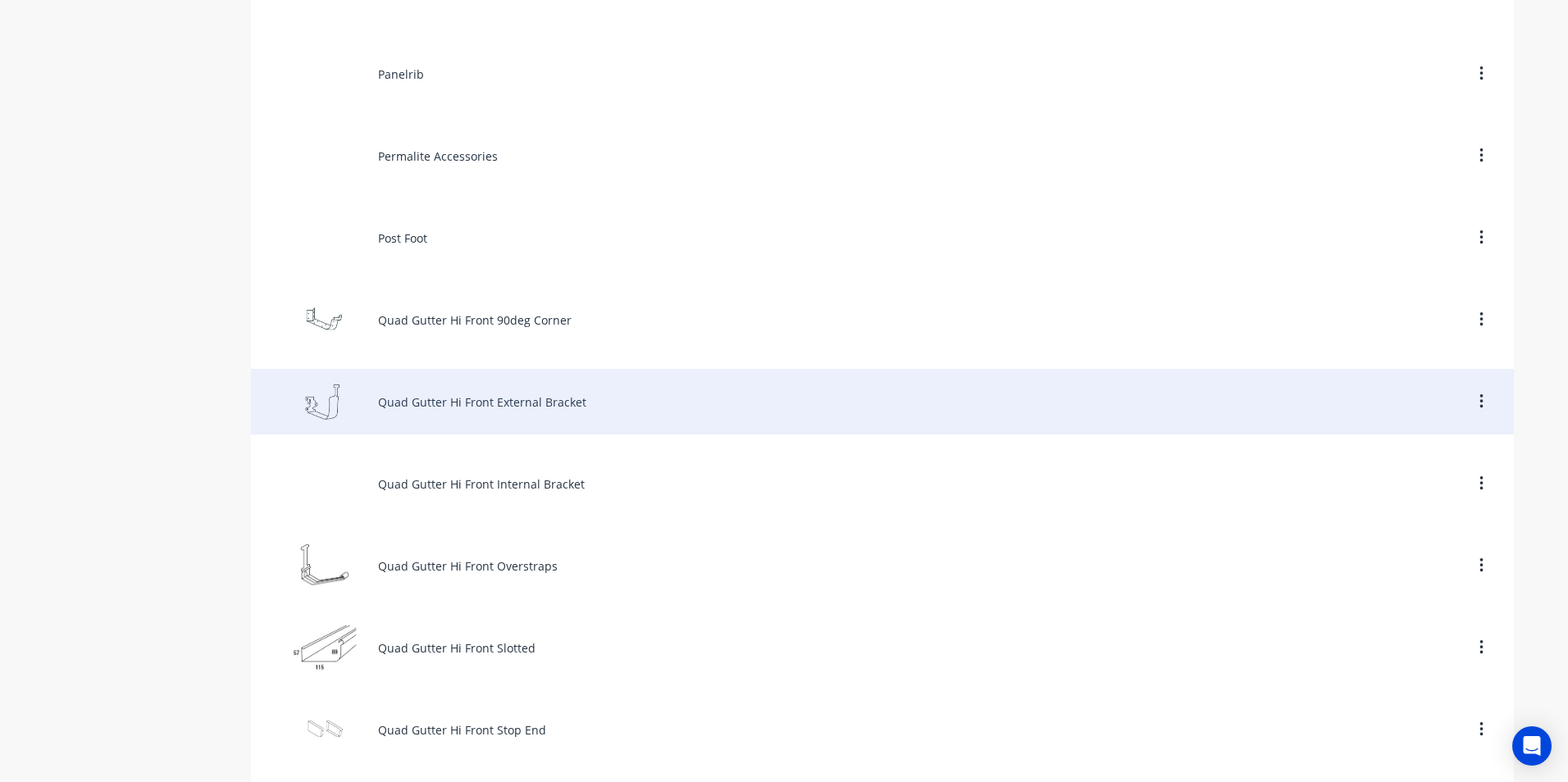
click at [488, 398] on div "Quad Gutter Hi Front External Bracket" at bounding box center [882, 402] width 1262 height 65
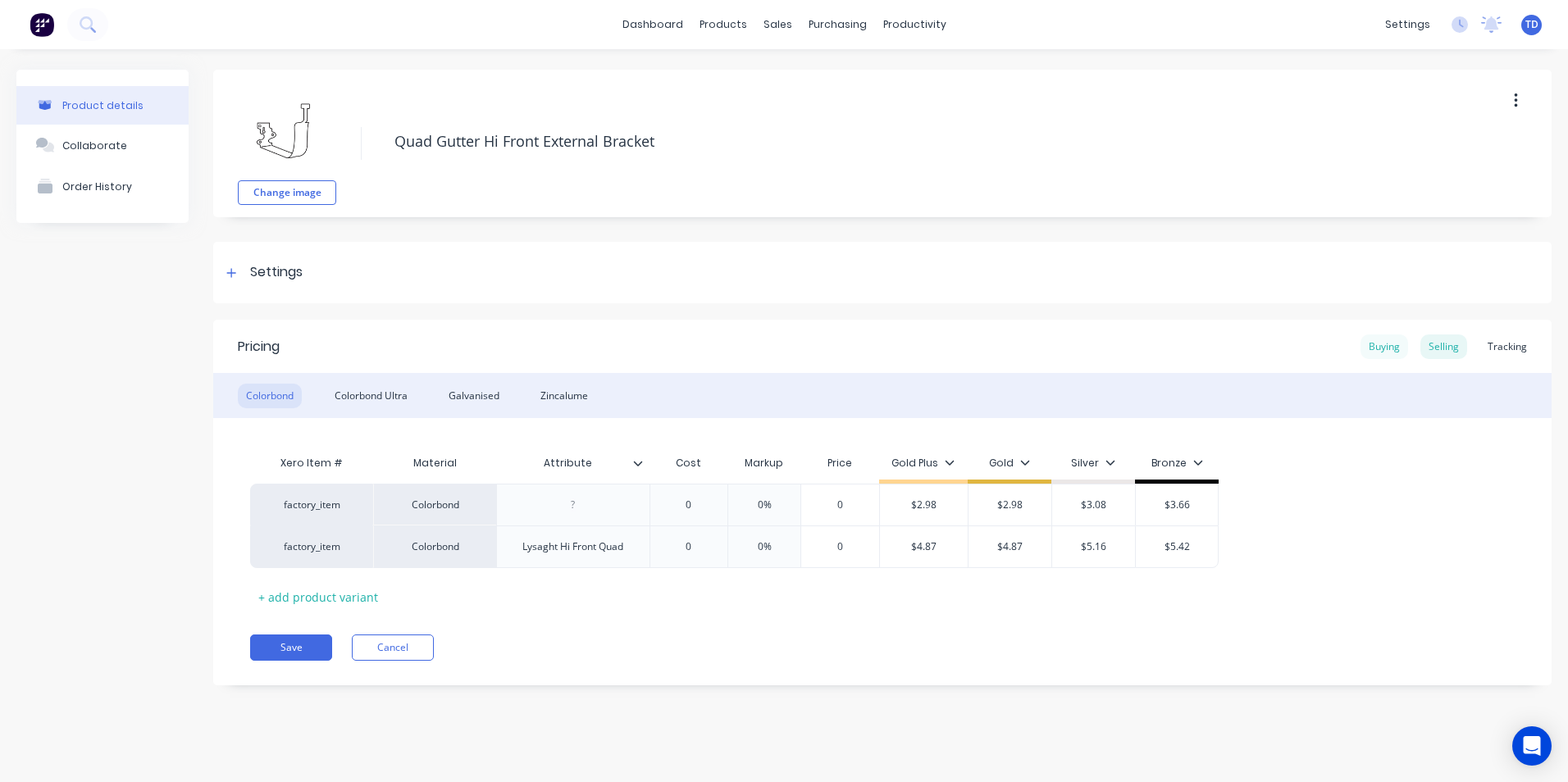
click at [1394, 349] on div "Buying" at bounding box center [1384, 347] width 48 height 24
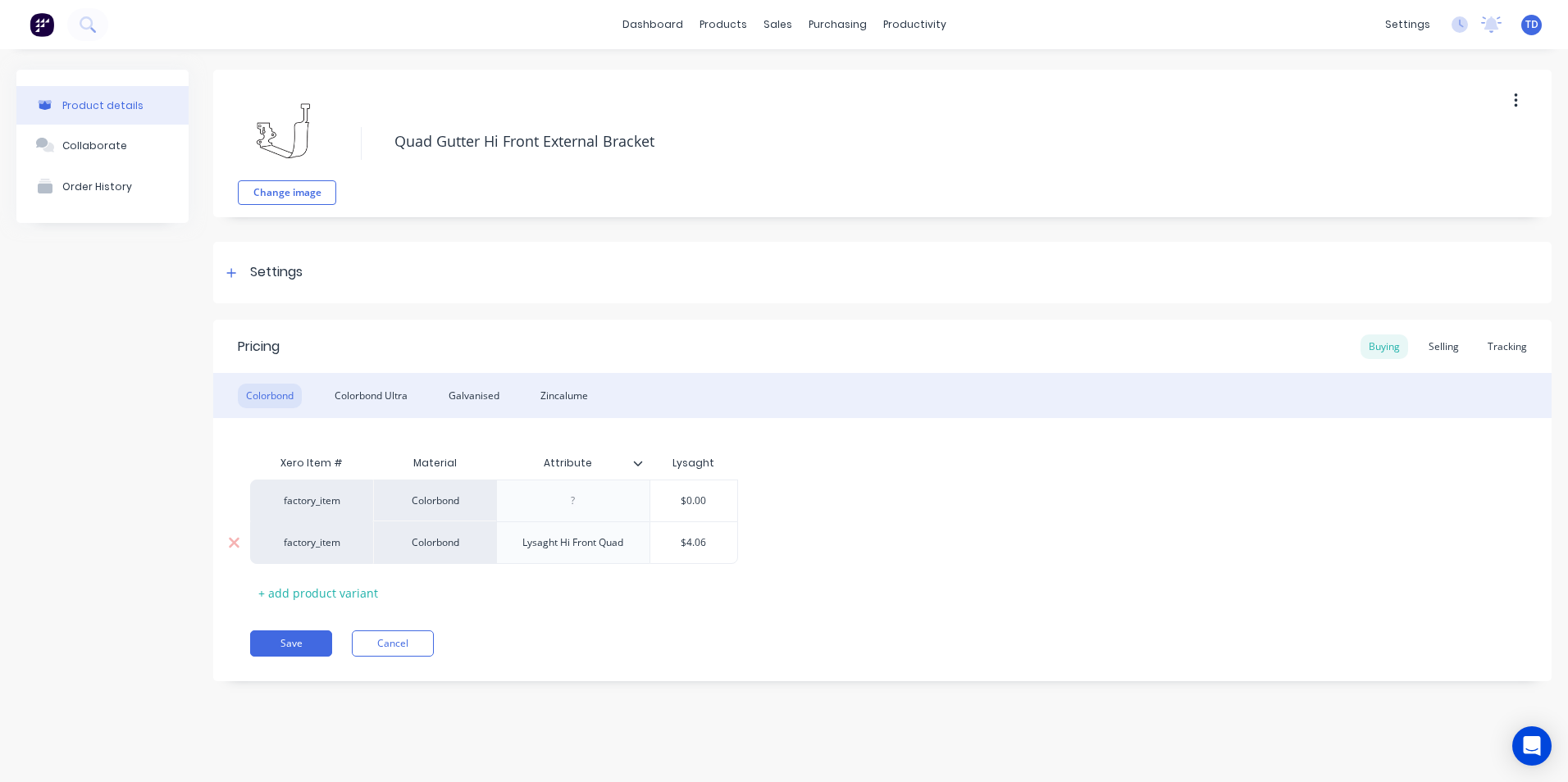
click at [720, 538] on input "$4.06" at bounding box center [694, 543] width 88 height 15
drag, startPoint x: 985, startPoint y: 563, endPoint x: 1004, endPoint y: 550, distance: 23.0
click at [986, 563] on div "factory_item Colorbond $0.00 factory_item Colorbond Lysaght Hi Front Quad $4.26…" at bounding box center [882, 522] width 1264 height 85
click at [1450, 352] on div "Selling" at bounding box center [1444, 347] width 47 height 24
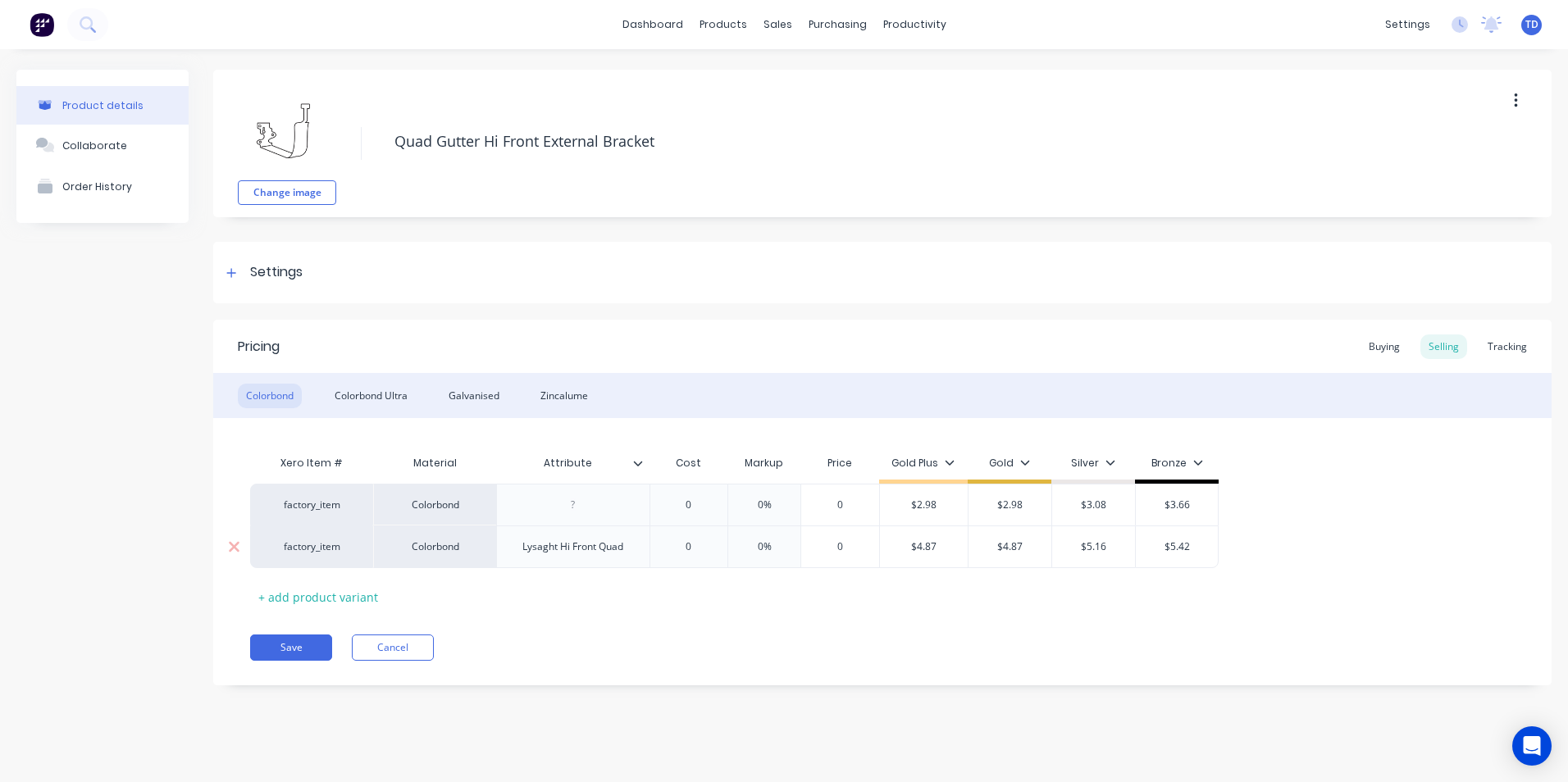
click at [942, 554] on div "$4.87" at bounding box center [924, 547] width 89 height 41
click at [301, 647] on button "Save" at bounding box center [291, 647] width 82 height 26
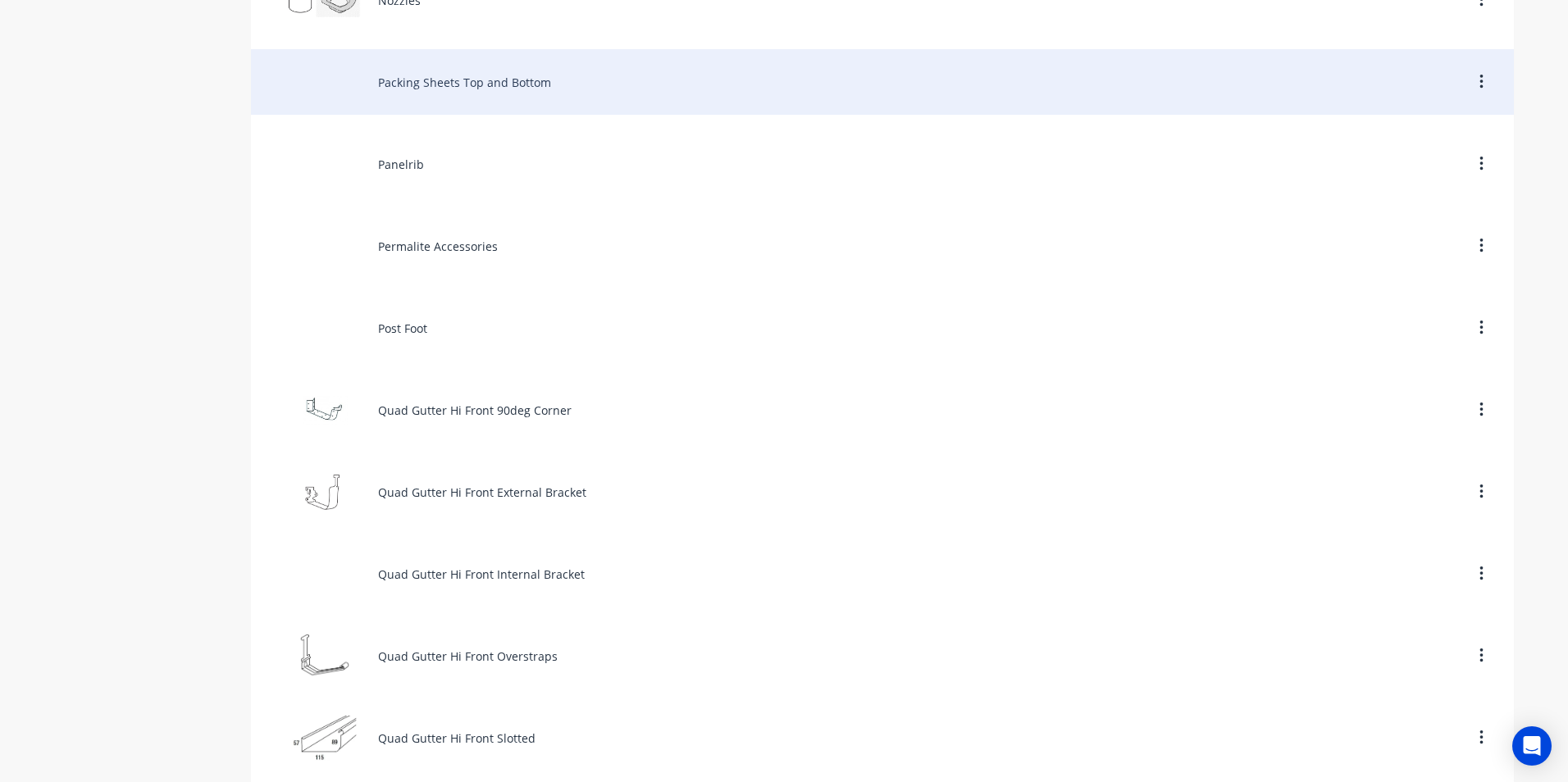
scroll to position [6068, 0]
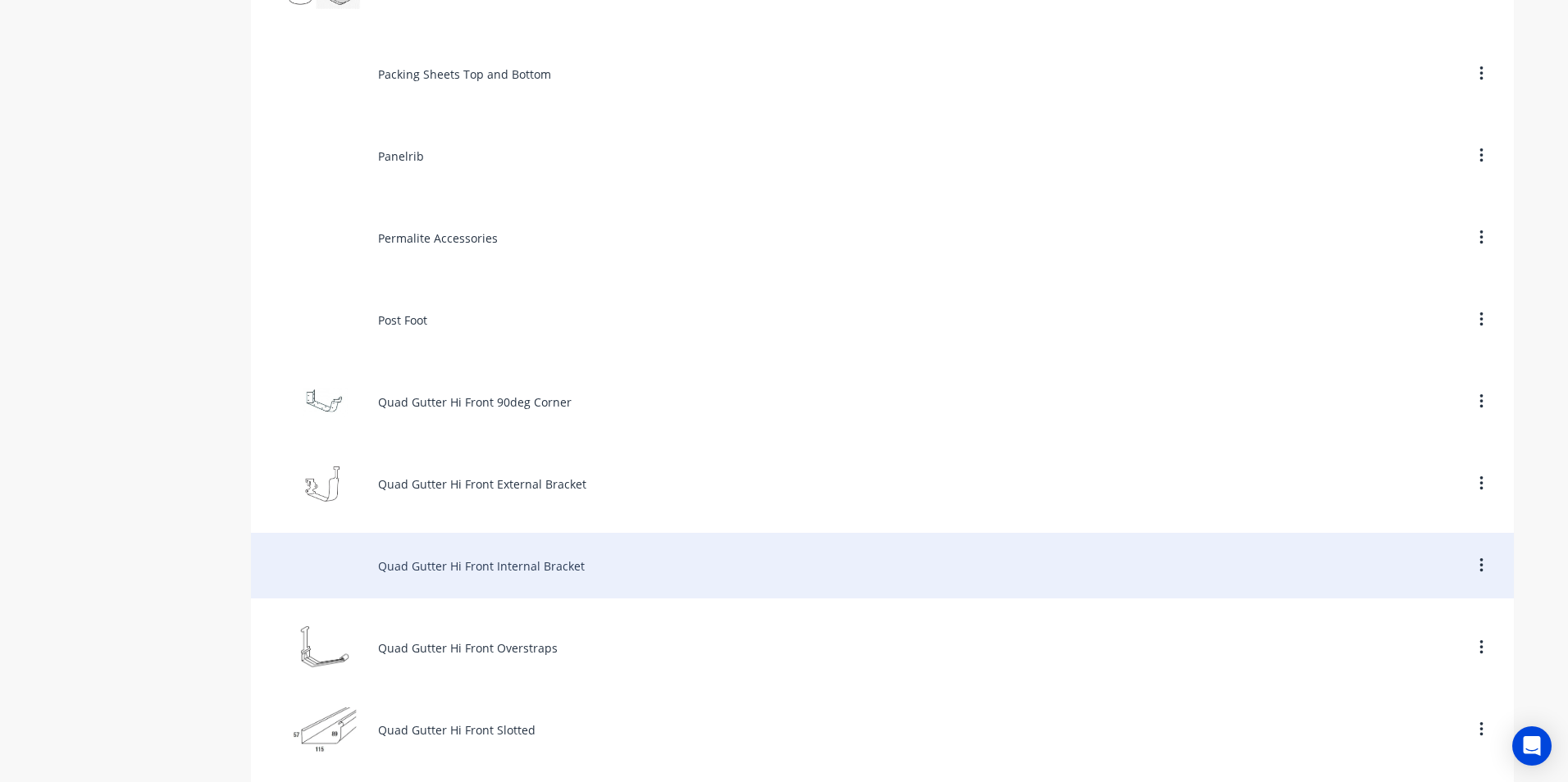
click at [440, 568] on div "Quad Gutter Hi Front Internal Bracket" at bounding box center [882, 566] width 1262 height 65
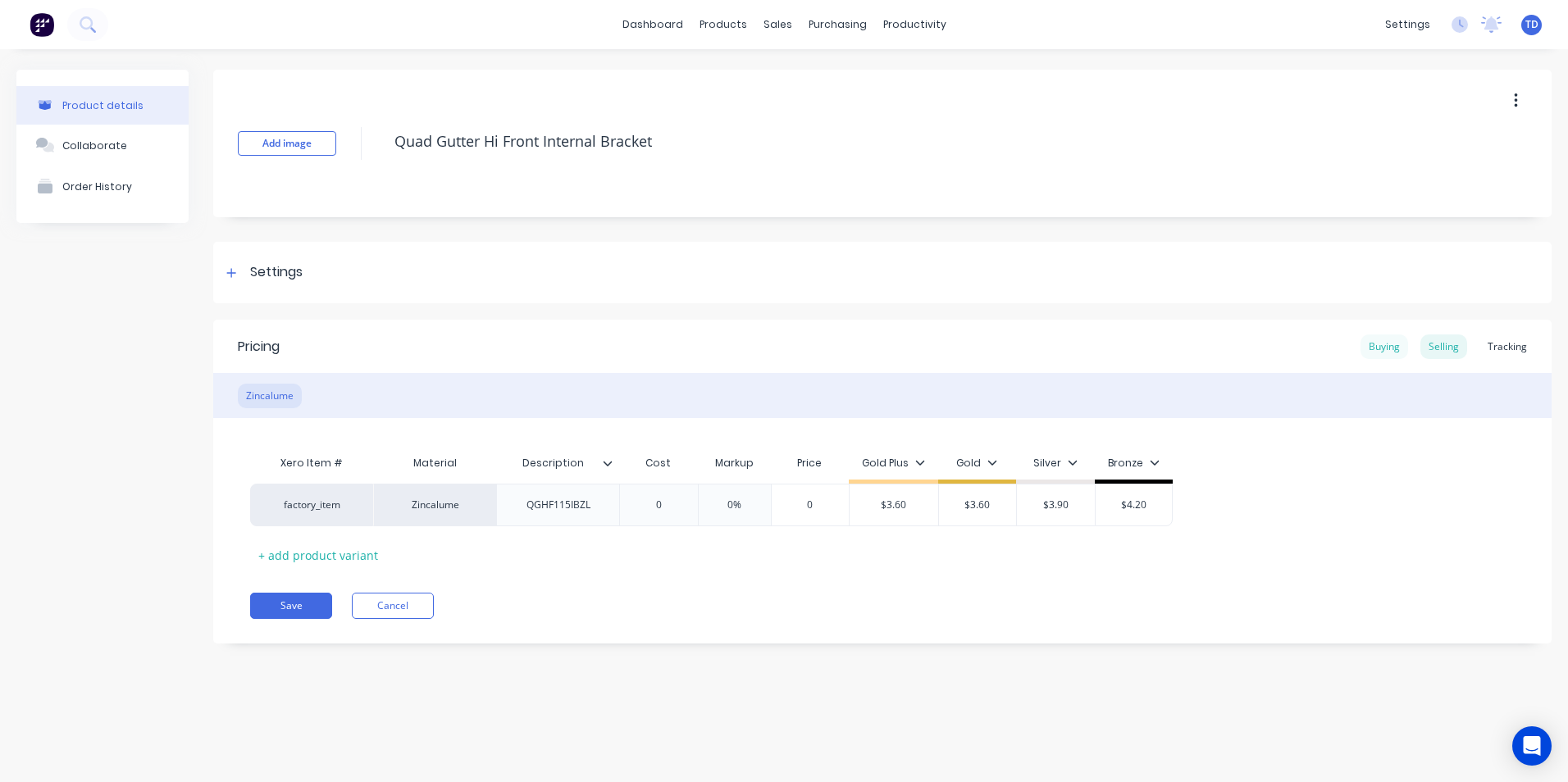
click at [1369, 350] on div "Buying" at bounding box center [1384, 347] width 48 height 24
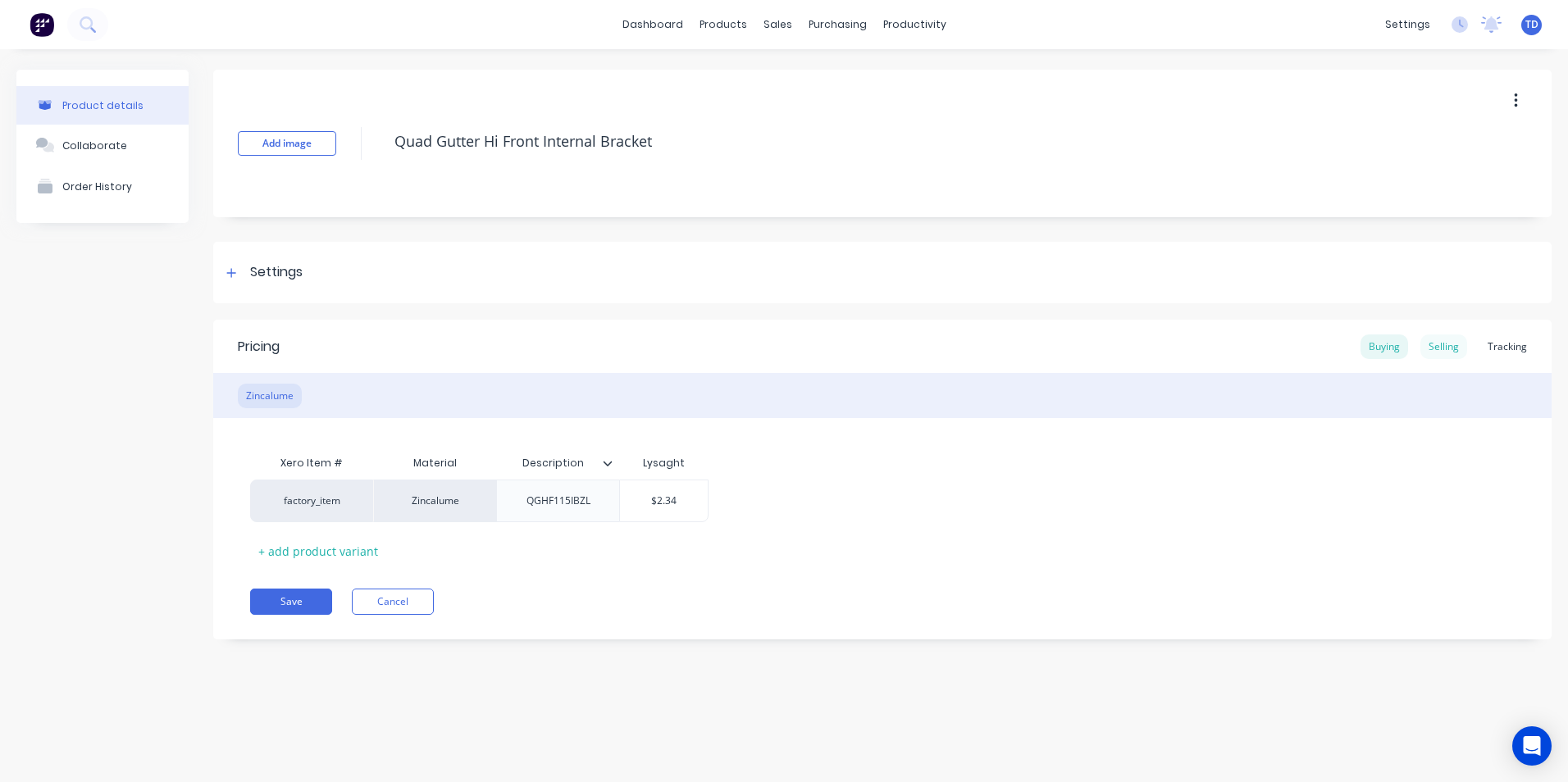
click at [1441, 342] on div "Selling" at bounding box center [1444, 347] width 47 height 24
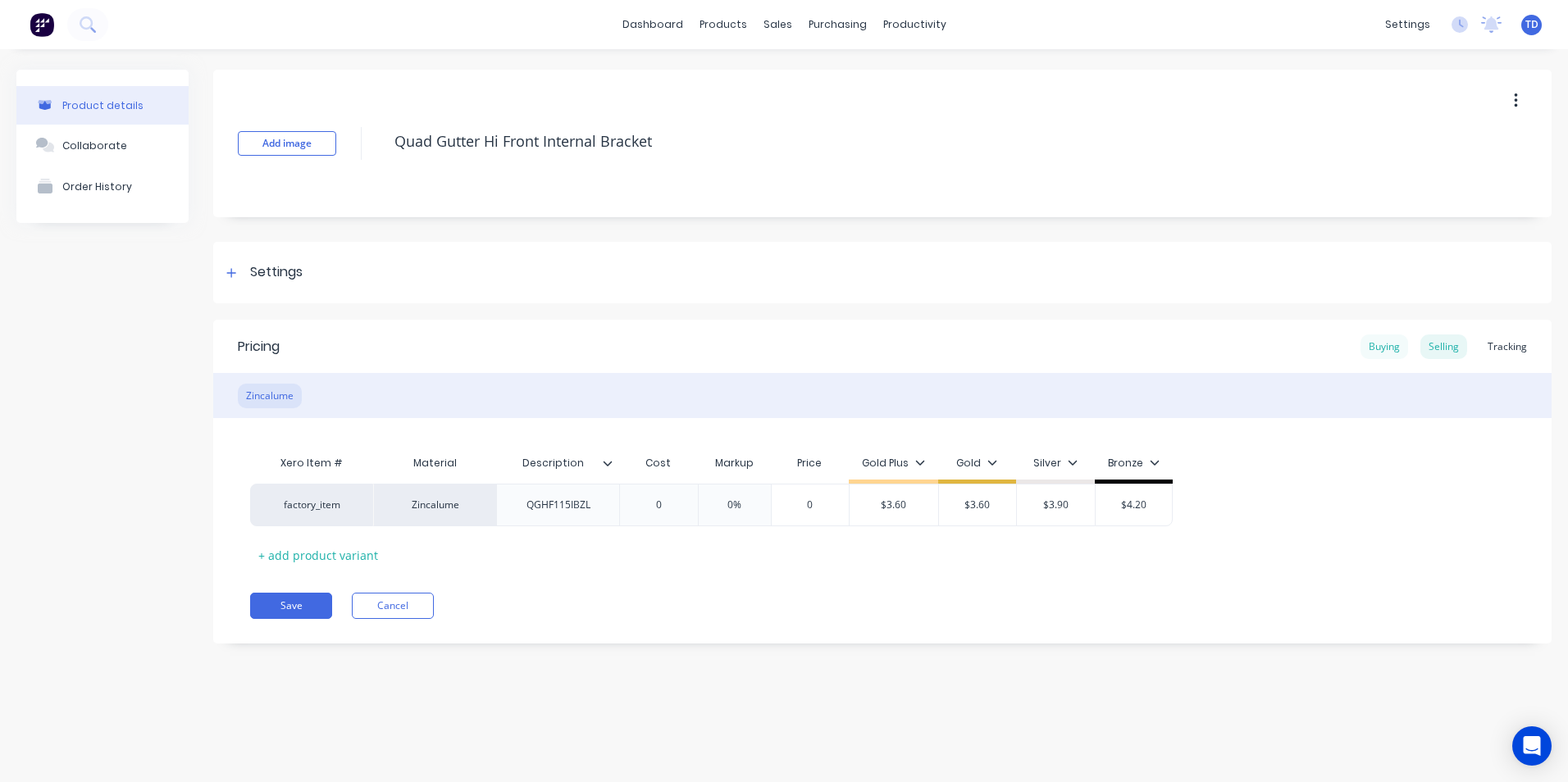
click at [1381, 350] on div "Buying" at bounding box center [1384, 347] width 48 height 24
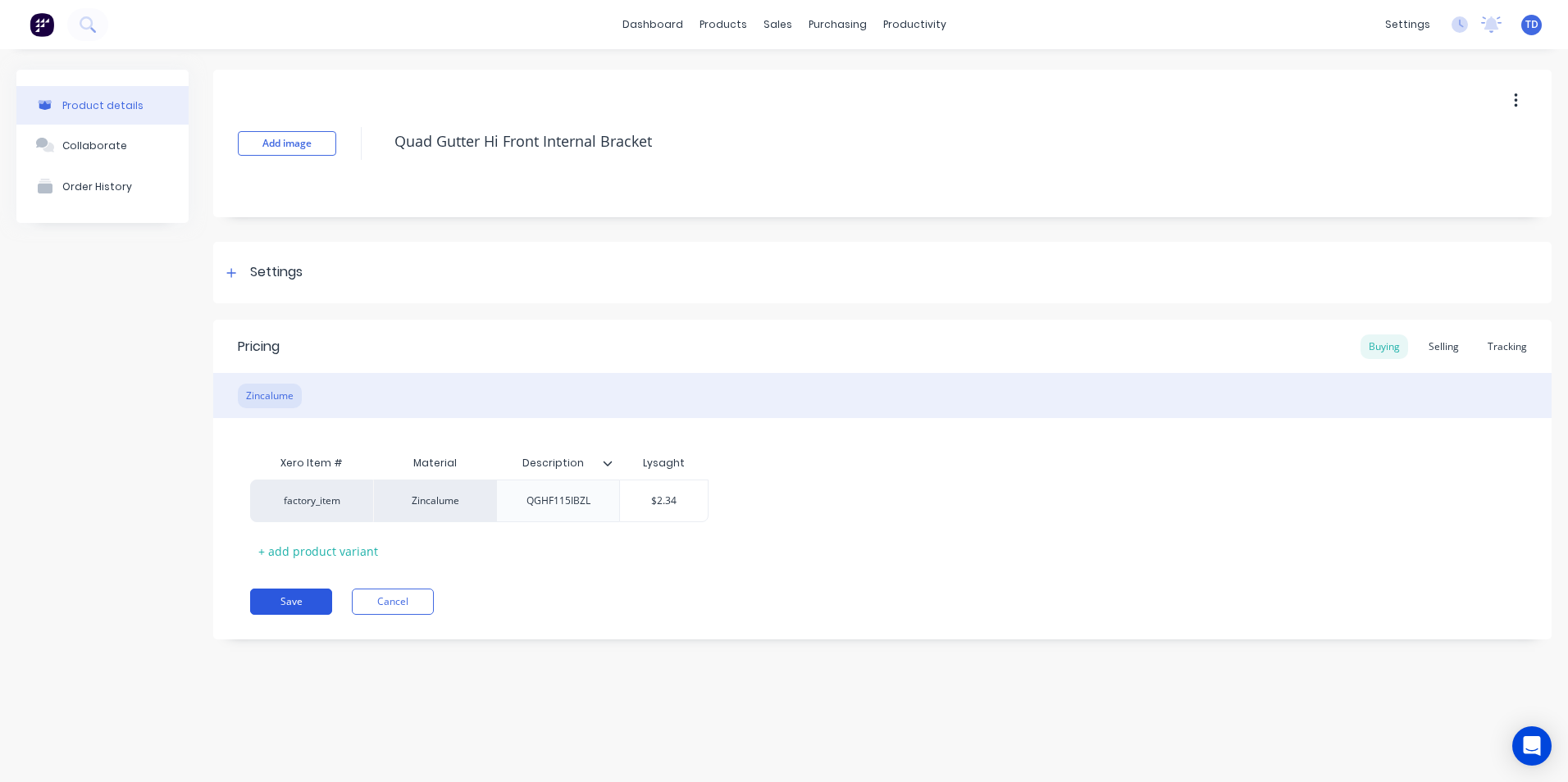
click at [285, 605] on button "Save" at bounding box center [291, 601] width 82 height 26
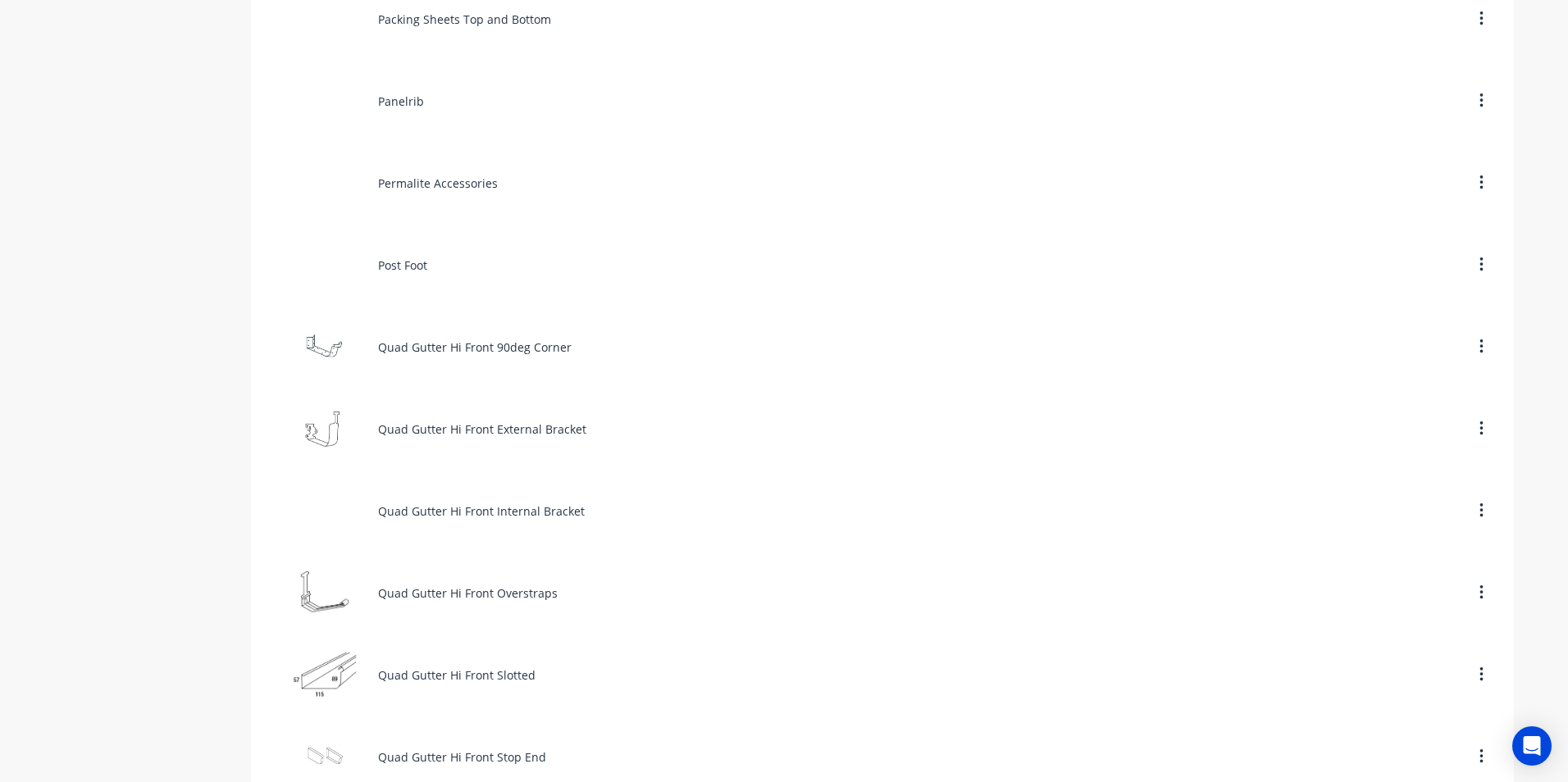
scroll to position [6151, 0]
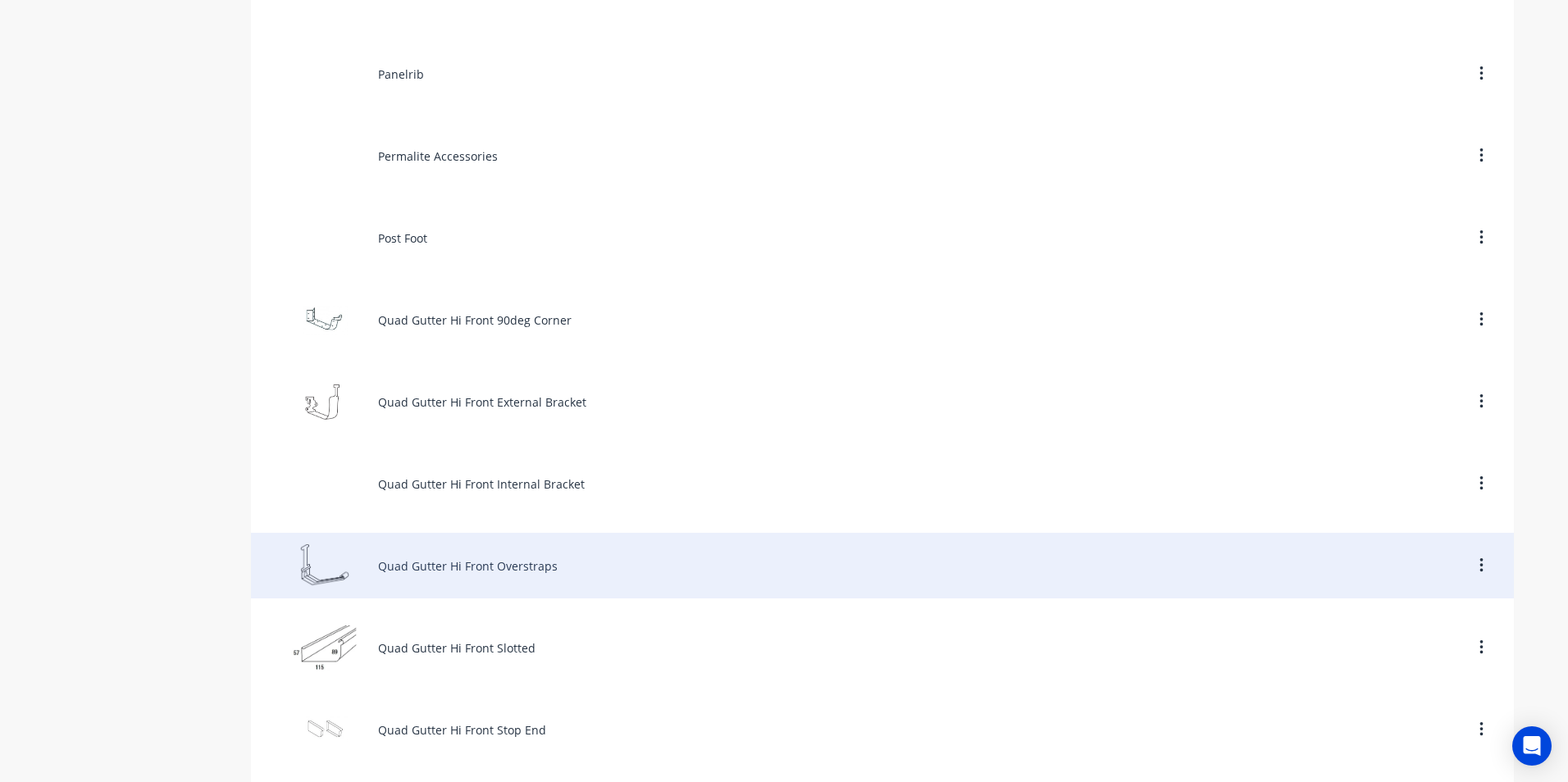
click at [488, 573] on div "Quad Gutter Hi Front Overstraps" at bounding box center [882, 566] width 1262 height 65
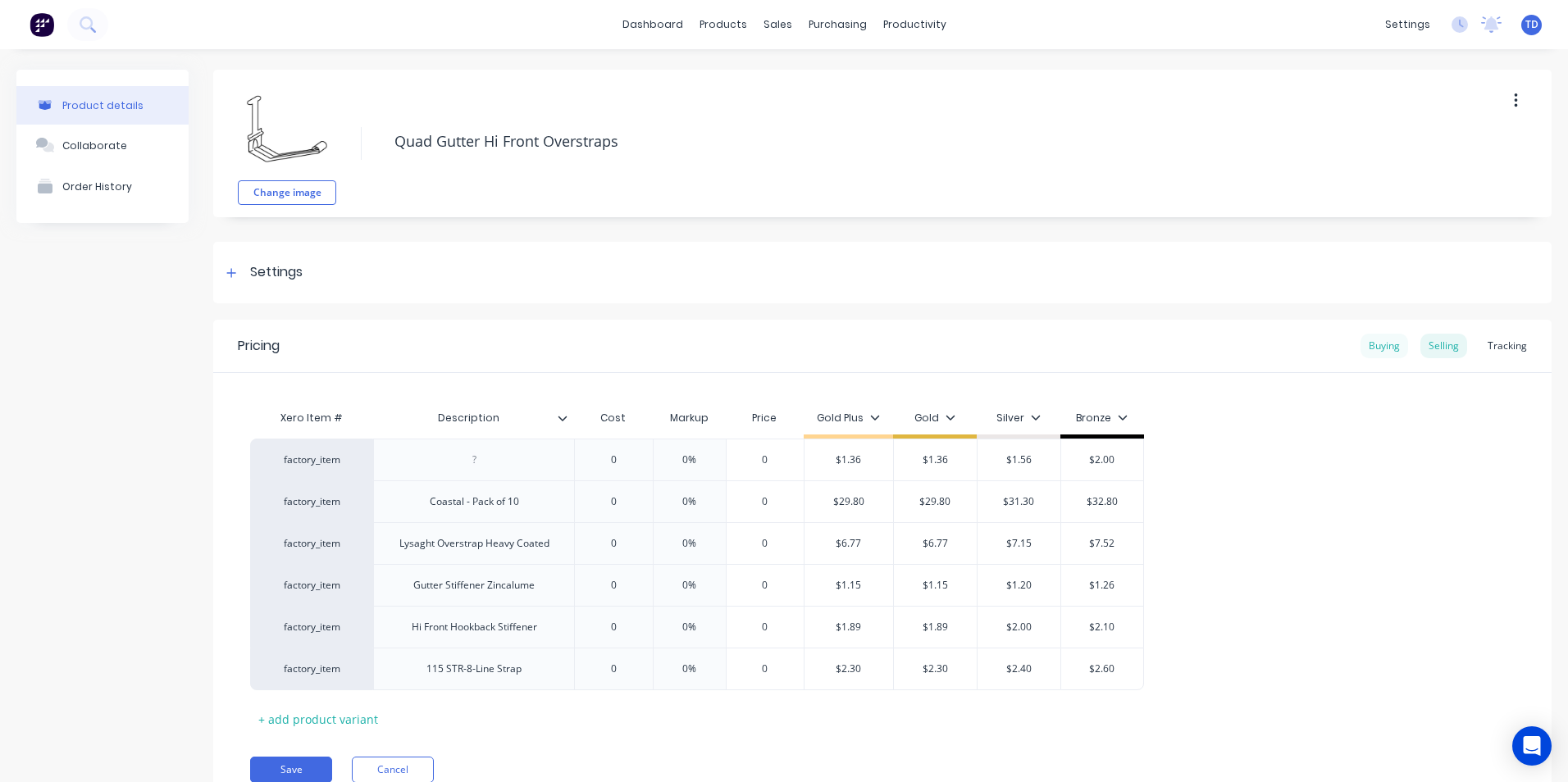
click at [1381, 350] on div "Buying" at bounding box center [1384, 346] width 48 height 24
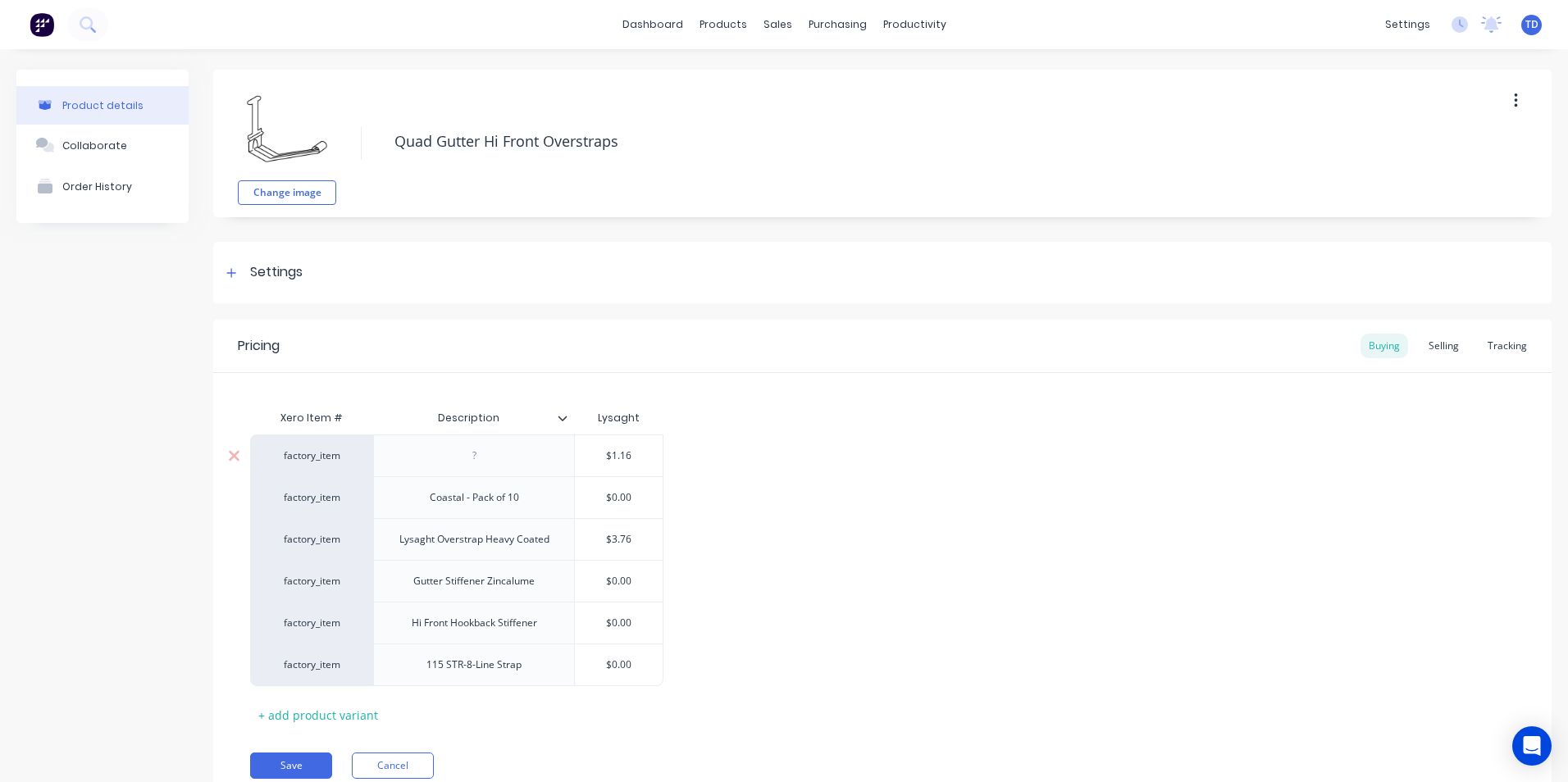
click at [637, 454] on input "$1.16" at bounding box center [619, 456] width 88 height 15
click at [864, 507] on div "factory_item $0.87 $0.87 factory_item Coastal - Pack of 10 $0.00 factory_item L…" at bounding box center [882, 560] width 1264 height 252
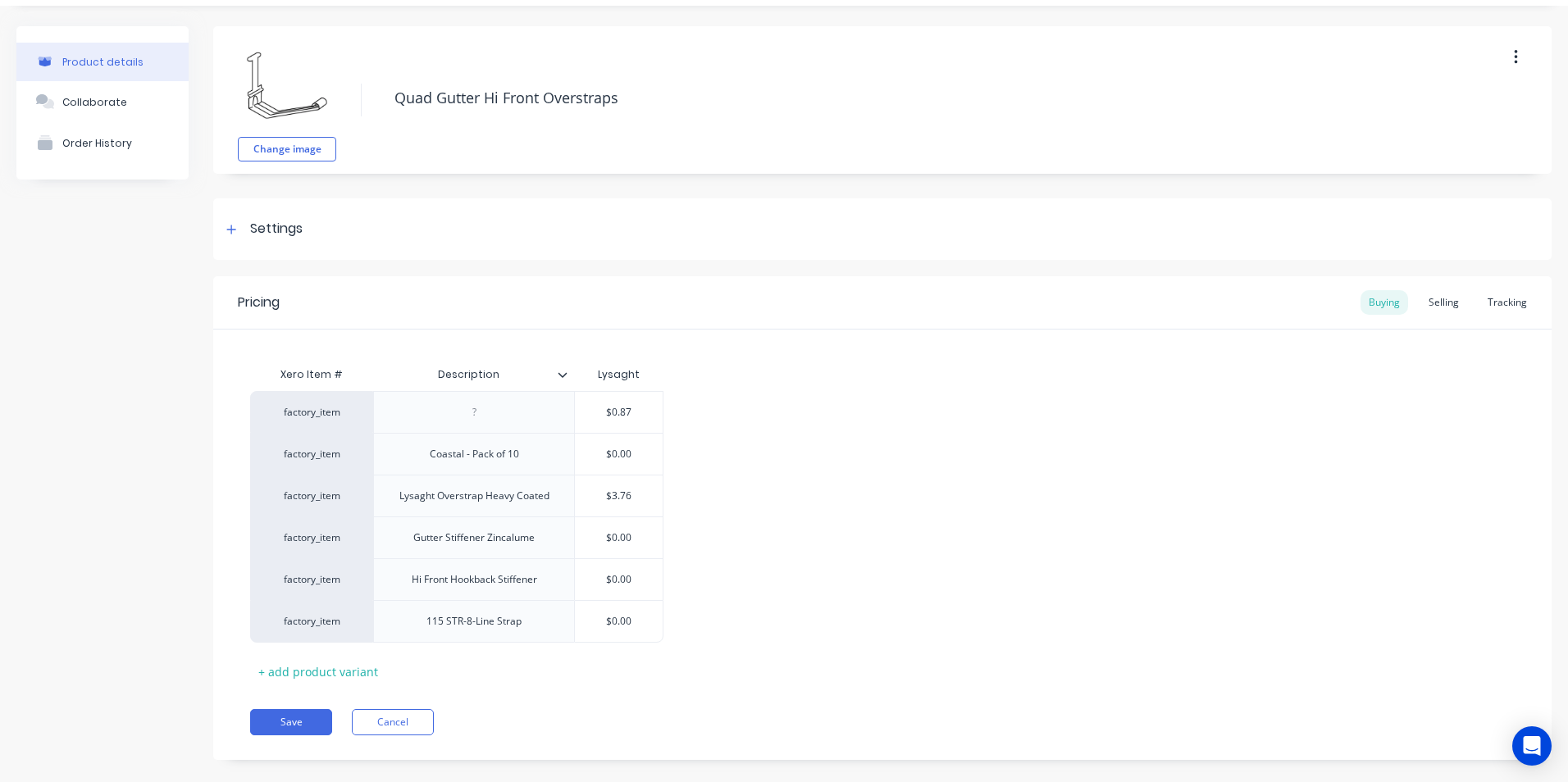
scroll to position [66, 0]
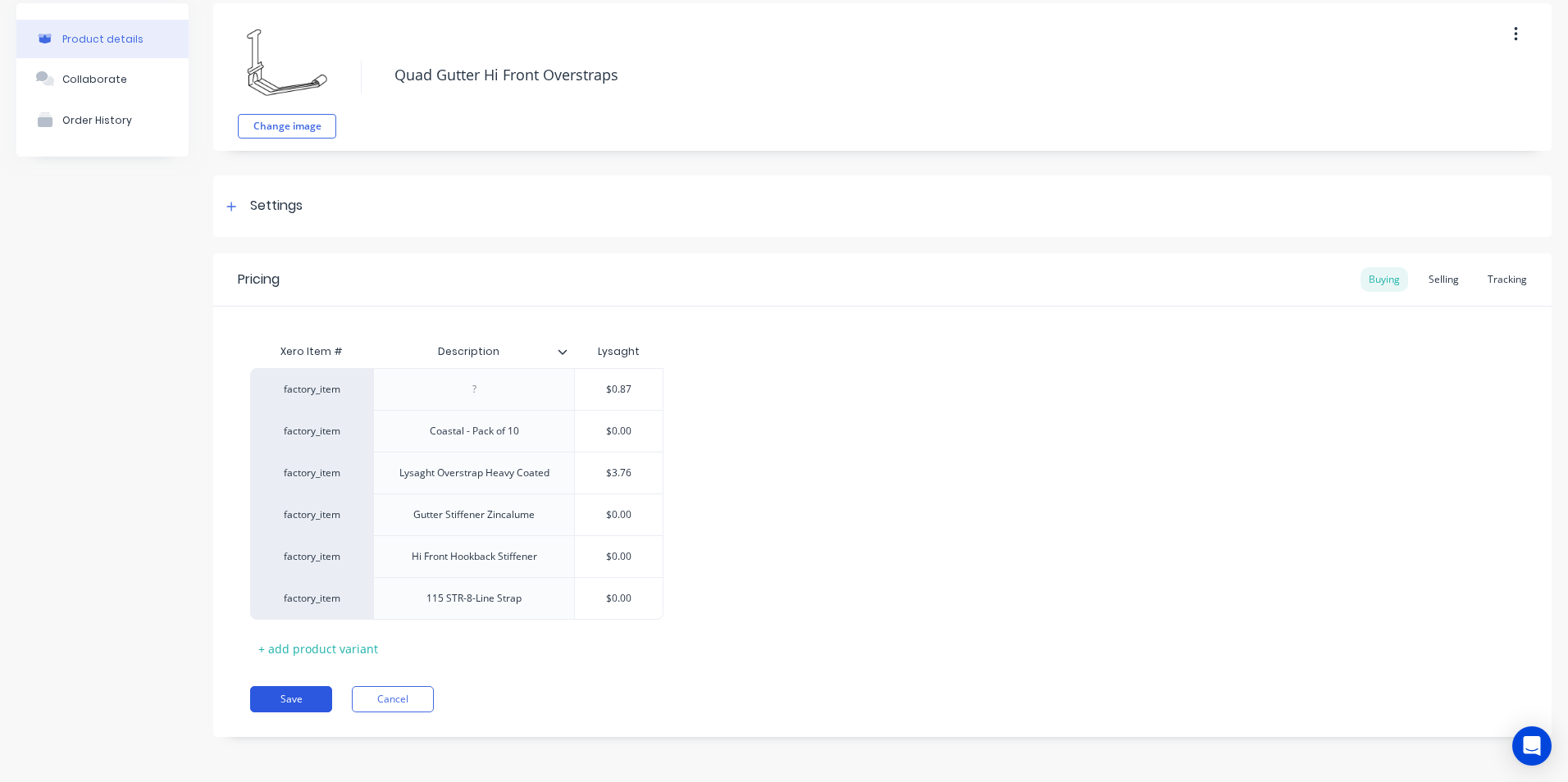
click at [297, 691] on button "Save" at bounding box center [291, 699] width 82 height 26
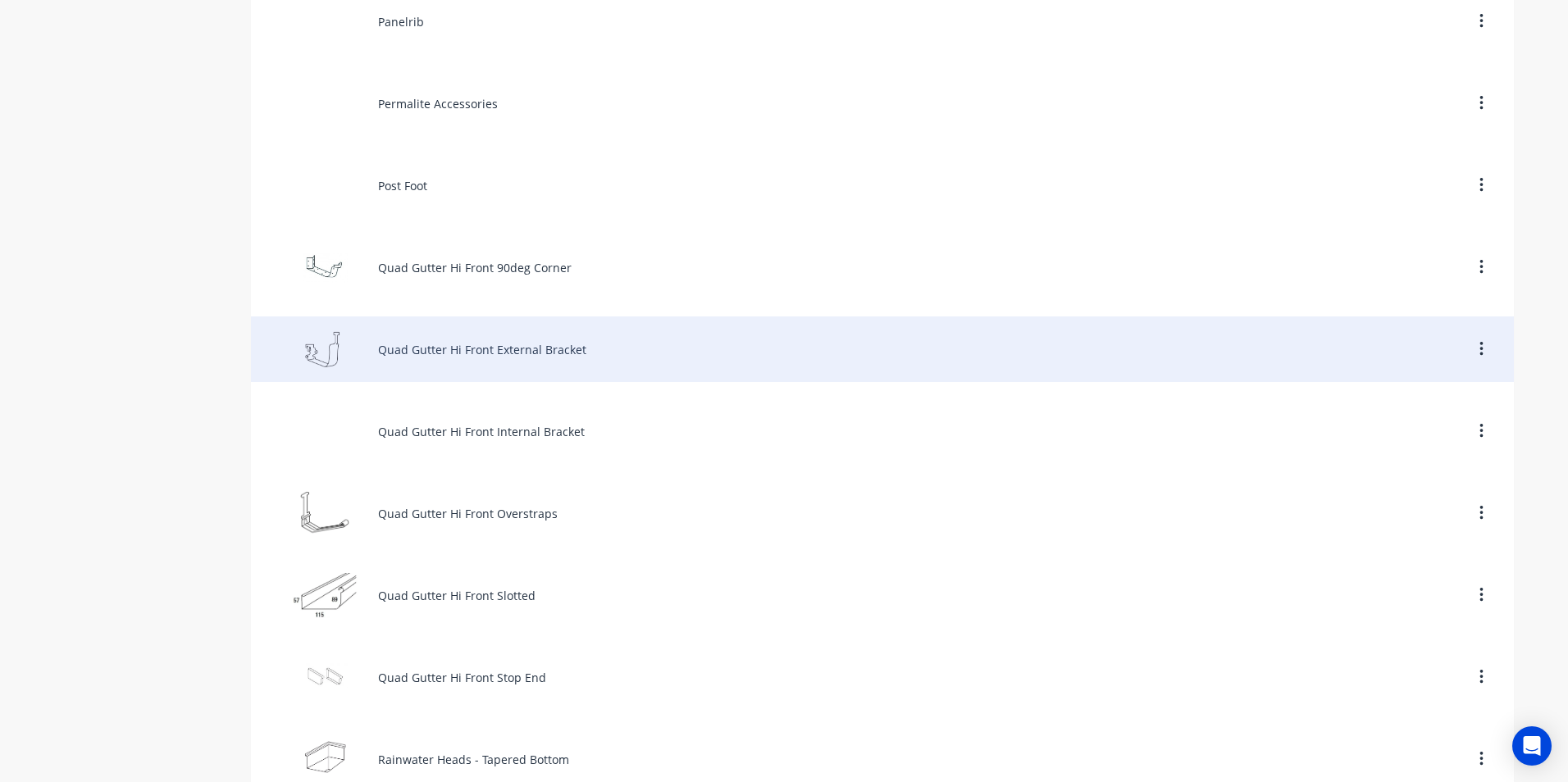
scroll to position [6233, 0]
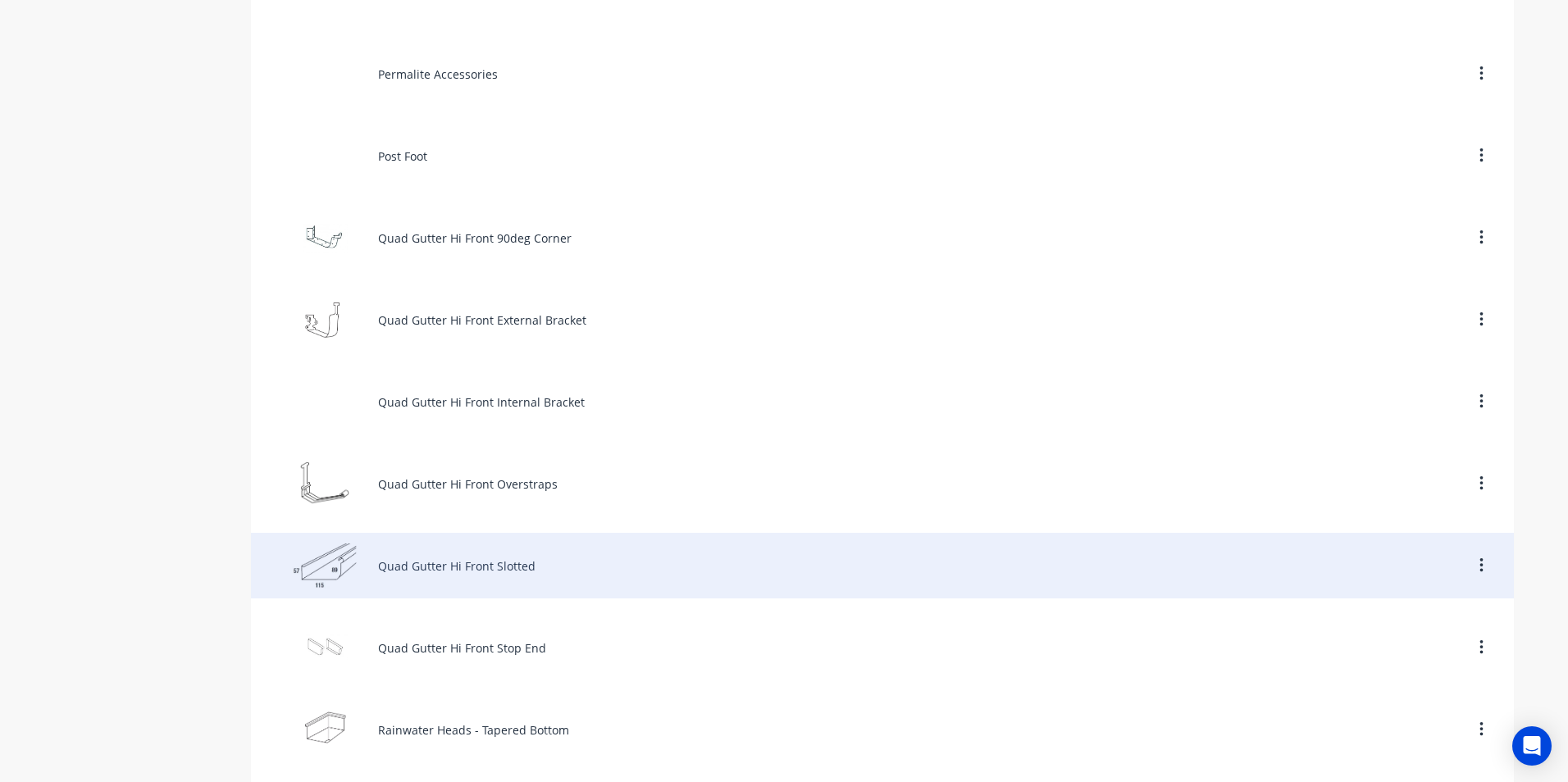
click at [455, 569] on div "Quad Gutter Hi Front Slotted" at bounding box center [882, 566] width 1262 height 65
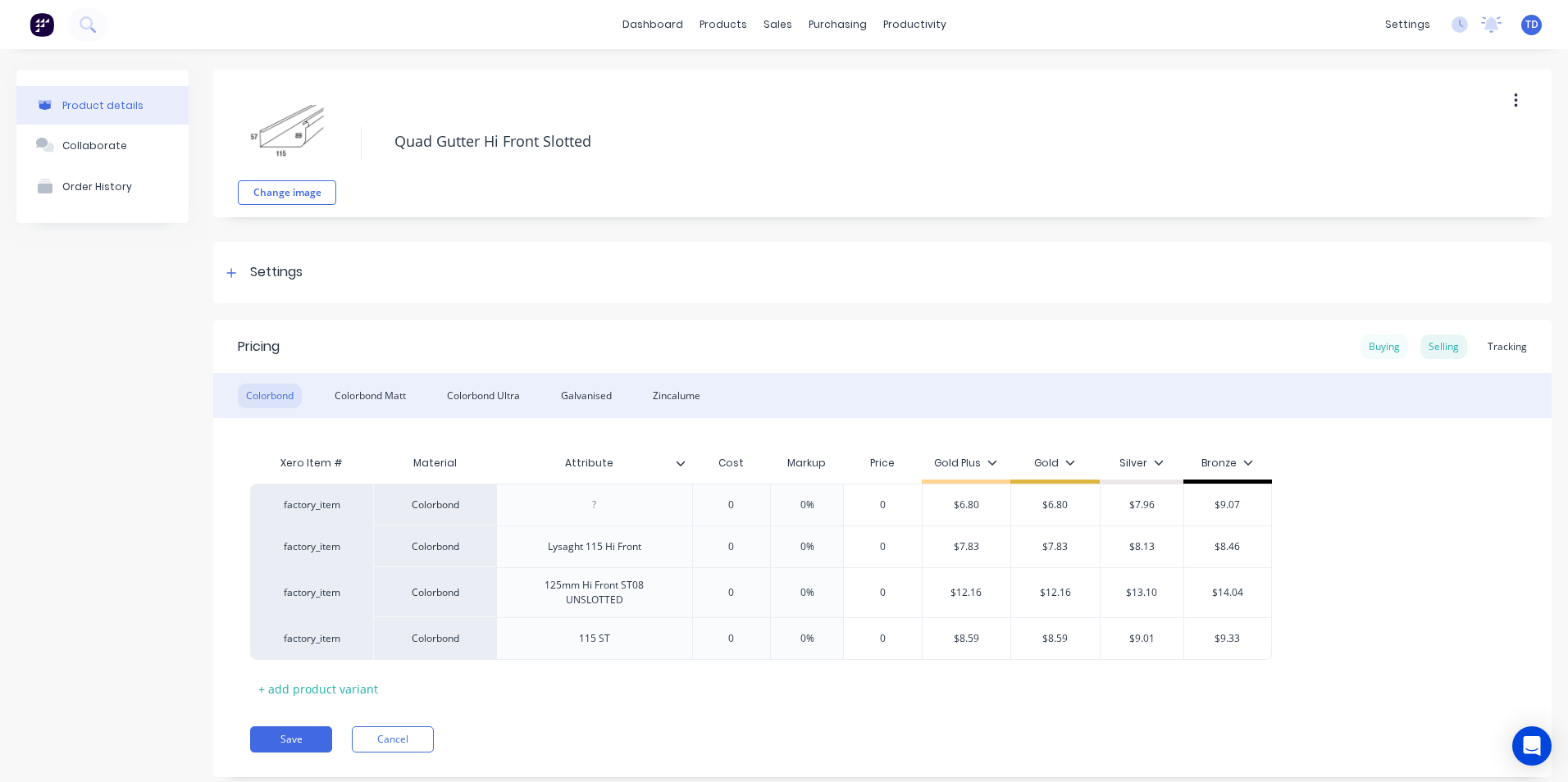
click at [1380, 346] on div "Buying" at bounding box center [1384, 347] width 48 height 24
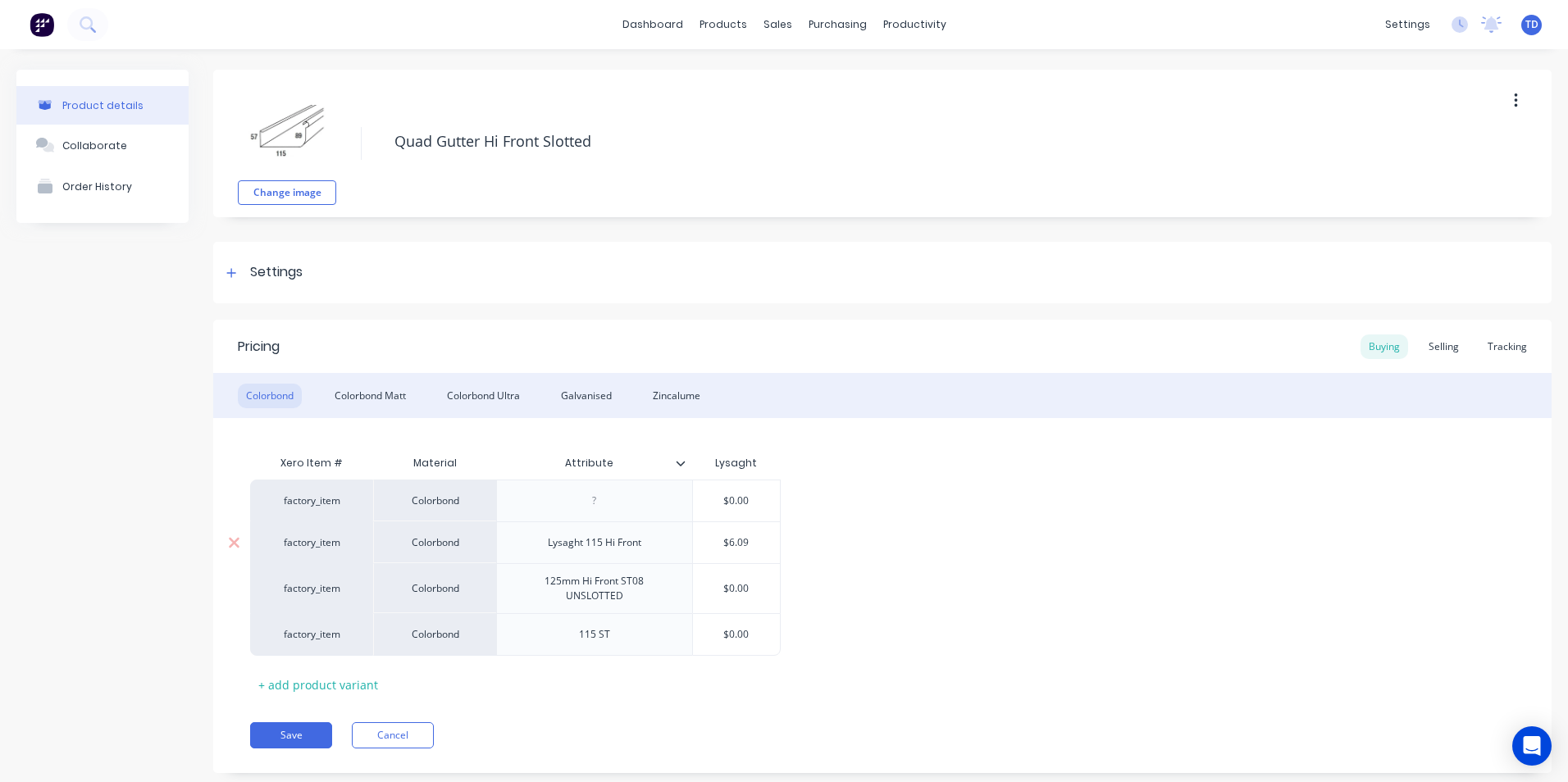
click at [760, 542] on input "$6.09" at bounding box center [737, 543] width 88 height 15
click at [1431, 359] on div "Pricing Buying Selling Tracking" at bounding box center [882, 347] width 1339 height 54
click at [1433, 352] on div "Selling" at bounding box center [1444, 347] width 47 height 24
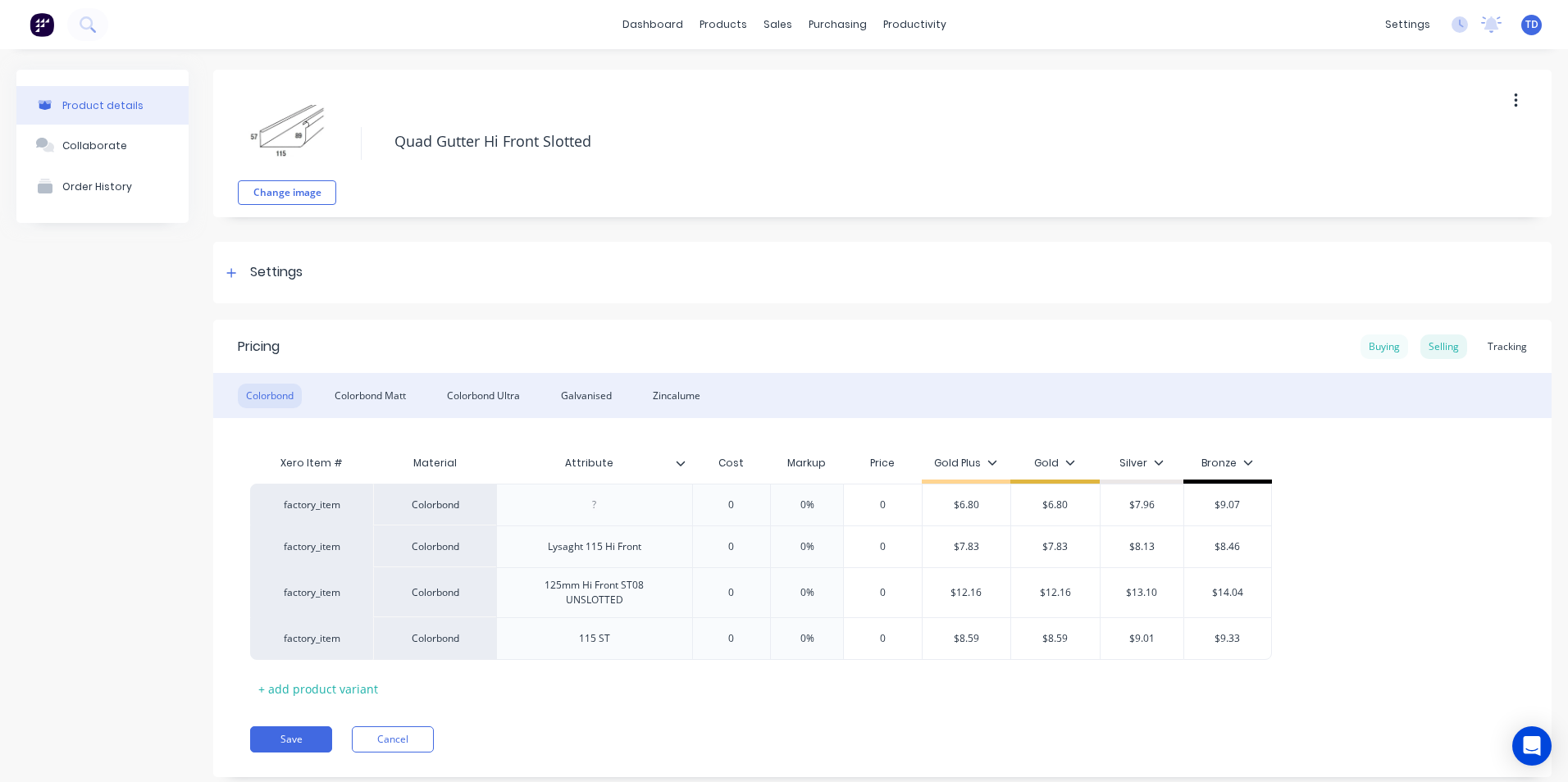
click at [1360, 344] on div "Buying" at bounding box center [1384, 347] width 48 height 24
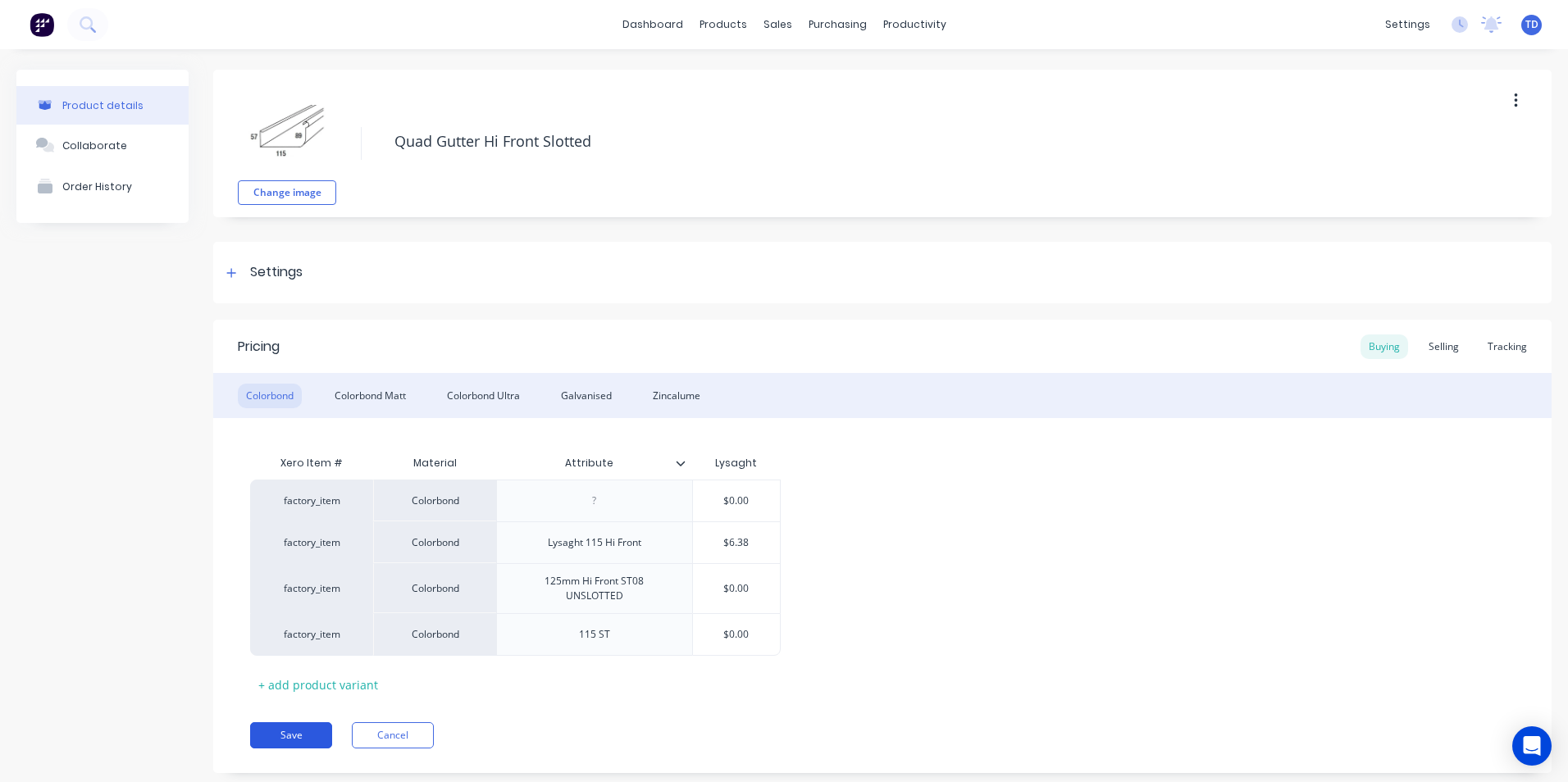
click at [285, 732] on button "Save" at bounding box center [291, 735] width 82 height 26
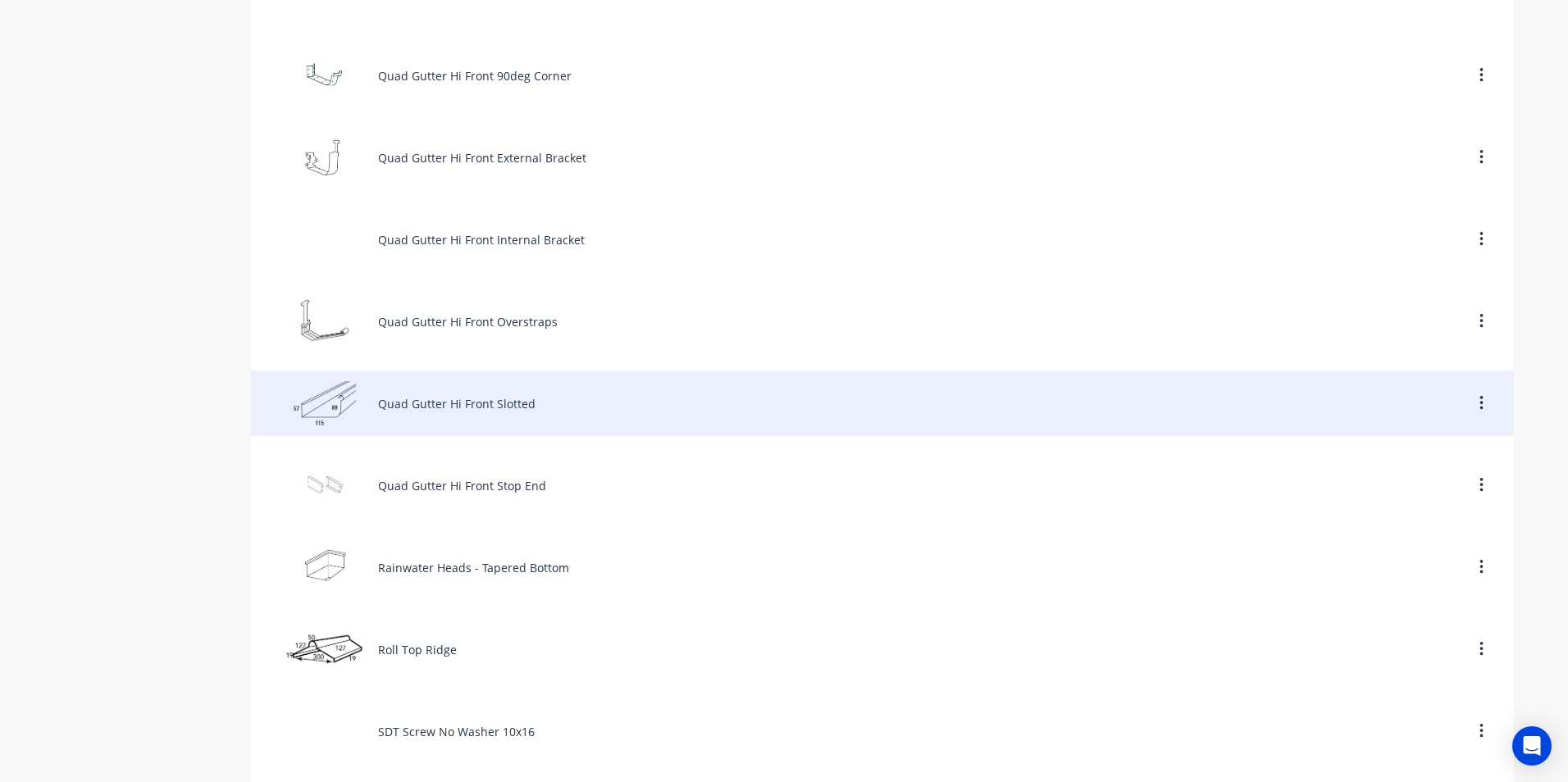
scroll to position [6397, 0]
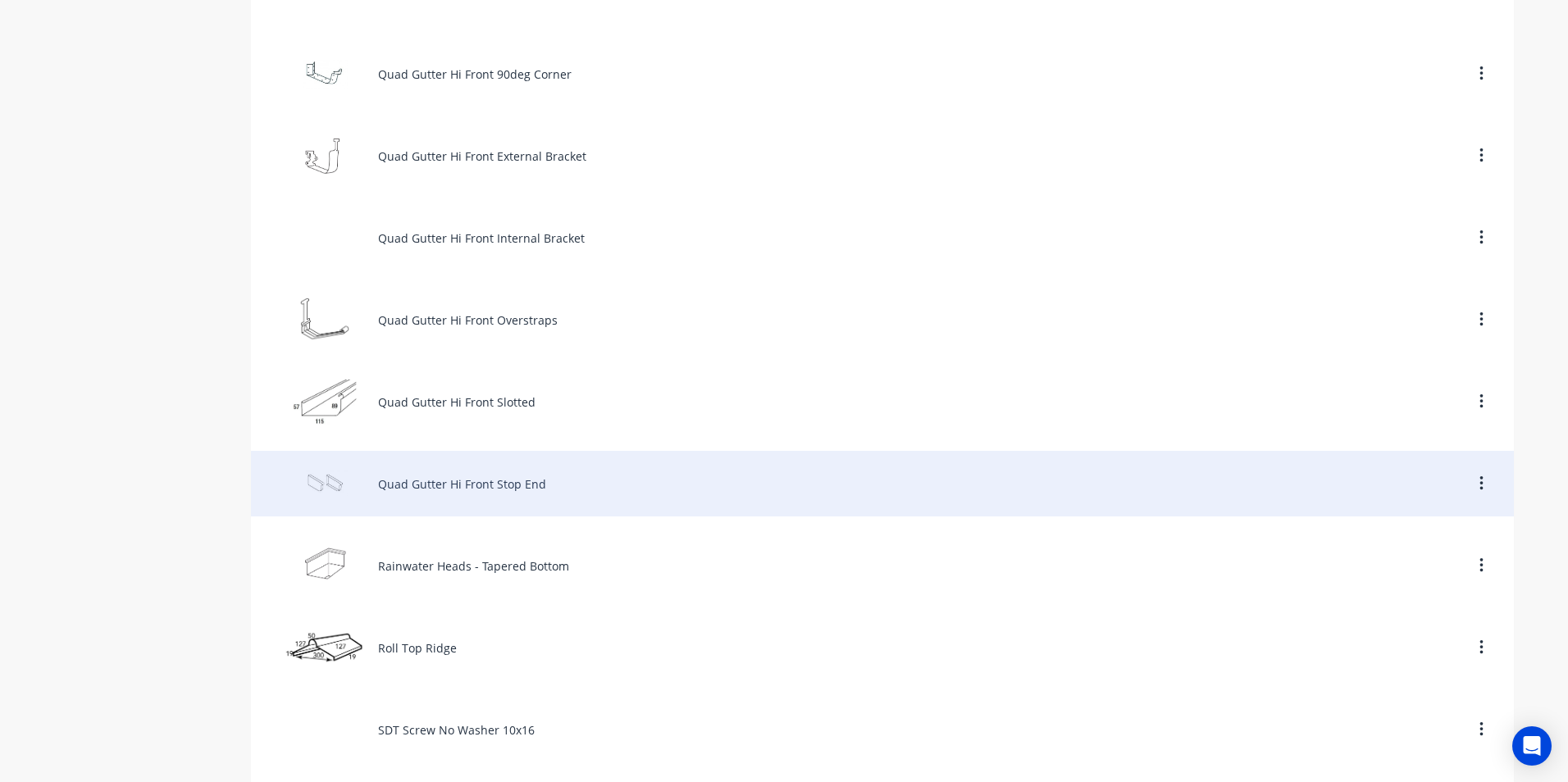
click at [501, 494] on div "Quad Gutter Hi Front Stop End" at bounding box center [882, 484] width 1262 height 65
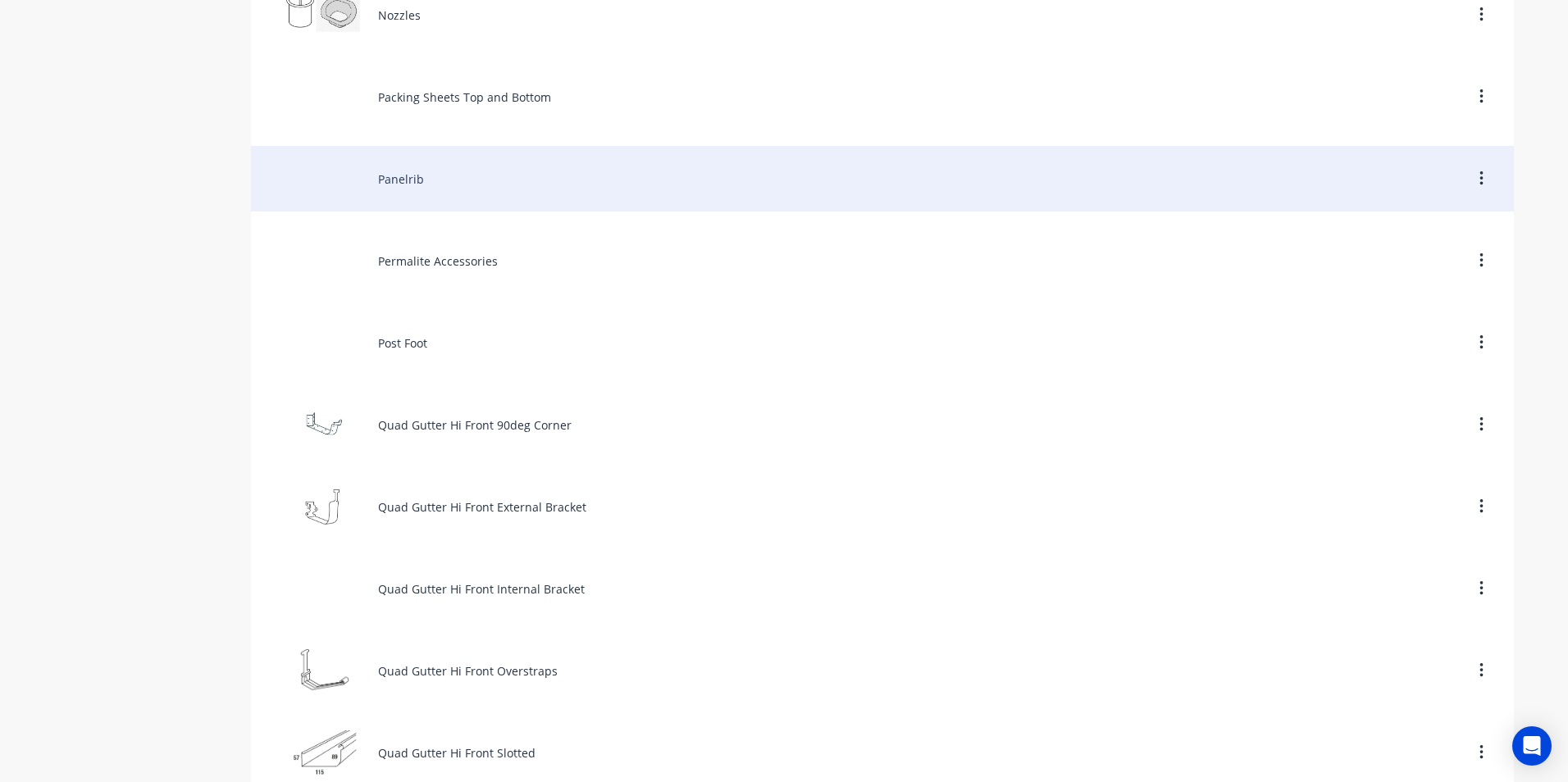
scroll to position [6151, 0]
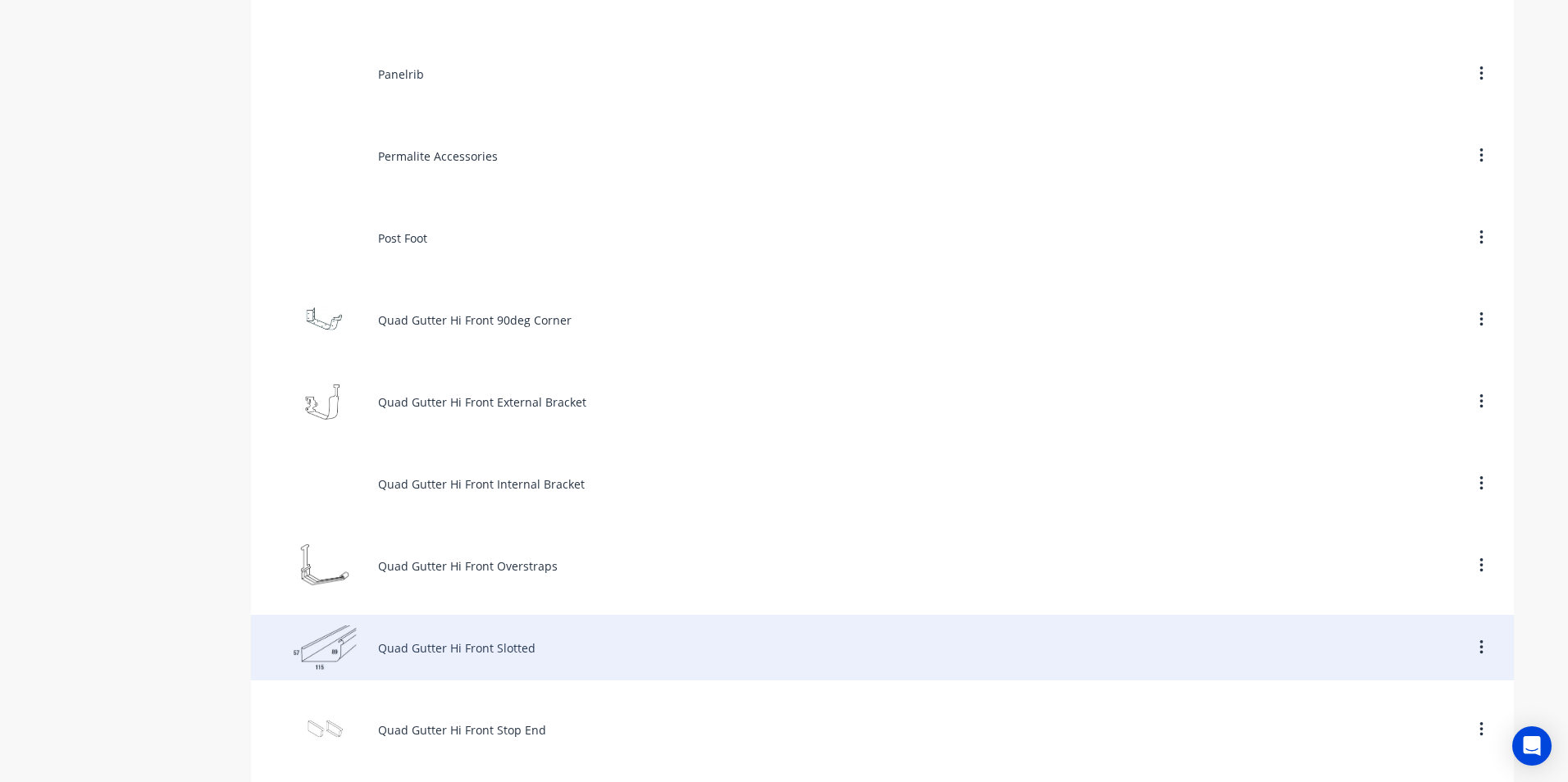
click at [468, 629] on div "Quad Gutter Hi Front Slotted" at bounding box center [882, 648] width 1262 height 65
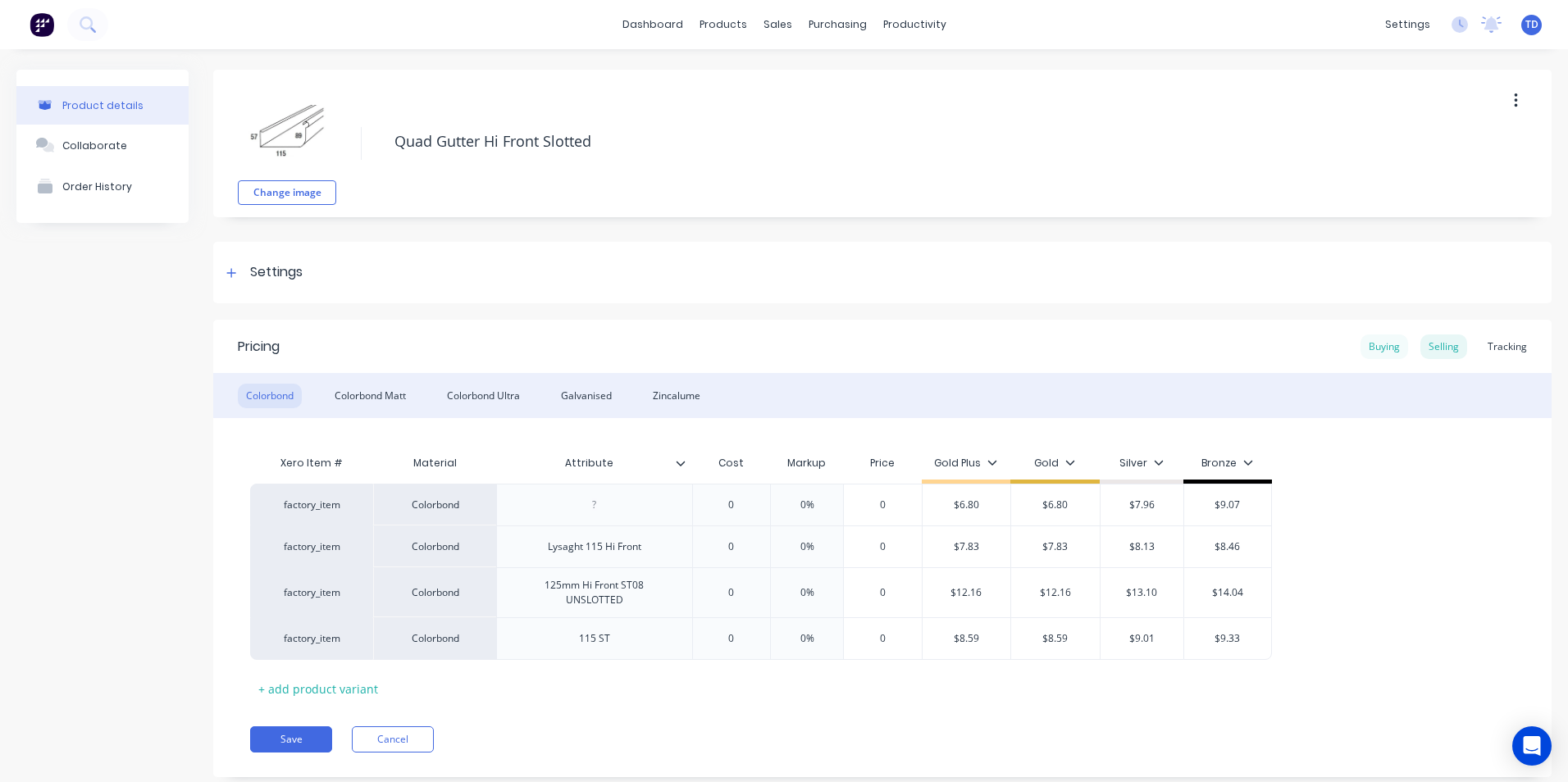
click at [1375, 351] on div "Buying" at bounding box center [1384, 347] width 48 height 24
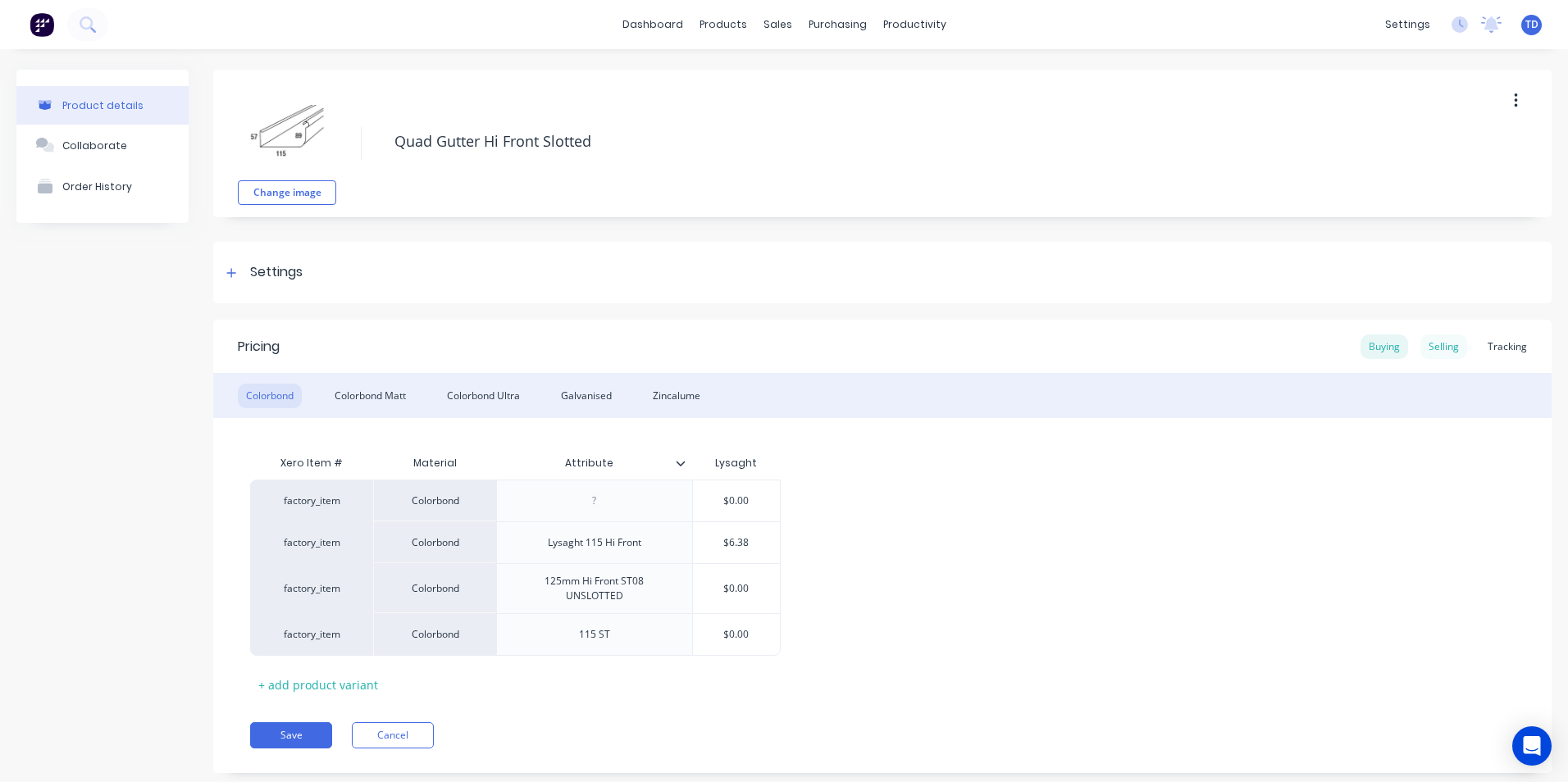
click at [1421, 345] on div "Selling" at bounding box center [1444, 347] width 47 height 24
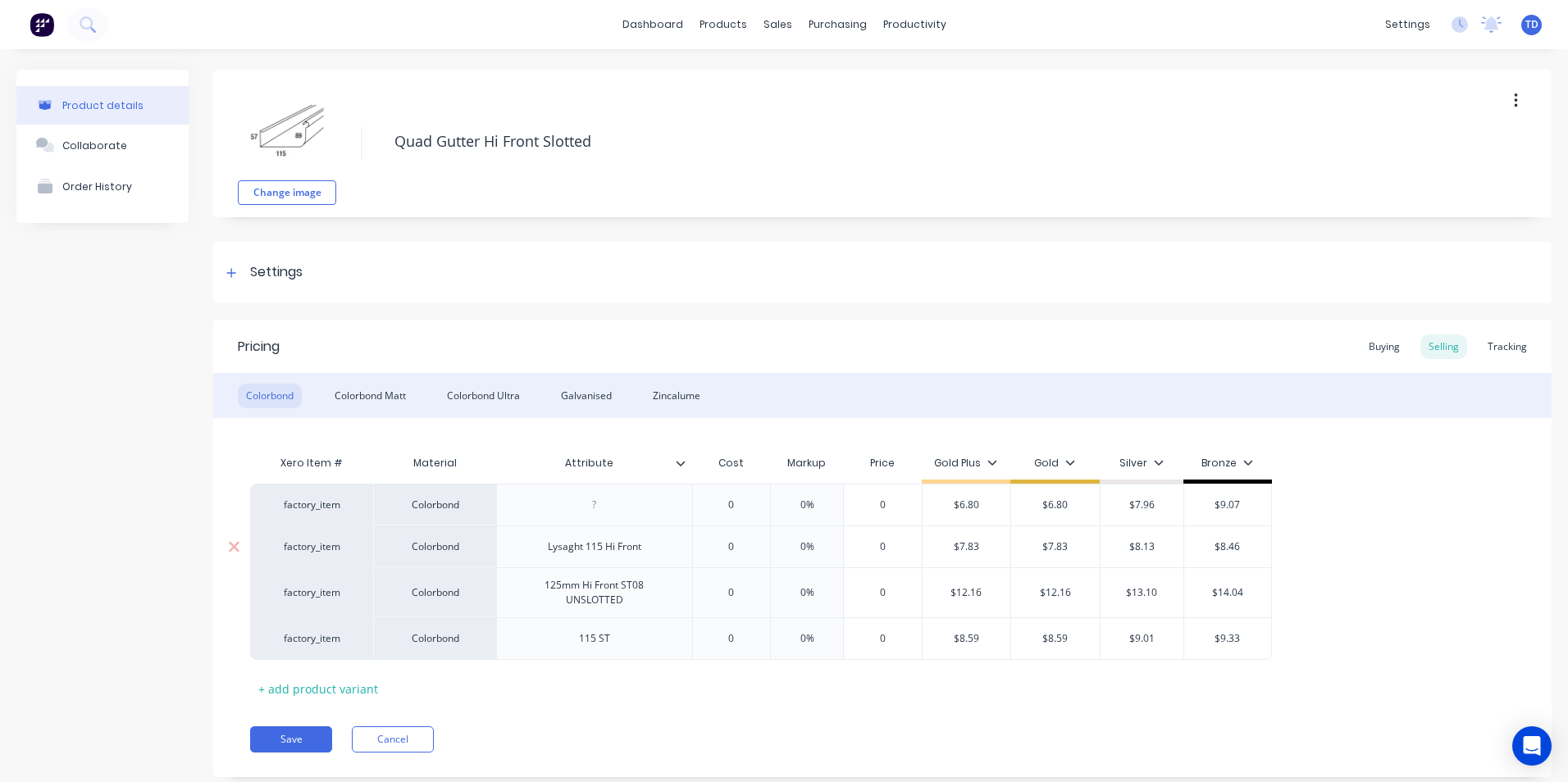
click at [995, 544] on input "$7.83" at bounding box center [967, 548] width 89 height 15
click at [305, 741] on button "Save" at bounding box center [291, 739] width 82 height 26
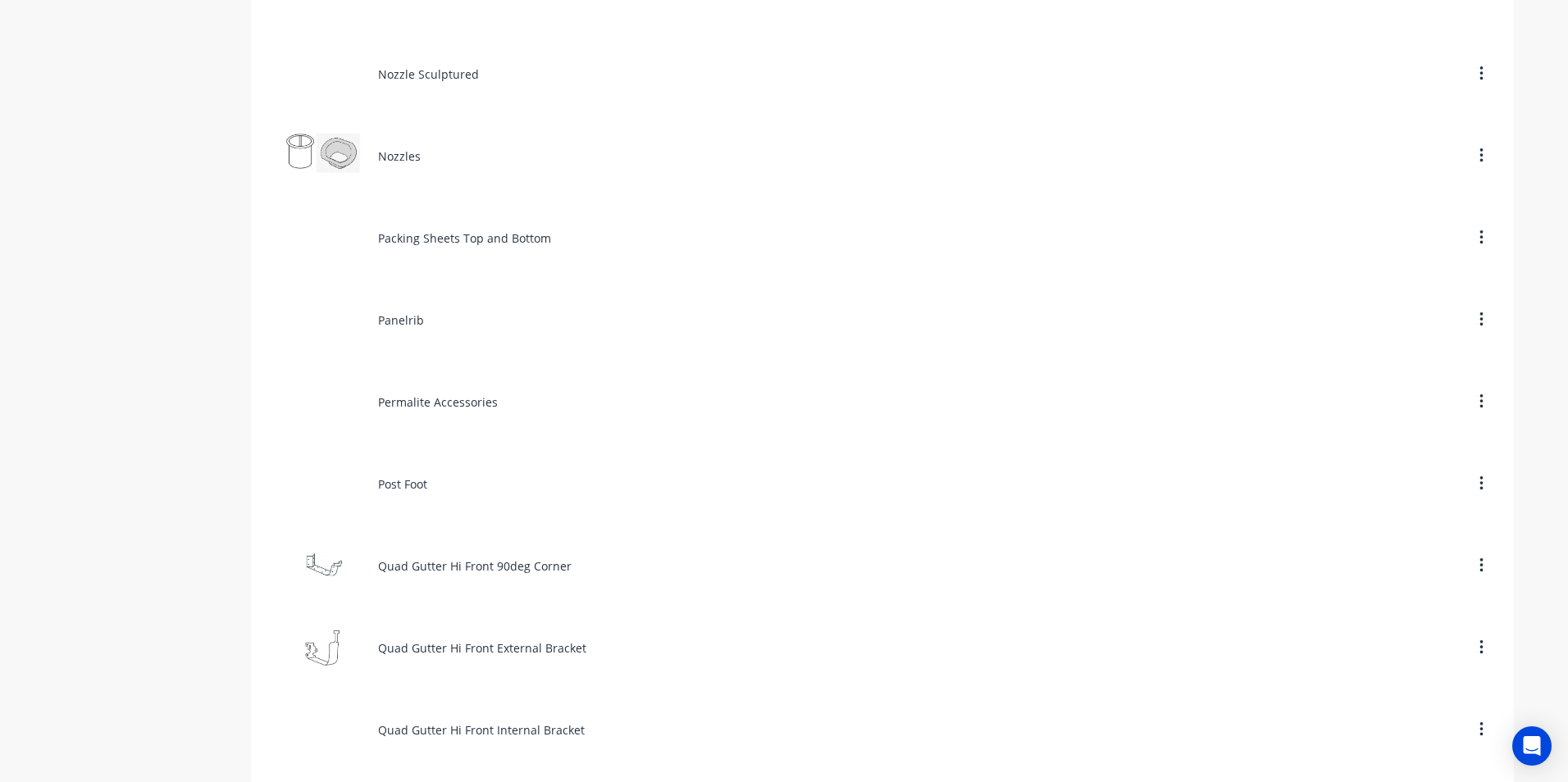
scroll to position [6479, 0]
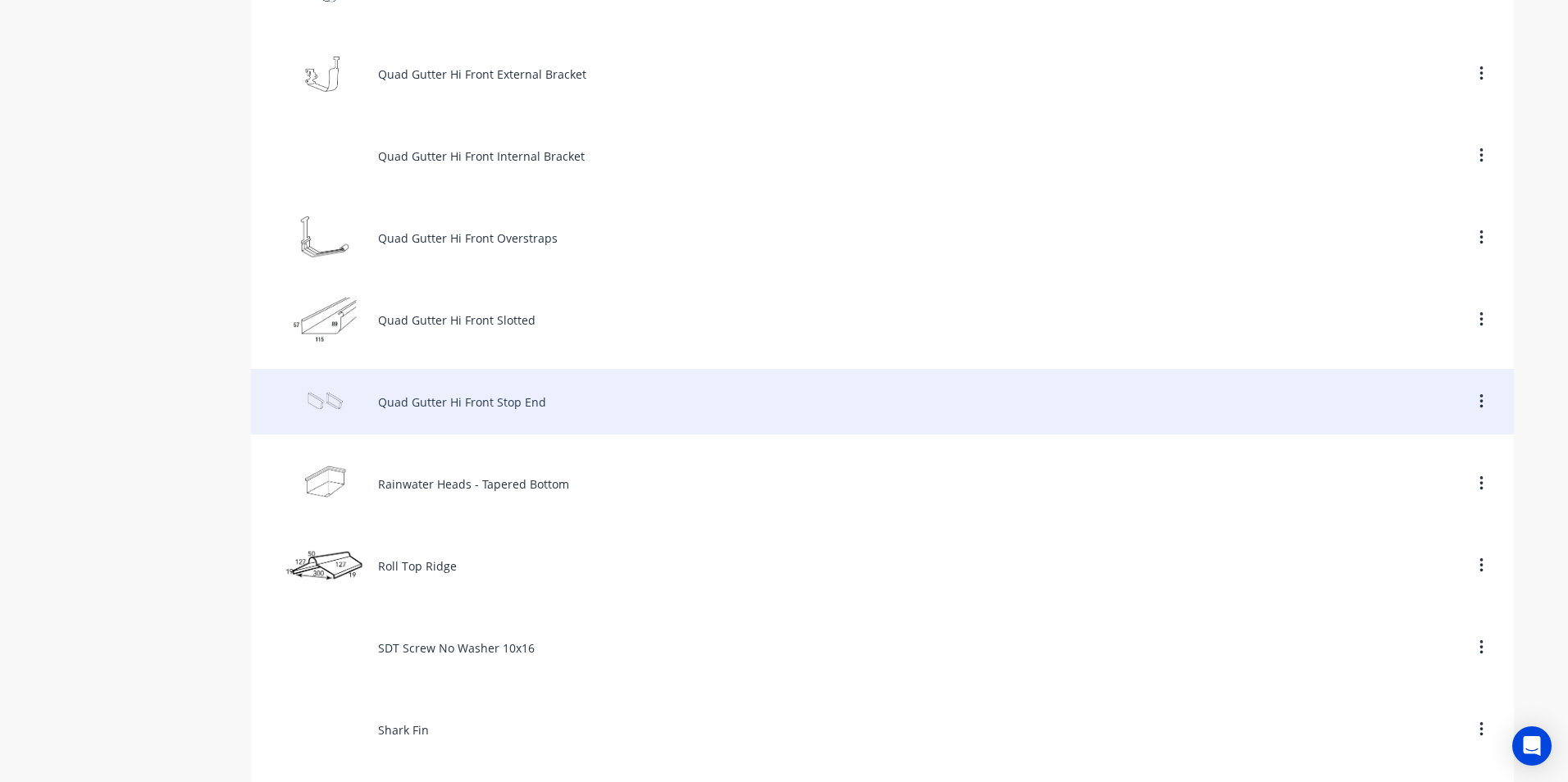
click at [424, 413] on div "Quad Gutter Hi Front Stop End" at bounding box center [882, 402] width 1262 height 65
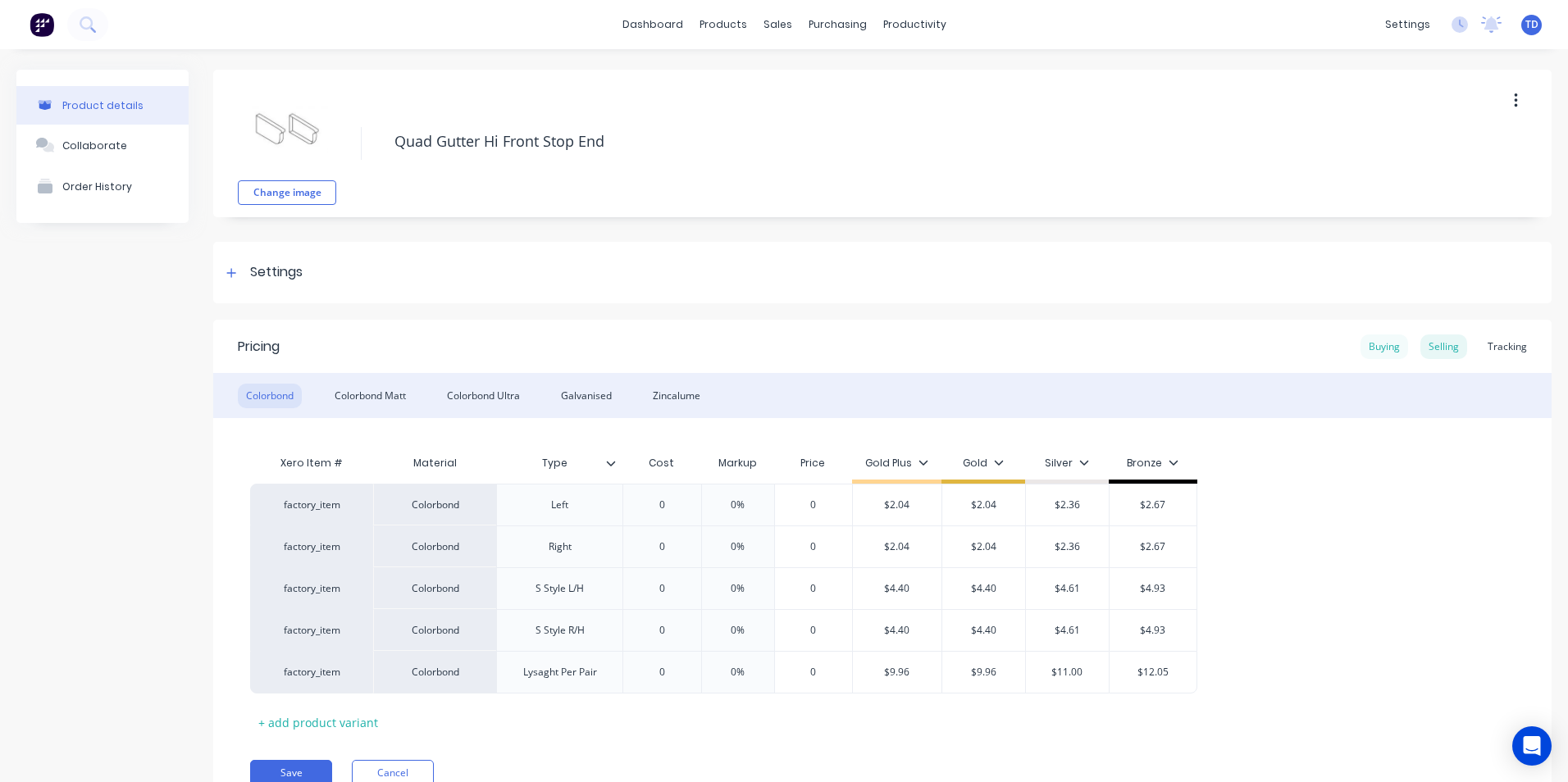
click at [1371, 352] on div "Buying" at bounding box center [1384, 347] width 48 height 24
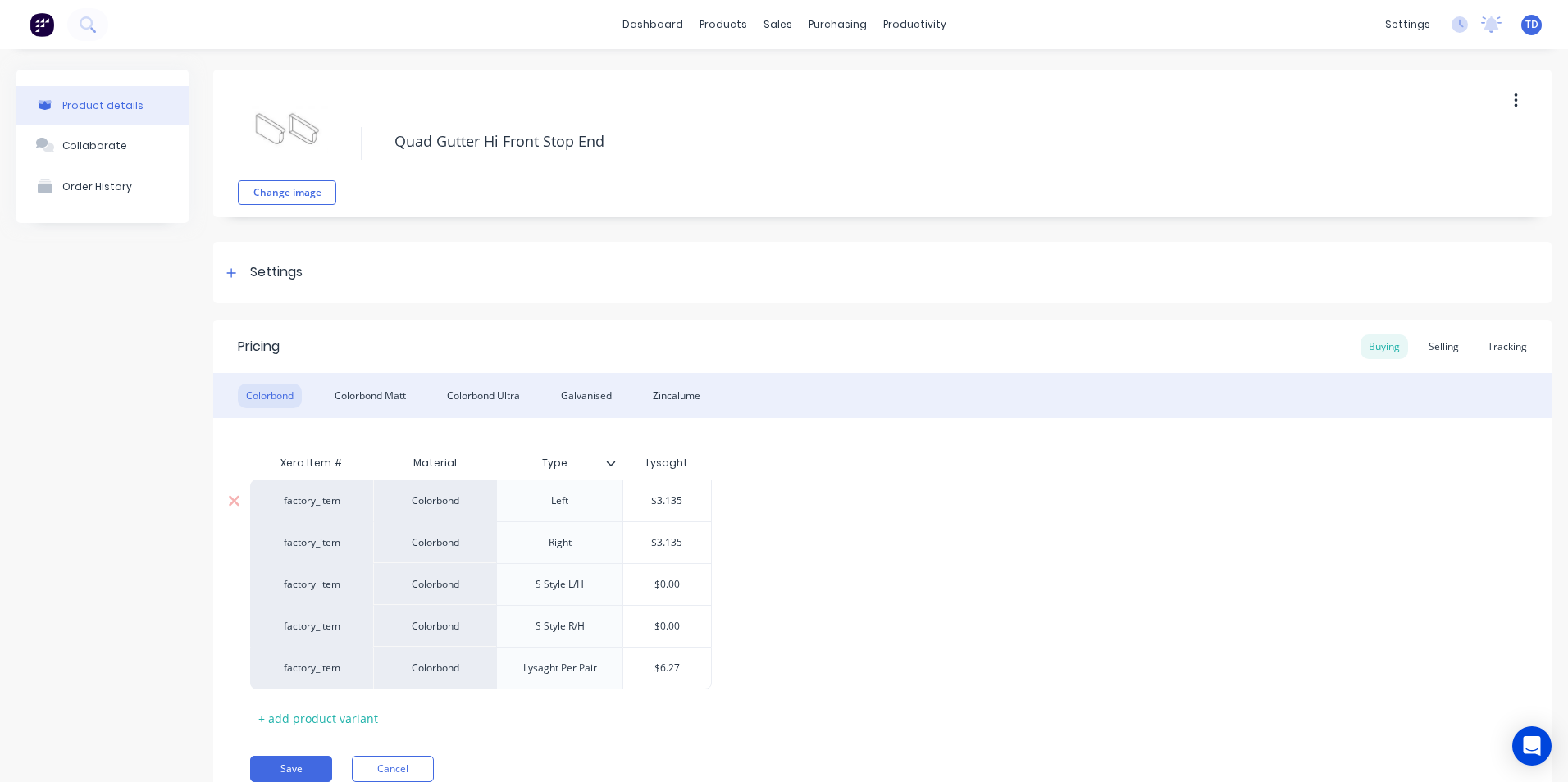
click at [694, 502] on input "$3.135" at bounding box center [666, 502] width 88 height 15
drag, startPoint x: 701, startPoint y: 538, endPoint x: 711, endPoint y: 538, distance: 10.0
click at [704, 538] on input "$3.135" at bounding box center [666, 543] width 88 height 15
click at [753, 626] on div "factory_item Colorbond Left $0.00 $ factory_item Colorbond Right $0.00 factory_…" at bounding box center [882, 584] width 1264 height 210
click at [676, 671] on input "$6.27" at bounding box center [666, 668] width 88 height 15
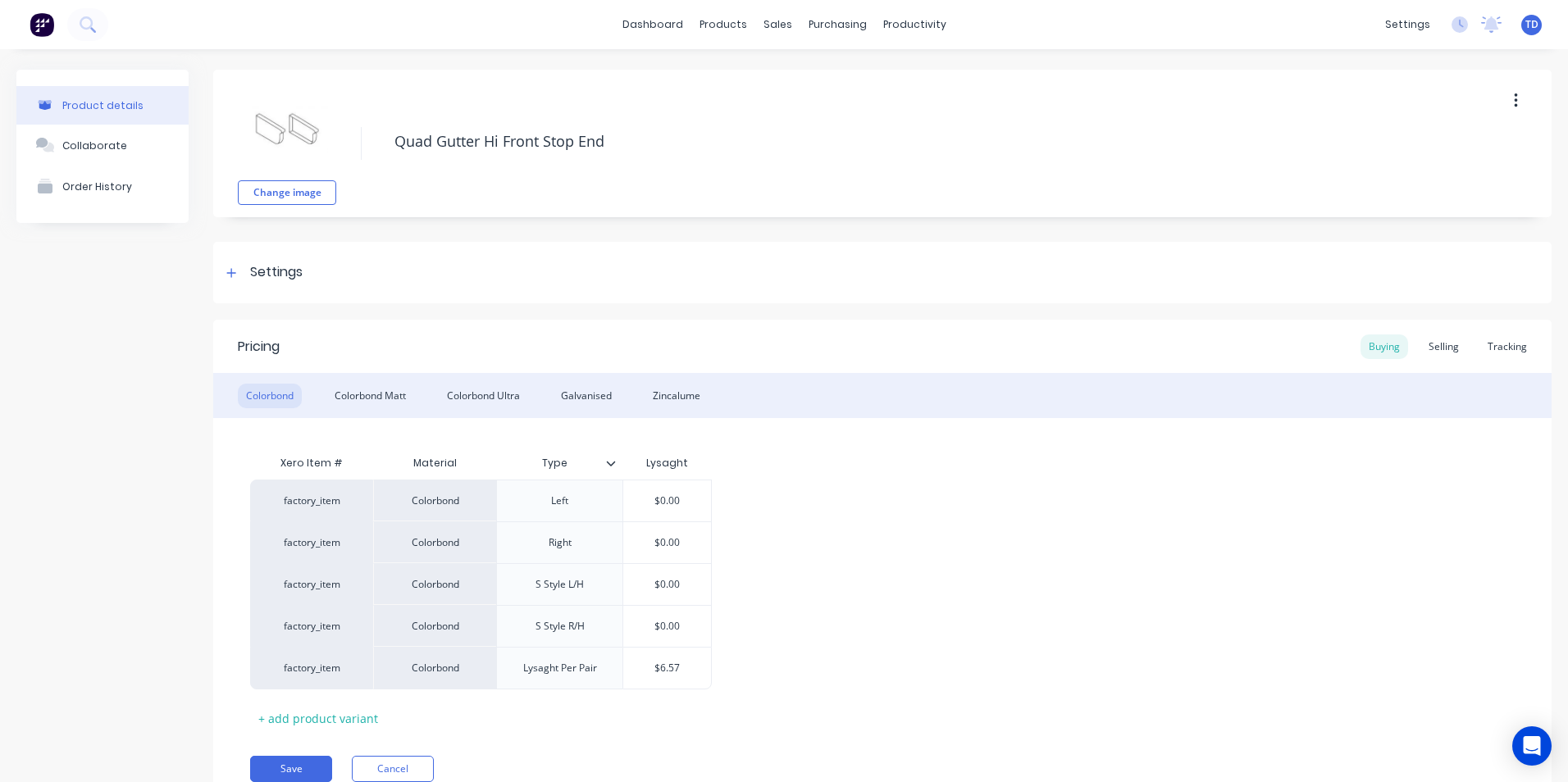
click at [1044, 642] on div "factory_item Colorbond Left $0.00 $ factory_item Colorbond Right $0.00 factory_…" at bounding box center [882, 584] width 1264 height 210
click at [1432, 347] on div "Selling" at bounding box center [1444, 347] width 47 height 24
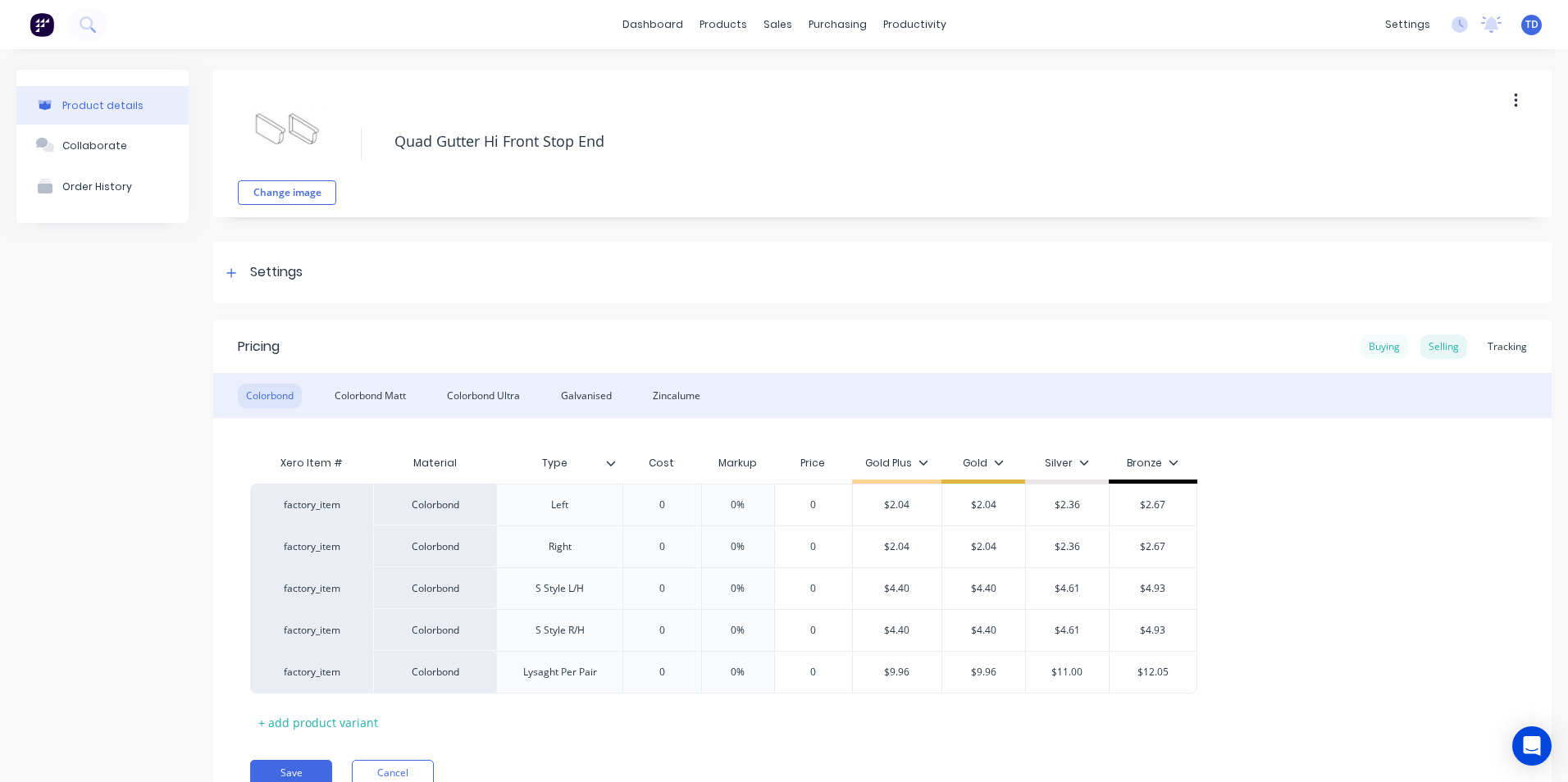
click at [1368, 344] on div "Buying" at bounding box center [1384, 347] width 48 height 24
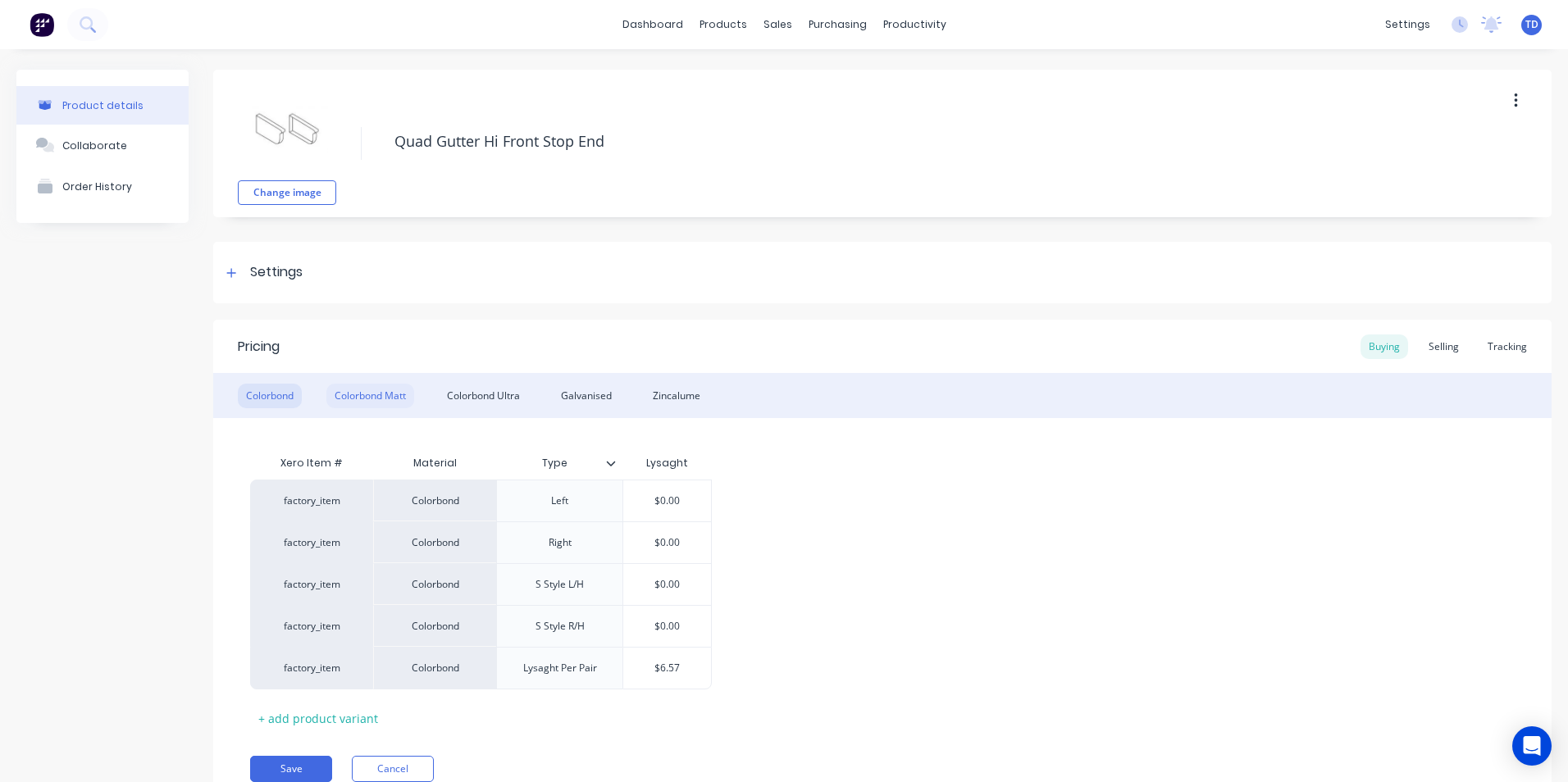
click at [384, 400] on div "Colorbond Matt" at bounding box center [370, 395] width 88 height 24
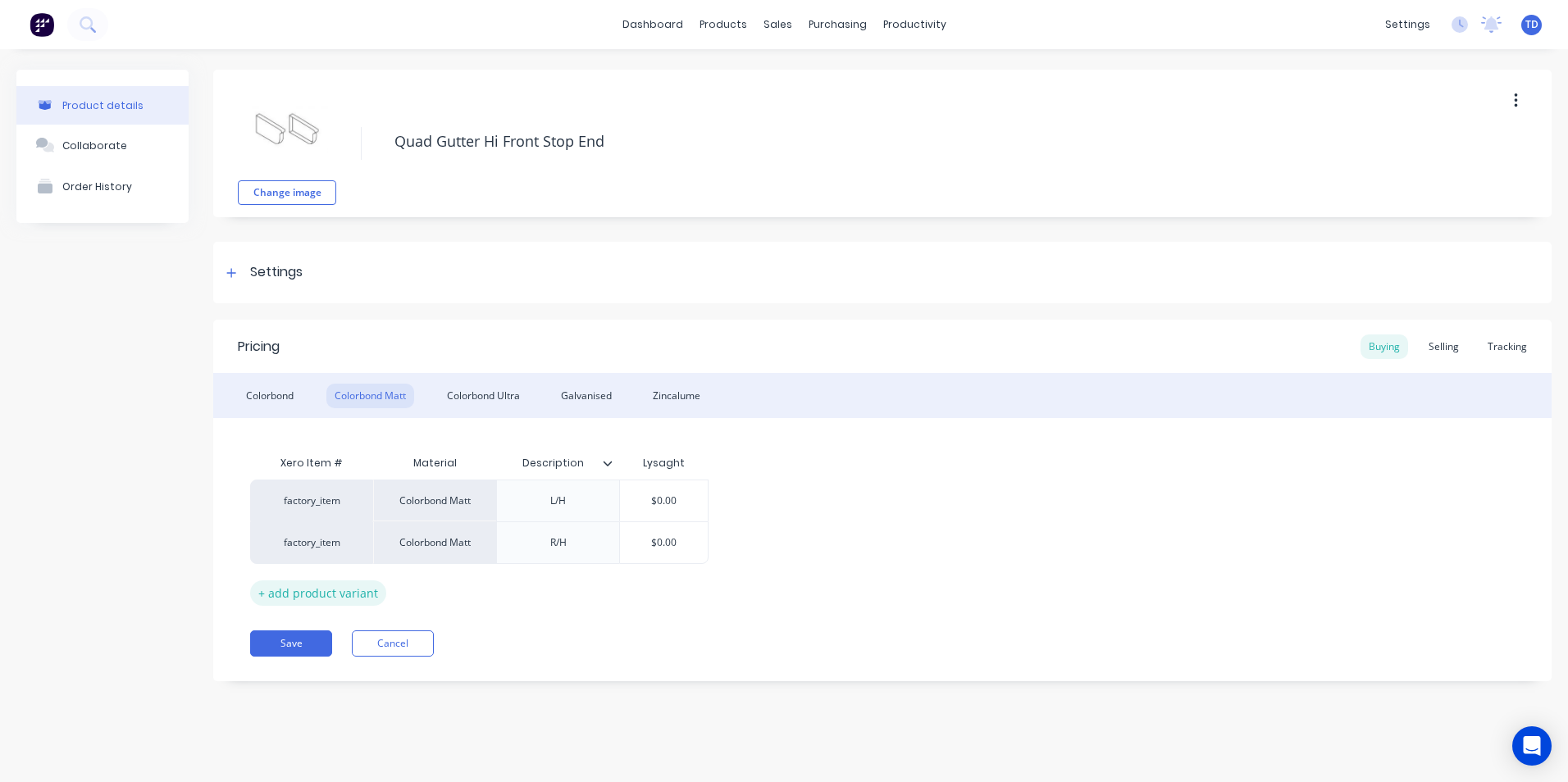
click at [316, 599] on div "+ add product variant" at bounding box center [318, 594] width 136 height 25
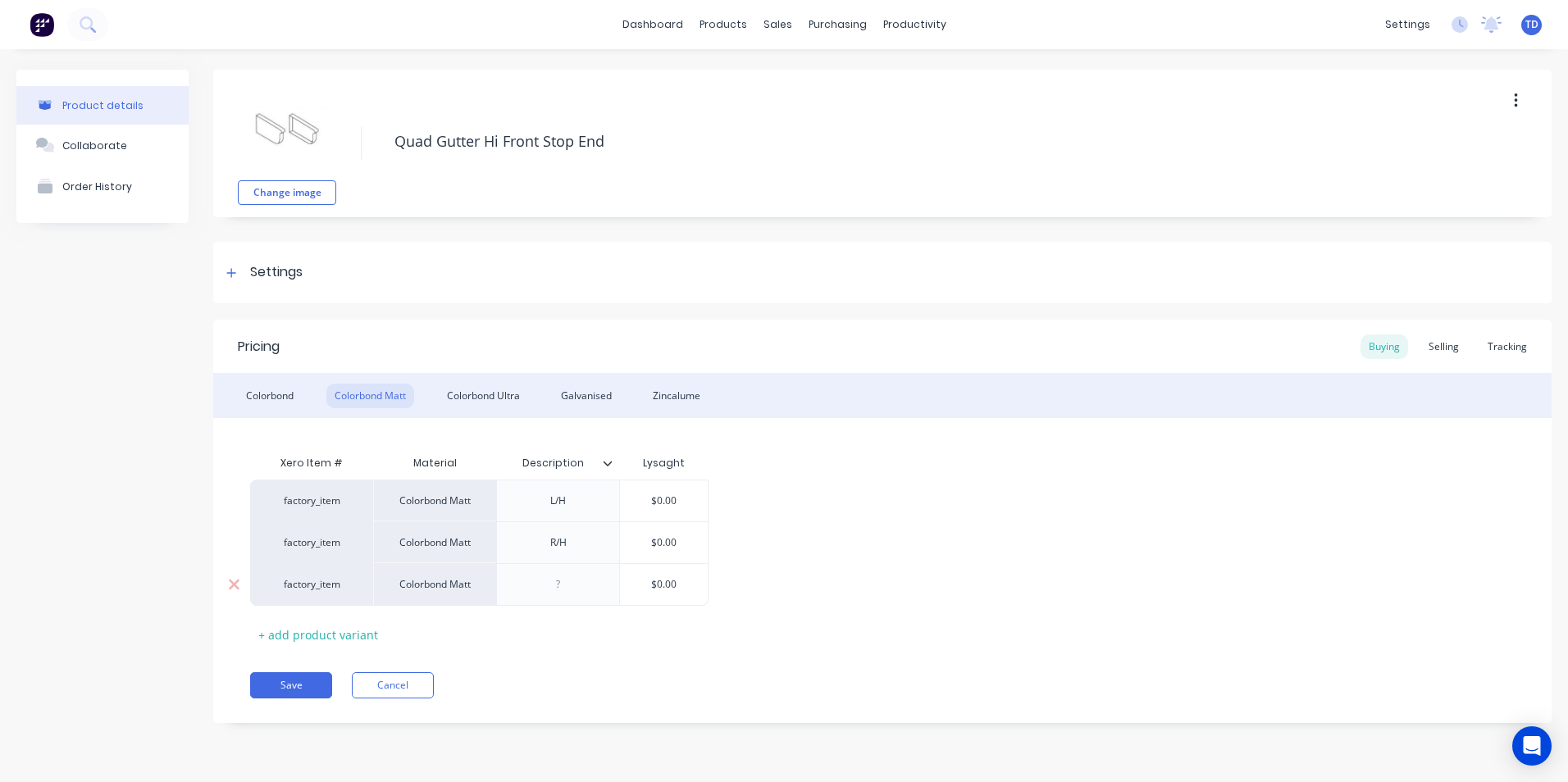
click at [584, 594] on div at bounding box center [558, 584] width 123 height 43
click at [573, 584] on div at bounding box center [558, 584] width 82 height 21
click at [676, 590] on input "$0.00" at bounding box center [664, 585] width 88 height 15
click at [1431, 349] on div "Selling" at bounding box center [1444, 347] width 47 height 24
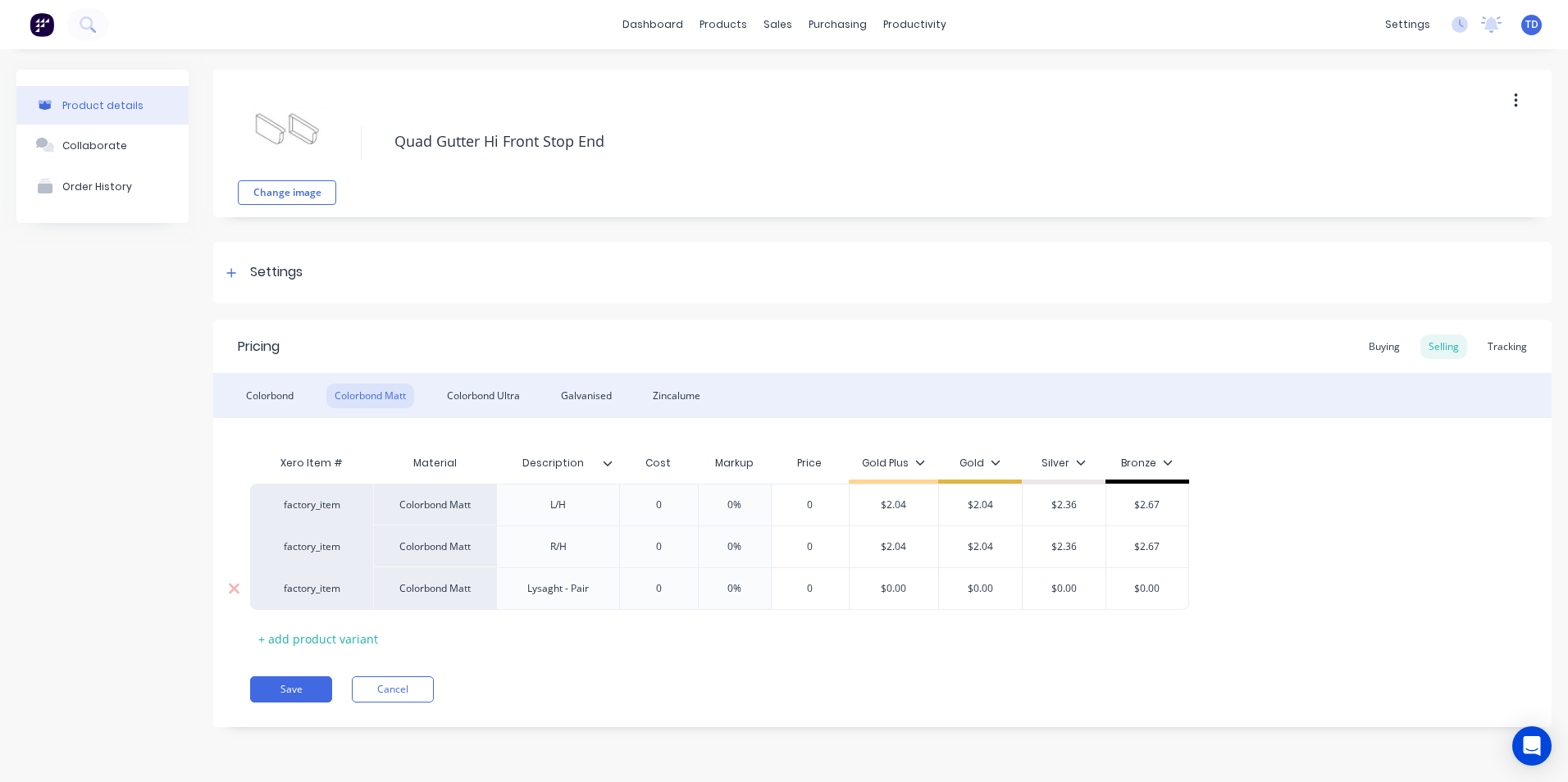
click at [931, 594] on input "$0.00" at bounding box center [894, 589] width 89 height 15
click at [290, 691] on button "Save" at bounding box center [291, 689] width 82 height 26
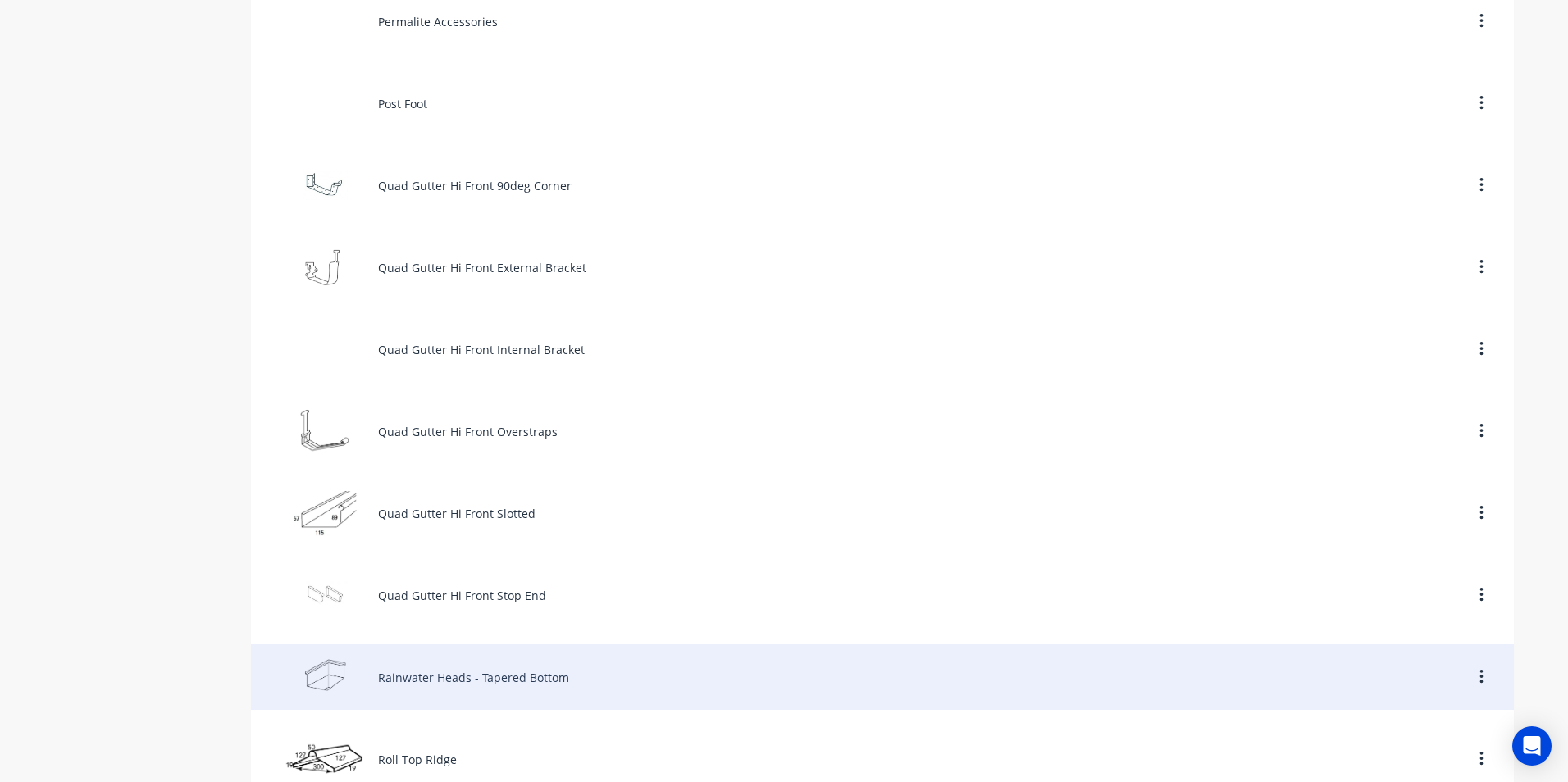
scroll to position [6315, 0]
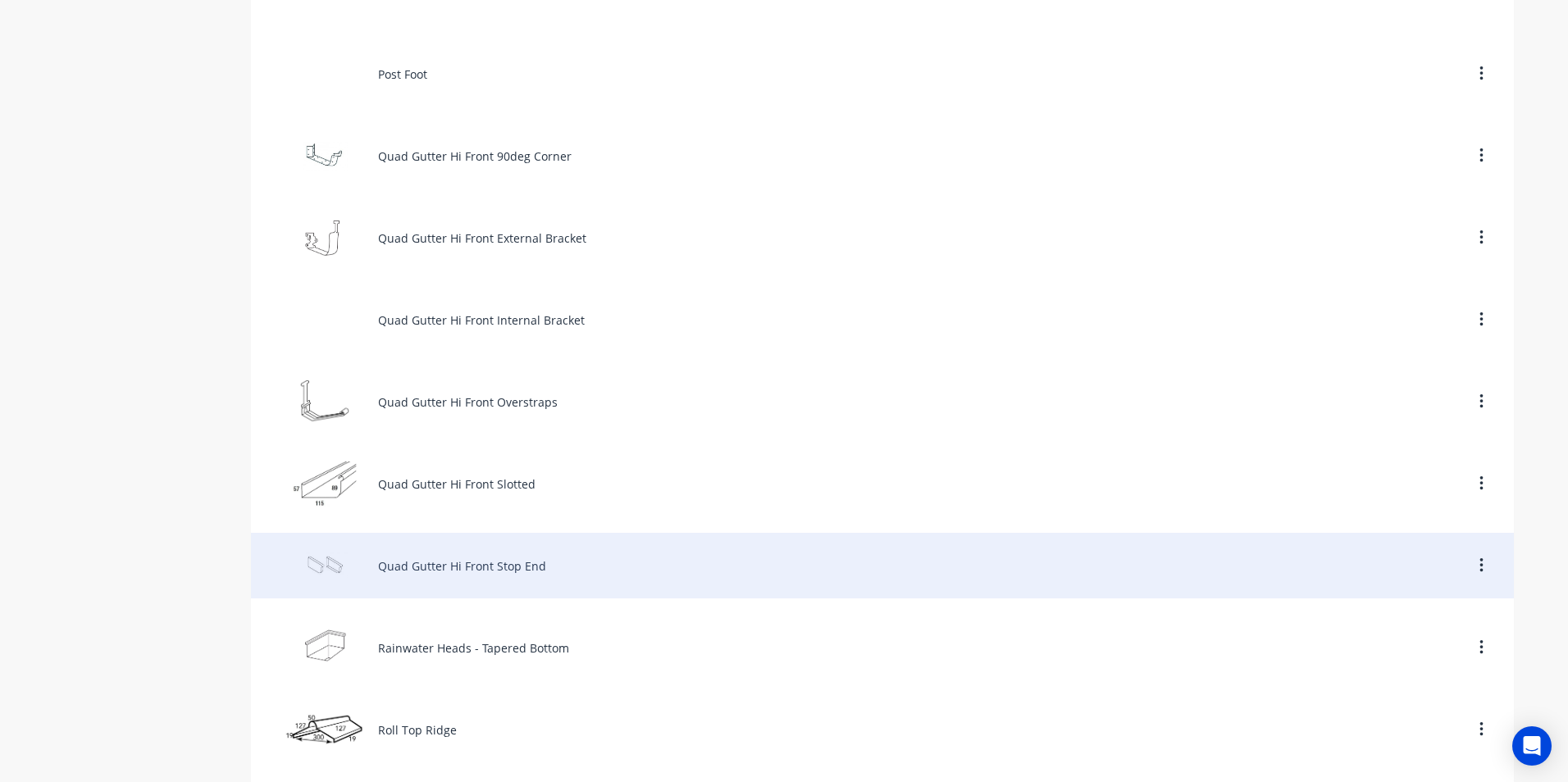
click at [452, 577] on div "Quad Gutter Hi Front Stop End" at bounding box center [882, 566] width 1262 height 65
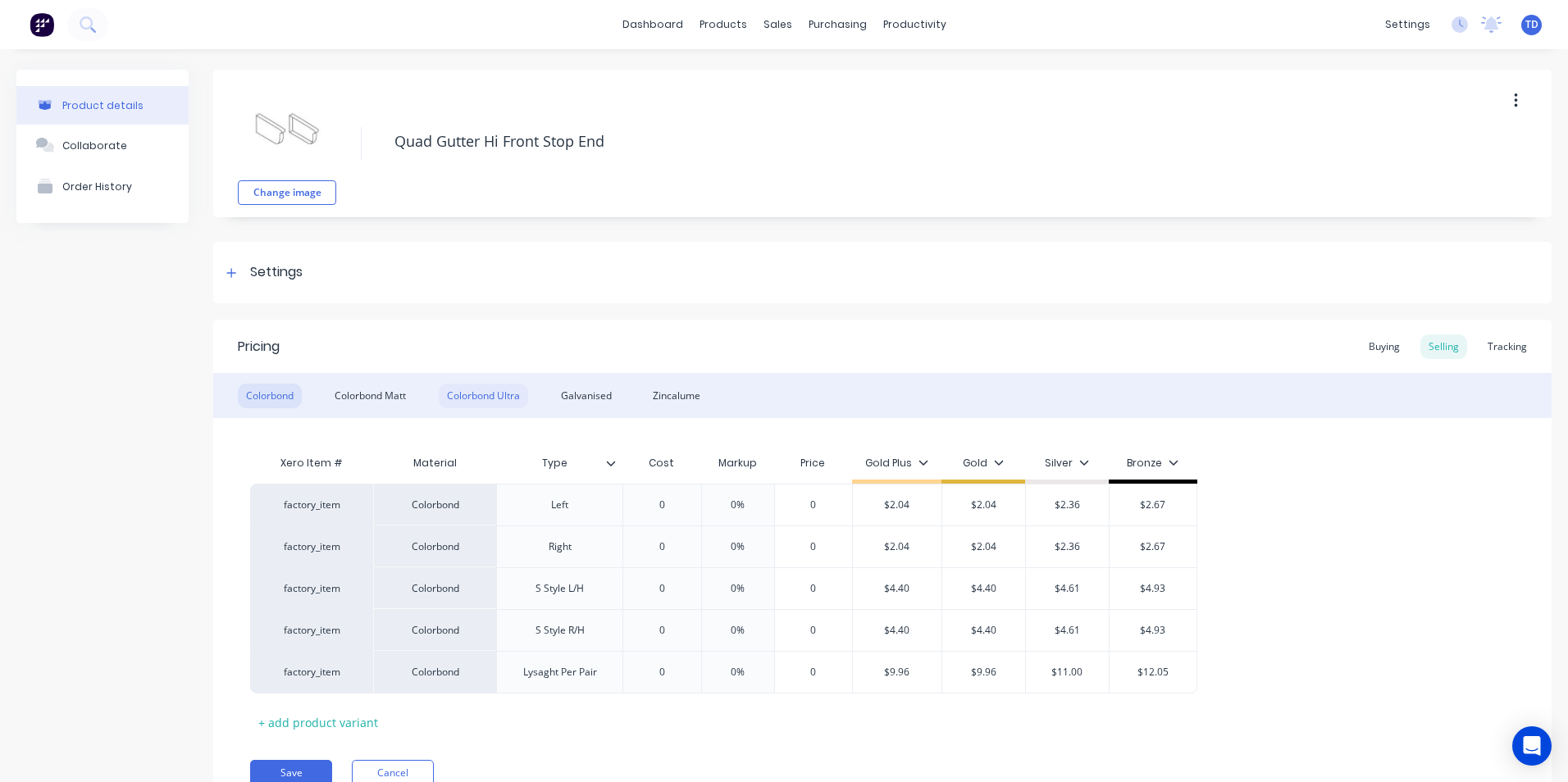
click at [477, 394] on div "Colorbond Ultra" at bounding box center [483, 395] width 90 height 24
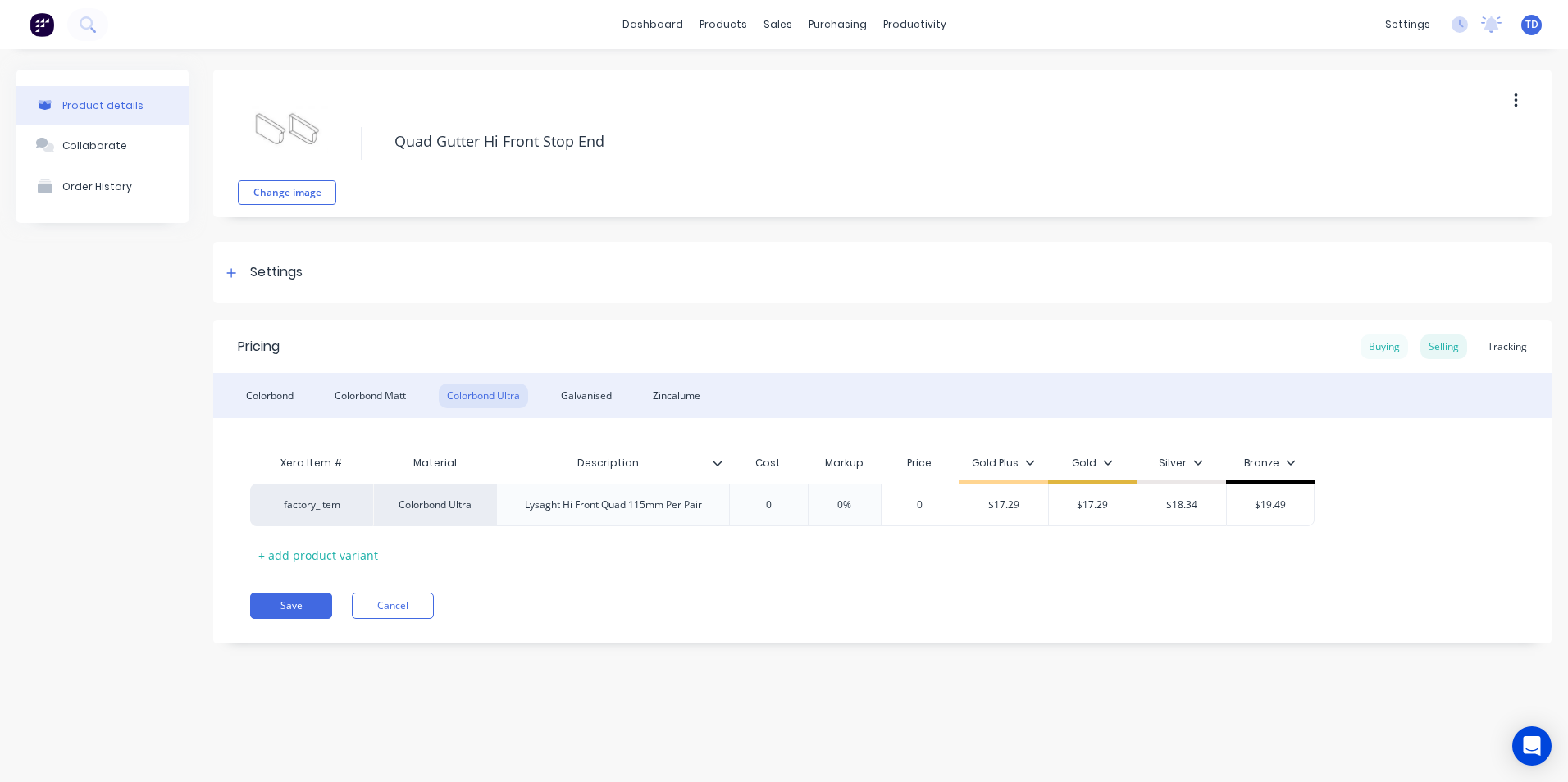
click at [1378, 352] on div "Buying" at bounding box center [1384, 347] width 48 height 24
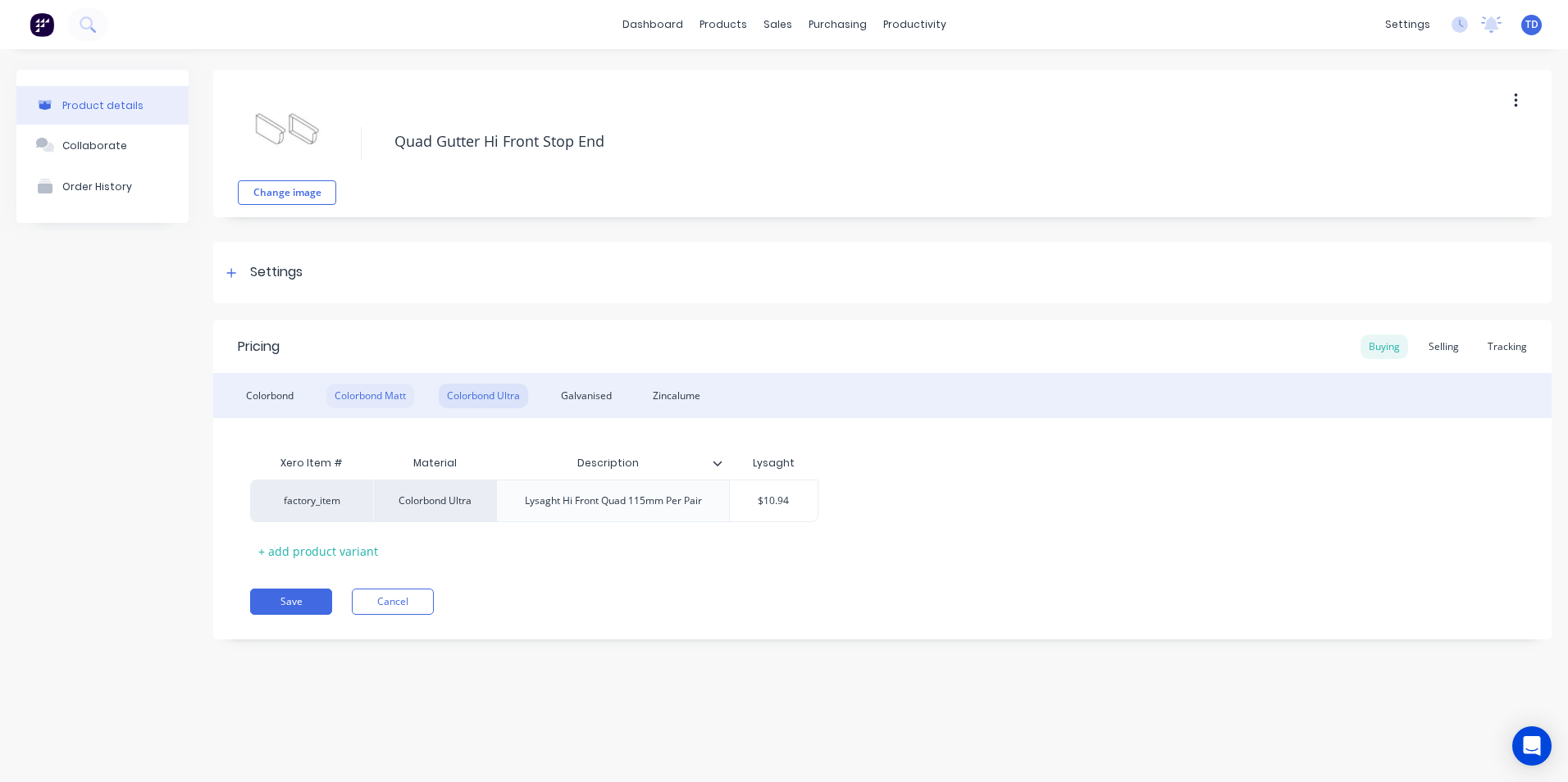
click at [388, 404] on div "Colorbond Matt" at bounding box center [370, 395] width 88 height 24
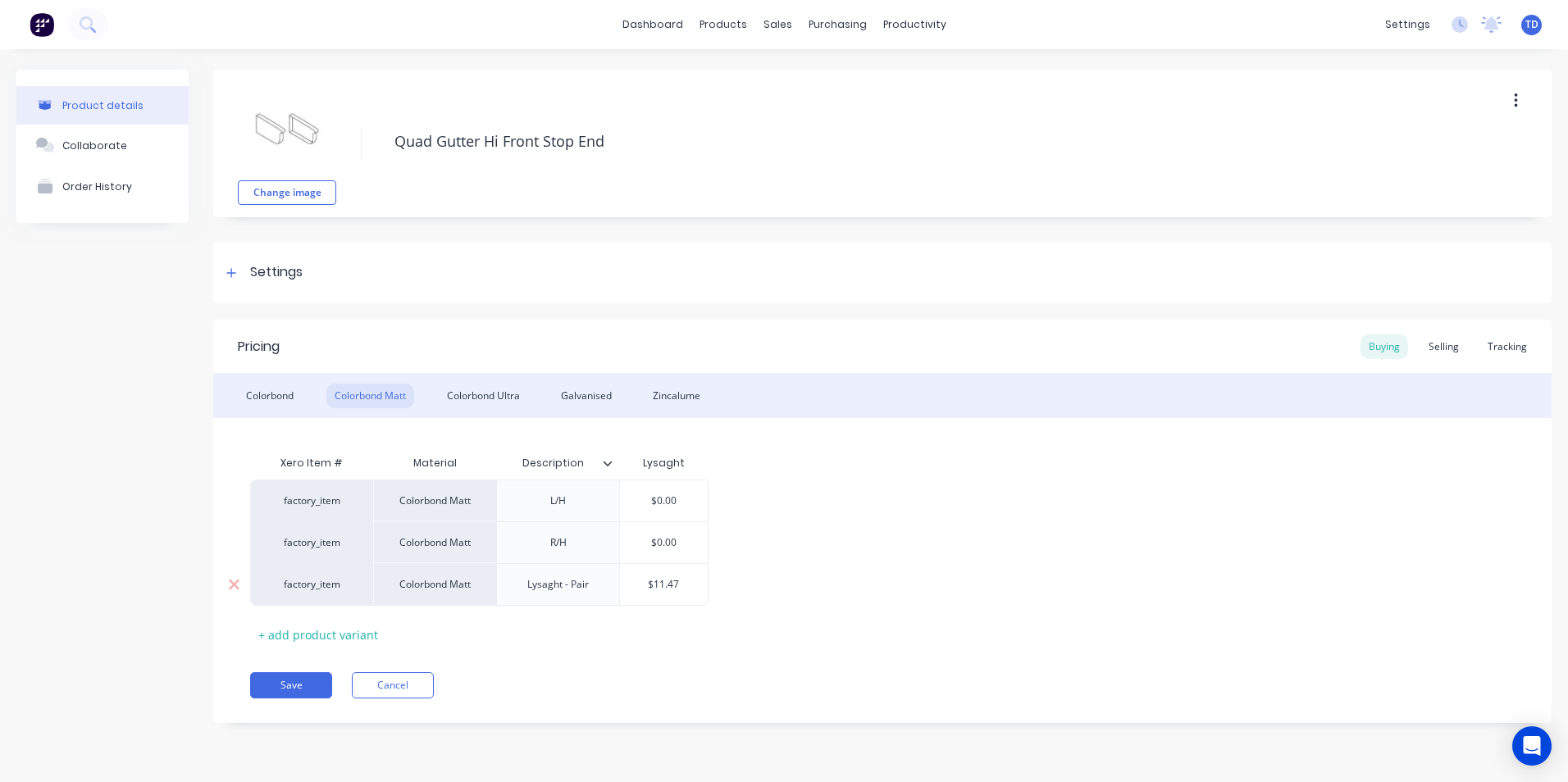
click at [690, 592] on div "$11.47" at bounding box center [664, 584] width 88 height 41
click at [1455, 341] on div "Selling" at bounding box center [1444, 347] width 47 height 24
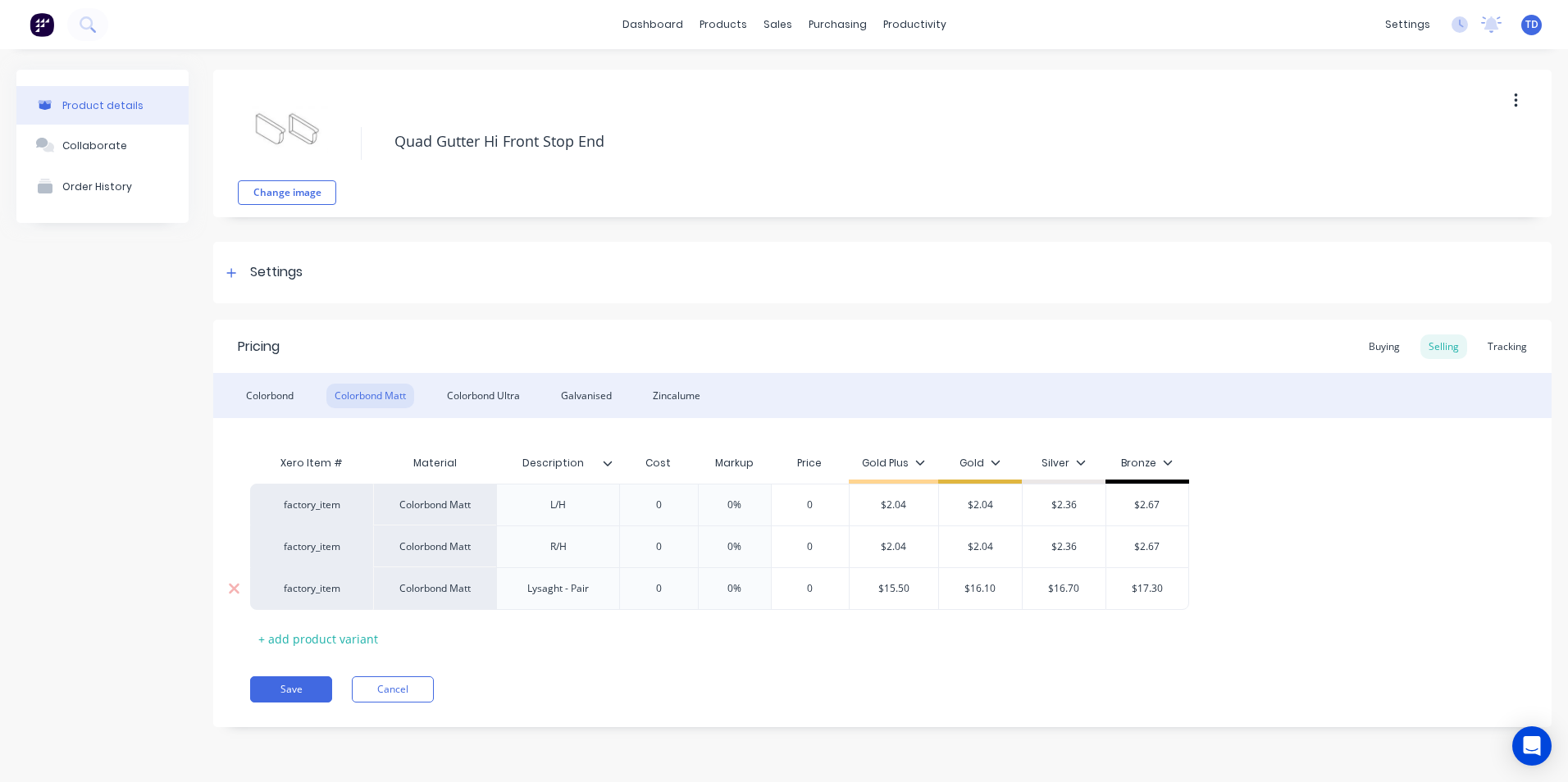
click at [920, 591] on input "$15.50" at bounding box center [894, 589] width 89 height 15
click at [489, 392] on div "Colorbond Ultra" at bounding box center [483, 395] width 90 height 24
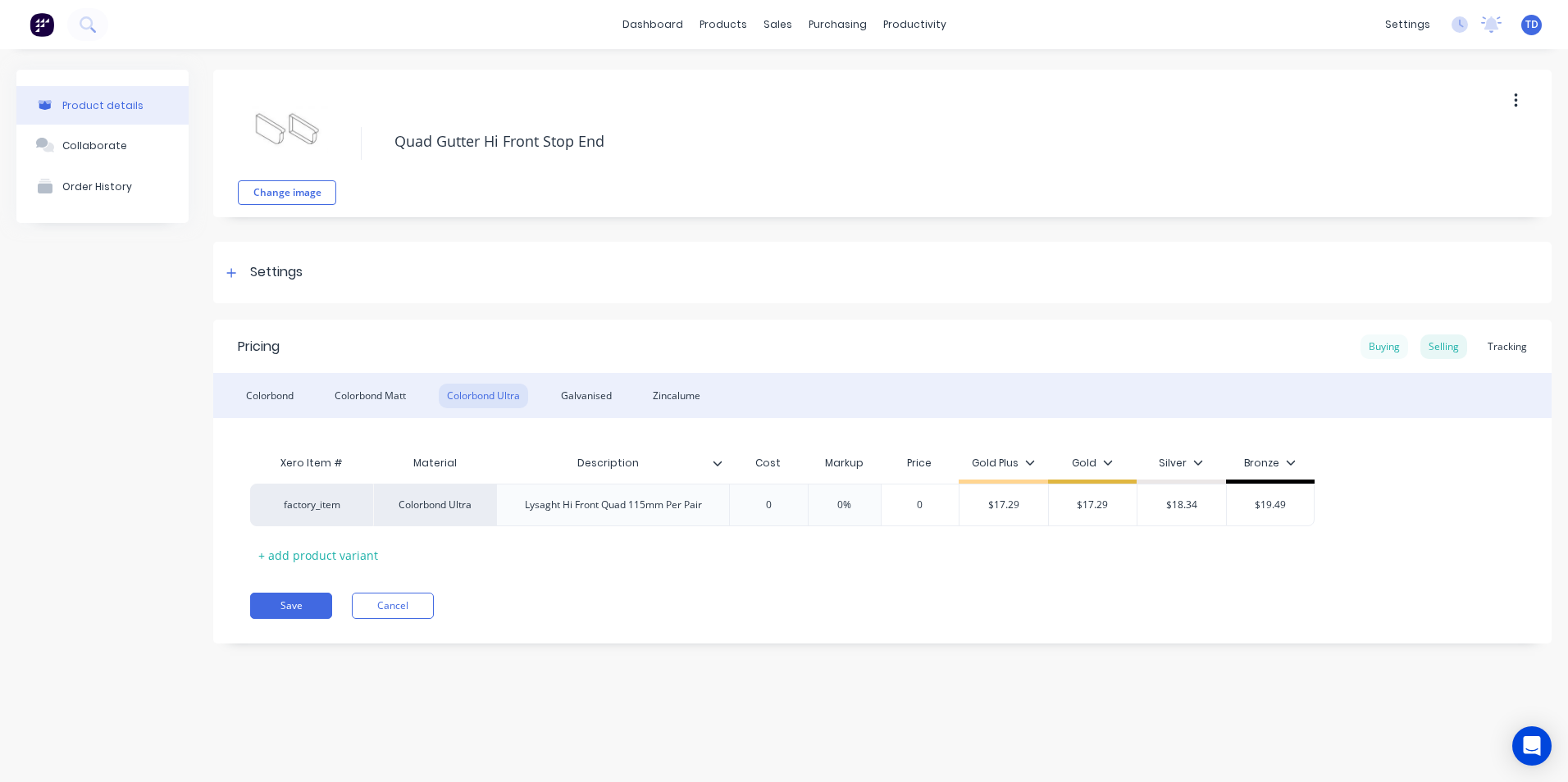
click at [1391, 347] on div "Buying" at bounding box center [1384, 347] width 48 height 24
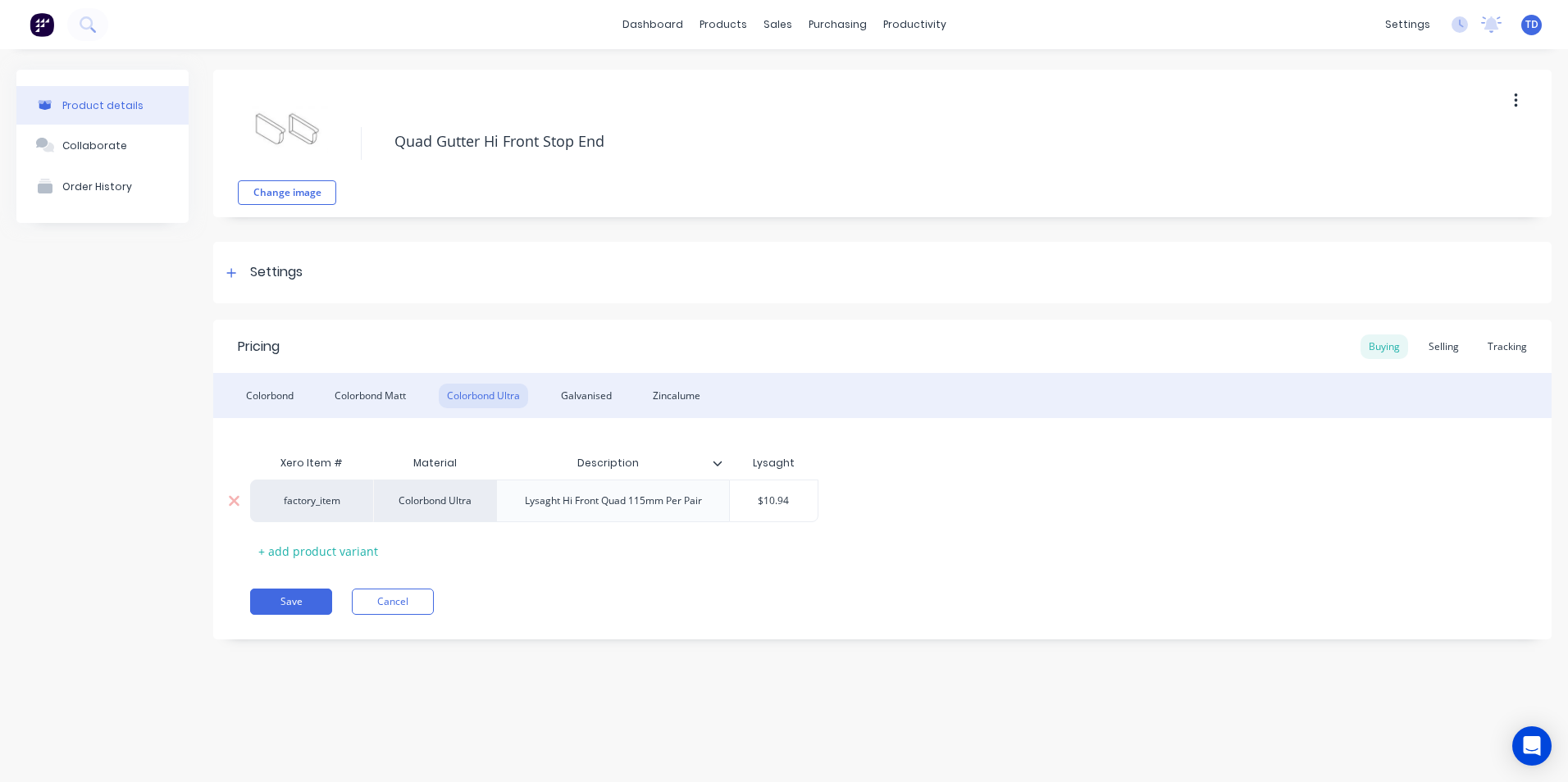
click at [793, 501] on input "$10.94" at bounding box center [774, 502] width 88 height 15
click at [686, 392] on div "Zincalume" at bounding box center [676, 395] width 64 height 24
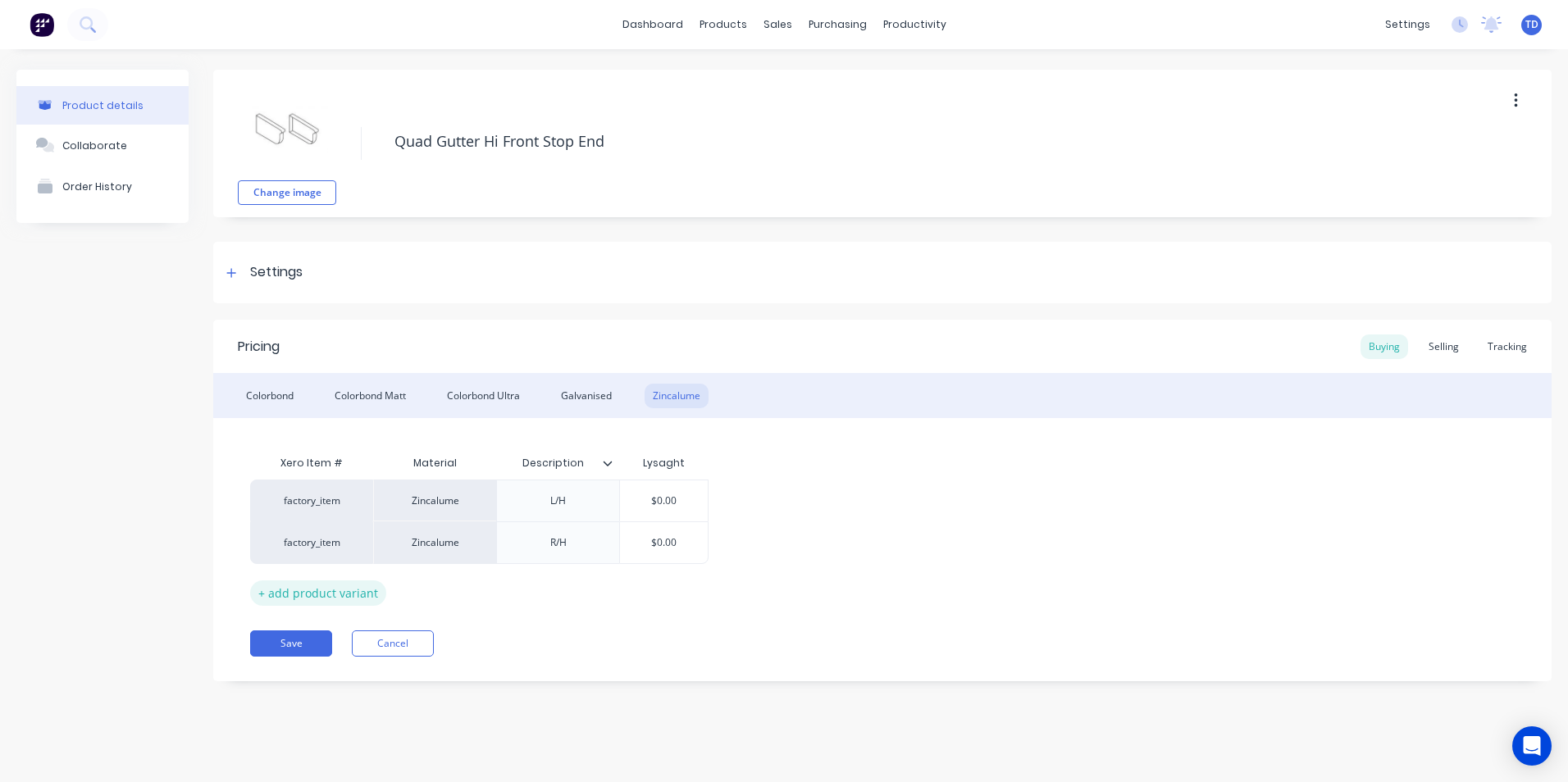
click at [354, 596] on div "+ add product variant" at bounding box center [318, 594] width 136 height 25
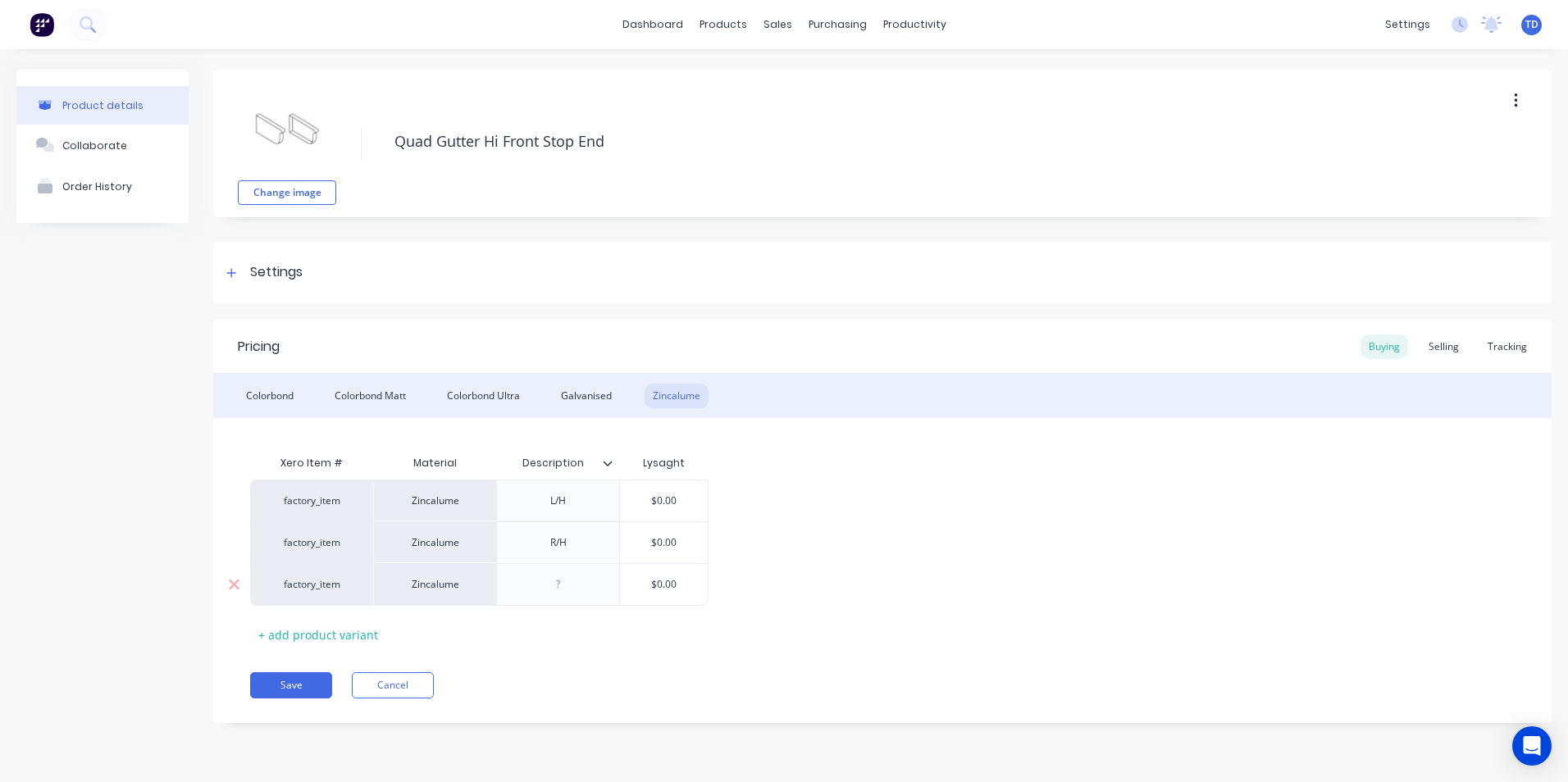
click at [575, 586] on div at bounding box center [558, 584] width 82 height 21
click at [671, 588] on input "$0.00" at bounding box center [664, 585] width 88 height 15
click at [1432, 351] on div "Selling" at bounding box center [1444, 347] width 47 height 24
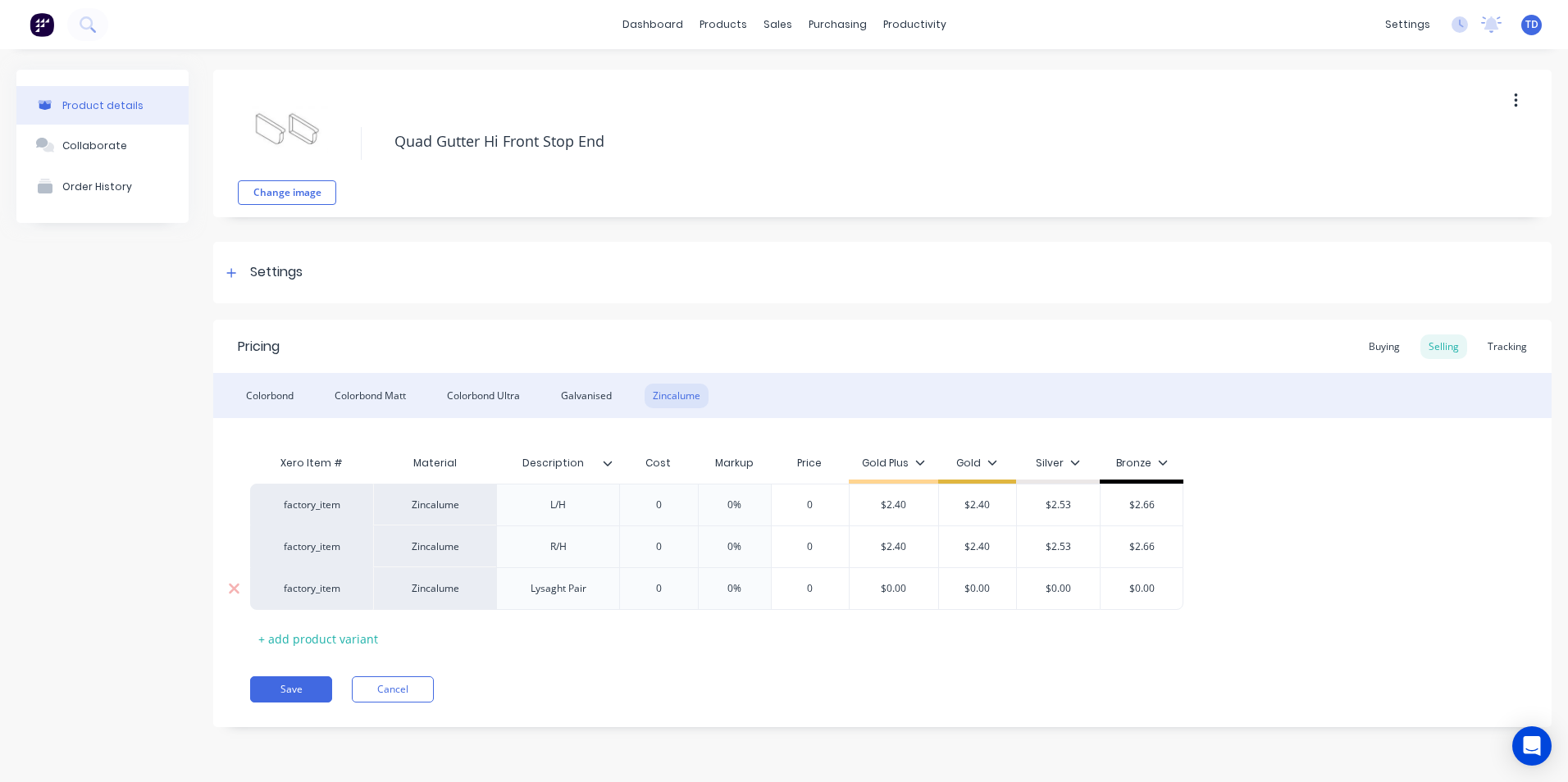
click at [910, 580] on div "$0.00" at bounding box center [894, 589] width 89 height 41
click at [285, 692] on button "Save" at bounding box center [291, 689] width 82 height 26
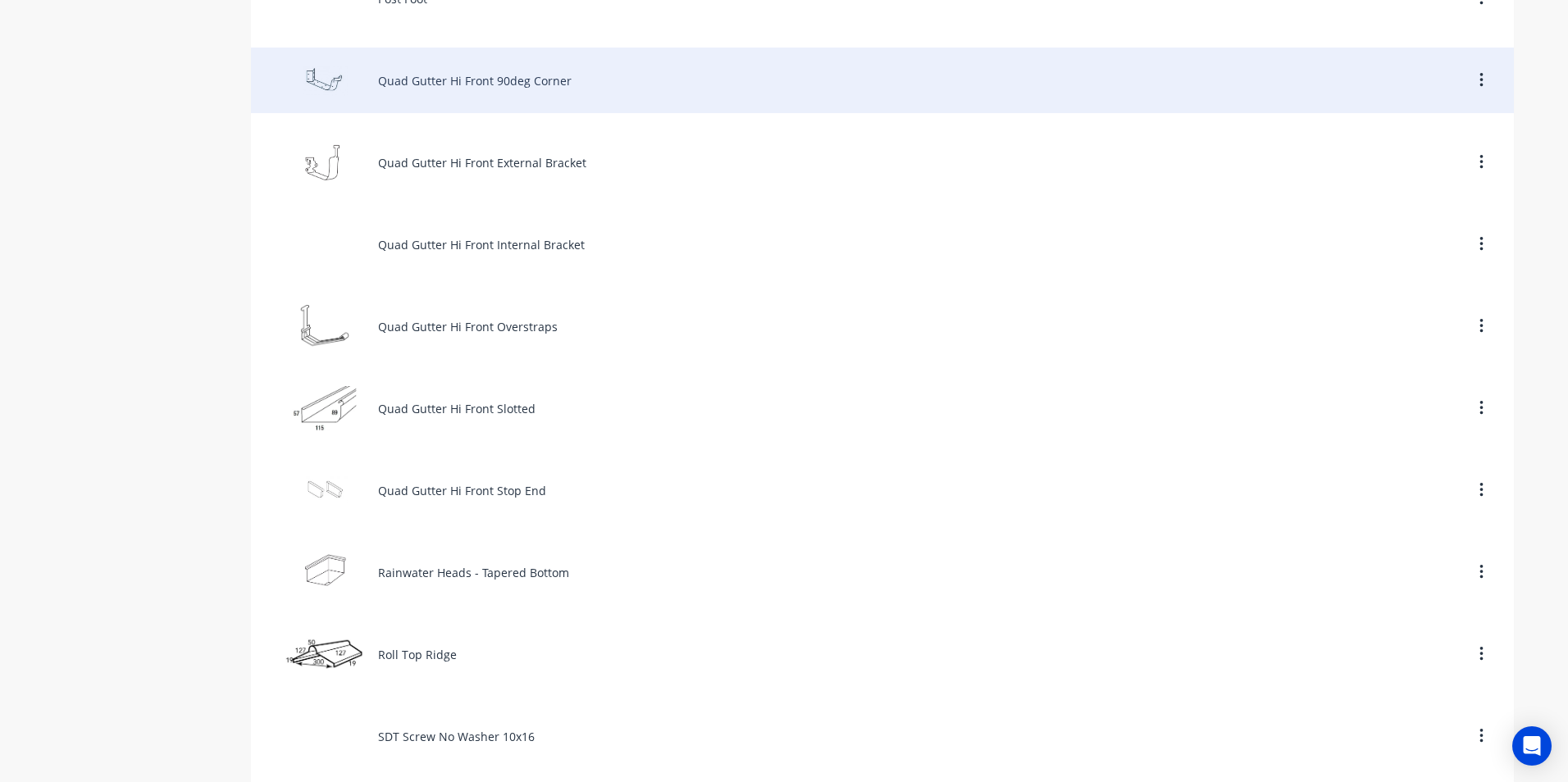
scroll to position [6397, 0]
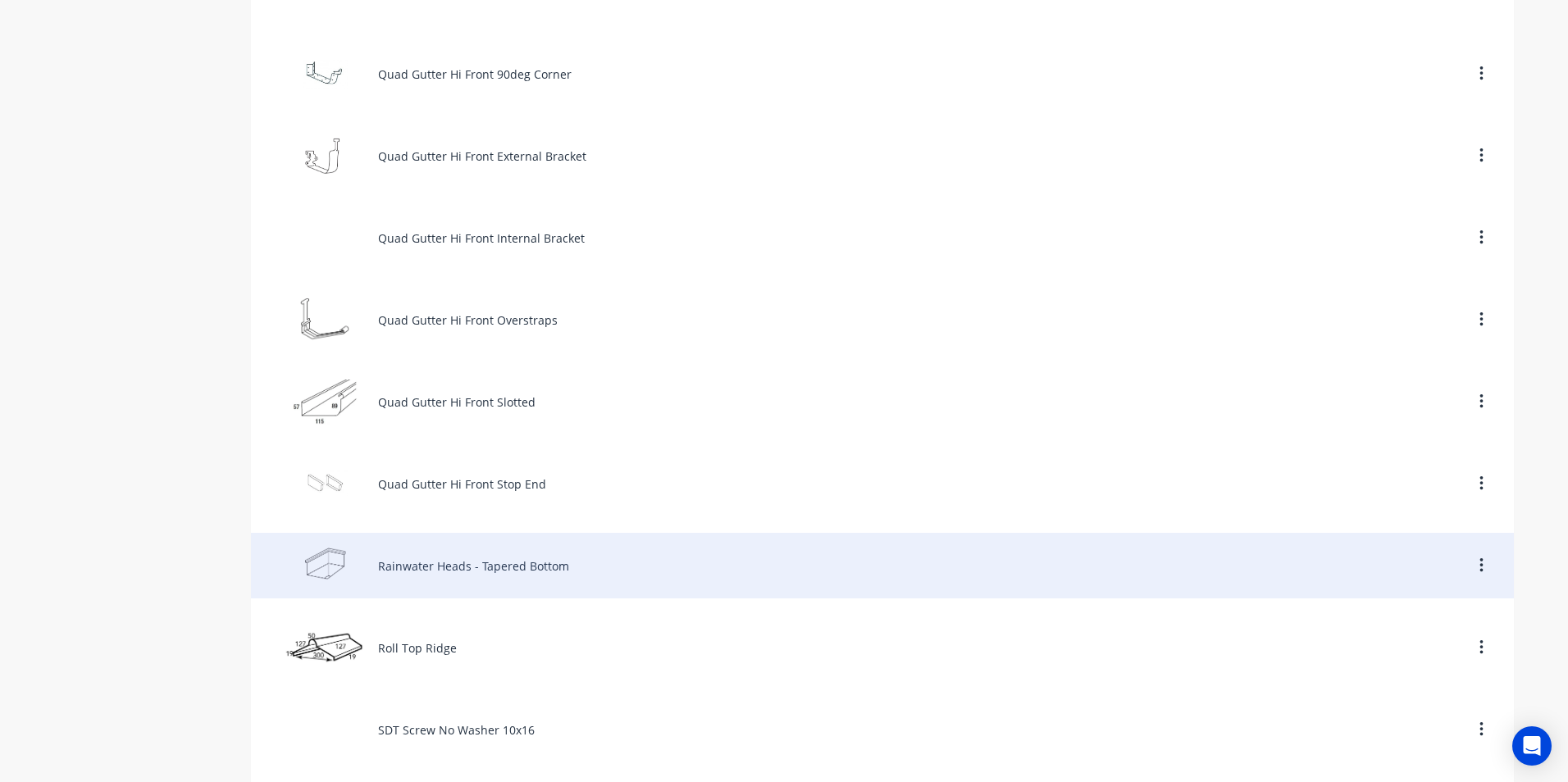
click at [424, 570] on div "Rainwater Heads - Tapered Bottom" at bounding box center [882, 566] width 1262 height 65
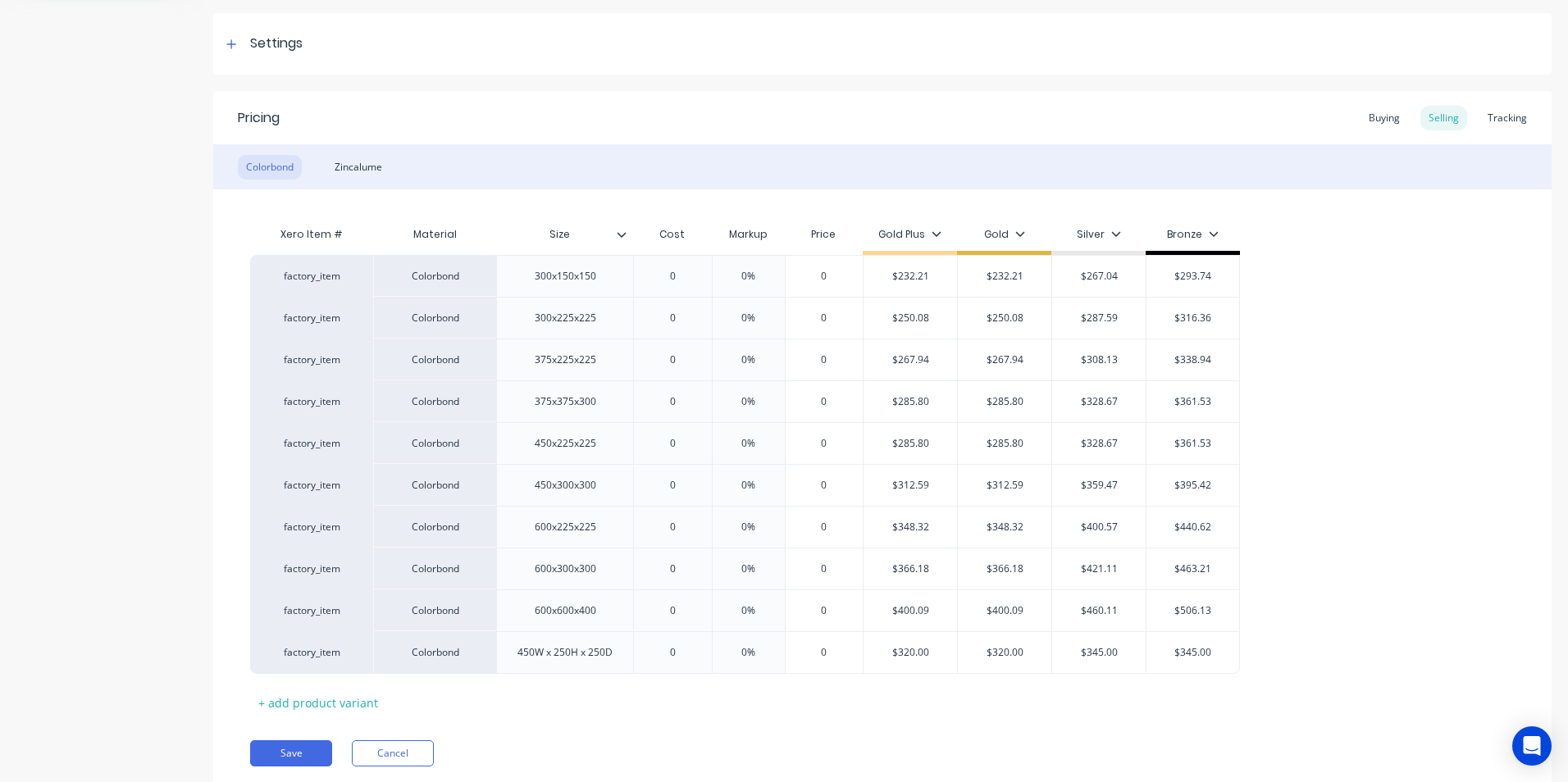
scroll to position [201, 0]
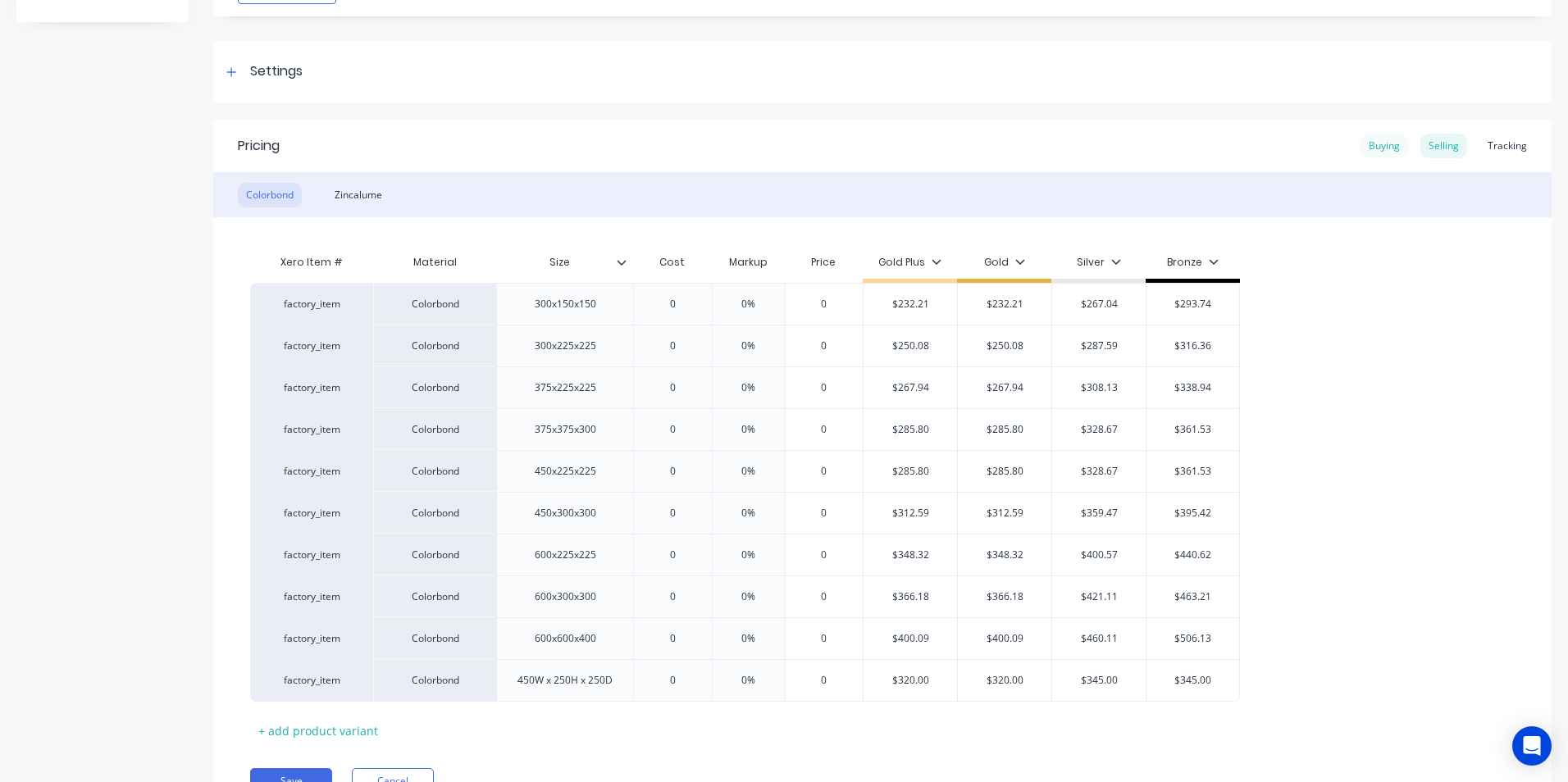
click at [1366, 152] on div "Buying" at bounding box center [1384, 146] width 48 height 24
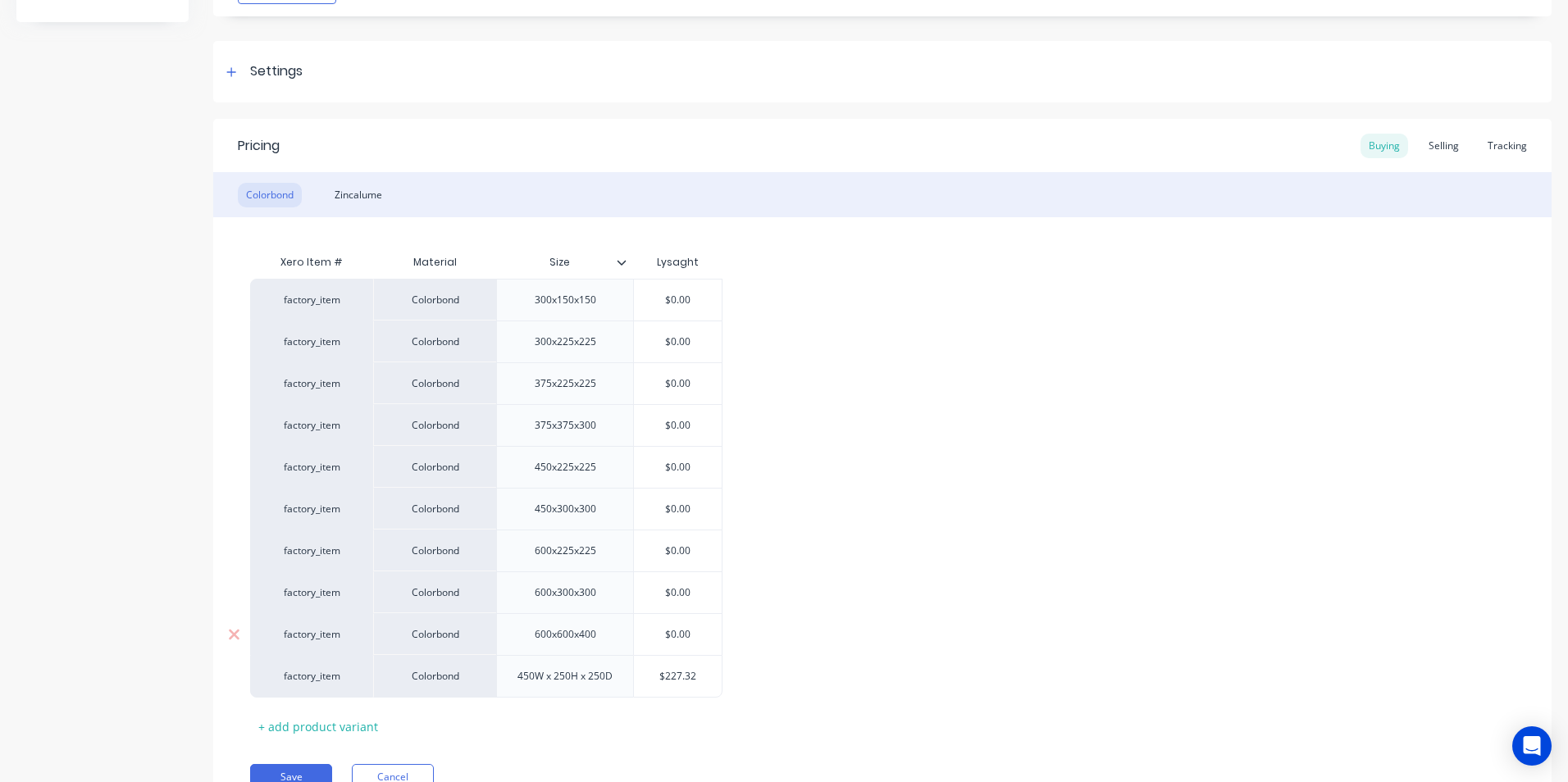
scroll to position [279, 0]
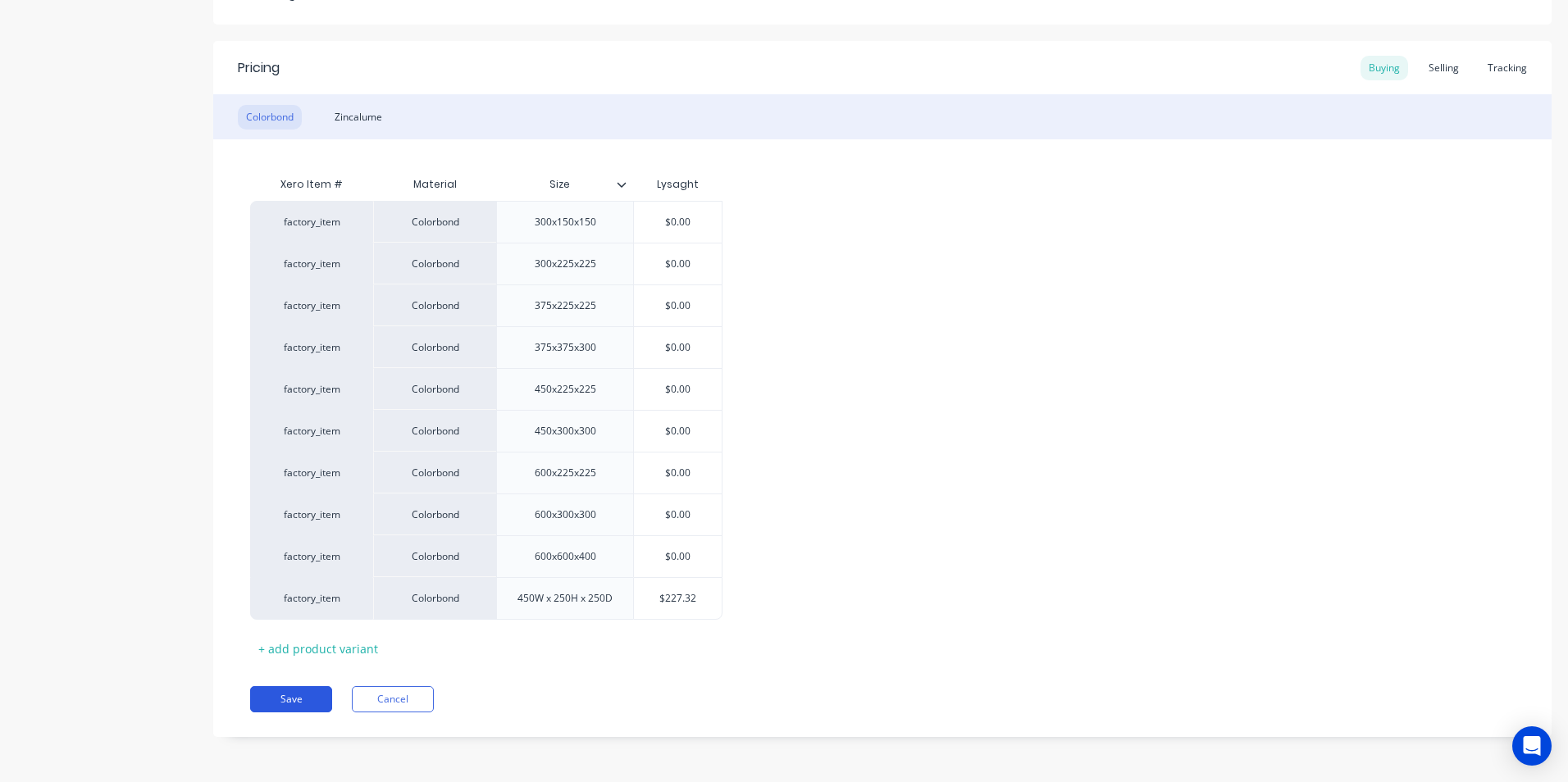
click at [263, 693] on button "Save" at bounding box center [291, 699] width 82 height 26
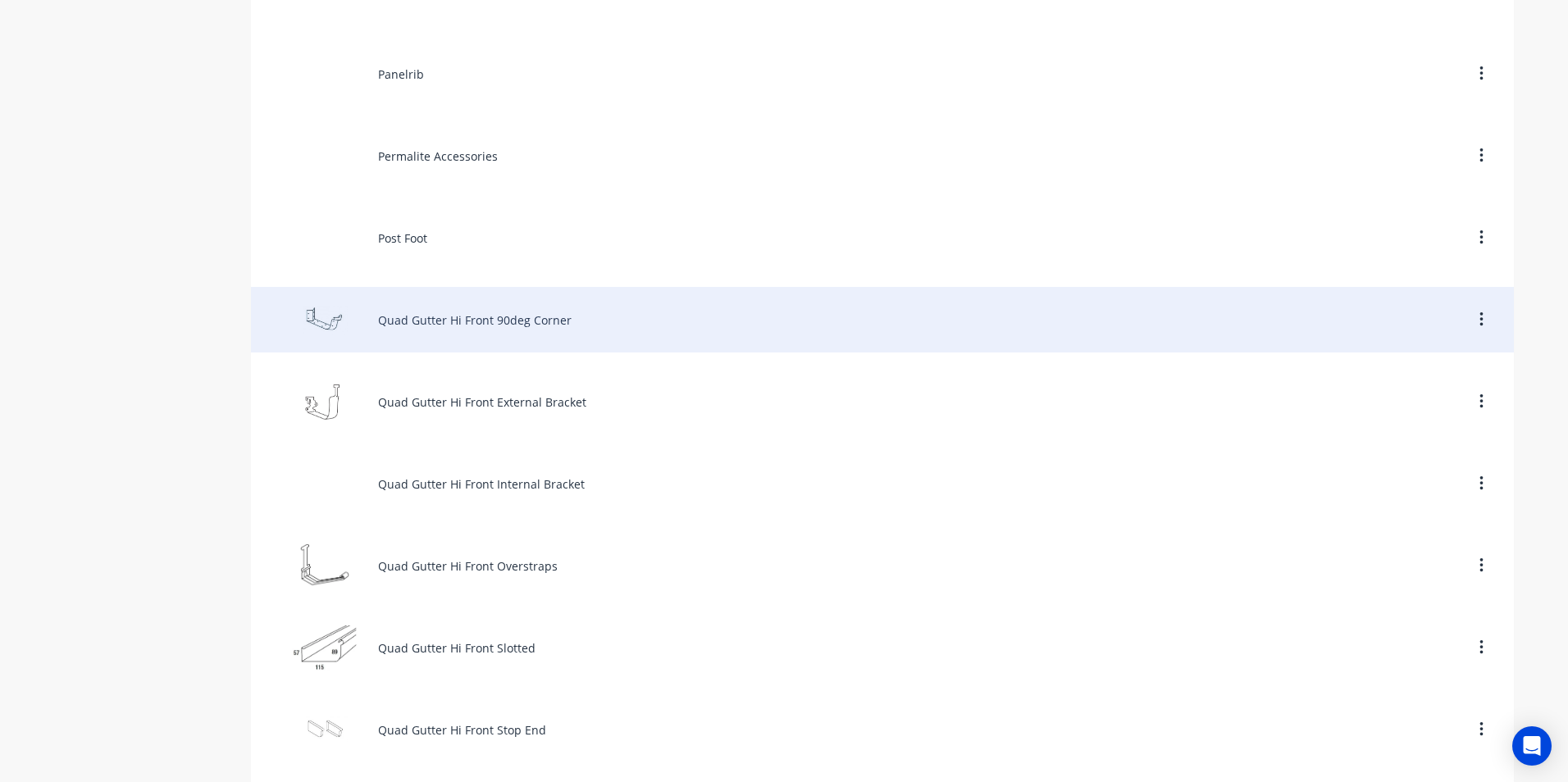
scroll to position [6561, 0]
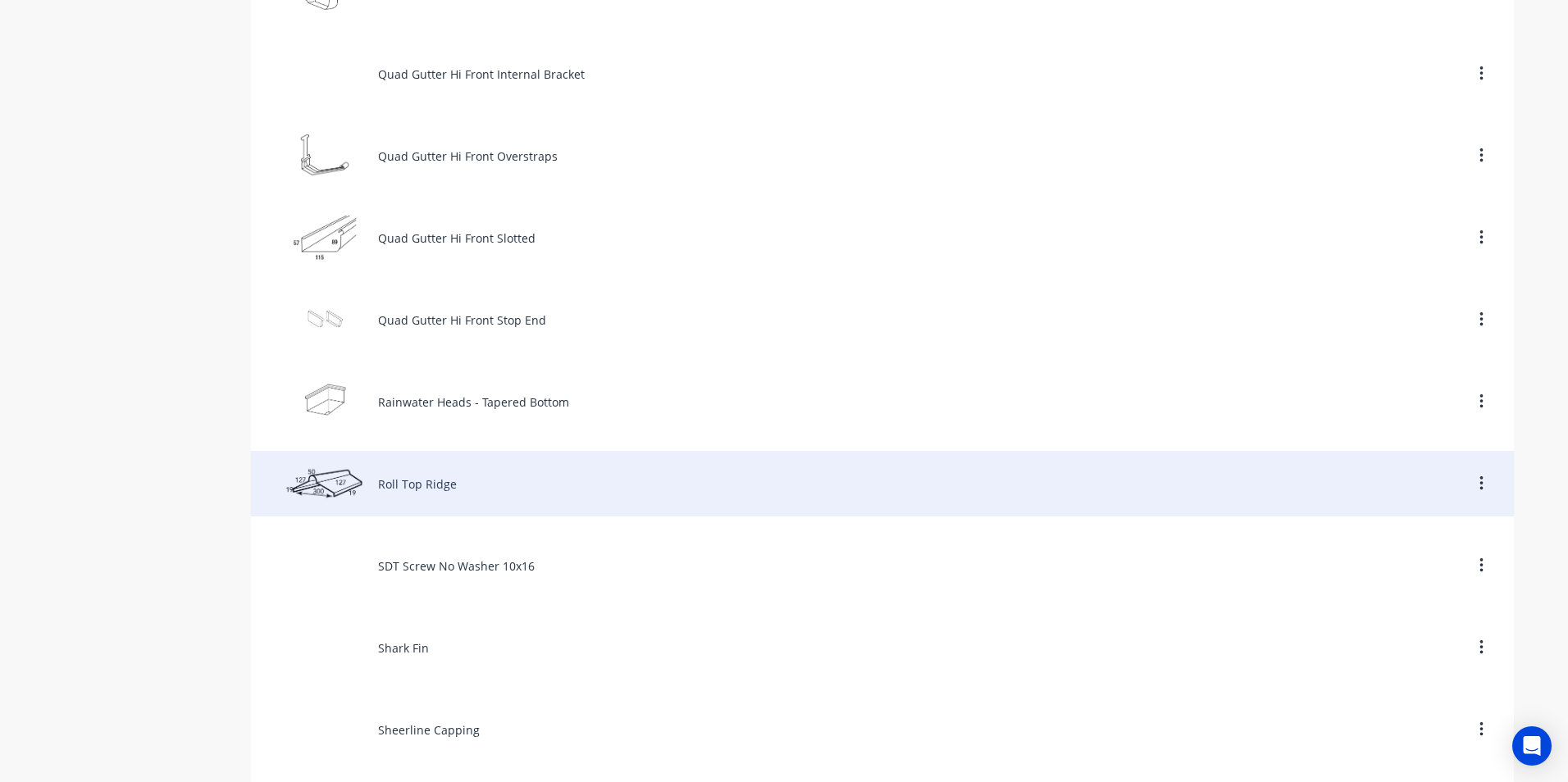
click at [388, 495] on div "Roll Top Ridge" at bounding box center [882, 484] width 1262 height 65
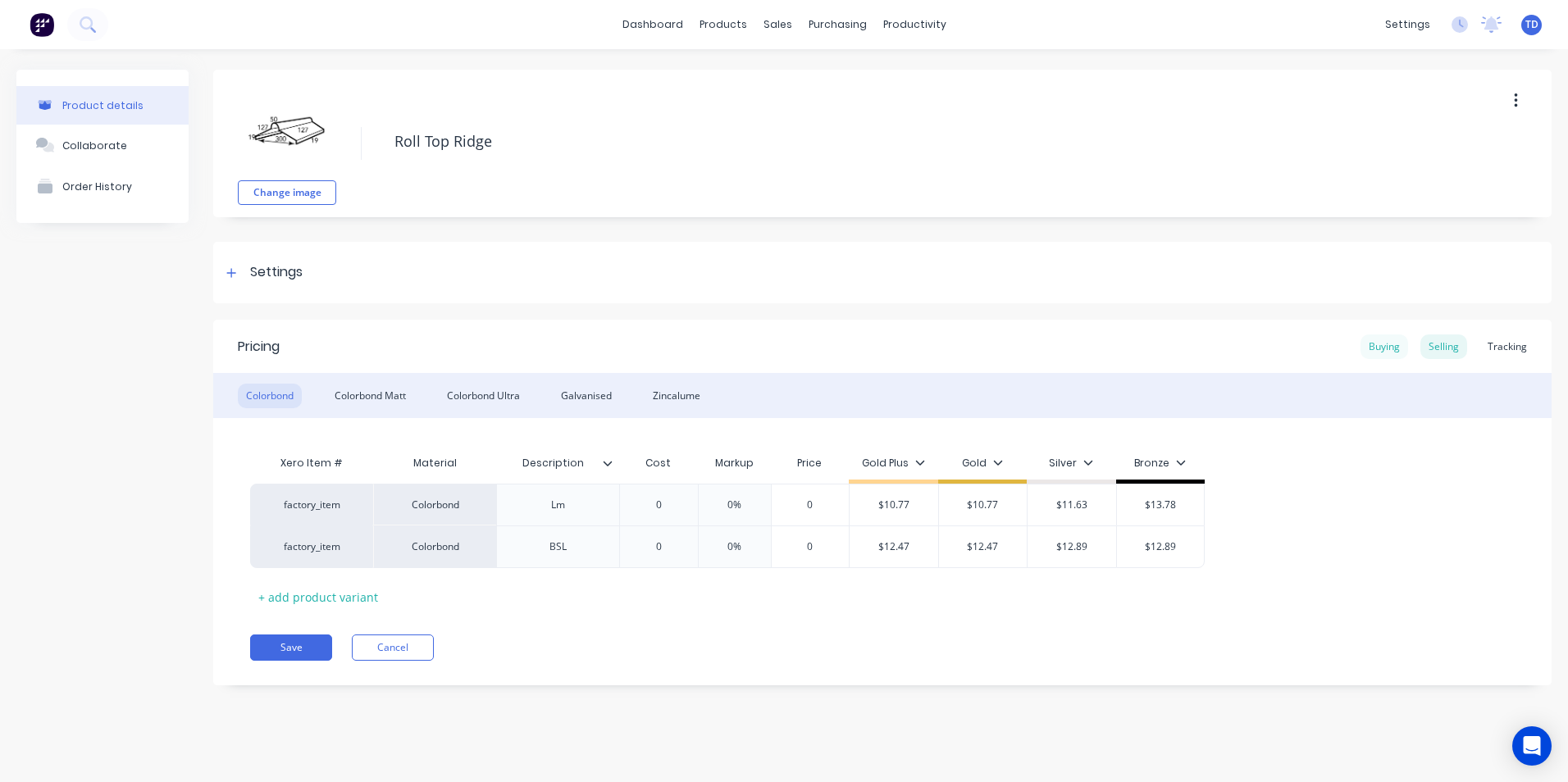
click at [1395, 346] on div "Buying" at bounding box center [1384, 347] width 48 height 24
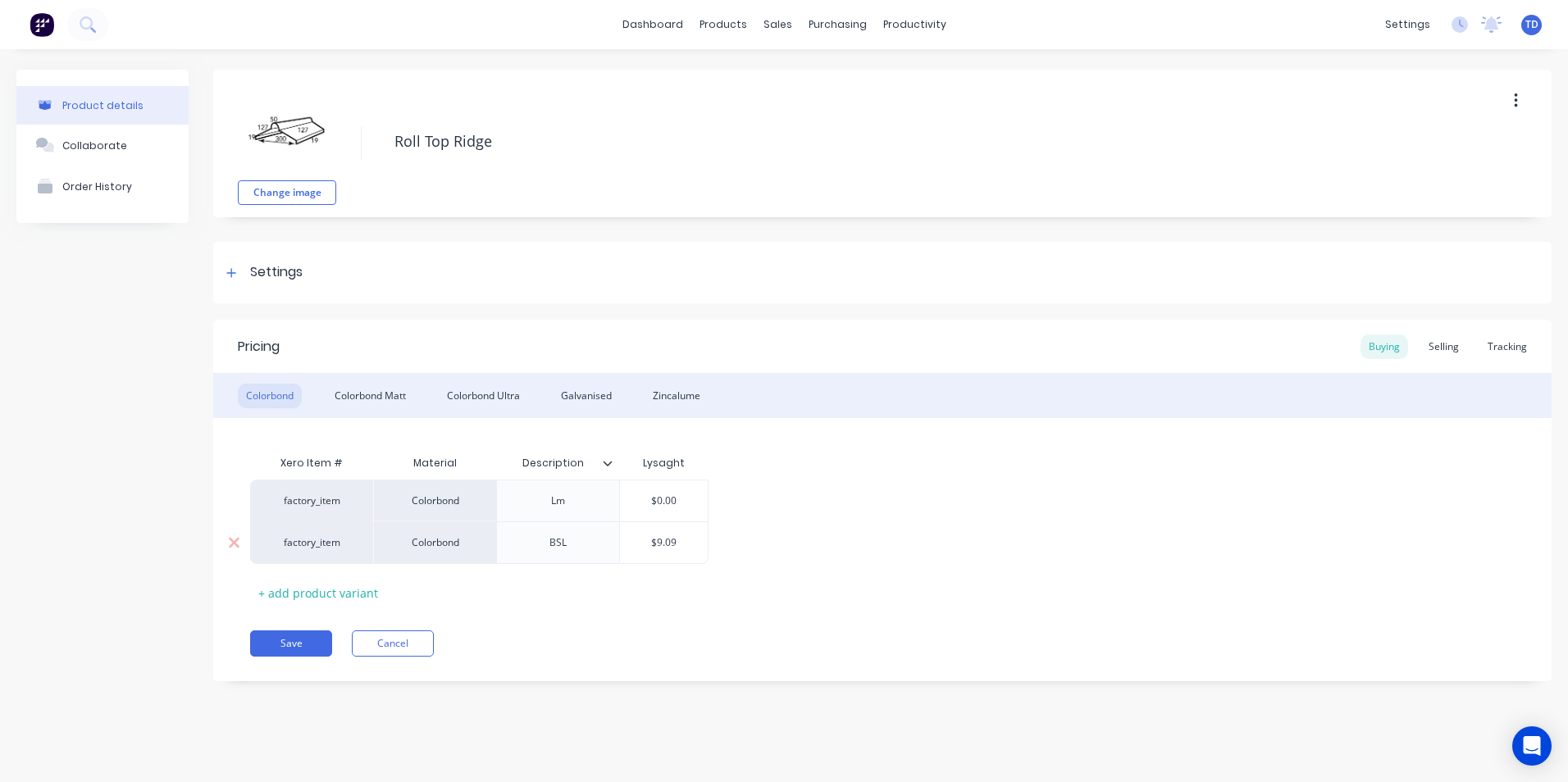
click at [689, 546] on input "$9.09" at bounding box center [664, 543] width 88 height 15
click at [1447, 350] on div "Selling" at bounding box center [1444, 347] width 47 height 24
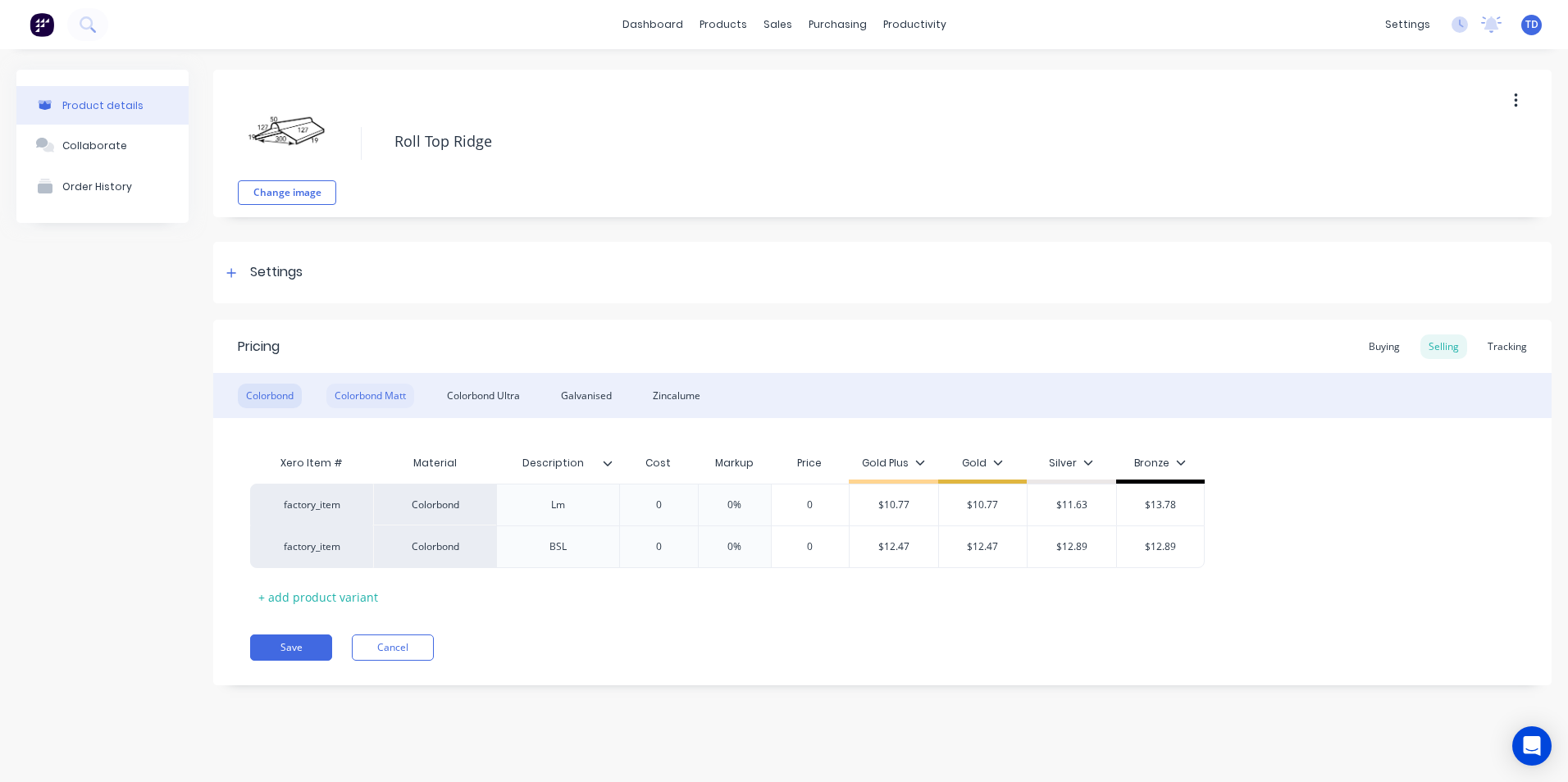
click at [378, 394] on div "Colorbond Matt" at bounding box center [370, 395] width 88 height 24
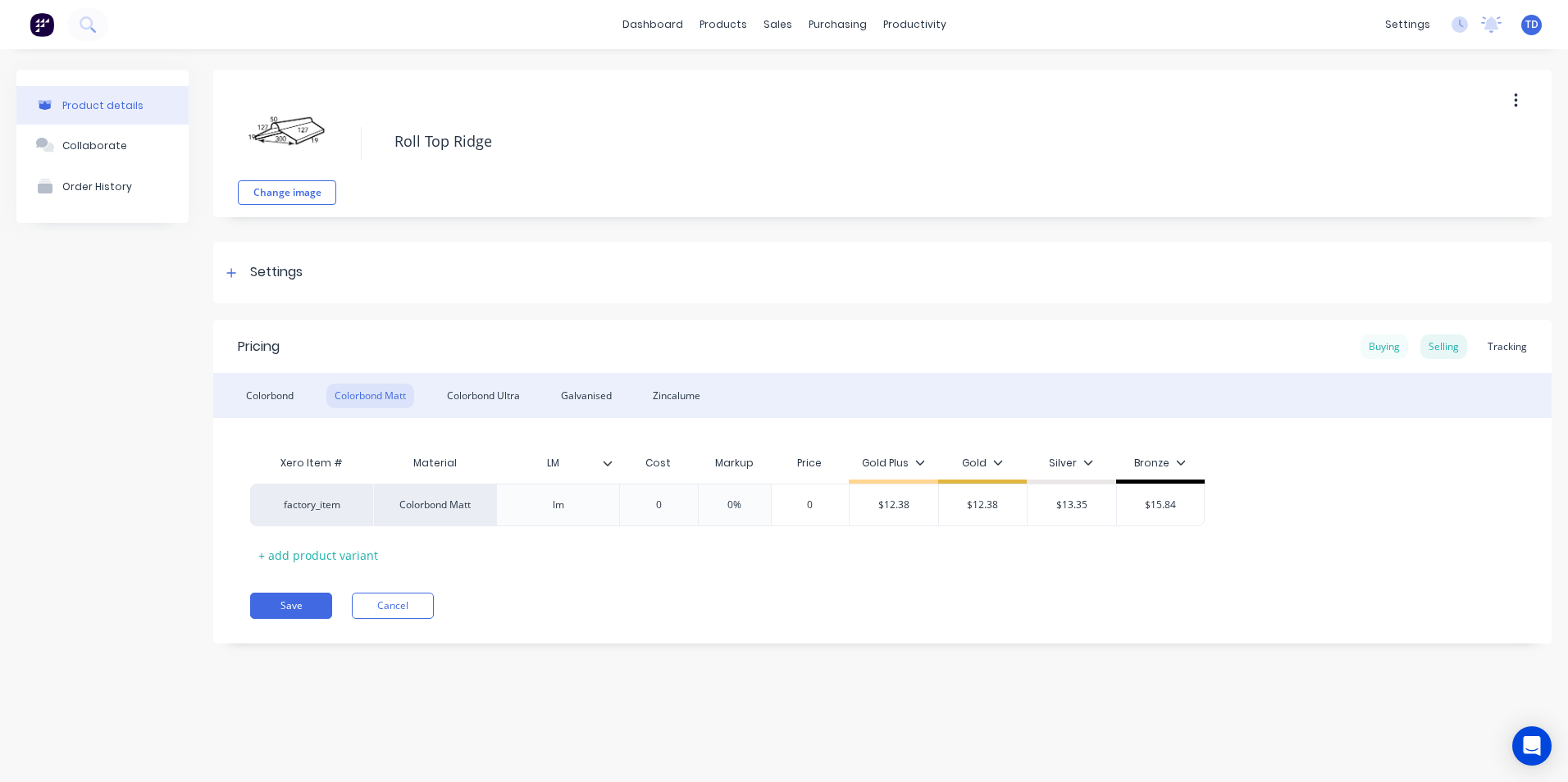
click at [1370, 348] on div "Buying" at bounding box center [1384, 347] width 48 height 24
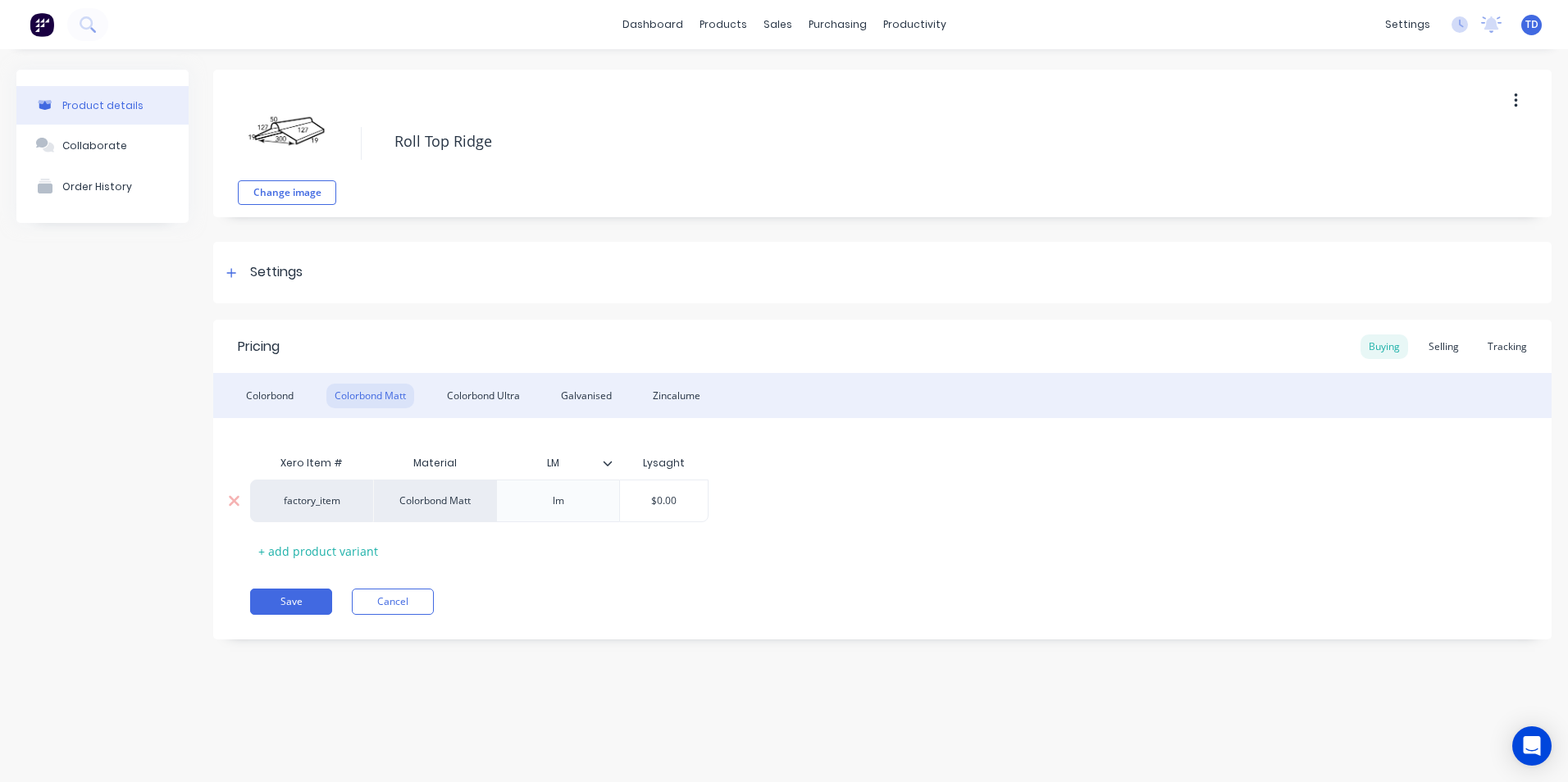
click at [679, 498] on input "$0.00" at bounding box center [664, 502] width 88 height 15
click at [778, 507] on div "factory_item Colorbond Matt lm $11.43 $11.43" at bounding box center [882, 501] width 1264 height 43
click at [501, 395] on div "Colorbond Ultra" at bounding box center [483, 395] width 90 height 24
click at [681, 493] on div "$0.00" at bounding box center [664, 501] width 88 height 41
click at [671, 390] on div "Zincalume" at bounding box center [676, 395] width 64 height 24
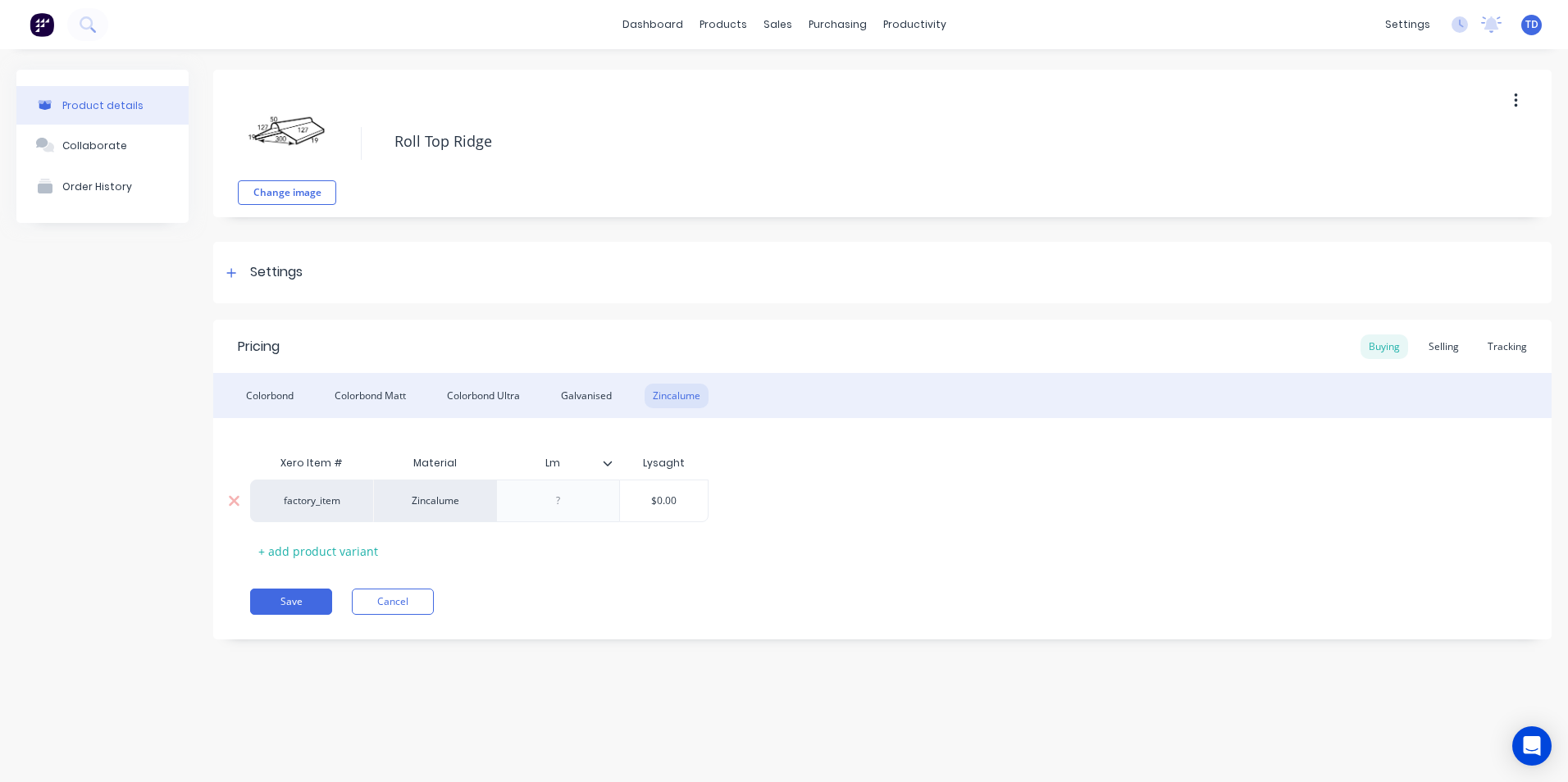
click at [683, 489] on div "$0.00" at bounding box center [664, 501] width 88 height 41
click at [1439, 351] on div "Selling" at bounding box center [1444, 347] width 47 height 24
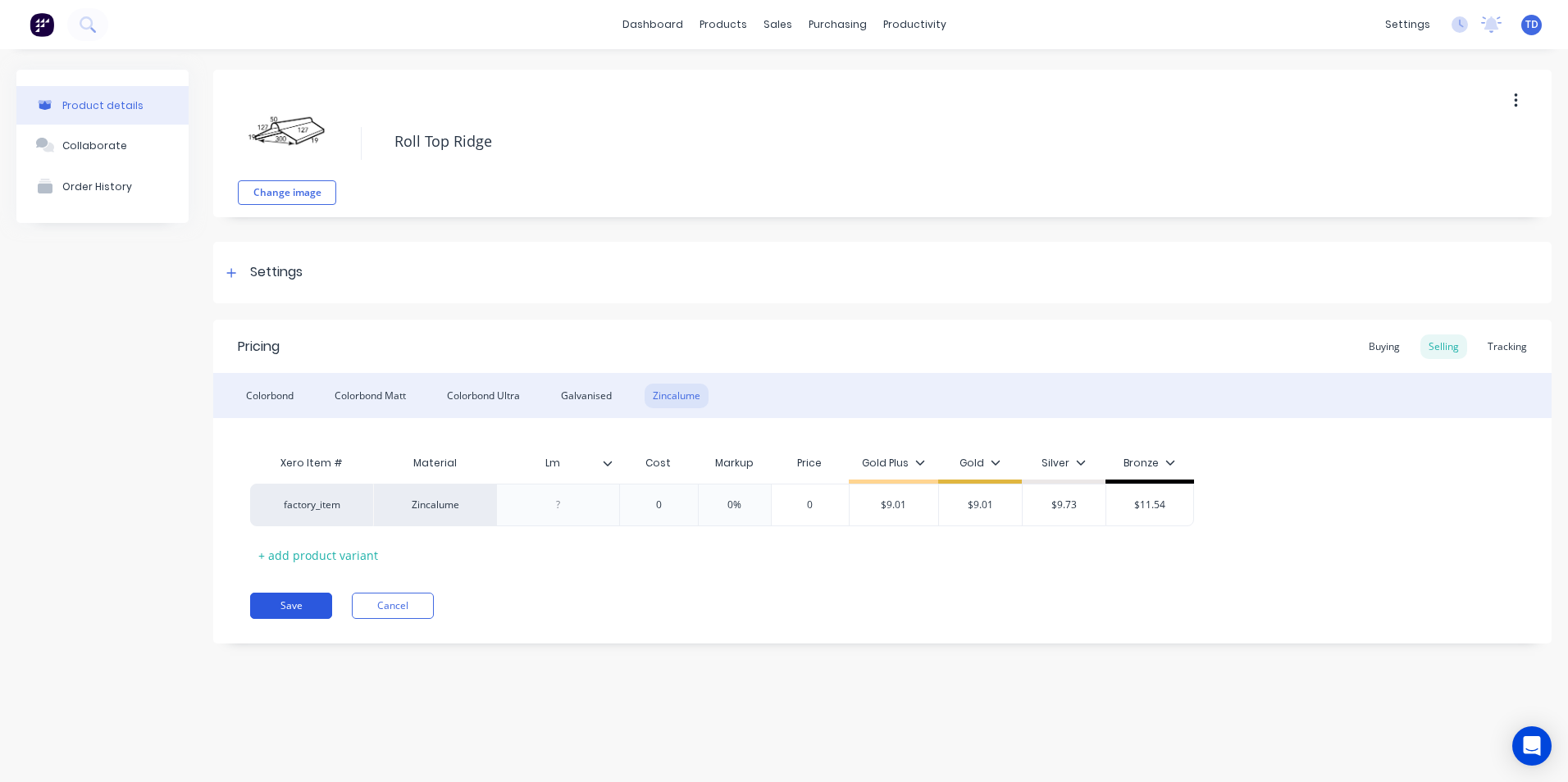
click at [290, 604] on button "Save" at bounding box center [291, 605] width 82 height 26
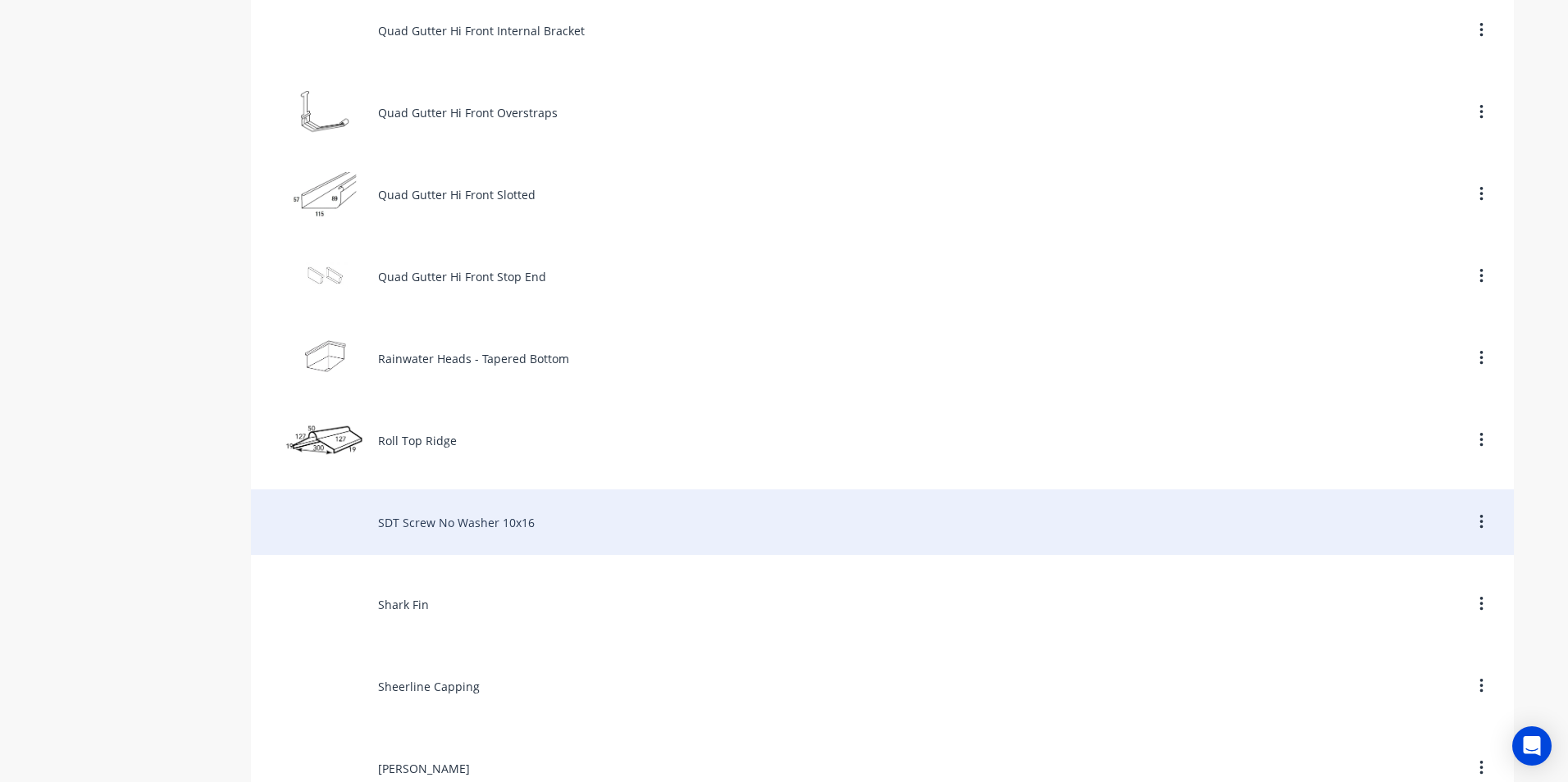
scroll to position [6643, 0]
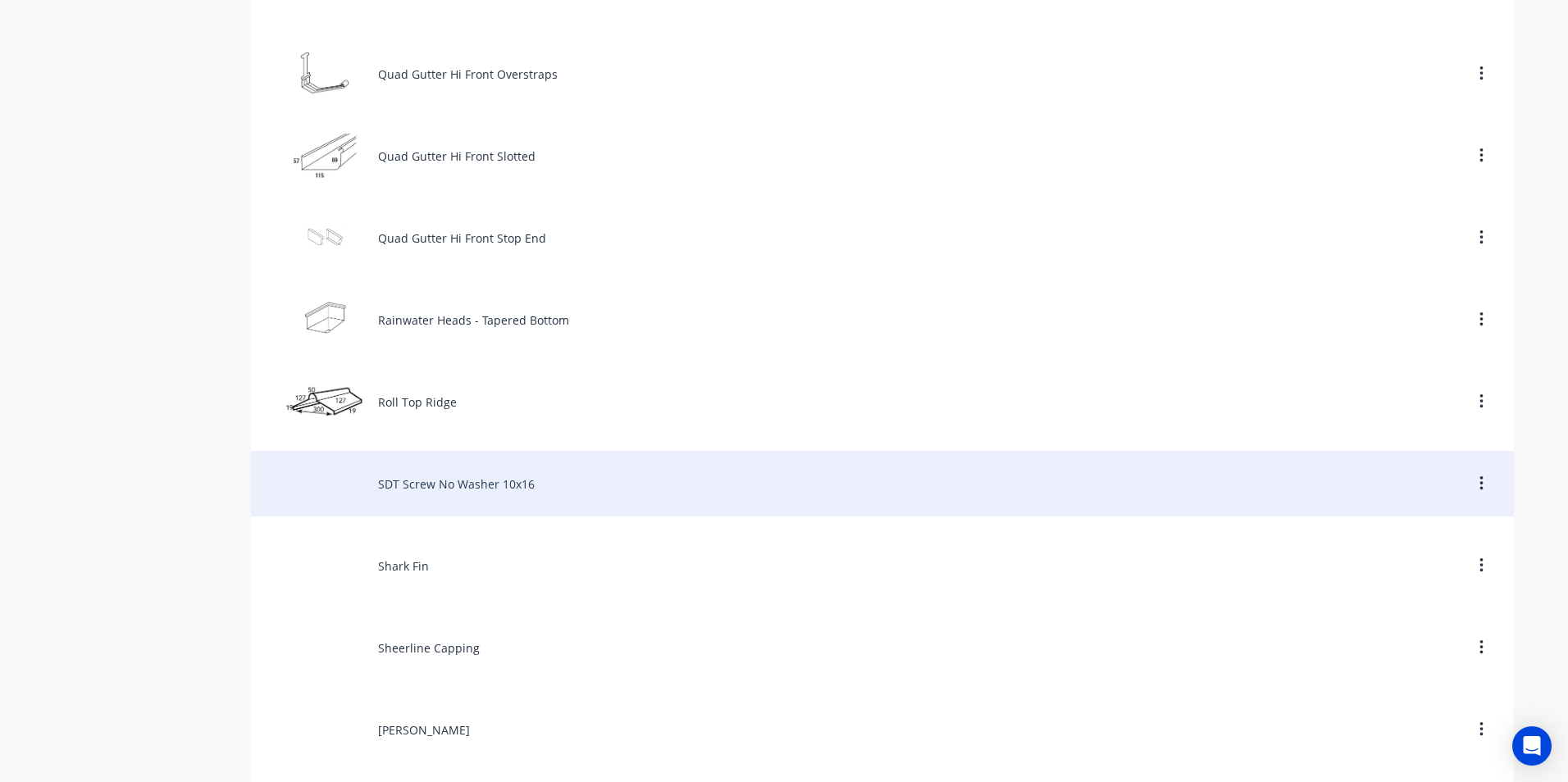
click at [487, 494] on div "SDT Screw No Washer 10x16" at bounding box center [882, 484] width 1262 height 65
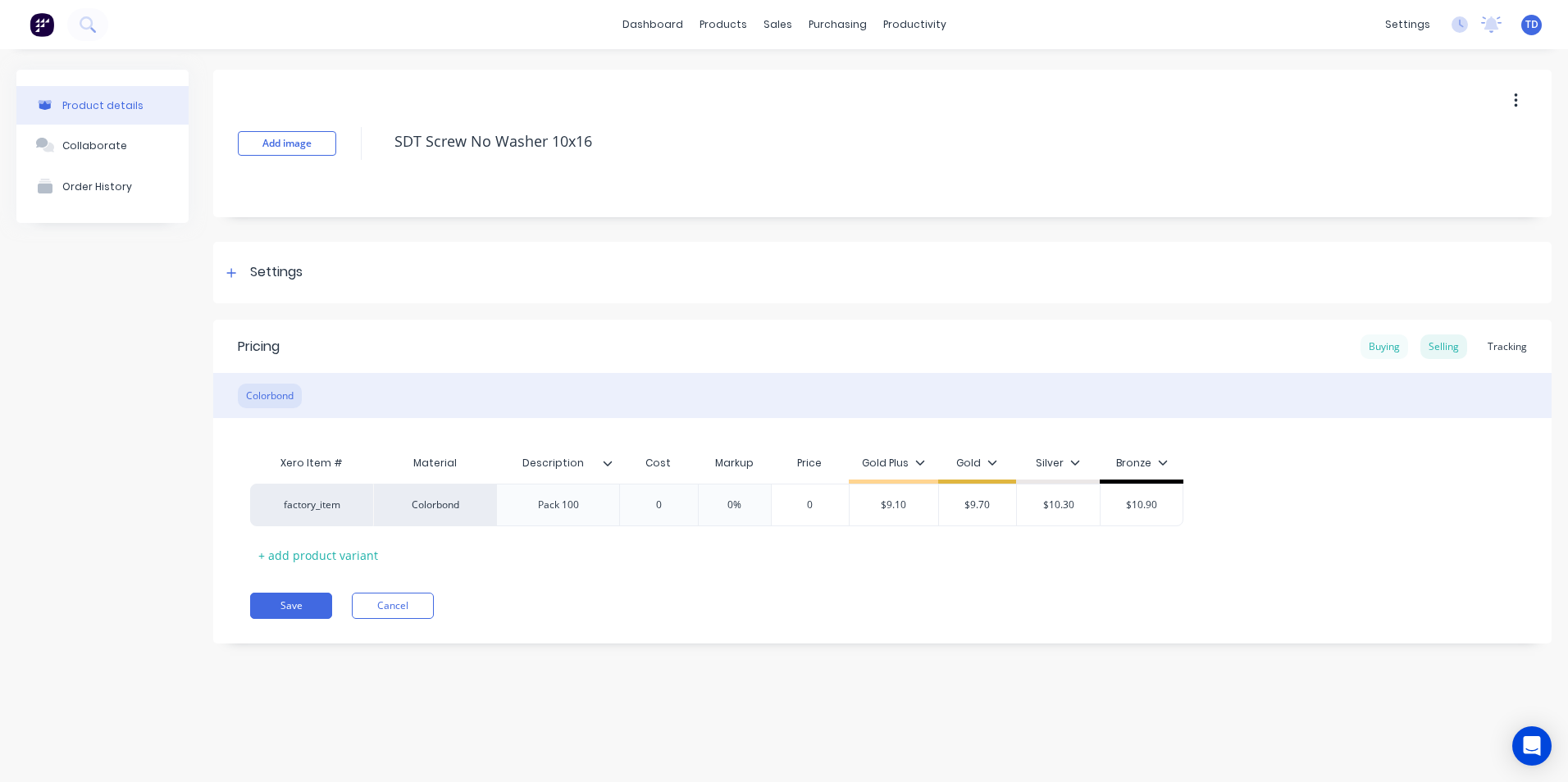
click at [1369, 353] on div "Buying" at bounding box center [1384, 347] width 48 height 24
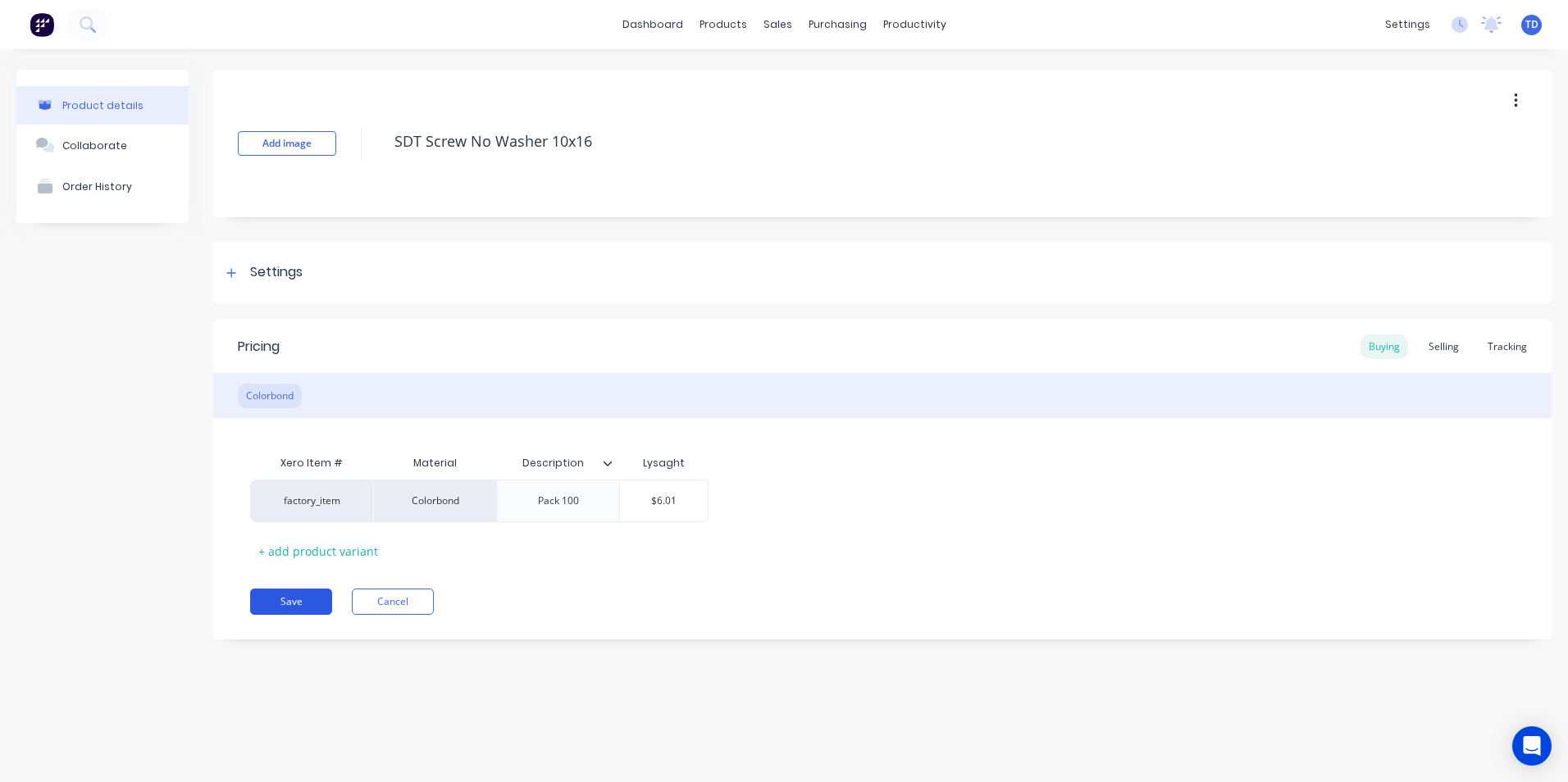
click at [301, 600] on button "Save" at bounding box center [291, 601] width 82 height 26
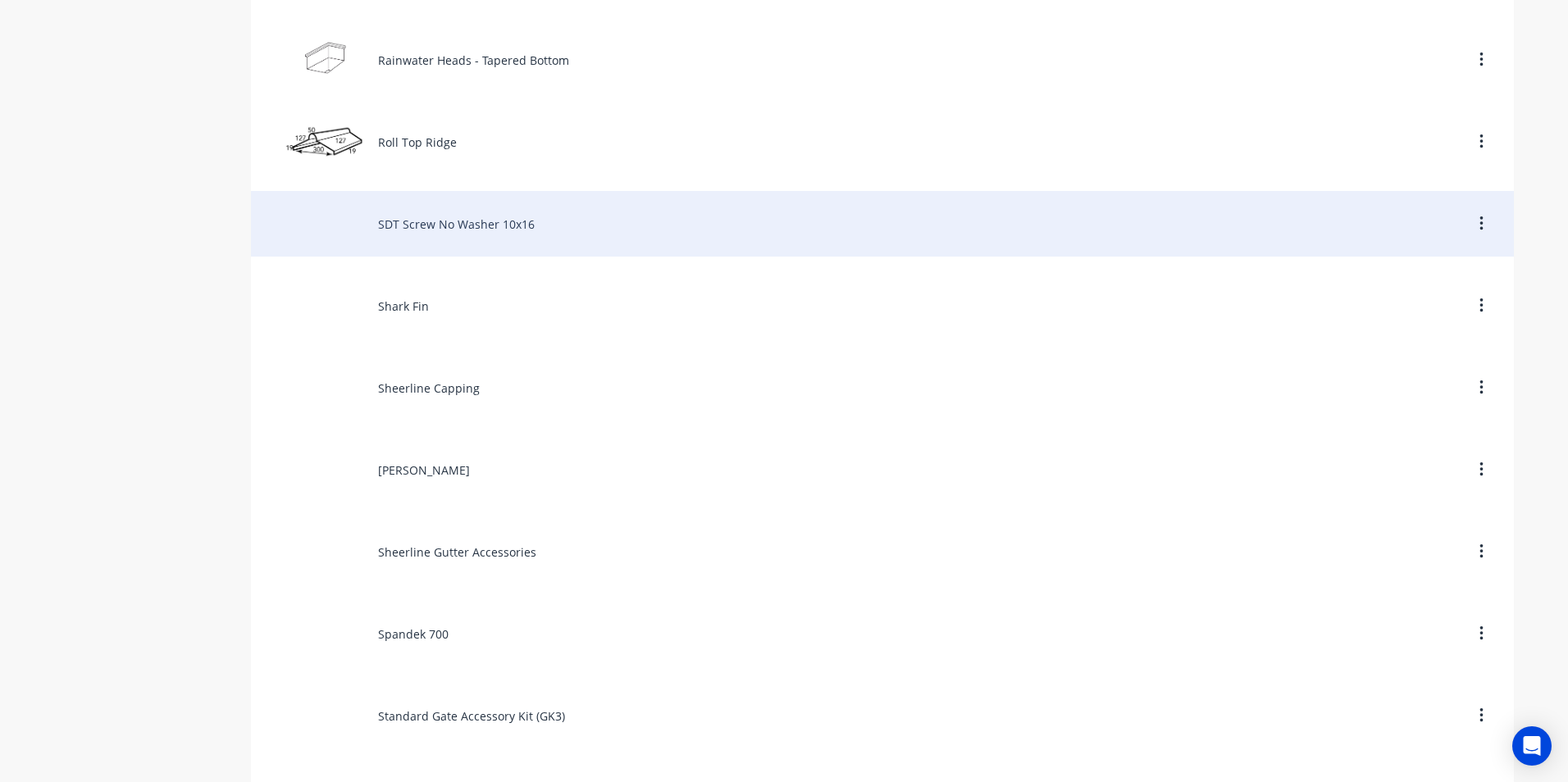
scroll to position [6889, 0]
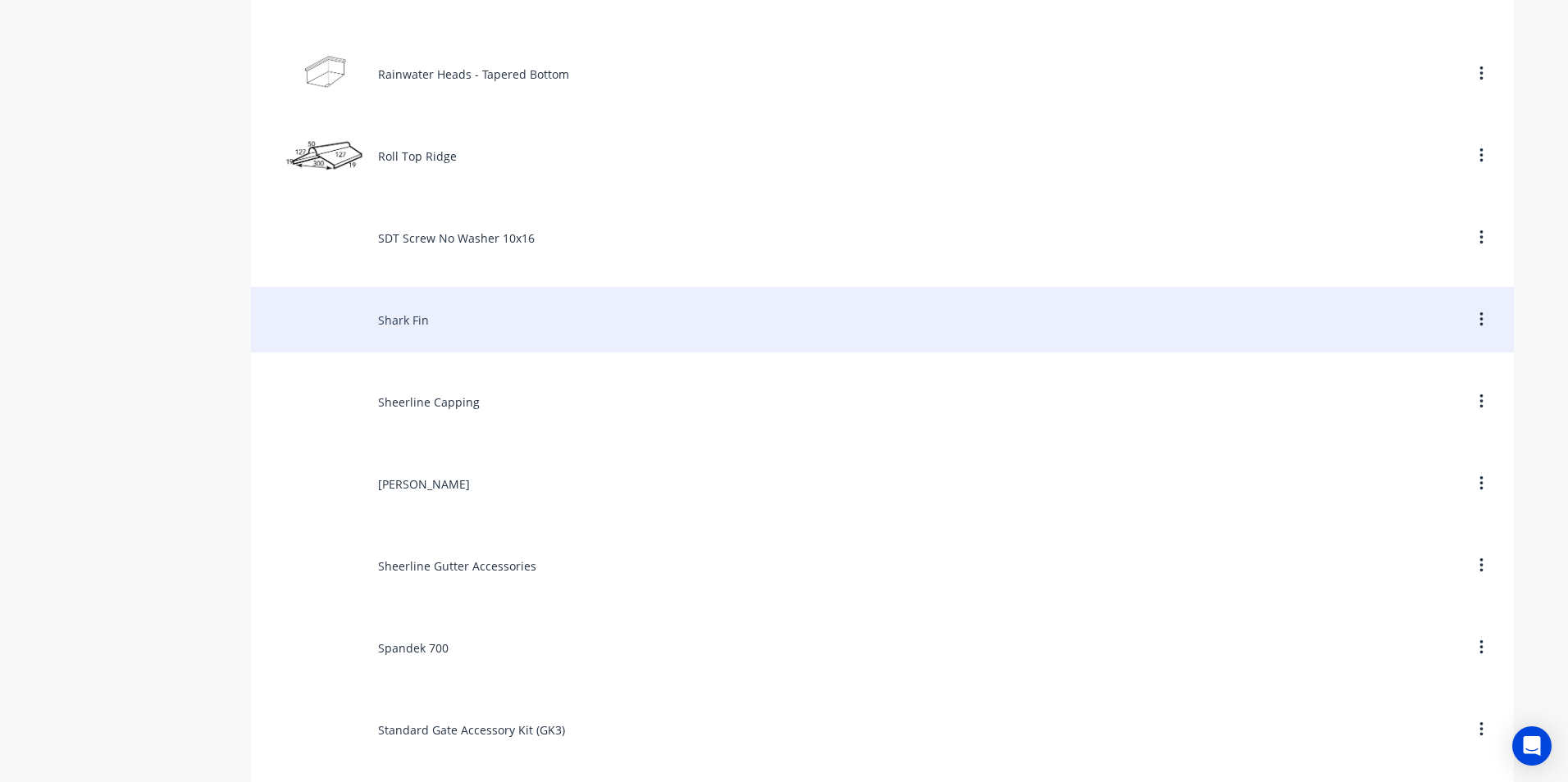
click at [414, 316] on div "Shark Fin" at bounding box center [882, 320] width 1262 height 65
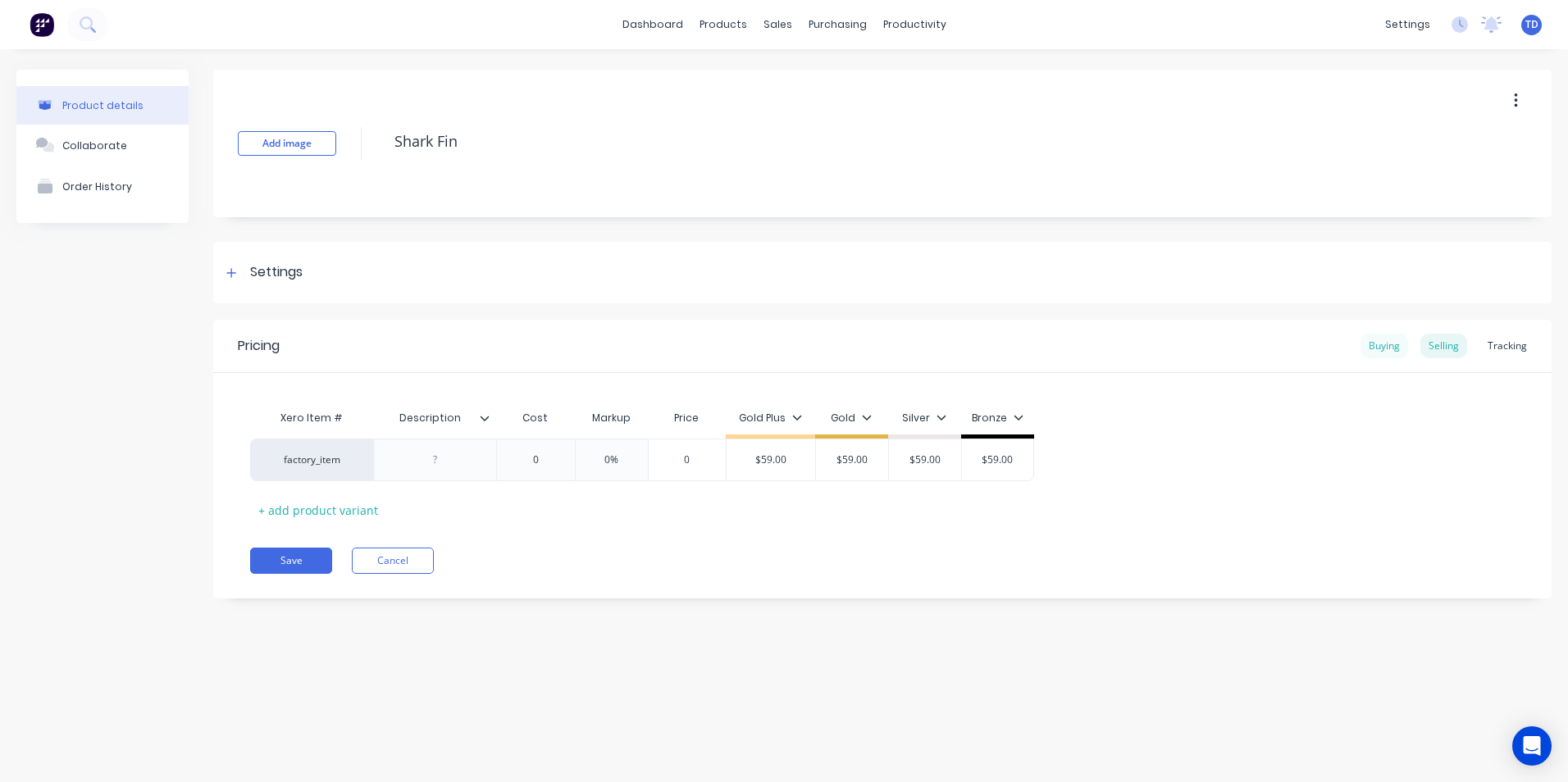
click at [1380, 347] on div "Buying" at bounding box center [1384, 346] width 48 height 24
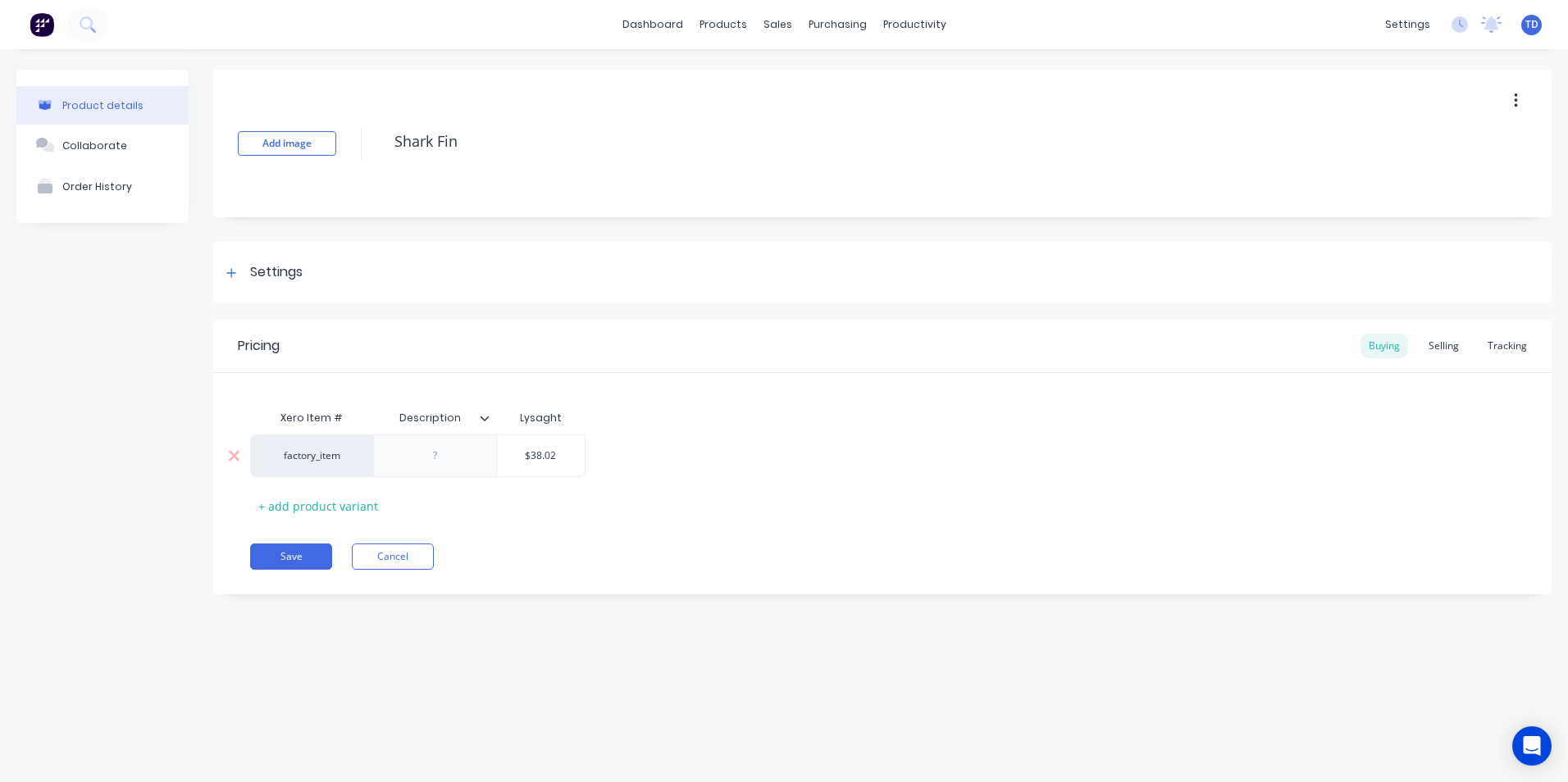
click at [452, 461] on div at bounding box center [435, 455] width 82 height 21
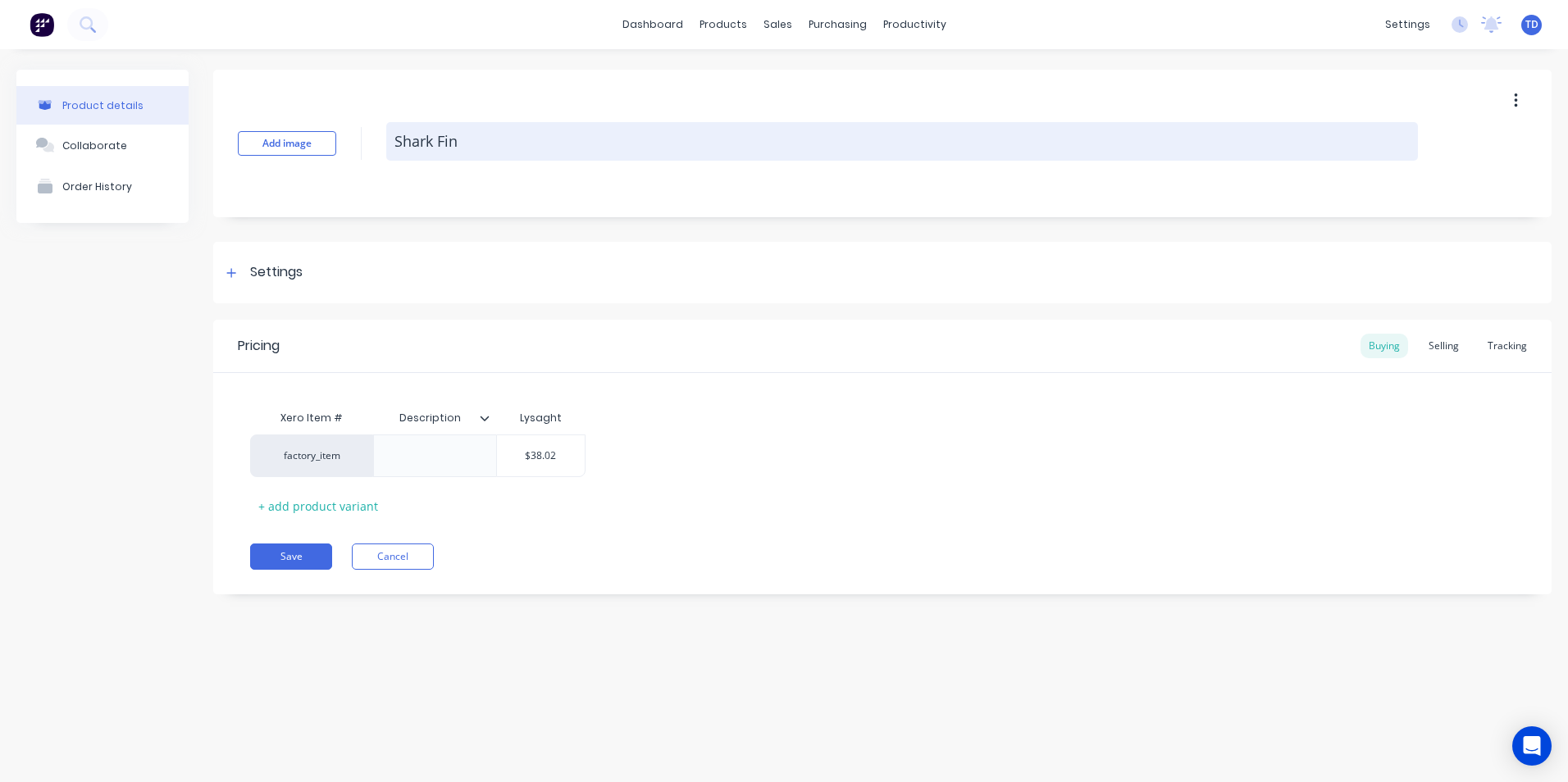
click at [476, 140] on textarea "Shark Fin" at bounding box center [902, 141] width 1031 height 39
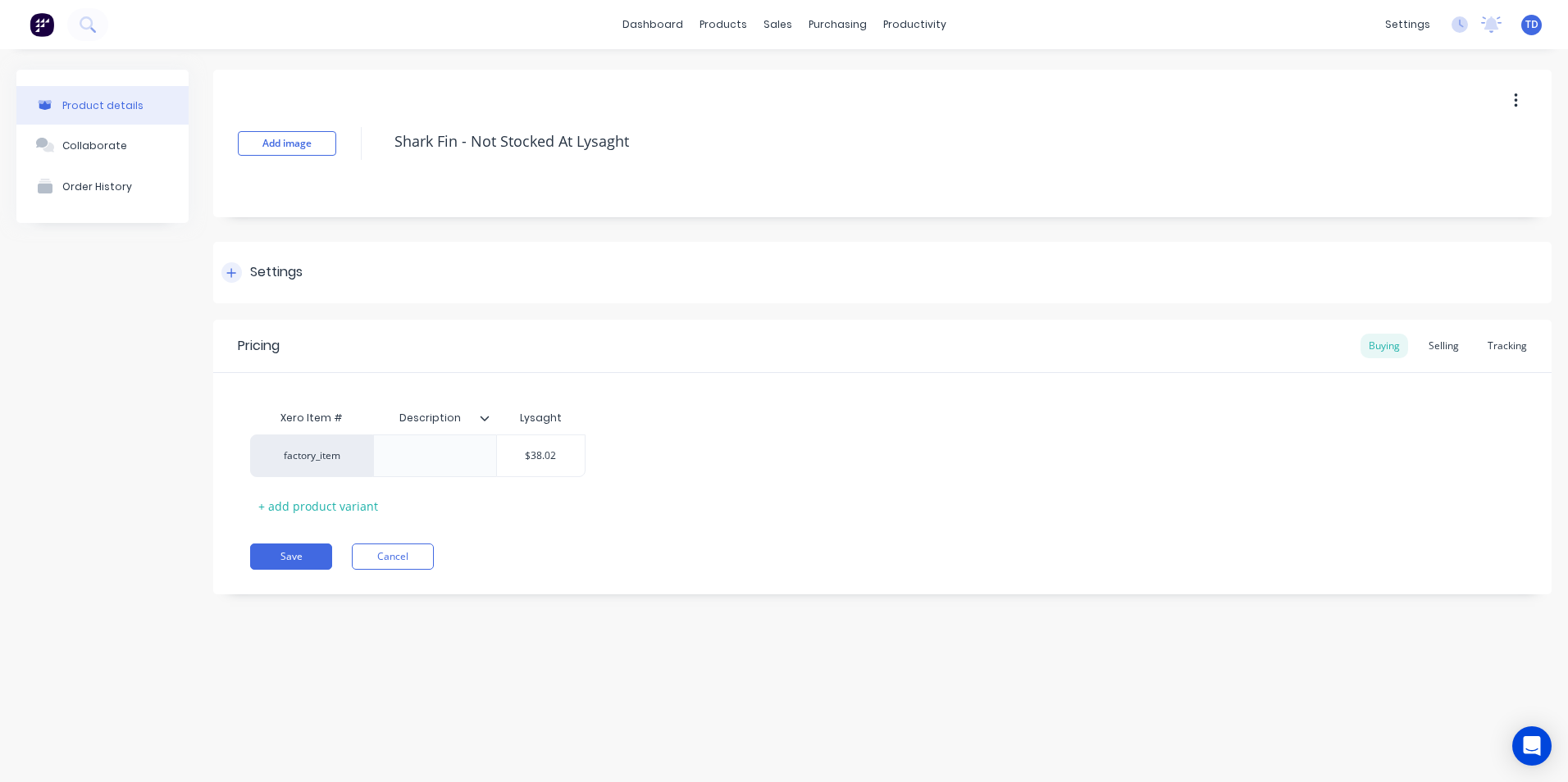
click at [746, 249] on div "Settings" at bounding box center [882, 272] width 1339 height 61
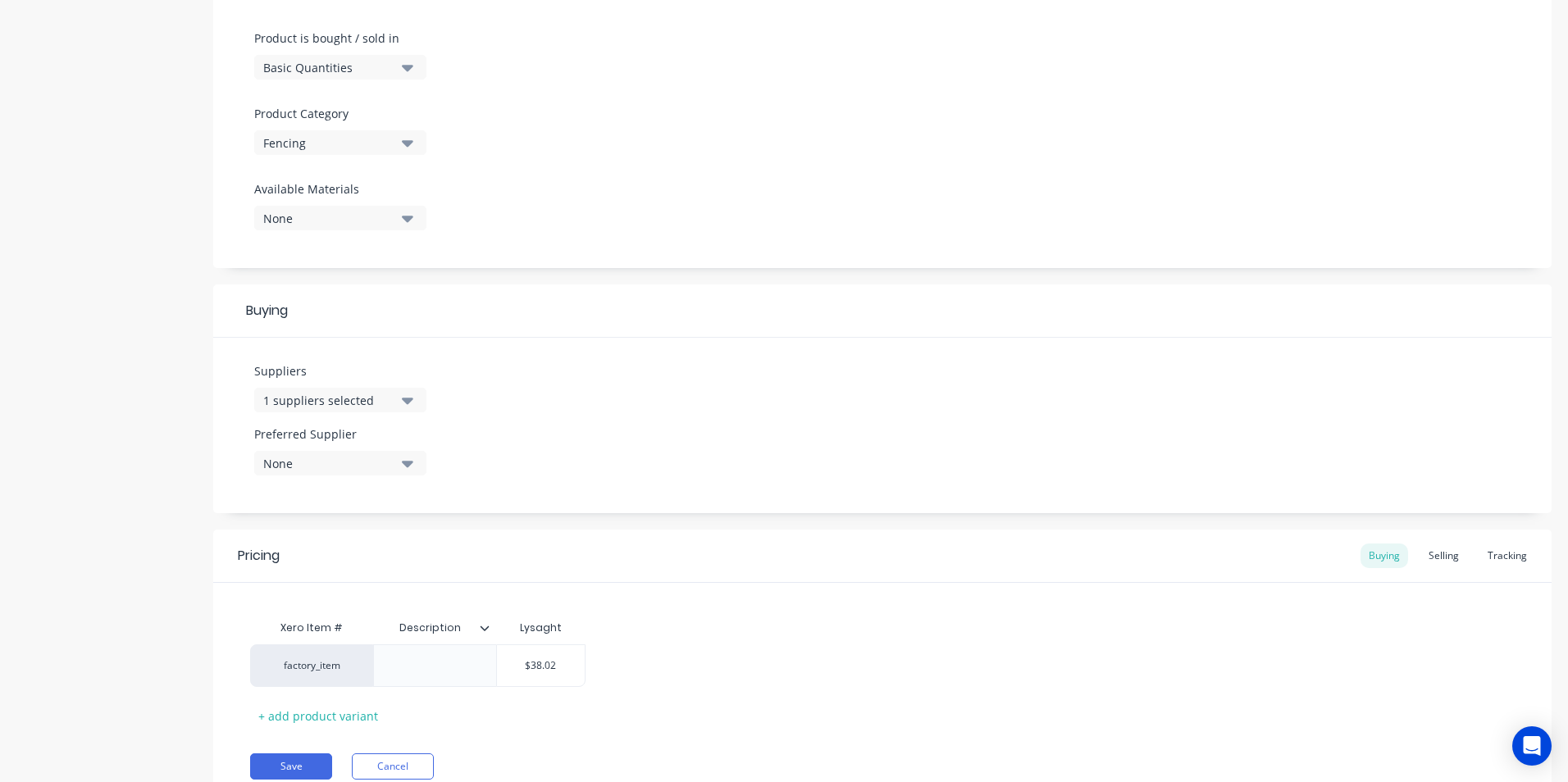
scroll to position [553, 0]
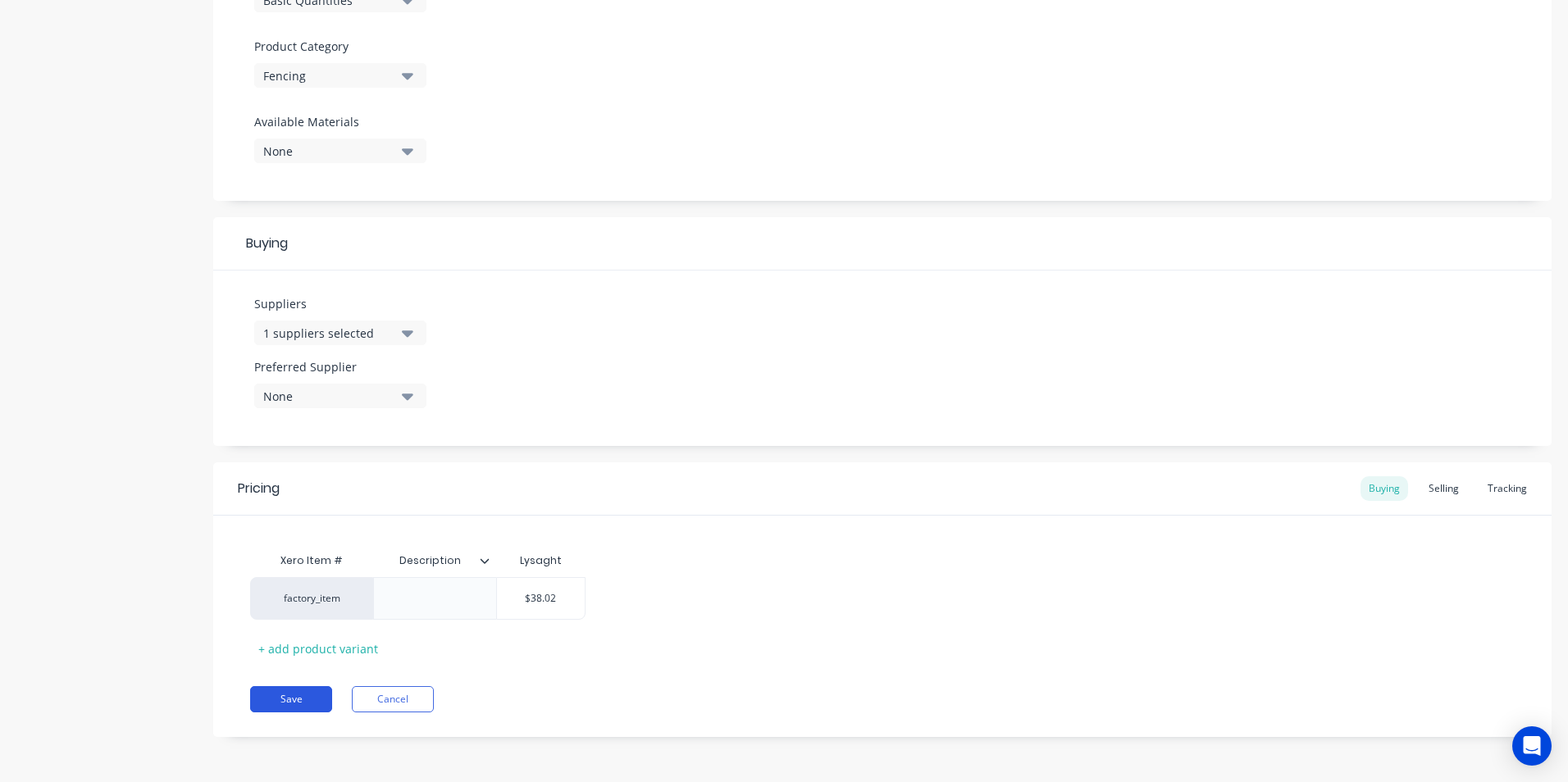
click at [317, 699] on button "Save" at bounding box center [291, 699] width 82 height 26
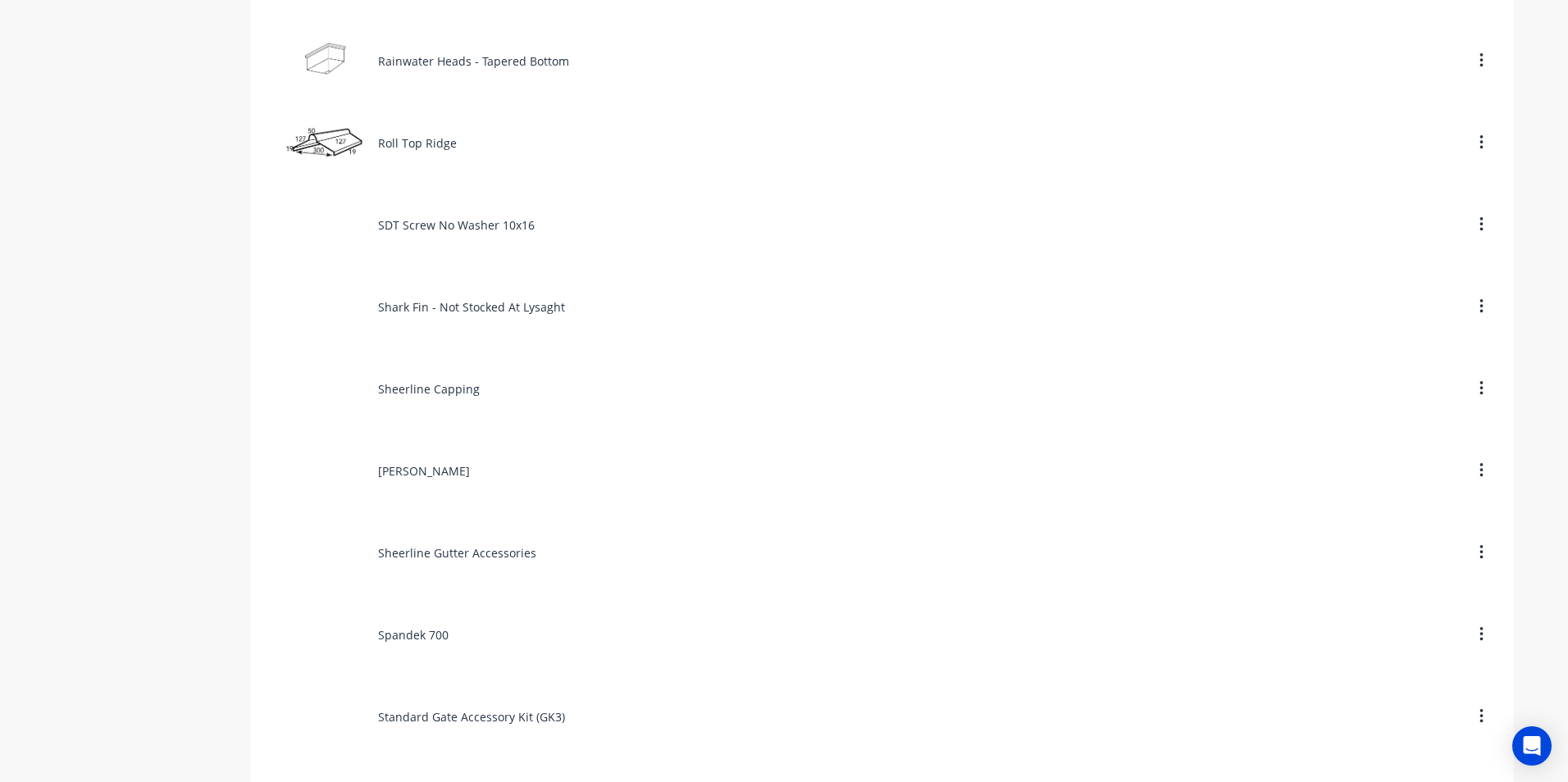
scroll to position [6807, 0]
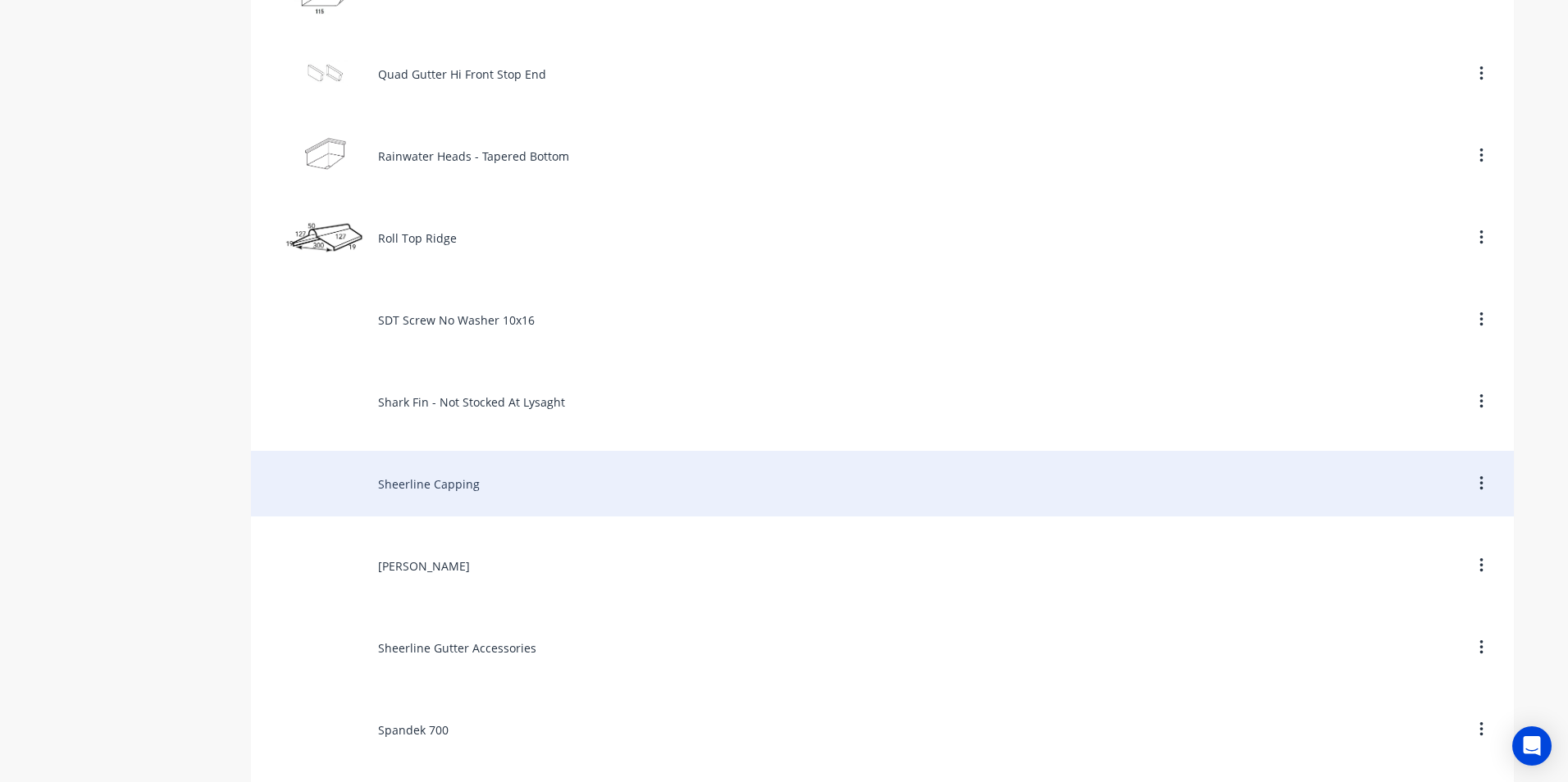
click at [432, 488] on div "Sheerline Capping" at bounding box center [882, 484] width 1262 height 65
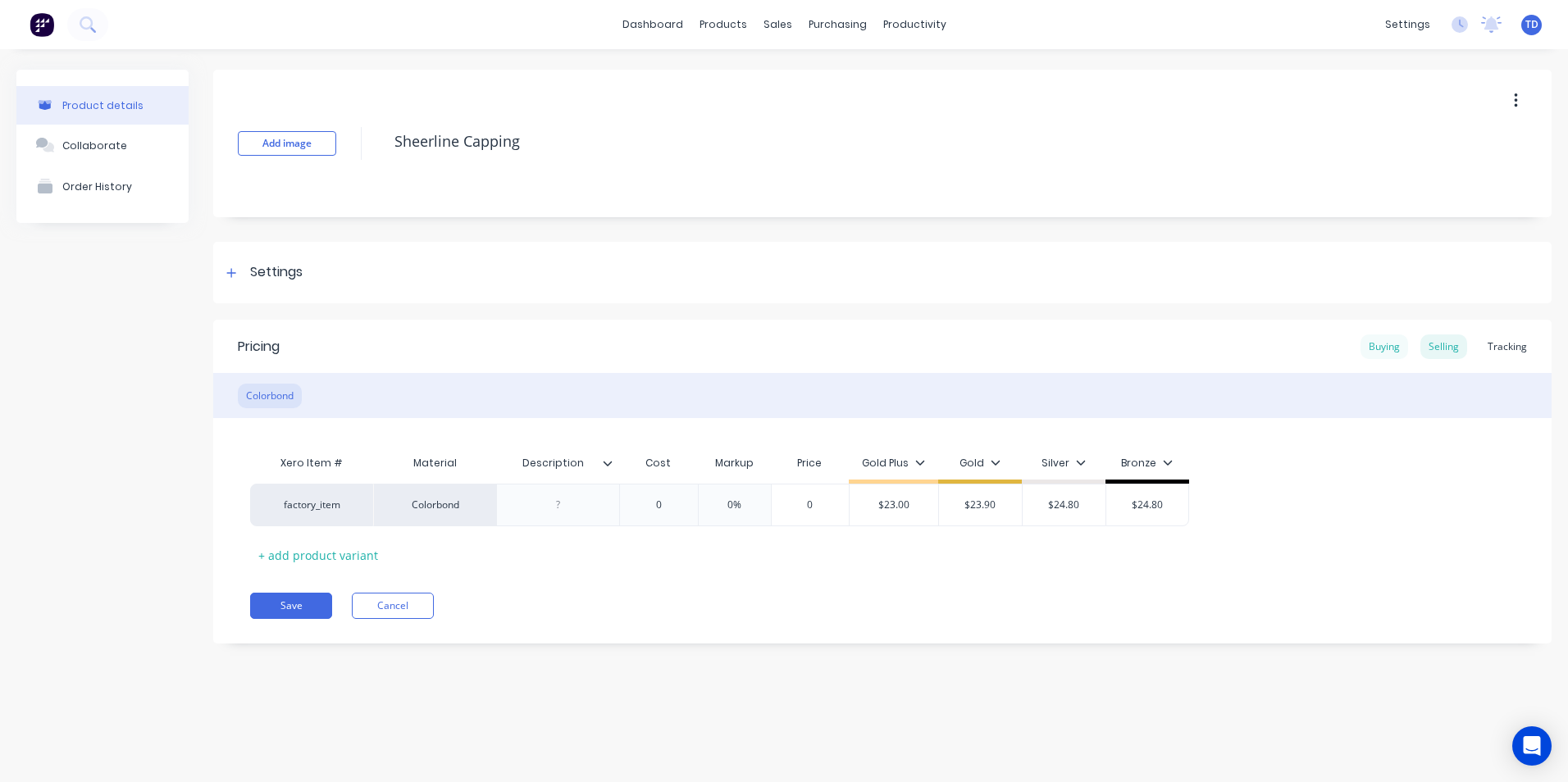
click at [1377, 352] on div "Buying" at bounding box center [1384, 347] width 48 height 24
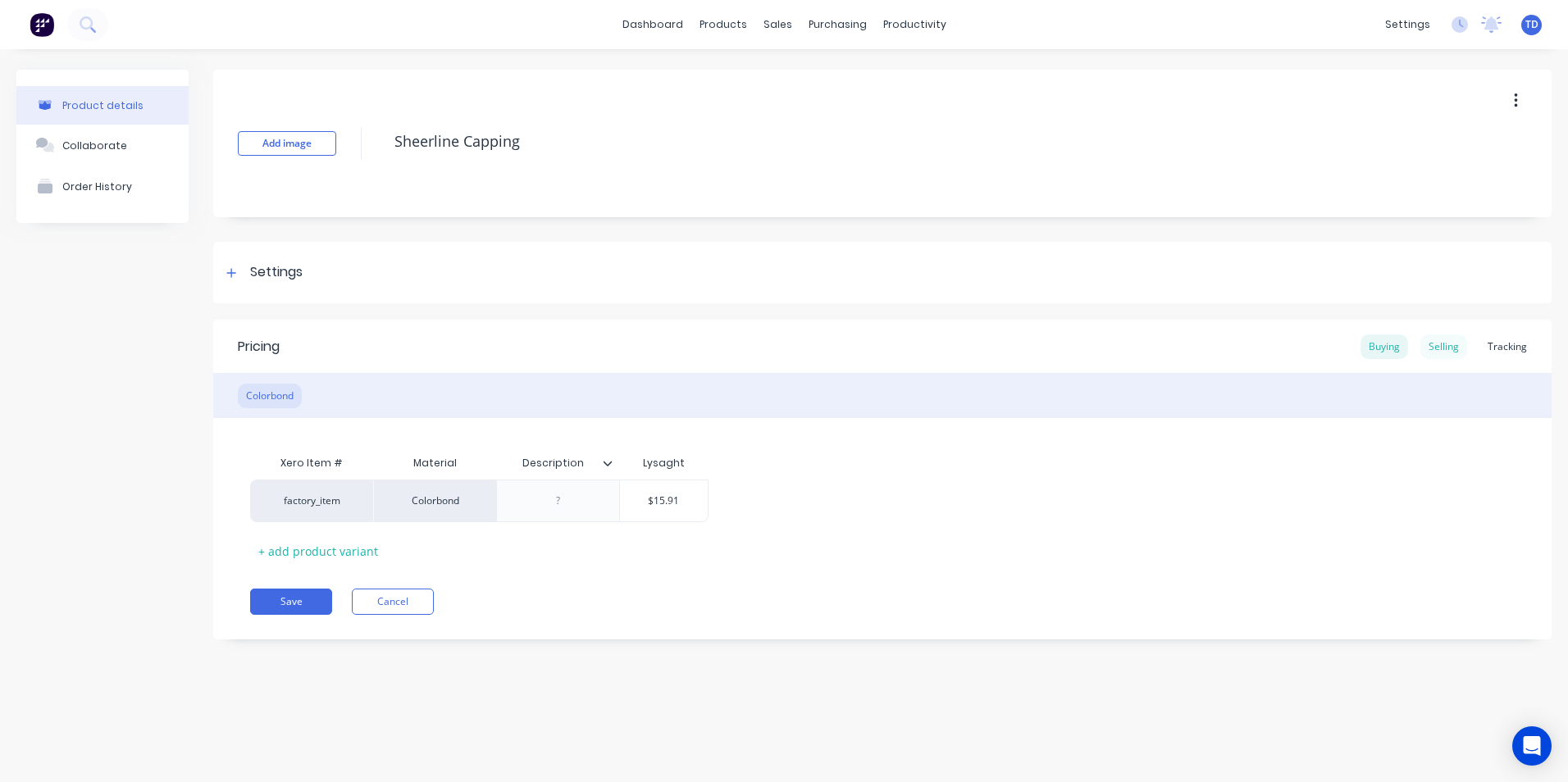
click at [1443, 345] on div "Selling" at bounding box center [1444, 347] width 47 height 24
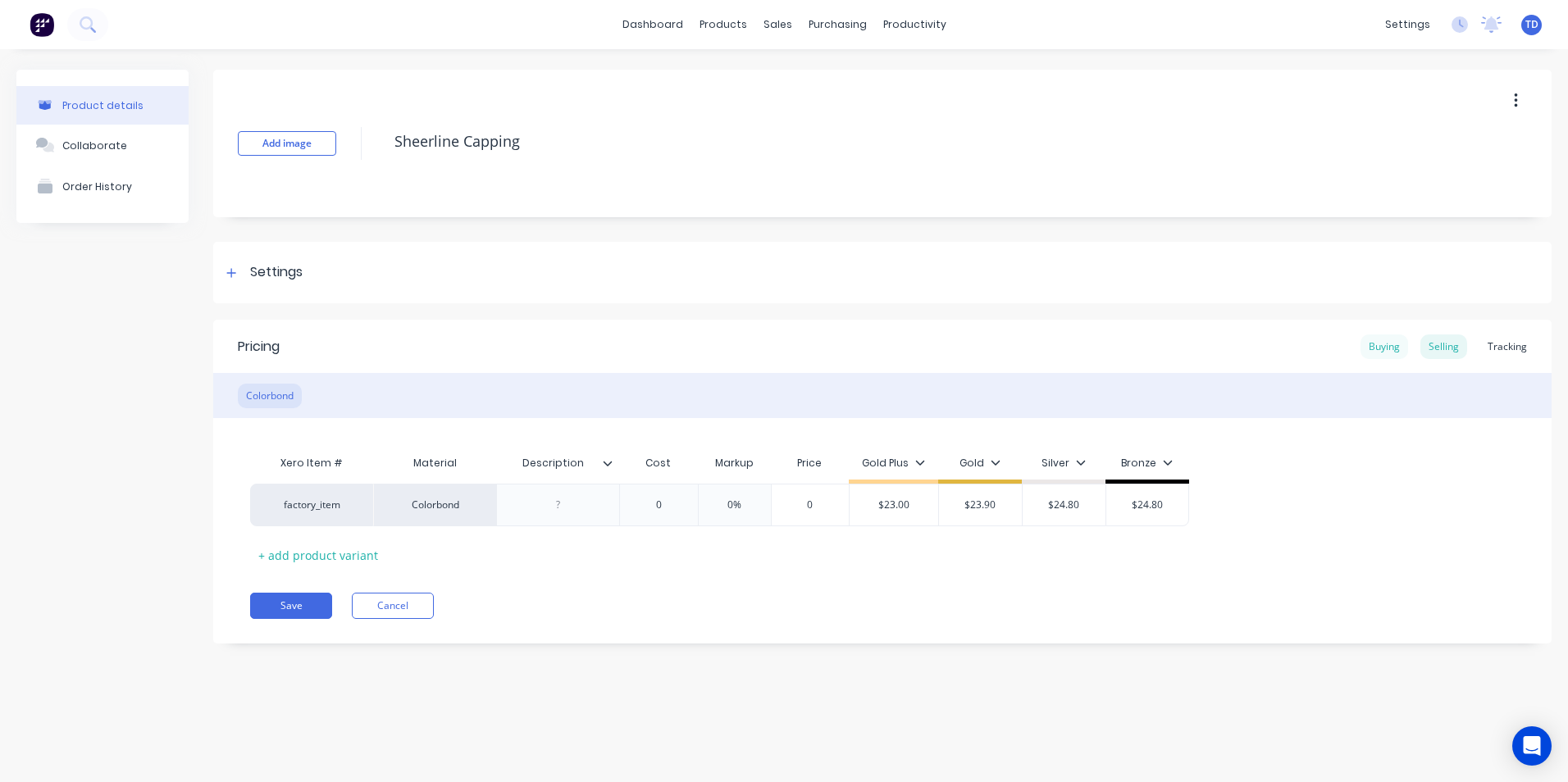
click at [1366, 351] on div "Buying" at bounding box center [1384, 347] width 48 height 24
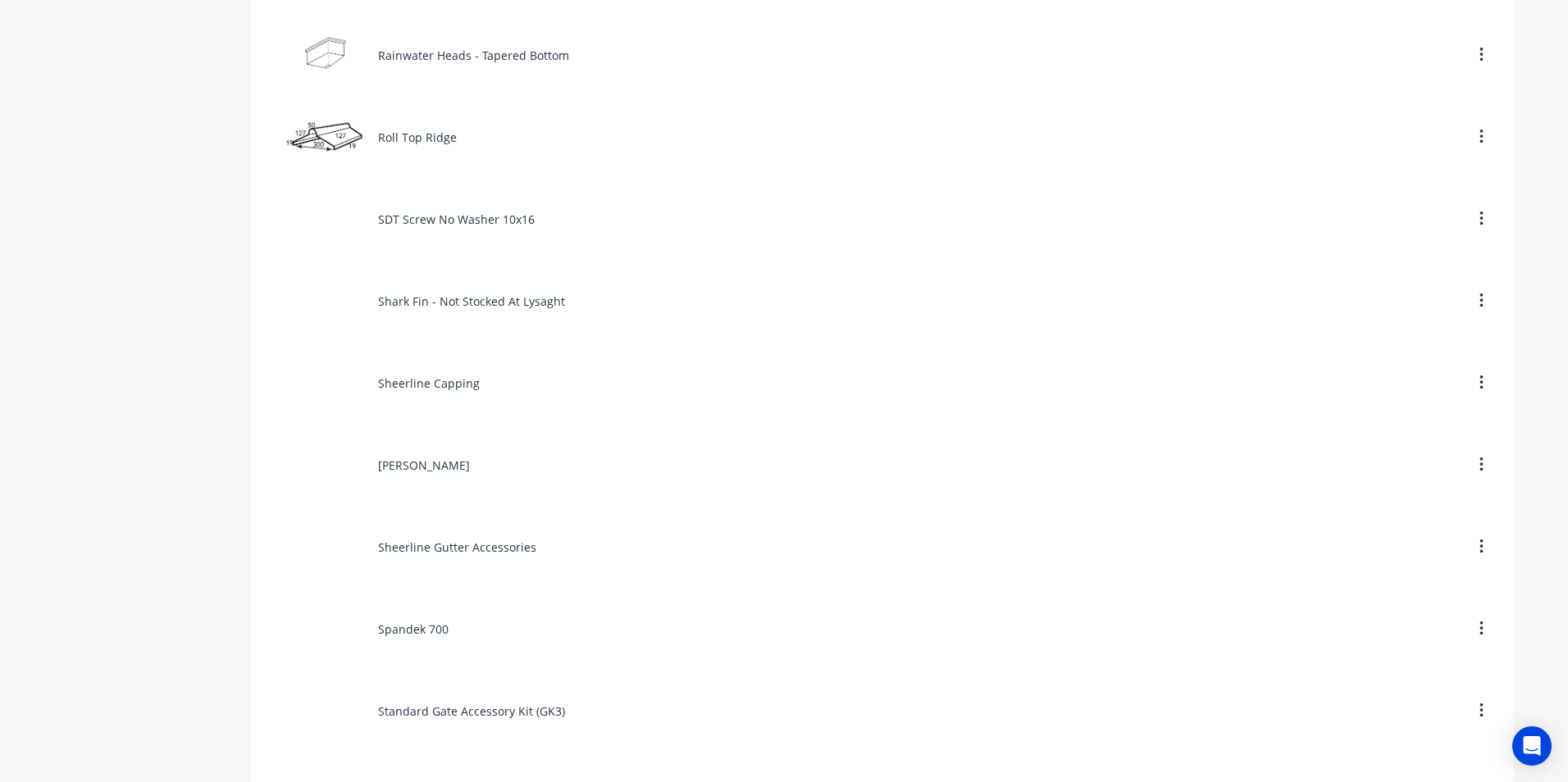
scroll to position [6971, 0]
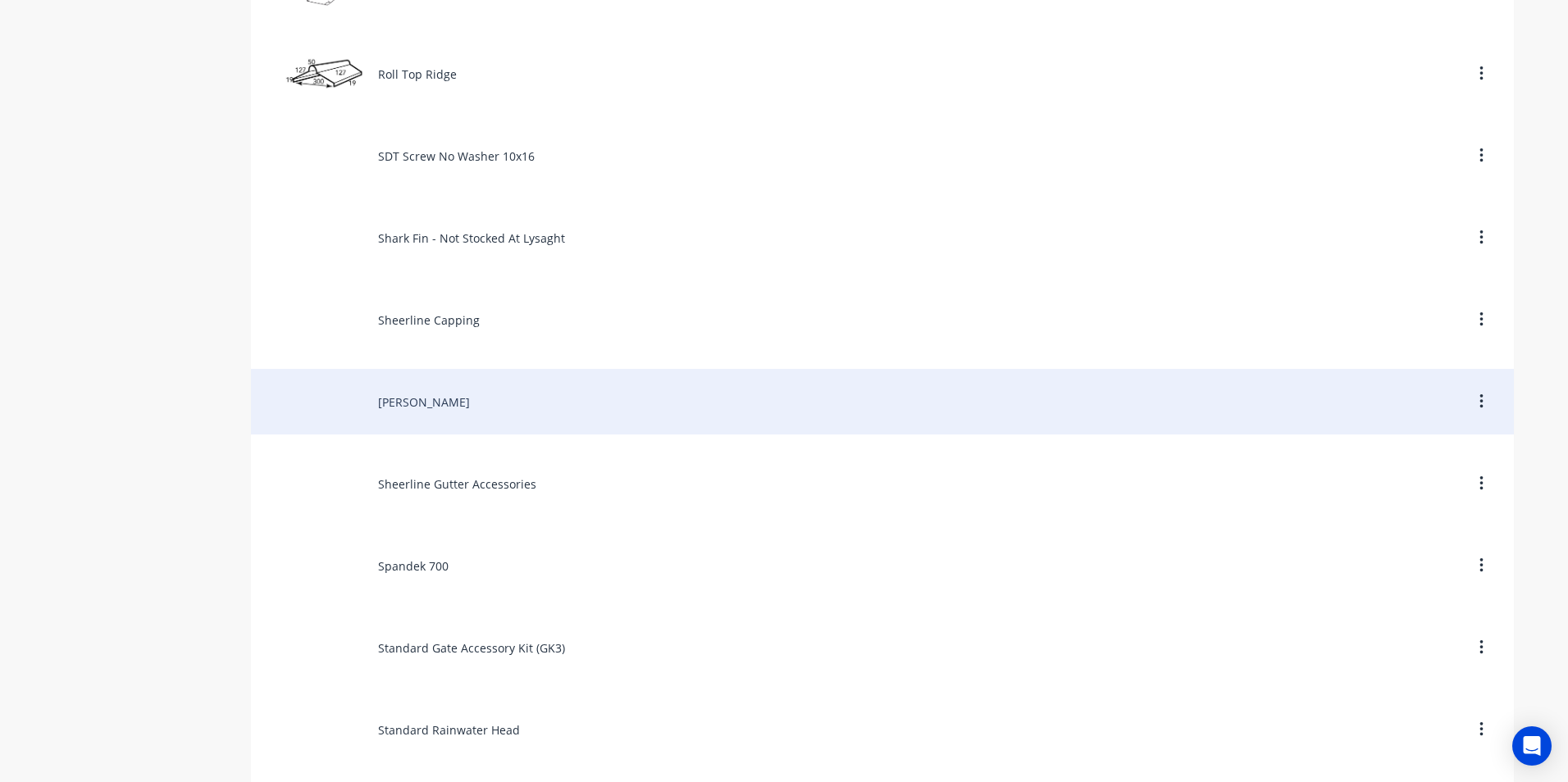
click at [418, 400] on div "Sheerline Gutter" at bounding box center [882, 402] width 1262 height 65
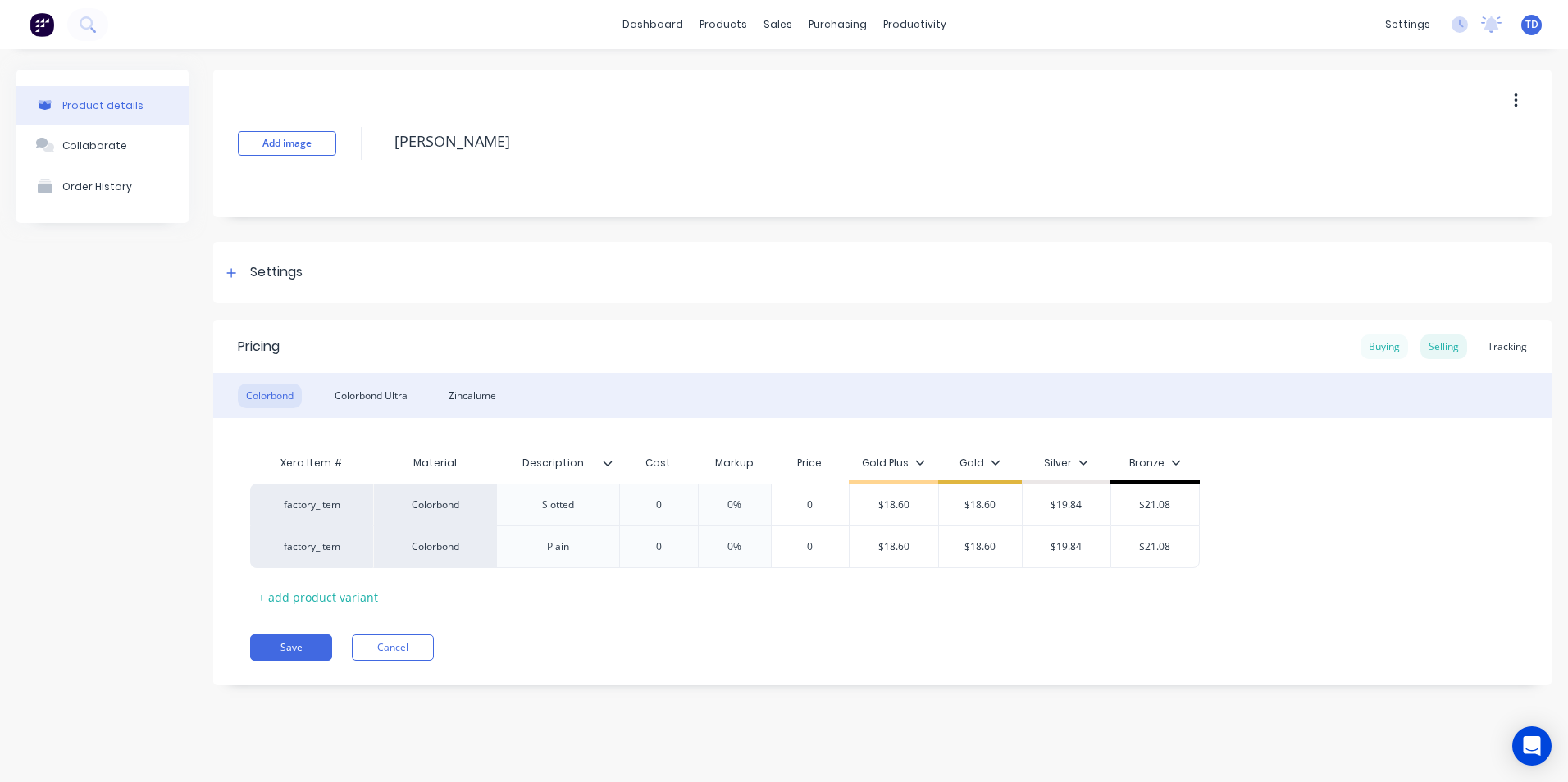
click at [1373, 347] on div "Buying" at bounding box center [1384, 347] width 48 height 24
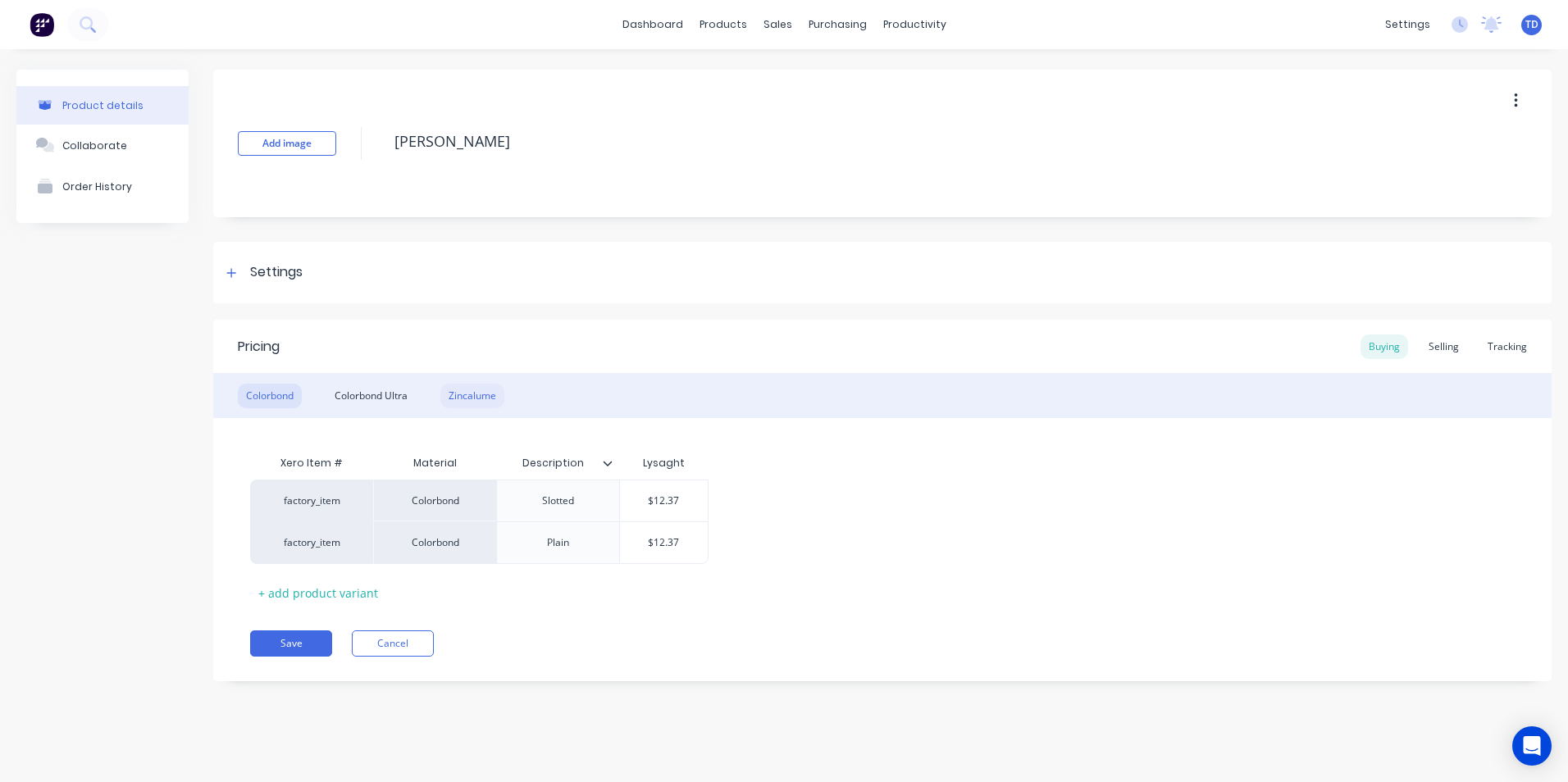
click at [467, 396] on div "Zincalume" at bounding box center [472, 395] width 64 height 24
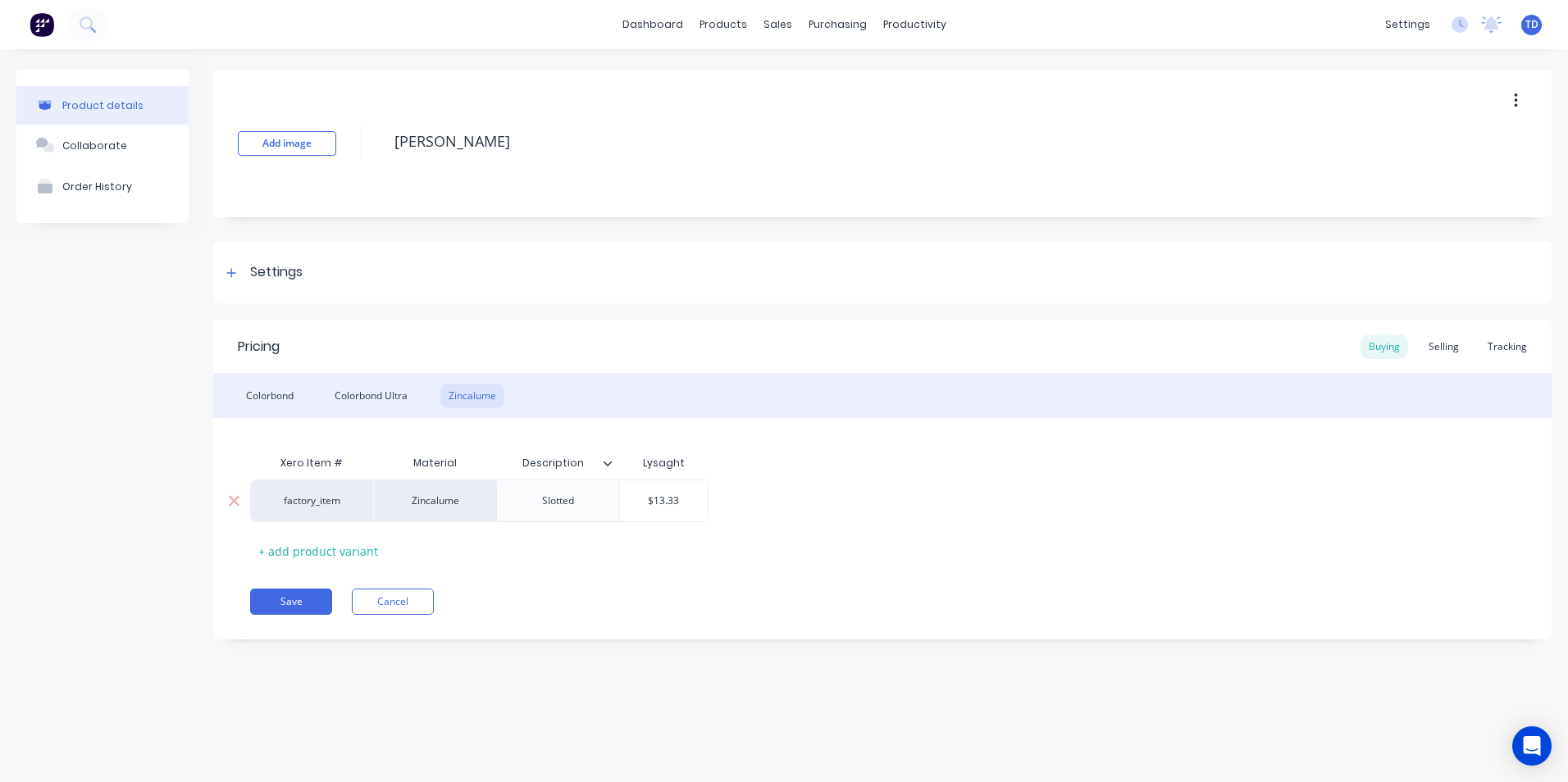
click at [683, 508] on div "$13.33" at bounding box center [664, 501] width 88 height 41
click at [756, 496] on div "factory_item Zincalume Slotted $15.77 $15.77" at bounding box center [882, 501] width 1264 height 43
click at [1437, 350] on div "Selling" at bounding box center [1444, 347] width 47 height 24
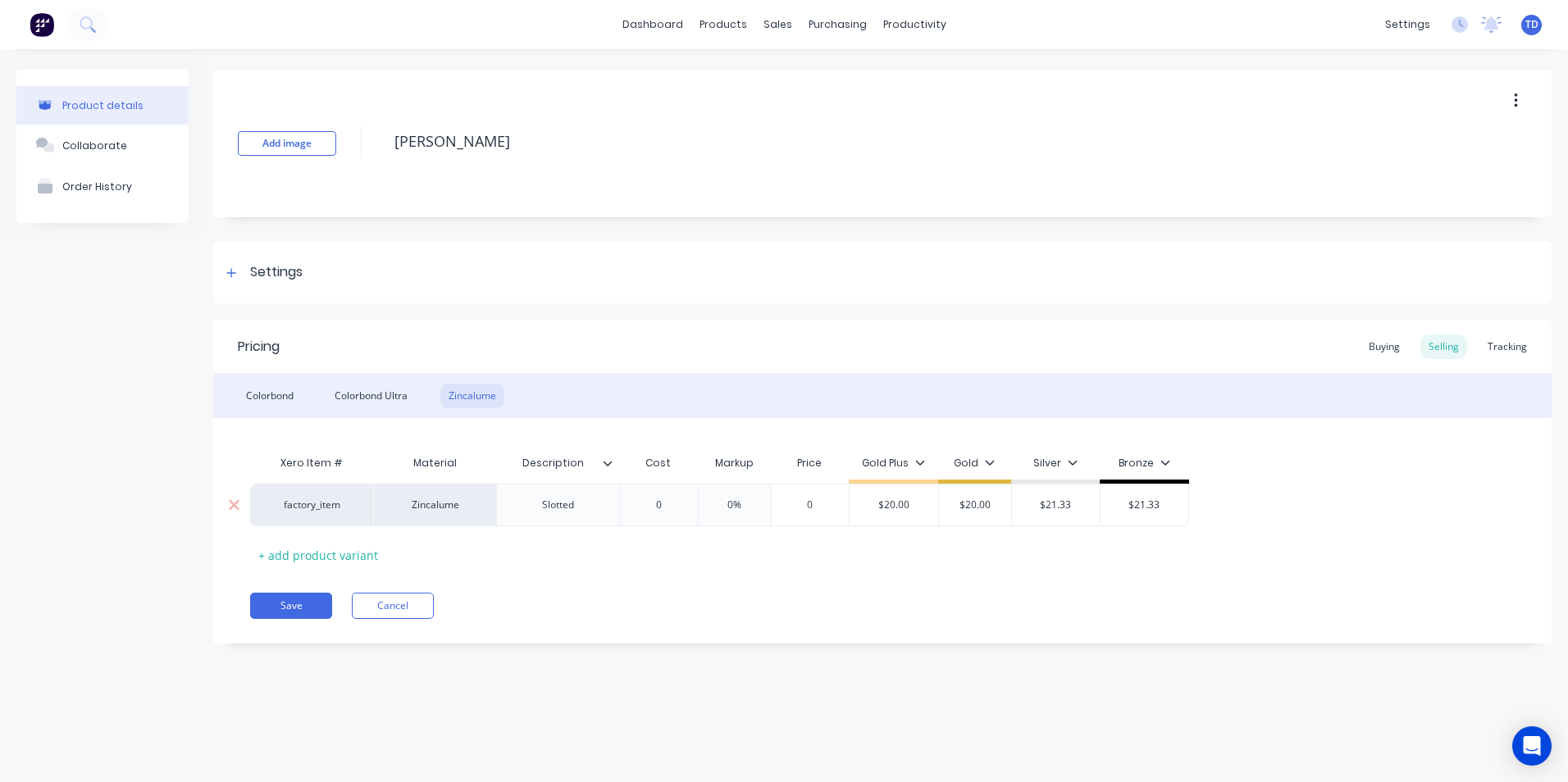
click at [919, 506] on input "$20.00" at bounding box center [894, 506] width 89 height 15
click at [380, 391] on div "Colorbond Ultra" at bounding box center [371, 395] width 90 height 24
click at [1378, 343] on div "Buying" at bounding box center [1384, 347] width 48 height 24
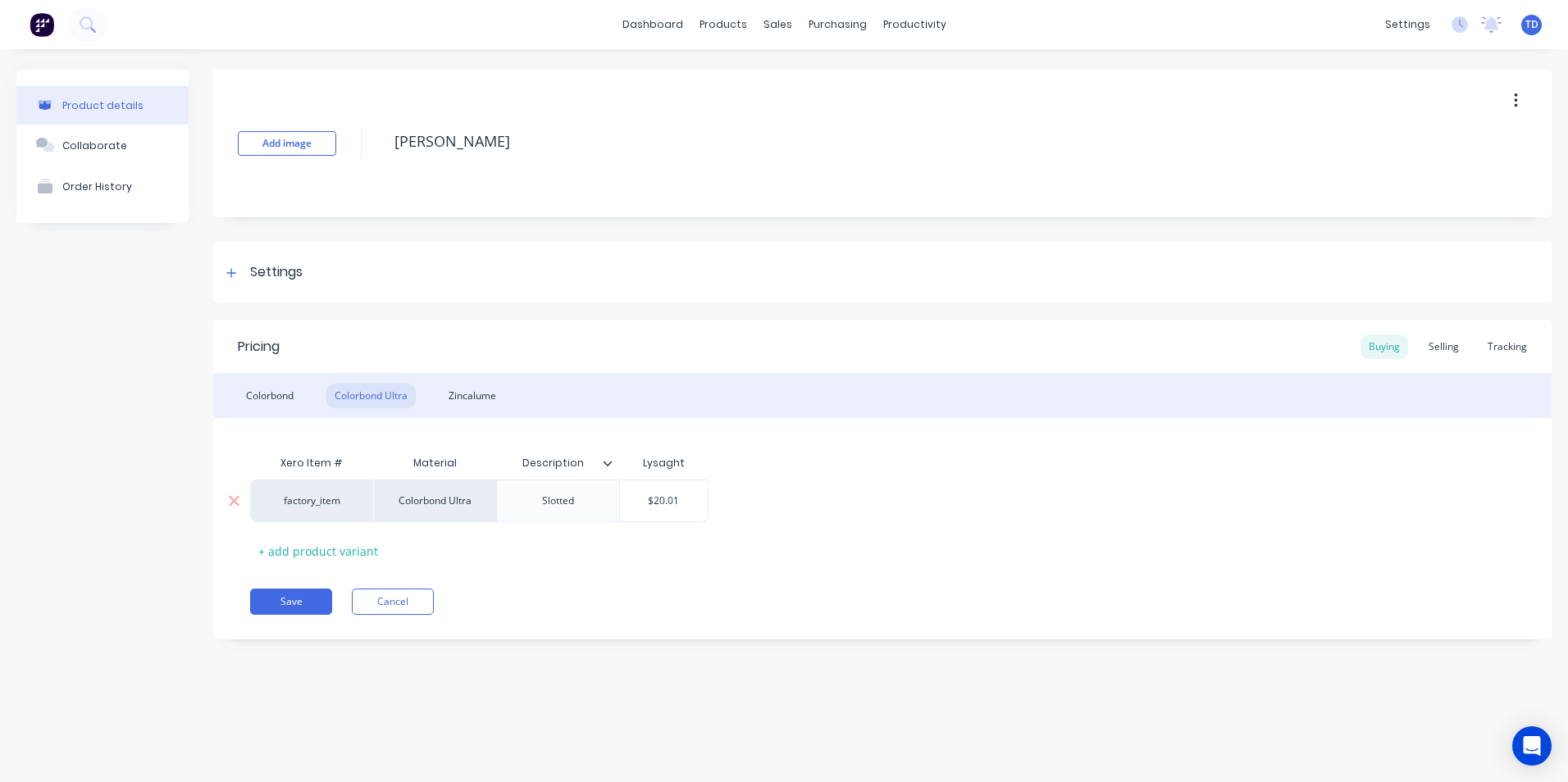
click at [691, 503] on input "$20.01" at bounding box center [664, 502] width 88 height 15
click at [727, 568] on div "Pricing Buying Selling Tracking Colorbond Colorbond Ultra Zincalume Xero Item #…" at bounding box center [882, 480] width 1339 height 320
click at [299, 596] on button "Save" at bounding box center [291, 601] width 82 height 26
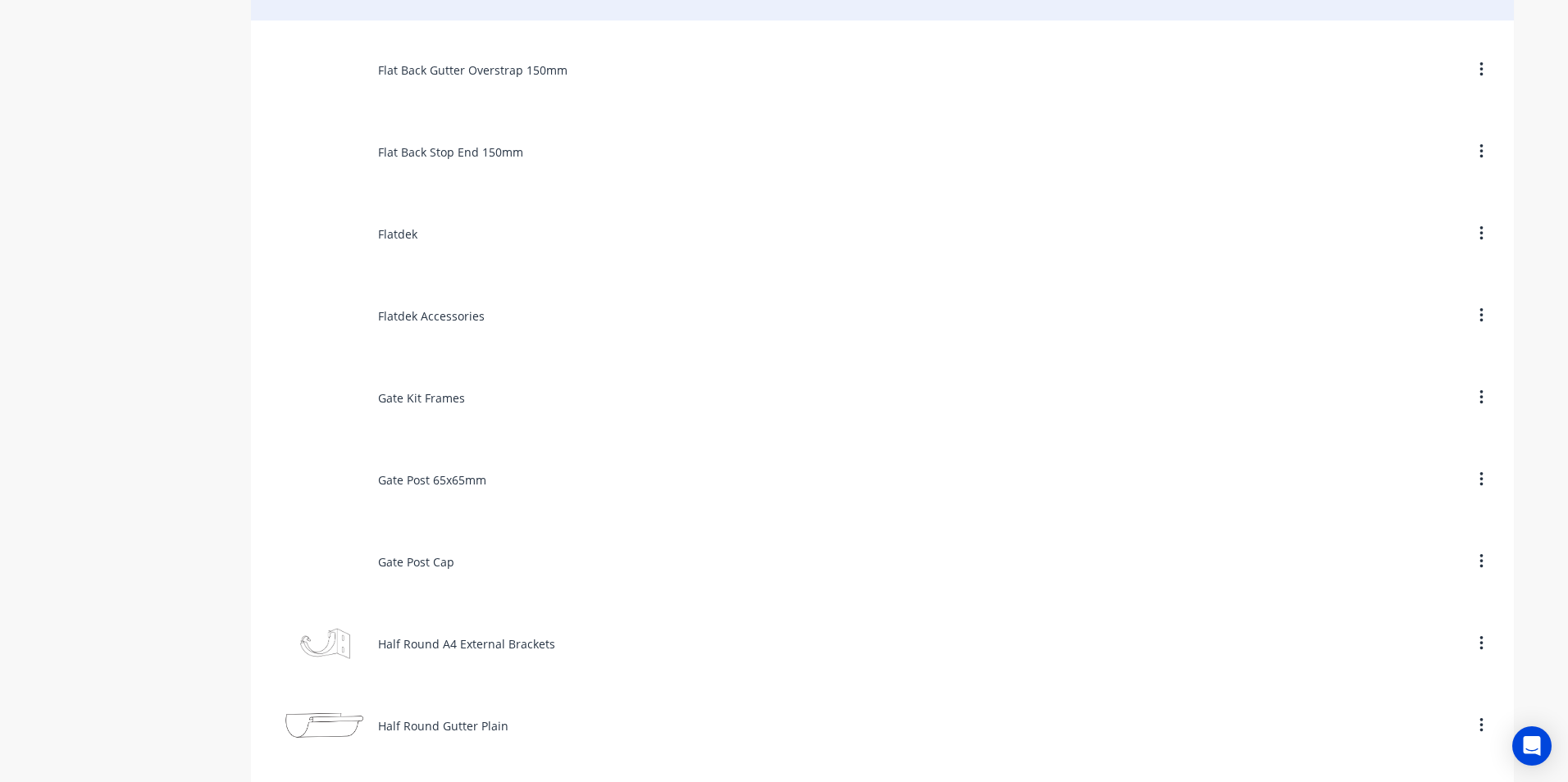
scroll to position [4019, 0]
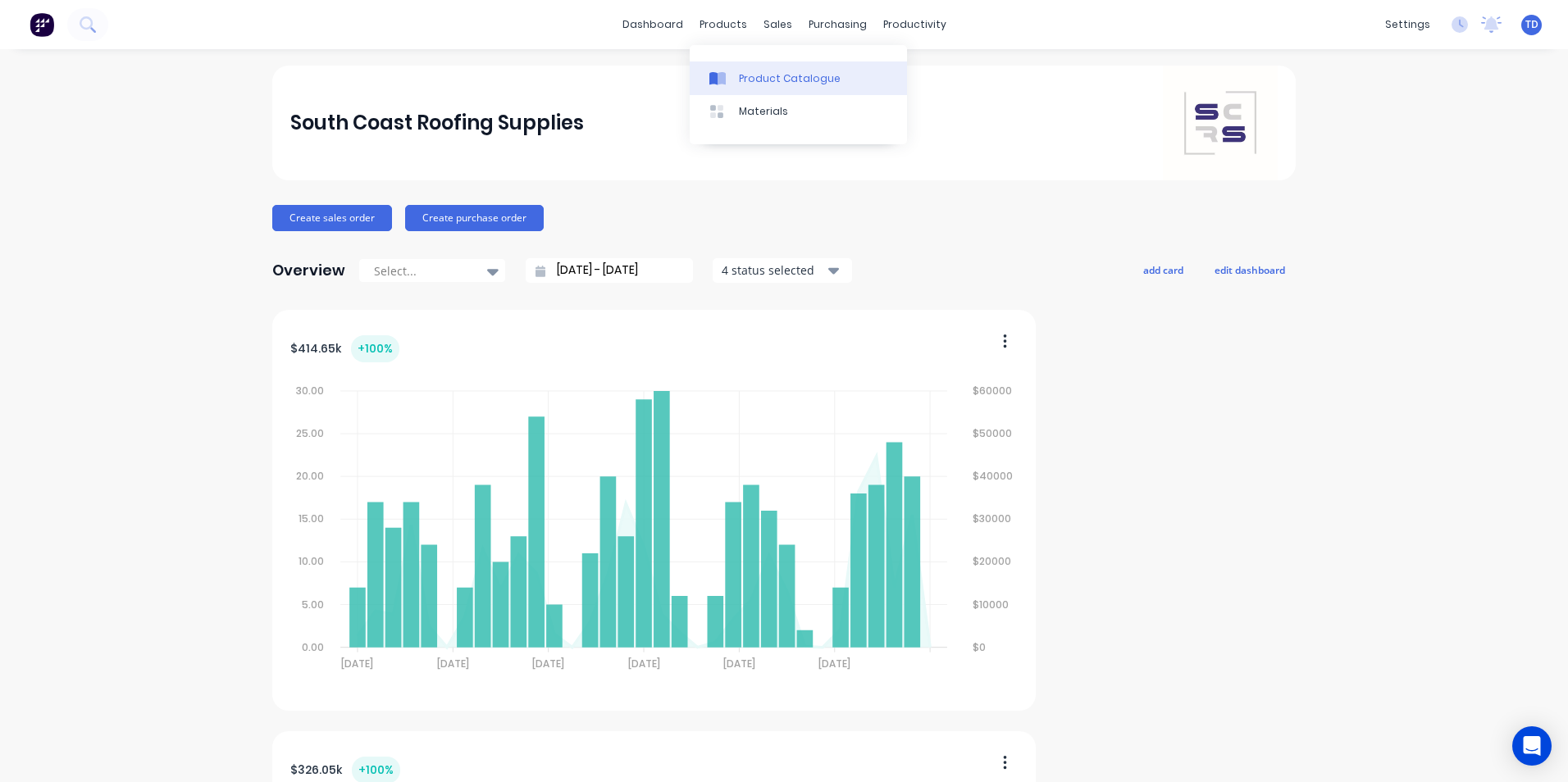
click at [743, 75] on div "Product Catalogue" at bounding box center [789, 79] width 101 height 15
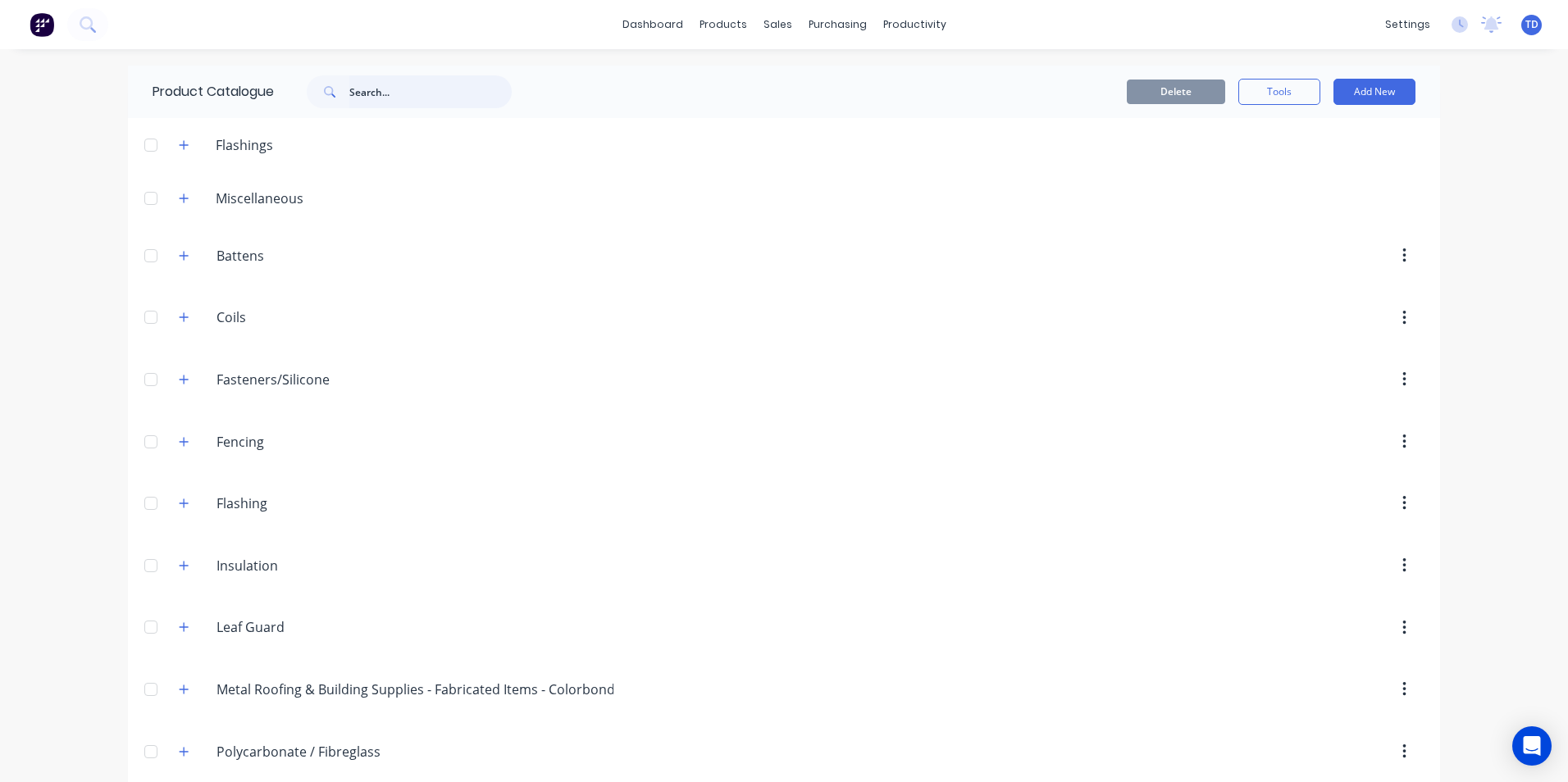
click at [424, 90] on input "text" at bounding box center [430, 91] width 162 height 33
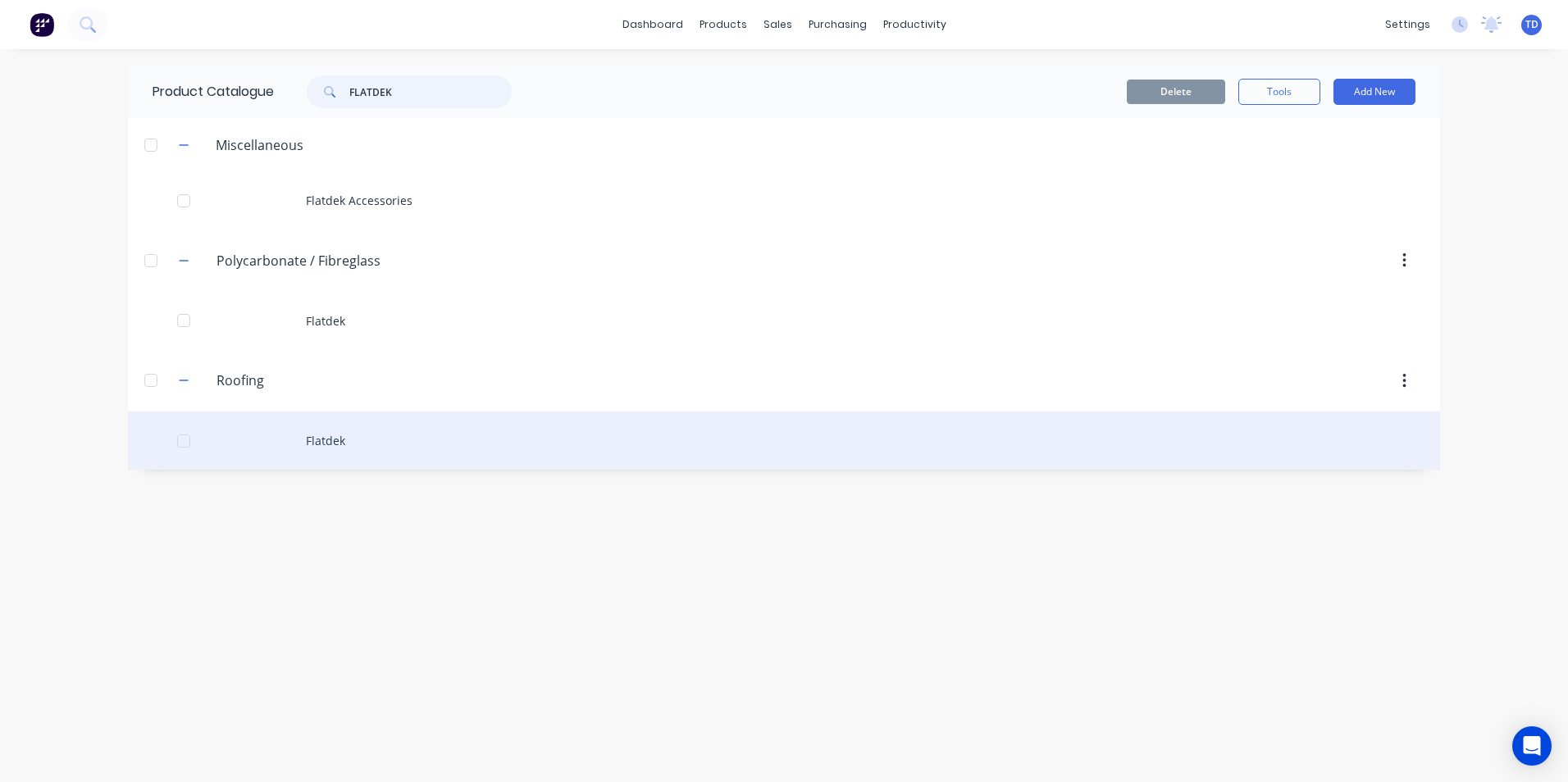
type input "FLATDEK"
click at [327, 445] on div "Flatdek" at bounding box center [784, 441] width 1312 height 59
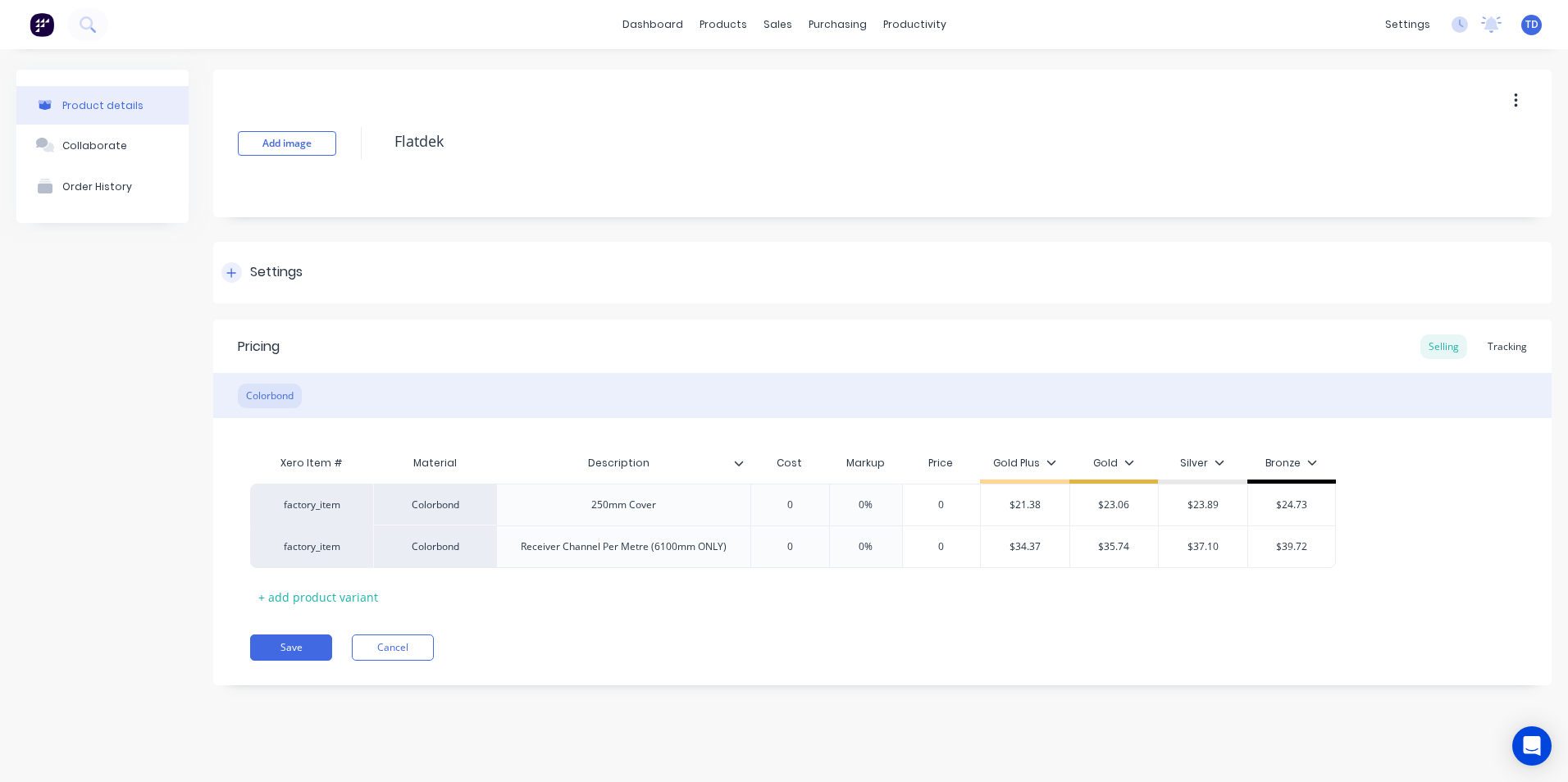
click at [229, 277] on icon at bounding box center [231, 273] width 10 height 12
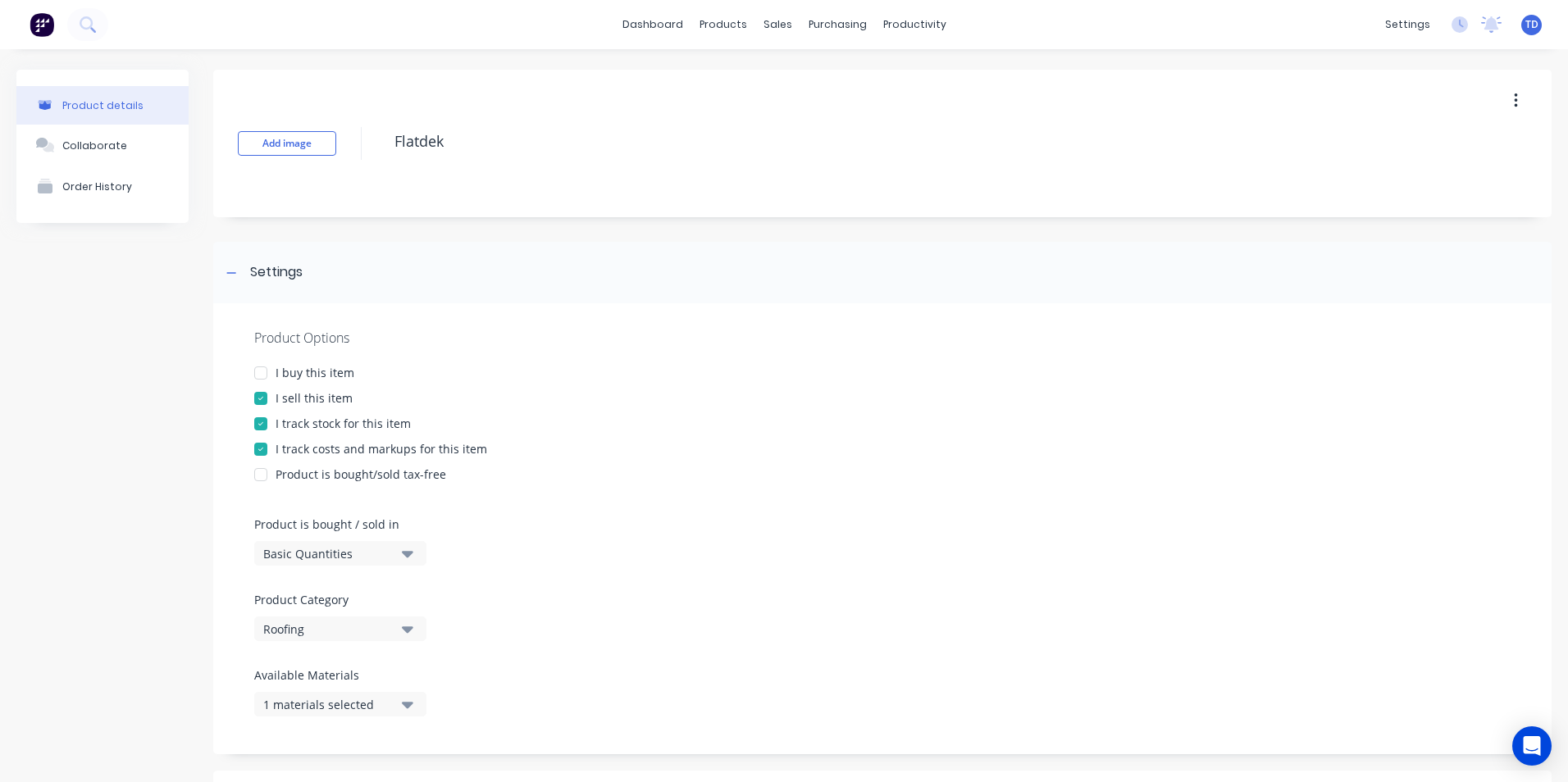
click at [258, 369] on div at bounding box center [260, 373] width 33 height 33
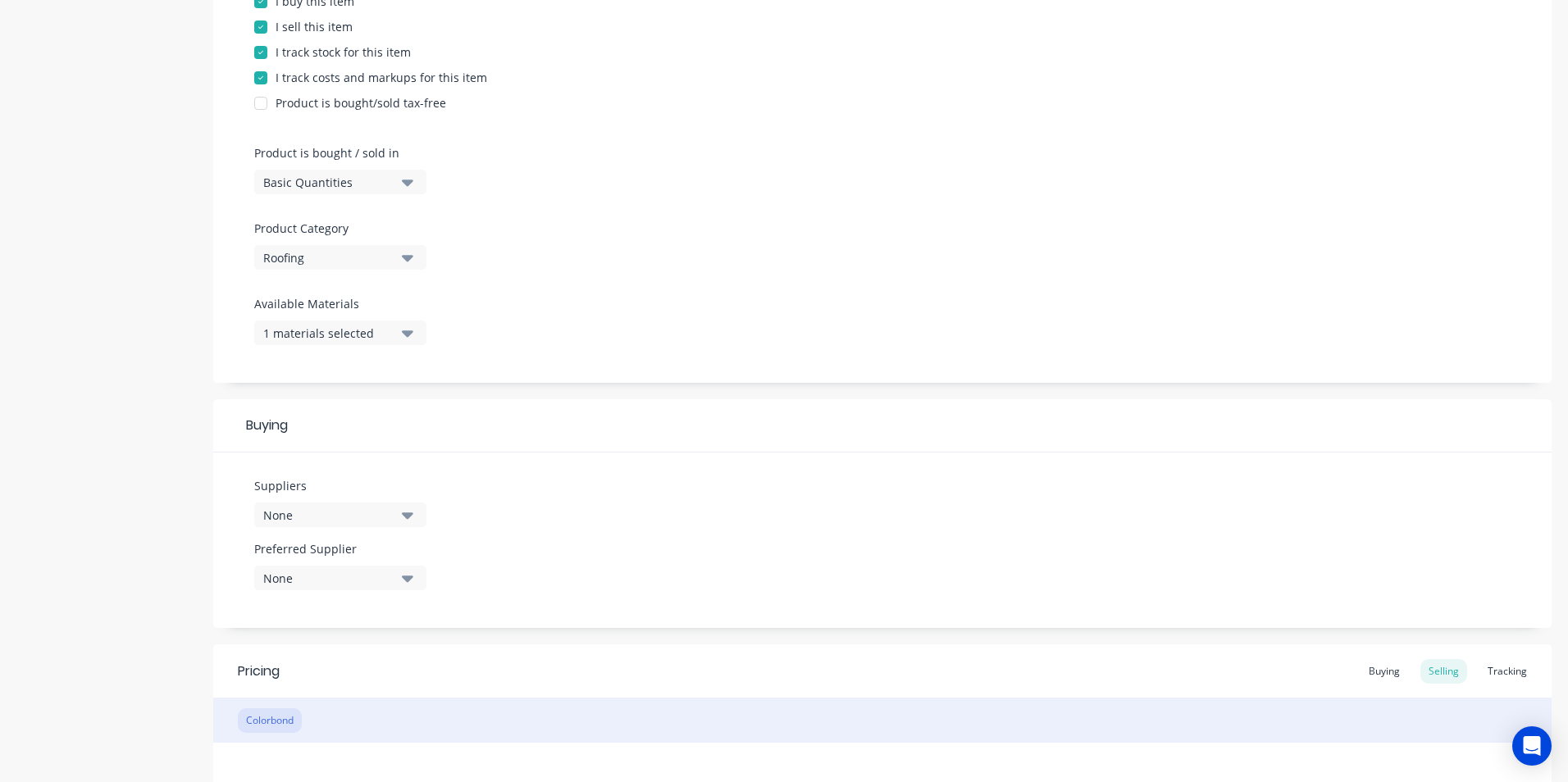
scroll to position [410, 0]
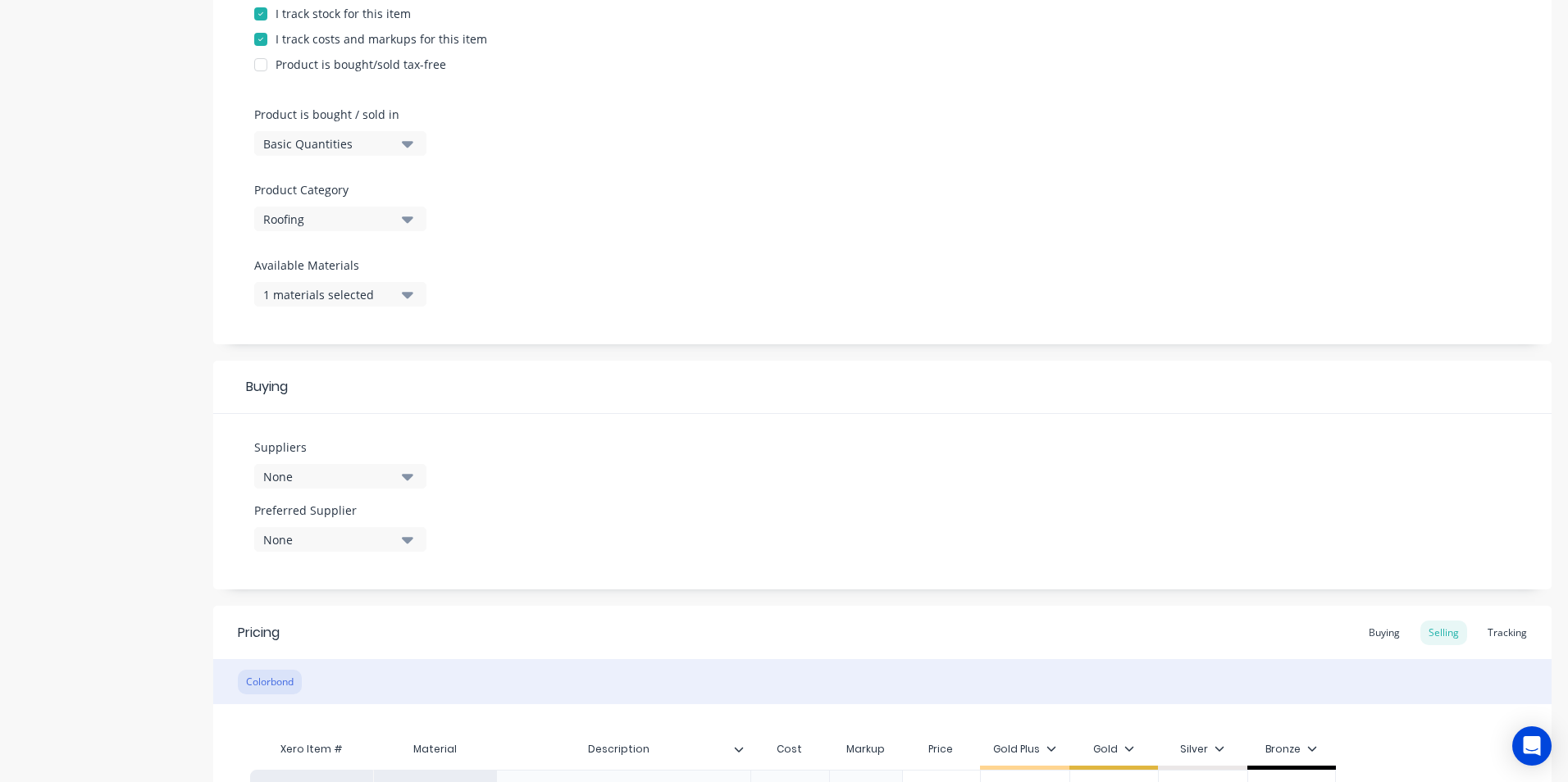
click at [417, 472] on button "None" at bounding box center [341, 476] width 172 height 24
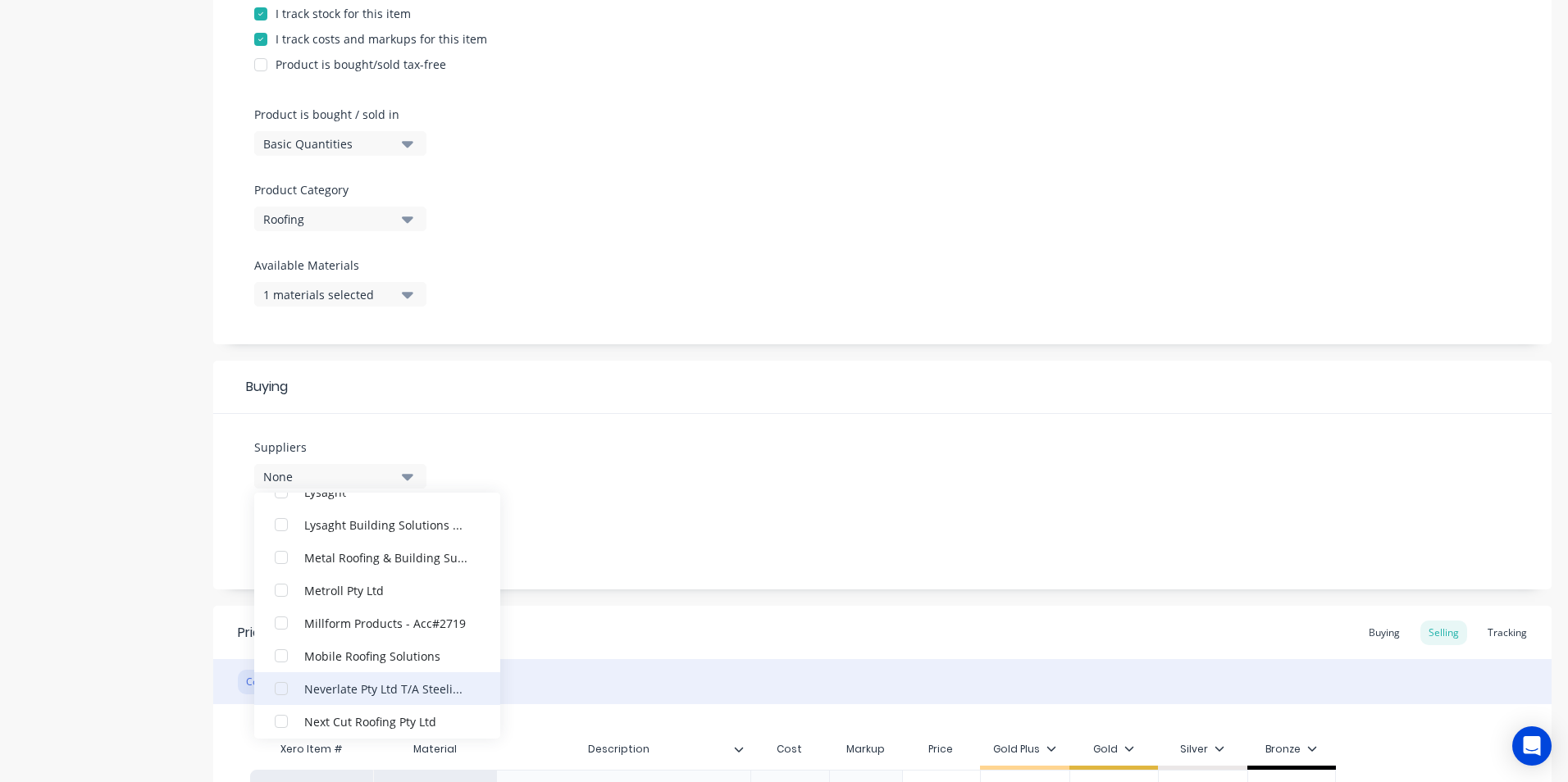
scroll to position [902, 0]
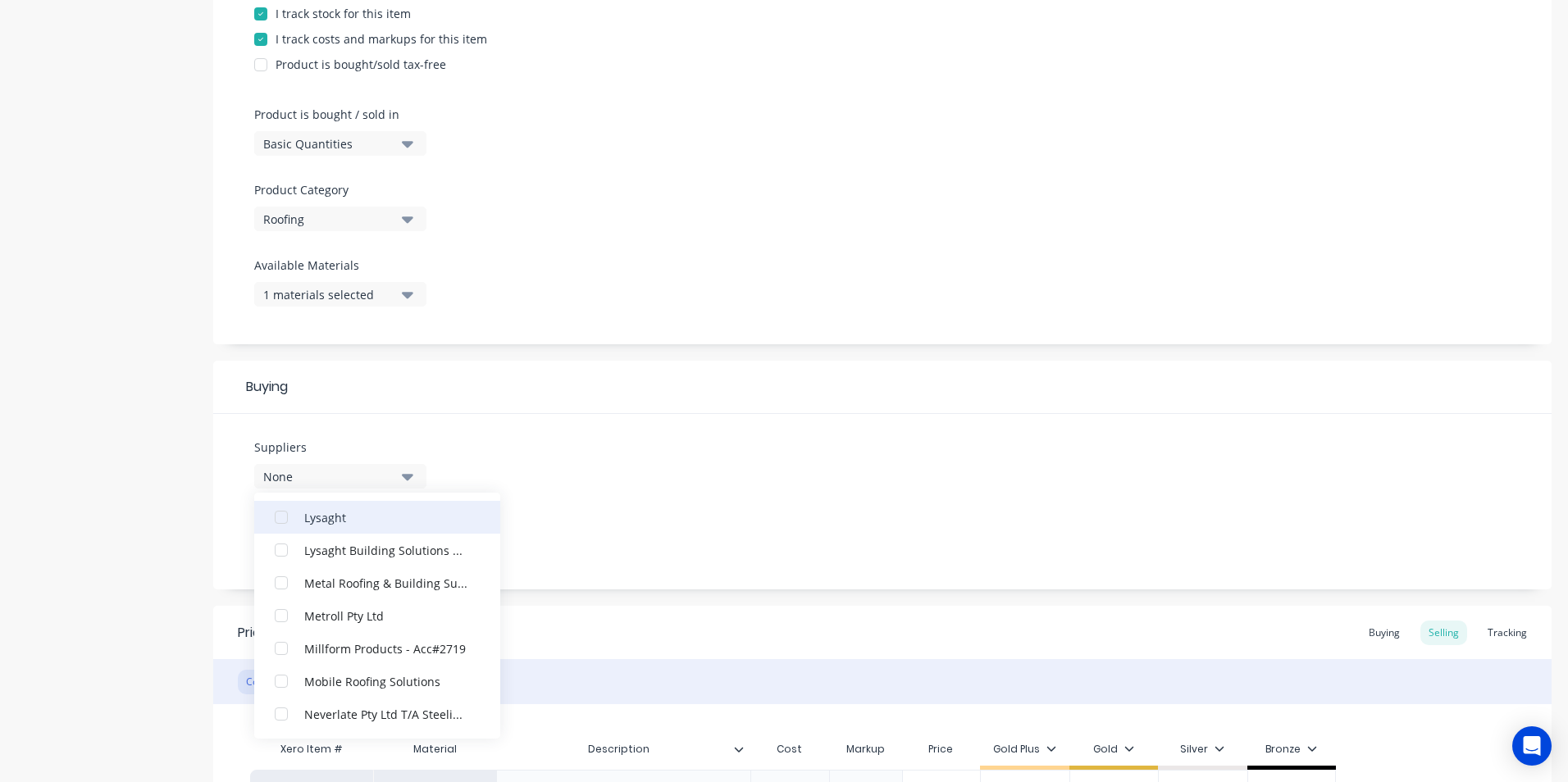
click at [350, 527] on button "Lysaght" at bounding box center [378, 517] width 246 height 33
type textarea "x"
click at [568, 466] on div "Suppliers 1 suppliers selected Lysaght ABC Seamless Contracting Academy Sheetme…" at bounding box center [882, 502] width 1339 height 176
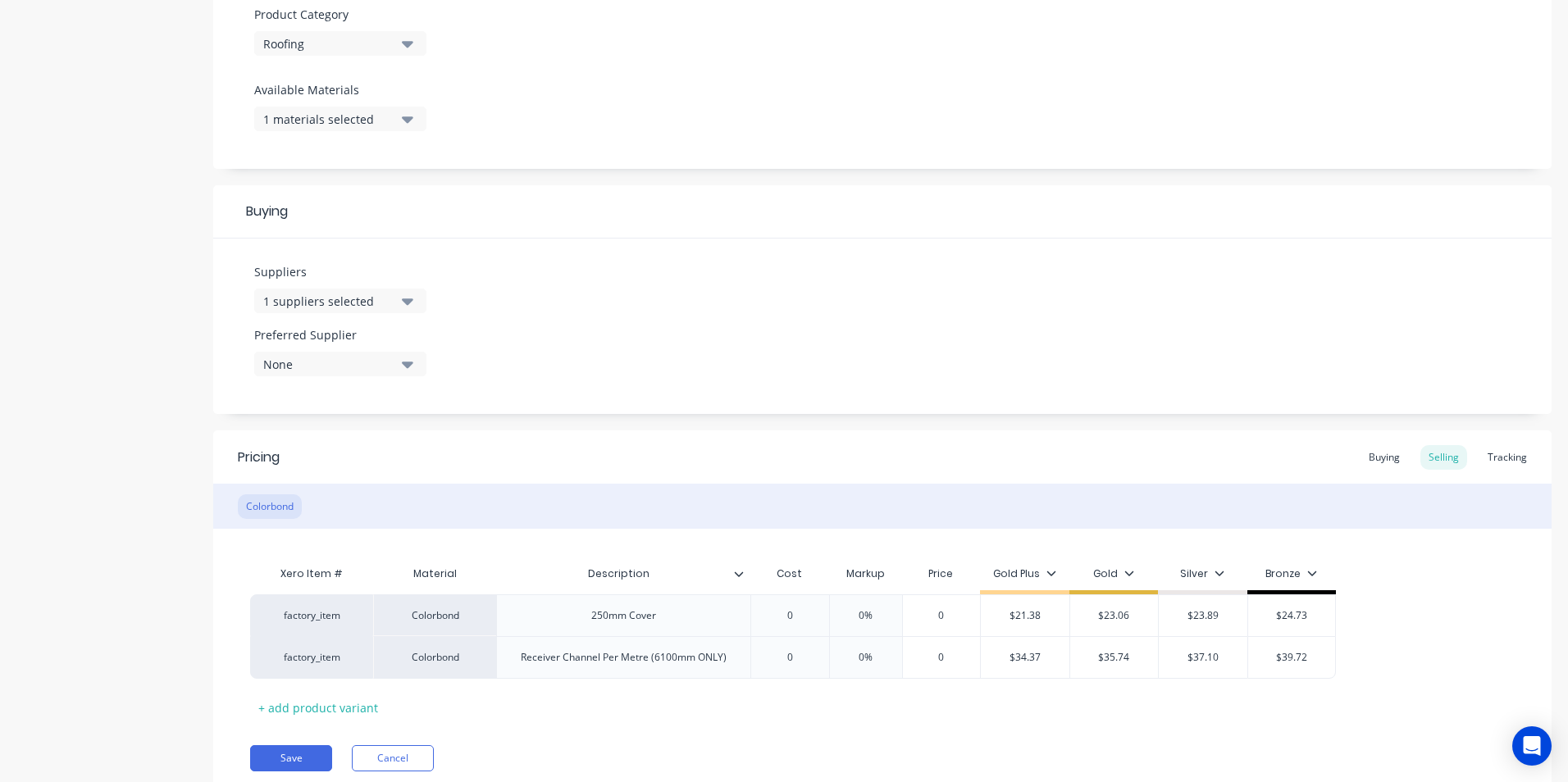
scroll to position [645, 0]
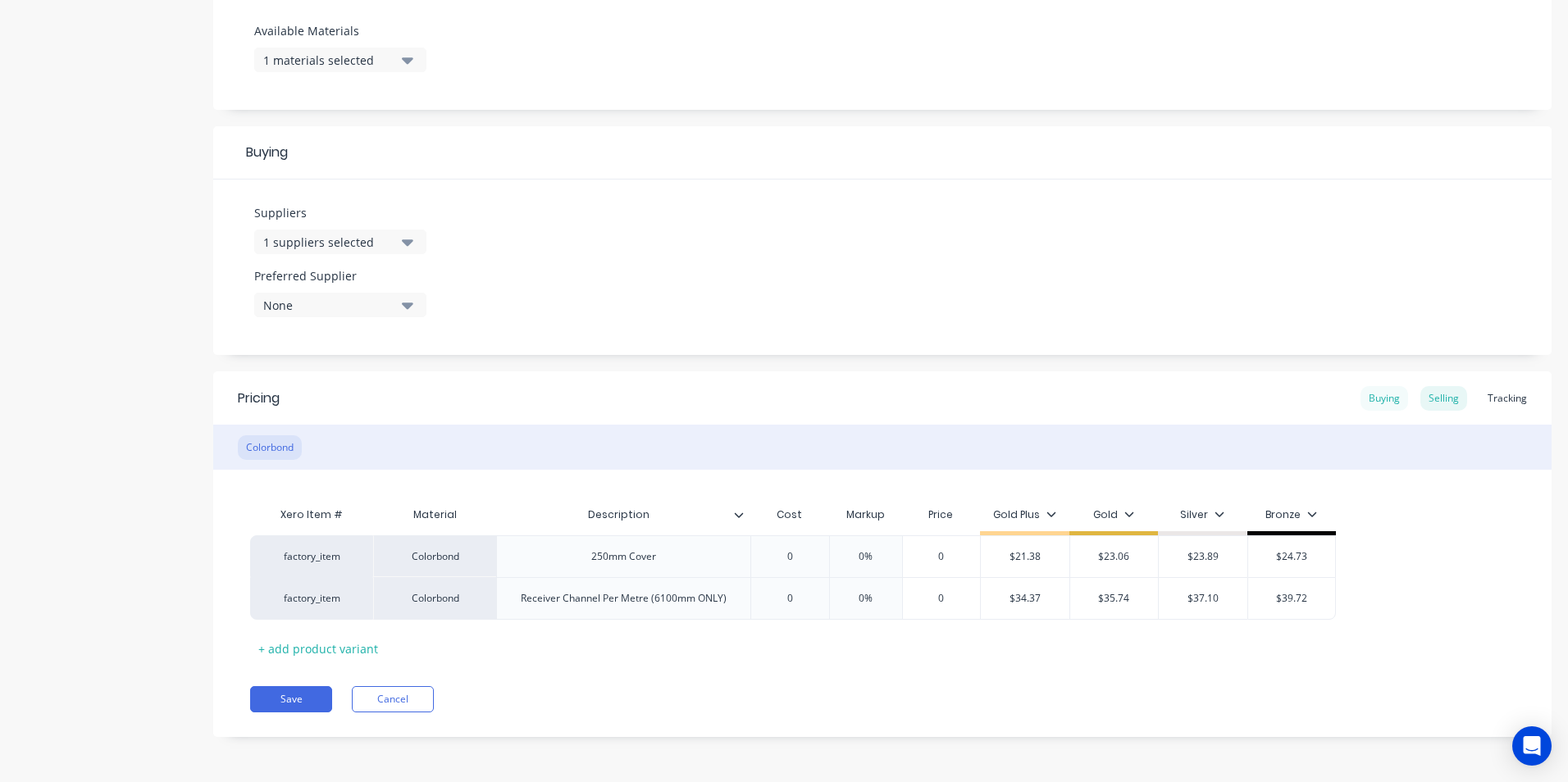
click at [1365, 399] on div "Buying" at bounding box center [1384, 398] width 48 height 24
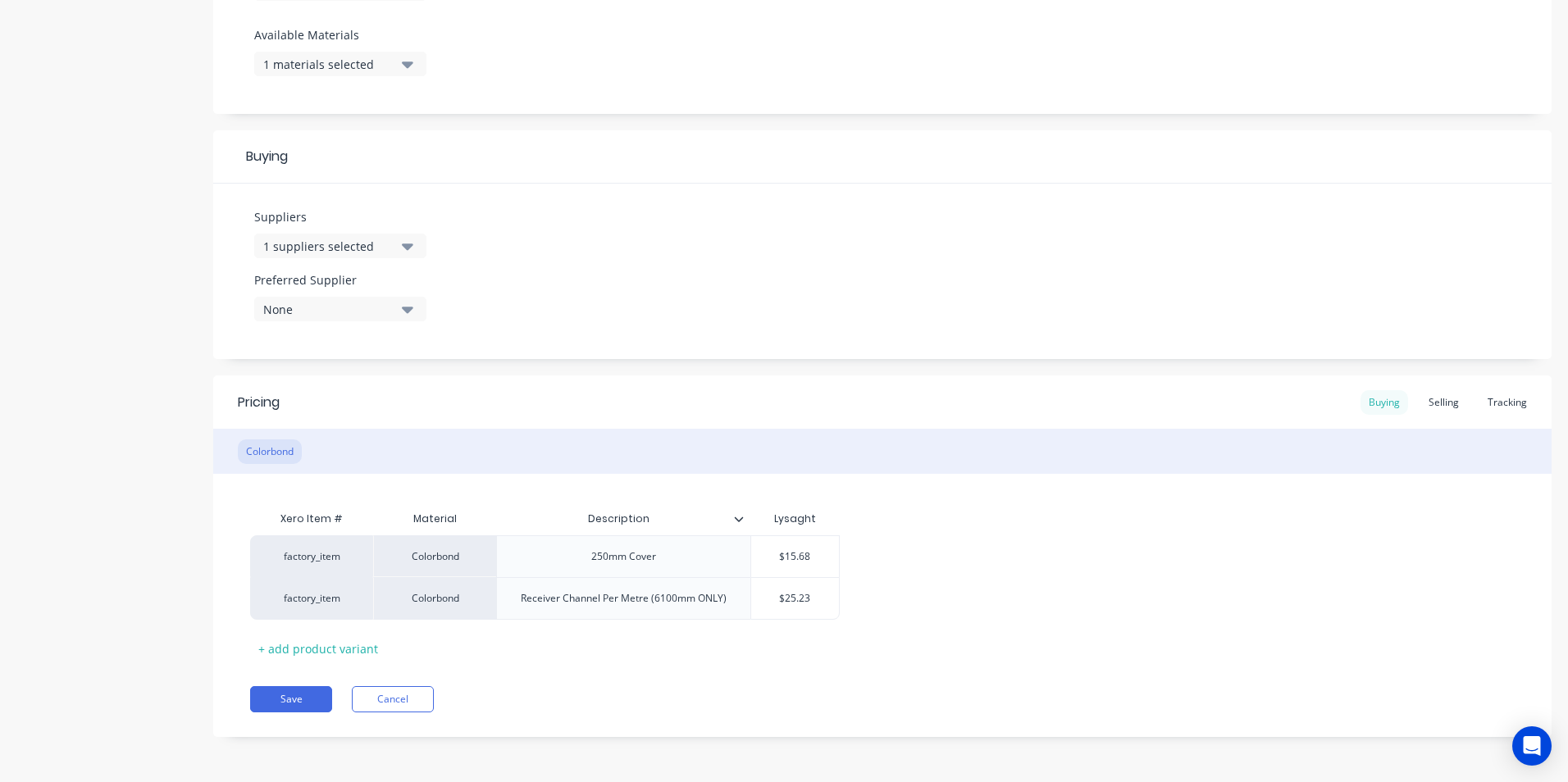
scroll to position [641, 0]
type input "$15.68"
click at [811, 554] on input "$15.68" at bounding box center [794, 557] width 88 height 15
type textarea "x"
type input "$15.6"
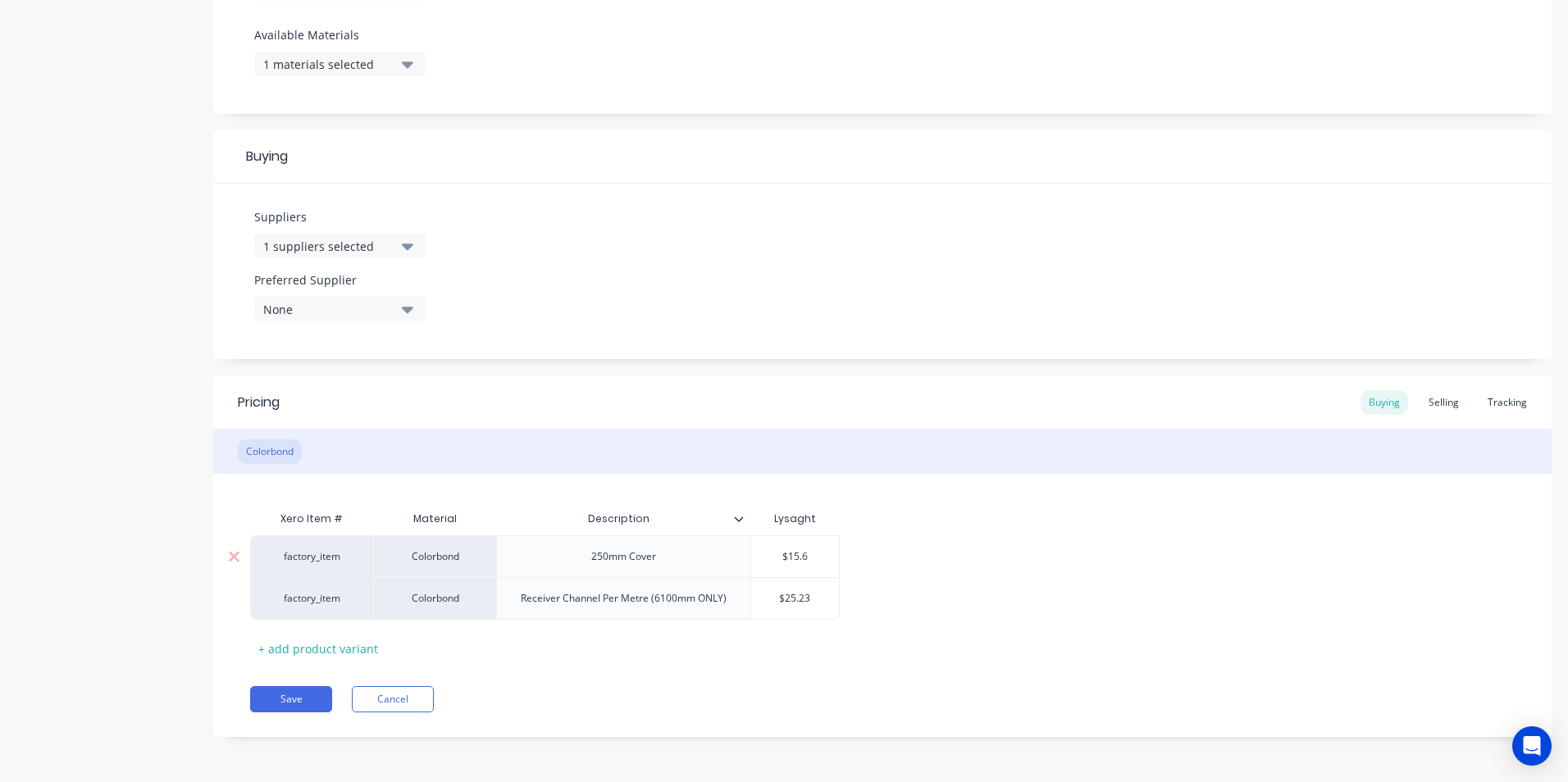
type textarea "x"
type input "$15."
type textarea "x"
type input "$15"
type textarea "x"
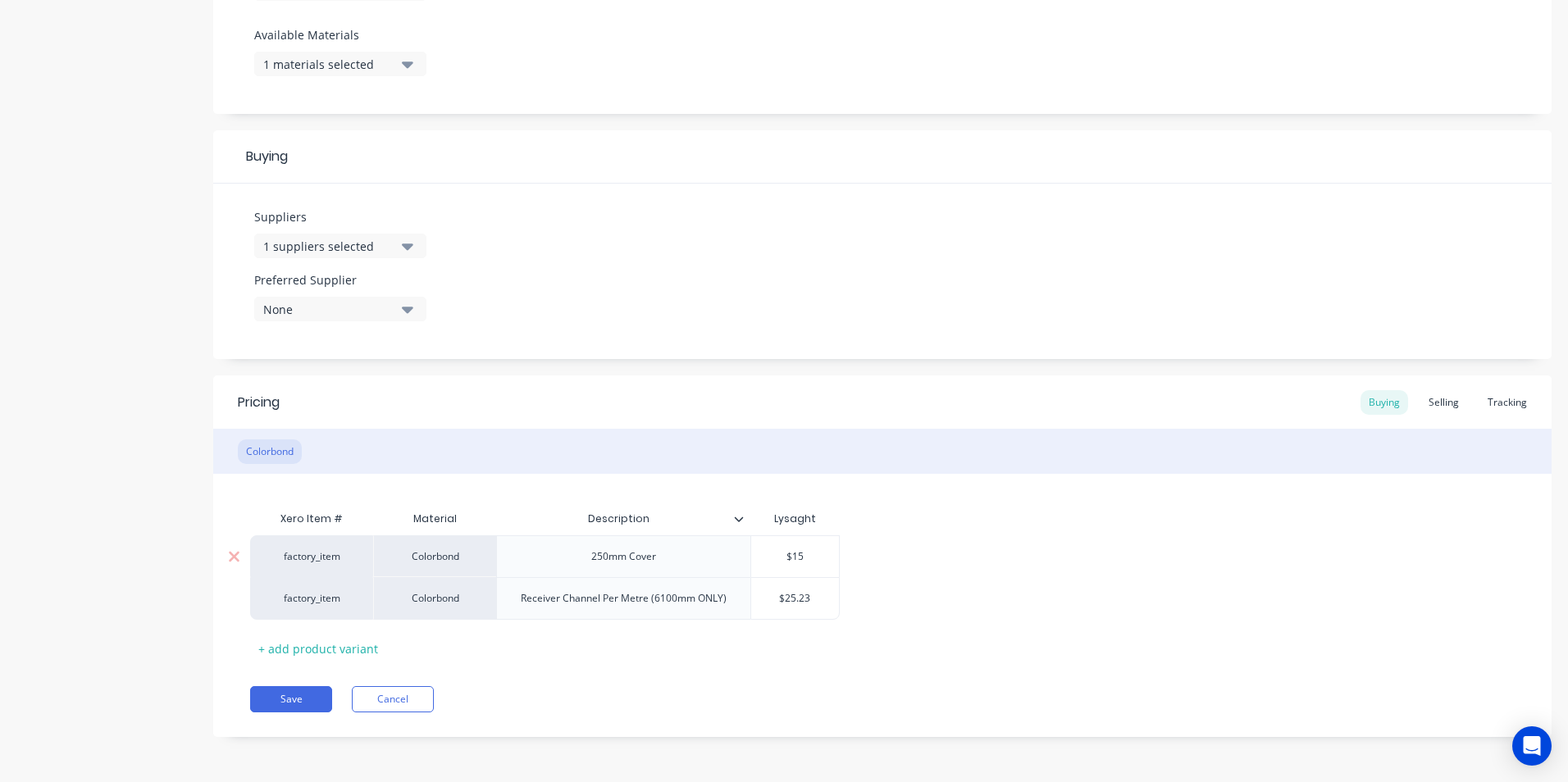
type input "$1"
type textarea "x"
type input "$16"
type textarea "x"
type input "$16."
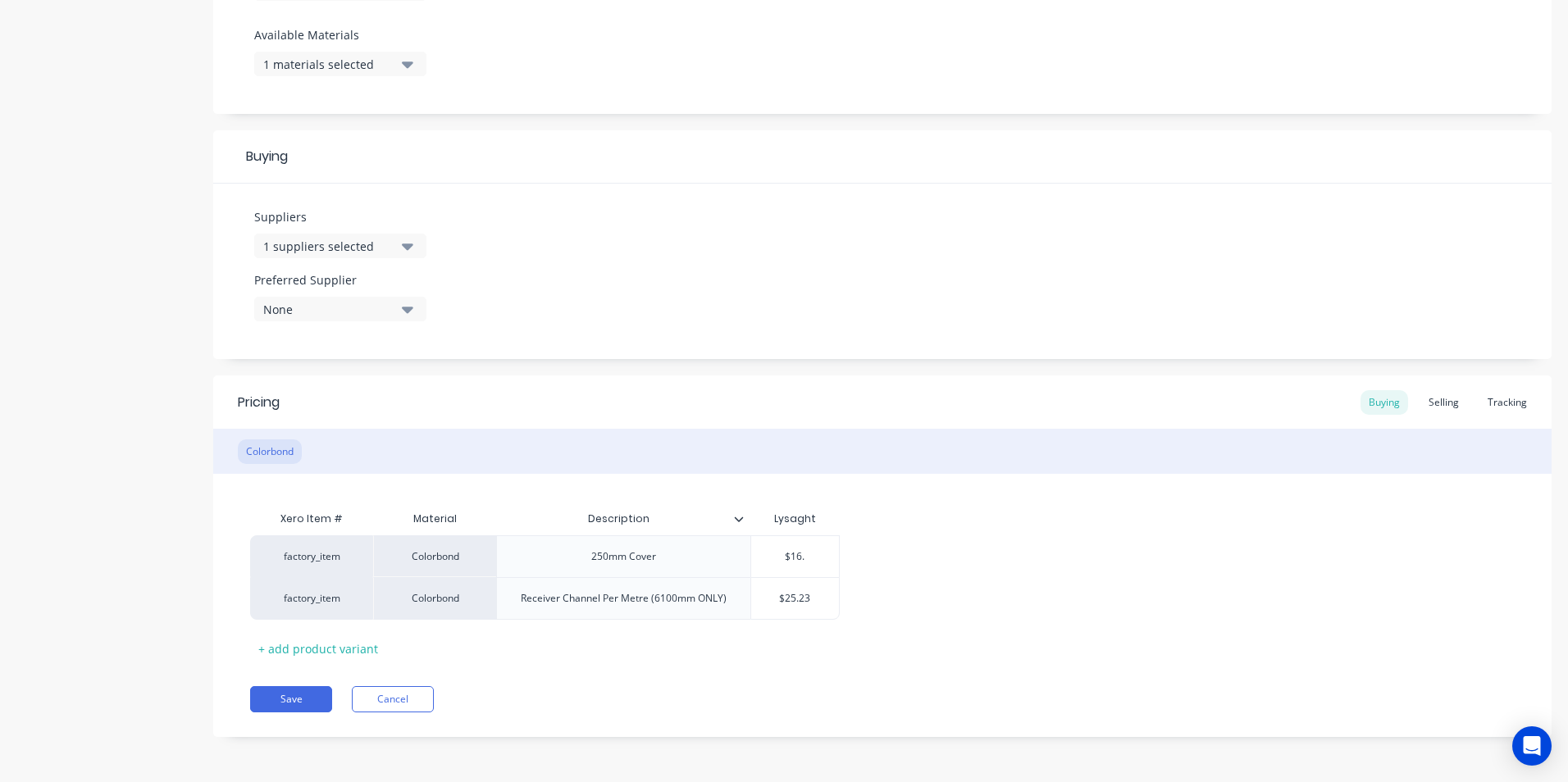
type textarea "x"
type input "$16.."
type textarea "x"
type input "$16..4"
type textarea "x"
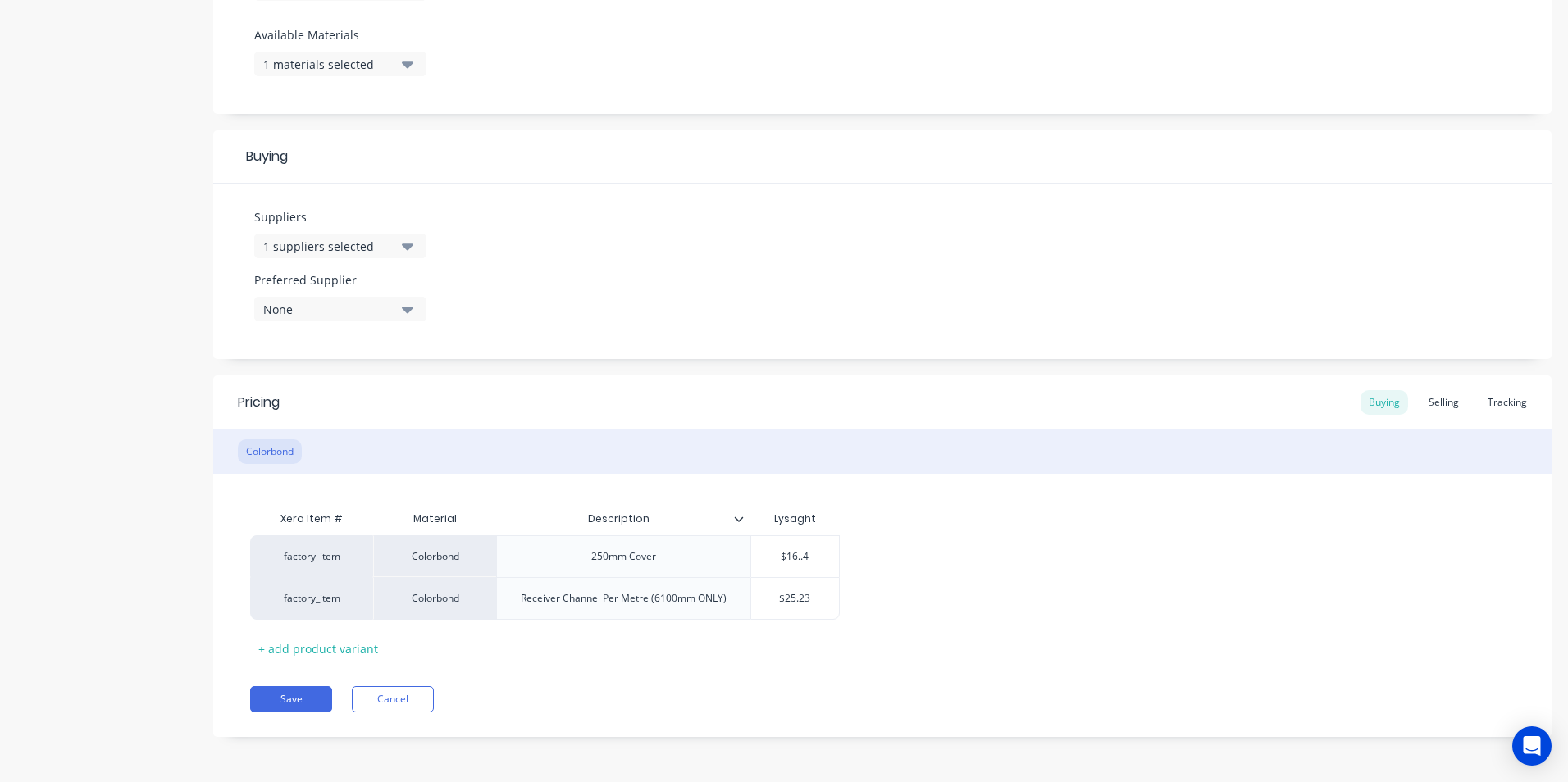
type input "$16..43"
type textarea "x"
type input "$16.43"
click at [1430, 402] on div "Selling" at bounding box center [1444, 402] width 47 height 24
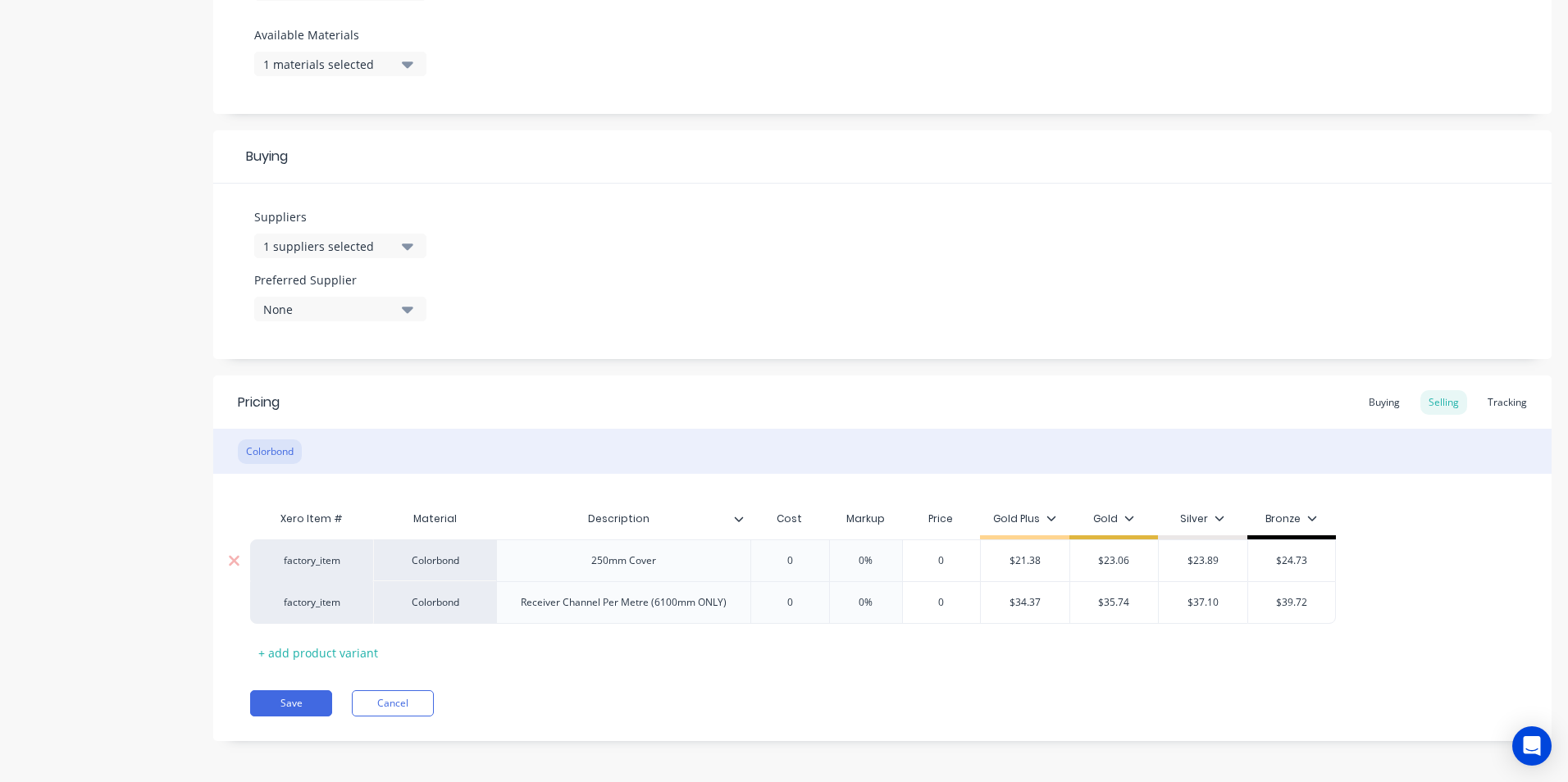
type input "$21.38"
click at [1040, 557] on input "$21.38" at bounding box center [1026, 561] width 89 height 15
type input "0"
type textarea "x"
type input "2"
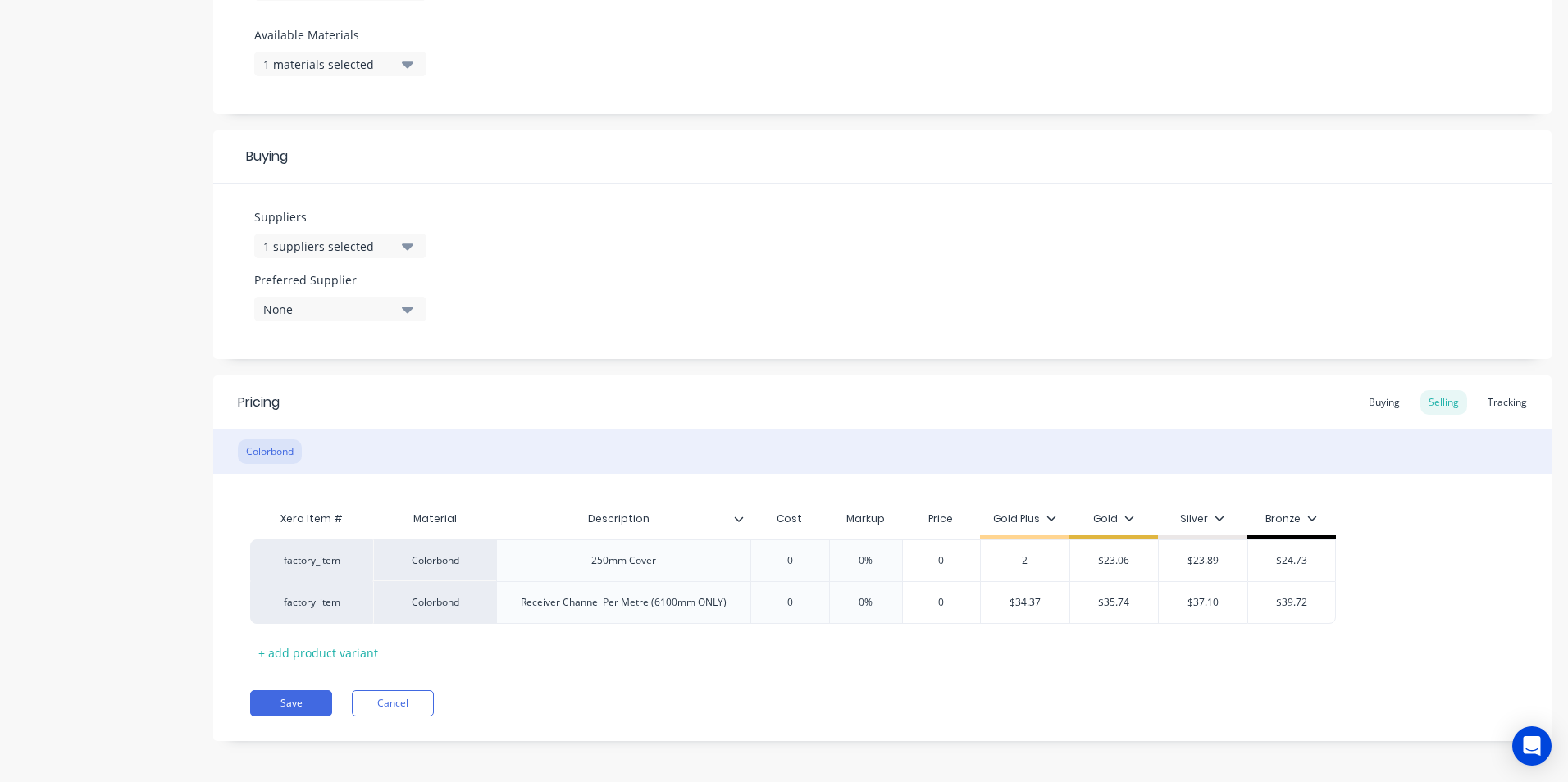
type textarea "x"
type input "22"
type textarea "x"
type input "22."
type textarea "x"
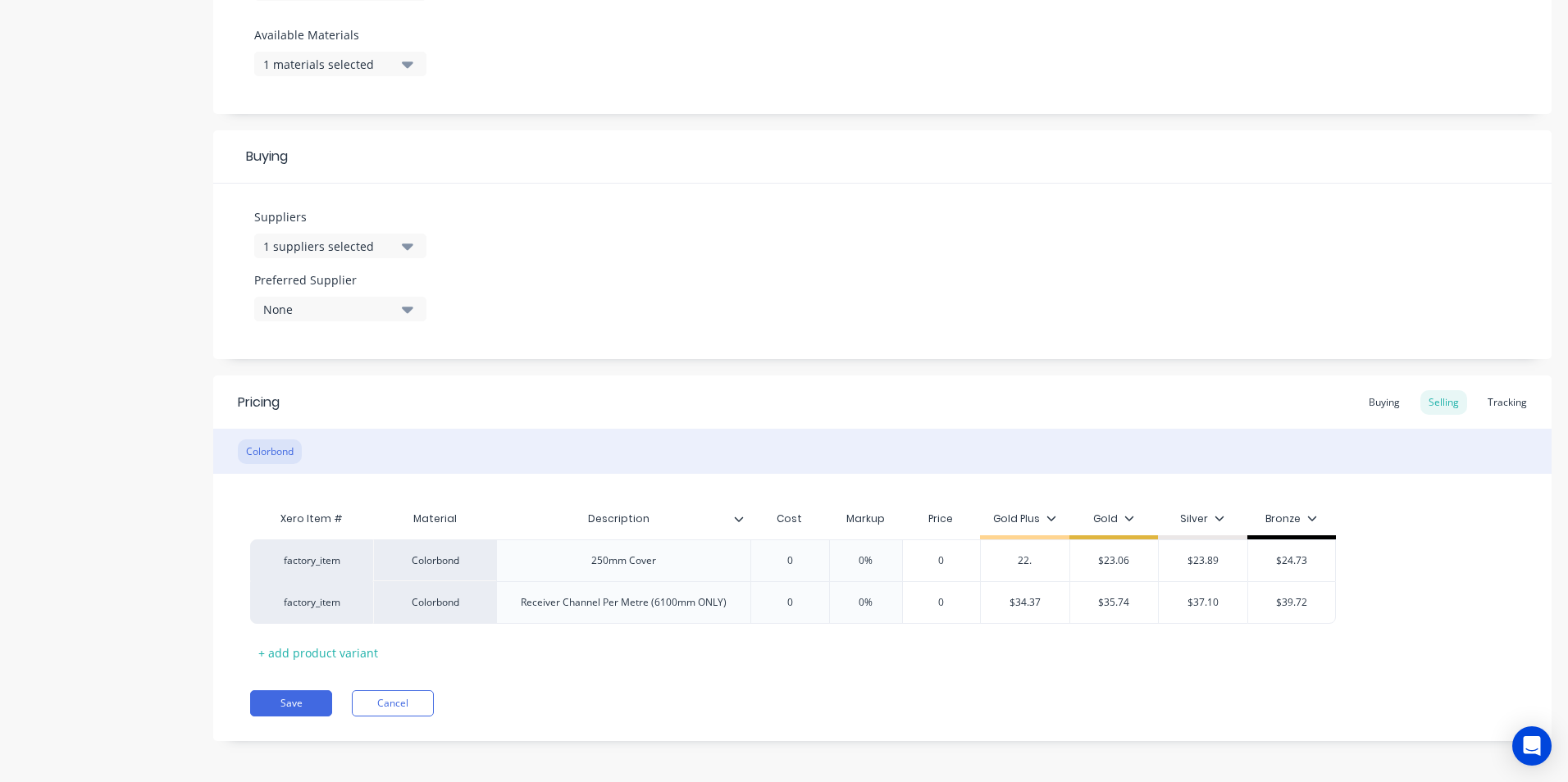
type input "22.2"
type textarea "x"
type input "22.20"
type input "$23.06"
type textarea "x"
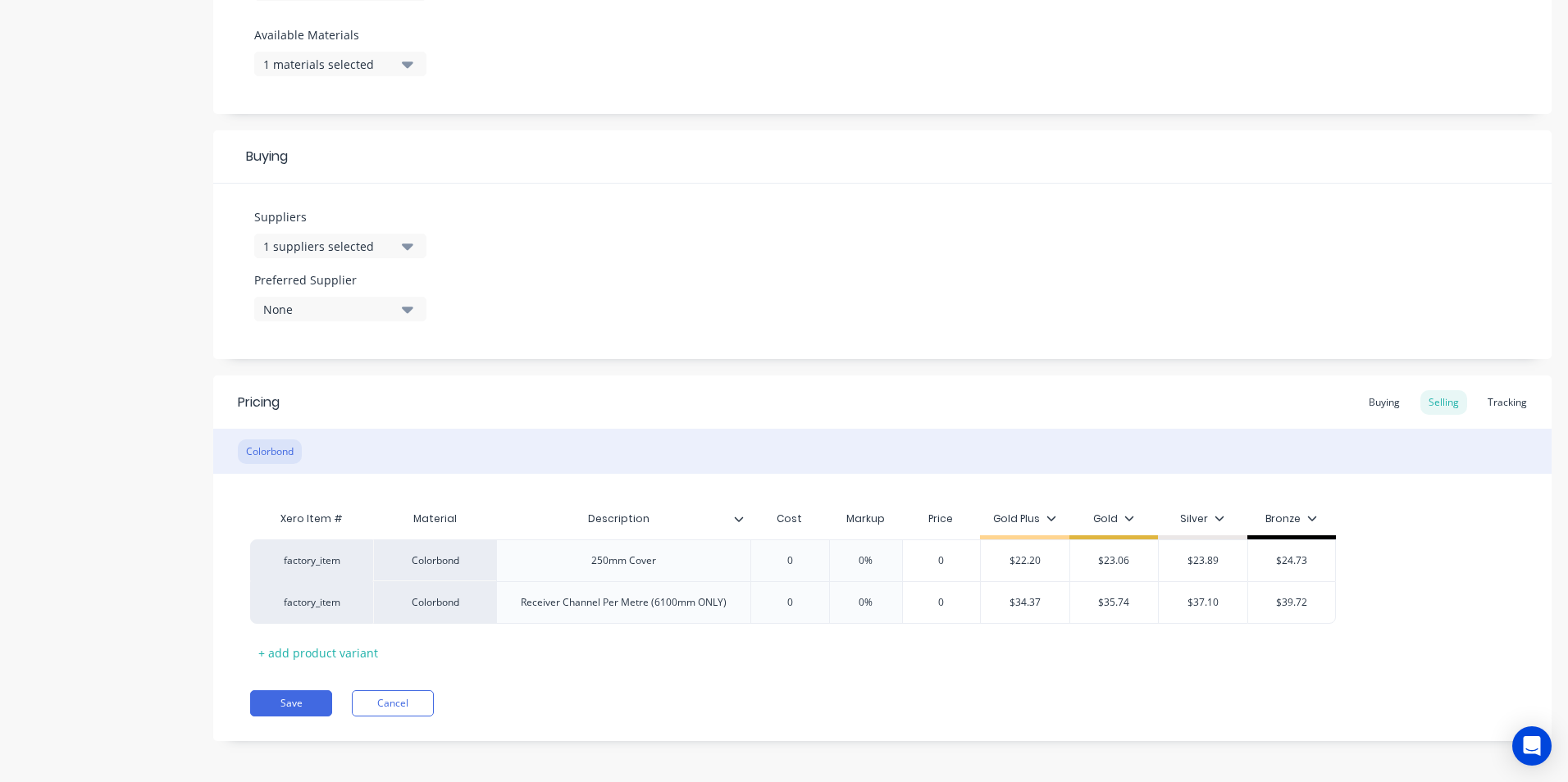
type input "$23.0"
type textarea "x"
type input "$23."
type textarea "x"
type input "$23.."
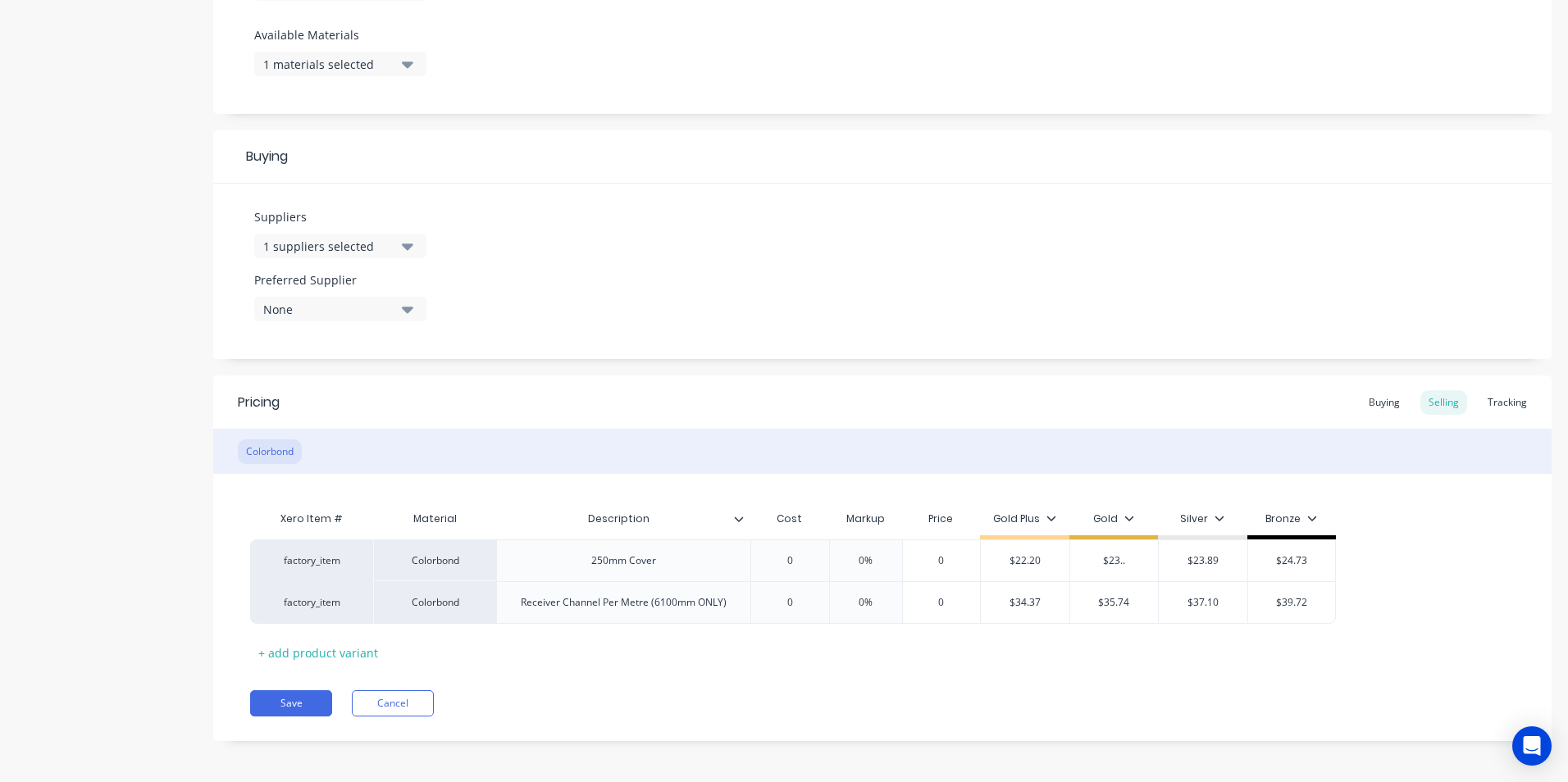
type textarea "x"
type input "$23..1"
type textarea "x"
type input "$23..10"
type textarea "x"
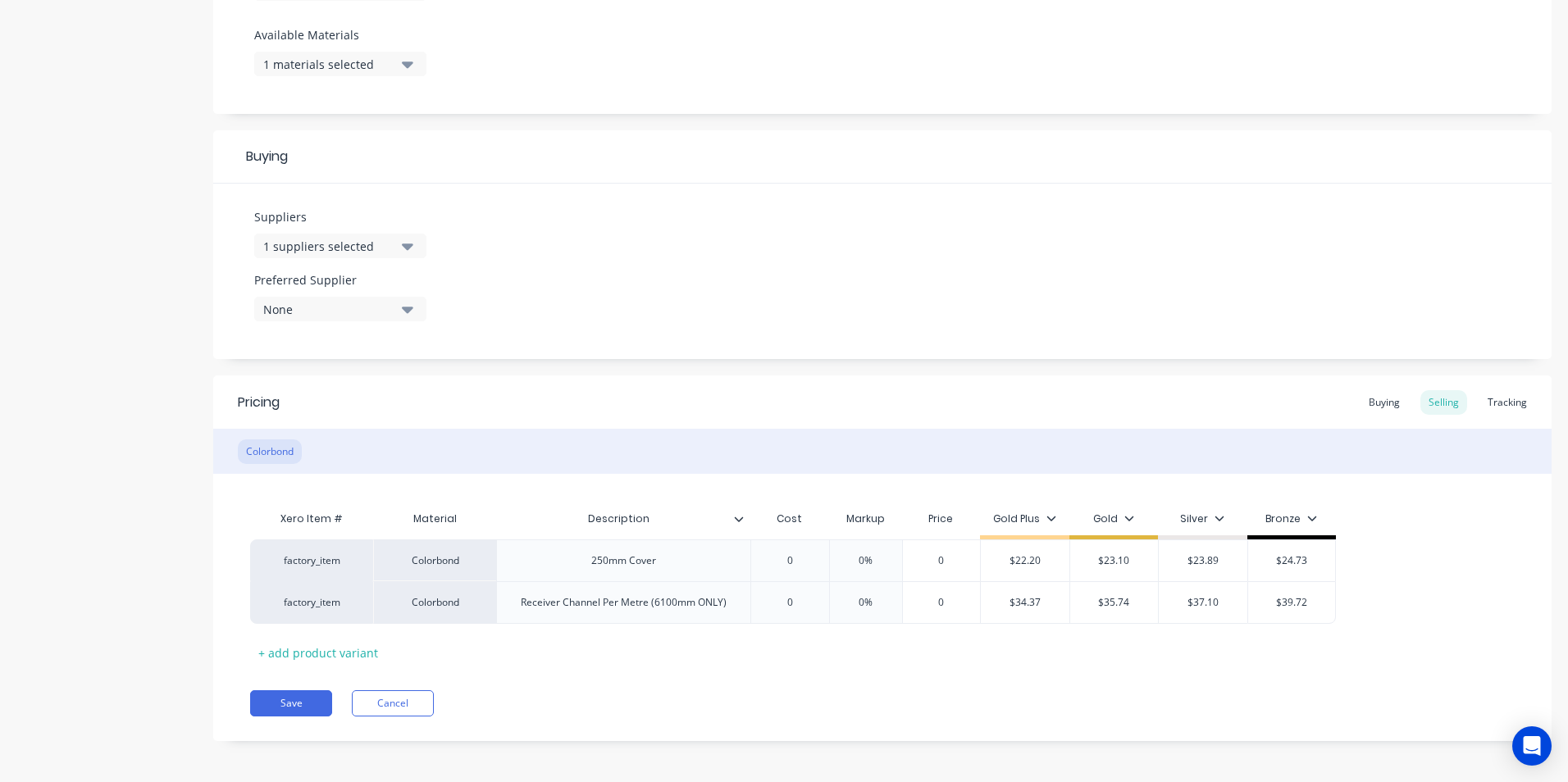
type input "$23.10"
type input "$23.89"
type textarea "x"
type input "2"
type textarea "x"
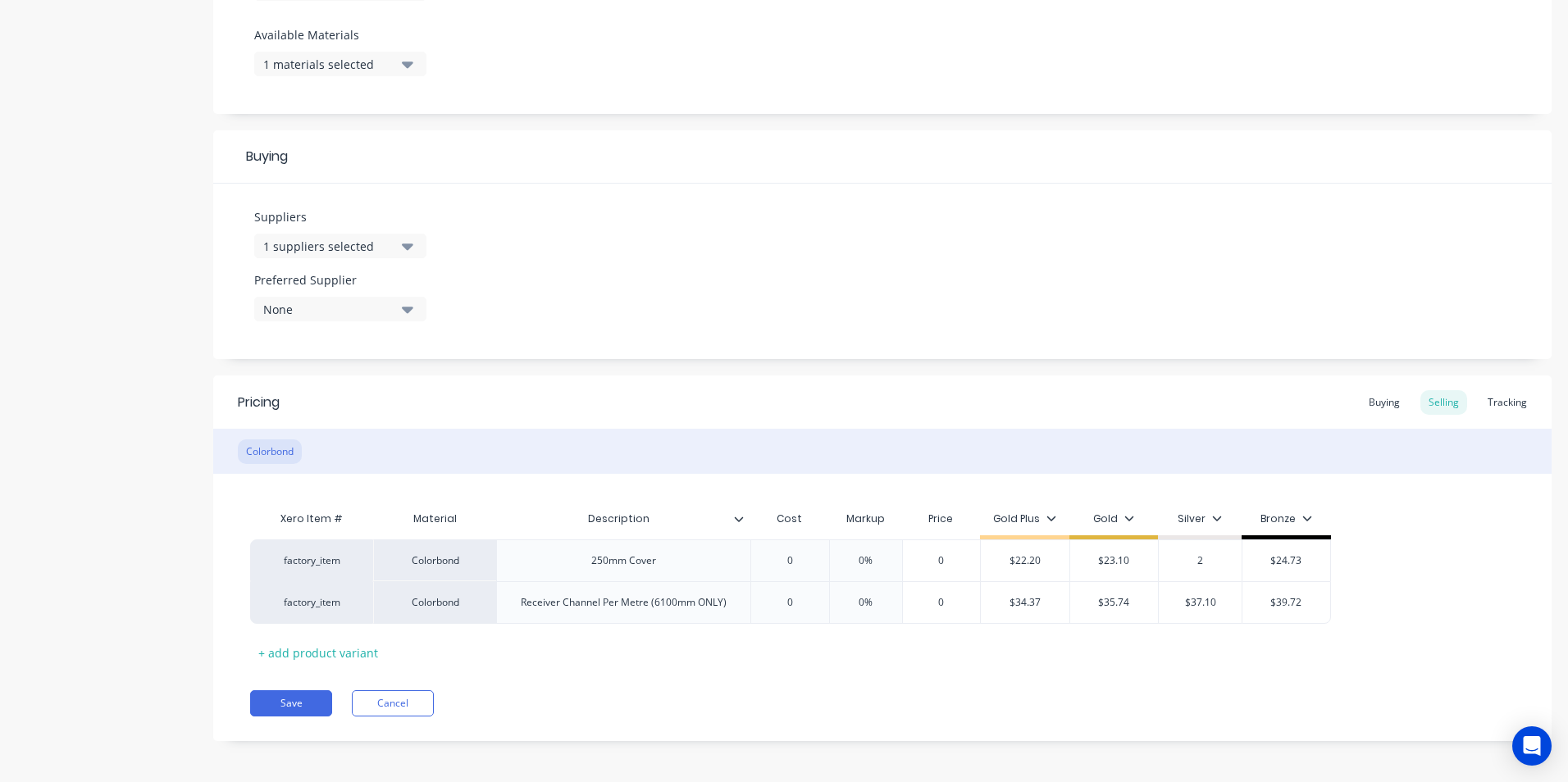
type input "24"
type textarea "x"
type input "24."
type textarea "x"
type input "24.0"
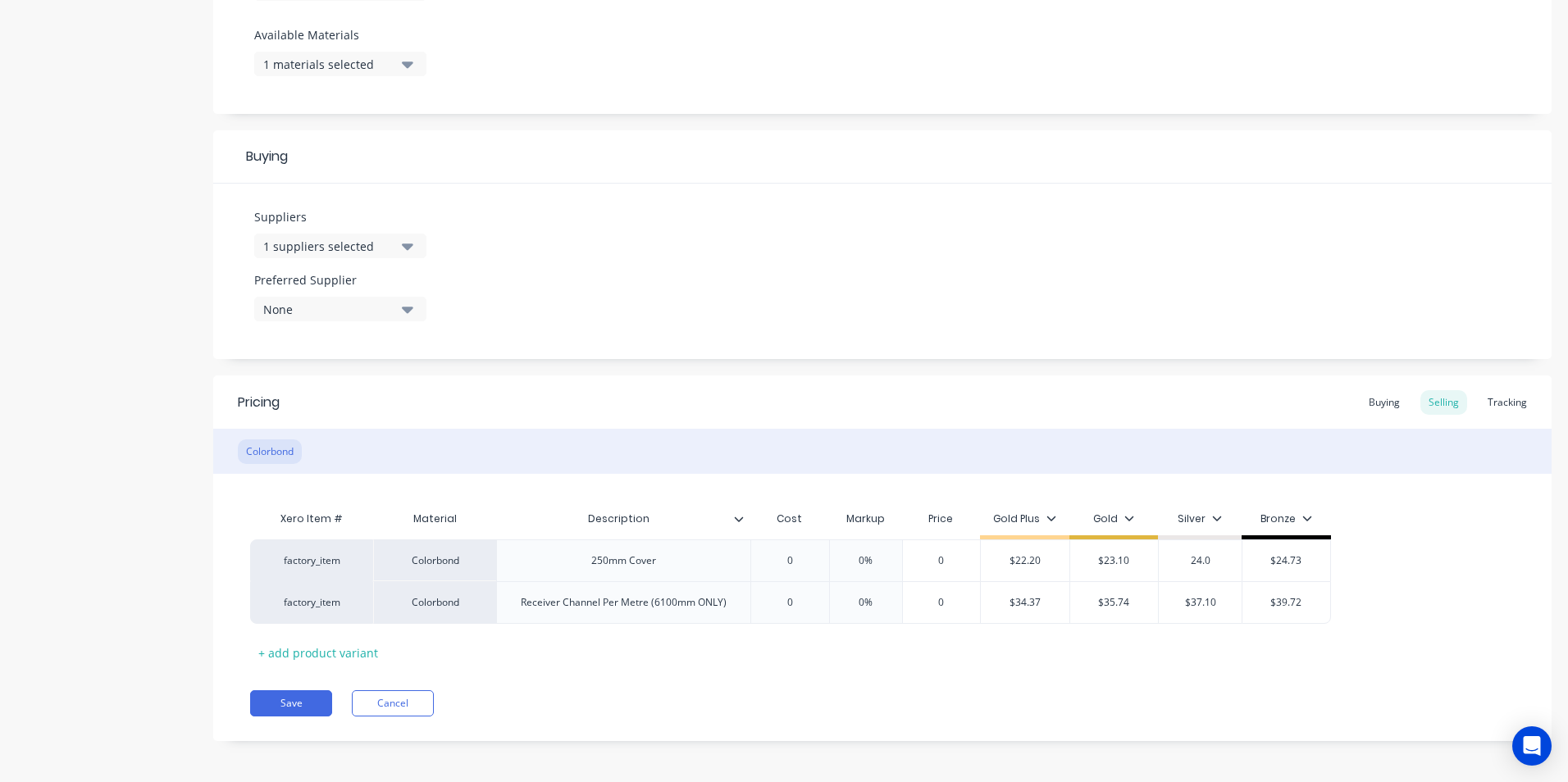
type textarea "x"
type input "24.00"
type input "$24.73"
type input "$24.00"
type textarea "x"
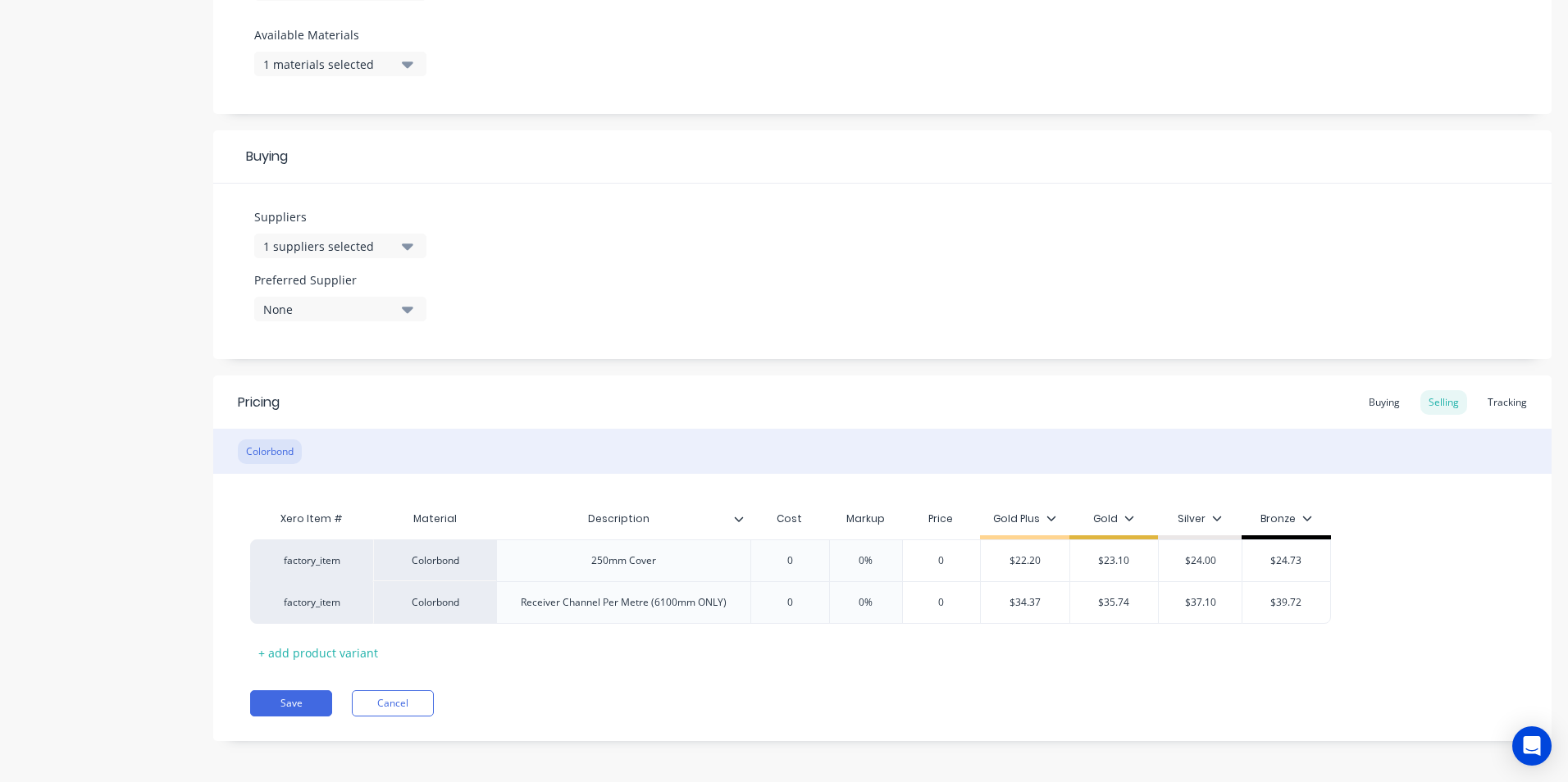
type input "2"
type textarea "x"
type input "24"
type textarea "x"
type input "24."
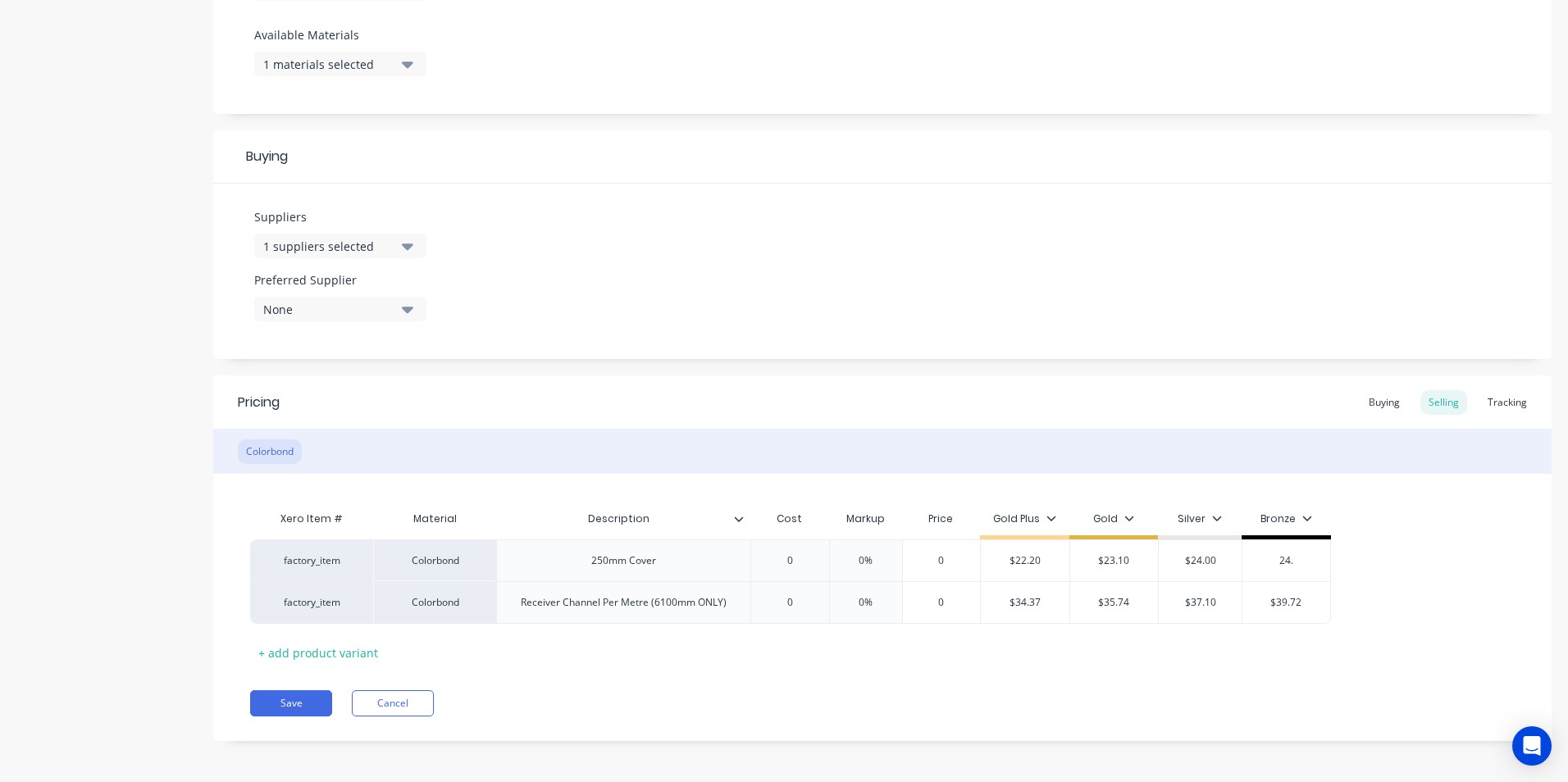
type textarea "x"
type input "24.9"
type textarea "x"
type input "24.90"
type input "$34.37"
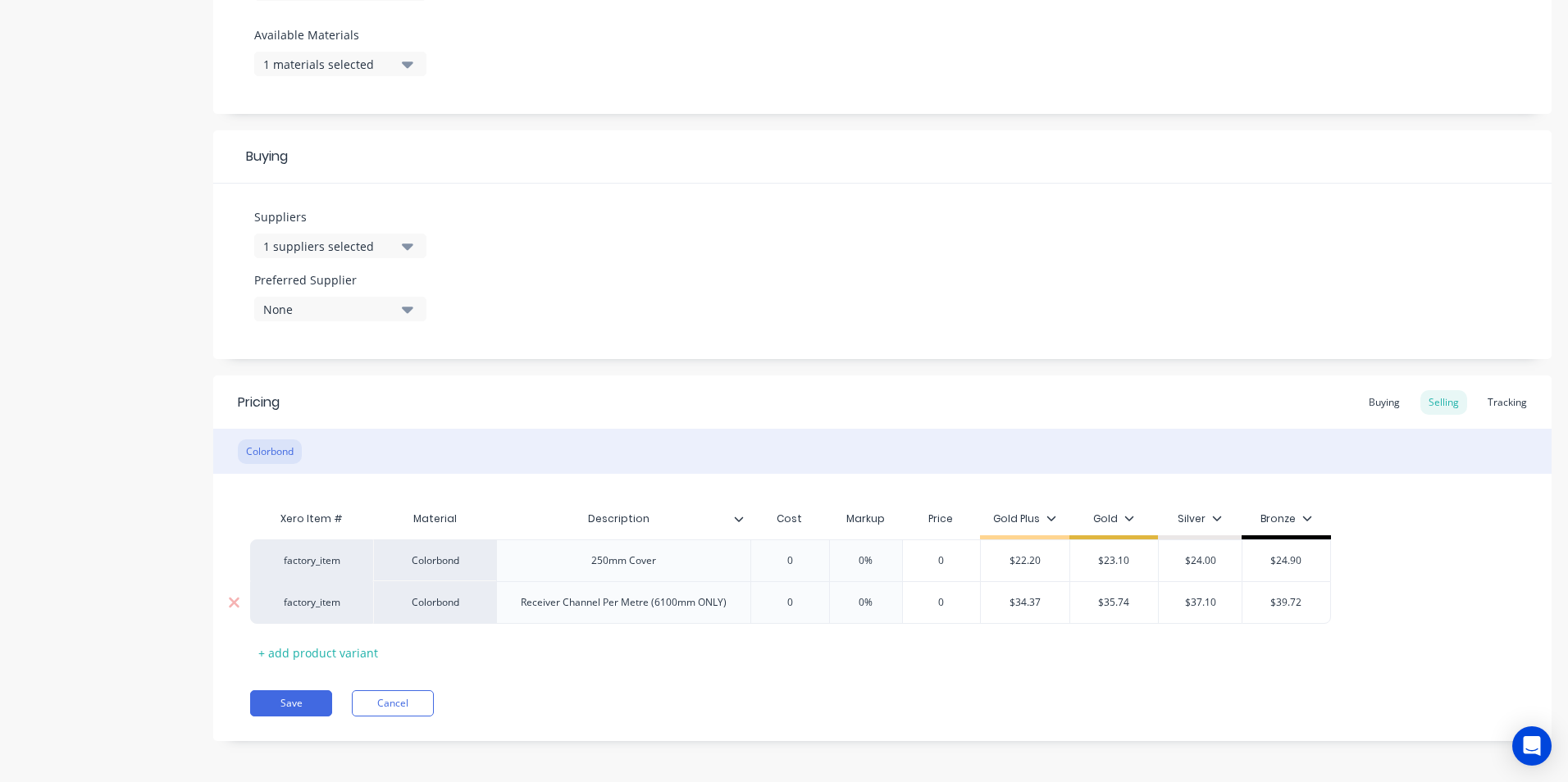
click at [1043, 601] on input "$34.37" at bounding box center [1026, 603] width 89 height 15
type input "0"
type textarea "x"
type input "3"
type textarea "x"
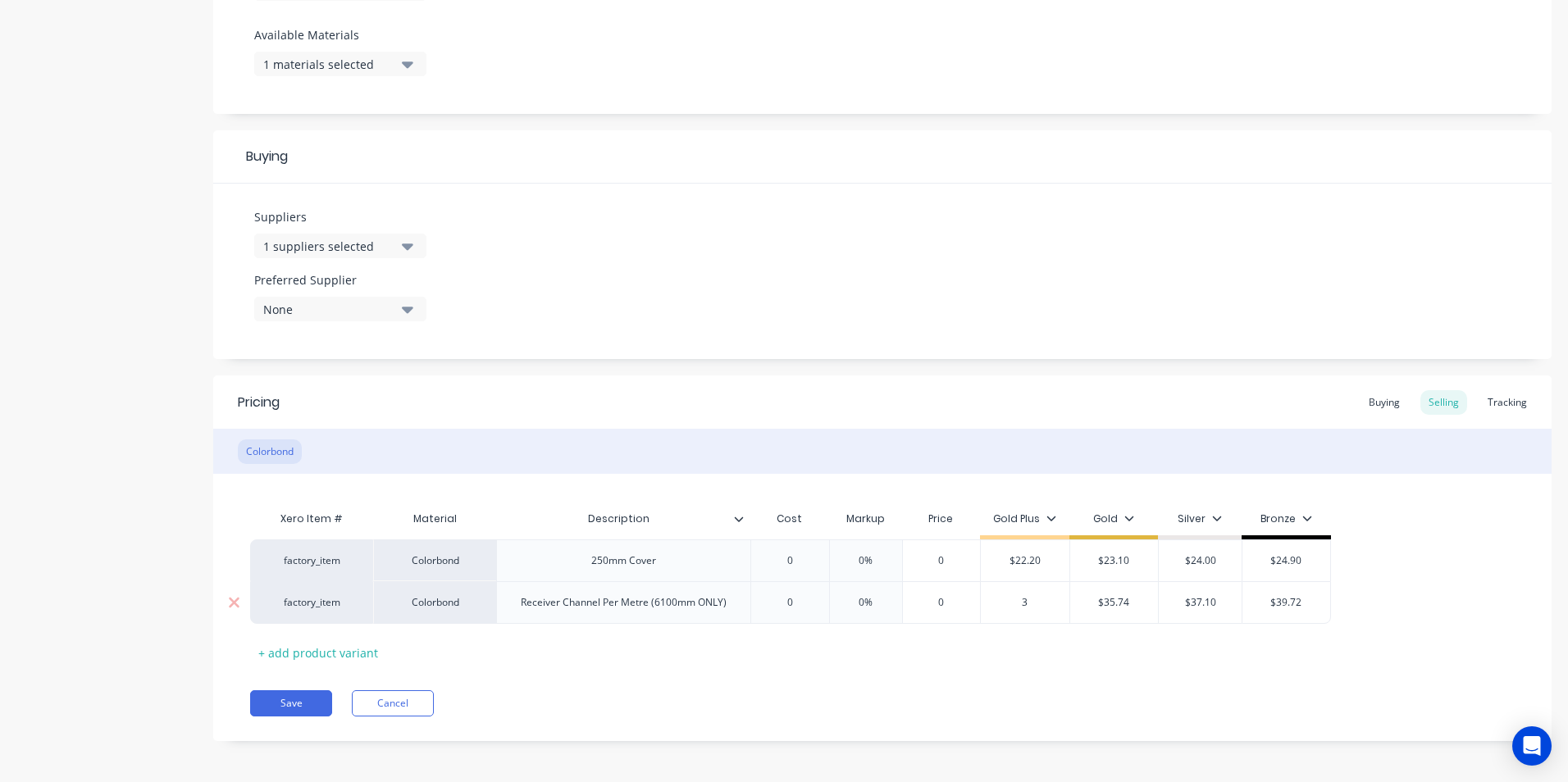
type input "35"
type textarea "x"
type input "35."
type textarea "x"
type input "35.7"
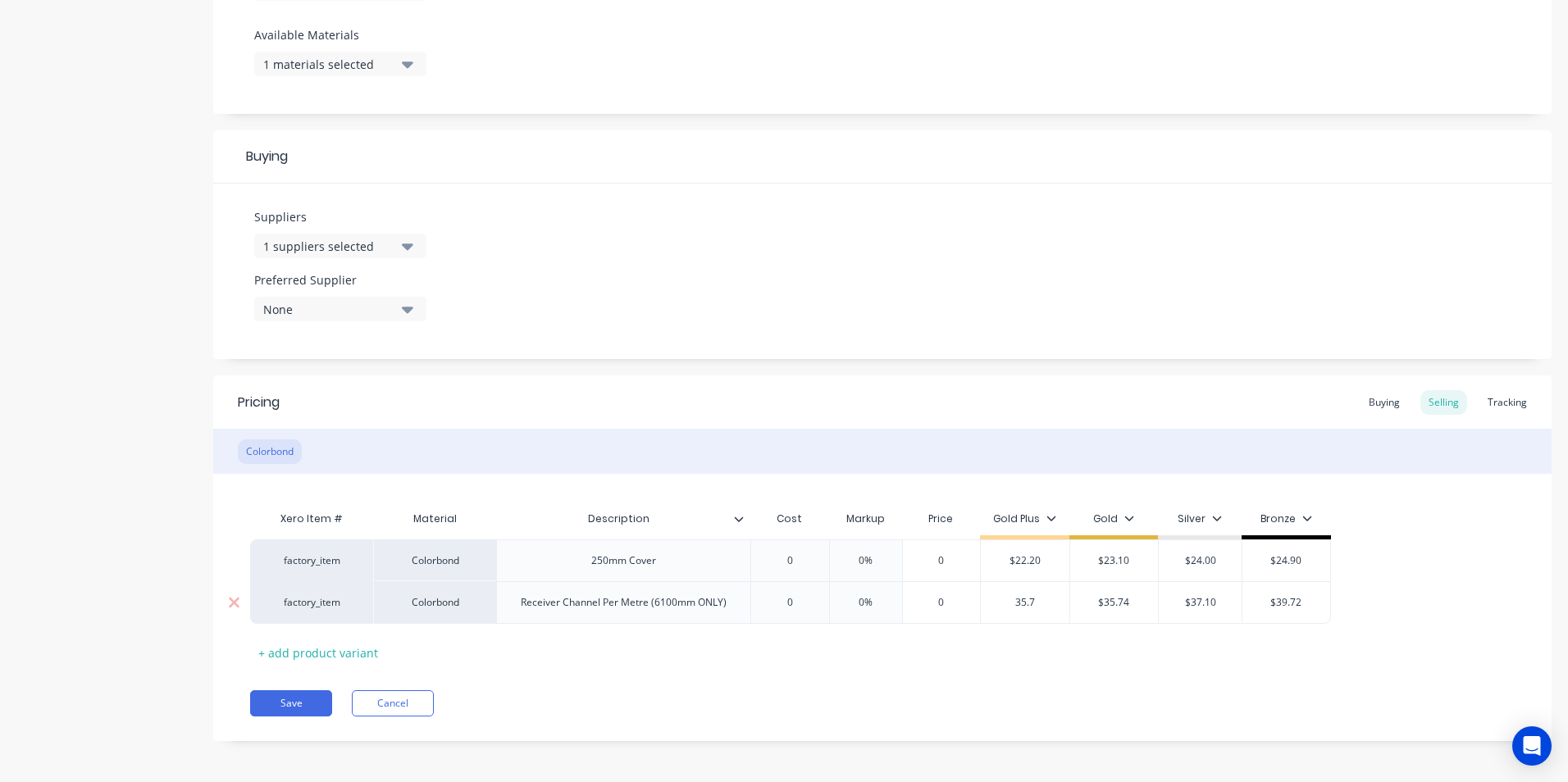
type textarea "x"
type input "35.70"
type input "$35.74"
type input "$35.70"
type textarea "x"
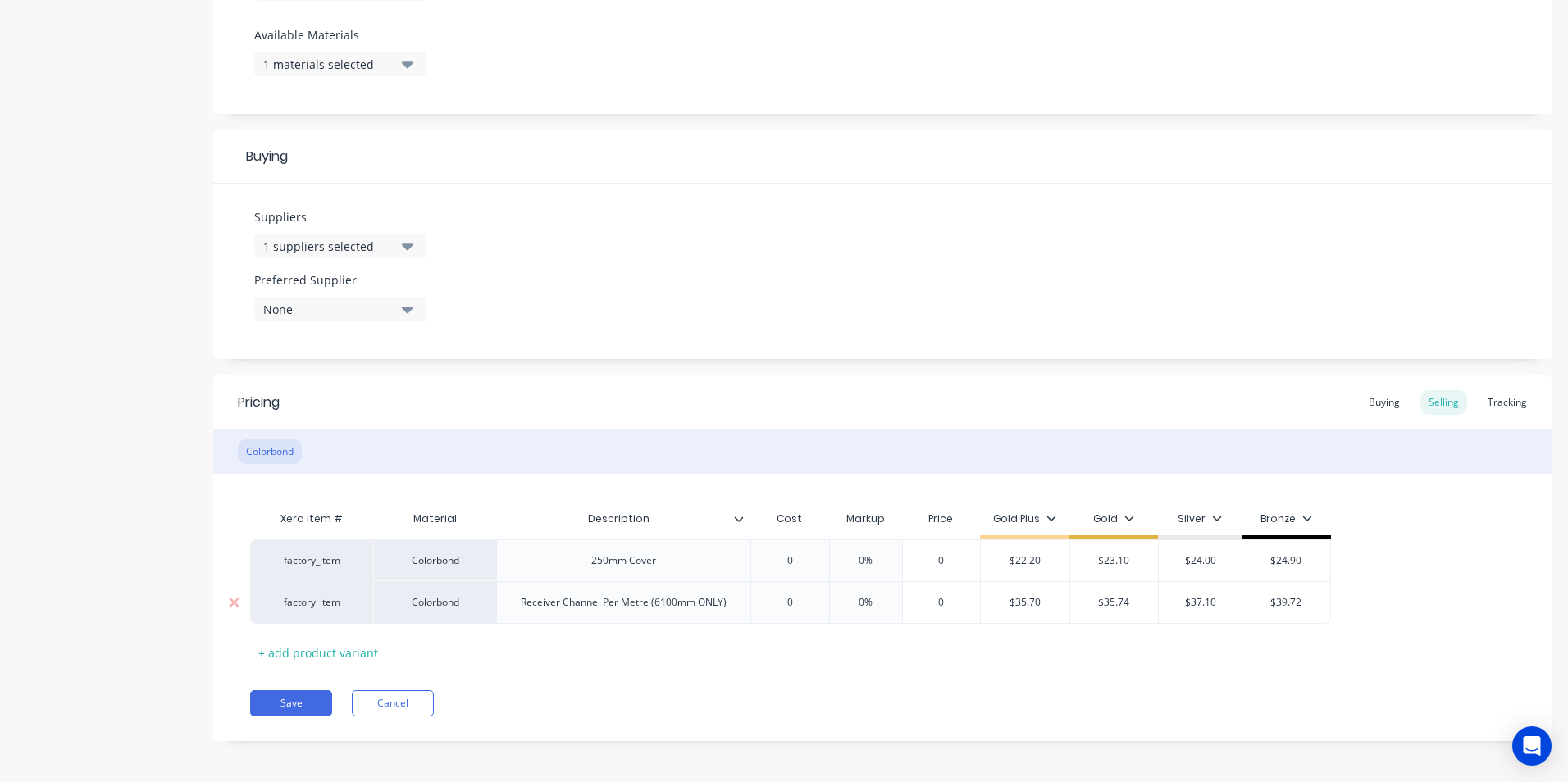
type input "3"
type textarea "x"
type input "37"
type textarea "x"
type input "37."
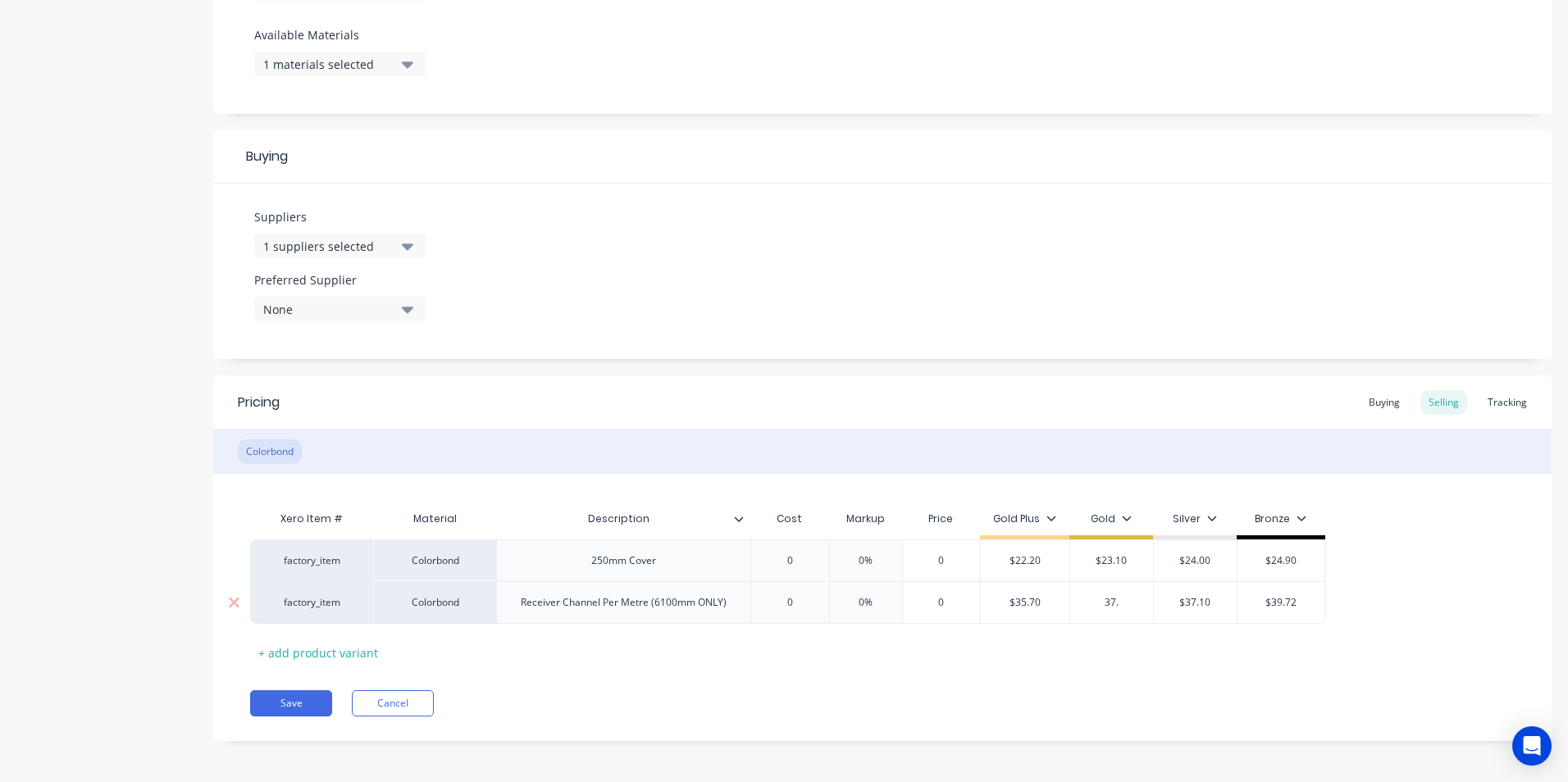
type textarea "x"
type input "37.1"
type textarea "x"
type input "37.10"
type input "$37.10"
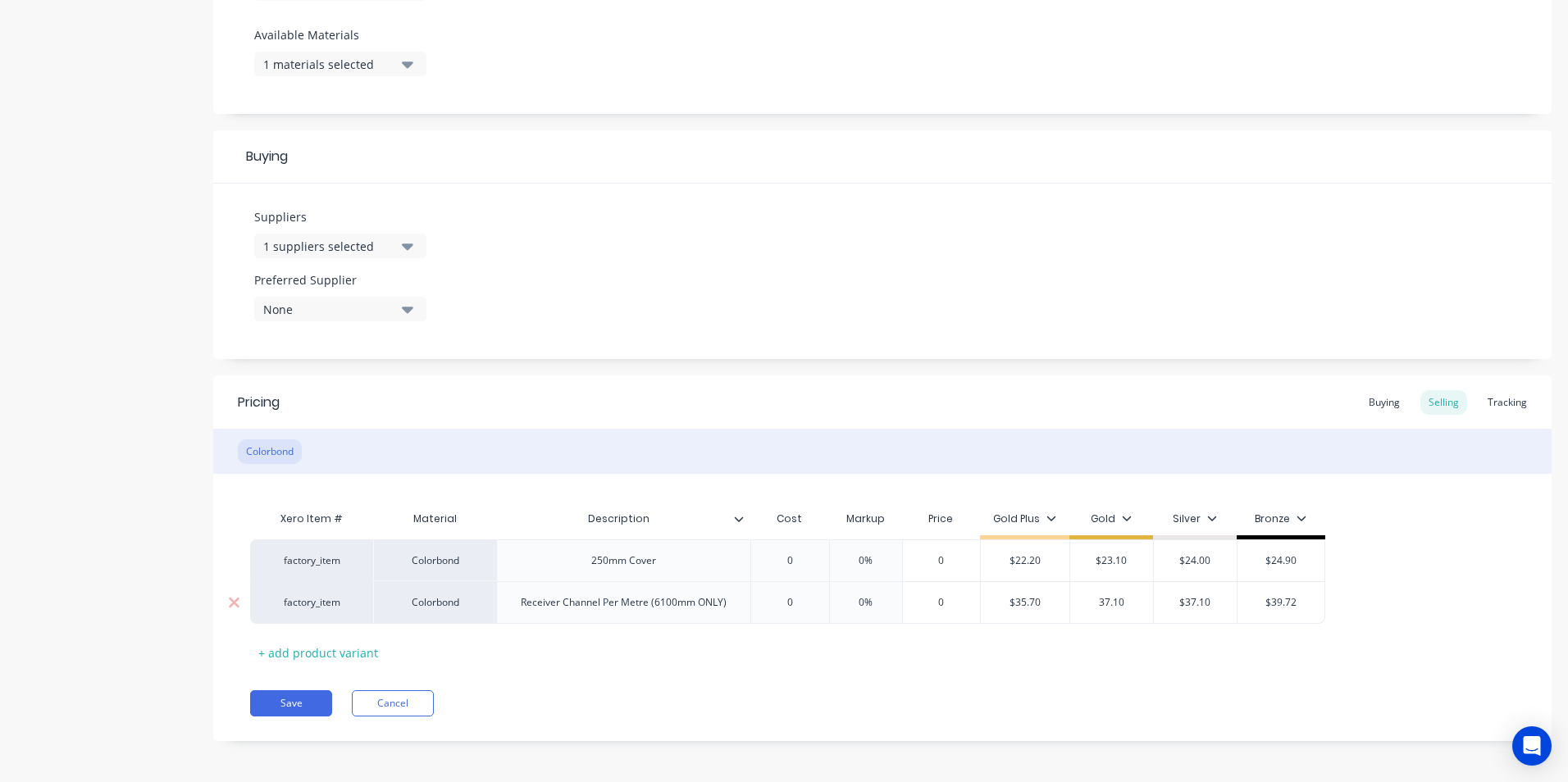
type input "$37.10"
type textarea "x"
type input "3"
type textarea "x"
type input "38"
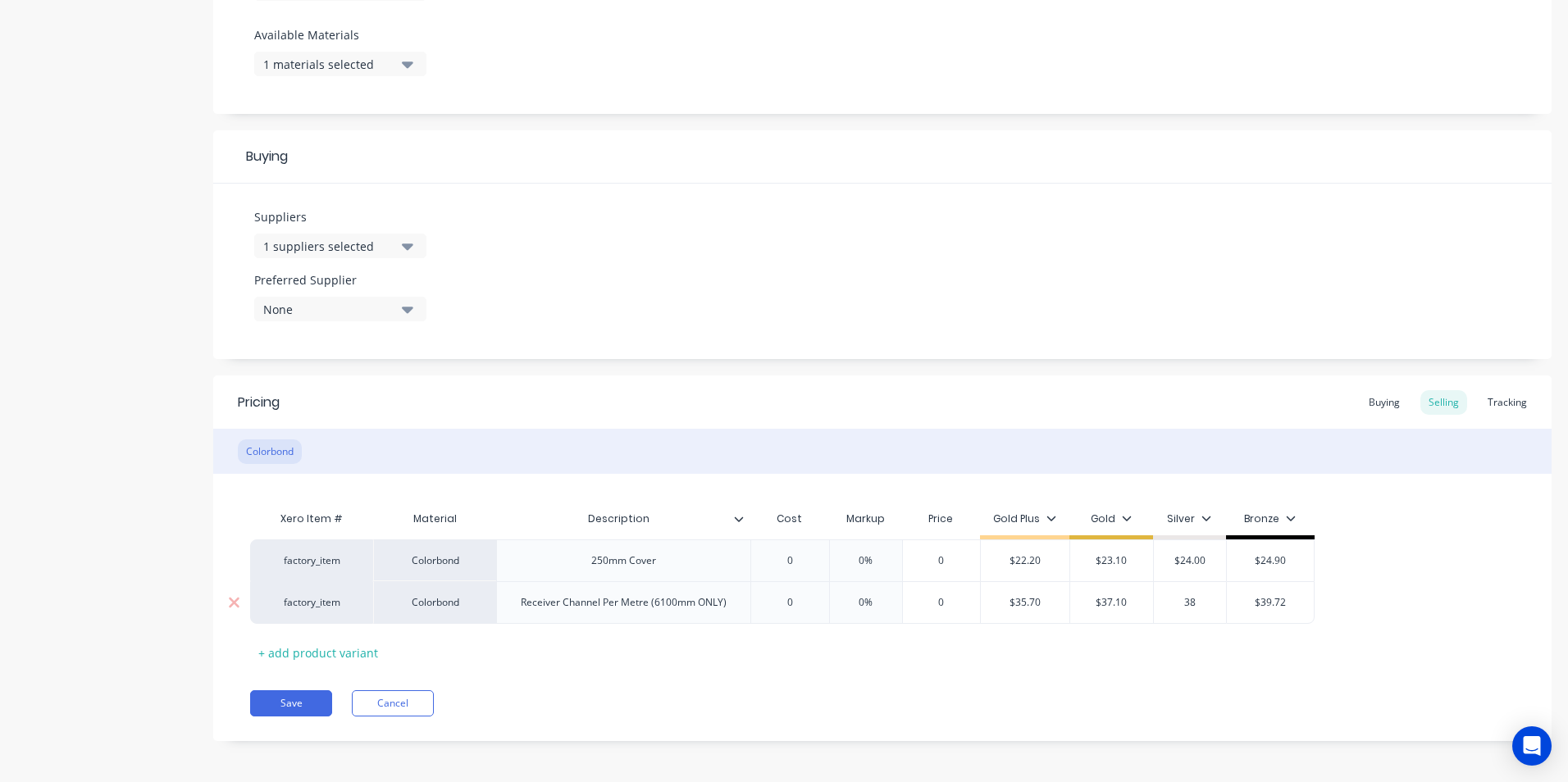
type textarea "x"
type input "38."
type textarea "x"
type input "38.5"
type textarea "x"
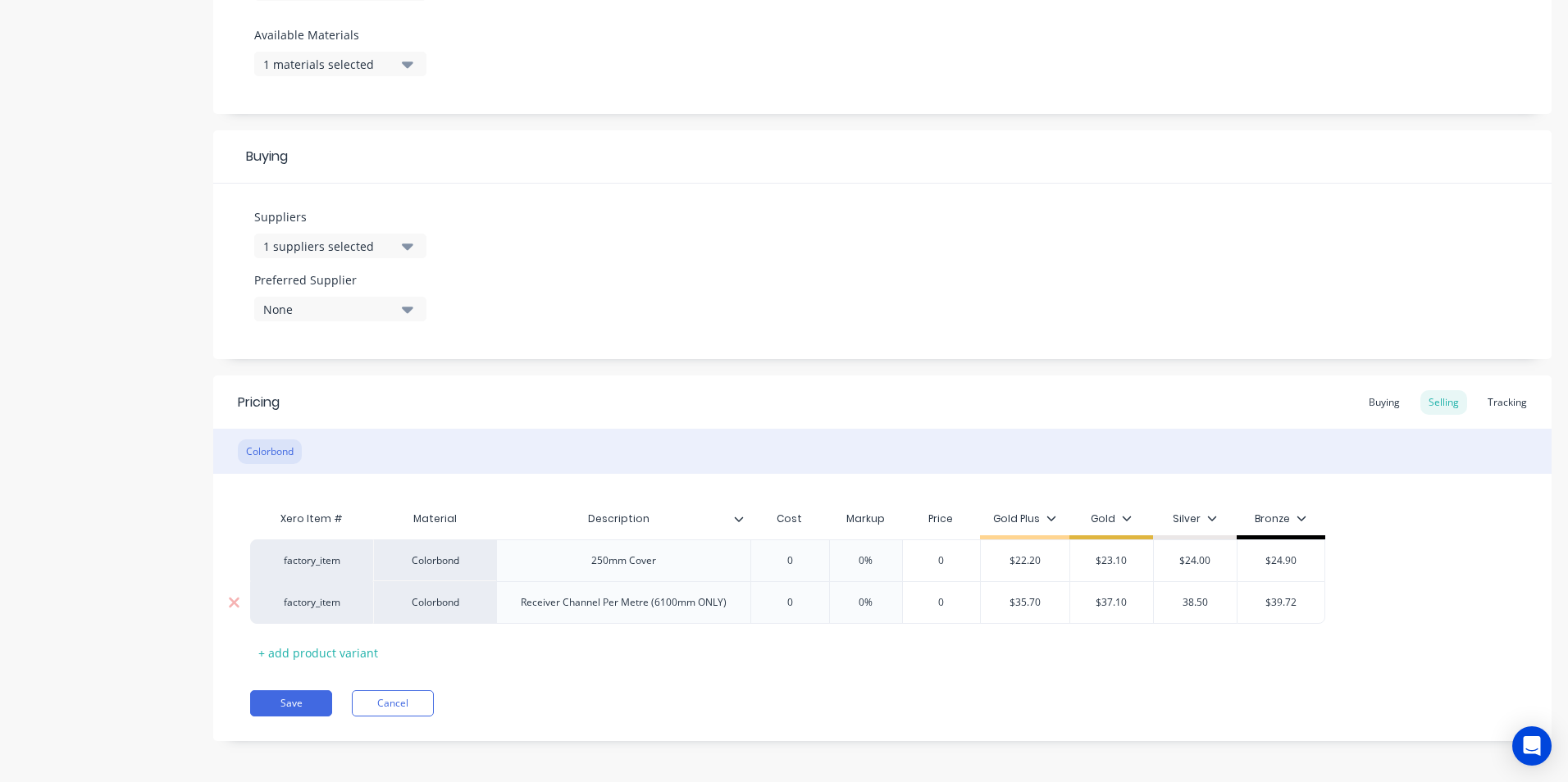
type input "38.50"
type input "$39.72"
type input "$38.50"
type textarea "x"
type input "3"
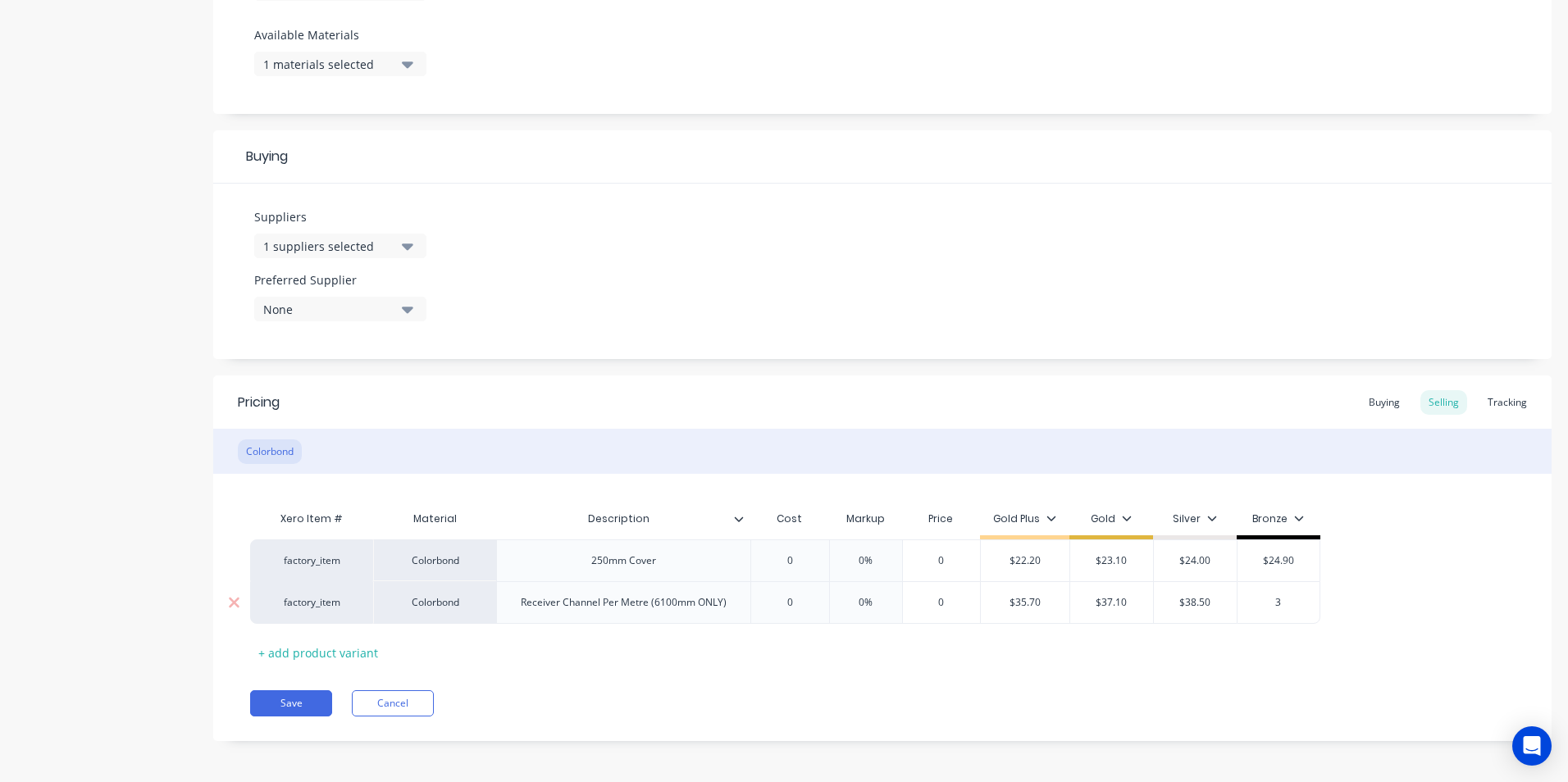
type textarea "x"
type input "39"
type textarea "x"
type input "39."
type textarea "x"
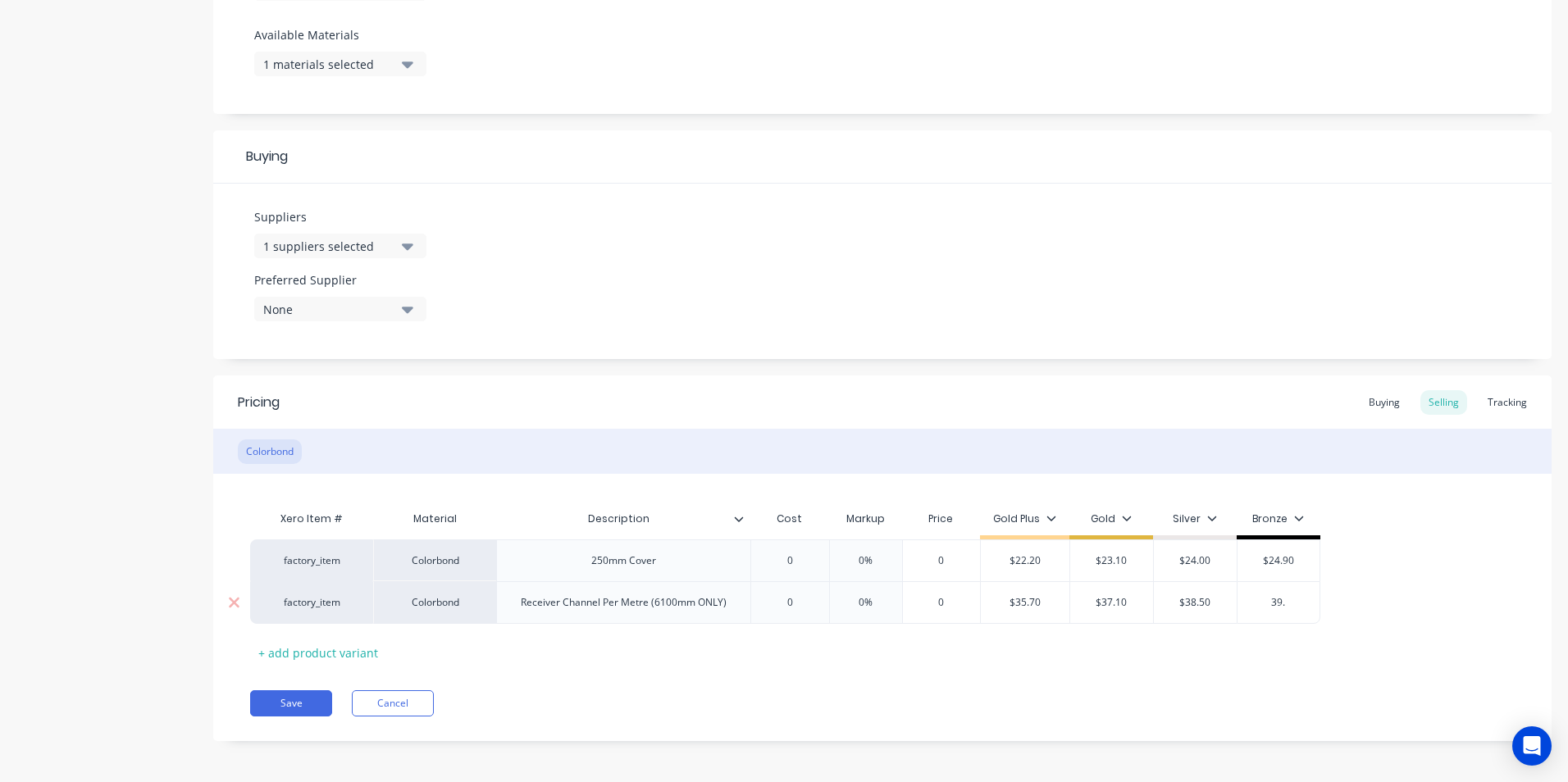
type input "39.9"
type textarea "x"
type input "39.90"
click at [1189, 646] on div "Xero Item # Material Description Cost Markup Price Gold Plus Gold Silver Bronze…" at bounding box center [882, 584] width 1264 height 163
click at [287, 700] on button "Save" at bounding box center [291, 703] width 82 height 26
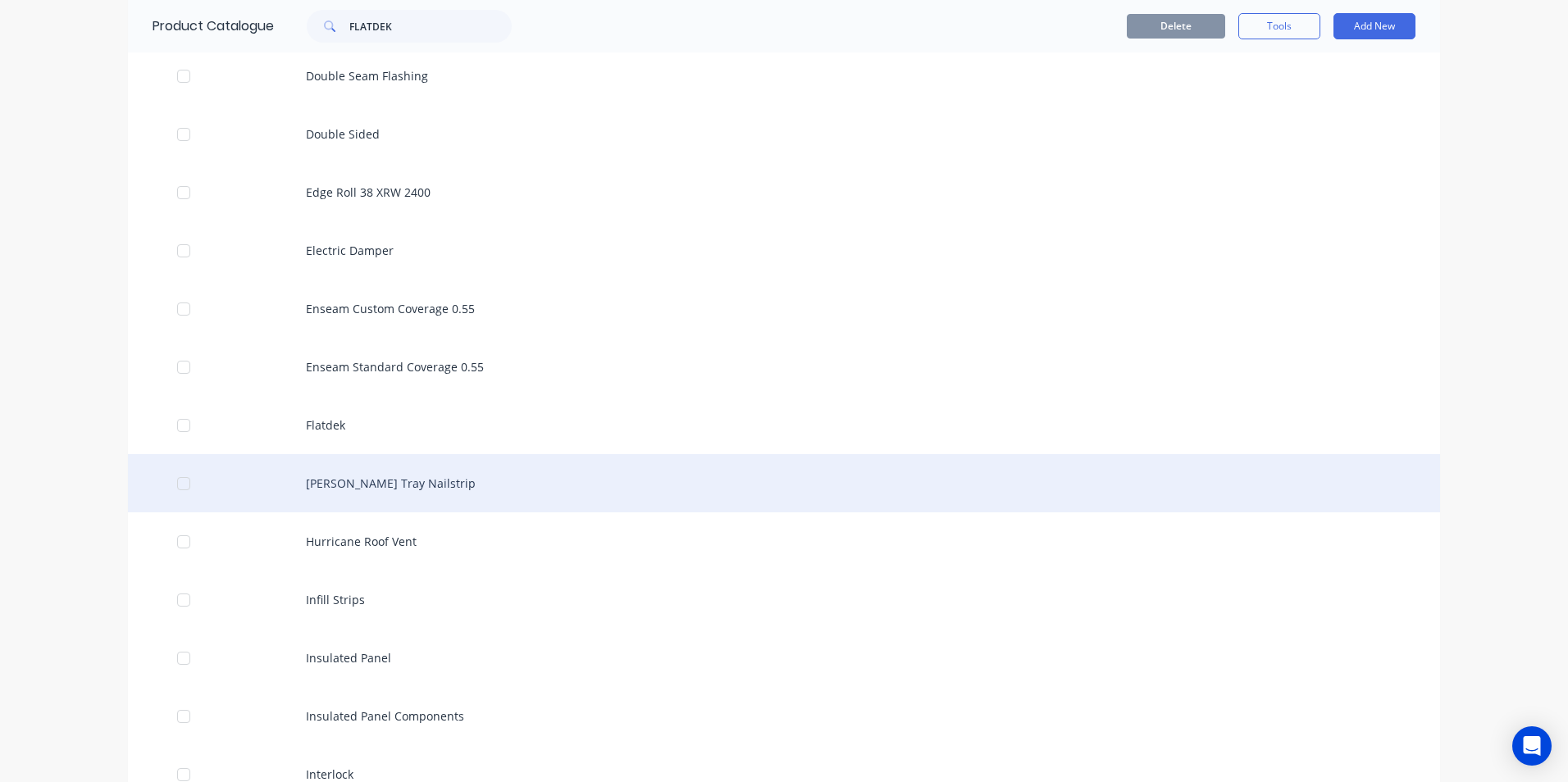
scroll to position [1066, 0]
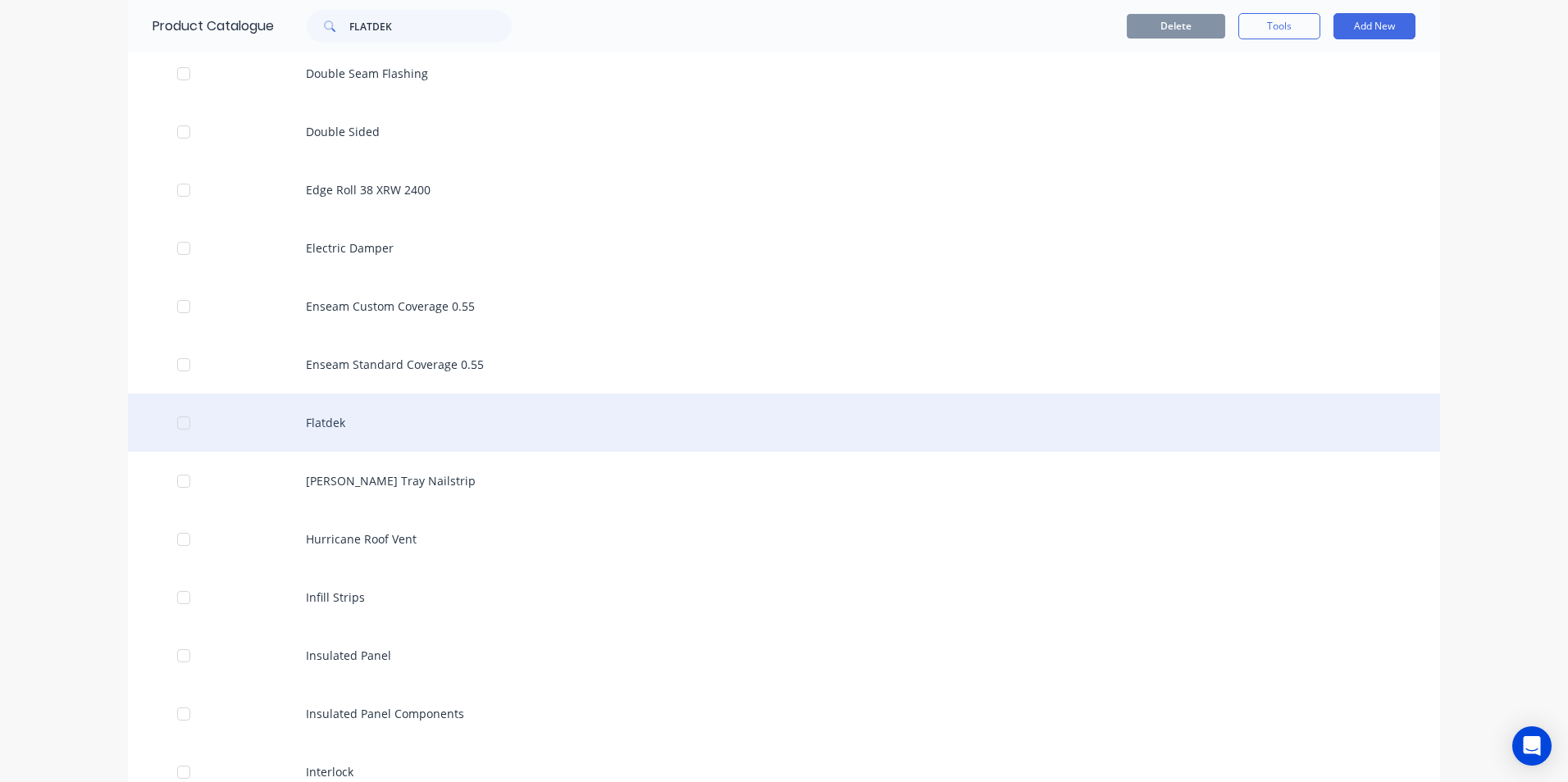
click at [357, 435] on div "Flatdek" at bounding box center [784, 423] width 1312 height 59
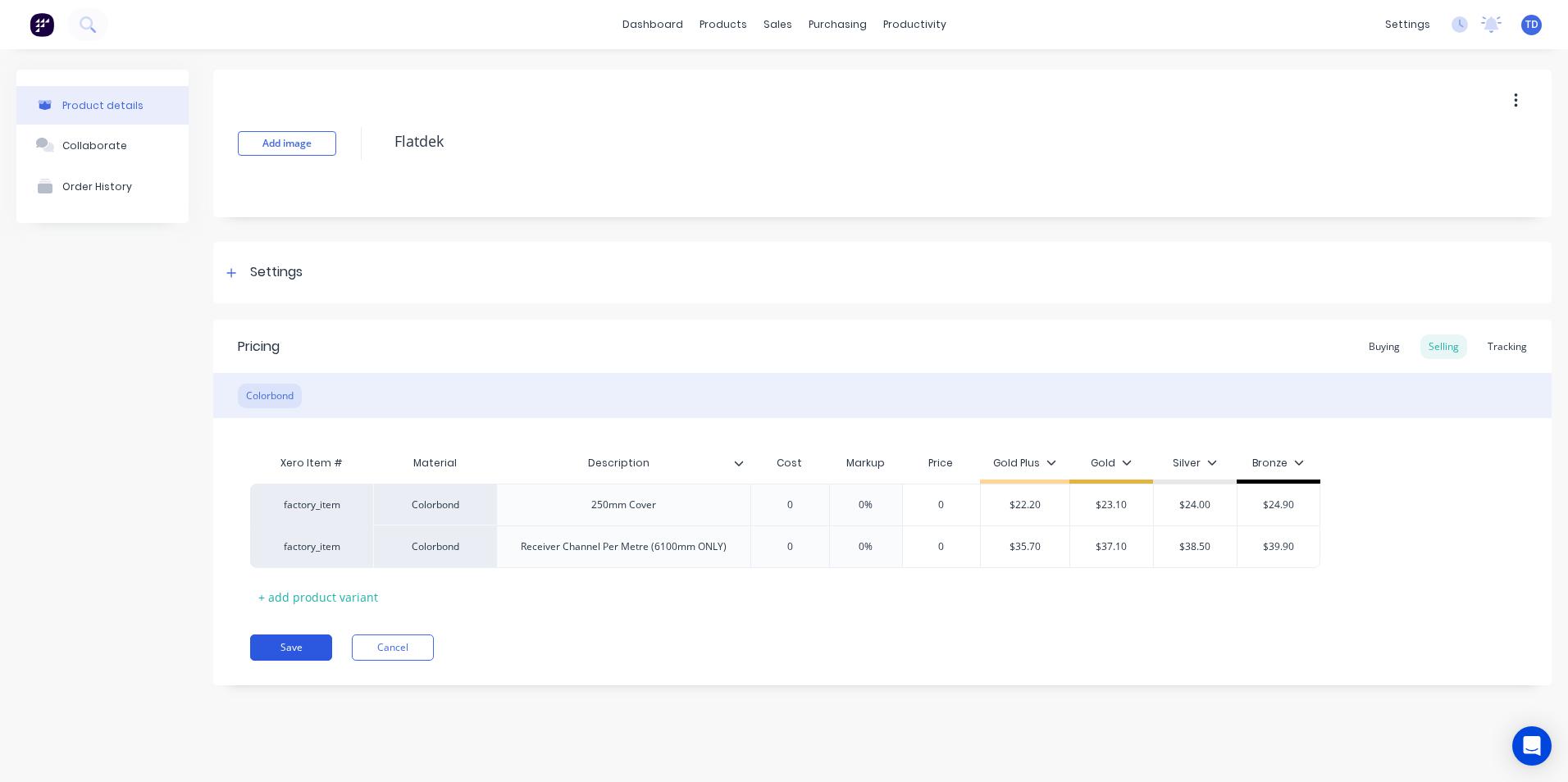
click at [306, 646] on button "Save" at bounding box center [291, 647] width 82 height 26
type textarea "x"
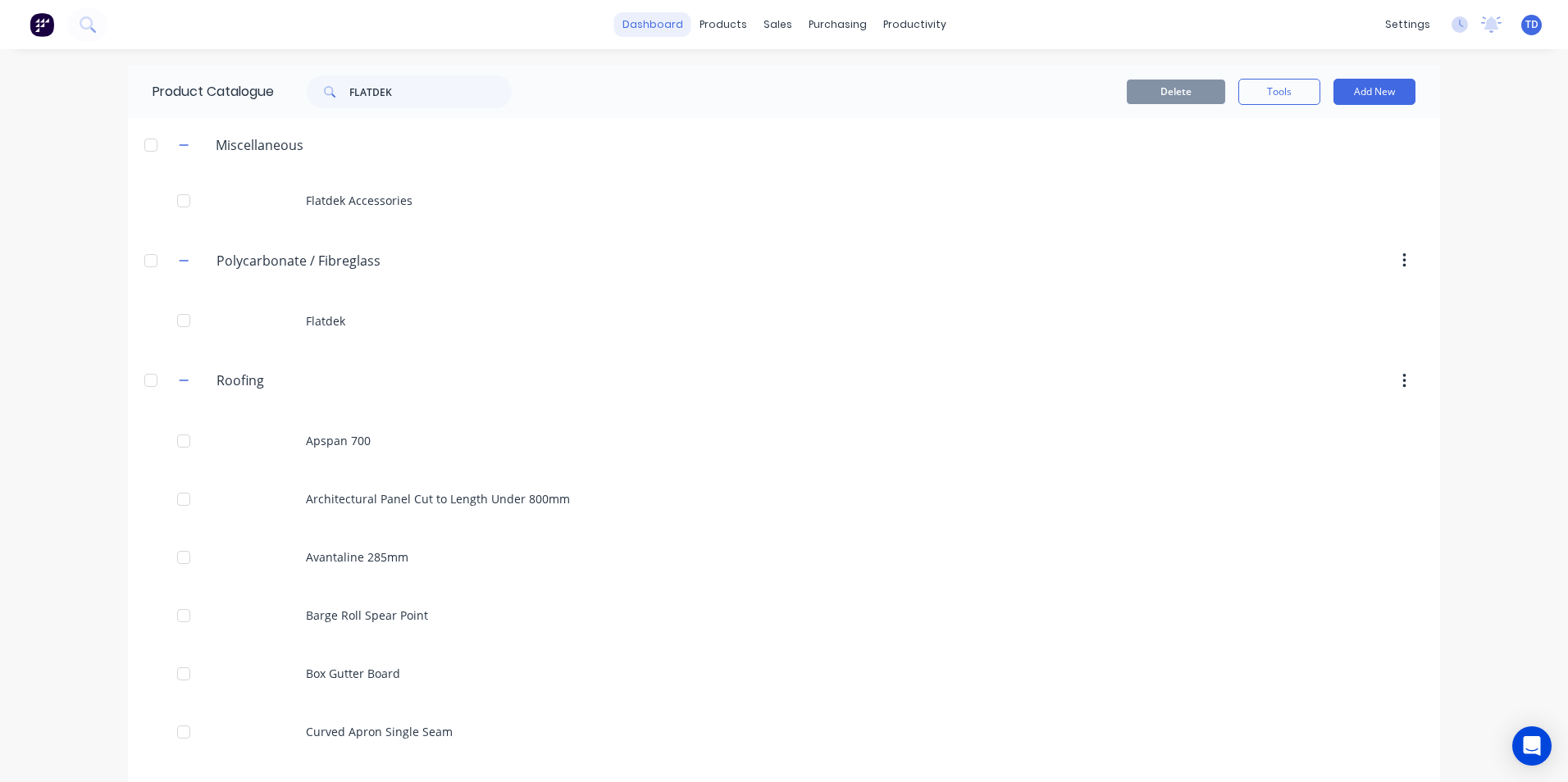
click at [651, 22] on link "dashboard" at bounding box center [653, 24] width 77 height 24
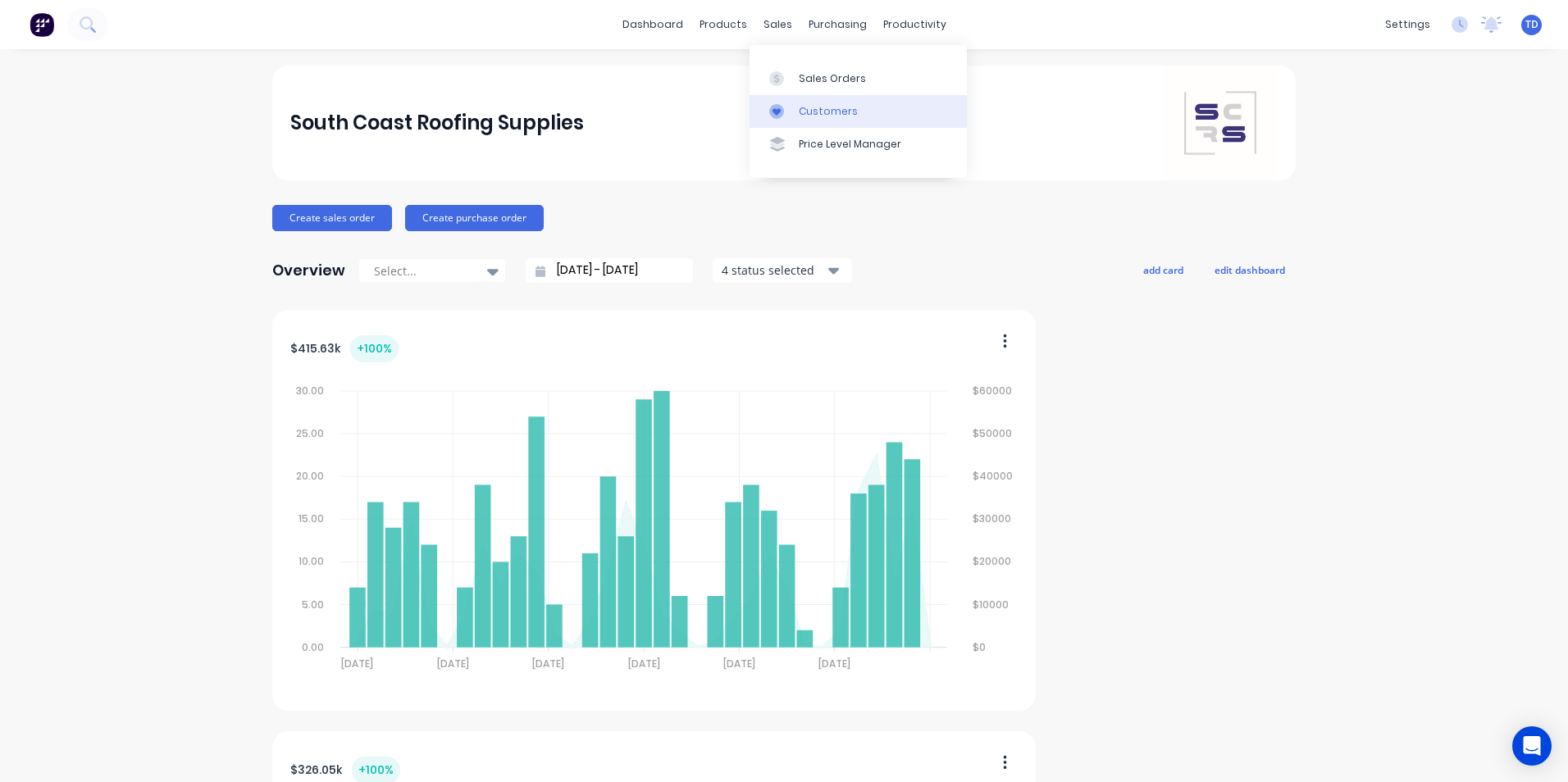
click at [804, 115] on div "Customers" at bounding box center [828, 111] width 59 height 15
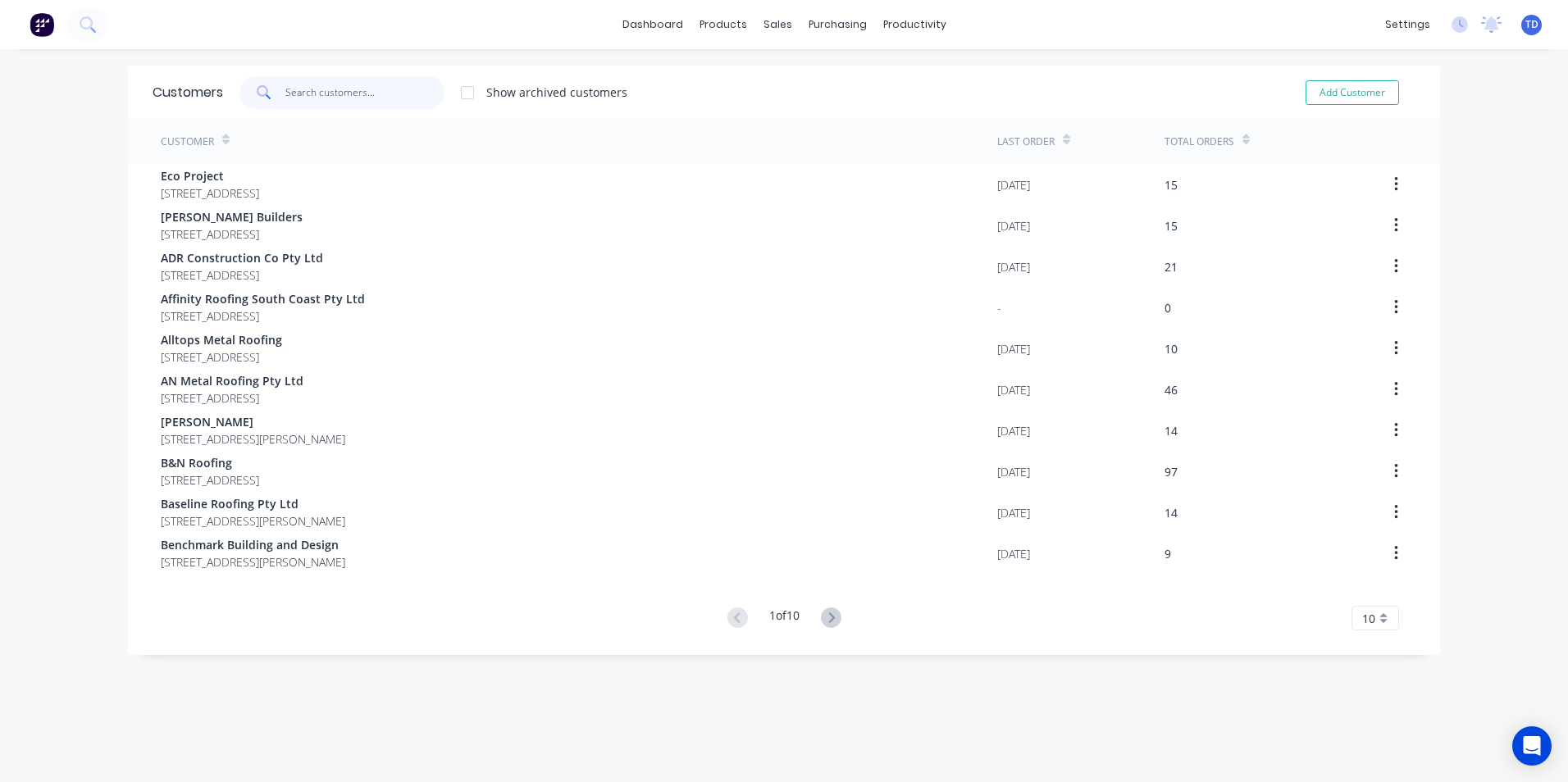
click at [376, 101] on input "text" at bounding box center [365, 92] width 160 height 33
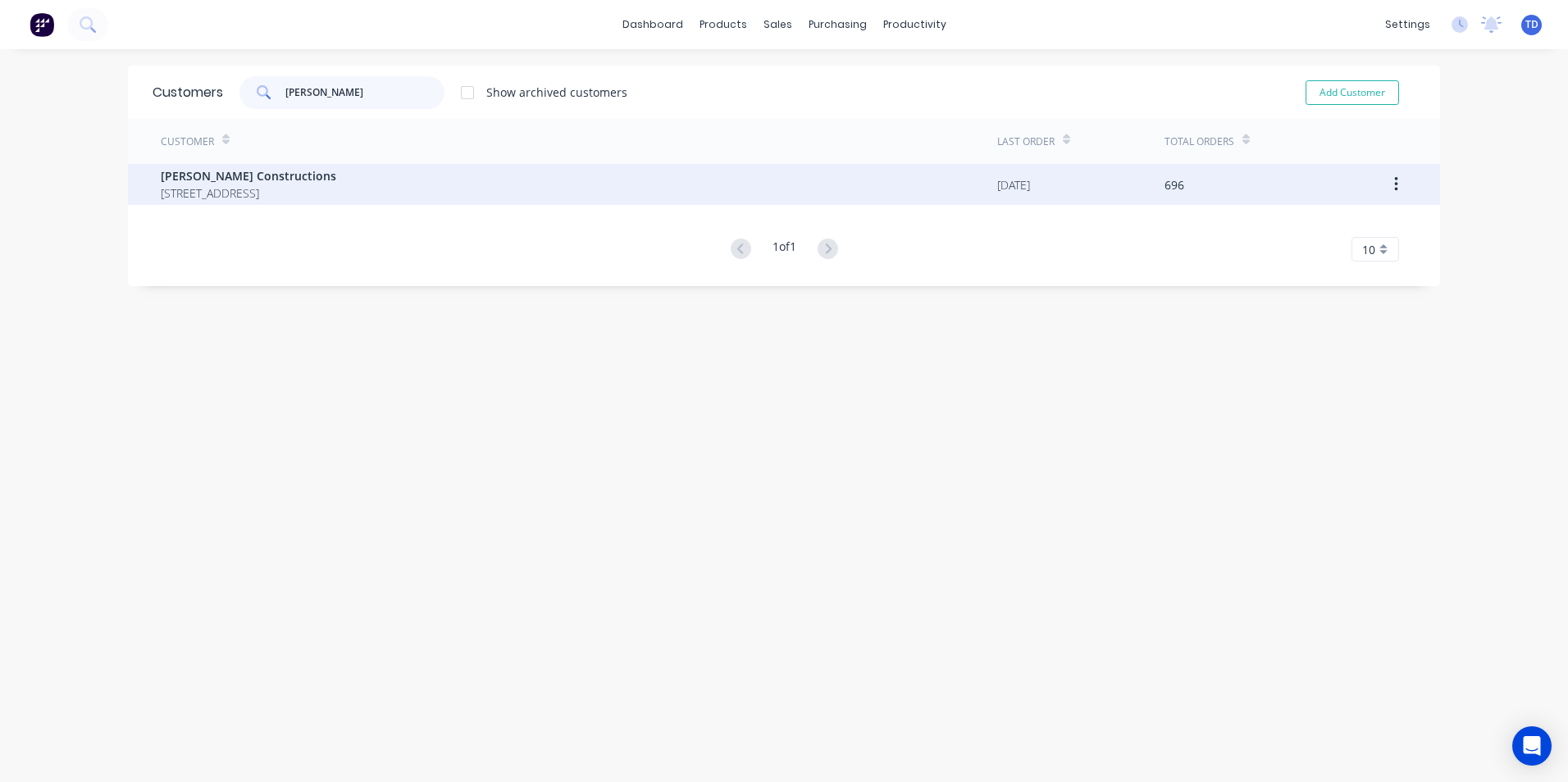
type input "hobbs"
click at [291, 189] on span "12 Park Road St Georges Basin New South Wales 2540" at bounding box center [249, 193] width 176 height 18
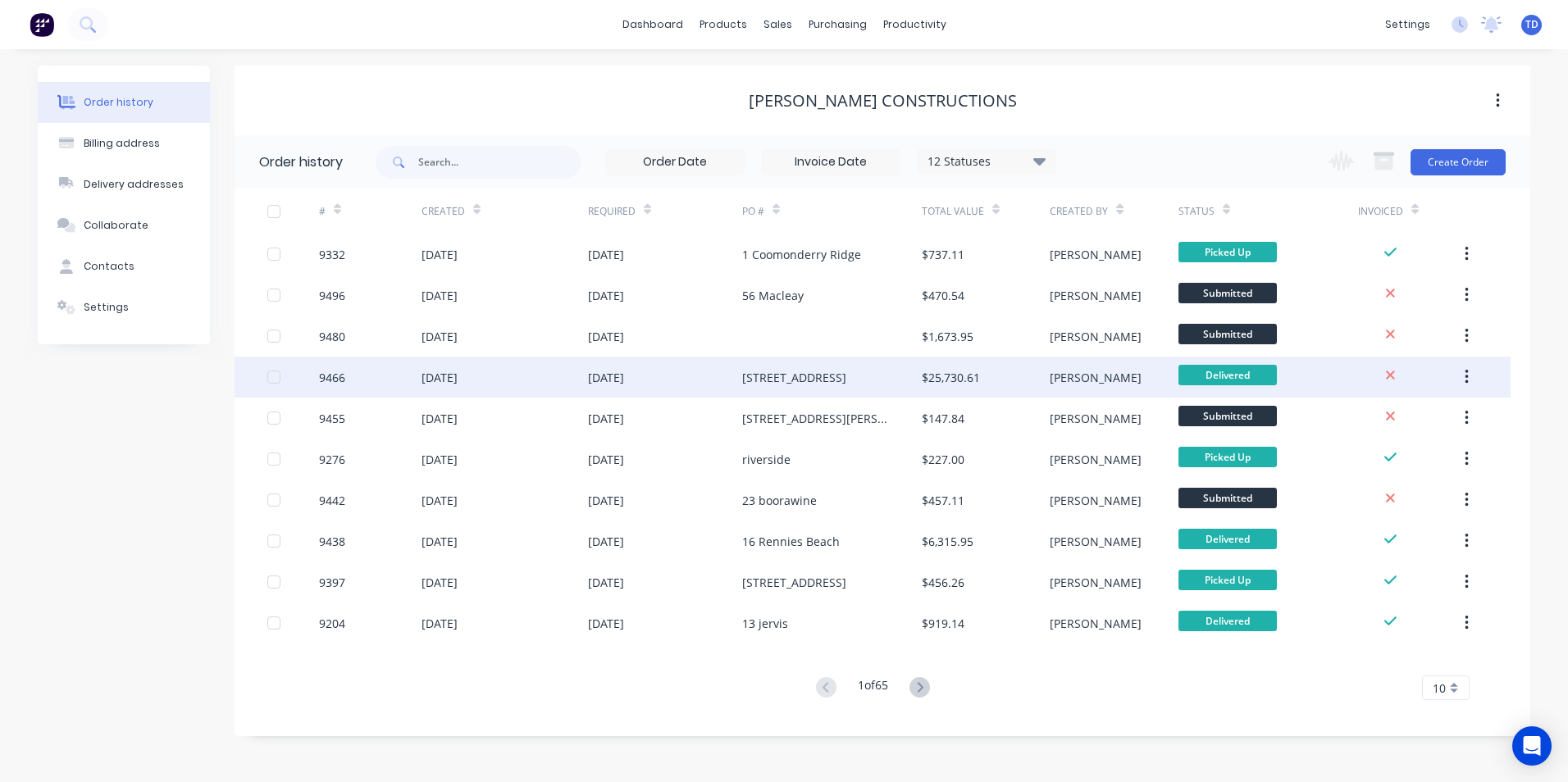
click at [669, 382] on div "28 Aug 2025" at bounding box center [665, 377] width 154 height 41
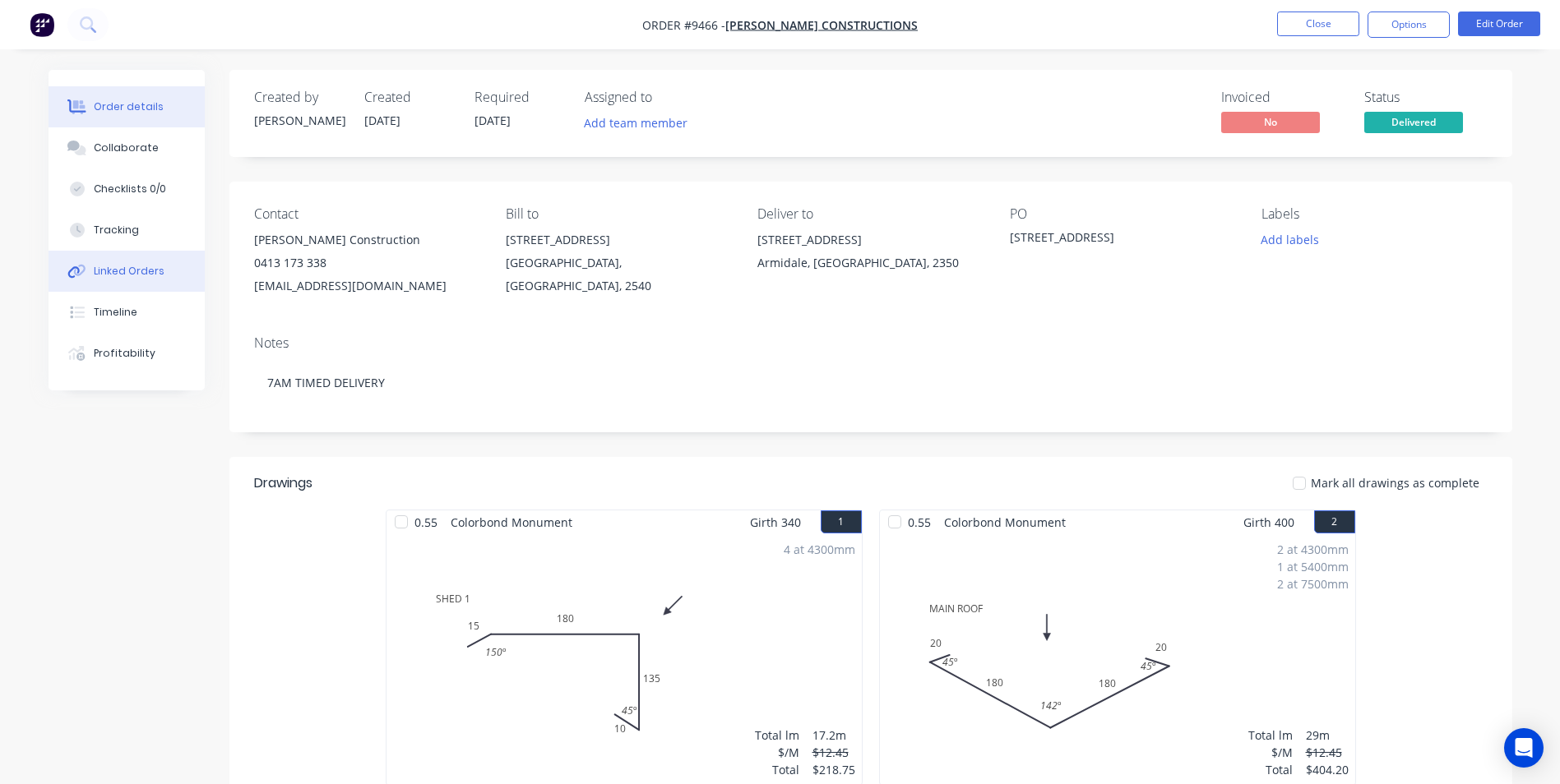
click at [132, 281] on button "Linked Orders" at bounding box center [127, 271] width 156 height 41
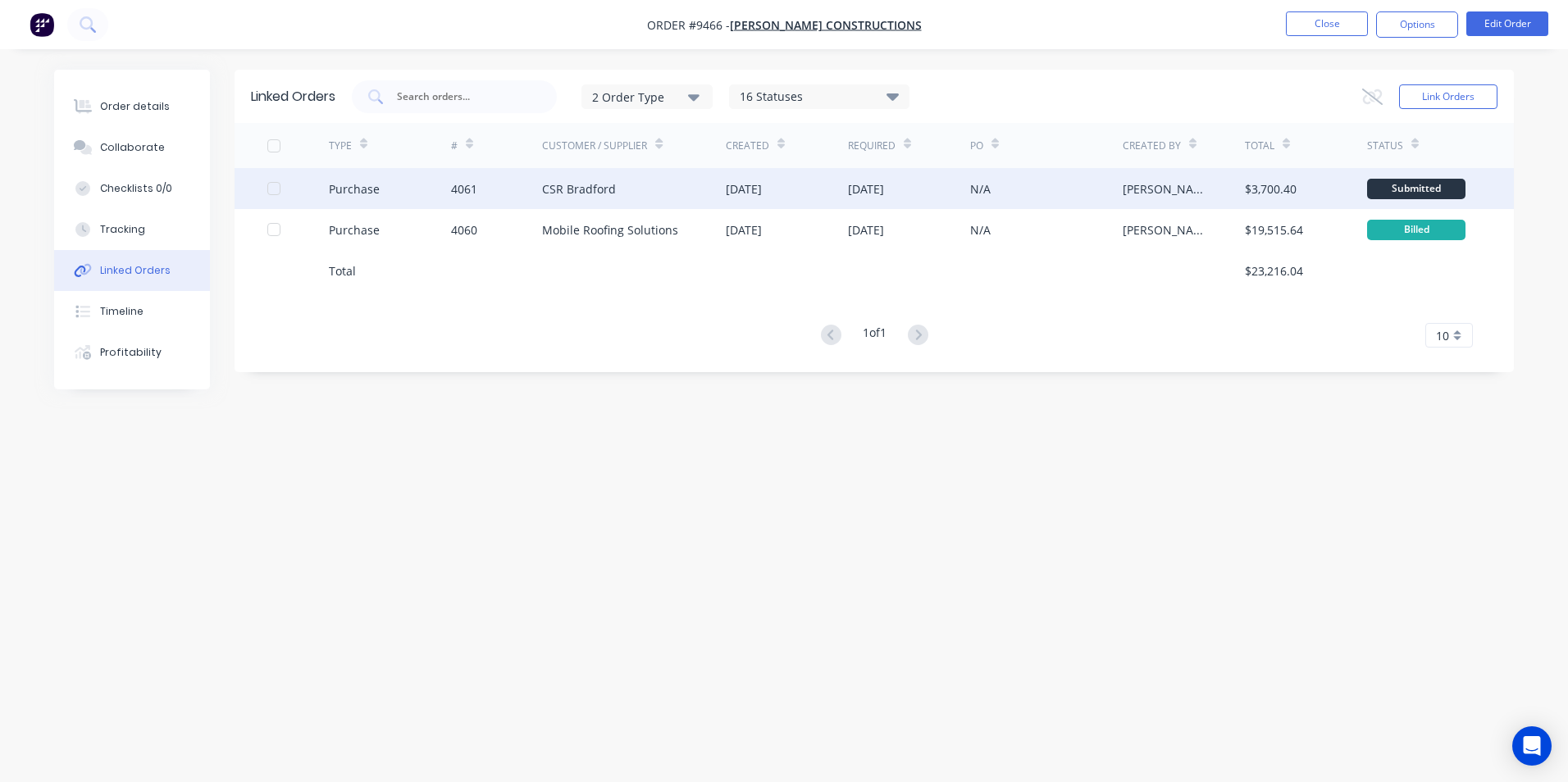
click at [552, 184] on div "CSR Bradford" at bounding box center [578, 188] width 74 height 18
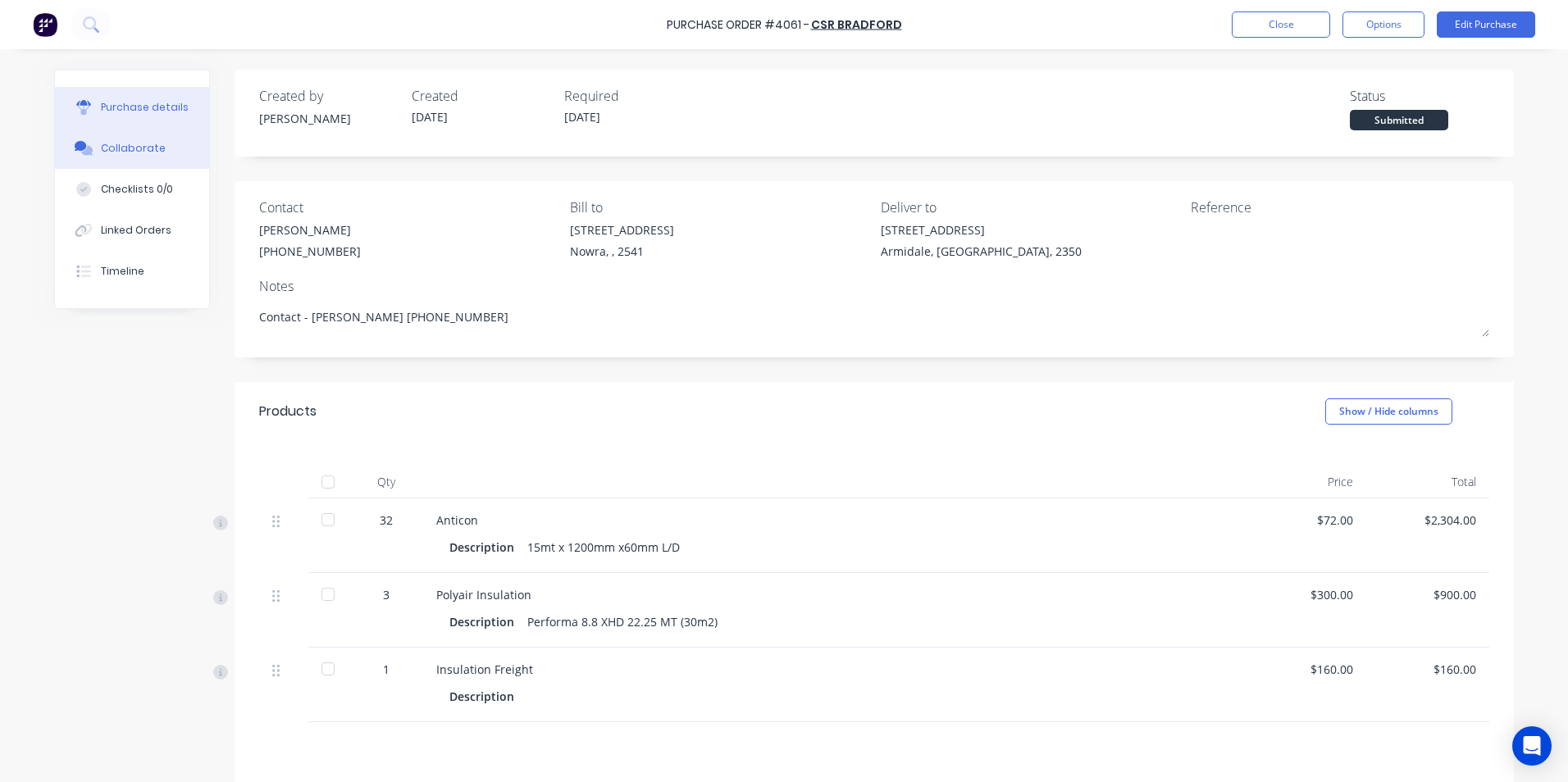
click at [138, 137] on button "Collaborate" at bounding box center [132, 148] width 154 height 41
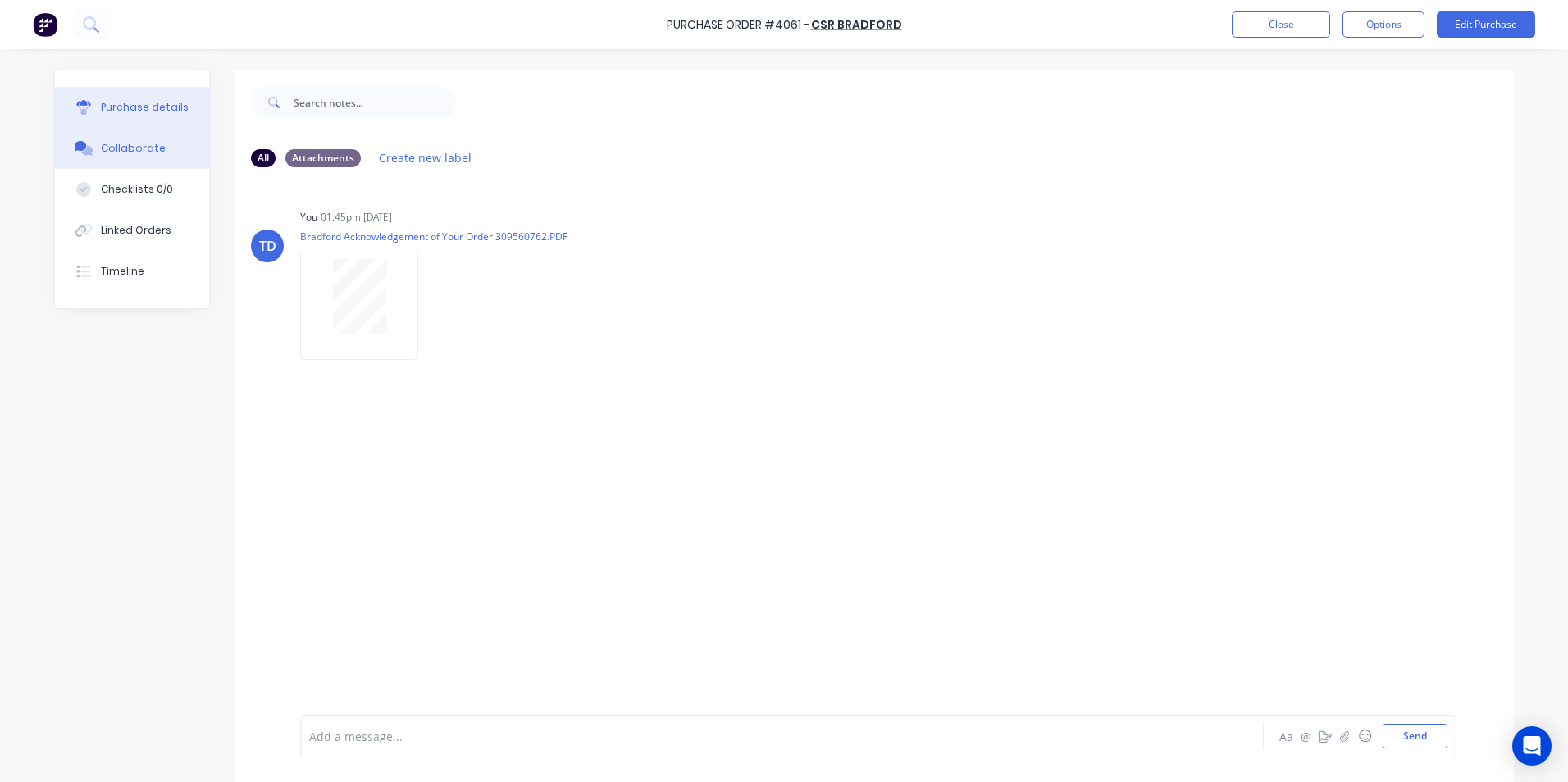
click at [131, 111] on div "Purchase details" at bounding box center [144, 108] width 88 height 15
type textarea "x"
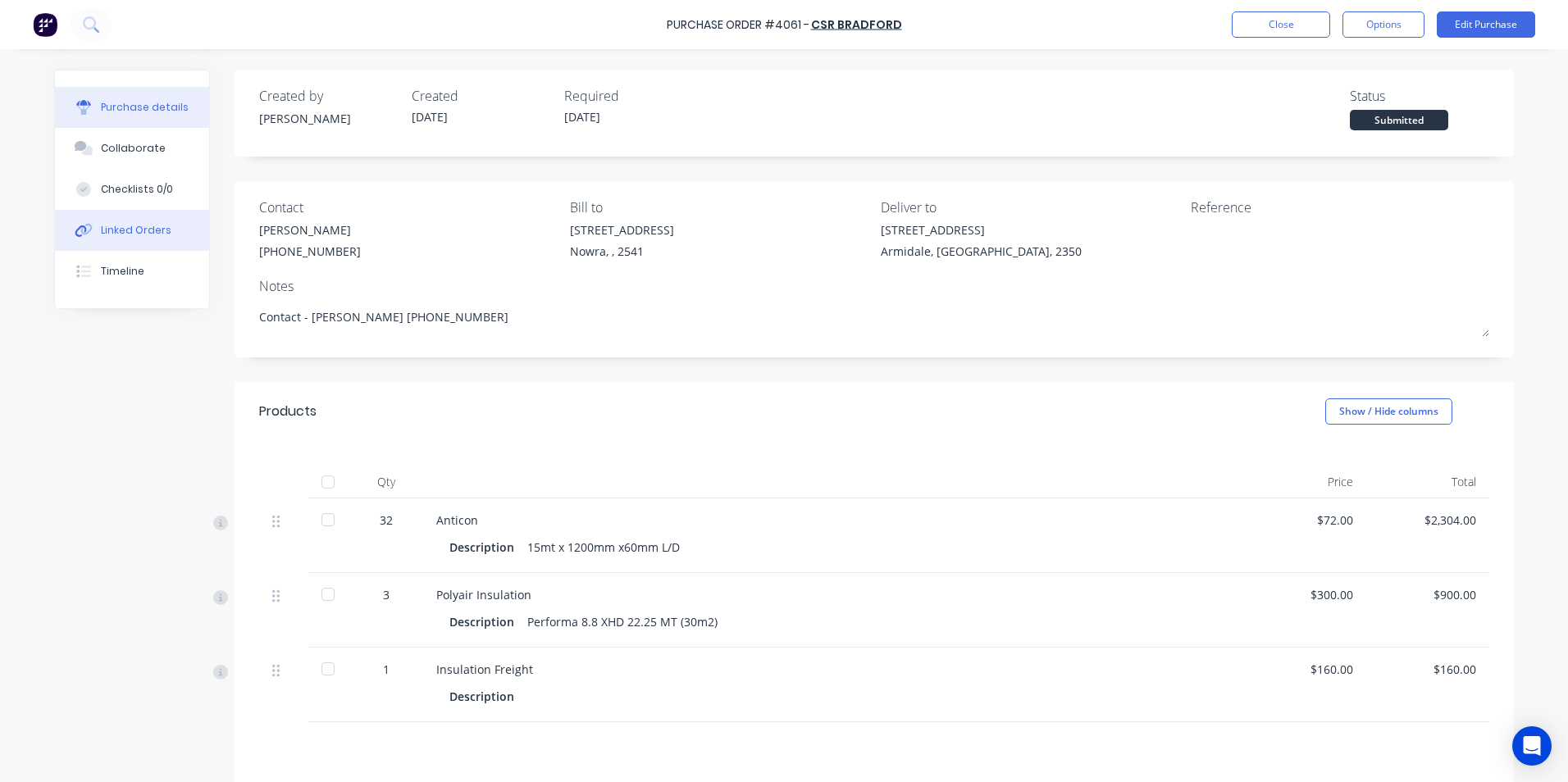
click at [175, 236] on button "Linked Orders" at bounding box center [132, 230] width 154 height 41
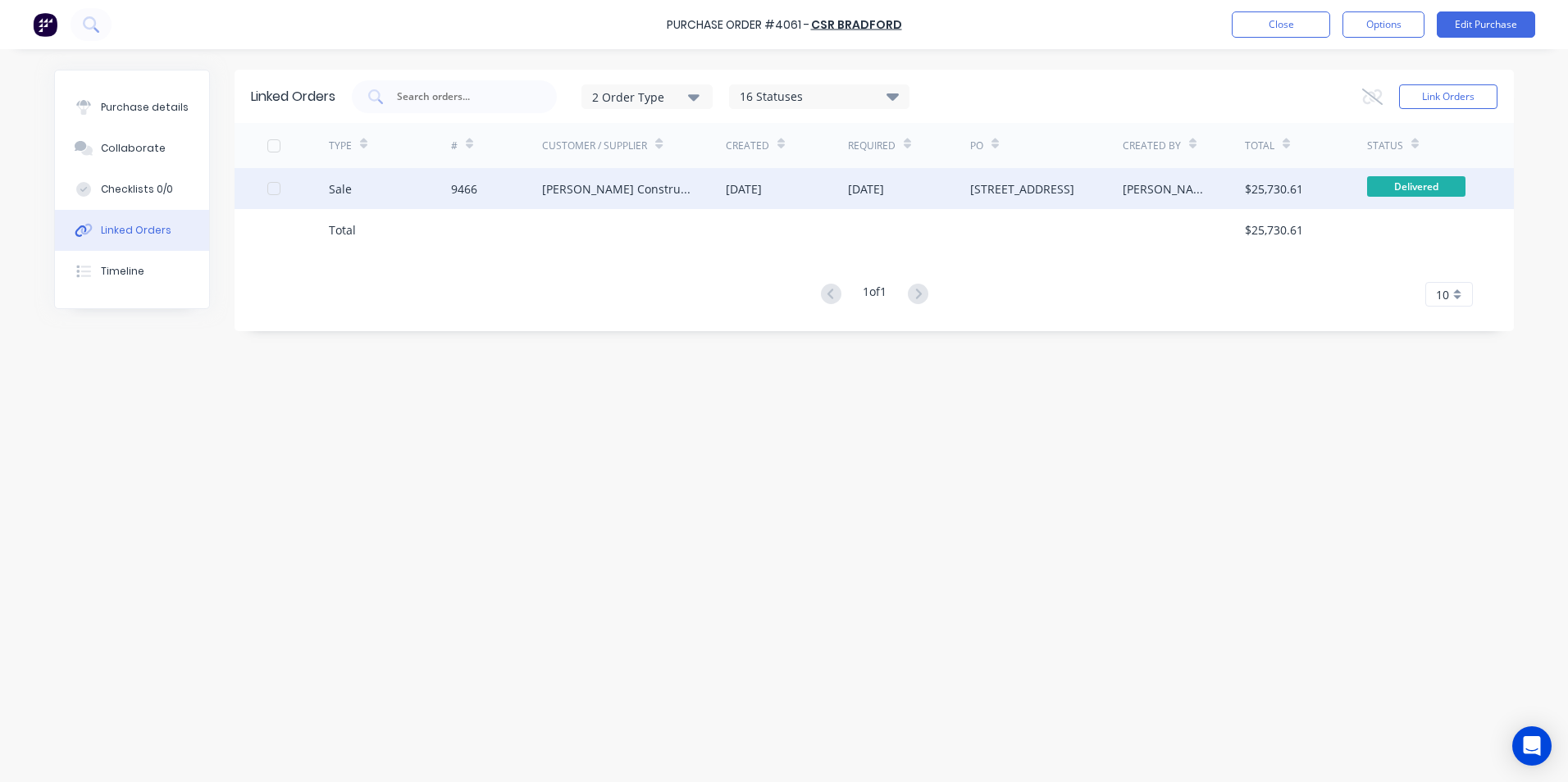
click at [553, 206] on div "Hobbs Constructions" at bounding box center [633, 188] width 183 height 41
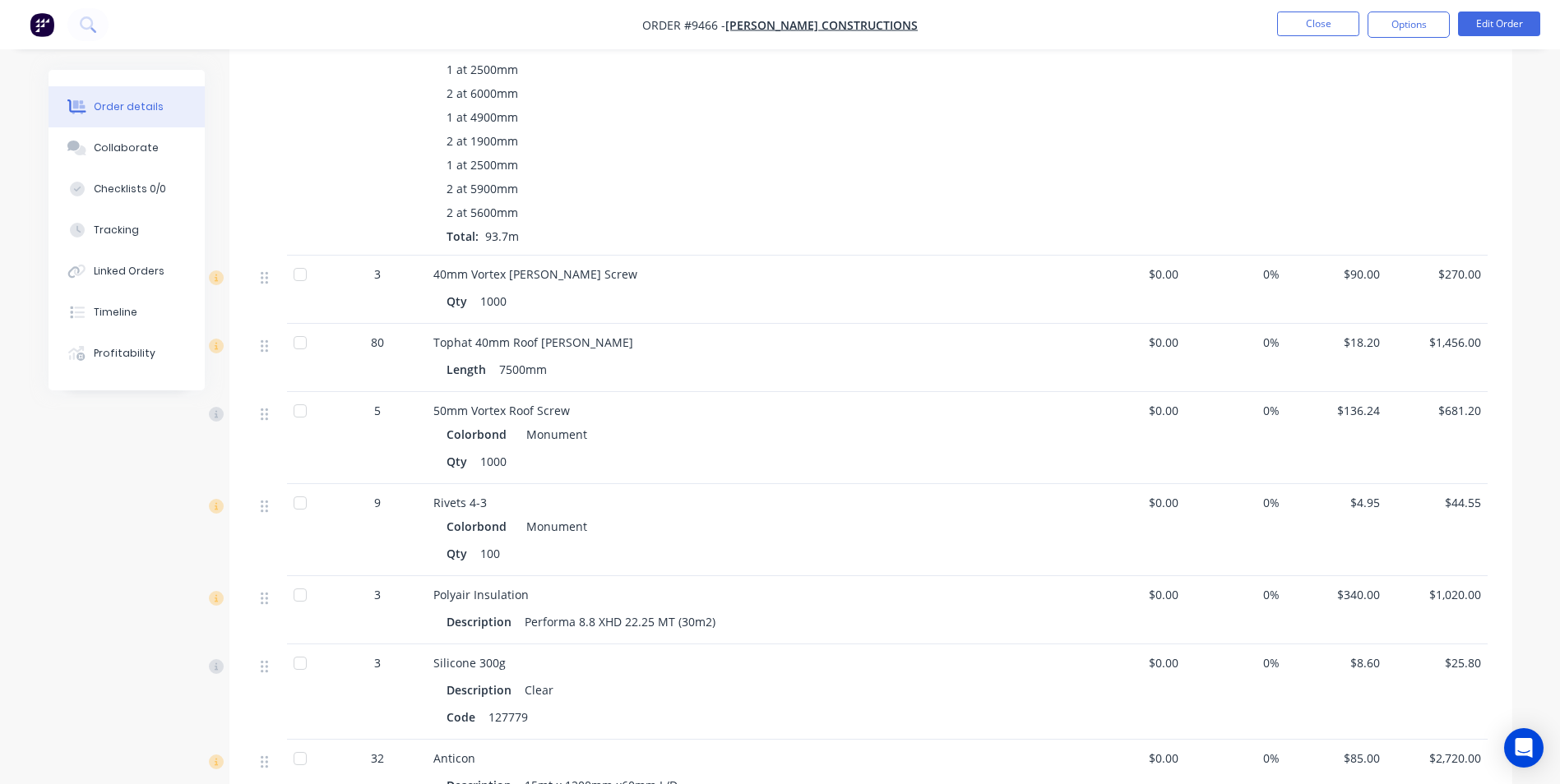
scroll to position [2549, 0]
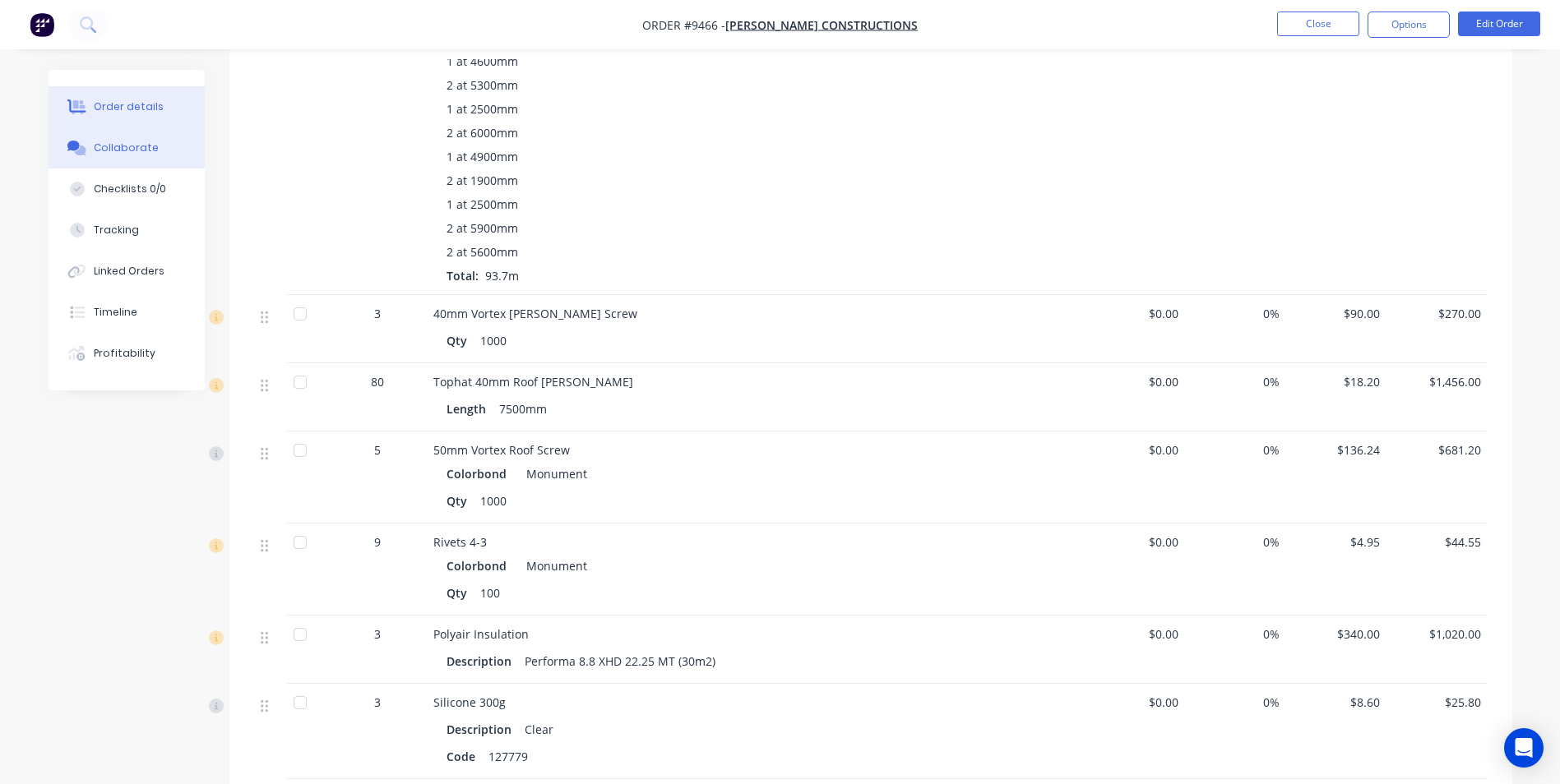
click at [133, 155] on button "Collaborate" at bounding box center [127, 148] width 156 height 41
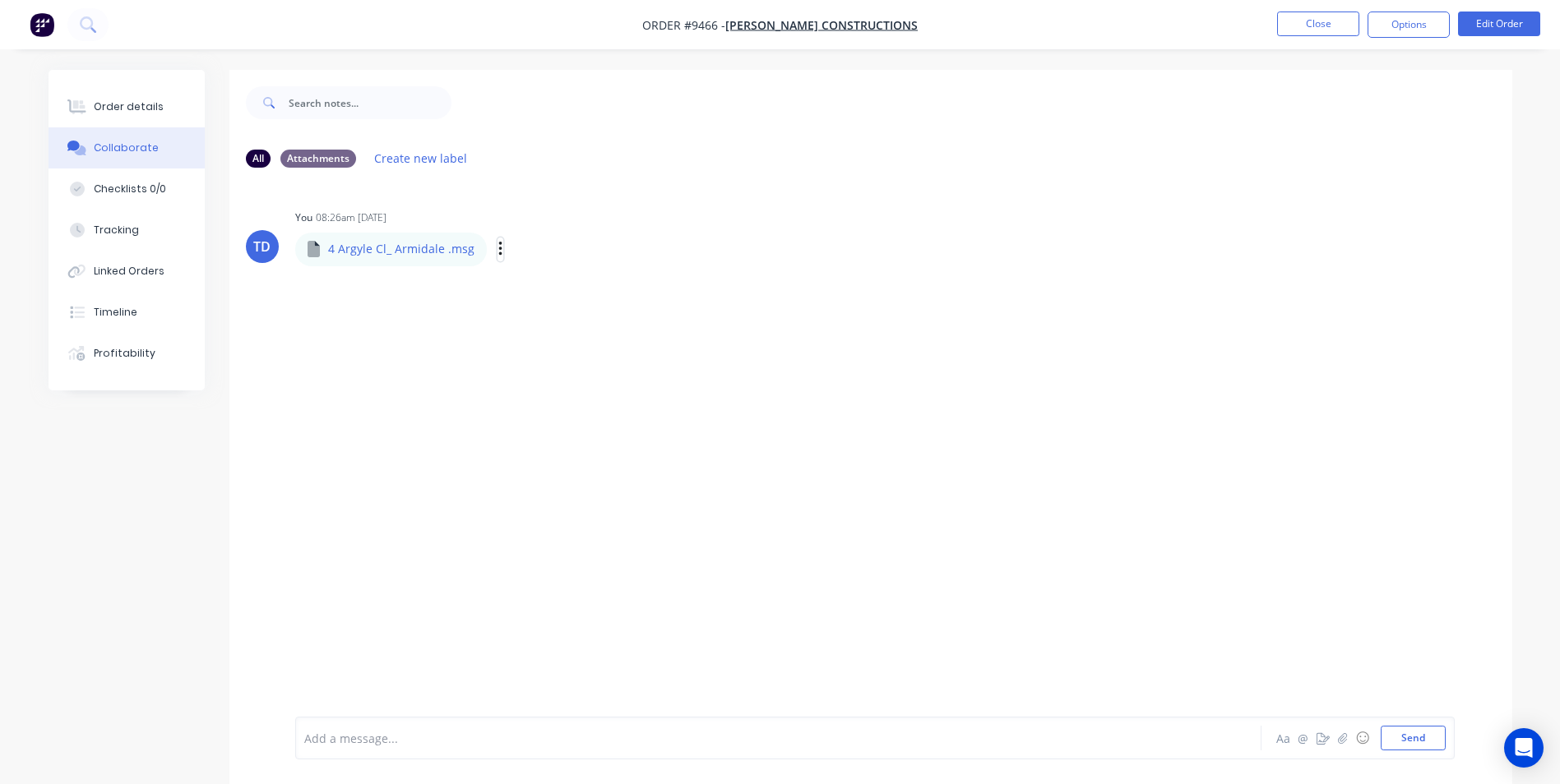
click at [499, 253] on icon "button" at bounding box center [501, 249] width 5 height 19
click at [542, 289] on button "Download" at bounding box center [608, 293] width 185 height 37
click at [539, 291] on button "Download" at bounding box center [608, 293] width 185 height 37
drag, startPoint x: 775, startPoint y: 183, endPoint x: 693, endPoint y: 178, distance: 82.2
click at [775, 183] on div "TD You 08:26am 28/08/25 4 Argyle Cl_ Armidale .msg 4 Argyle Cl_ Armidale .msg L…" at bounding box center [871, 448] width 1283 height 536
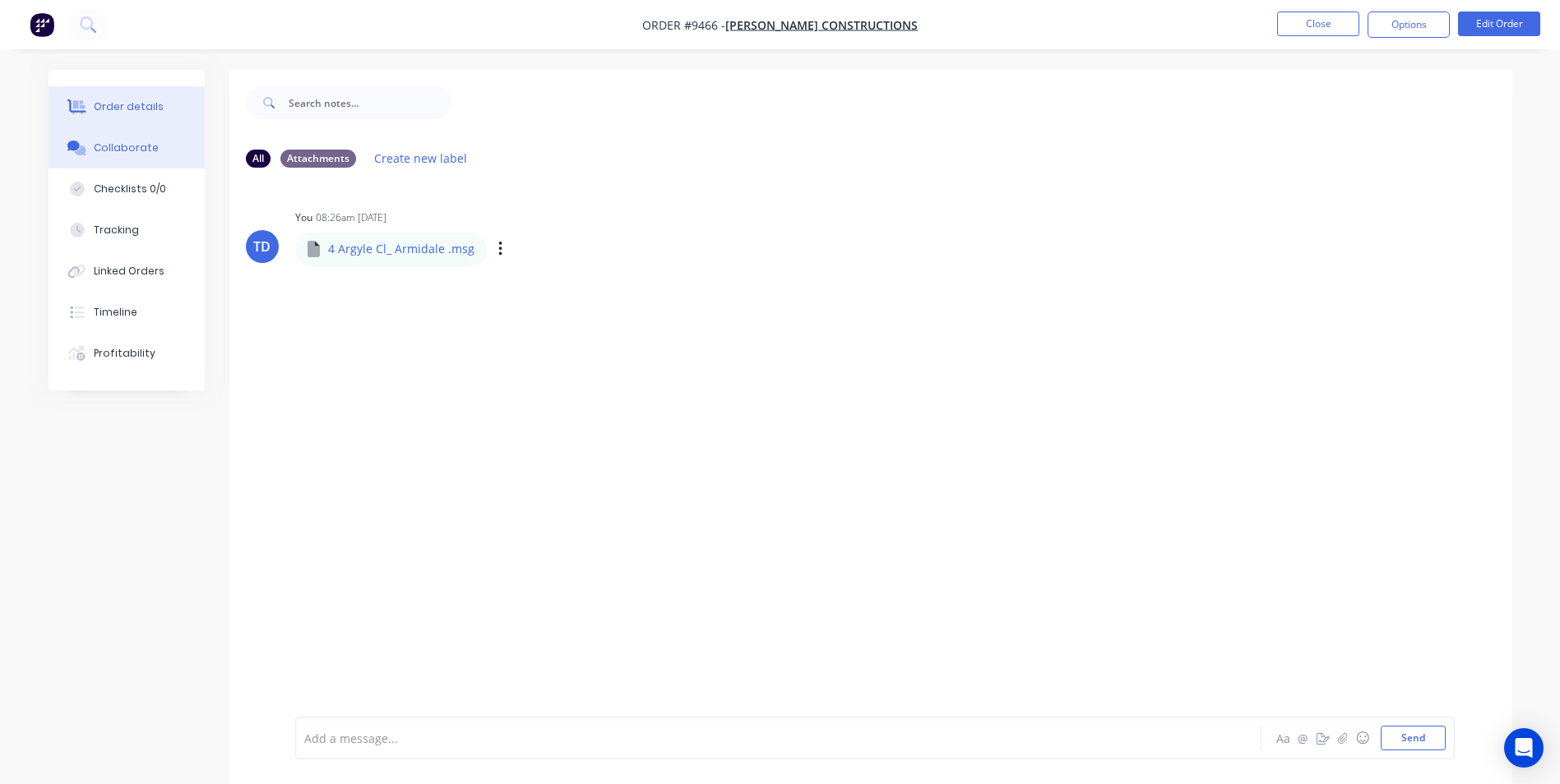
click at [149, 108] on div "Order details" at bounding box center [128, 107] width 70 height 15
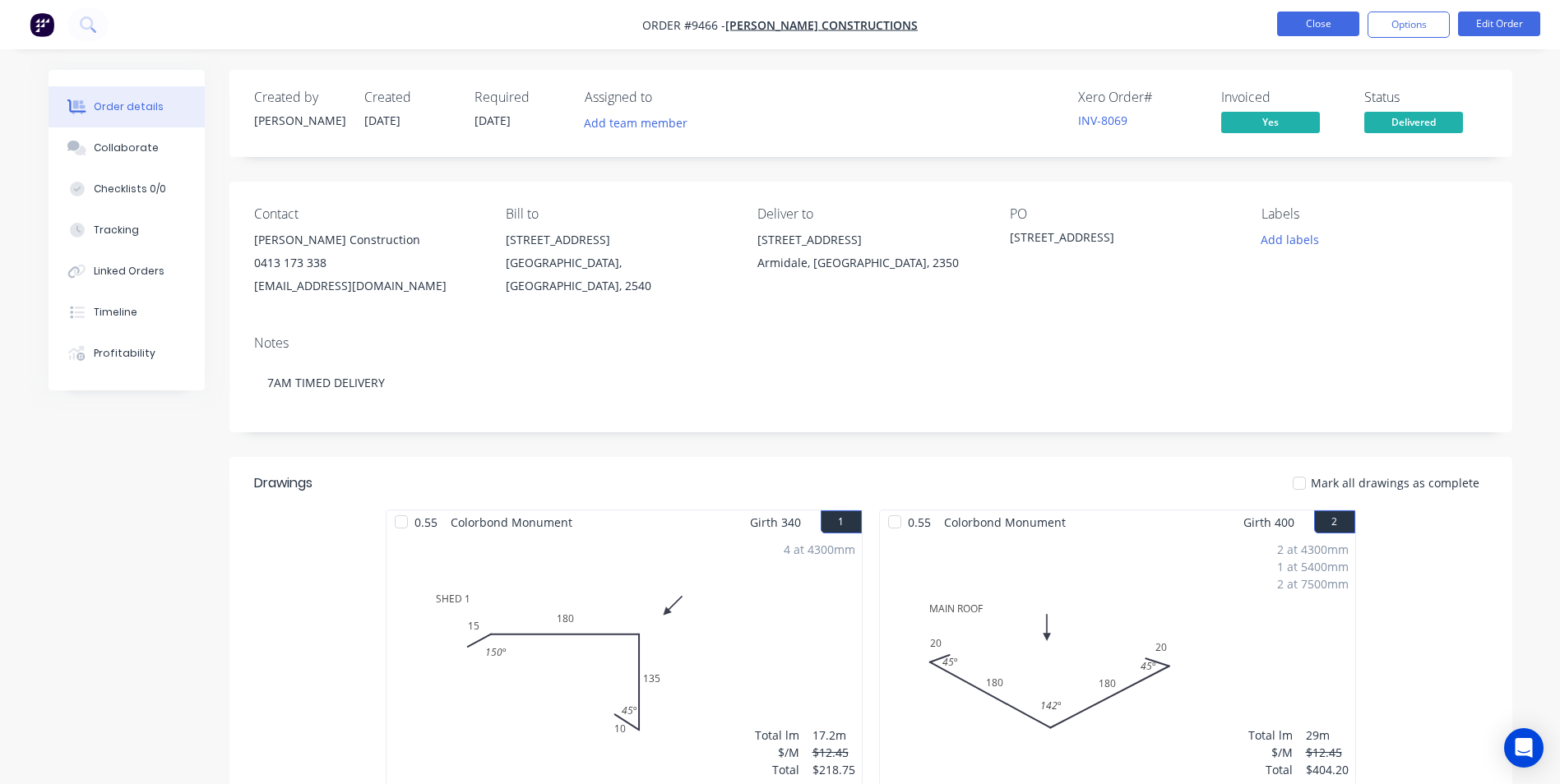
click at [1295, 25] on button "Close" at bounding box center [1318, 24] width 82 height 24
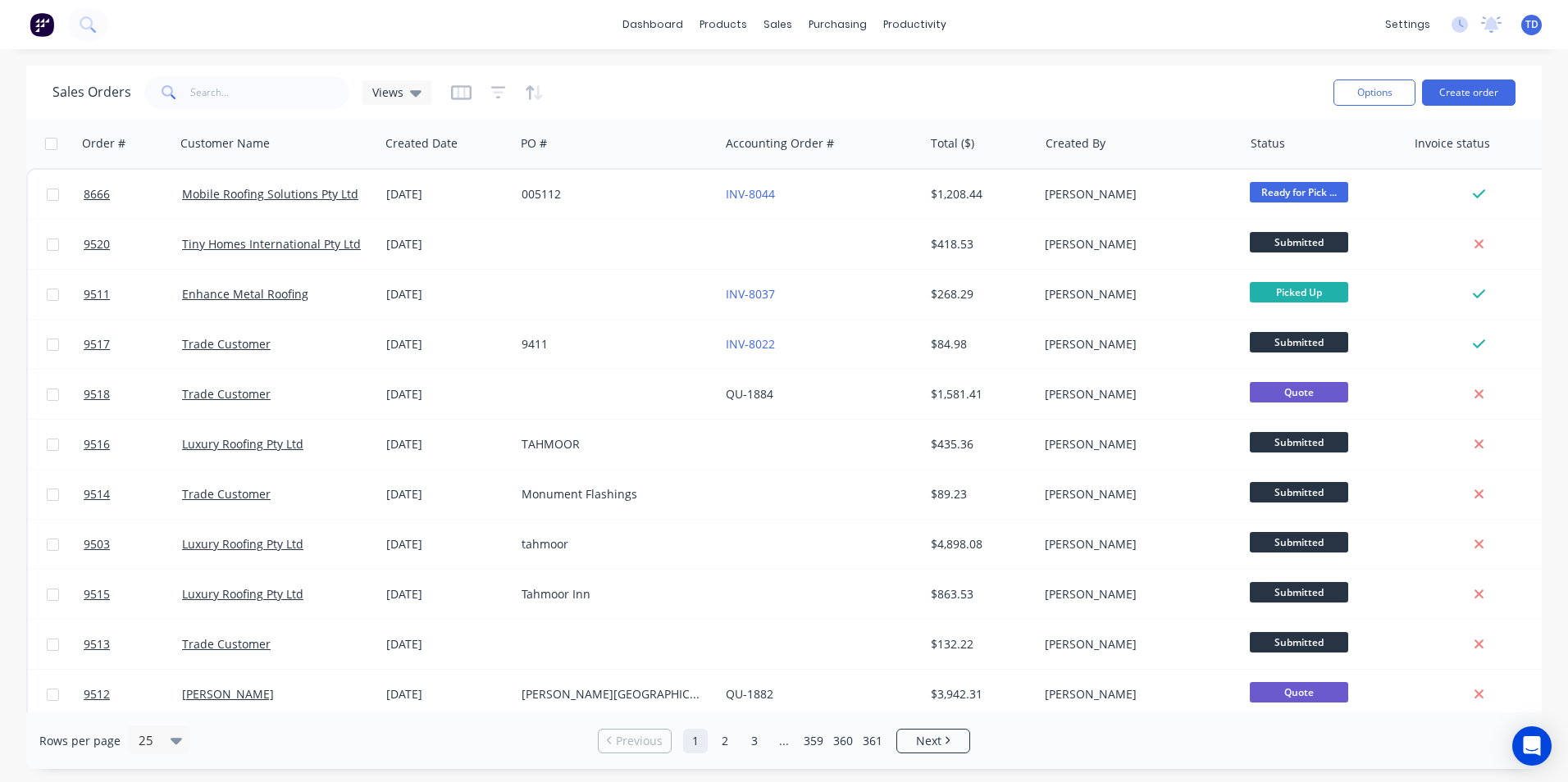
click at [613, 746] on link "Previous" at bounding box center [635, 742] width 72 height 17
click at [667, 25] on link "dashboard" at bounding box center [653, 24] width 77 height 24
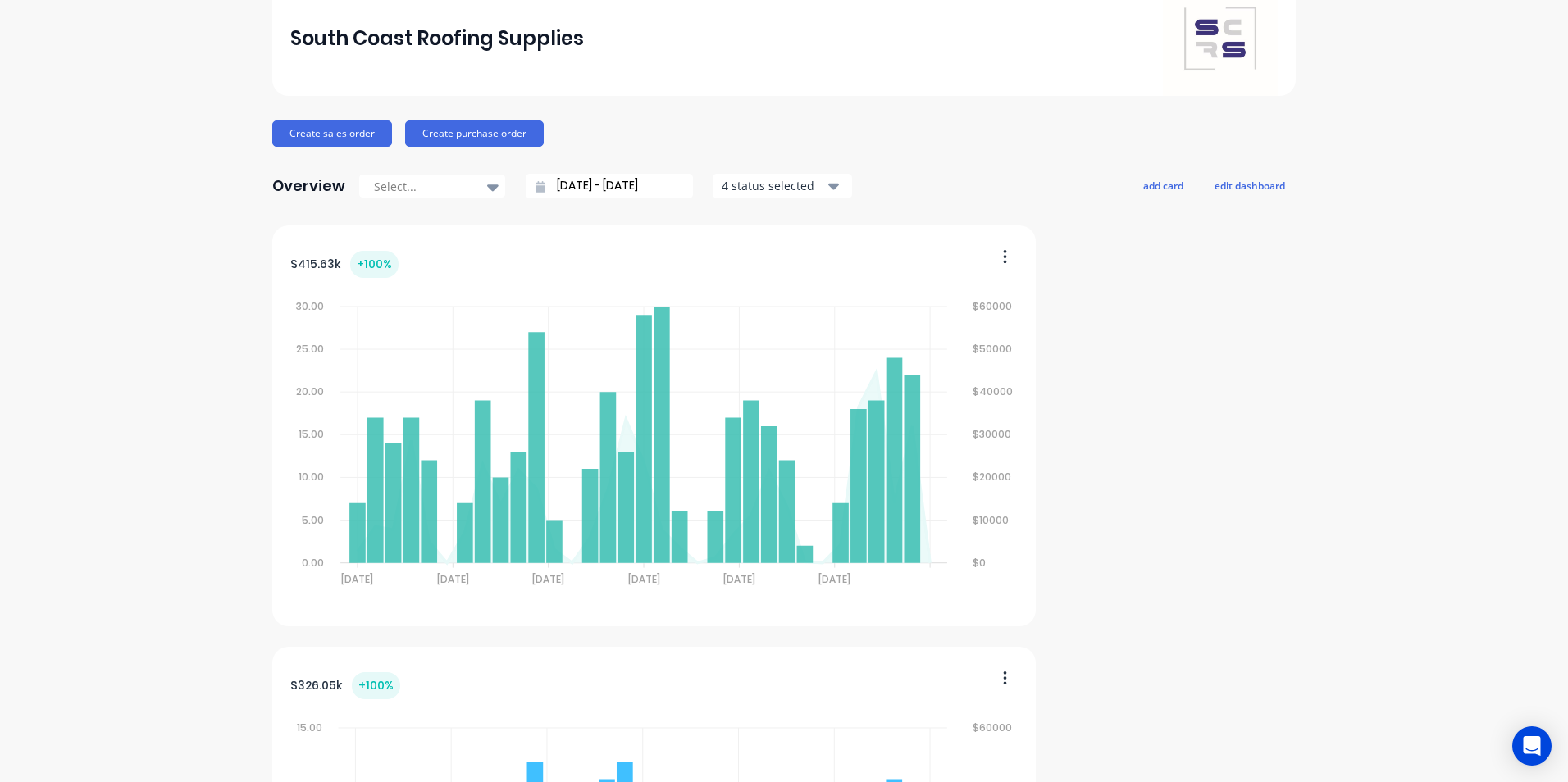
scroll to position [82, 0]
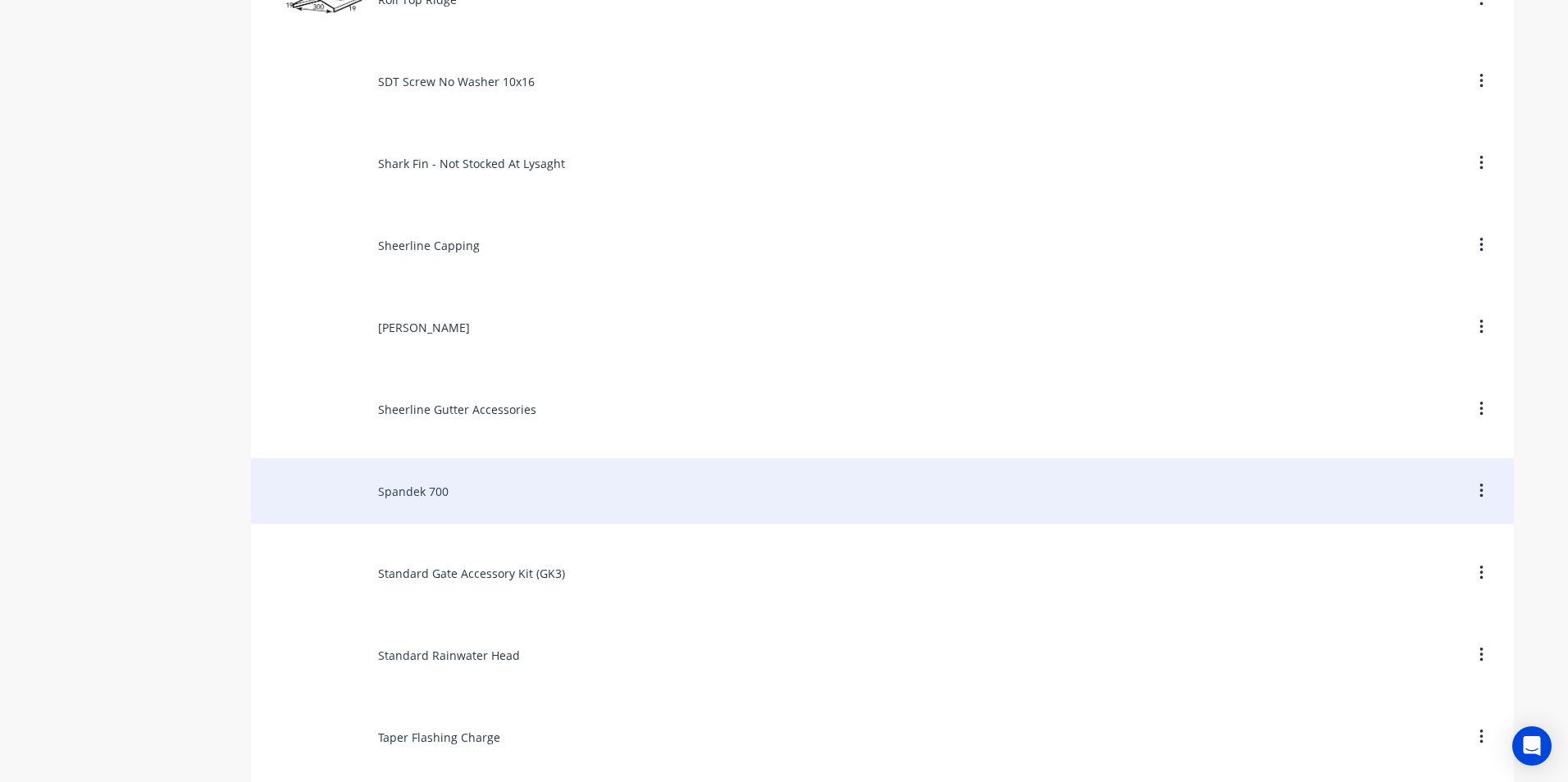
scroll to position [7053, 0]
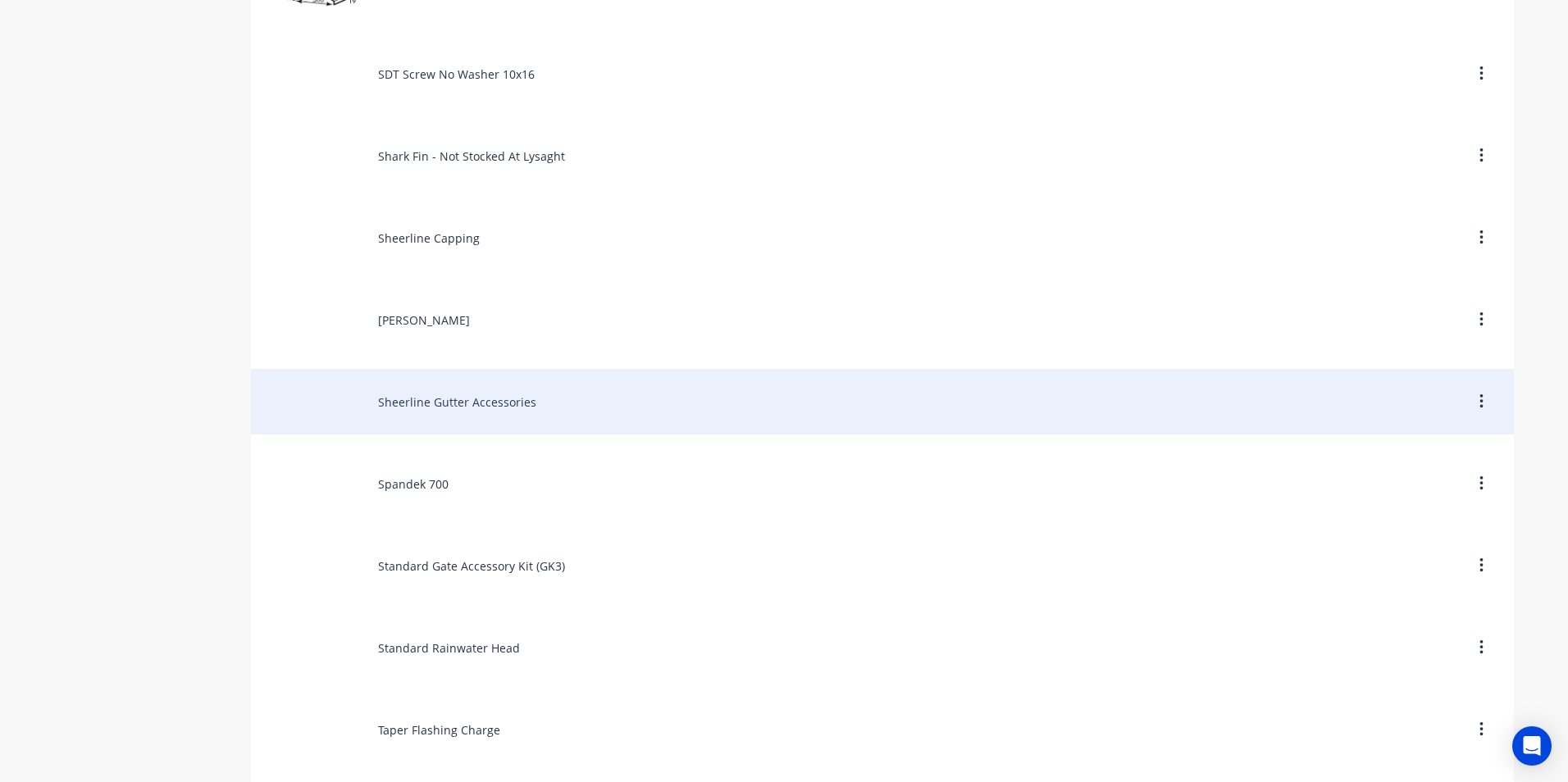
click at [455, 417] on div "Sheerline Gutter Accessories" at bounding box center [882, 402] width 1262 height 65
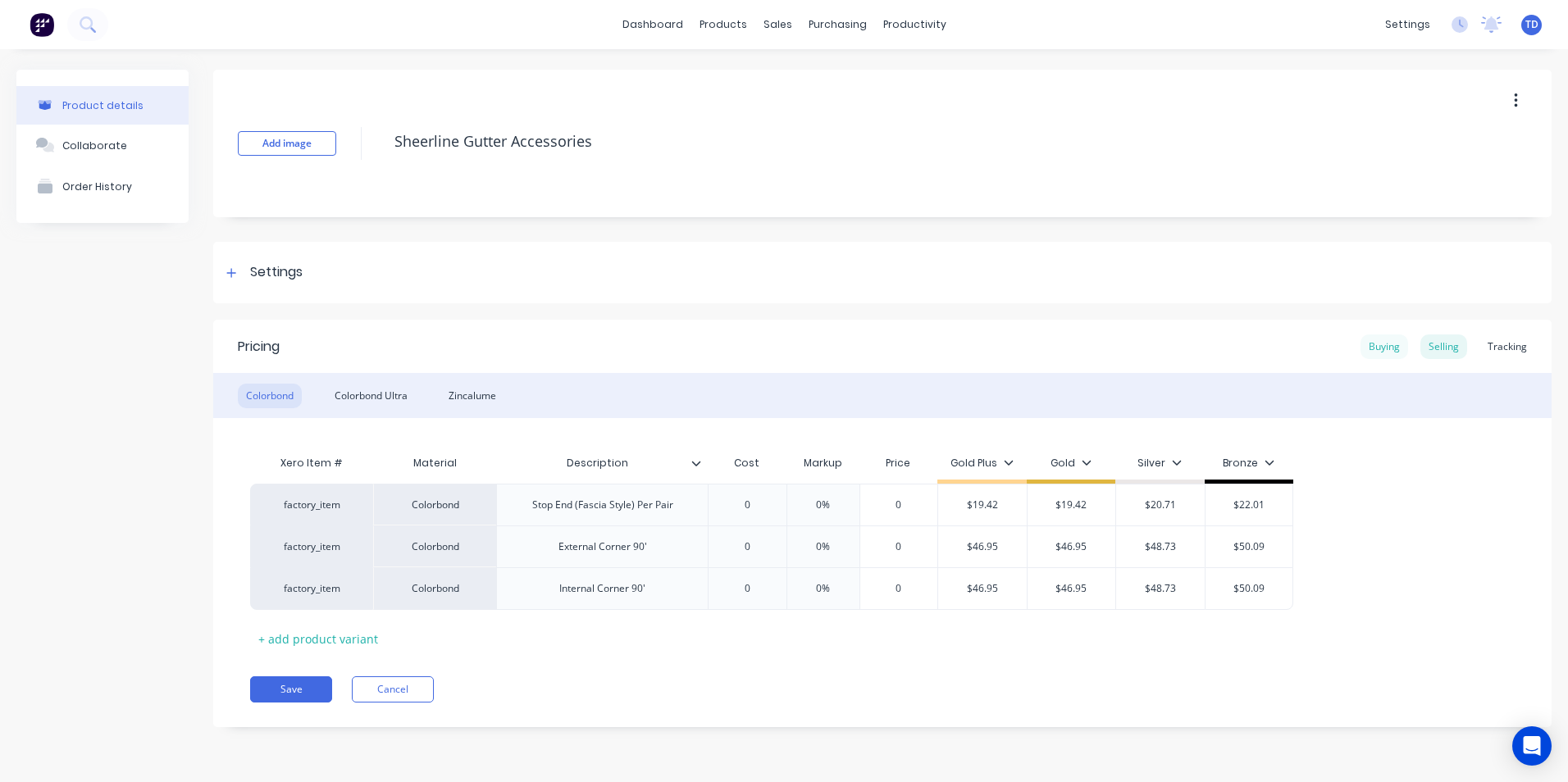
type textarea "x"
click at [1374, 347] on div "Buying" at bounding box center [1384, 347] width 48 height 24
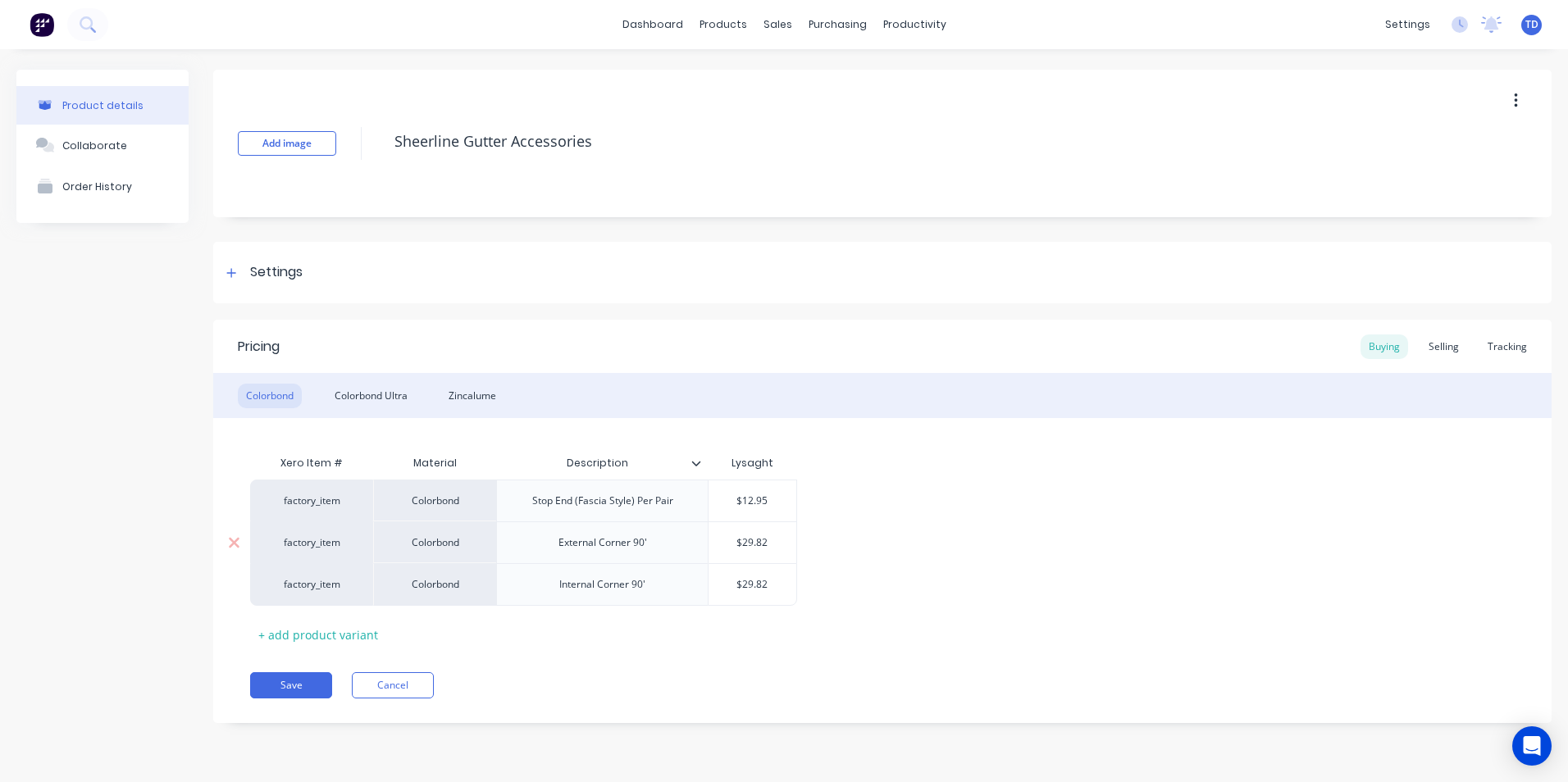
type input "$29.82"
click at [787, 545] on input "$29.82" at bounding box center [752, 543] width 88 height 15
type textarea "x"
type input "3"
type textarea "x"
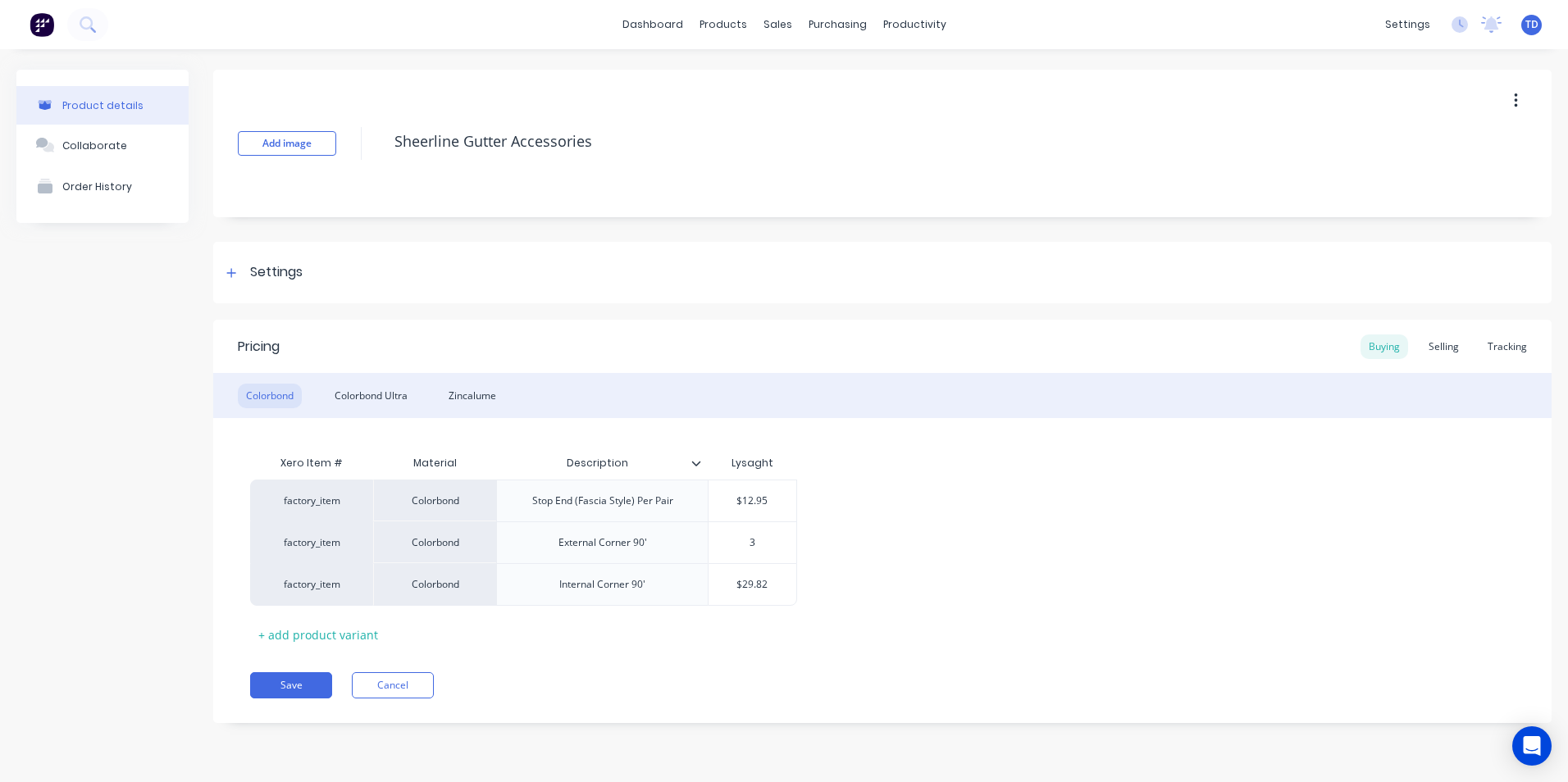
type input "31"
type textarea "x"
type input "31."
type textarea "x"
type input "31.2"
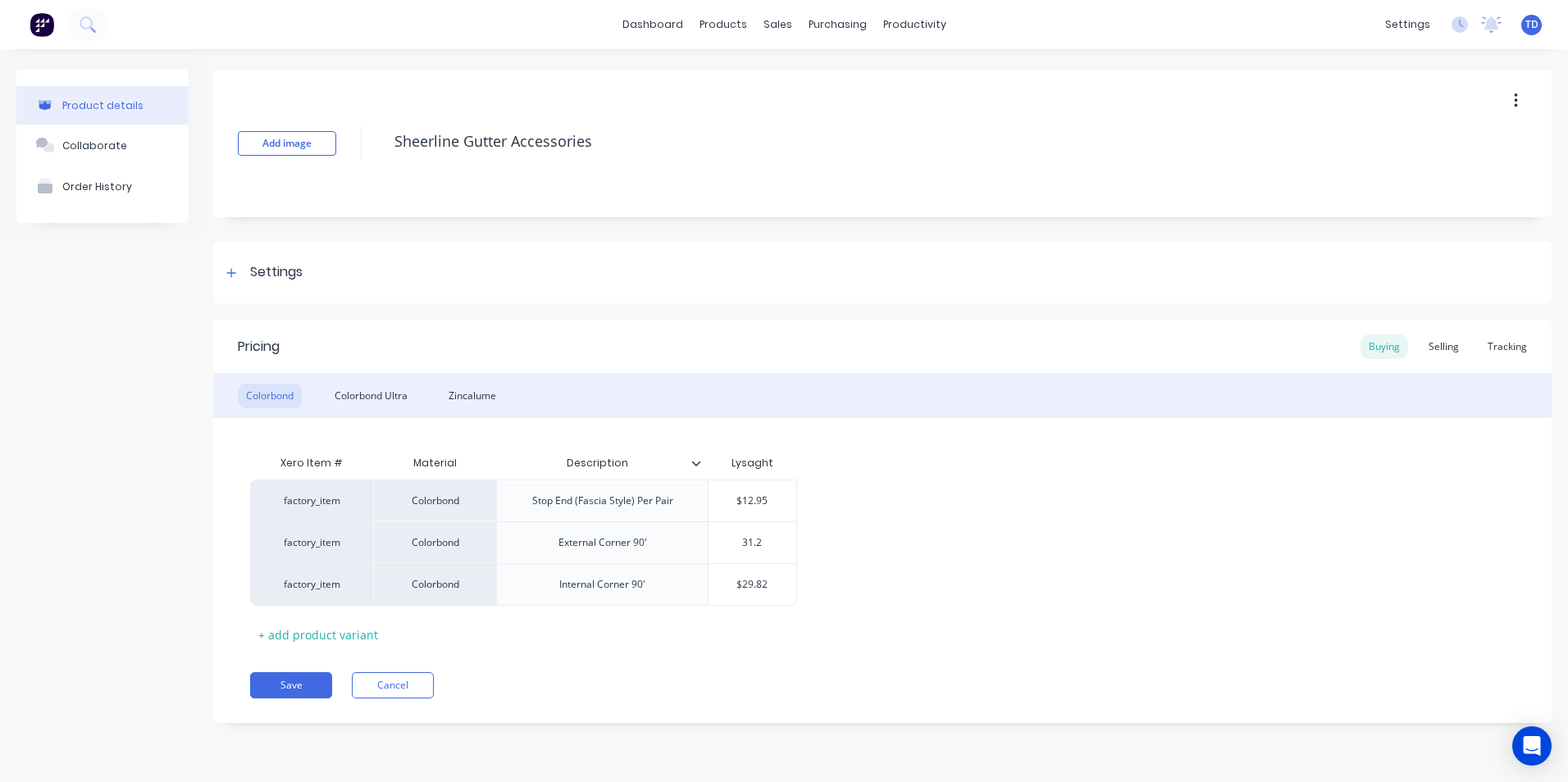
type textarea "x"
type input "$31.25"
type textarea "x"
type input "$29.82"
type textarea "x"
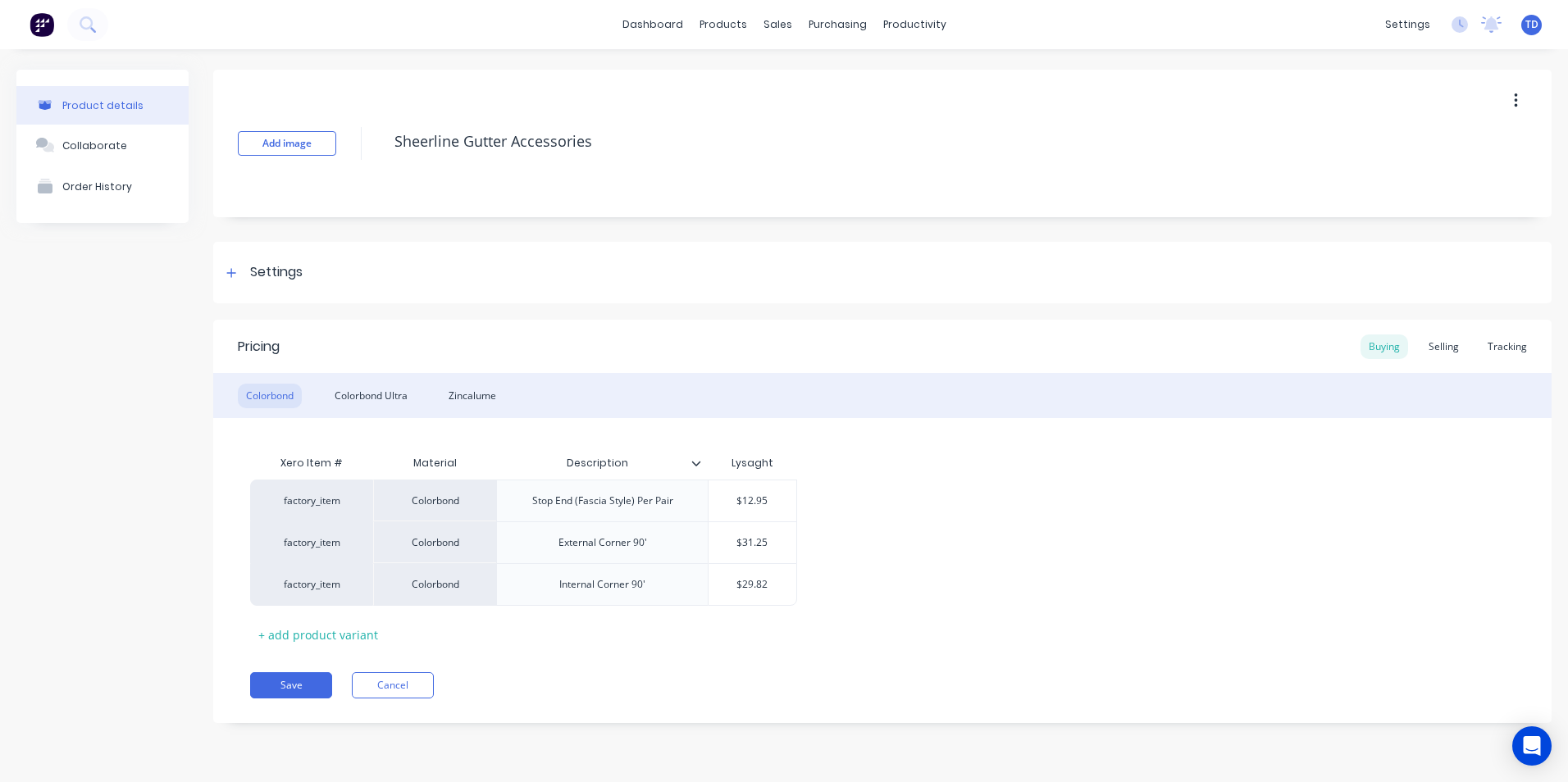
type input "3"
type textarea "x"
type input "31"
type textarea "x"
type input "31."
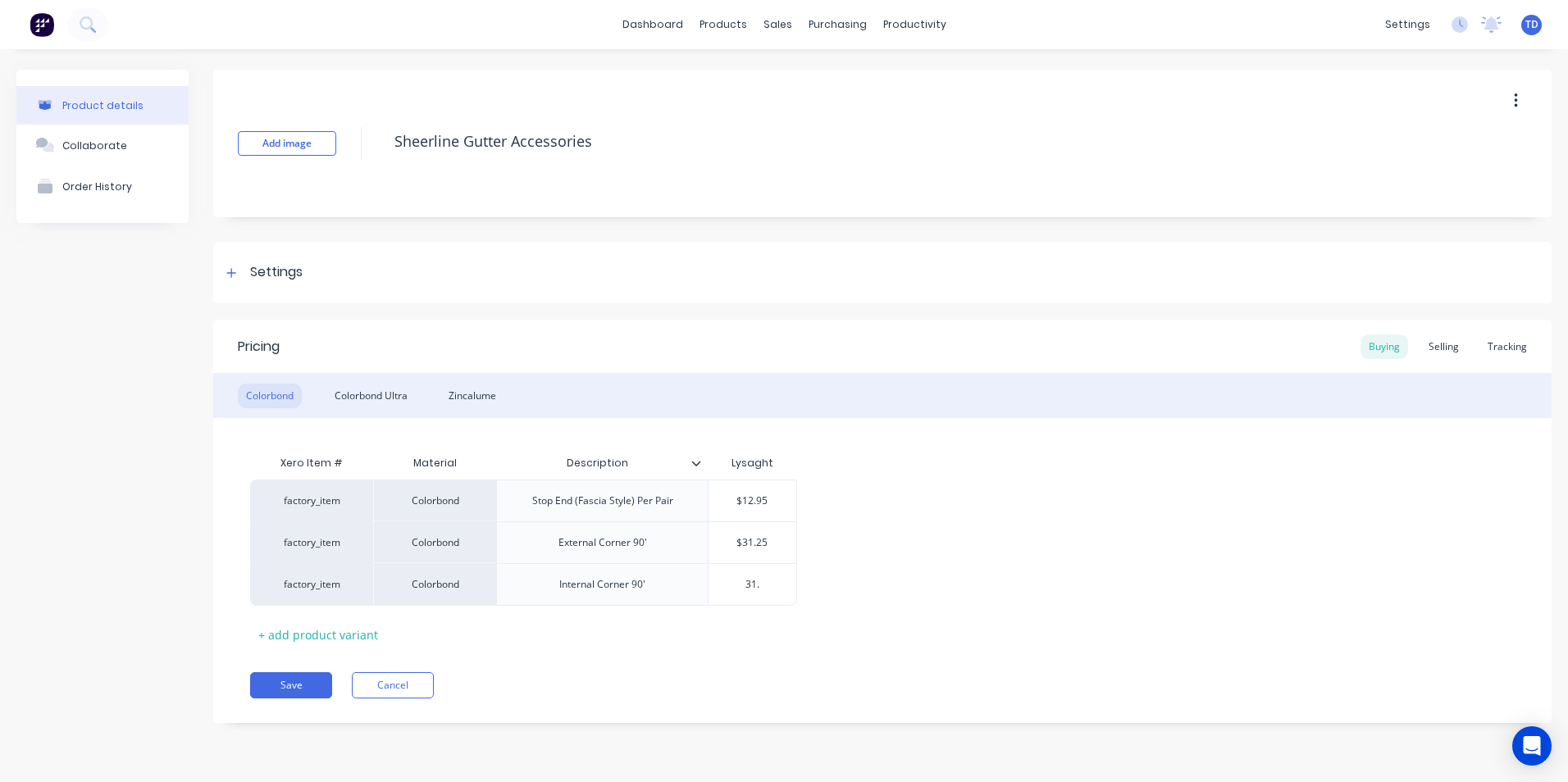
type textarea "x"
type input "31.2"
type textarea "x"
type input "31.25"
click at [1439, 347] on div "Selling" at bounding box center [1444, 347] width 47 height 24
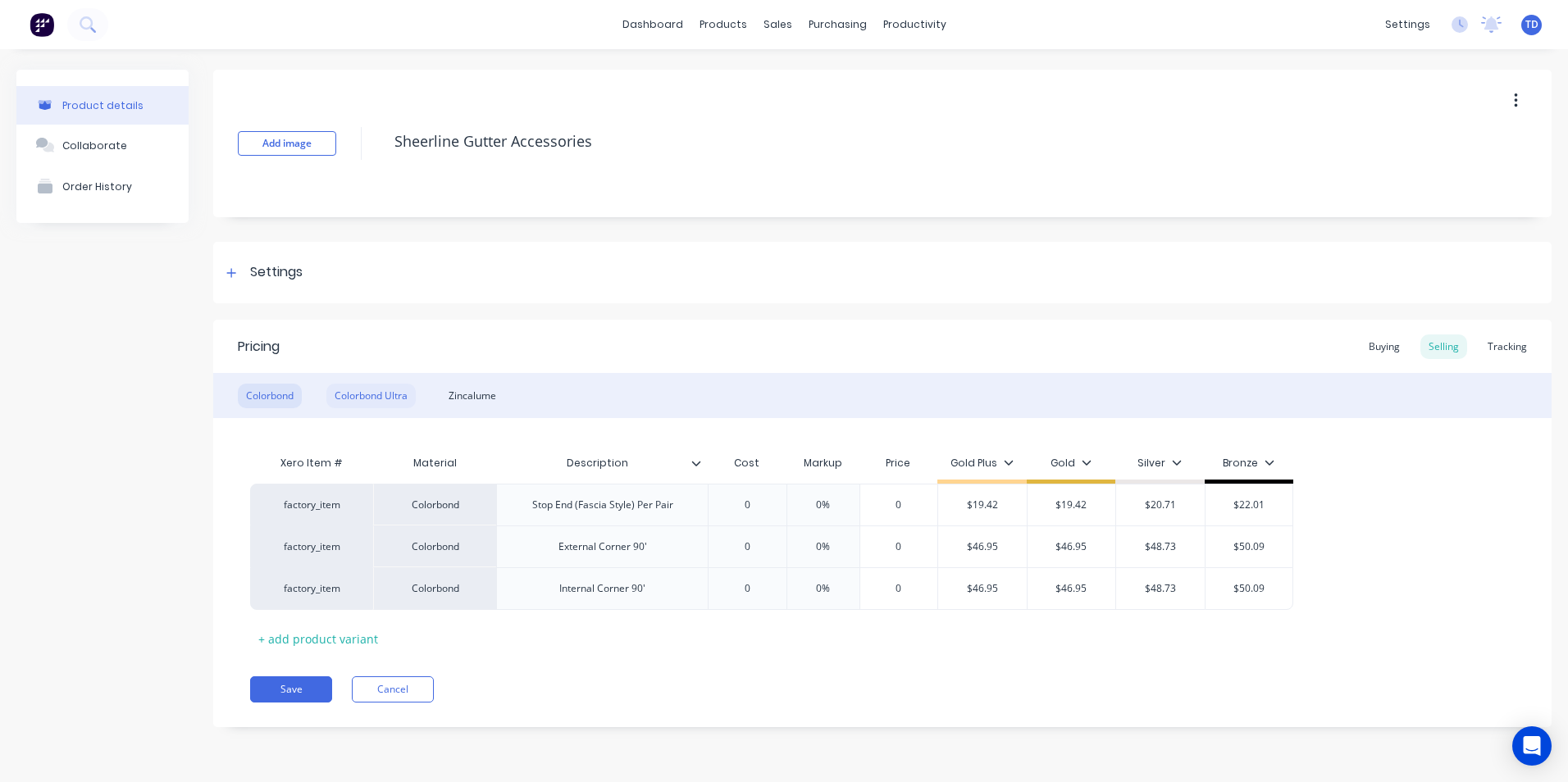
click at [388, 391] on div "Colorbond Ultra" at bounding box center [371, 395] width 90 height 24
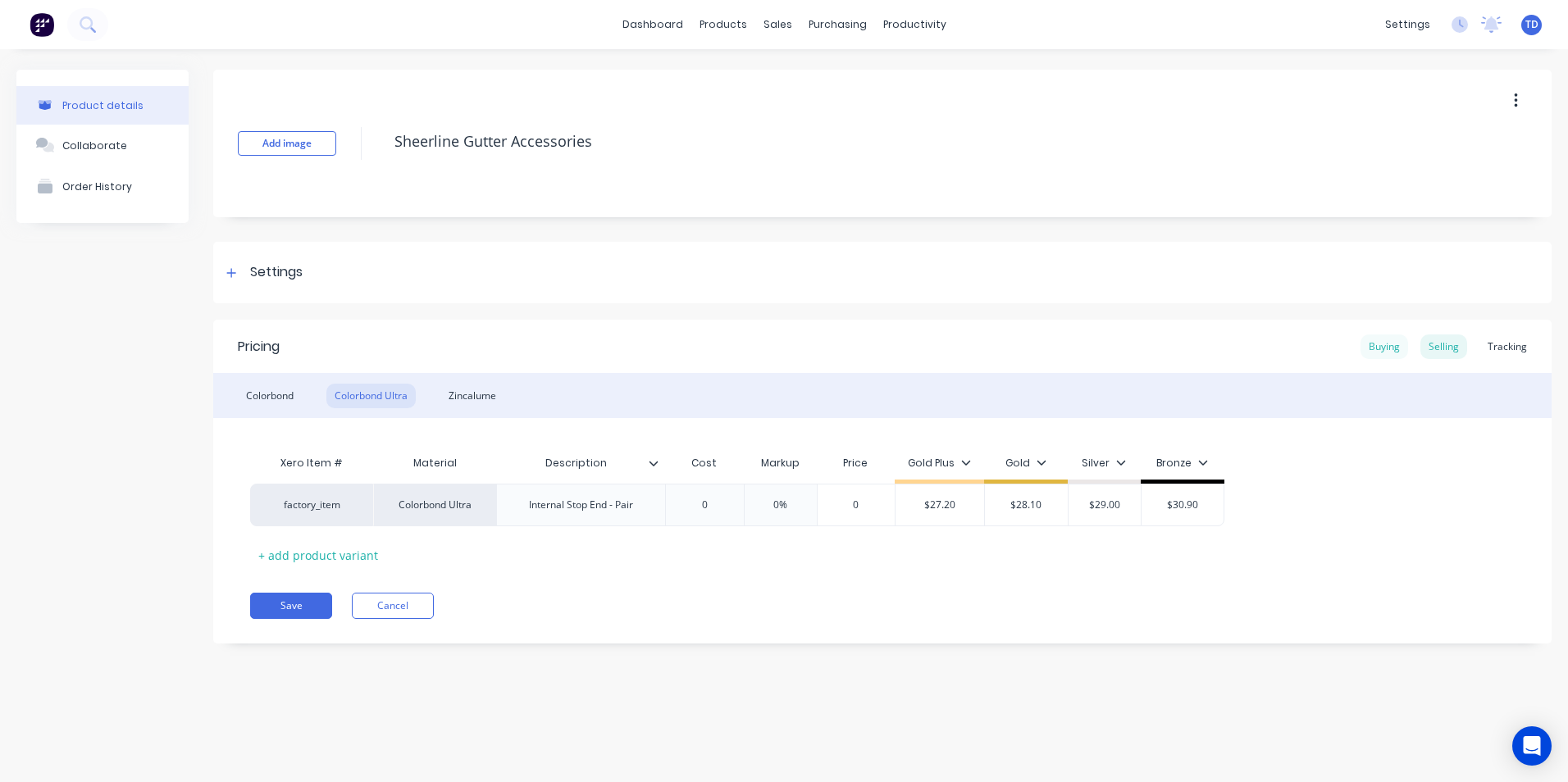
click at [1389, 349] on div "Buying" at bounding box center [1384, 347] width 48 height 24
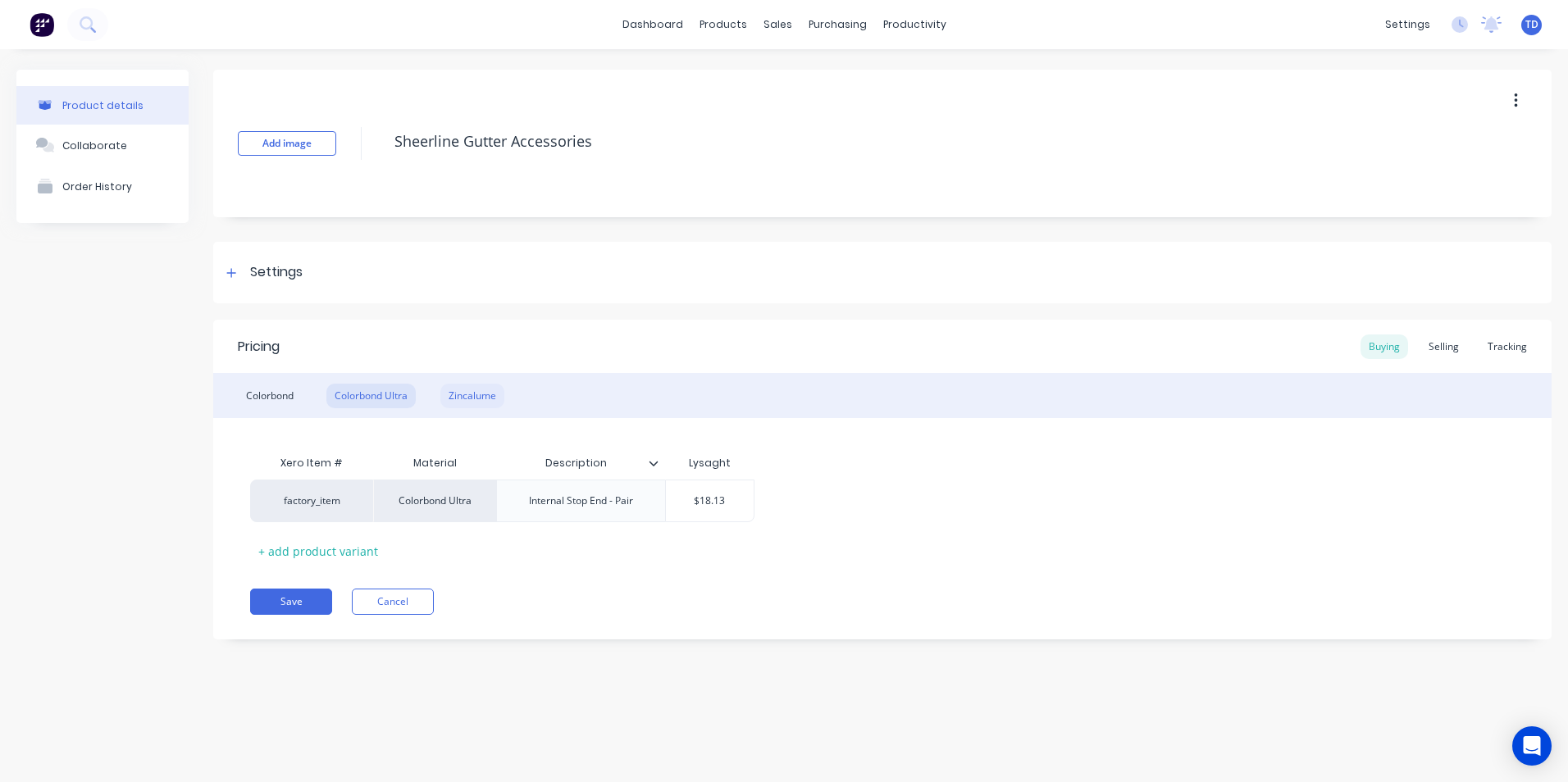
click at [491, 404] on div "Zincalume" at bounding box center [472, 395] width 64 height 24
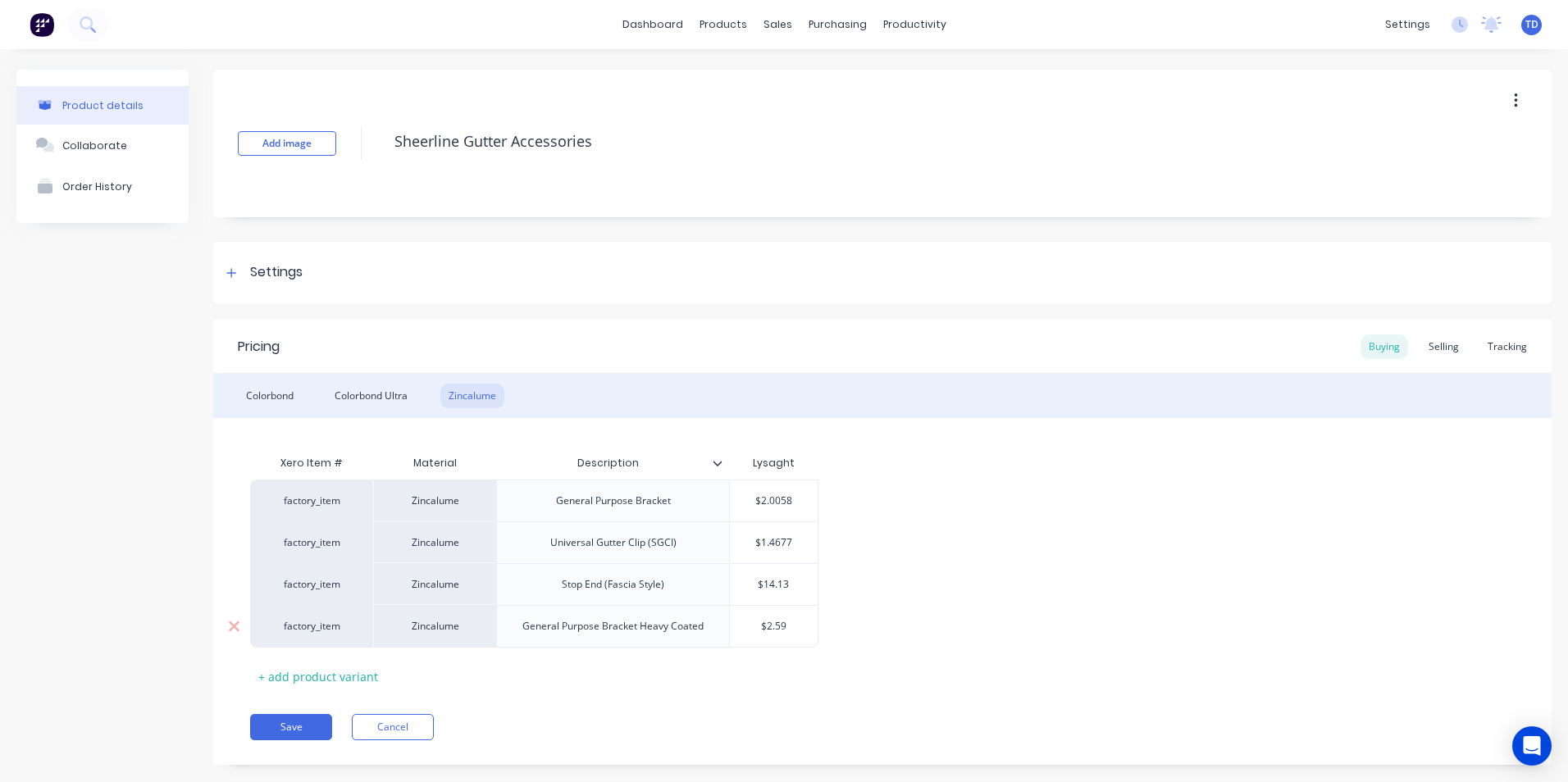
type input "$2.59"
click at [789, 630] on input "$2.59" at bounding box center [774, 627] width 88 height 15
type textarea "x"
type input "$2.5"
type textarea "x"
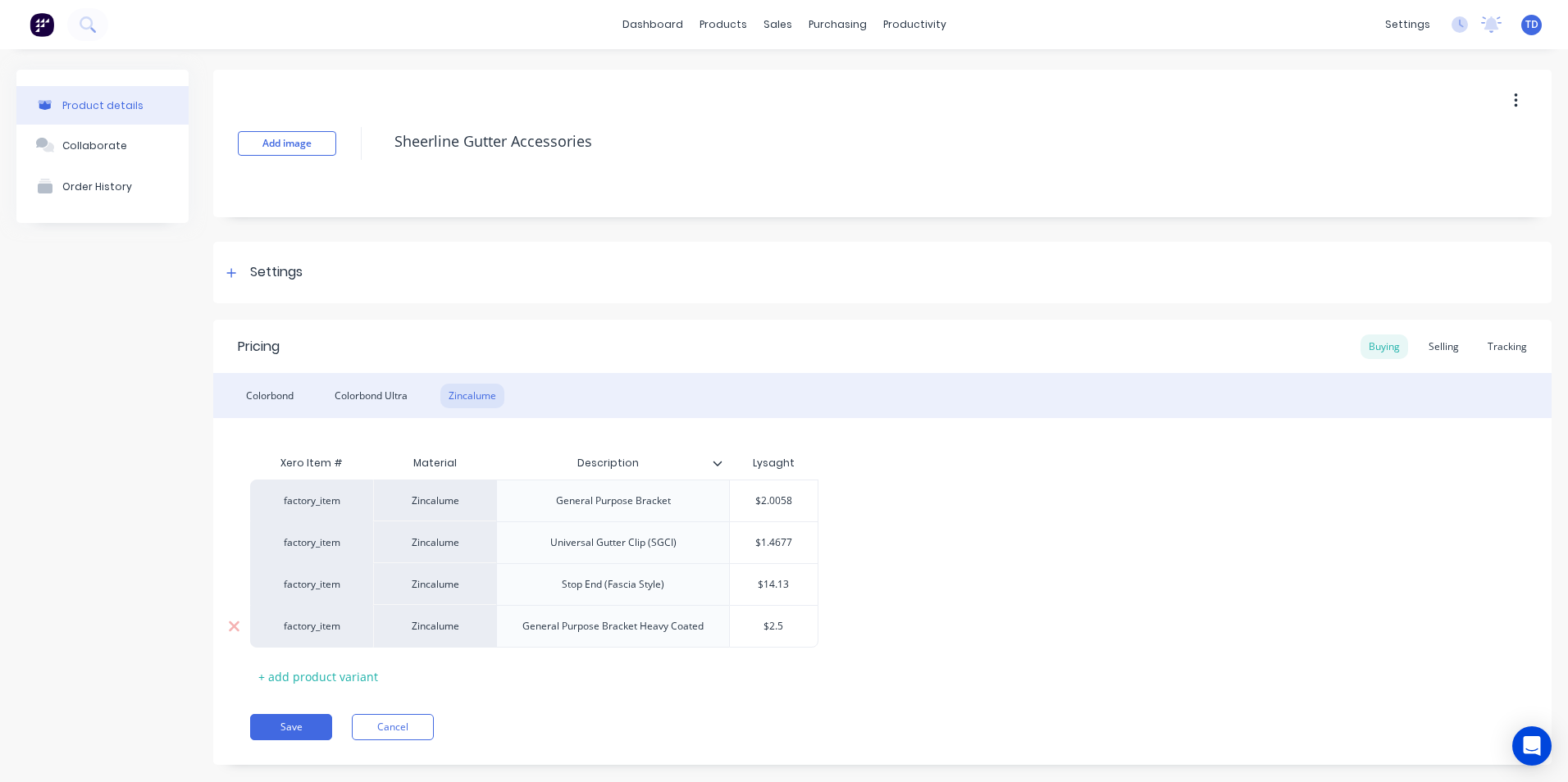
type input "$2."
type textarea "x"
type input "$2.2"
type textarea "x"
type input "$2.27"
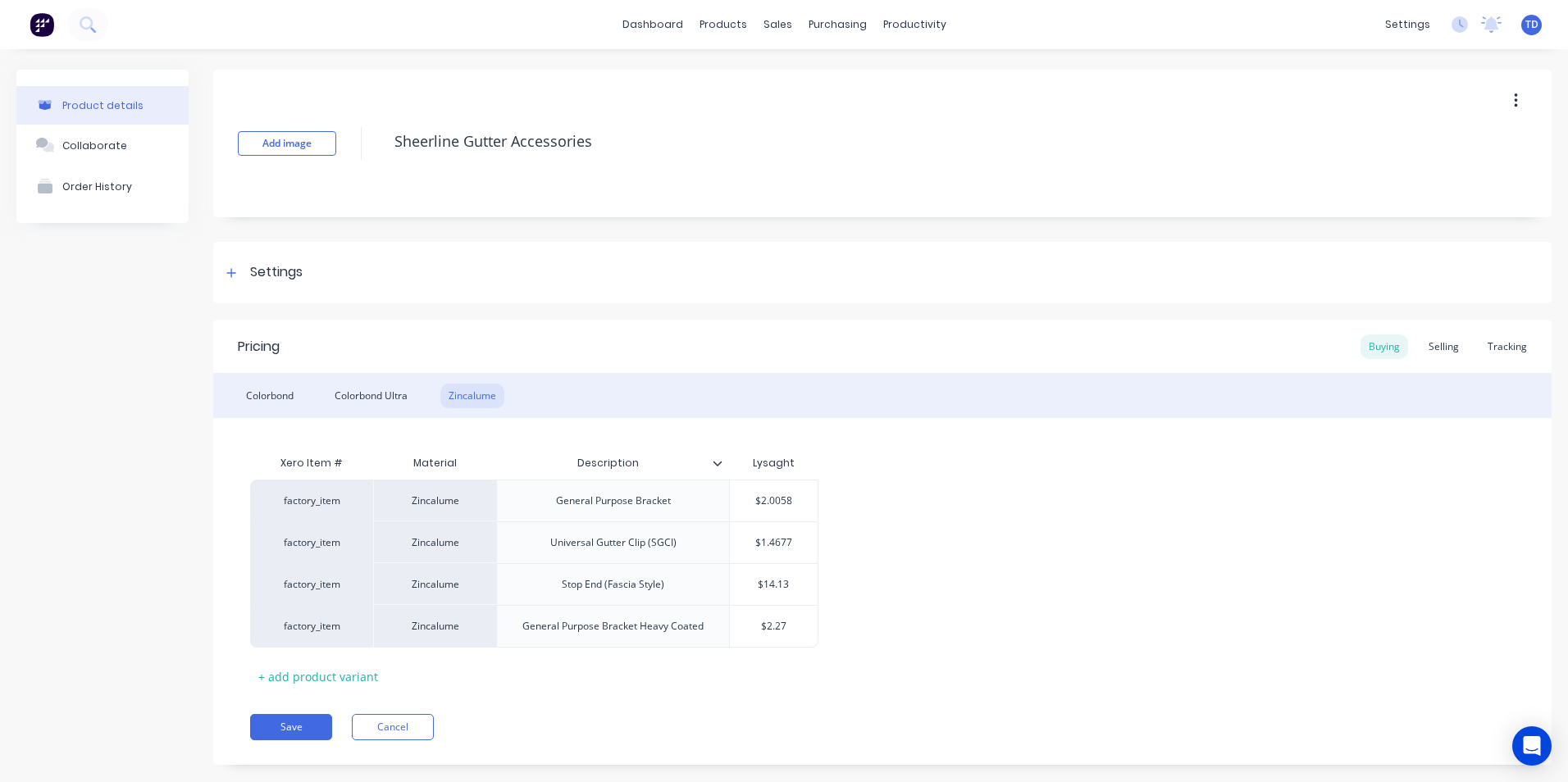
click at [916, 666] on div "Xero Item # Material Description Lysaght factory_item Zincalume General Purpose…" at bounding box center [882, 568] width 1264 height 243
click at [1429, 353] on div "Selling" at bounding box center [1444, 347] width 47 height 24
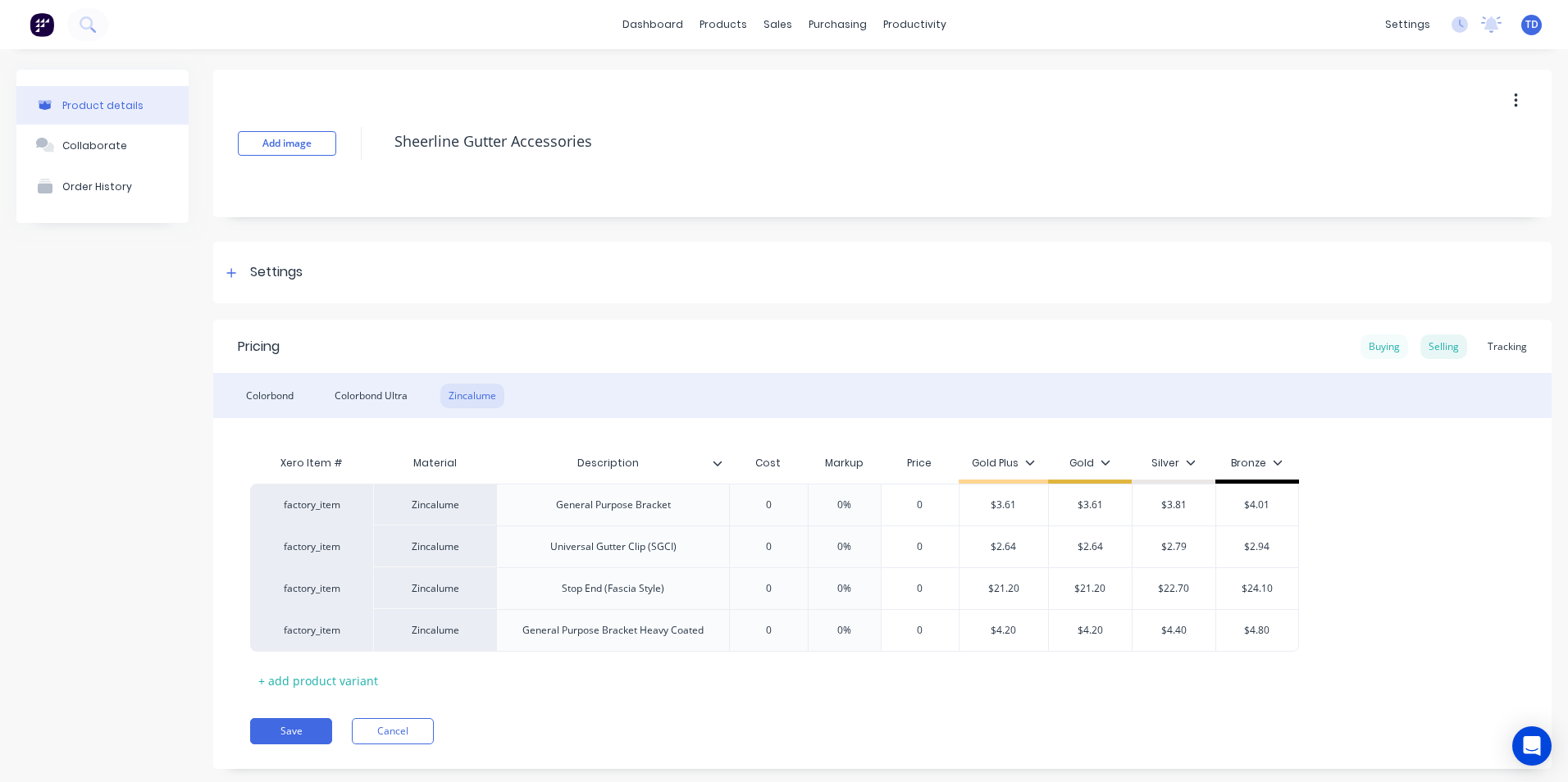
click at [1380, 353] on div "Buying" at bounding box center [1384, 347] width 48 height 24
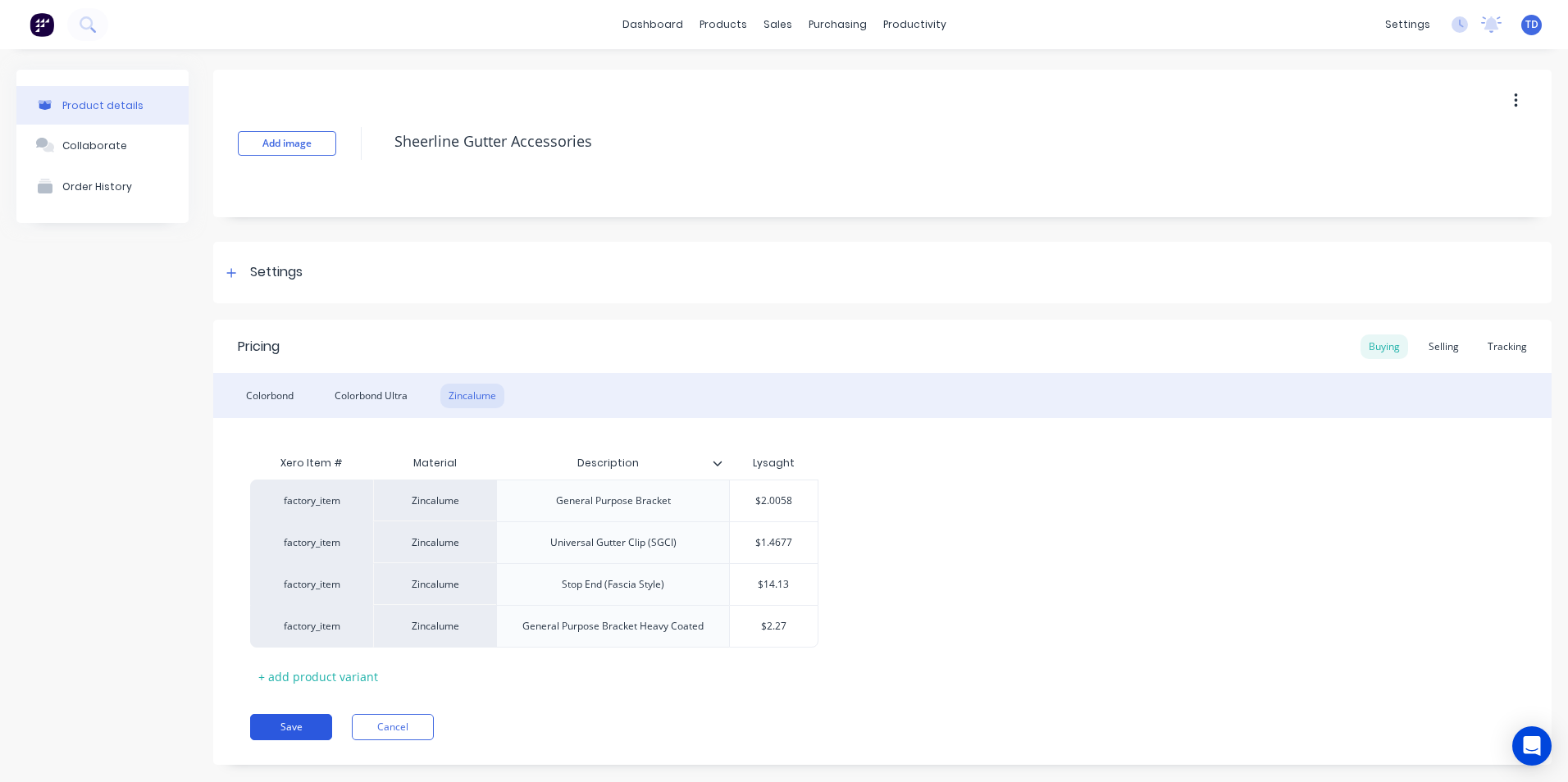
click at [292, 719] on button "Save" at bounding box center [291, 727] width 82 height 26
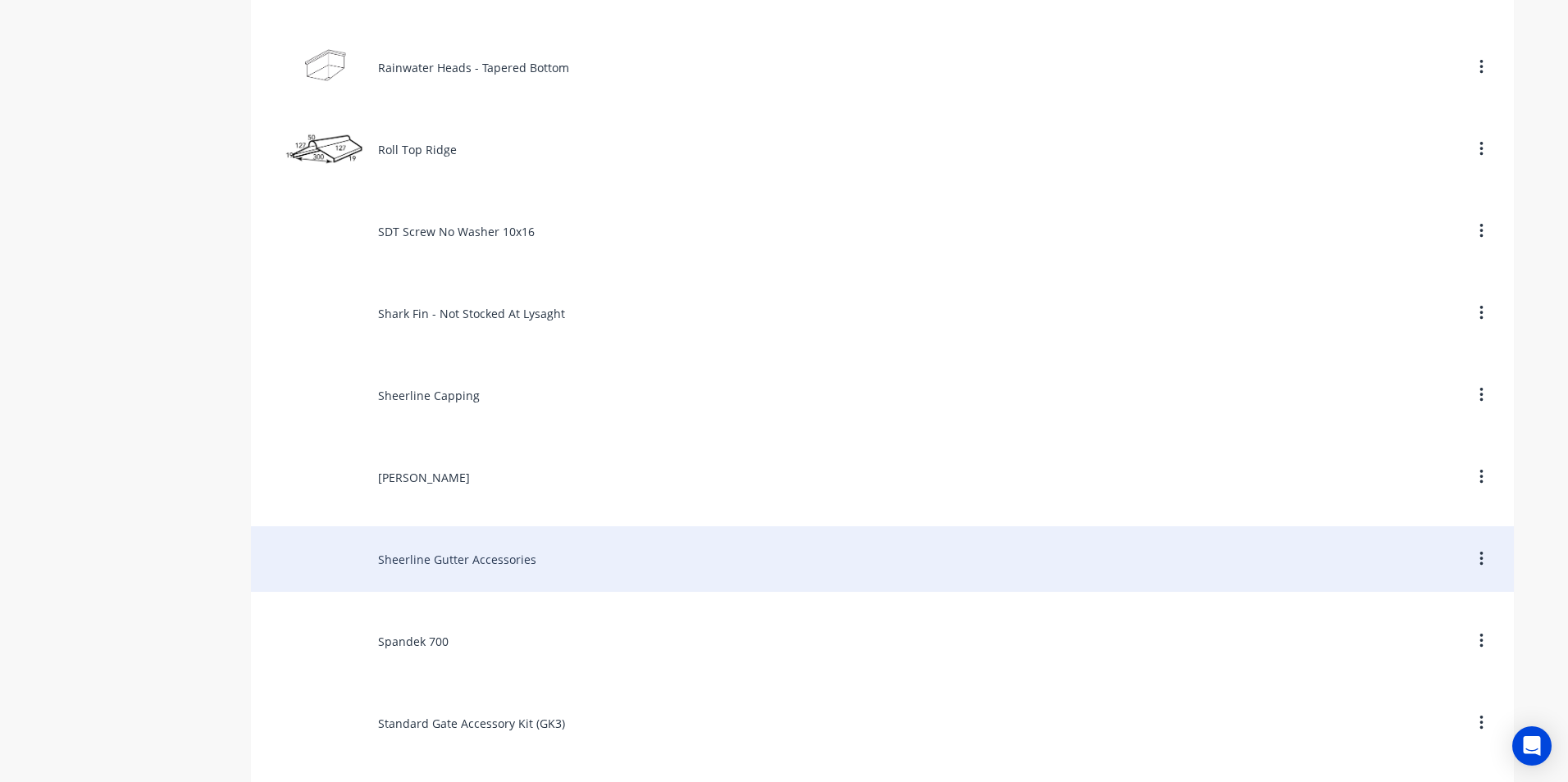
scroll to position [6971, 0]
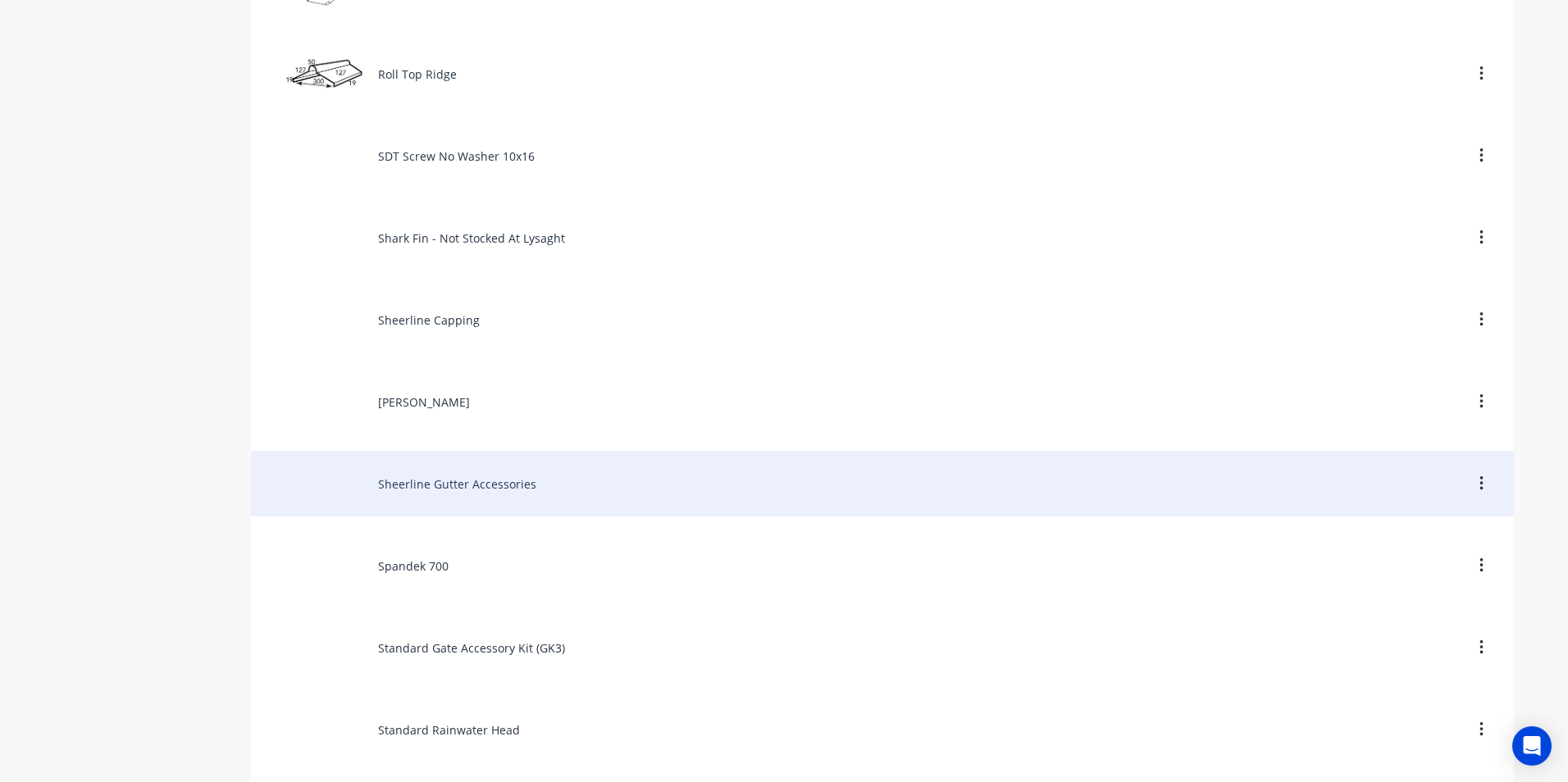
click at [490, 501] on div "Sheerline Gutter Accessories" at bounding box center [882, 484] width 1262 height 65
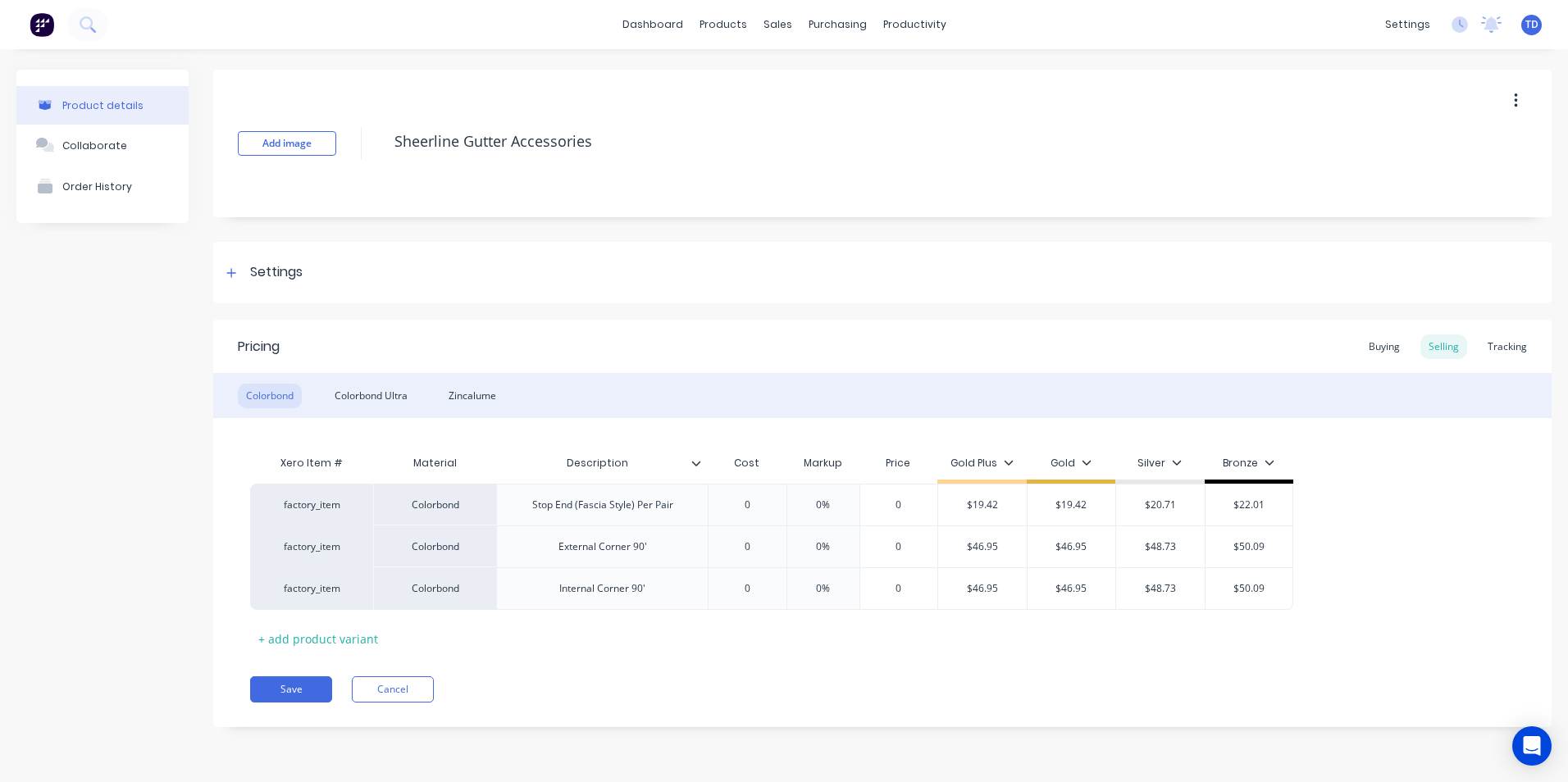
click at [378, 412] on div "Colorbond Colorbond Ultra Zincalume" at bounding box center [882, 396] width 1339 height 45
click at [385, 406] on div "Colorbond Ultra" at bounding box center [371, 395] width 90 height 24
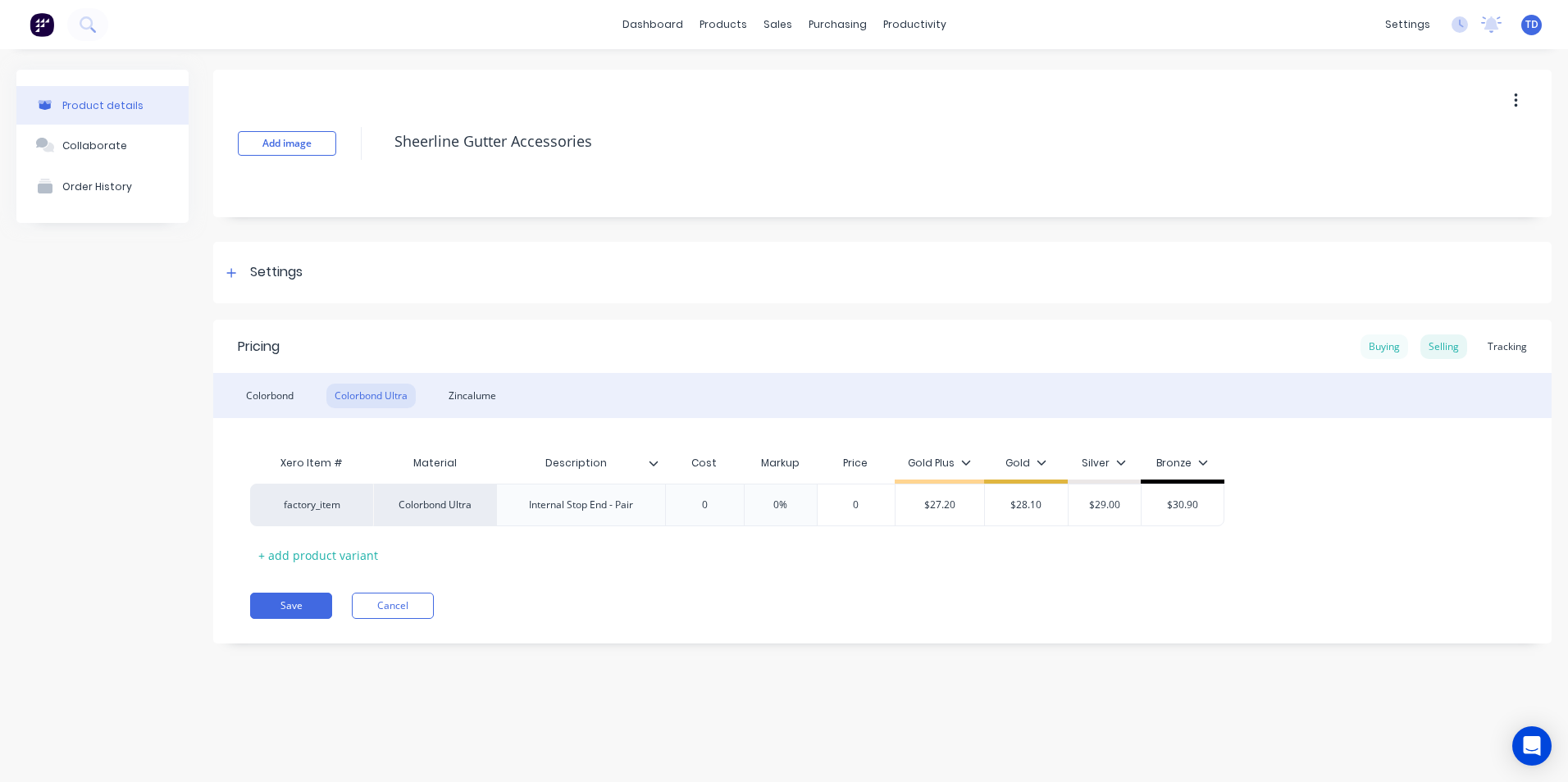
click at [1386, 349] on div "Buying" at bounding box center [1384, 347] width 48 height 24
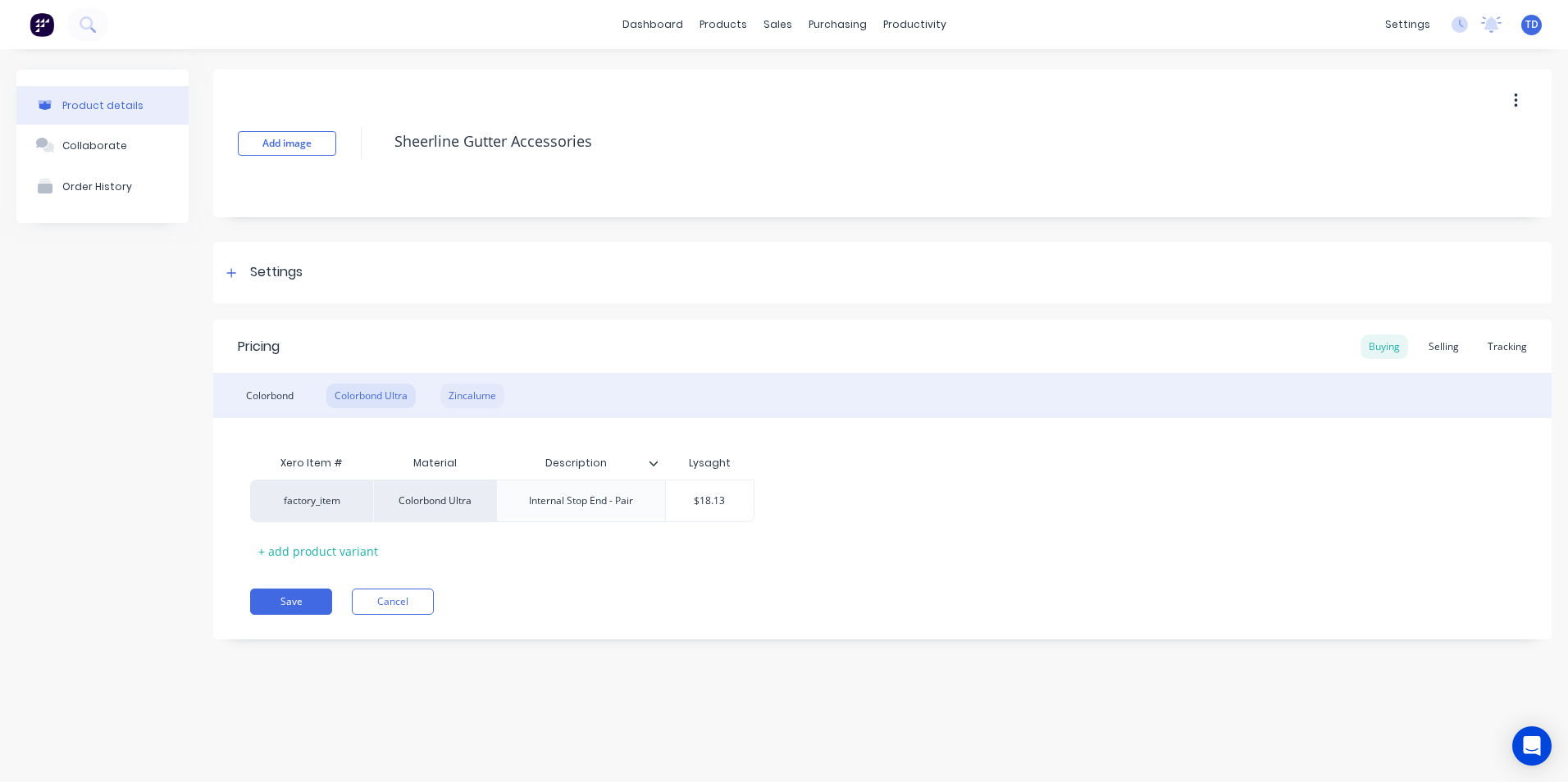
click at [473, 399] on div "Zincalume" at bounding box center [472, 395] width 64 height 24
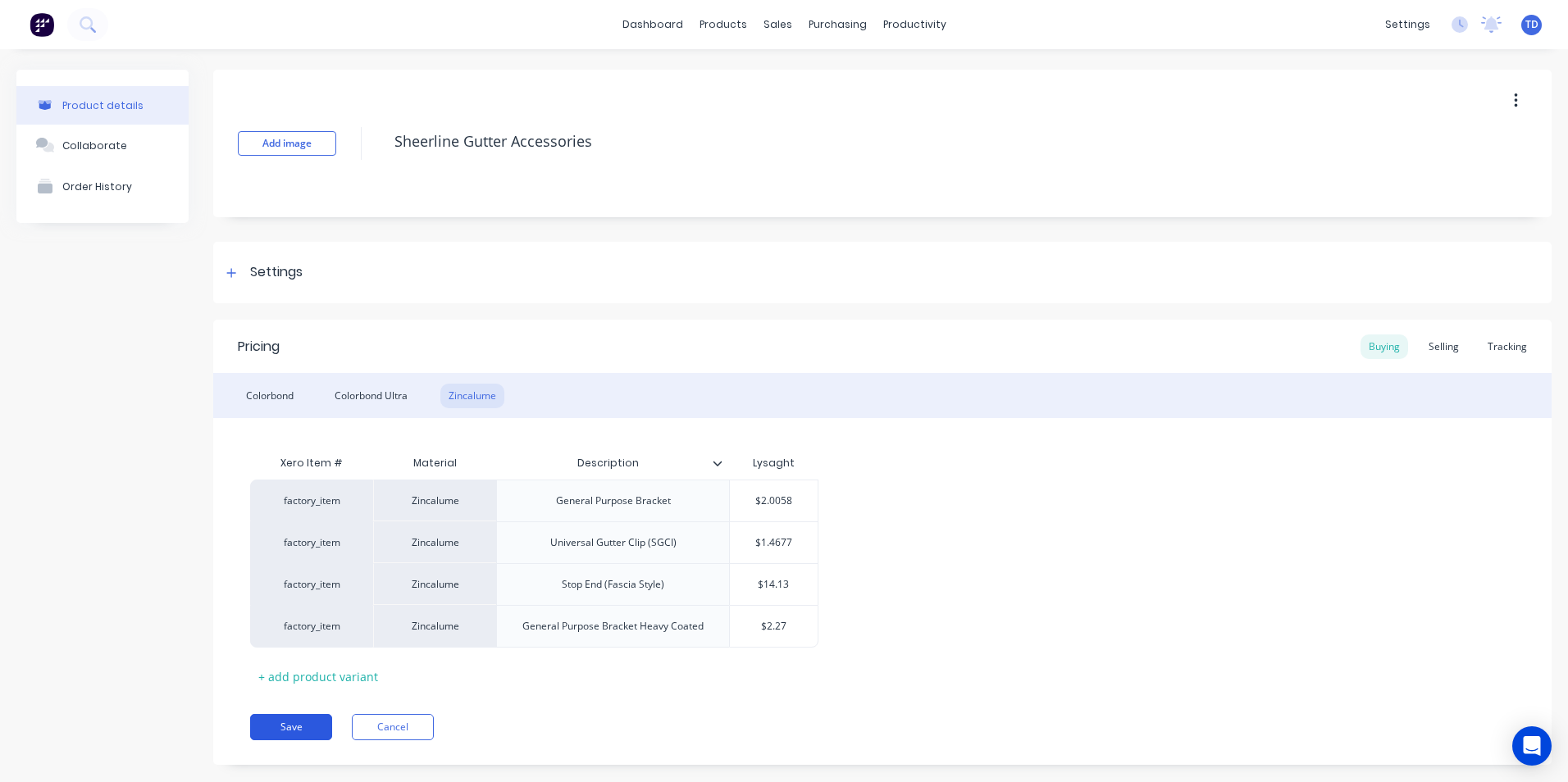
click at [310, 729] on button "Save" at bounding box center [291, 727] width 82 height 26
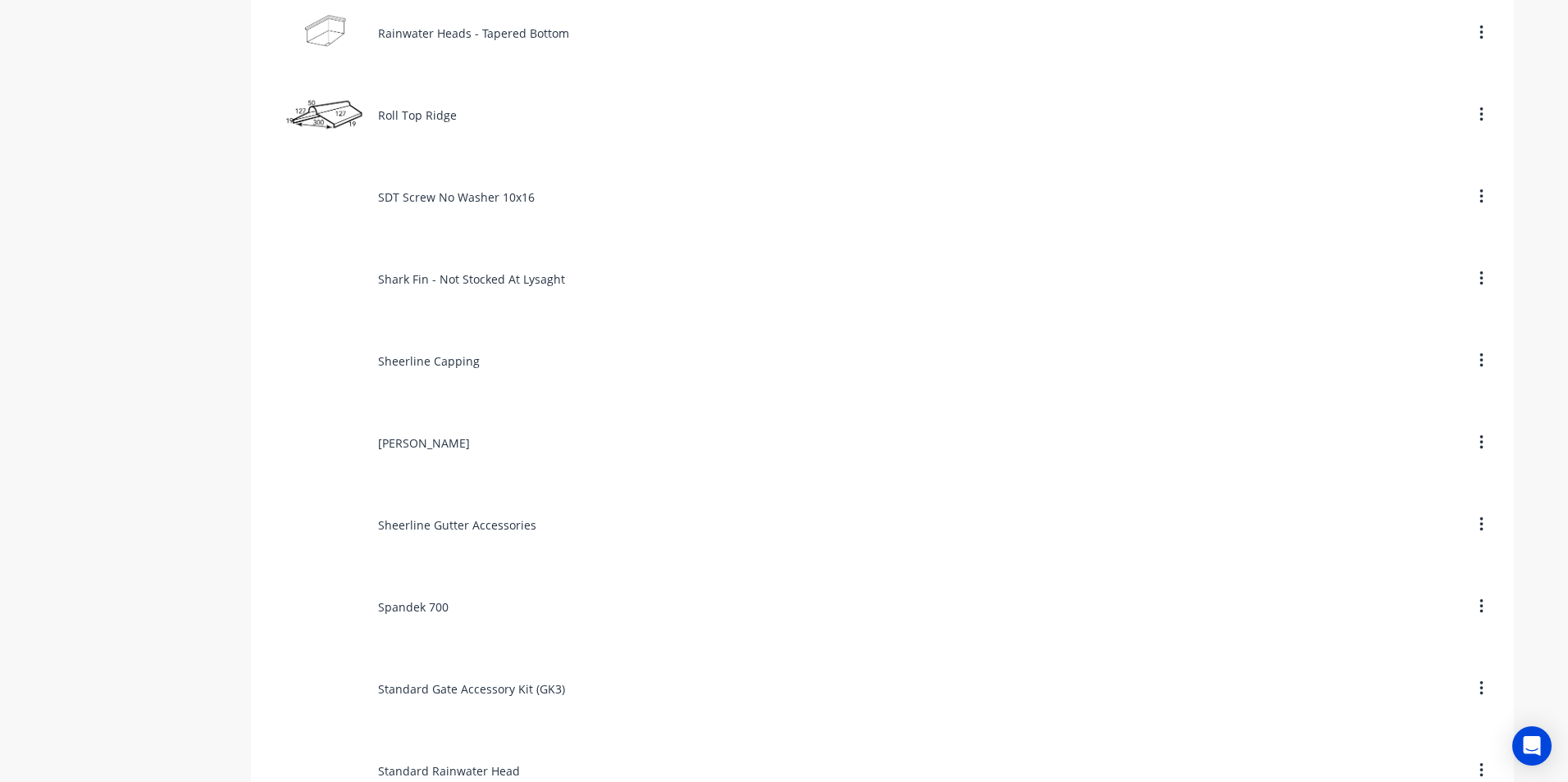
scroll to position [6971, 0]
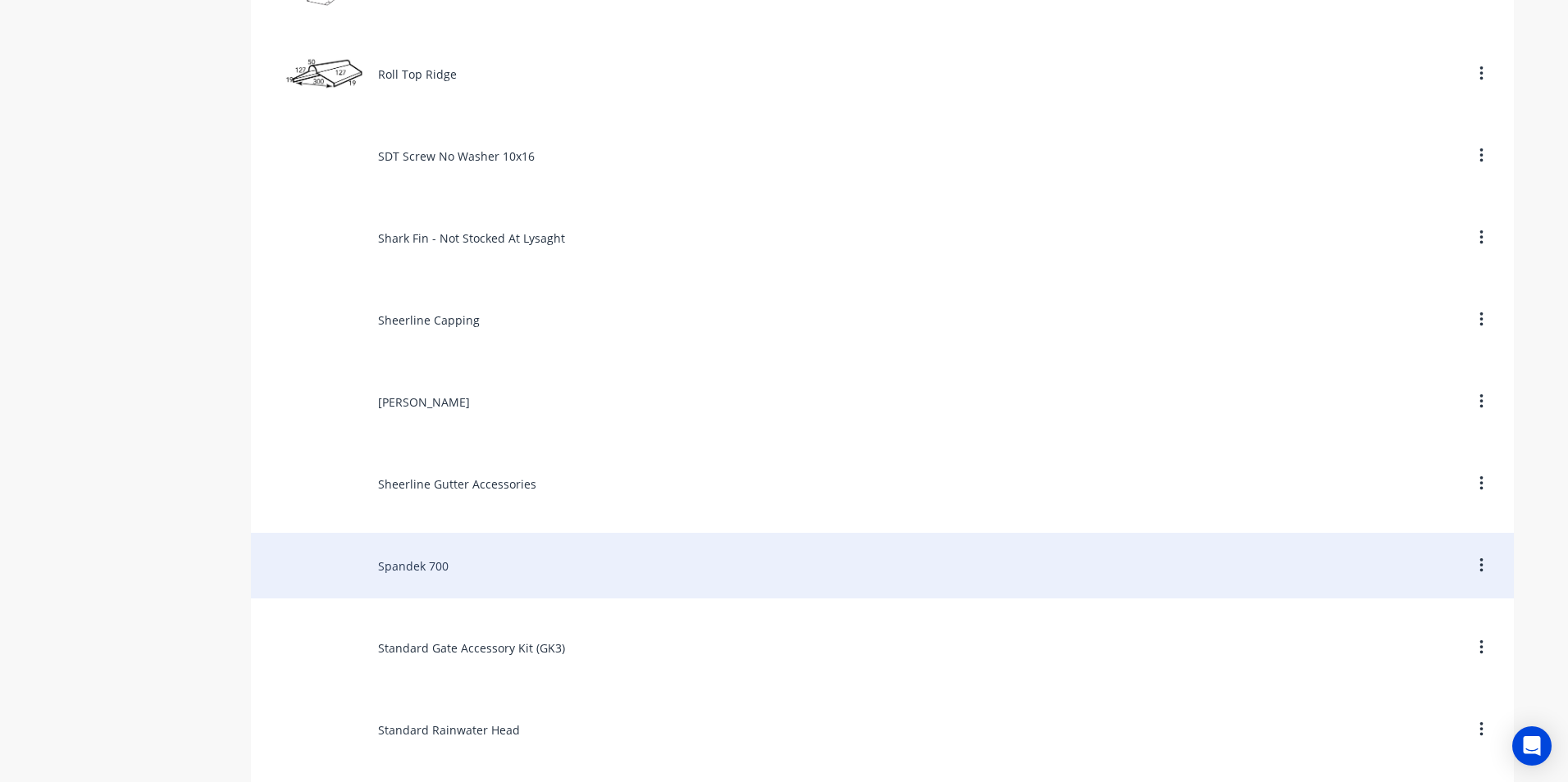
click at [440, 572] on div "Spandek 700" at bounding box center [882, 566] width 1262 height 65
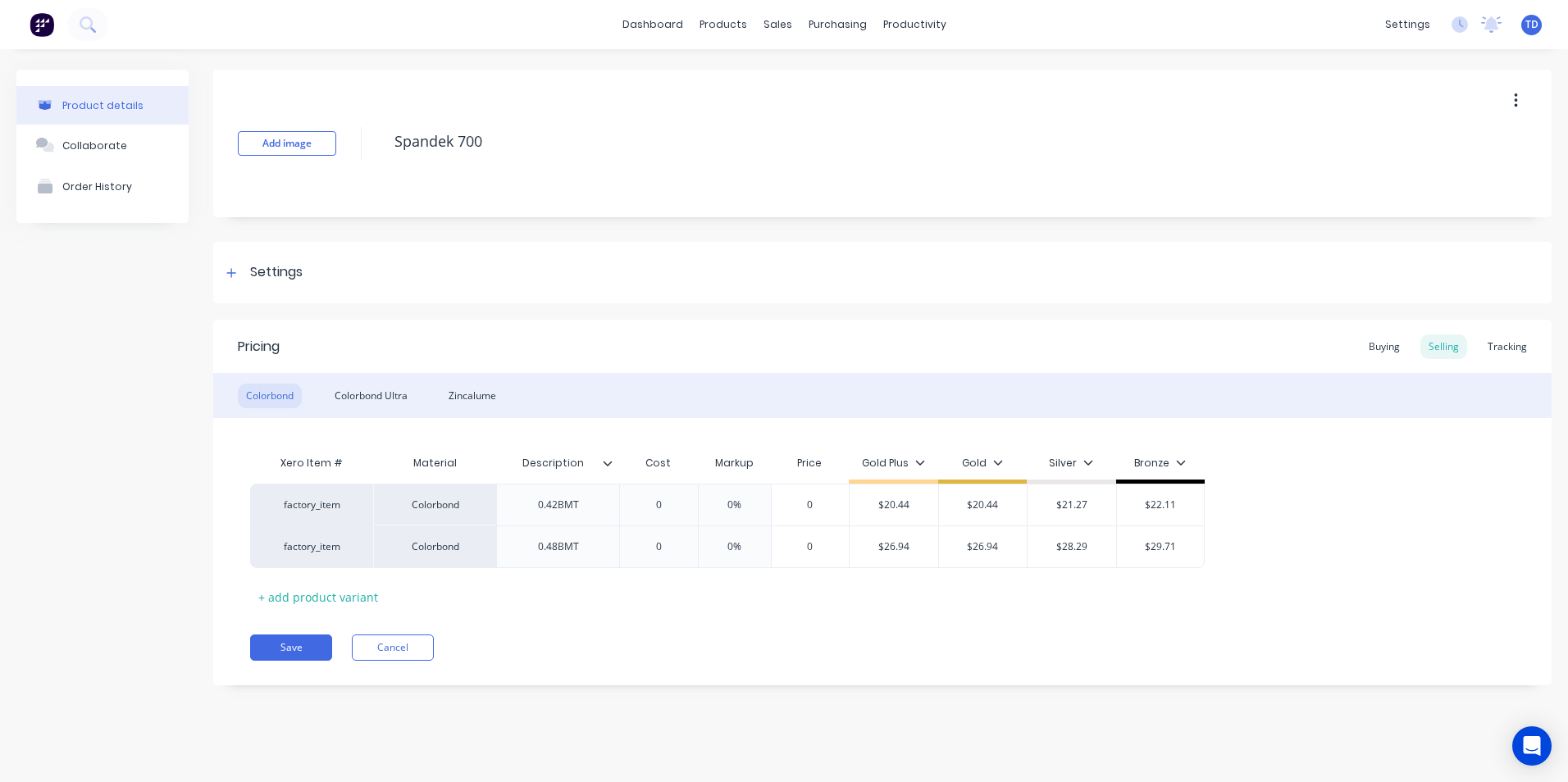
type textarea "x"
click at [1372, 349] on div "Buying" at bounding box center [1384, 347] width 48 height 24
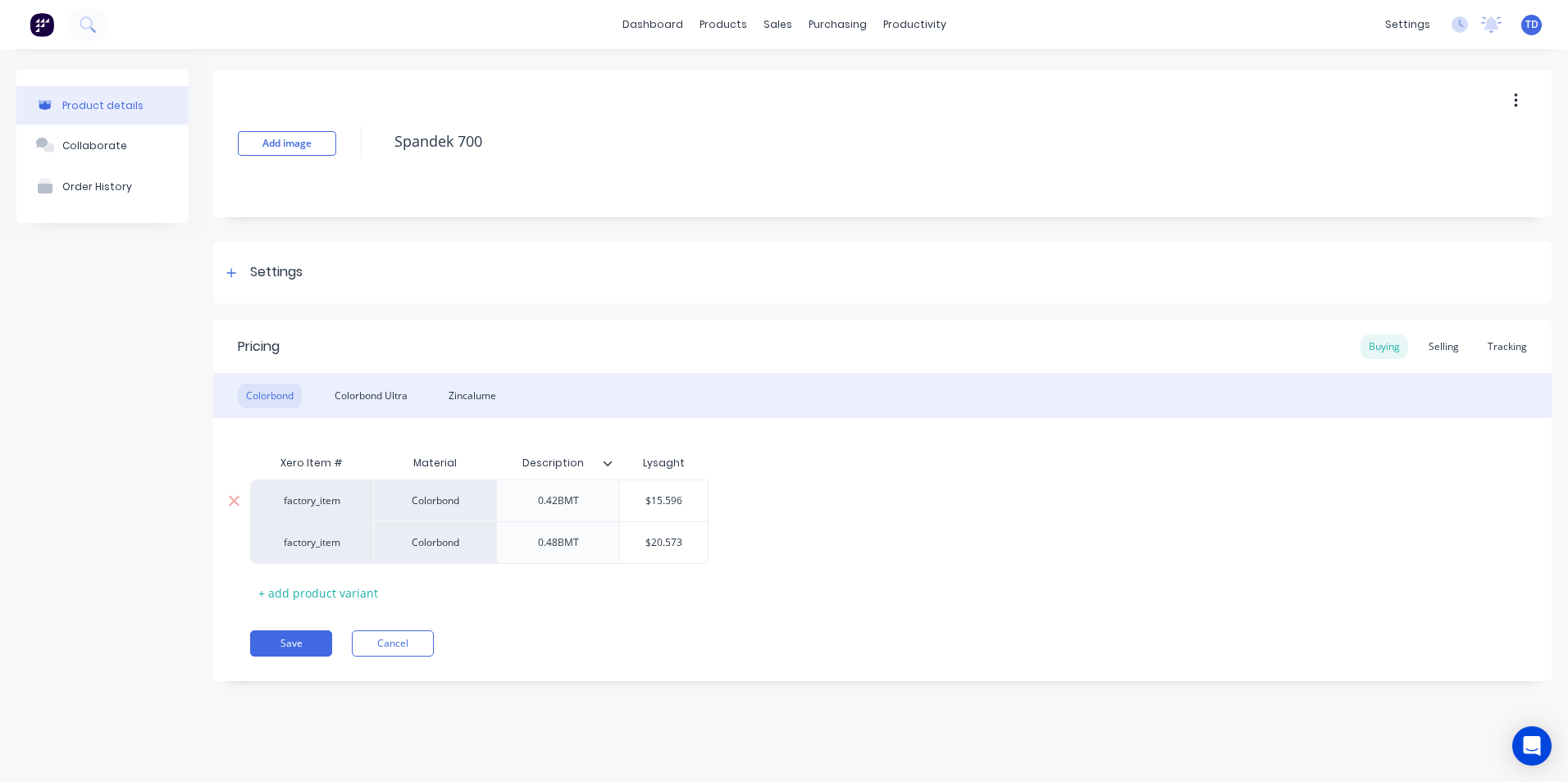
click at [693, 508] on div "$15.596" at bounding box center [664, 501] width 88 height 41
type input "$15.596"
type textarea "x"
type input "$15.59"
type textarea "x"
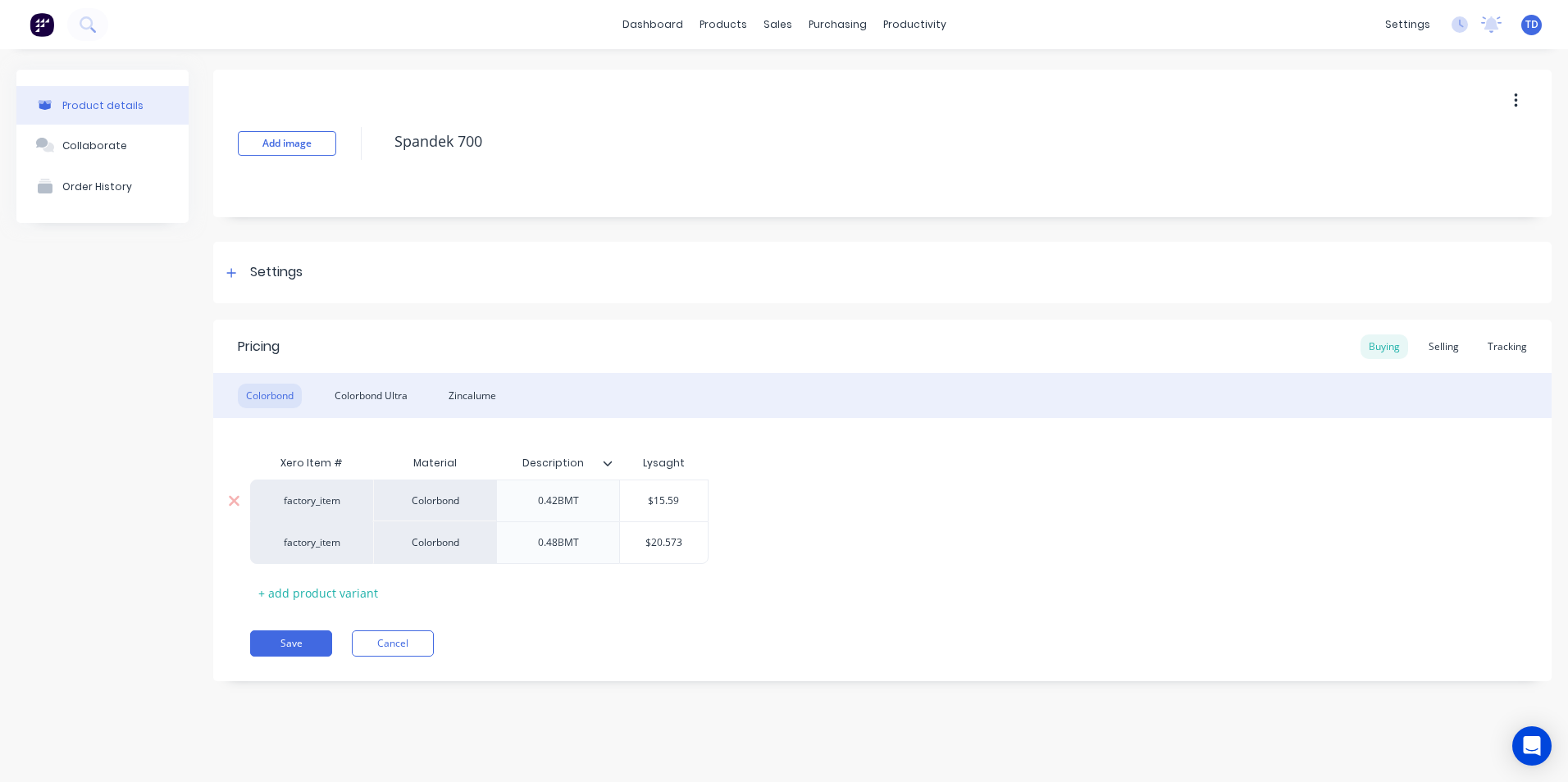
type input "$15.5"
type textarea "x"
type input "$15."
type textarea "x"
type input "$15"
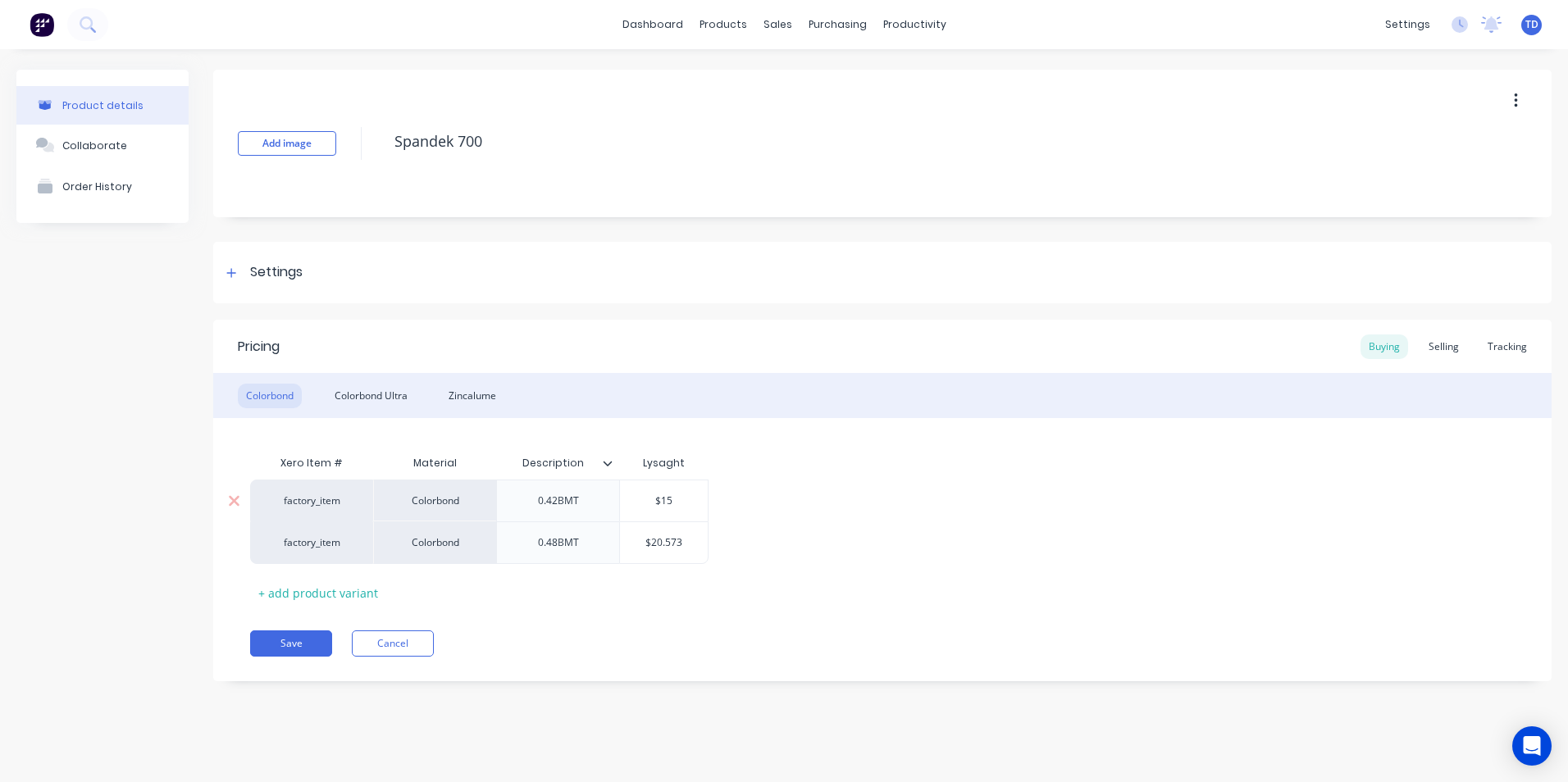
type textarea "x"
type input "$1"
type textarea "x"
type input "$16"
type textarea "x"
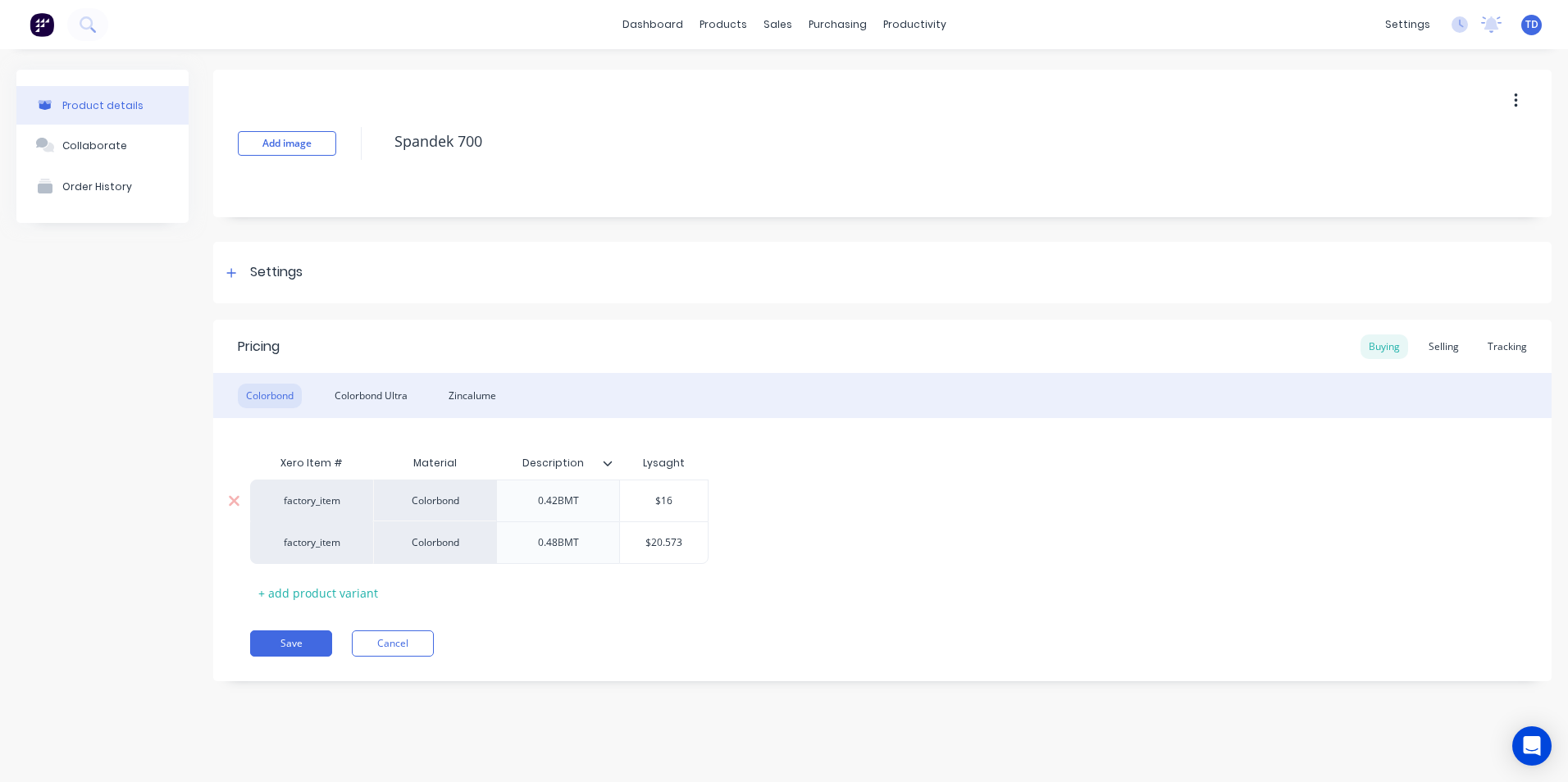
type input "$16."
type textarea "x"
type input "$16.3"
type textarea "x"
type input "$16.34"
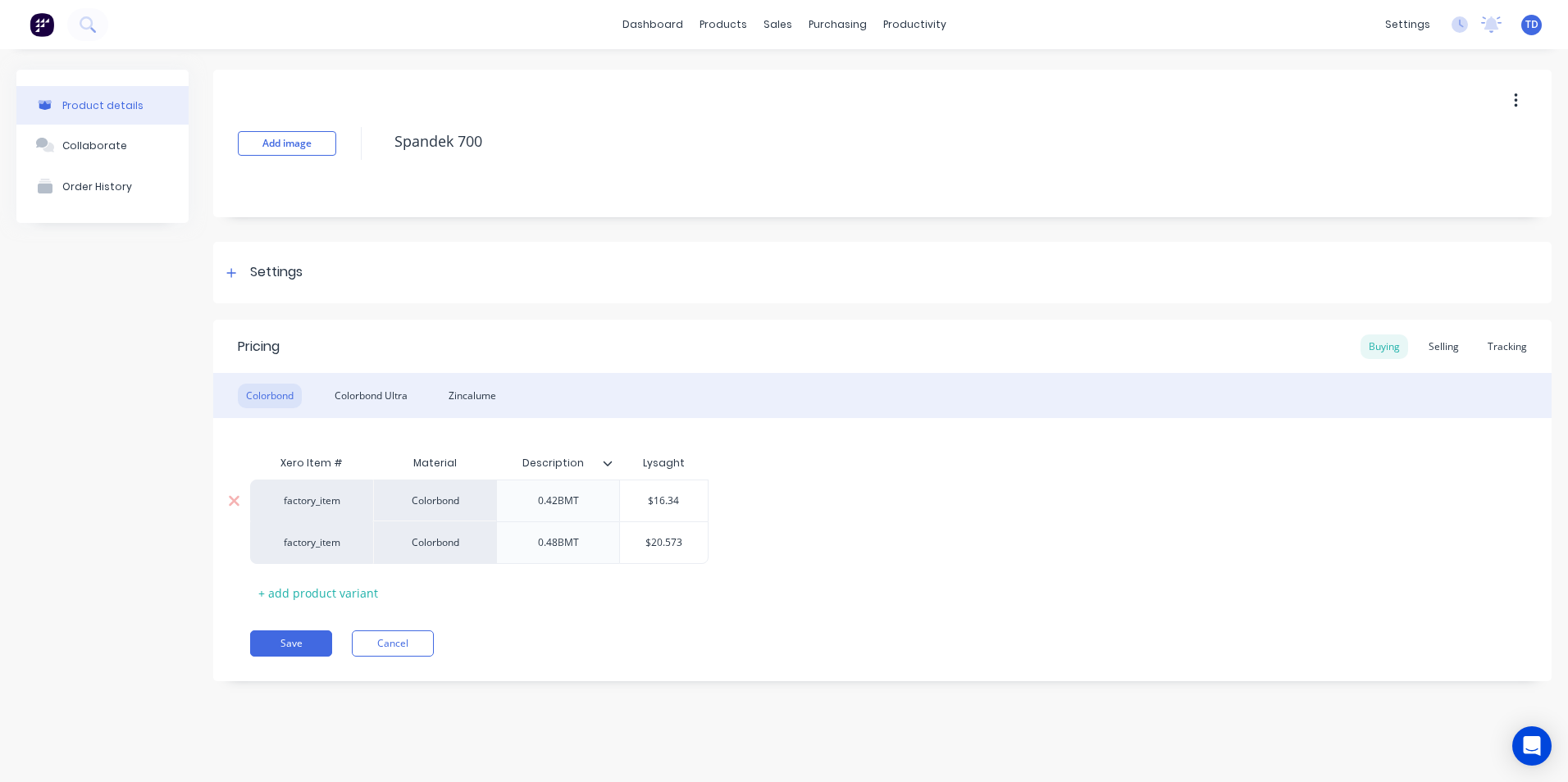
type textarea "x"
type input "$16.345"
click at [1439, 350] on div "Selling" at bounding box center [1444, 347] width 47 height 24
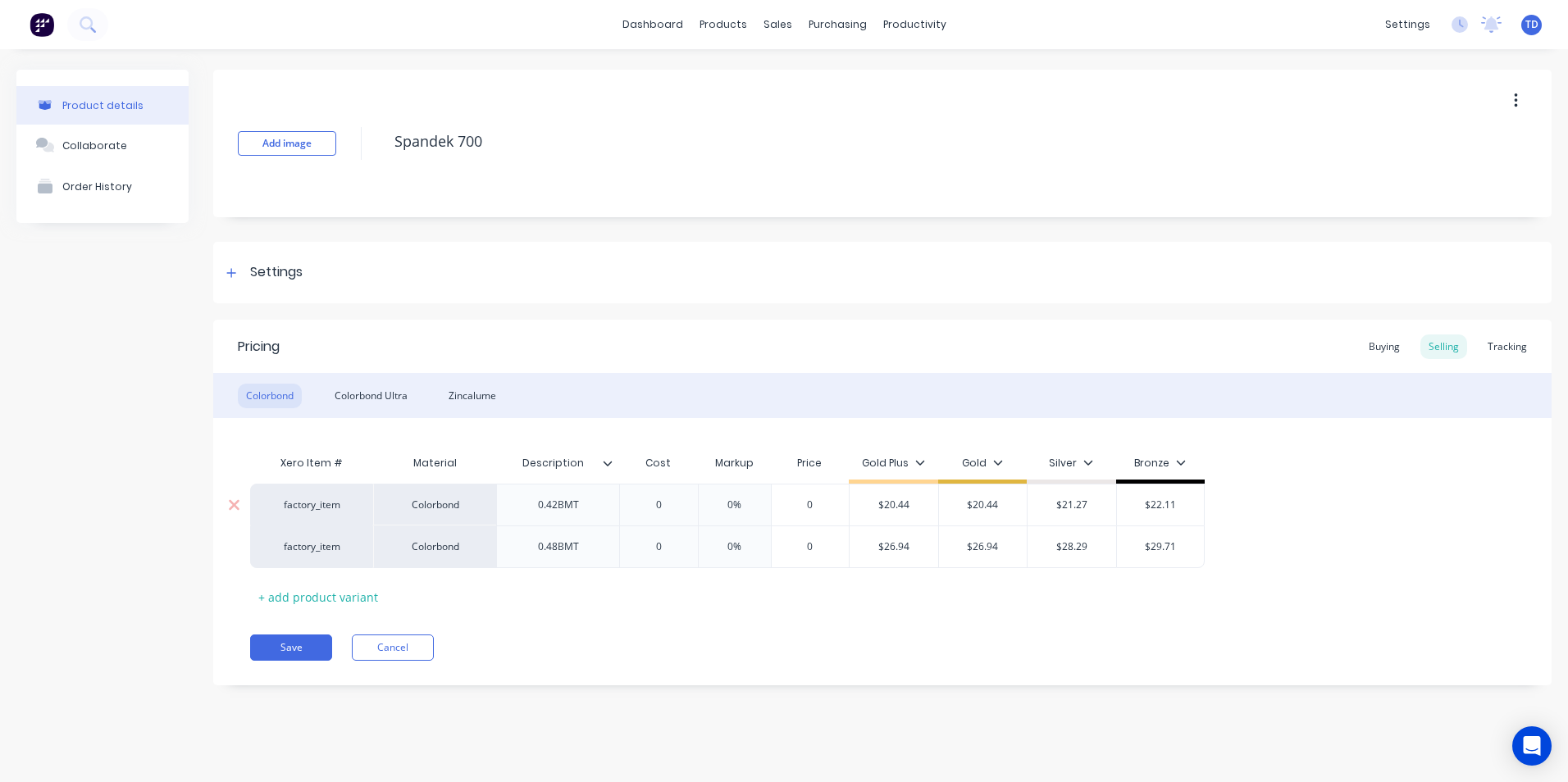
type input "$20.44"
click at [927, 507] on input "$20.44" at bounding box center [894, 506] width 89 height 15
type input "0"
type textarea "x"
type input "2"
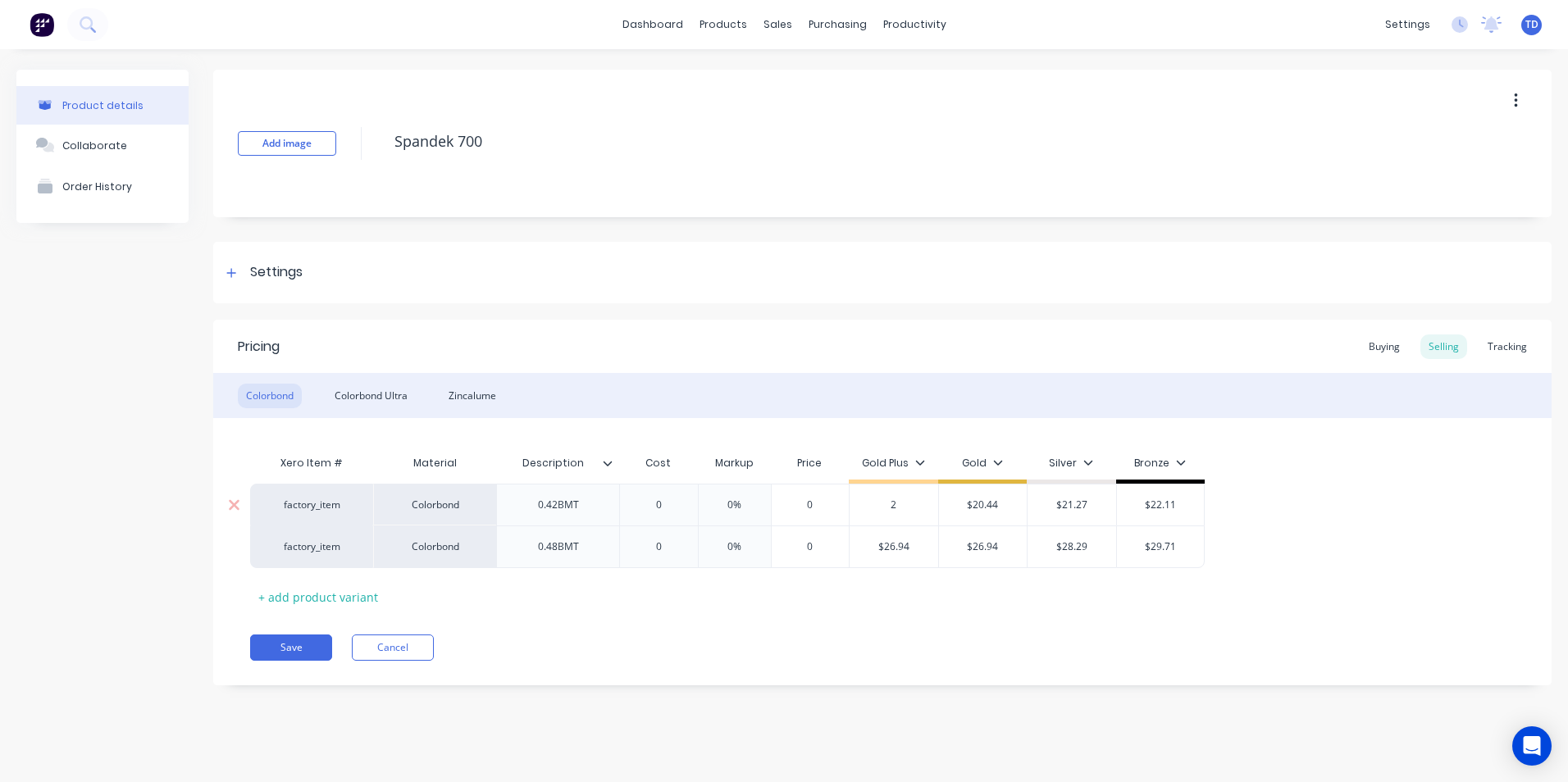
type textarea "x"
type input "21"
type textarea "x"
type input "21."
type textarea "x"
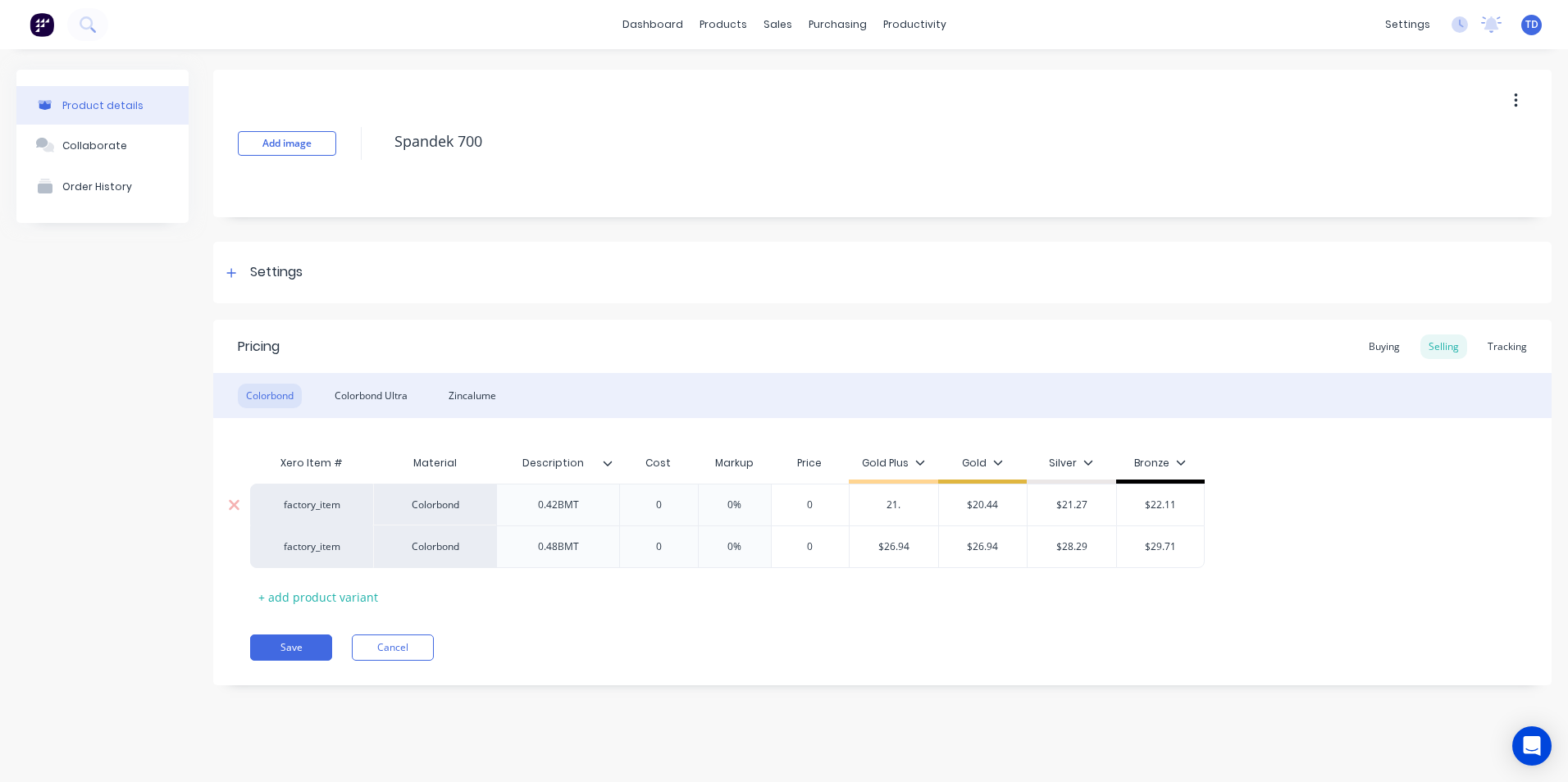
type input "21.3"
type textarea "x"
type input "21.30"
type input "$20.44"
type input "$21.30"
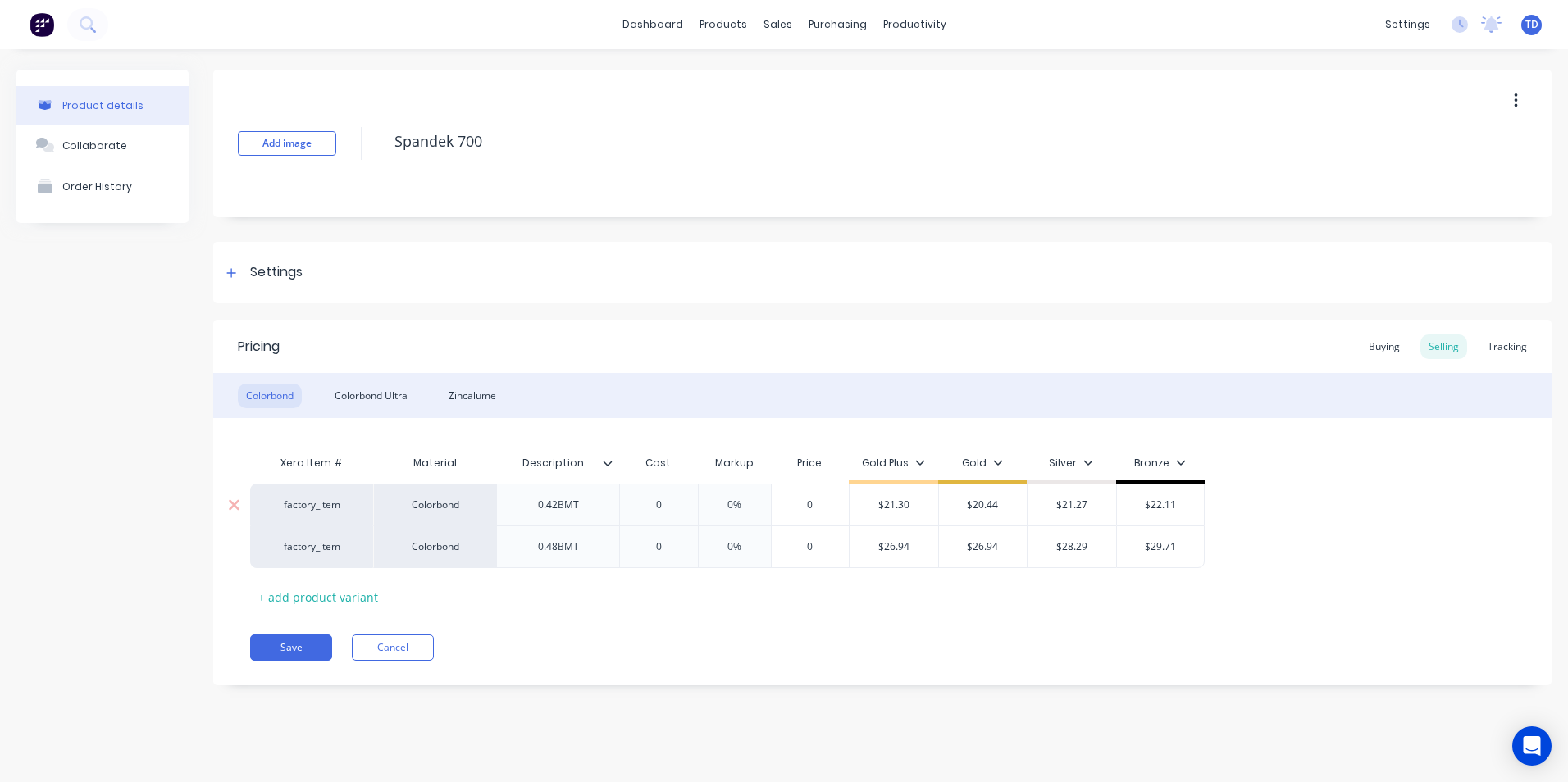
type textarea "x"
type input "2"
type textarea "x"
type input "22"
type textarea "x"
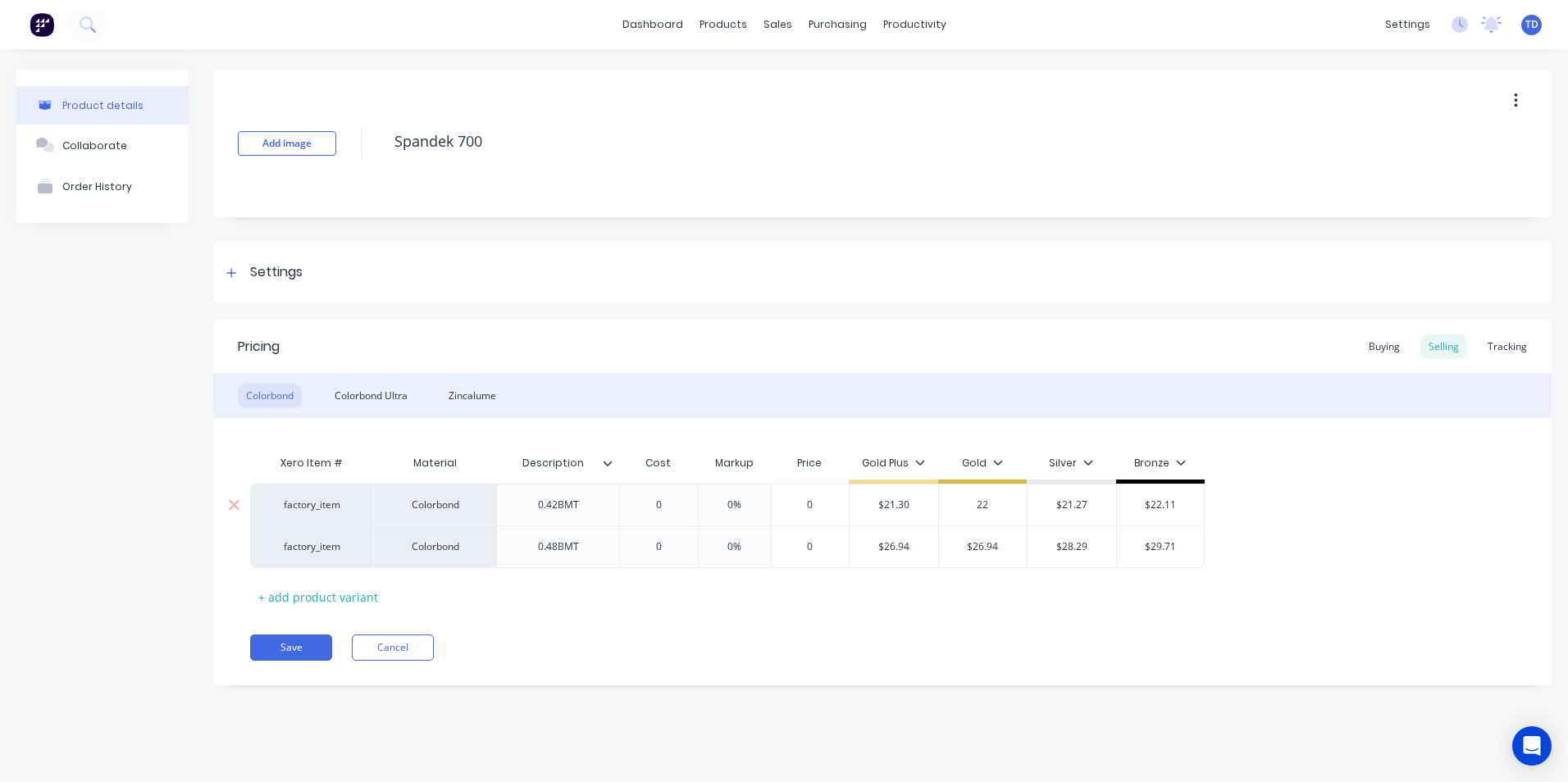
type input "22."
type textarea "x"
type input "22.1"
type textarea "x"
type input "22.10"
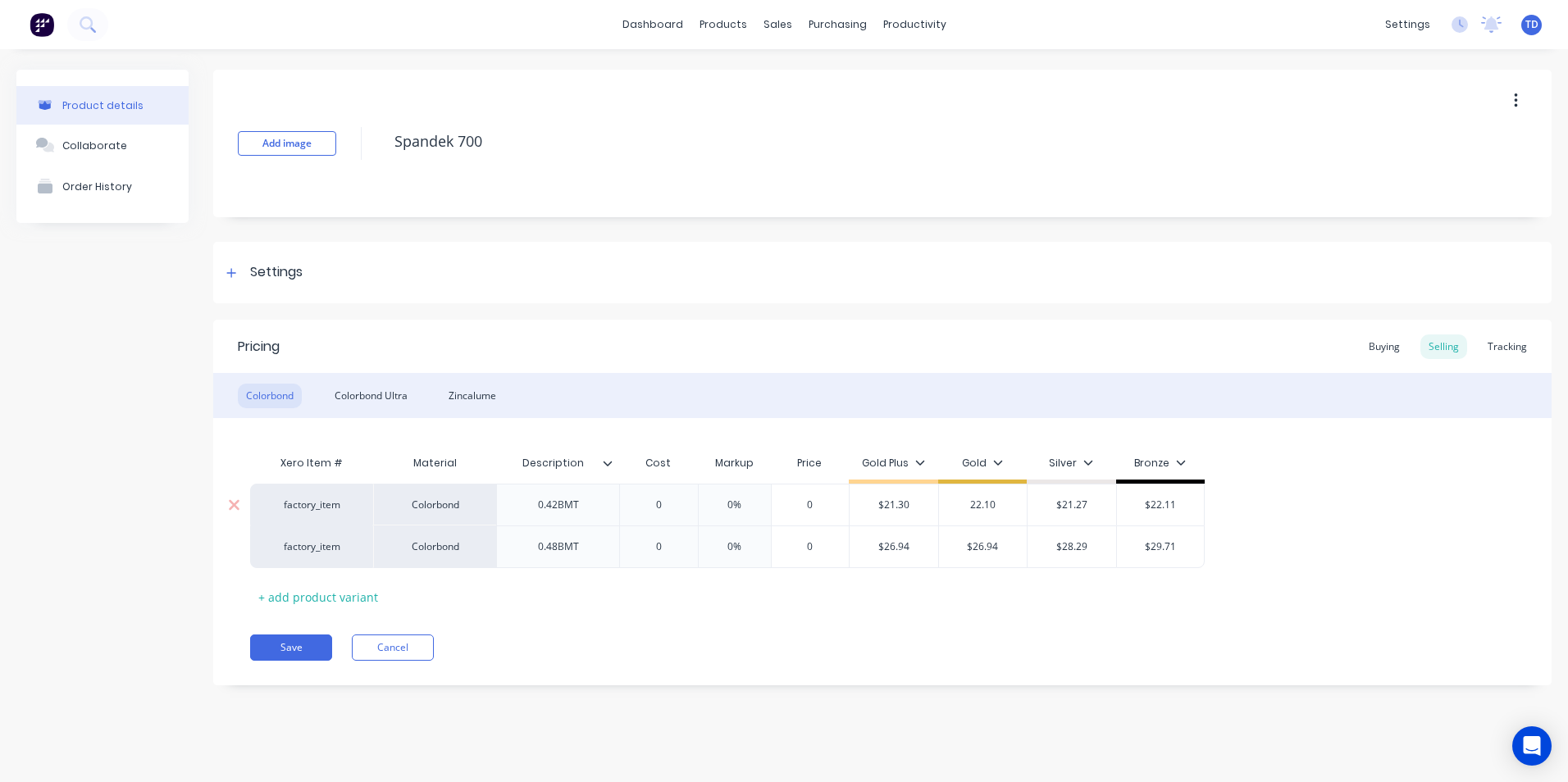
type input "$21.27"
type input "$22.10"
type textarea "x"
type input "2"
type textarea "x"
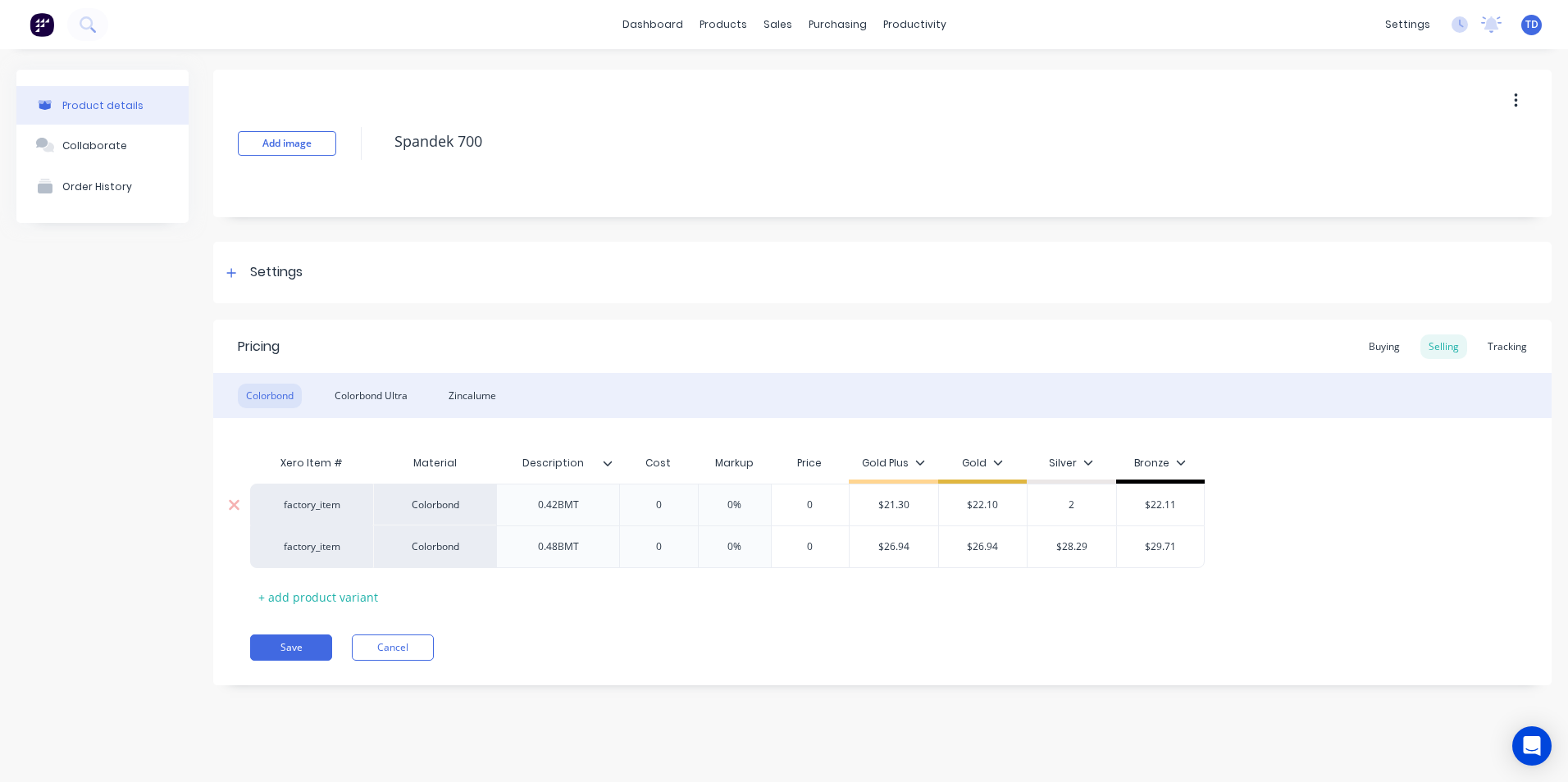
type input "22"
type textarea "x"
type input "22."
type textarea "x"
type input "22.9"
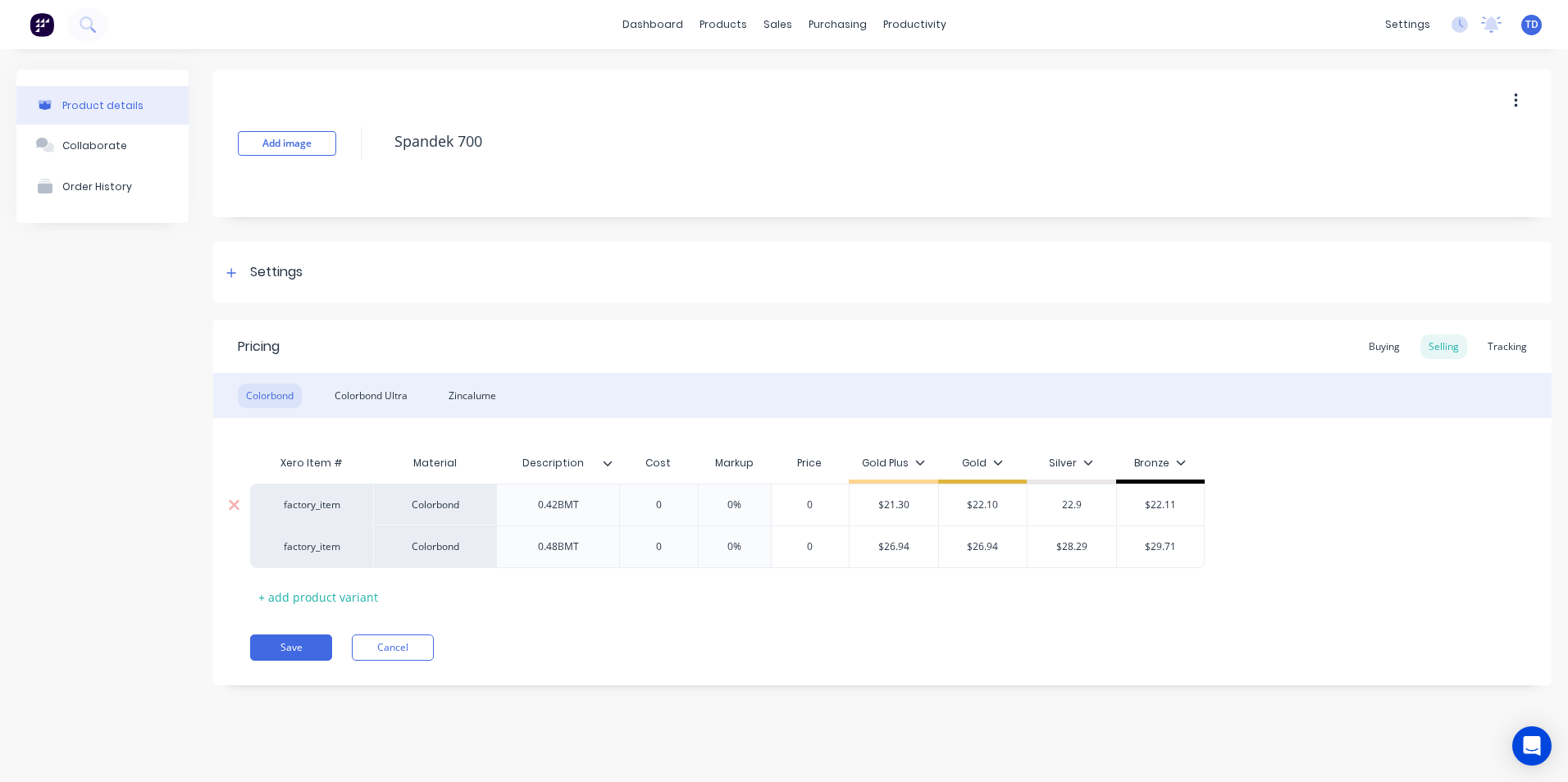
type textarea "x"
type input "22.90"
type input "$22.11"
type input "$22.90"
type textarea "x"
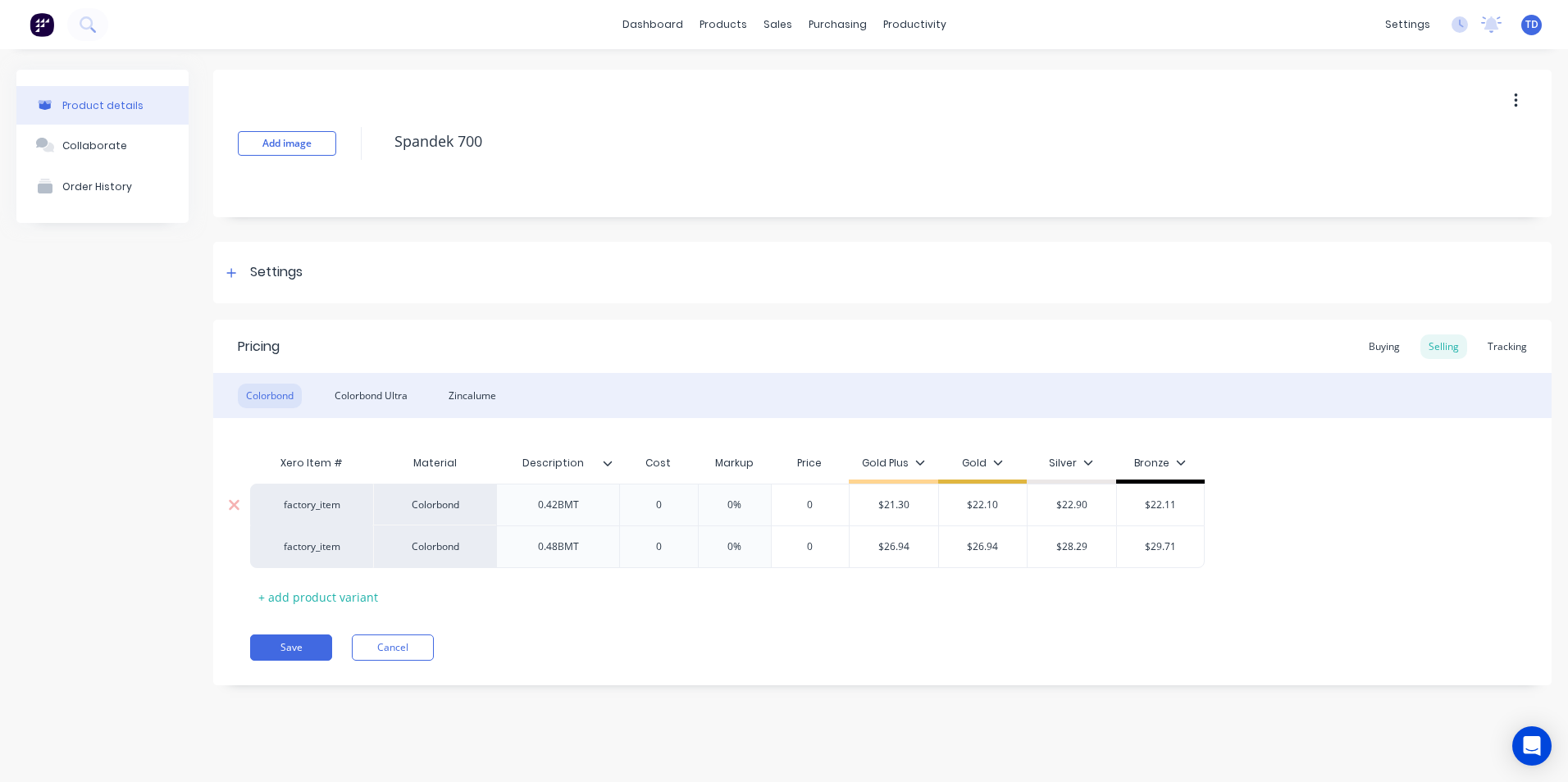
type input "2"
type textarea "x"
type input "23"
type textarea "x"
type input "23."
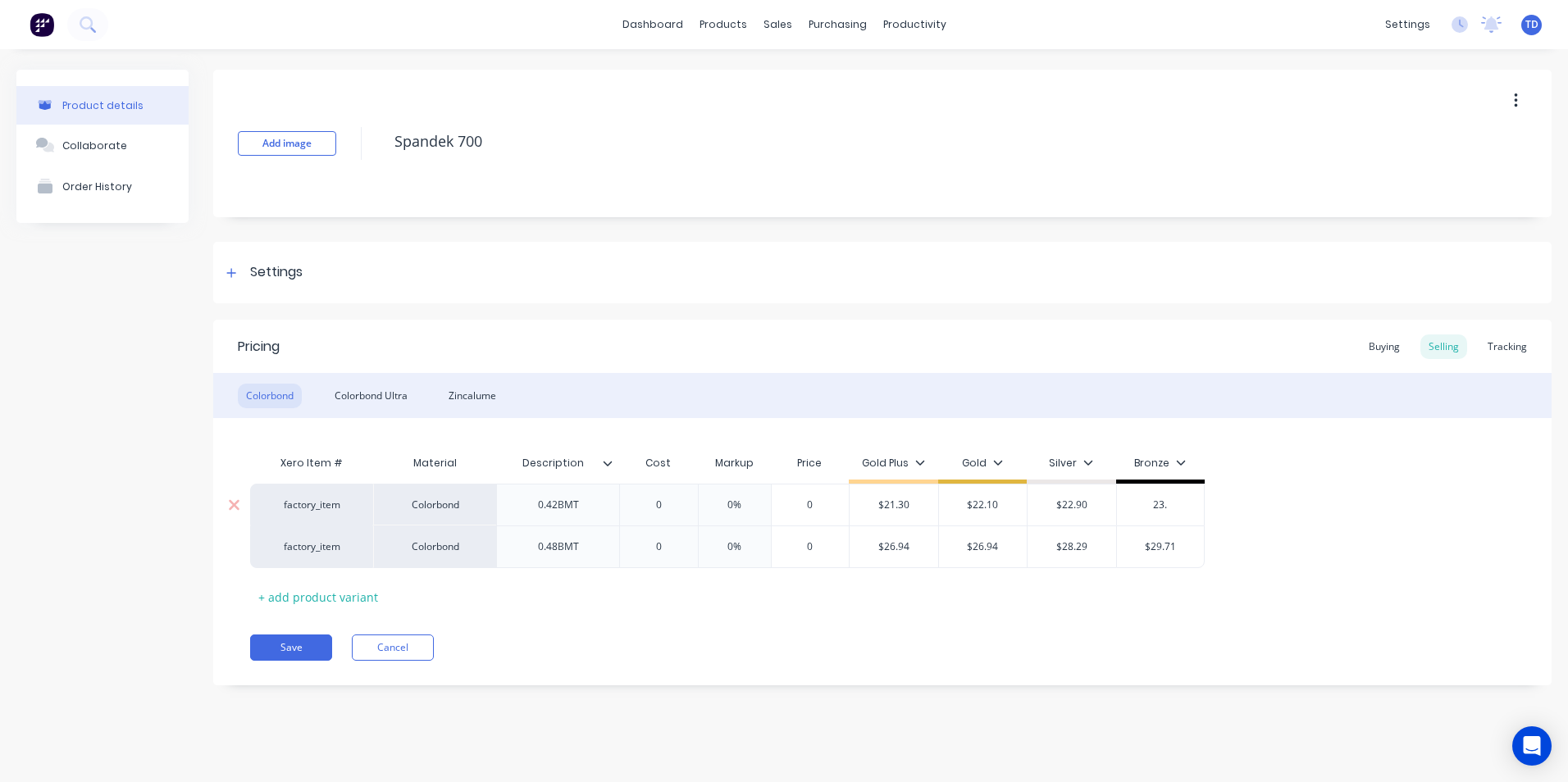
type textarea "x"
type input "23.7"
type textarea "x"
type input "23.70"
click at [1382, 352] on div "Buying" at bounding box center [1384, 347] width 48 height 24
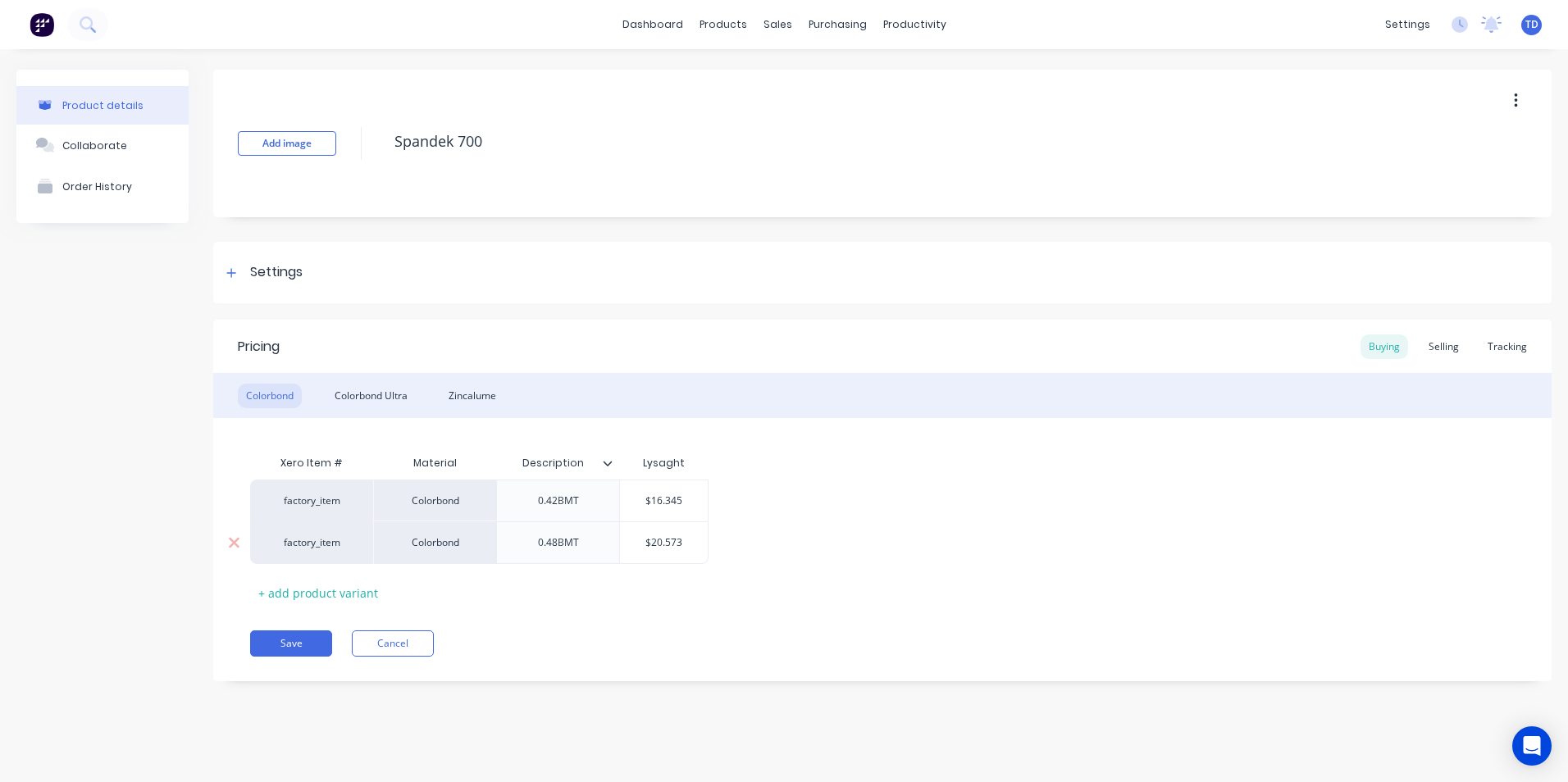
type input "$20.573"
click at [701, 537] on input "$20.573" at bounding box center [664, 543] width 88 height 15
type textarea "x"
type input "2"
type textarea "x"
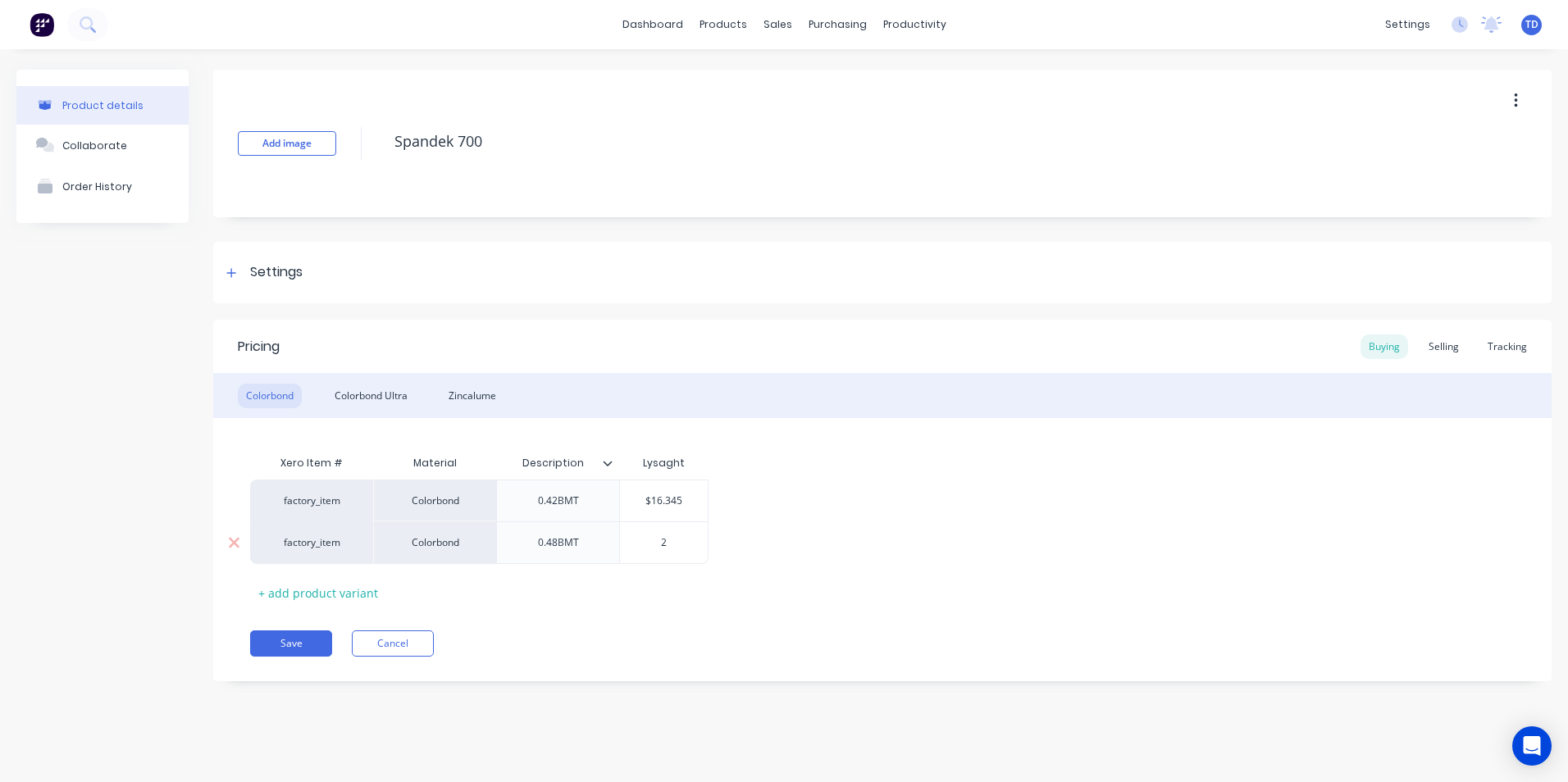
type input "21"
type textarea "x"
type input "21."
type textarea "x"
type input "21.6"
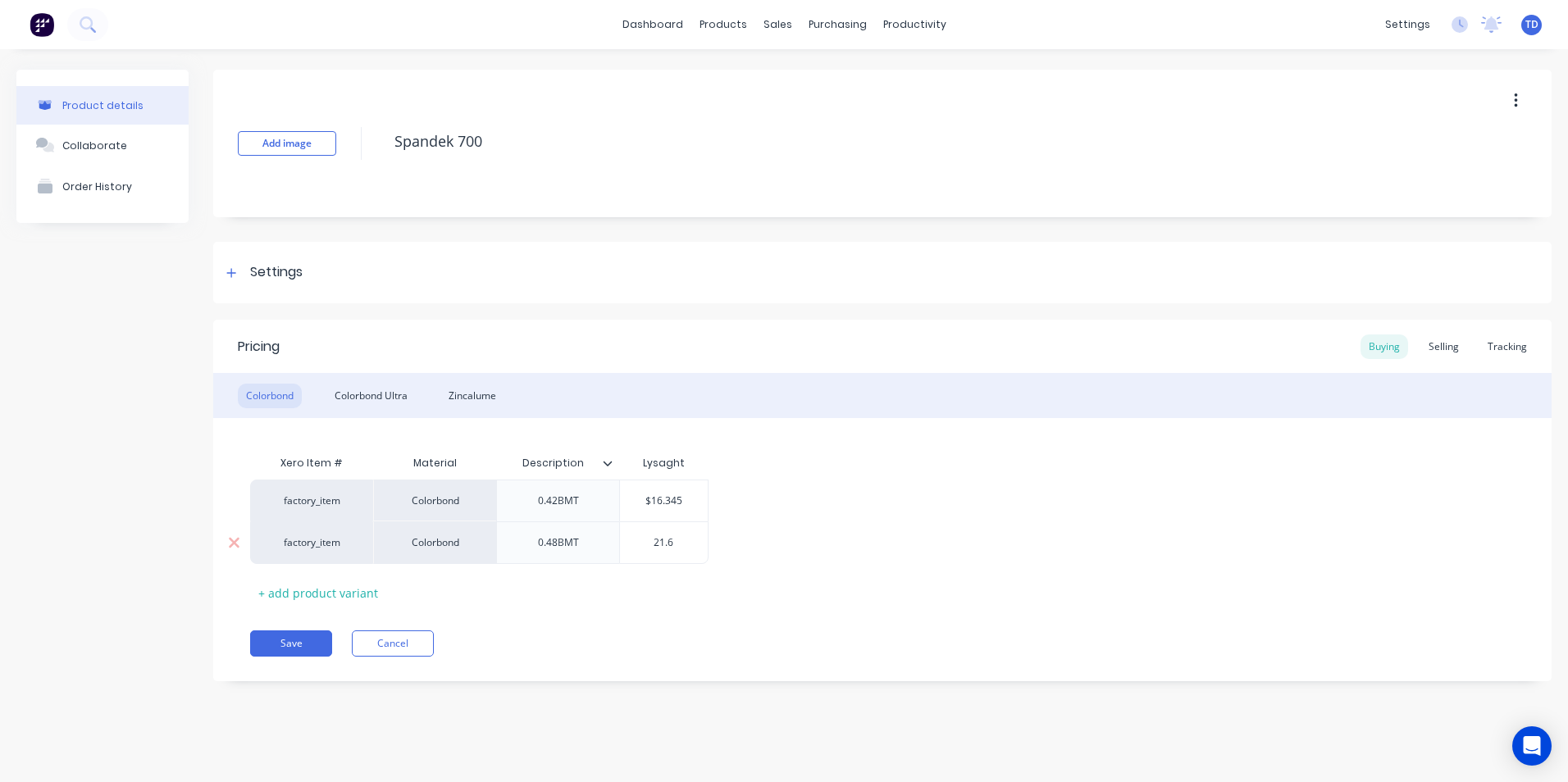
type textarea "x"
type input "21."
type textarea "x"
type input "21.5"
type textarea "x"
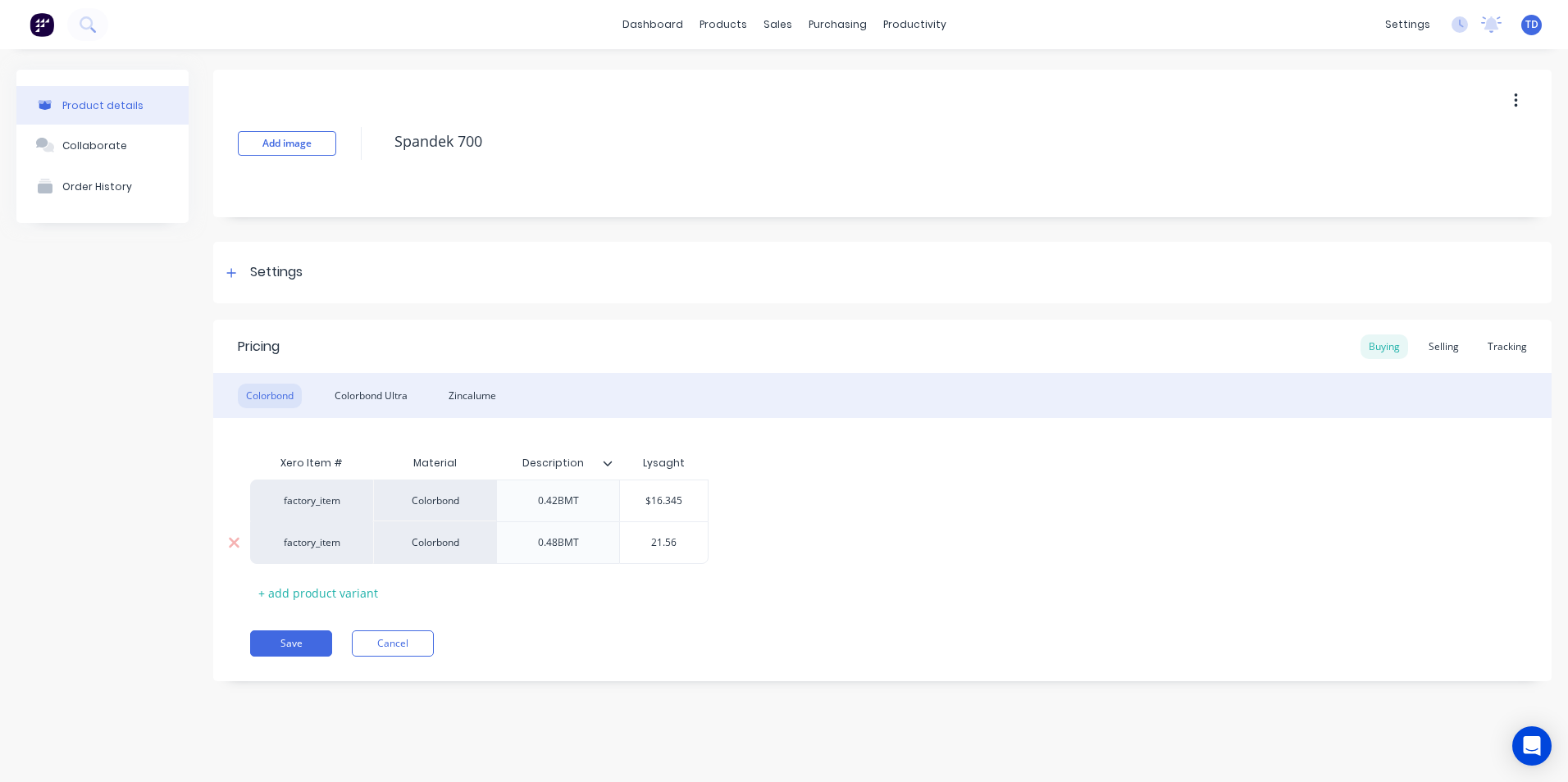
type input "21.56"
click at [1444, 344] on div "Selling" at bounding box center [1444, 347] width 47 height 24
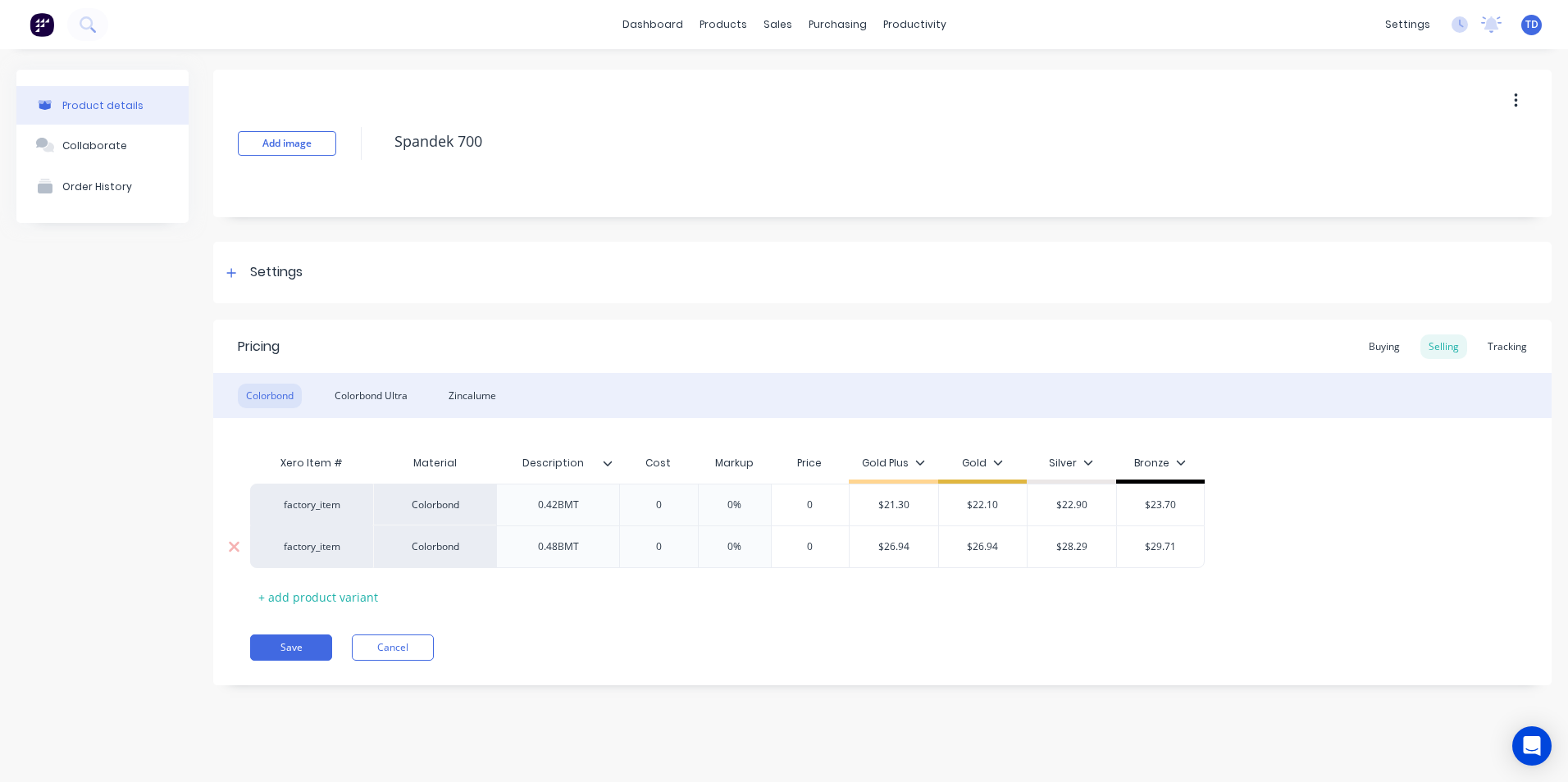
click at [915, 555] on div "$26.94" at bounding box center [894, 547] width 89 height 41
type input "$26.94"
type input "0"
type textarea "x"
type input "2"
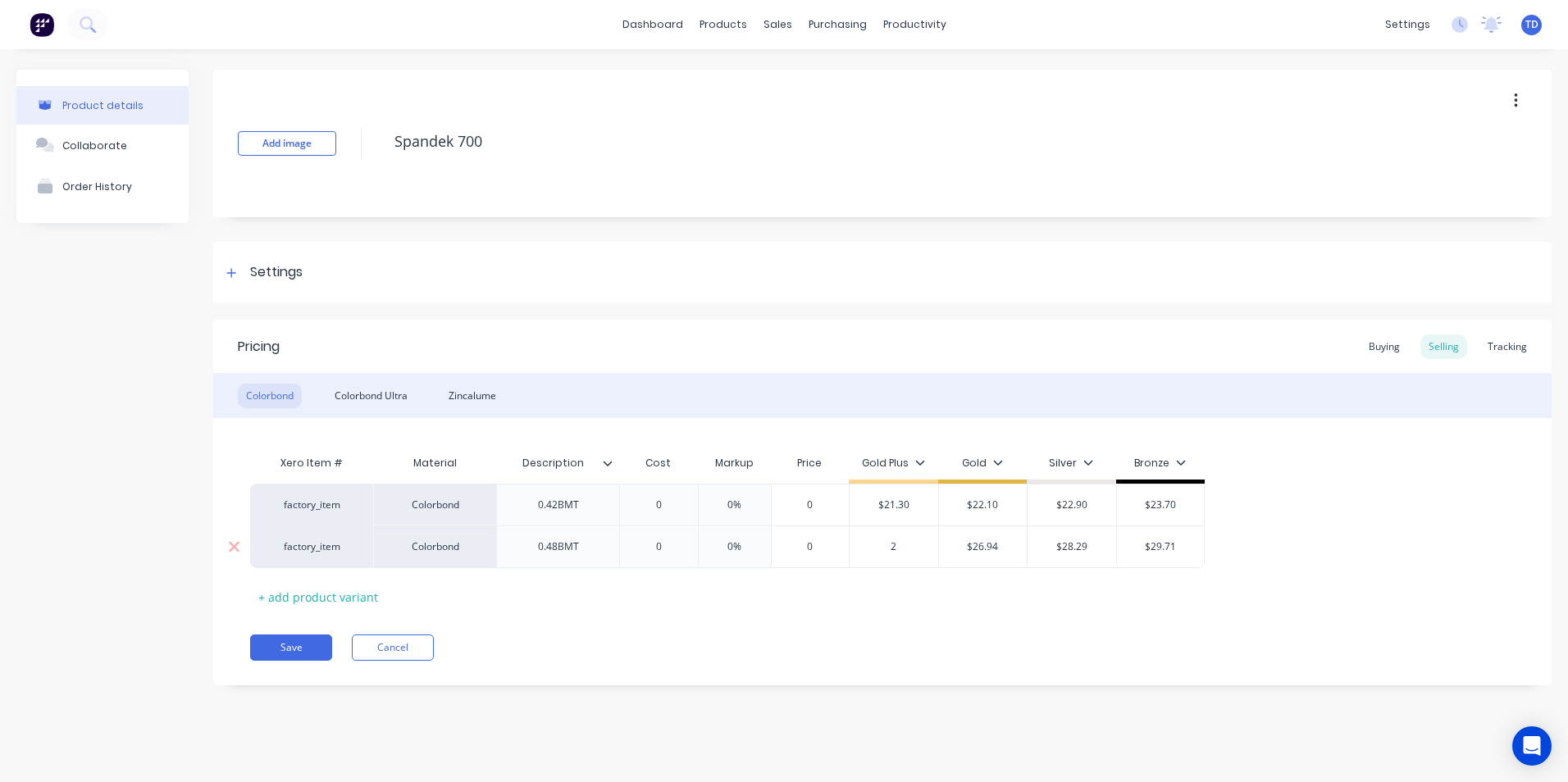
type textarea "x"
type input "29"
type textarea "x"
type input "29."
type textarea "x"
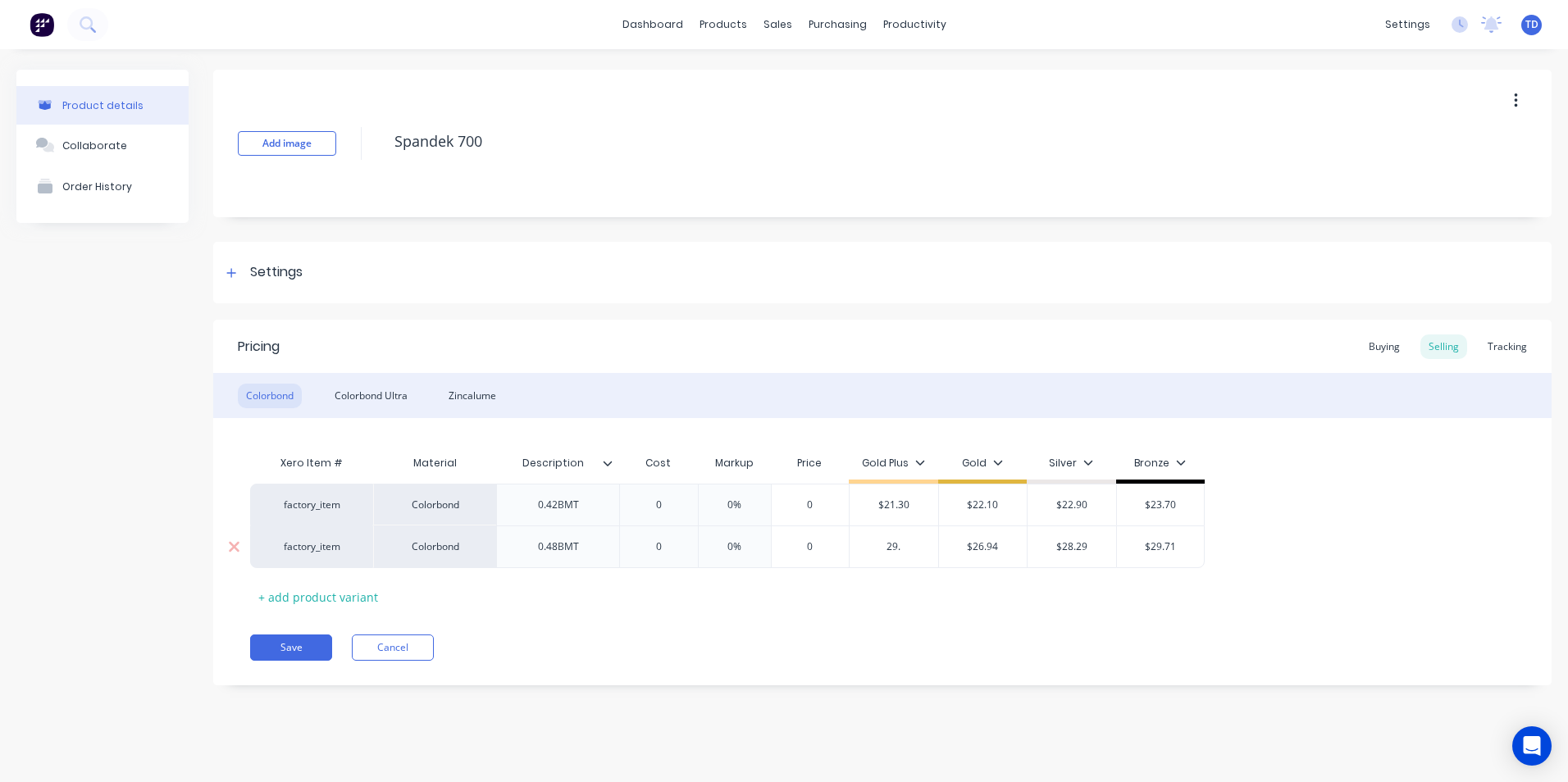
type input "29.2"
type textarea "x"
type input "29.20"
type input "$26.94"
type input "$29.20"
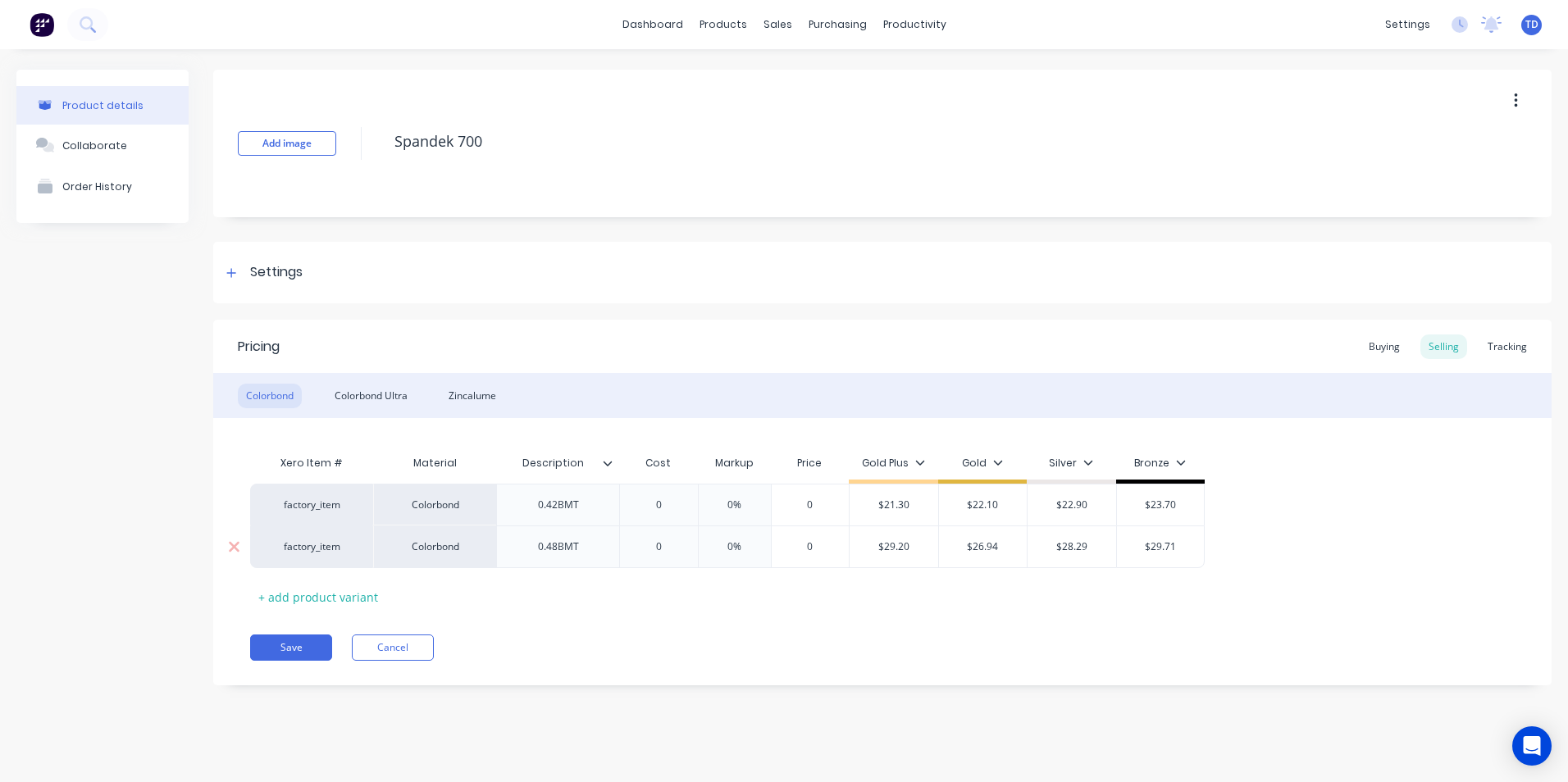
type textarea "x"
type input "3"
type textarea "x"
type input "30"
type textarea "x"
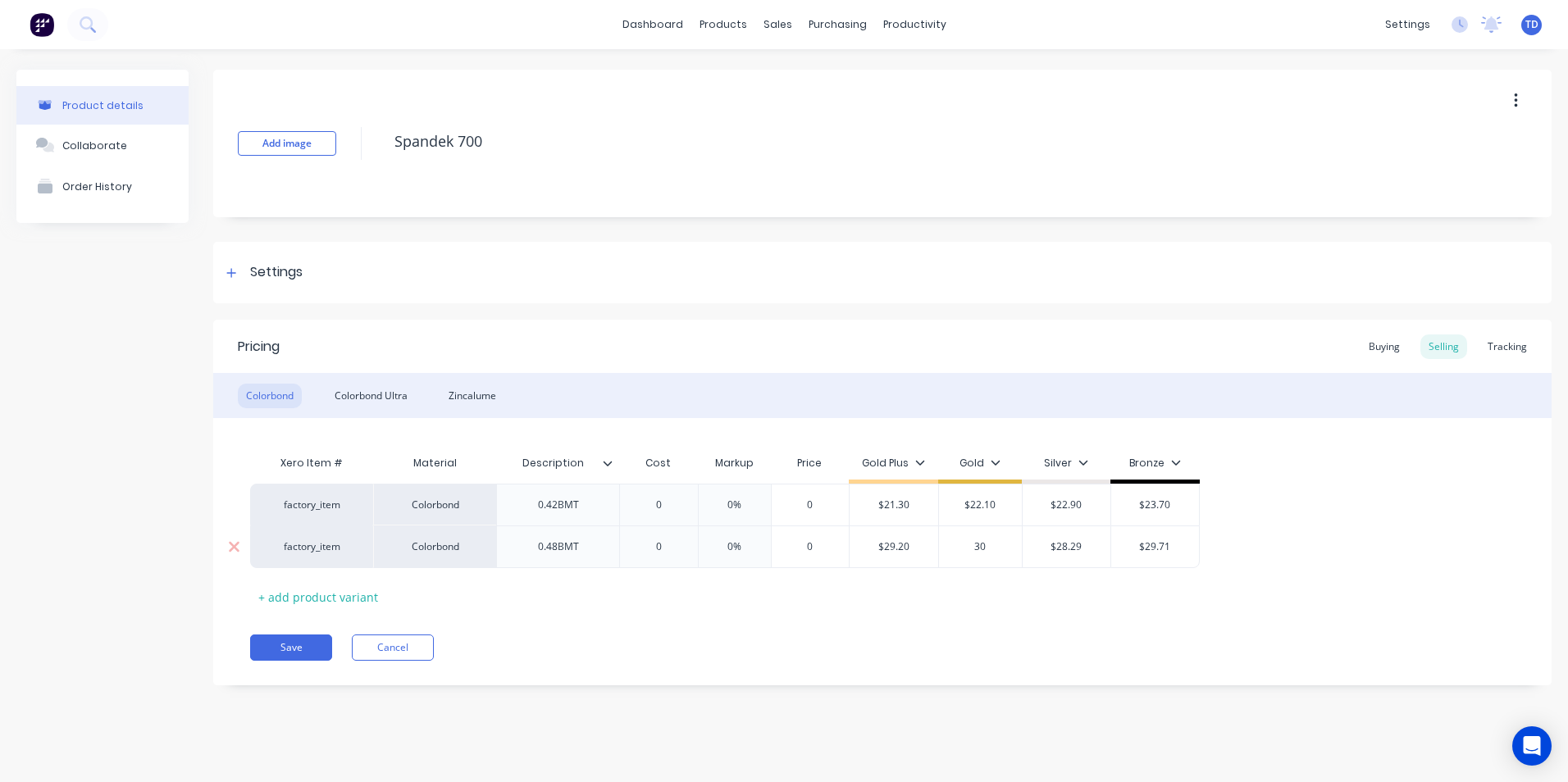
type input "30."
type textarea "x"
type input "30.2"
type textarea "x"
type input "30.20"
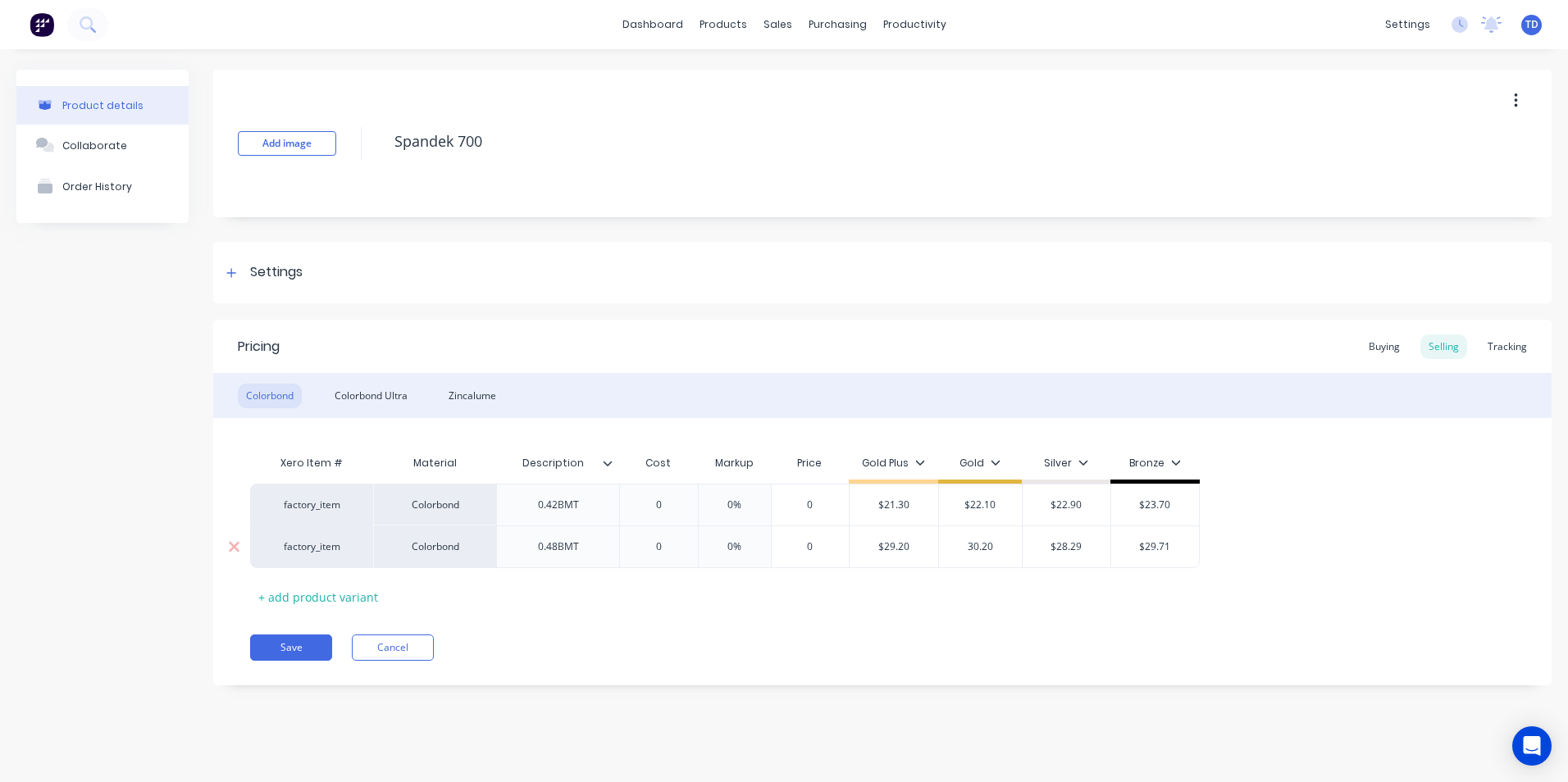
type input "$28.29"
type input "$30.20"
type textarea "x"
type input "3"
type textarea "x"
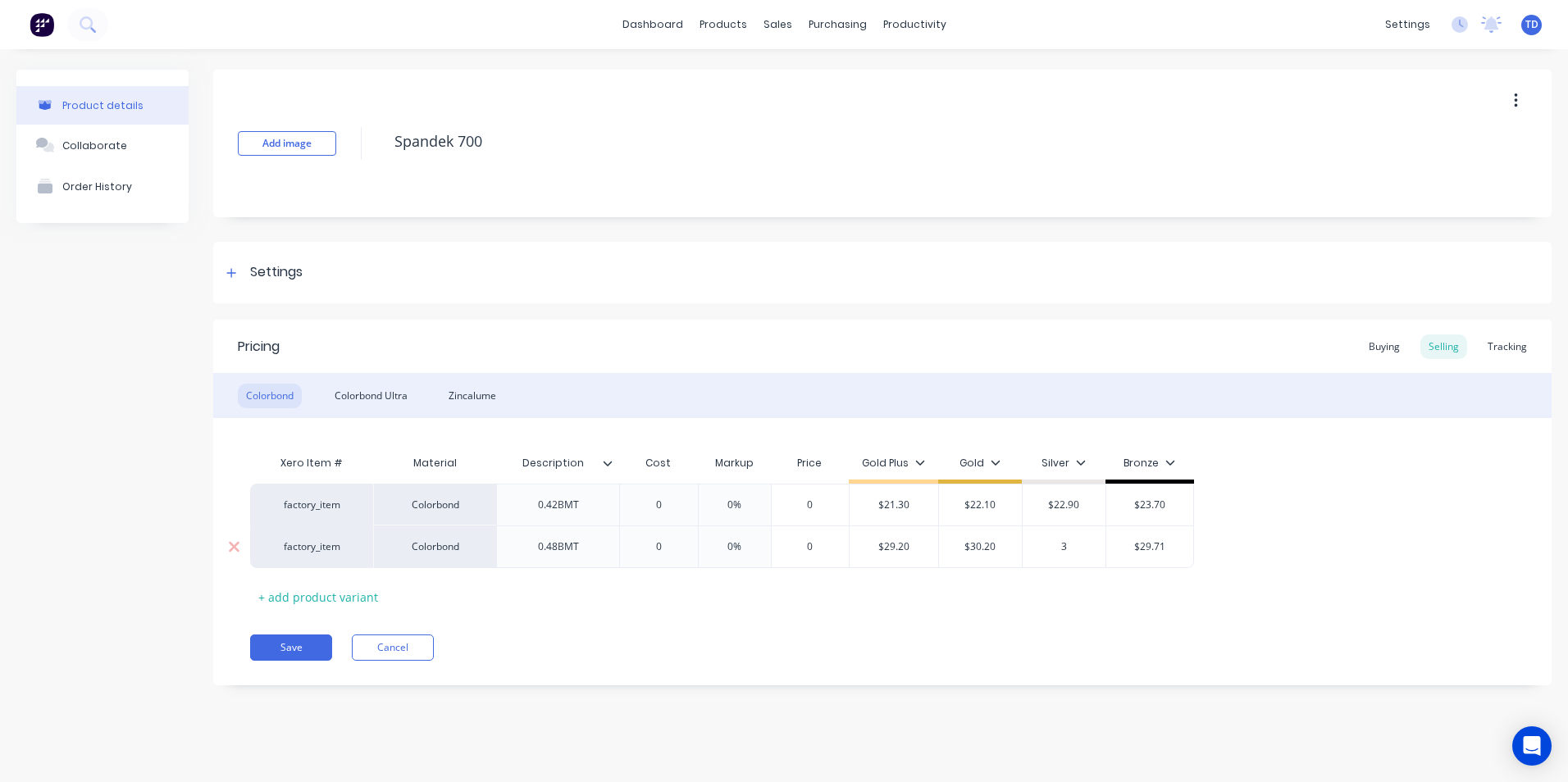
type input "31"
type textarea "x"
type input "31."
type textarea "x"
type input "31.2"
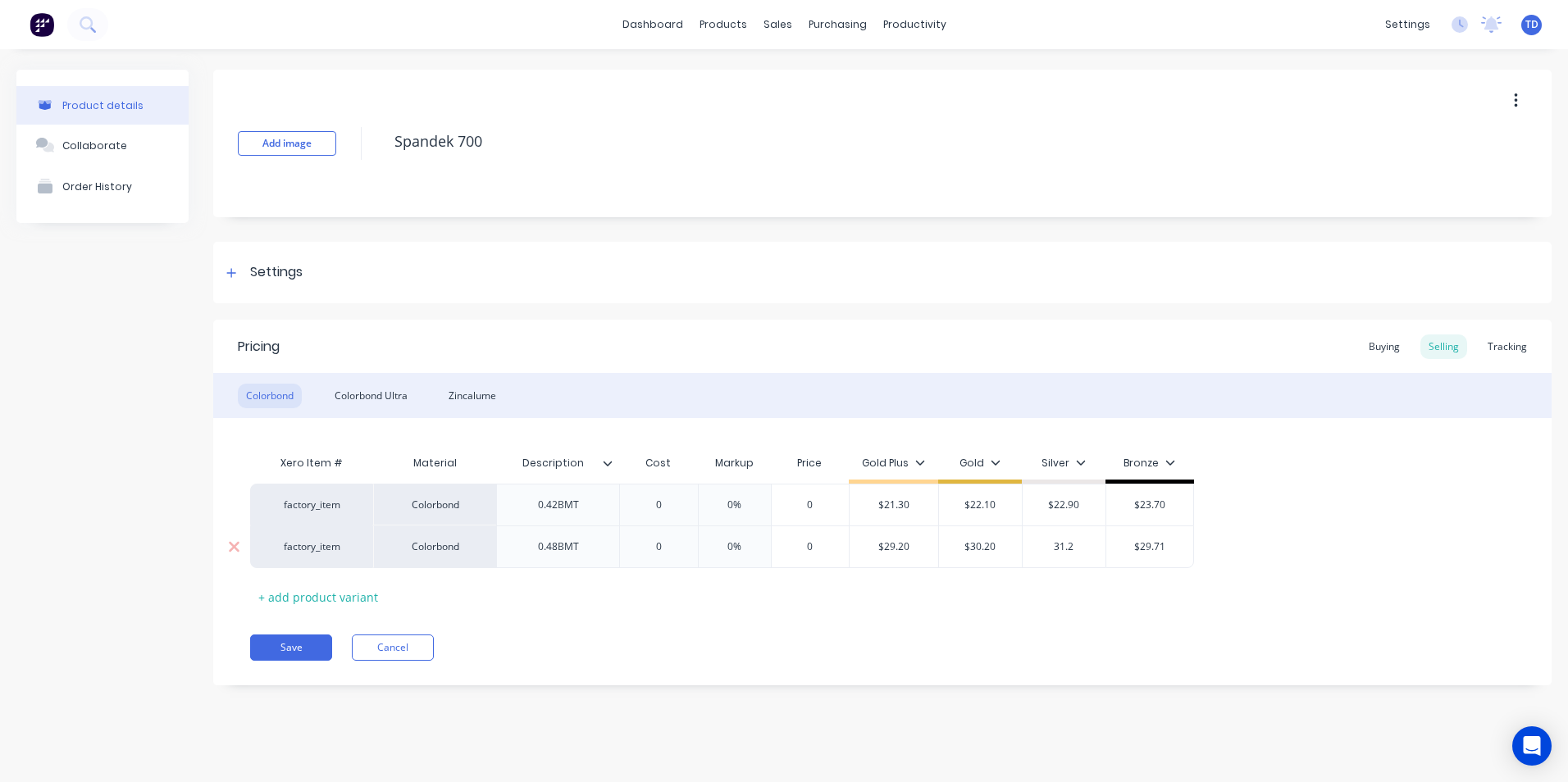
type textarea "x"
type input "31.20"
type input "$29.71"
type input "$31.20"
type textarea "x"
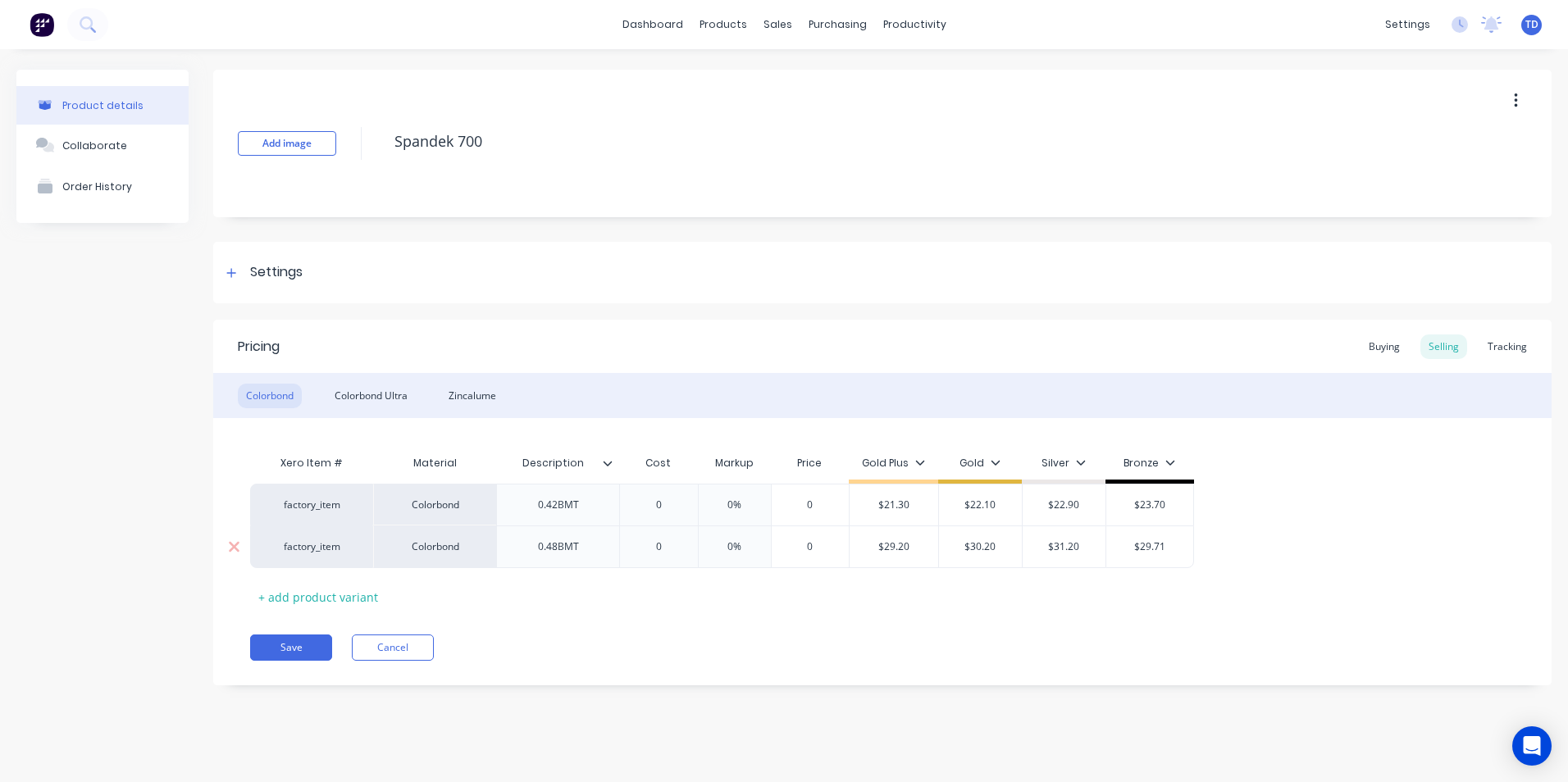
type input "3"
type textarea "x"
type input "32"
type textarea "x"
type input "32."
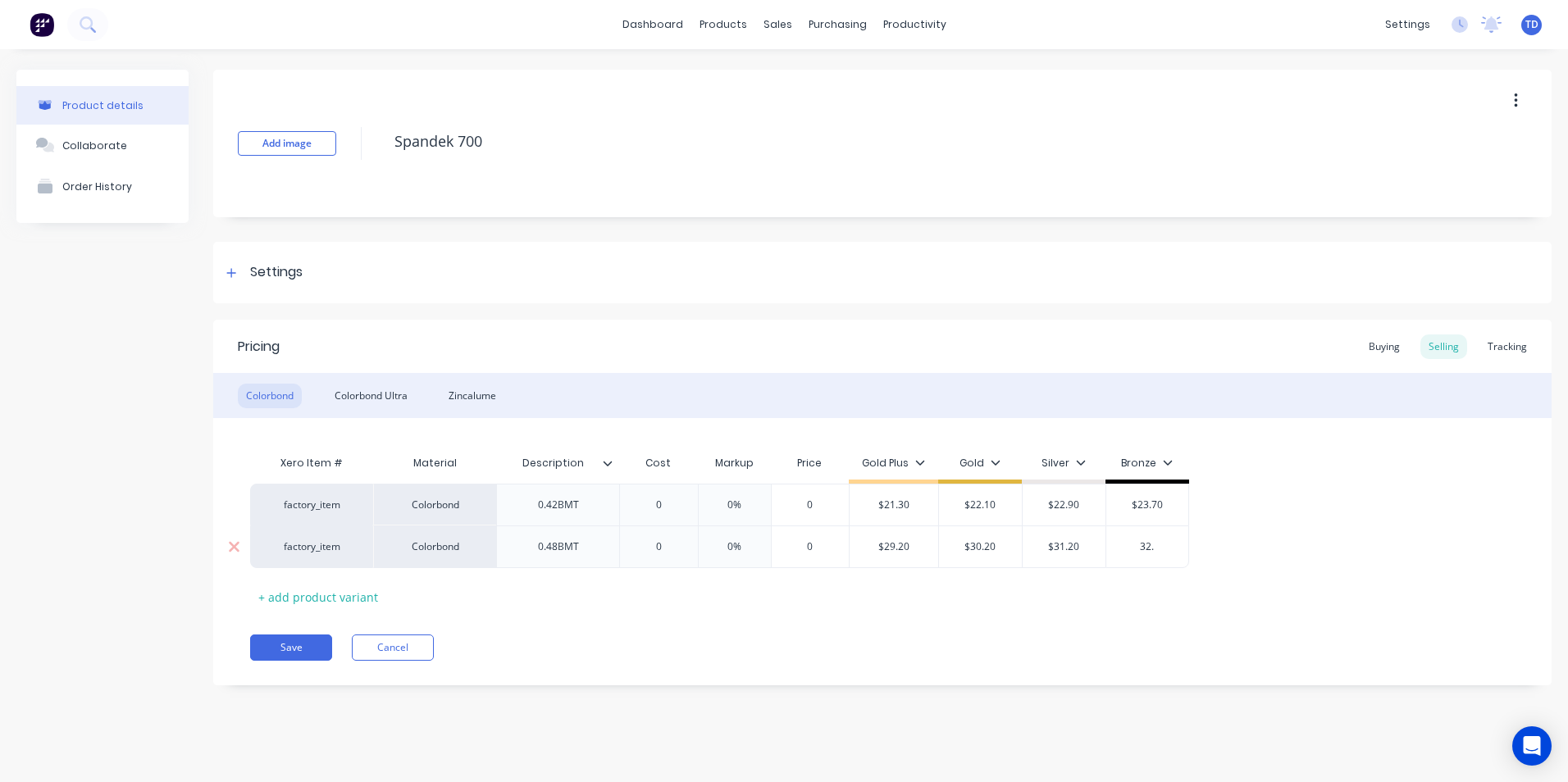
type textarea "x"
type input "32.3"
type textarea "x"
type input "32."
type textarea "x"
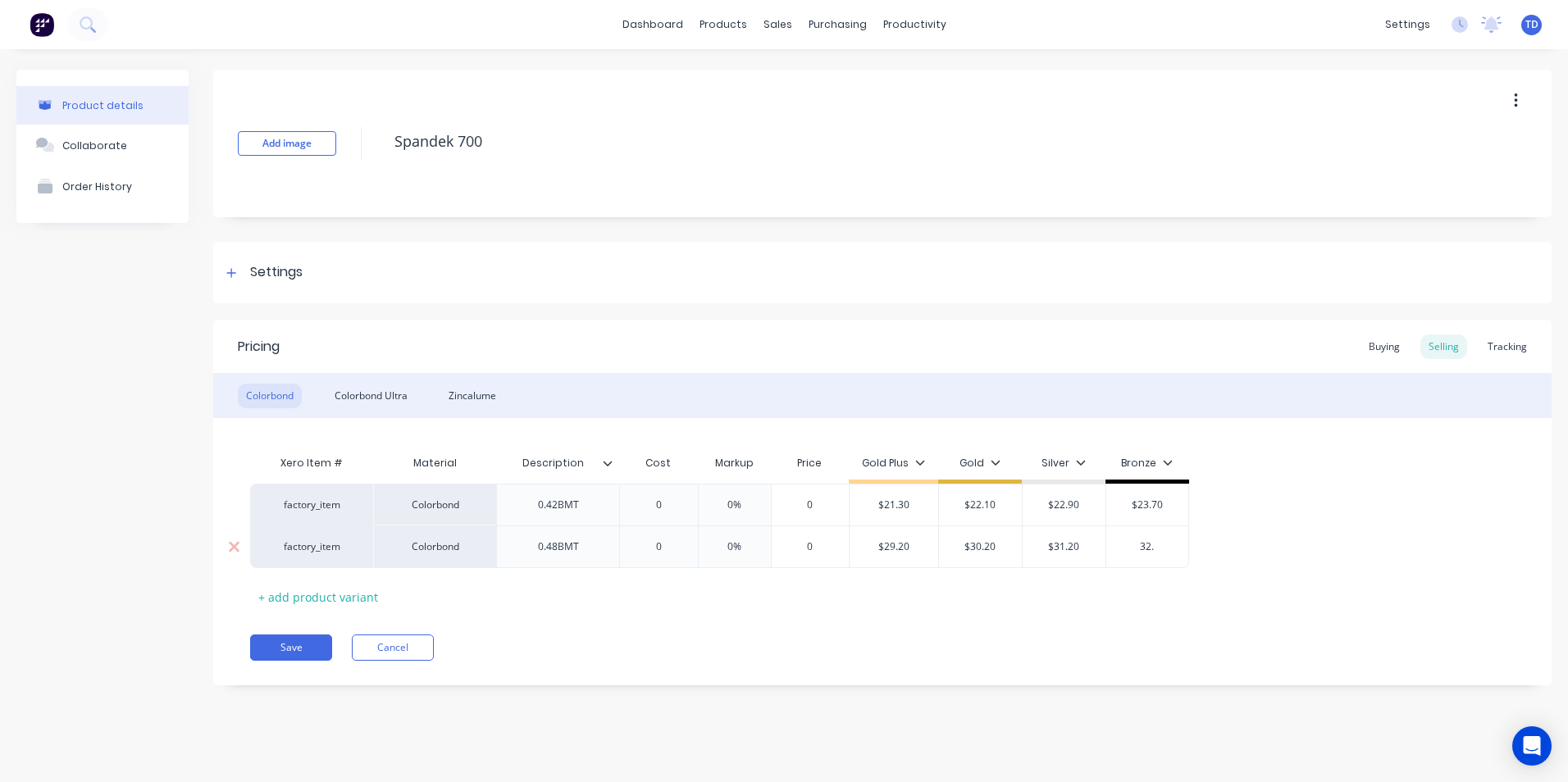
type input "32.2"
type textarea "x"
type input "32.20"
click at [368, 389] on div "Colorbond Ultra" at bounding box center [371, 395] width 90 height 24
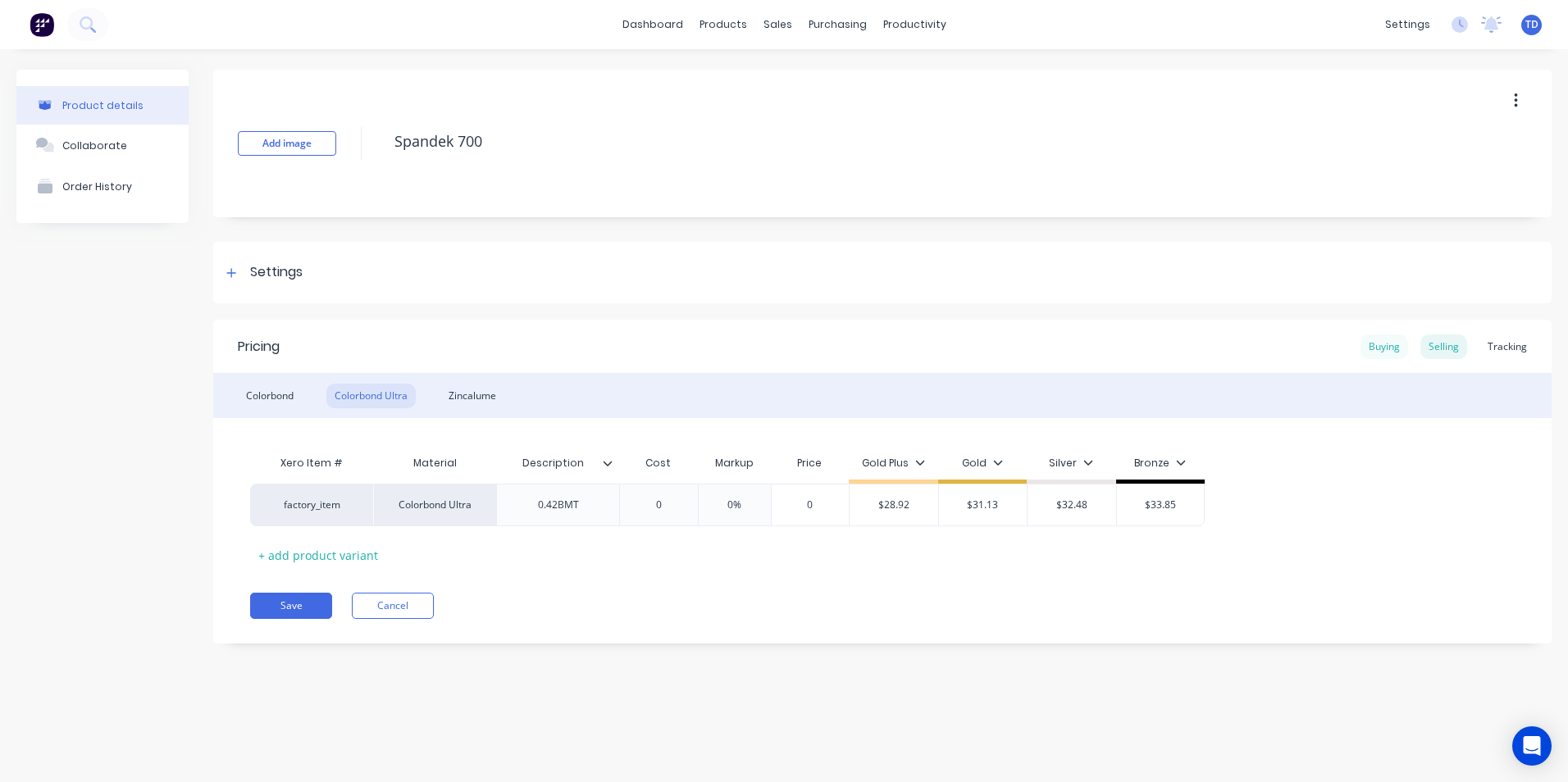
click at [1379, 347] on div "Buying" at bounding box center [1384, 347] width 48 height 24
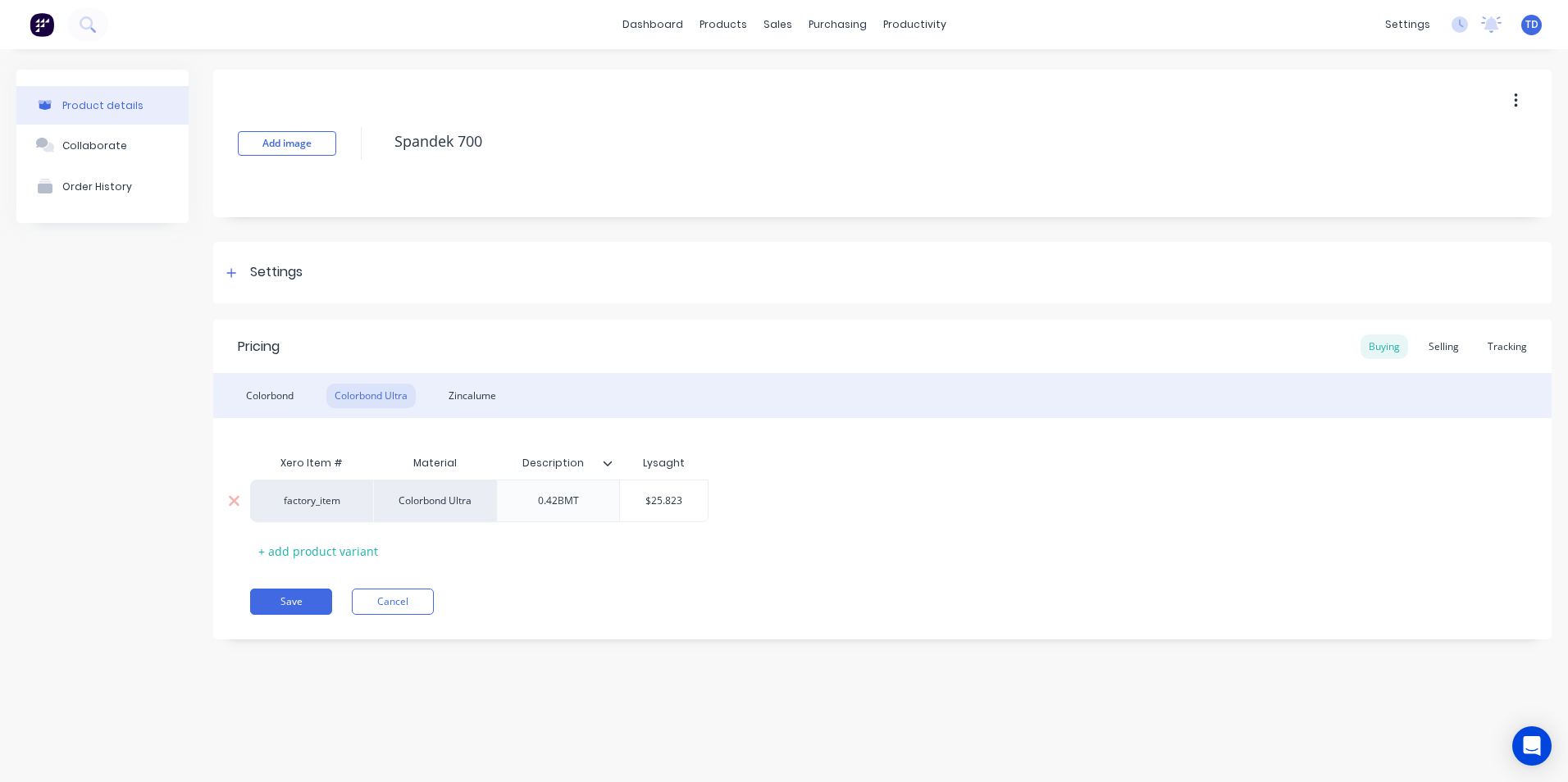
type input "$25.823"
click at [698, 498] on input "$25.823" at bounding box center [664, 502] width 88 height 15
type textarea "x"
type input "2"
type textarea "x"
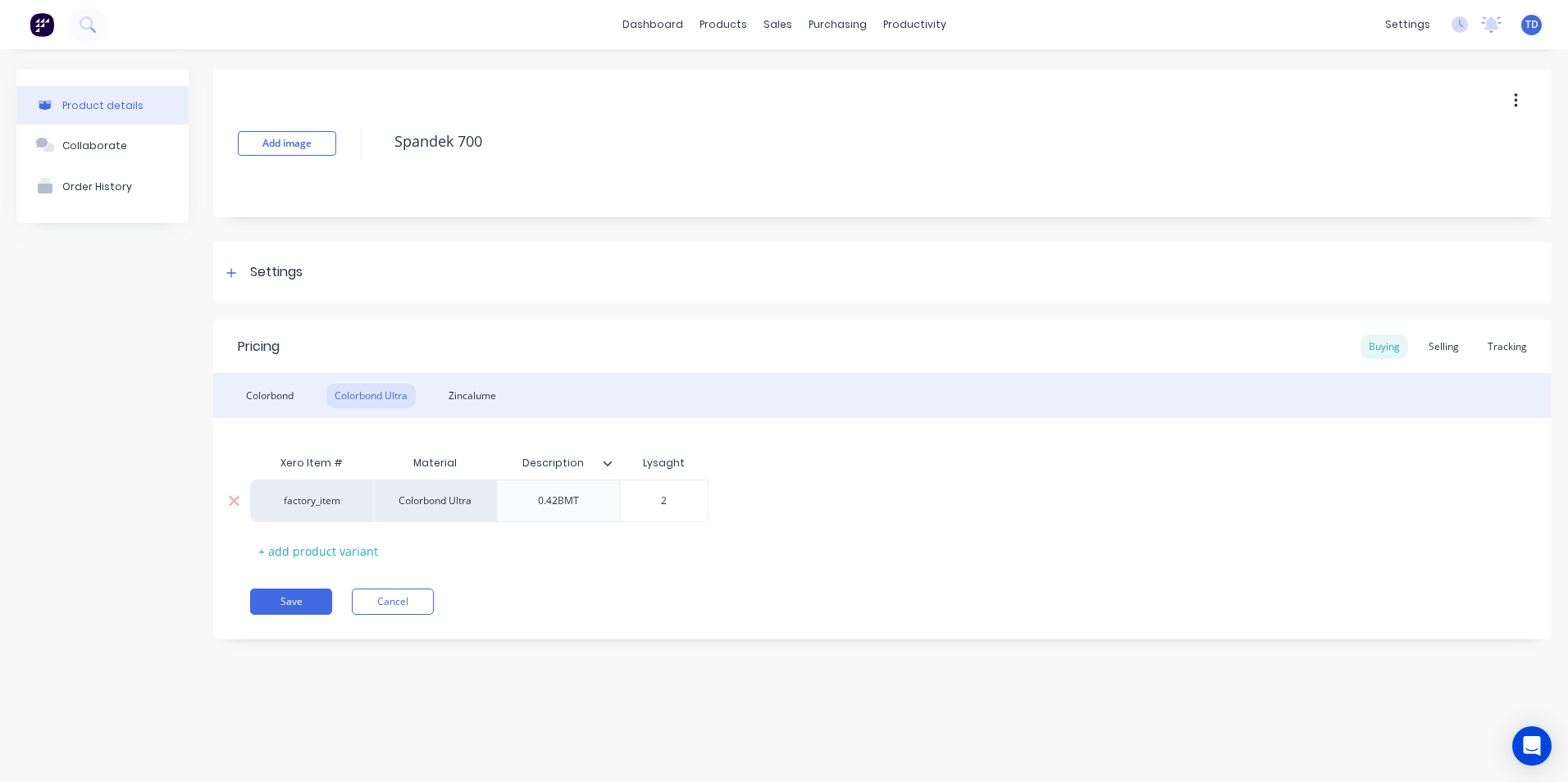
type input "27"
type textarea "x"
type input "27."
type textarea "x"
type input "27.0"
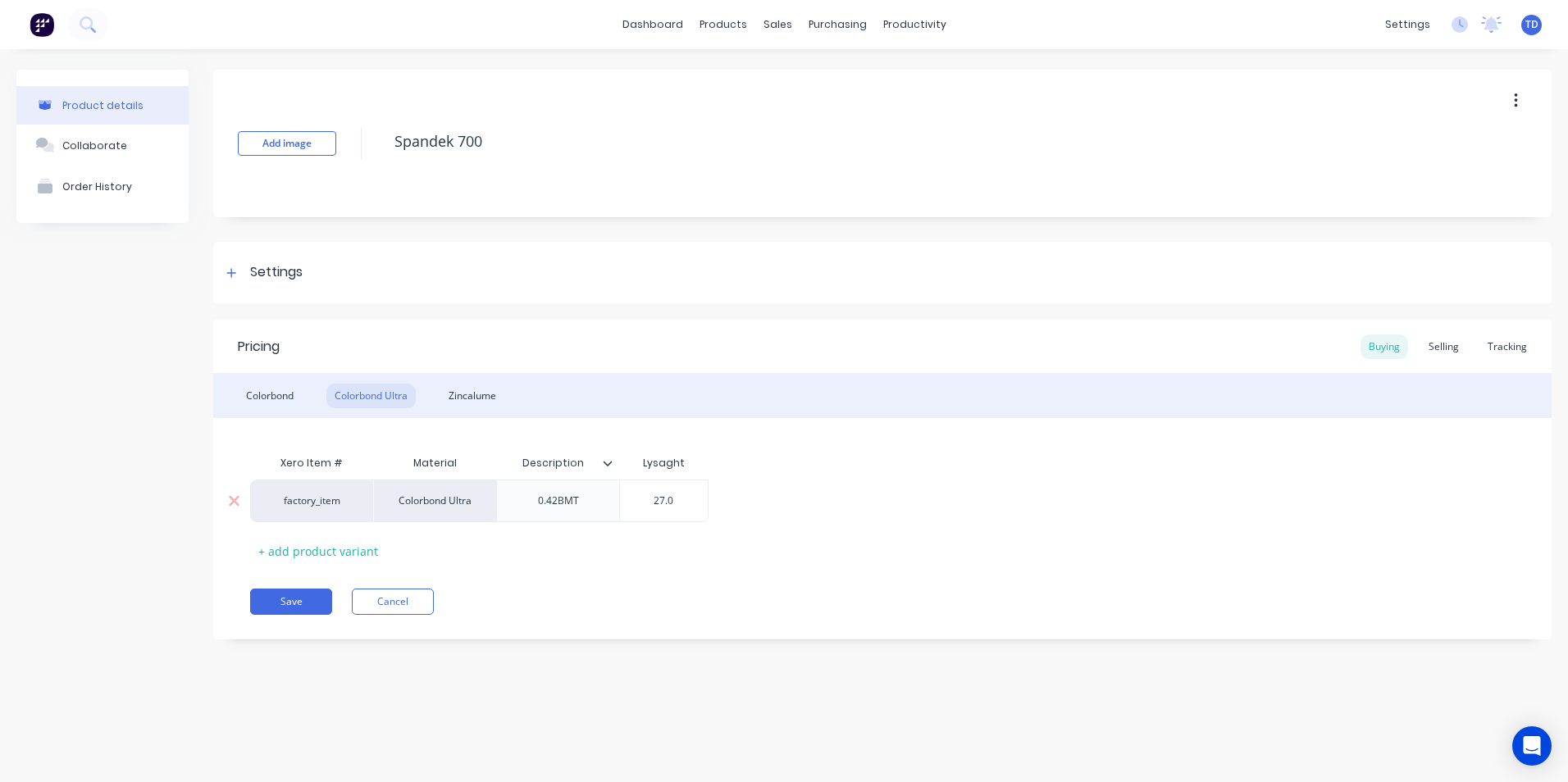
type textarea "x"
type input "27.06"
type textarea "x"
type input "27.062"
click at [1437, 346] on div "Selling" at bounding box center [1444, 347] width 47 height 24
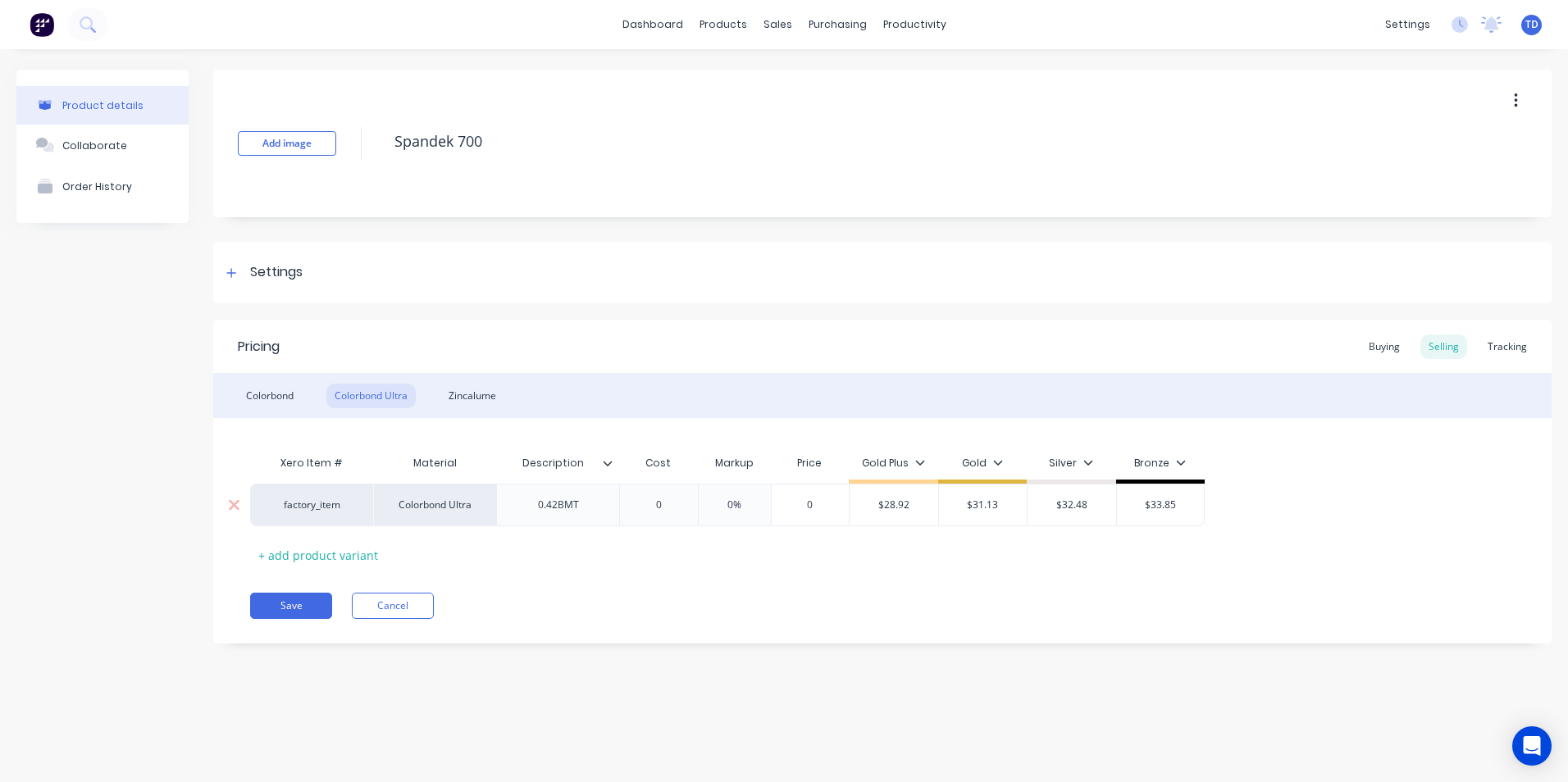
type input "$28.92"
click at [912, 502] on input "$28.92" at bounding box center [894, 506] width 89 height 15
type input "0"
type textarea "x"
type input "3"
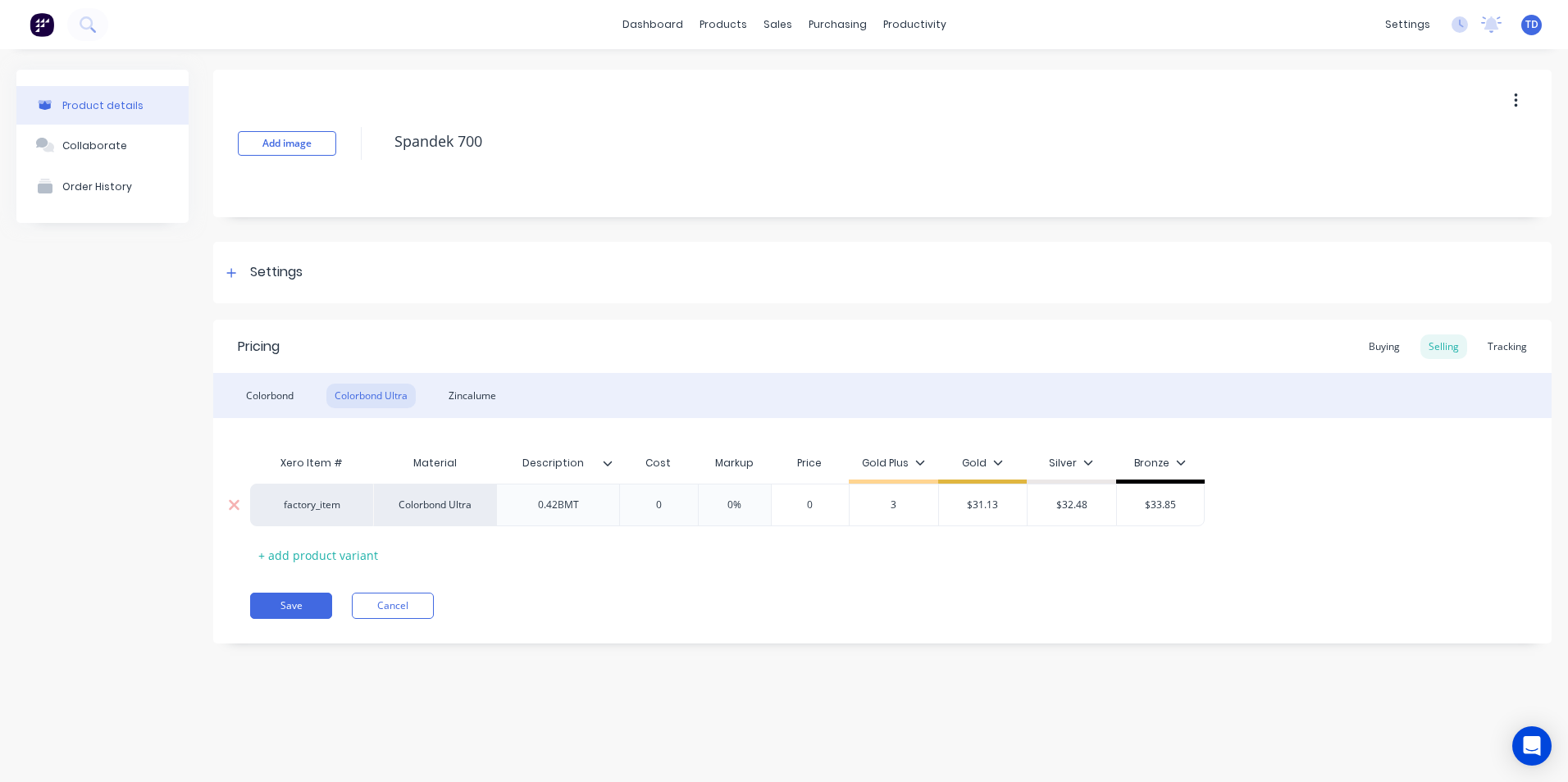
type textarea "x"
type input "36"
type textarea "x"
type input "36."
type textarea "x"
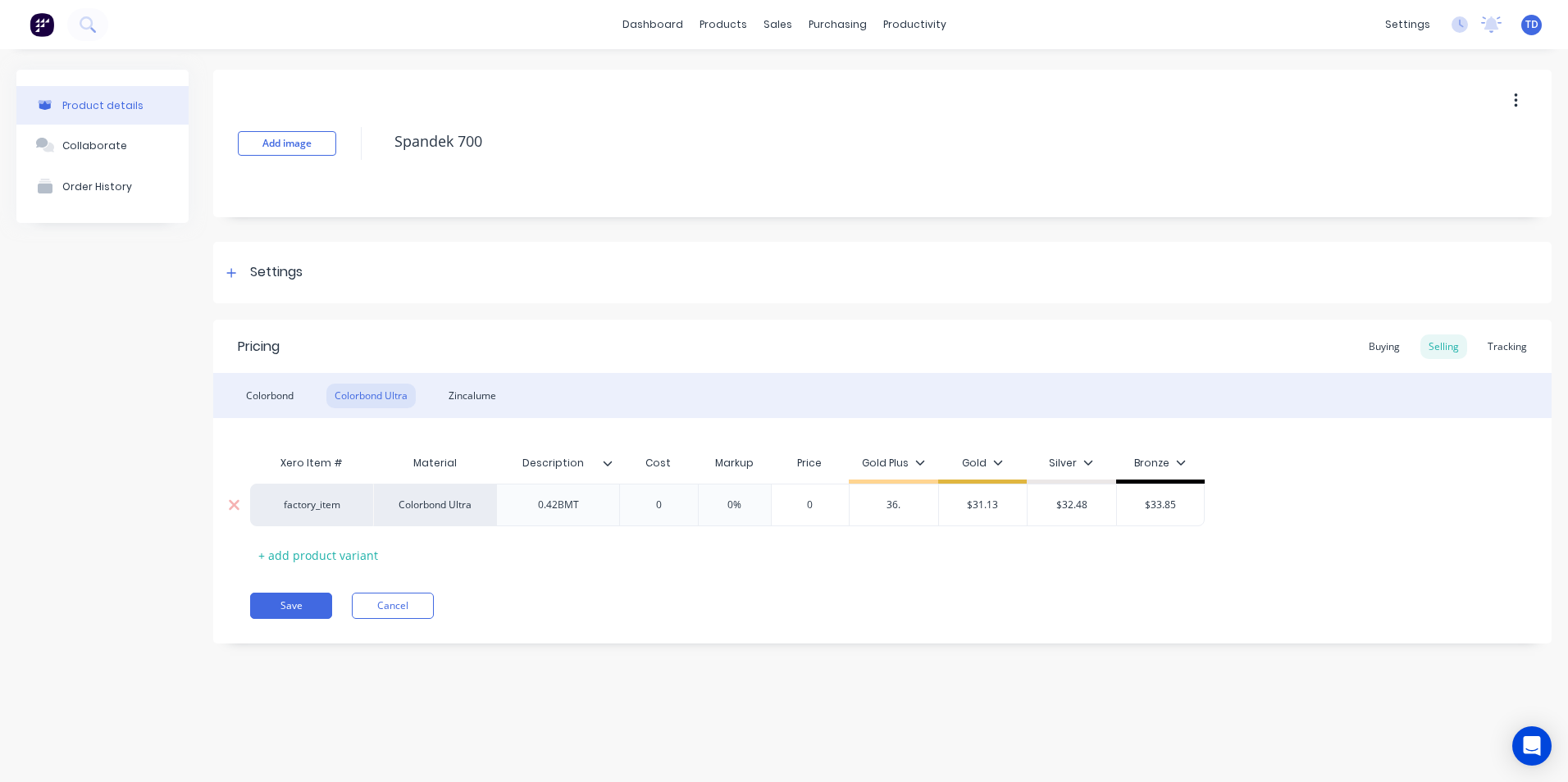
type input "36.6"
type textarea "x"
type input "36.60"
type input "$31.13"
type input "$36.60"
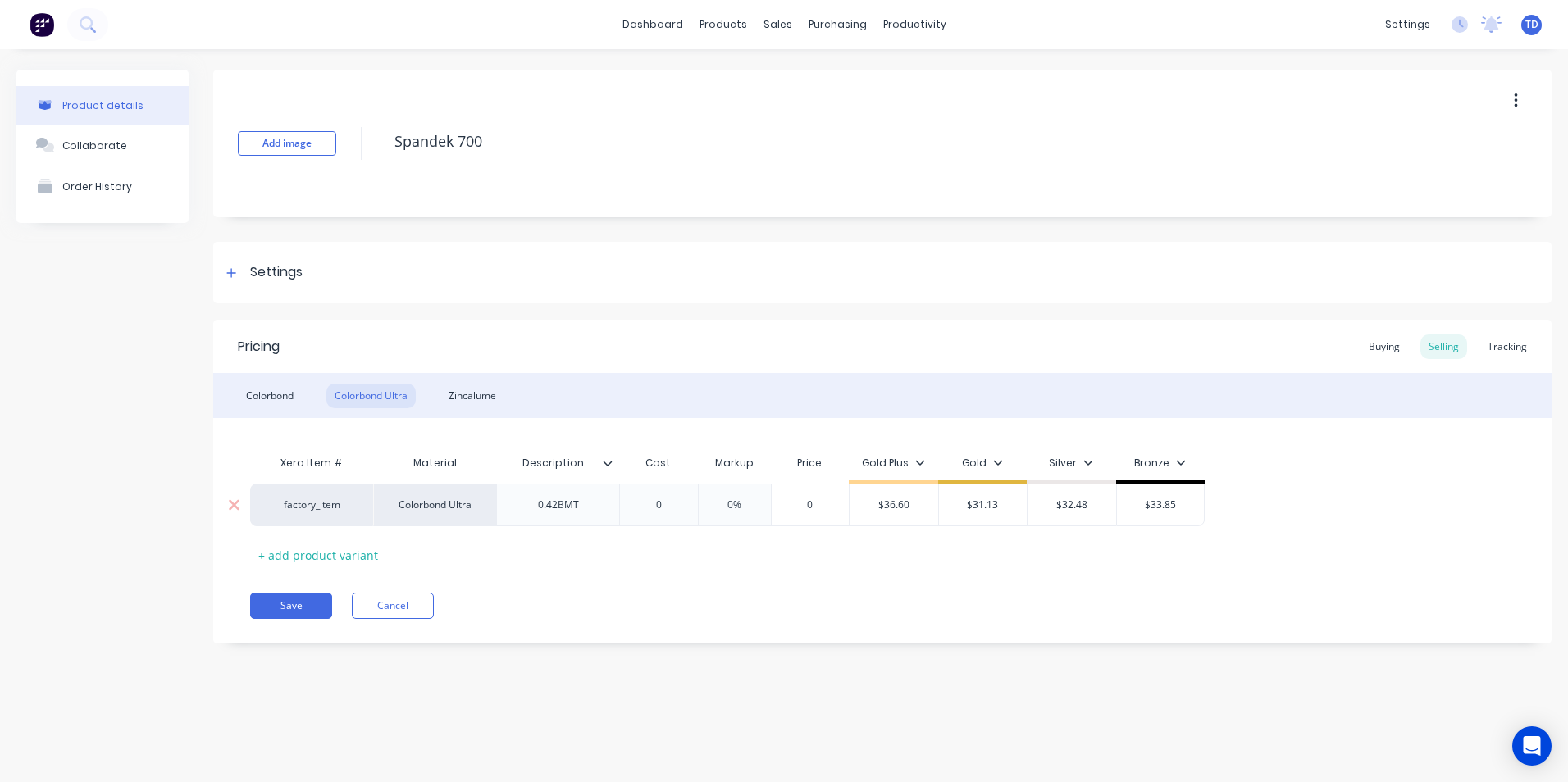
type textarea "x"
click at [478, 386] on div "Zincalume" at bounding box center [472, 395] width 64 height 24
click at [1386, 336] on div "Buying" at bounding box center [1384, 347] width 48 height 24
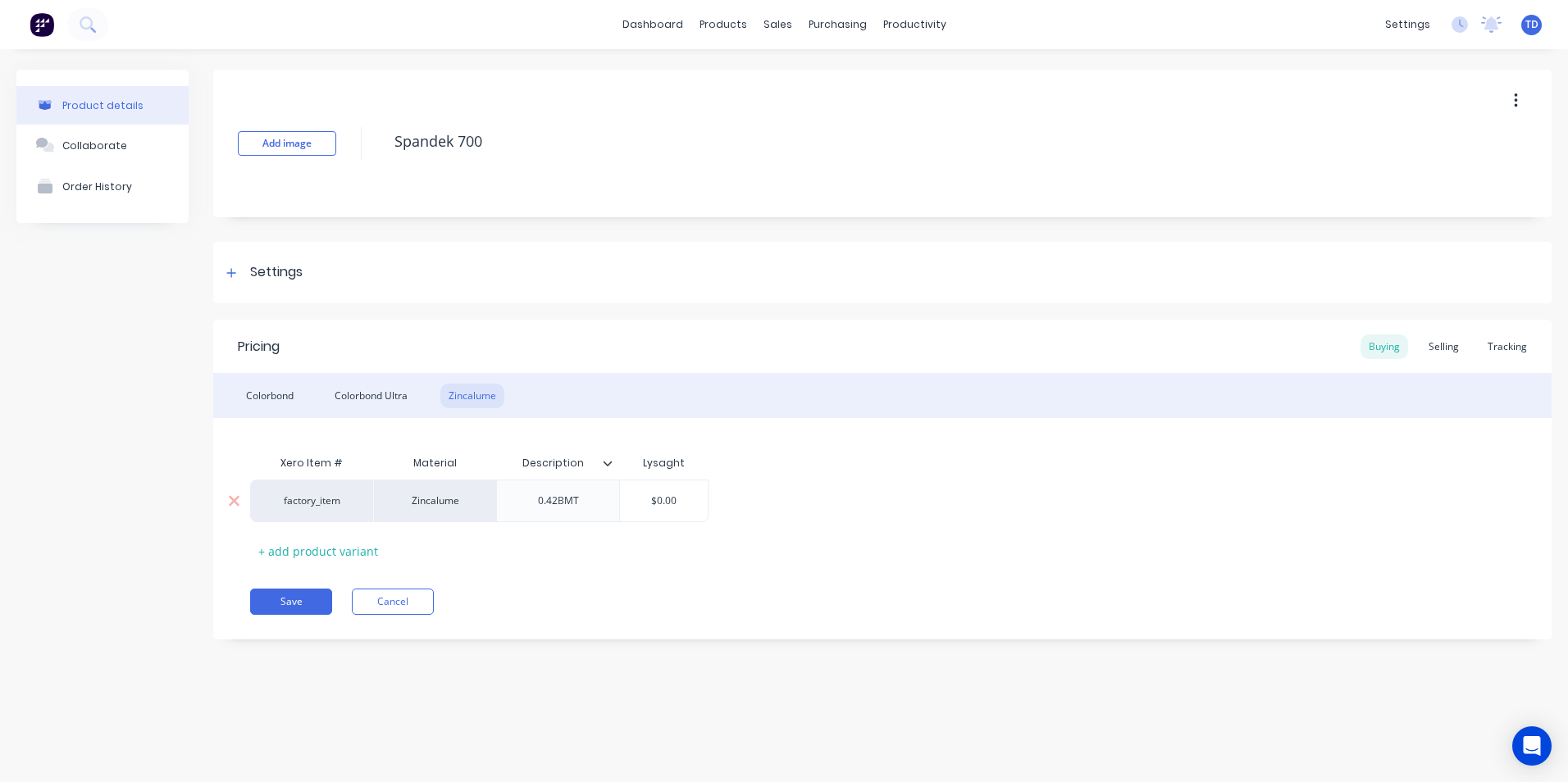
click at [702, 507] on input "$0.00" at bounding box center [664, 502] width 88 height 15
click at [273, 398] on div "Colorbond" at bounding box center [270, 395] width 64 height 24
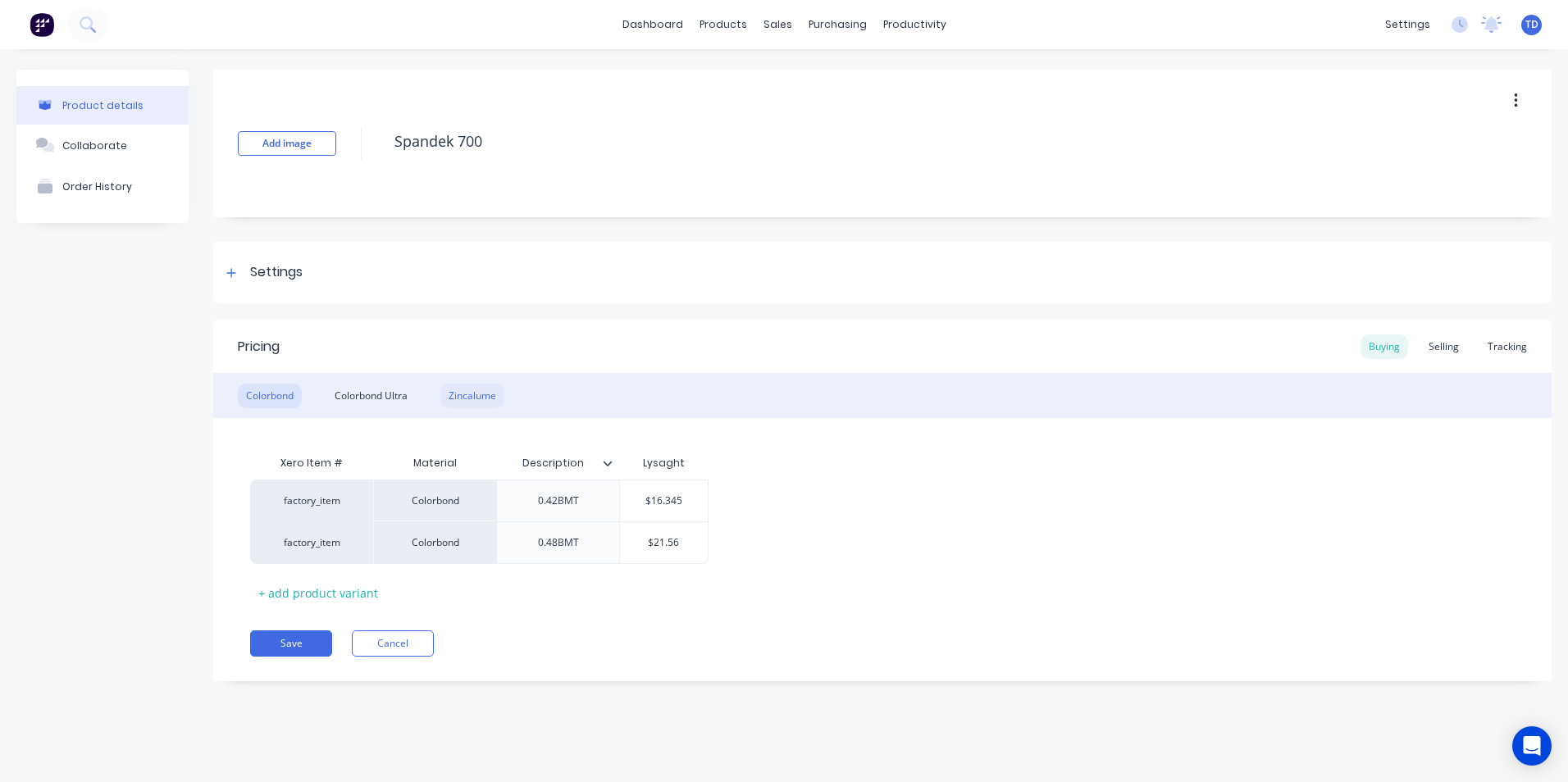
click at [461, 394] on div "Zincalume" at bounding box center [472, 395] width 64 height 24
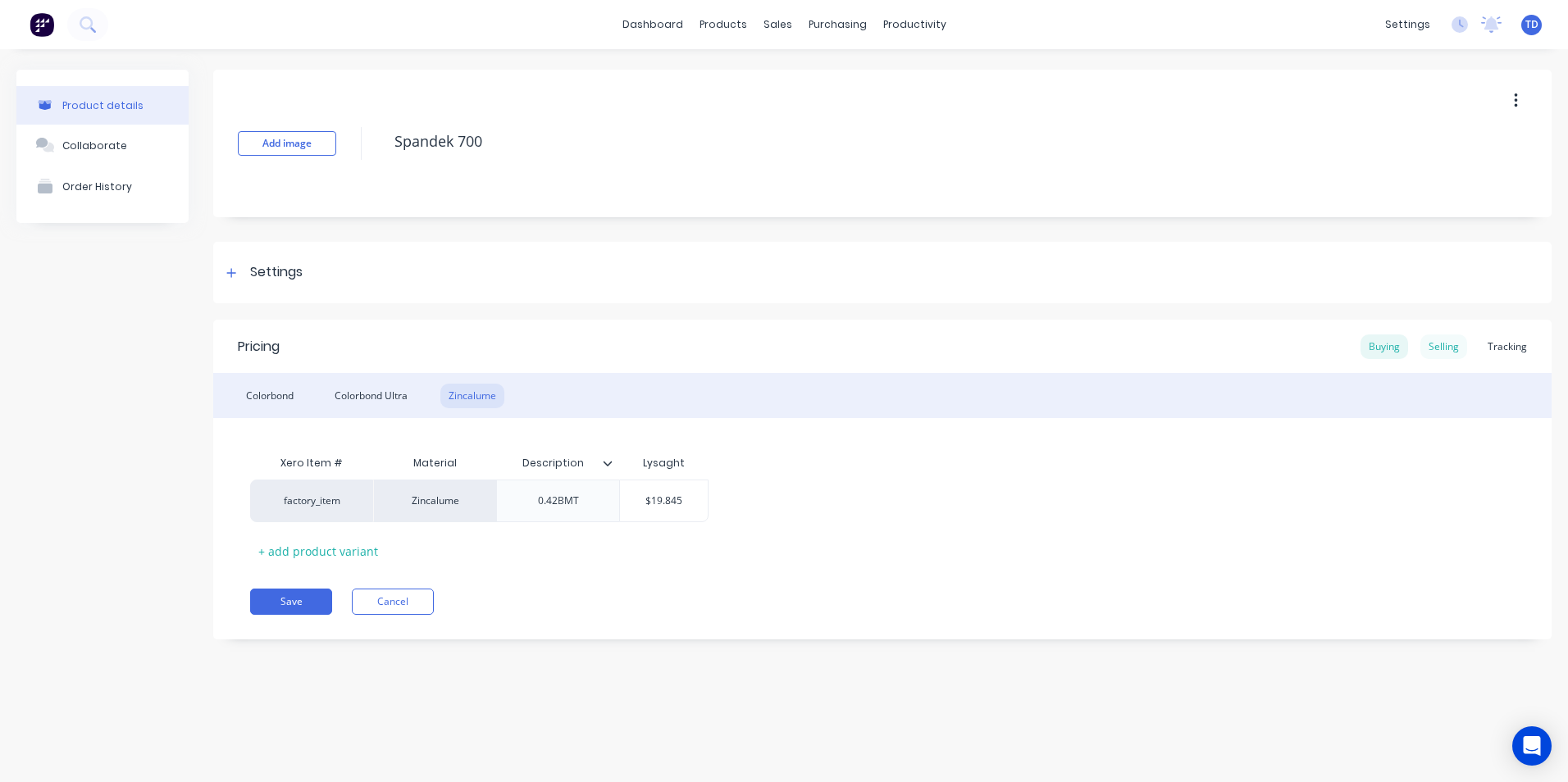
click at [1440, 356] on div "Selling" at bounding box center [1444, 347] width 47 height 24
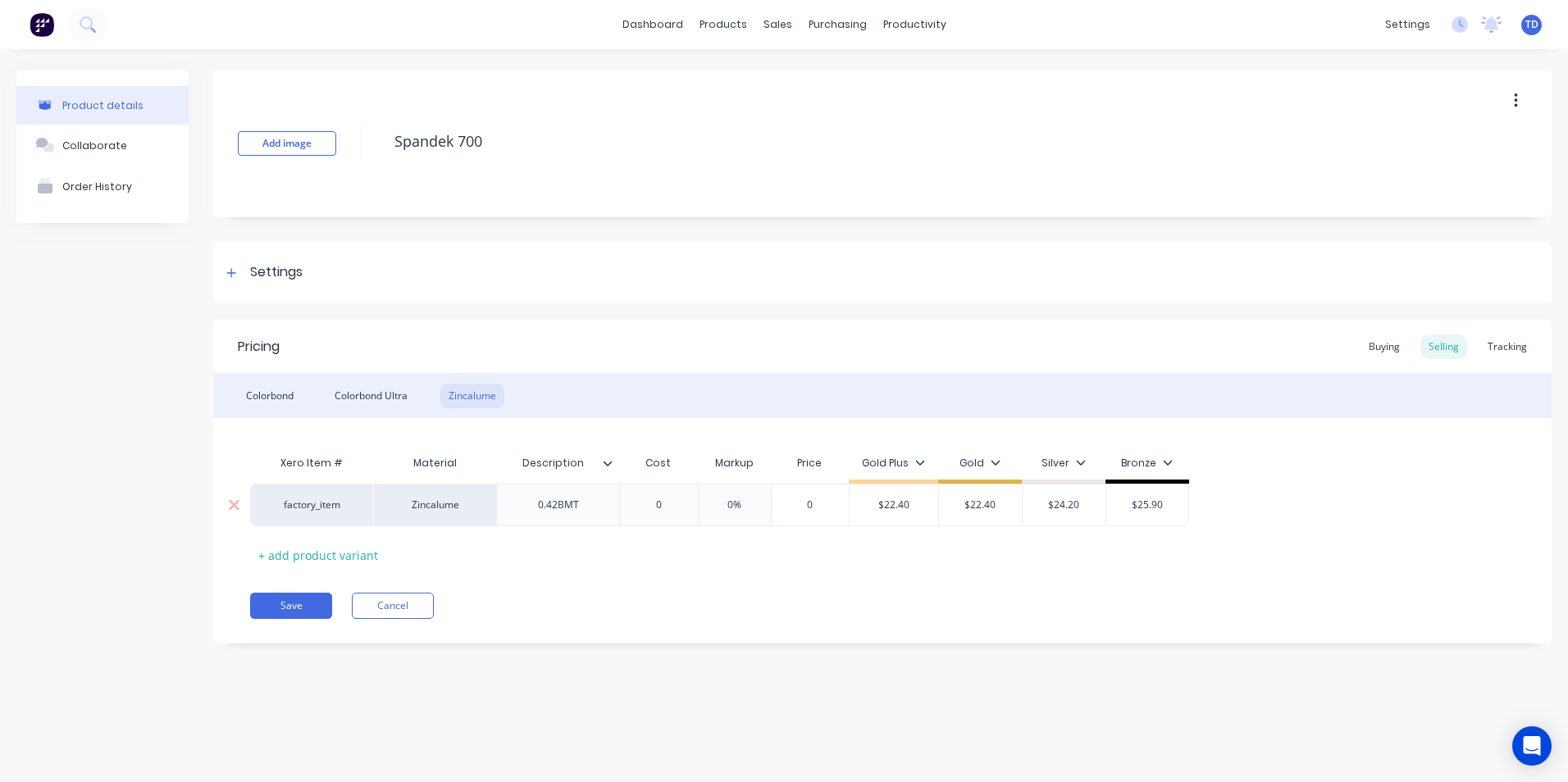
click at [916, 504] on input "$22.40" at bounding box center [894, 506] width 89 height 15
click at [294, 599] on button "Save" at bounding box center [291, 605] width 82 height 26
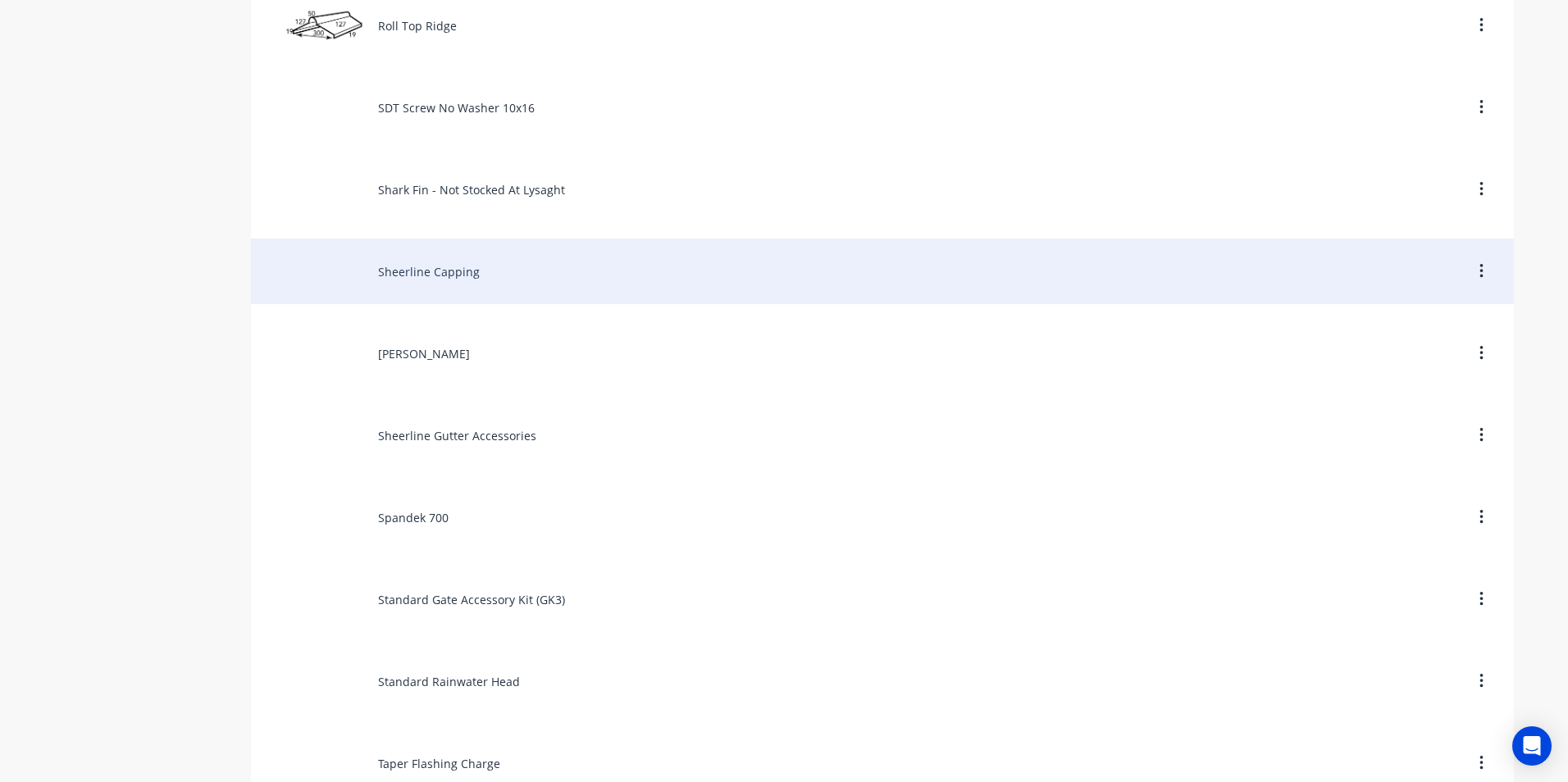
scroll to position [7053, 0]
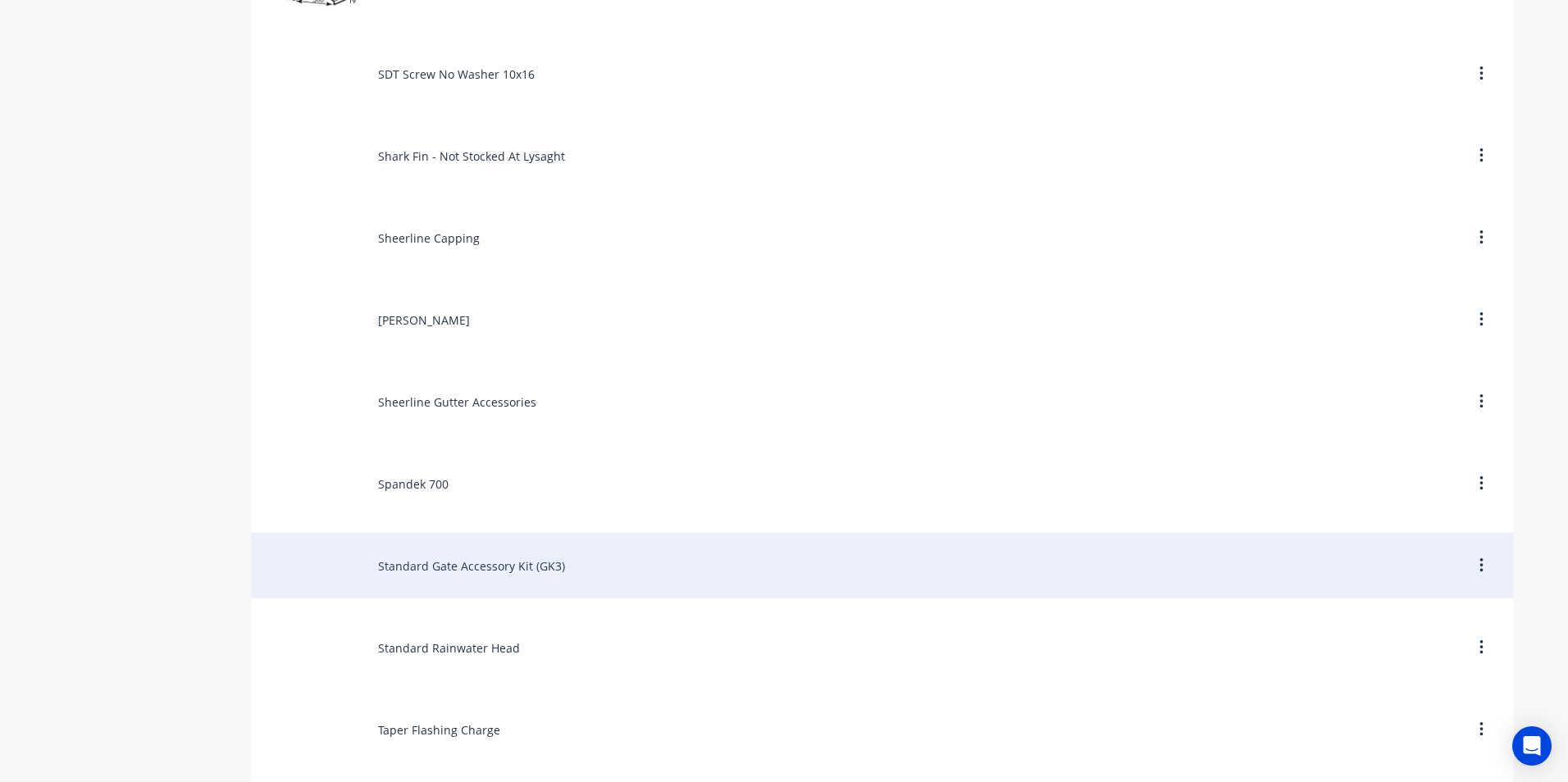
click at [476, 575] on div "Standard Gate Accessory Kit (GK3)" at bounding box center [882, 566] width 1262 height 65
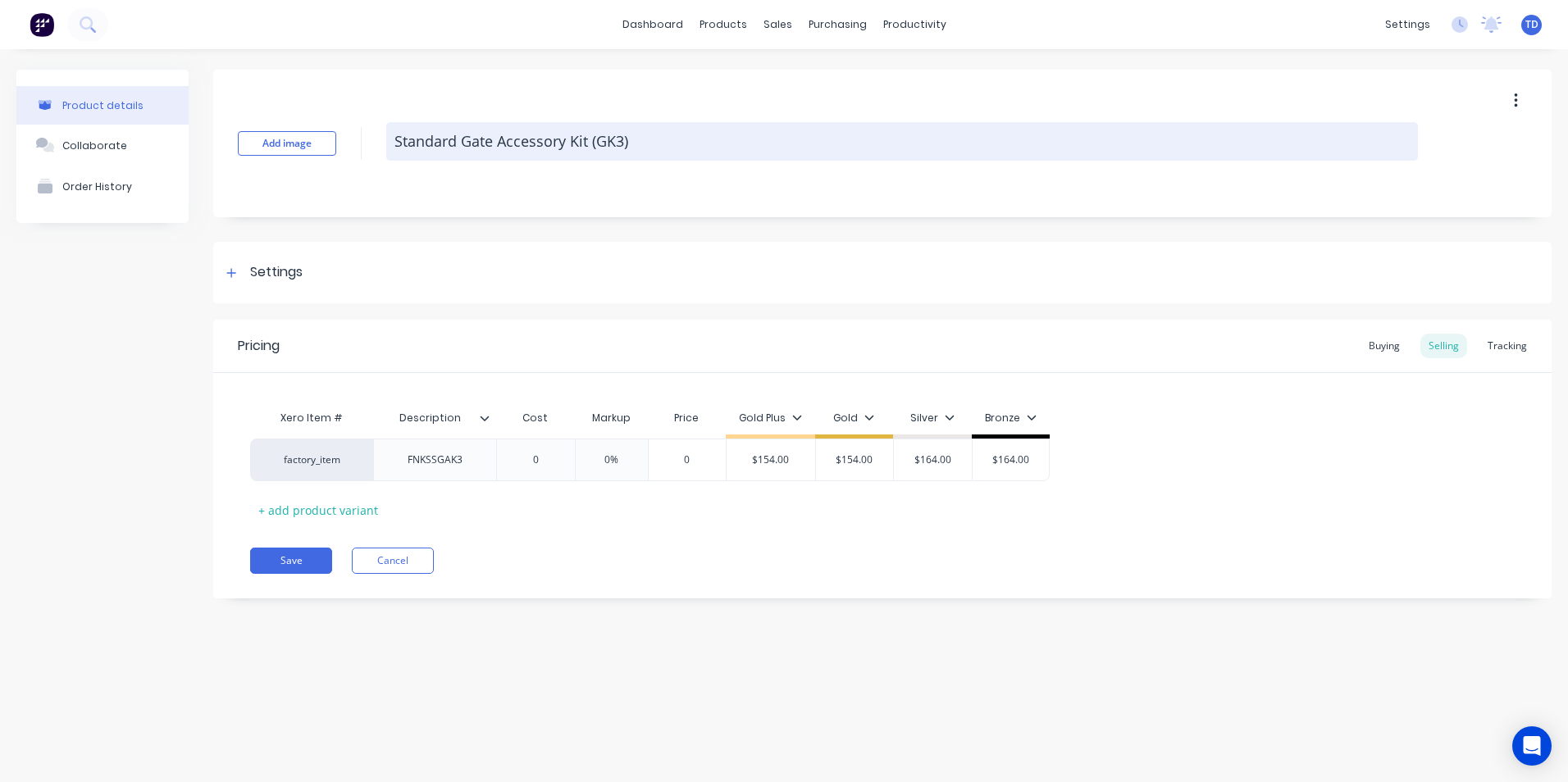
click at [628, 142] on textarea "Standard Gate Accessory Kit (GK3)" at bounding box center [902, 141] width 1031 height 39
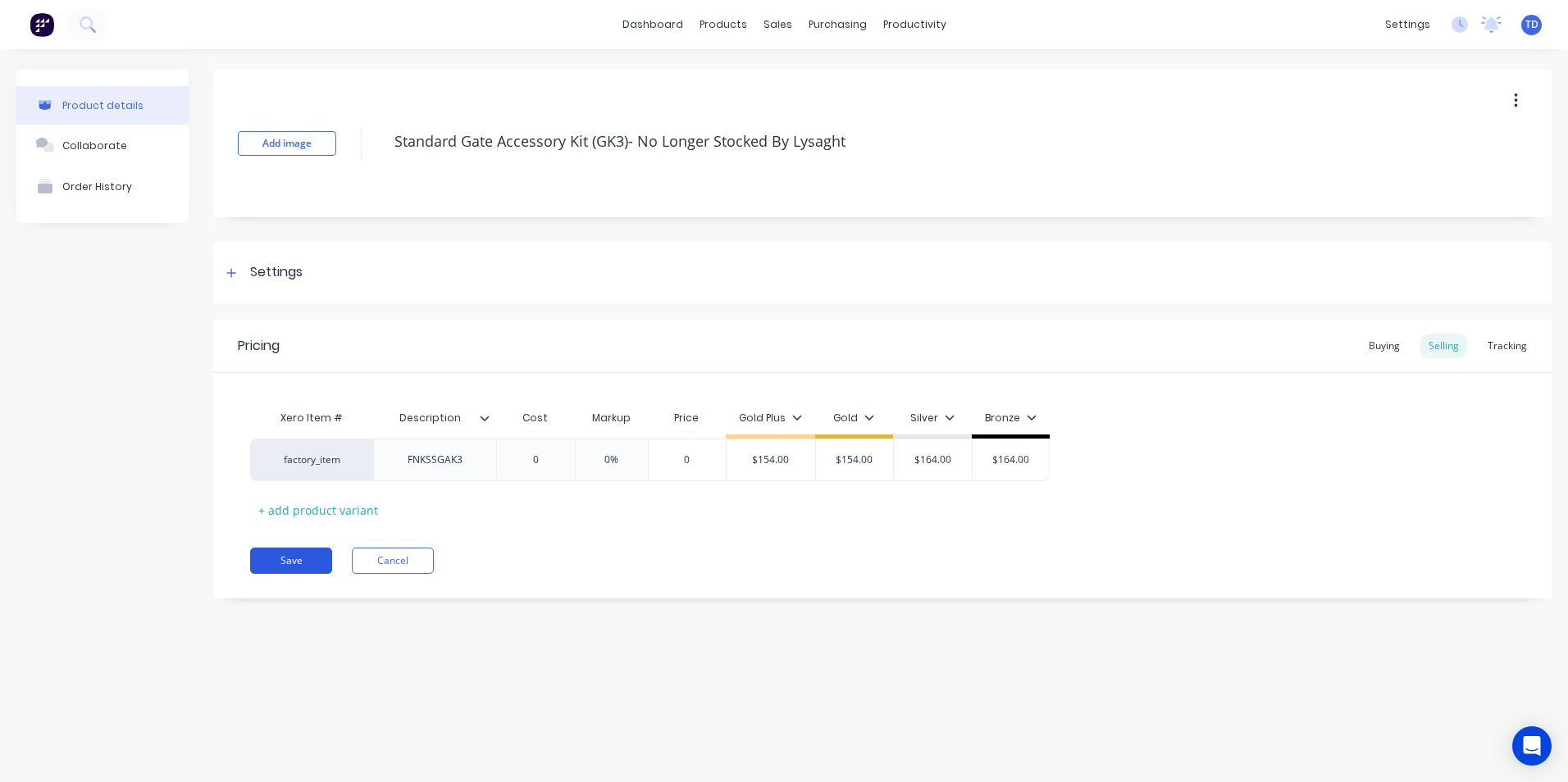
click at [296, 558] on button "Save" at bounding box center [291, 560] width 82 height 26
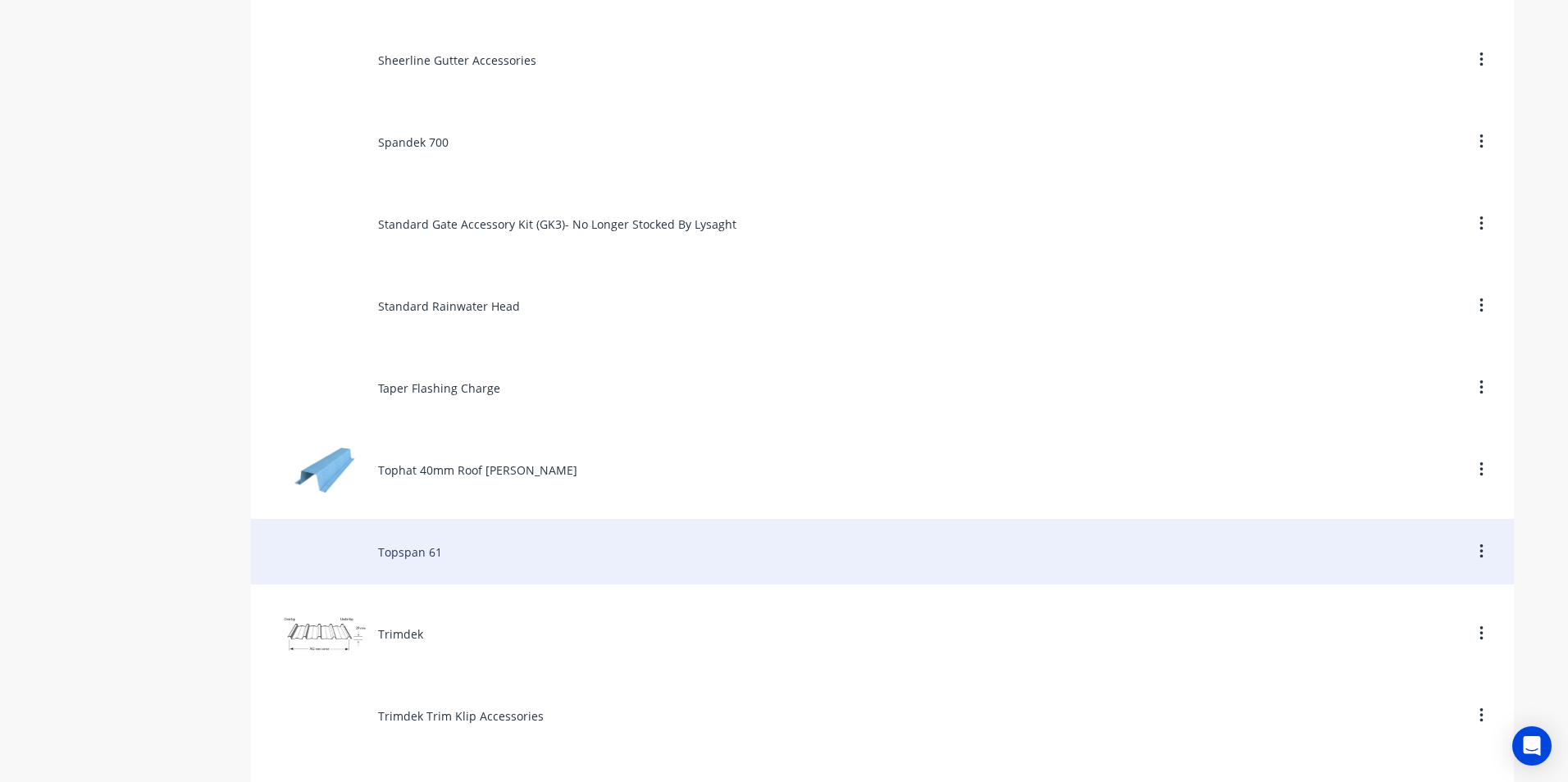
scroll to position [7394, 0]
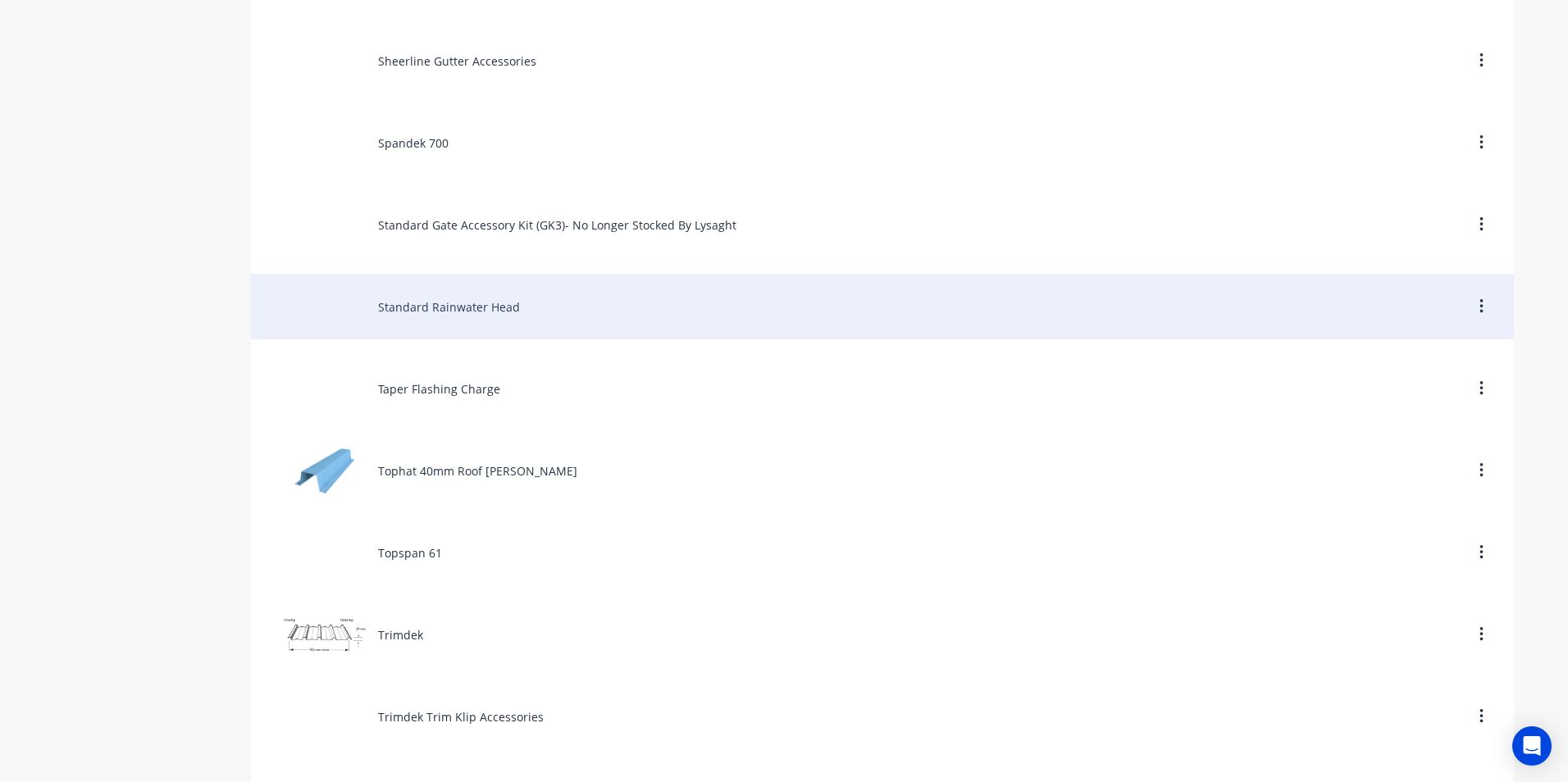
click at [460, 311] on div "Standard Rainwater Head" at bounding box center [882, 306] width 1262 height 65
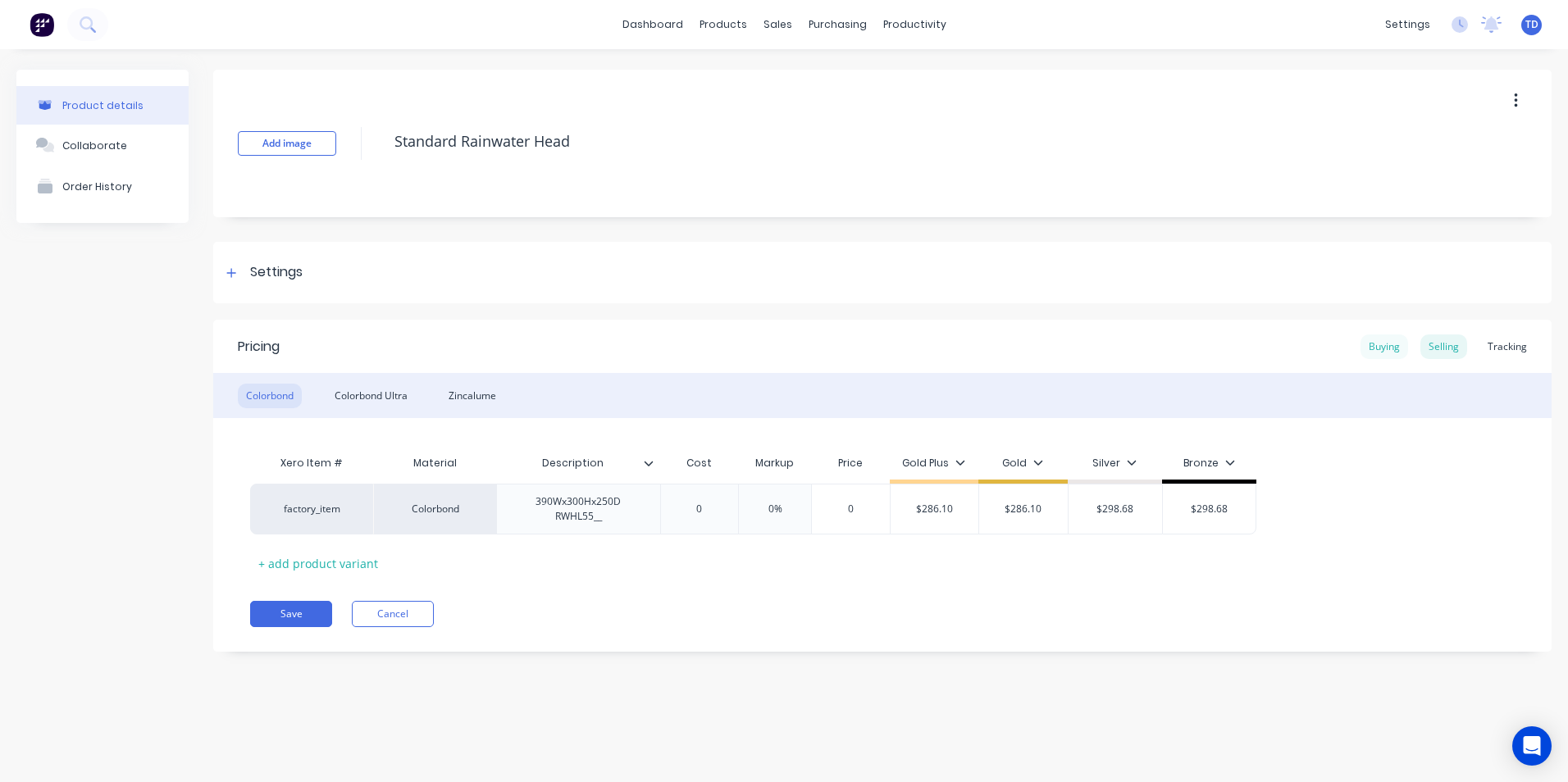
click at [1393, 345] on div "Buying" at bounding box center [1384, 347] width 48 height 24
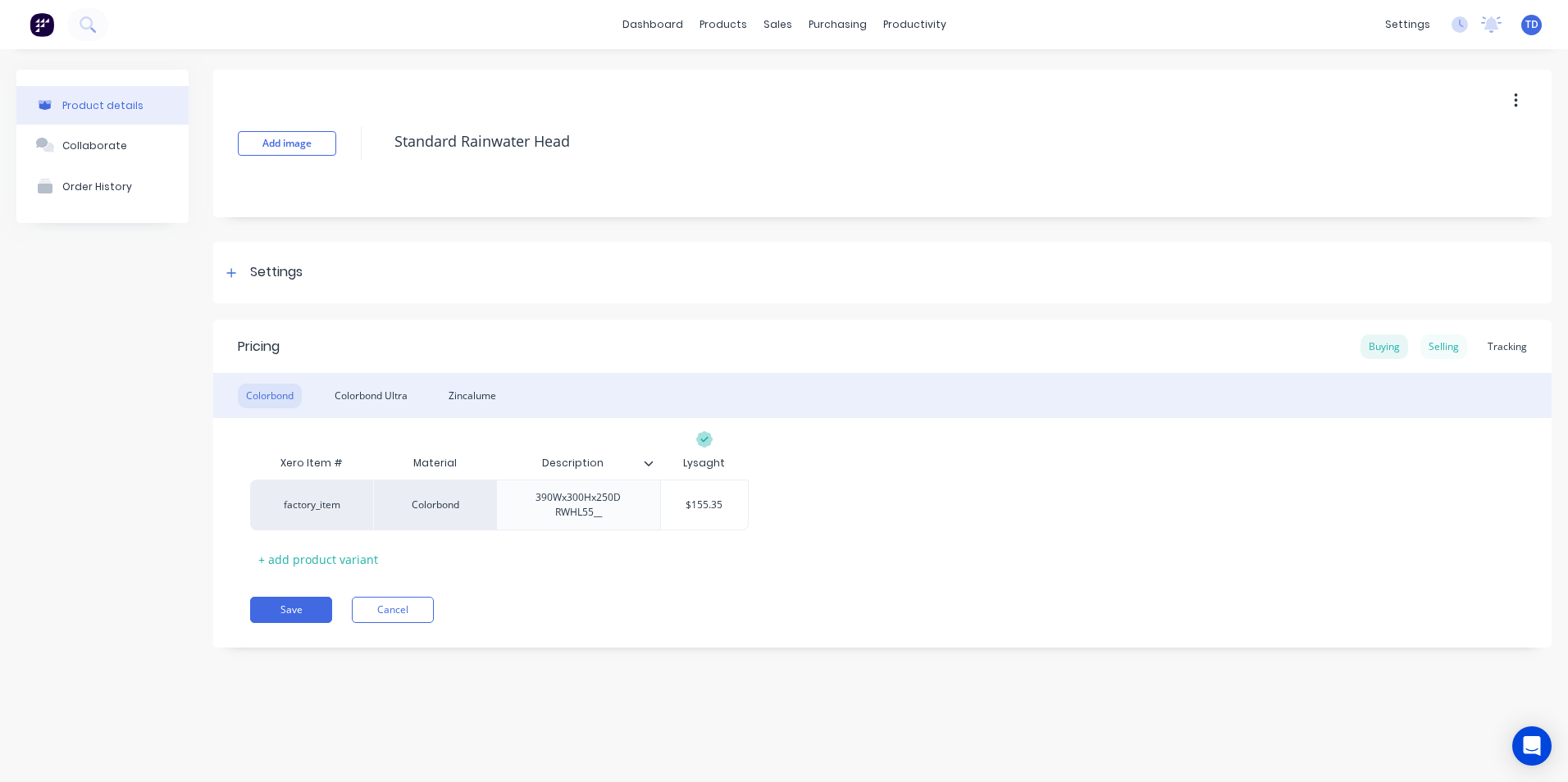
click at [1440, 349] on div "Selling" at bounding box center [1444, 347] width 47 height 24
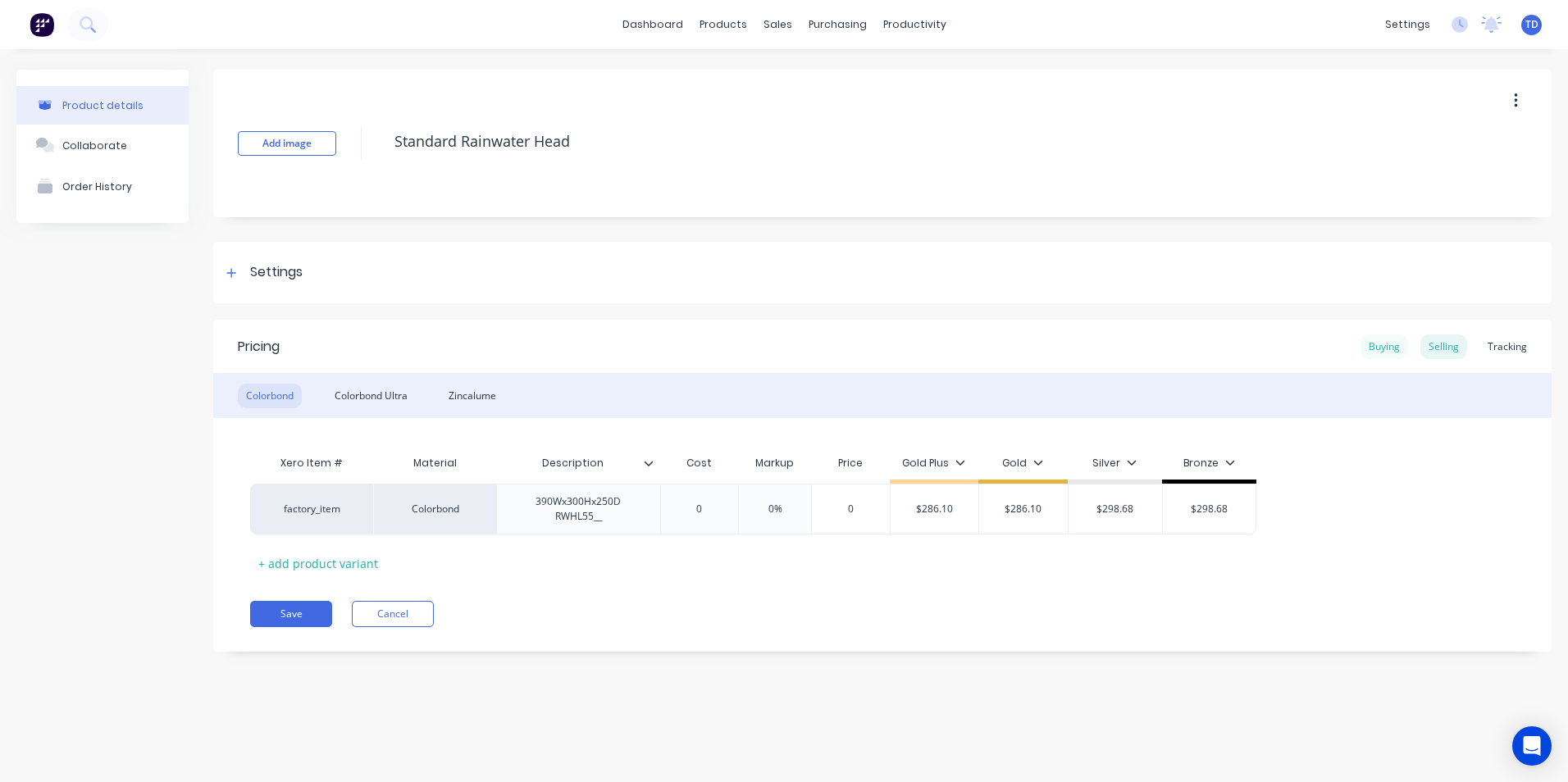
click at [1385, 344] on div "Buying" at bounding box center [1384, 347] width 48 height 24
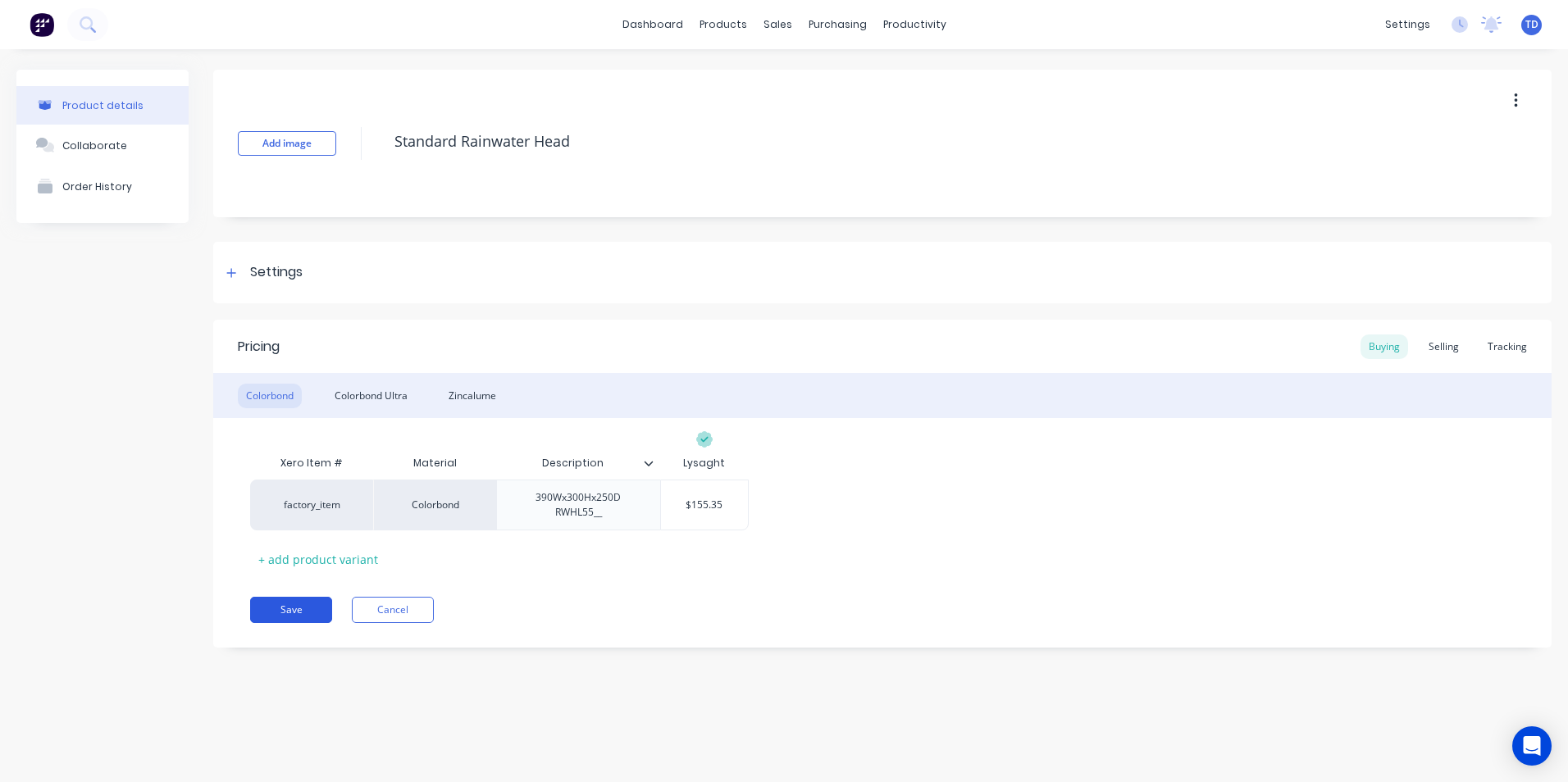
click at [302, 609] on button "Save" at bounding box center [291, 610] width 82 height 26
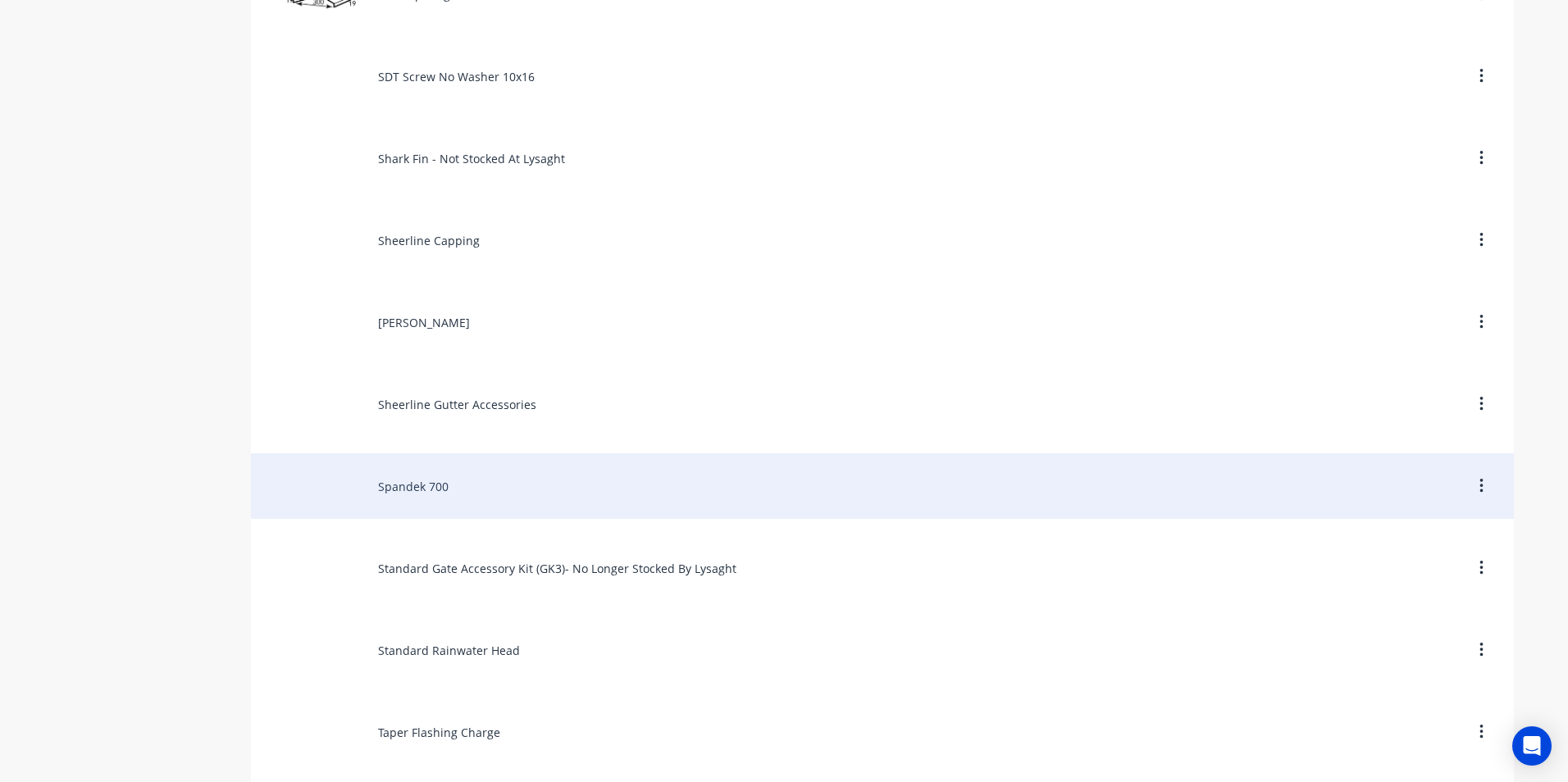
scroll to position [7381, 0]
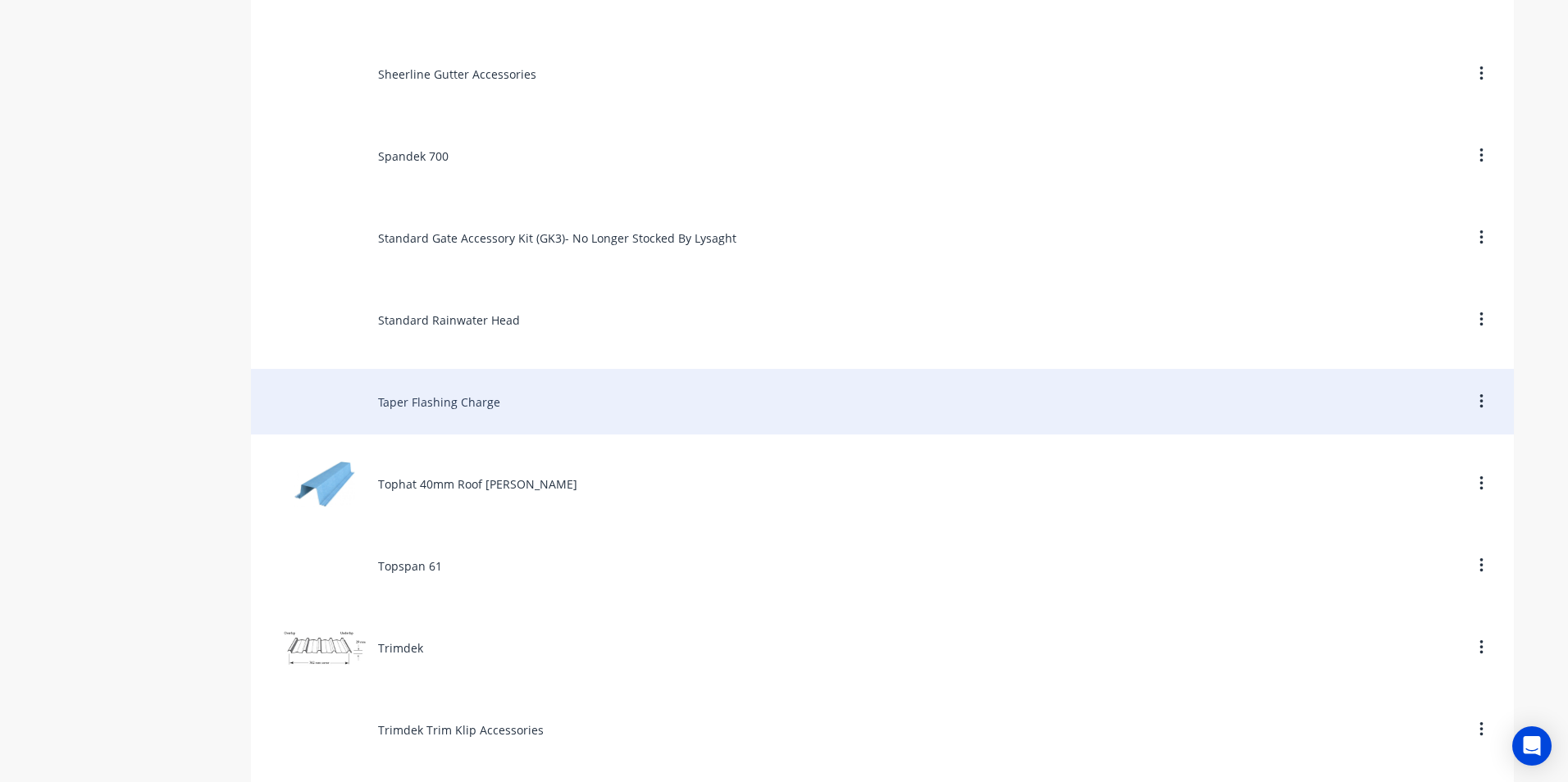
click at [393, 399] on div "Taper Flashing Charge" at bounding box center [882, 402] width 1262 height 65
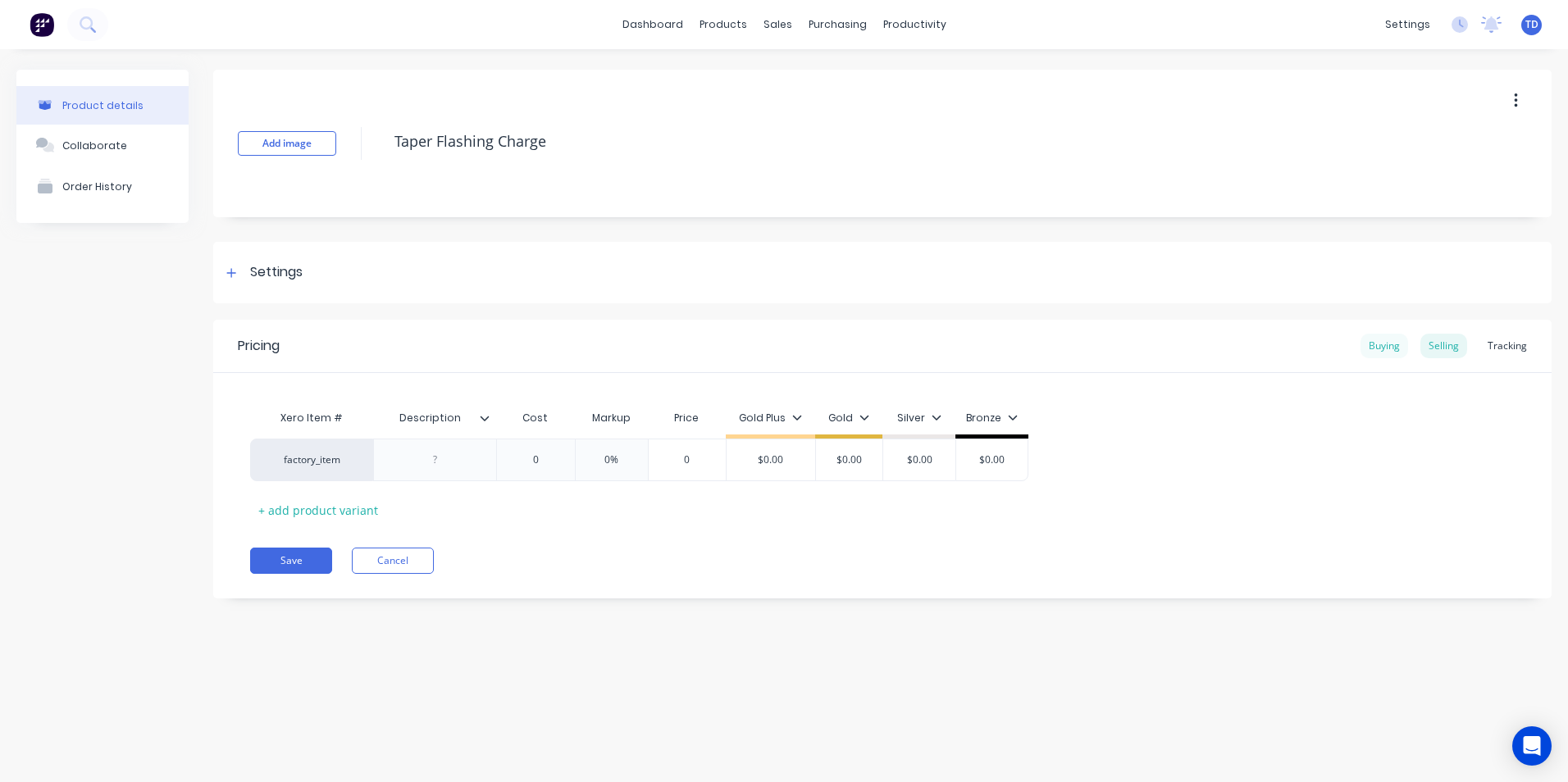
click at [1383, 352] on div "Buying" at bounding box center [1384, 346] width 48 height 24
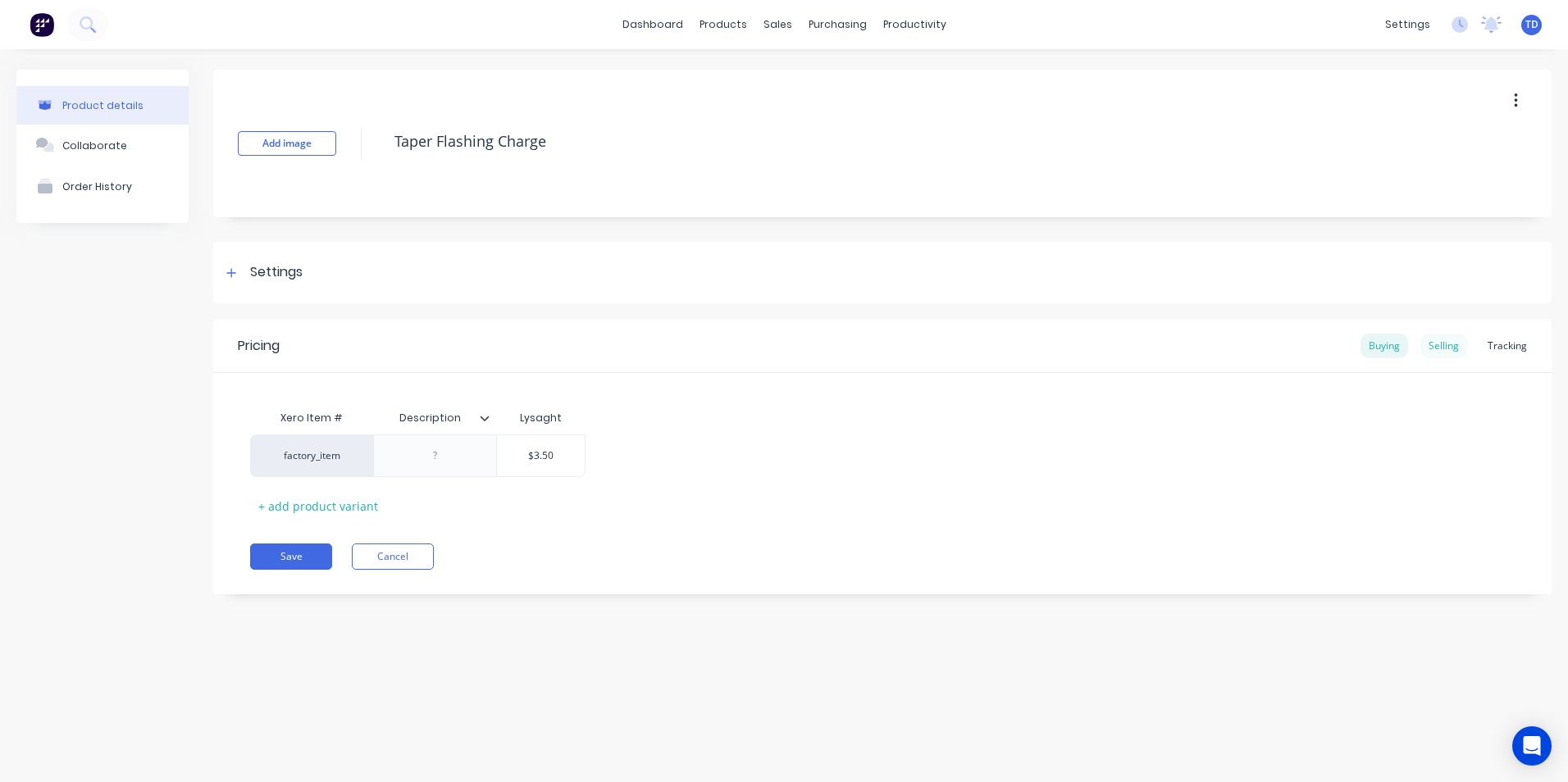
click at [1440, 357] on div "Selling" at bounding box center [1444, 346] width 47 height 24
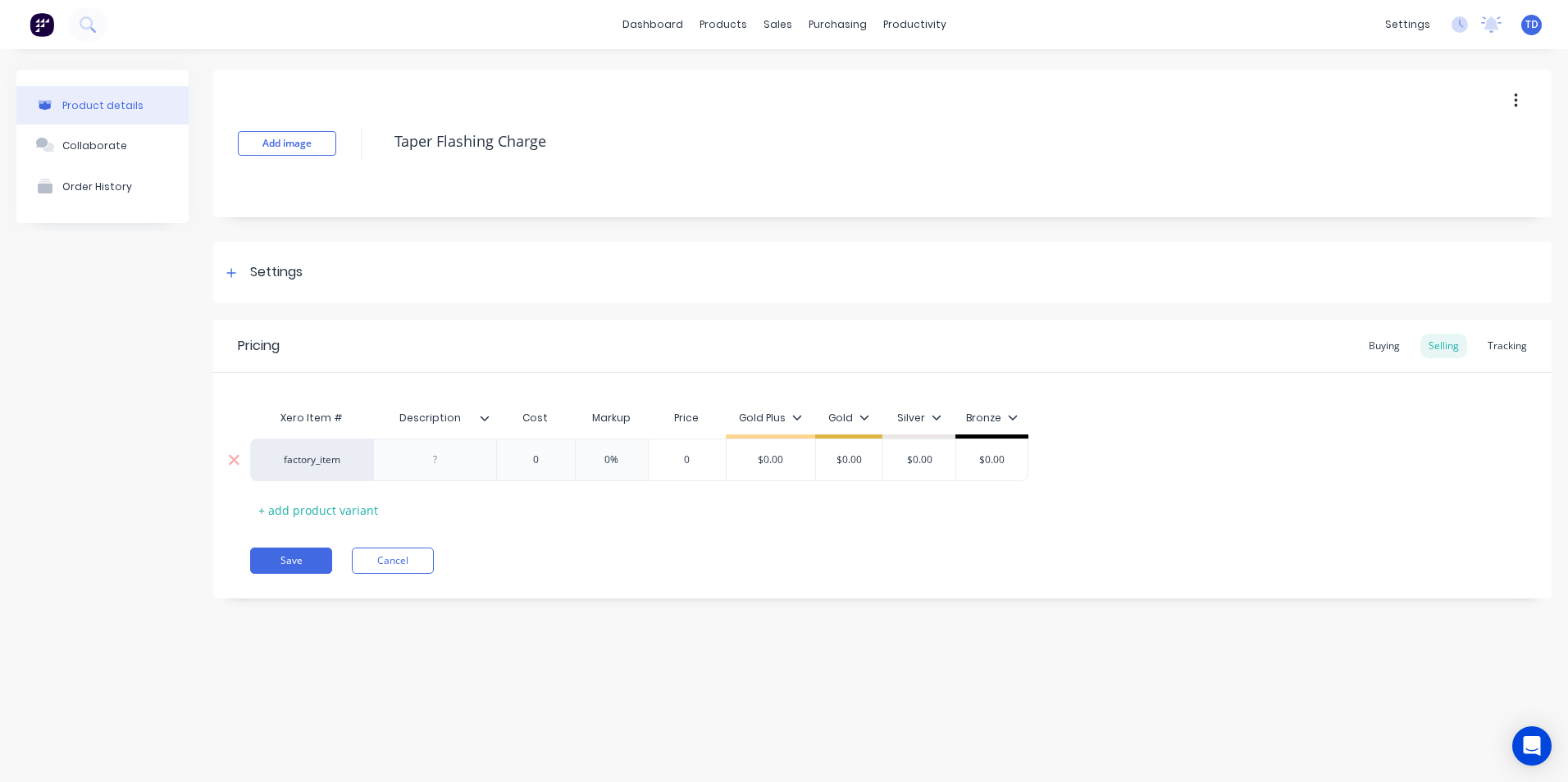
click at [791, 460] on input "$0.00" at bounding box center [771, 460] width 89 height 15
click at [281, 556] on button "Save" at bounding box center [291, 560] width 82 height 26
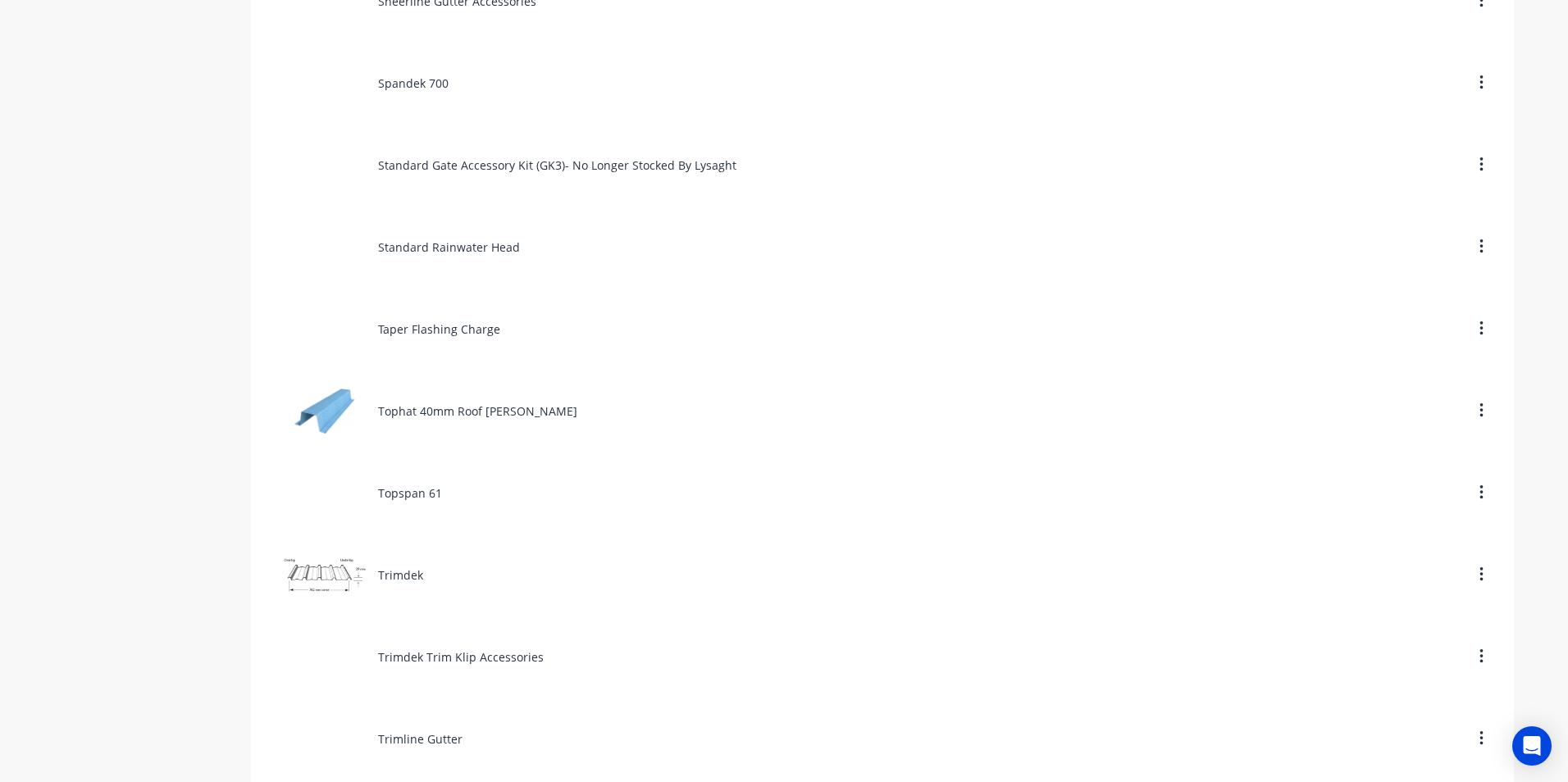
scroll to position [7463, 0]
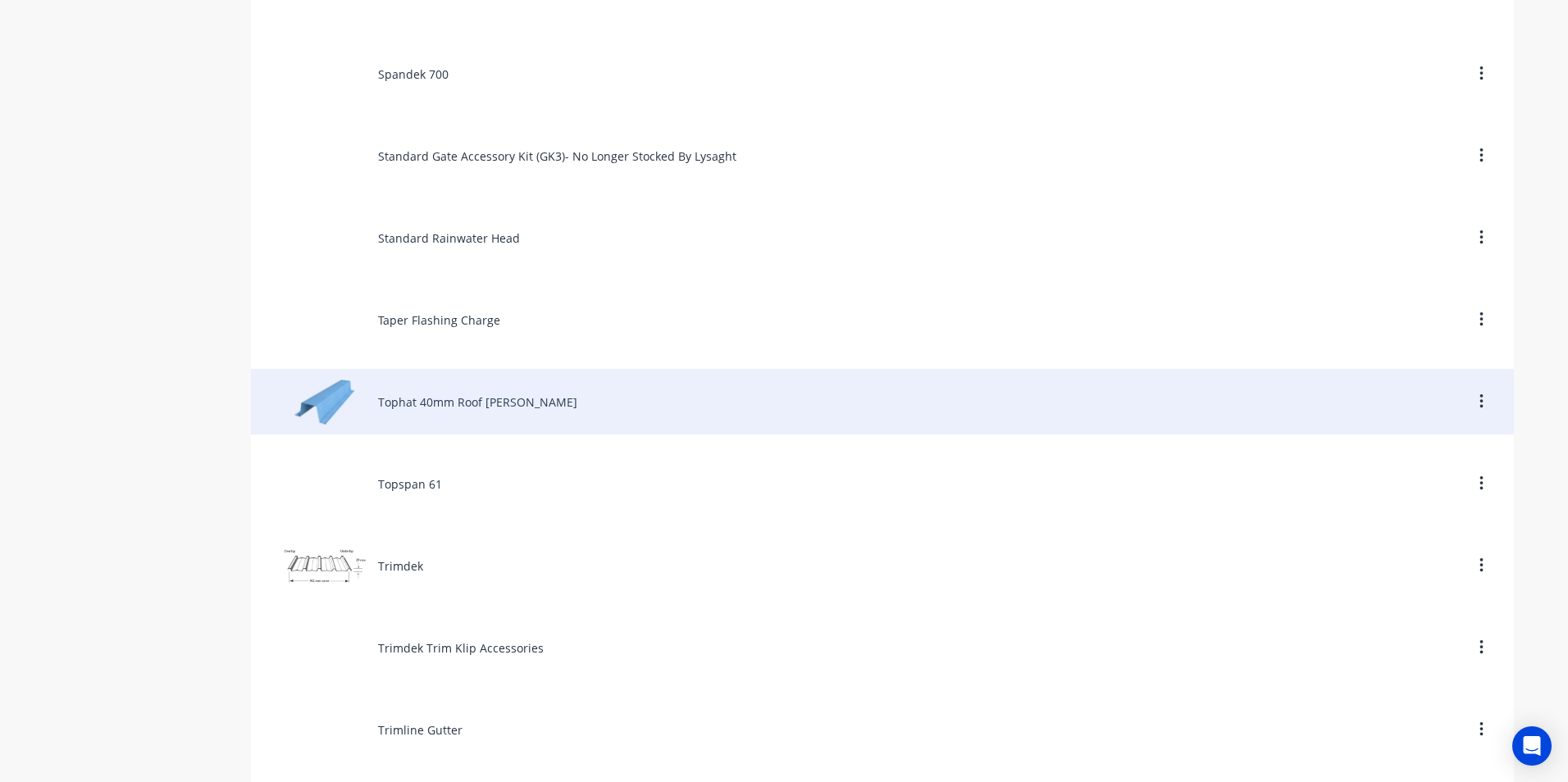
click at [409, 399] on div "Tophat 40mm Roof [PERSON_NAME]" at bounding box center [882, 402] width 1262 height 65
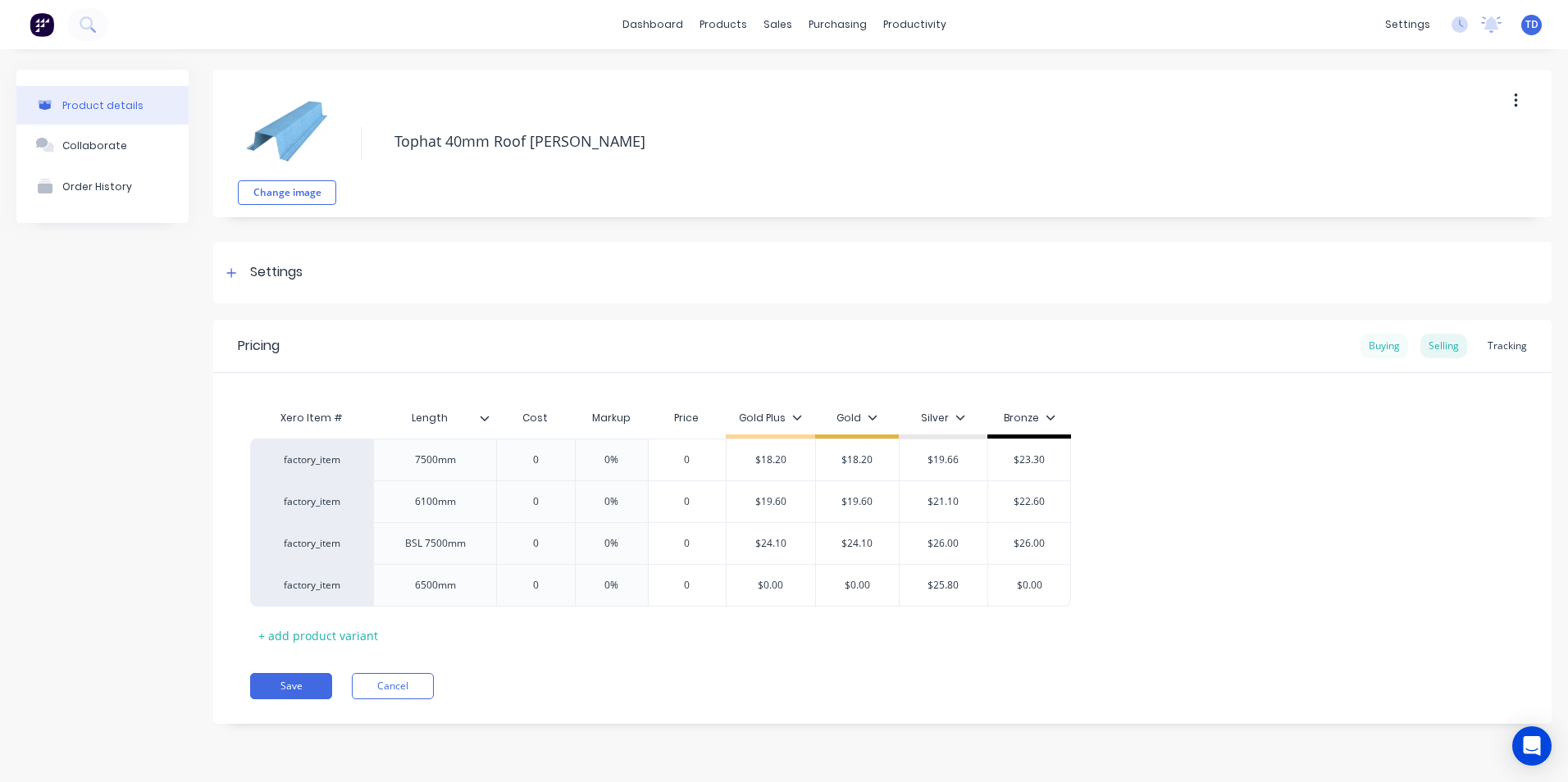
click at [1377, 349] on div "Buying" at bounding box center [1384, 346] width 48 height 24
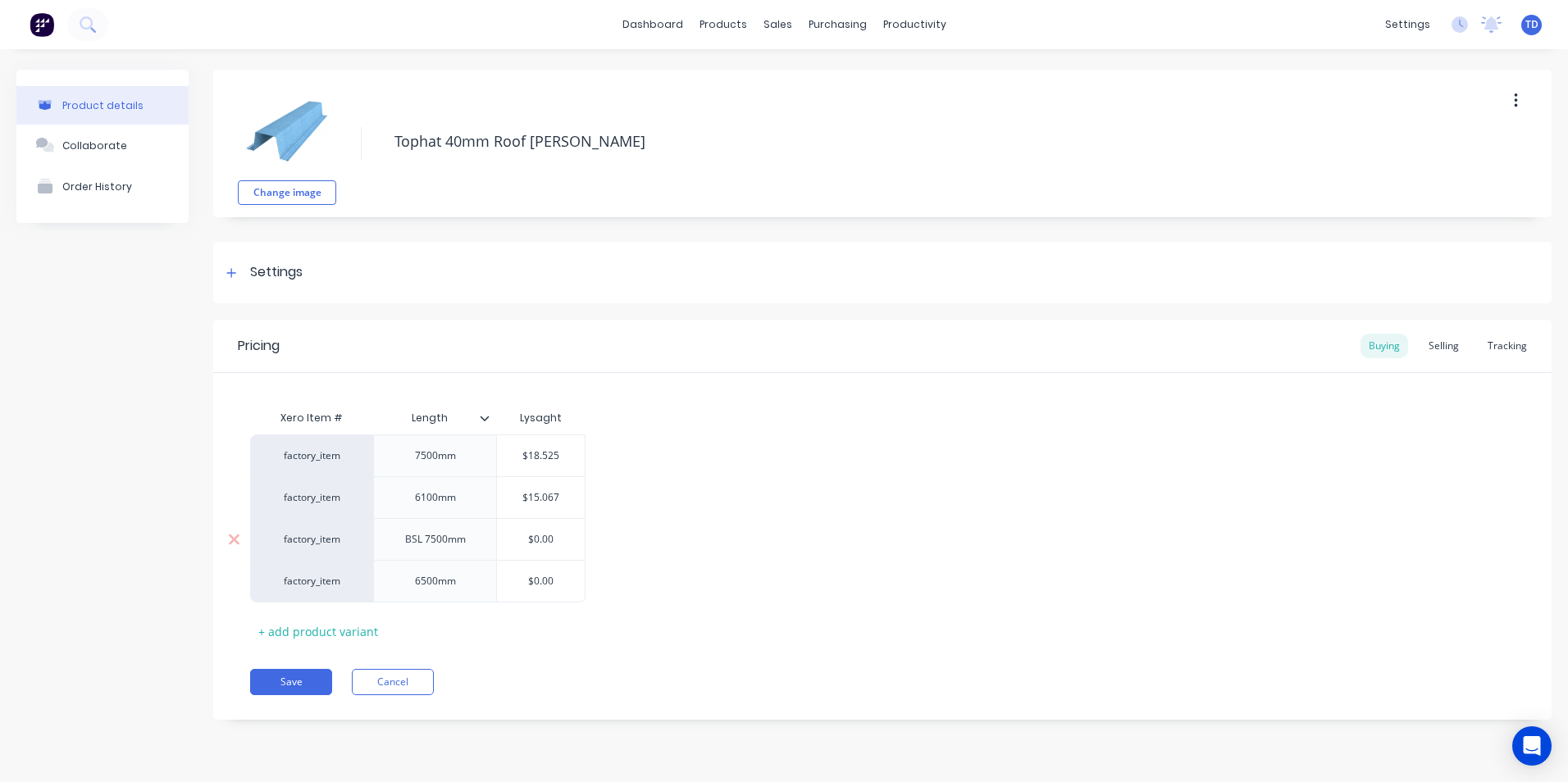
click at [575, 537] on input "$0.00" at bounding box center [541, 540] width 88 height 15
click at [567, 451] on input "$18.525" at bounding box center [541, 456] width 88 height 15
click at [733, 573] on div "factory_item 7500mm $0.00 $ factory_item 6100mm $15.067 factory_item BSL 7500mm…" at bounding box center [882, 518] width 1264 height 168
click at [297, 682] on button "Save" at bounding box center [291, 682] width 82 height 26
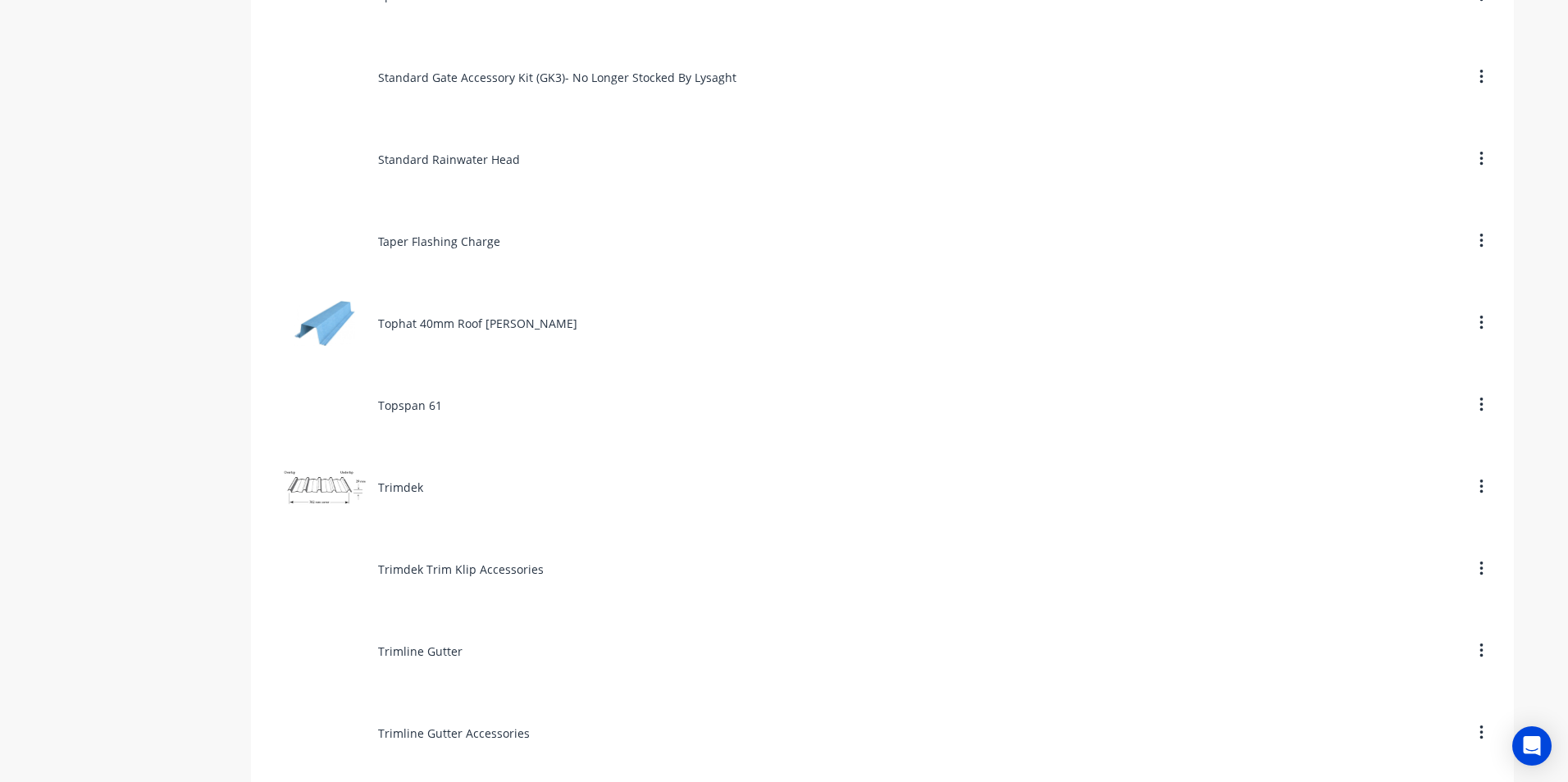
scroll to position [7545, 0]
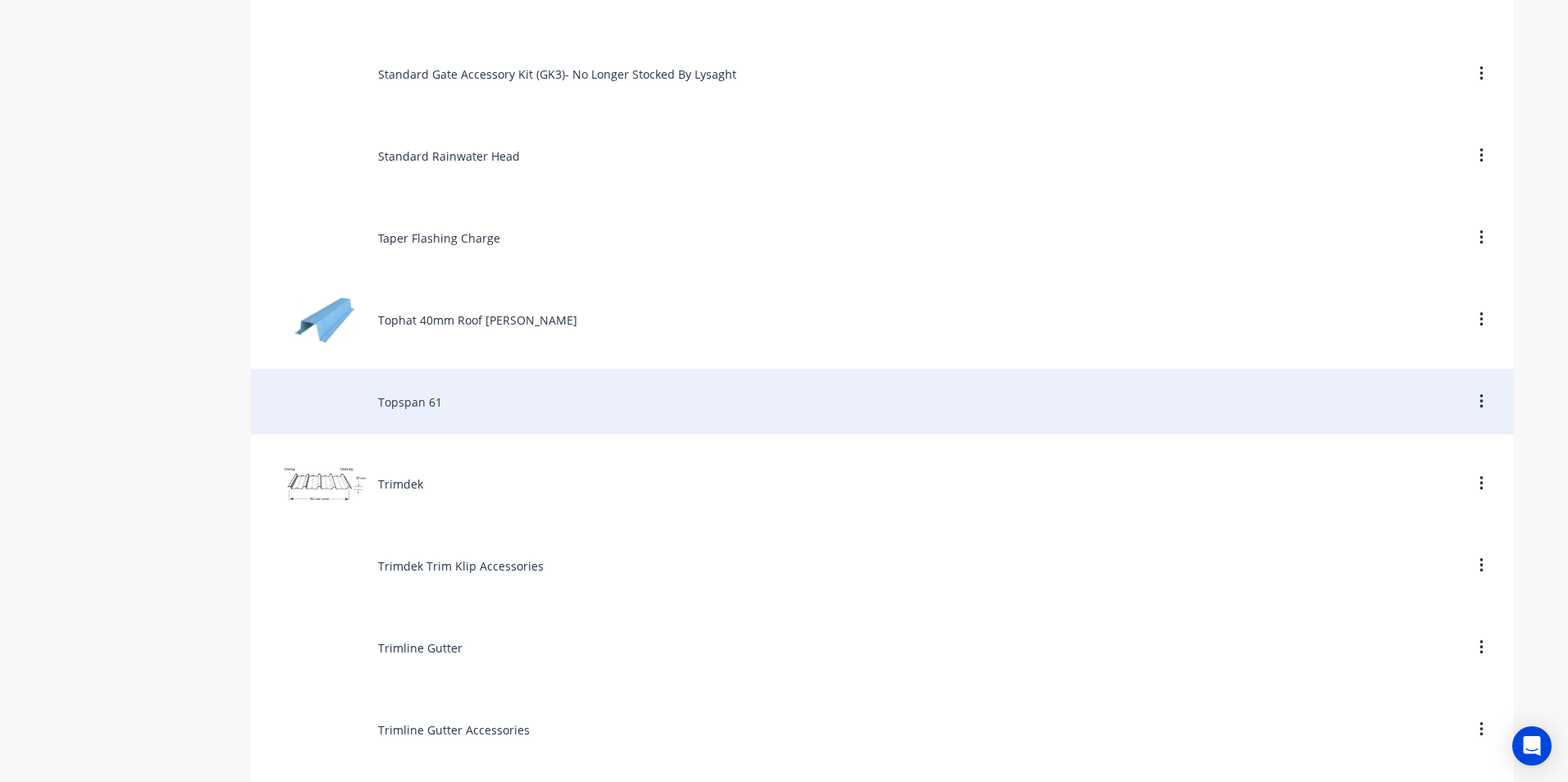
click at [398, 409] on div "Topspan 61" at bounding box center [882, 402] width 1262 height 65
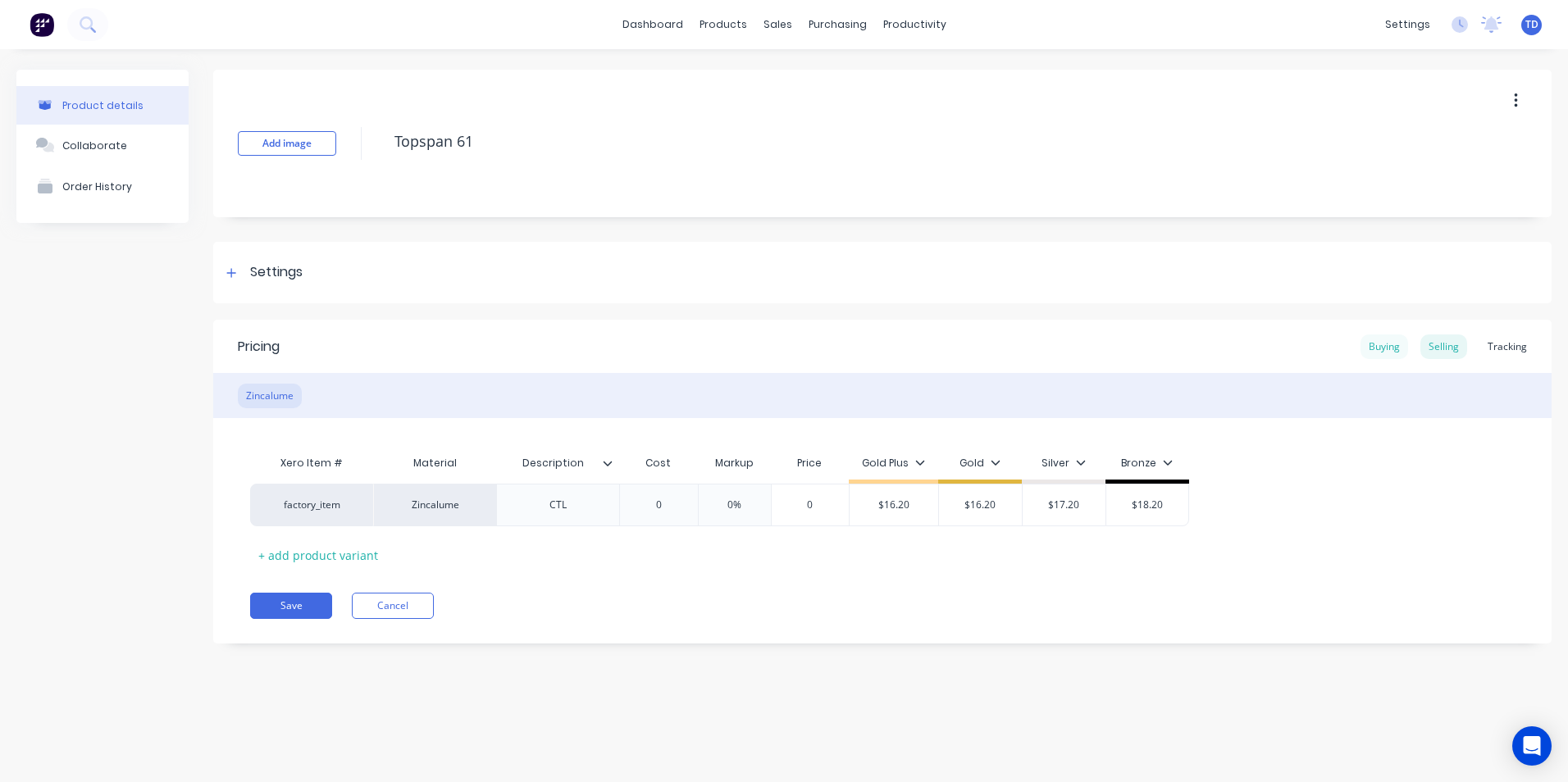
click at [1392, 347] on div "Buying" at bounding box center [1384, 347] width 48 height 24
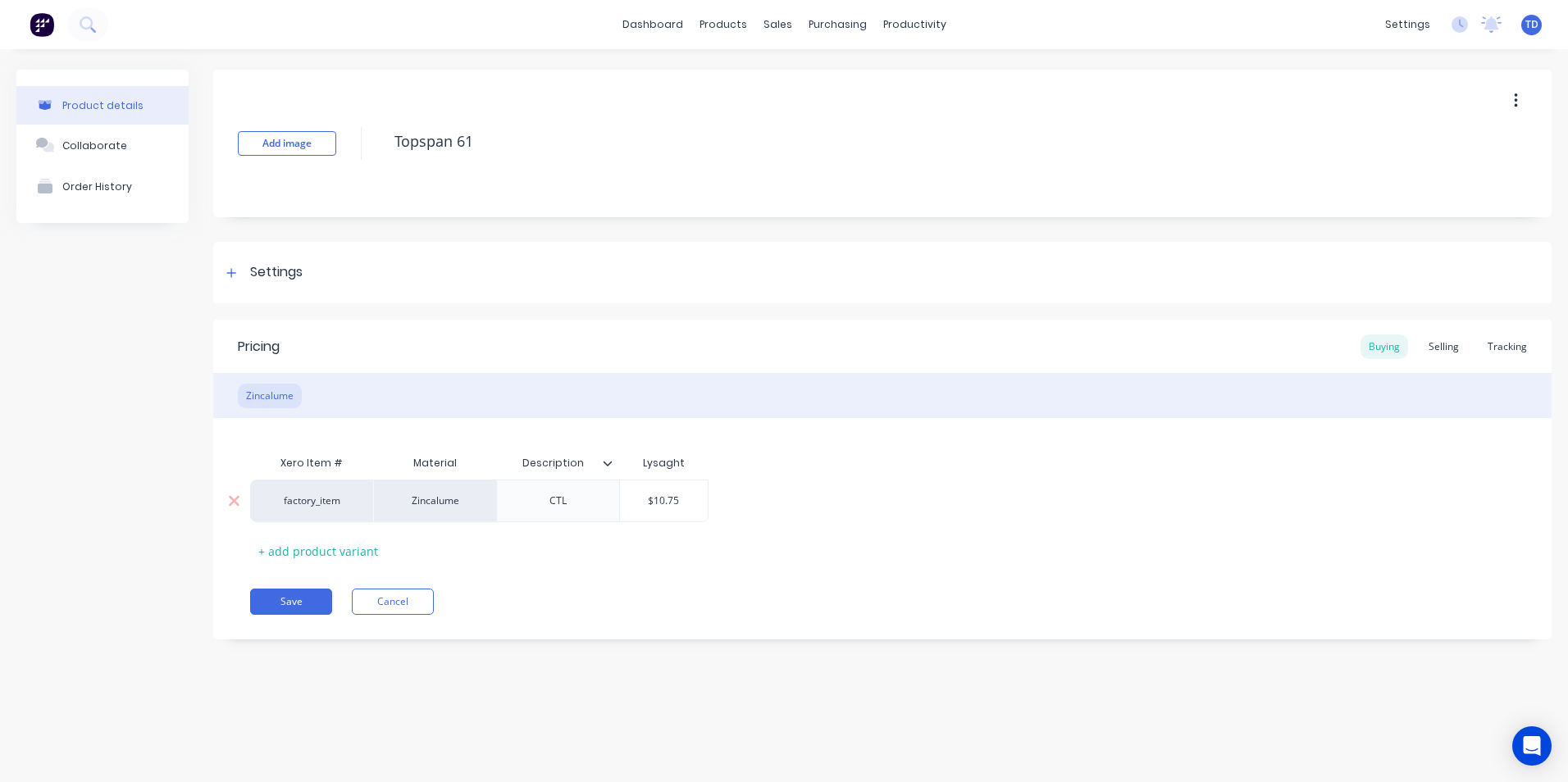
click at [589, 508] on div "CTL" at bounding box center [558, 501] width 82 height 21
click at [681, 512] on div "$10.75 $10.75" at bounding box center [664, 505] width 88 height 41
drag, startPoint x: 985, startPoint y: 445, endPoint x: 1235, endPoint y: 445, distance: 250.0
click at [986, 445] on div "Xero Item # Material Description Lysaght factory_item Zincalume 0.75BMT Per Met…" at bounding box center [882, 491] width 1339 height 146
click at [1462, 346] on div "Selling" at bounding box center [1444, 347] width 47 height 24
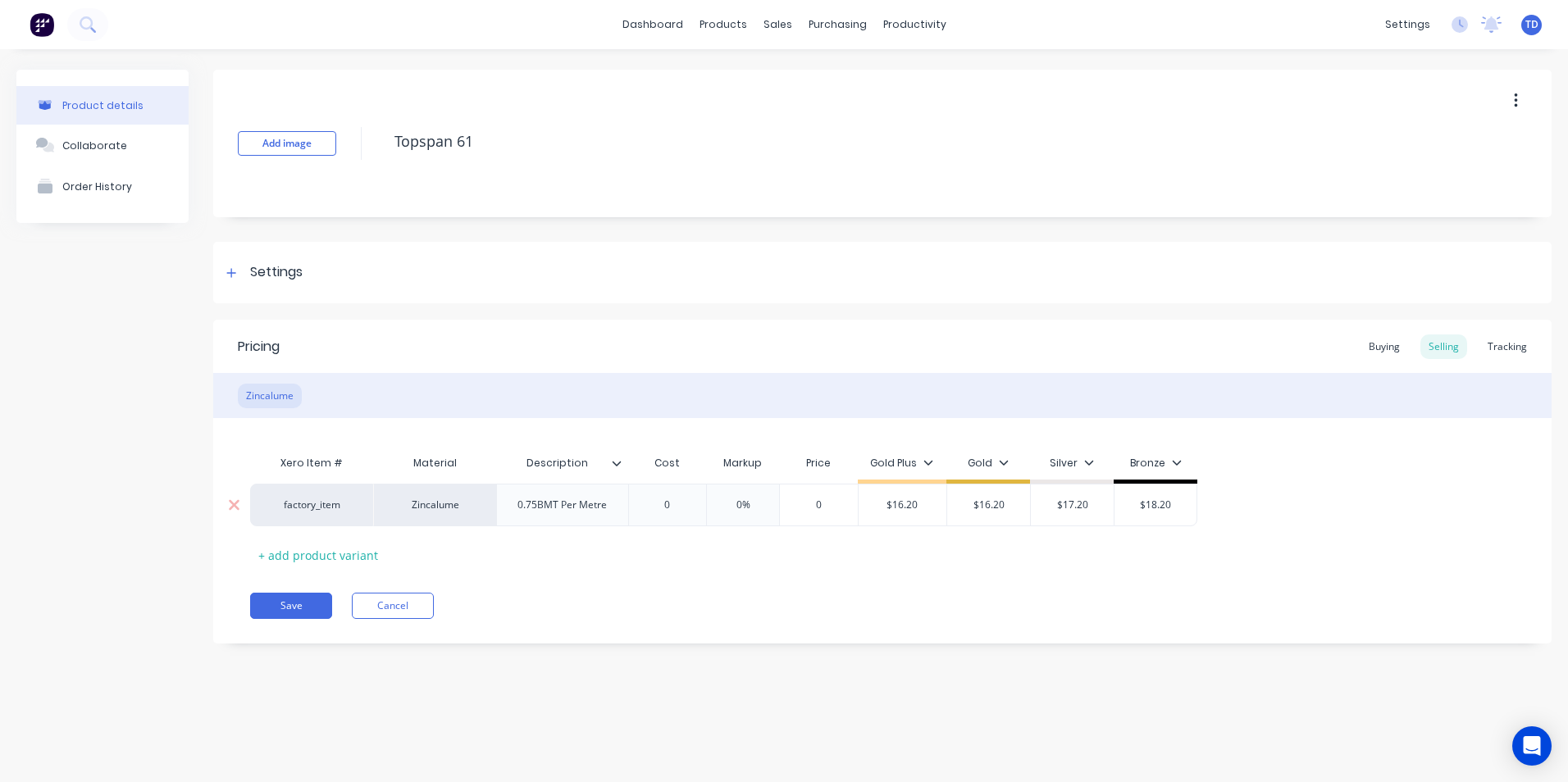
click at [929, 508] on input "$16.20" at bounding box center [903, 506] width 89 height 15
click at [301, 607] on button "Save" at bounding box center [291, 605] width 82 height 26
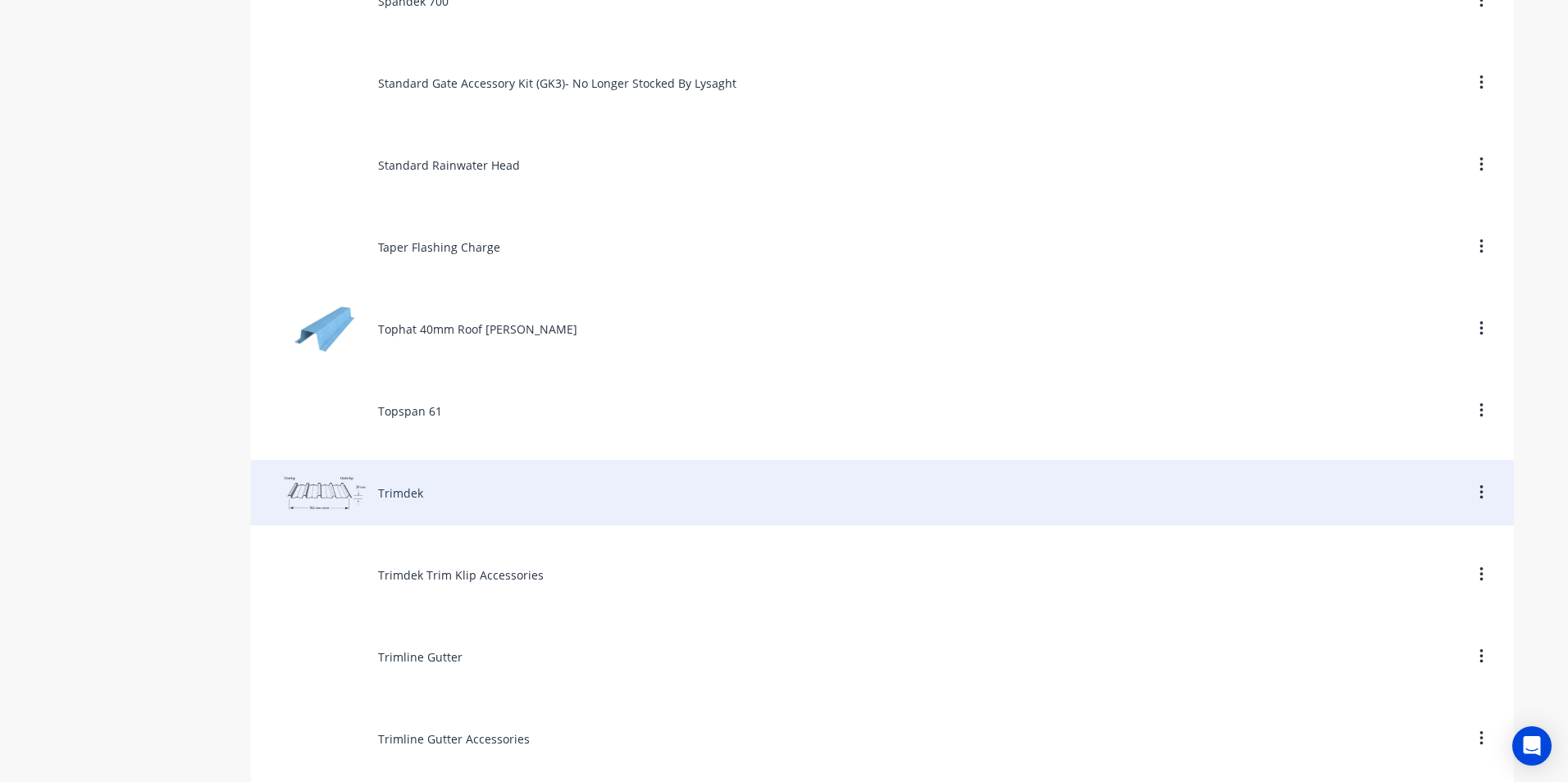
scroll to position [7545, 0]
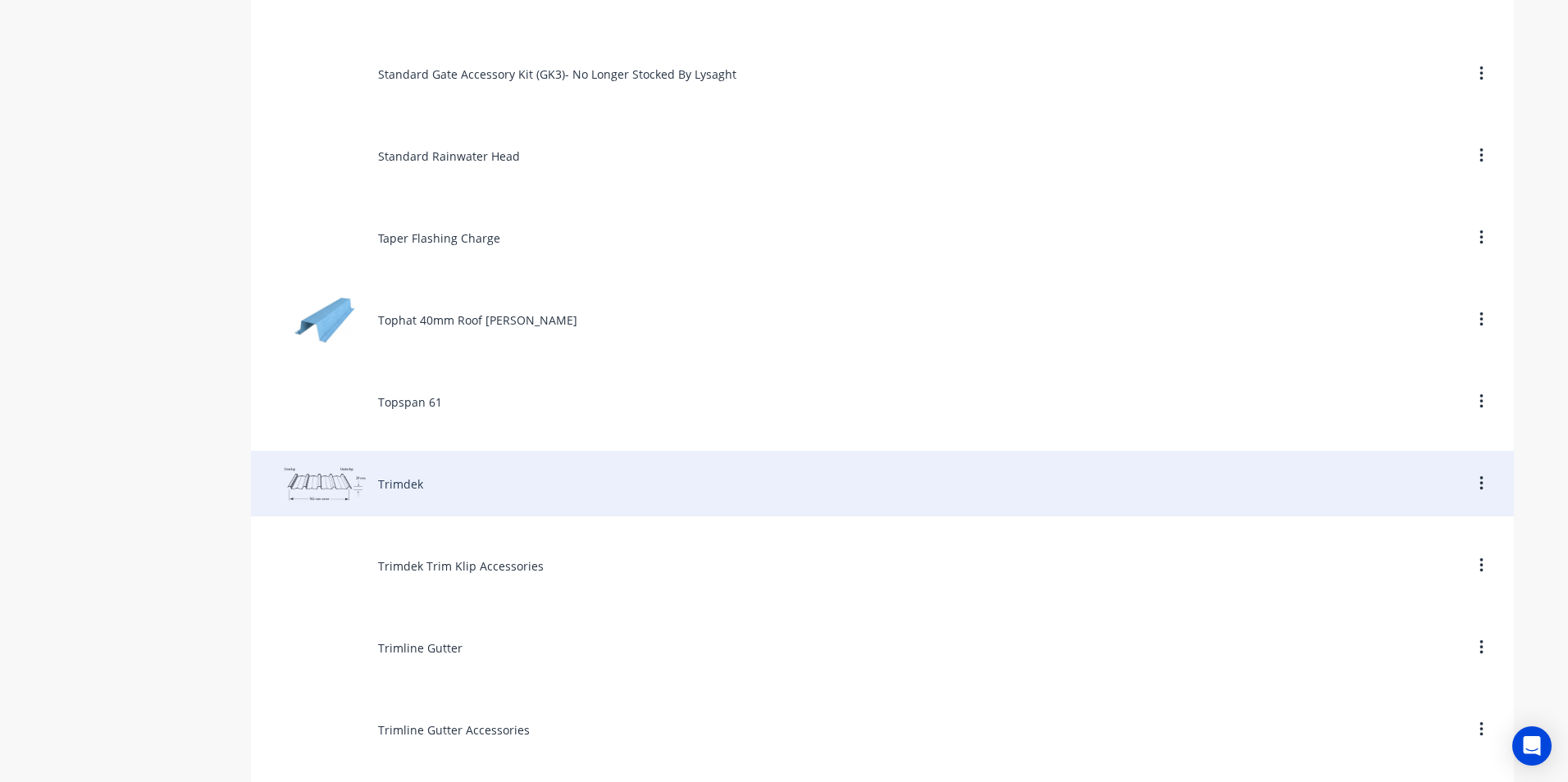
click at [399, 482] on div "Trimdek" at bounding box center [882, 484] width 1262 height 65
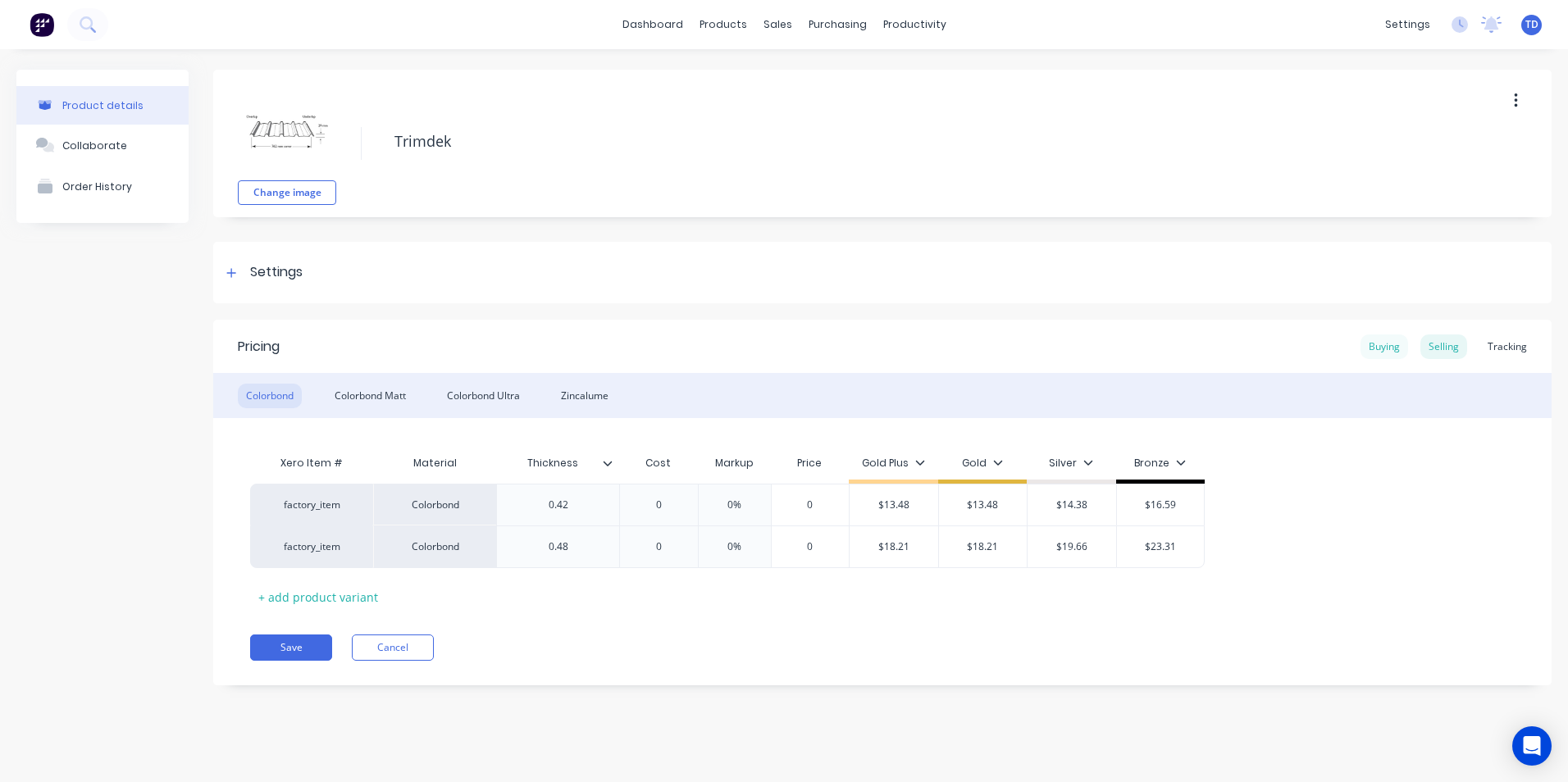
click at [1378, 348] on div "Buying" at bounding box center [1384, 347] width 48 height 24
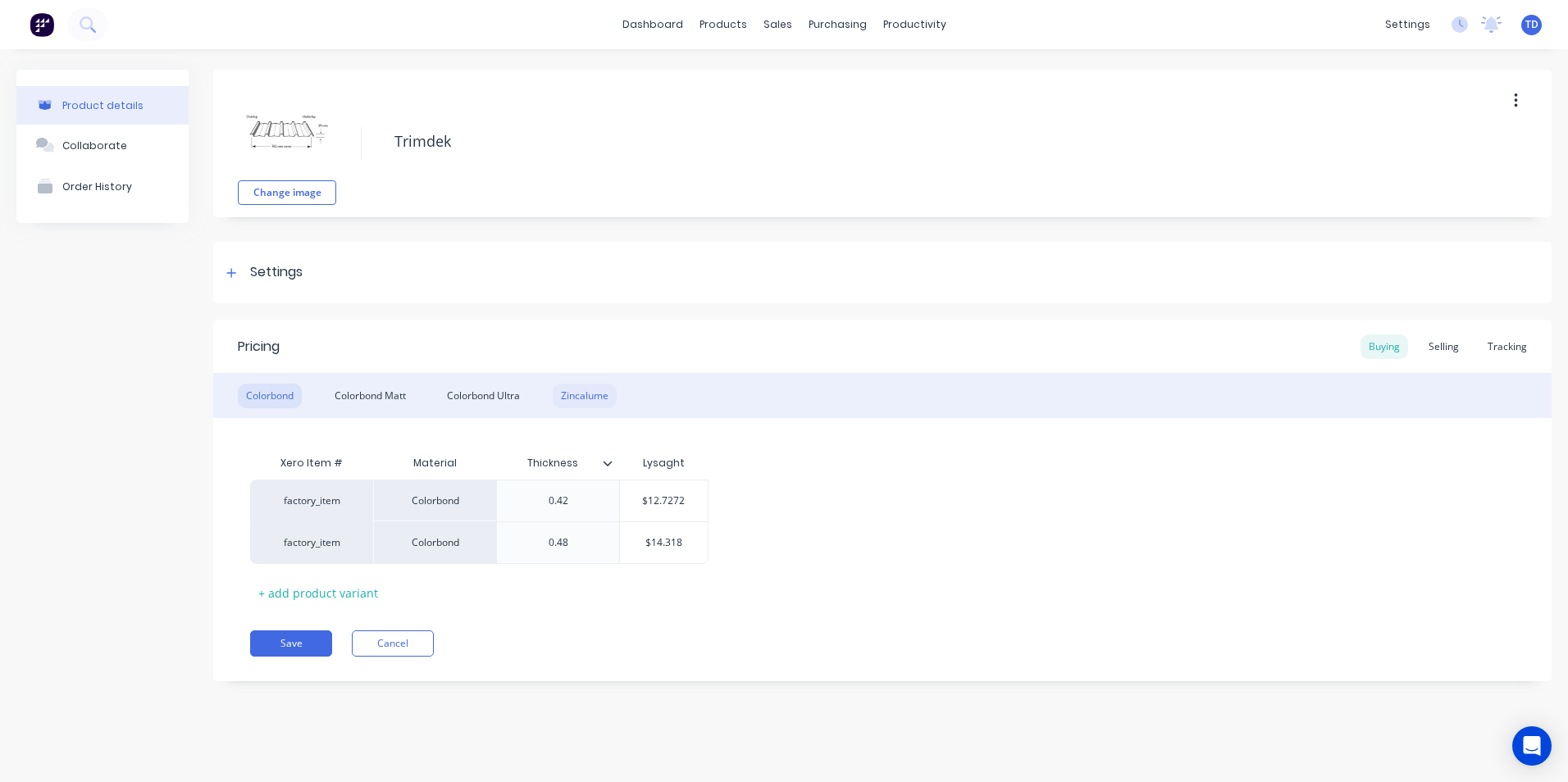
click at [593, 387] on div "Zincalume" at bounding box center [584, 395] width 64 height 24
click at [272, 394] on div "Colorbond" at bounding box center [270, 395] width 64 height 24
click at [684, 497] on input "$12.7272" at bounding box center [664, 502] width 88 height 15
click at [1451, 347] on div "Selling" at bounding box center [1444, 347] width 47 height 24
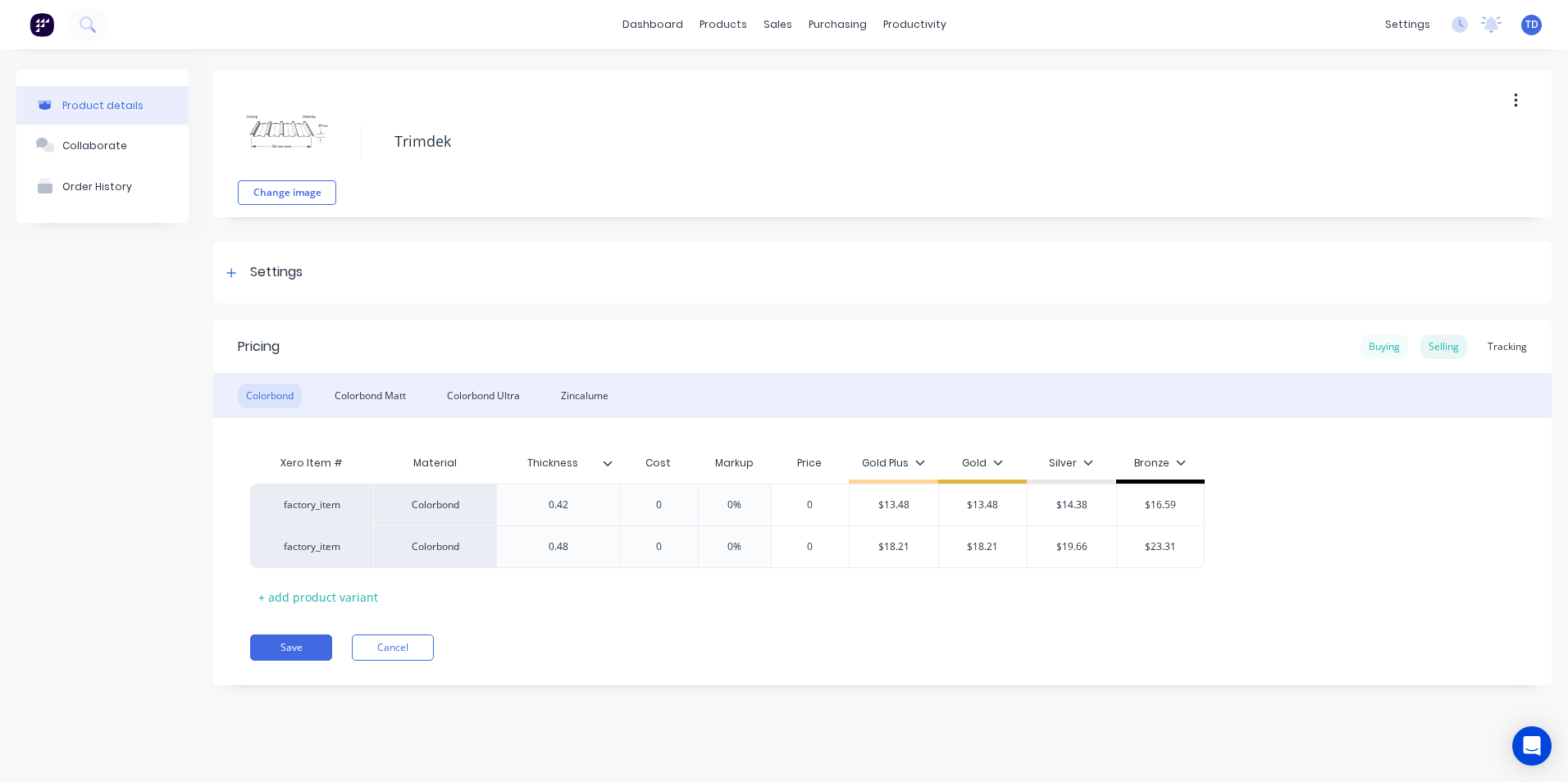
click at [1383, 341] on div "Buying" at bounding box center [1384, 347] width 48 height 24
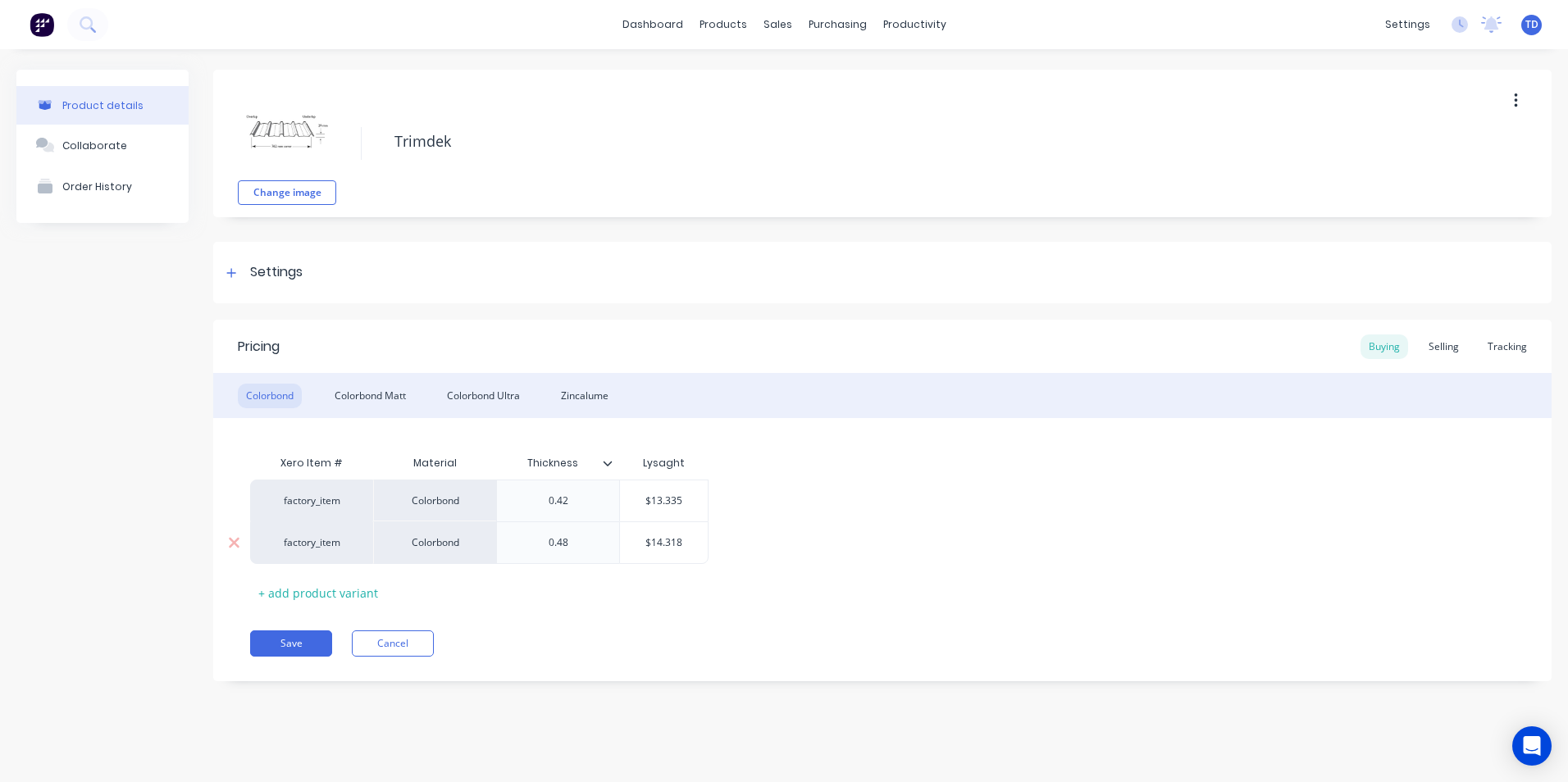
click at [682, 541] on input "$14.318" at bounding box center [664, 543] width 88 height 15
click at [380, 395] on div "Colorbond Matt" at bounding box center [370, 395] width 88 height 24
click at [686, 504] on input "$0.00" at bounding box center [664, 502] width 88 height 15
click at [708, 553] on div "factory_item Colorbond Matt 0.42 $15.529 15.529 factory_item Colorbond Matt 0.4…" at bounding box center [882, 522] width 1264 height 85
click at [1437, 352] on div "Selling" at bounding box center [1444, 347] width 47 height 24
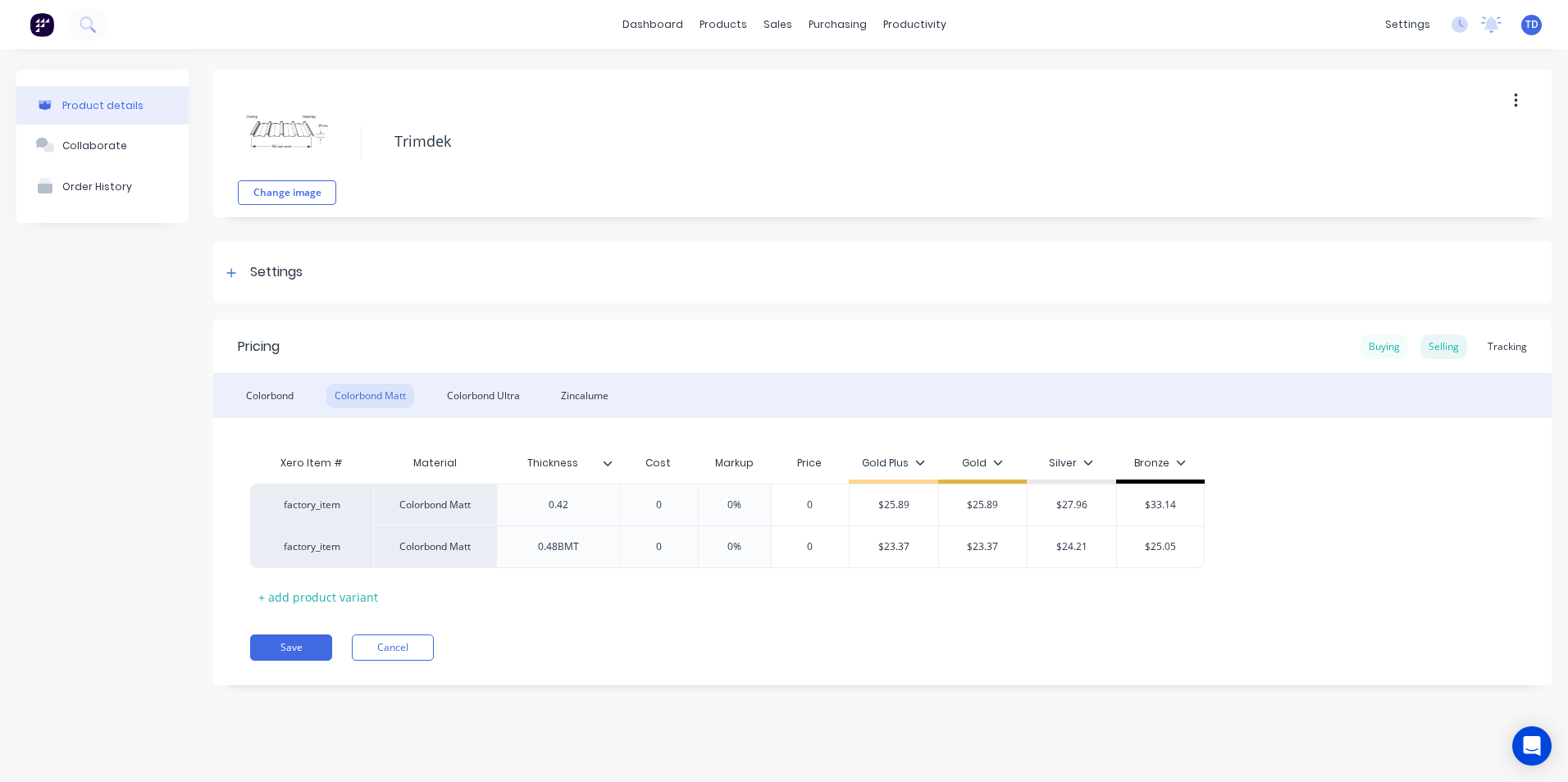
click at [1401, 346] on div "Buying" at bounding box center [1384, 347] width 48 height 24
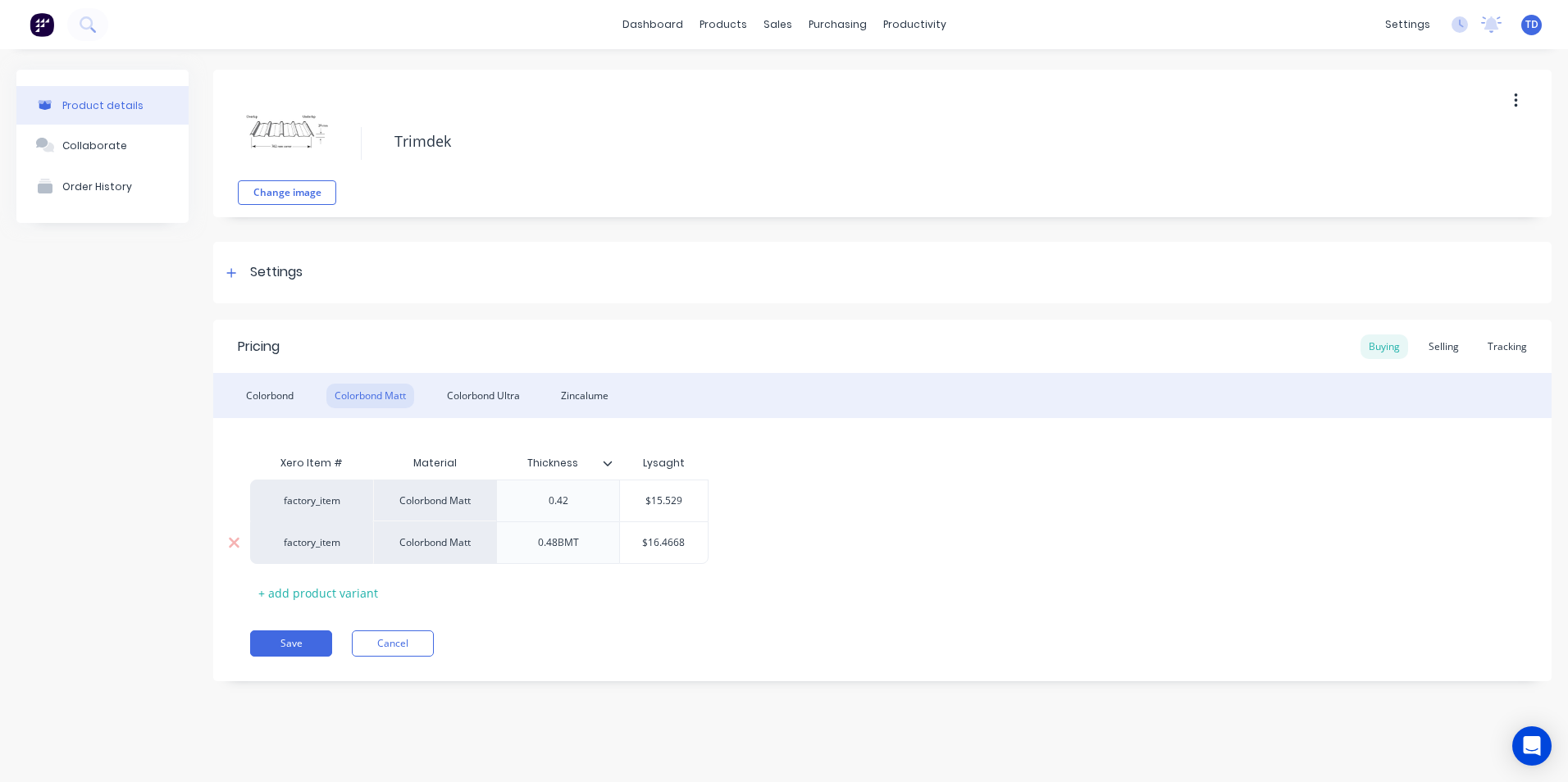
click at [690, 538] on input "$16.4668" at bounding box center [664, 543] width 88 height 15
click at [1447, 353] on div "Selling" at bounding box center [1444, 347] width 47 height 24
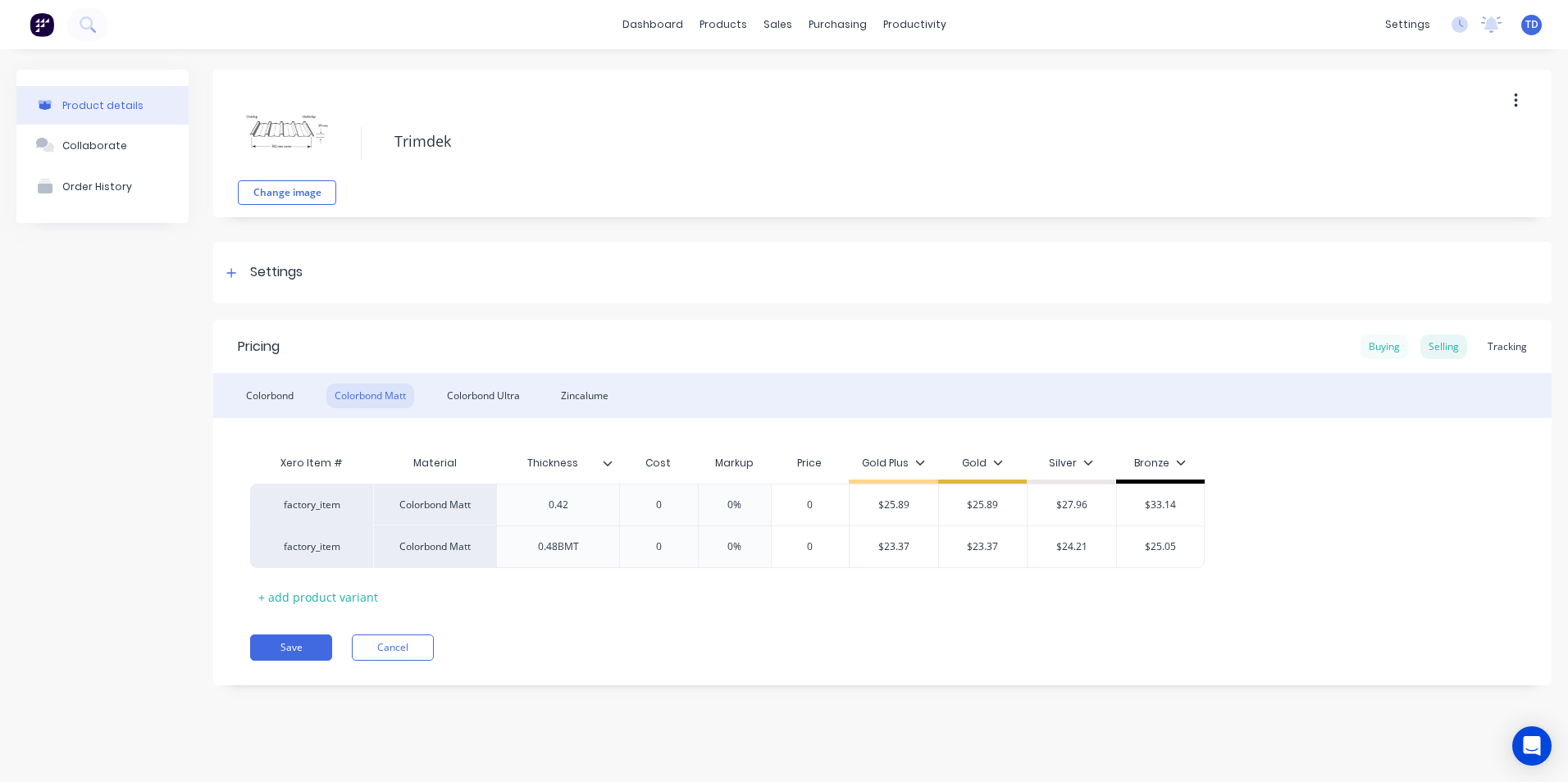
click at [1380, 352] on div "Buying" at bounding box center [1384, 347] width 48 height 24
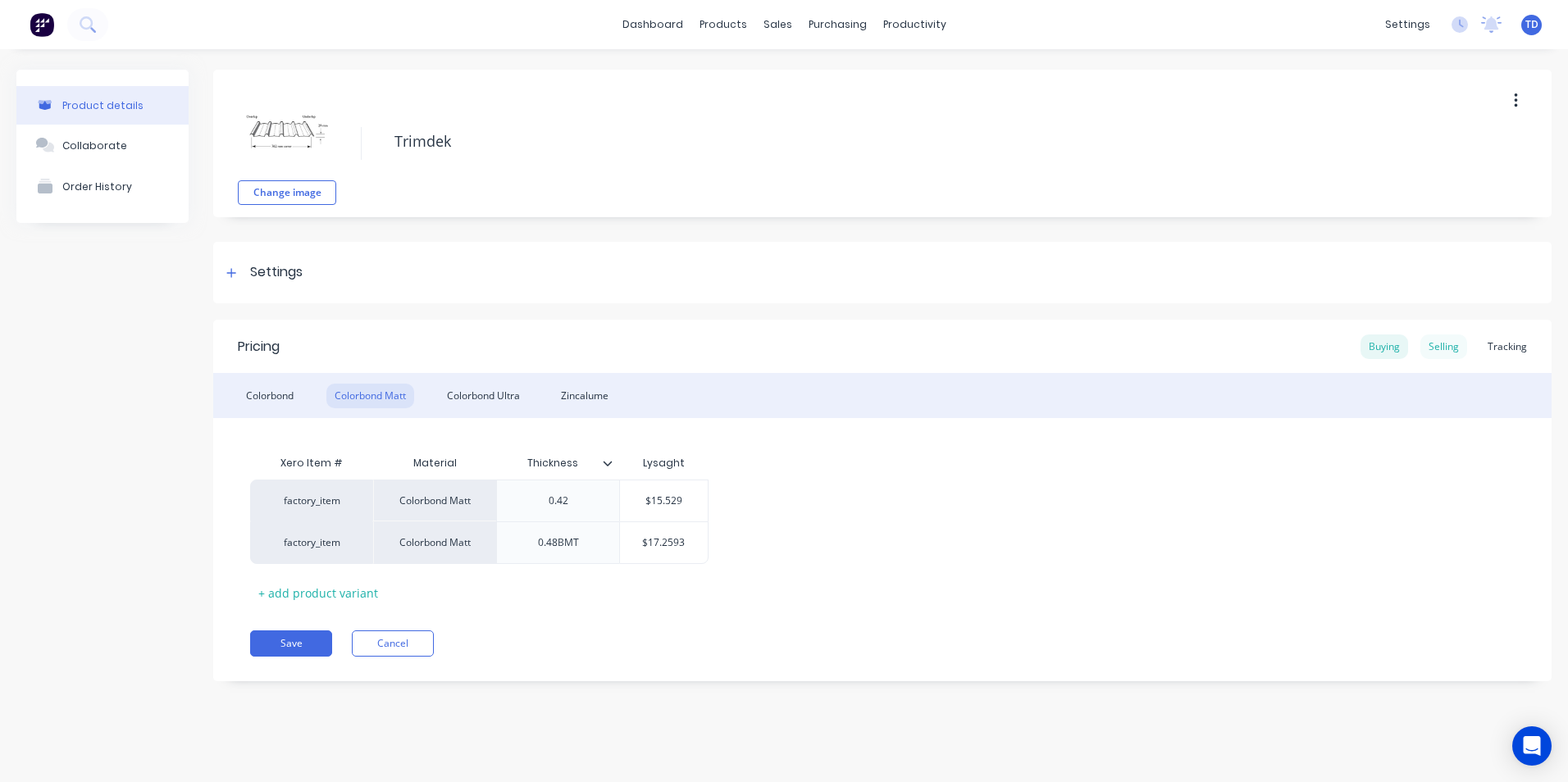
click at [1437, 344] on div "Selling" at bounding box center [1444, 347] width 47 height 24
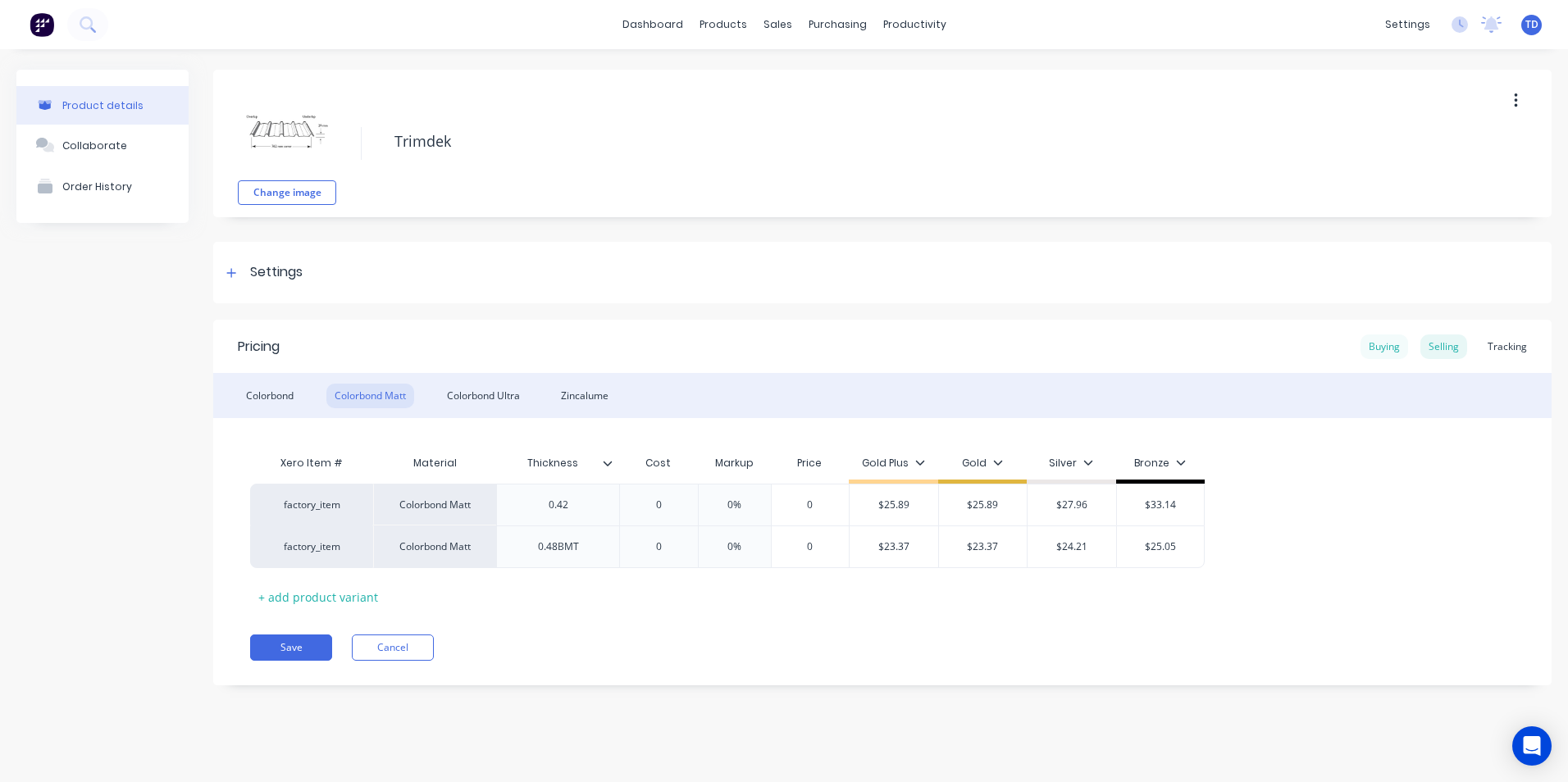
click at [1372, 345] on div "Buying" at bounding box center [1384, 347] width 48 height 24
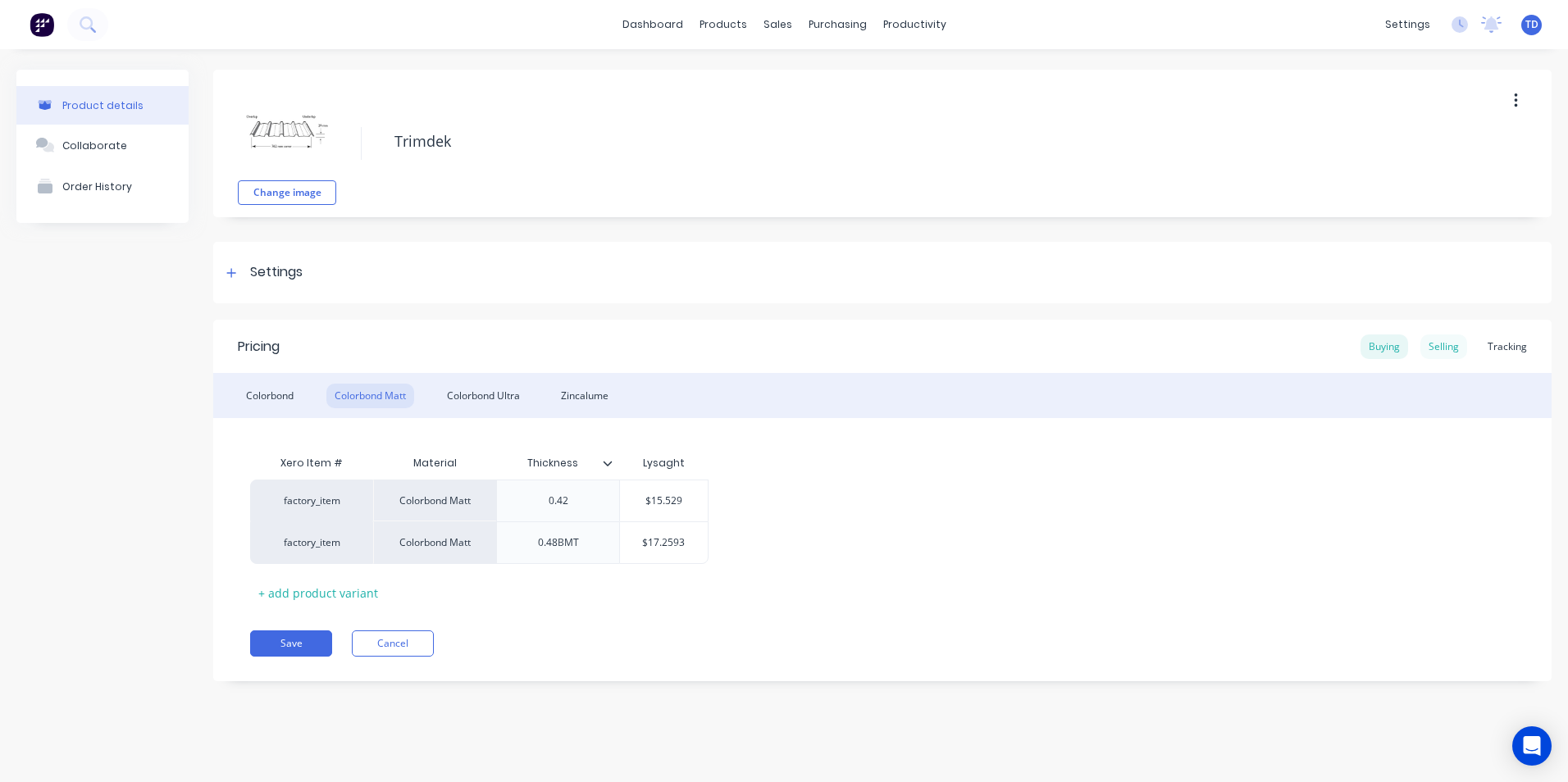
click at [1462, 346] on div "Selling" at bounding box center [1444, 347] width 47 height 24
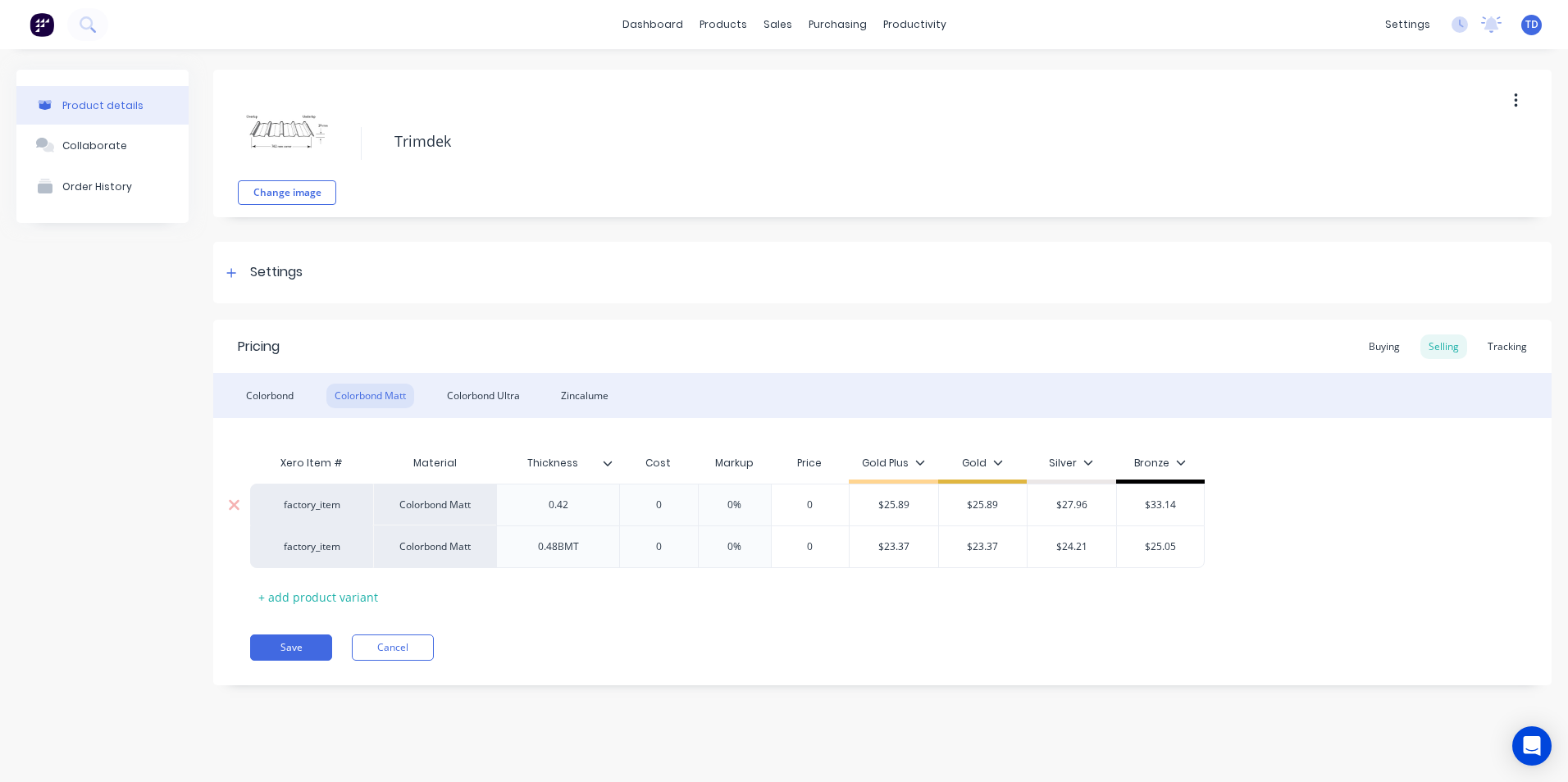
click at [916, 502] on input "$25.89" at bounding box center [894, 506] width 89 height 15
click at [480, 395] on div "Colorbond Ultra" at bounding box center [483, 395] width 90 height 24
click at [1371, 345] on div "Buying" at bounding box center [1384, 347] width 48 height 24
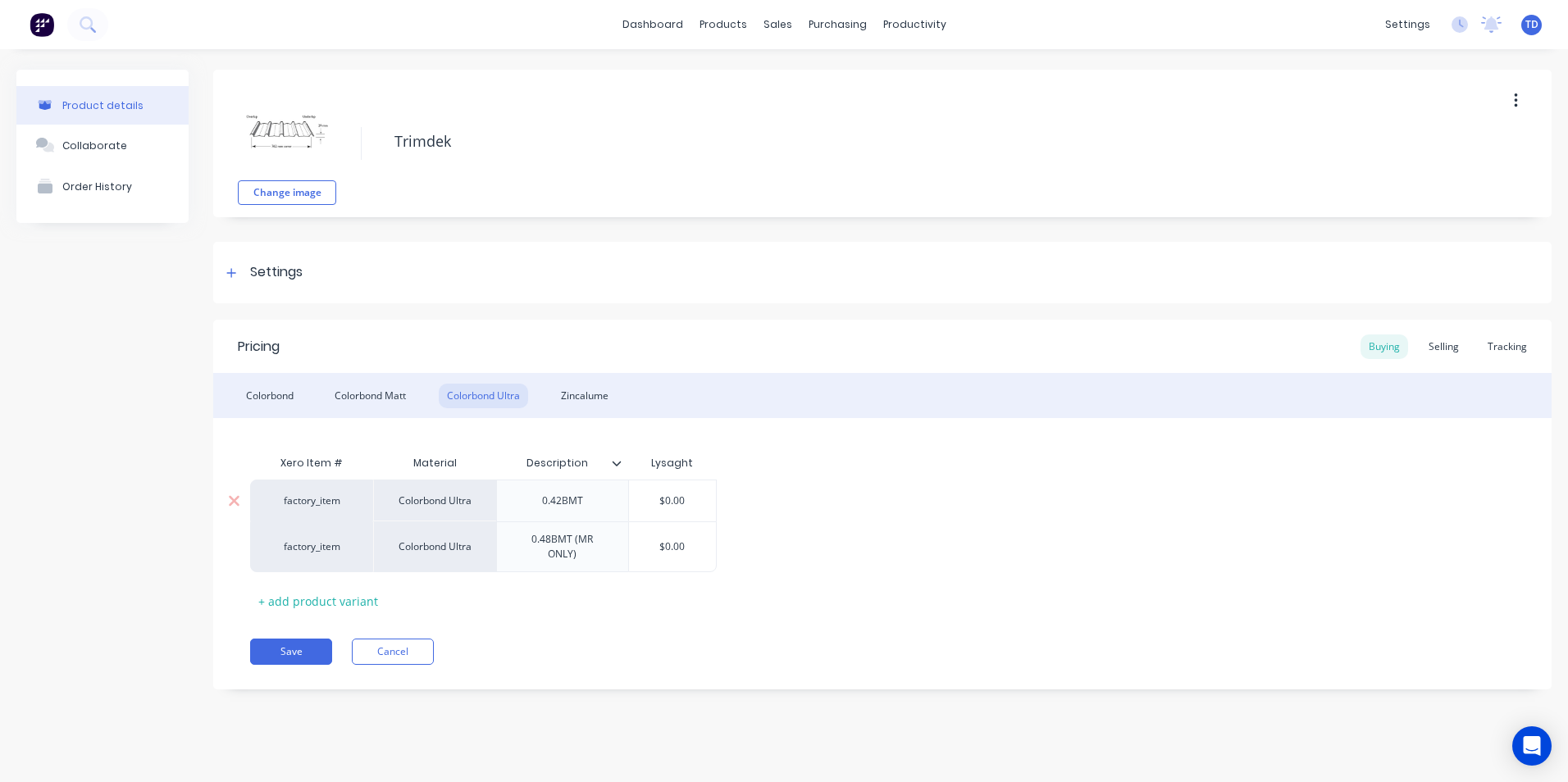
click at [695, 501] on input "$0.00" at bounding box center [672, 502] width 88 height 15
click at [1442, 342] on div "Selling" at bounding box center [1444, 347] width 47 height 24
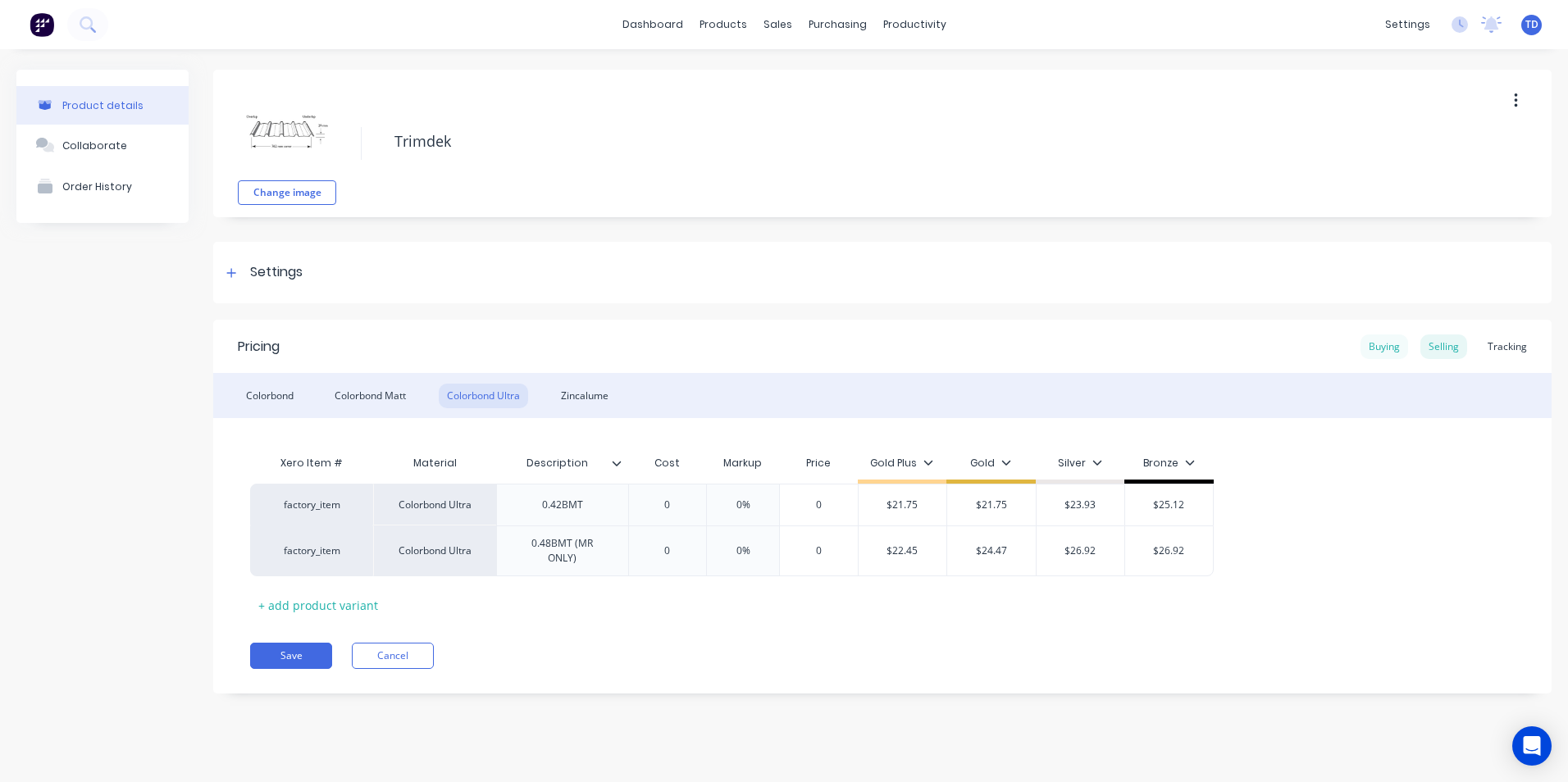
click at [1396, 352] on div "Buying" at bounding box center [1384, 347] width 48 height 24
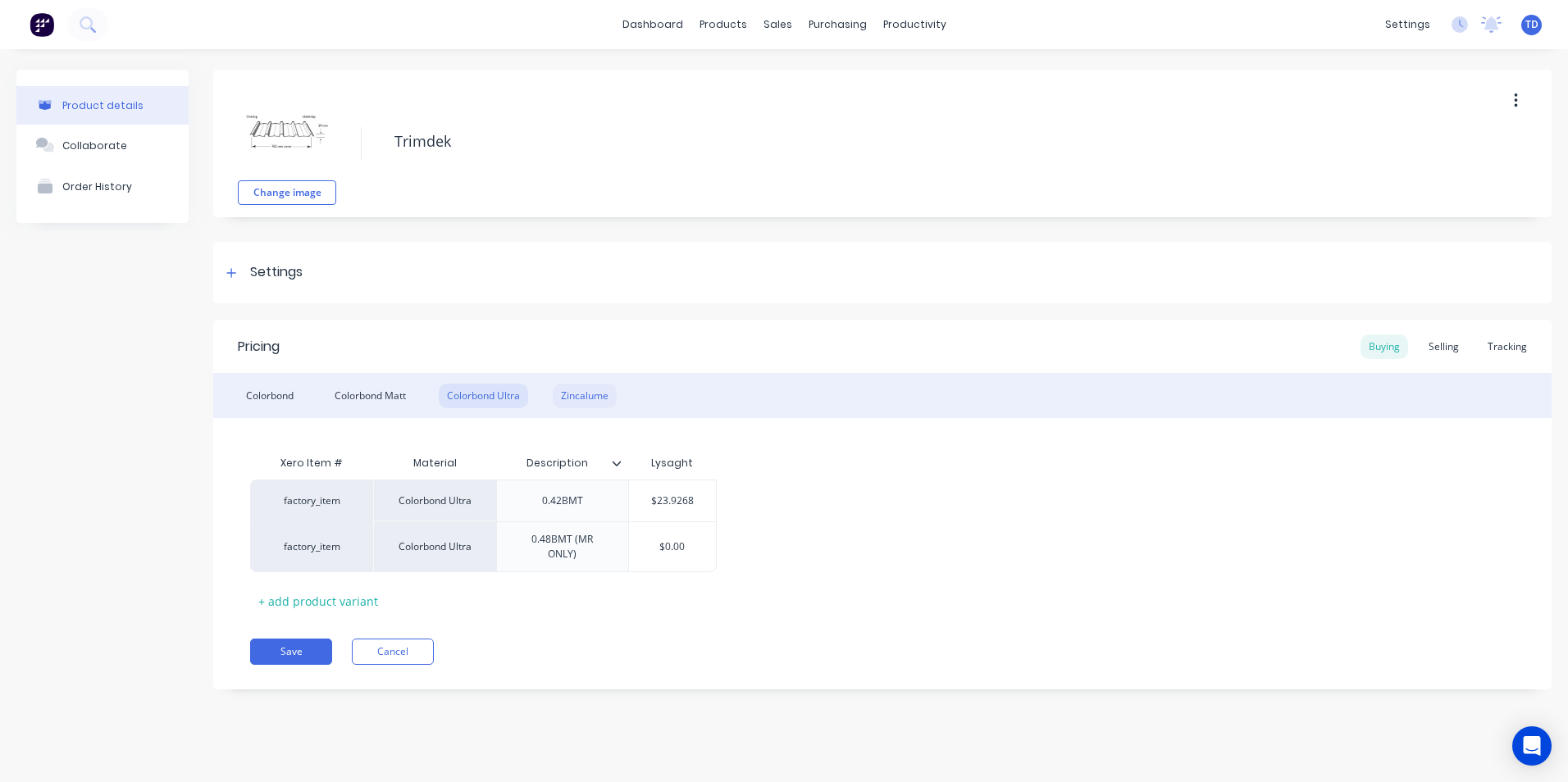
click at [584, 402] on div "Zincalume" at bounding box center [584, 395] width 64 height 24
click at [305, 647] on button "Save" at bounding box center [291, 643] width 82 height 26
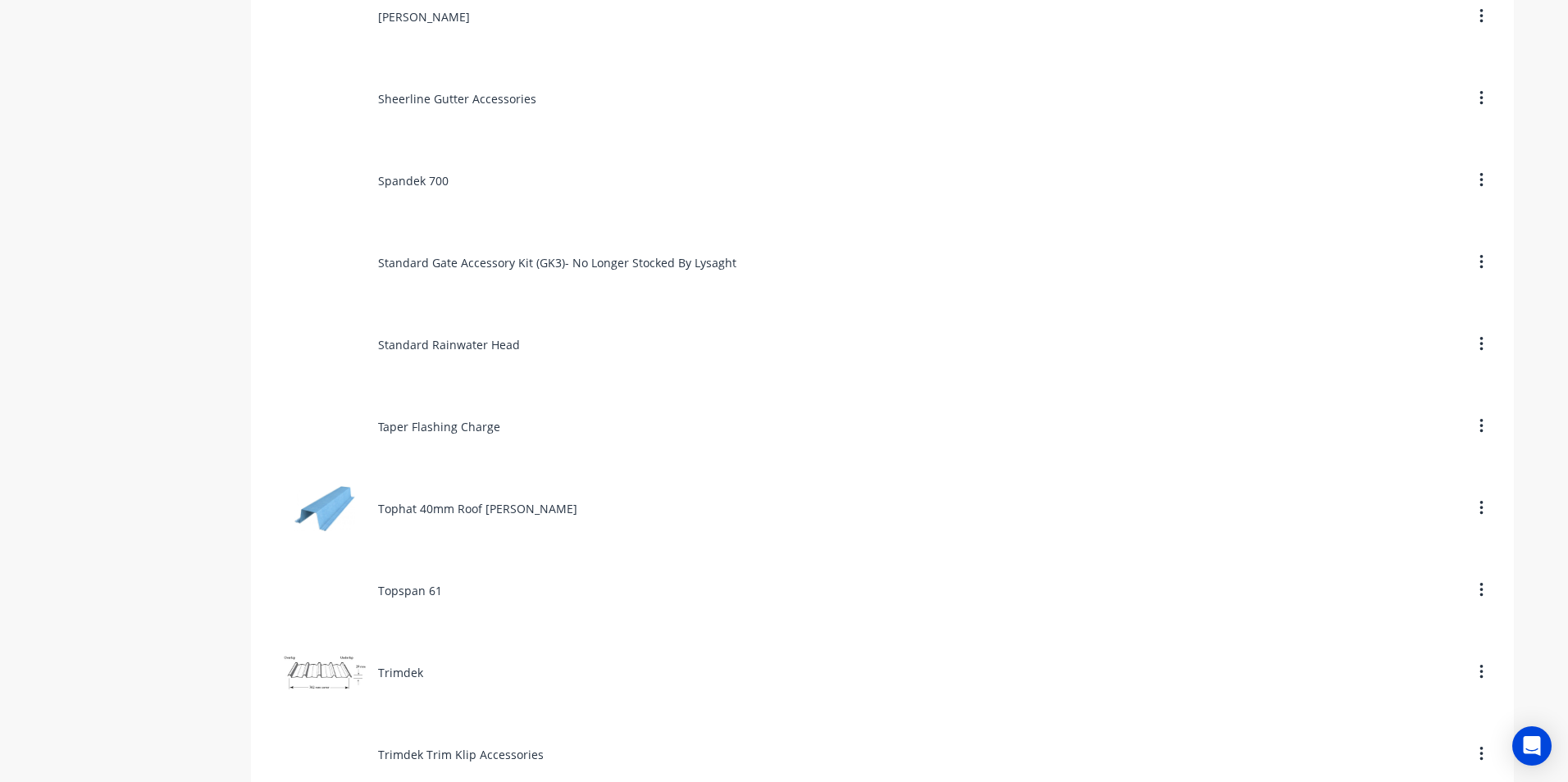
scroll to position [7545, 0]
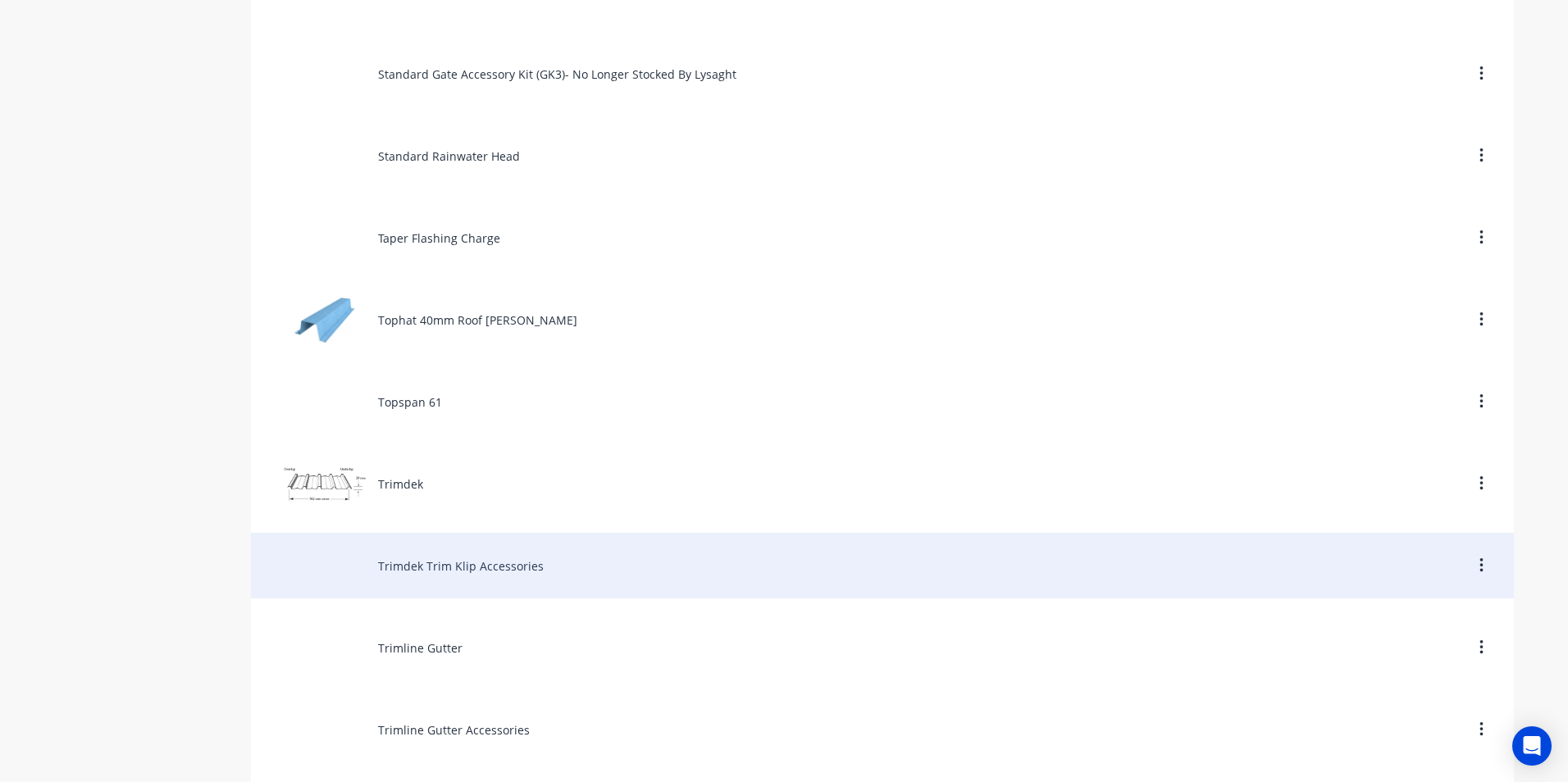
click at [413, 571] on div "Trimdek Trim Klip Accessories" at bounding box center [882, 566] width 1262 height 65
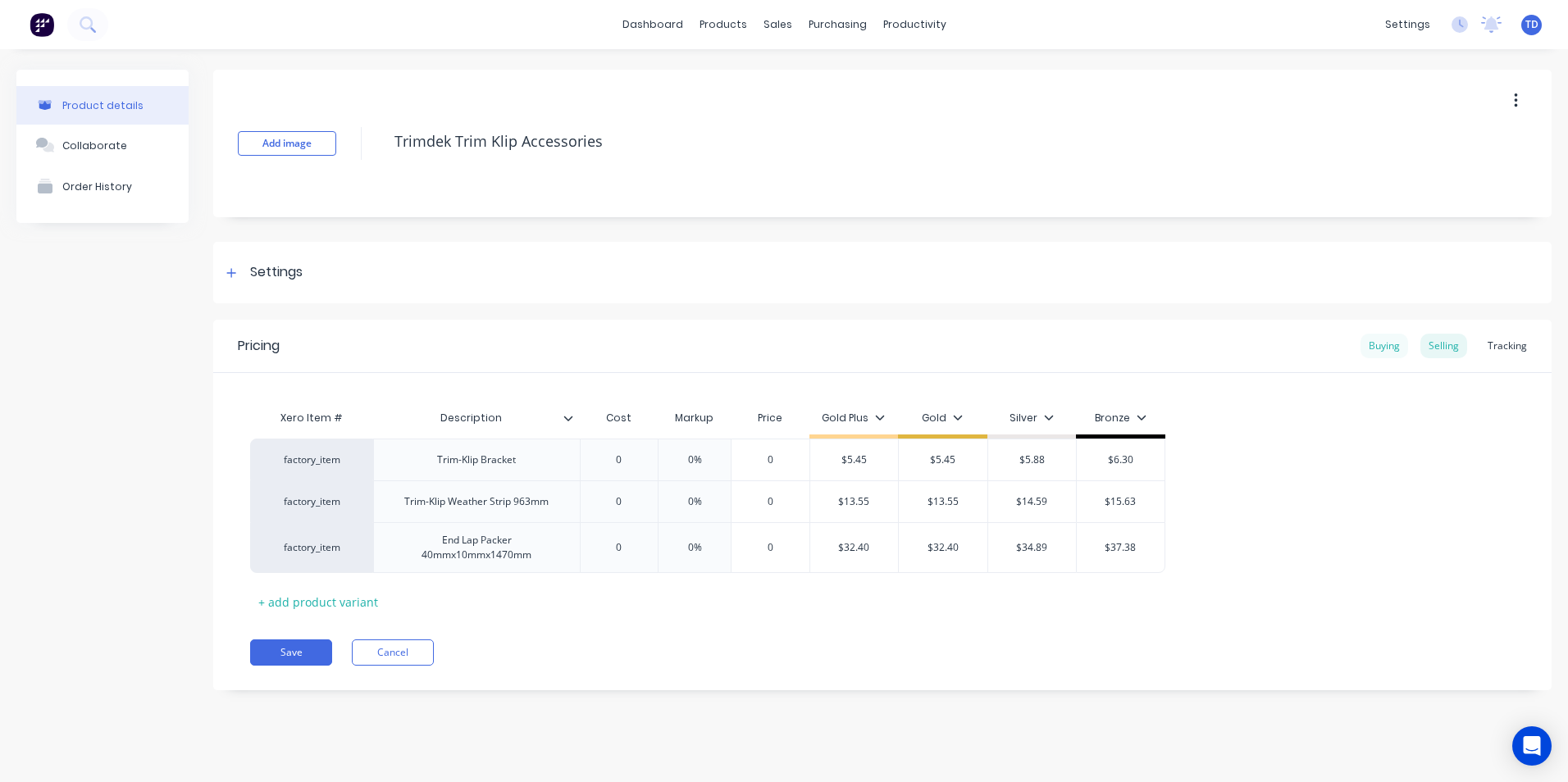
click at [1387, 355] on div "Buying" at bounding box center [1384, 346] width 48 height 24
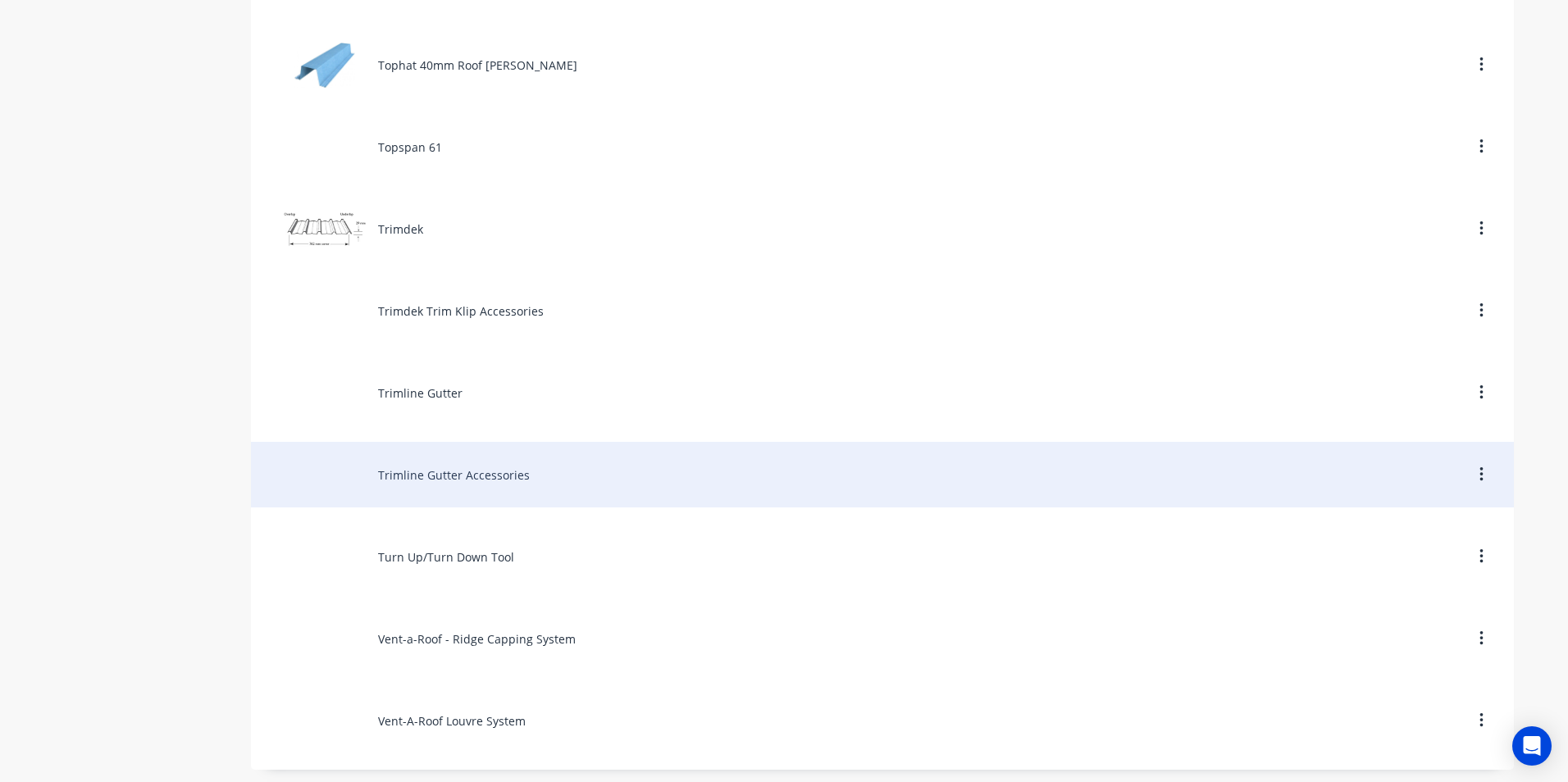
scroll to position [7804, 0]
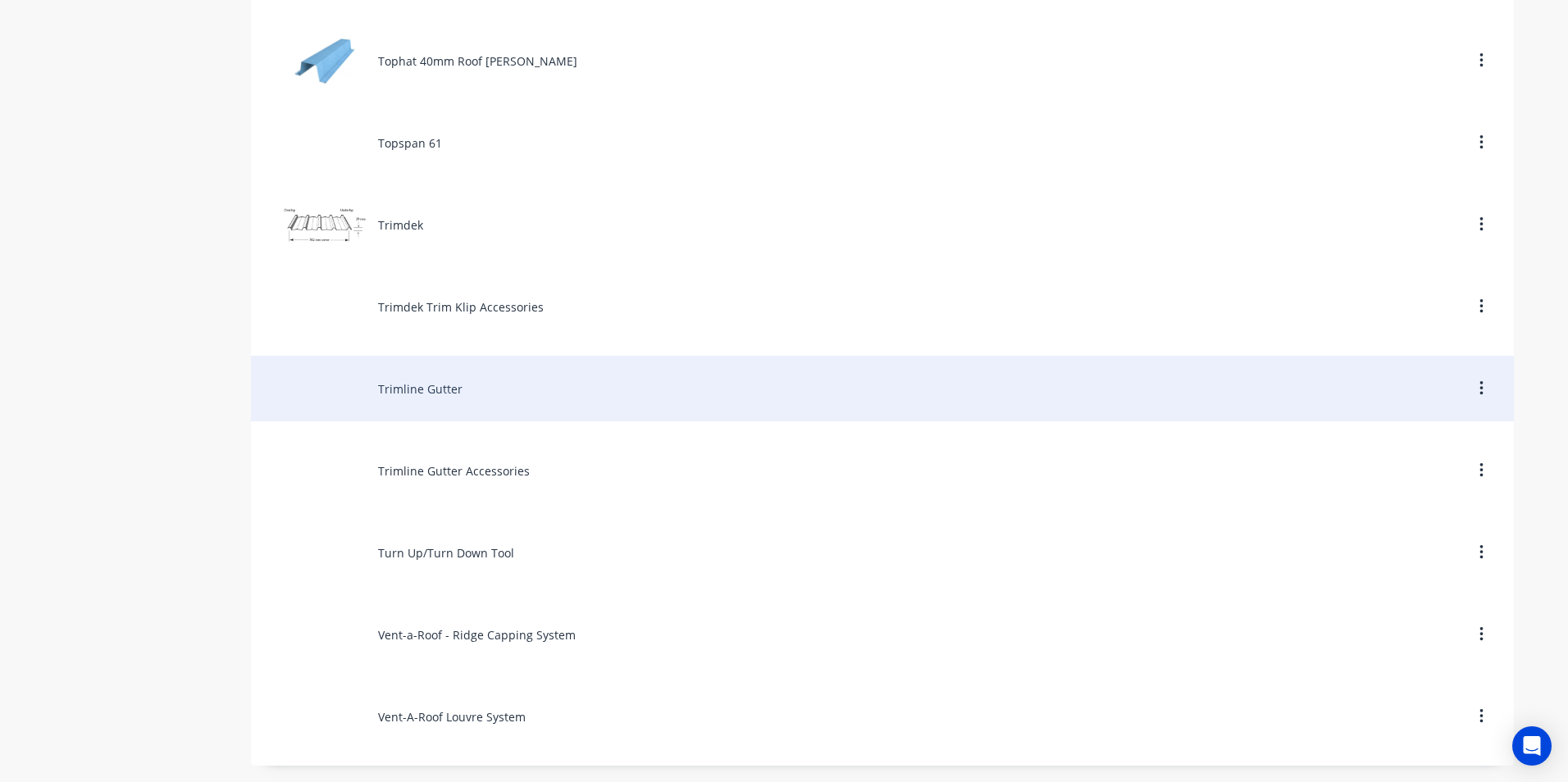
click at [425, 393] on div "Trimline Gutter" at bounding box center [882, 388] width 1262 height 65
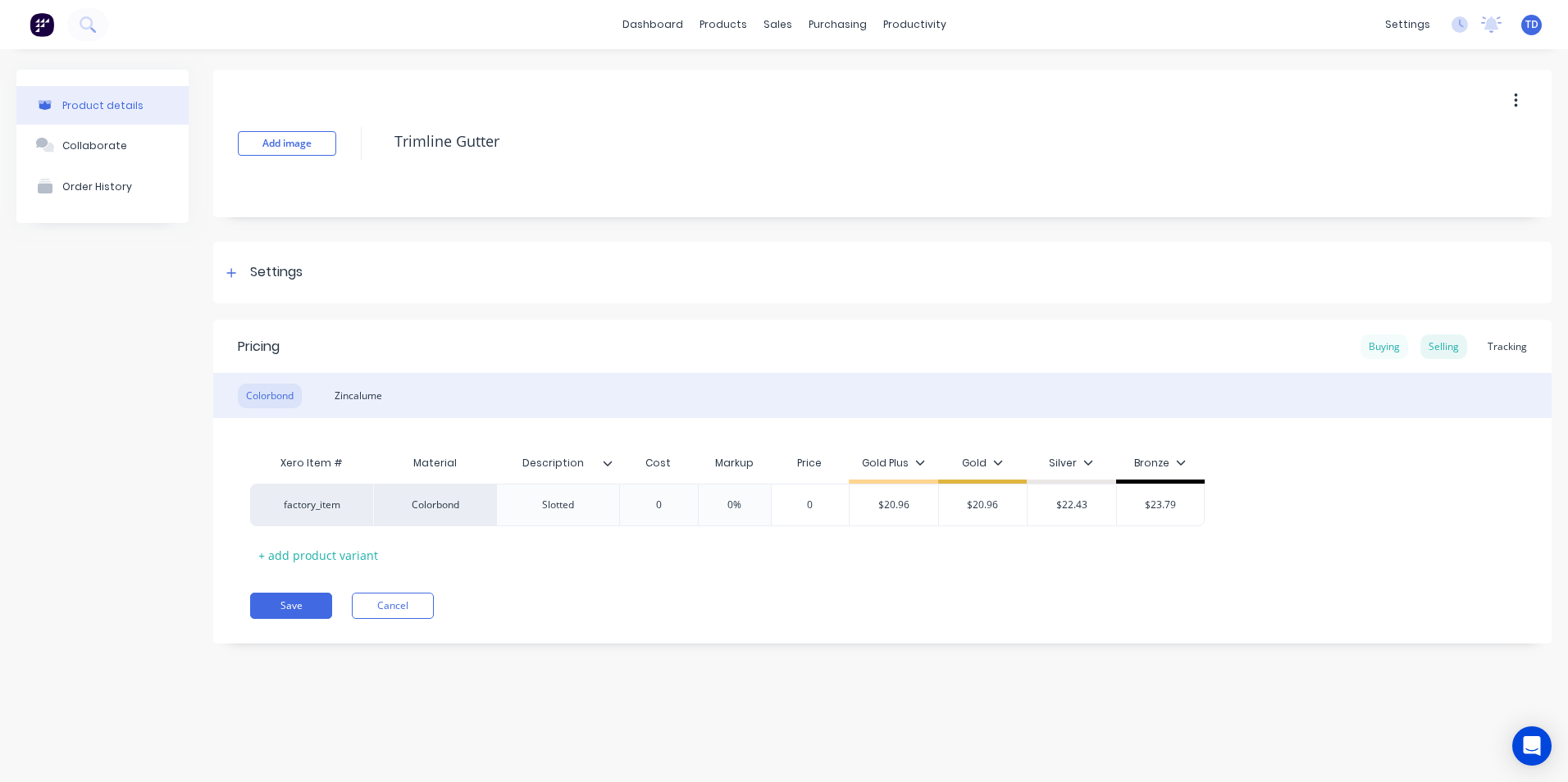
click at [1393, 347] on div "Buying" at bounding box center [1384, 347] width 48 height 24
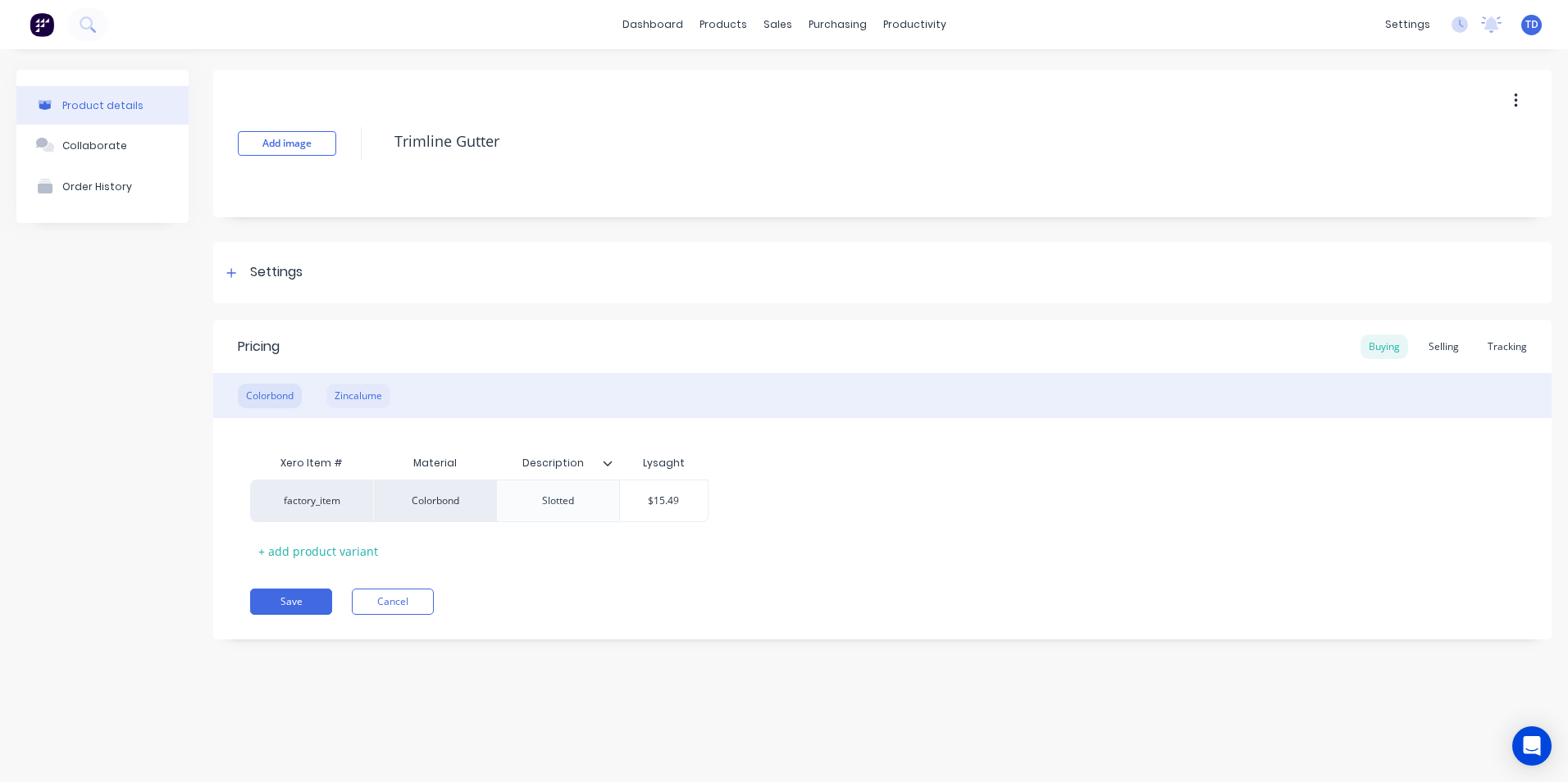
click at [348, 392] on div "Zincalume" at bounding box center [358, 395] width 64 height 24
click at [681, 501] on input "$0.00" at bounding box center [664, 502] width 88 height 15
click at [1445, 348] on div "Selling" at bounding box center [1444, 347] width 47 height 24
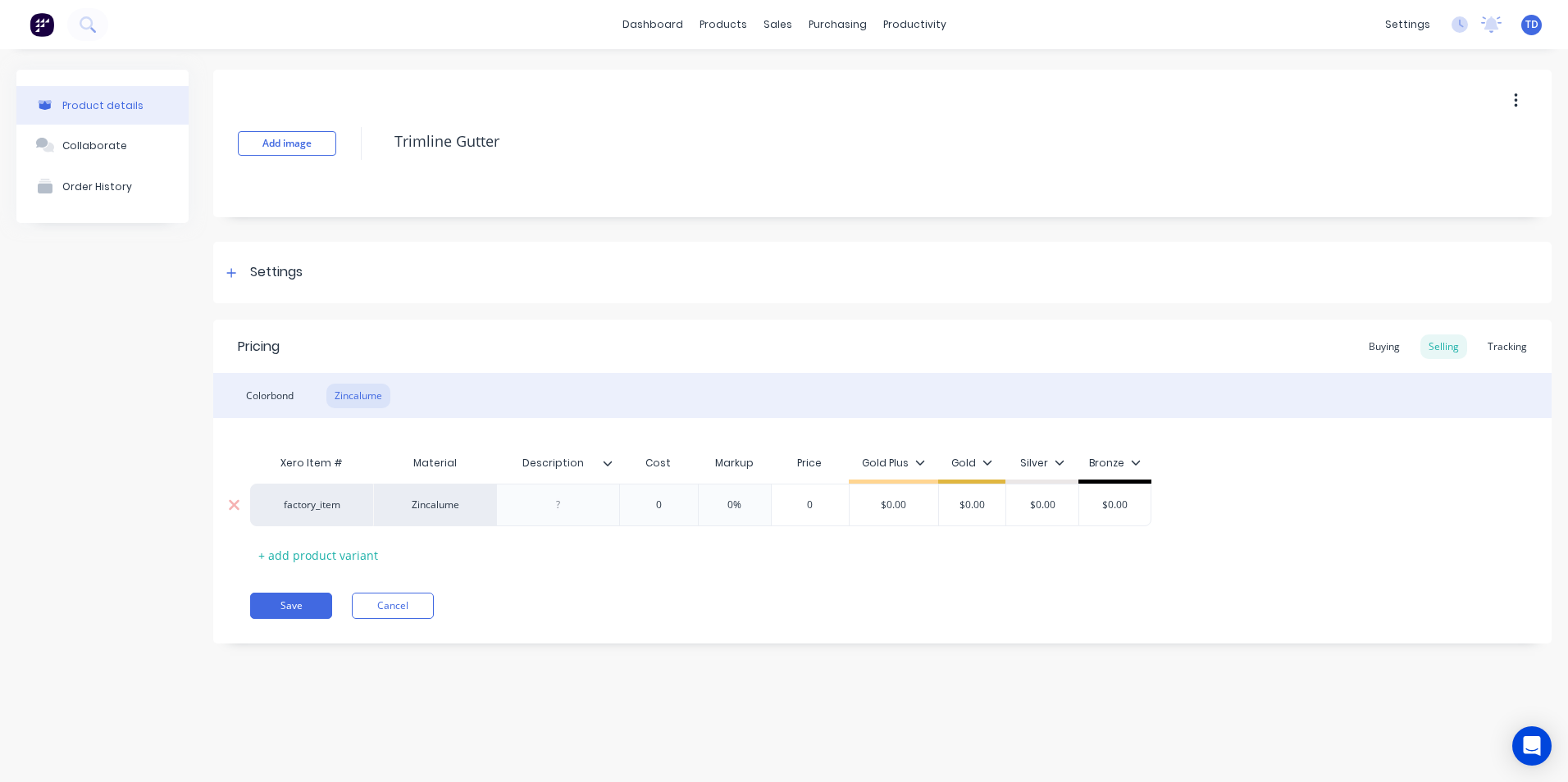
click at [919, 507] on input "$0.00" at bounding box center [894, 506] width 89 height 15
click at [266, 384] on div "Colorbond" at bounding box center [270, 395] width 64 height 24
click at [301, 610] on button "Save" at bounding box center [291, 605] width 82 height 26
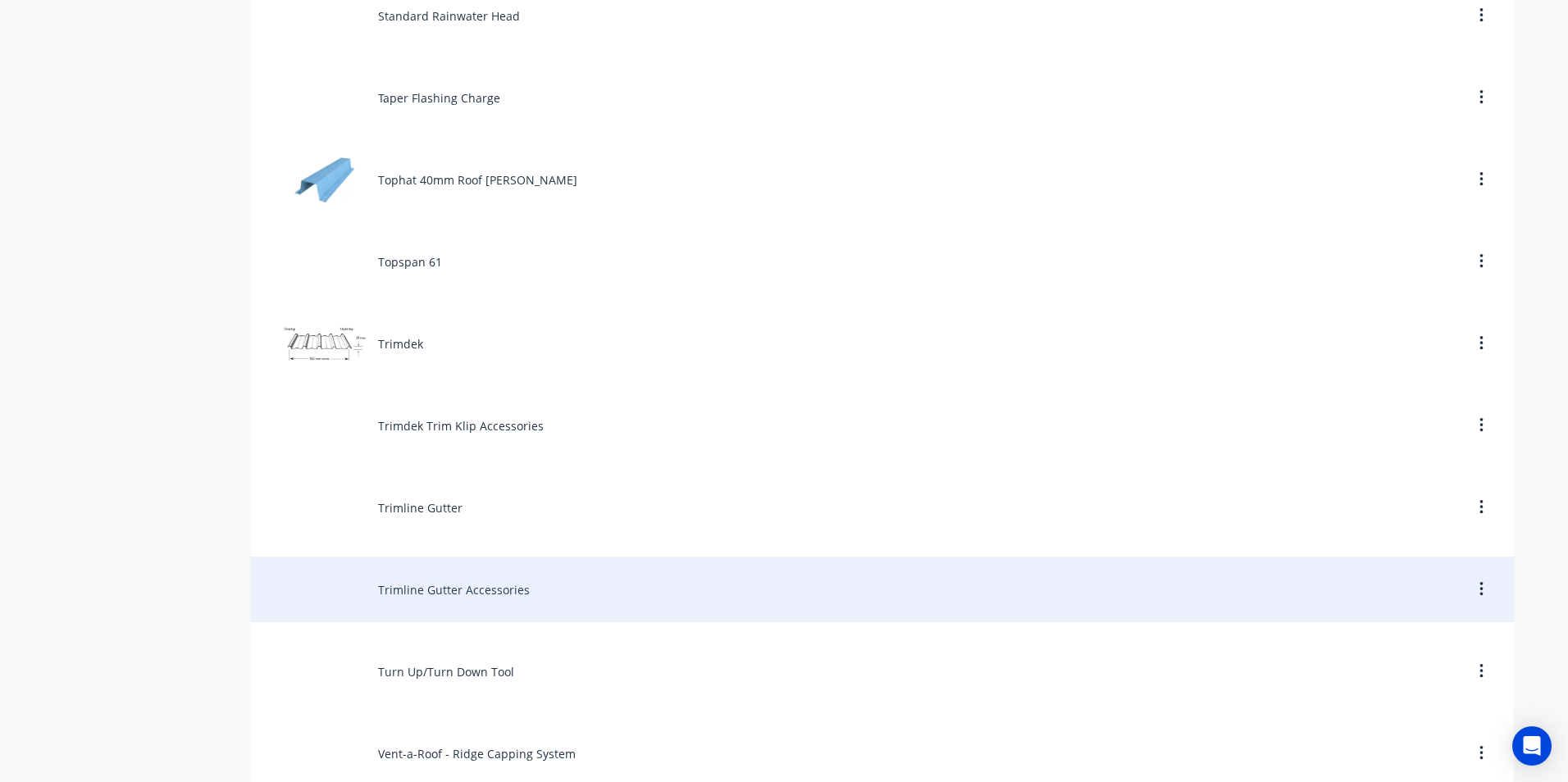
scroll to position [7804, 0]
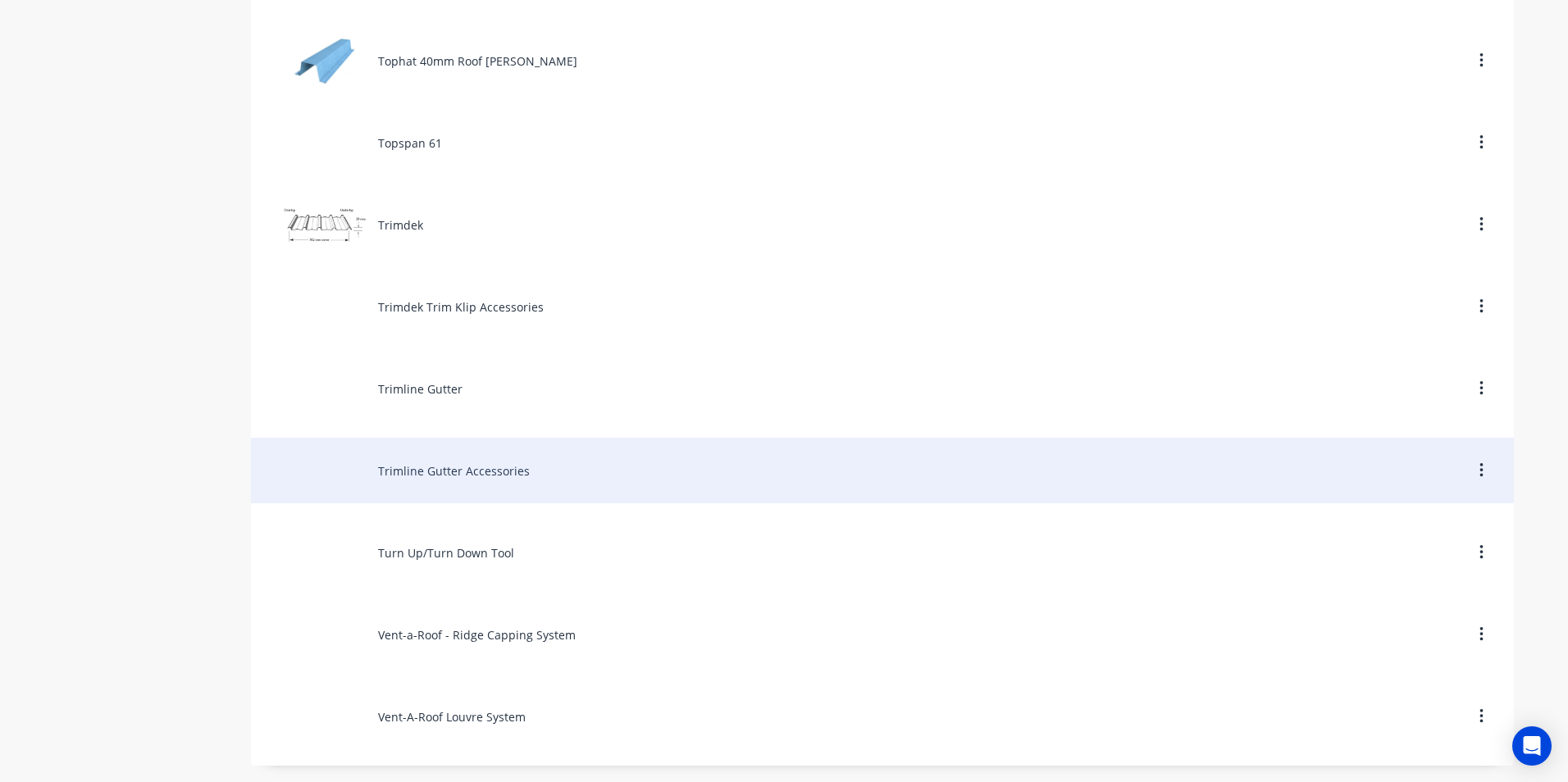
click at [475, 479] on div "Trimline Gutter Accessories" at bounding box center [882, 471] width 1262 height 65
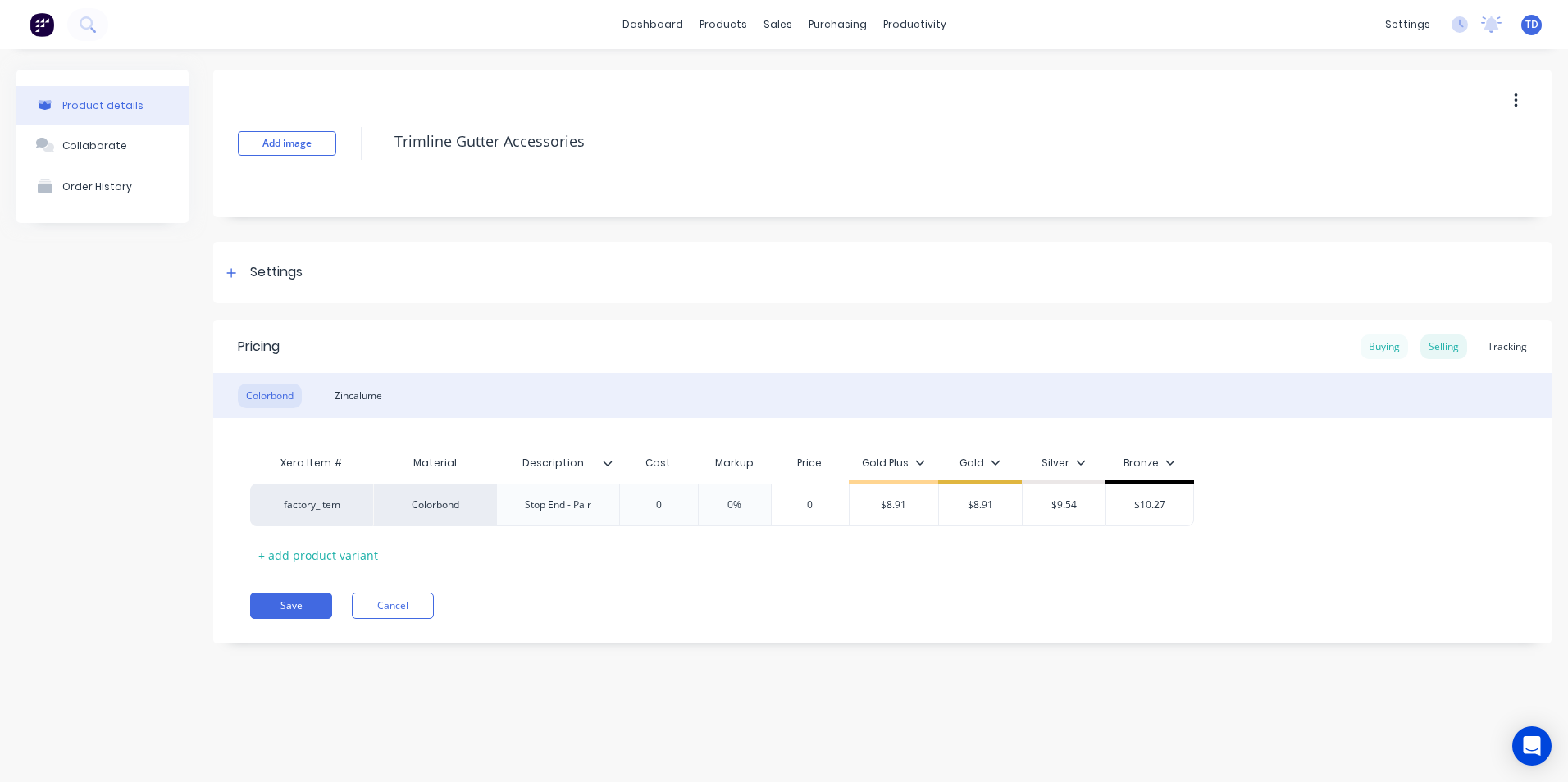
click at [1385, 347] on div "Buying" at bounding box center [1384, 347] width 48 height 24
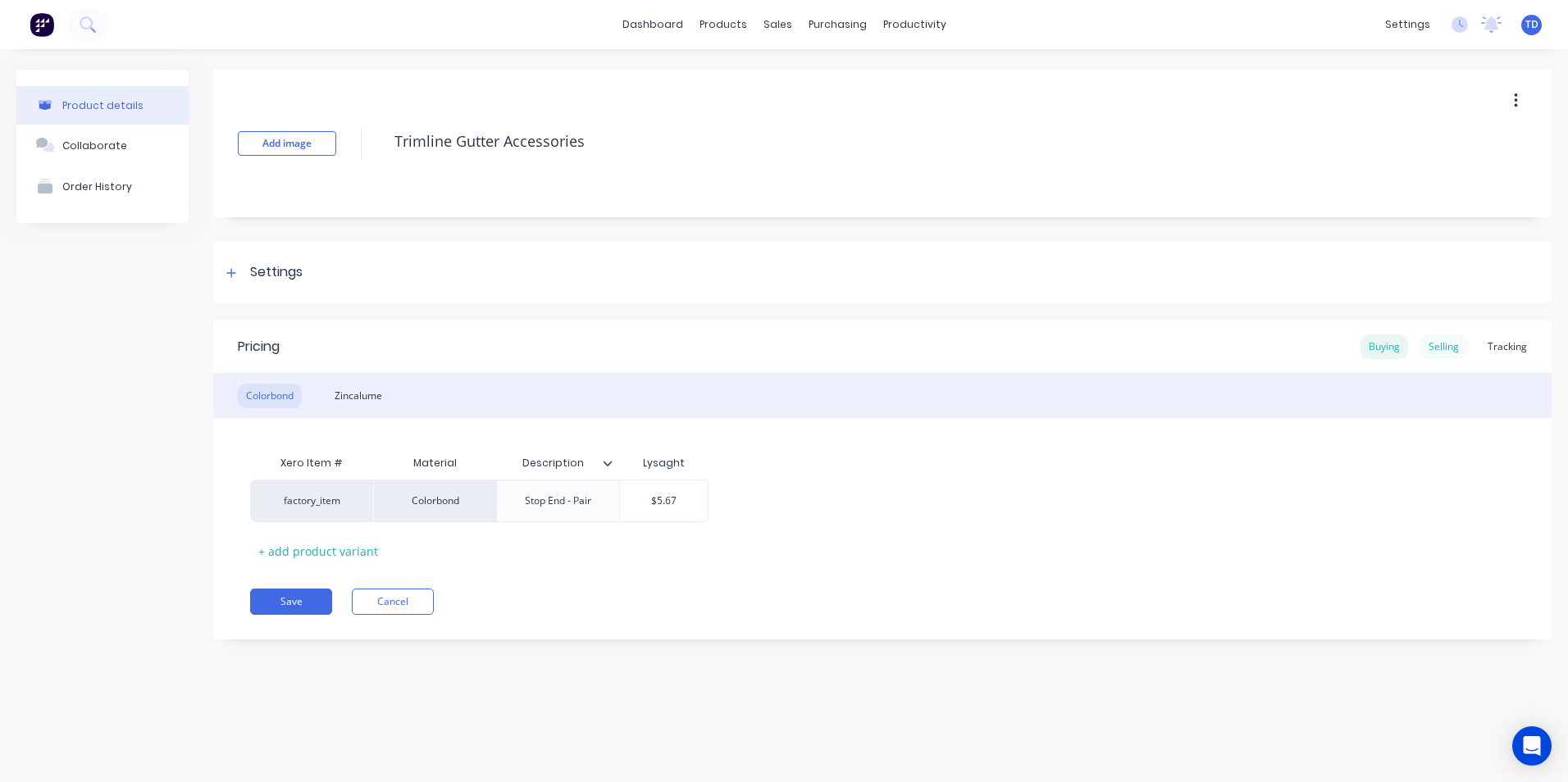
click at [1442, 352] on div "Selling" at bounding box center [1444, 347] width 47 height 24
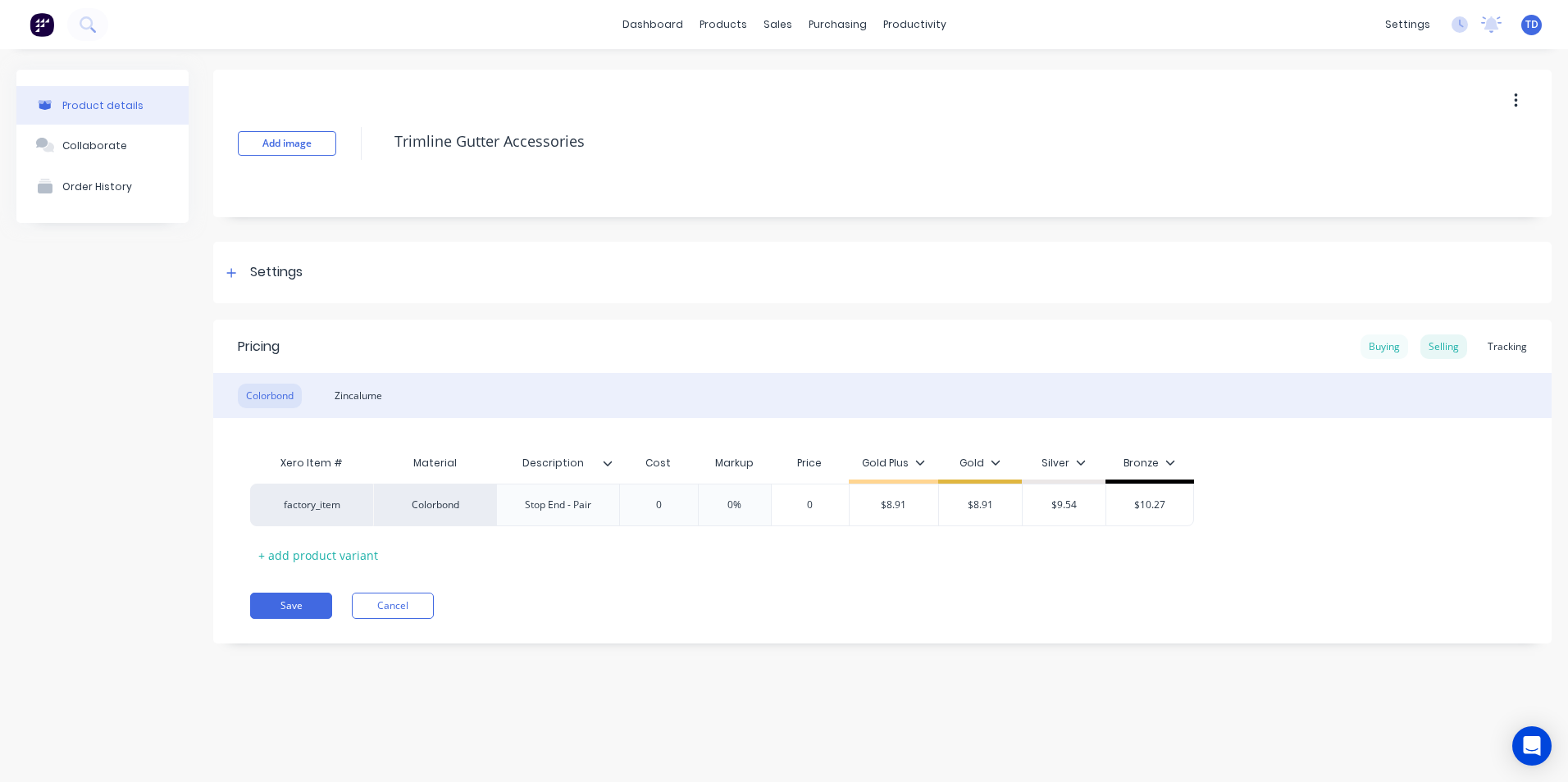
click at [1382, 352] on div "Buying" at bounding box center [1384, 347] width 48 height 24
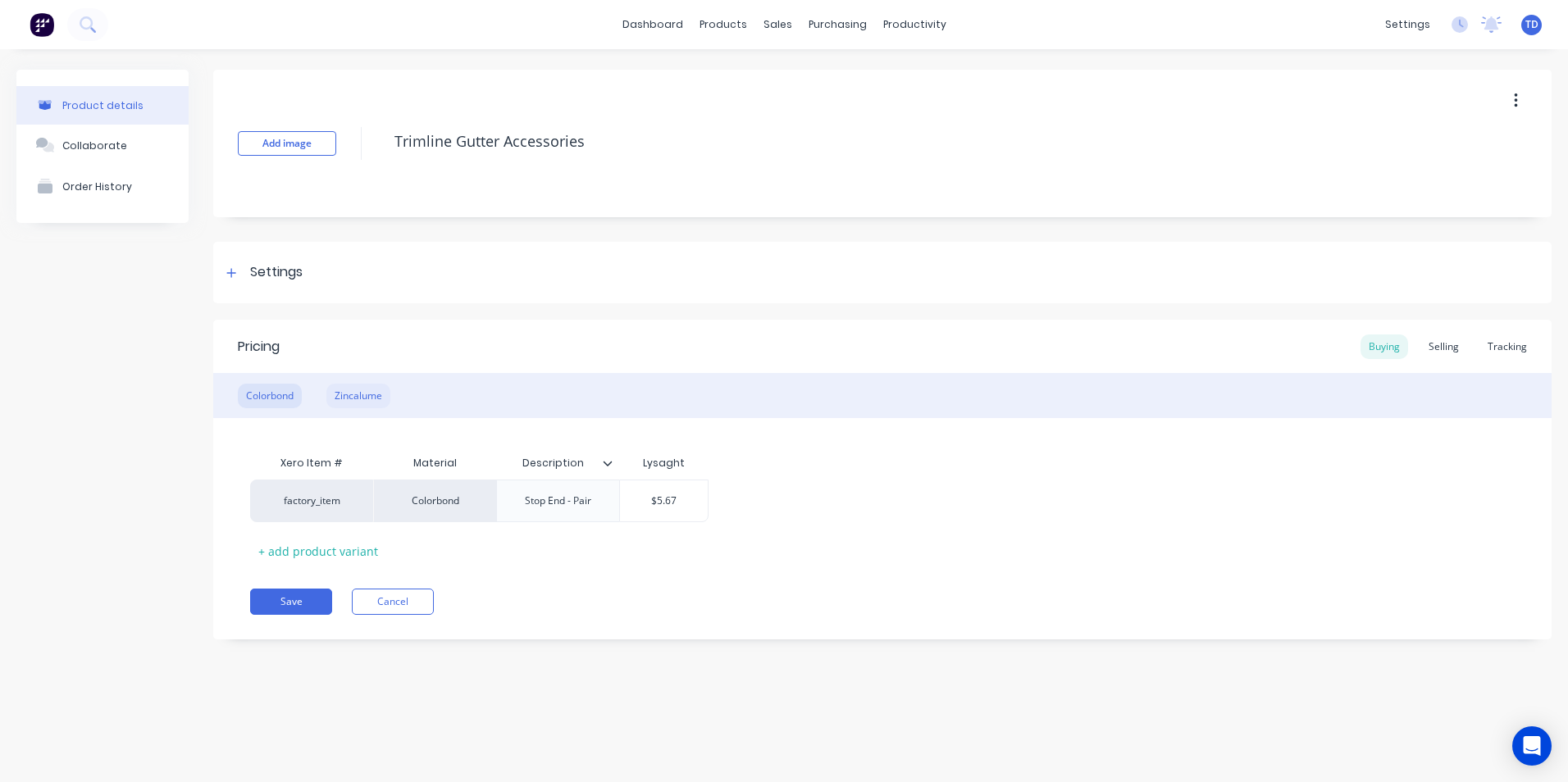
click at [347, 393] on div "Zincalume" at bounding box center [358, 395] width 64 height 24
click at [1437, 357] on div "Selling" at bounding box center [1444, 347] width 47 height 24
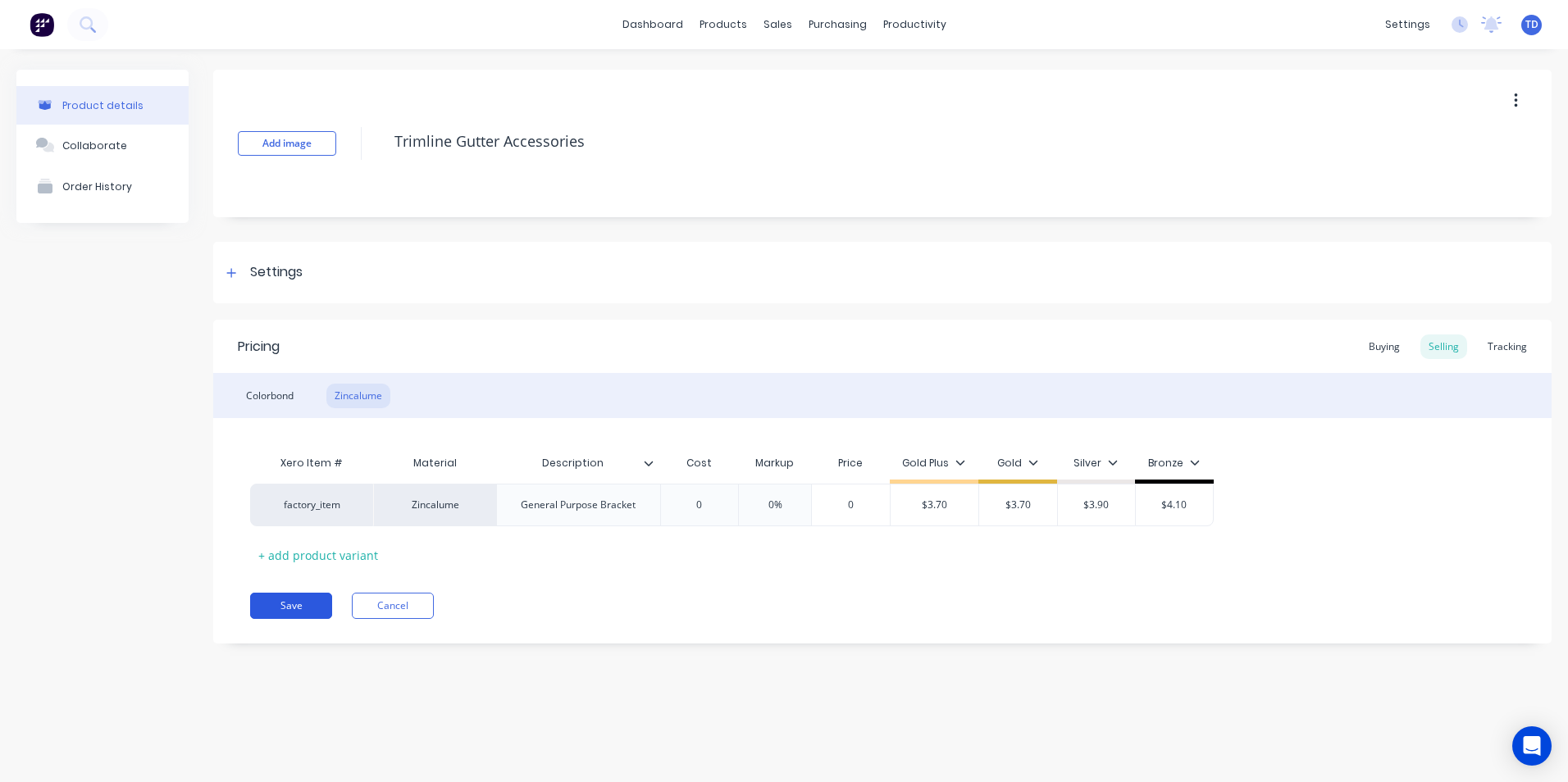
click at [297, 599] on button "Save" at bounding box center [291, 605] width 82 height 26
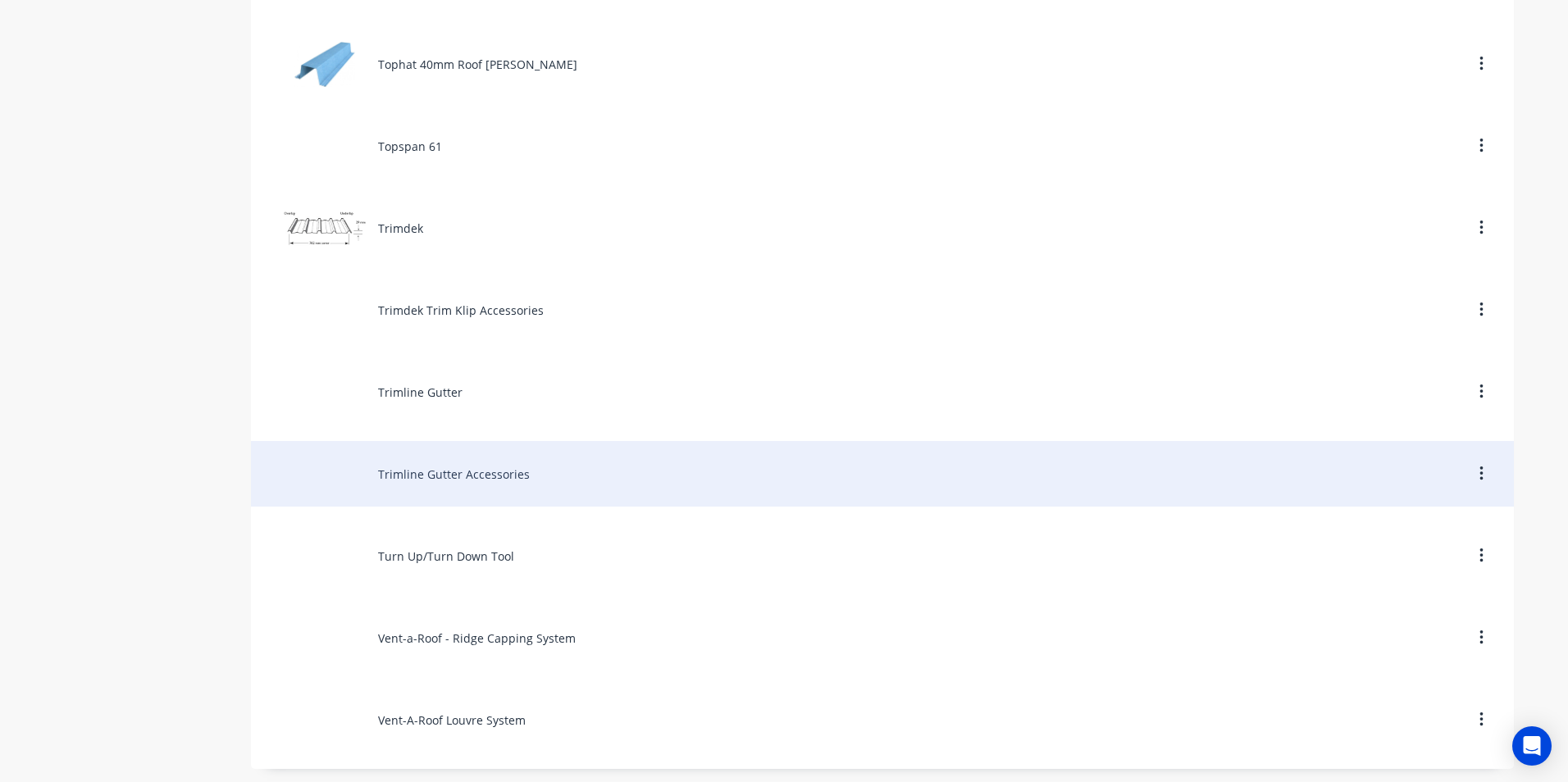
scroll to position [7804, 0]
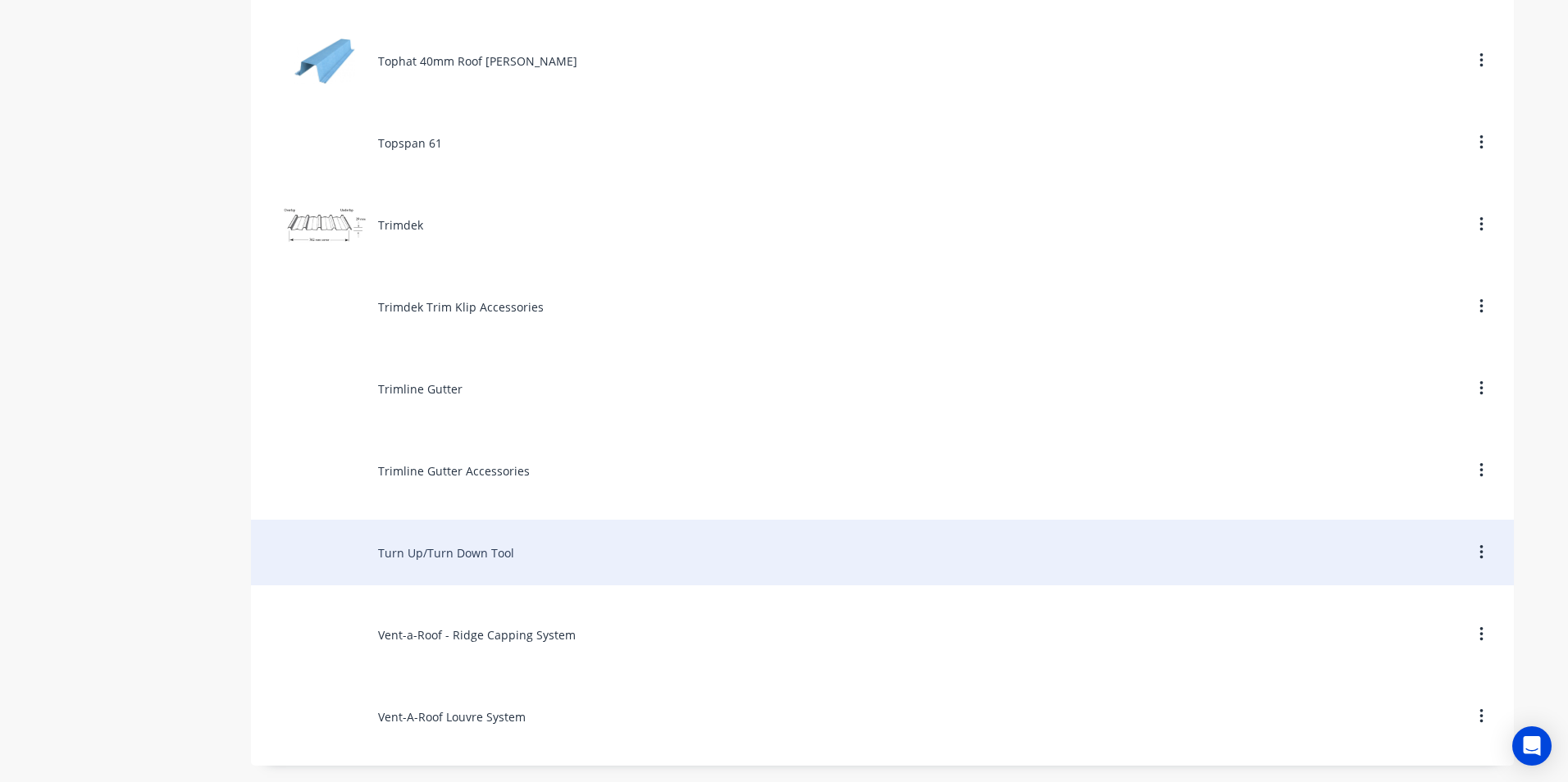
click at [445, 550] on div "Turn Up/Turn Down Tool" at bounding box center [882, 553] width 1262 height 65
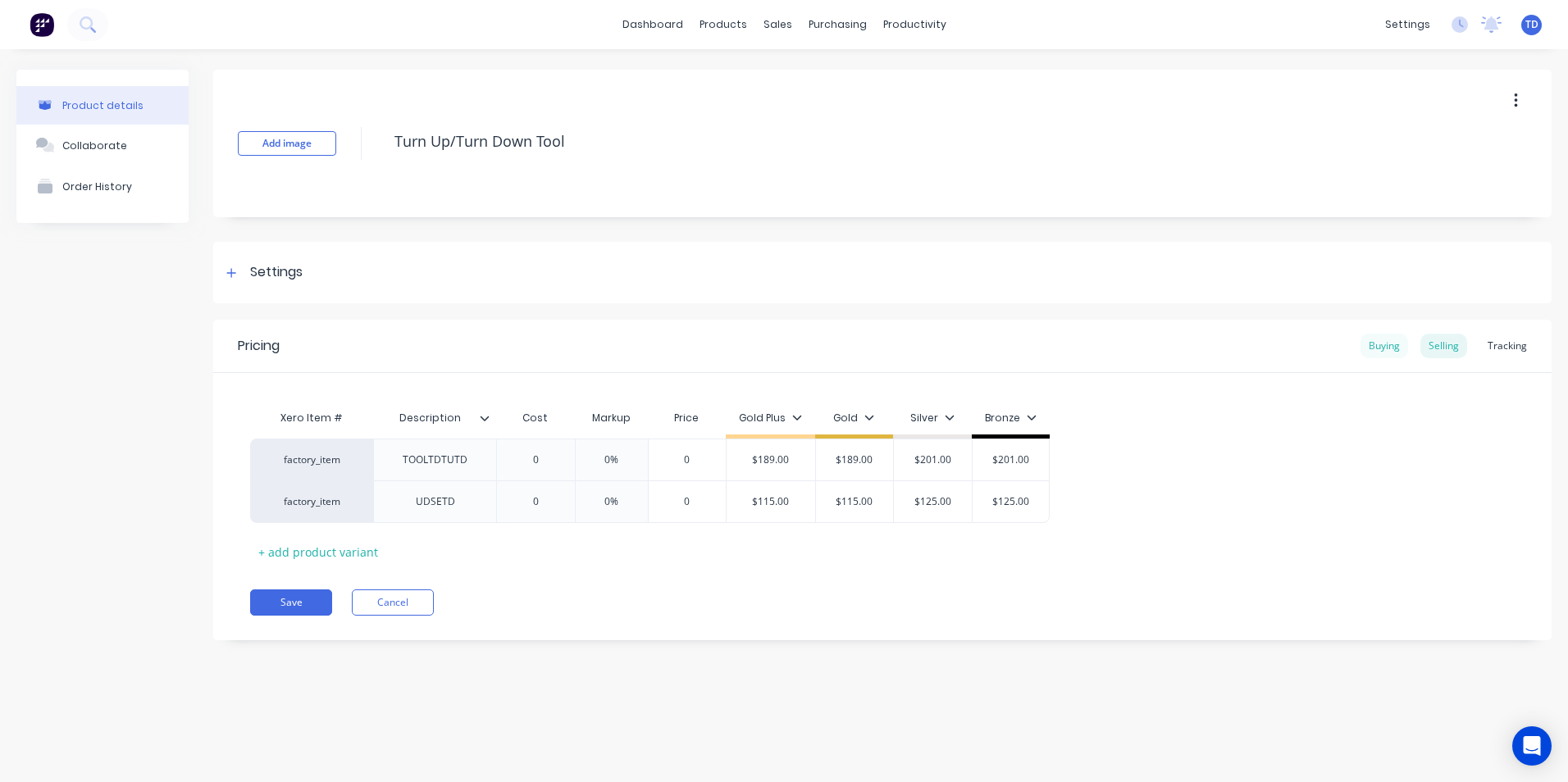
click at [1379, 344] on div "Buying" at bounding box center [1384, 346] width 48 height 24
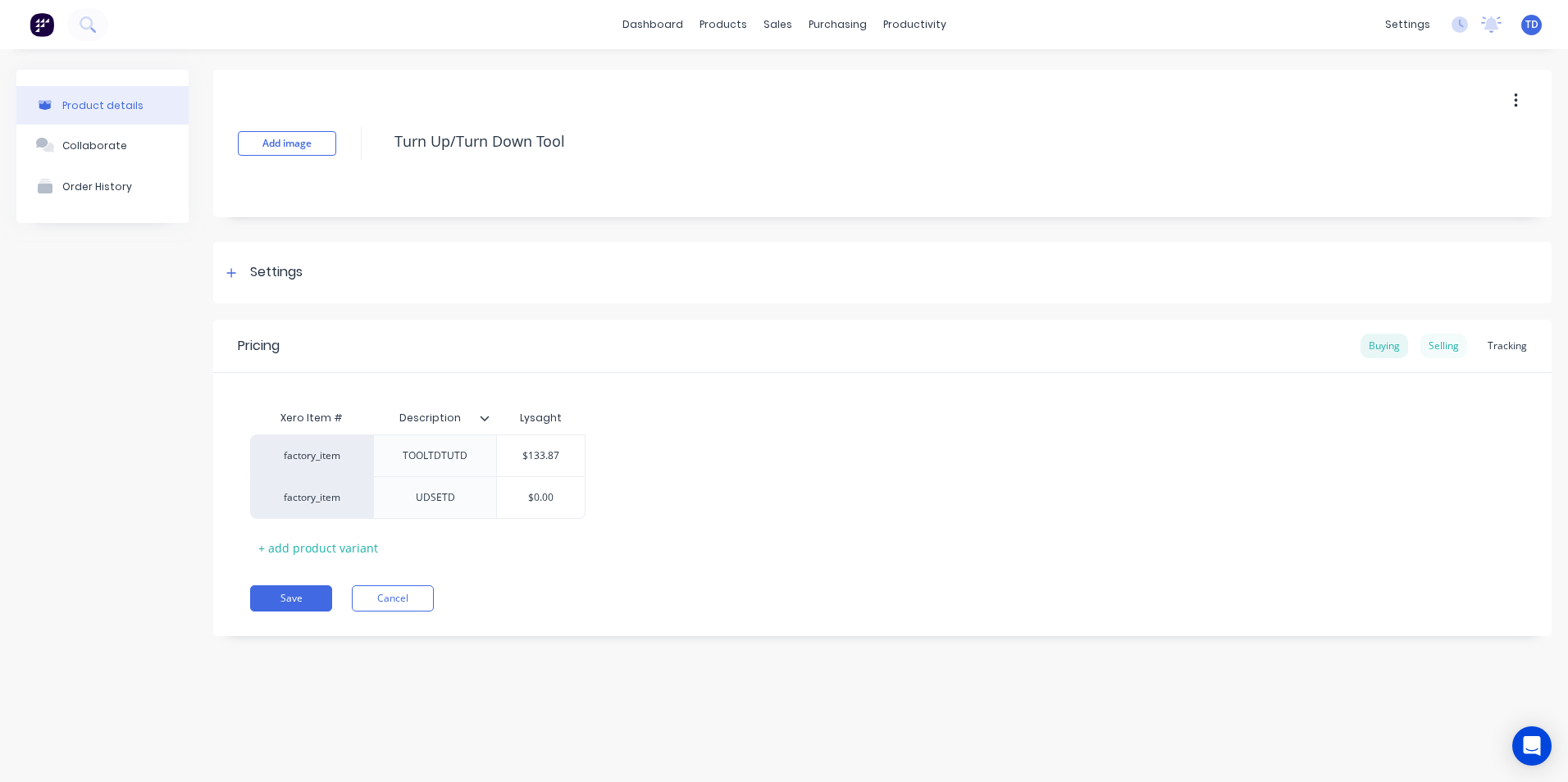
click at [1441, 342] on div "Selling" at bounding box center [1444, 346] width 47 height 24
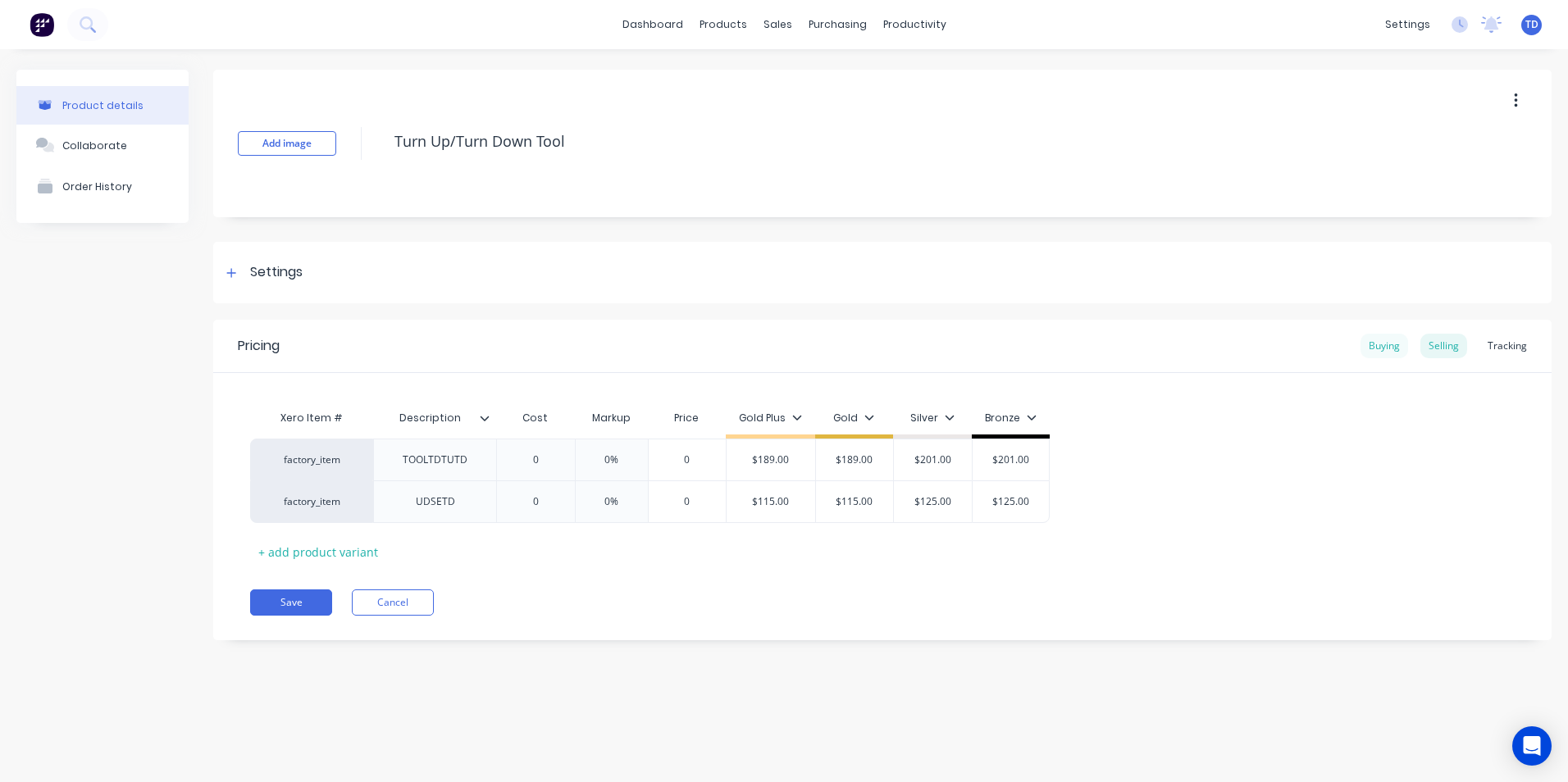
click at [1376, 348] on div "Buying" at bounding box center [1384, 346] width 48 height 24
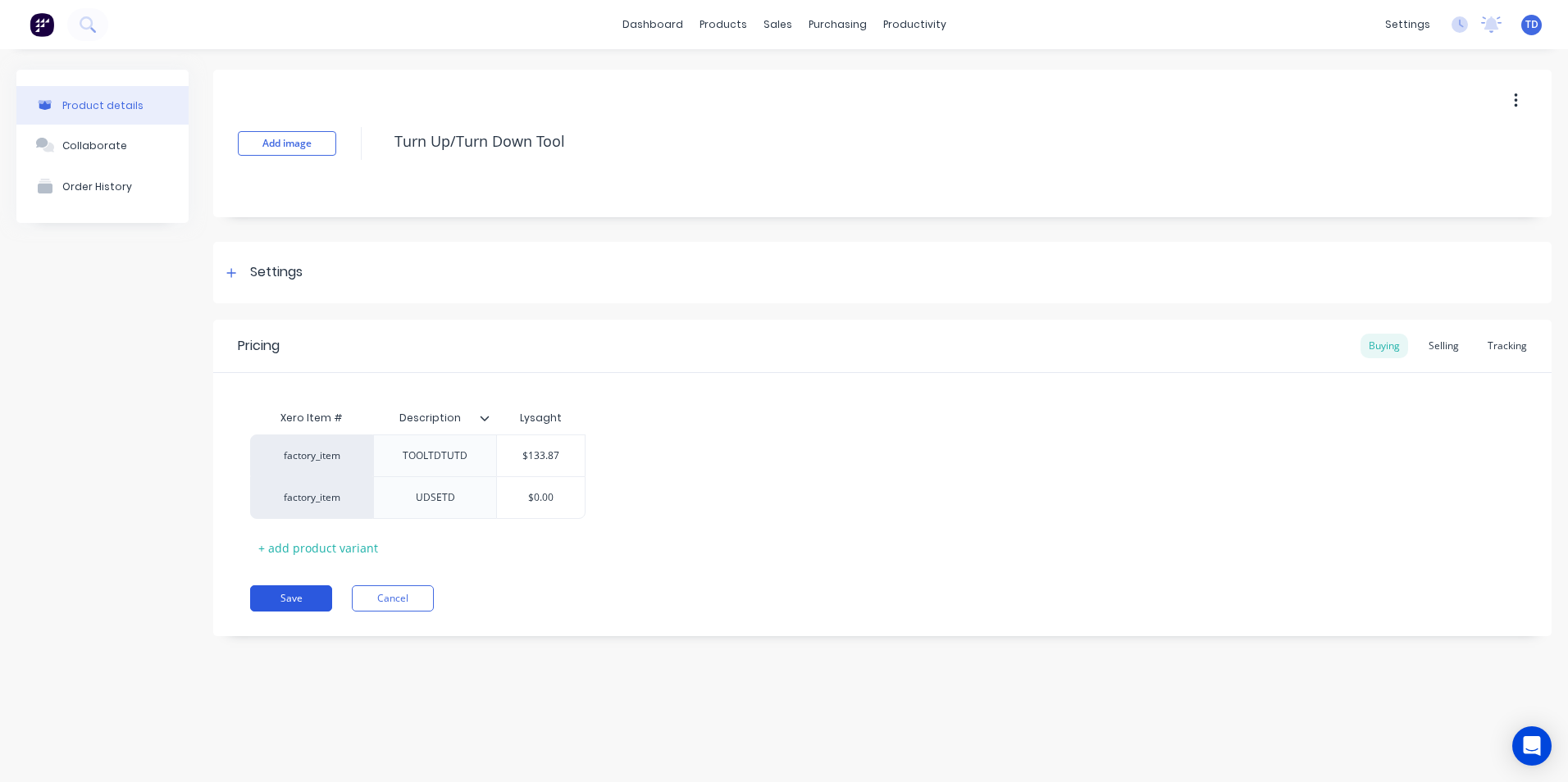
click at [289, 604] on button "Save" at bounding box center [291, 598] width 82 height 26
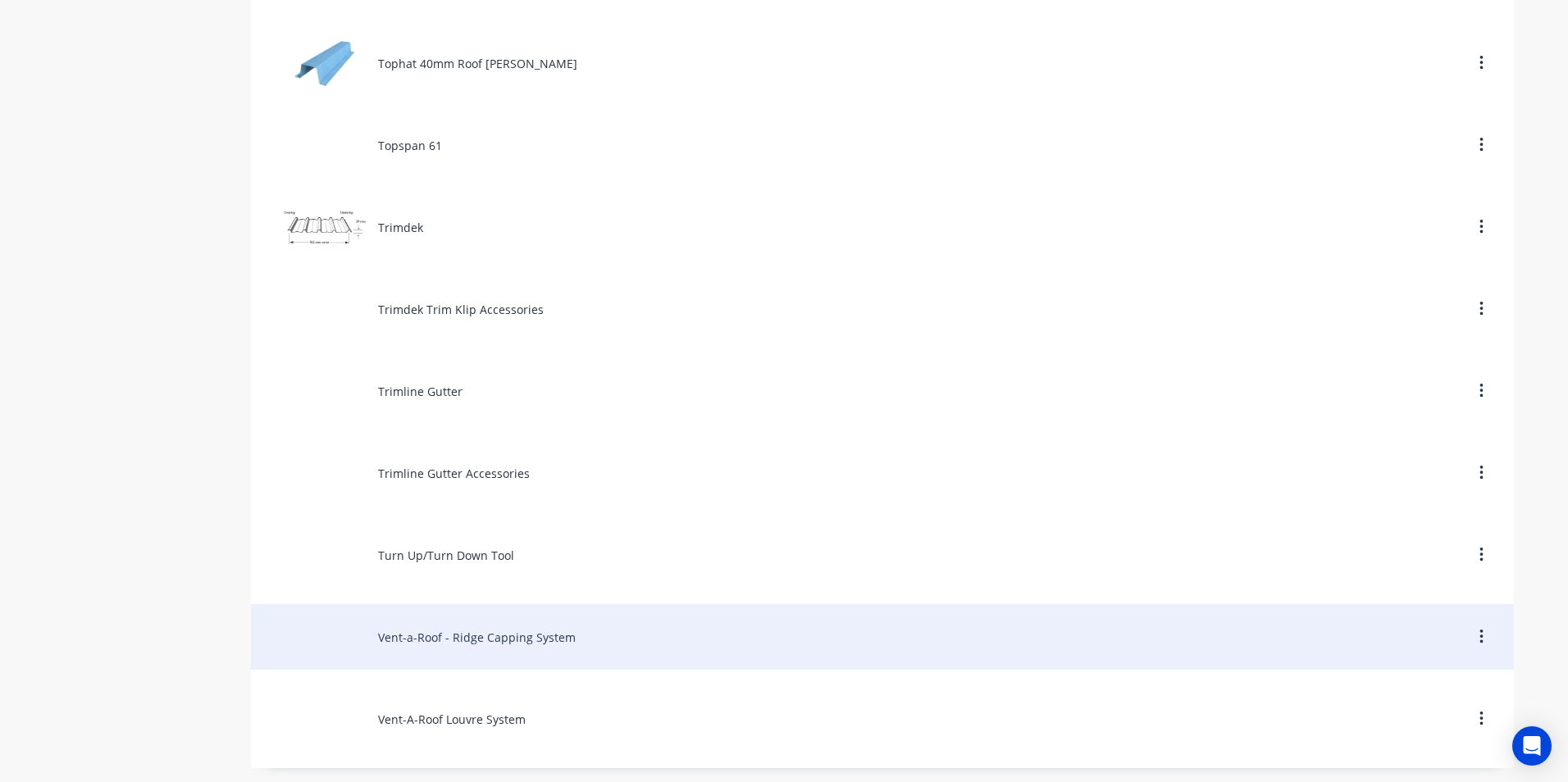
scroll to position [7804, 0]
click at [491, 633] on div "Vent-a-Roof - Ridge Capping System" at bounding box center [882, 635] width 1262 height 65
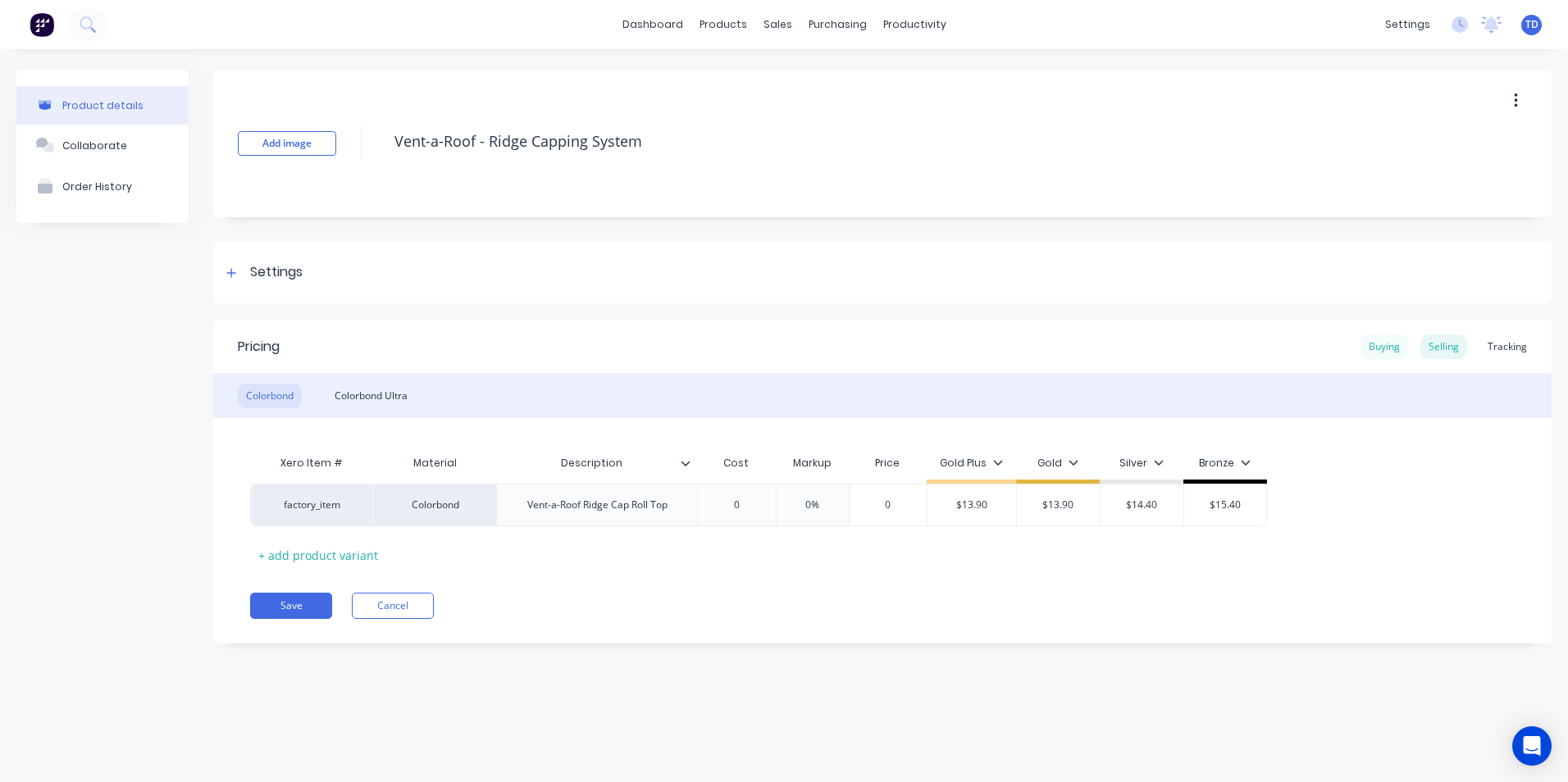
click at [1377, 349] on div "Buying" at bounding box center [1384, 347] width 48 height 24
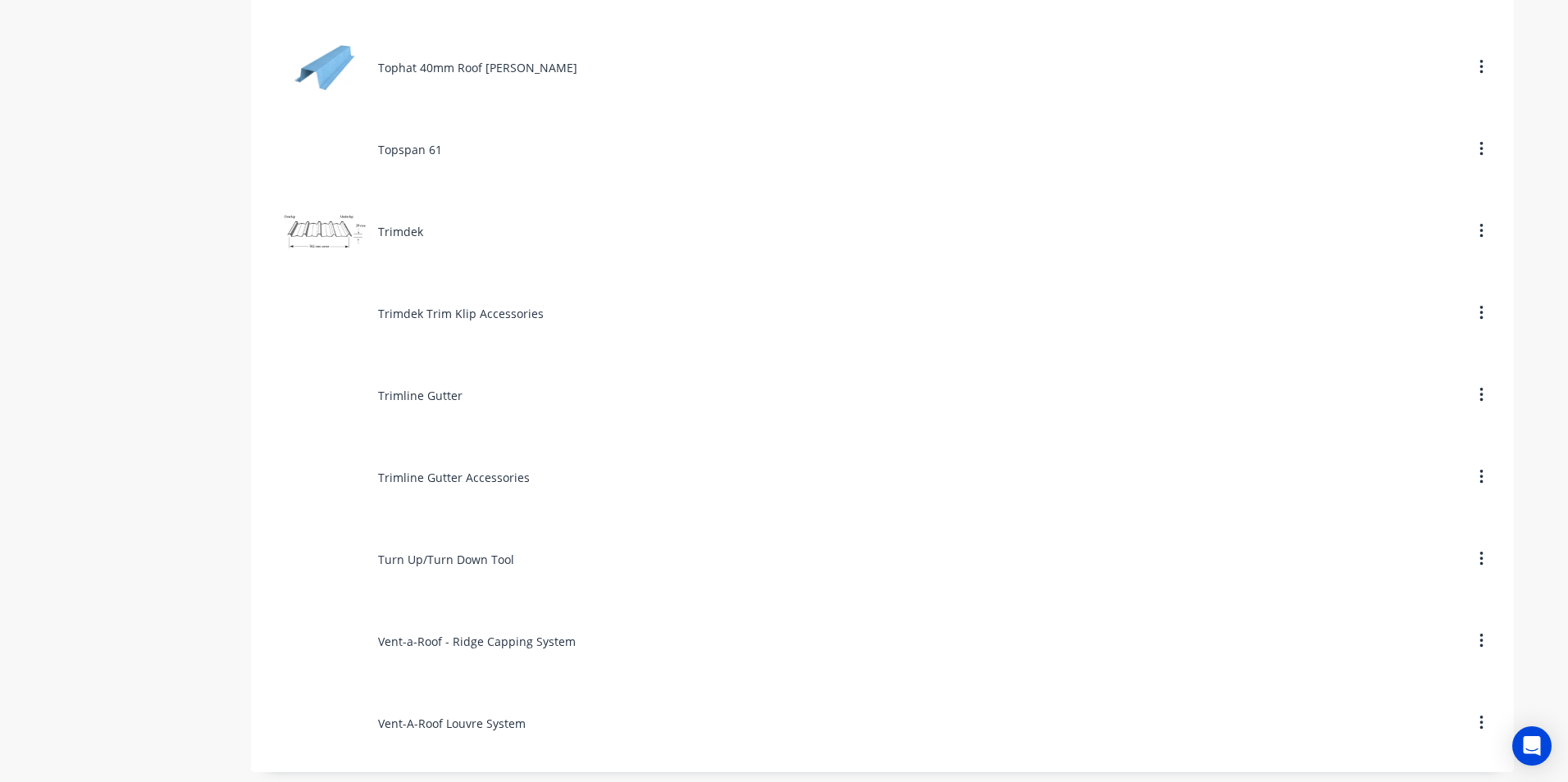
scroll to position [7804, 0]
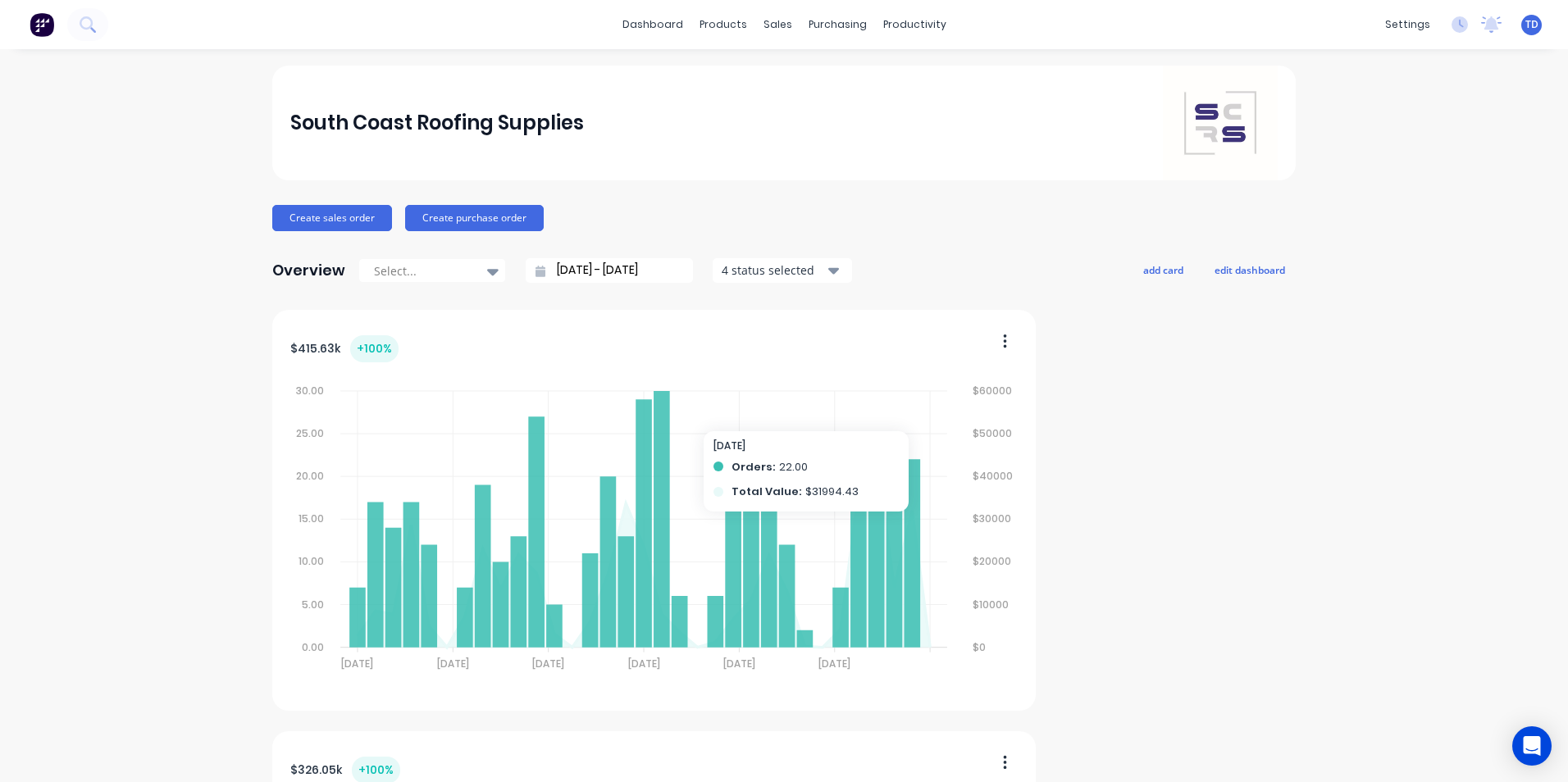
scroll to position [82, 0]
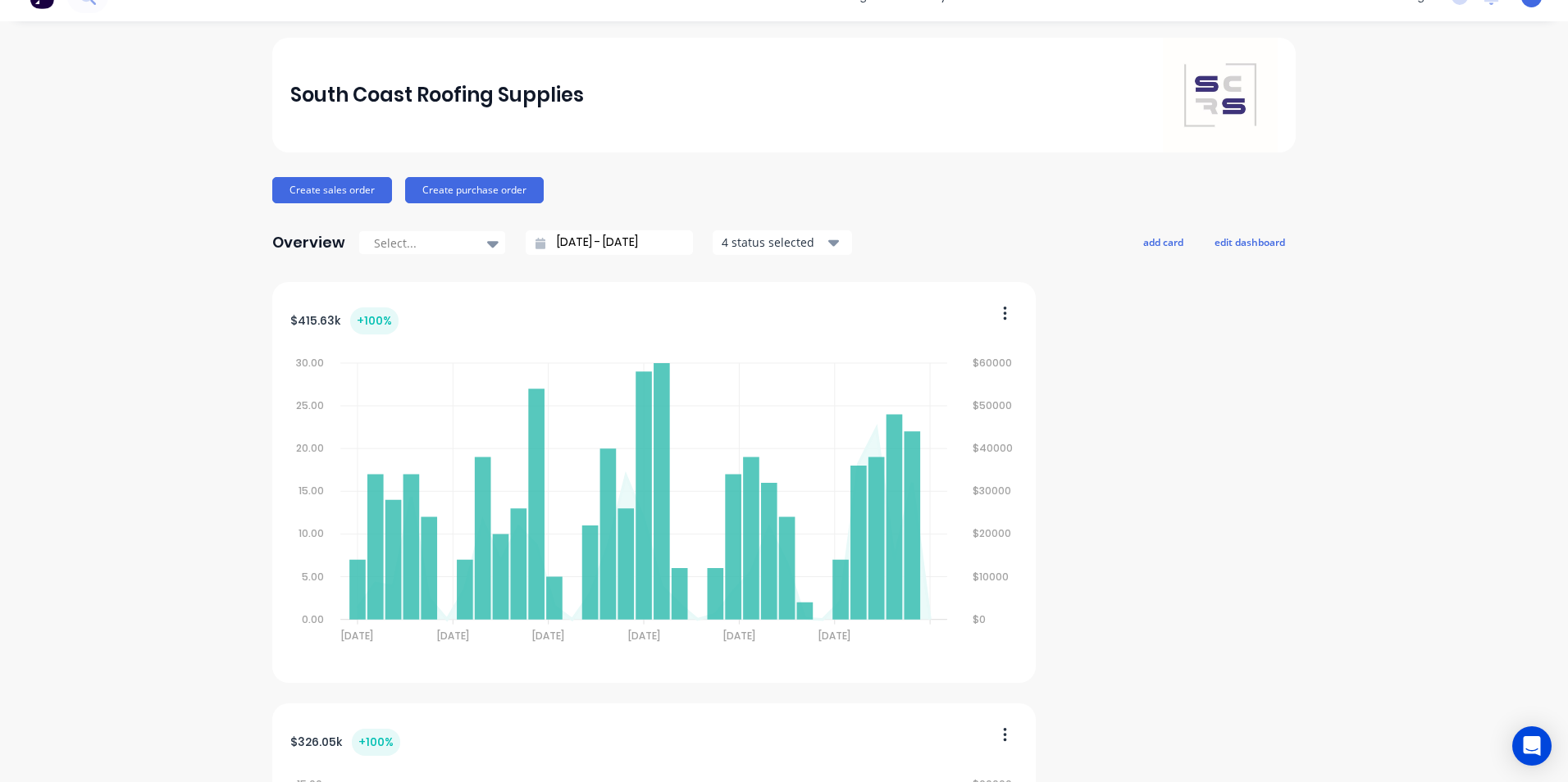
scroll to position [0, 0]
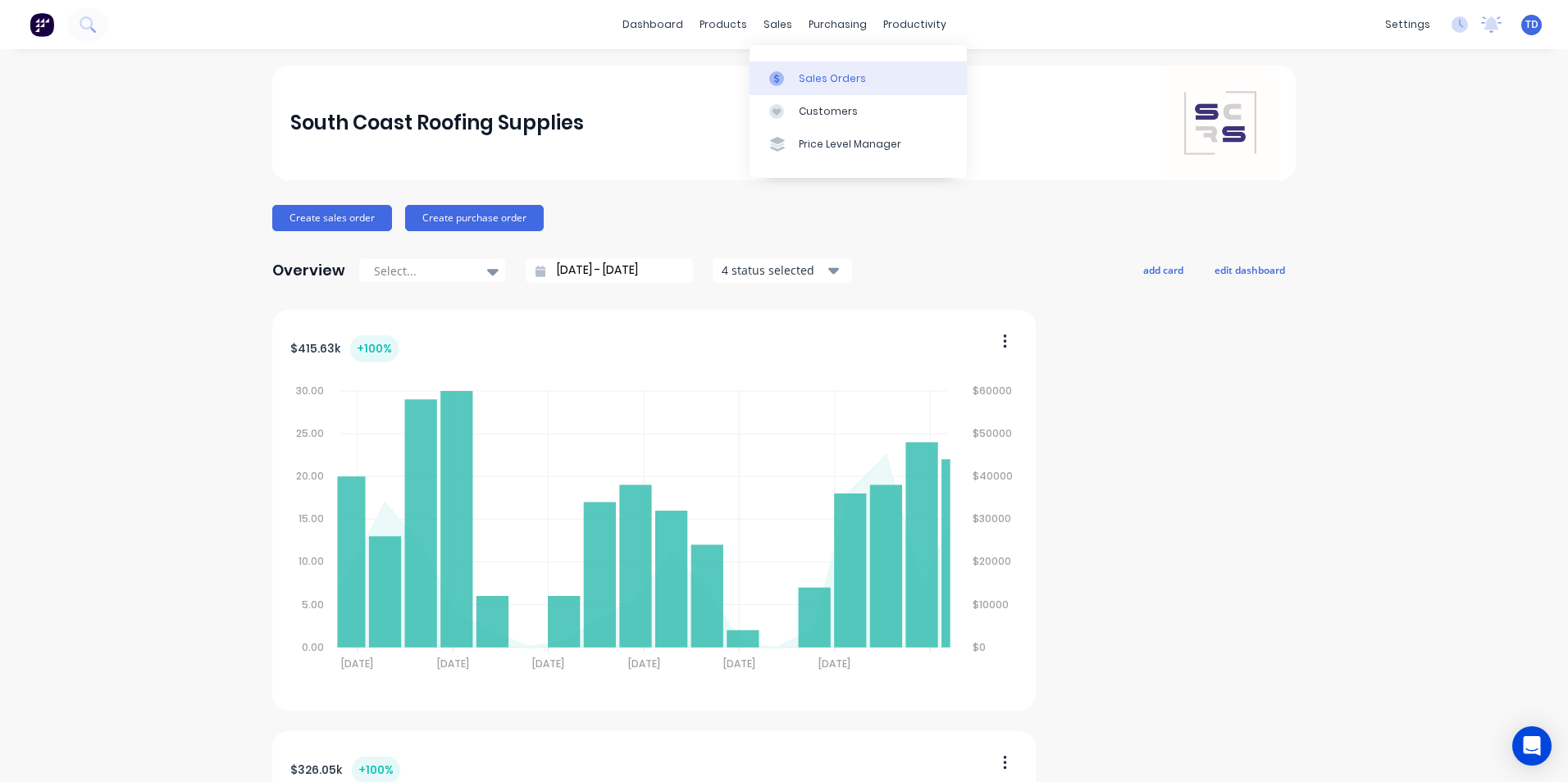
click at [807, 76] on div "Sales Orders" at bounding box center [832, 79] width 67 height 15
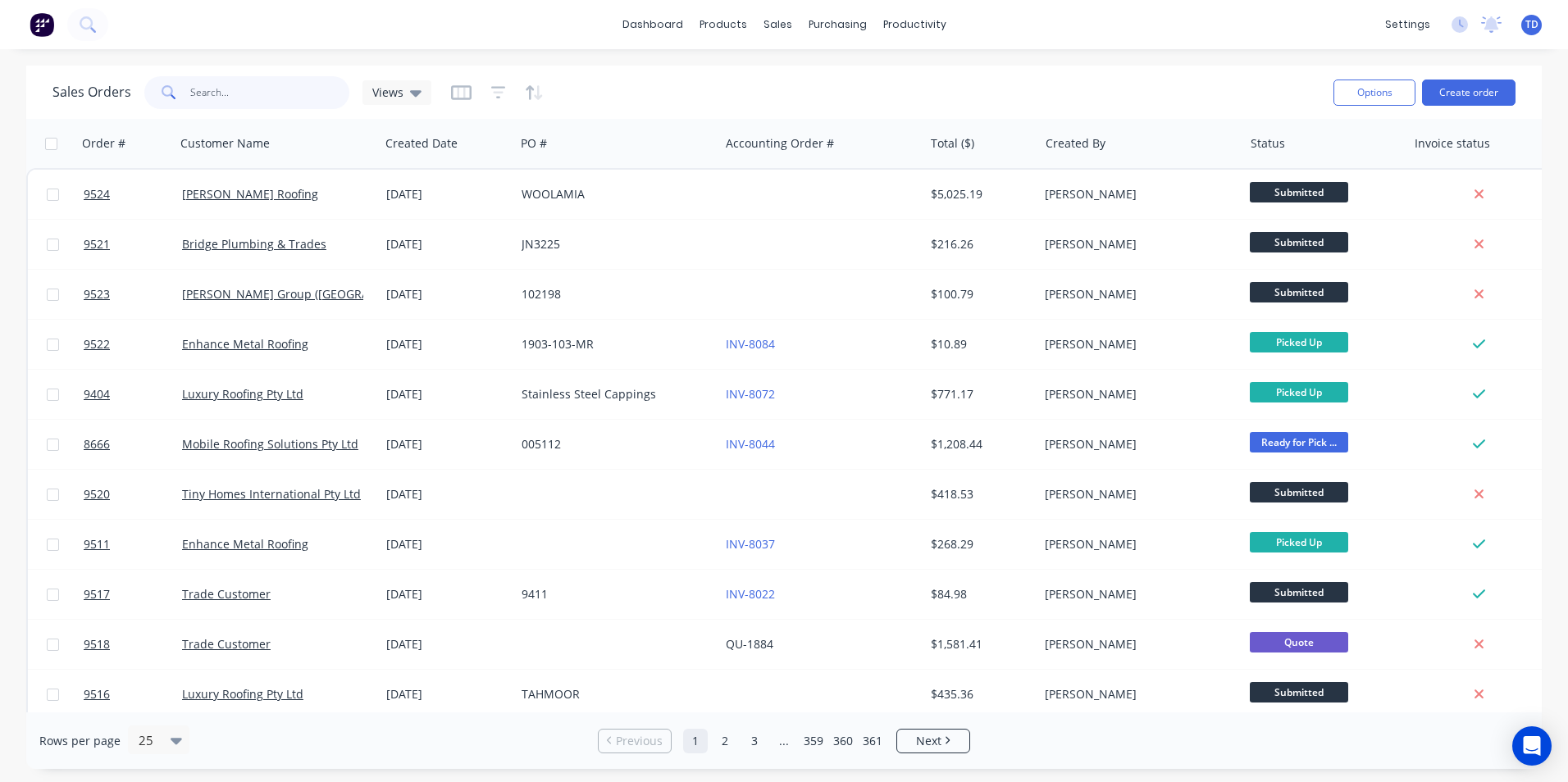
click at [306, 90] on input "text" at bounding box center [270, 92] width 160 height 33
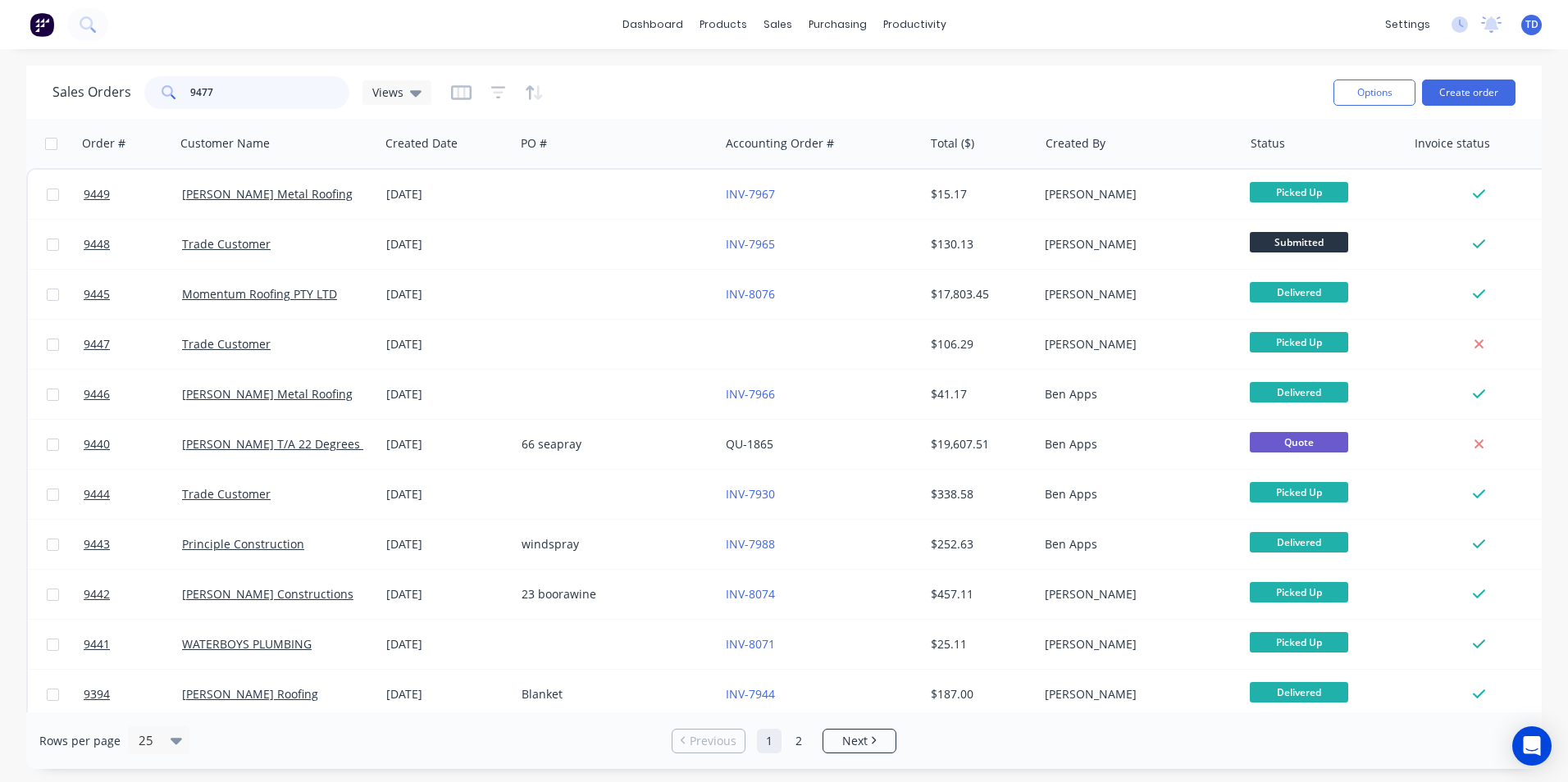
type input "9477"
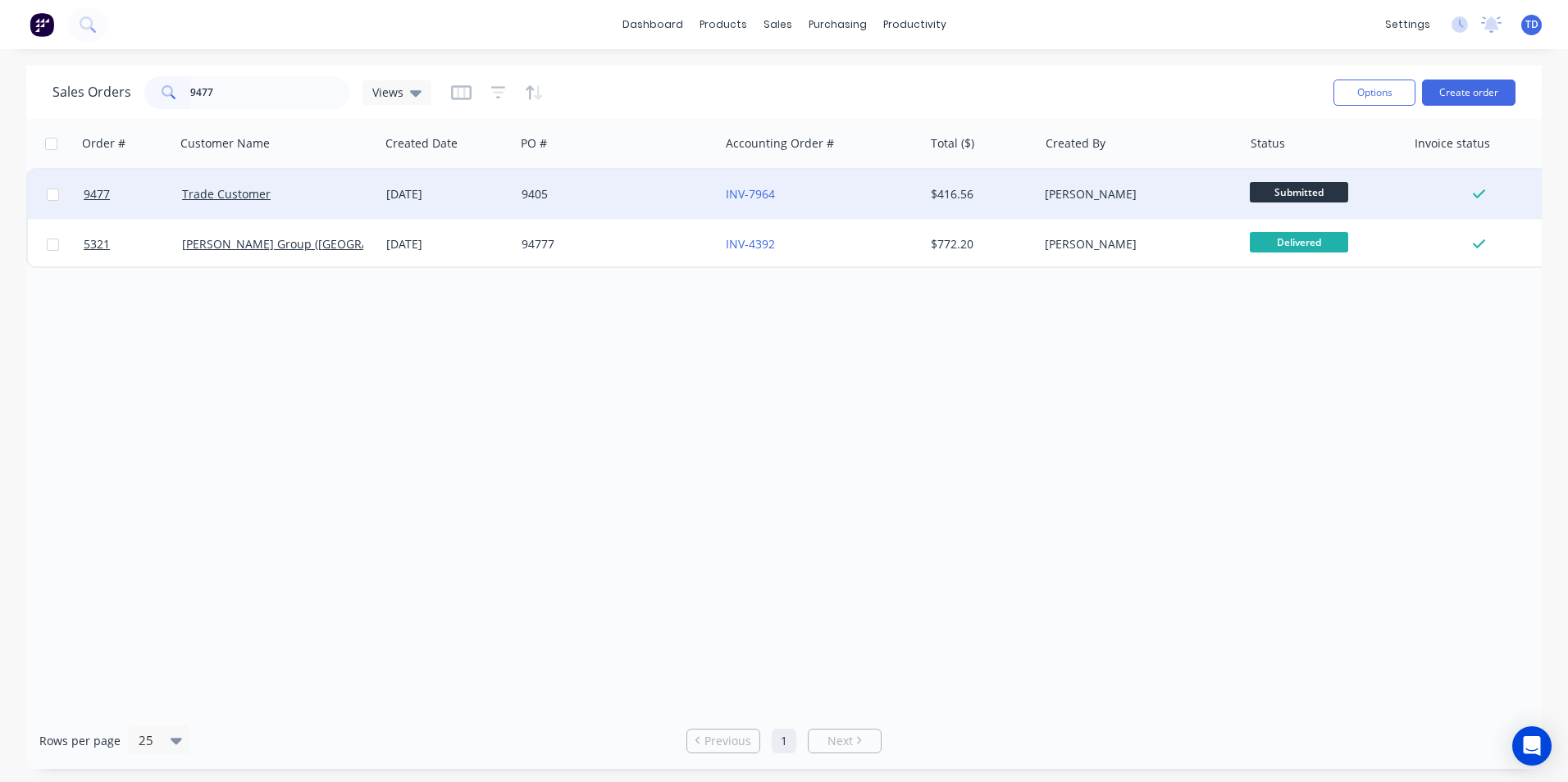
click at [898, 194] on div "INV-7964" at bounding box center [816, 194] width 182 height 17
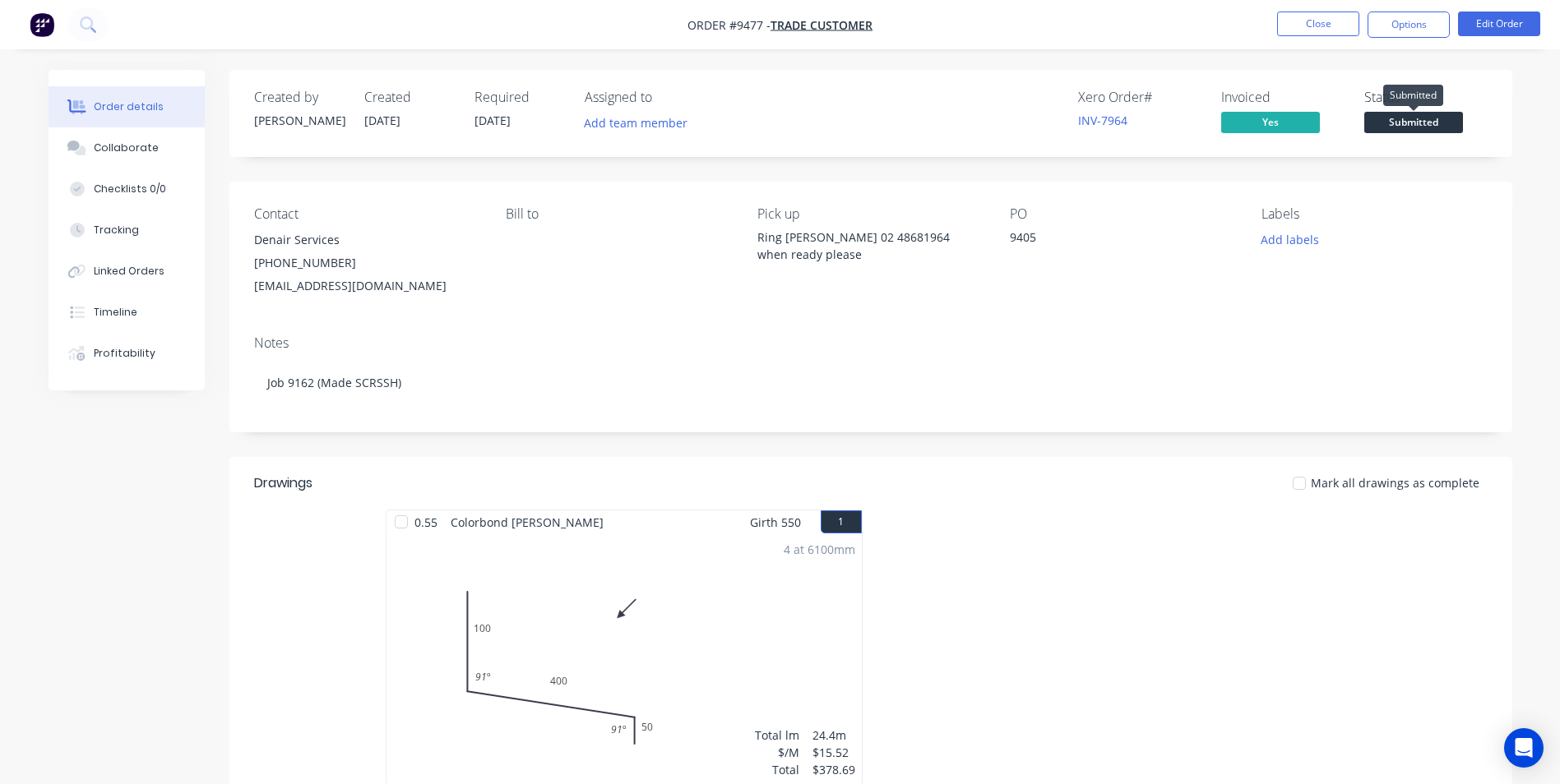
click at [1378, 125] on span "Submitted" at bounding box center [1414, 122] width 99 height 20
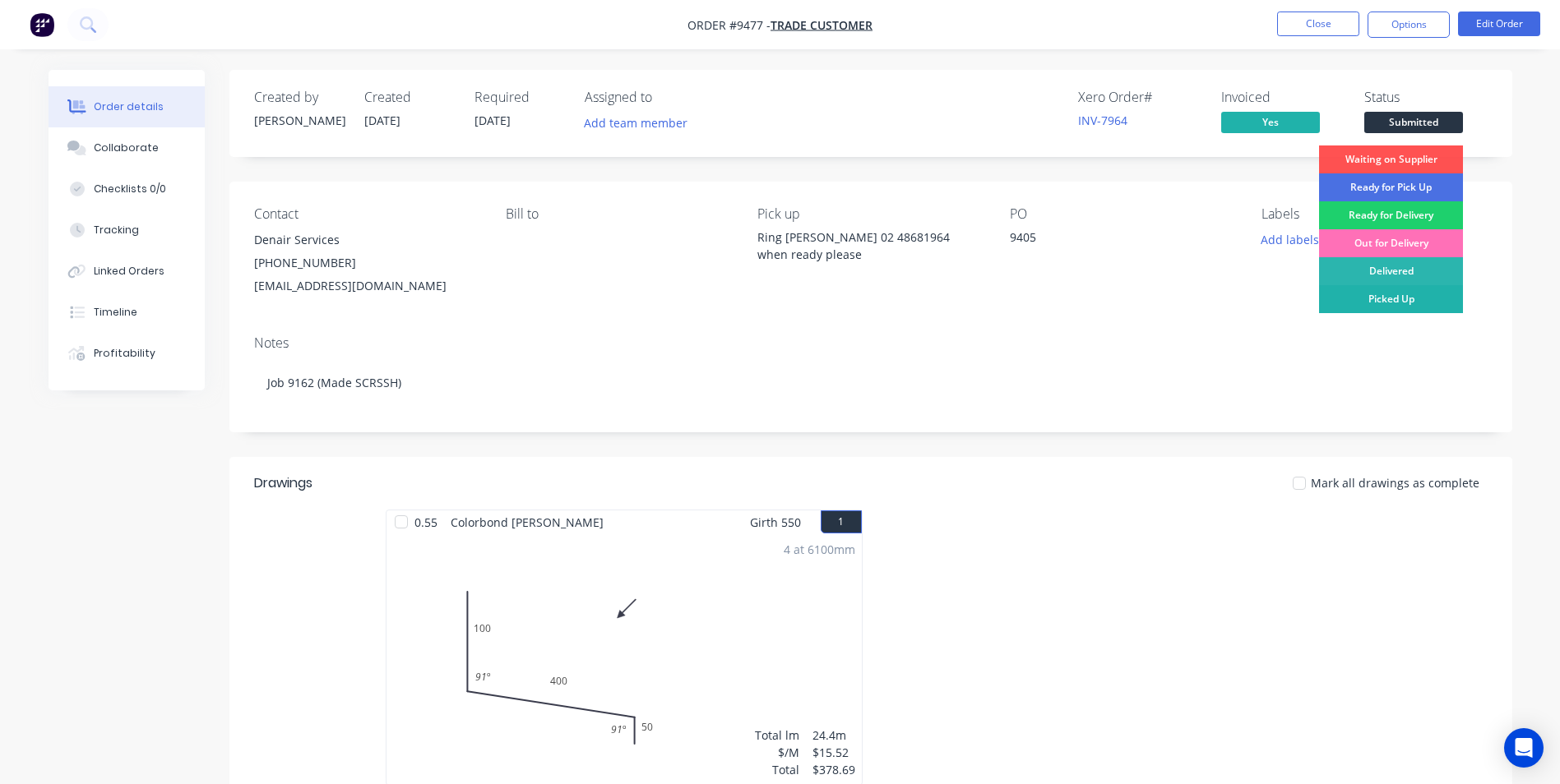
click at [1385, 303] on div "Picked Up" at bounding box center [1390, 299] width 144 height 28
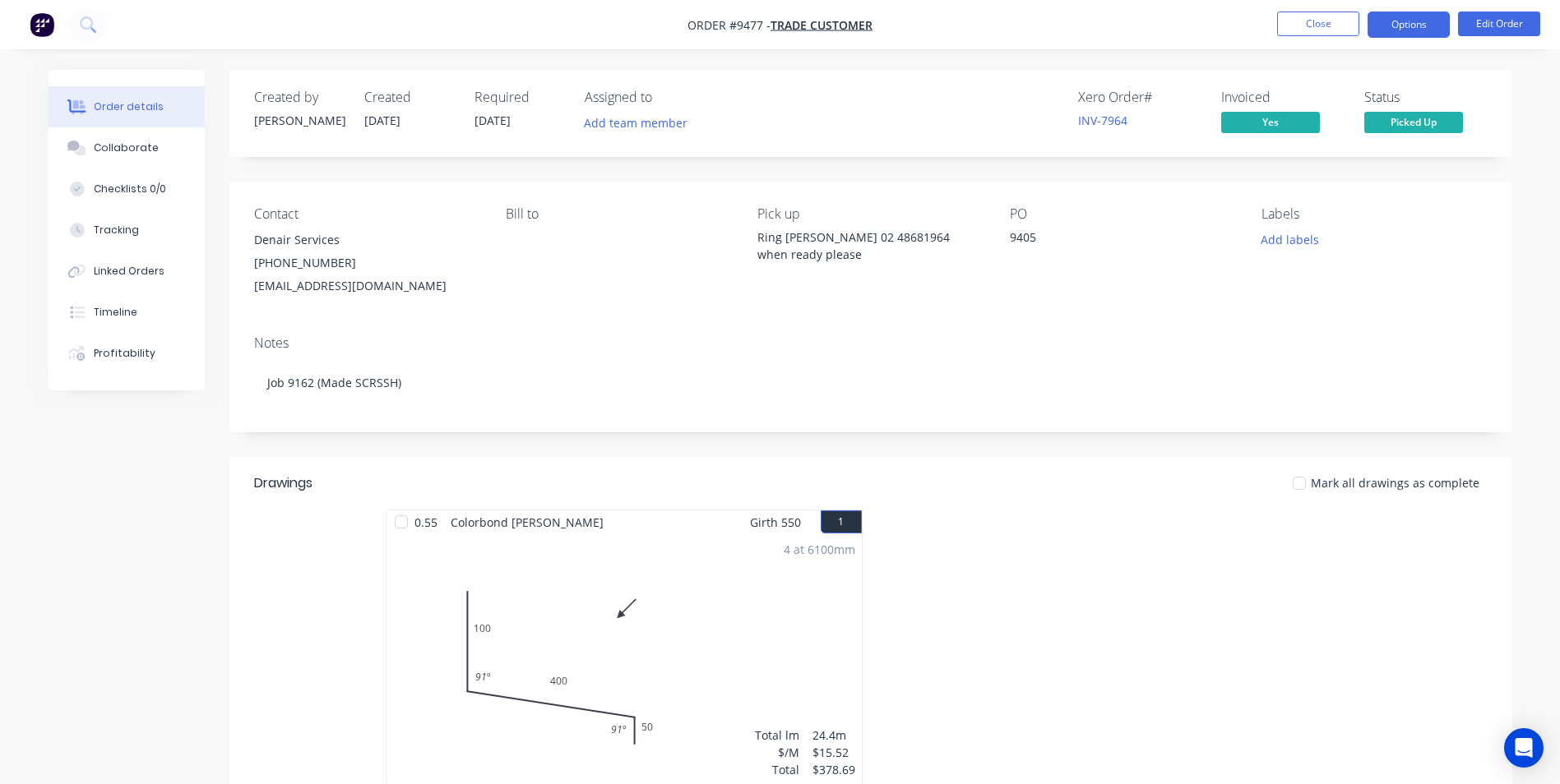
click at [1394, 31] on button "Options" at bounding box center [1409, 24] width 82 height 26
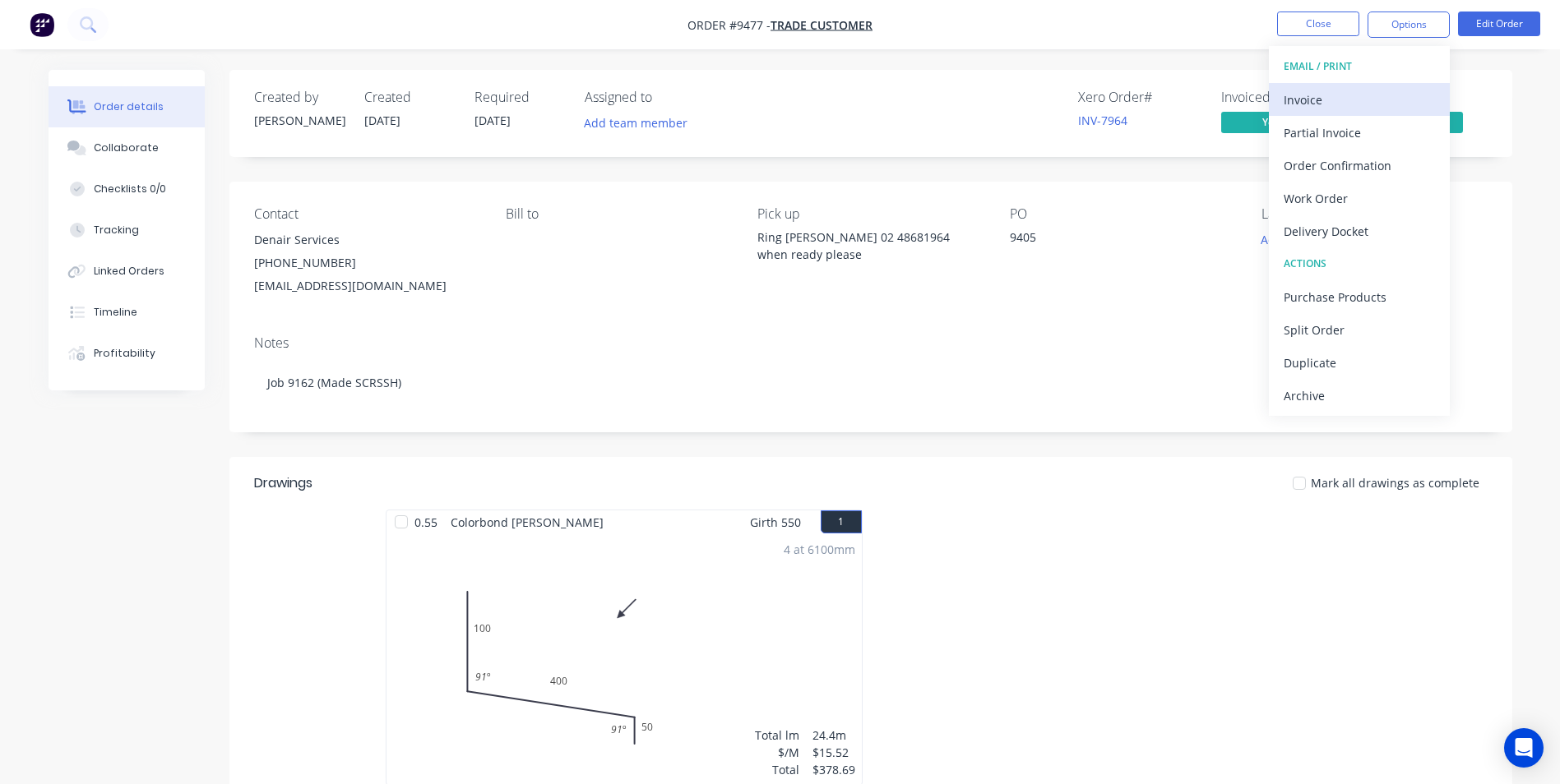
click at [1332, 94] on div "Invoice" at bounding box center [1359, 100] width 151 height 24
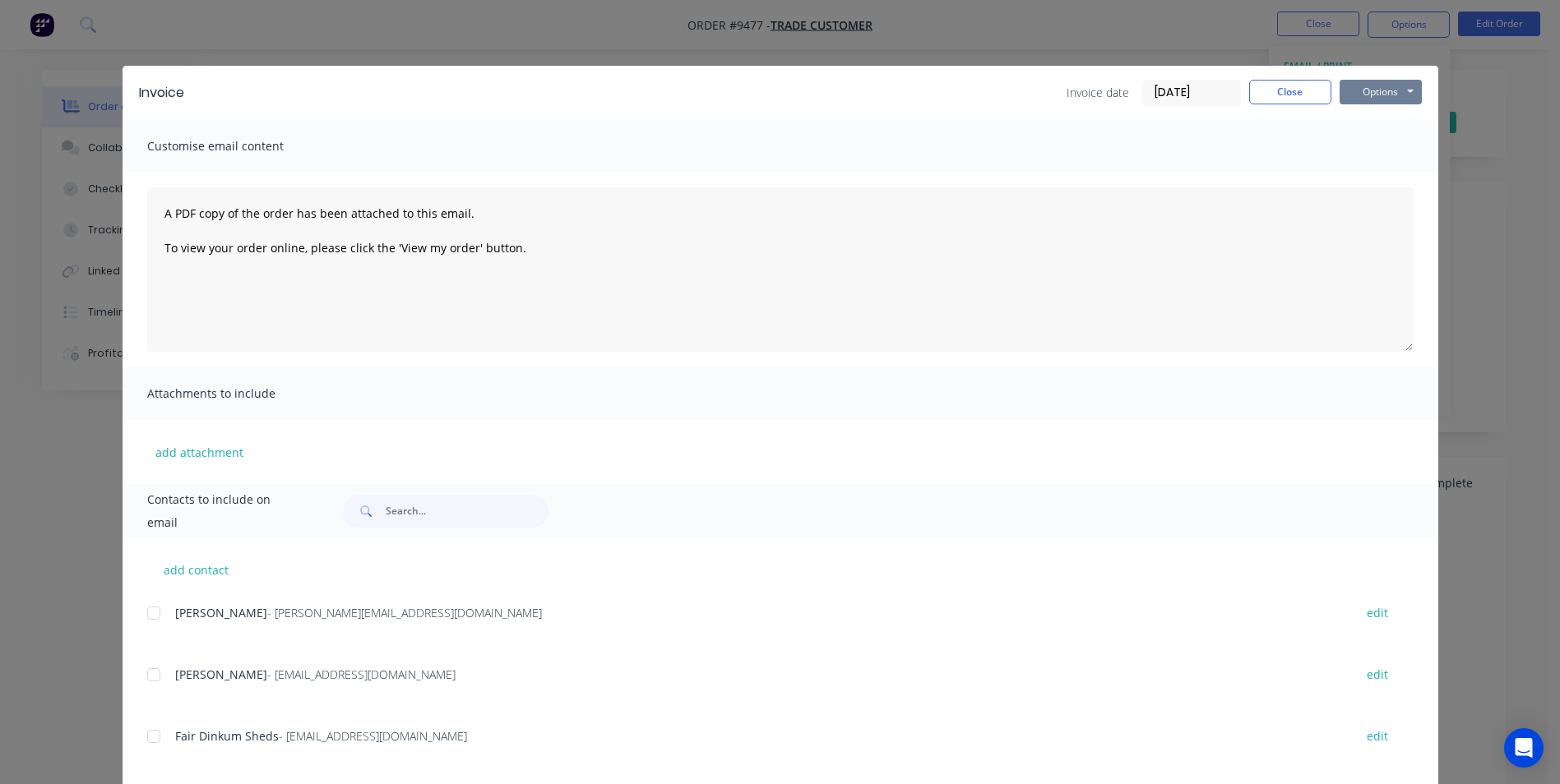
click at [1340, 95] on button "Options" at bounding box center [1381, 91] width 82 height 24
click at [1369, 154] on button "Print" at bounding box center [1392, 149] width 105 height 27
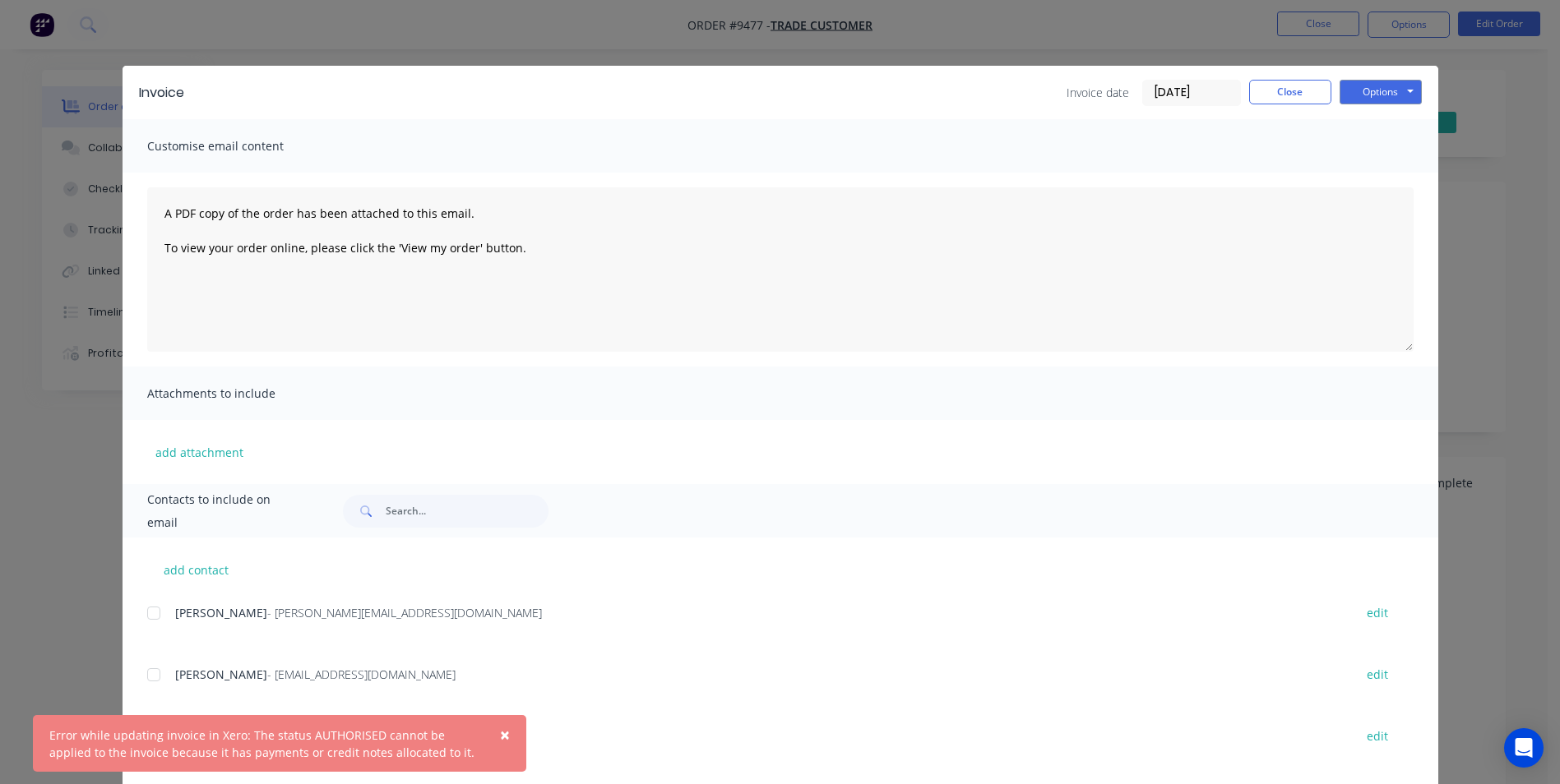
click at [507, 731] on span "×" at bounding box center [505, 734] width 10 height 23
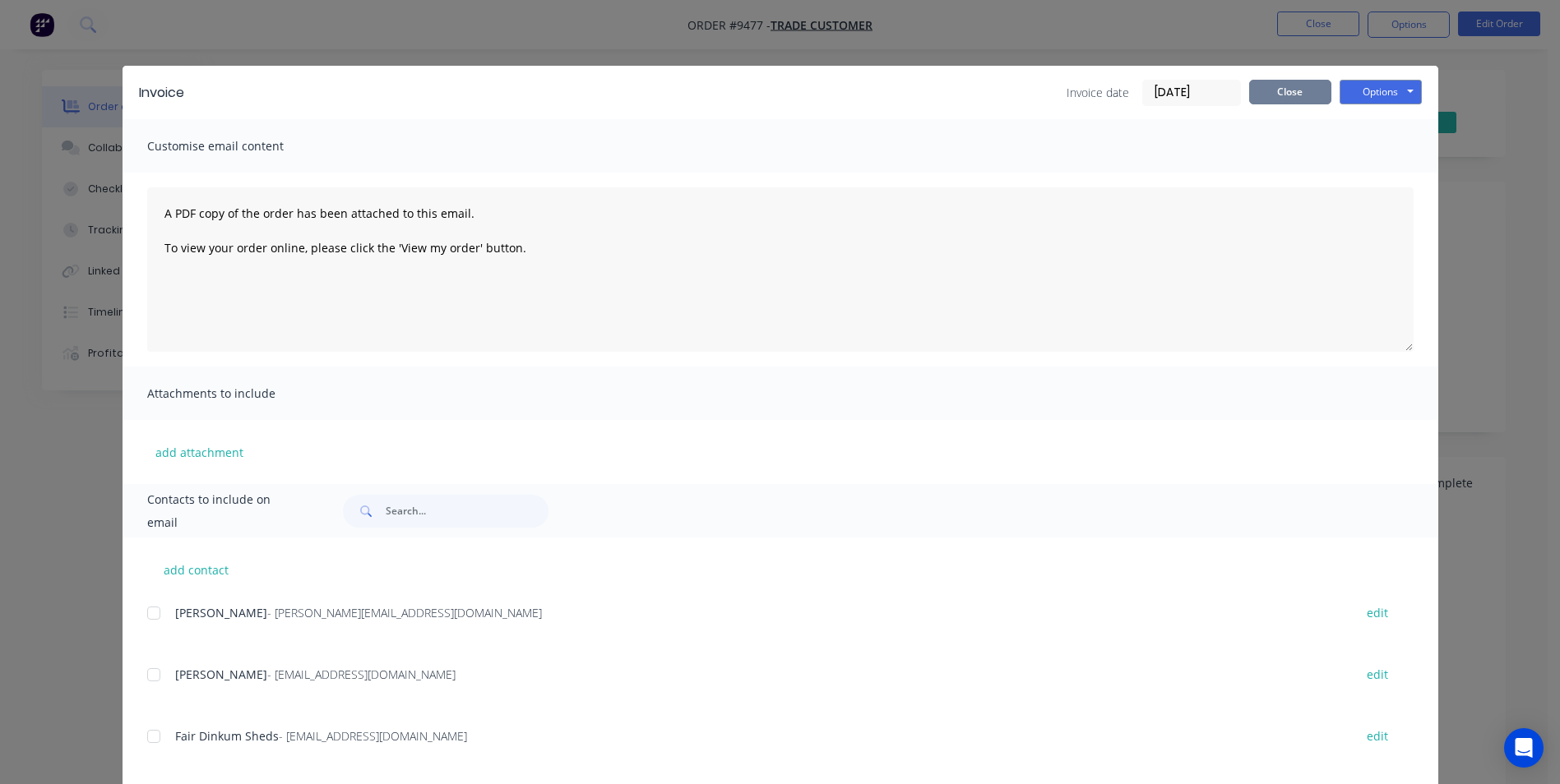
click at [1279, 99] on button "Close" at bounding box center [1290, 91] width 82 height 24
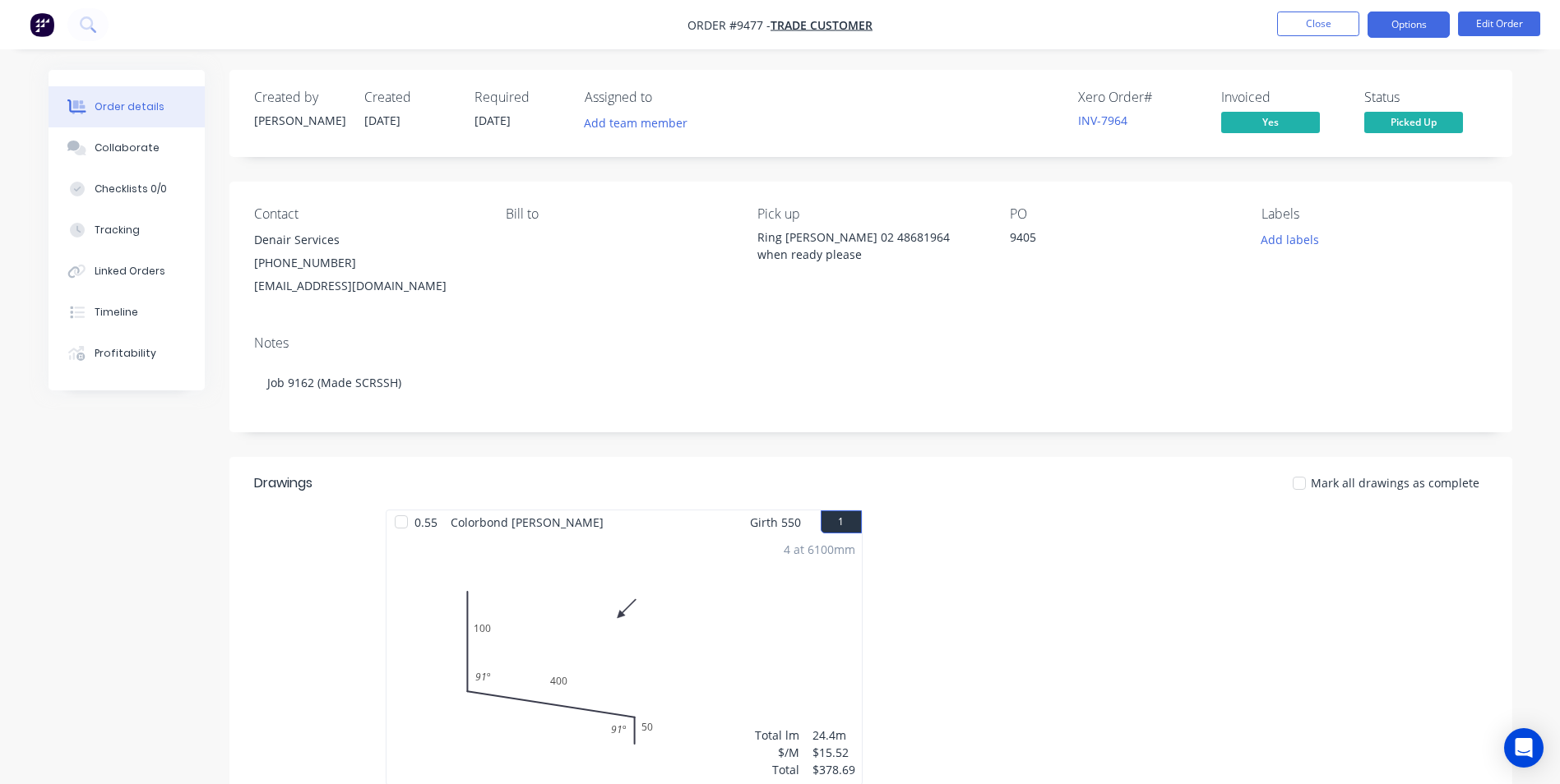
click at [1405, 27] on button "Options" at bounding box center [1409, 24] width 82 height 26
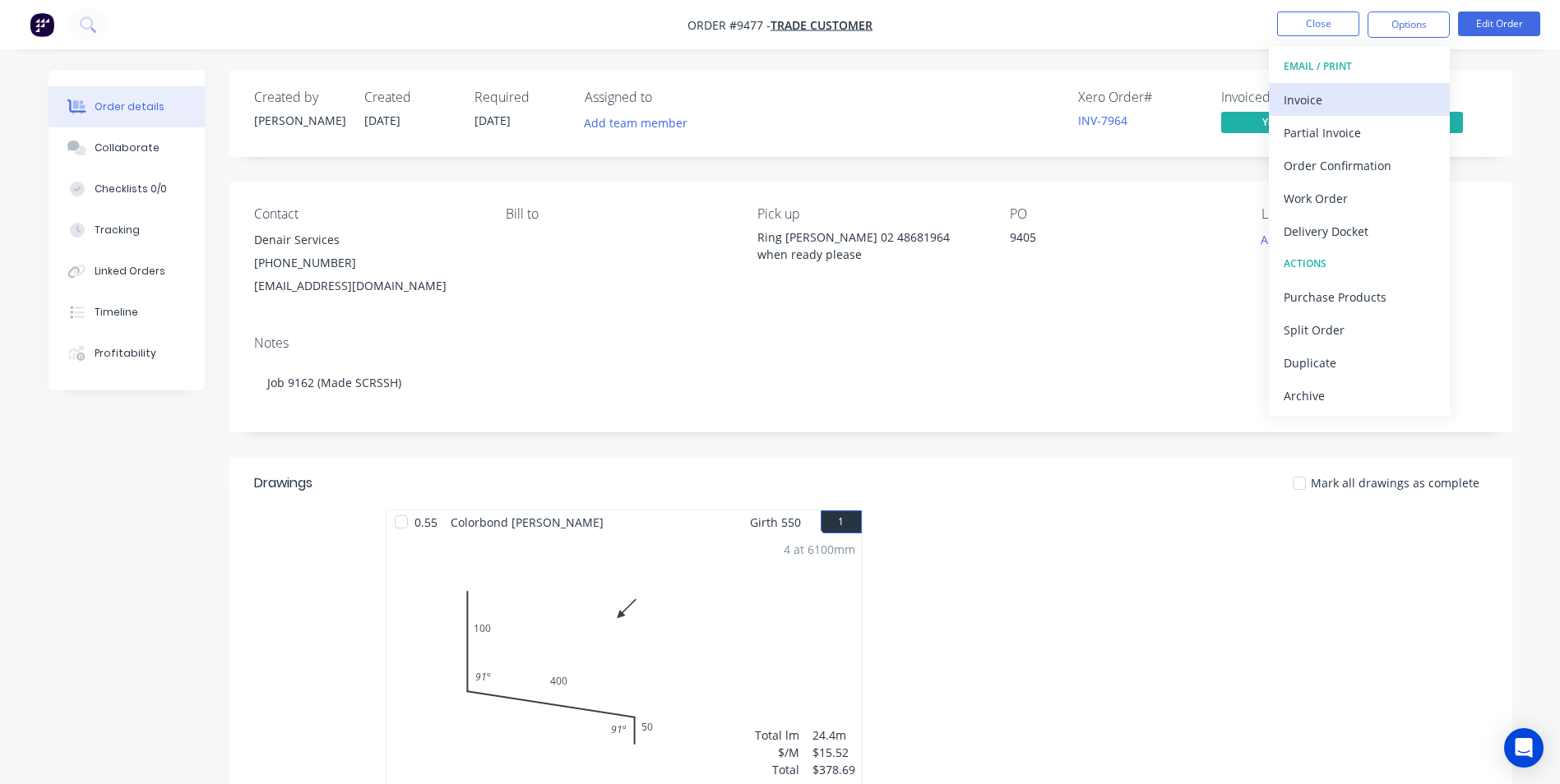
click at [1365, 96] on div "Invoice" at bounding box center [1359, 100] width 151 height 24
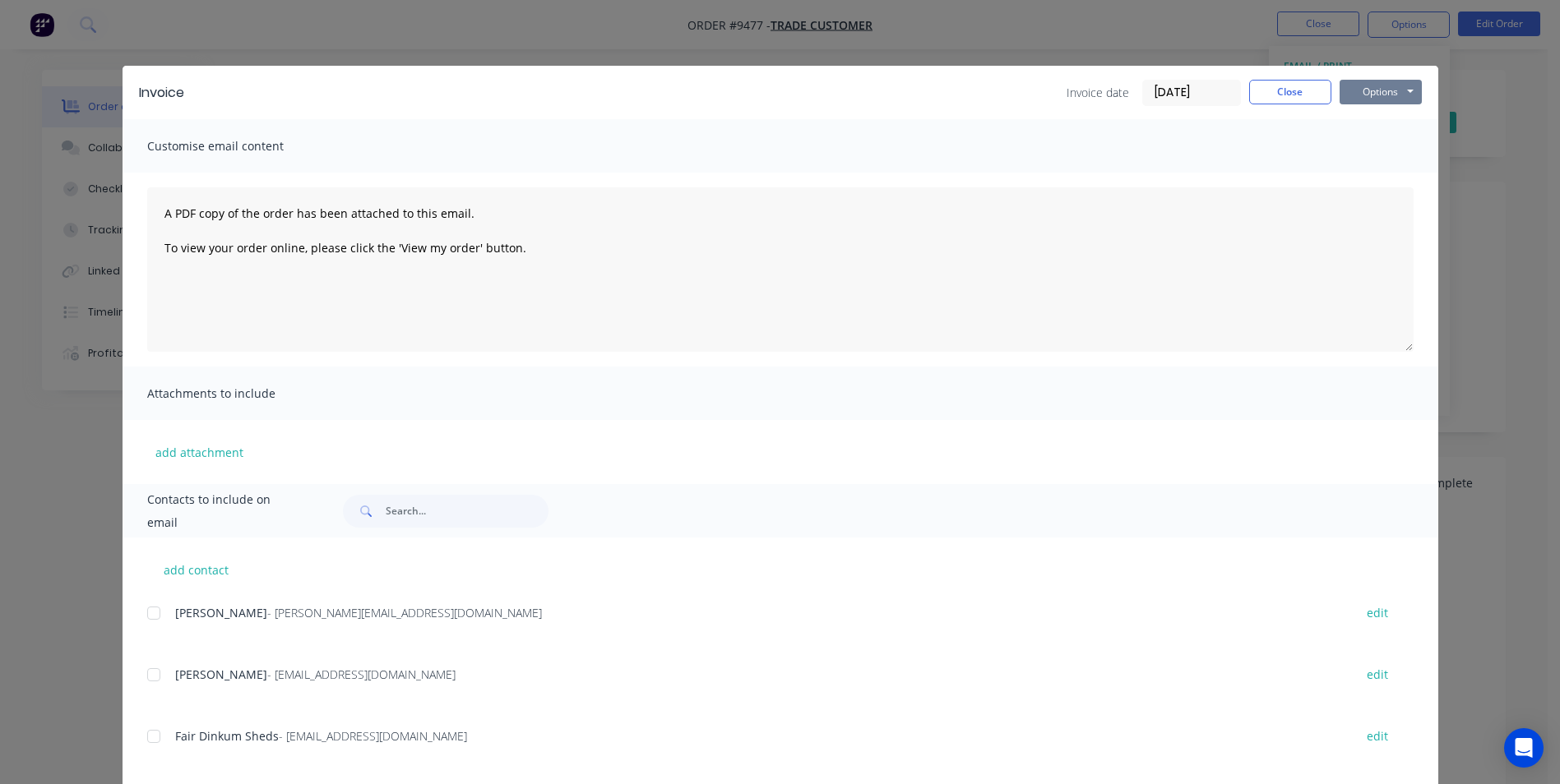
click at [1379, 84] on button "Options" at bounding box center [1381, 91] width 82 height 24
click at [1369, 116] on button "Preview" at bounding box center [1392, 121] width 105 height 27
click at [1286, 96] on button "Close" at bounding box center [1290, 91] width 82 height 24
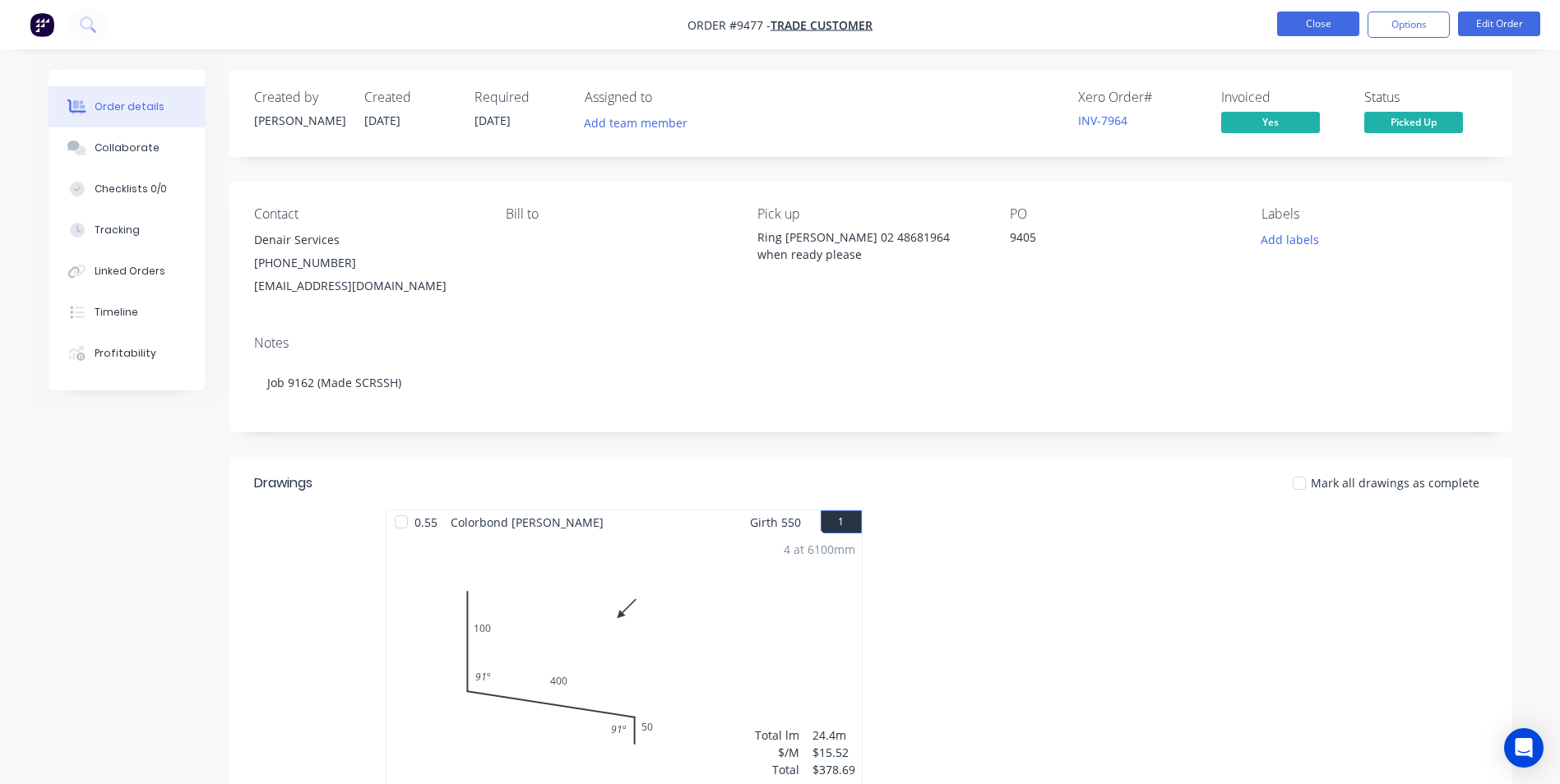
click at [1301, 26] on button "Close" at bounding box center [1318, 24] width 82 height 24
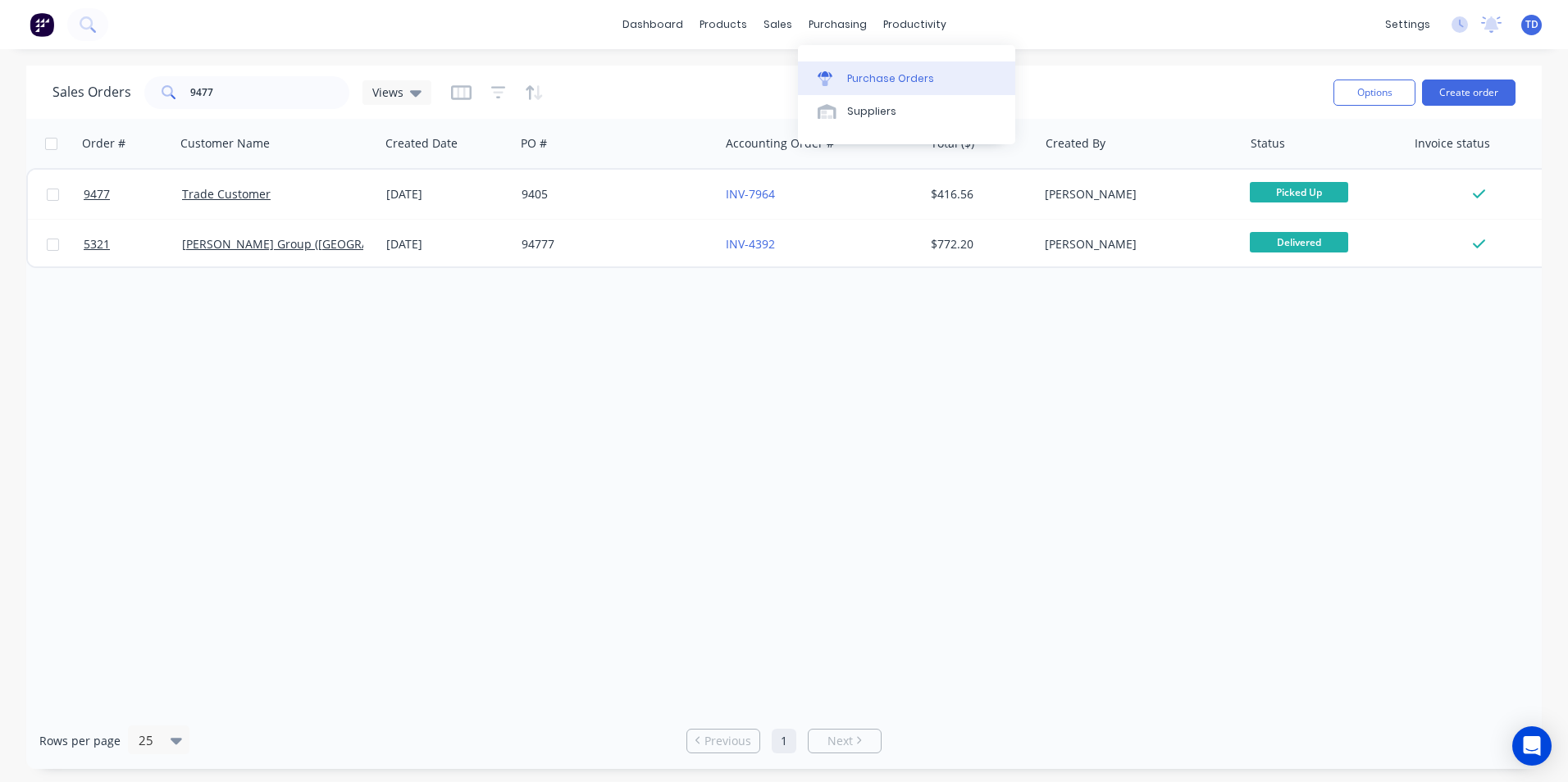
click at [863, 72] on div "Purchase Orders" at bounding box center [891, 79] width 87 height 15
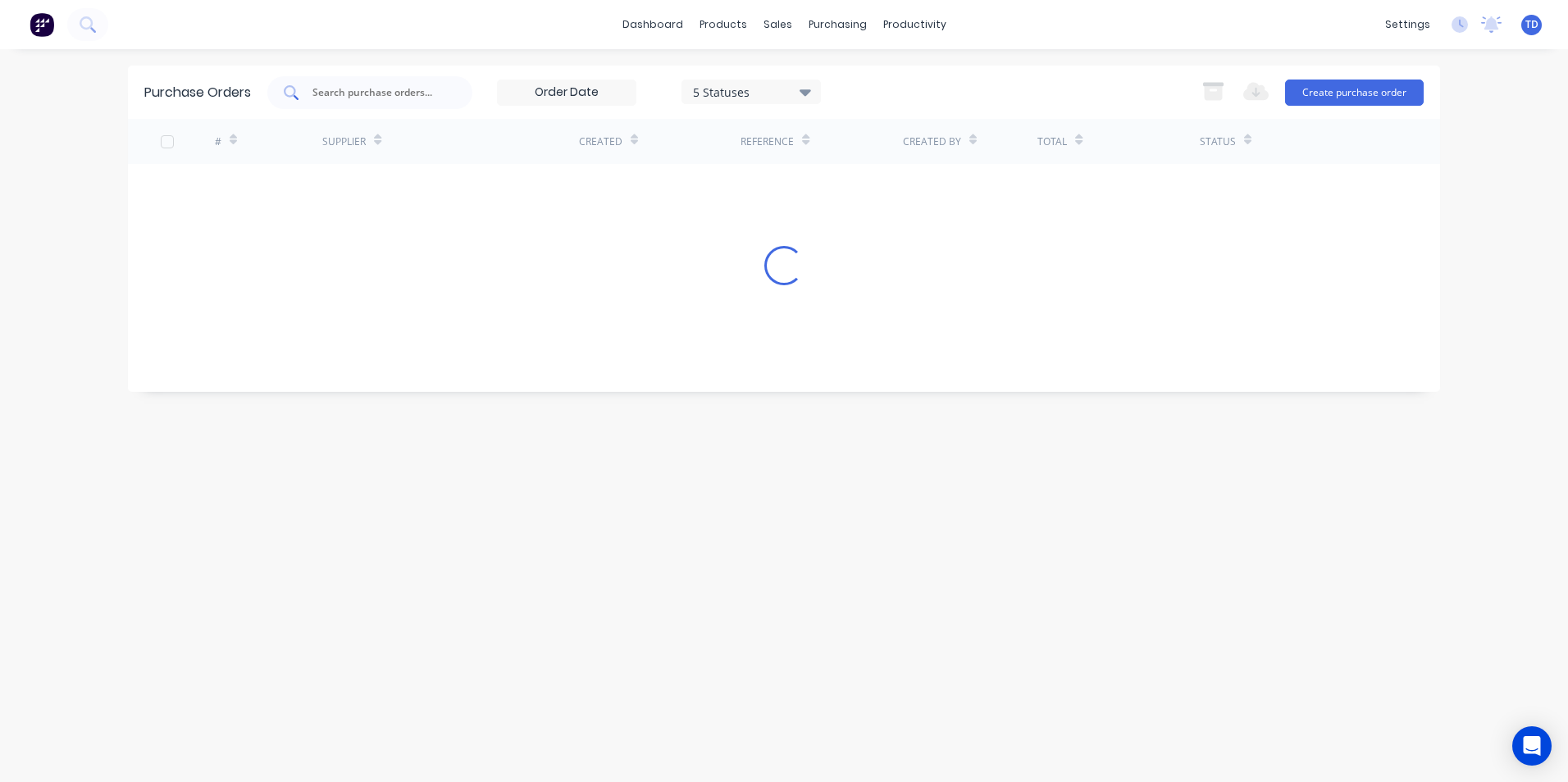
click at [374, 85] on input "text" at bounding box center [378, 93] width 136 height 17
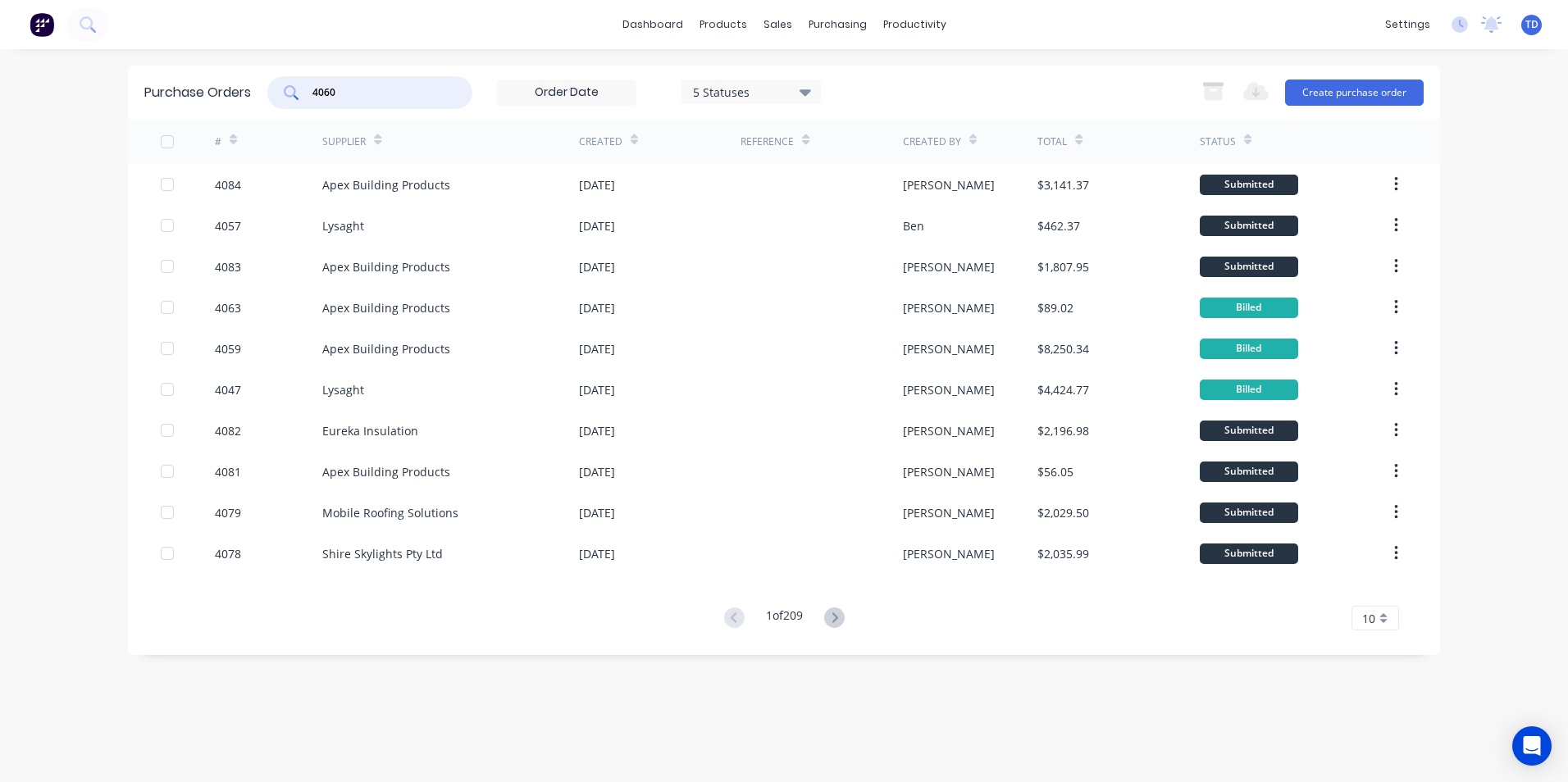
type input "4060"
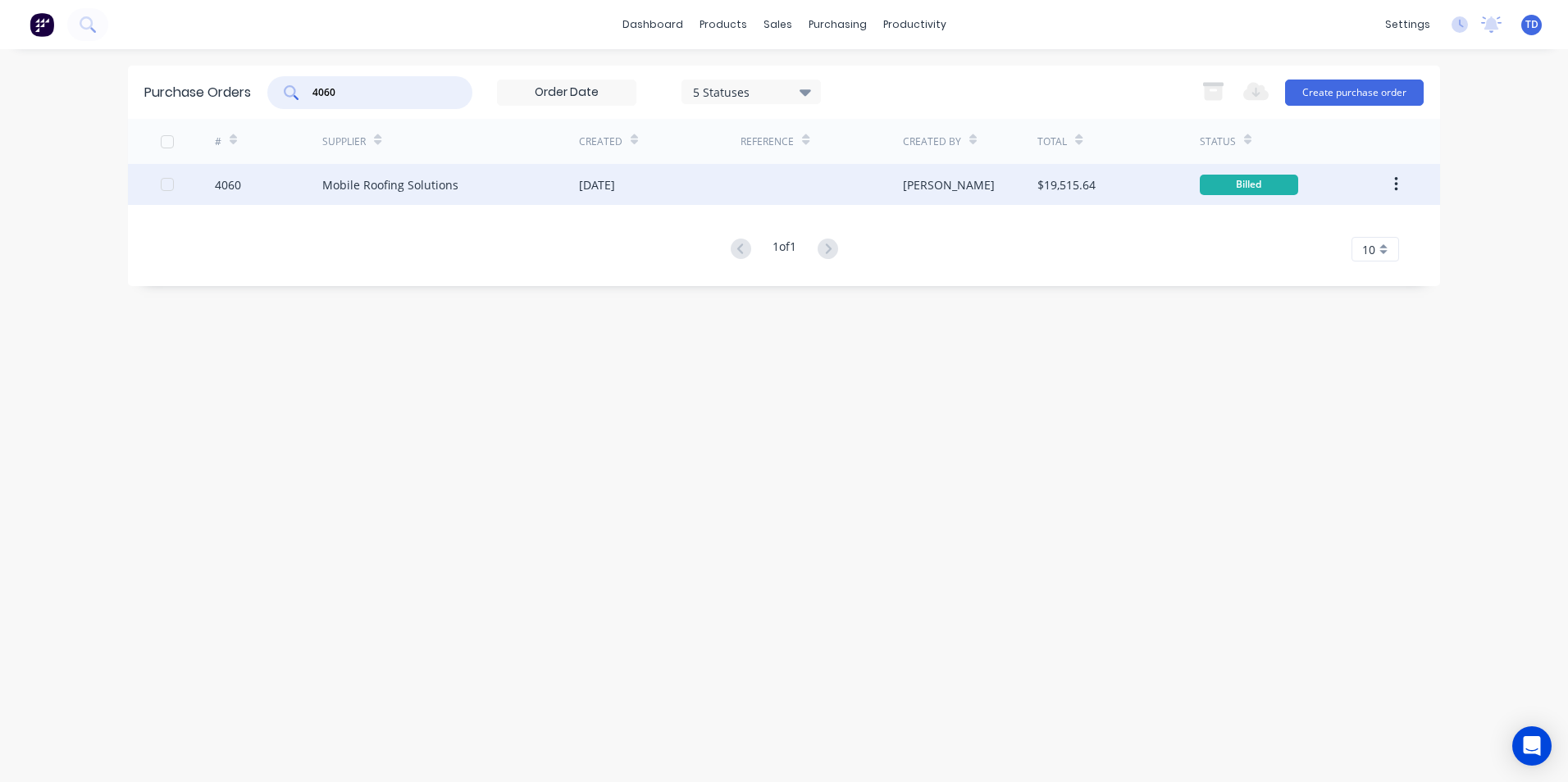
click at [306, 175] on div "4060" at bounding box center [269, 184] width 108 height 41
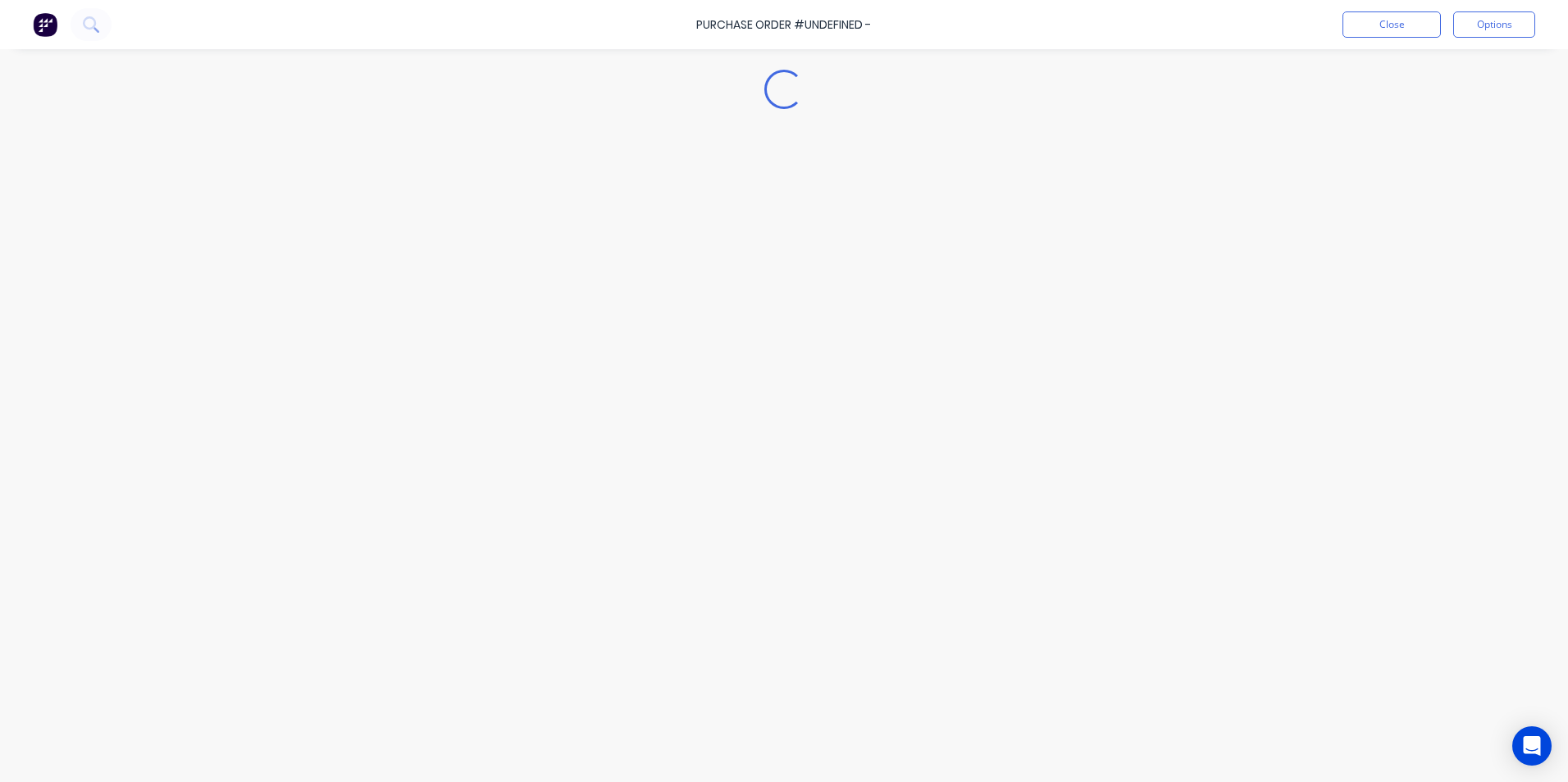
type textarea "x"
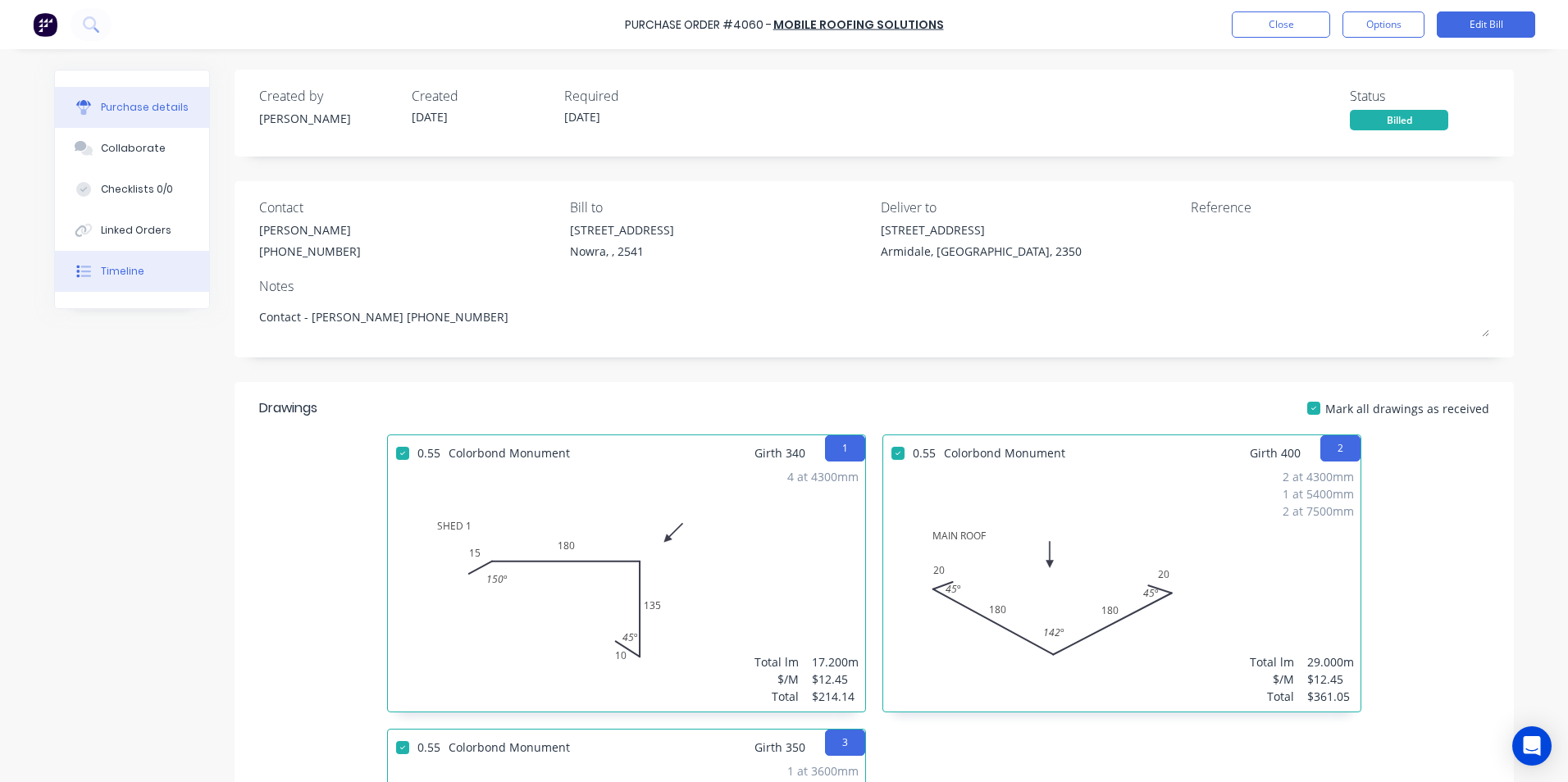
click at [131, 262] on button "Timeline" at bounding box center [132, 271] width 154 height 41
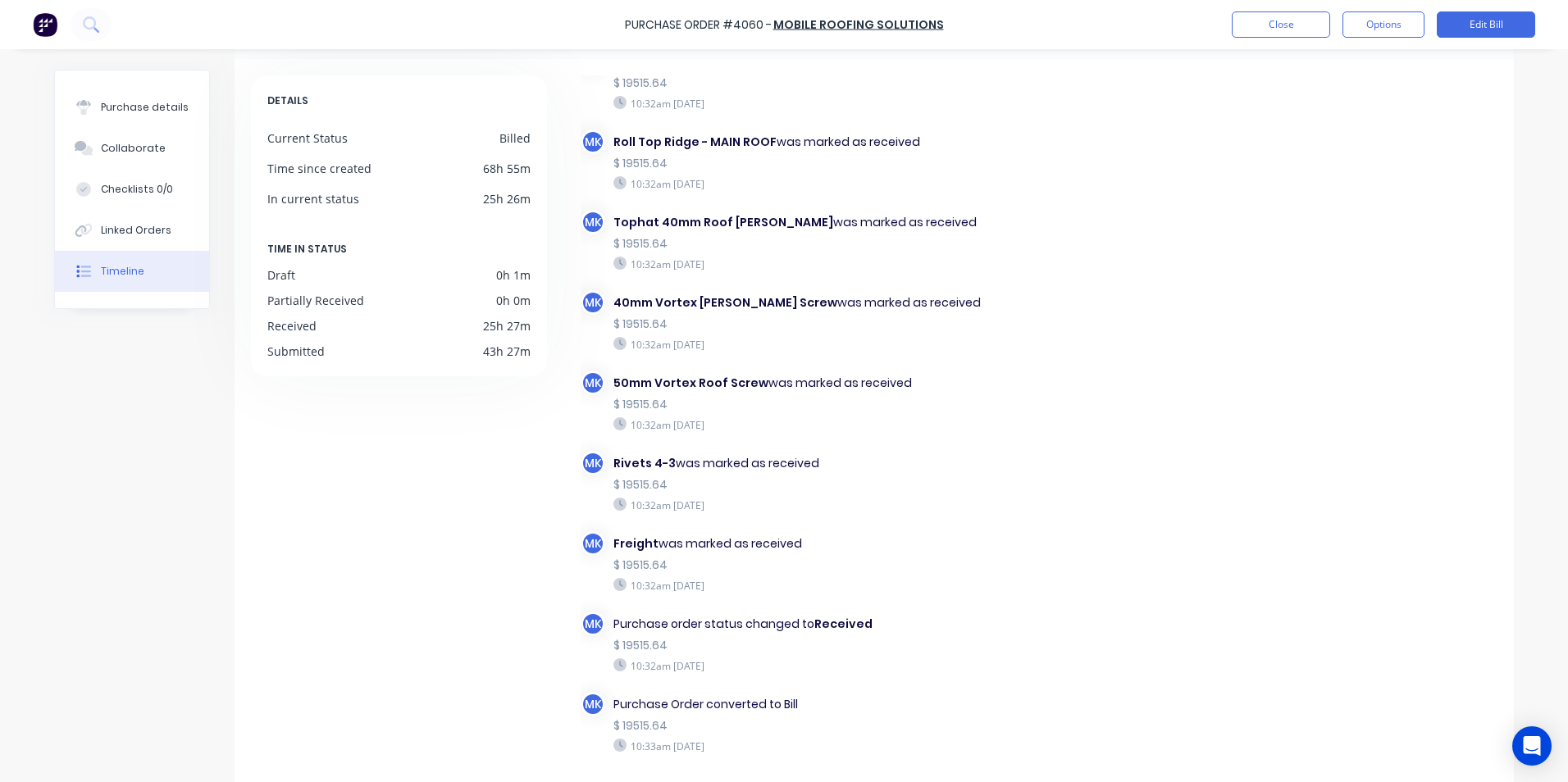
scroll to position [141, 0]
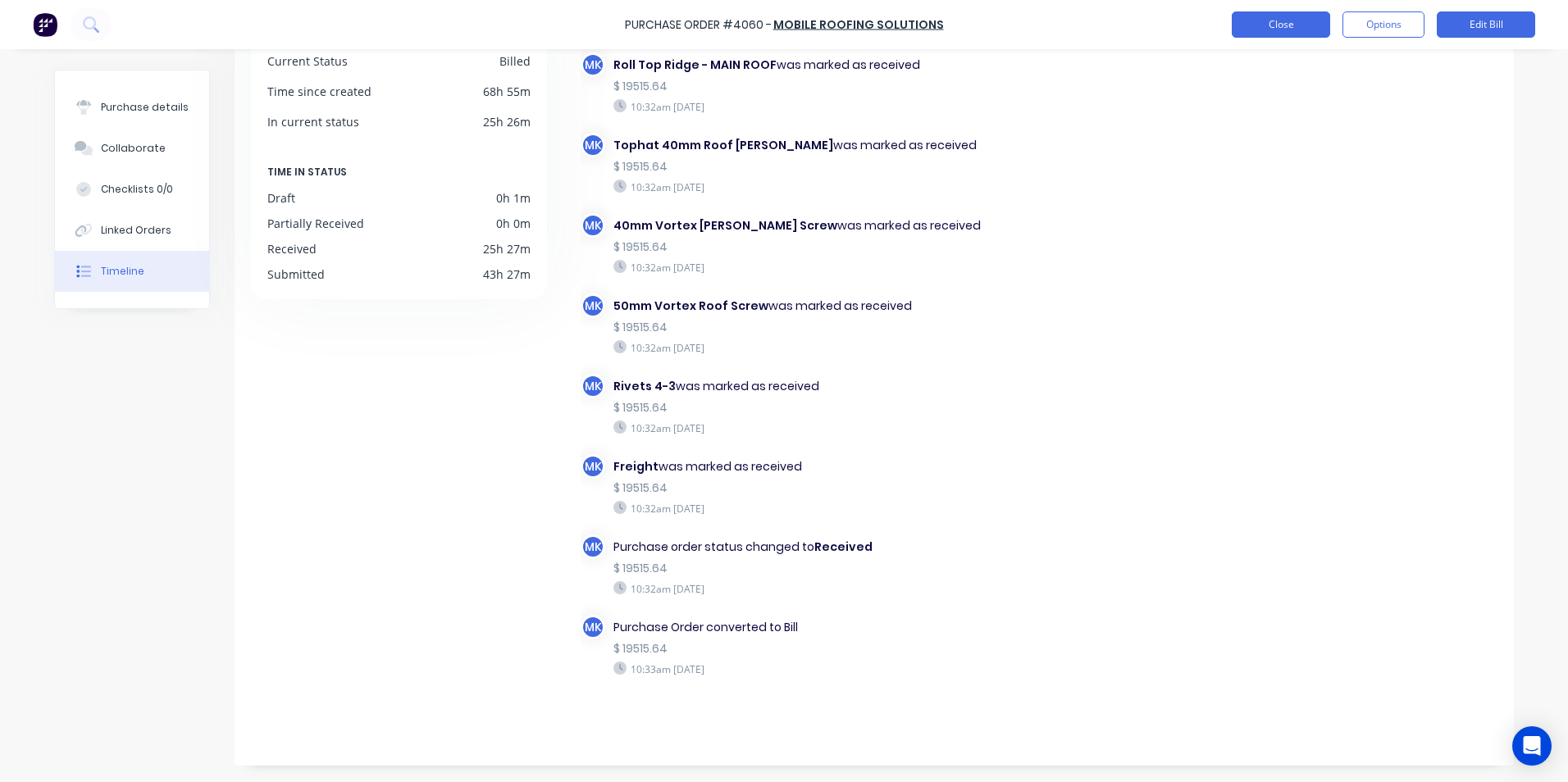
click at [1282, 24] on button "Close" at bounding box center [1281, 24] width 99 height 26
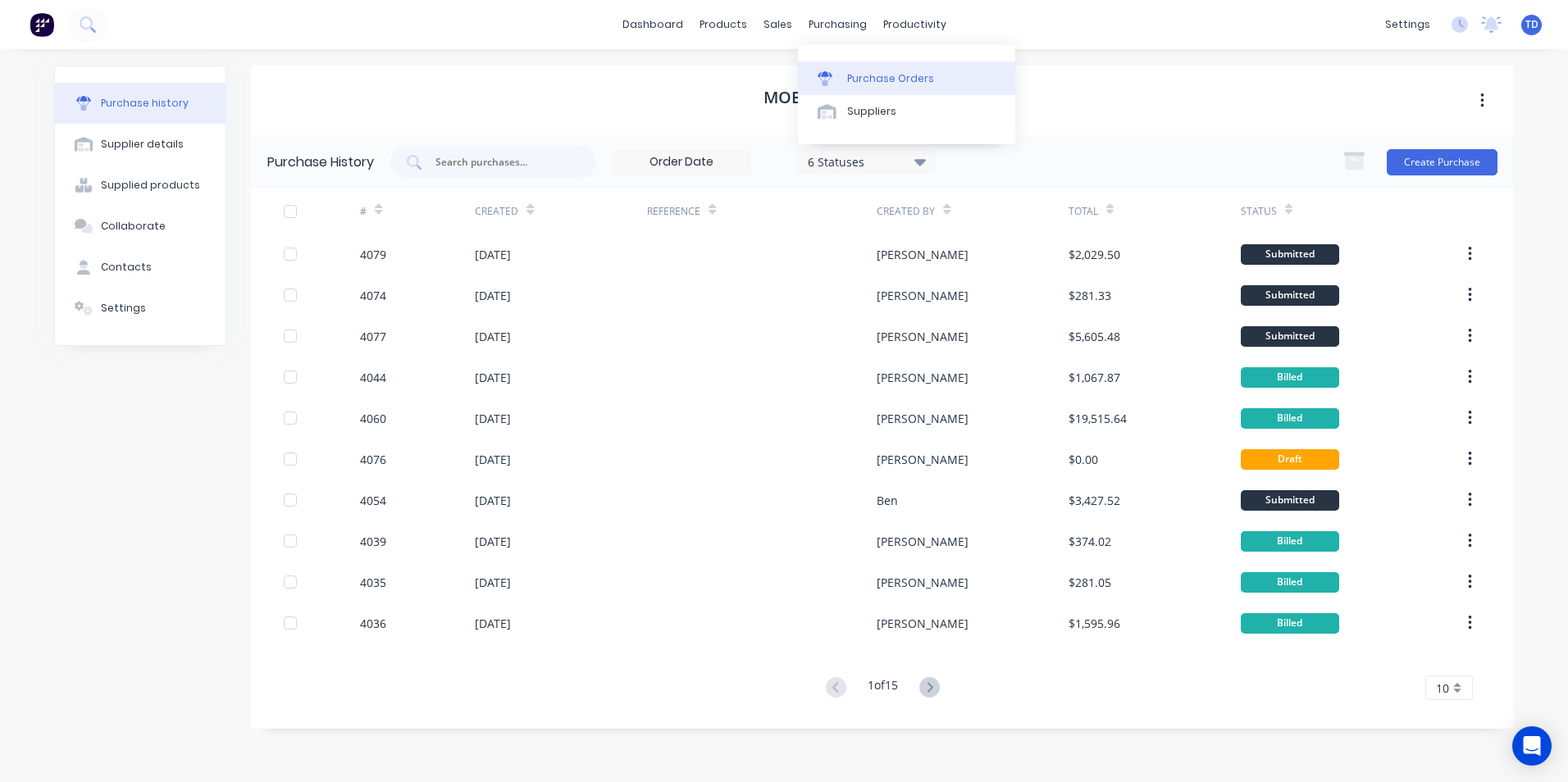
click at [864, 74] on div "Purchase Orders" at bounding box center [891, 79] width 87 height 15
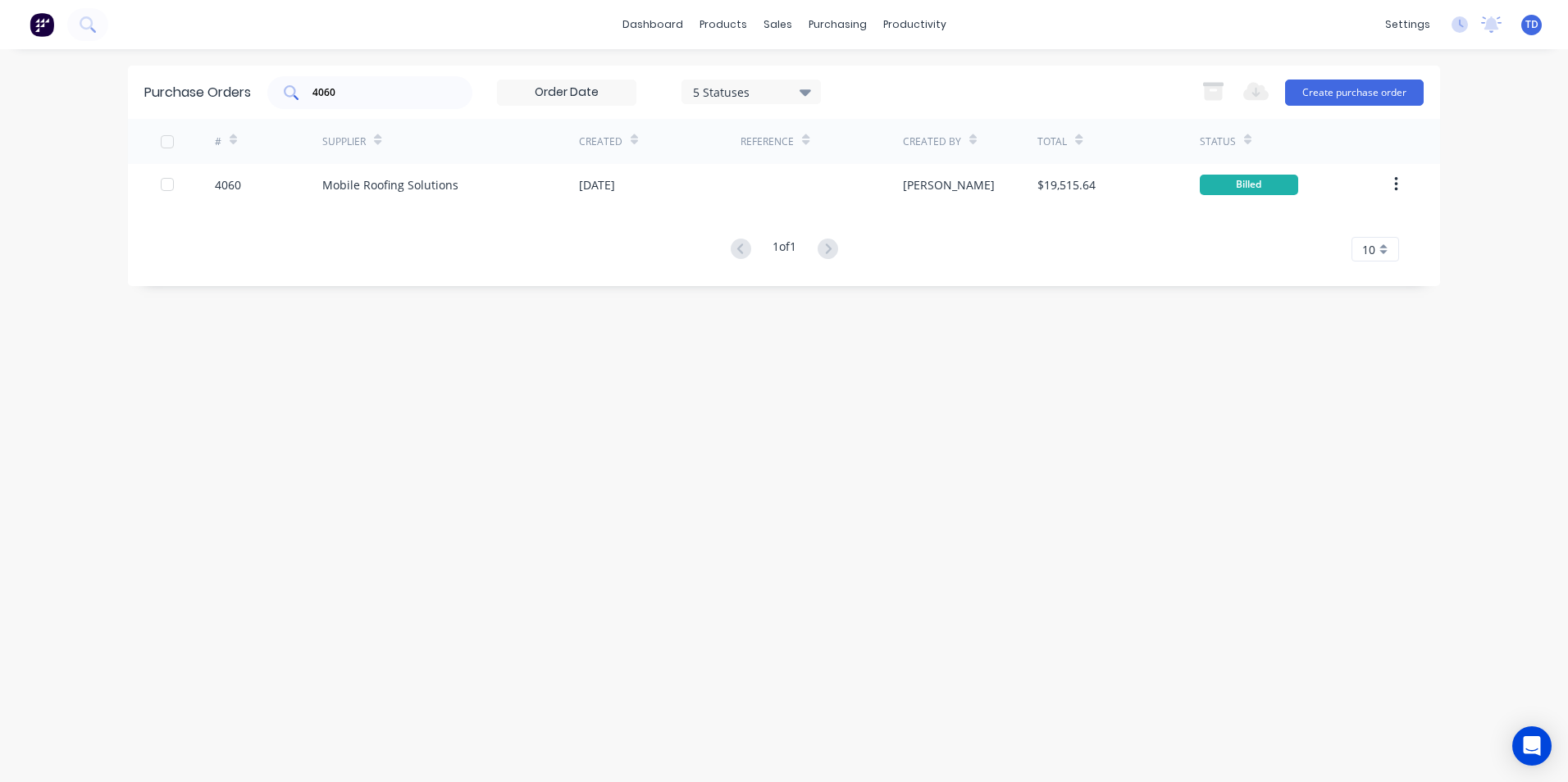
click at [407, 94] on input "4060" at bounding box center [378, 93] width 136 height 17
type input "4053"
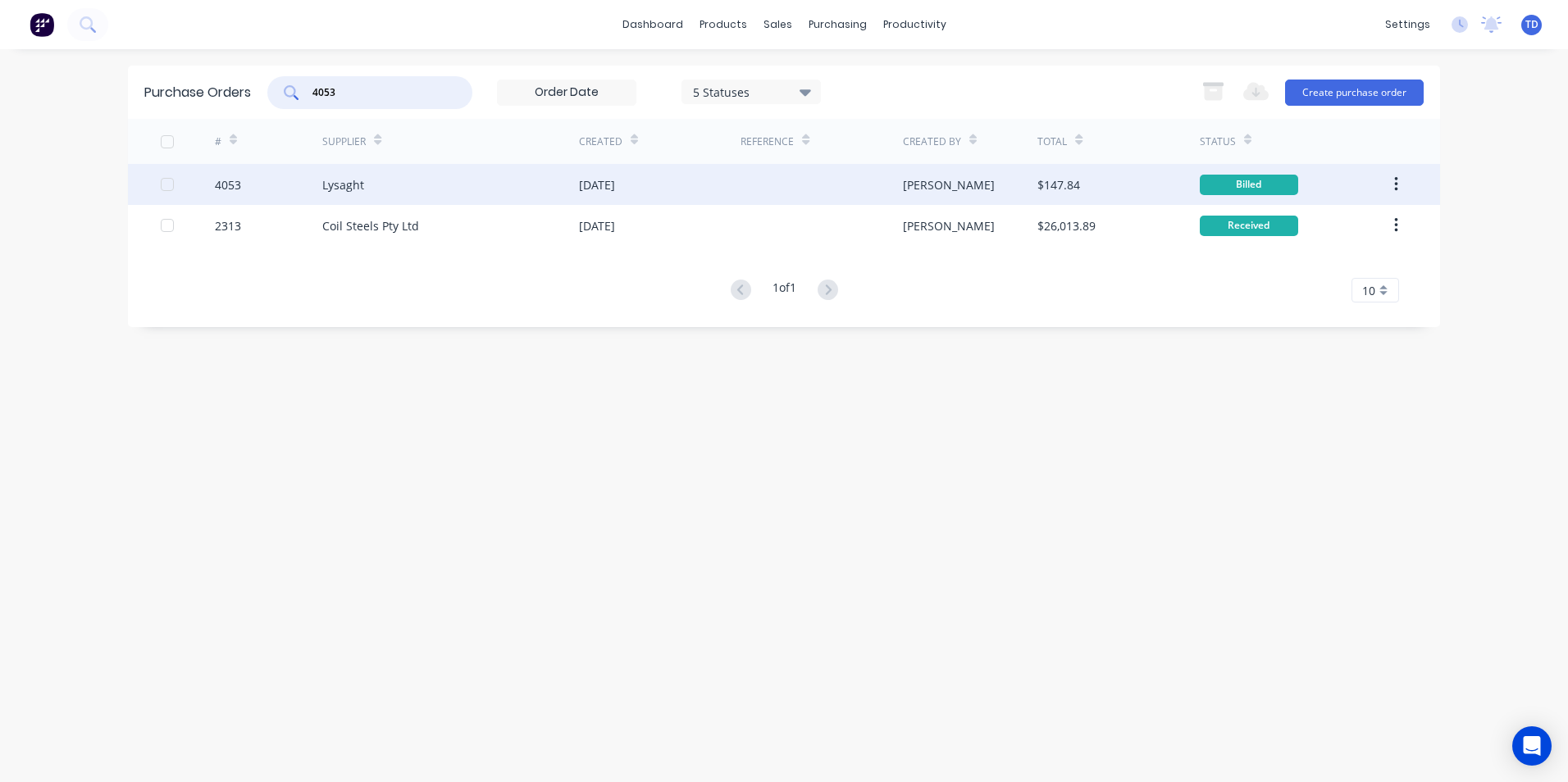
click at [383, 179] on div "Lysaght" at bounding box center [450, 184] width 257 height 41
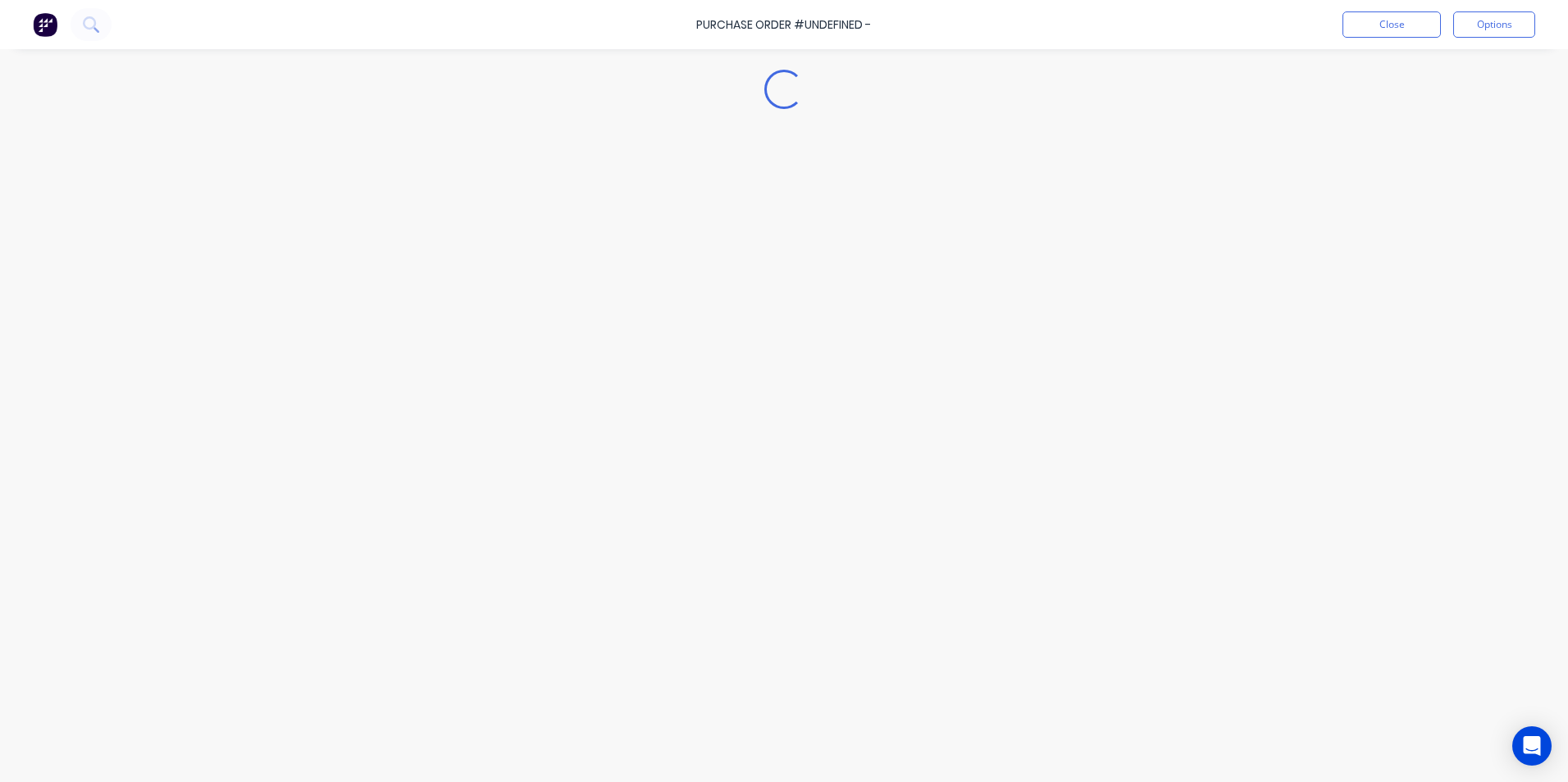
type textarea "x"
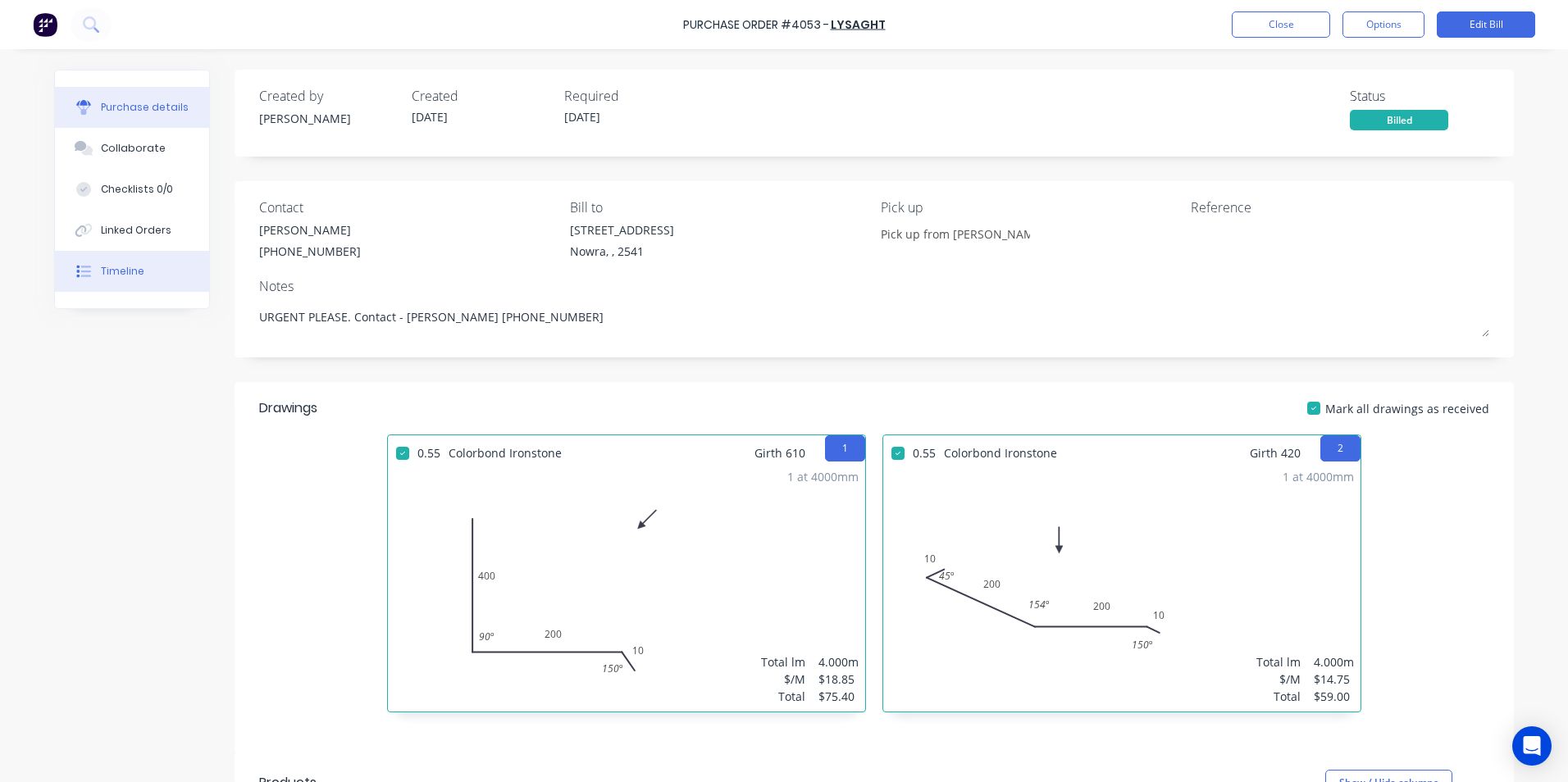
click at [137, 267] on button "Timeline" at bounding box center [132, 271] width 154 height 41
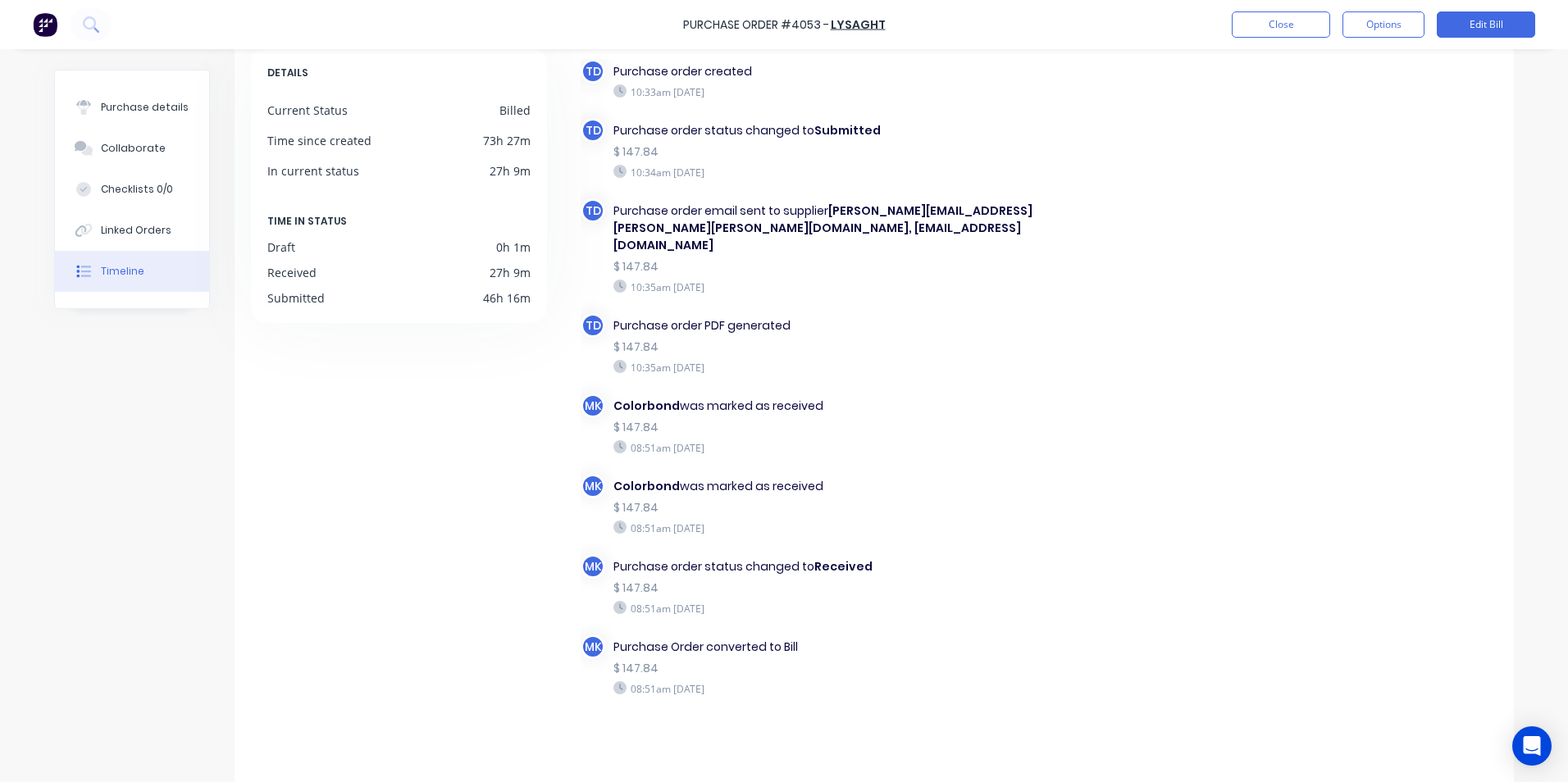
scroll to position [95, 0]
click at [106, 244] on button "Linked Orders" at bounding box center [132, 230] width 154 height 41
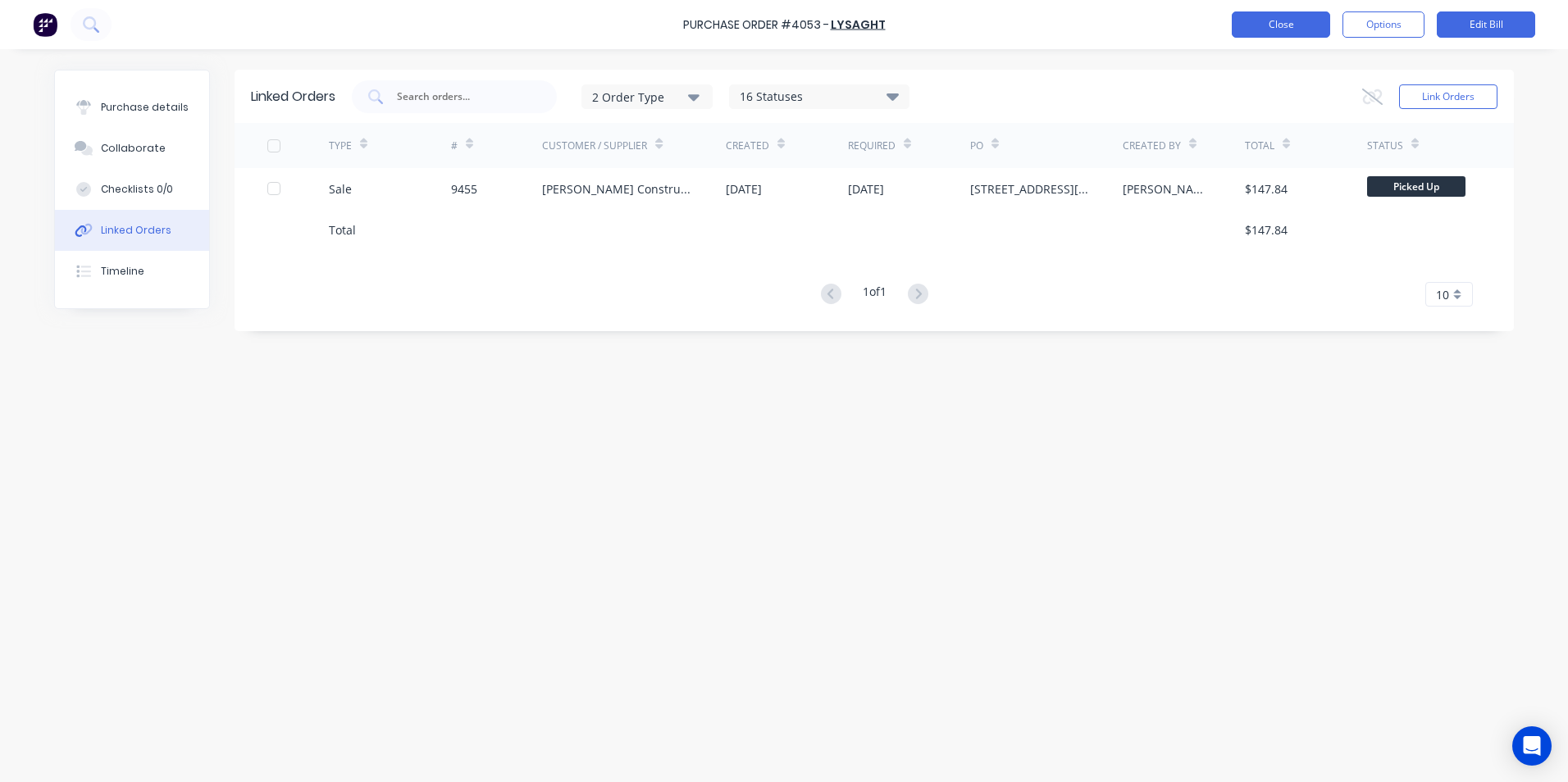
click at [1293, 26] on button "Close" at bounding box center [1281, 24] width 99 height 26
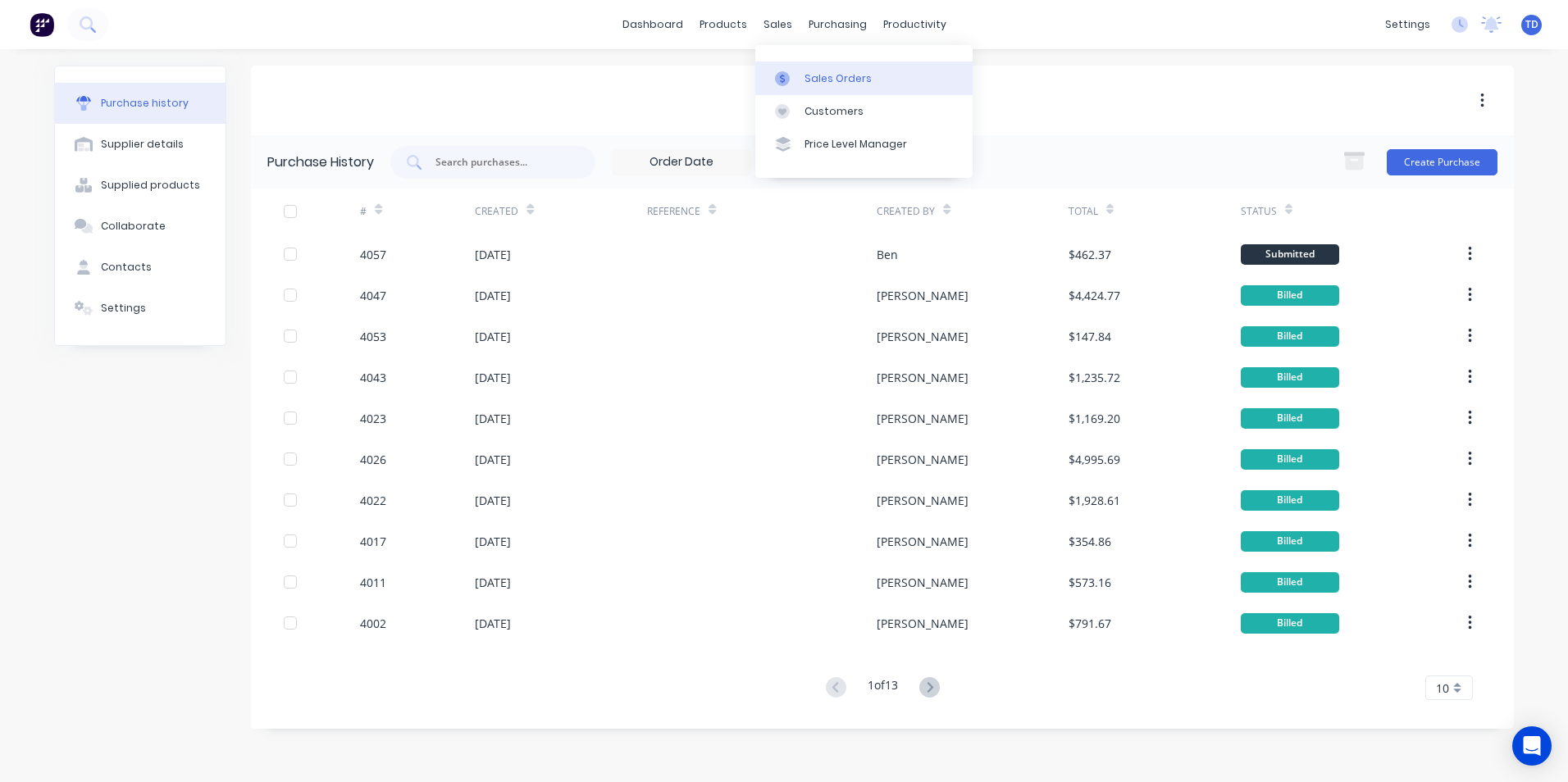
click at [811, 76] on div "Sales Orders" at bounding box center [838, 79] width 67 height 15
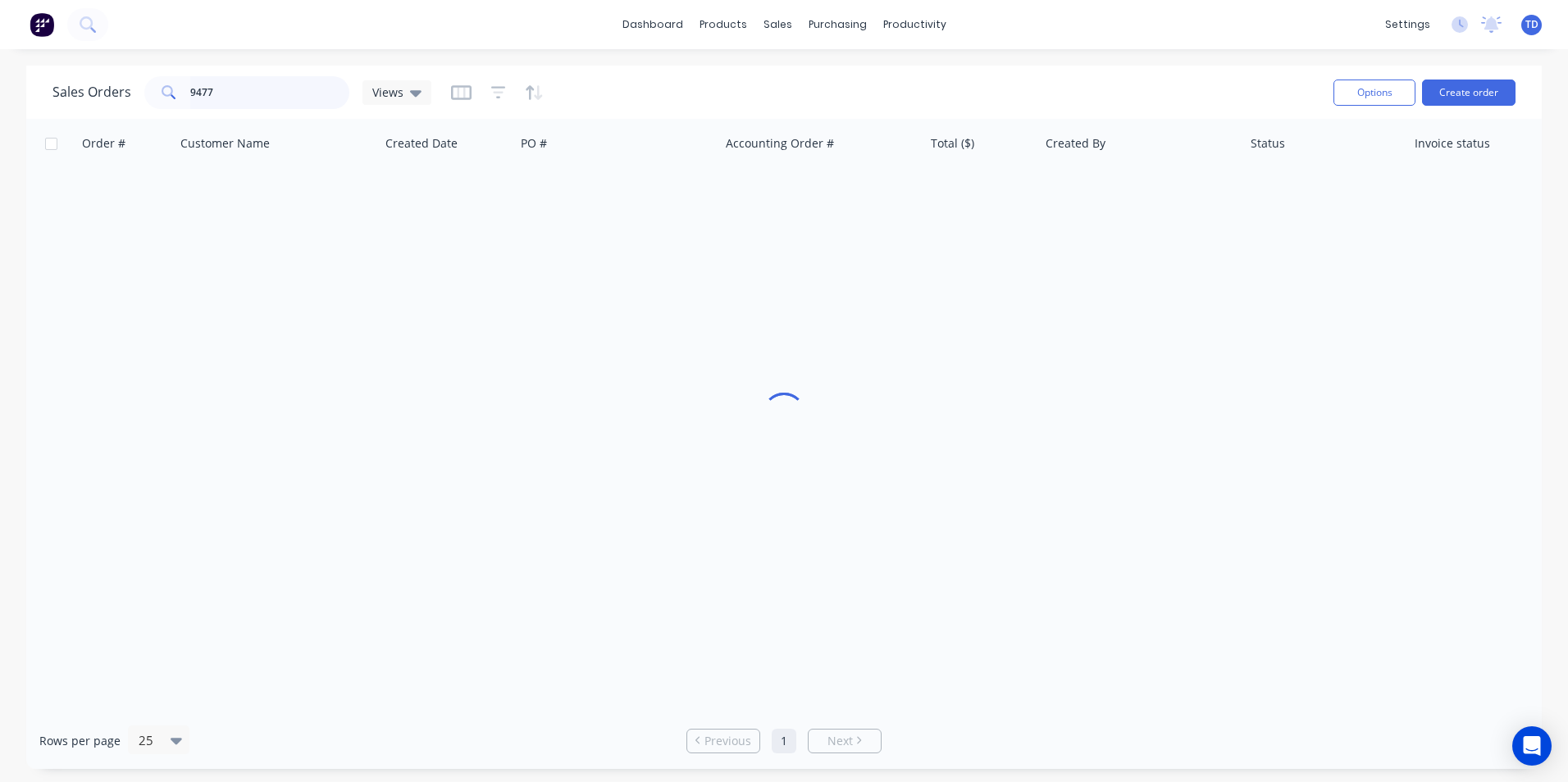
click at [273, 85] on input "9477" at bounding box center [270, 92] width 160 height 33
type input "9466"
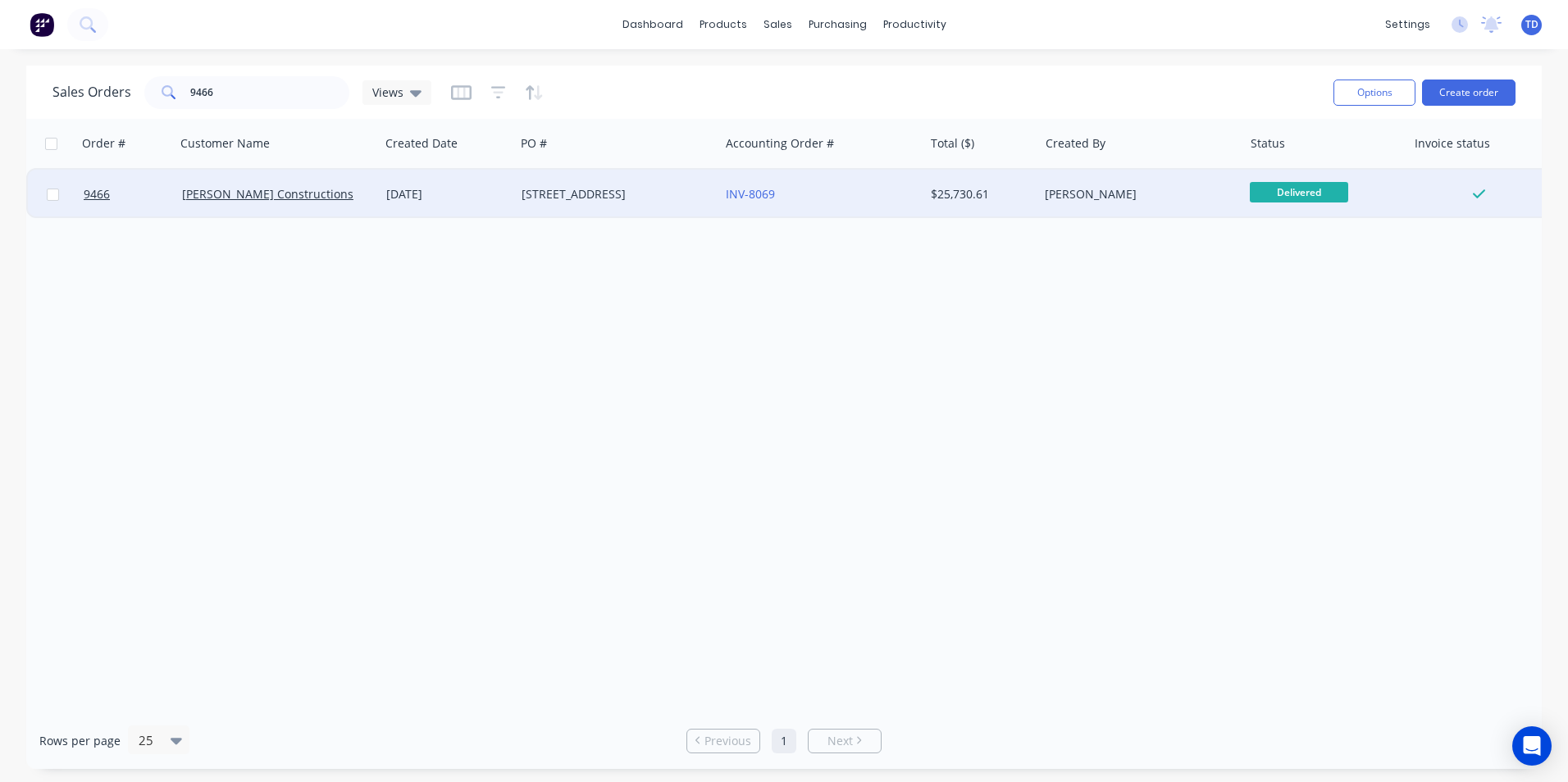
click at [810, 191] on div "INV-8069" at bounding box center [816, 194] width 182 height 17
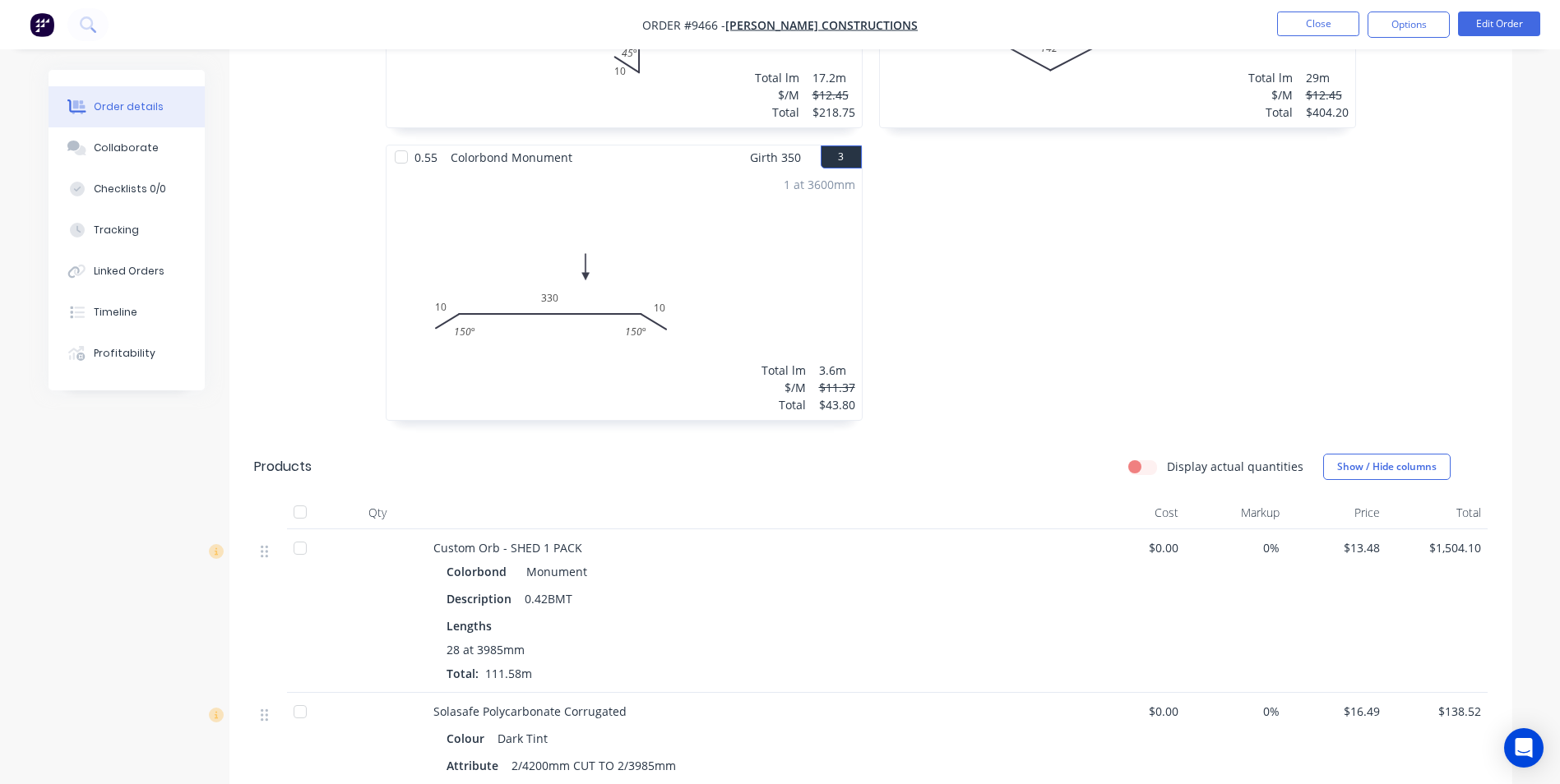
scroll to position [576, 0]
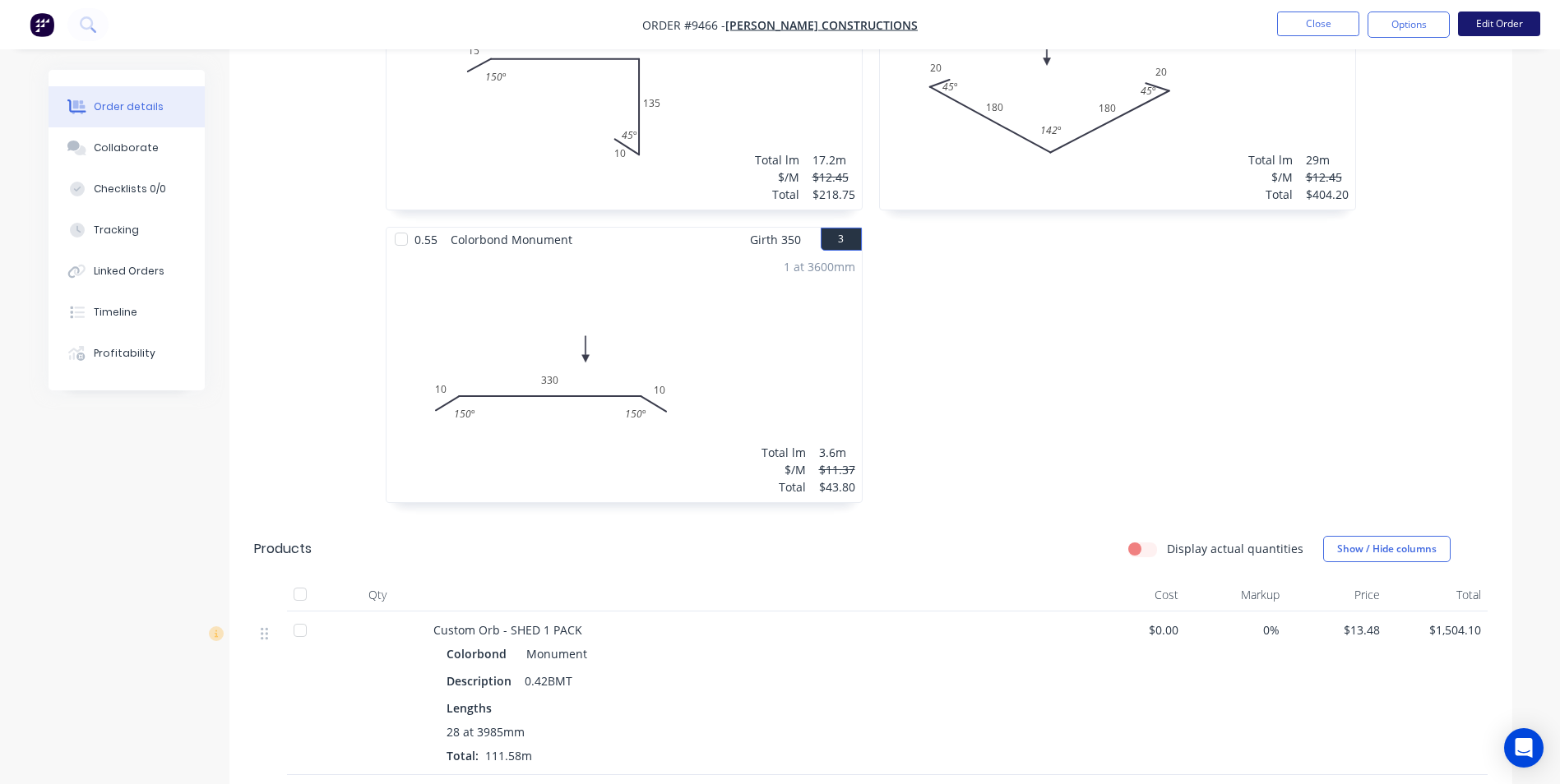
click at [1473, 26] on button "Edit Order" at bounding box center [1500, 24] width 82 height 24
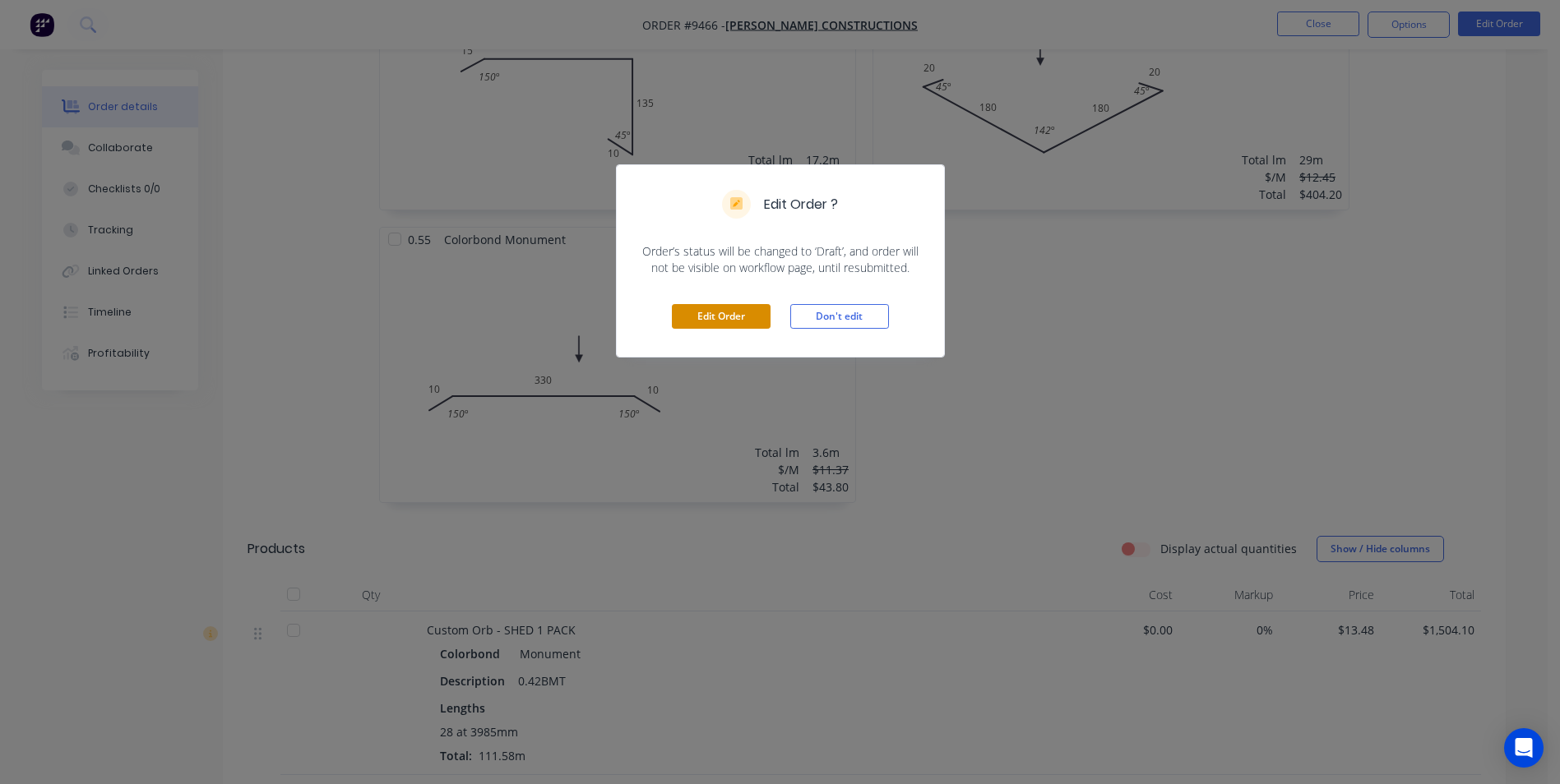
click at [740, 309] on button "Edit Order" at bounding box center [721, 316] width 99 height 24
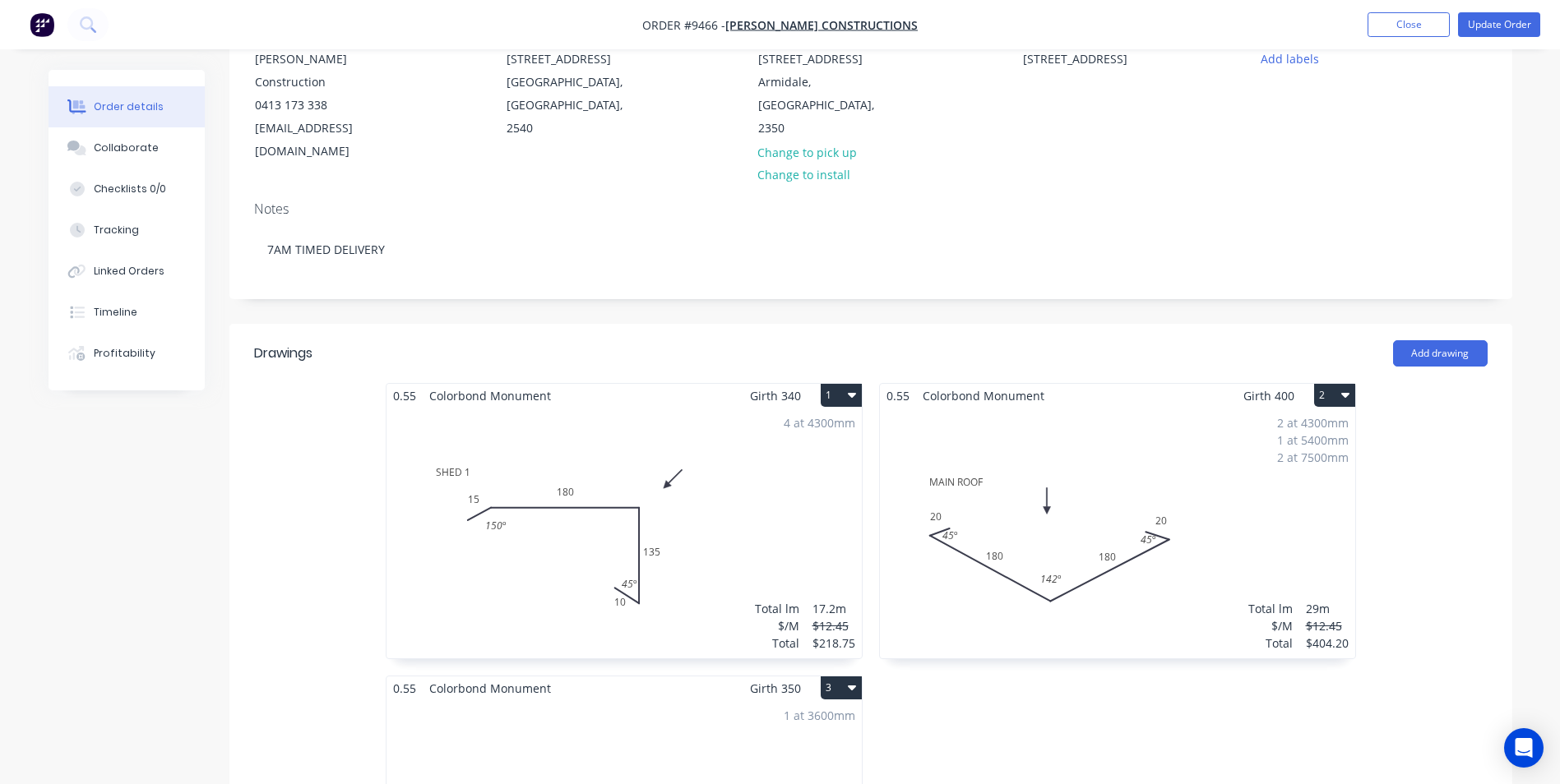
scroll to position [247, 0]
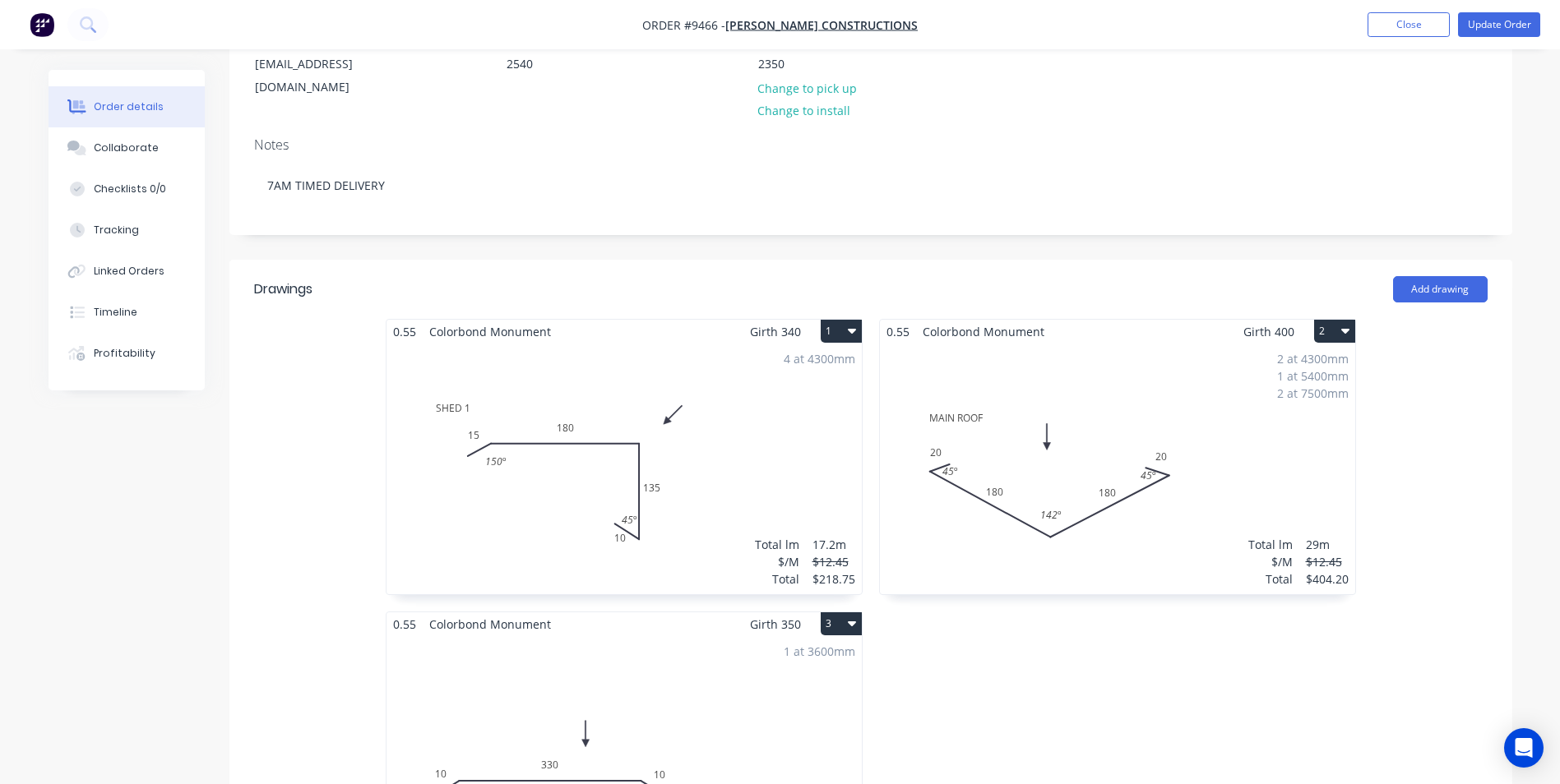
click at [806, 408] on div "4 at 4300mm Total lm $/M Total 17.2m $12.45 $218.75" at bounding box center [624, 468] width 475 height 251
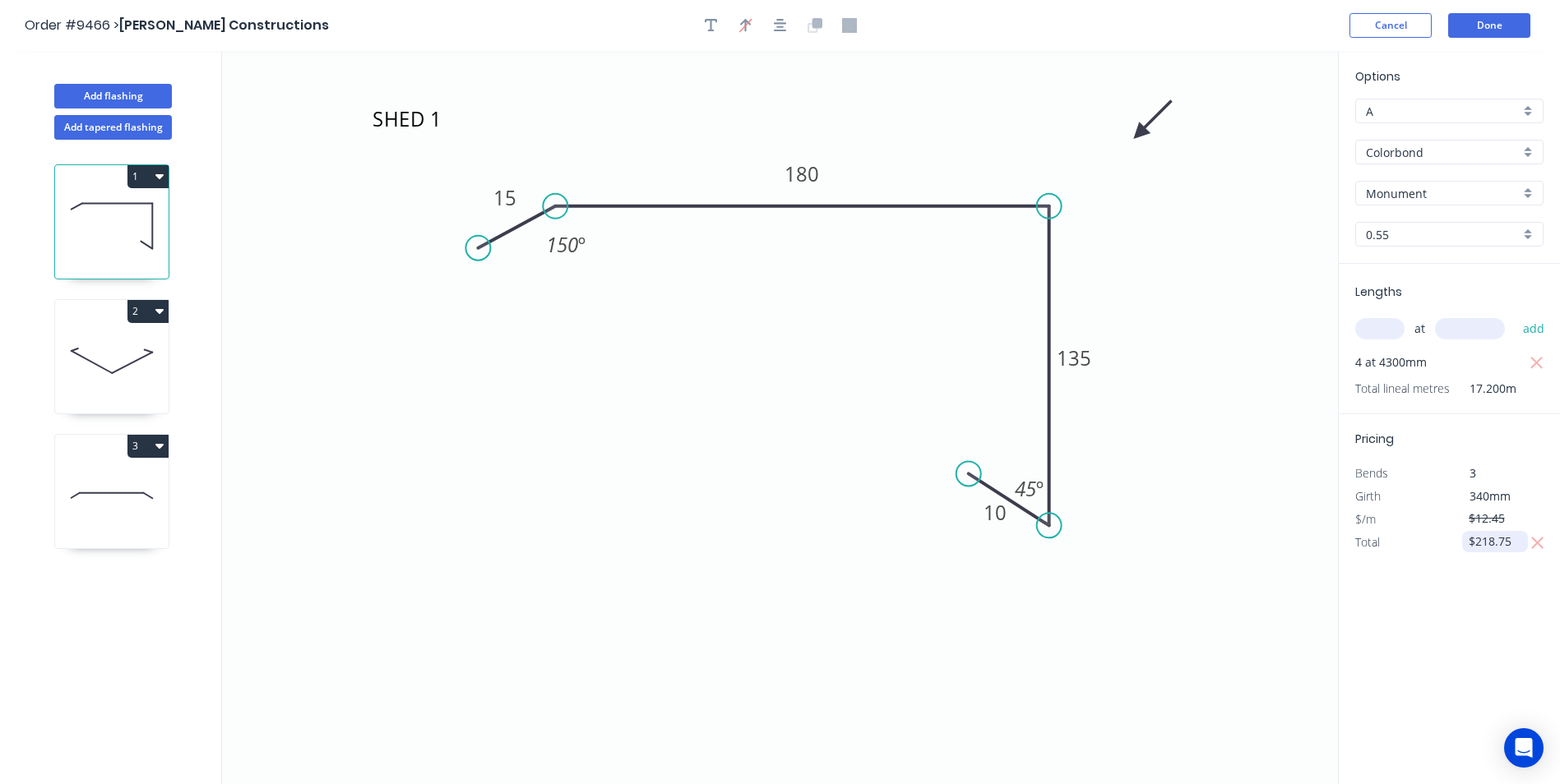
click at [1511, 537] on input "$218.75" at bounding box center [1496, 541] width 56 height 23
type input "$"
type input "$198.86"
click at [1468, 28] on button "Done" at bounding box center [1489, 25] width 82 height 24
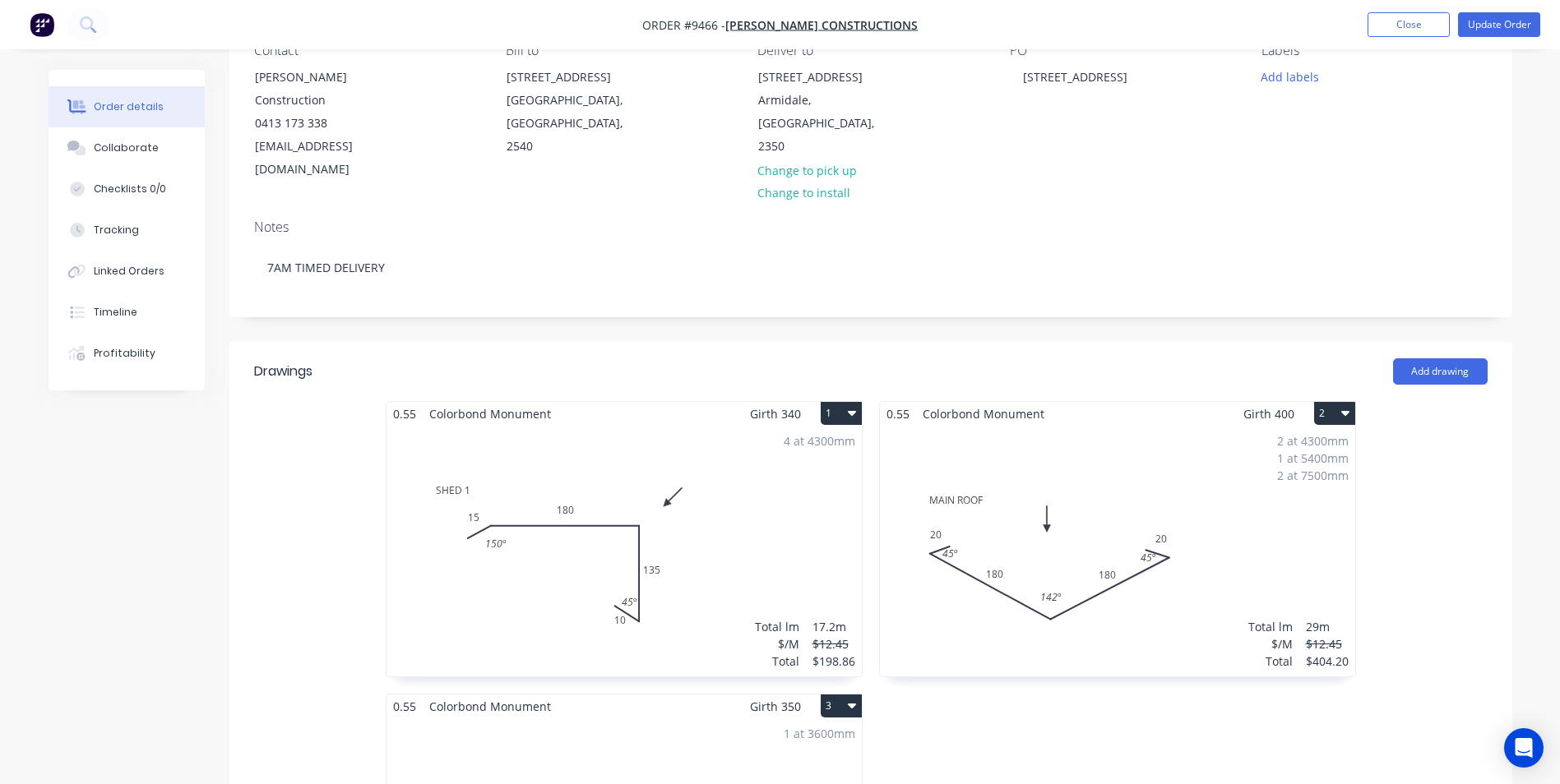
click at [1273, 498] on div "2 at 4300mm 1 at 5400mm 2 at 7500mm Total lm $/M Total 29m $12.45 $404.20" at bounding box center [1118, 551] width 475 height 251
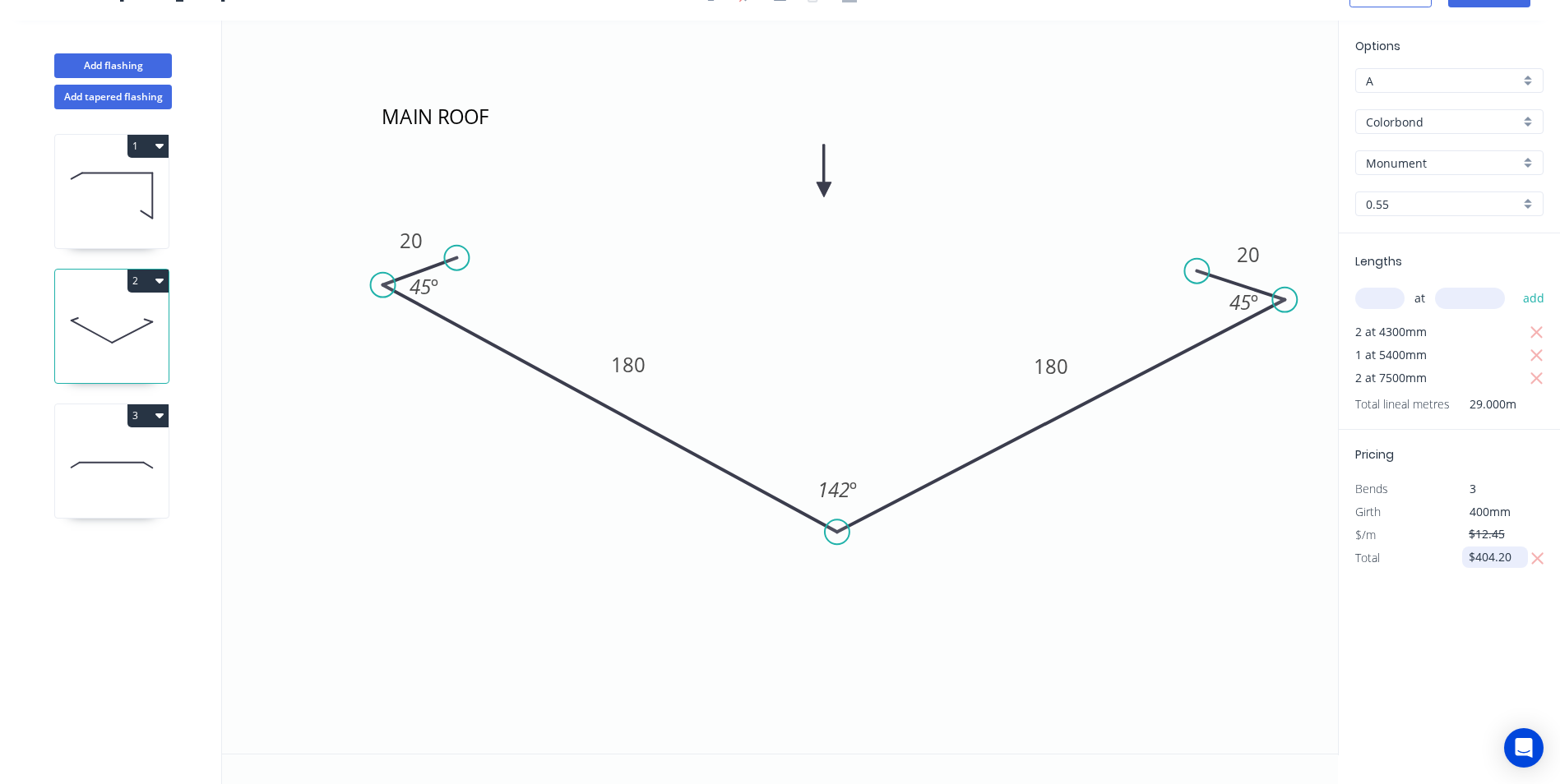
click at [1513, 564] on input "$404.20" at bounding box center [1496, 557] width 56 height 23
type input "$367.39"
click at [1414, 588] on div "Options A A Colorbond Colorbond Colorbond Matt Colorbond Ultra Monument Monumen…" at bounding box center [1449, 388] width 222 height 735
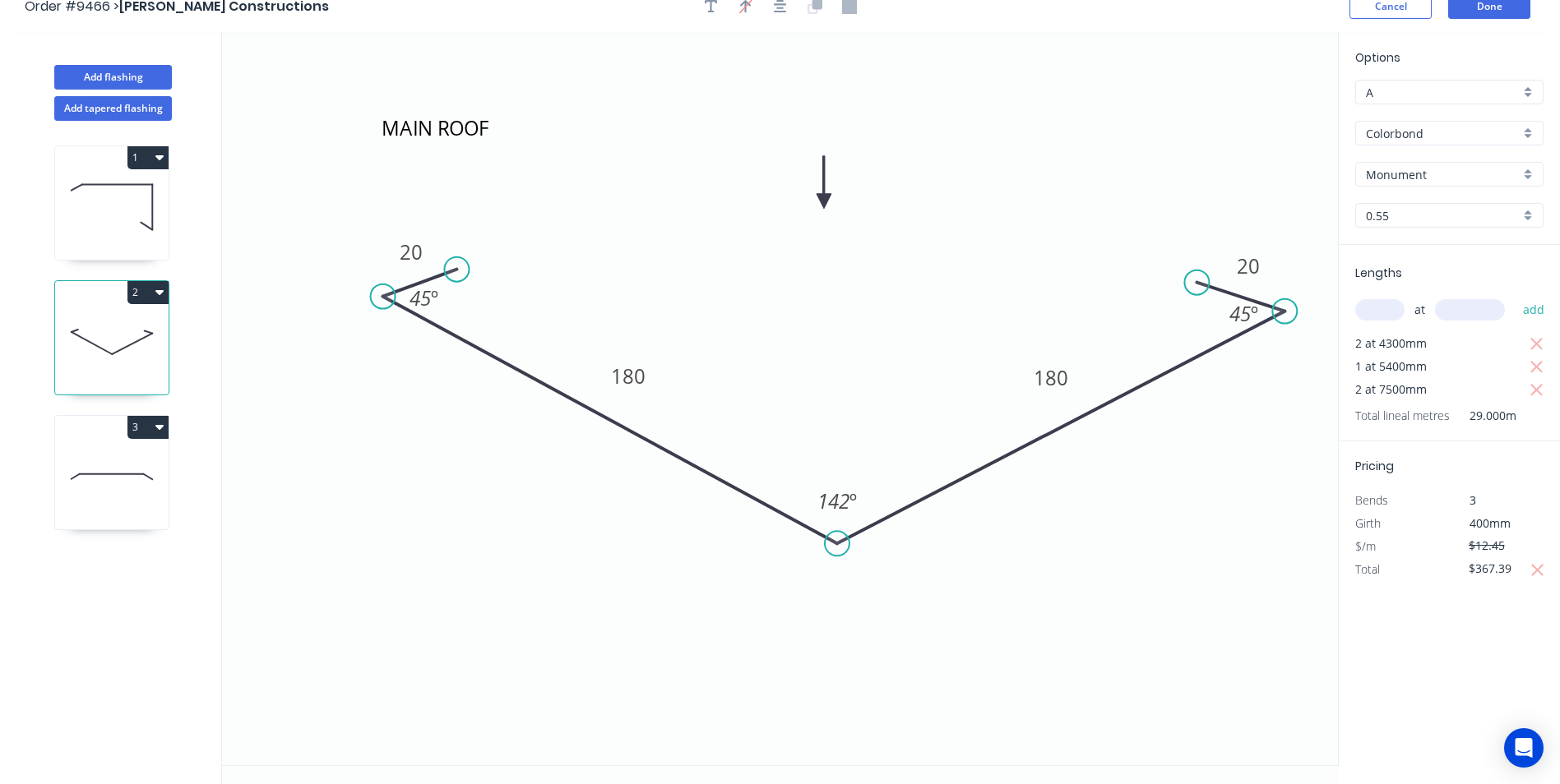
scroll to position [0, 0]
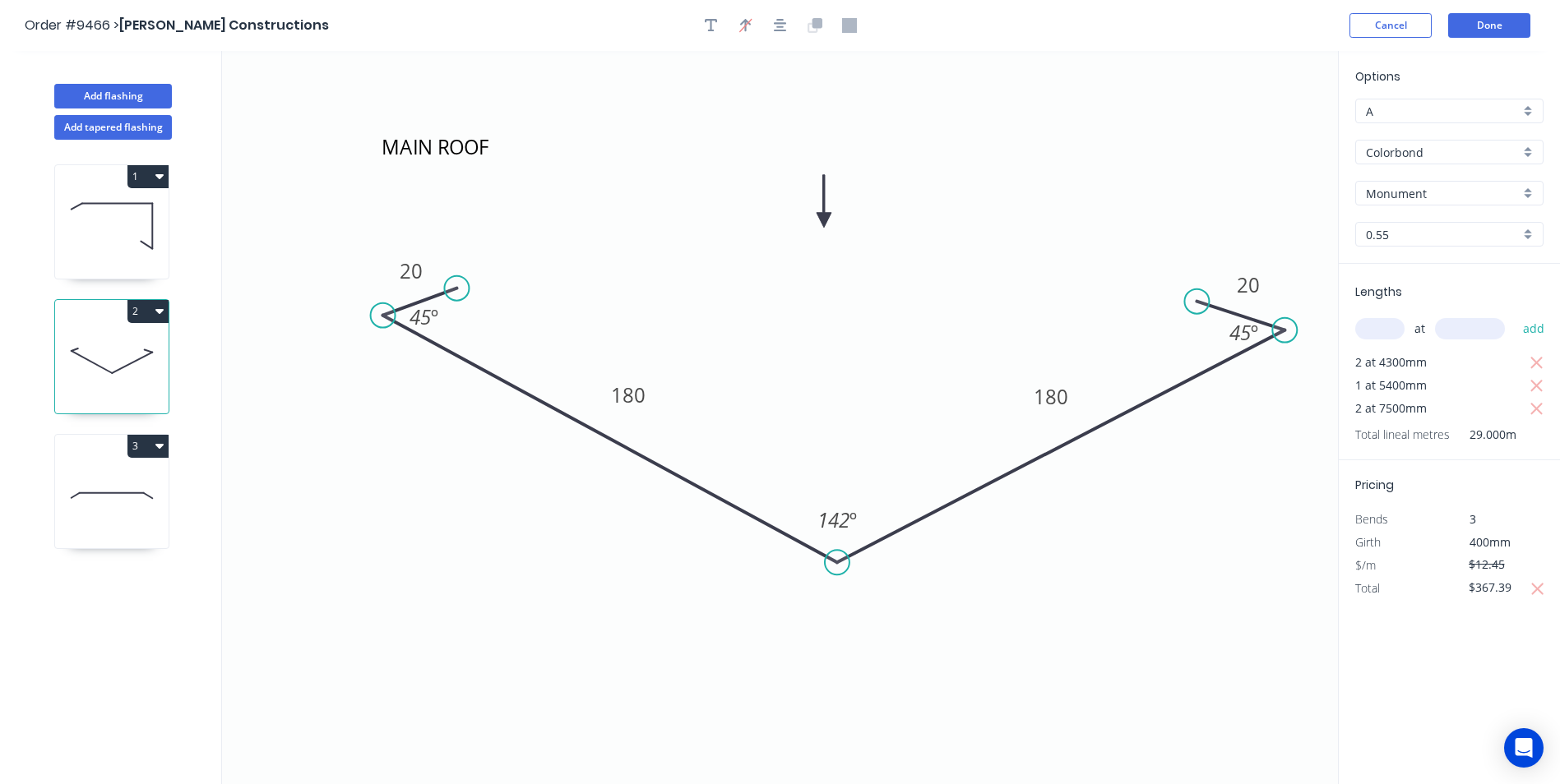
click at [1494, 617] on div "Options A A Colorbond Colorbond Colorbond Matt Colorbond Ultra Monument Monumen…" at bounding box center [1449, 419] width 222 height 735
click at [1517, 592] on input "$367.39" at bounding box center [1496, 588] width 56 height 23
click at [1502, 635] on div "Options A A Colorbond Colorbond Colorbond Matt Colorbond Ultra Monument Monumen…" at bounding box center [1449, 419] width 222 height 735
click at [1489, 22] on button "Done" at bounding box center [1489, 25] width 82 height 24
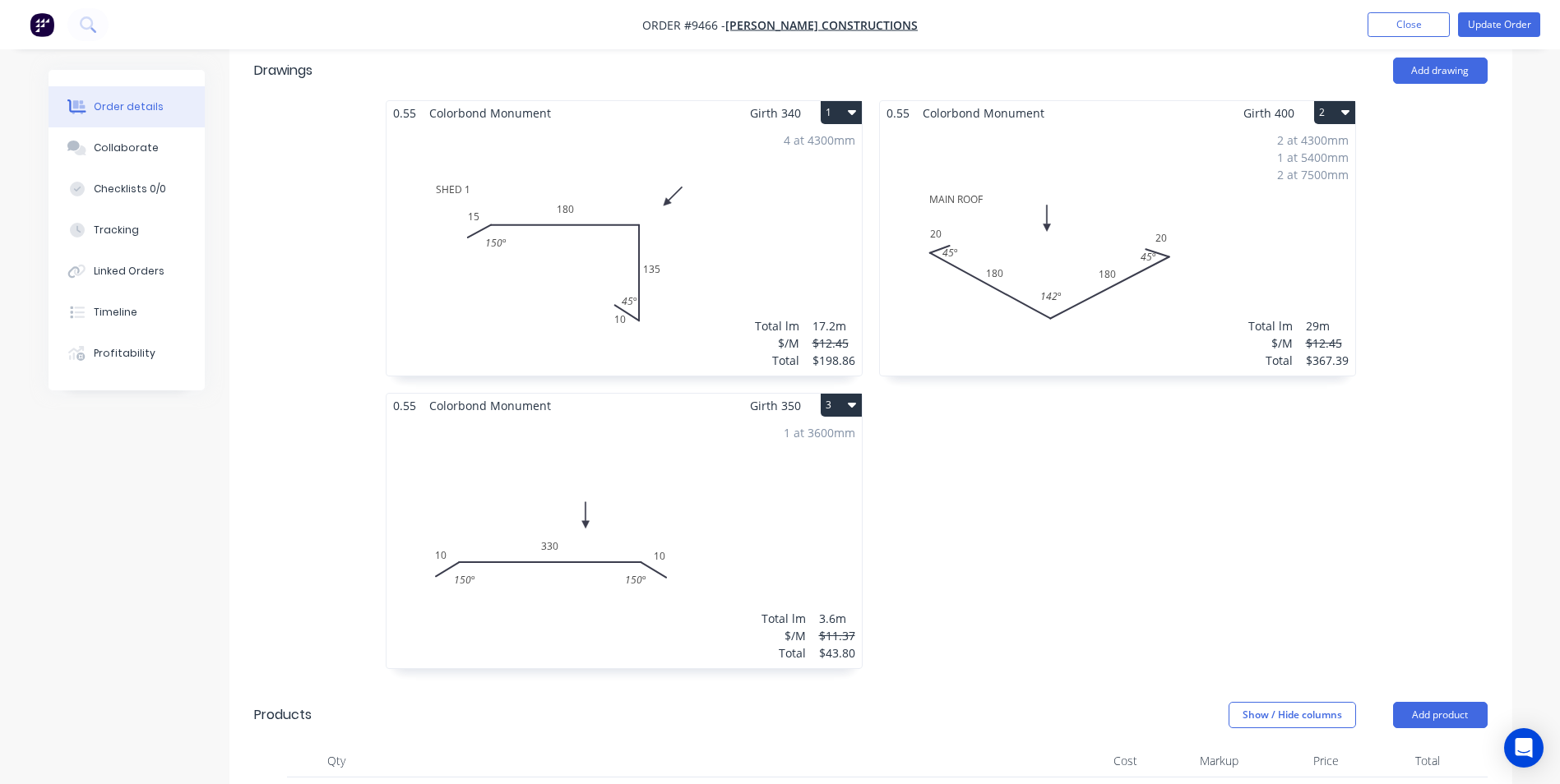
scroll to position [494, 0]
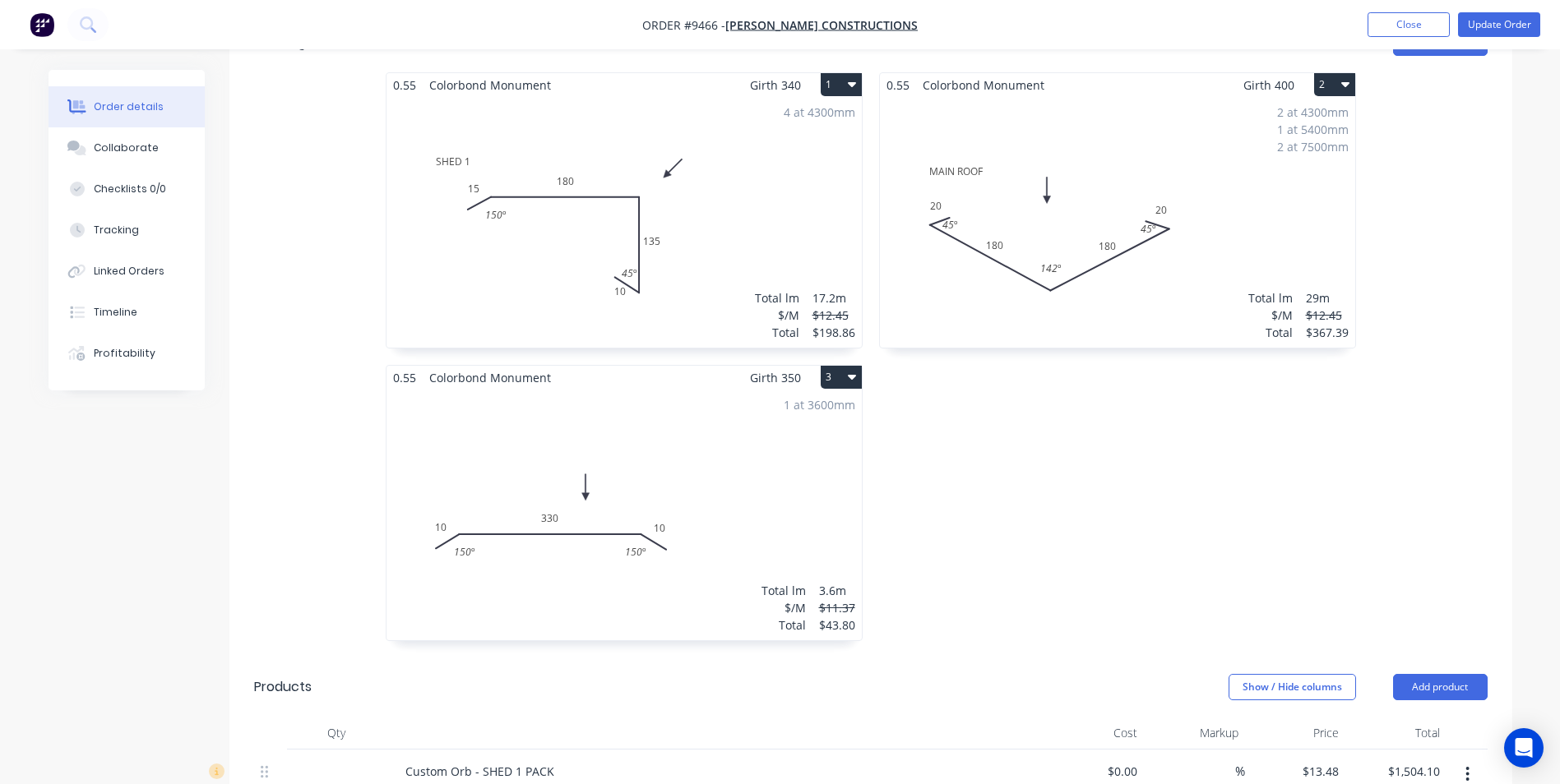
click at [857, 579] on div "1 at 3600mm Total lm $/M Total 3.6m $11.37 $43.80" at bounding box center [624, 515] width 475 height 251
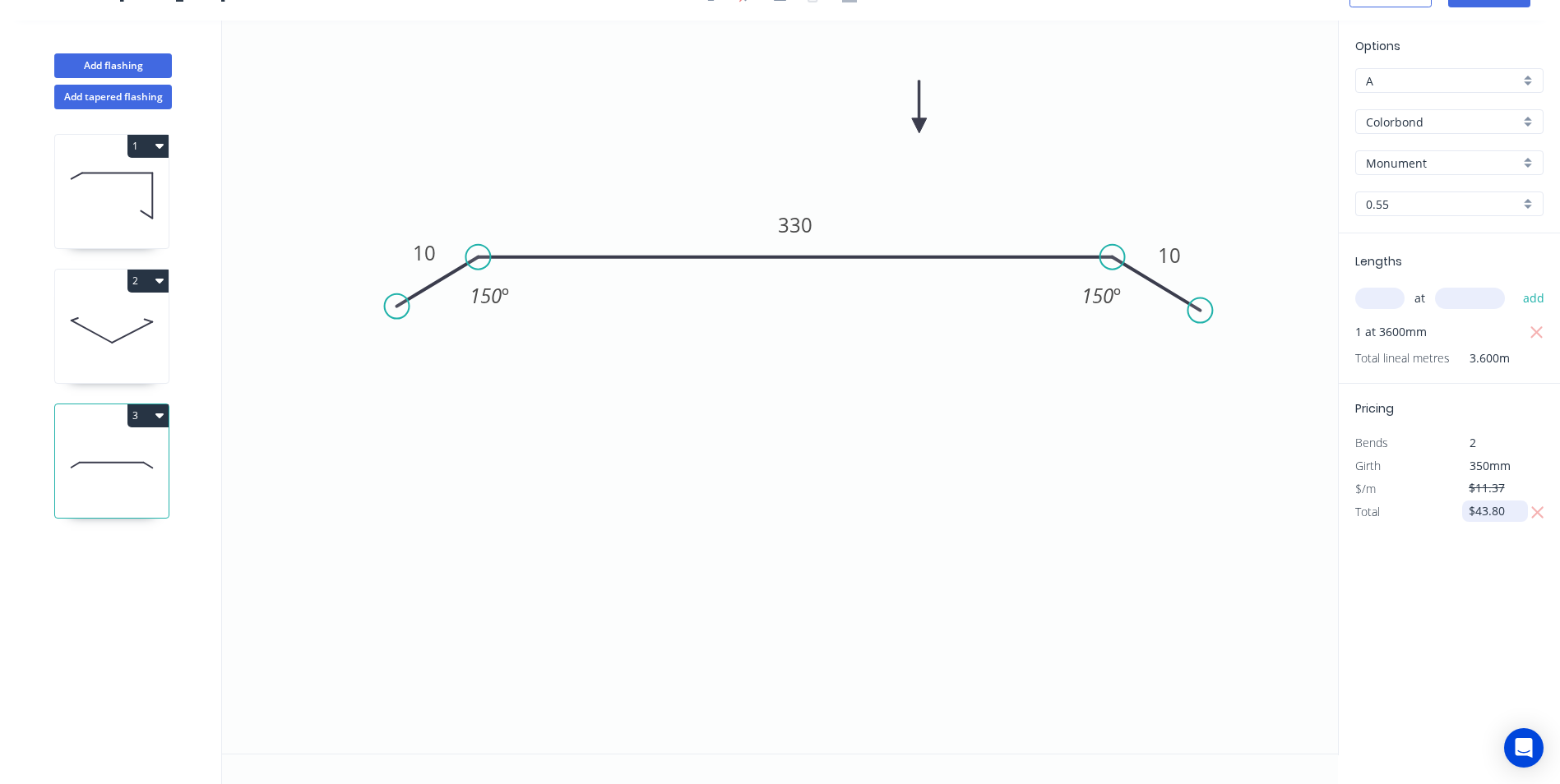
click at [1506, 514] on input "$43.80" at bounding box center [1496, 511] width 56 height 23
type input "$39.79"
click at [1488, 562] on div "Options A A Colorbond Colorbond Colorbond Matt Colorbond Ultra Monument Monumen…" at bounding box center [1449, 388] width 222 height 735
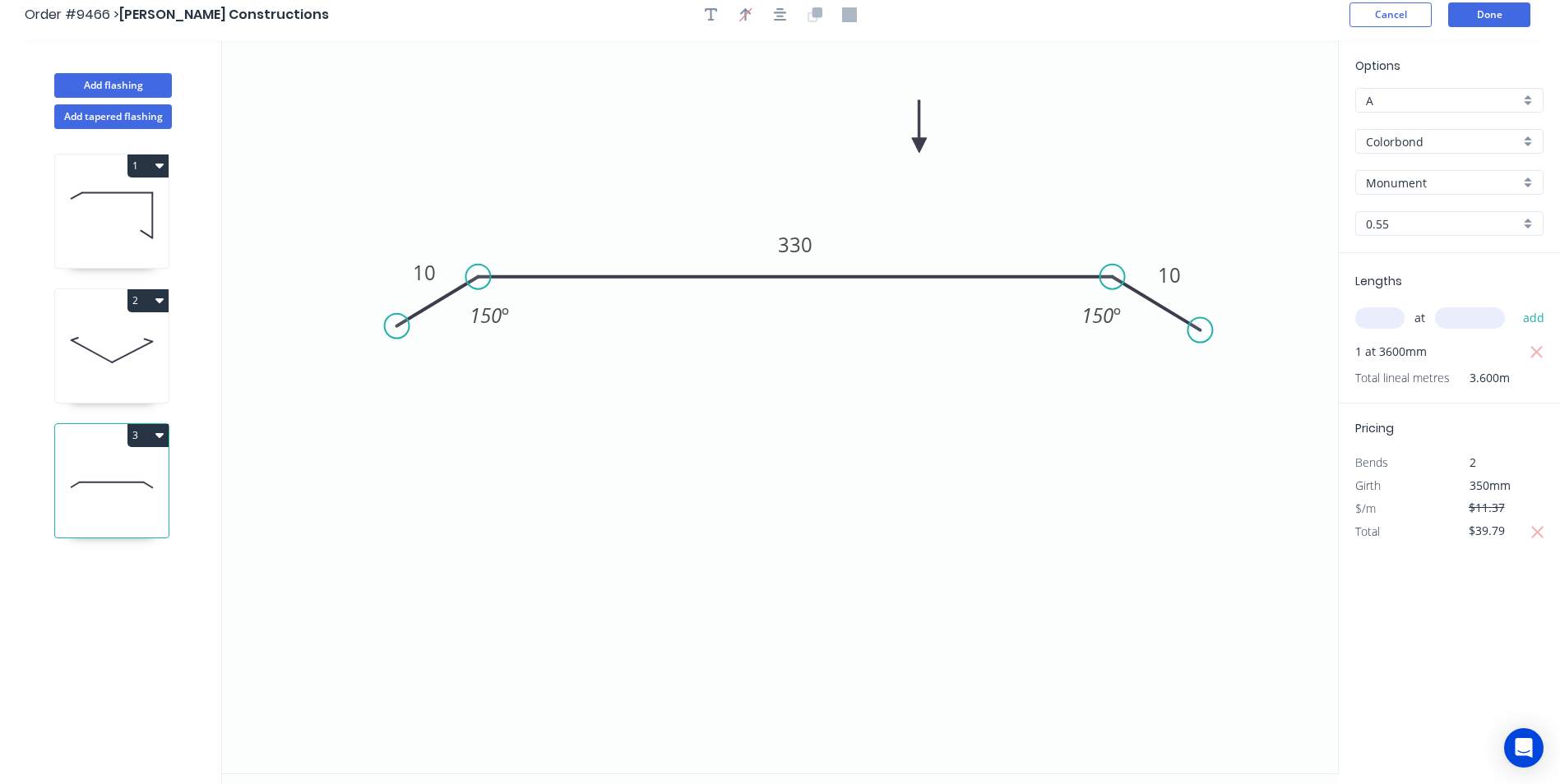
scroll to position [0, 0]
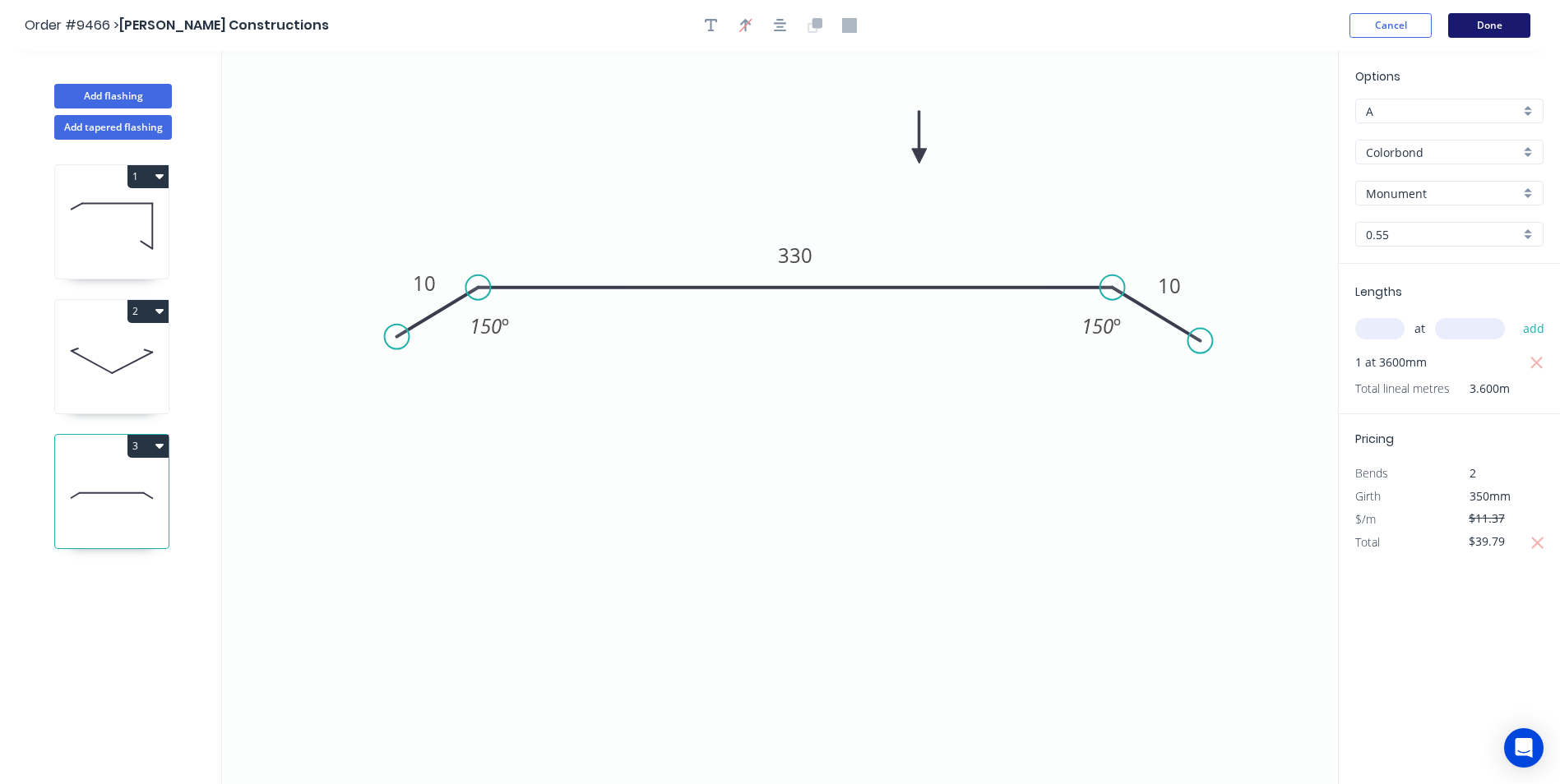
click at [1472, 18] on button "Done" at bounding box center [1489, 25] width 82 height 24
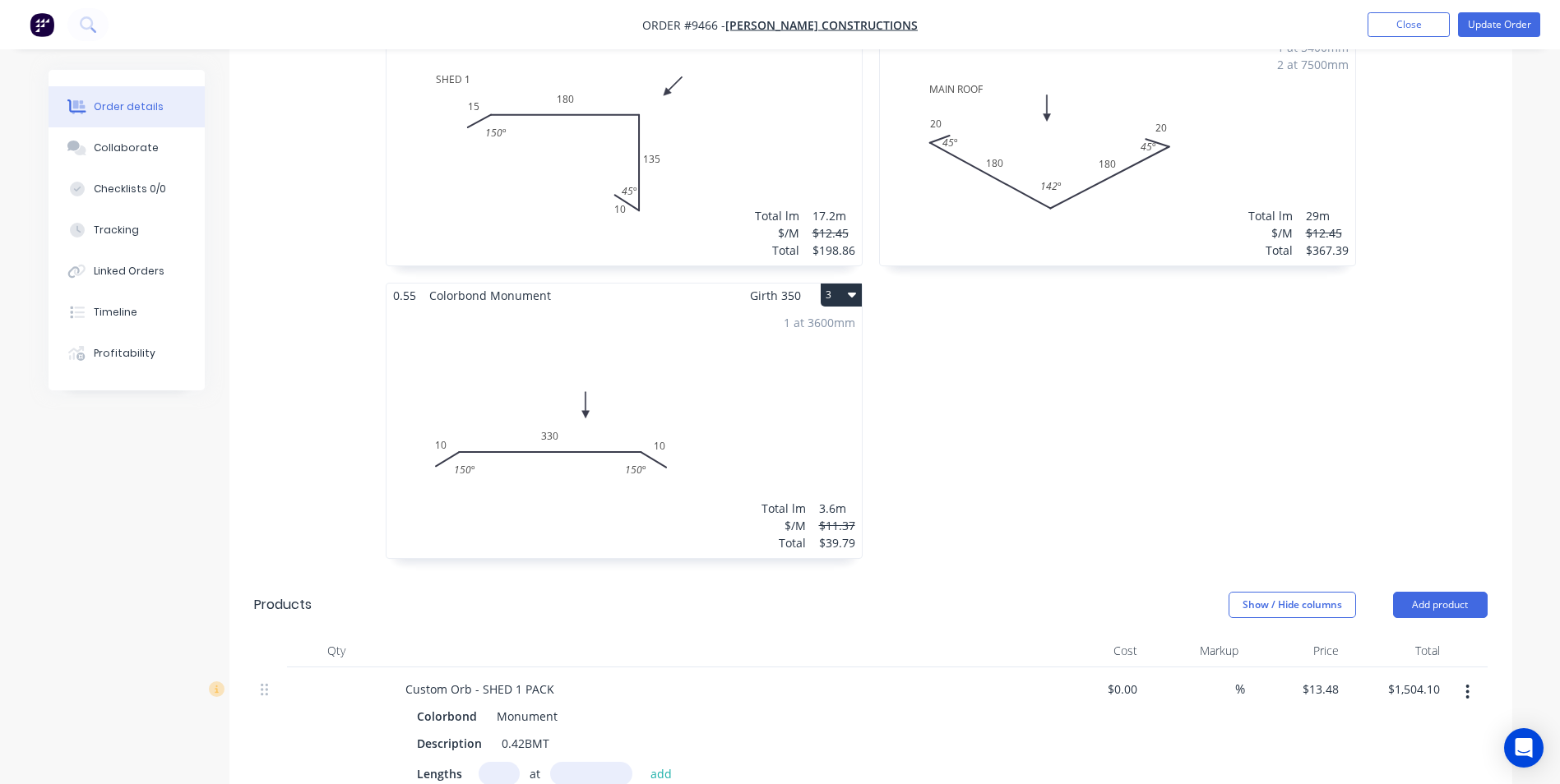
scroll to position [658, 0]
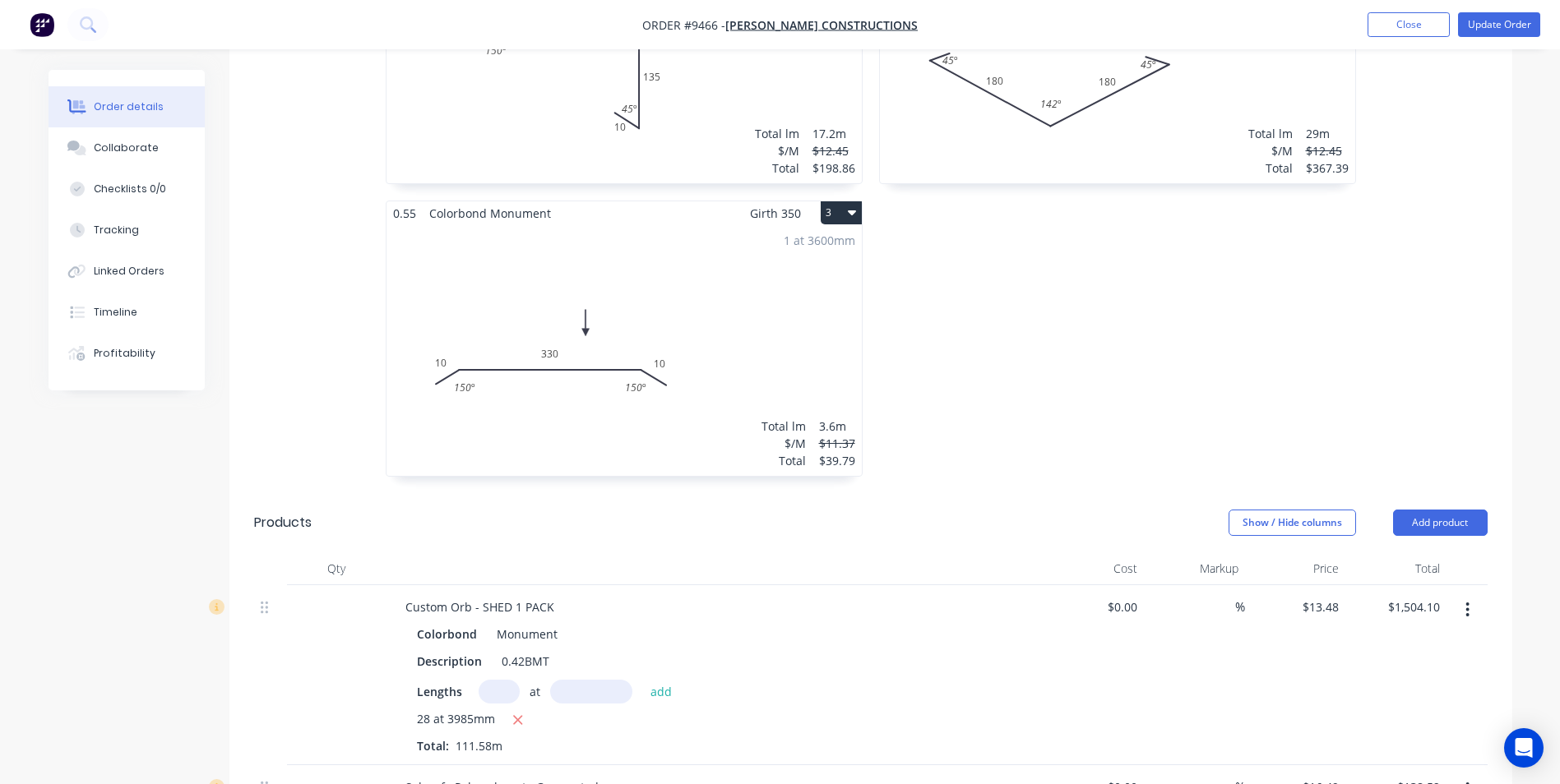
click at [1468, 603] on icon "button" at bounding box center [1468, 610] width 3 height 15
click at [1295, 606] on div "$13.48 $13.48" at bounding box center [1296, 675] width 101 height 180
click at [1440, 595] on input "1504.10" at bounding box center [1421, 607] width 51 height 24
type input "1345.08"
type input "$12.0548"
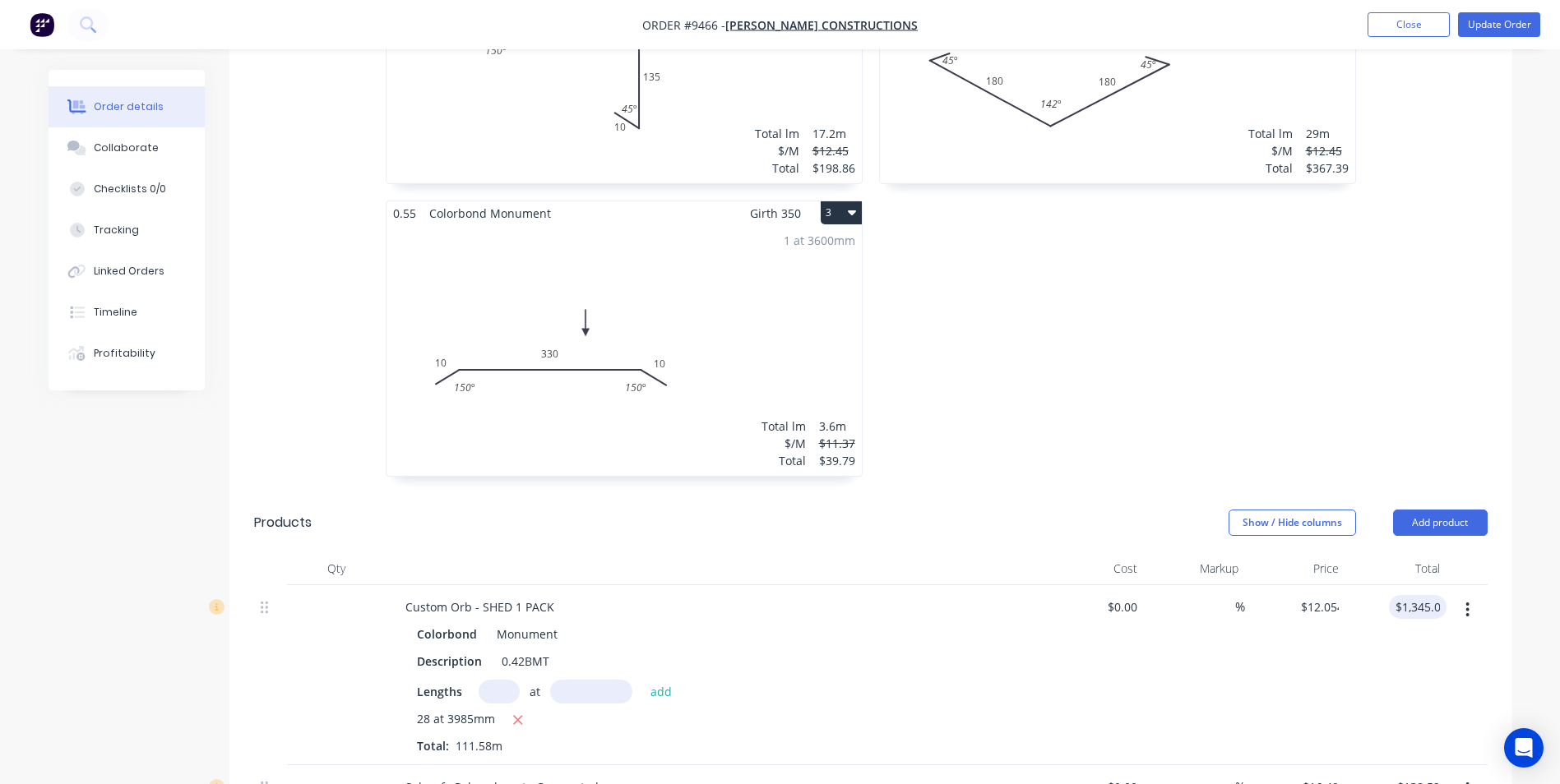
click at [1391, 605] on div "$1,345.07 1345.08" at bounding box center [1396, 675] width 101 height 180
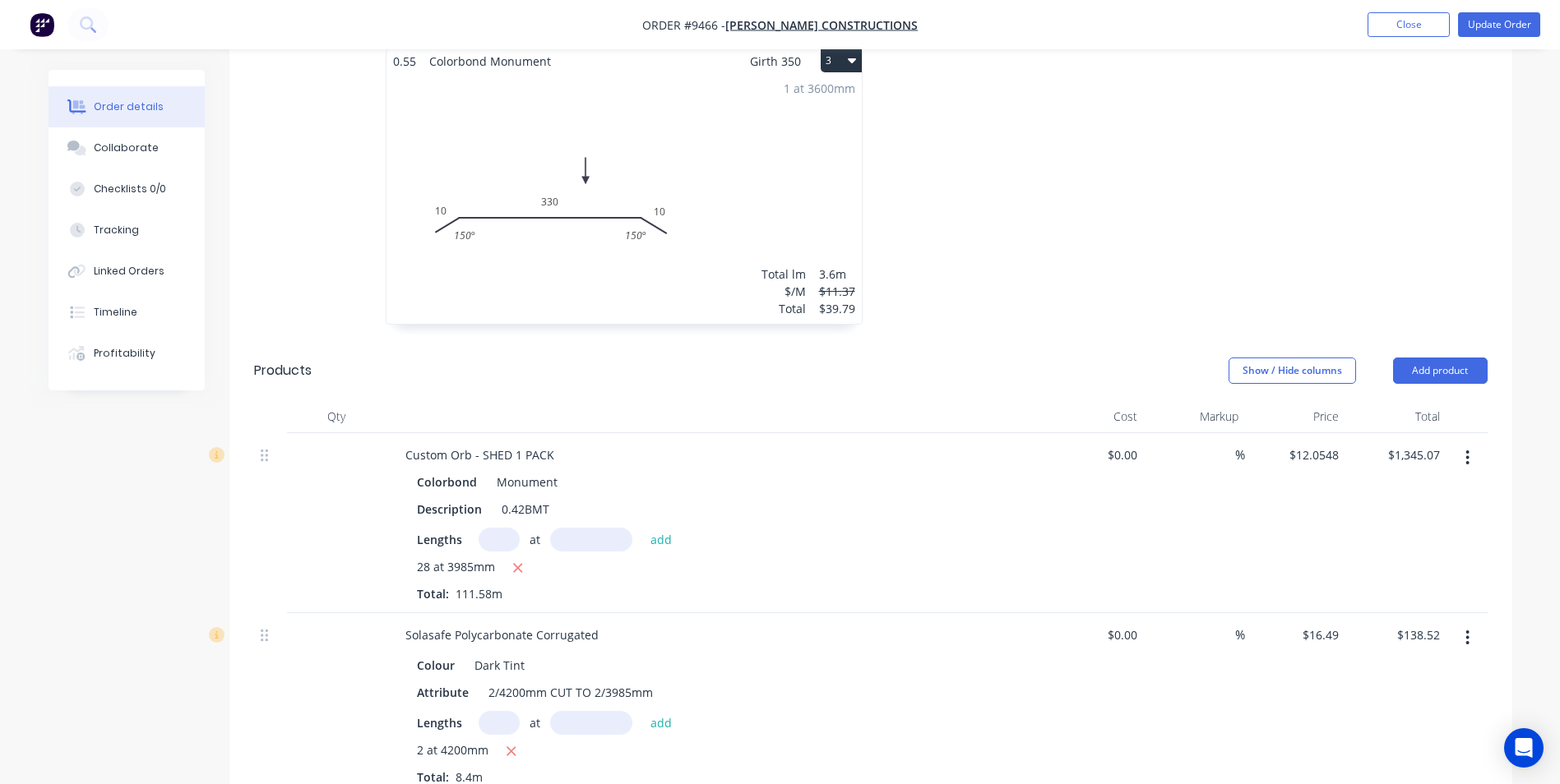
scroll to position [823, 0]
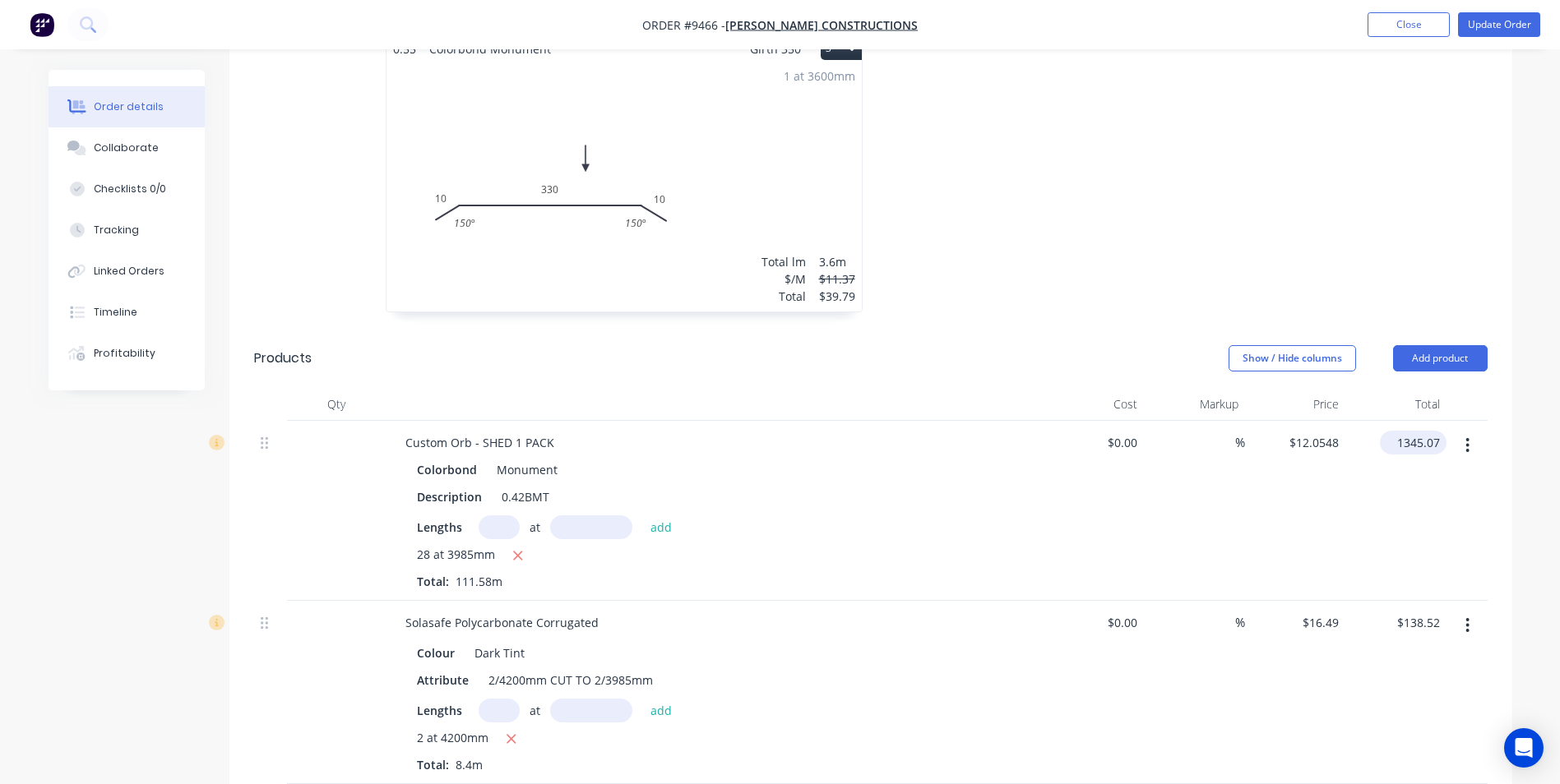
click at [1441, 431] on input "1345.07" at bounding box center [1416, 442] width 60 height 24
type input "$1,345.08"
click at [1459, 460] on div at bounding box center [1467, 511] width 41 height 180
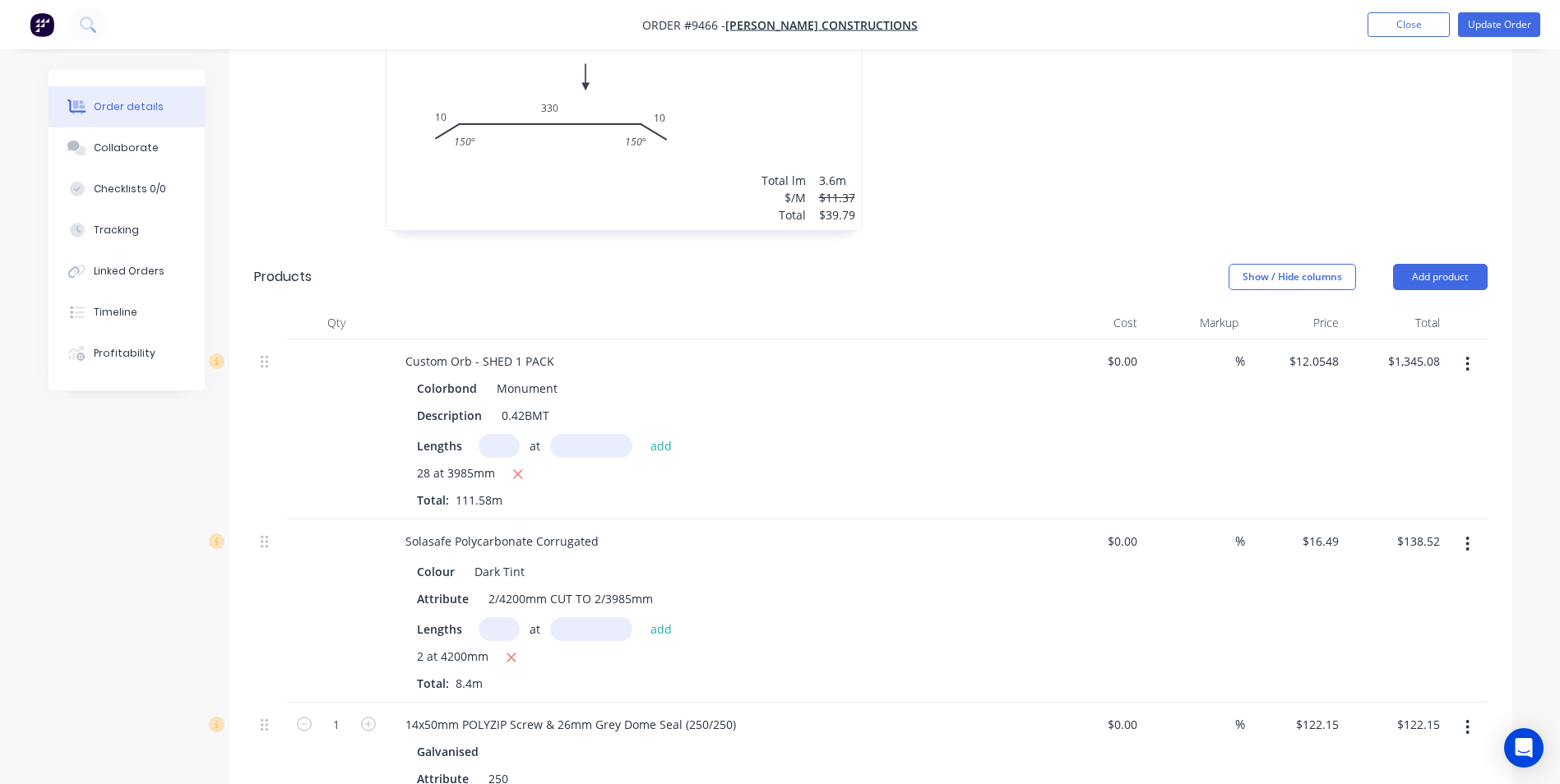
scroll to position [904, 0]
click at [1434, 529] on input "138.52" at bounding box center [1424, 541] width 44 height 24
type input "113.52"
type input "$13.5143"
type input "$113.52"
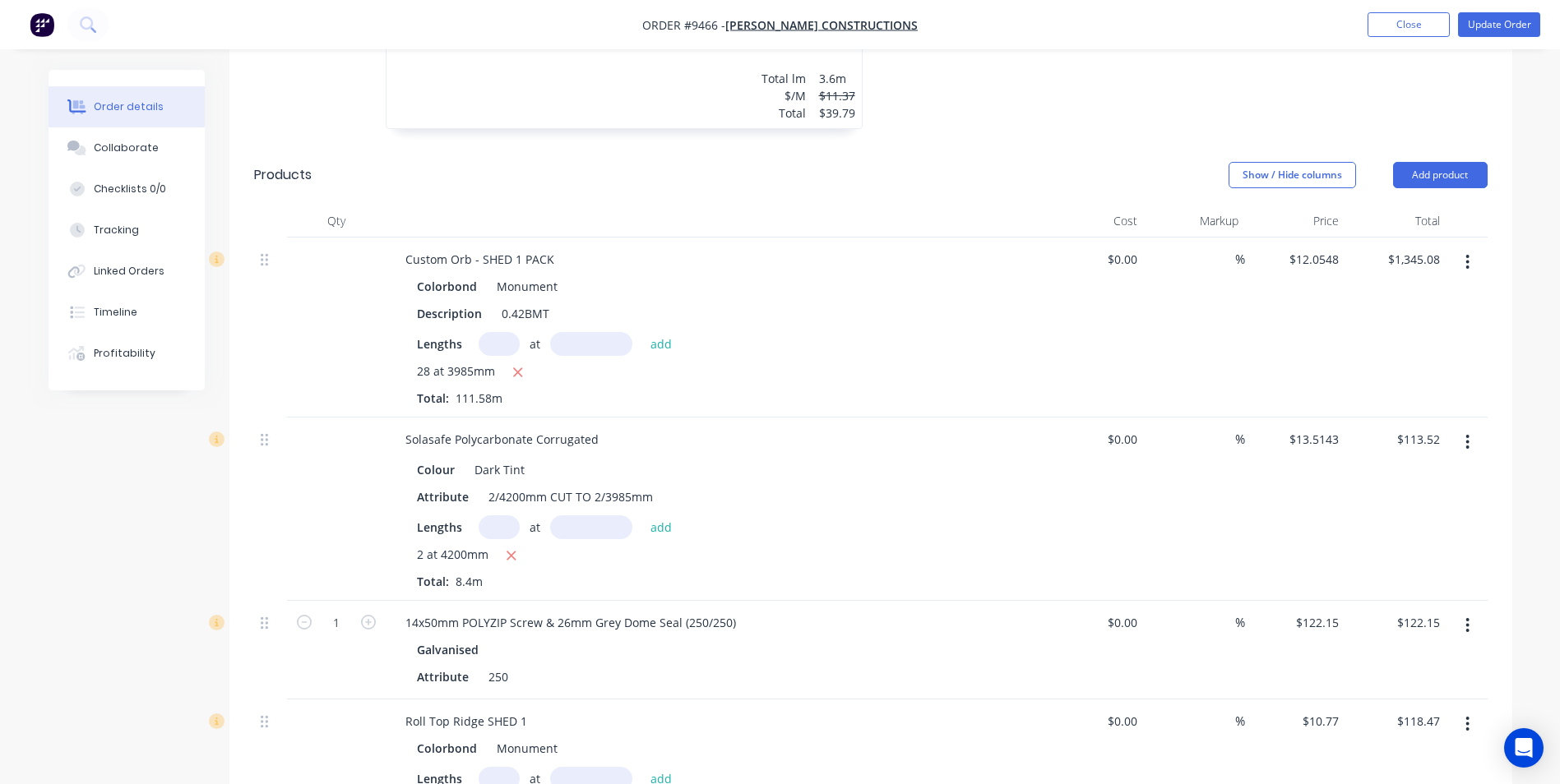
scroll to position [1069, 0]
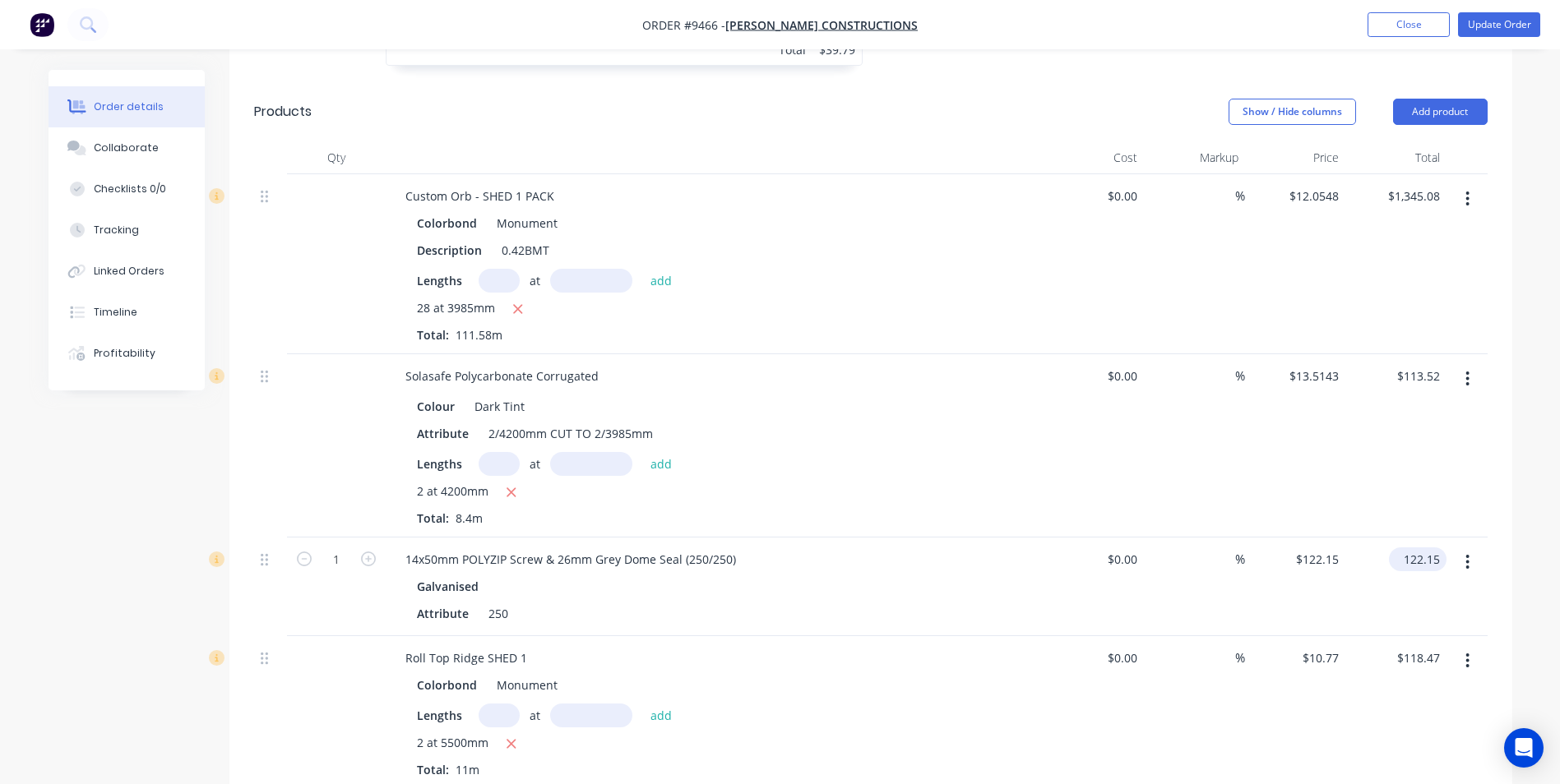
click at [1437, 547] on input "122.15" at bounding box center [1421, 559] width 51 height 24
type input "82.98"
type input "$82.98"
click at [1440, 646] on input "118.47" at bounding box center [1421, 658] width 51 height 24
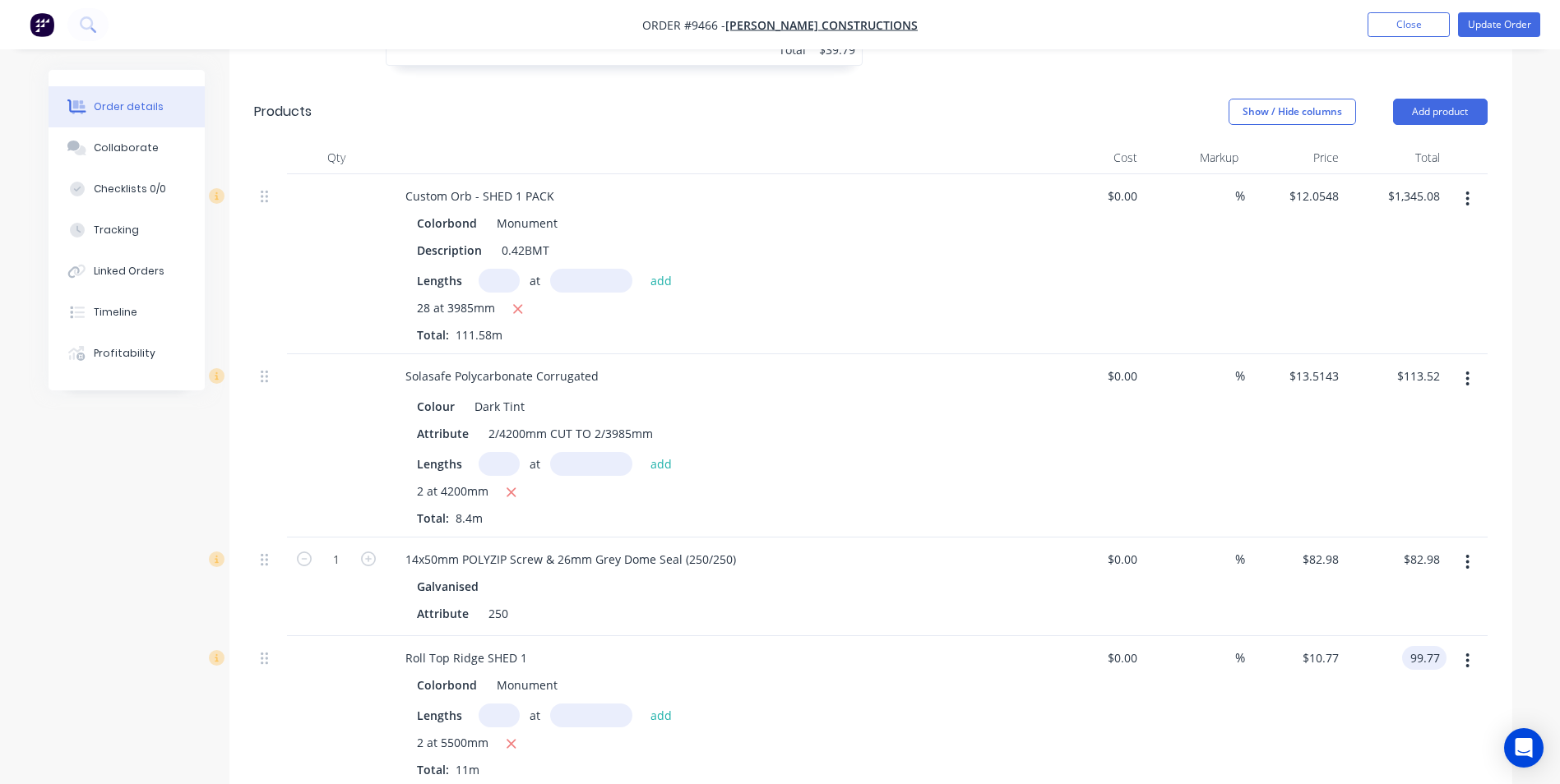
type input "99.77"
type input "$9.07"
type input "$99.77"
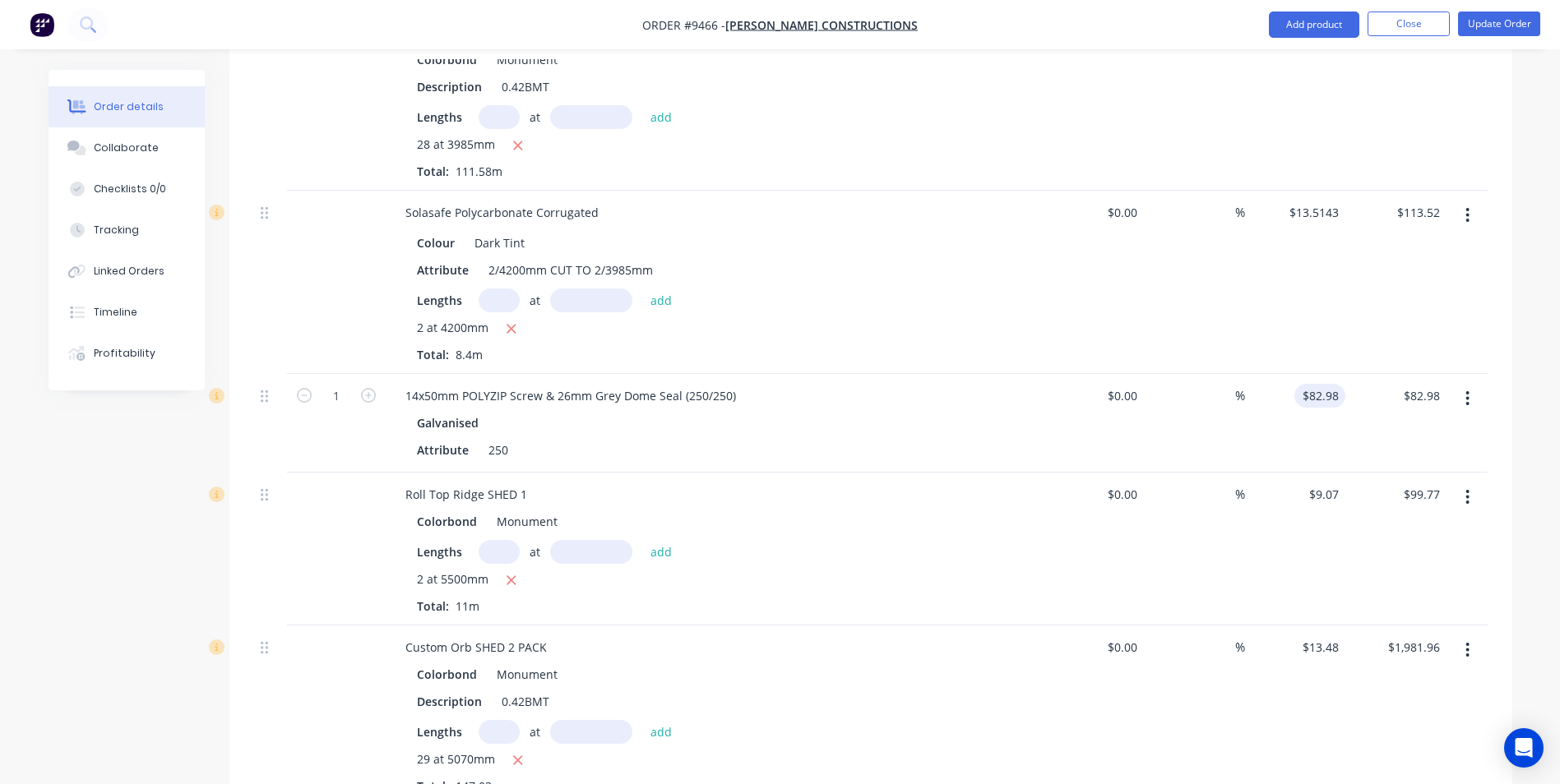
scroll to position [1233, 0]
click at [1440, 635] on input "1981.96" at bounding box center [1421, 646] width 51 height 24
type input "1772.42"
type input "$12.0548"
type input "$1,772.42"
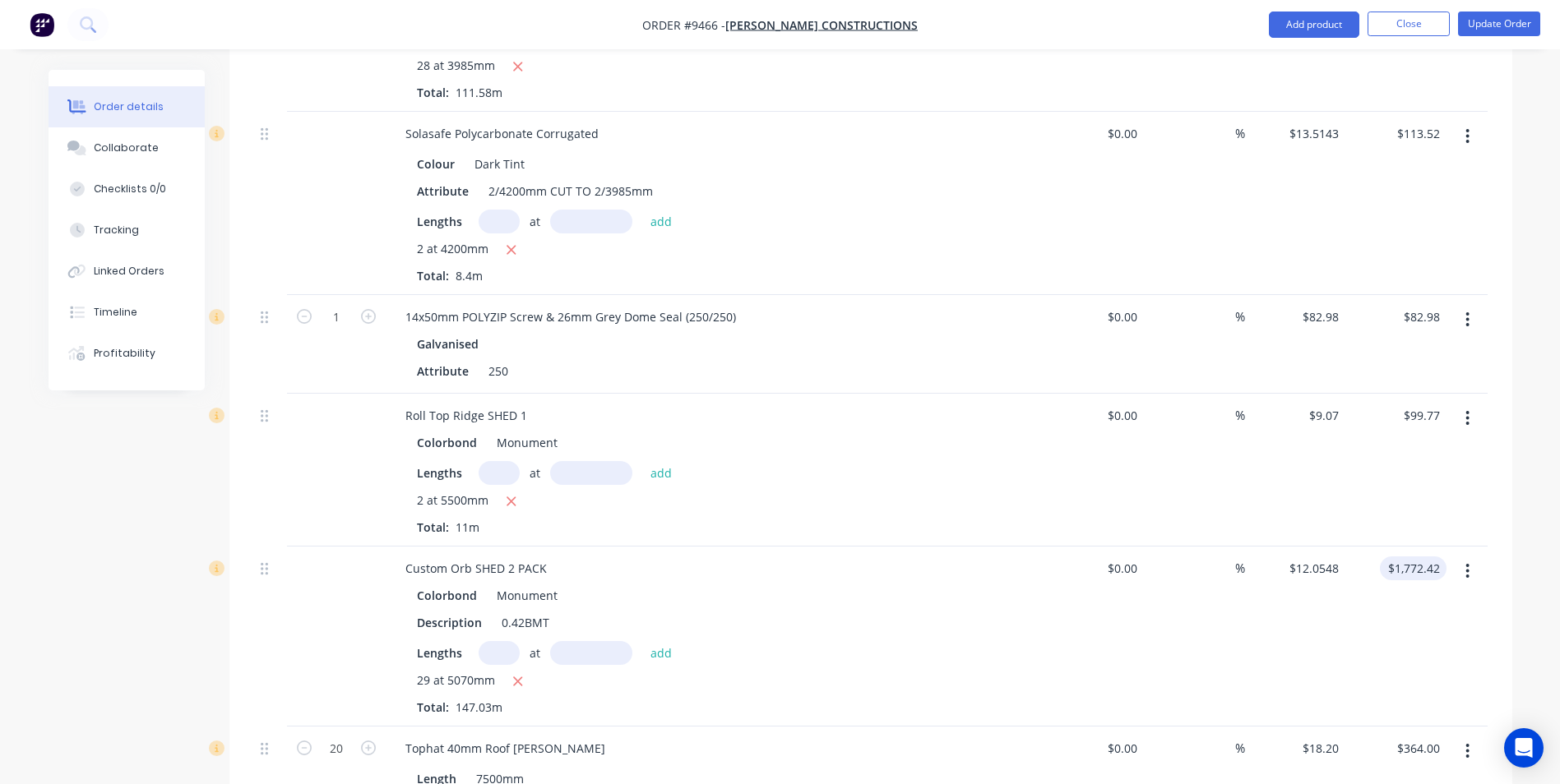
scroll to position [1480, 0]
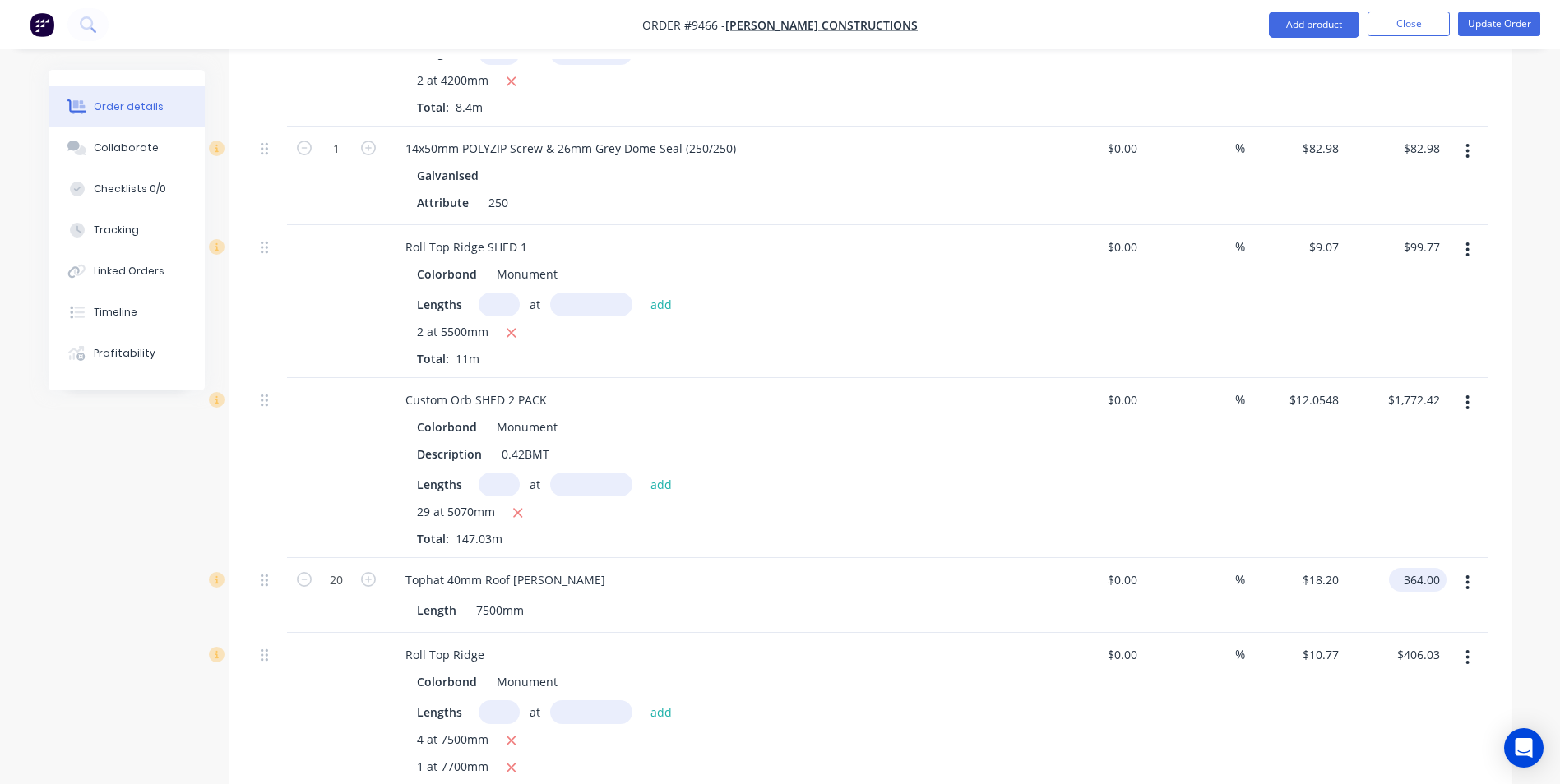
click at [1442, 568] on input "364.00" at bounding box center [1421, 580] width 51 height 24
type input "279"
type input "$13.95"
type input "$279.00"
click at [1444, 643] on input "406.03" at bounding box center [1421, 655] width 51 height 24
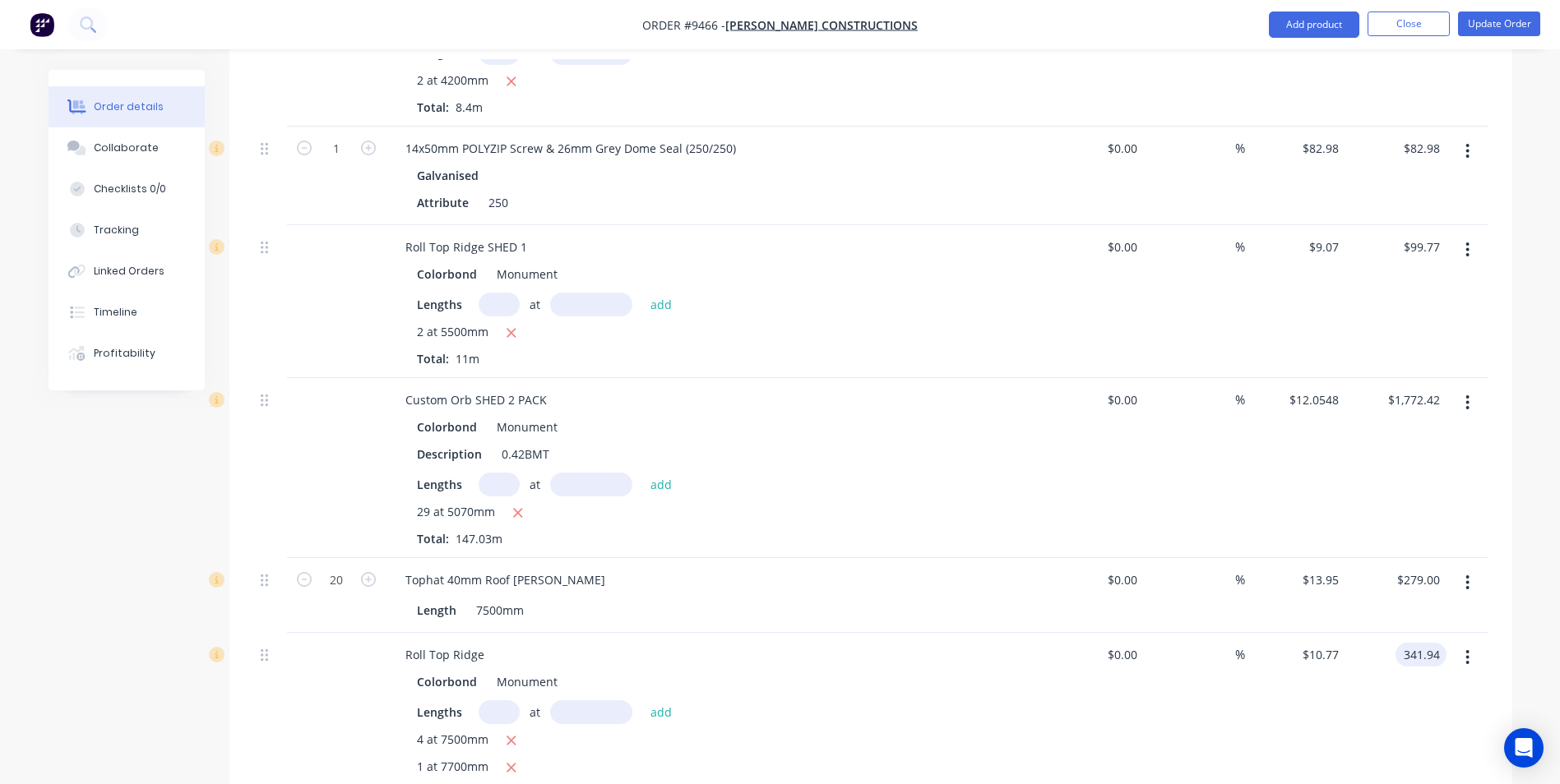
type input "341.94"
type input "$9.07"
type input "$341.94"
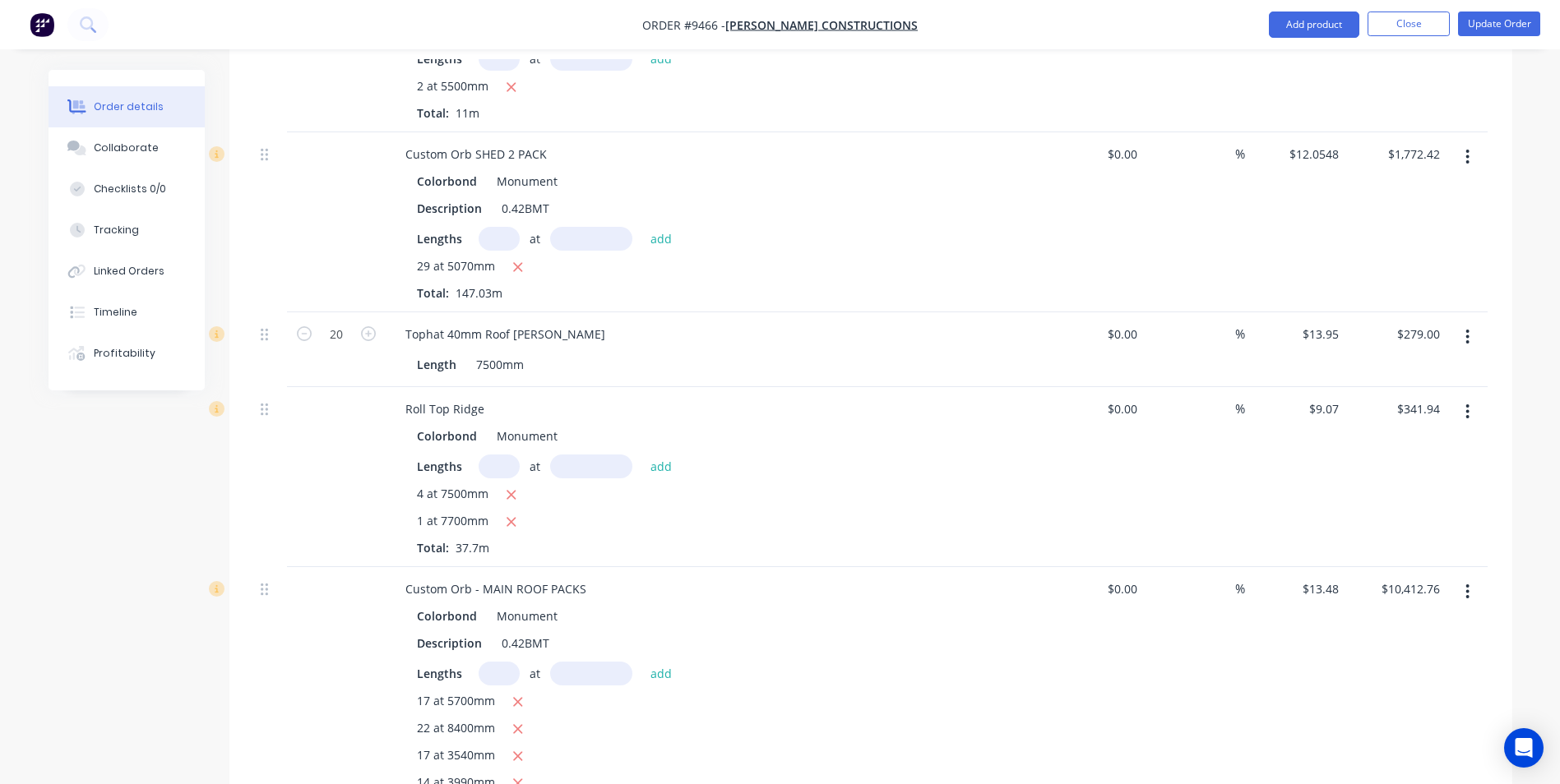
scroll to position [1727, 0]
click at [1439, 577] on input "10412.76" at bounding box center [1417, 588] width 58 height 24
type input "9311.88"
type input "$12.0548"
type input "$9,311.85"
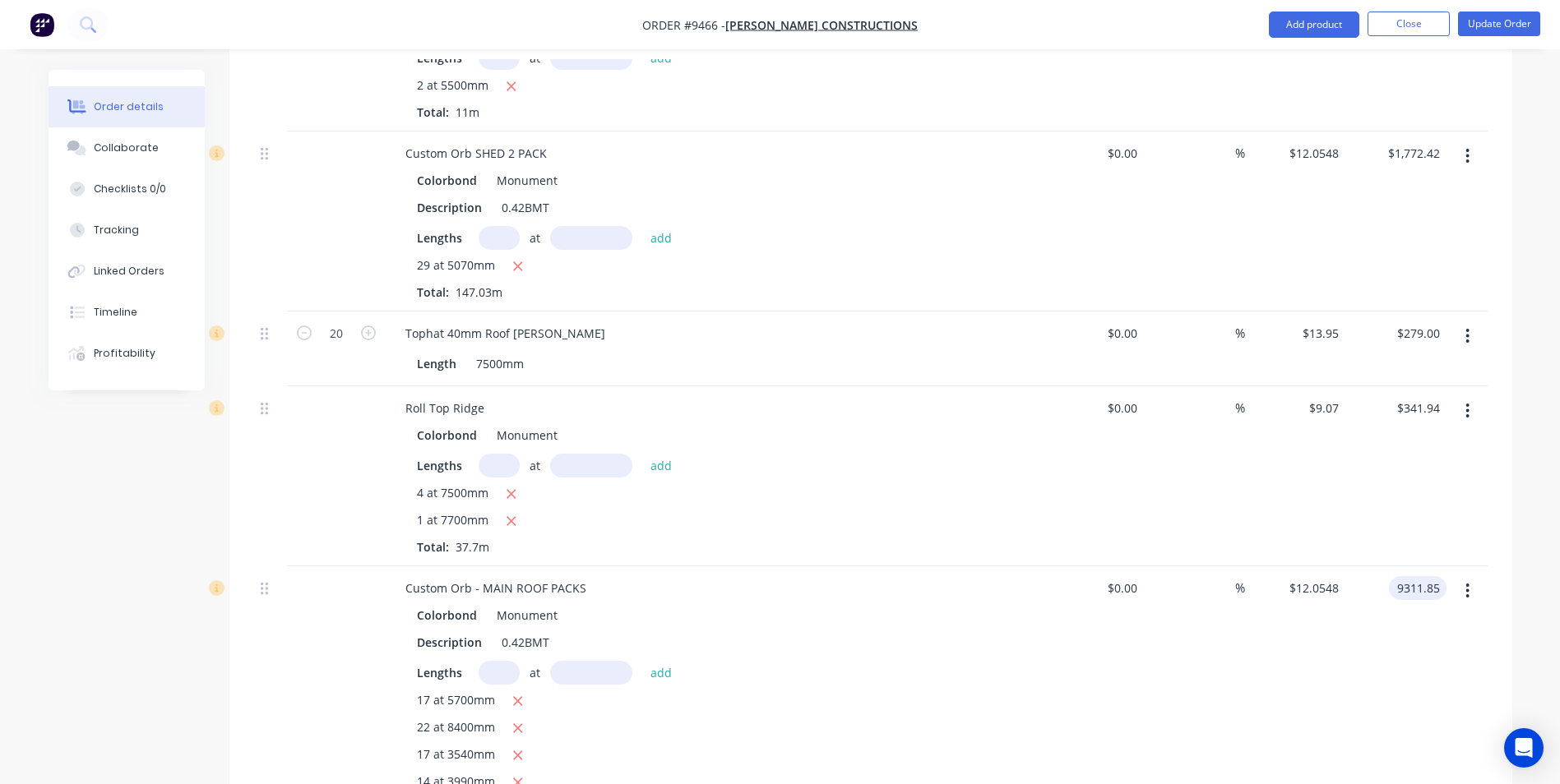
click at [1436, 577] on input "9311.85" at bounding box center [1421, 588] width 51 height 24
type input "$9,311.88"
click at [1447, 598] on div at bounding box center [1467, 724] width 41 height 316
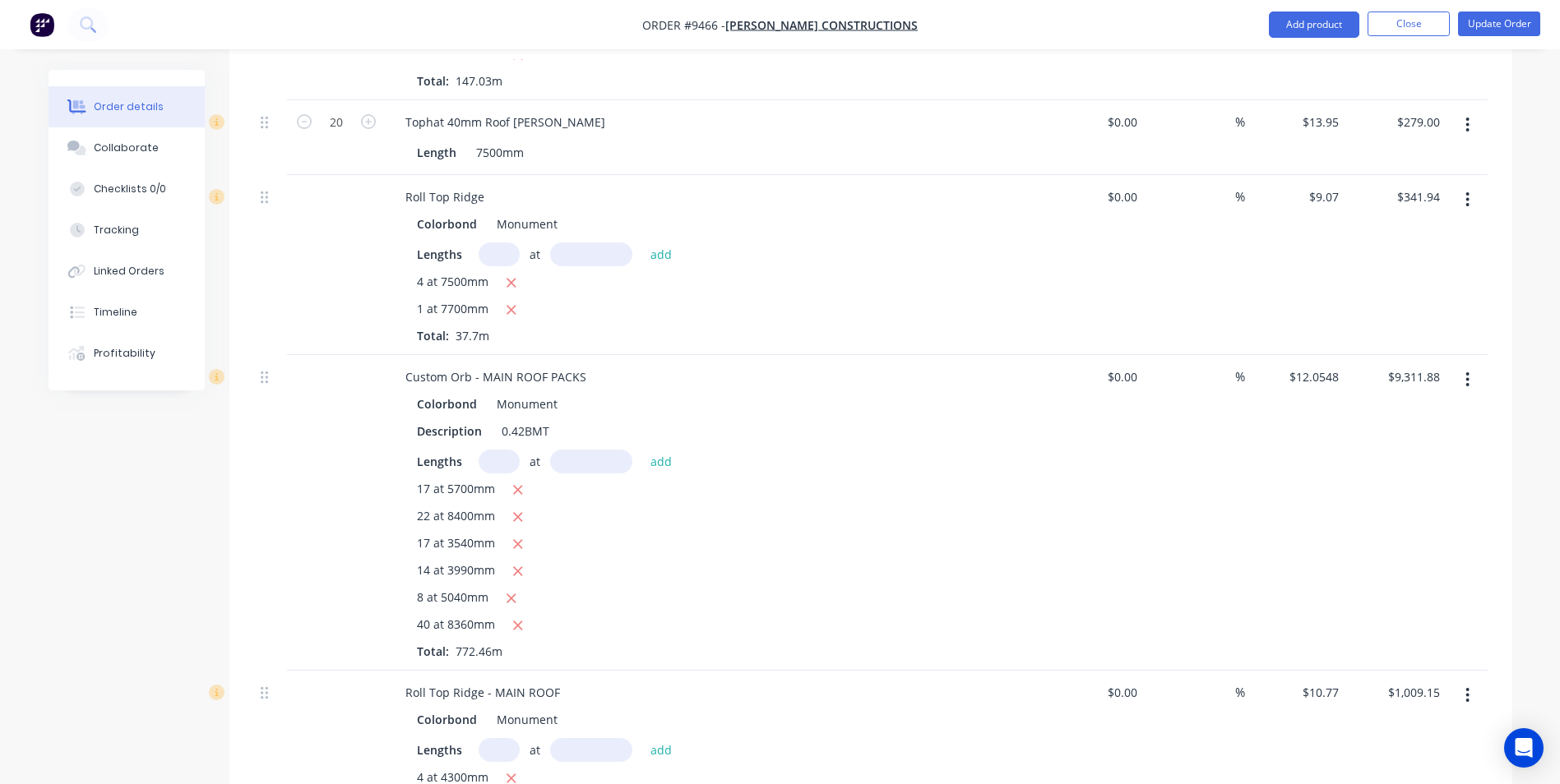
scroll to position [2056, 0]
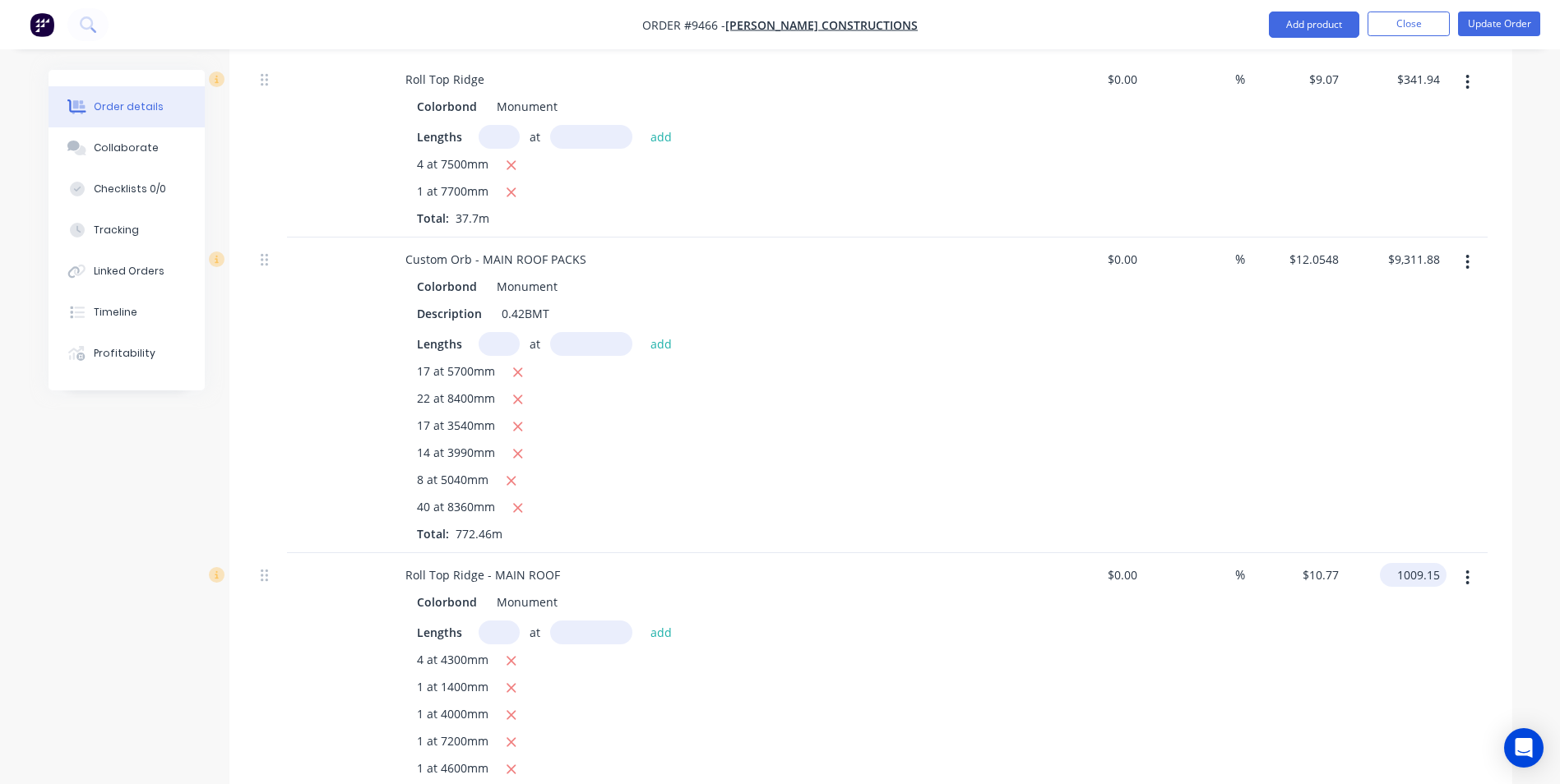
click at [1426, 563] on input "1009.15" at bounding box center [1416, 575] width 60 height 24
type input "849.86"
type input "$9.07"
type input "$849.86"
click at [1405, 574] on div "$849.86 $849.86" at bounding box center [1396, 792] width 101 height 478
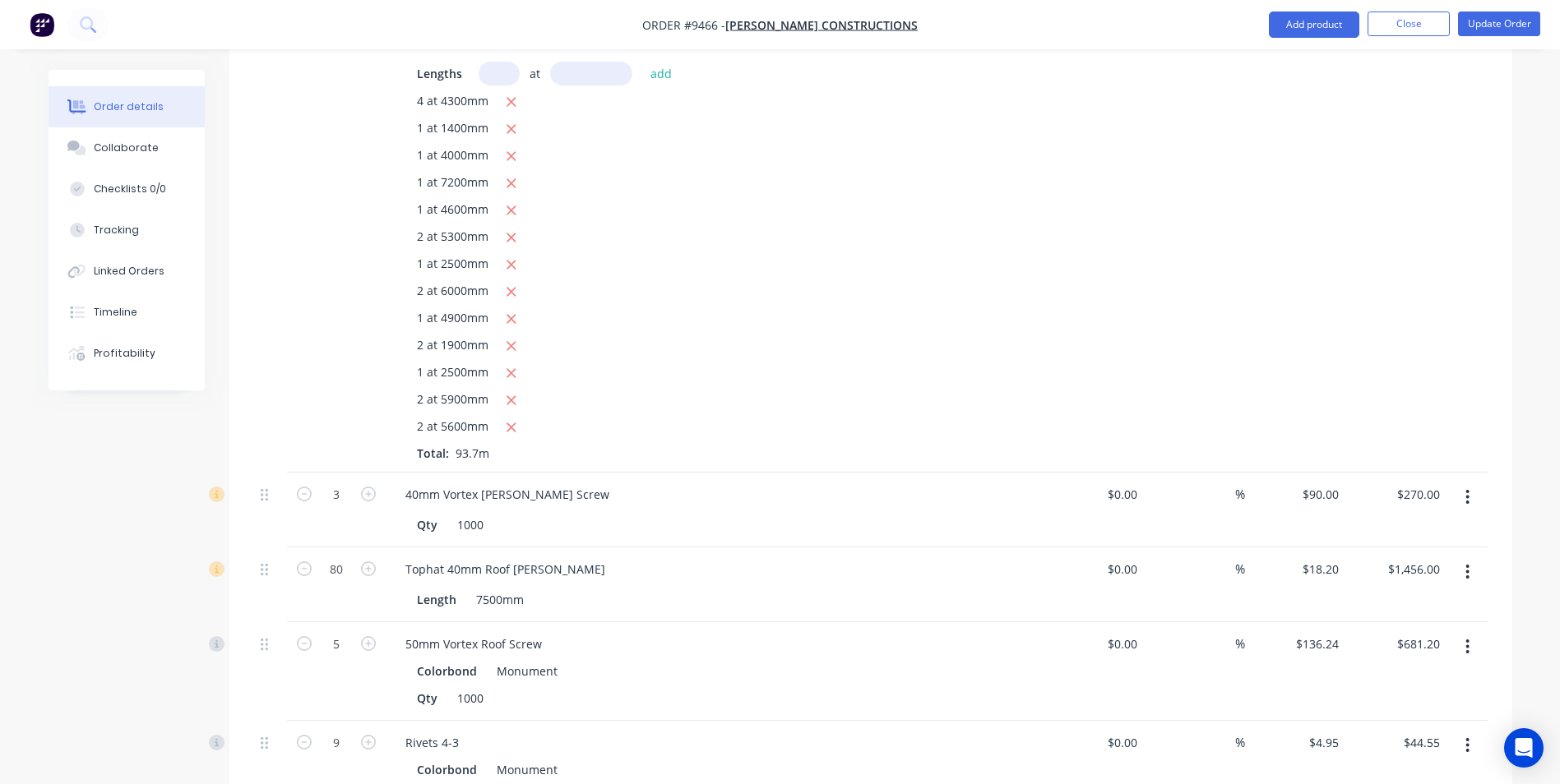
scroll to position [2631, 0]
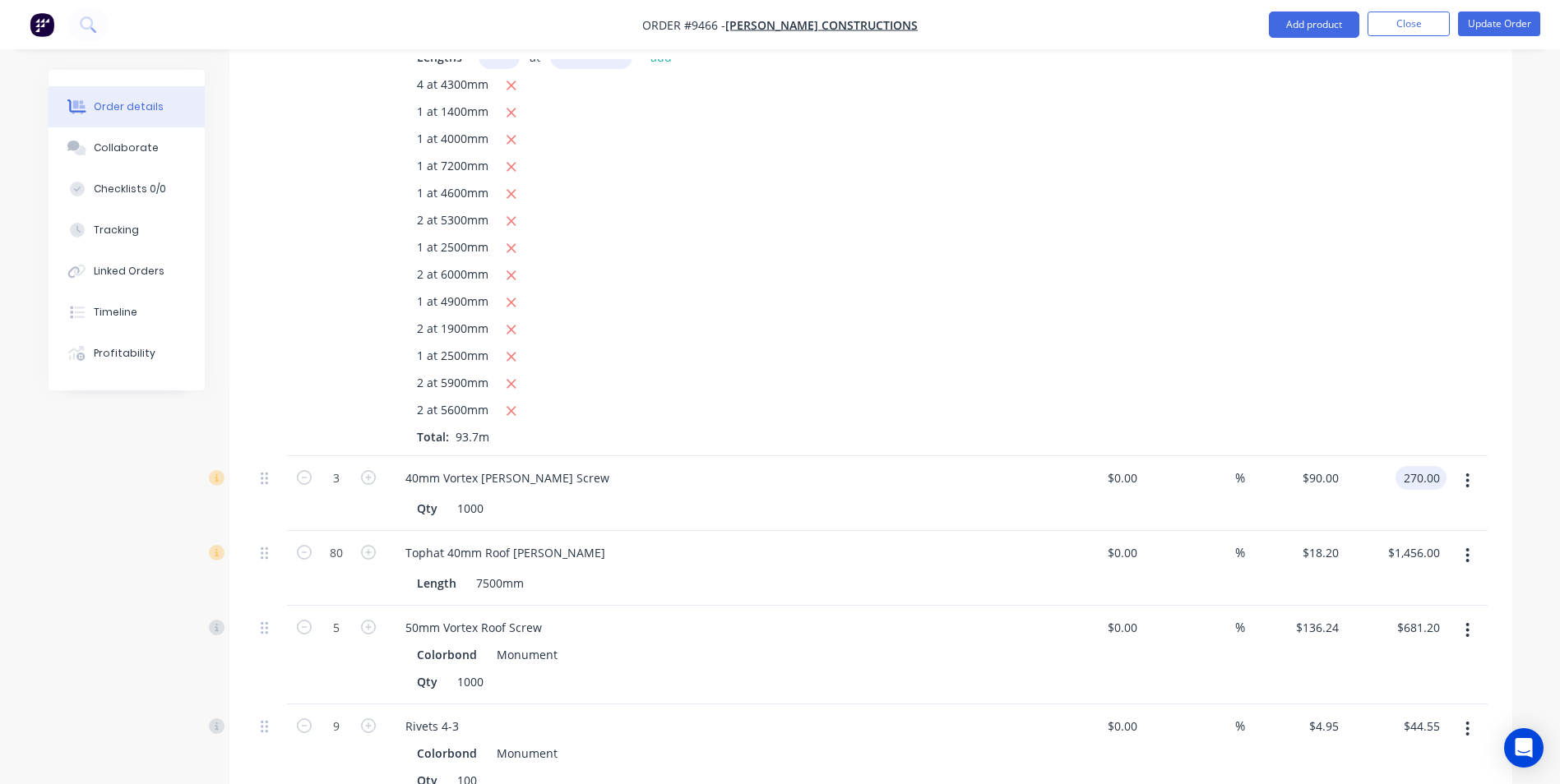
click at [1429, 466] on input "270.00" at bounding box center [1424, 478] width 44 height 24
type input "251.25"
type input "$83.75"
type input "$251.25"
click at [1361, 531] on div "$1,456.00 $1,456.00" at bounding box center [1396, 568] width 101 height 75
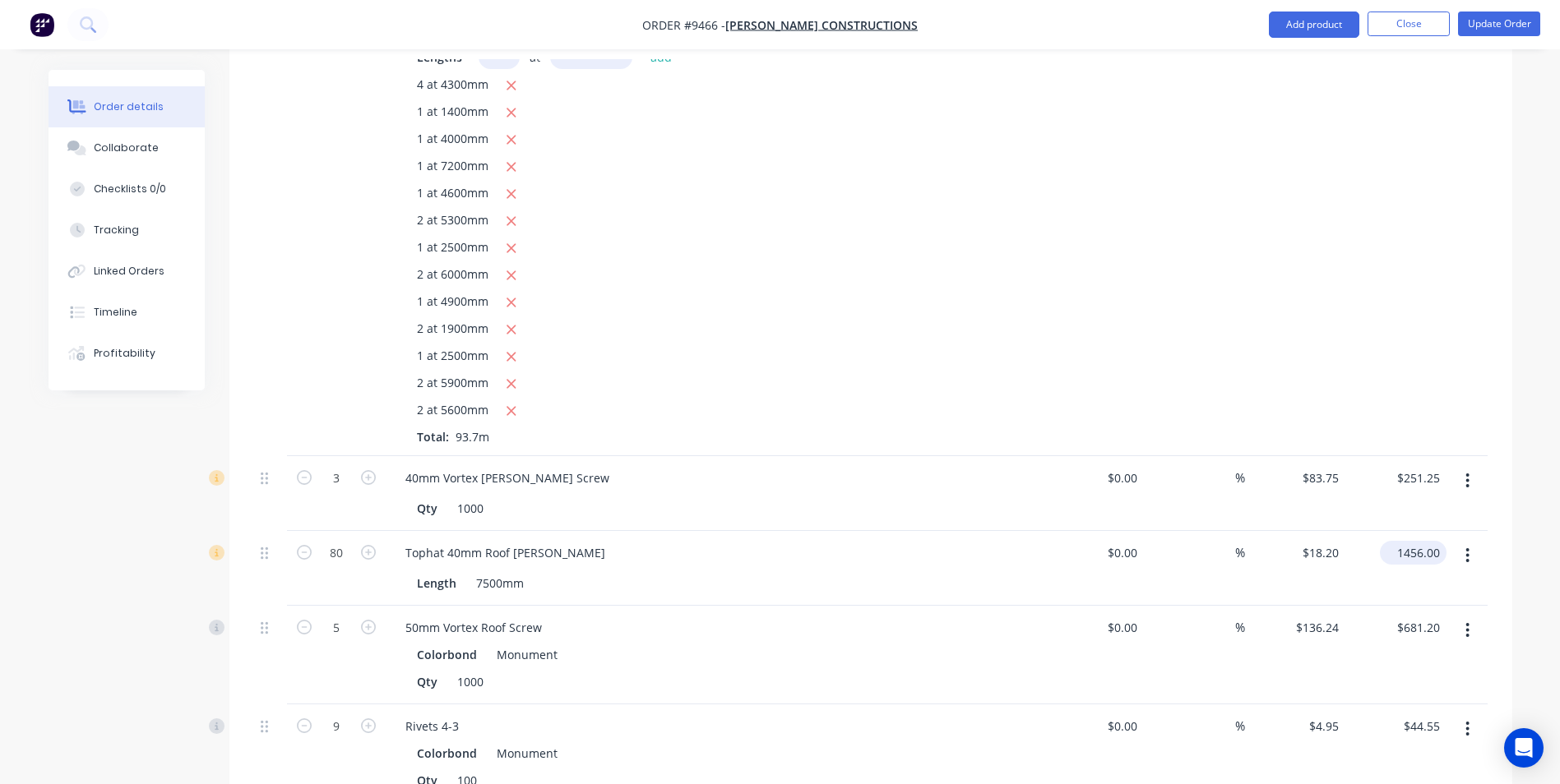
click at [1434, 541] on input "1456.00" at bounding box center [1416, 553] width 60 height 24
type input "1116.00"
type input "$13.95"
type input "$1,116.00"
click at [1395, 606] on div "$681.20 $681.20" at bounding box center [1396, 656] width 101 height 99
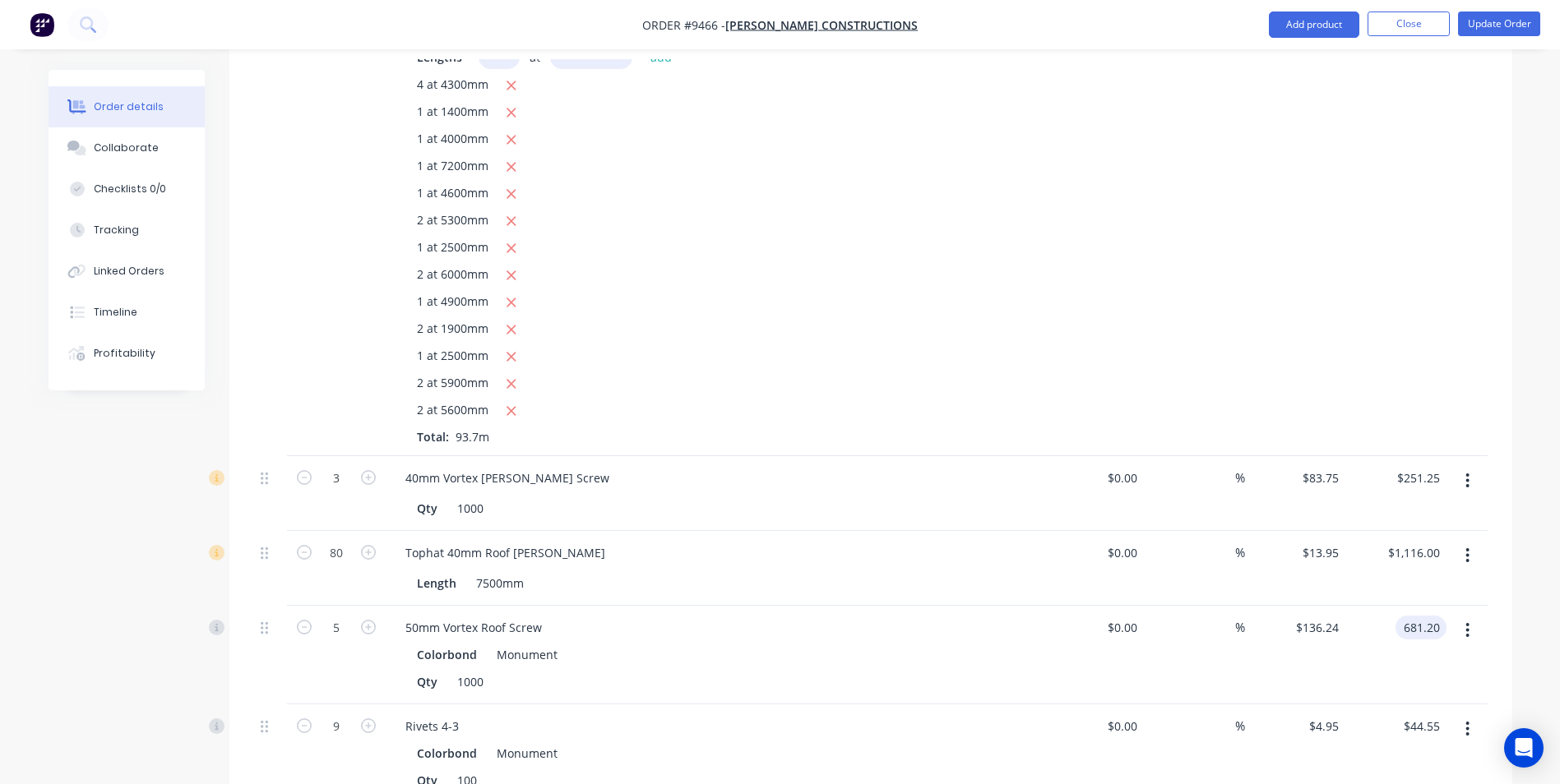
click at [1438, 616] on input "681.20" at bounding box center [1424, 628] width 44 height 24
type input "3"
type input "602.95"
type input "$120.59"
type input "$602.95"
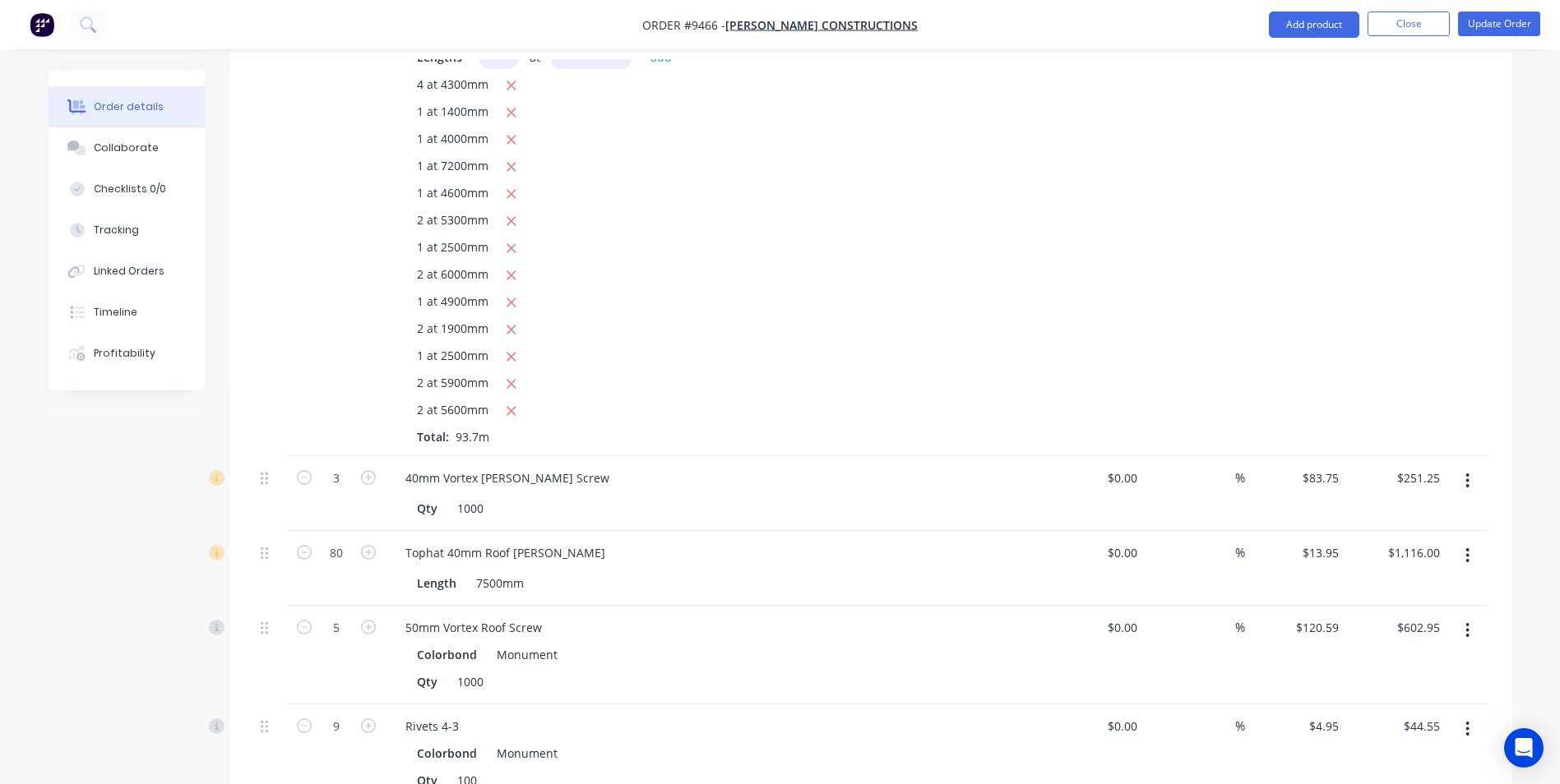
click at [1414, 618] on div "$602.95 $602.95" at bounding box center [1396, 656] width 101 height 99
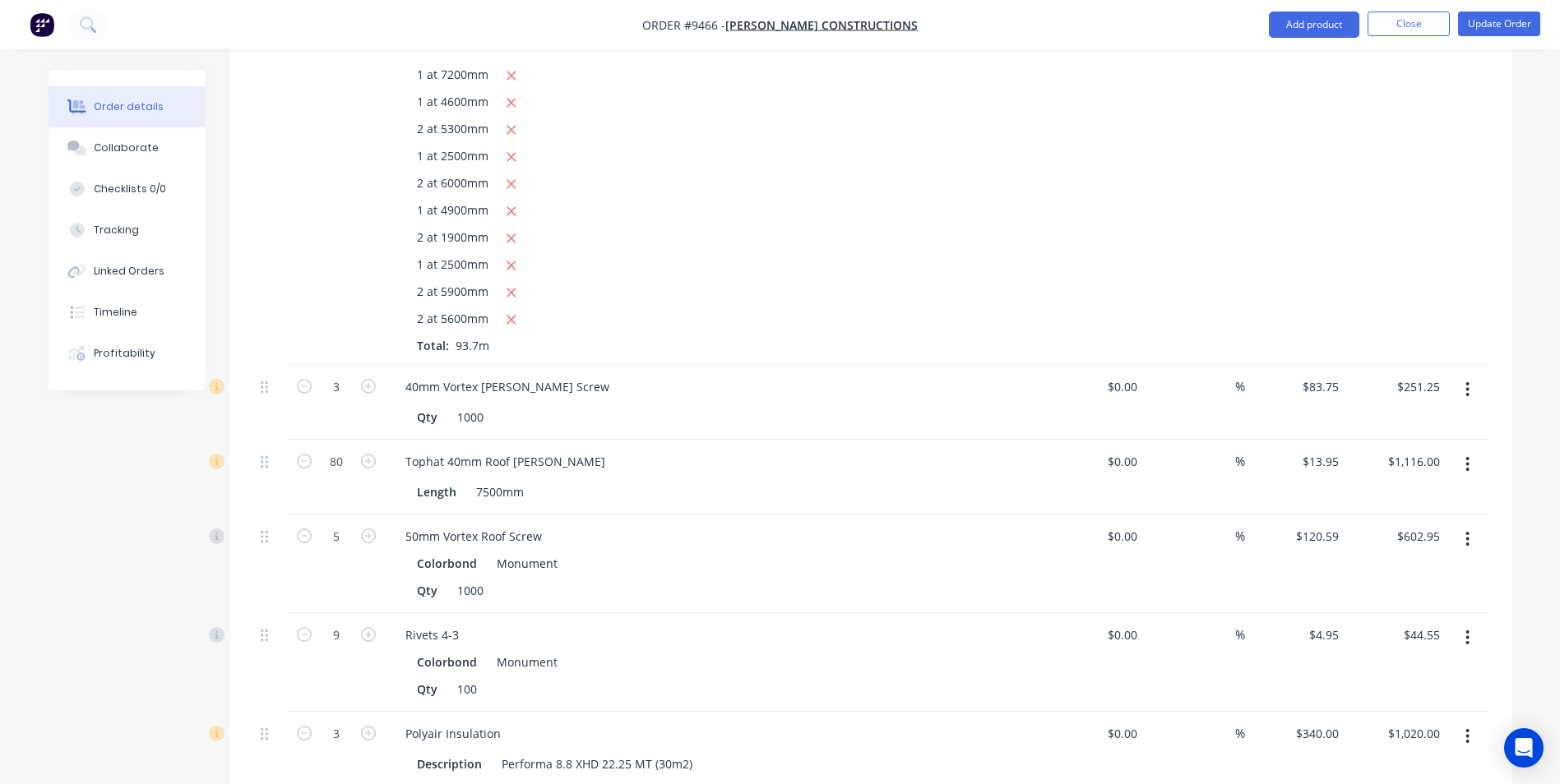
scroll to position [2795, 0]
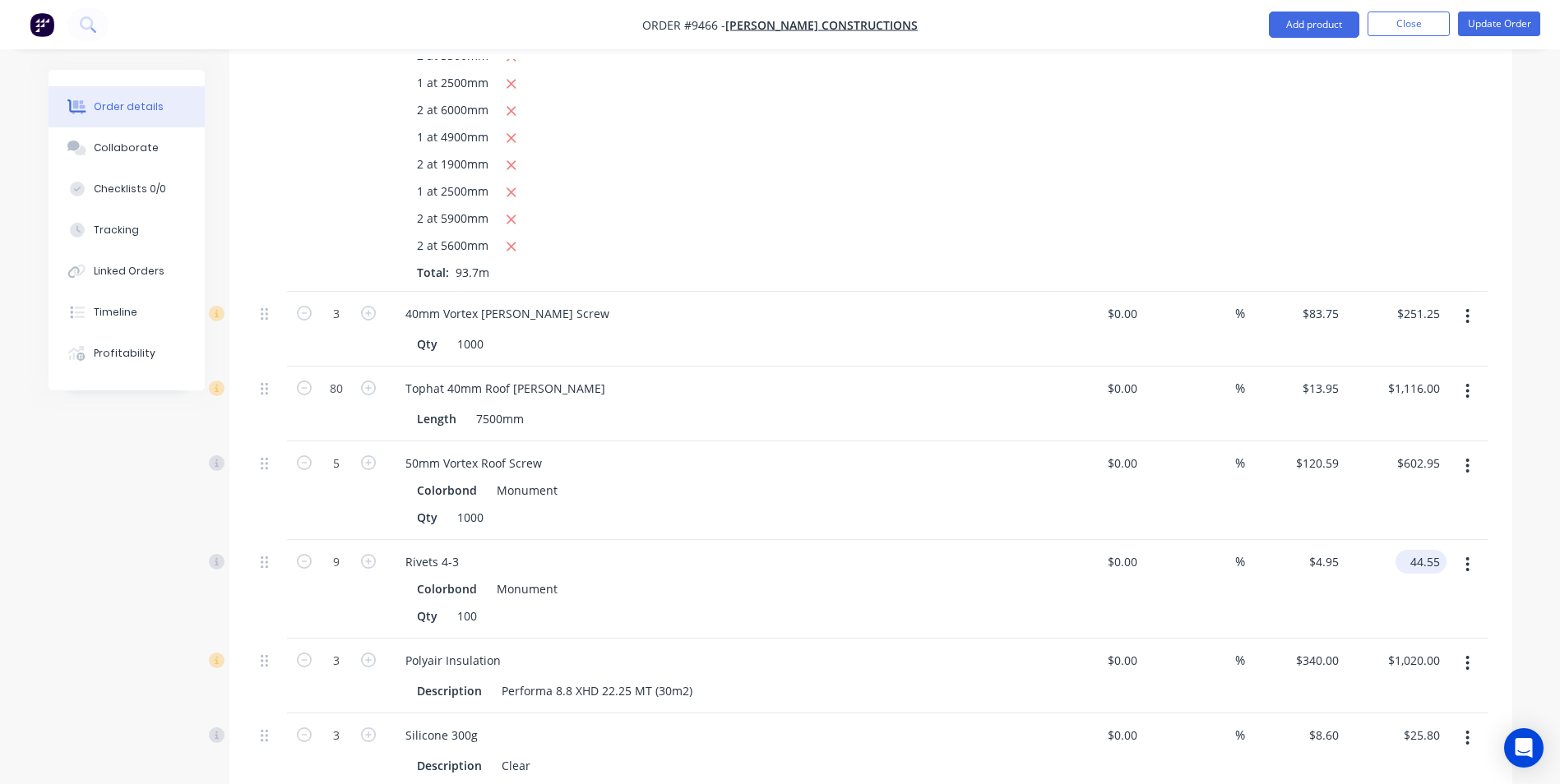
click at [1437, 550] on input "44.55" at bounding box center [1424, 562] width 44 height 24
type input "39.90"
type input "$4.4333"
type input "$39.90"
click at [1434, 541] on div "$39.90 39.90" at bounding box center [1396, 590] width 101 height 99
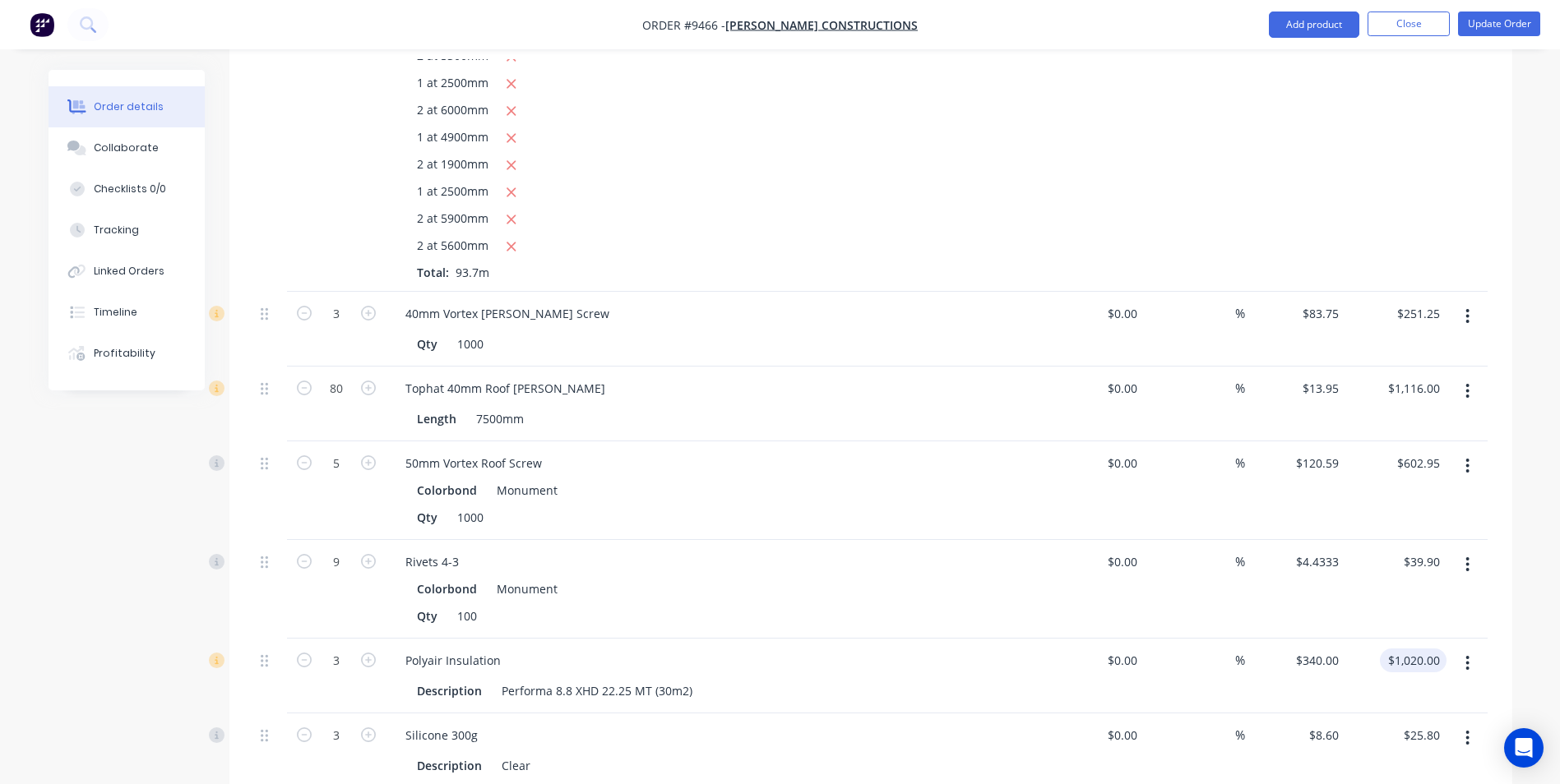
scroll to position [2877, 0]
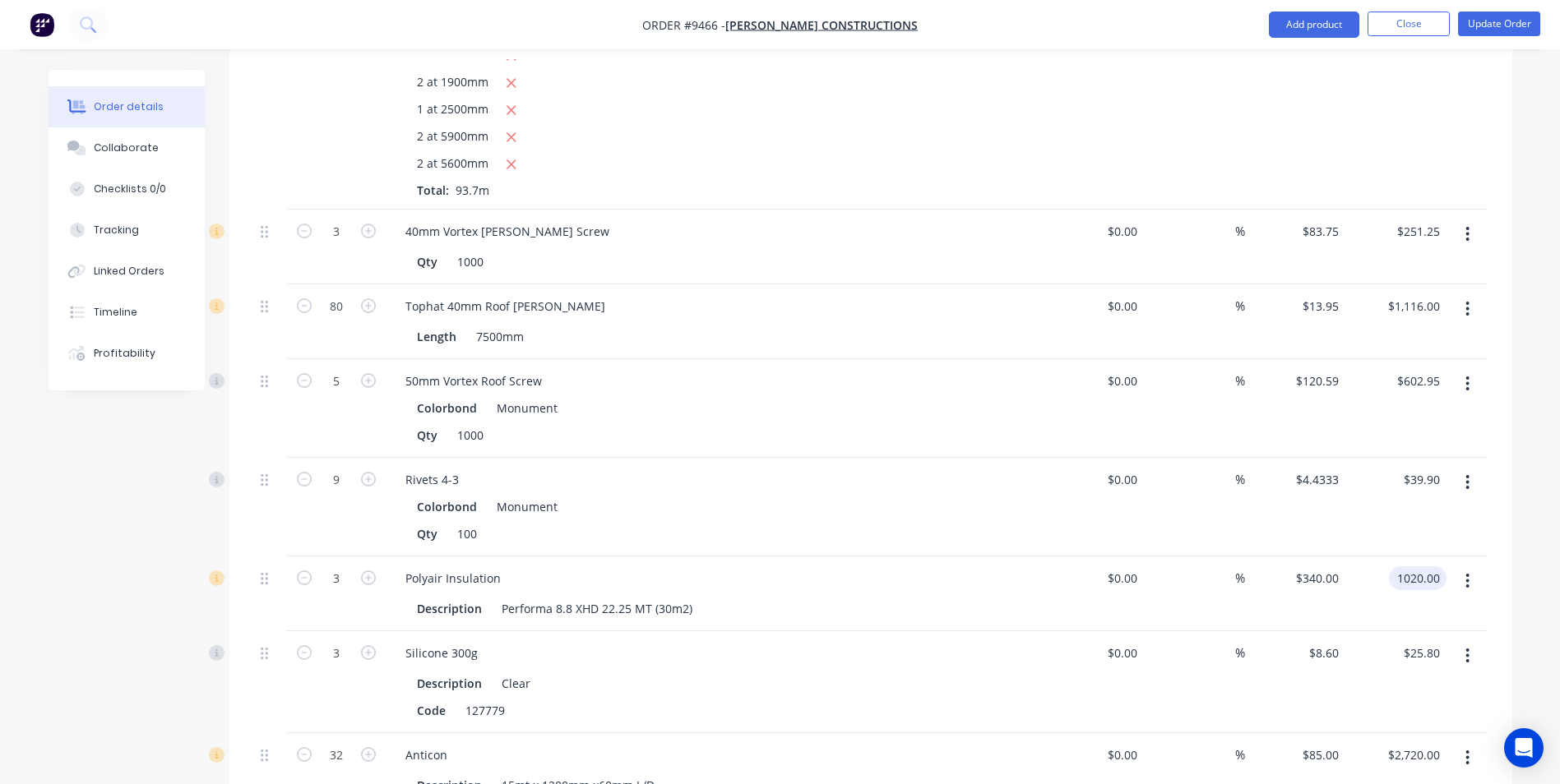
click at [1432, 567] on input "1020.00" at bounding box center [1421, 578] width 51 height 24
type input "900.00"
type input "300"
type input "$900.00"
click at [1309, 557] on div "300 $340.00" at bounding box center [1296, 593] width 101 height 75
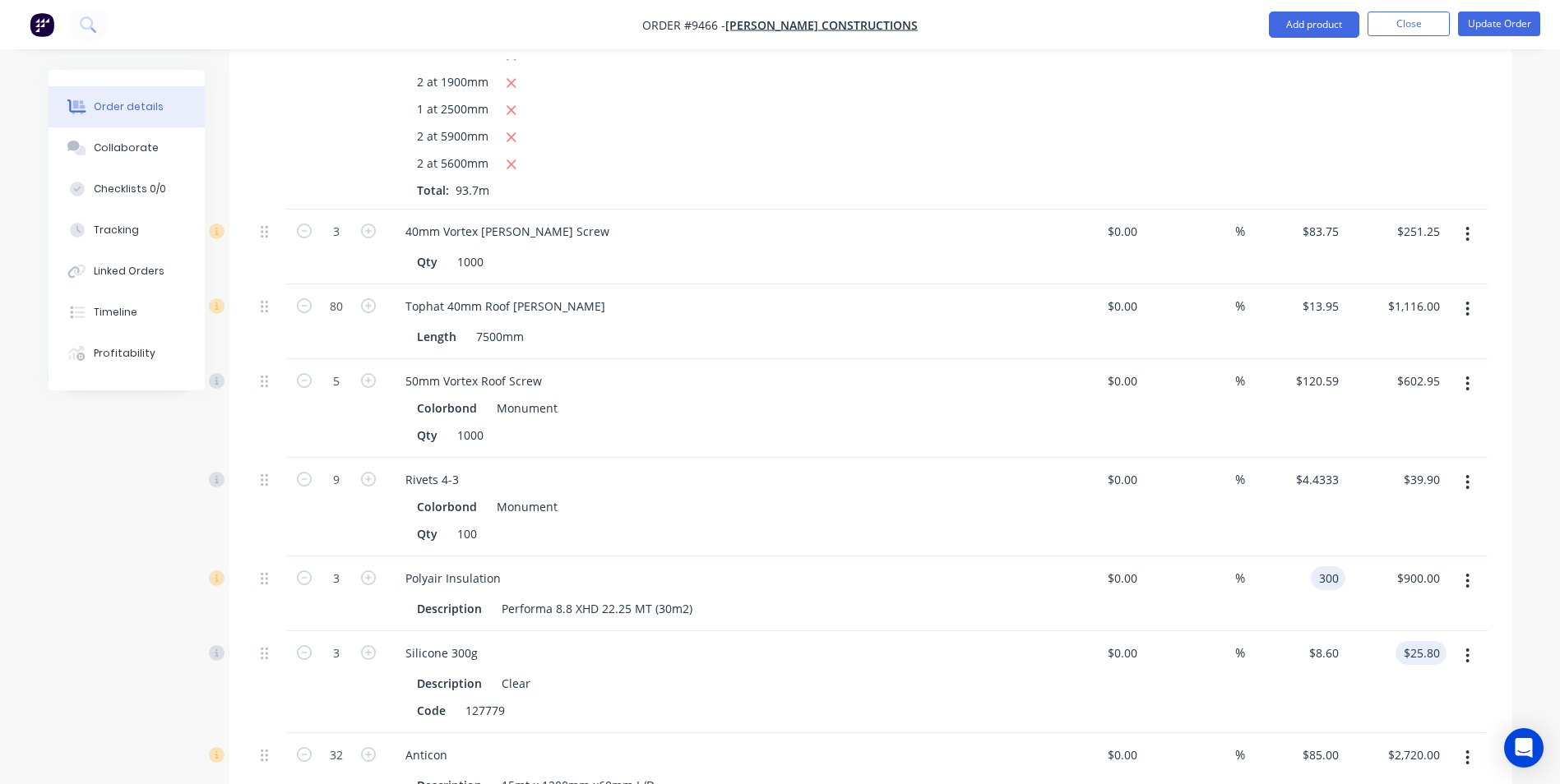
type input "$300.00"
click at [1444, 641] on input "25.80" at bounding box center [1424, 653] width 44 height 24
type input "16.17"
type input "$5.39"
type input "$16.17"
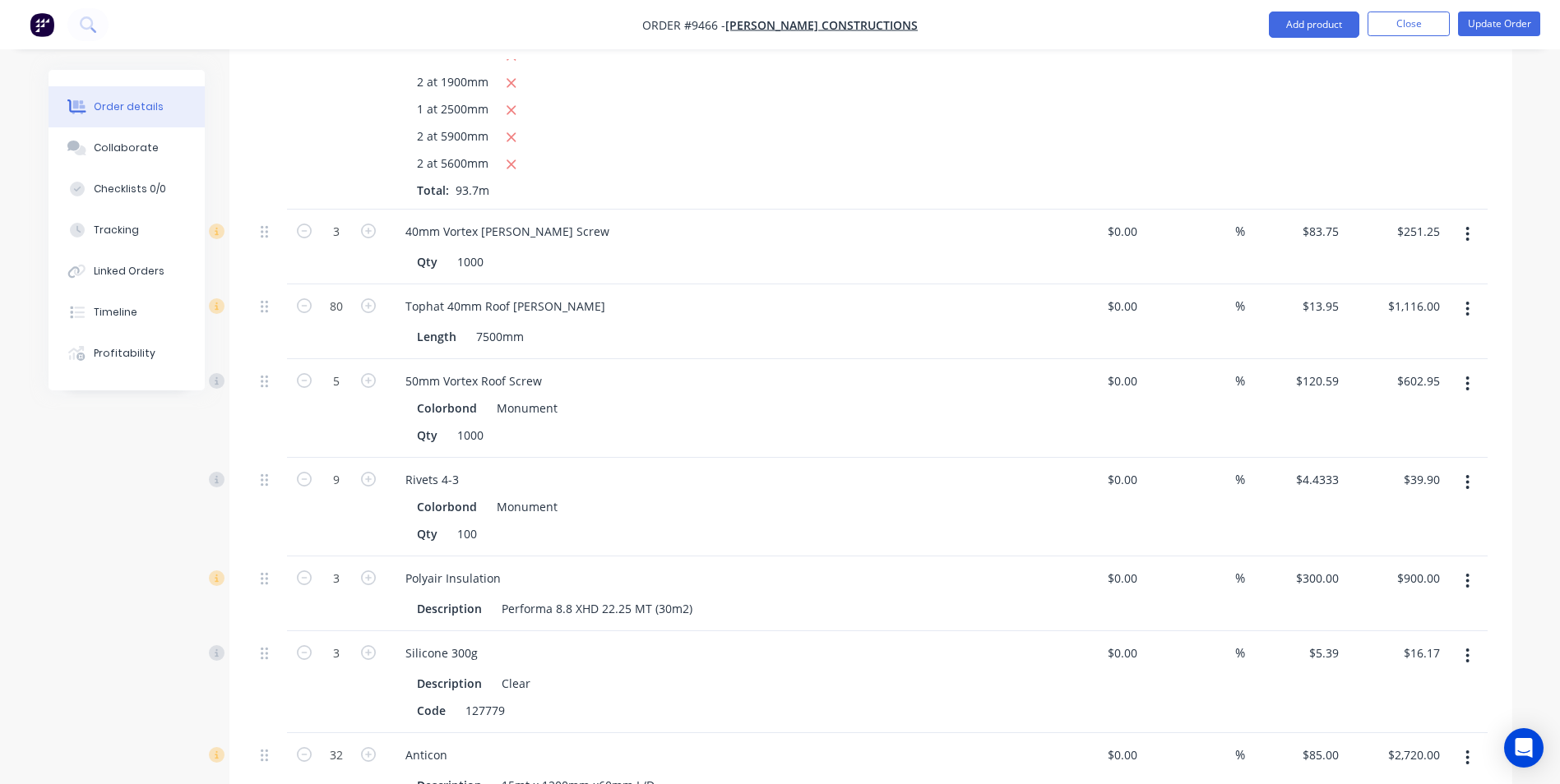
click at [1464, 651] on div at bounding box center [1467, 682] width 41 height 102
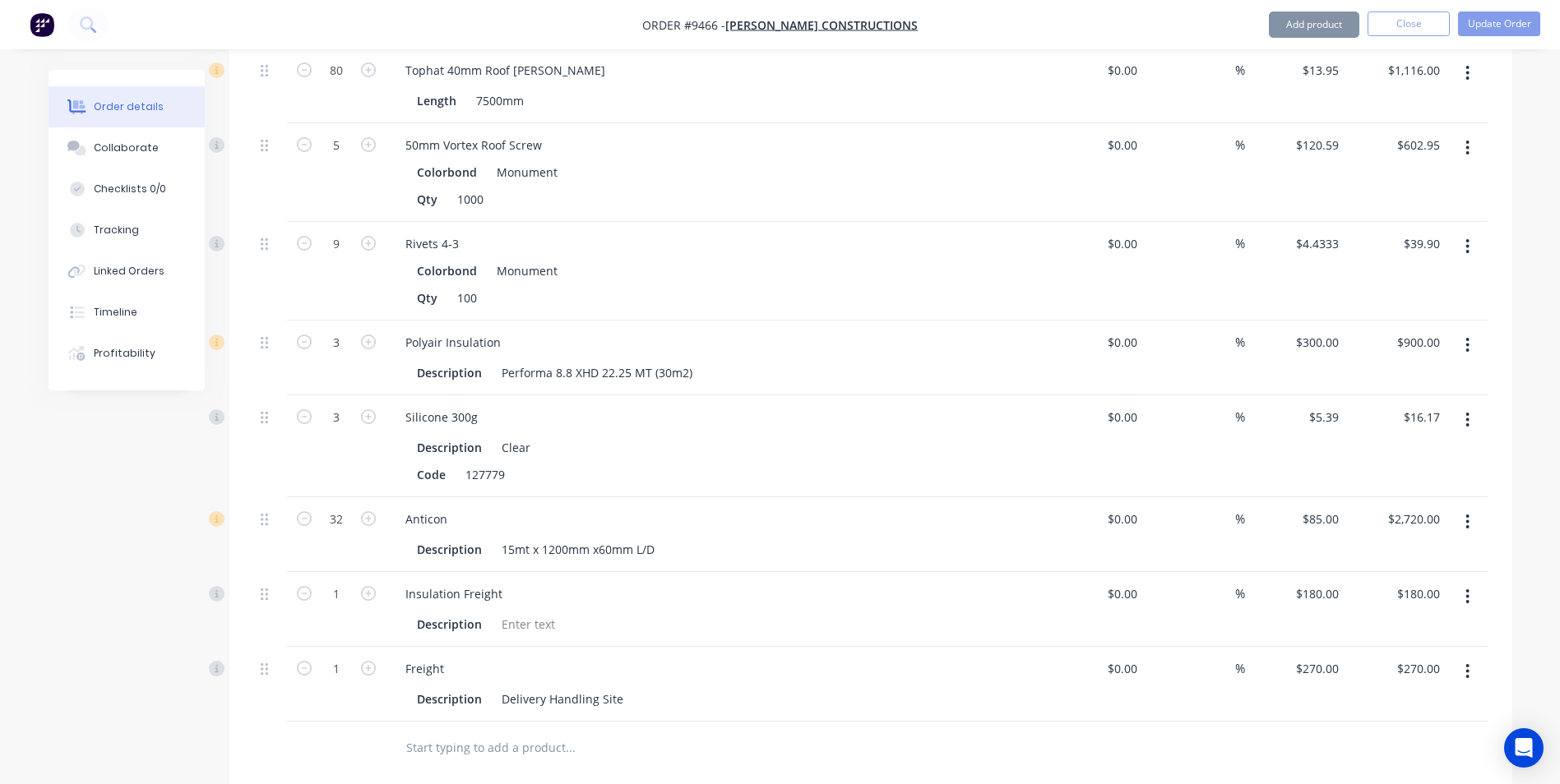
scroll to position [3124, 0]
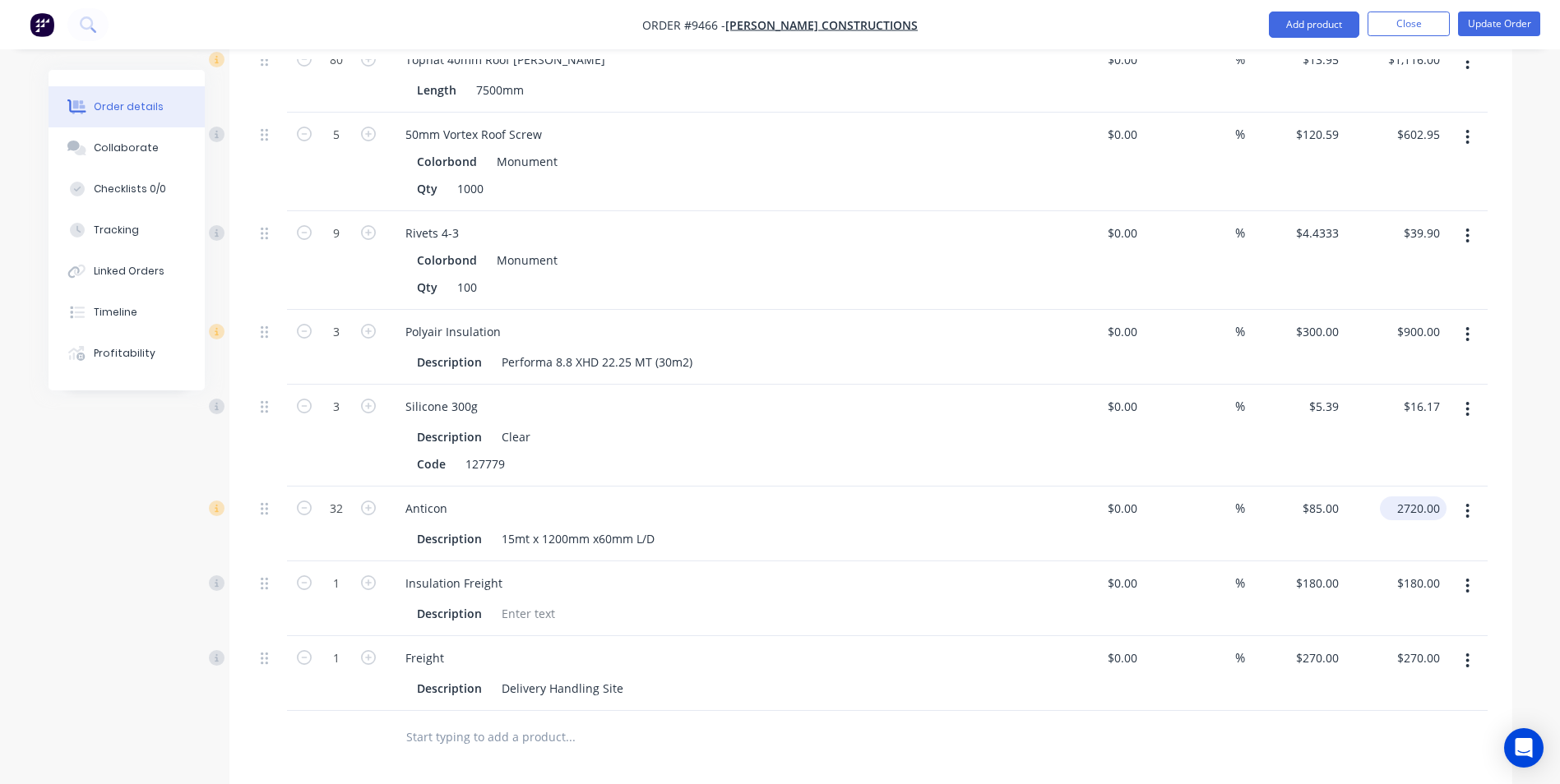
click at [1437, 497] on input "2720.00" at bounding box center [1416, 509] width 60 height 24
type input "2304.00"
type input "$72.00"
type input "$2,304.00"
click at [1388, 562] on div "$180.00 $180.00" at bounding box center [1396, 598] width 101 height 75
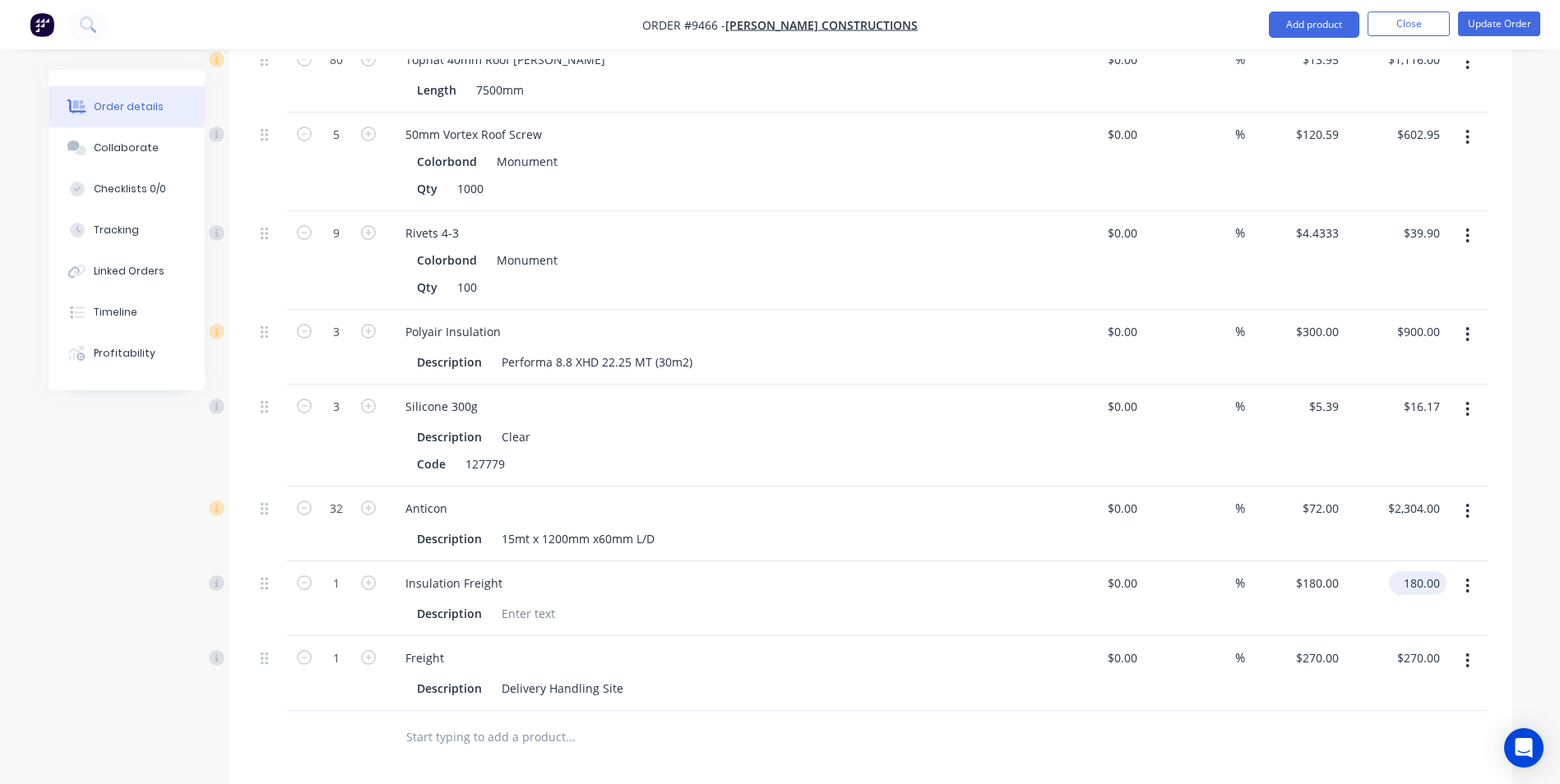
click at [1432, 572] on input "180.00" at bounding box center [1421, 583] width 51 height 24
type input "160.0"
type input "$160.00"
click at [1423, 646] on input "270.00" at bounding box center [1424, 658] width 44 height 24
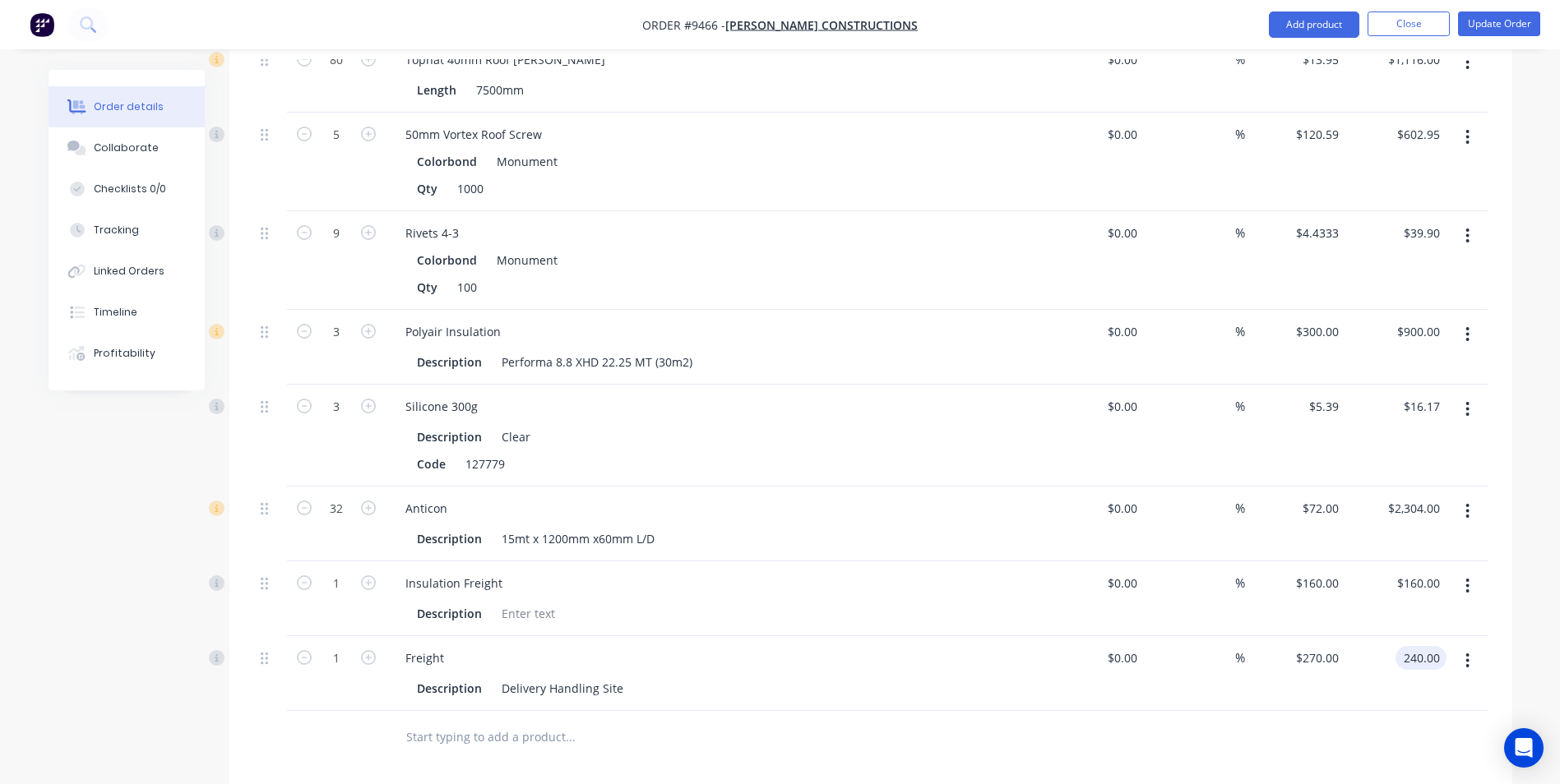
type input "240.00"
type input "$240.00"
click at [1352, 711] on div at bounding box center [871, 738] width 1233 height 54
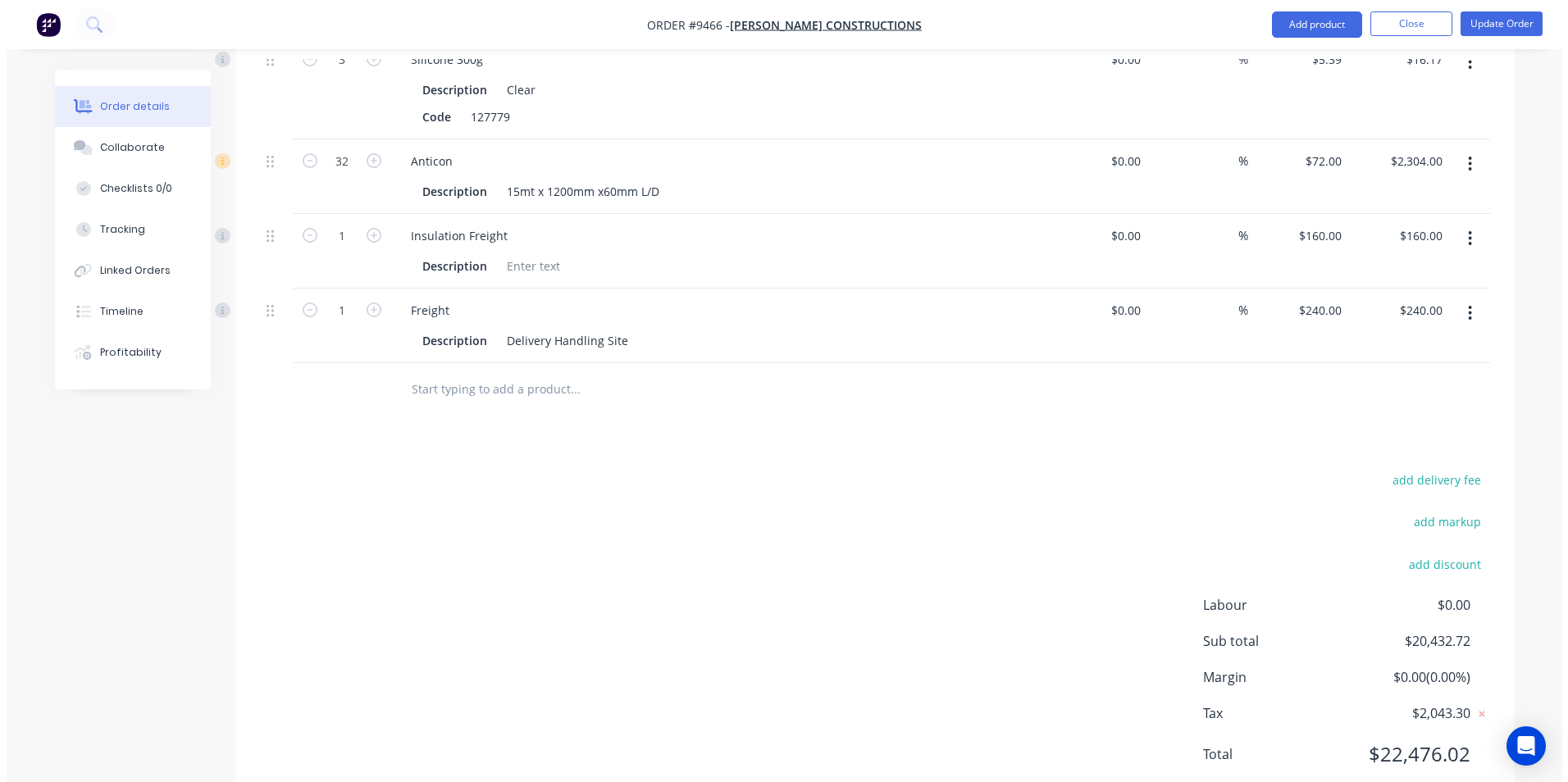
scroll to position [3469, 0]
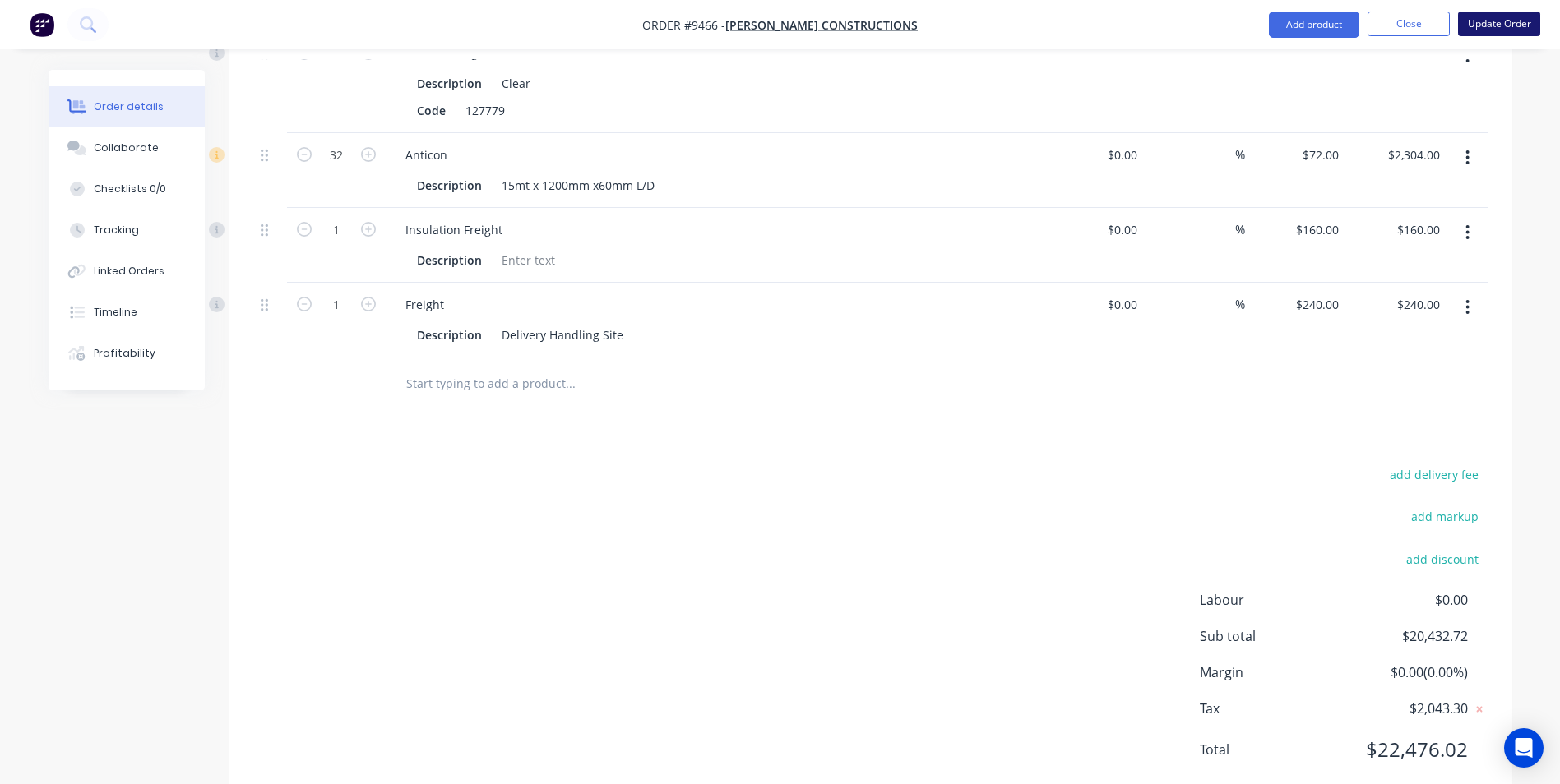
click at [1496, 28] on button "Update Order" at bounding box center [1500, 24] width 82 height 24
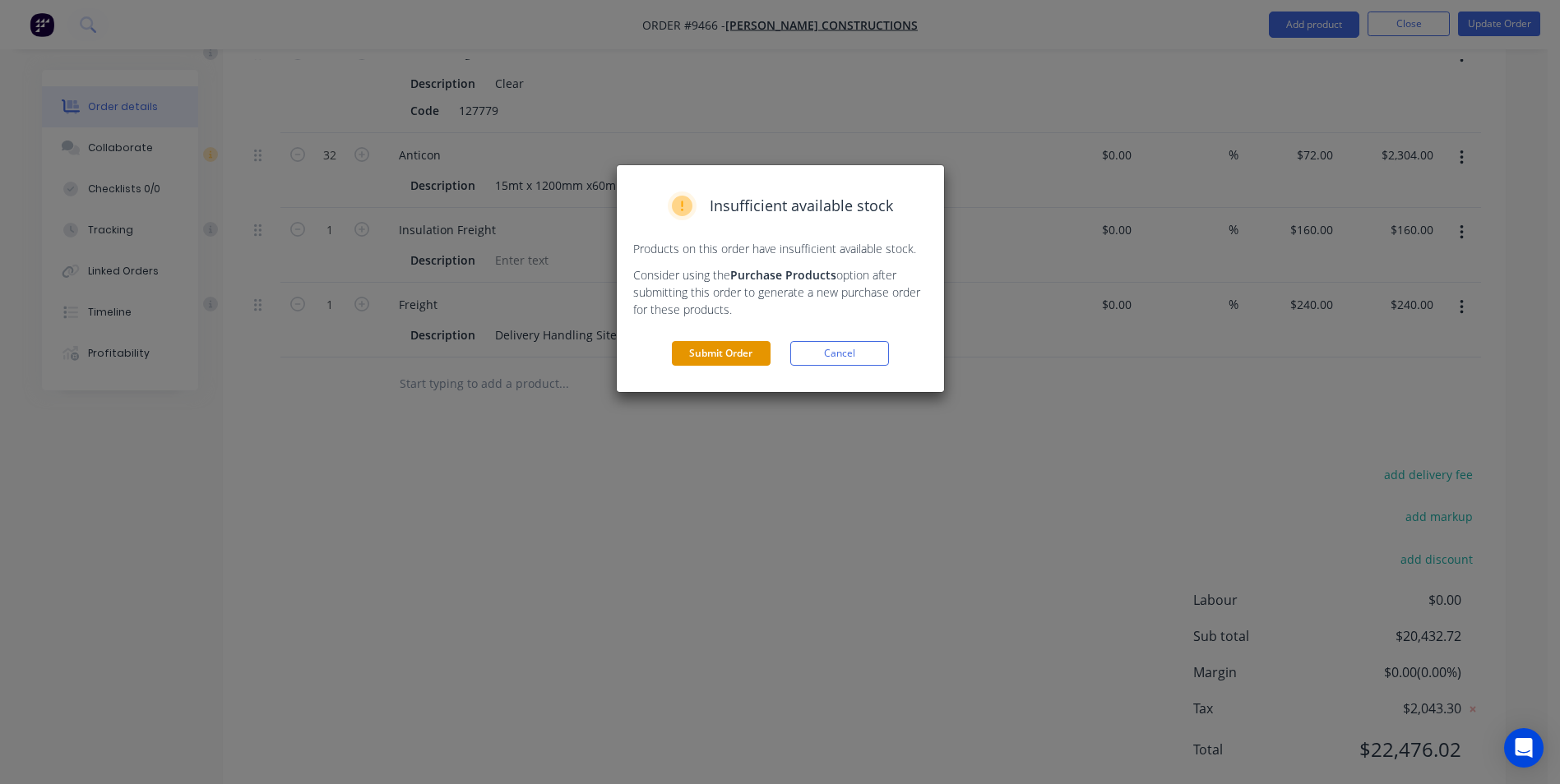
click at [732, 354] on button "Submit Order" at bounding box center [721, 353] width 99 height 24
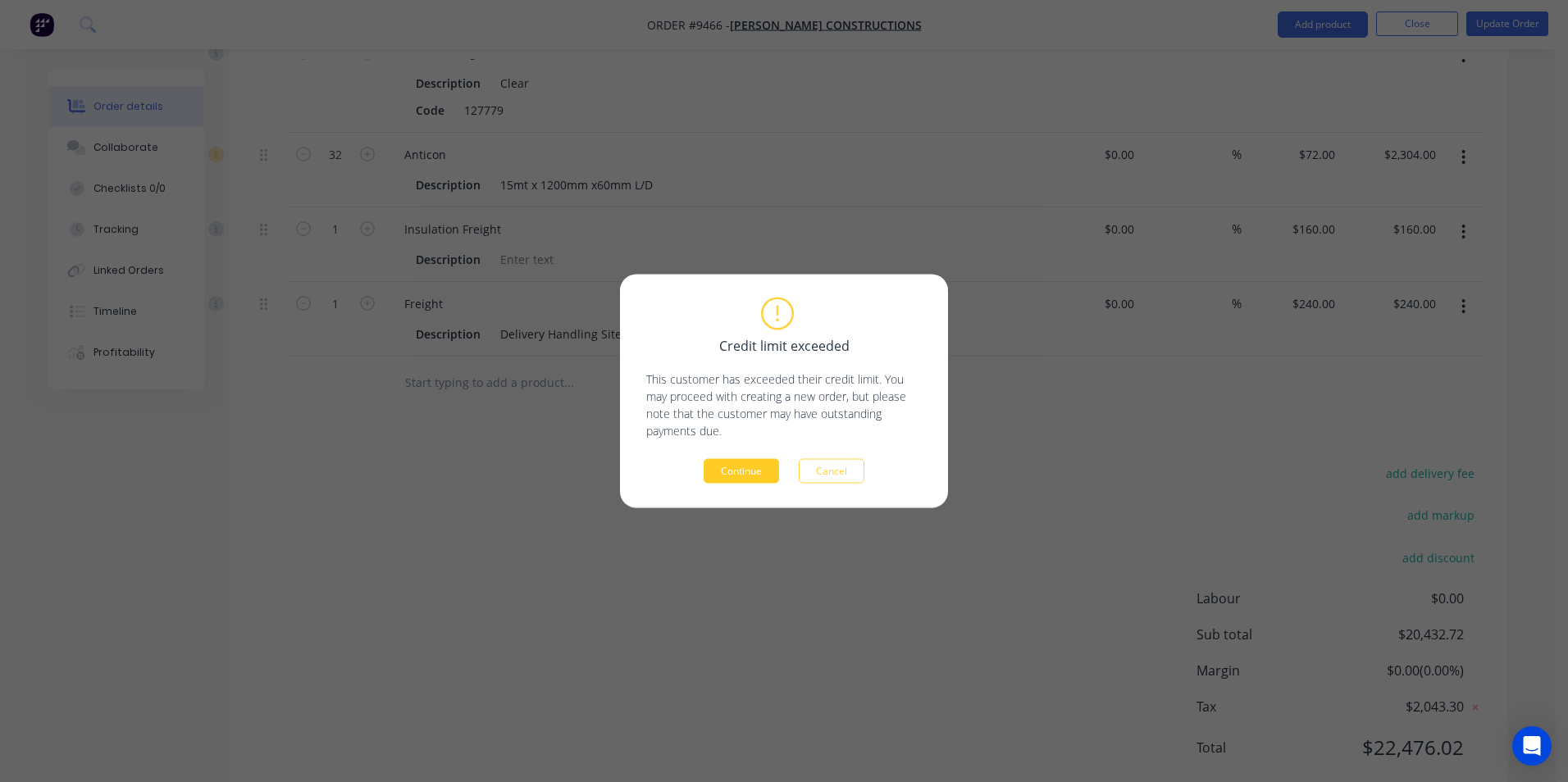
click at [758, 473] on button "Continue" at bounding box center [741, 471] width 75 height 24
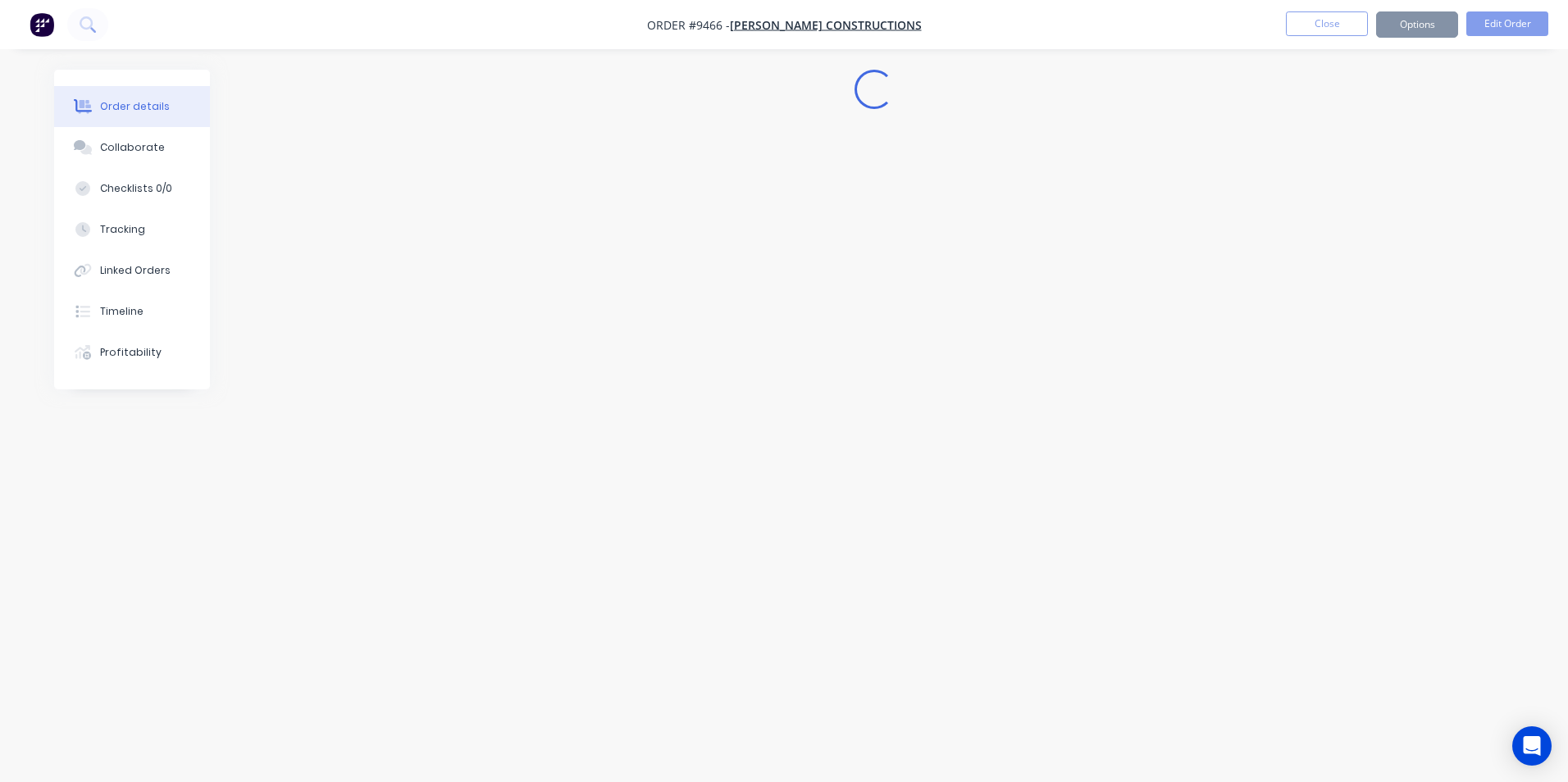
scroll to position [0, 0]
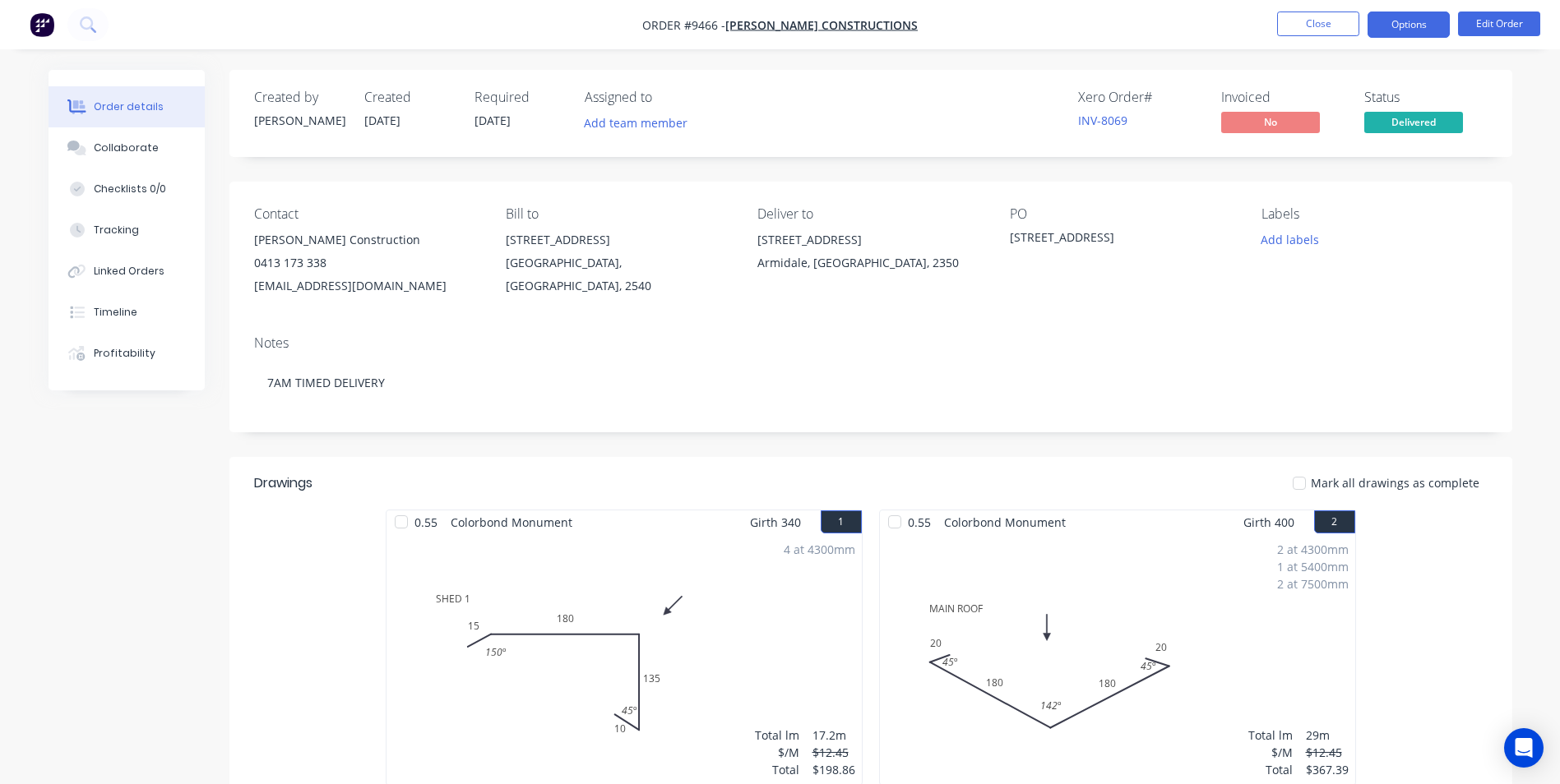
click at [1408, 27] on button "Options" at bounding box center [1409, 24] width 82 height 26
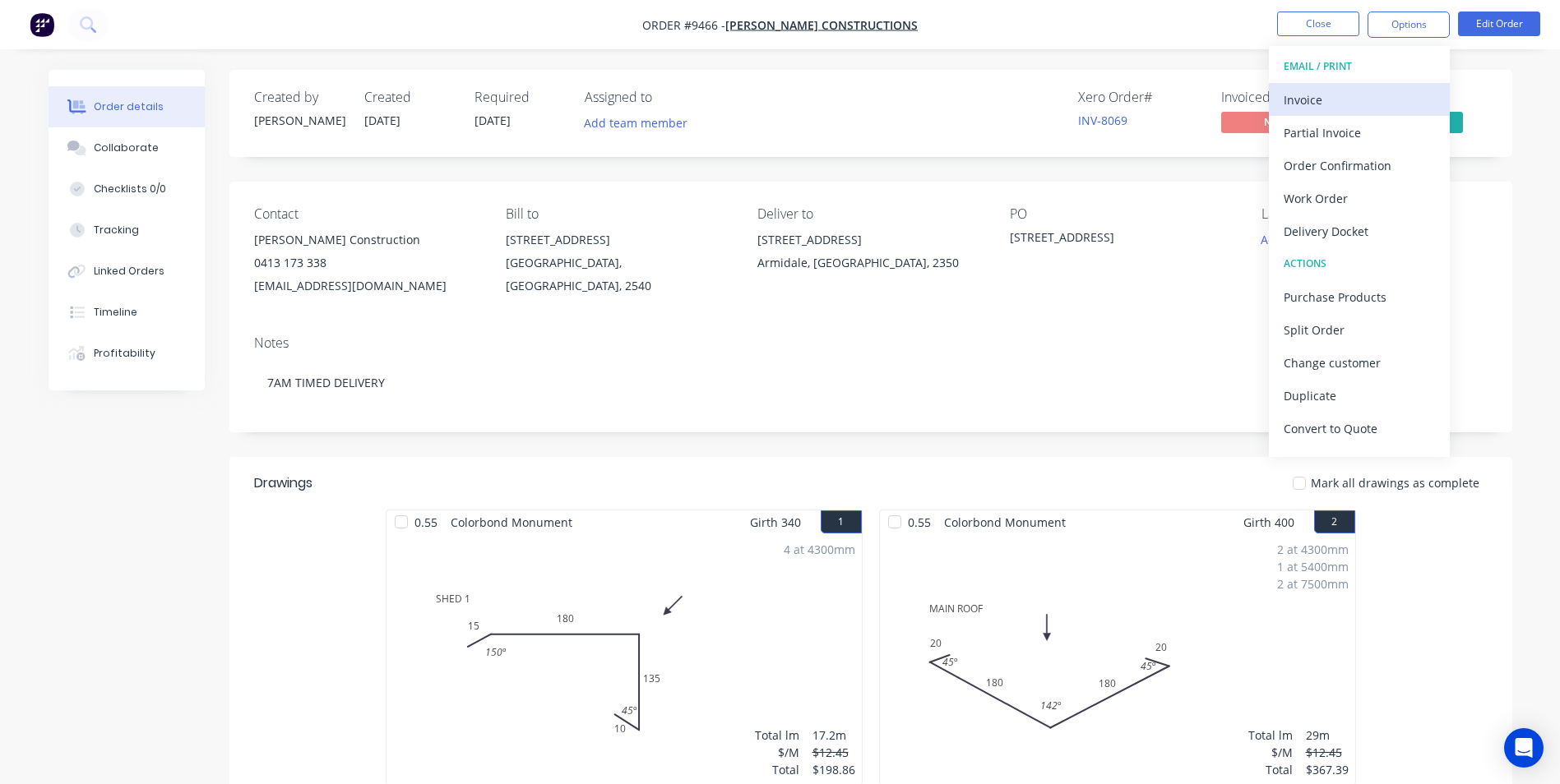
click at [1327, 94] on div "Invoice" at bounding box center [1359, 100] width 151 height 24
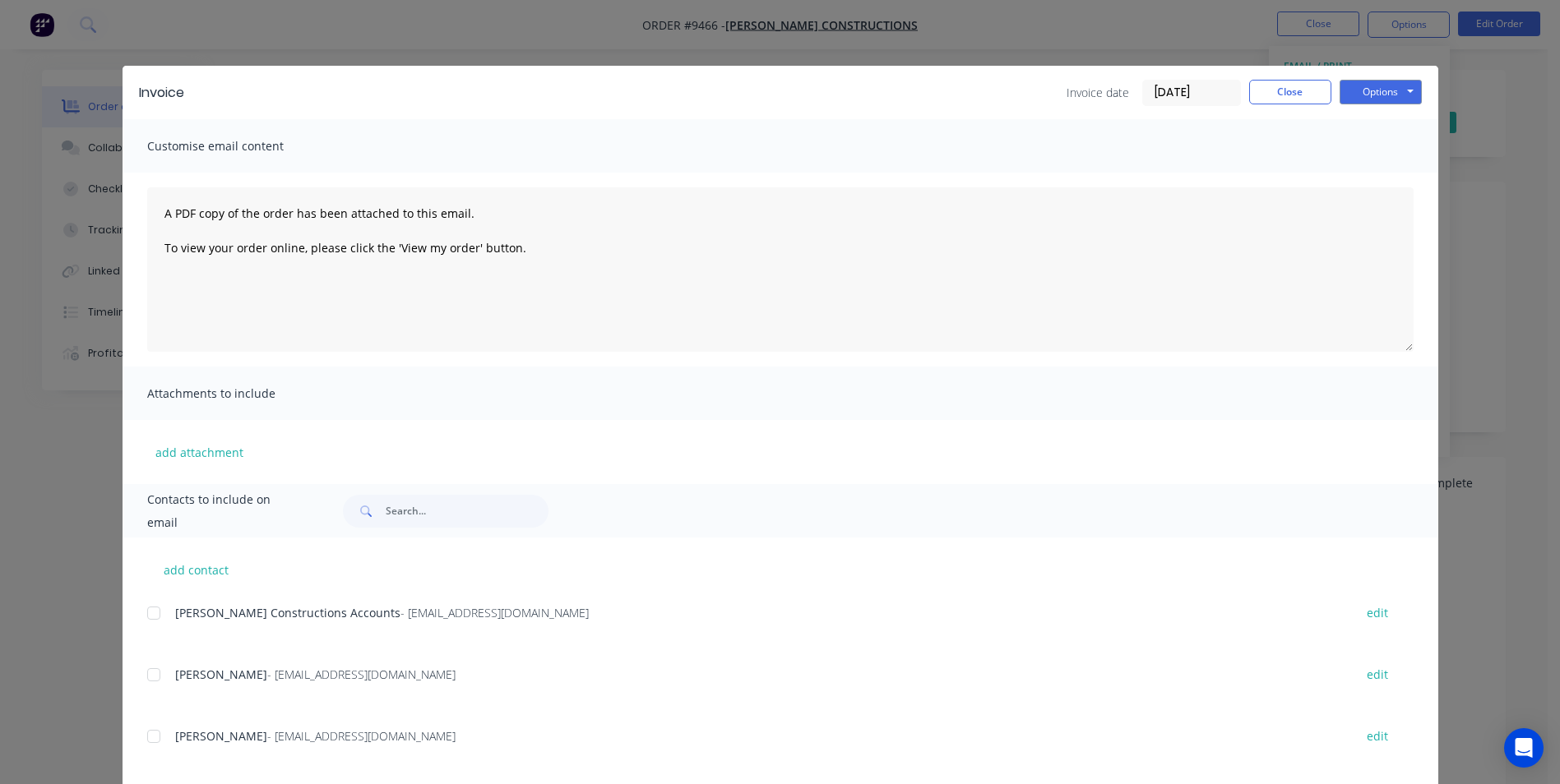
drag, startPoint x: 143, startPoint y: 607, endPoint x: 168, endPoint y: 619, distance: 27.7
click at [146, 612] on div at bounding box center [154, 613] width 33 height 33
click at [1350, 94] on button "Options" at bounding box center [1381, 91] width 82 height 24
click at [1374, 179] on button "Email" at bounding box center [1392, 175] width 105 height 27
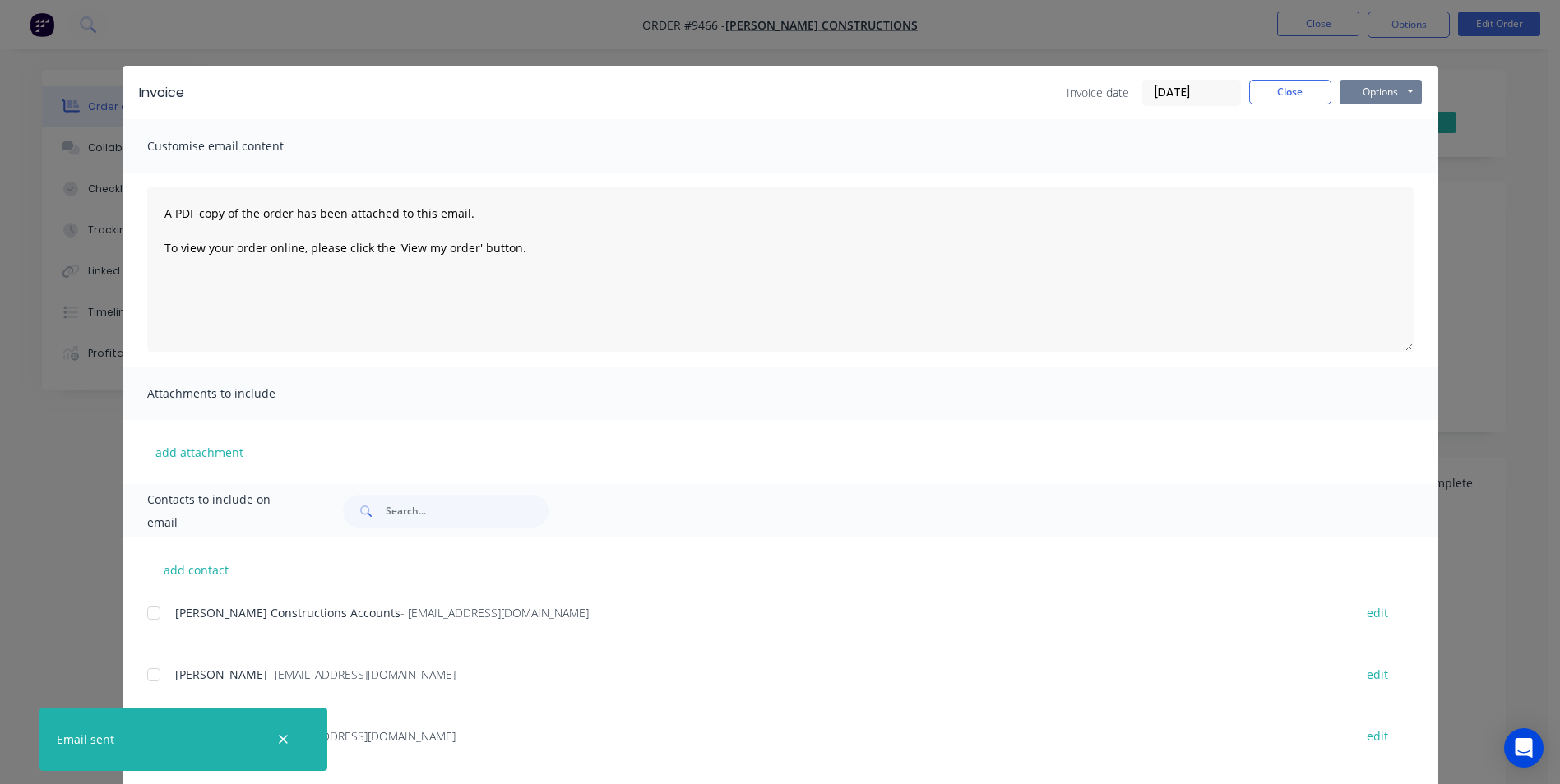
click at [1386, 91] on button "Options" at bounding box center [1381, 91] width 82 height 24
click at [1377, 143] on button "Print" at bounding box center [1392, 149] width 105 height 27
drag, startPoint x: 1284, startPoint y: 83, endPoint x: 1299, endPoint y: 83, distance: 15.0
click at [1286, 83] on button "Close" at bounding box center [1290, 91] width 82 height 24
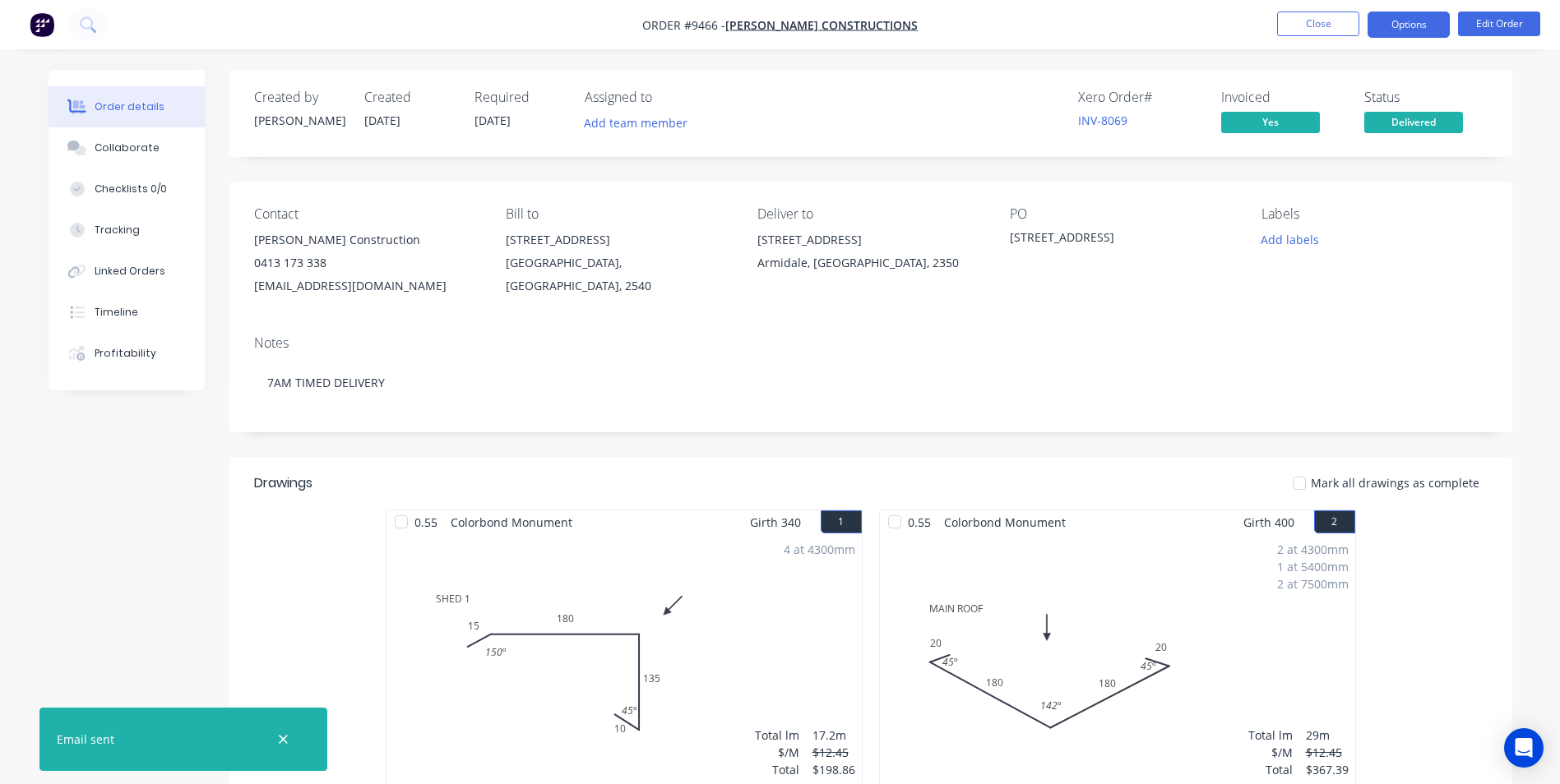
click at [1408, 26] on button "Options" at bounding box center [1409, 24] width 82 height 26
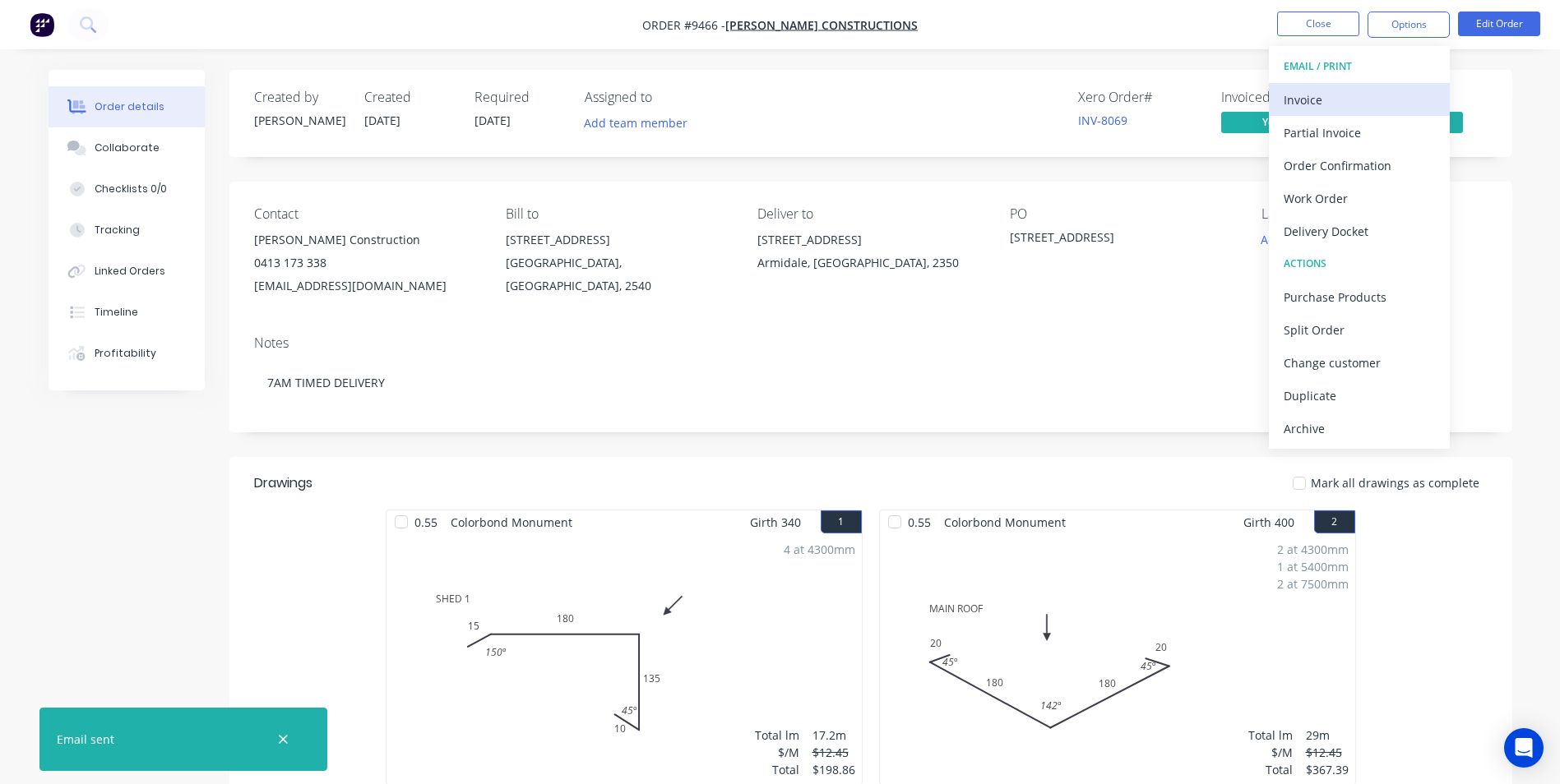
click at [1341, 102] on div "Invoice" at bounding box center [1359, 100] width 151 height 24
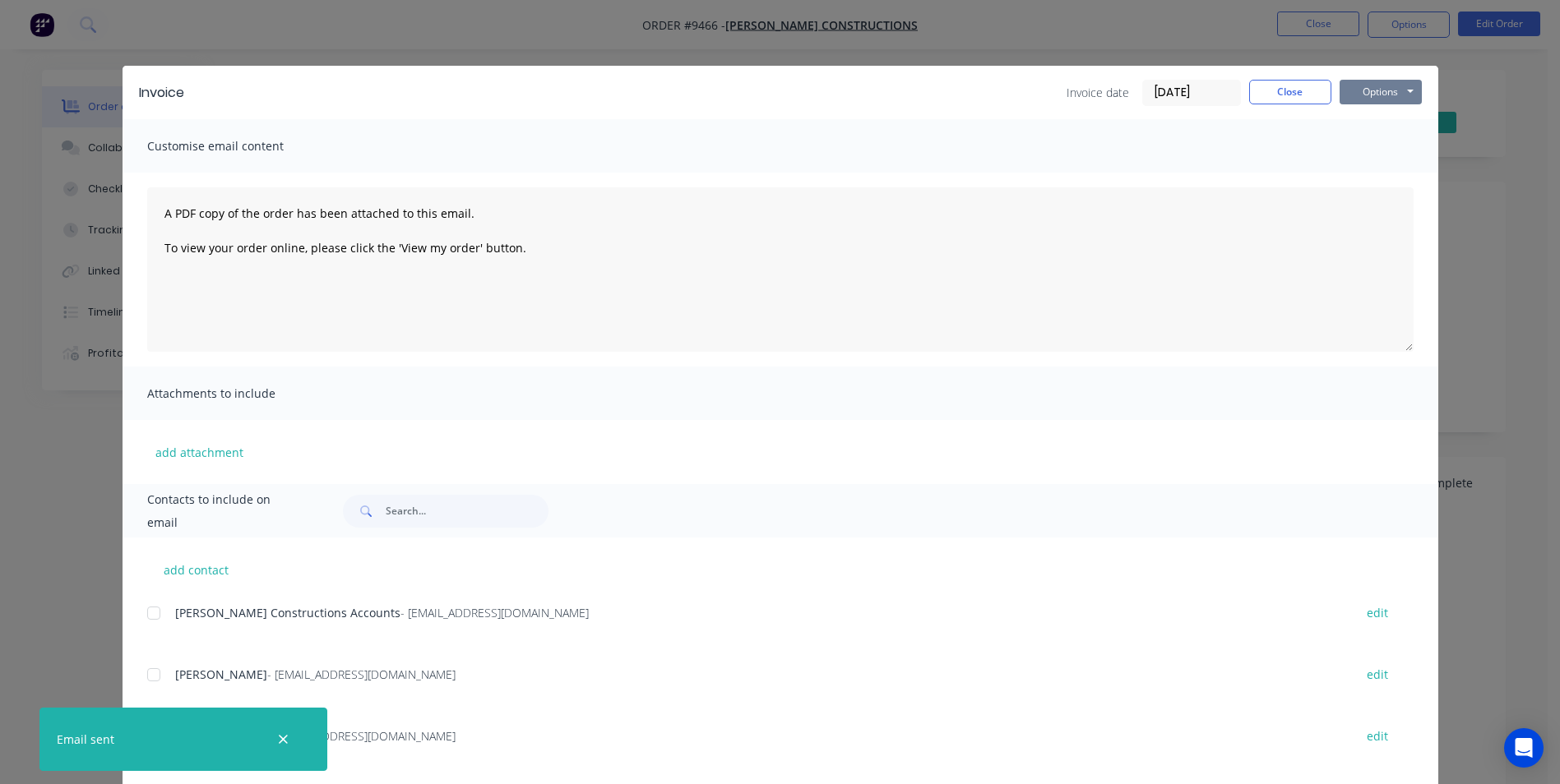
click at [1370, 97] on button "Options" at bounding box center [1381, 91] width 82 height 24
click at [1471, 217] on div "Invoice Invoice date 29/08/25 Close Options Preview Print Email Customise email…" at bounding box center [780, 392] width 1560 height 784
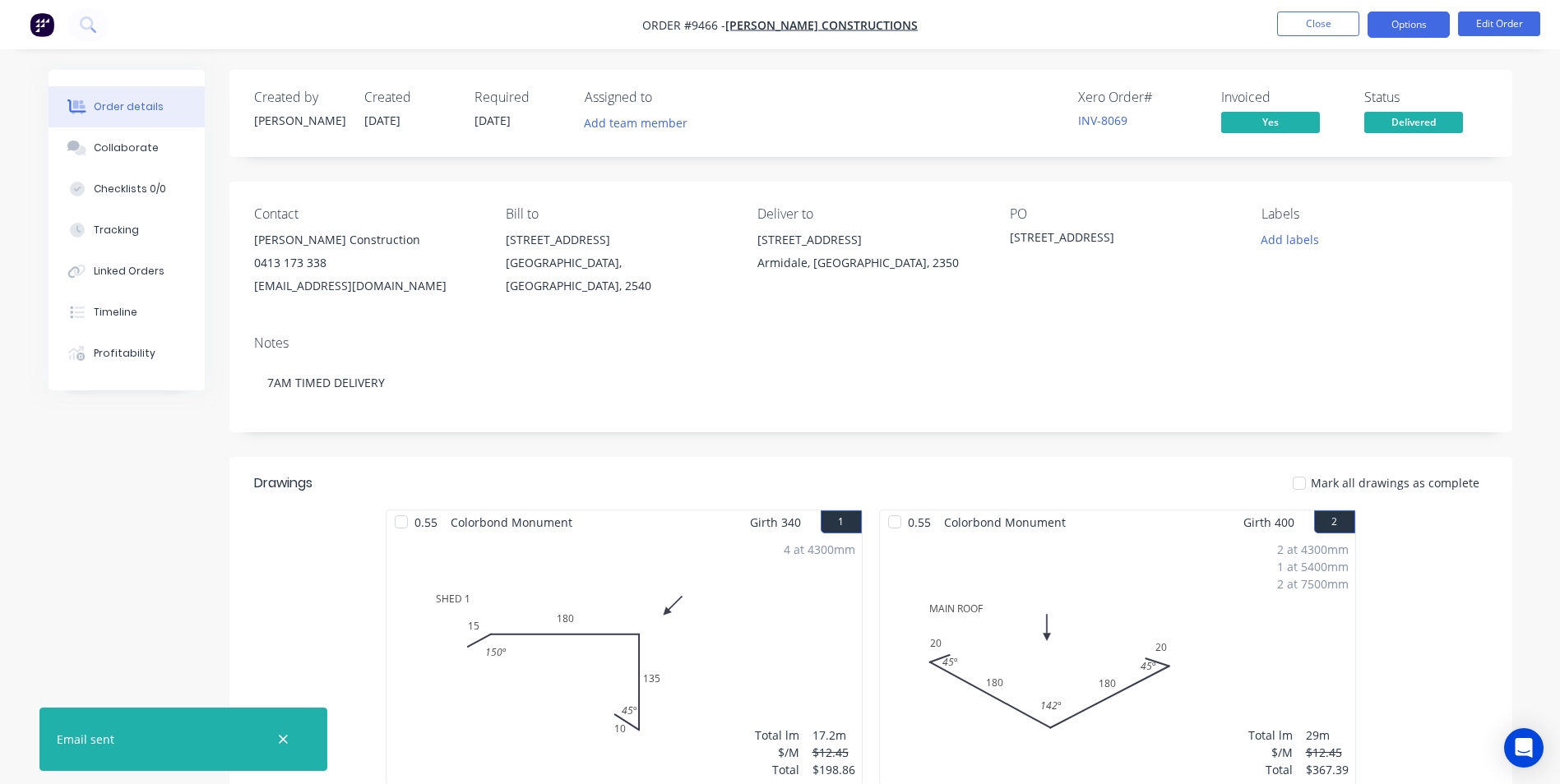
click at [1395, 25] on button "Options" at bounding box center [1409, 24] width 82 height 26
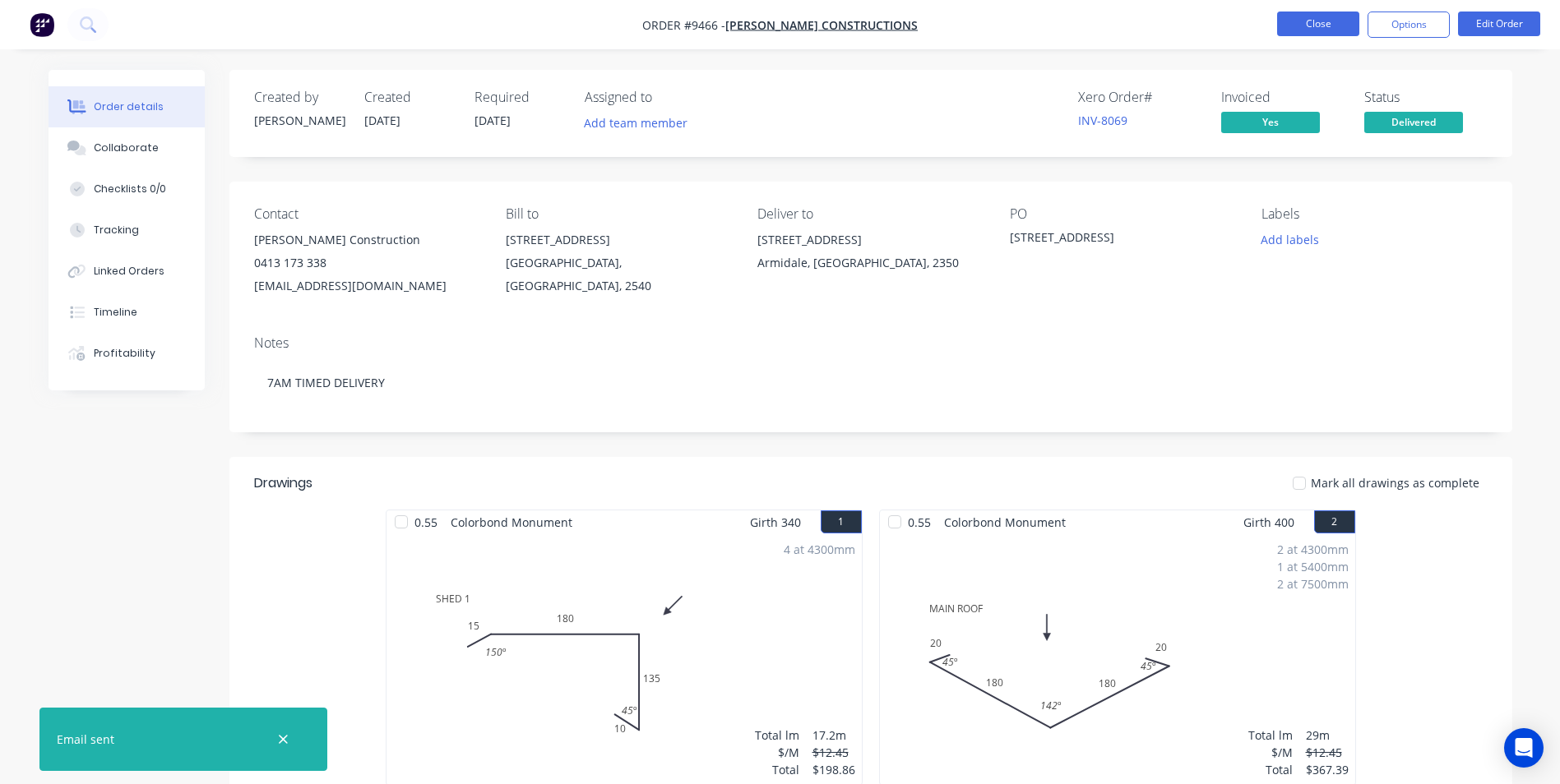
click at [1283, 24] on button "Close" at bounding box center [1318, 24] width 82 height 24
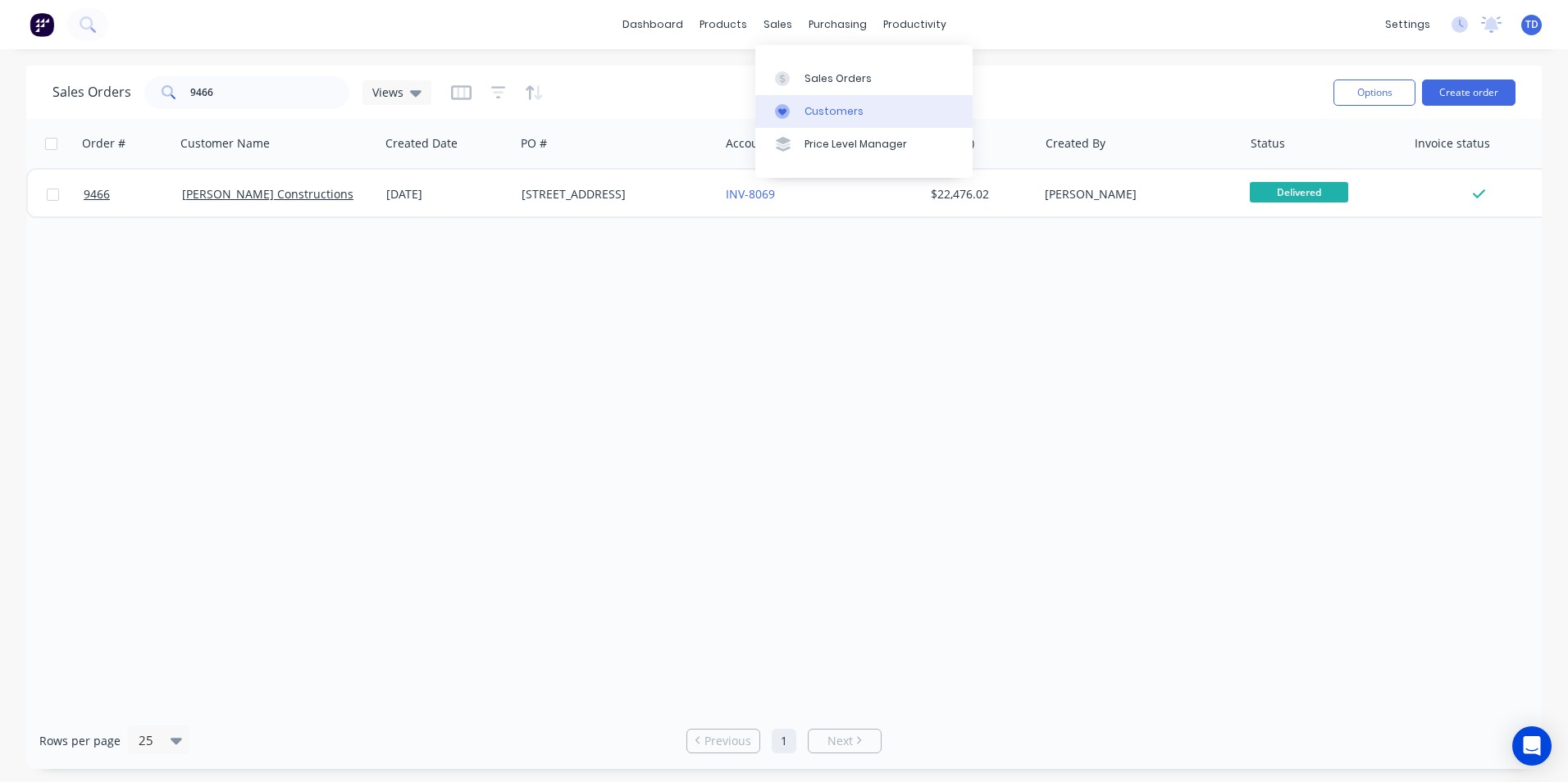
click at [805, 106] on div "Customers" at bounding box center [834, 111] width 59 height 15
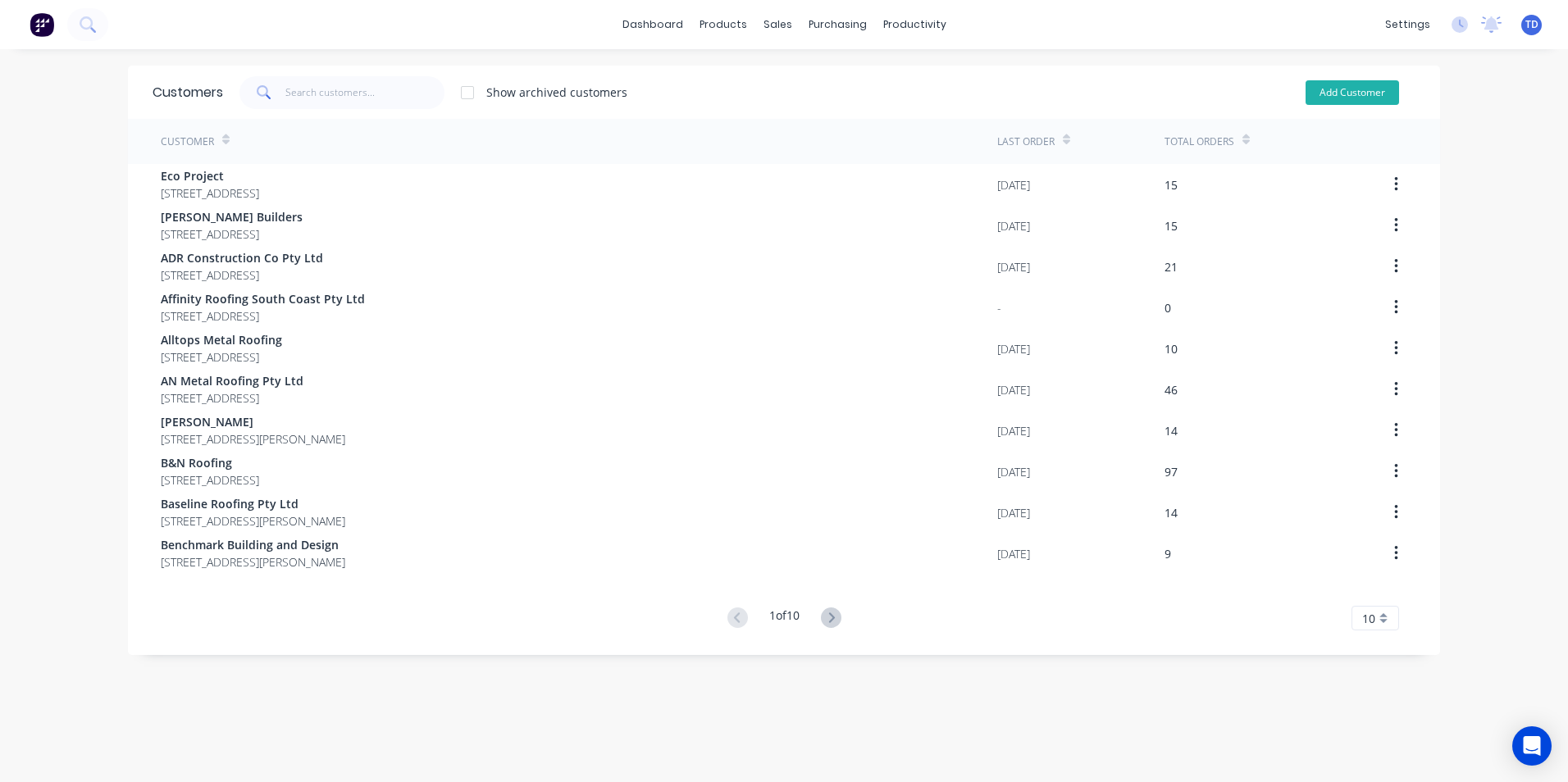
click at [1335, 95] on button "Add Customer" at bounding box center [1352, 92] width 94 height 24
select select "AU"
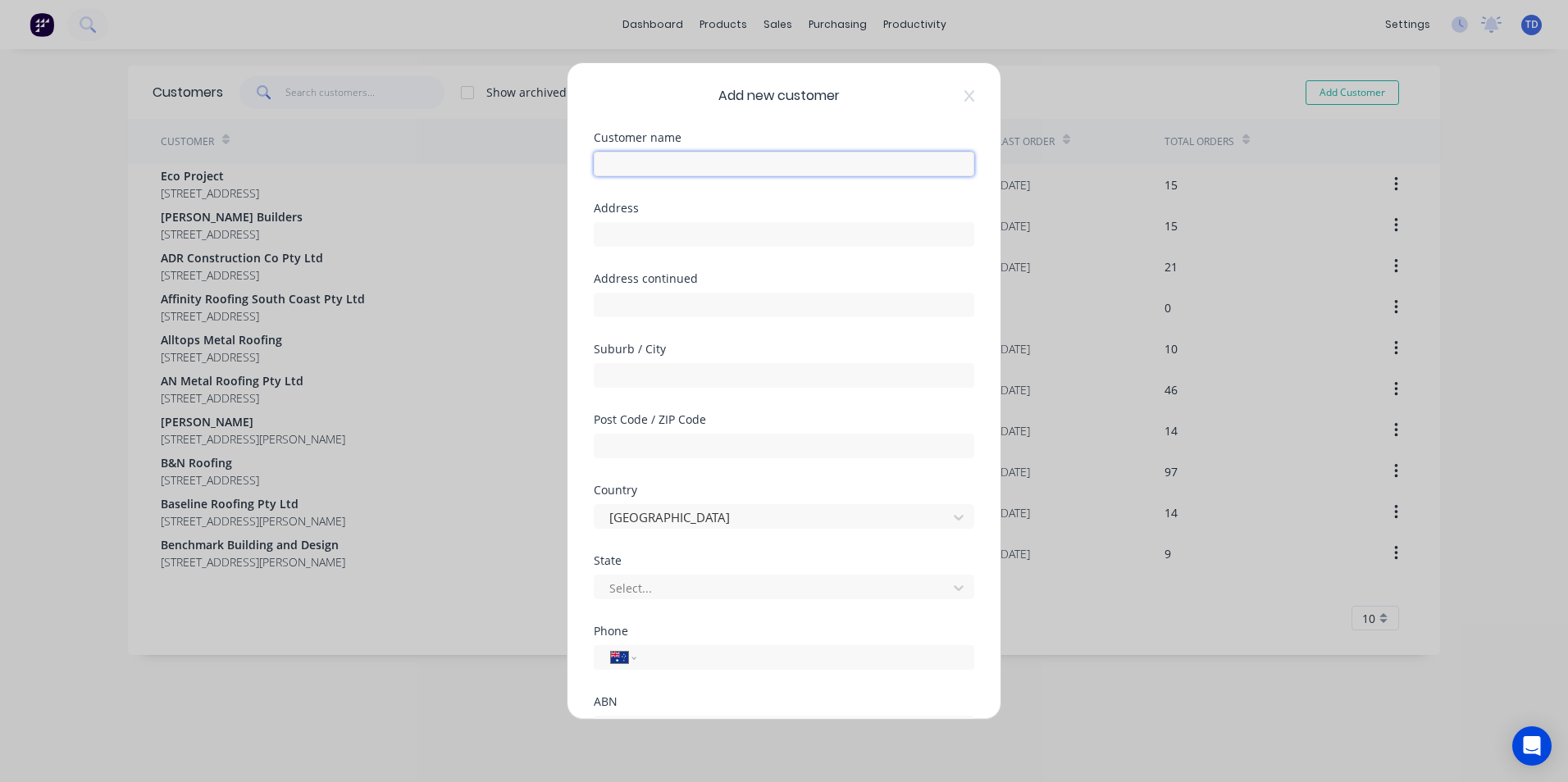
click at [781, 162] on input "text" at bounding box center [784, 163] width 380 height 24
type input "Marland Construction Group Pty Ltd"
type input "Suite 7C "The Mill" 210-224 Bong Bong Street"
type input "Bowral"
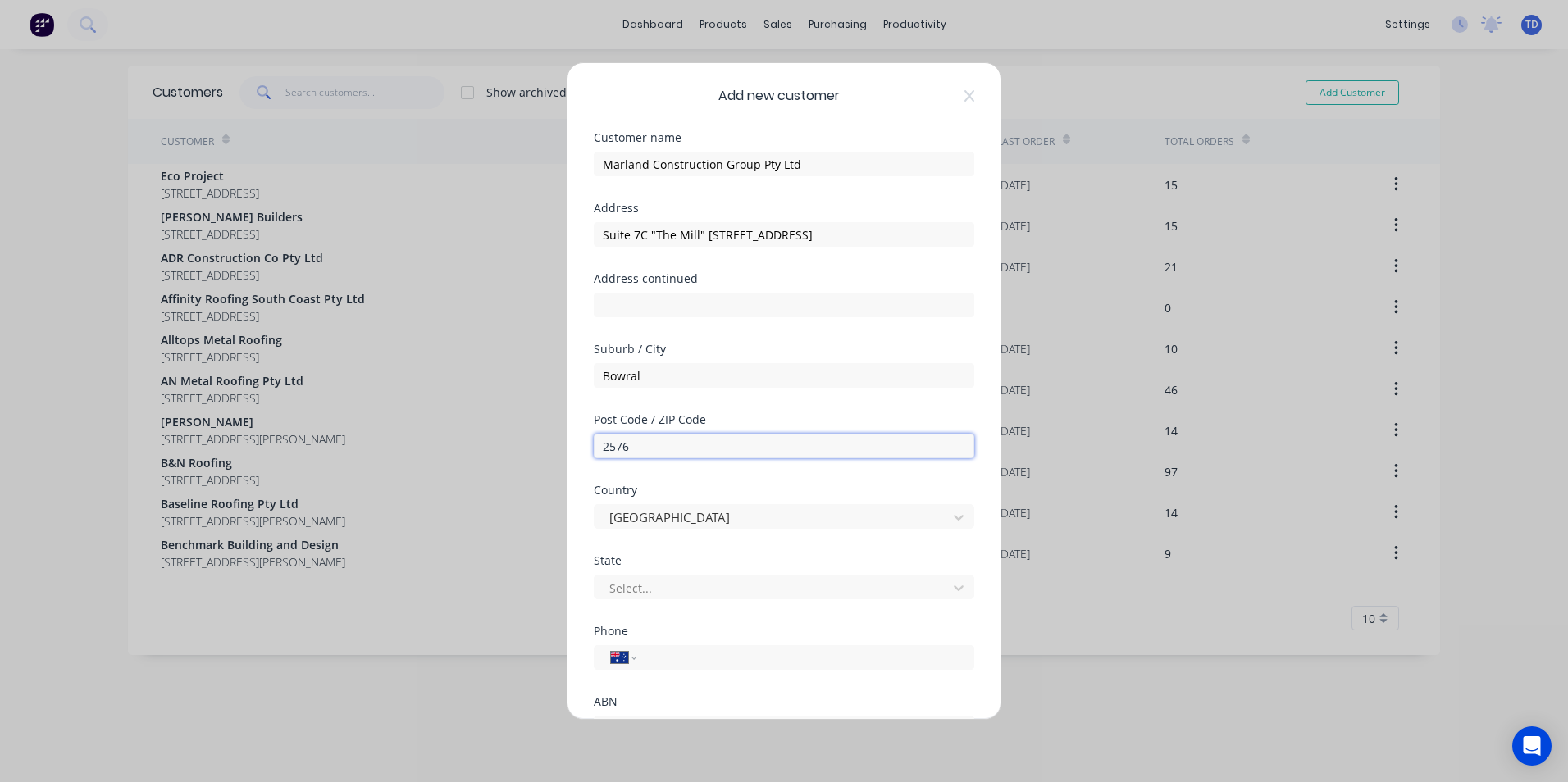
type input "2576"
click at [689, 659] on input "tel" at bounding box center [802, 658] width 309 height 19
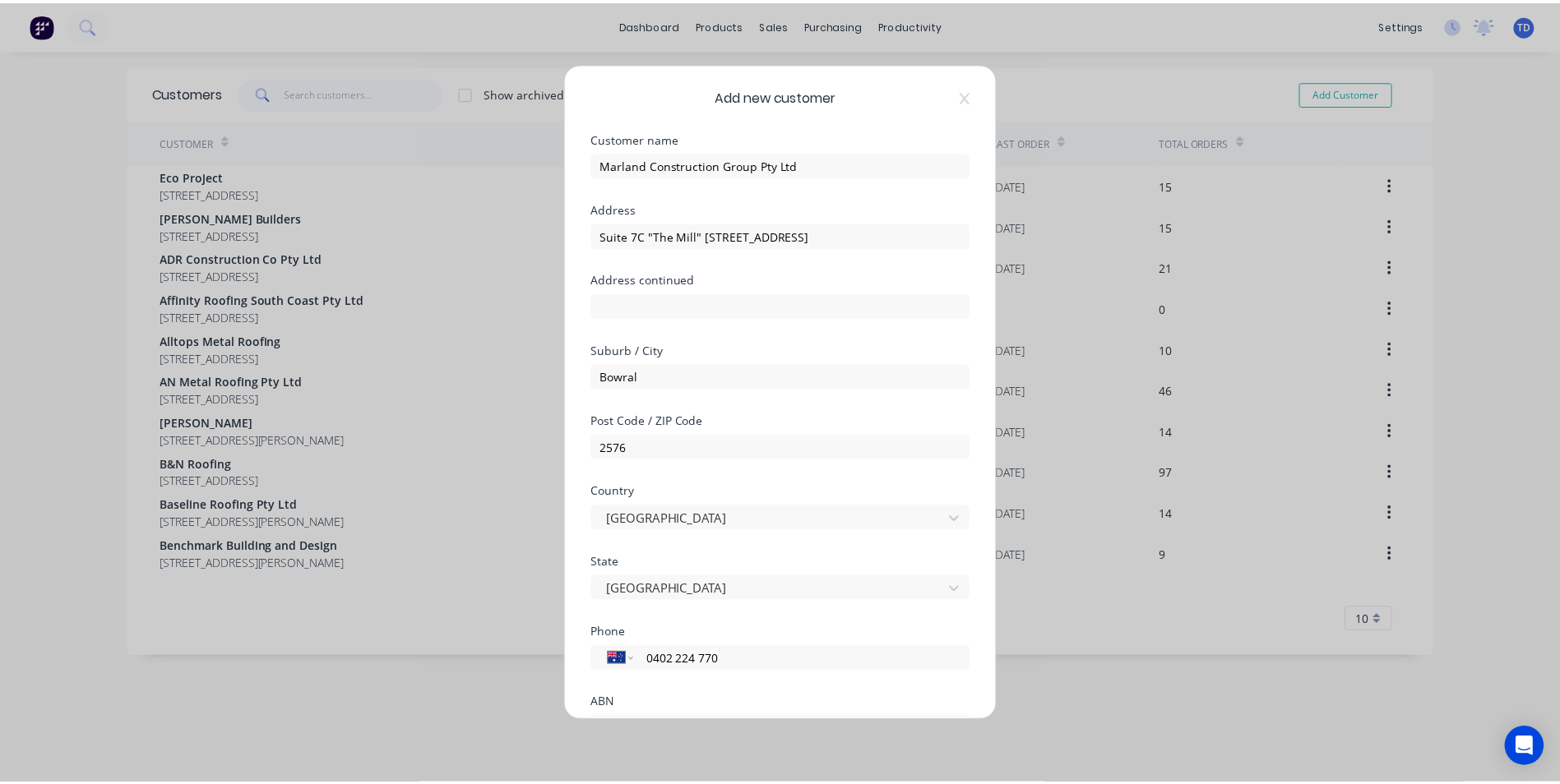
scroll to position [144, 0]
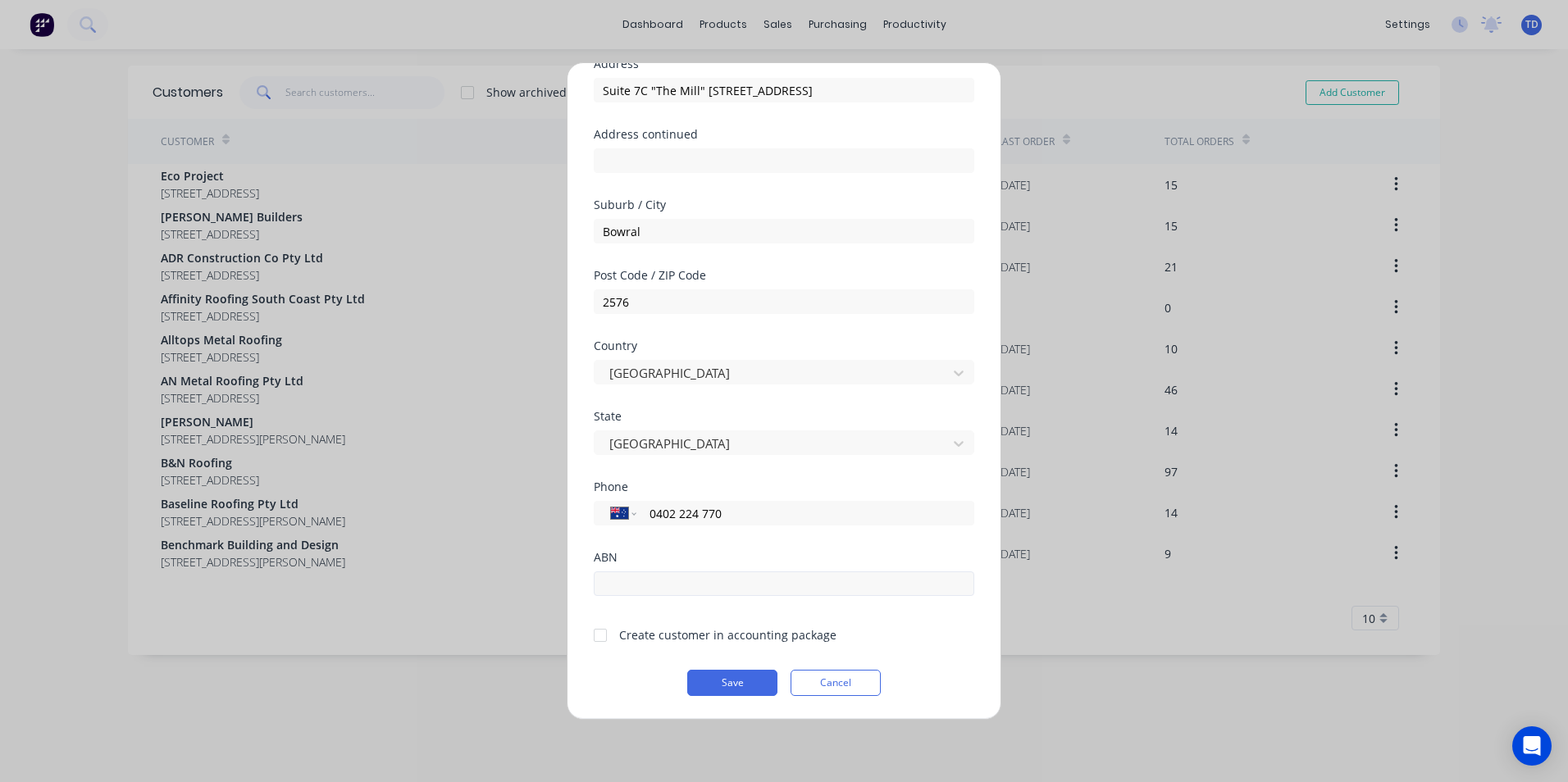
type input "0402 224 770"
click at [665, 574] on input "text" at bounding box center [784, 584] width 380 height 24
type input "681643470"
click at [604, 635] on div at bounding box center [599, 635] width 33 height 33
click at [717, 681] on button "Save" at bounding box center [733, 682] width 90 height 26
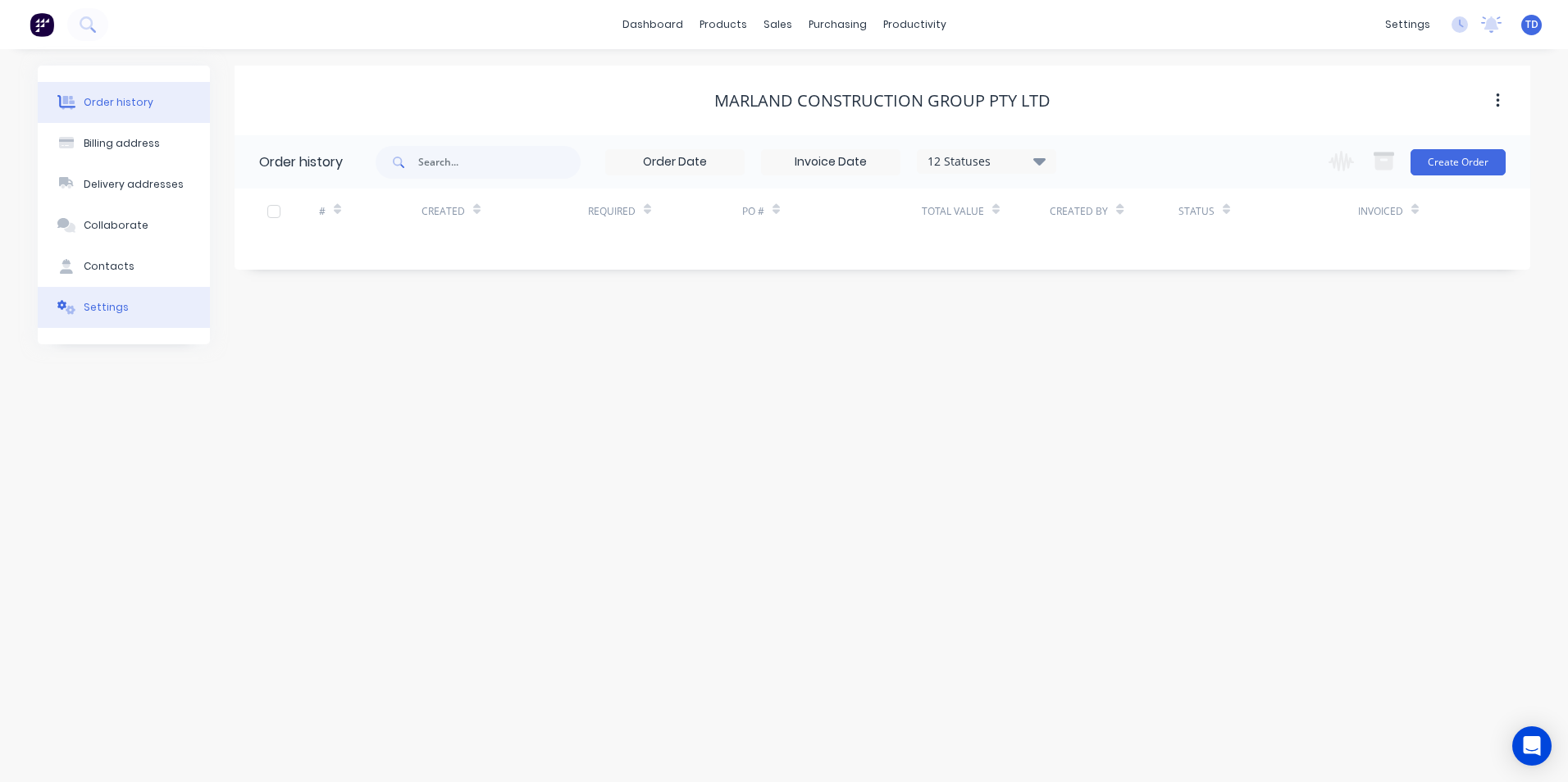
click at [109, 310] on div "Settings" at bounding box center [106, 308] width 45 height 15
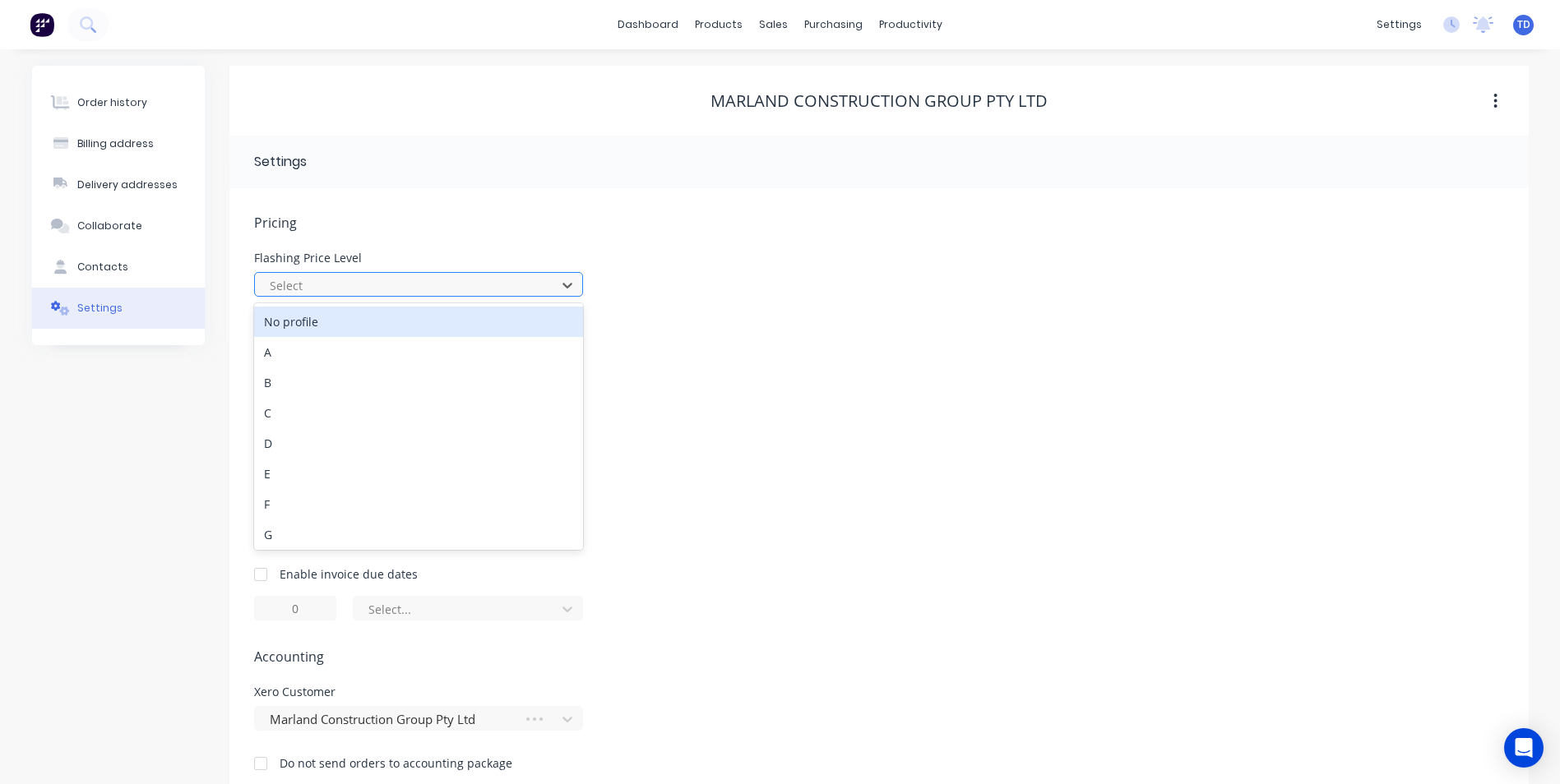
click at [439, 284] on div at bounding box center [407, 285] width 280 height 20
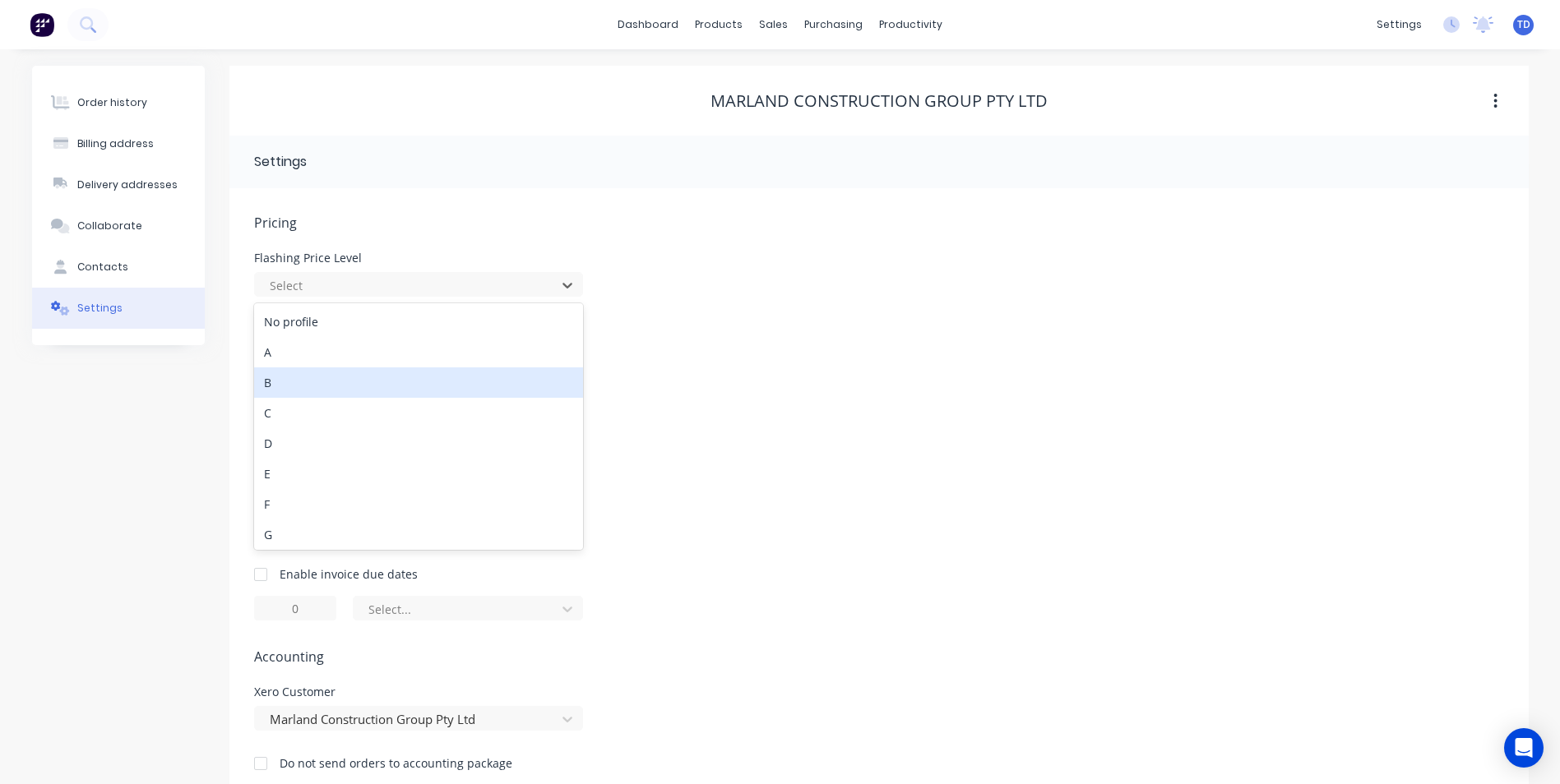
click at [335, 372] on div "B" at bounding box center [419, 383] width 329 height 30
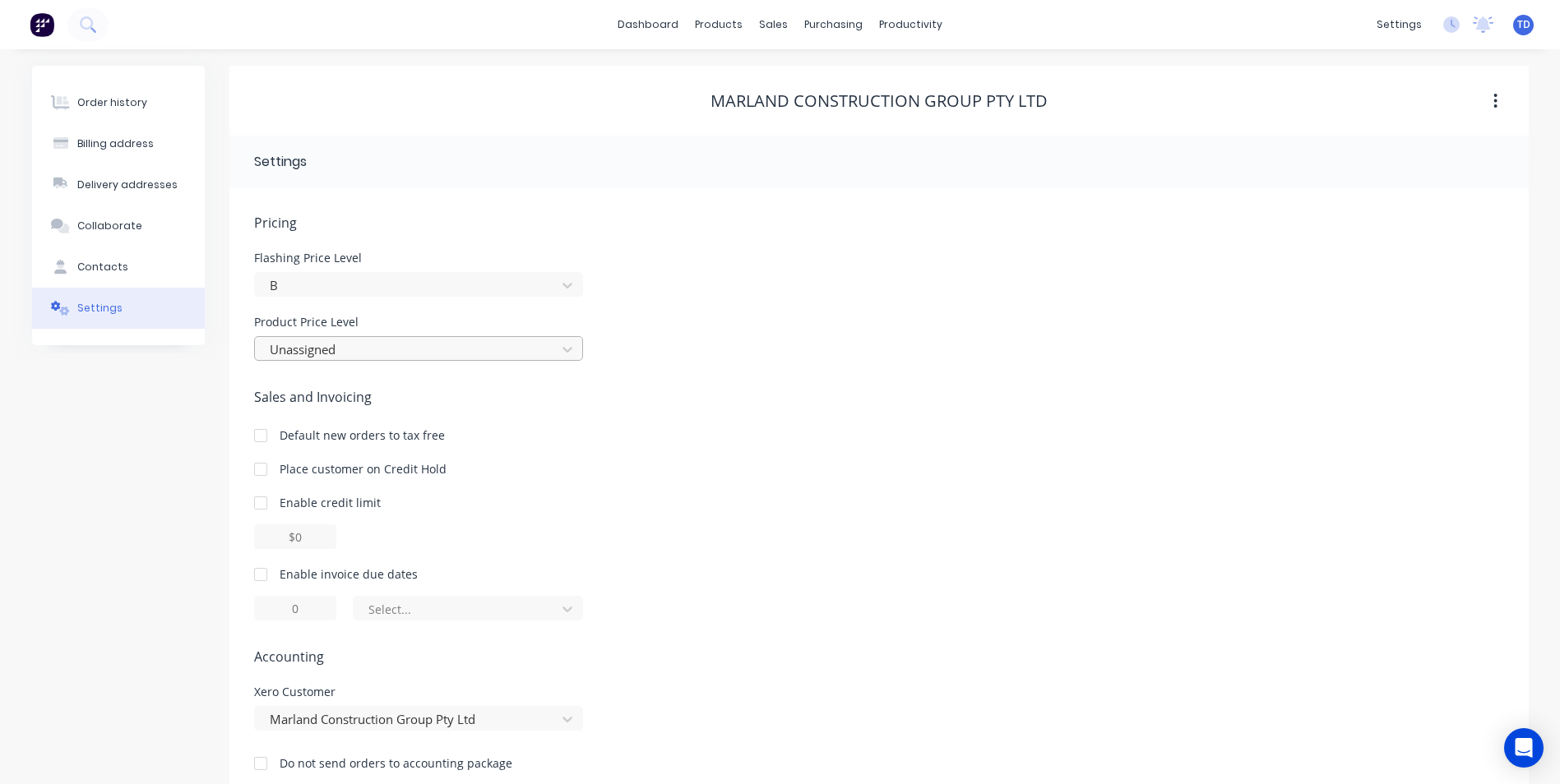
click at [380, 340] on div at bounding box center [407, 350] width 280 height 20
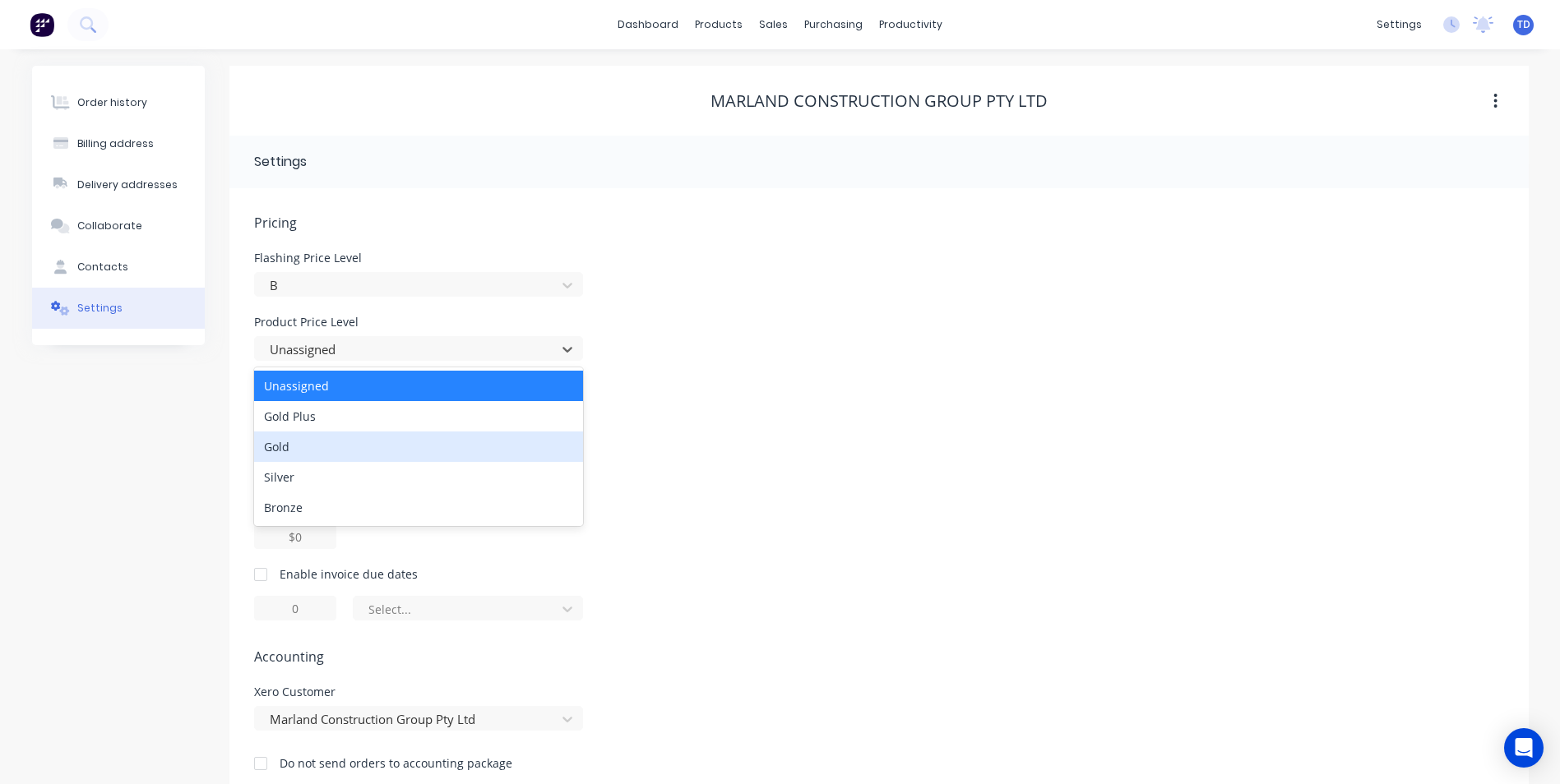
click at [342, 436] on div "Gold" at bounding box center [419, 447] width 329 height 30
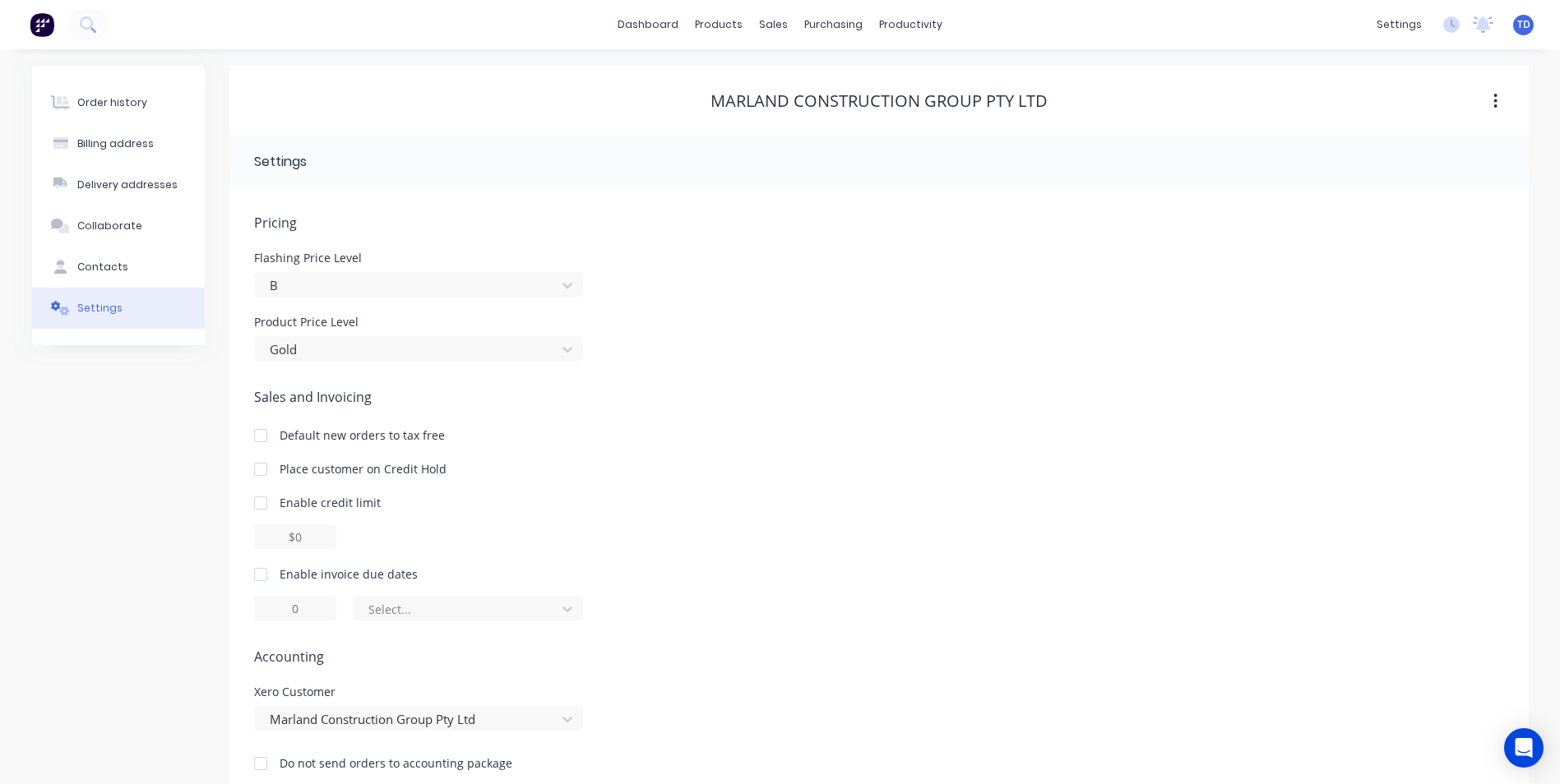
scroll to position [30, 0]
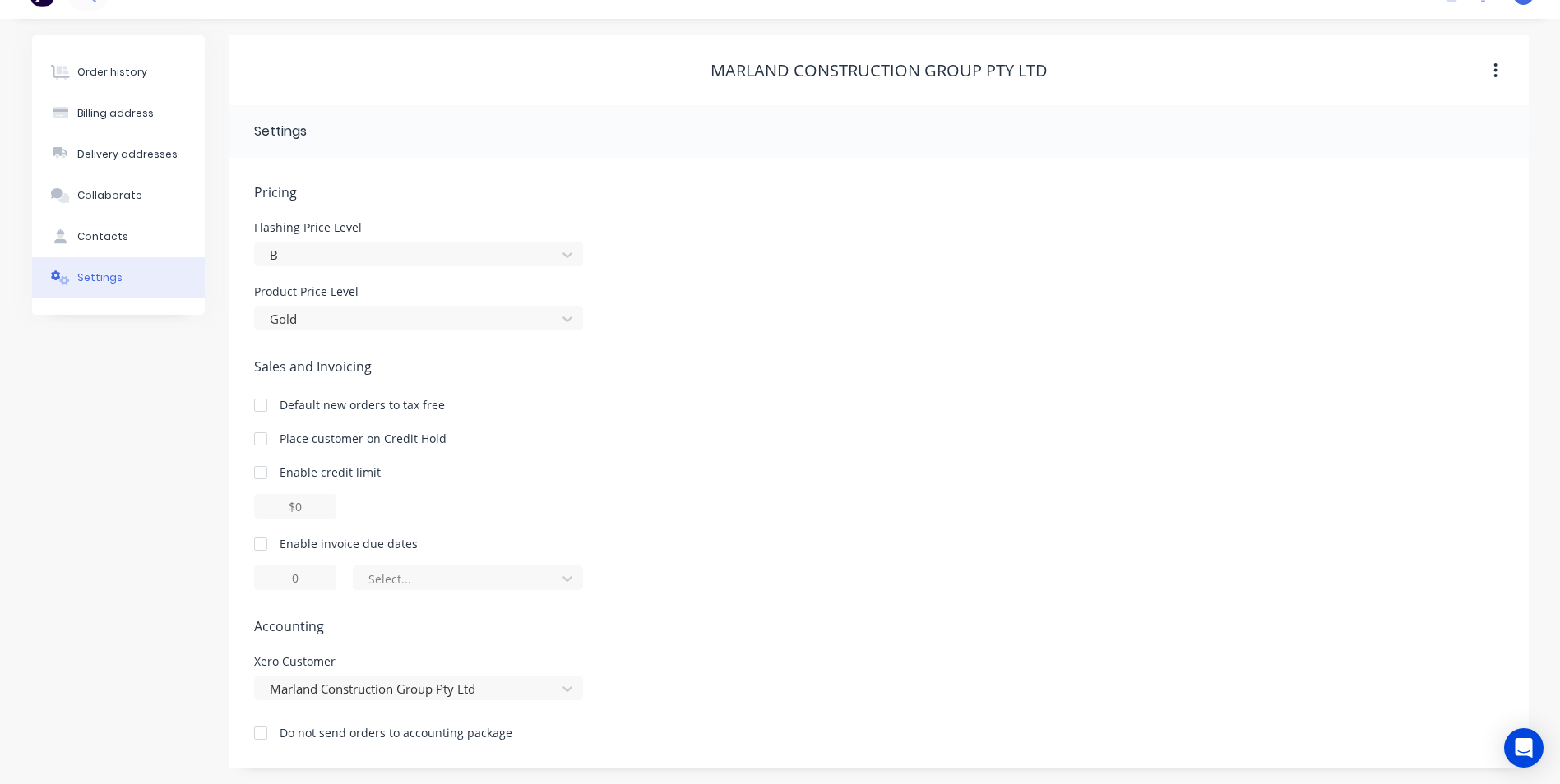
click at [258, 471] on div at bounding box center [260, 473] width 33 height 33
click at [290, 504] on input "$0.00" at bounding box center [296, 506] width 82 height 24
type input "$5000.00"
click at [368, 497] on div "$5000.00" at bounding box center [879, 506] width 1250 height 24
click at [257, 542] on div at bounding box center [260, 544] width 33 height 33
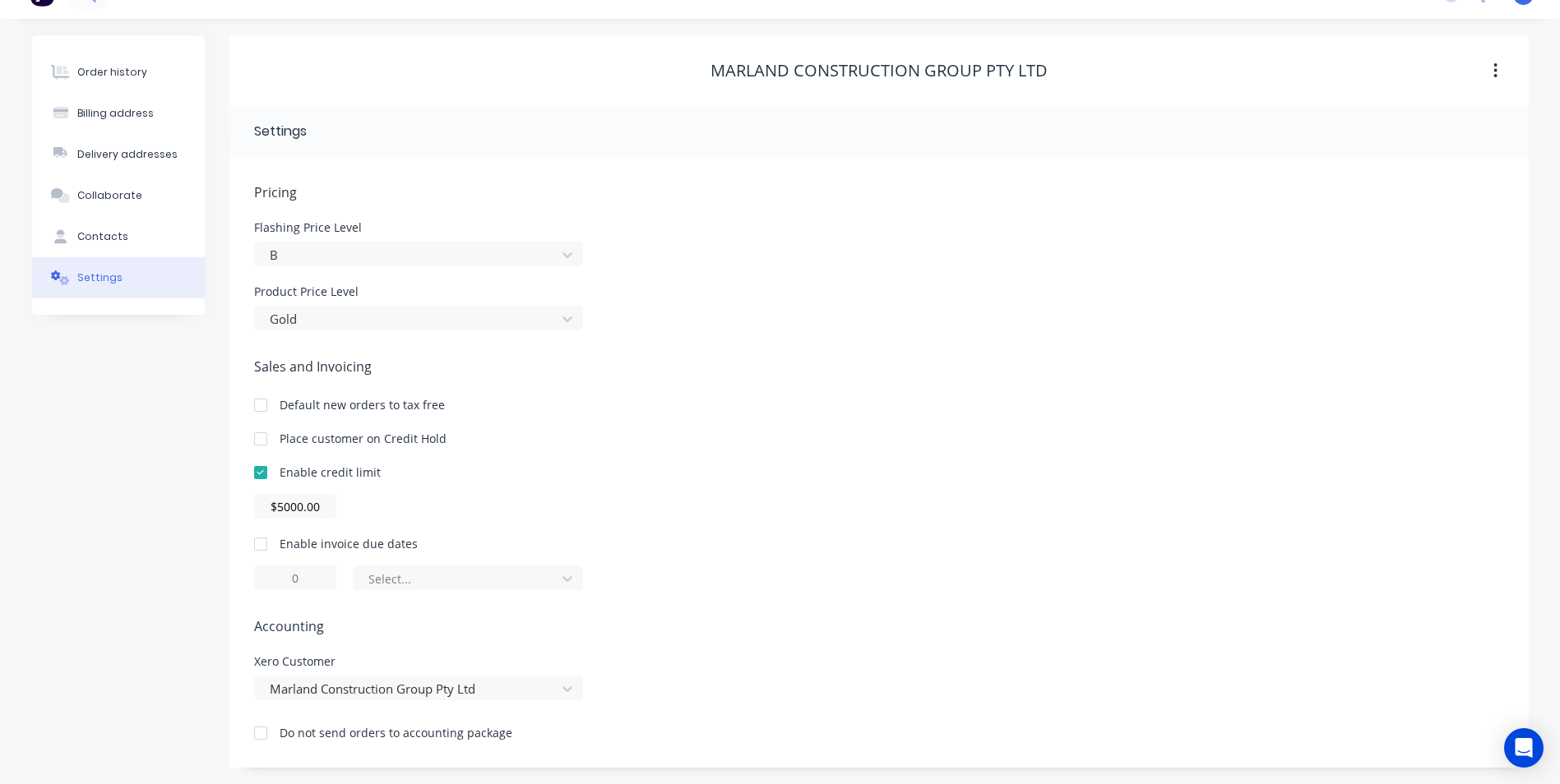
type input "1"
click at [301, 582] on input "1" at bounding box center [296, 578] width 82 height 24
type input "30"
click at [519, 578] on div at bounding box center [457, 579] width 181 height 20
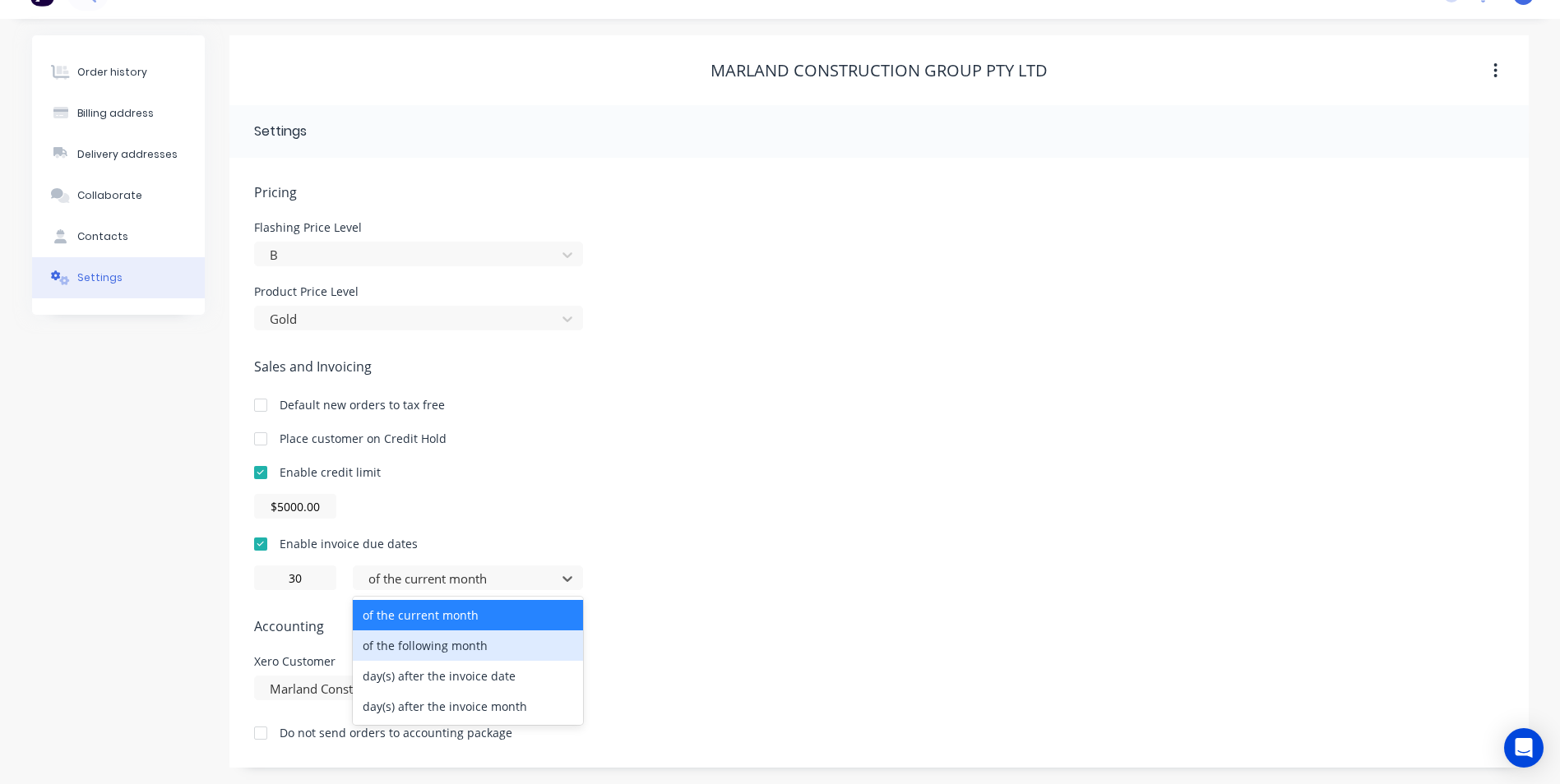
click at [474, 642] on div "of the following month" at bounding box center [468, 645] width 230 height 30
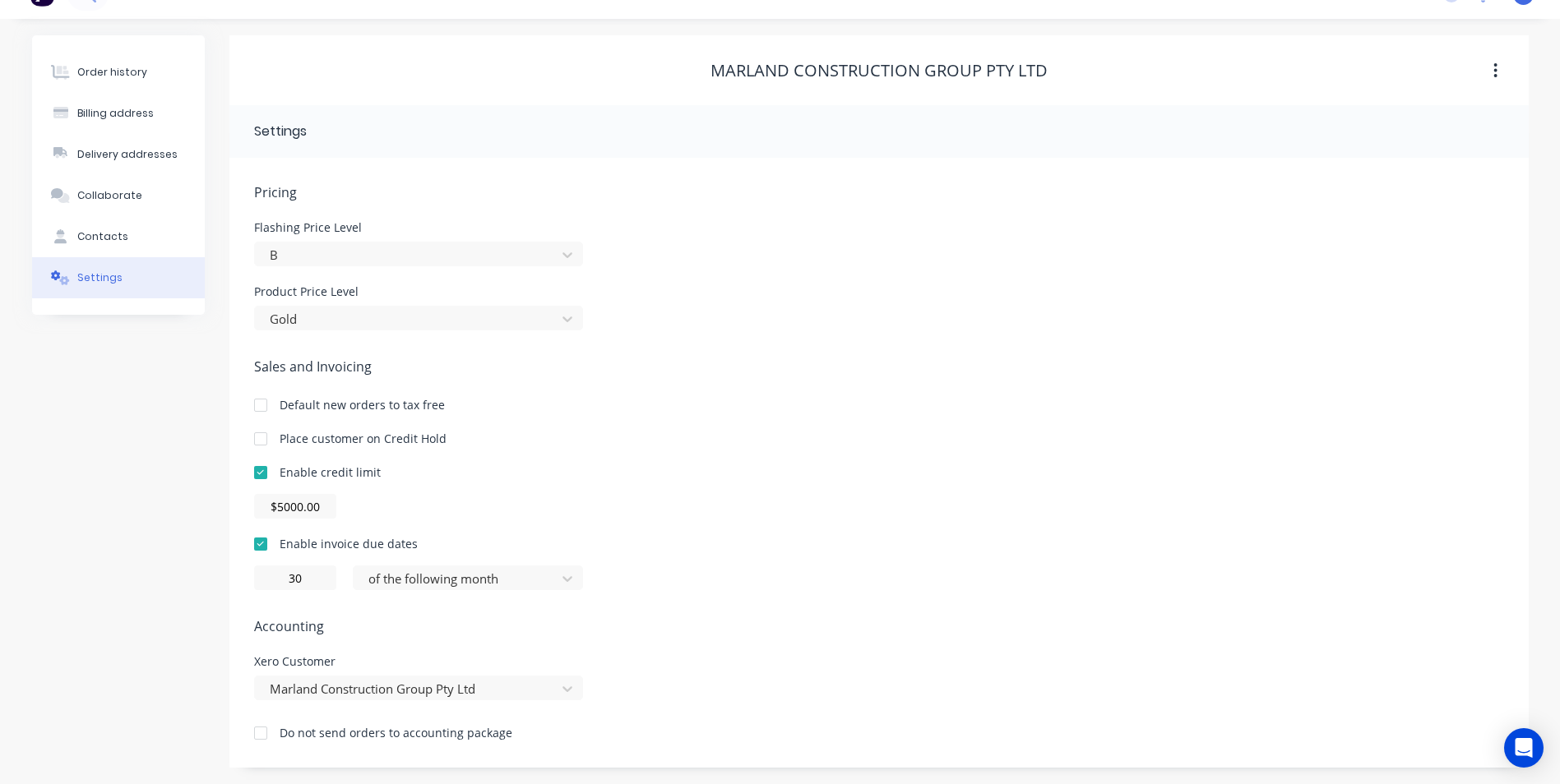
click at [609, 620] on span "Accounting" at bounding box center [879, 627] width 1250 height 20
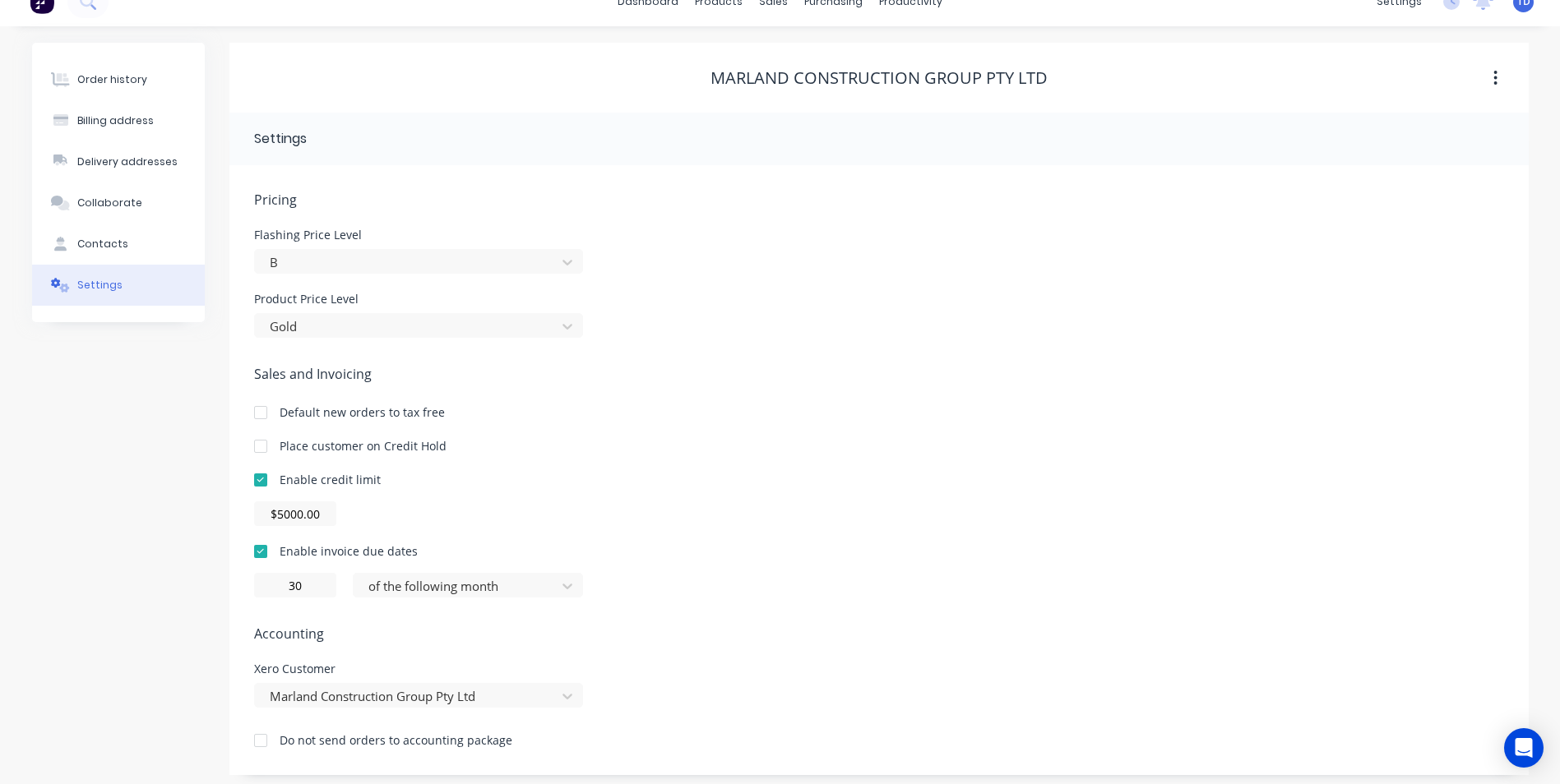
scroll to position [0, 0]
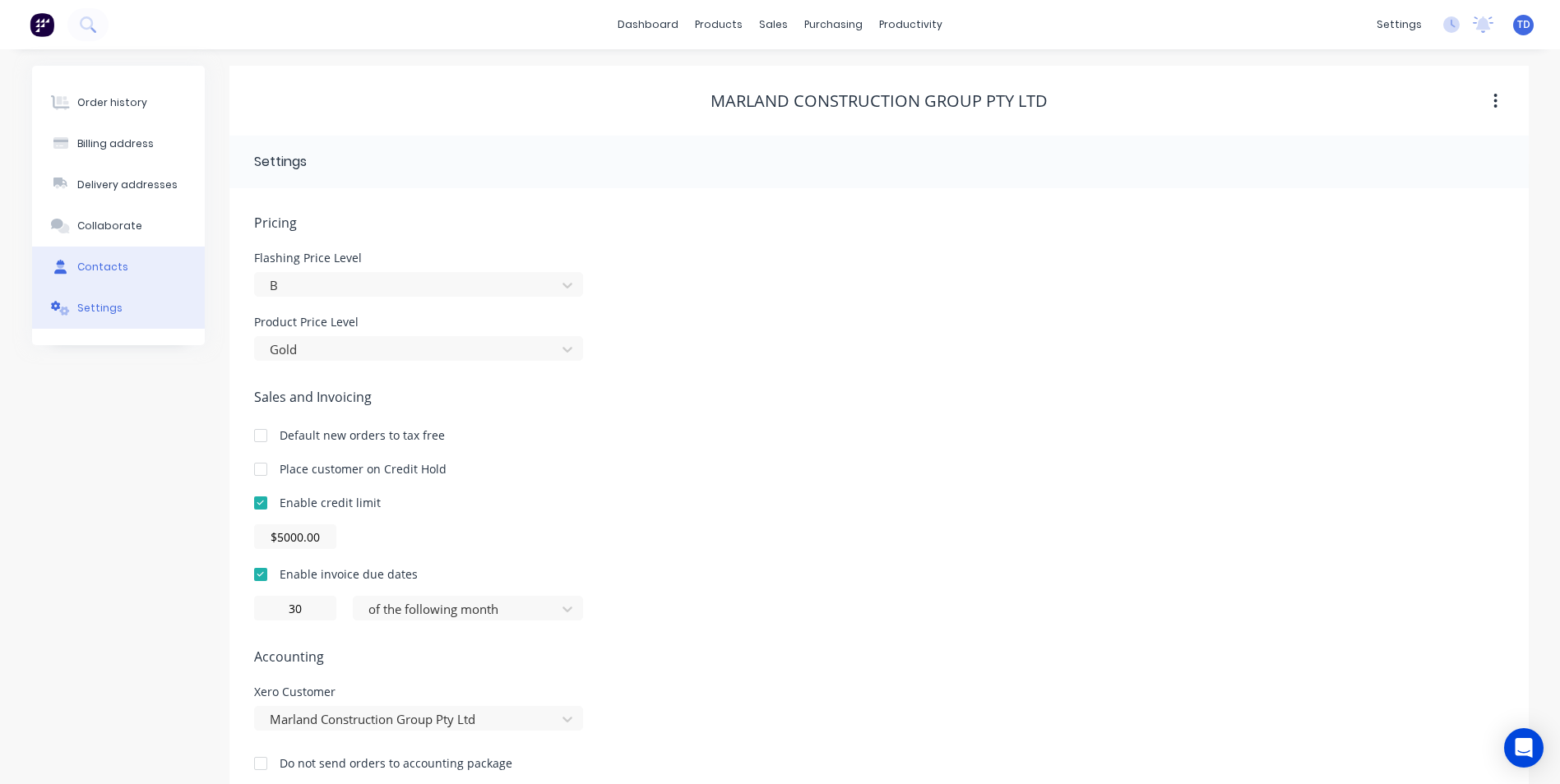
click at [95, 257] on button "Contacts" at bounding box center [118, 267] width 173 height 41
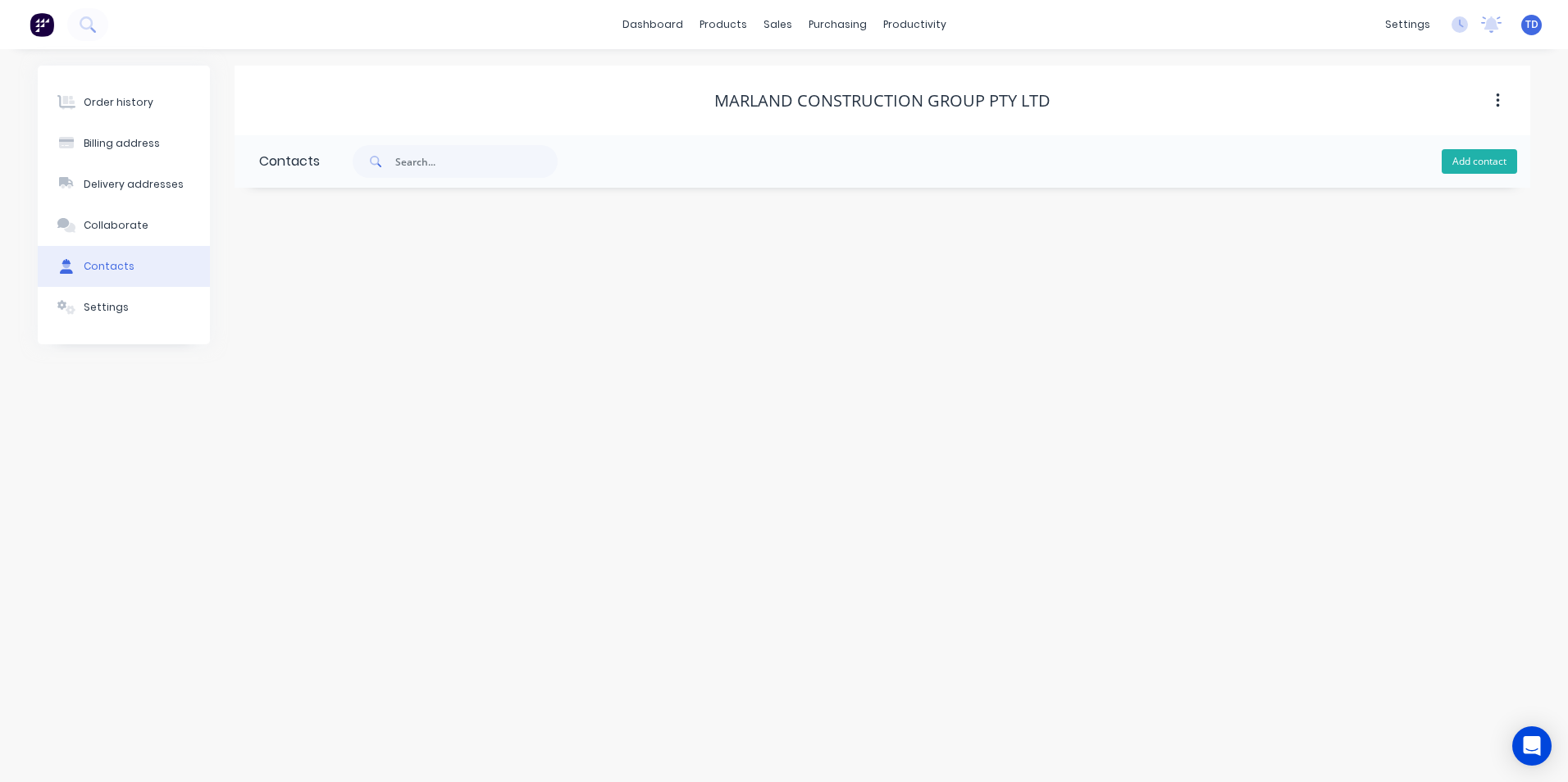
click at [1452, 160] on button "Add contact" at bounding box center [1479, 161] width 75 height 24
select select "AU"
click at [316, 274] on input "text" at bounding box center [393, 281] width 268 height 24
type input "[PERSON_NAME]"
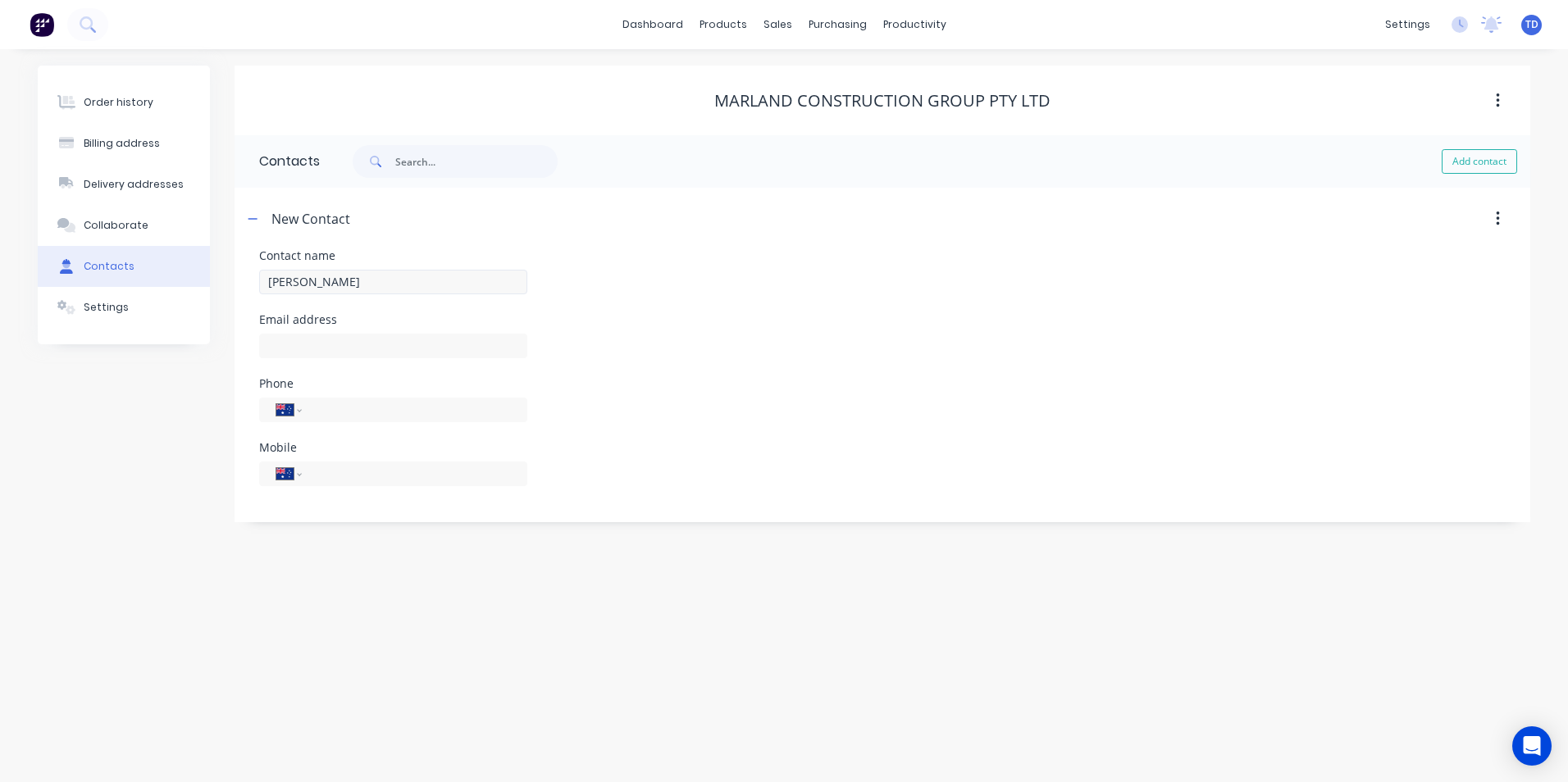
select select "AU"
click at [287, 344] on input "text" at bounding box center [393, 346] width 268 height 24
type input "[EMAIL_ADDRESS][DOMAIN_NAME]"
click at [339, 474] on input "tel" at bounding box center [411, 473] width 197 height 19
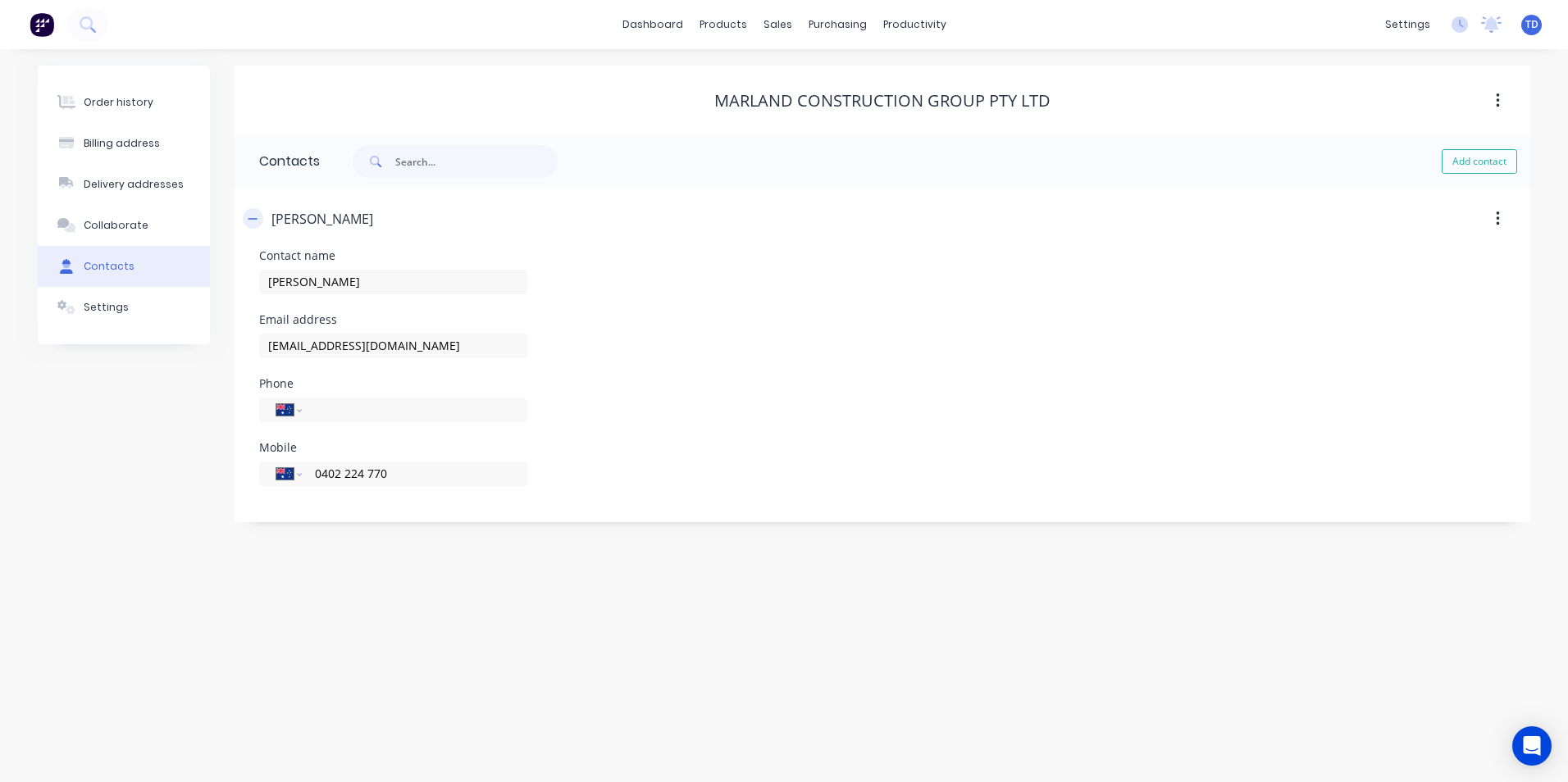
type input "0402 224 770"
click at [253, 224] on icon "button" at bounding box center [253, 219] width 10 height 12
click at [131, 148] on div "Billing address" at bounding box center [121, 144] width 76 height 15
select select "AU"
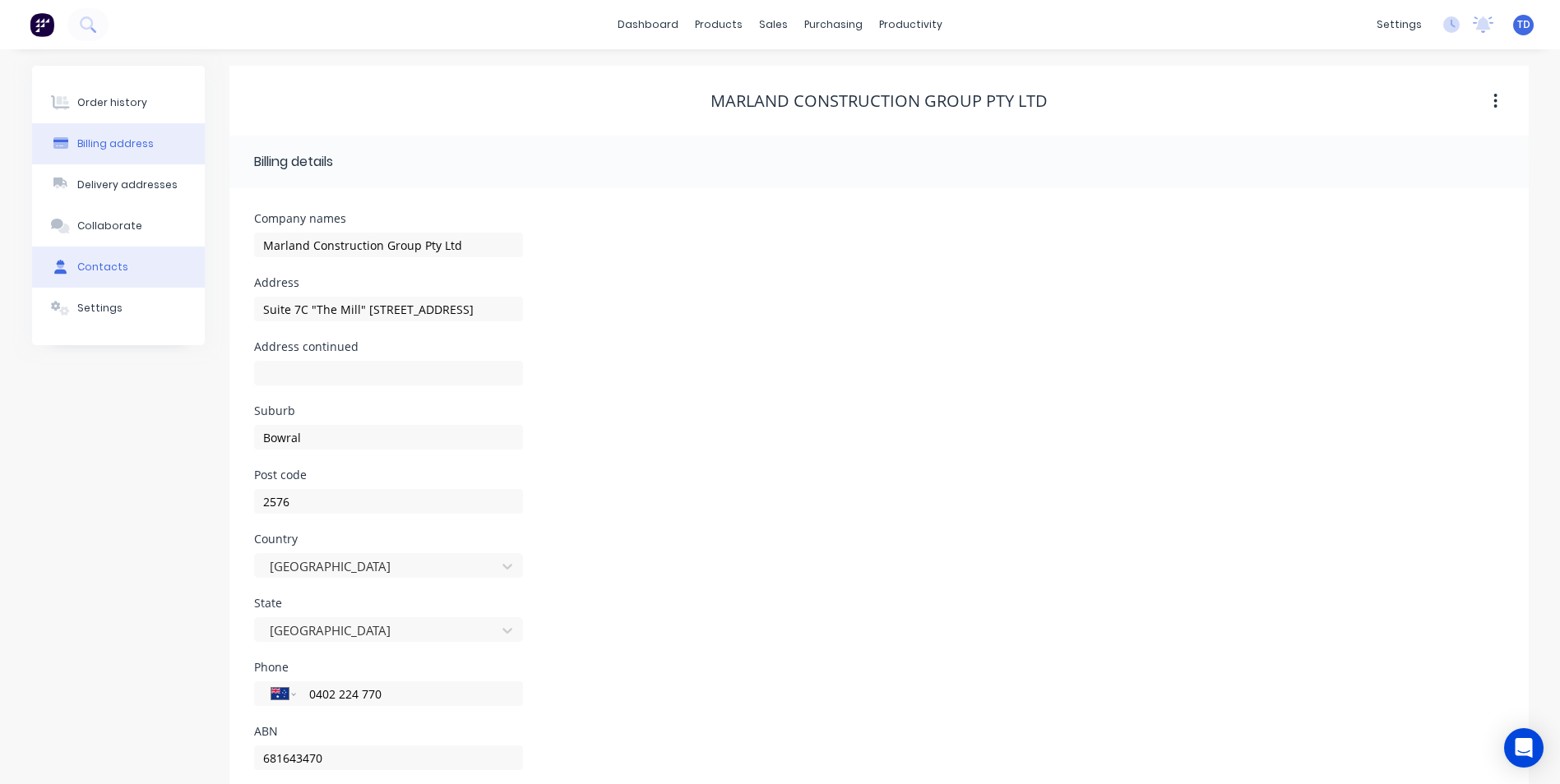
click at [122, 261] on div "Contacts" at bounding box center [102, 268] width 51 height 15
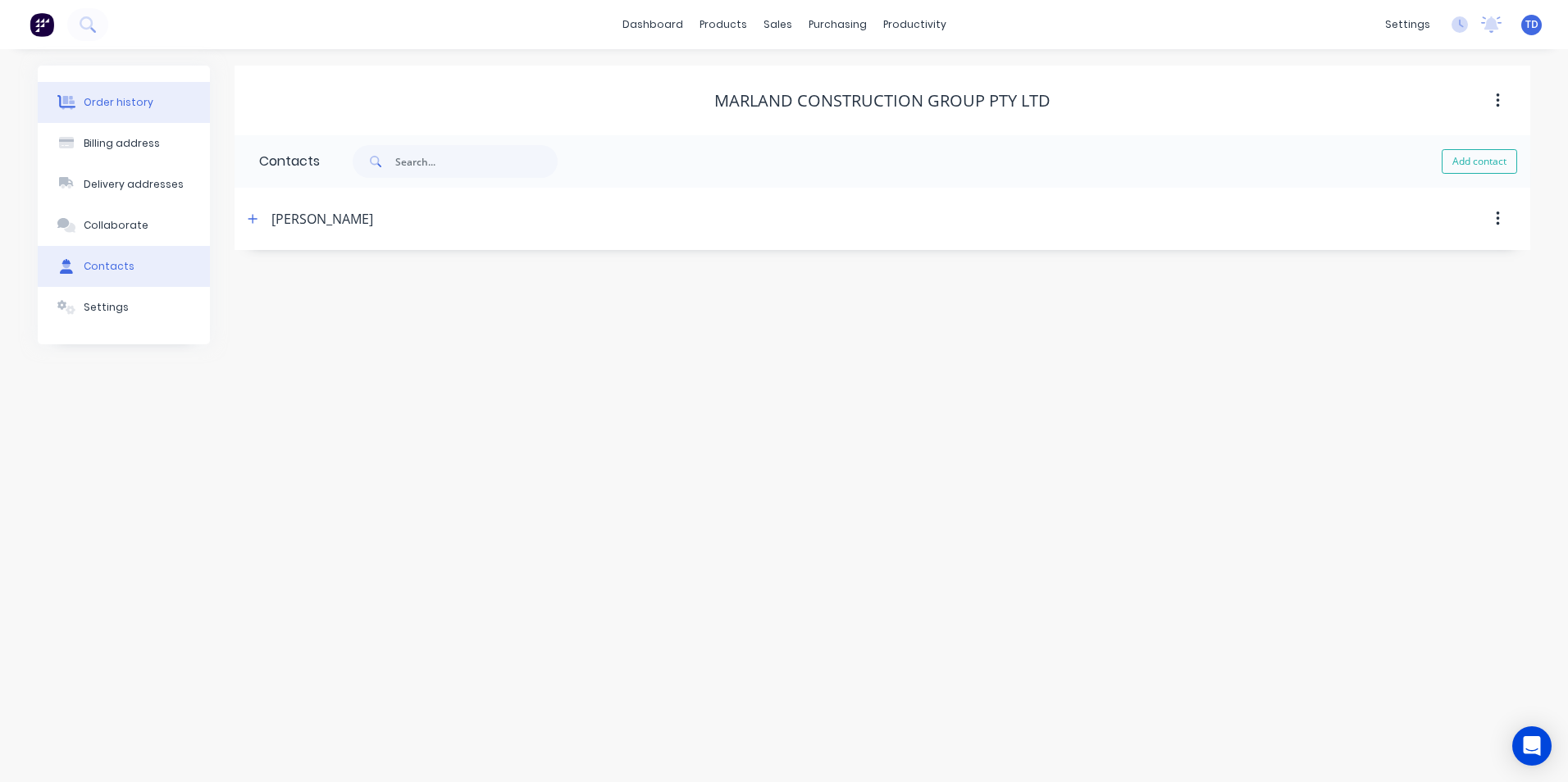
click at [116, 101] on div "Order history" at bounding box center [118, 103] width 69 height 15
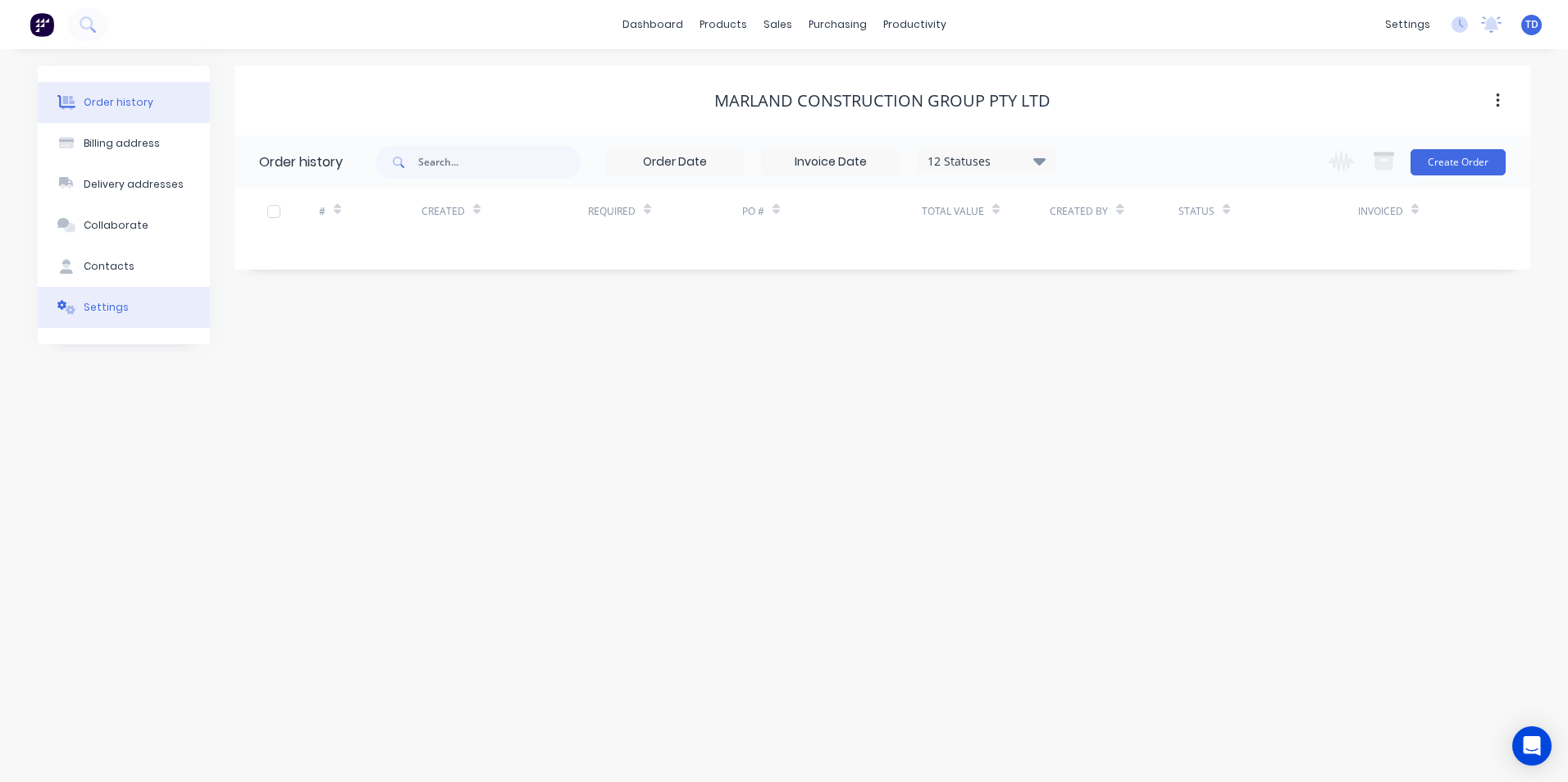
click at [119, 304] on div "Settings" at bounding box center [106, 308] width 45 height 15
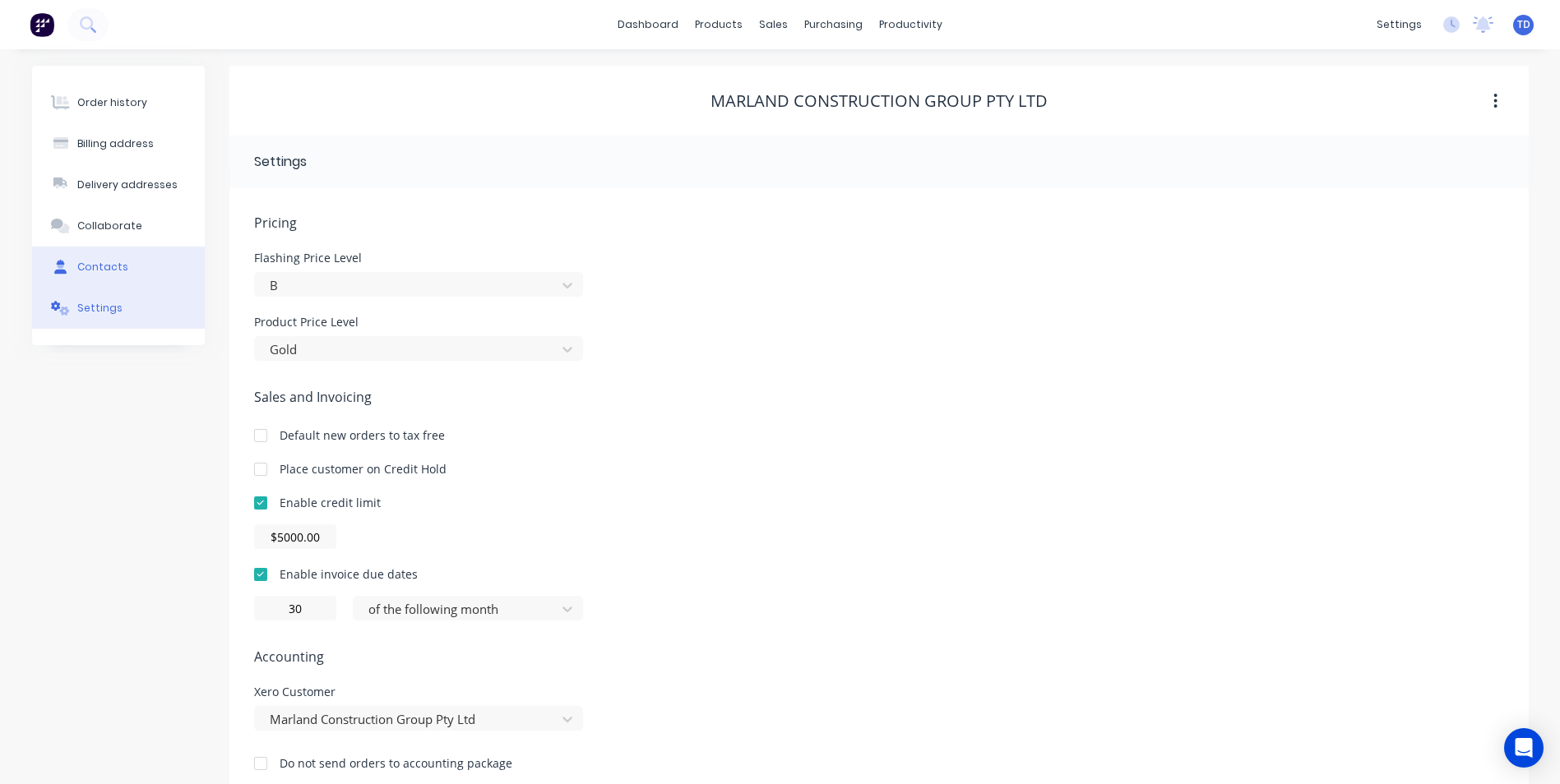
click at [130, 280] on button "Contacts" at bounding box center [118, 267] width 173 height 41
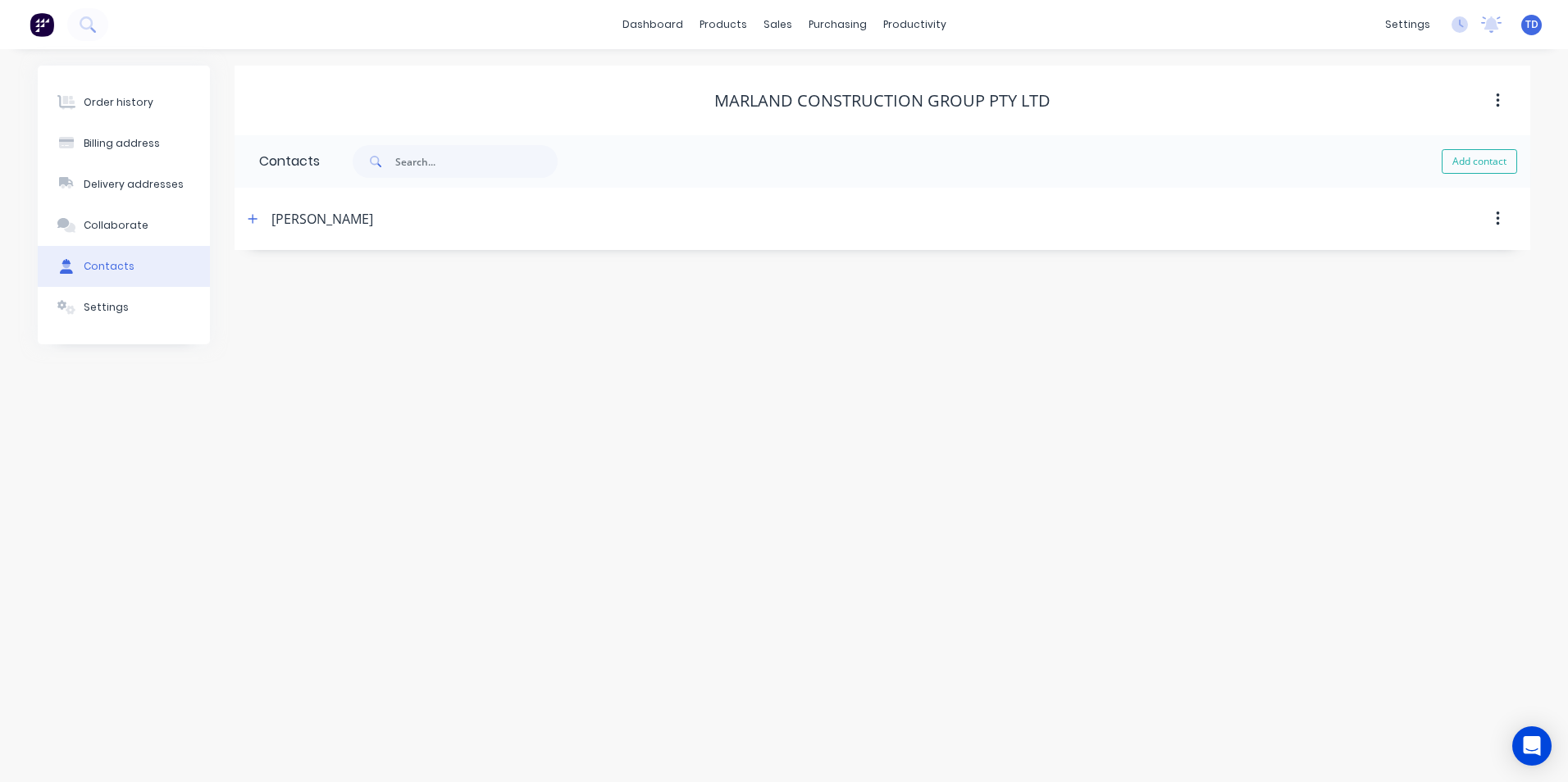
click at [893, 457] on div "Order history Billing address Delivery addresses Collaborate Contacts Settings …" at bounding box center [784, 416] width 1568 height 733
